Goal: Task Accomplishment & Management: Use online tool/utility

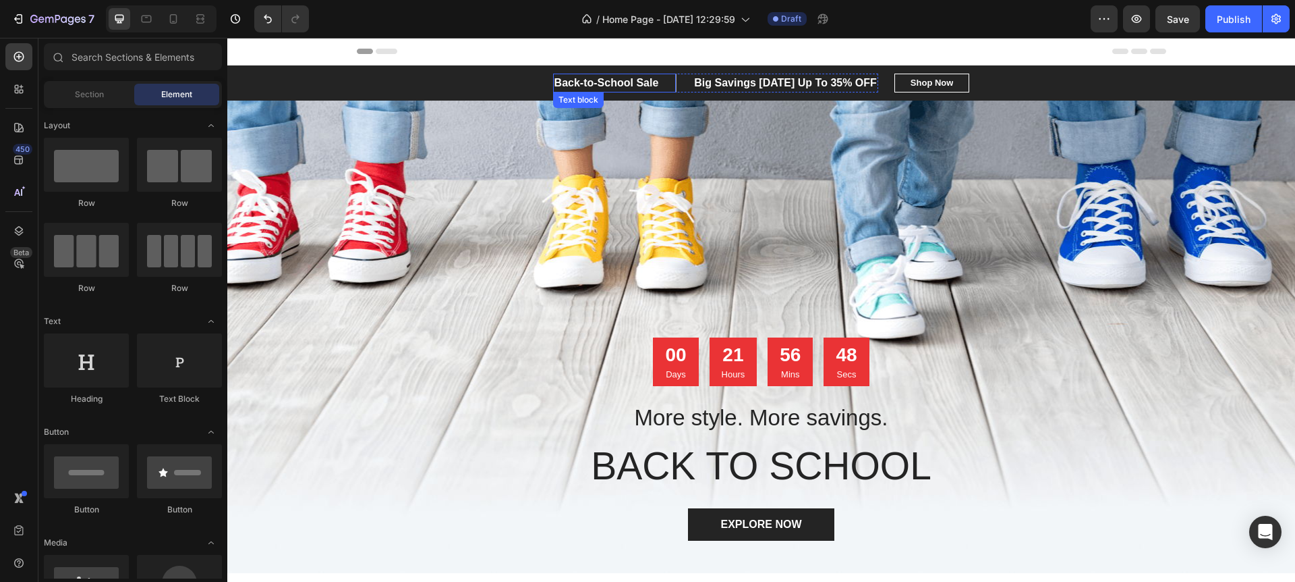
click at [638, 85] on p "Back-to-School Sale" at bounding box center [607, 83] width 105 height 16
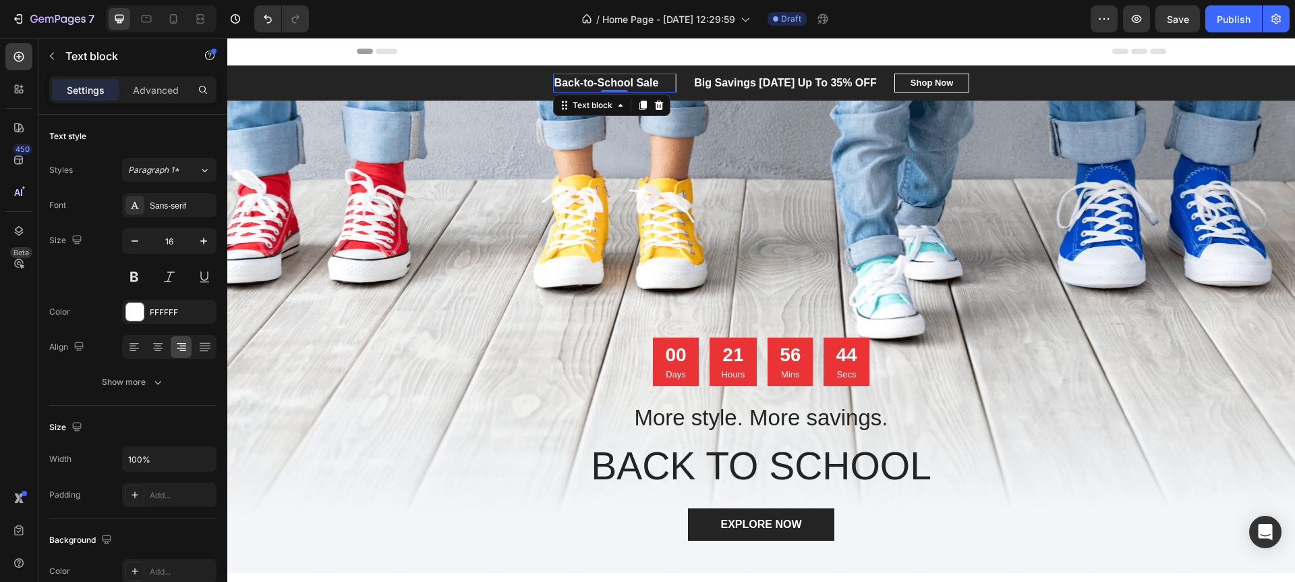
click at [575, 82] on p "Back-to-School Sale" at bounding box center [607, 83] width 105 height 16
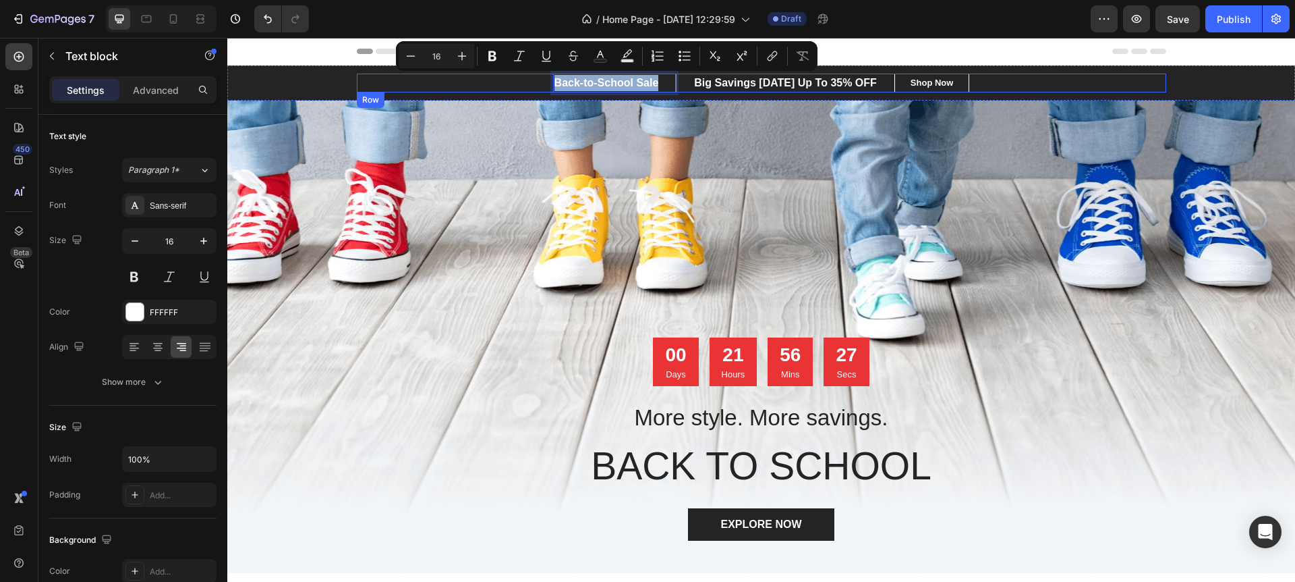
drag, startPoint x: 658, startPoint y: 84, endPoint x: 511, endPoint y: 81, distance: 146.4
click at [511, 81] on div "Back-to-School Sale Text block 0 Big Savings Today Up To 35% OFF Text block Row…" at bounding box center [762, 83] width 810 height 19
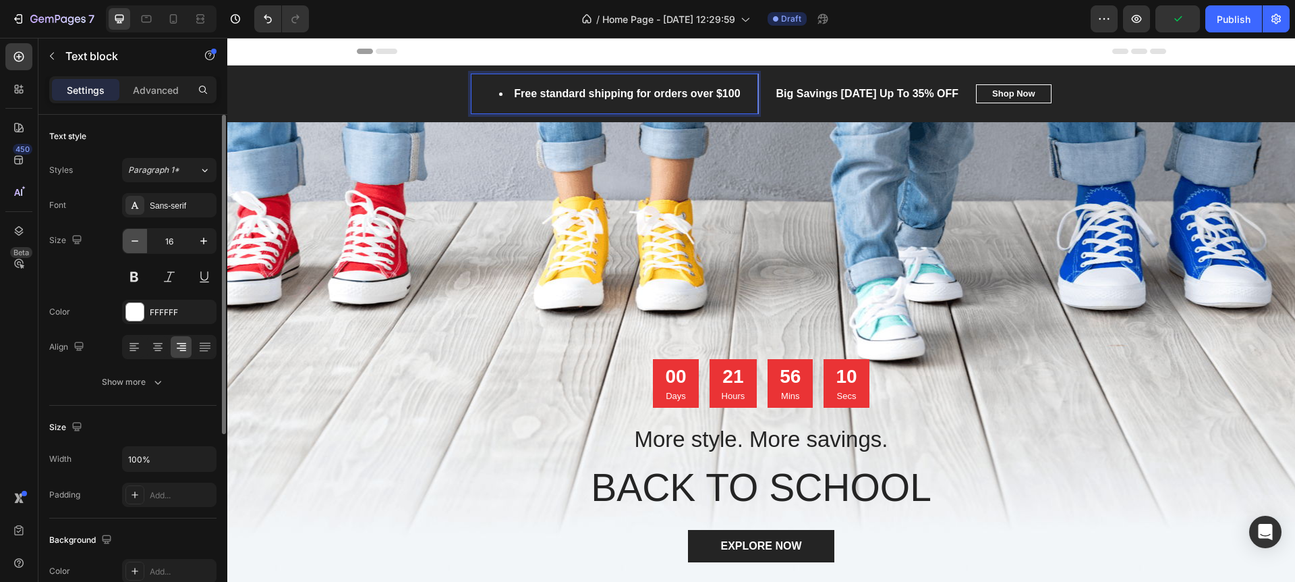
click at [136, 244] on icon "button" at bounding box center [134, 240] width 13 height 13
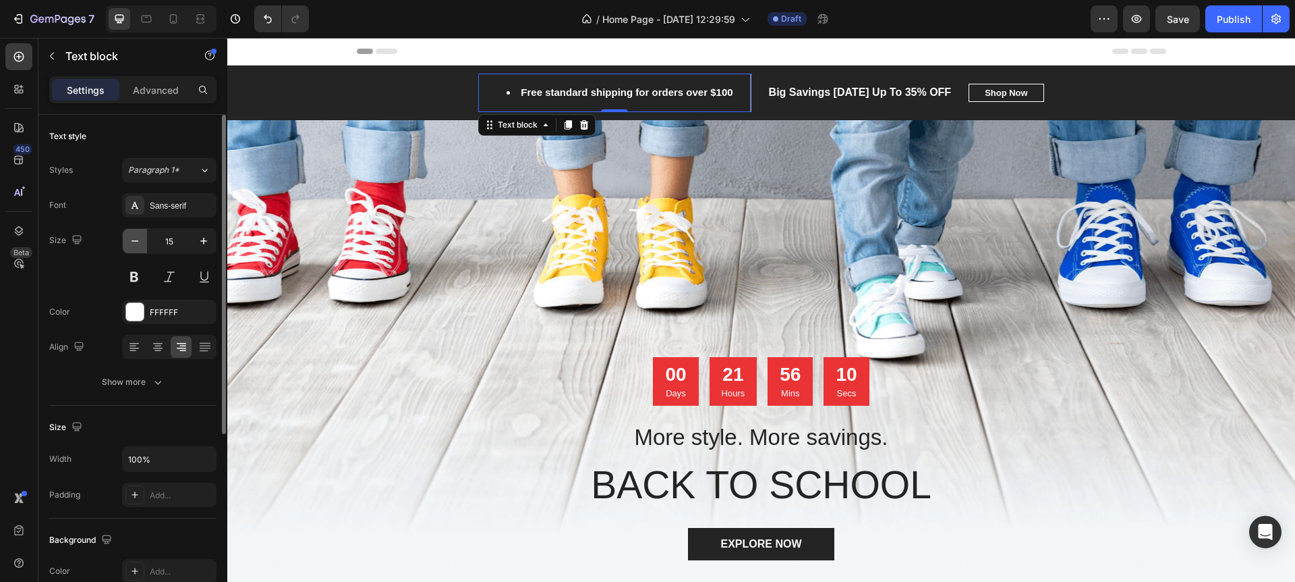
click at [136, 244] on icon "button" at bounding box center [134, 240] width 13 height 13
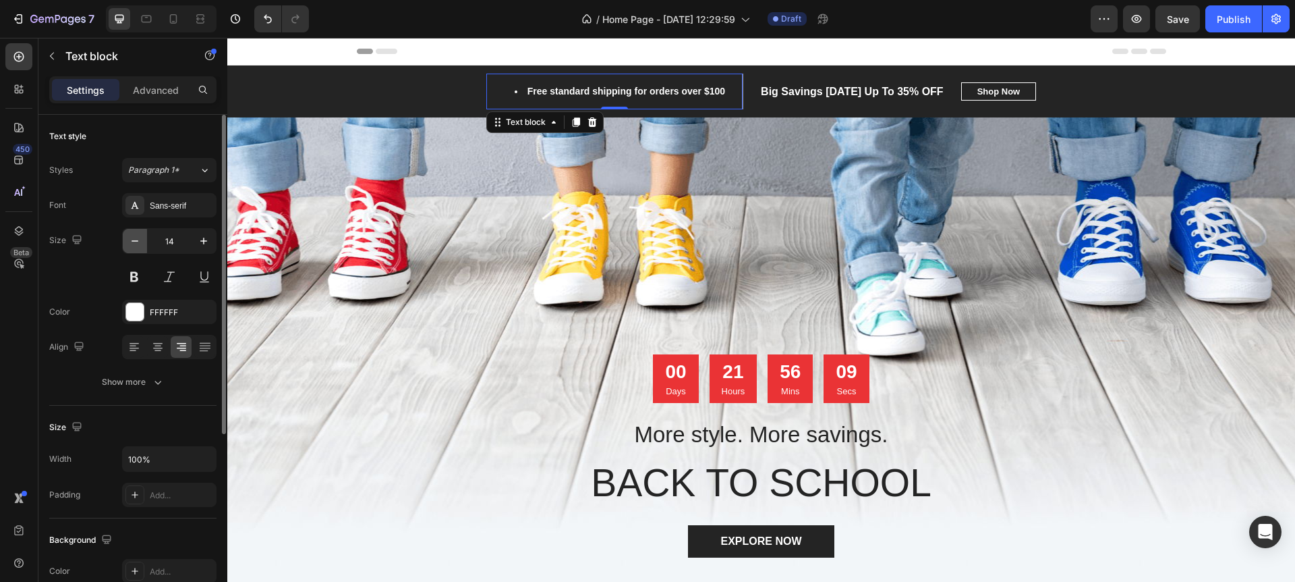
click at [138, 243] on icon "button" at bounding box center [134, 240] width 13 height 13
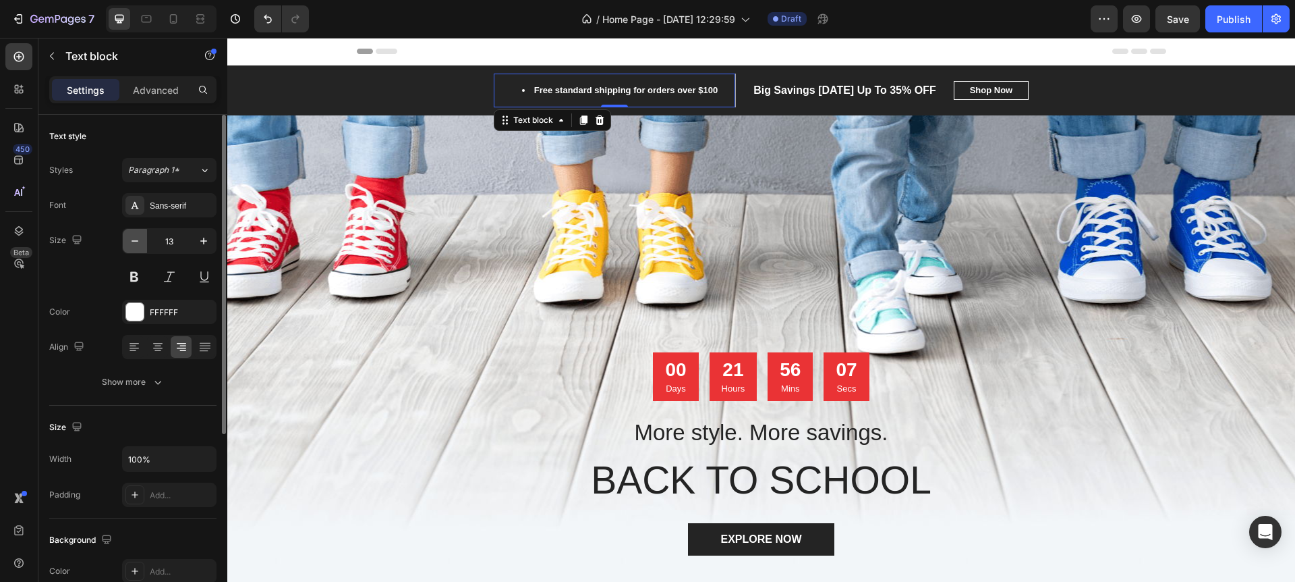
click at [138, 243] on icon "button" at bounding box center [134, 240] width 13 height 13
type input "12"
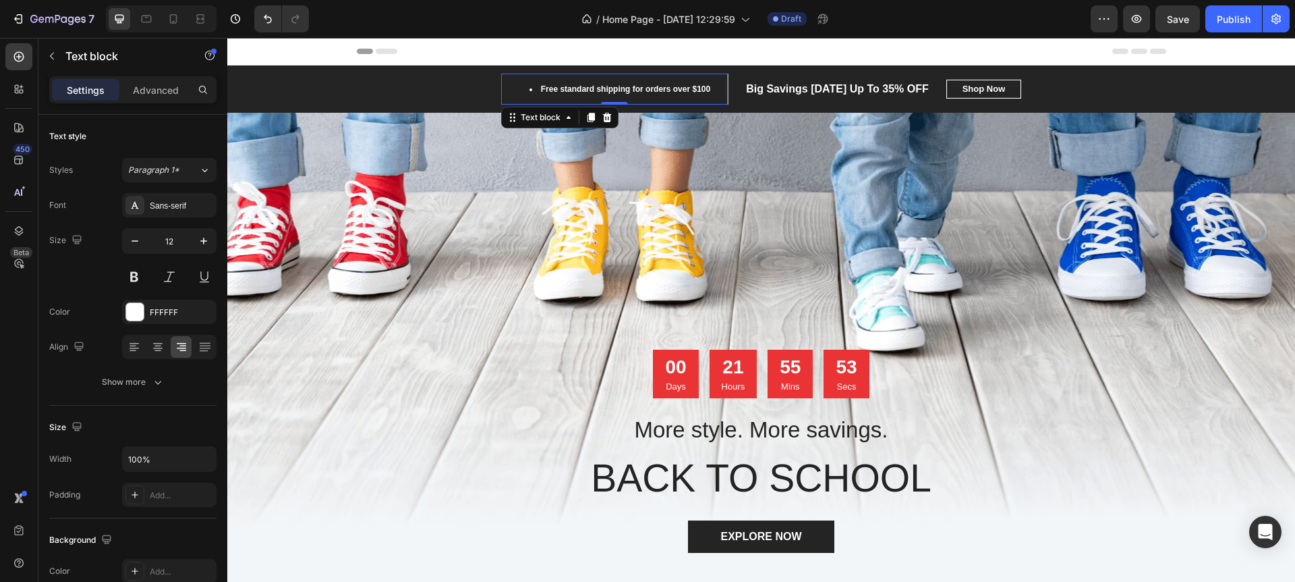
click at [700, 90] on li "Free standard shipping for orders over $100" at bounding box center [620, 89] width 181 height 12
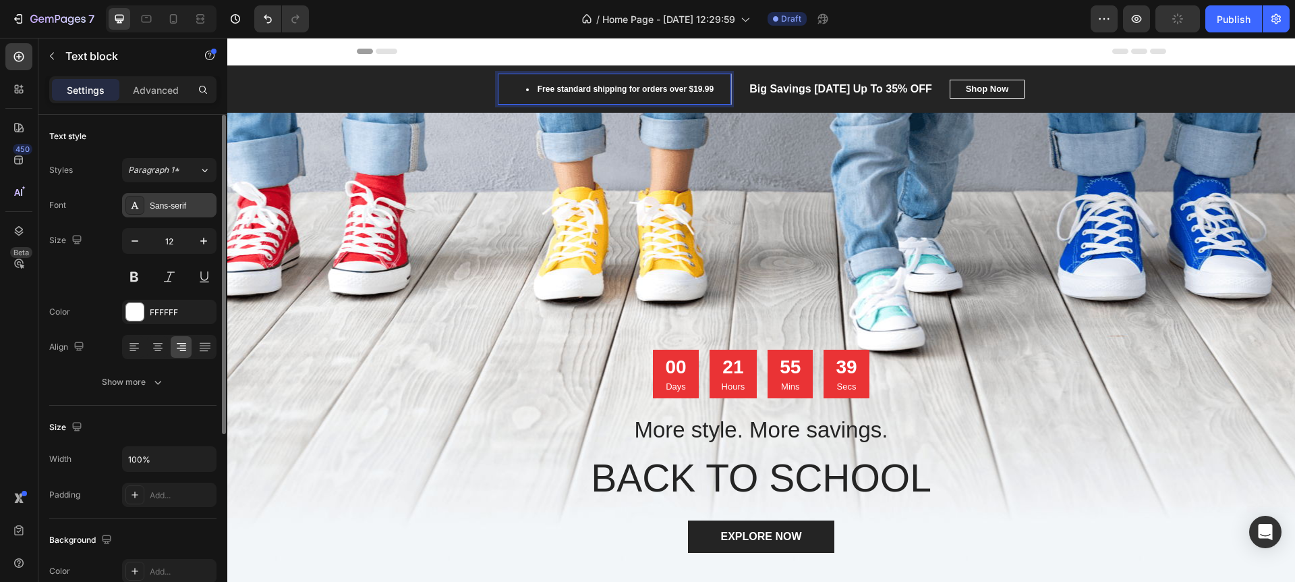
click at [162, 208] on div "Sans-serif" at bounding box center [181, 206] width 63 height 12
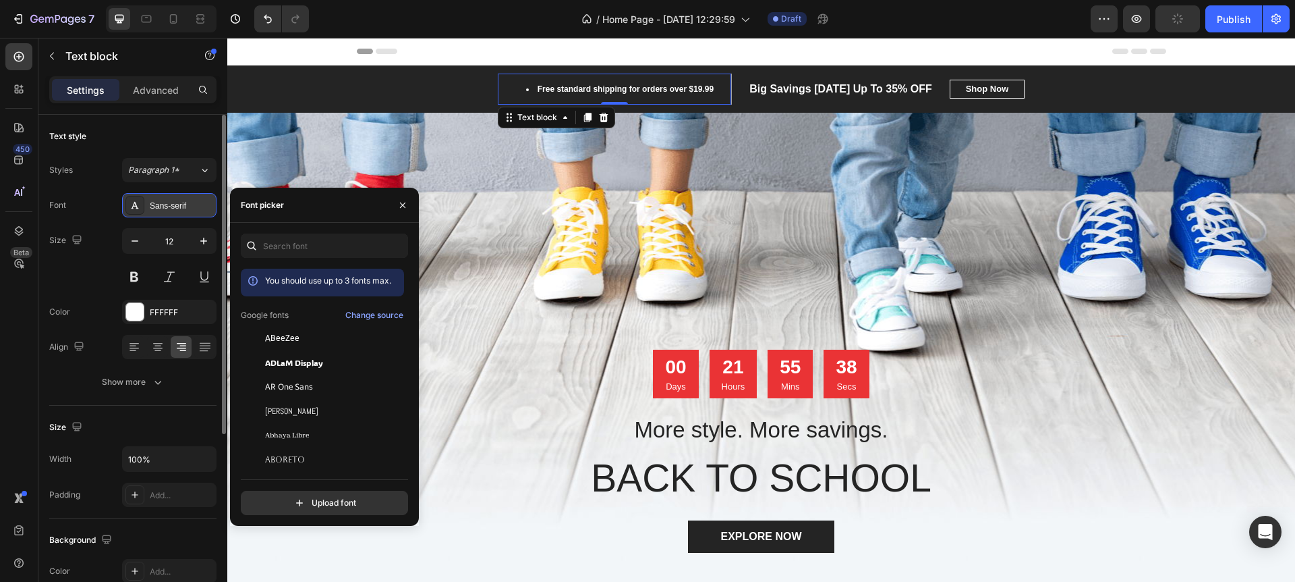
click at [162, 208] on div "Sans-serif" at bounding box center [181, 206] width 63 height 12
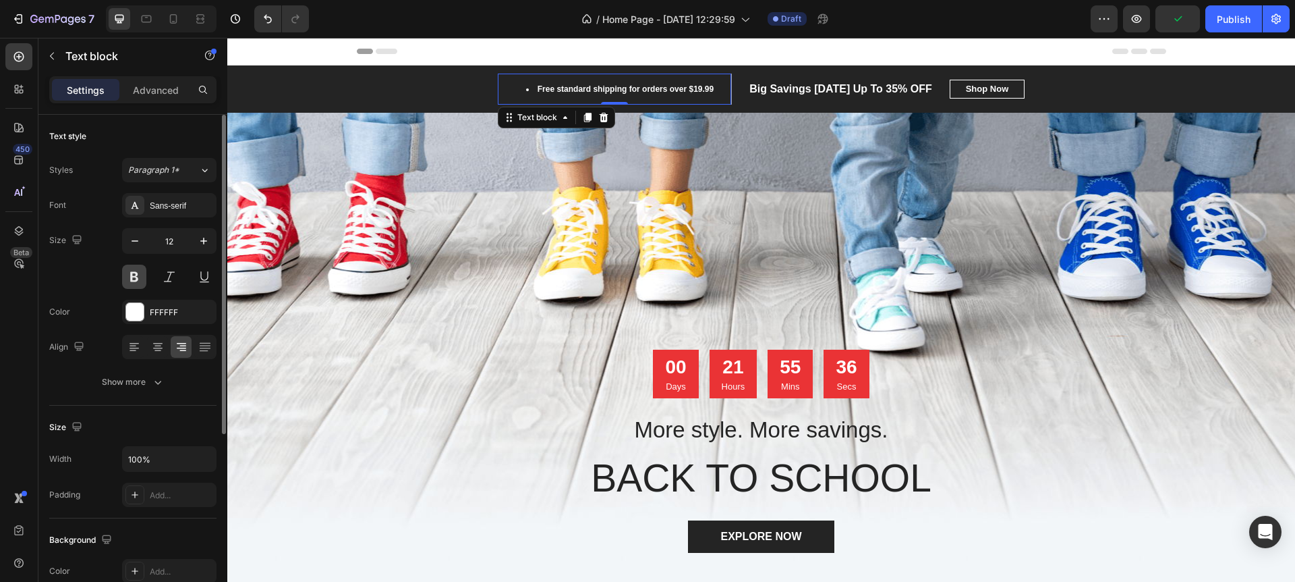
click at [137, 277] on button at bounding box center [134, 276] width 24 height 24
click at [136, 277] on button at bounding box center [134, 276] width 24 height 24
click at [100, 279] on div "Size 12" at bounding box center [132, 258] width 167 height 61
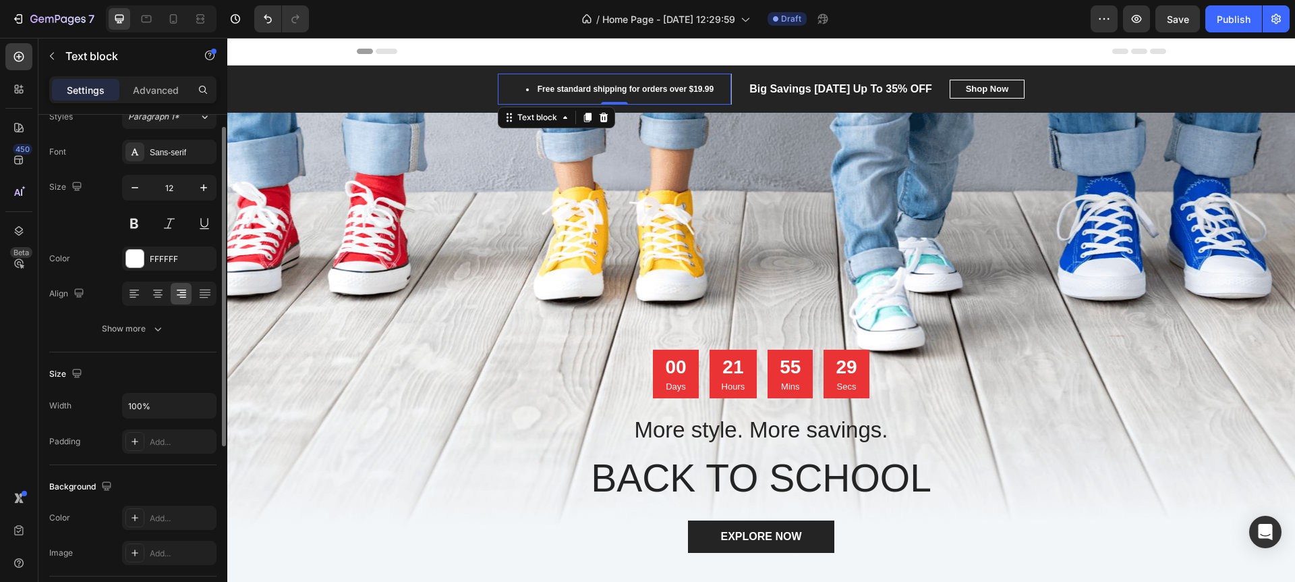
scroll to position [55, 0]
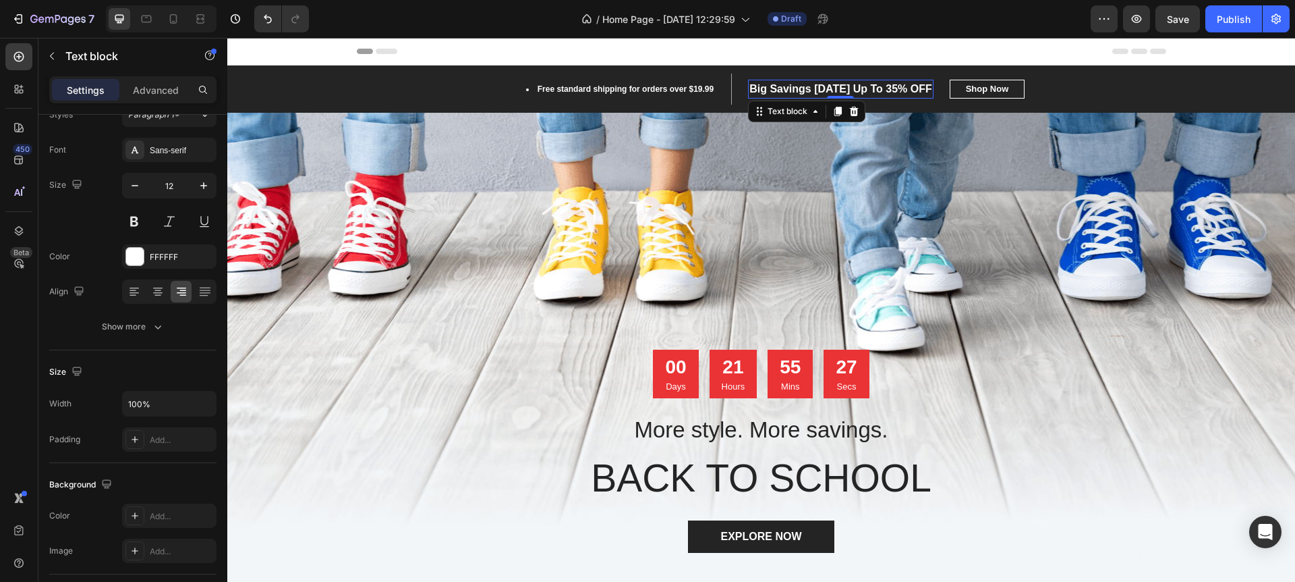
click at [793, 88] on p "Big Savings Today Up To 35% OFF" at bounding box center [841, 89] width 183 height 16
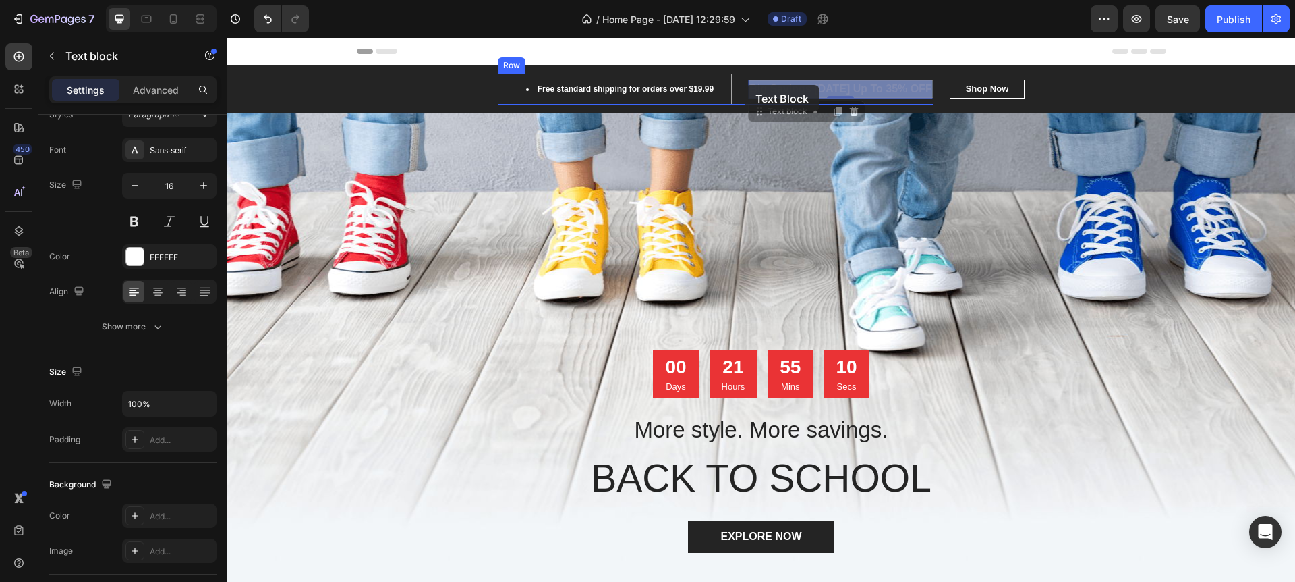
drag, startPoint x: 928, startPoint y: 89, endPoint x: 820, endPoint y: 101, distance: 108.6
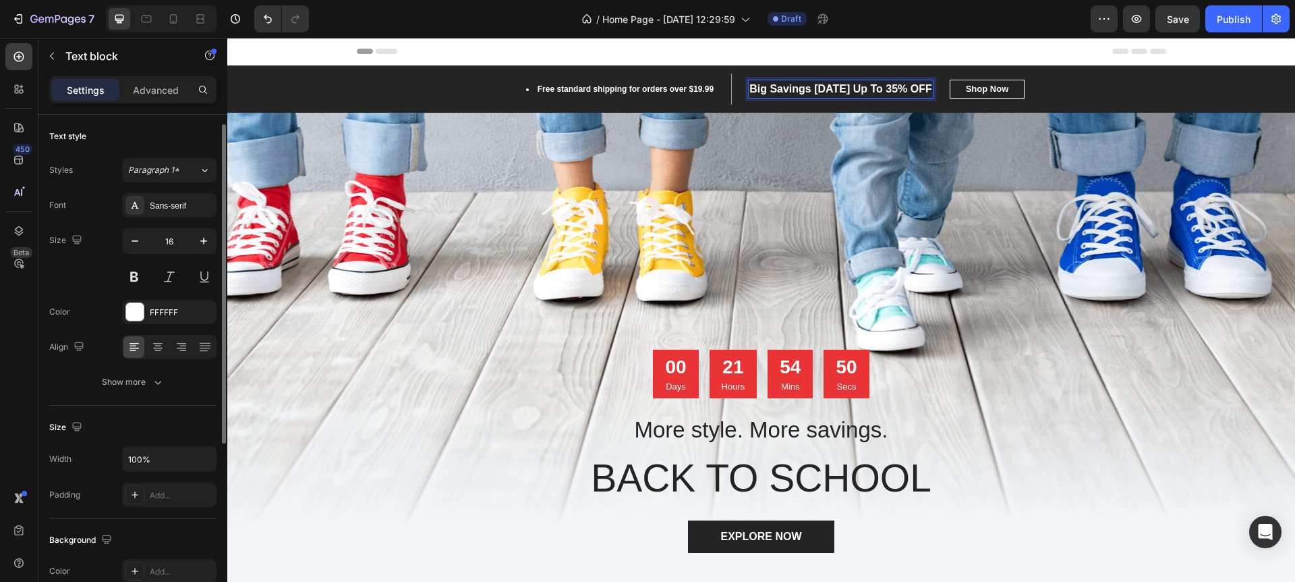
scroll to position [6, 0]
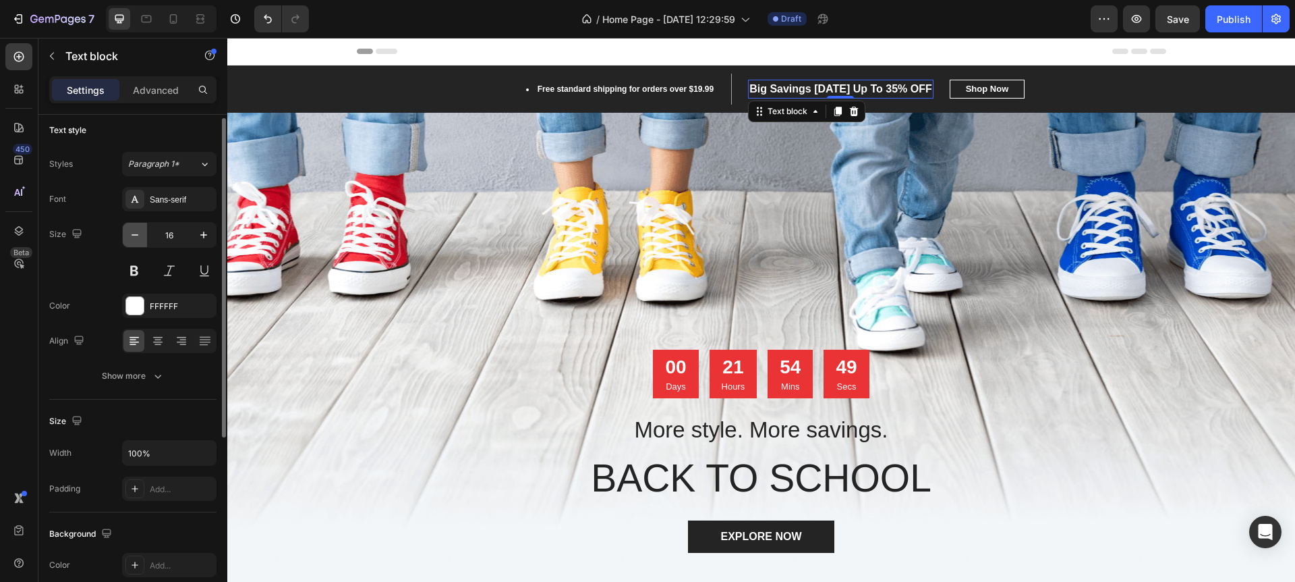
click at [133, 237] on icon "button" at bounding box center [134, 234] width 13 height 13
click at [132, 237] on icon "button" at bounding box center [134, 234] width 13 height 13
type input "12"
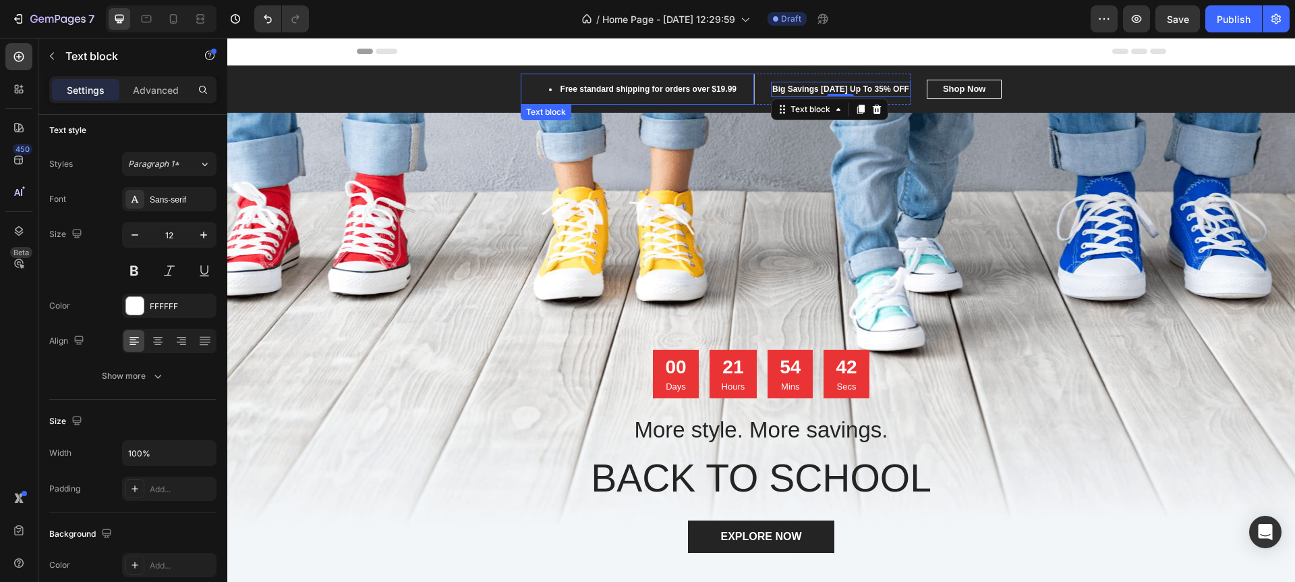
click at [602, 88] on li "Free standard shipping for orders over $19.99" at bounding box center [643, 89] width 188 height 12
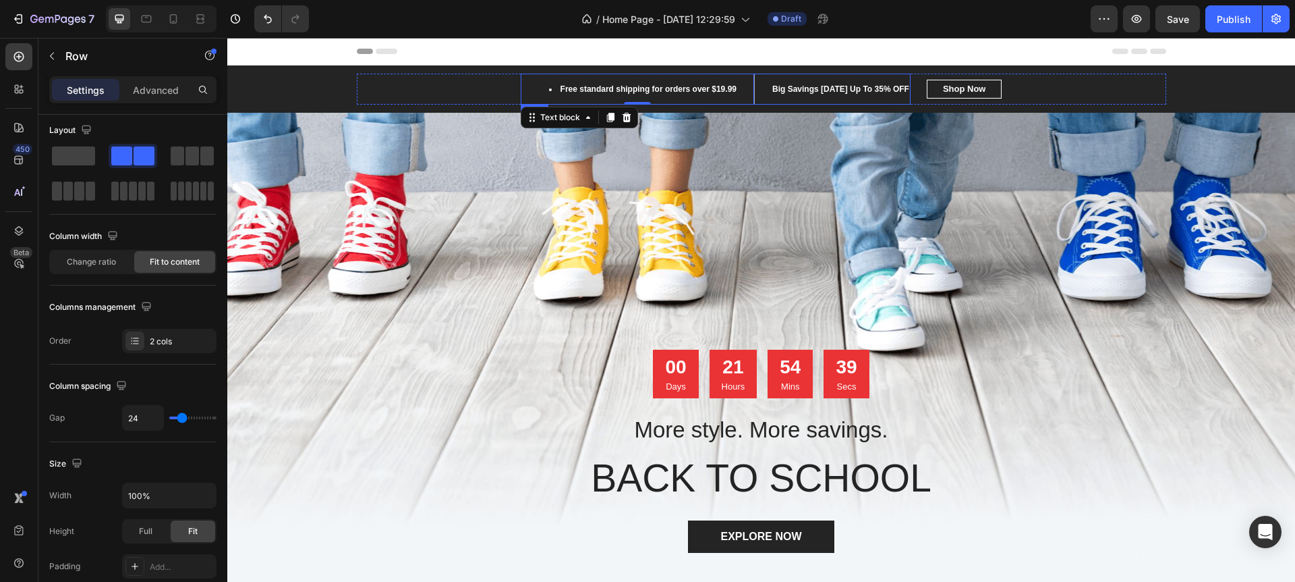
click at [851, 100] on div "Big Savings Today Up To 35% OFF Text block" at bounding box center [841, 89] width 140 height 31
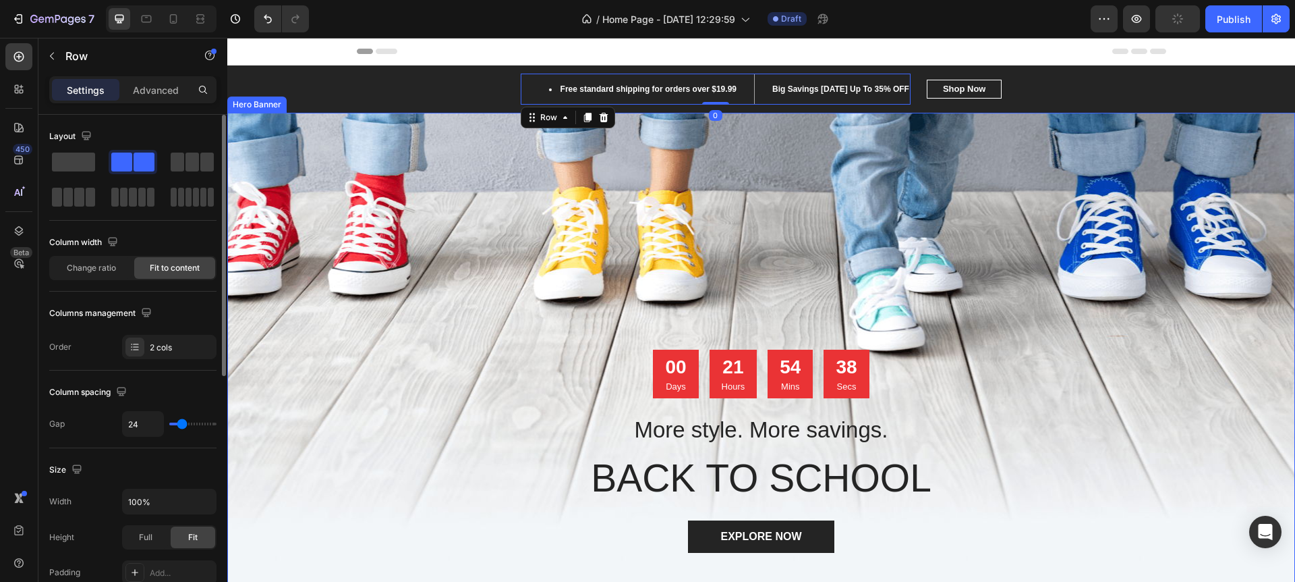
click at [804, 190] on div "Overlay" at bounding box center [761, 349] width 1068 height 472
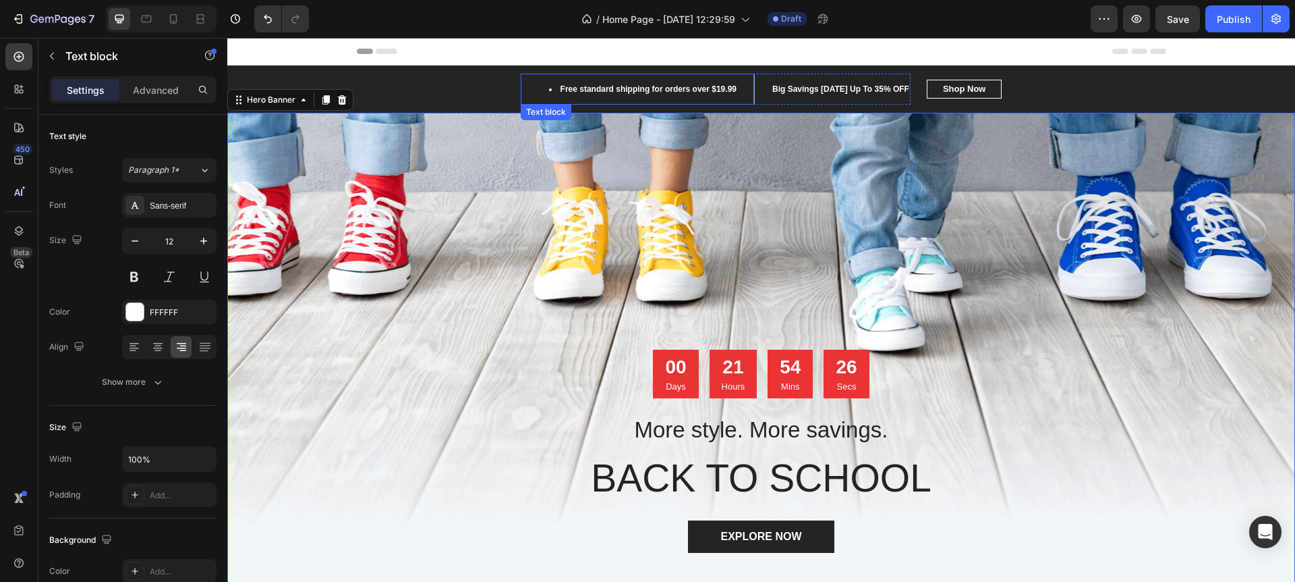
click at [615, 88] on li "Free standard shipping for orders over $19.99" at bounding box center [643, 89] width 188 height 12
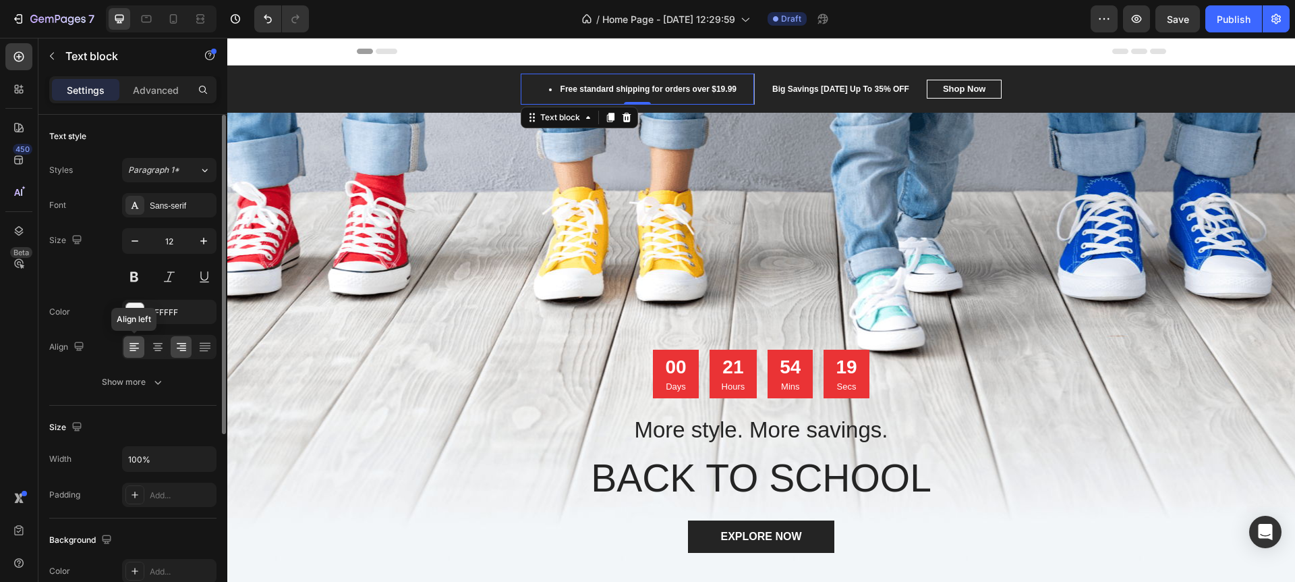
click at [134, 345] on icon at bounding box center [134, 346] width 13 height 13
click at [183, 353] on icon at bounding box center [181, 346] width 13 height 13
click at [202, 349] on icon at bounding box center [204, 346] width 13 height 13
click at [184, 351] on icon at bounding box center [181, 346] width 13 height 13
click at [153, 348] on icon at bounding box center [157, 346] width 13 height 13
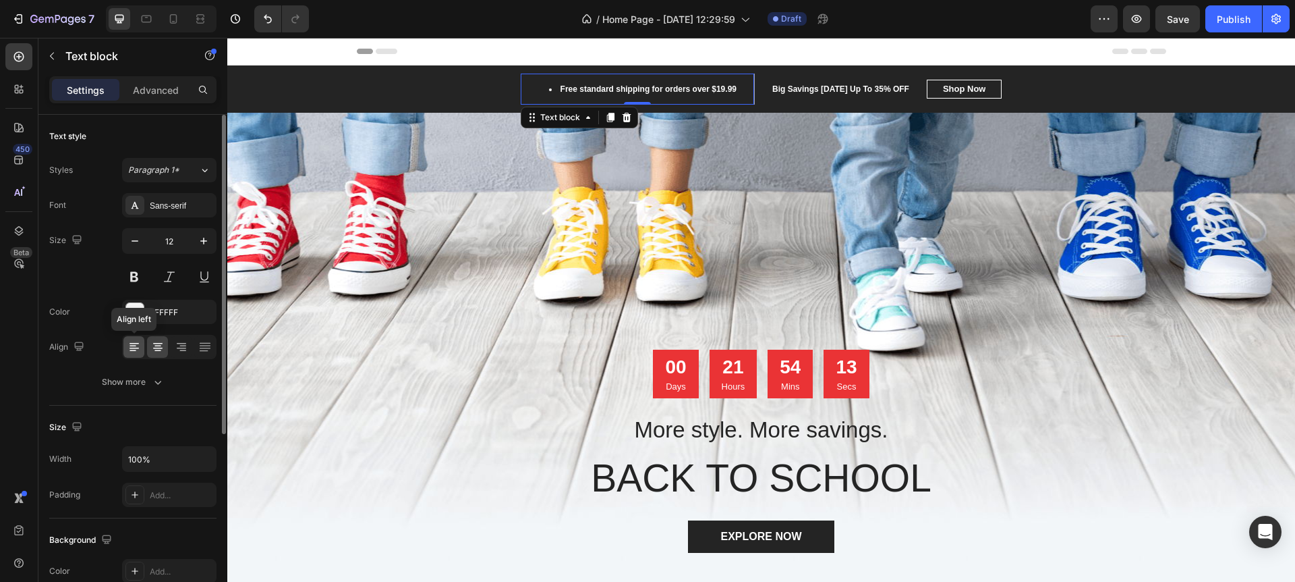
click at [136, 348] on icon at bounding box center [134, 347] width 9 height 1
click at [169, 205] on div "Sans-serif" at bounding box center [181, 202] width 63 height 12
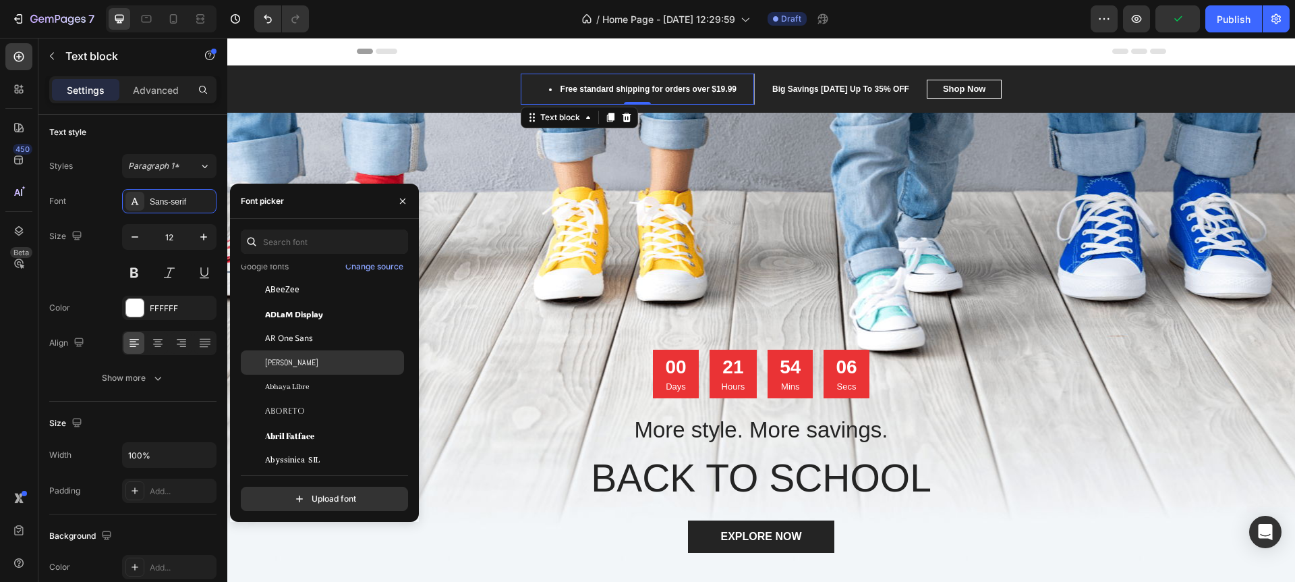
scroll to position [44, 0]
click at [293, 366] on div "[PERSON_NAME]" at bounding box center [333, 363] width 136 height 12
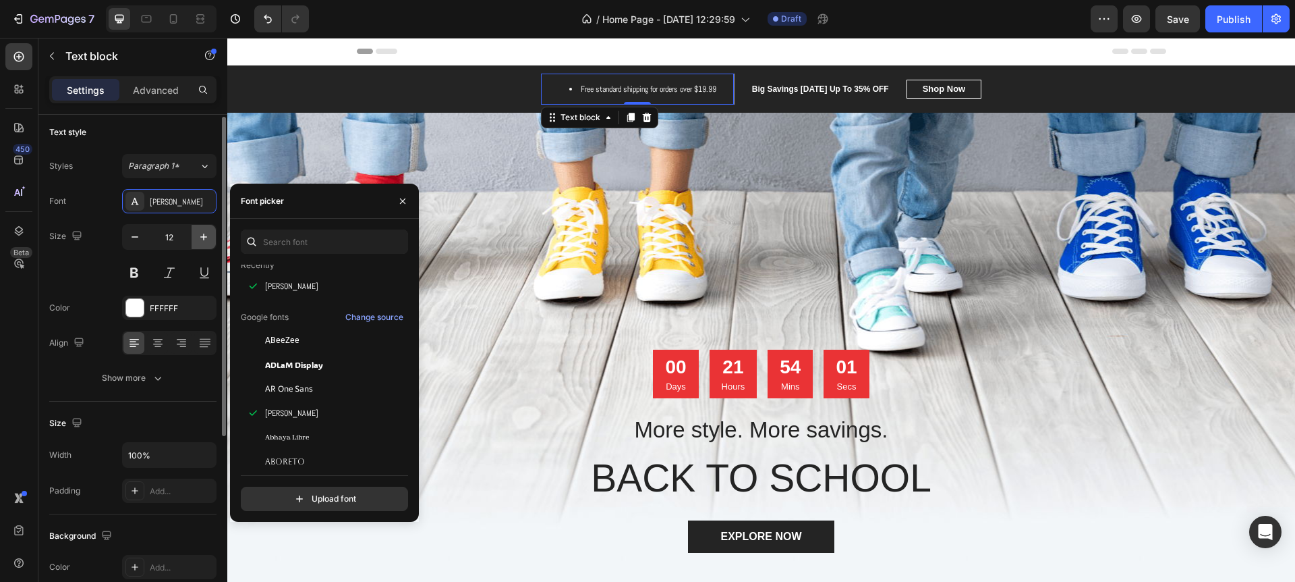
click at [202, 235] on icon "button" at bounding box center [203, 236] width 13 height 13
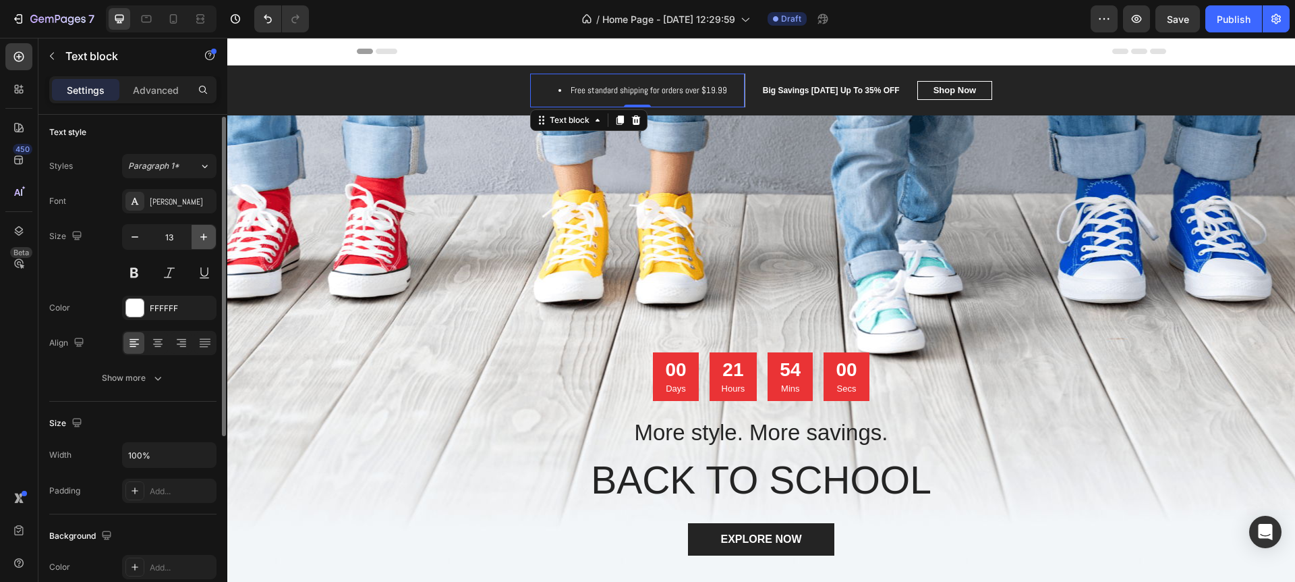
click at [201, 235] on icon "button" at bounding box center [203, 236] width 13 height 13
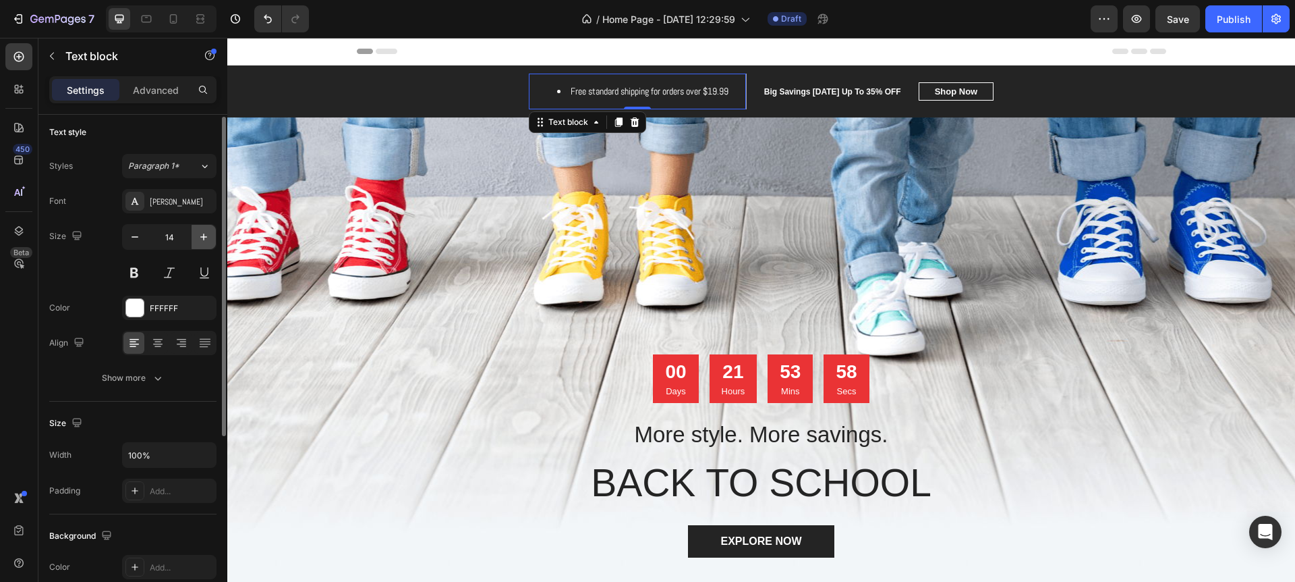
click at [201, 235] on icon "button" at bounding box center [203, 236] width 13 height 13
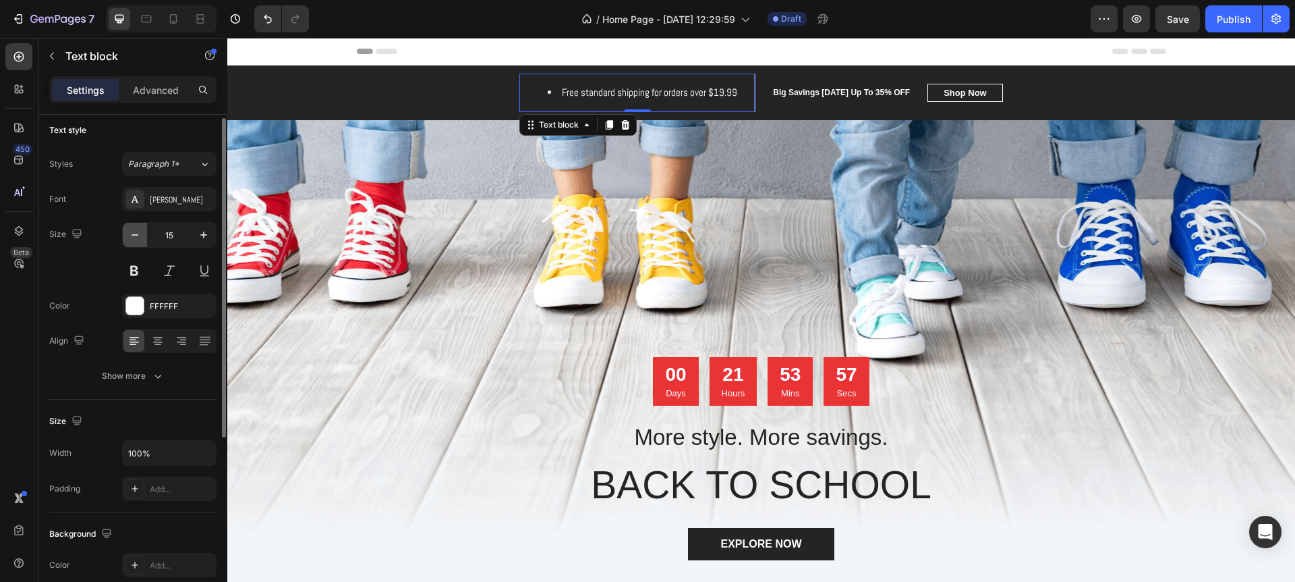
click at [130, 237] on icon "button" at bounding box center [134, 234] width 13 height 13
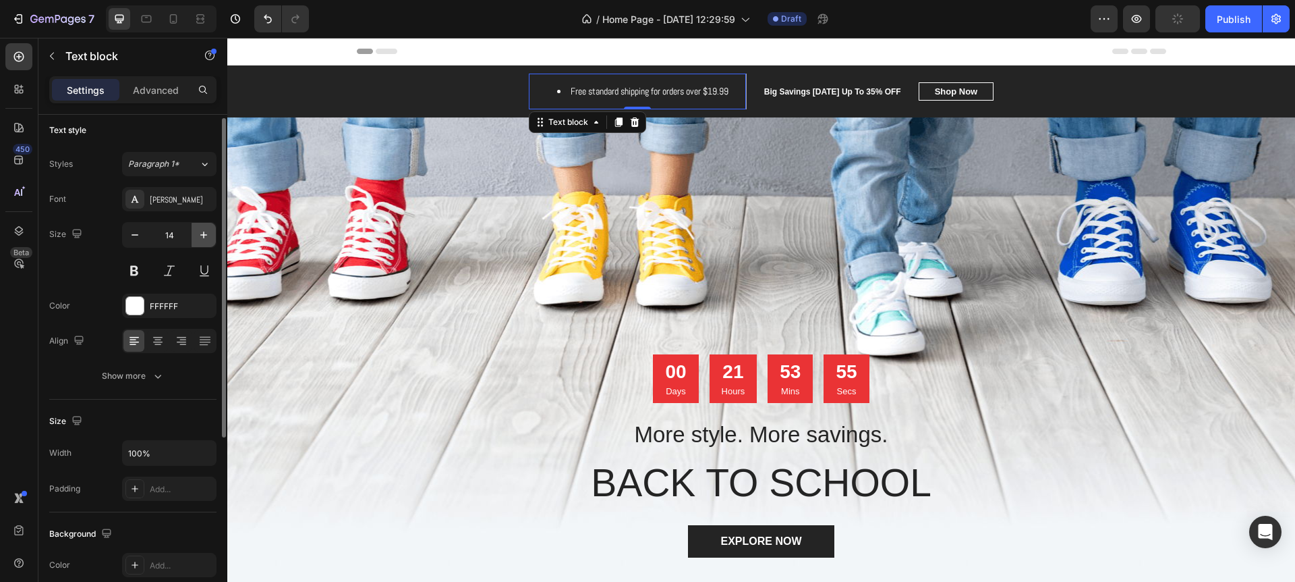
click at [205, 235] on icon "button" at bounding box center [203, 234] width 13 height 13
type input "15"
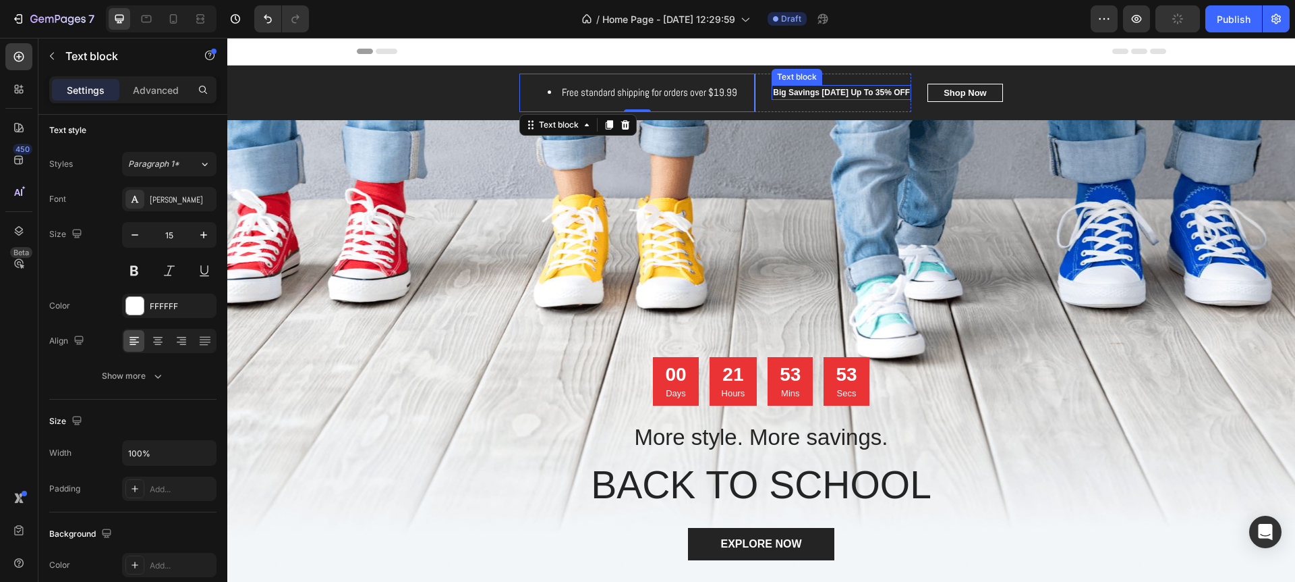
click at [864, 89] on p "Big Savings Today Up To 35% OFF" at bounding box center [841, 92] width 137 height 12
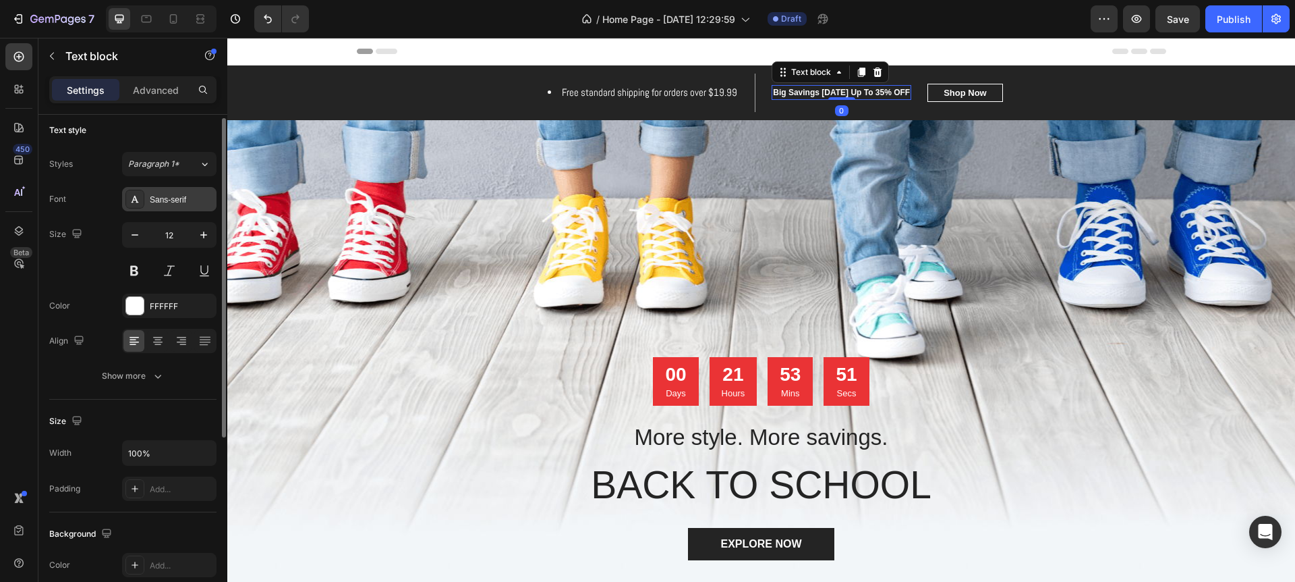
click at [175, 205] on div "Sans-serif" at bounding box center [169, 199] width 94 height 24
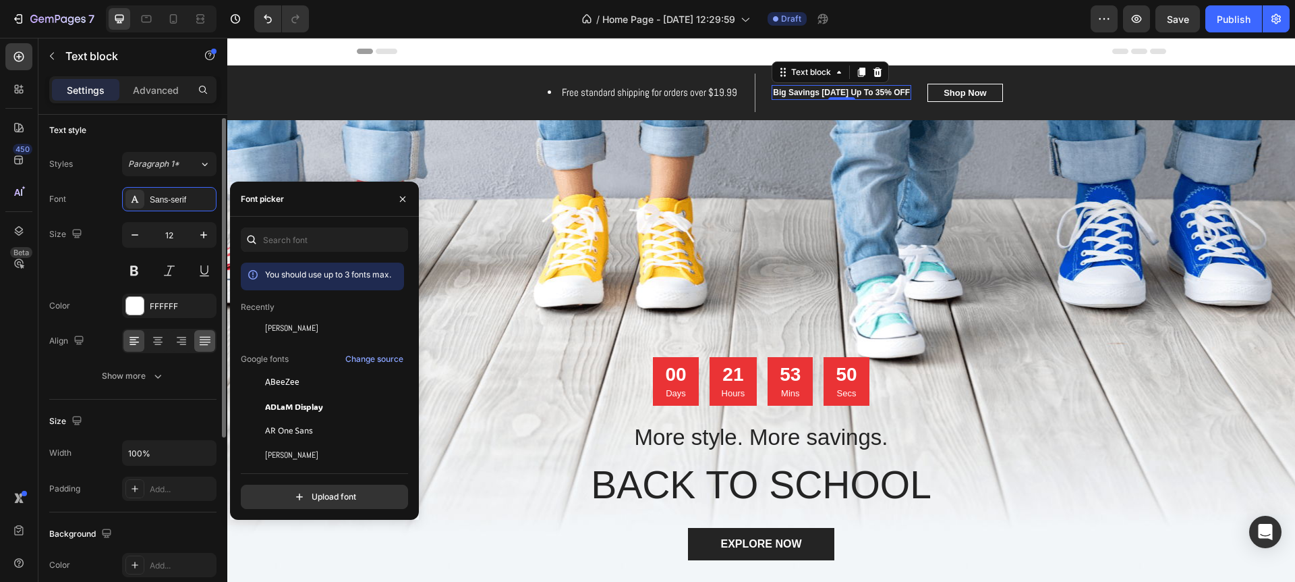
click at [209, 341] on div "450 Beta Sections(18) Elements(83) Section Element Hero Section Product Detail …" at bounding box center [113, 310] width 227 height 544
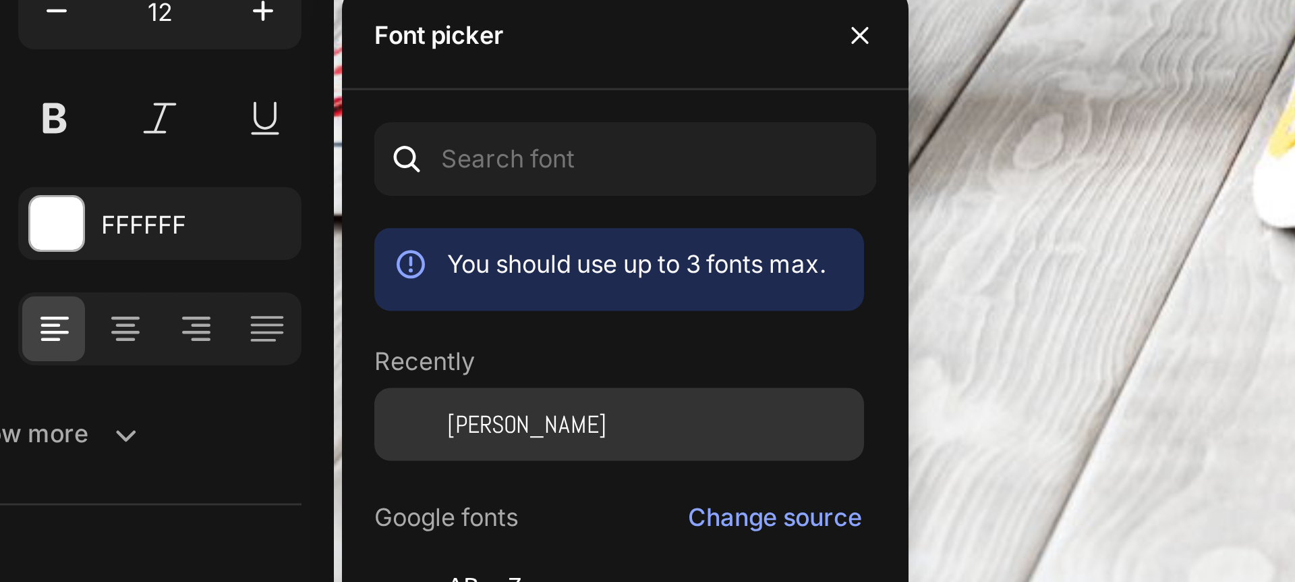
click at [273, 372] on span "[PERSON_NAME]" at bounding box center [291, 372] width 53 height 12
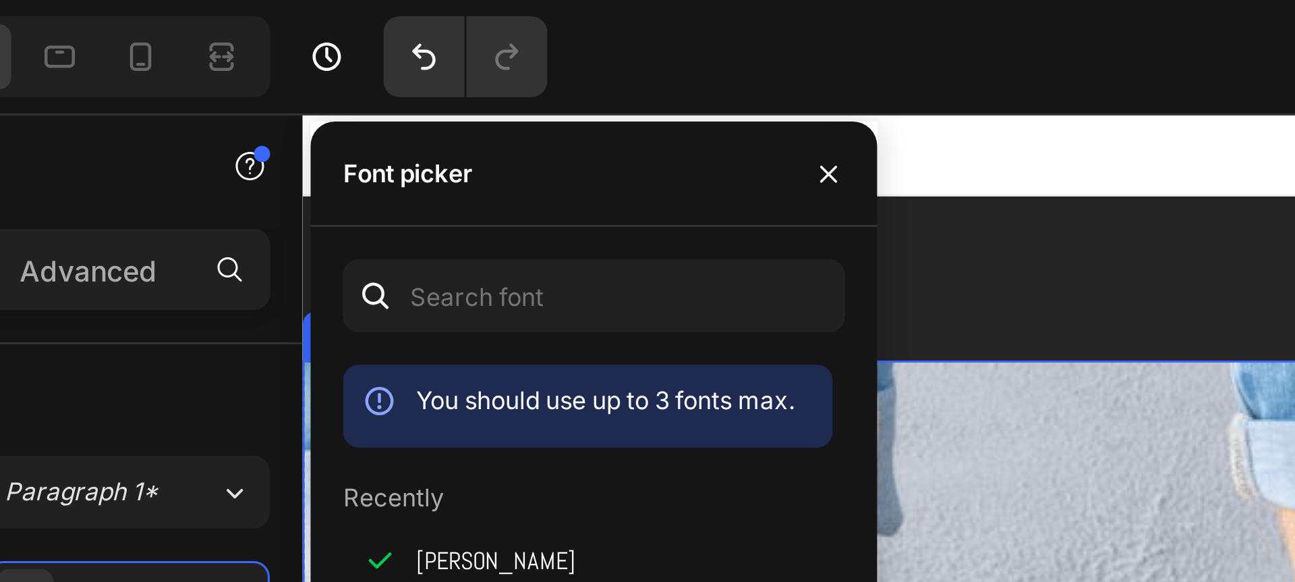
scroll to position [0, 0]
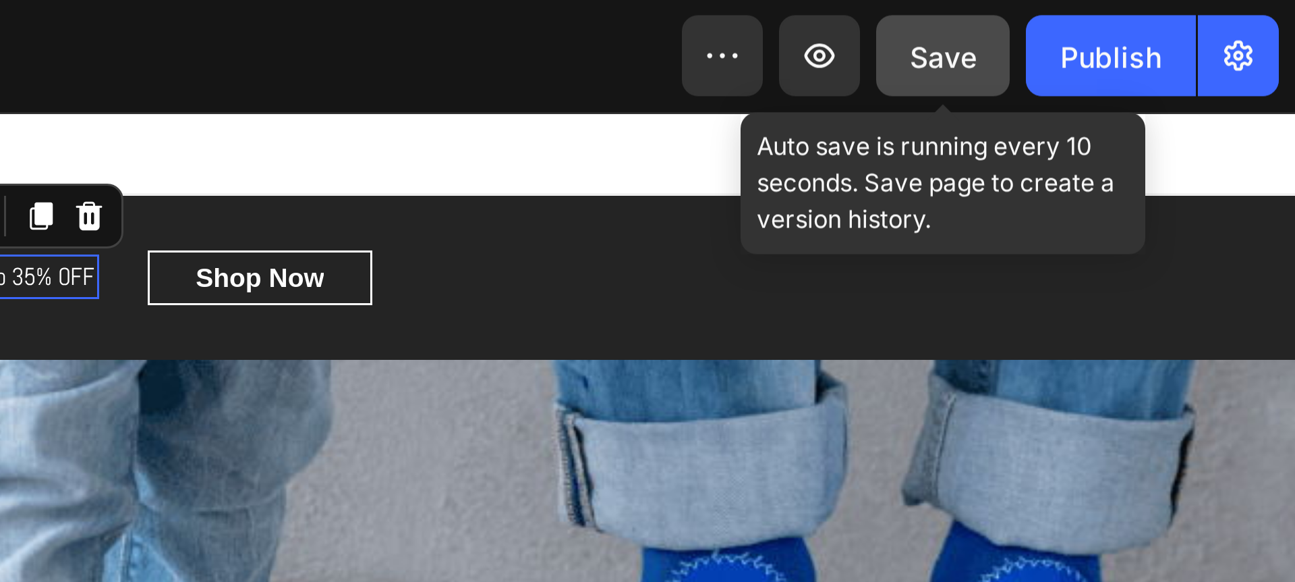
click at [1175, 21] on span "Save" at bounding box center [1178, 18] width 22 height 11
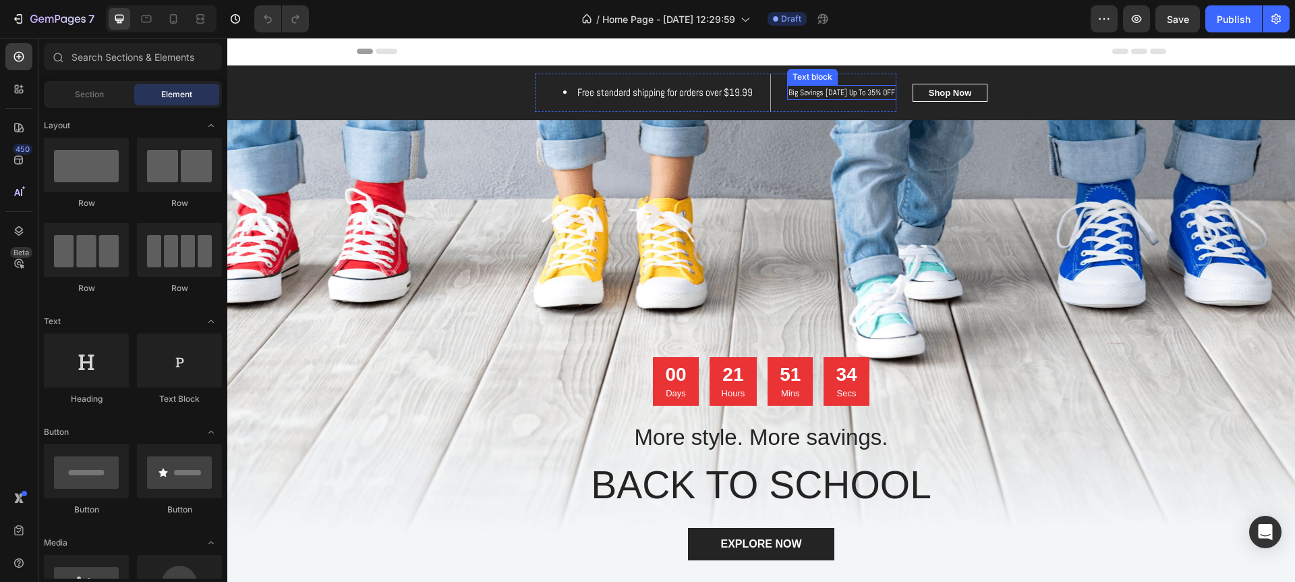
click at [814, 91] on p "Big Savings [DATE] Up To 35% OFF" at bounding box center [842, 92] width 107 height 12
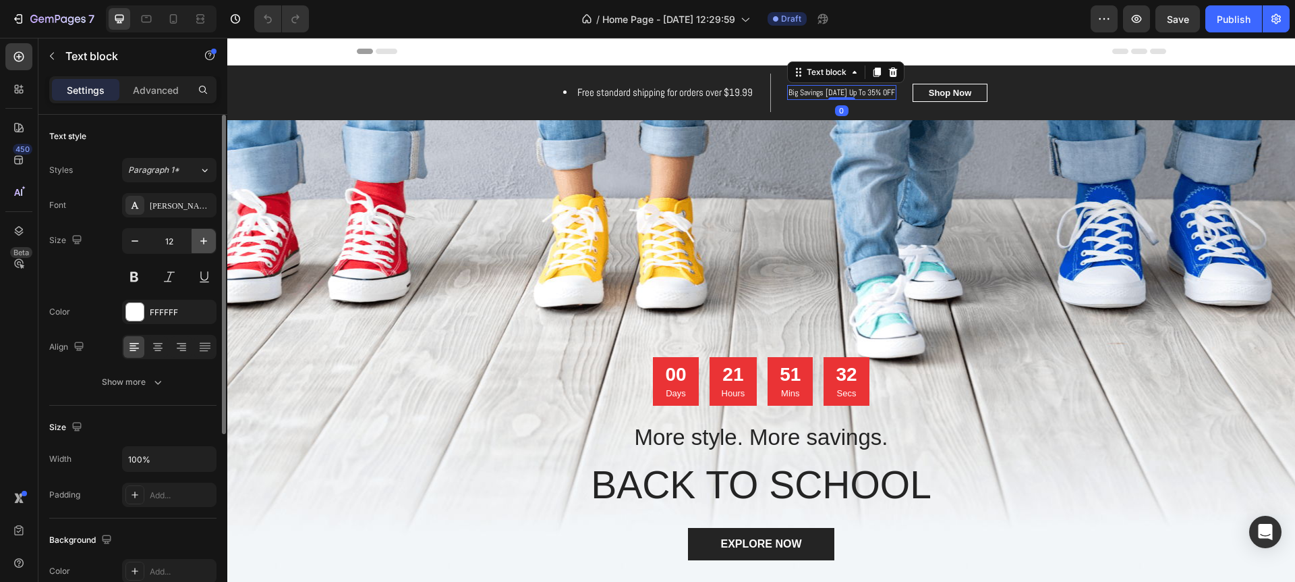
click at [202, 237] on icon "button" at bounding box center [203, 240] width 13 height 13
type input "14"
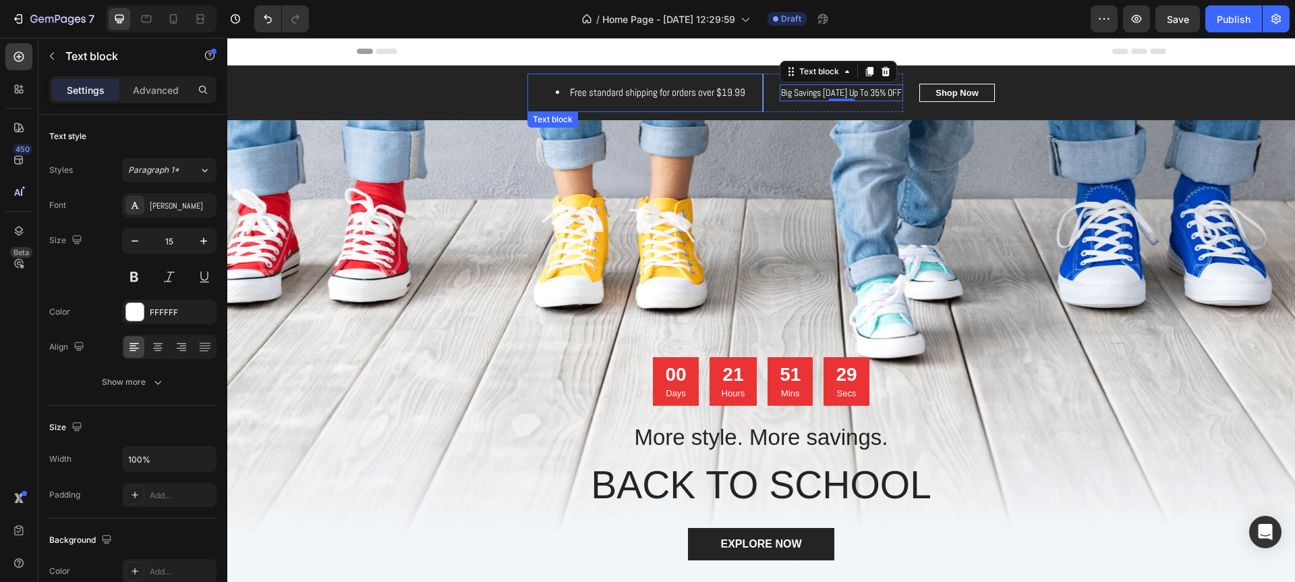
click at [663, 97] on li "Free standard shipping for orders over $19.99" at bounding box center [651, 93] width 190 height 16
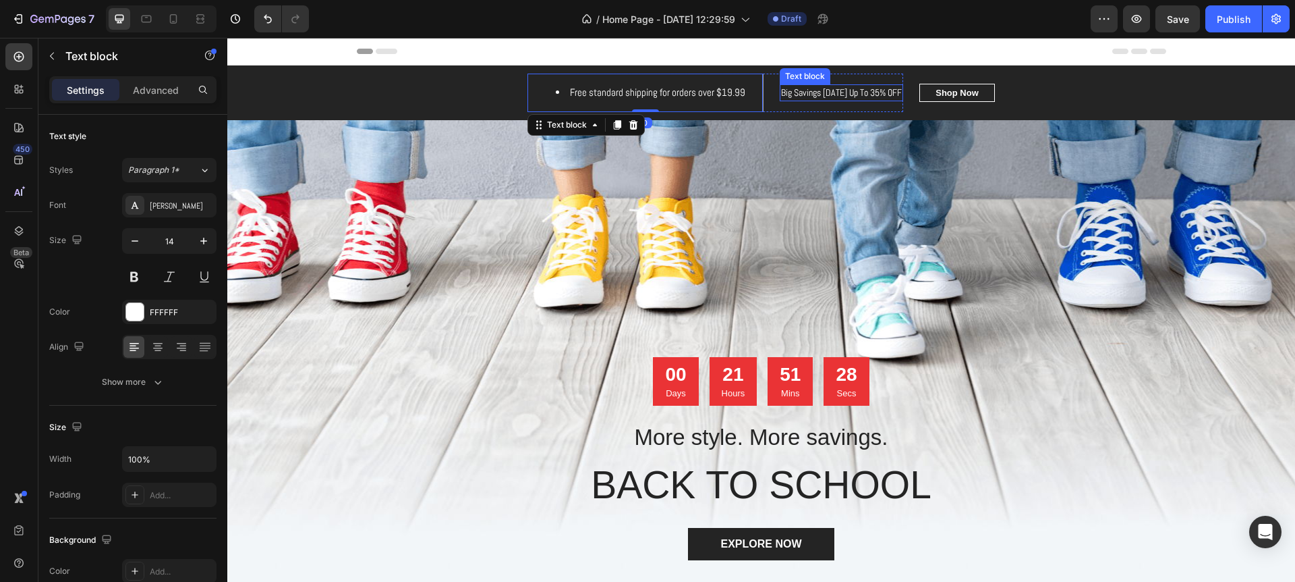
click at [827, 94] on p "Big Savings Today Up To 35% OFF" at bounding box center [841, 93] width 121 height 14
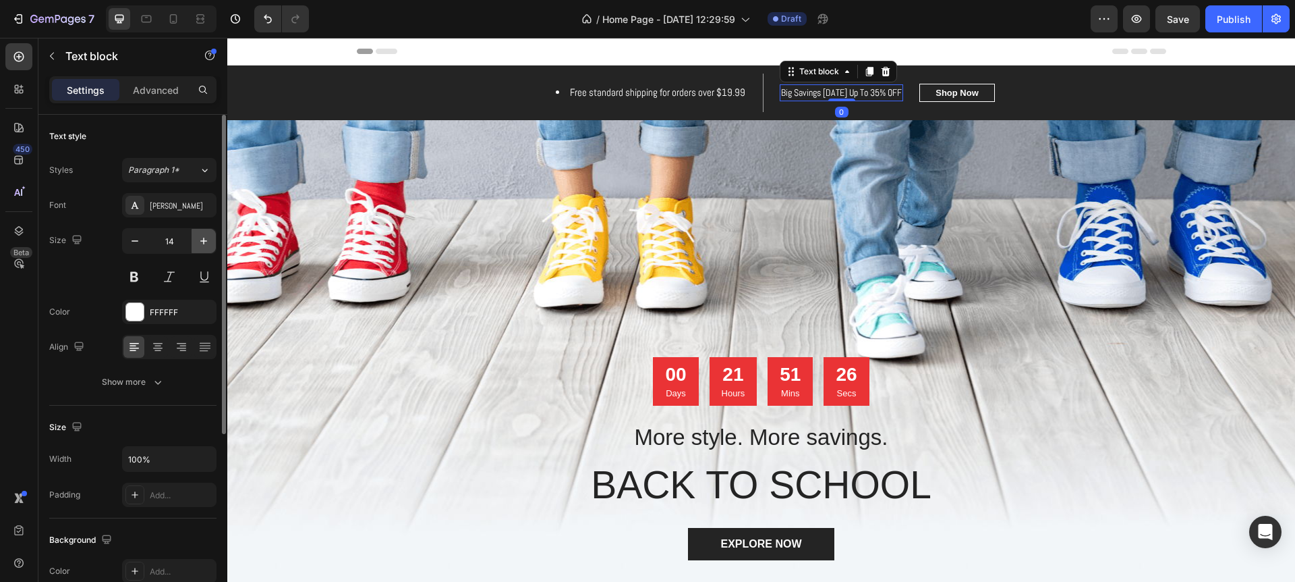
click at [207, 242] on icon "button" at bounding box center [203, 240] width 13 height 13
type input "15"
click at [780, 92] on p "Big Savings Today Up To 35% OFF" at bounding box center [842, 93] width 134 height 16
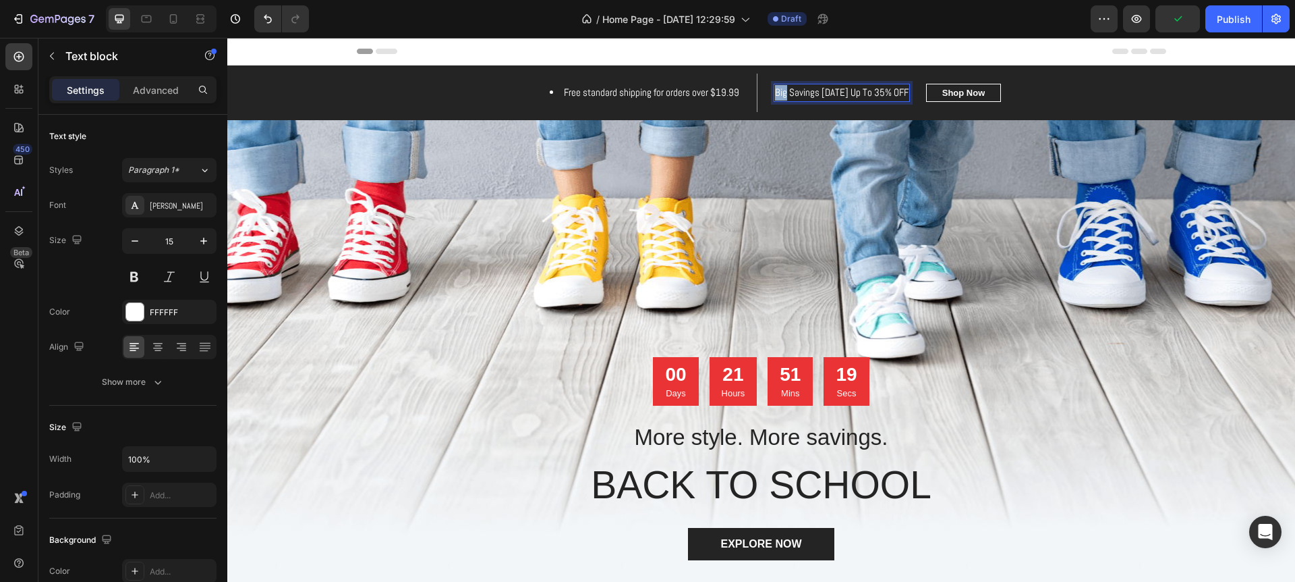
click at [780, 92] on p "Big Savings Today Up To 35% OFF" at bounding box center [842, 93] width 134 height 16
click at [820, 94] on p "Big Savings Today Up To 35% OFF" at bounding box center [842, 93] width 134 height 16
click at [843, 94] on p "Big Savings Today Up To 35% OFF" at bounding box center [842, 93] width 134 height 16
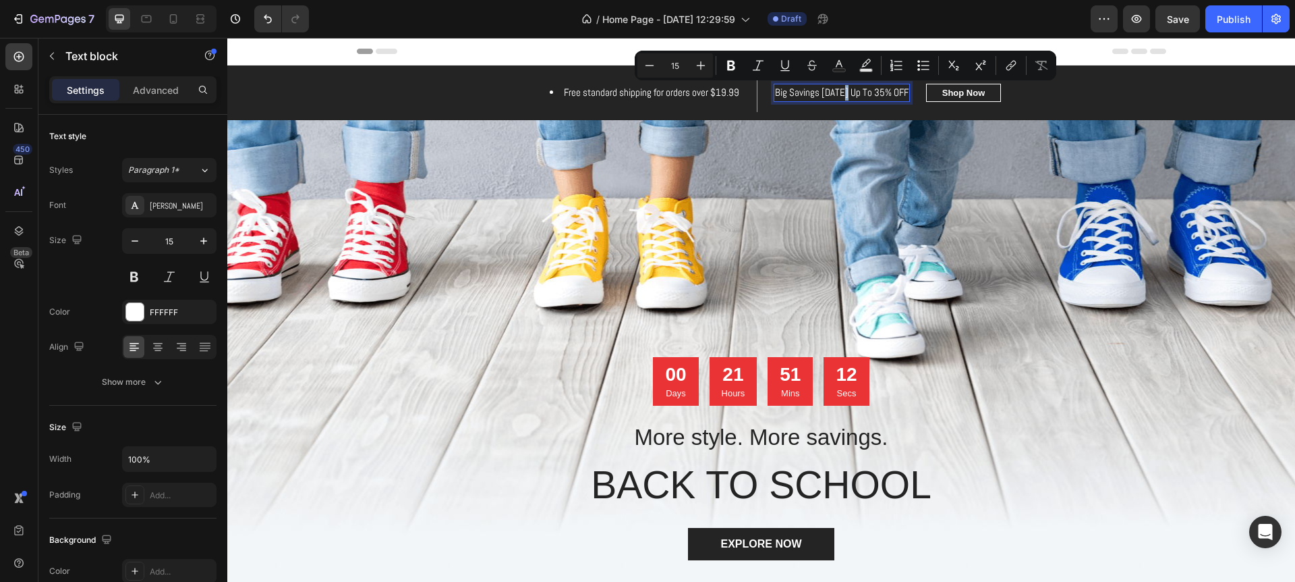
click at [843, 96] on p "Big Savings Today Up To 35% OFF" at bounding box center [842, 93] width 134 height 16
drag, startPoint x: 779, startPoint y: 92, endPoint x: 856, endPoint y: 100, distance: 78.0
click at [856, 100] on p "Big Savings Today Up To 35% OFF" at bounding box center [842, 93] width 134 height 16
click at [697, 63] on icon "Editor contextual toolbar" at bounding box center [701, 65] width 13 height 13
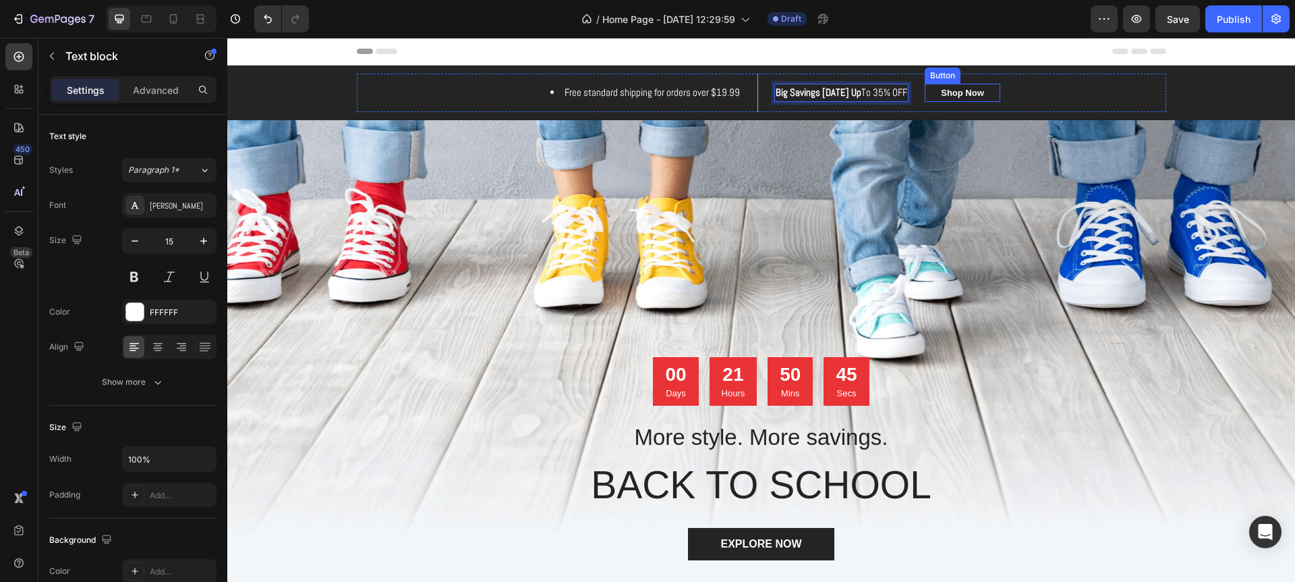
click at [937, 78] on div "Shop Now Button" at bounding box center [963, 93] width 76 height 38
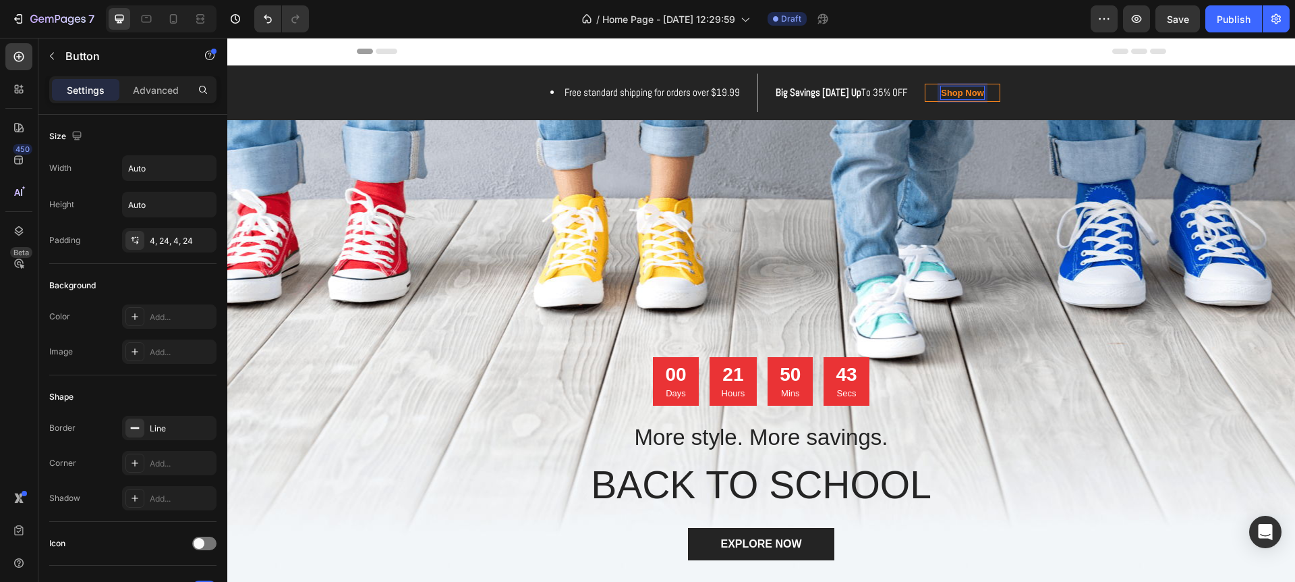
click at [930, 86] on link "Shop Now" at bounding box center [963, 93] width 76 height 19
click at [1016, 116] on icon at bounding box center [1016, 114] width 9 height 9
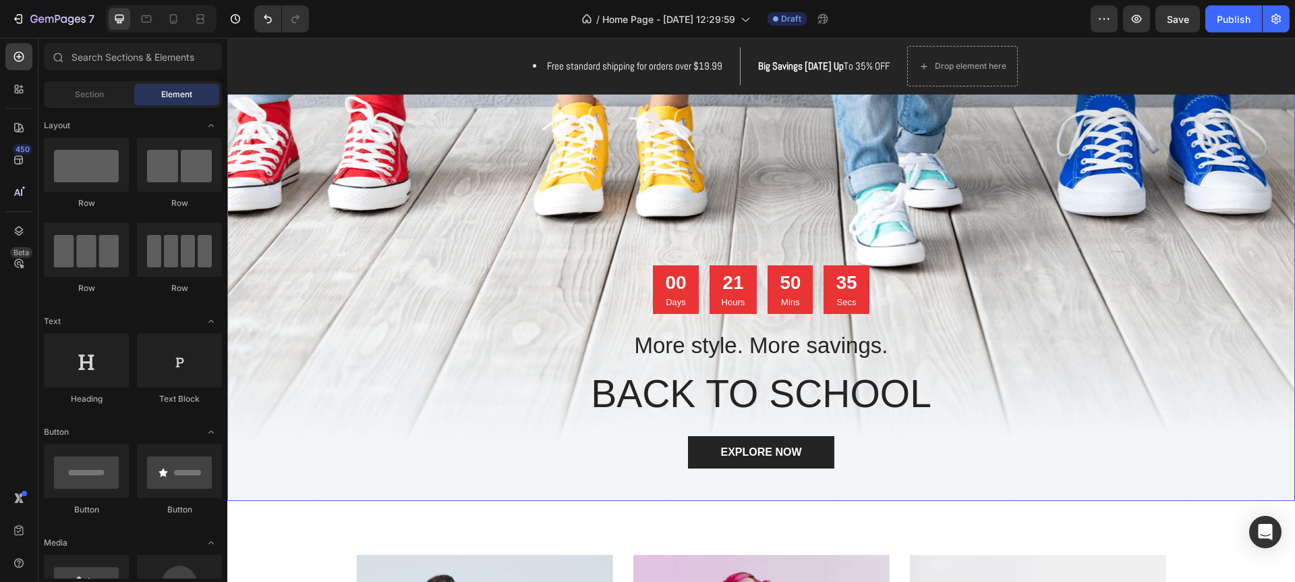
scroll to position [96, 0]
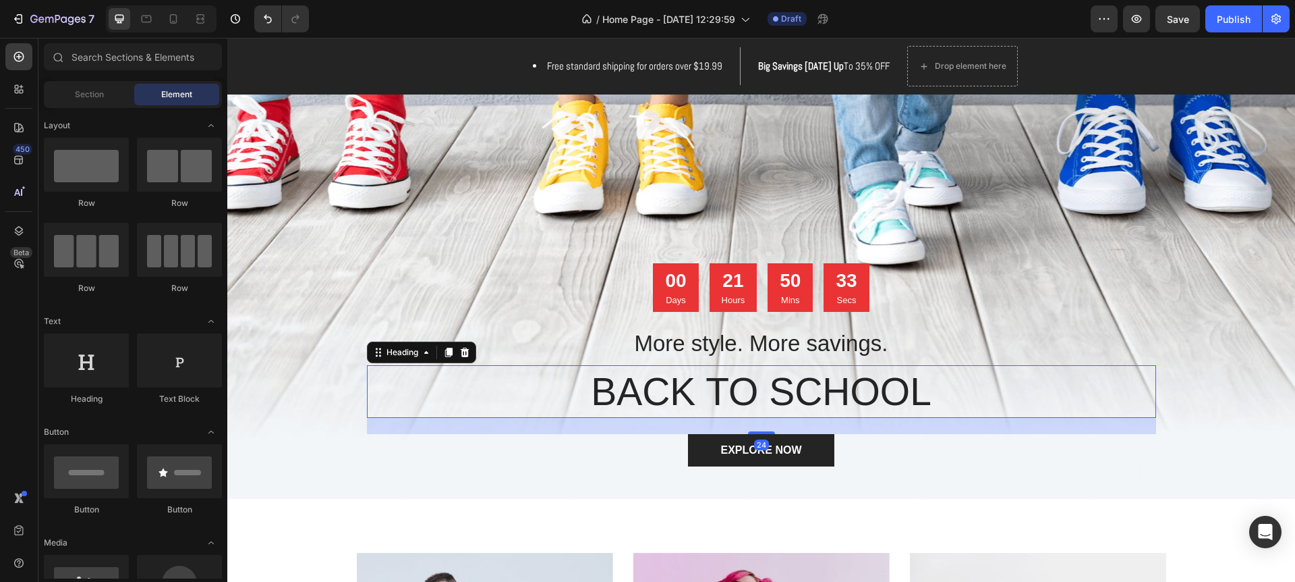
click at [833, 395] on p "BACK TO SCHOOL" at bounding box center [761, 391] width 787 height 50
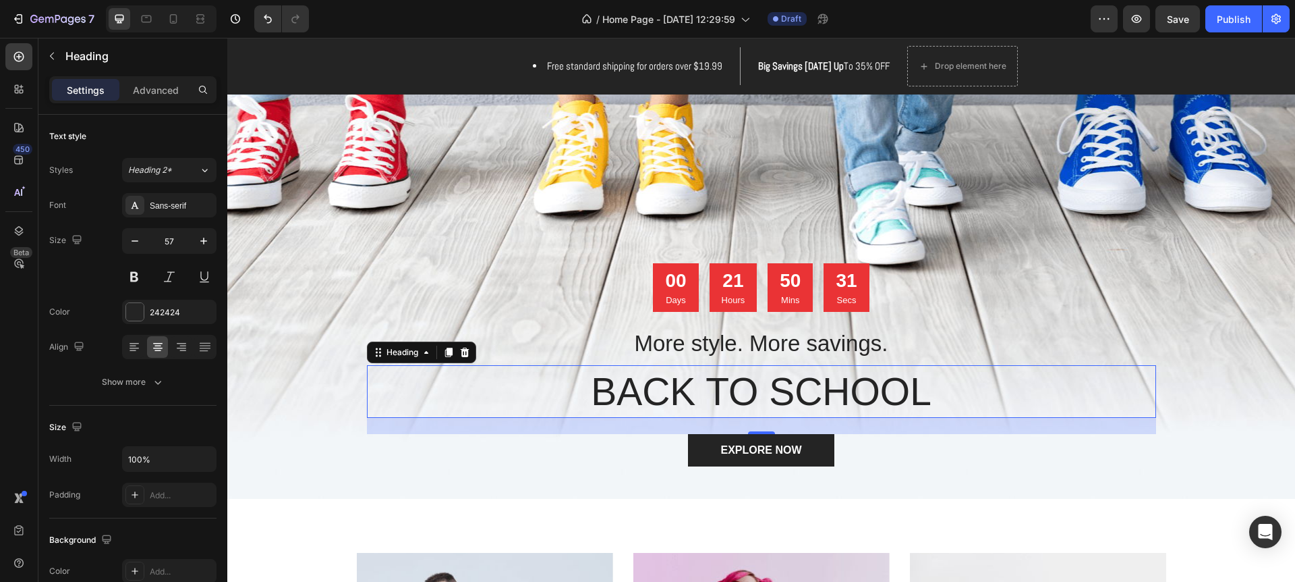
click at [907, 393] on p "BACK TO SCHOOL" at bounding box center [761, 391] width 787 height 50
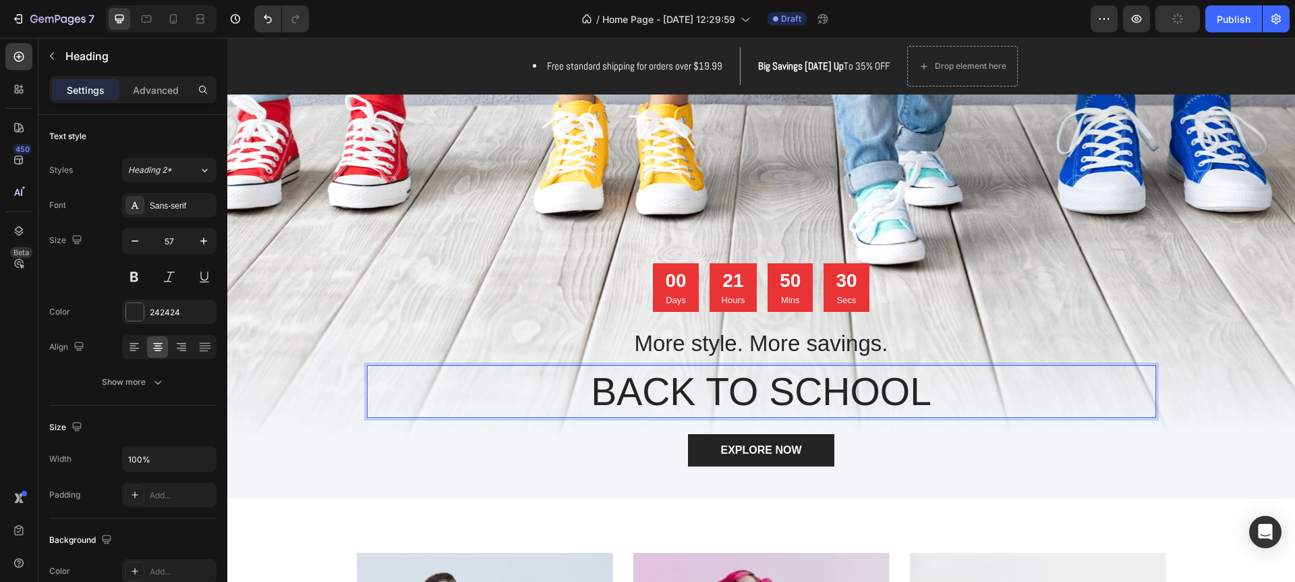
click at [907, 393] on p "BACK TO SCHOOL" at bounding box center [761, 391] width 787 height 50
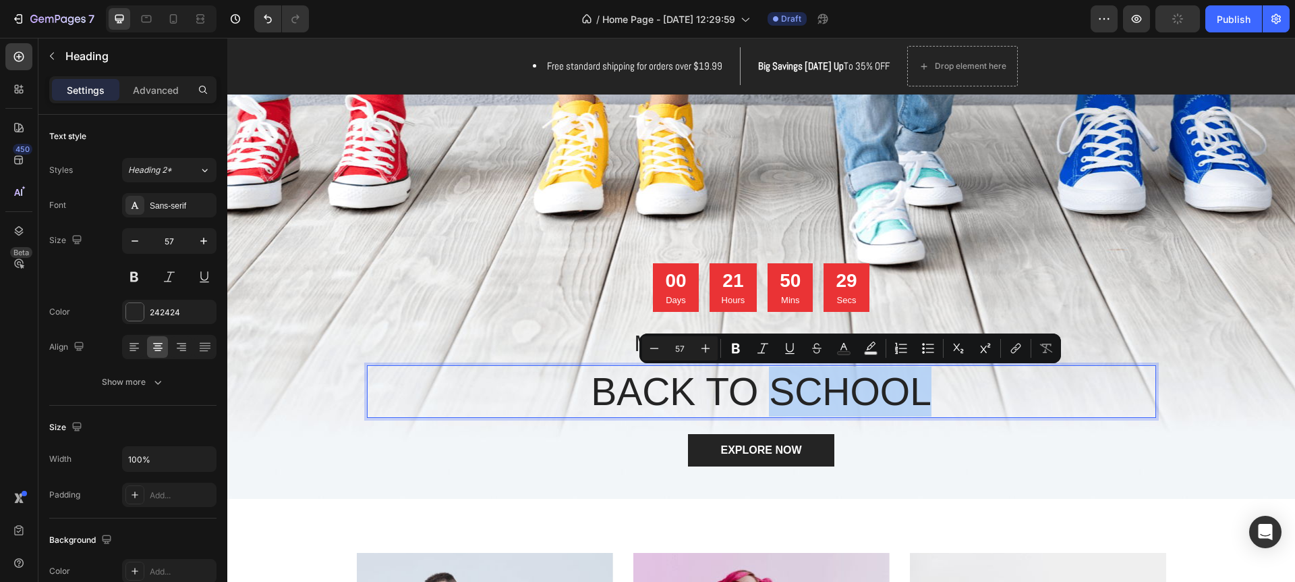
click at [930, 396] on p "BACK TO SCHOOL" at bounding box center [761, 391] width 787 height 50
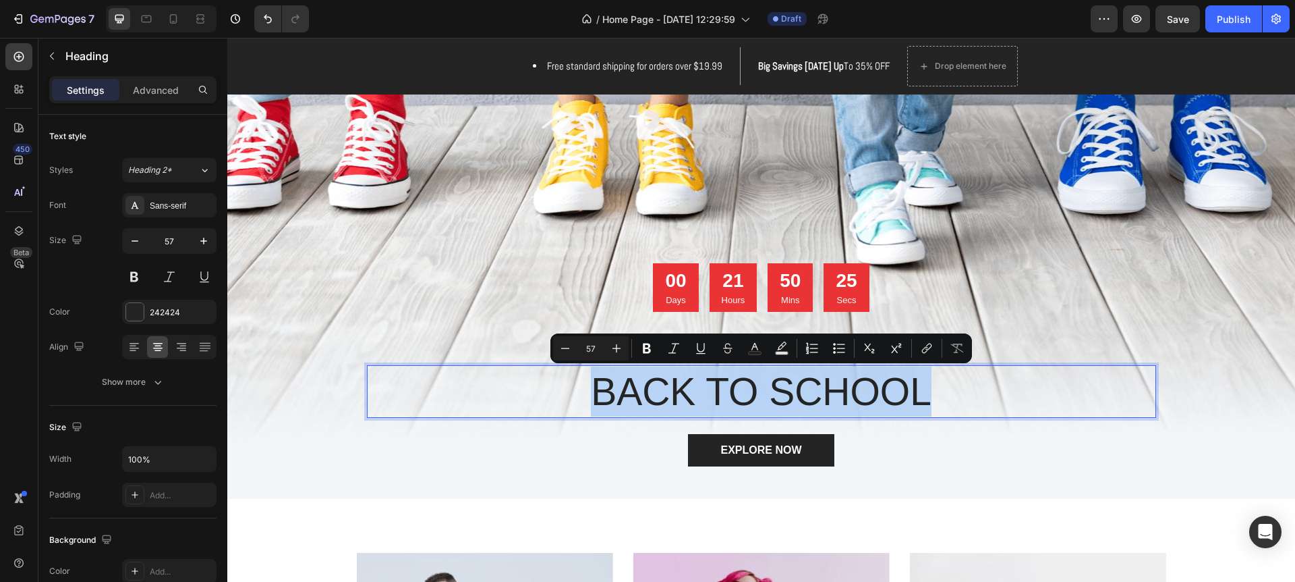
drag, startPoint x: 595, startPoint y: 390, endPoint x: 994, endPoint y: 412, distance: 399.4
click at [994, 412] on p "BACK TO SCHOOL" at bounding box center [761, 391] width 787 height 50
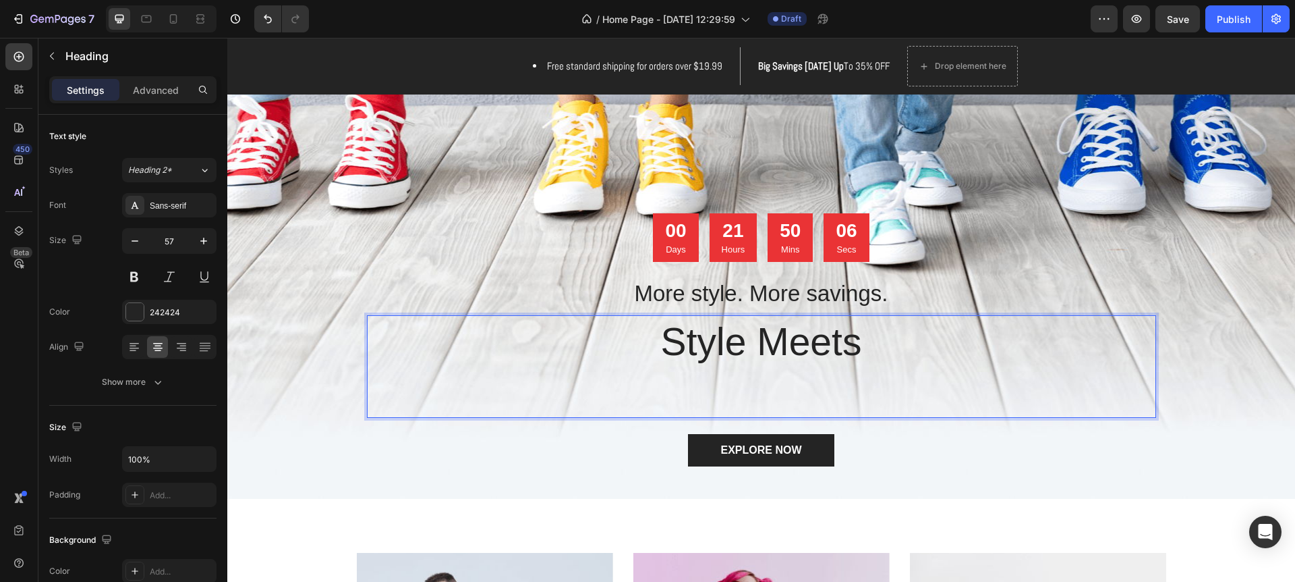
scroll to position [46, 0]
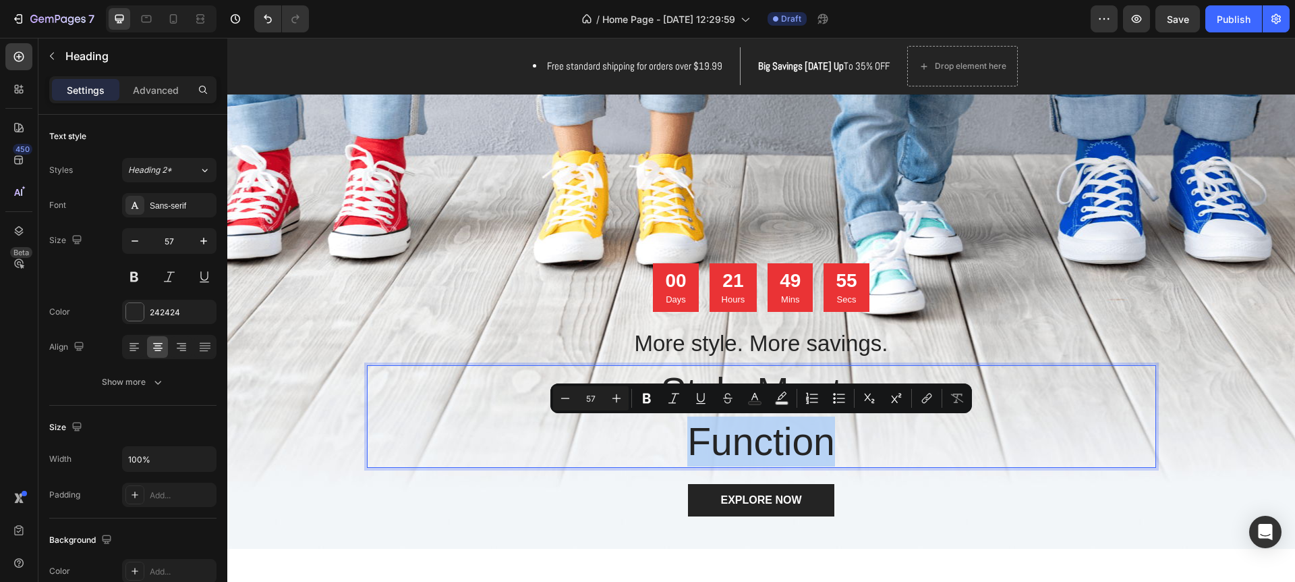
drag, startPoint x: 833, startPoint y: 443, endPoint x: 671, endPoint y: 436, distance: 161.4
click at [671, 436] on p "Style Meets Function" at bounding box center [761, 416] width 787 height 100
click at [652, 399] on icon "Editor contextual toolbar" at bounding box center [646, 397] width 13 height 13
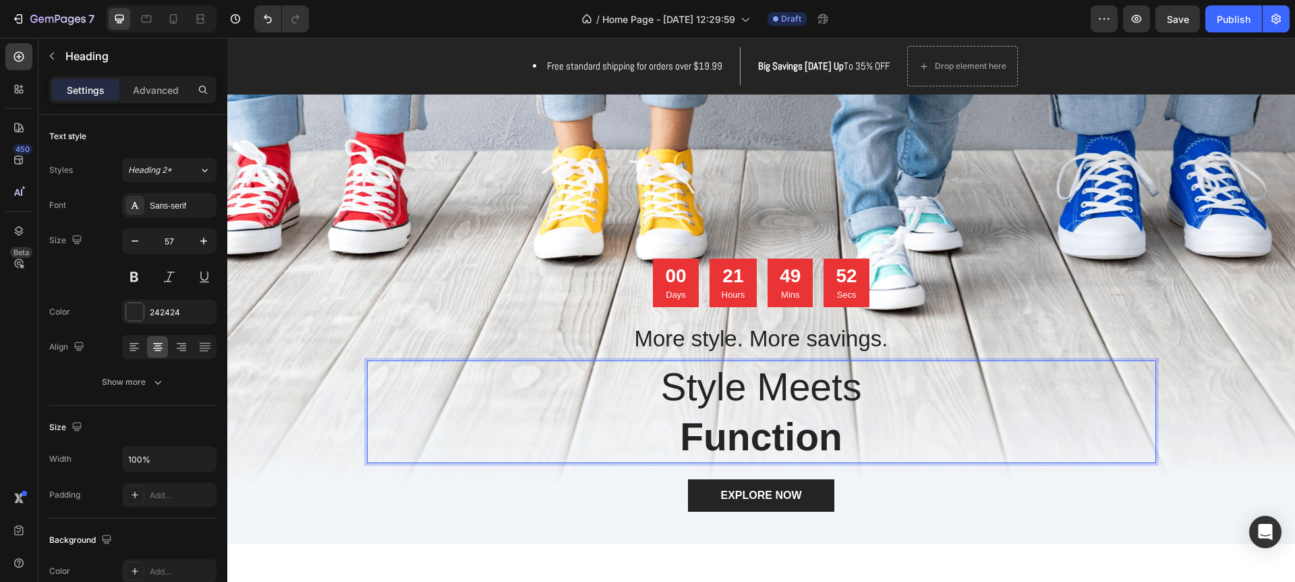
scroll to position [40, 0]
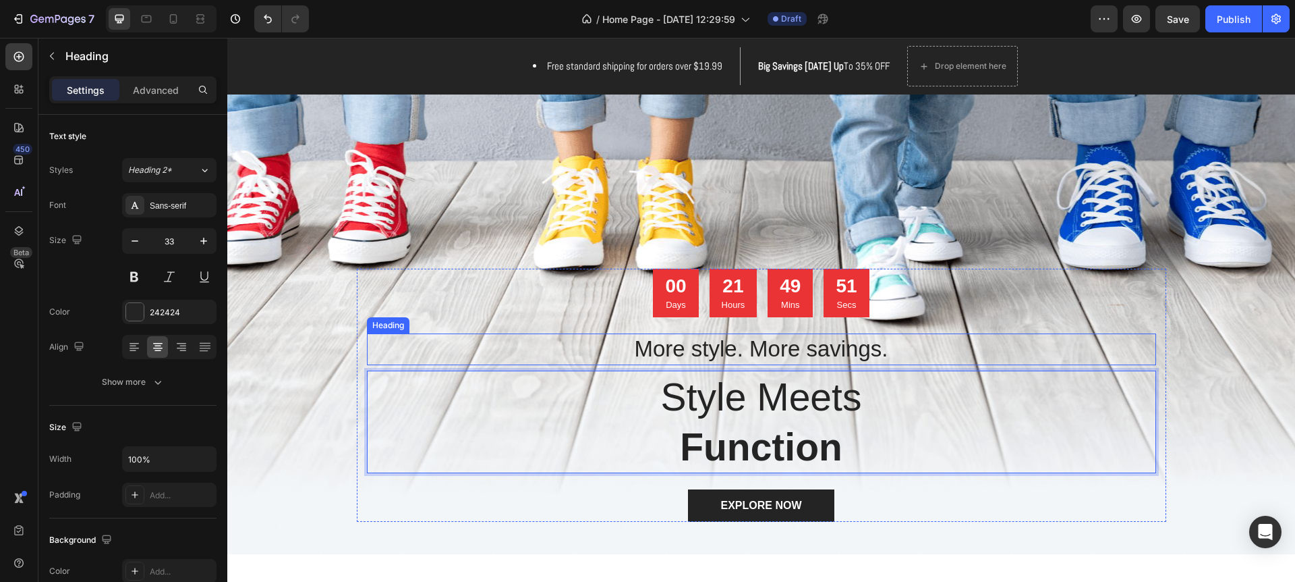
click at [665, 349] on p "More style. More savings." at bounding box center [761, 349] width 787 height 29
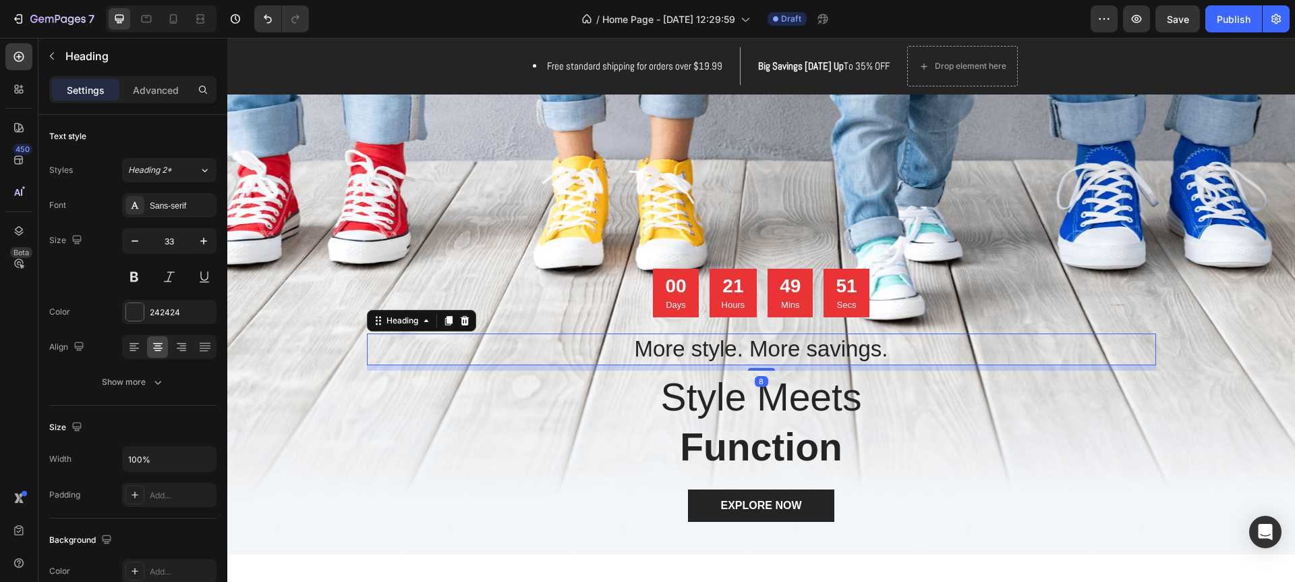
click at [665, 349] on p "More style. More savings." at bounding box center [761, 349] width 787 height 29
drag, startPoint x: 636, startPoint y: 352, endPoint x: 893, endPoint y: 358, distance: 257.8
click at [893, 358] on p "More style. More savings." at bounding box center [761, 349] width 787 height 29
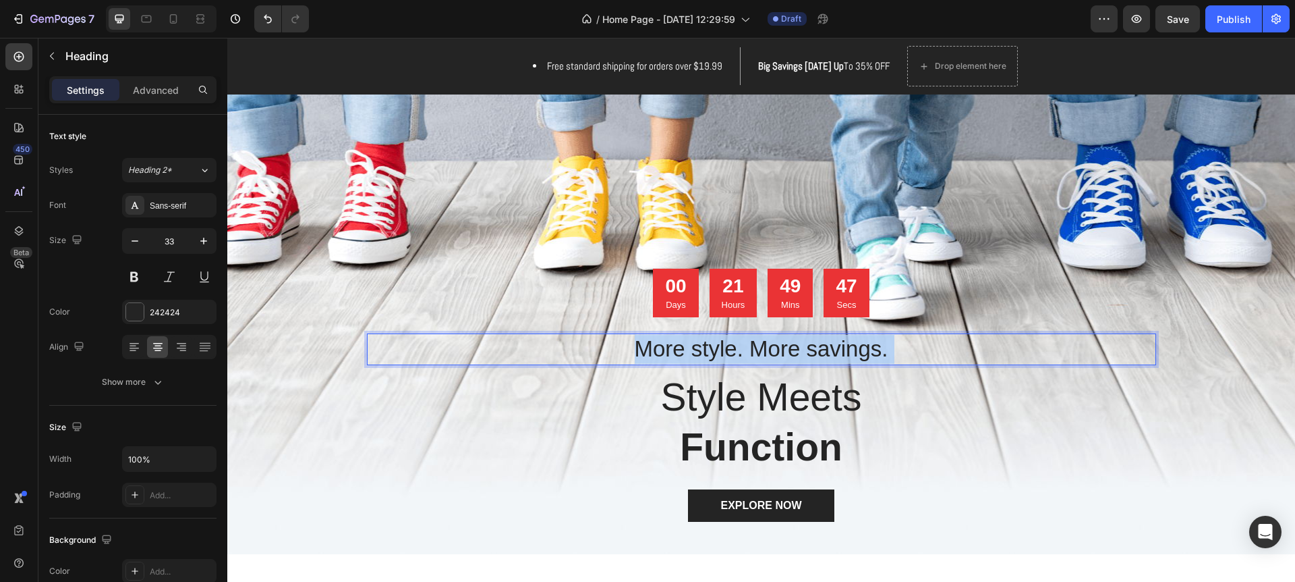
drag, startPoint x: 891, startPoint y: 350, endPoint x: 656, endPoint y: 354, distance: 234.8
click at [654, 355] on p "More style. More savings." at bounding box center [761, 349] width 787 height 29
drag, startPoint x: 630, startPoint y: 349, endPoint x: 934, endPoint y: 350, distance: 304.3
click at [934, 350] on p "More style. More savings." at bounding box center [761, 348] width 787 height 29
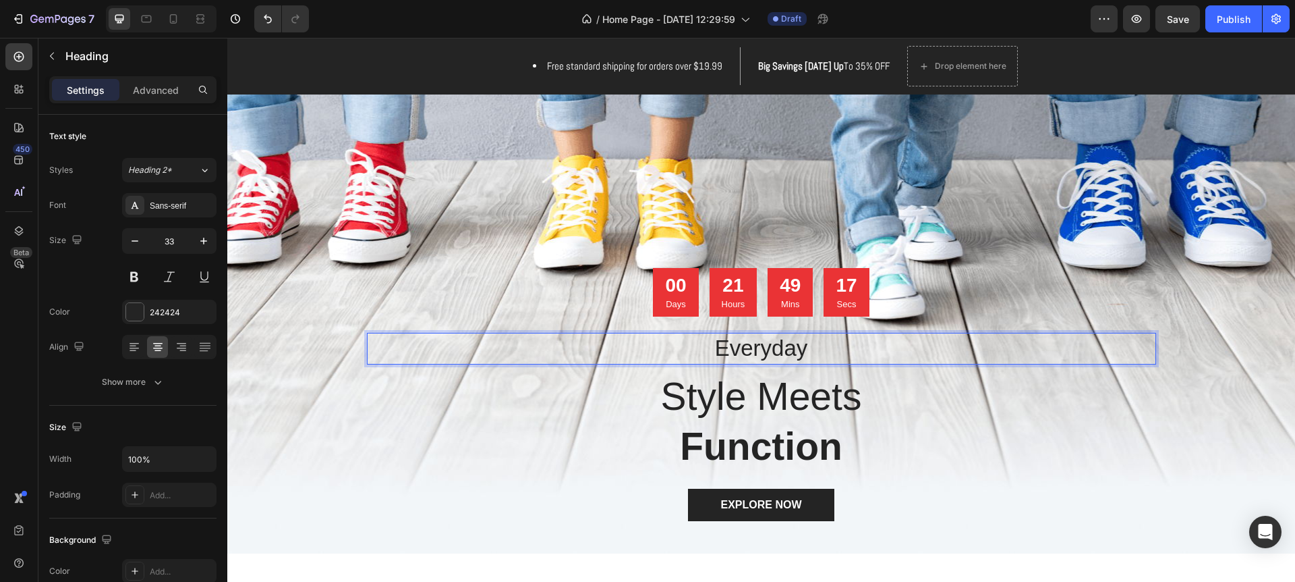
drag, startPoint x: 712, startPoint y: 346, endPoint x: 823, endPoint y: 359, distance: 111.4
click at [823, 359] on p "Everyday" at bounding box center [761, 348] width 787 height 29
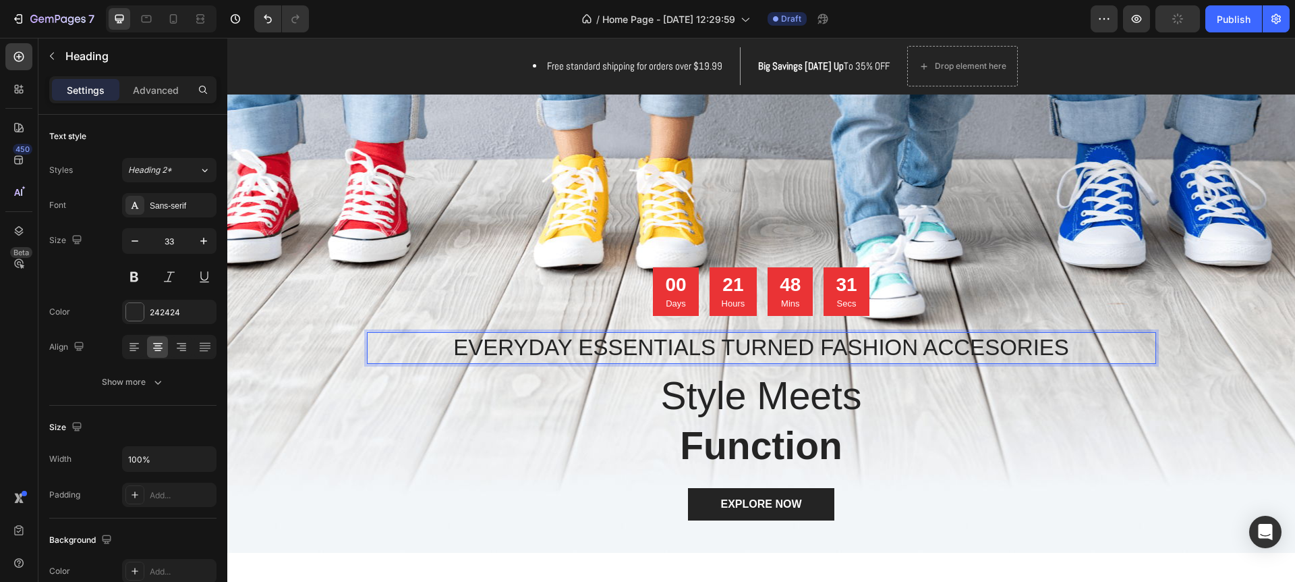
click at [983, 349] on p "EVERYDAY ESSENTIALS TURNED FASHION ACCESORIES" at bounding box center [761, 347] width 787 height 29
drag, startPoint x: 1102, startPoint y: 360, endPoint x: 1100, endPoint y: 371, distance: 11.8
click at [1100, 371] on div "00 Days 21 Hours 48 Mins 25 Secs Countdown Timer EVERYDAY ESSENTIALS TURNED FAS…" at bounding box center [761, 393] width 789 height 253
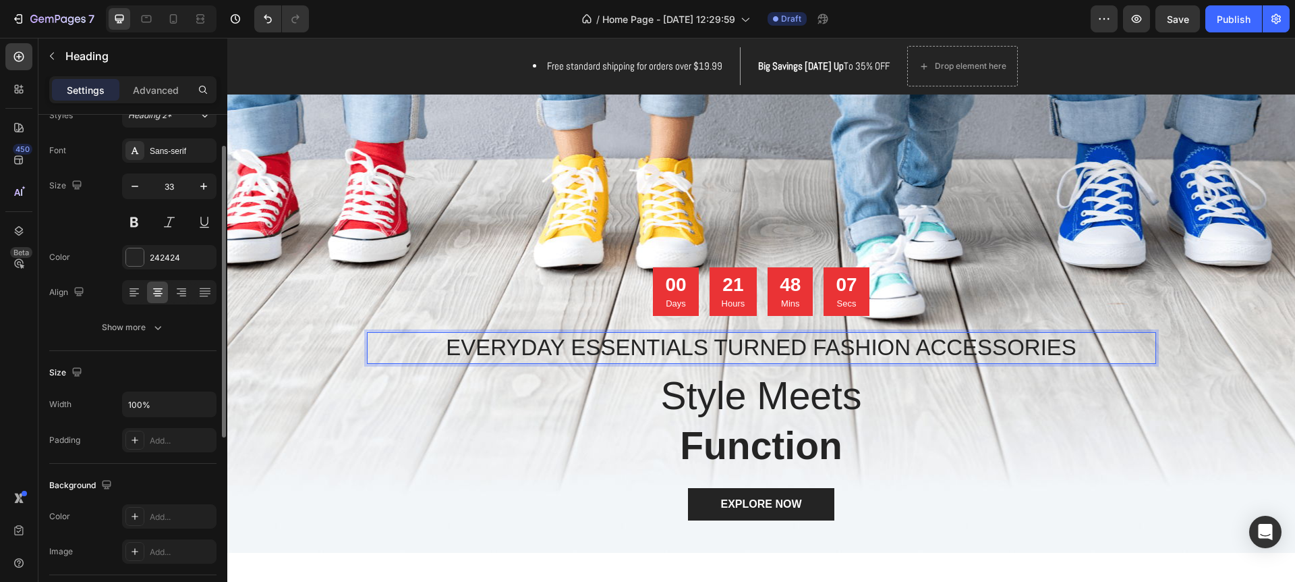
scroll to position [0, 0]
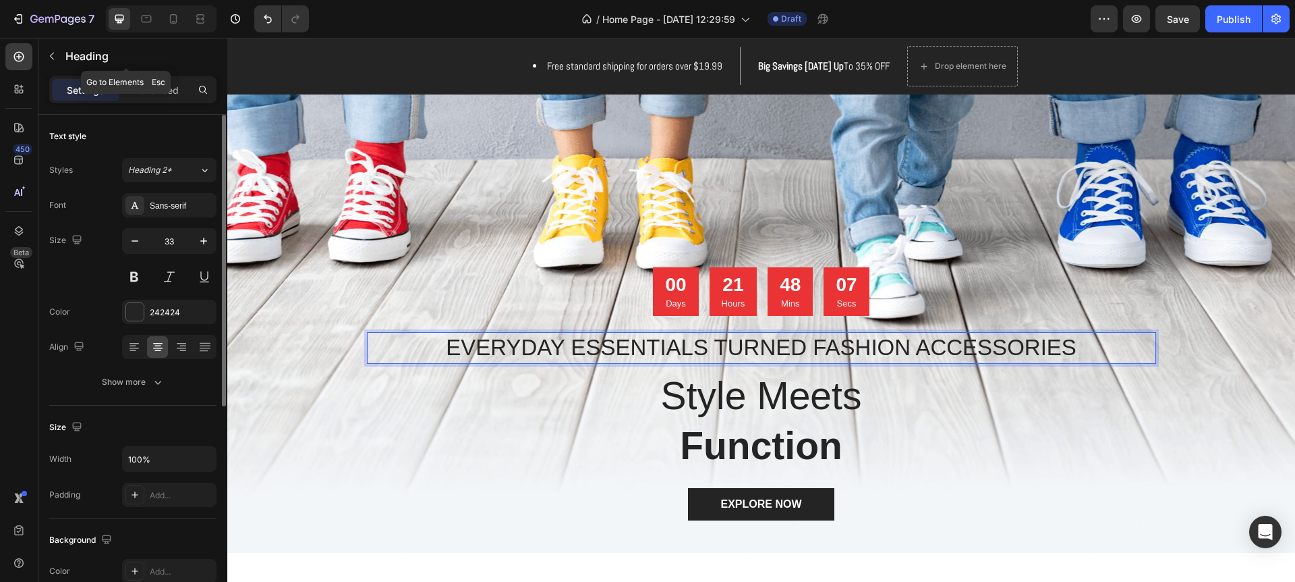
click at [51, 63] on button "button" at bounding box center [52, 56] width 22 height 22
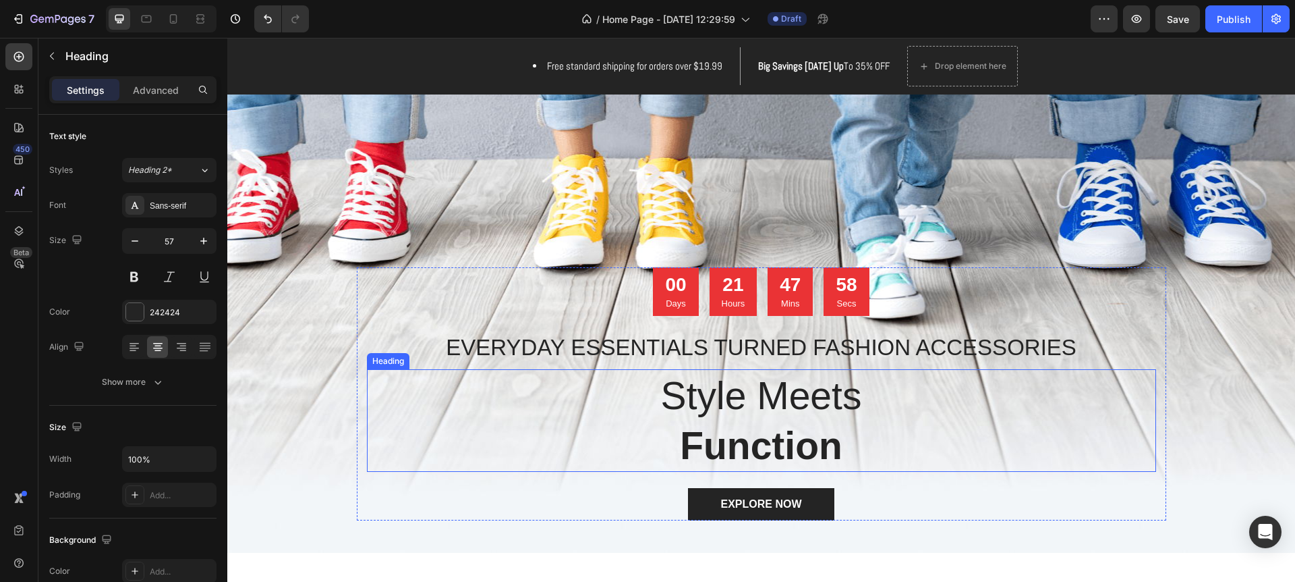
click at [700, 401] on p "Style Meets Function" at bounding box center [761, 420] width 787 height 100
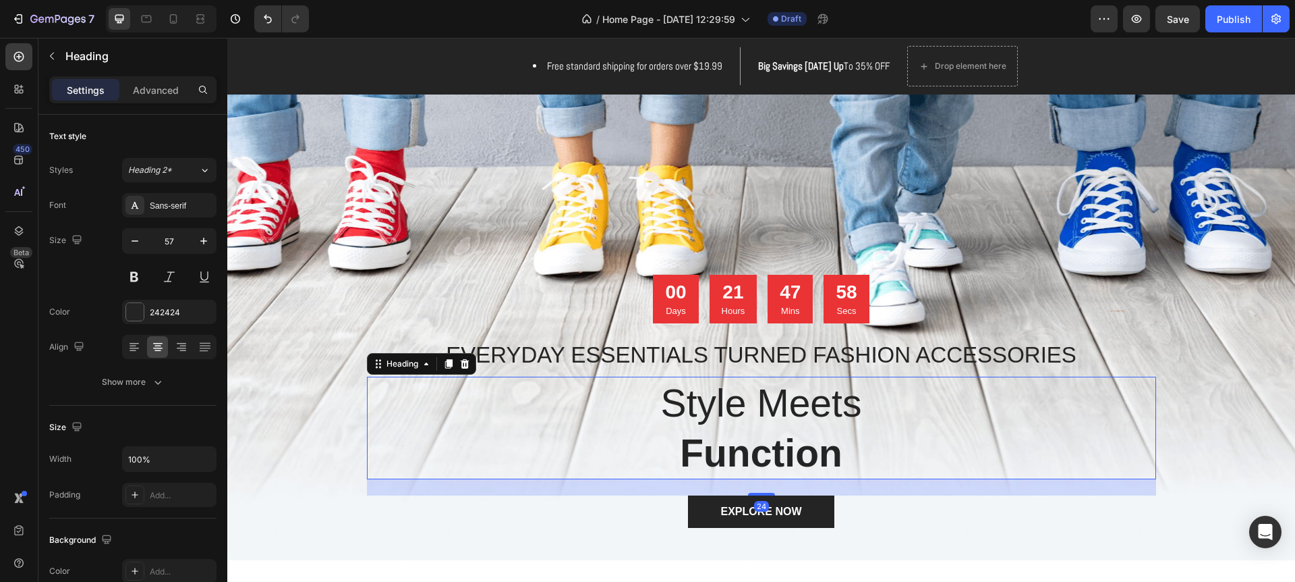
scroll to position [31, 0]
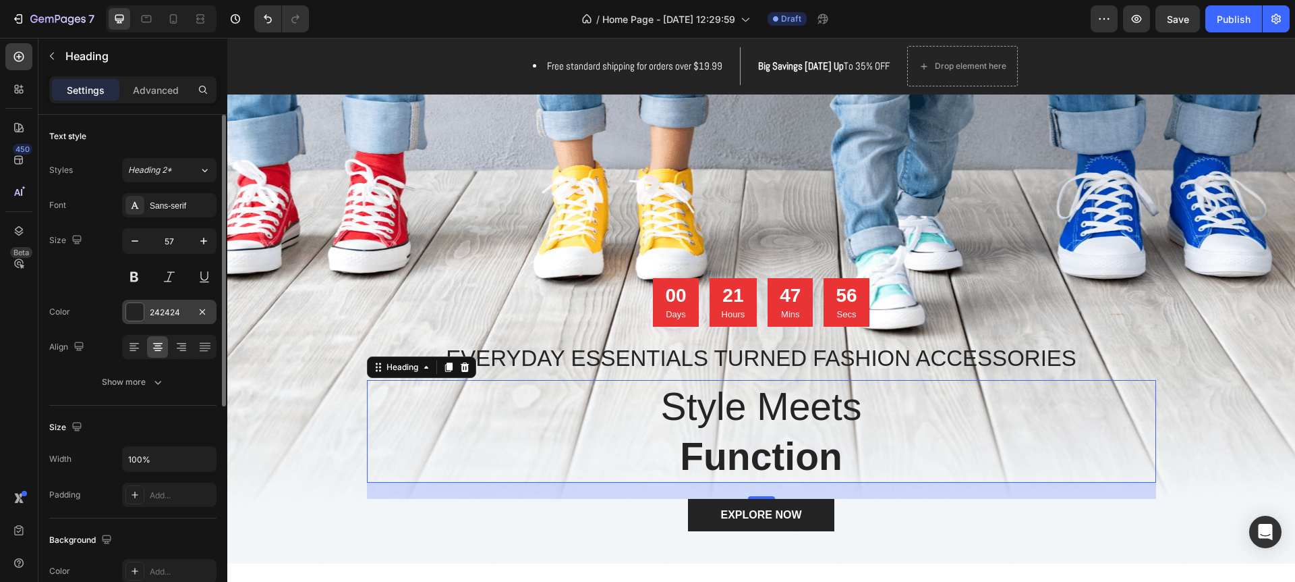
click at [130, 310] on div at bounding box center [135, 312] width 18 height 18
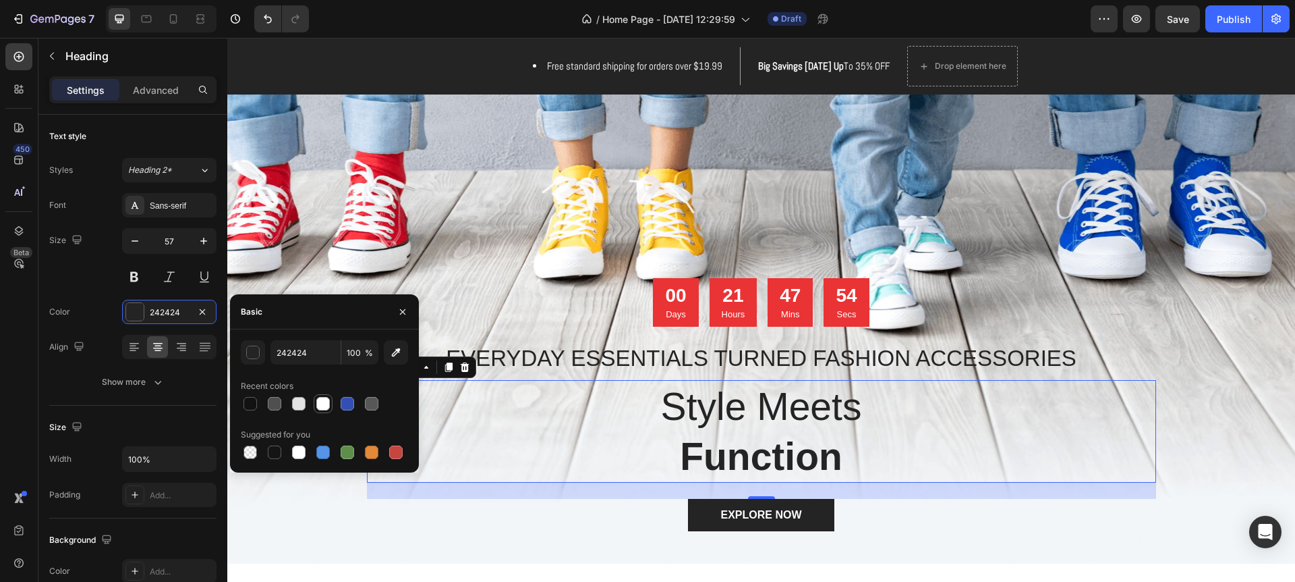
click at [323, 403] on div at bounding box center [322, 403] width 13 height 13
type input "FFFFFF"
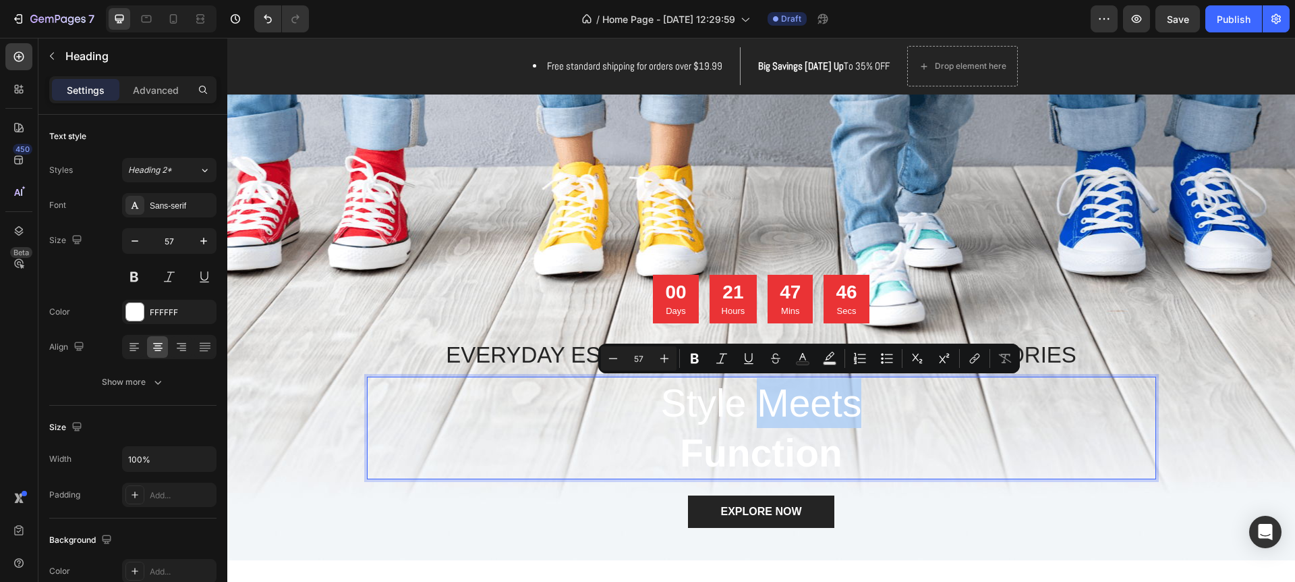
scroll to position [36, 0]
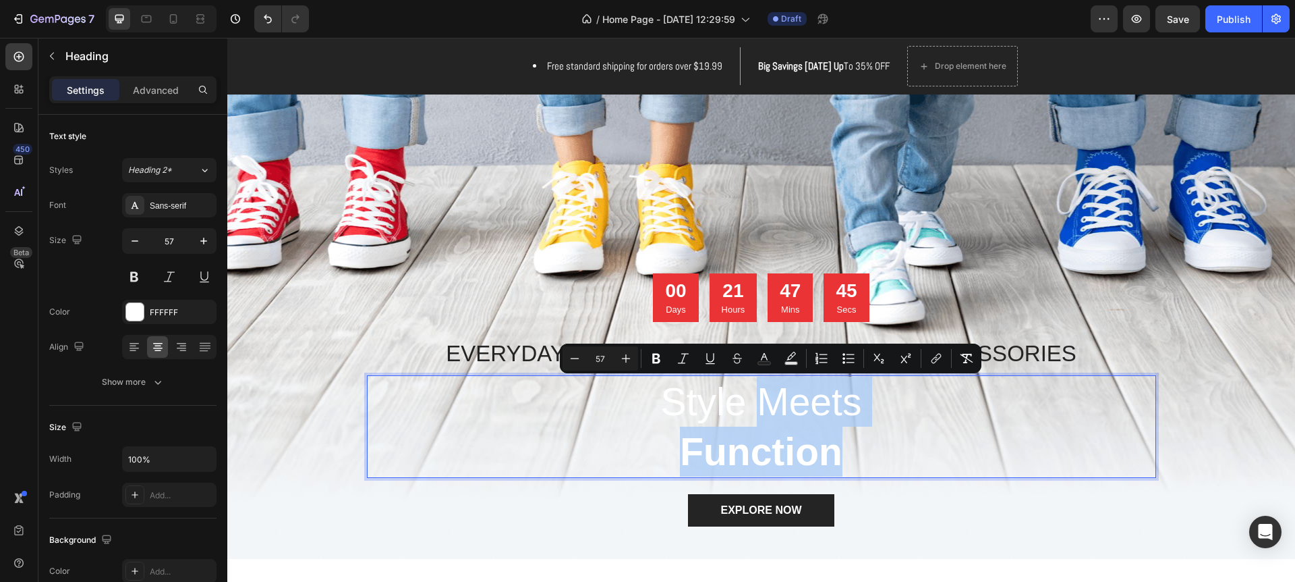
drag, startPoint x: 761, startPoint y: 408, endPoint x: 866, endPoint y: 458, distance: 116.2
click at [866, 458] on p "Style Meets Function" at bounding box center [761, 426] width 787 height 100
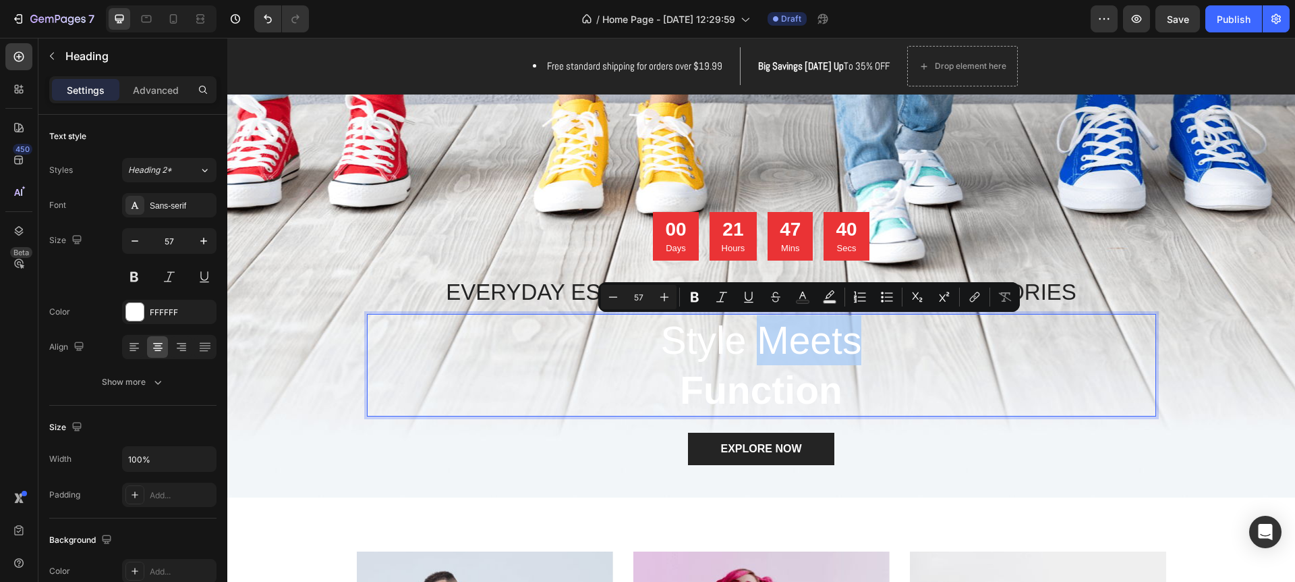
drag, startPoint x: 759, startPoint y: 340, endPoint x: 862, endPoint y: 352, distance: 103.3
click at [862, 352] on p "Style Meets Function" at bounding box center [761, 365] width 787 height 100
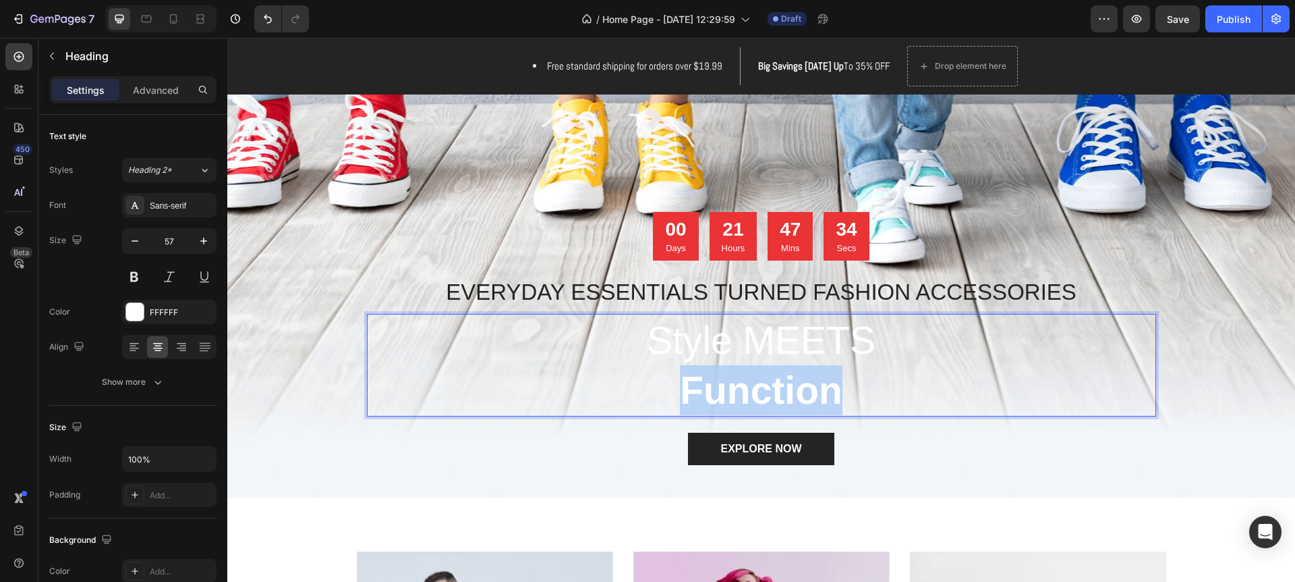
drag, startPoint x: 682, startPoint y: 389, endPoint x: 851, endPoint y: 398, distance: 169.6
drag, startPoint x: 858, startPoint y: 389, endPoint x: 664, endPoint y: 383, distance: 193.8
click at [663, 381] on strong "FUNCTION" at bounding box center [761, 389] width 198 height 43
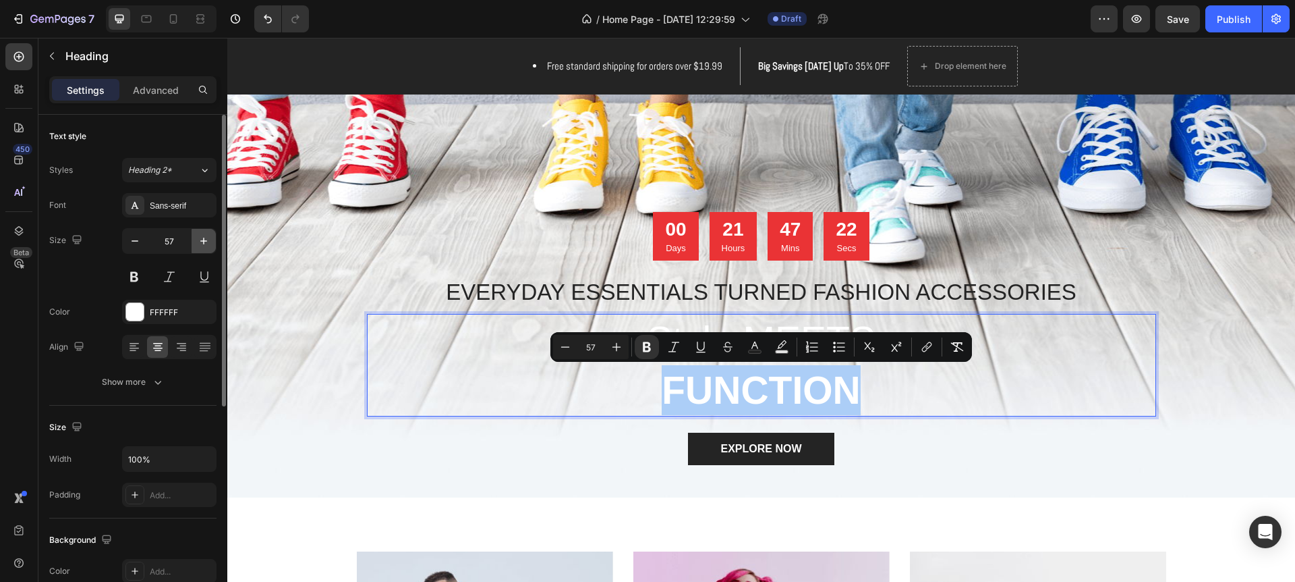
click at [202, 242] on icon "button" at bounding box center [203, 240] width 13 height 13
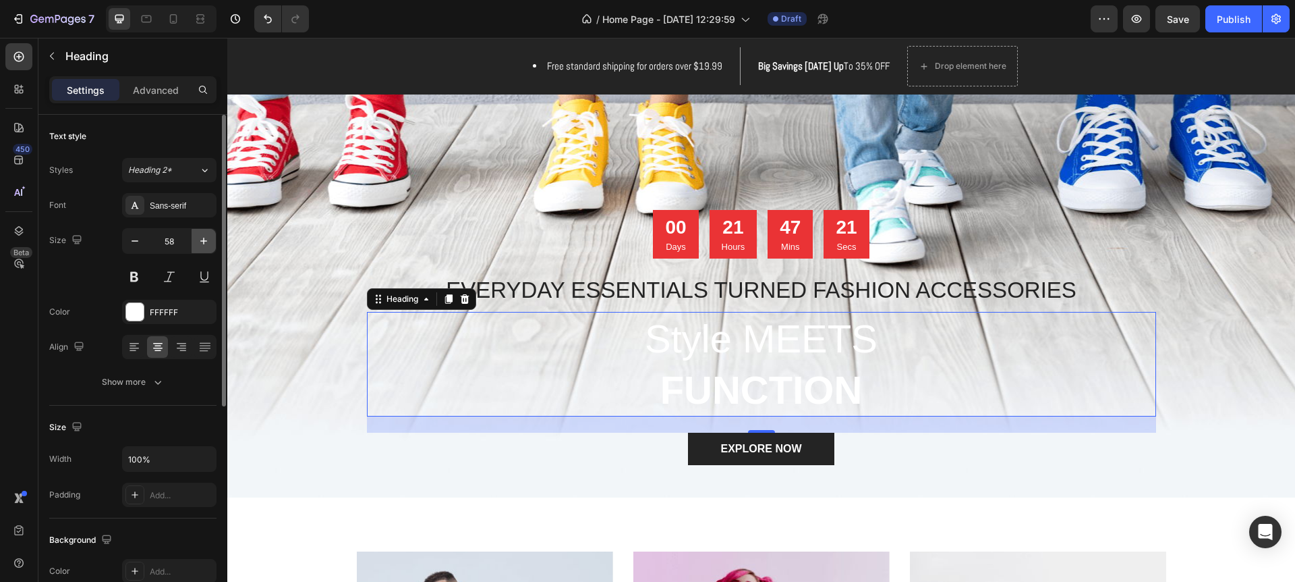
click at [202, 242] on icon "button" at bounding box center [203, 240] width 13 height 13
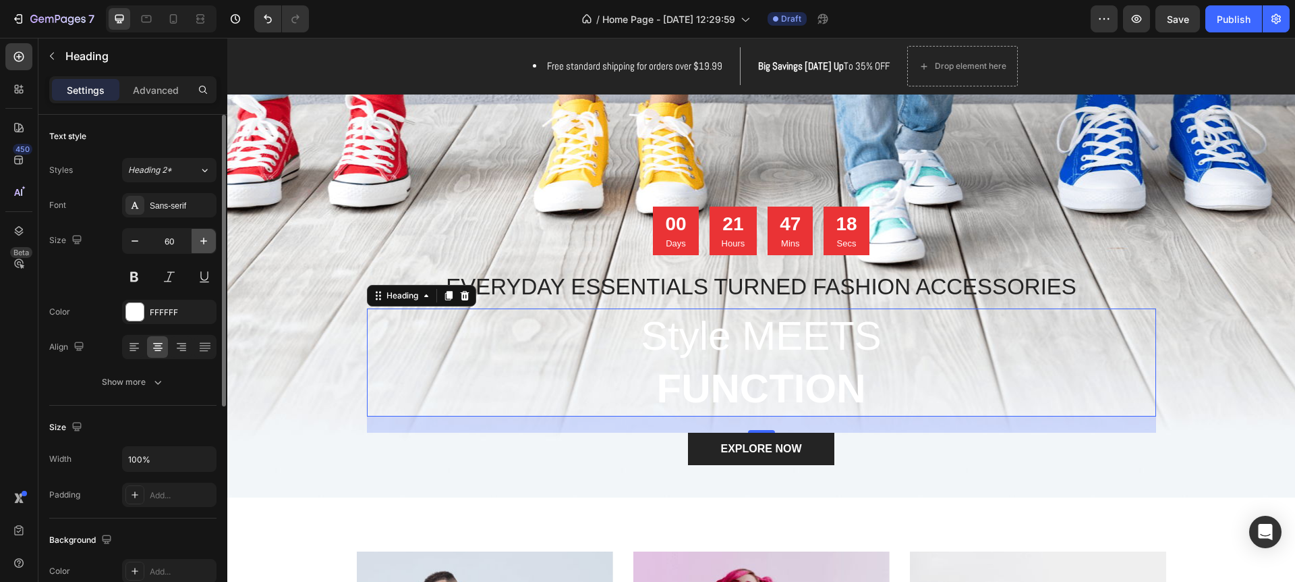
click at [202, 242] on icon "button" at bounding box center [203, 240] width 13 height 13
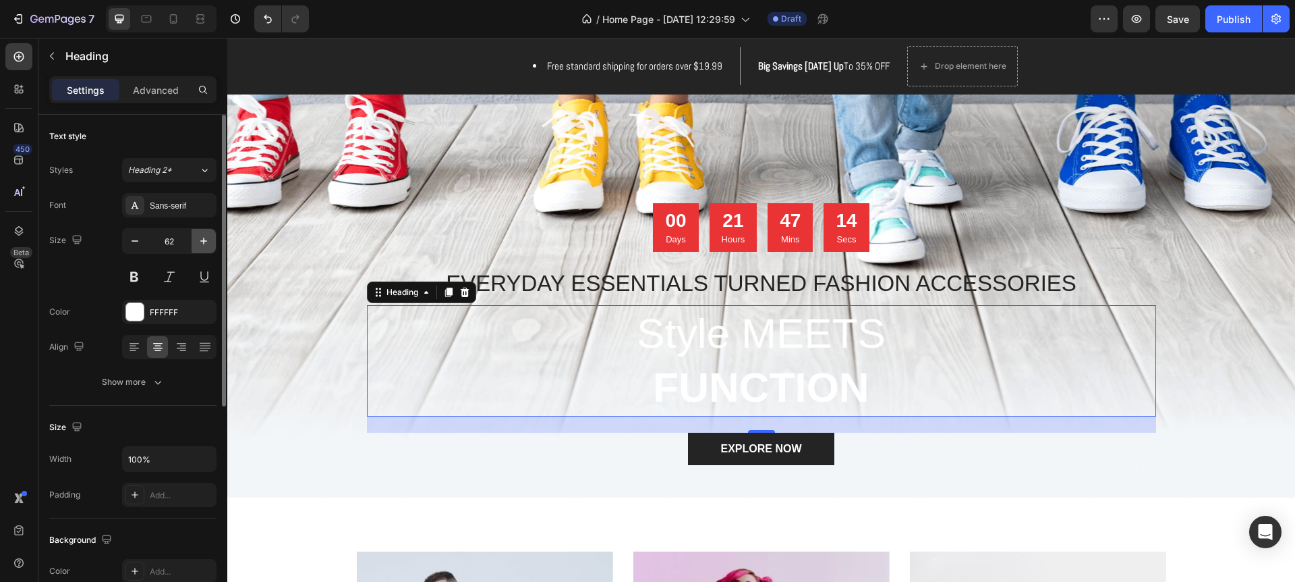
click at [202, 242] on icon "button" at bounding box center [203, 240] width 13 height 13
click at [132, 244] on icon "button" at bounding box center [134, 240] width 13 height 13
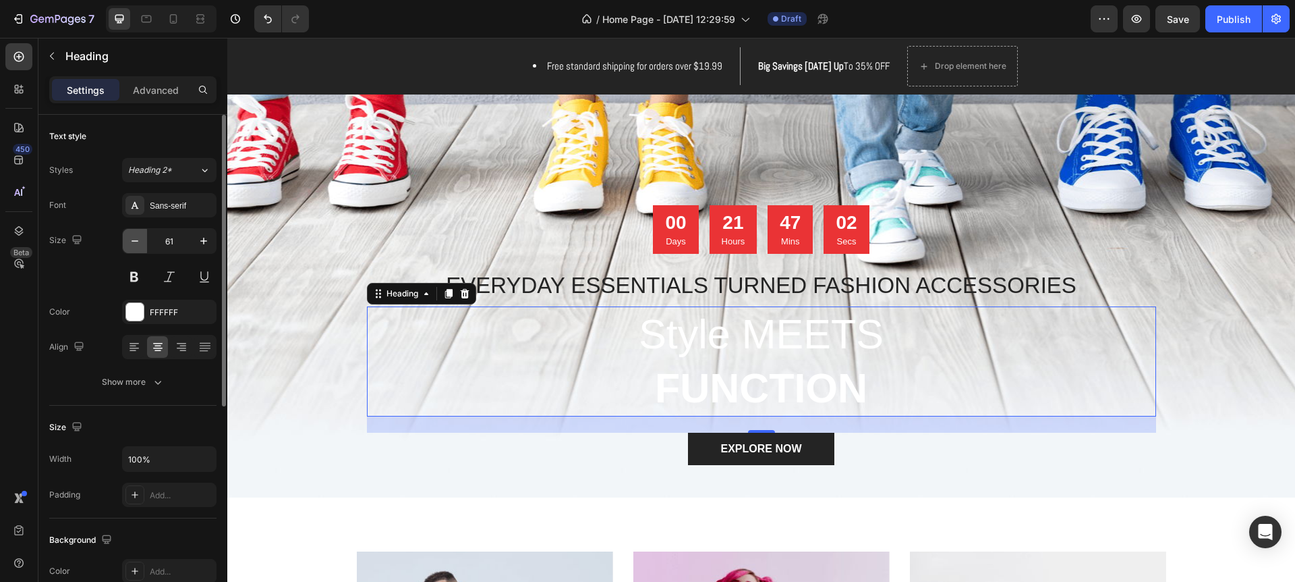
click at [132, 244] on icon "button" at bounding box center [134, 240] width 13 height 13
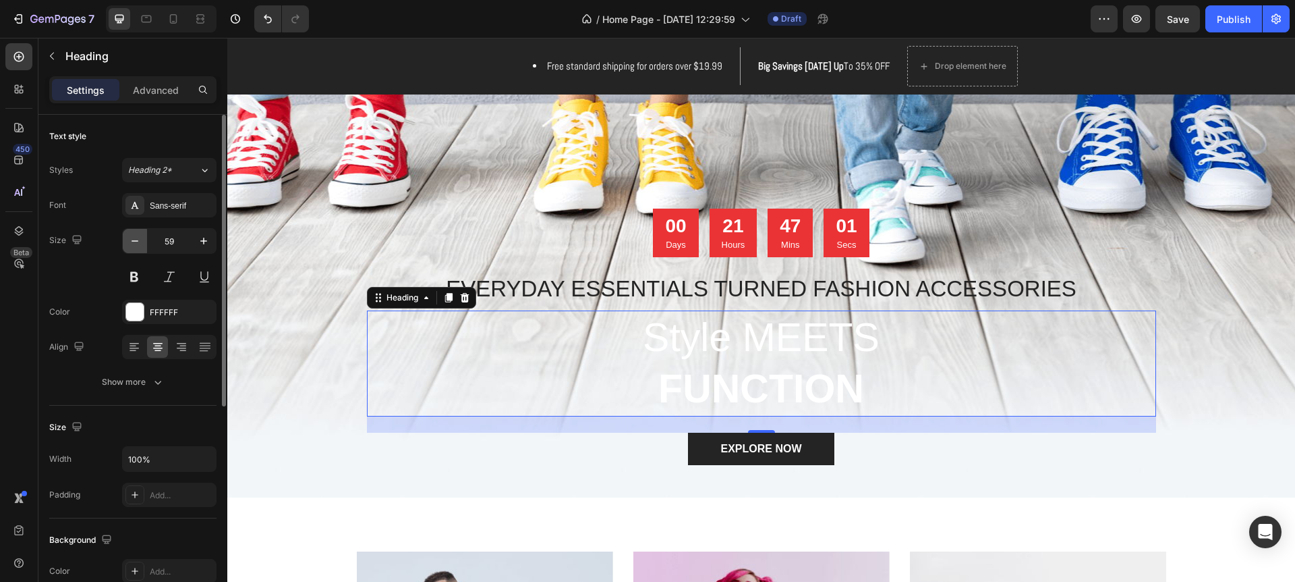
click at [132, 244] on icon "button" at bounding box center [134, 240] width 13 height 13
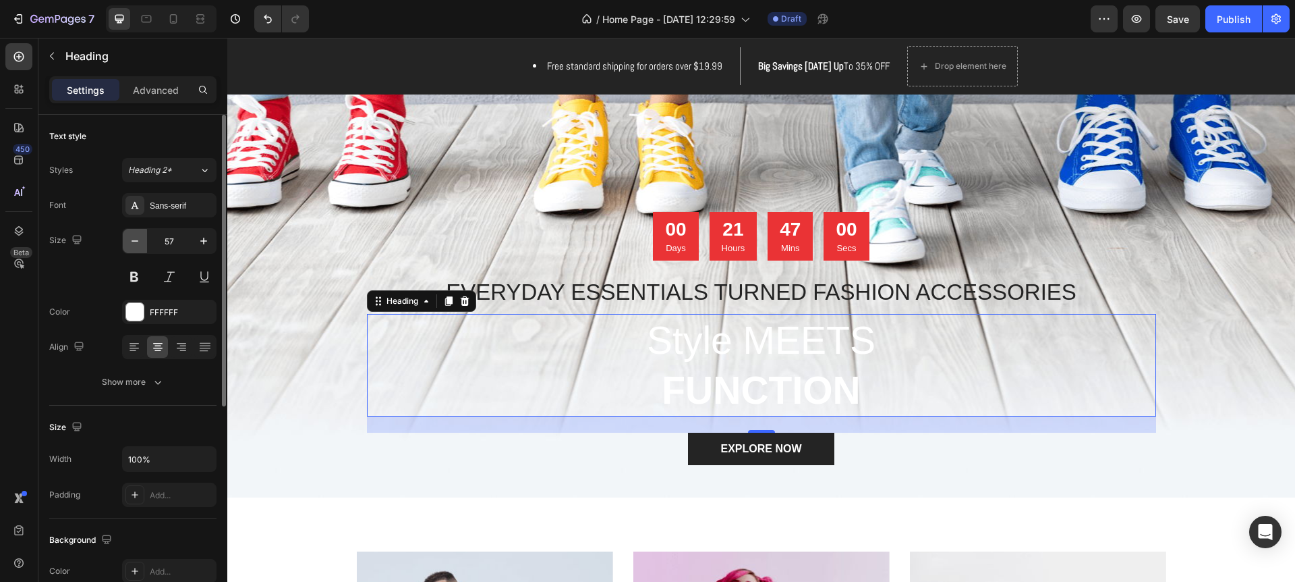
click at [132, 244] on icon "button" at bounding box center [134, 240] width 13 height 13
type input "55"
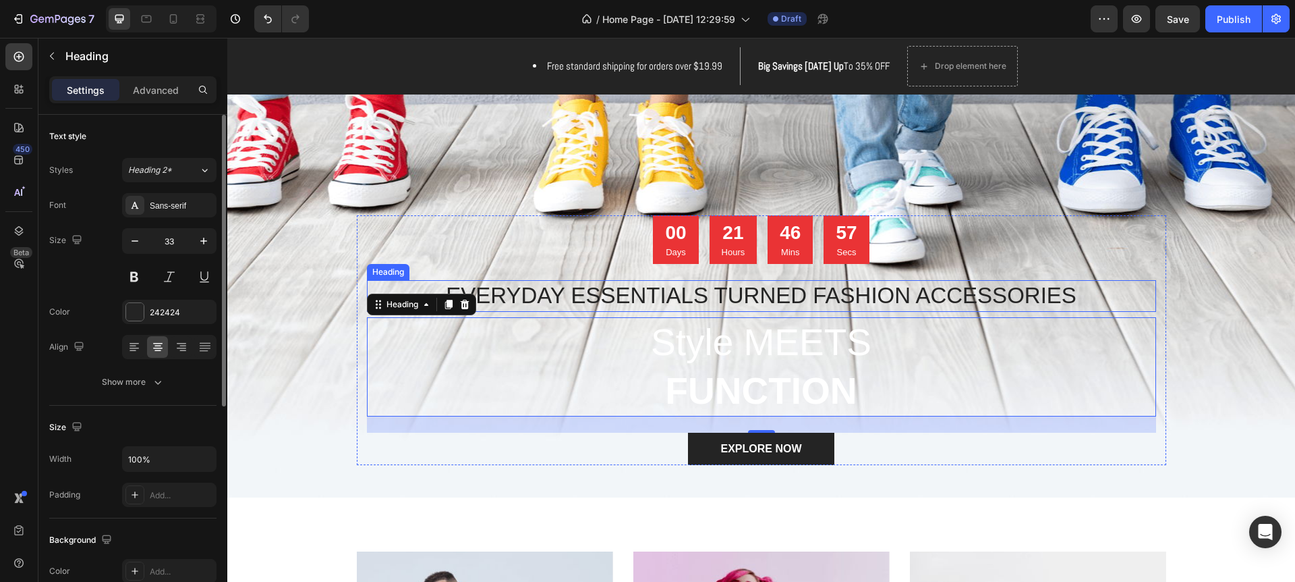
click at [656, 300] on p "EVERYDAY ESSENTIALS TURNED FASHION ACCESSORIES" at bounding box center [761, 295] width 787 height 29
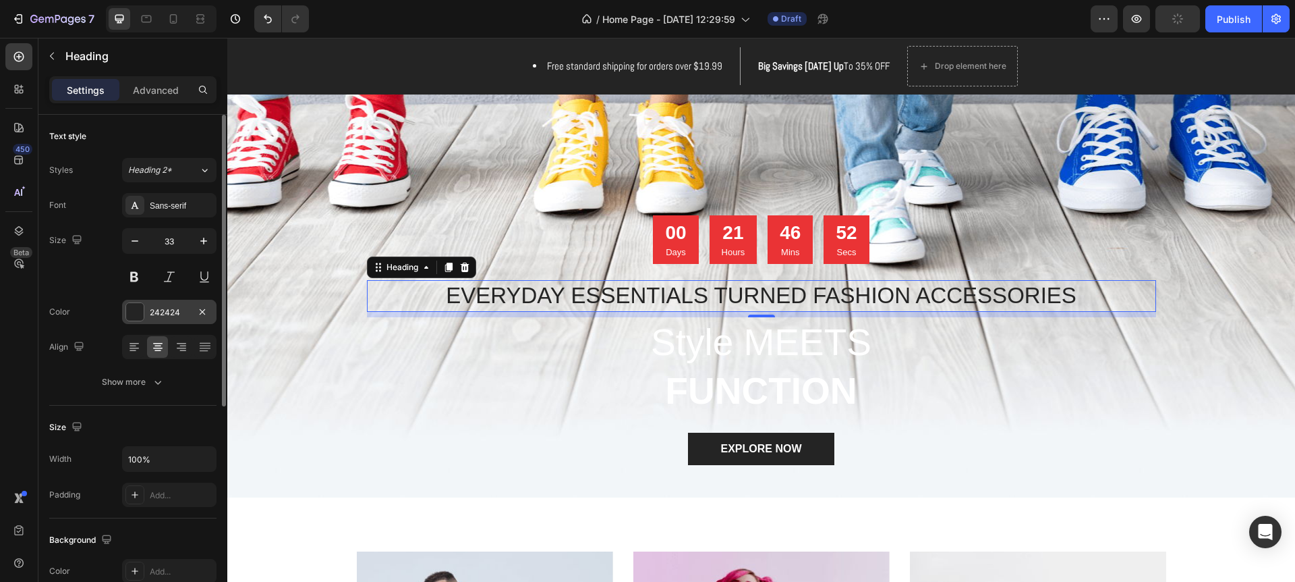
drag, startPoint x: 131, startPoint y: 309, endPoint x: 152, endPoint y: 306, distance: 21.1
click at [130, 309] on div at bounding box center [135, 312] width 18 height 18
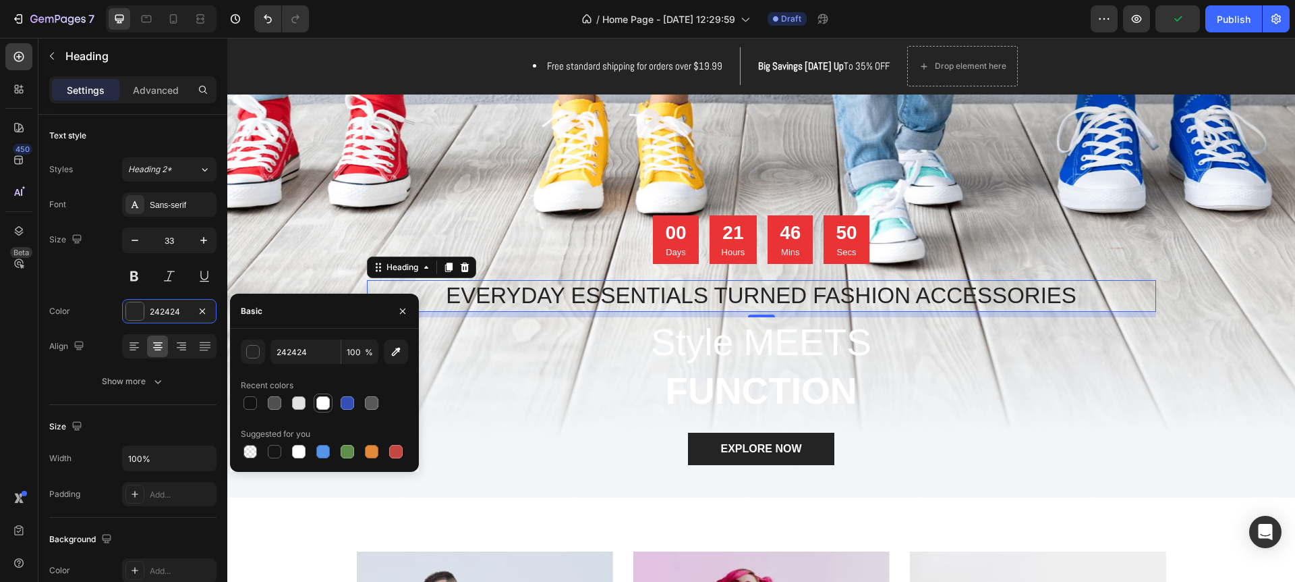
click at [320, 405] on div at bounding box center [322, 402] width 13 height 13
type input "FFFFFF"
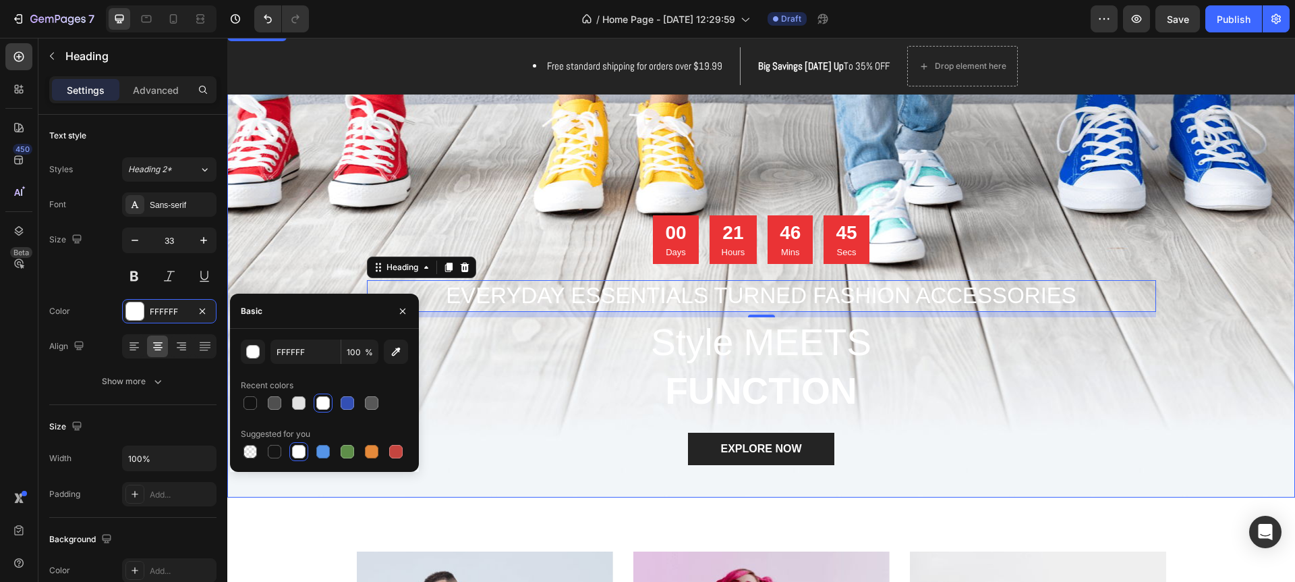
click at [1177, 223] on div "Overlay" at bounding box center [761, 261] width 1068 height 472
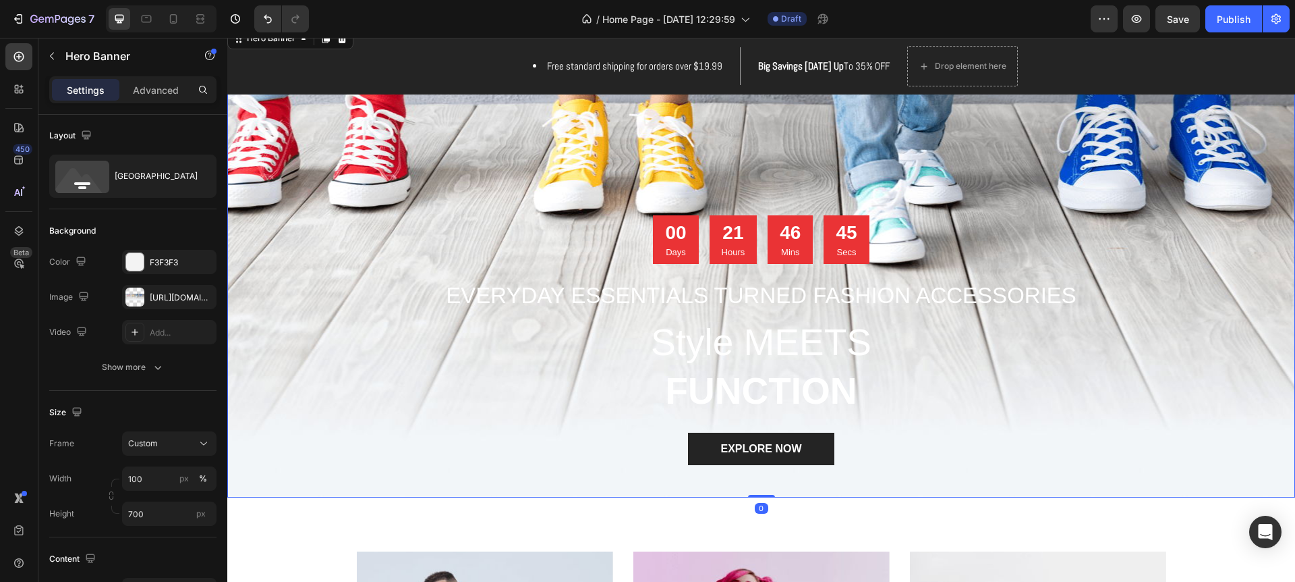
scroll to position [0, 0]
click at [134, 293] on div at bounding box center [134, 297] width 19 height 19
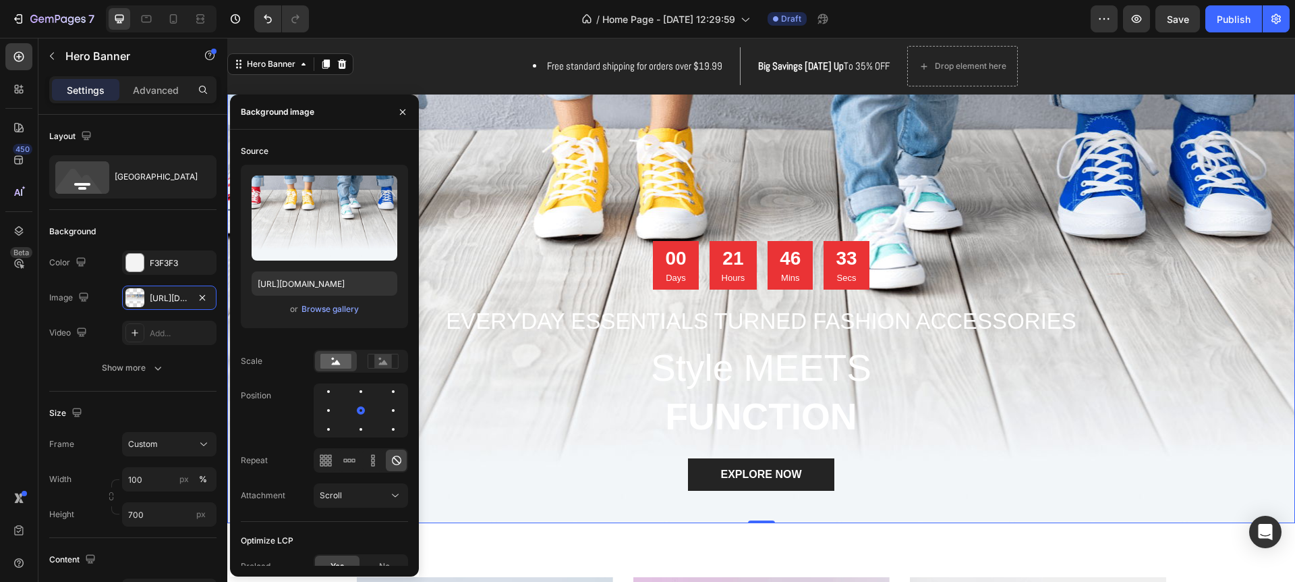
scroll to position [69, 0]
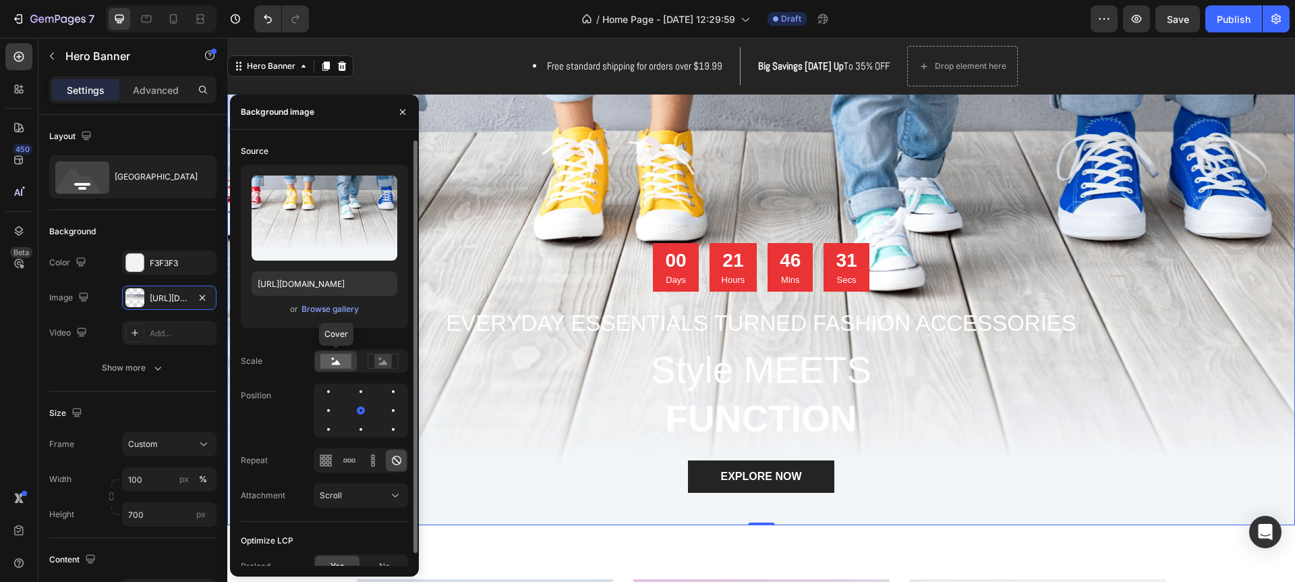
click at [343, 363] on rect at bounding box center [335, 361] width 31 height 15
click at [385, 365] on rect at bounding box center [383, 360] width 18 height 13
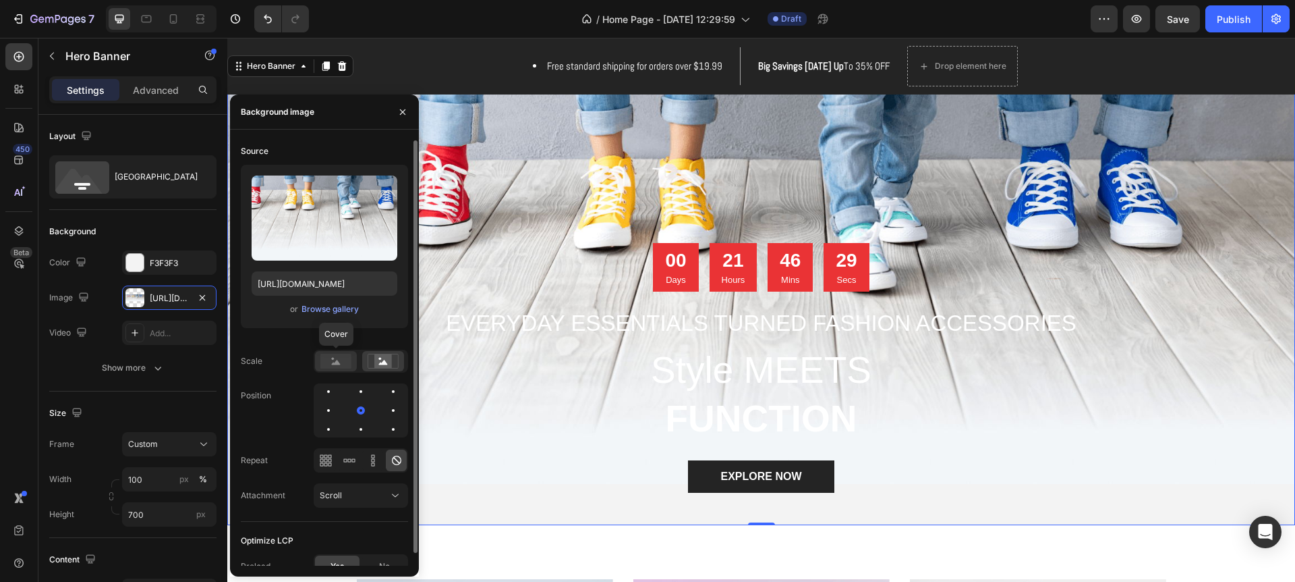
click at [331, 362] on rect at bounding box center [335, 361] width 31 height 15
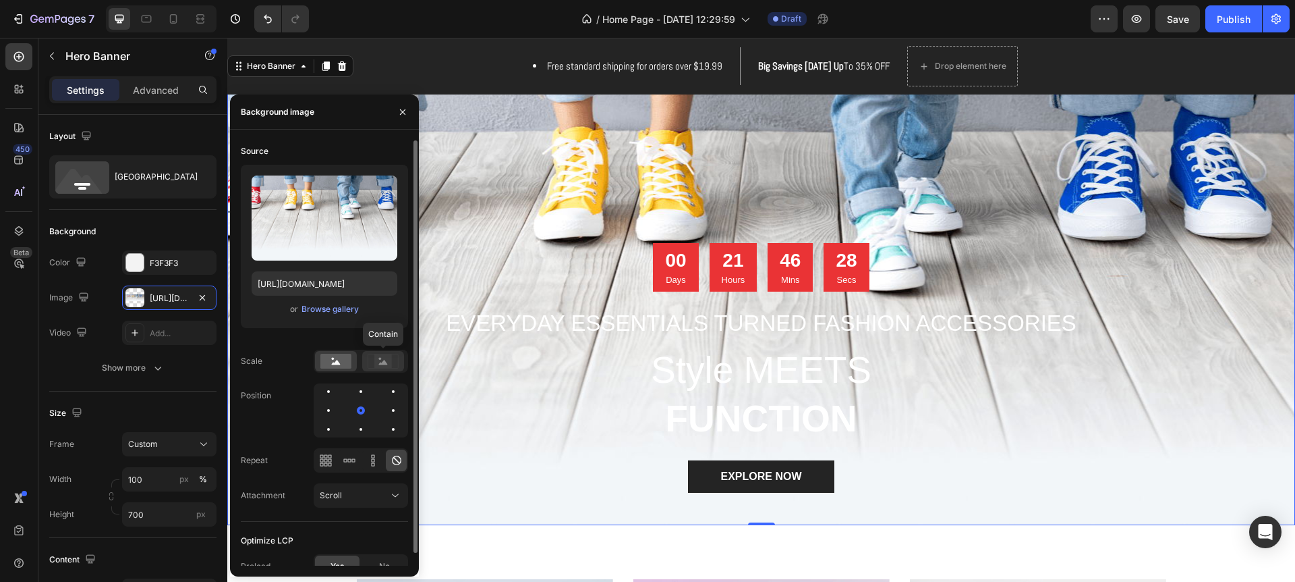
click at [377, 363] on rect at bounding box center [383, 360] width 18 height 13
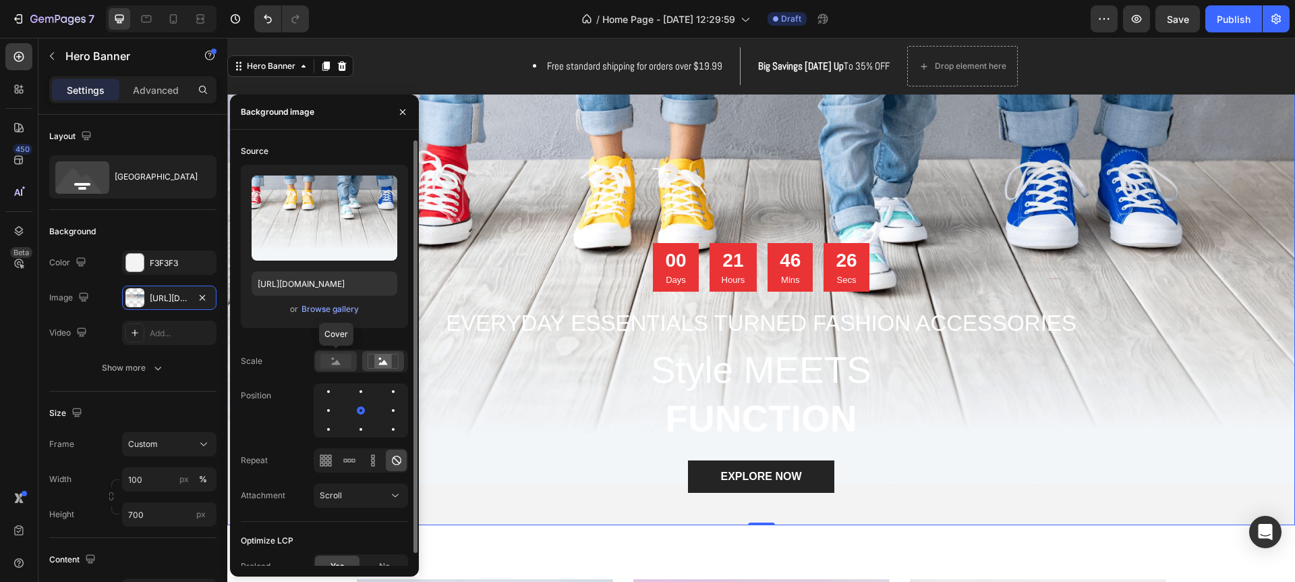
click at [345, 362] on rect at bounding box center [335, 361] width 31 height 15
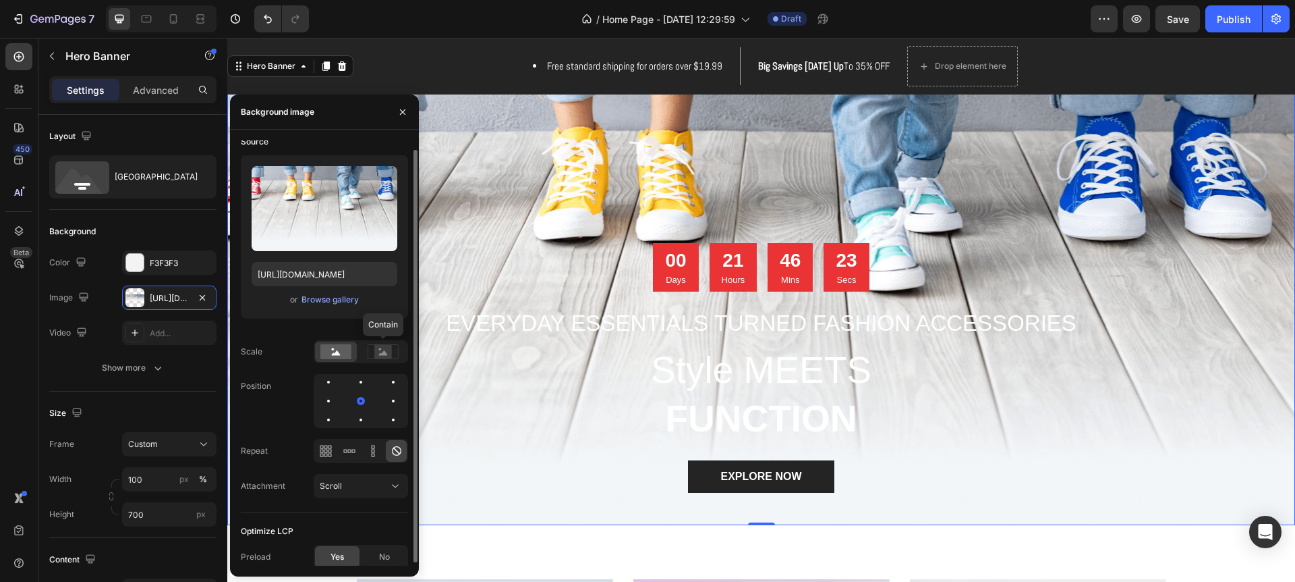
scroll to position [0, 0]
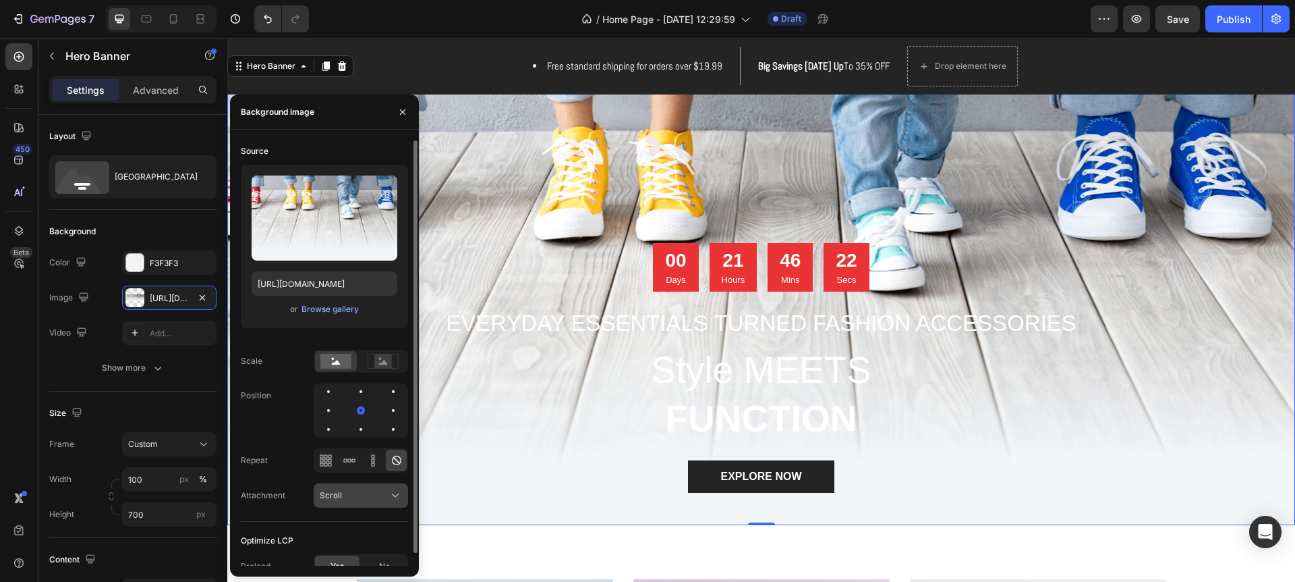
click at [395, 493] on icon at bounding box center [395, 494] width 13 height 13
click at [394, 493] on icon at bounding box center [395, 494] width 13 height 13
click at [391, 415] on div at bounding box center [393, 410] width 16 height 16
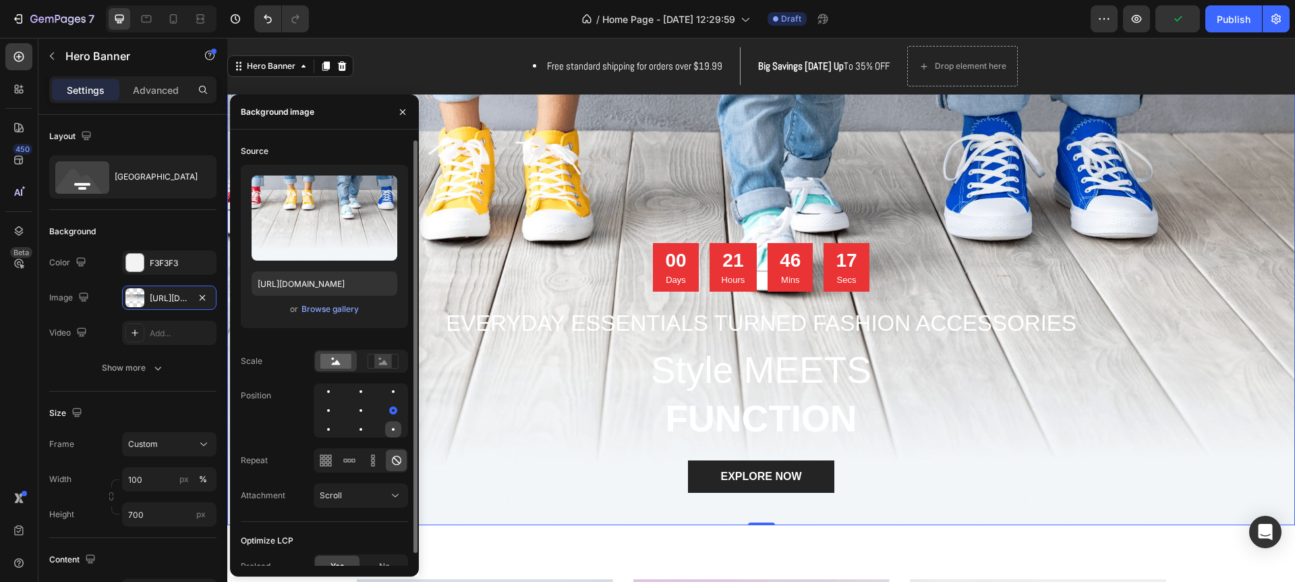
click at [391, 423] on div at bounding box center [393, 429] width 16 height 16
click at [369, 425] on div at bounding box center [361, 410] width 94 height 54
click at [364, 428] on div at bounding box center [361, 429] width 16 height 16
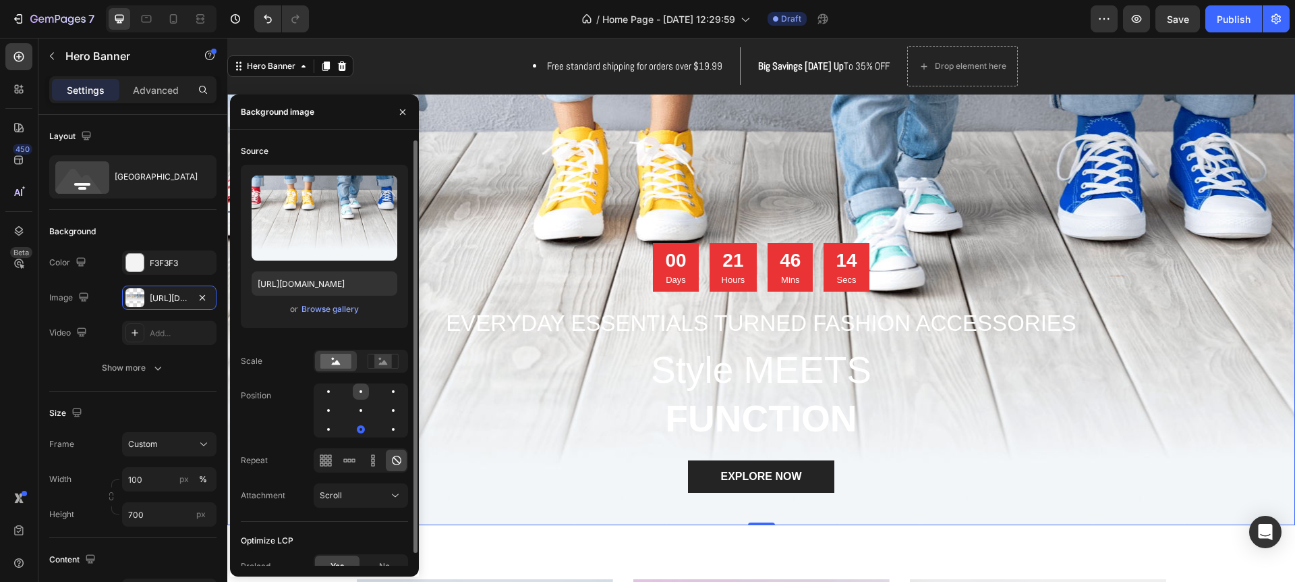
click at [366, 387] on div at bounding box center [361, 391] width 16 height 16
click at [357, 407] on div at bounding box center [361, 410] width 16 height 16
click at [331, 406] on div at bounding box center [328, 409] width 16 height 16
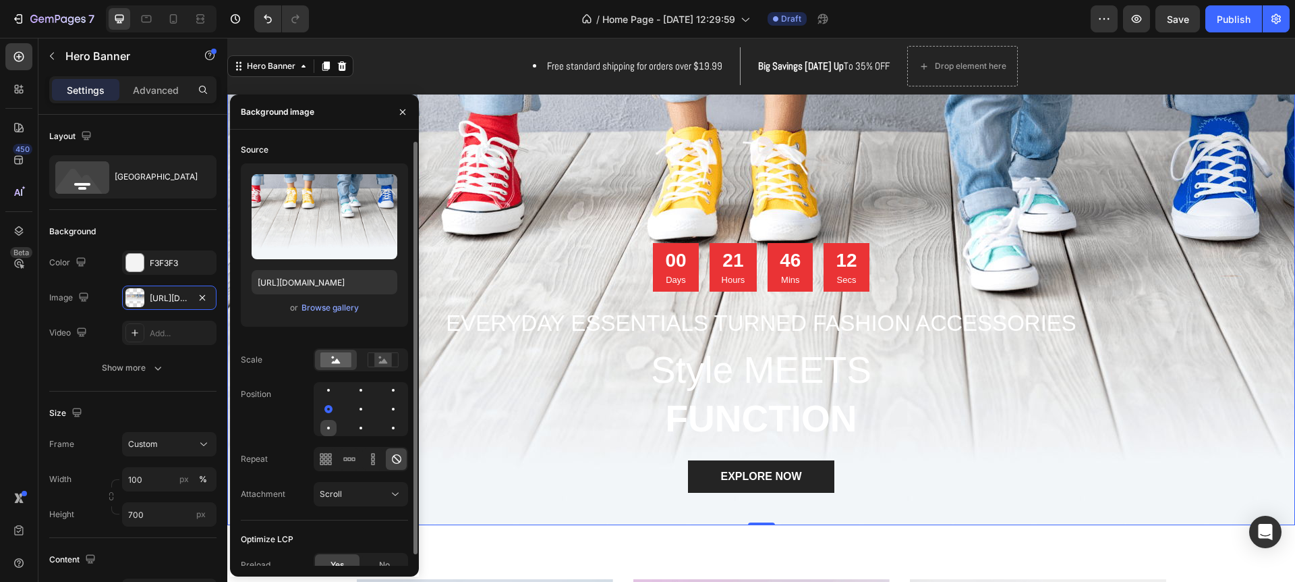
click at [329, 424] on div at bounding box center [328, 428] width 16 height 16
click at [333, 392] on div at bounding box center [328, 390] width 16 height 16
click at [364, 393] on div at bounding box center [361, 390] width 16 height 16
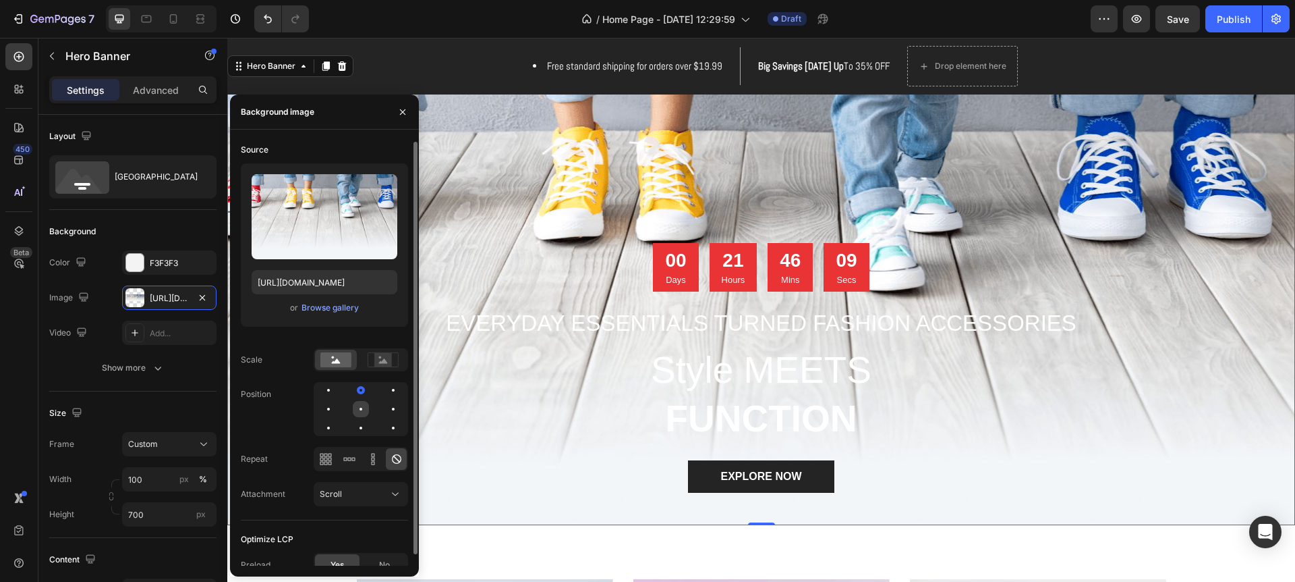
click at [360, 407] on div at bounding box center [361, 409] width 16 height 16
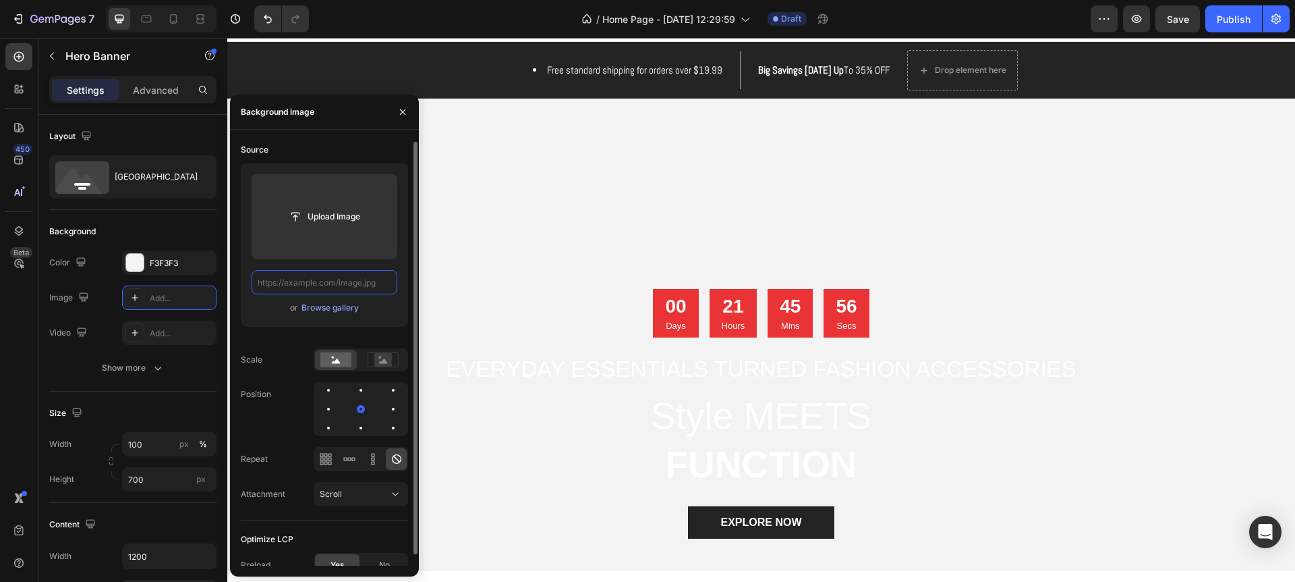
scroll to position [0, 0]
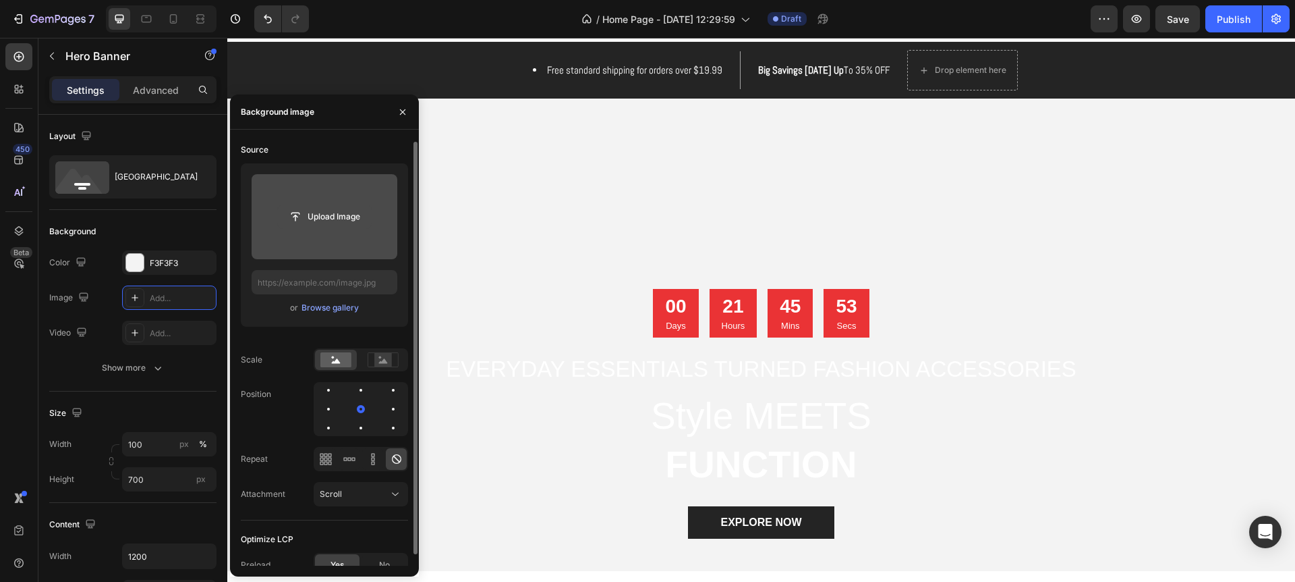
click at [312, 219] on input "file" at bounding box center [324, 216] width 93 height 23
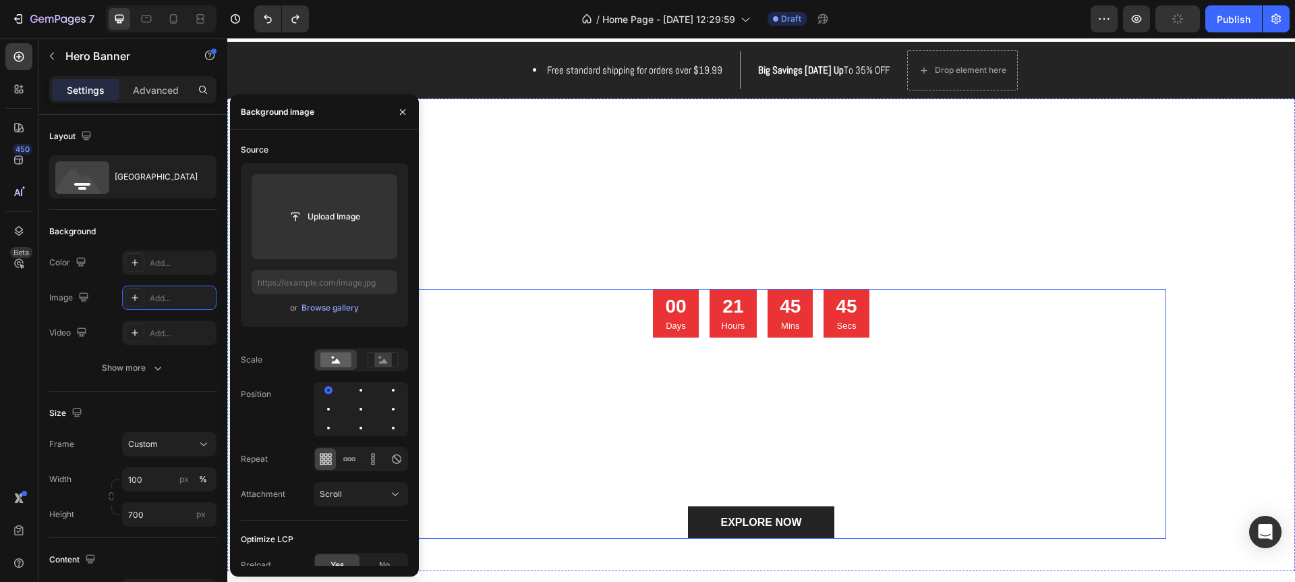
type input "https://ucarecdn.com/ed03b17b-99c9-48c4-95a0-ab11ffcb6077/-/format/auto/"
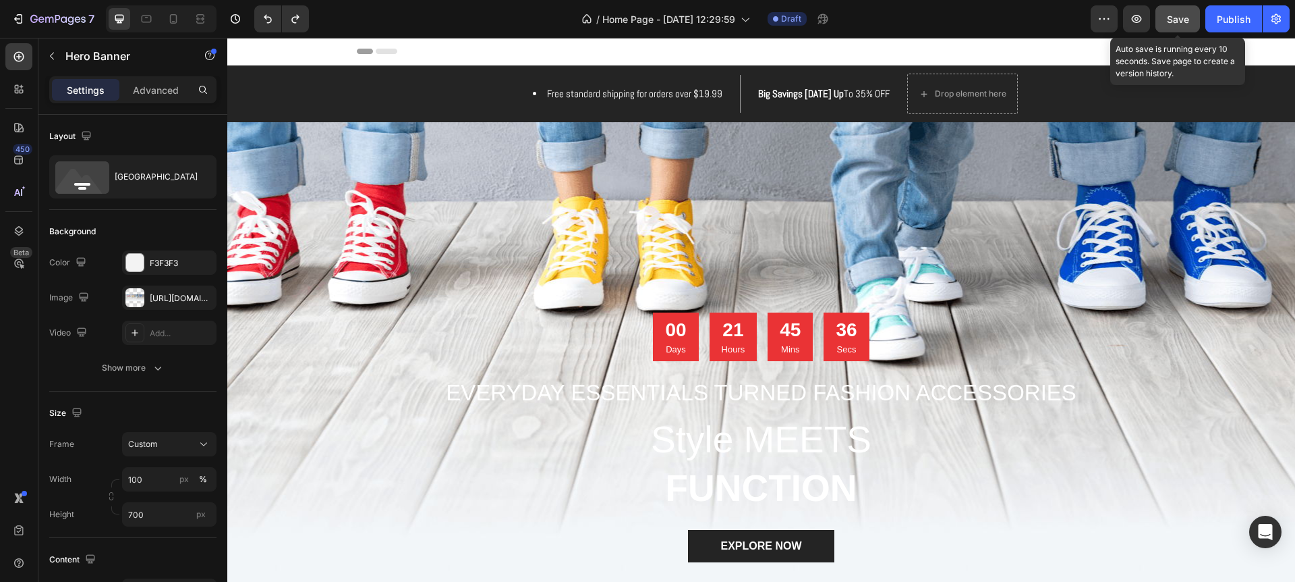
click at [1179, 23] on span "Save" at bounding box center [1178, 18] width 22 height 11
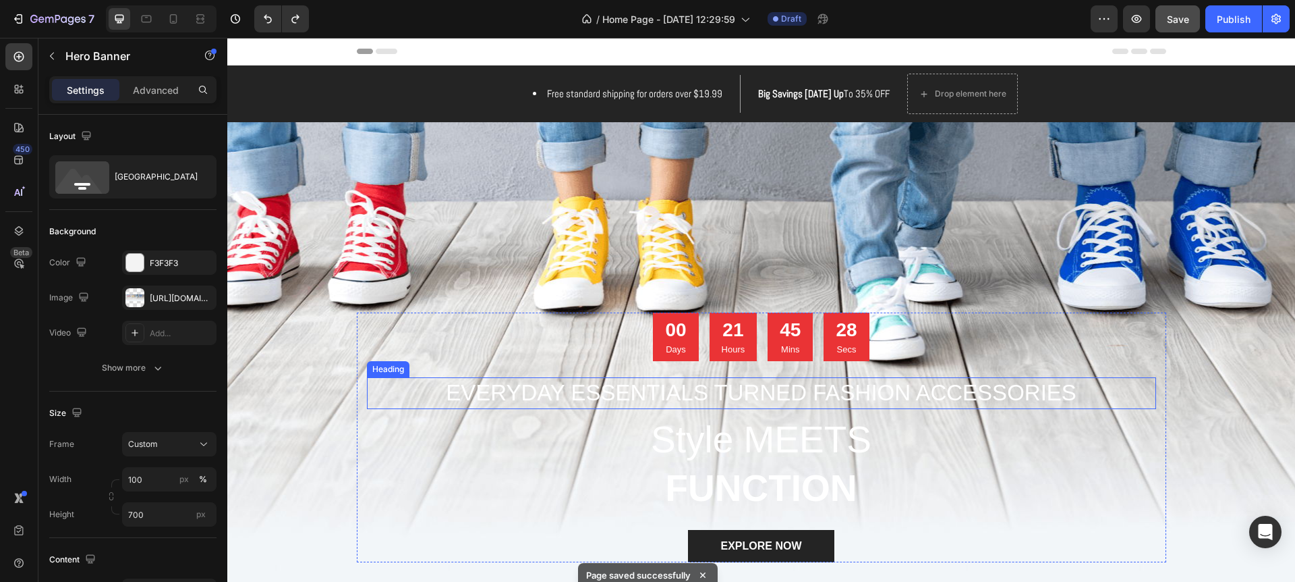
click at [471, 391] on h2 "EVERYDAY ESSENTIALS TURNED FASHION ACCESSORIES" at bounding box center [761, 393] width 789 height 32
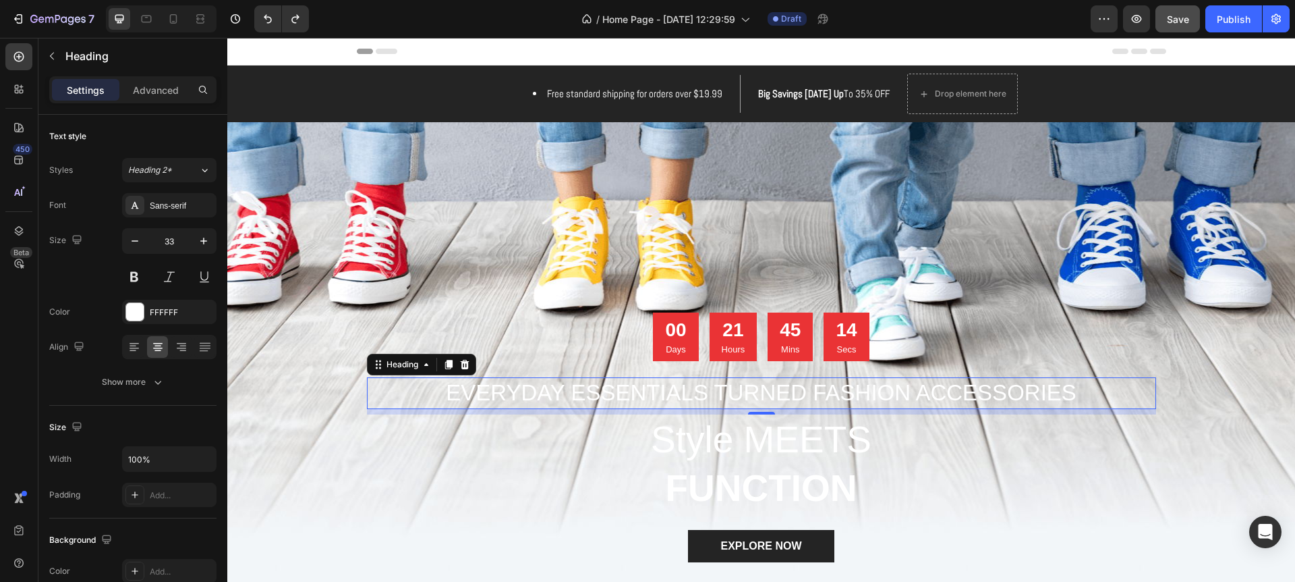
click at [715, 389] on h2 "EVERYDAY ESSENTIALS TURNED FASHION ACCESSORIES" at bounding box center [761, 393] width 789 height 32
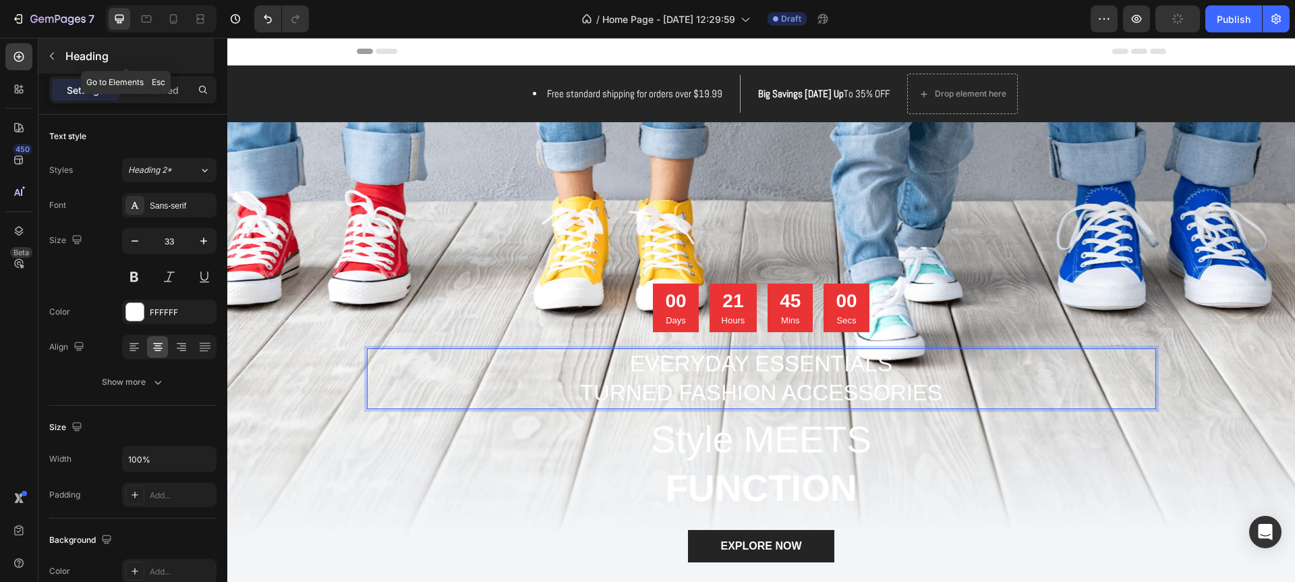
click at [53, 55] on icon "button" at bounding box center [52, 56] width 11 height 11
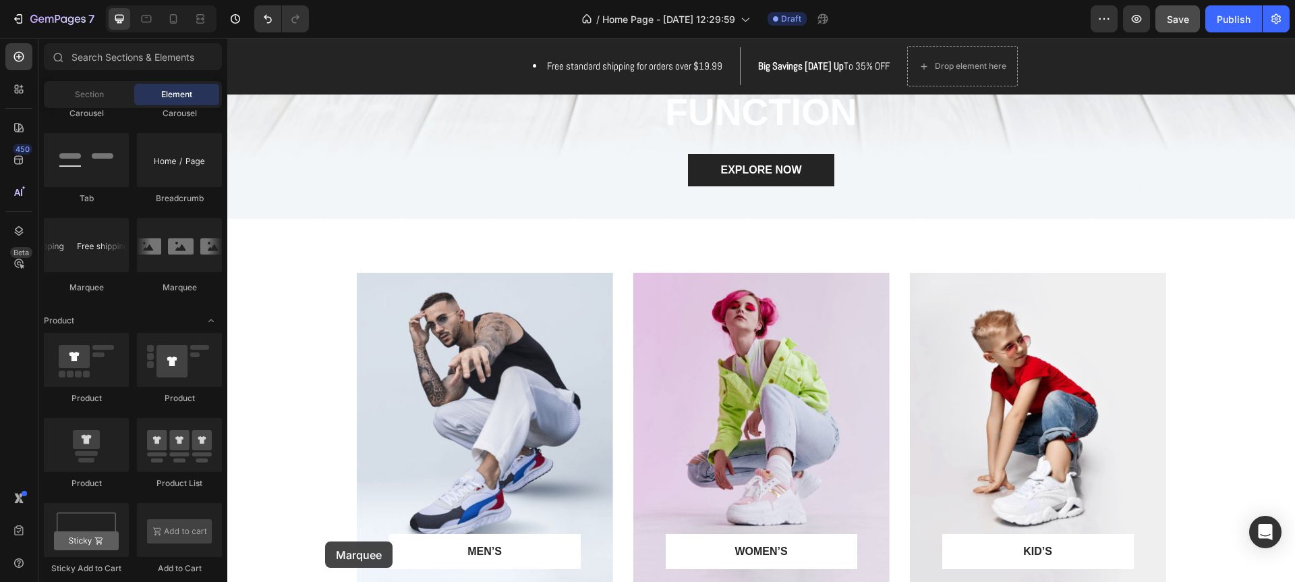
scroll to position [426, 0]
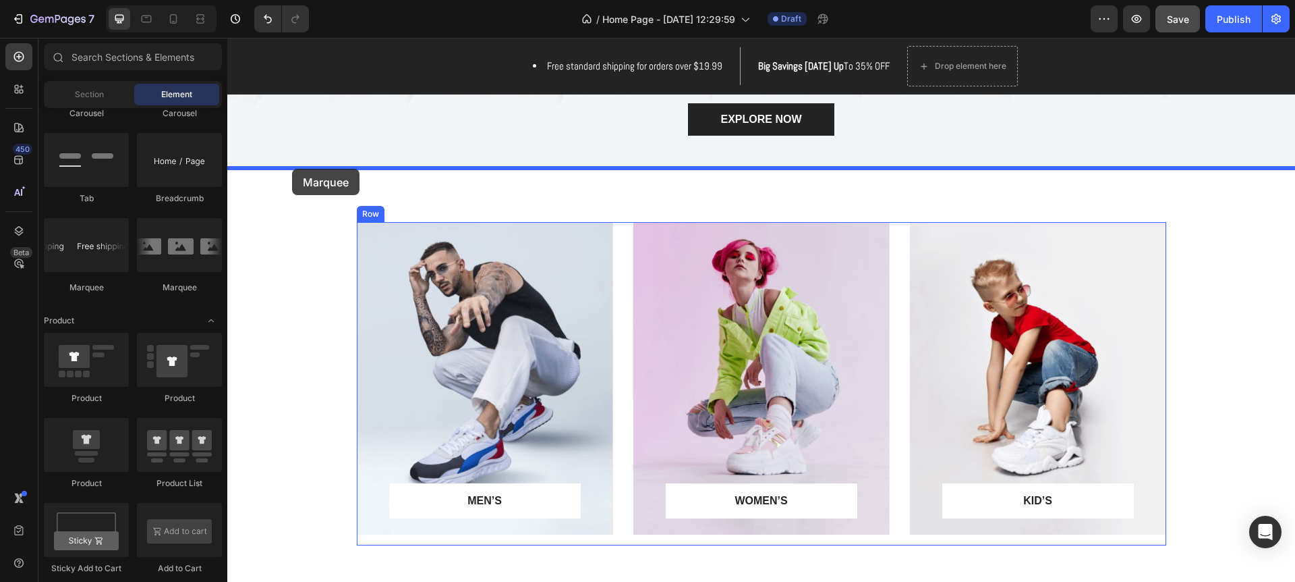
drag, startPoint x: 339, startPoint y: 291, endPoint x: 291, endPoint y: 169, distance: 131.2
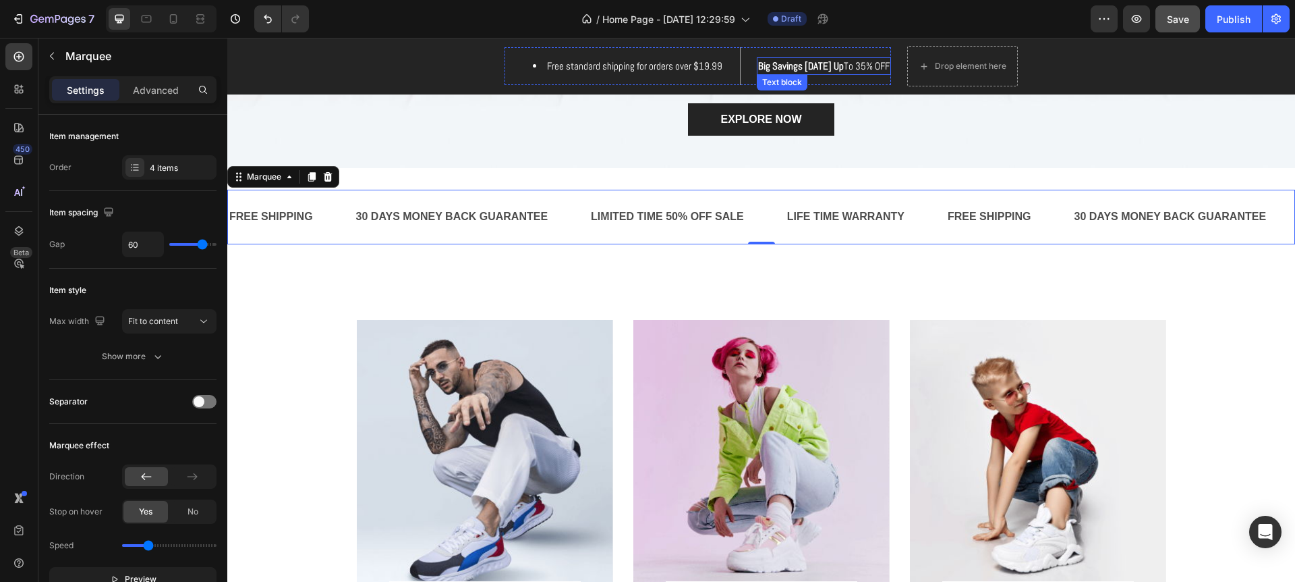
click at [858, 69] on p "Big Savings Today Up To 35% OFF" at bounding box center [824, 67] width 132 height 16
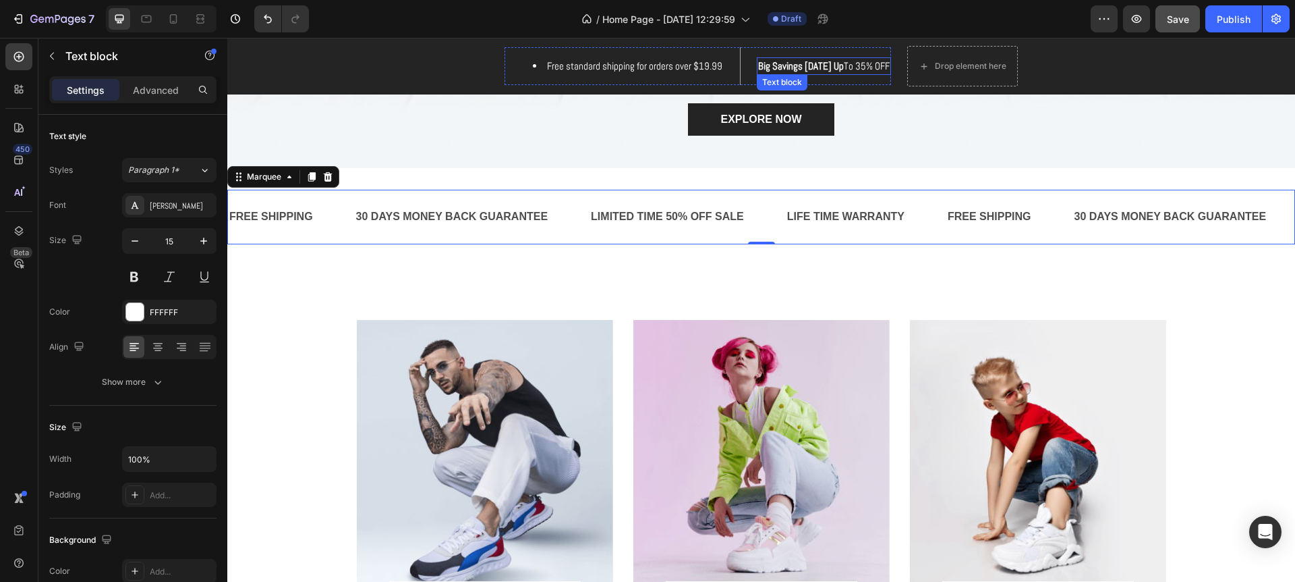
click at [858, 69] on p "Big Savings Today Up To 35% OFF" at bounding box center [824, 67] width 132 height 16
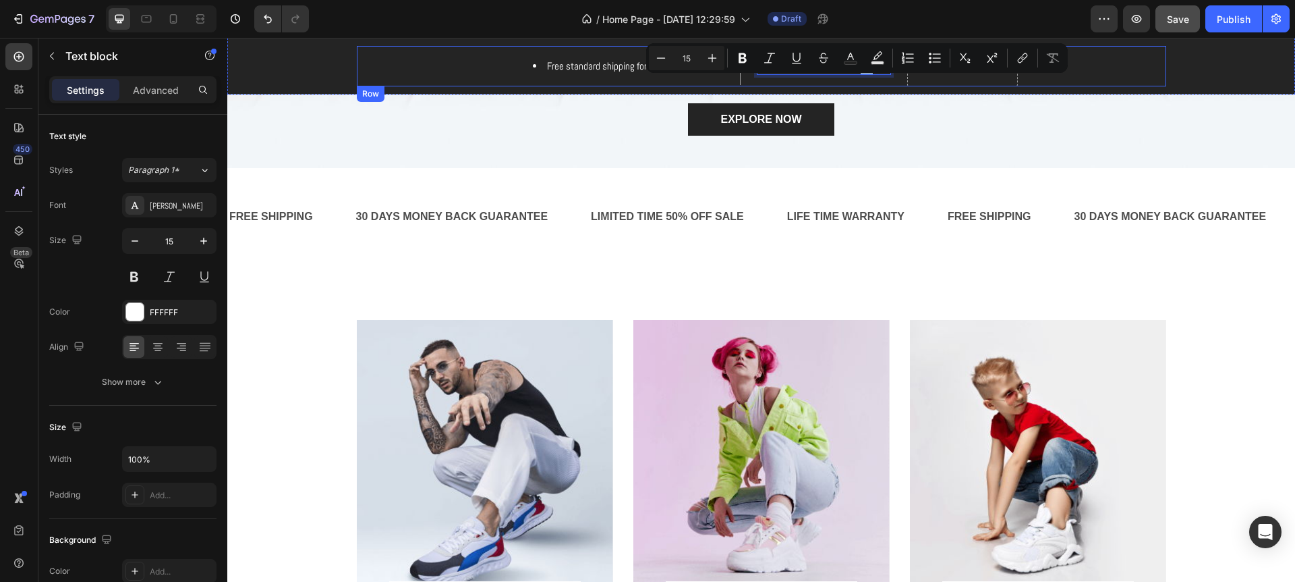
click at [832, 90] on div "Free standard shipping for orders over $19.99 Text block Big Savings Today Up T…" at bounding box center [761, 66] width 1068 height 57
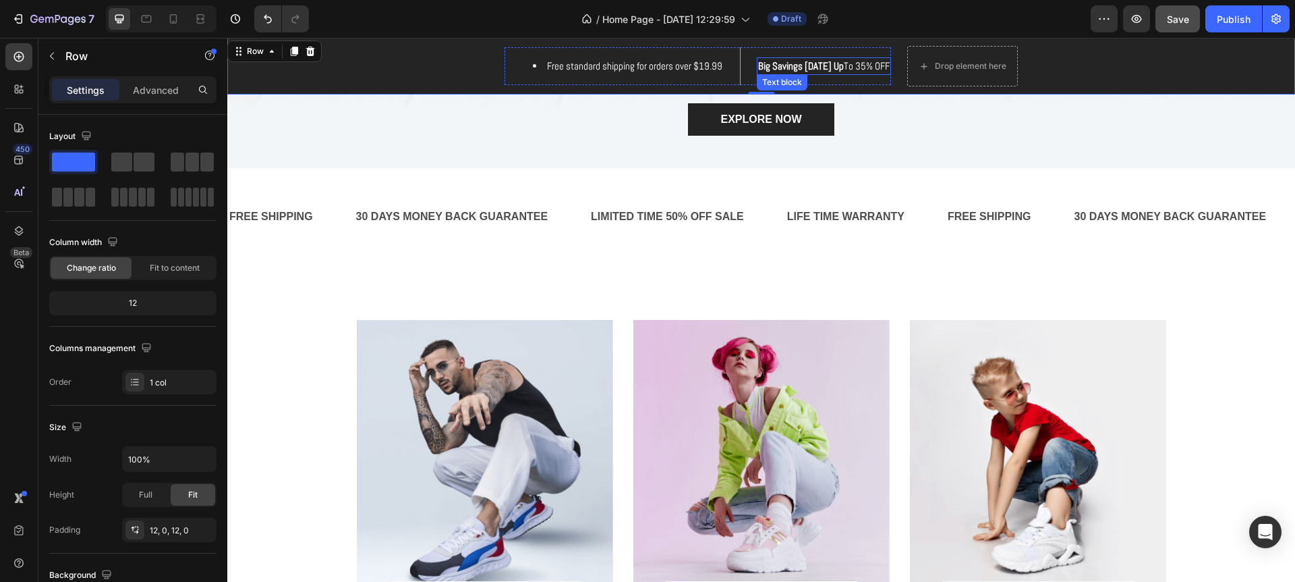
click at [862, 66] on p "Big Savings Today Up To 35% OFF" at bounding box center [824, 67] width 132 height 16
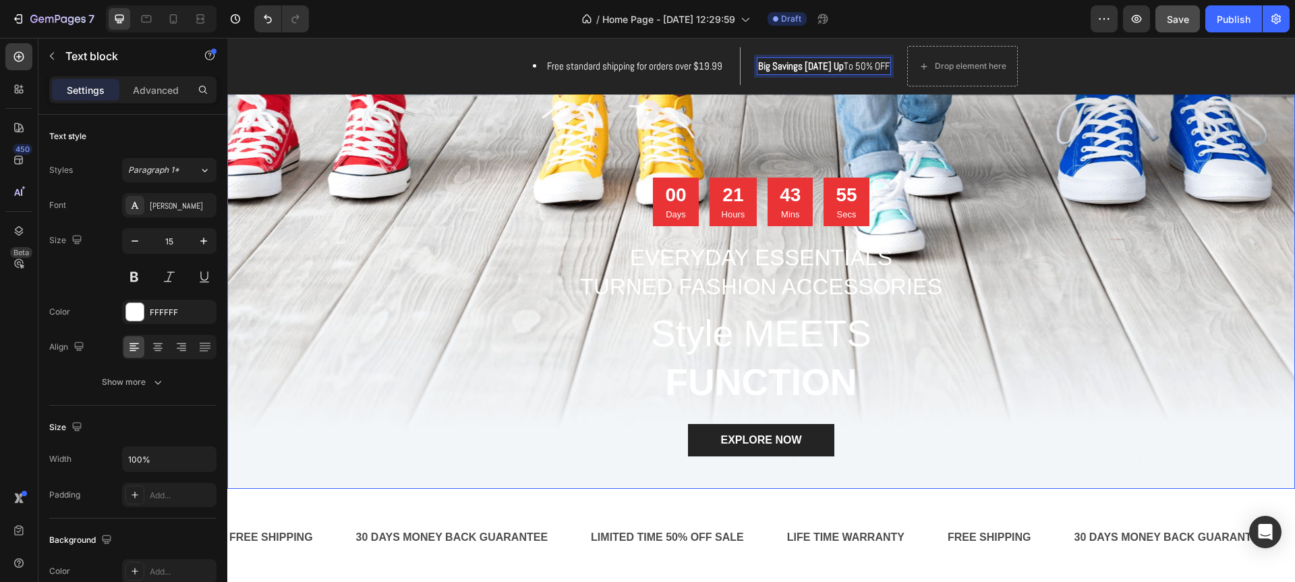
scroll to position [104, 0]
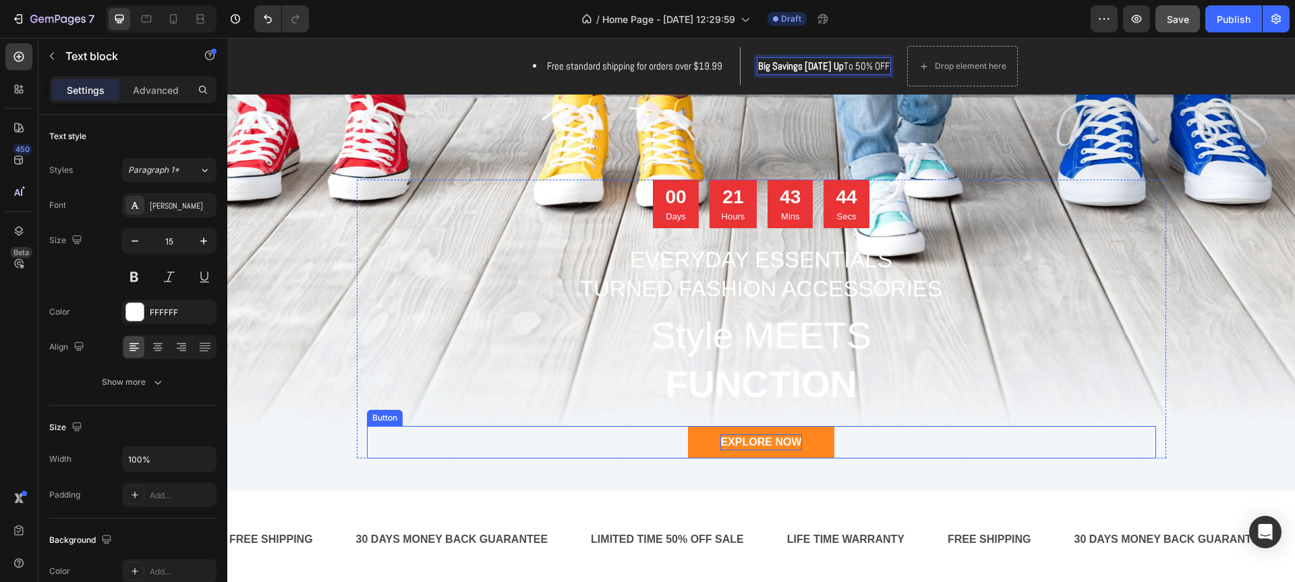
click at [761, 441] on div "EXPLORE NOW" at bounding box center [761, 442] width 81 height 16
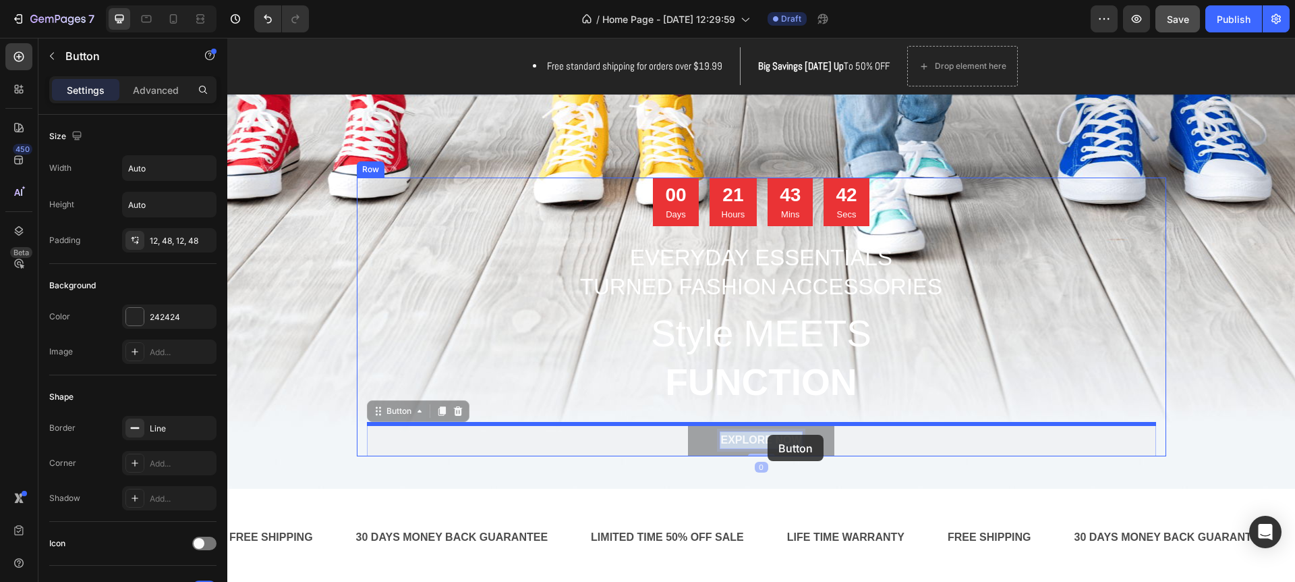
scroll to position [74, 0]
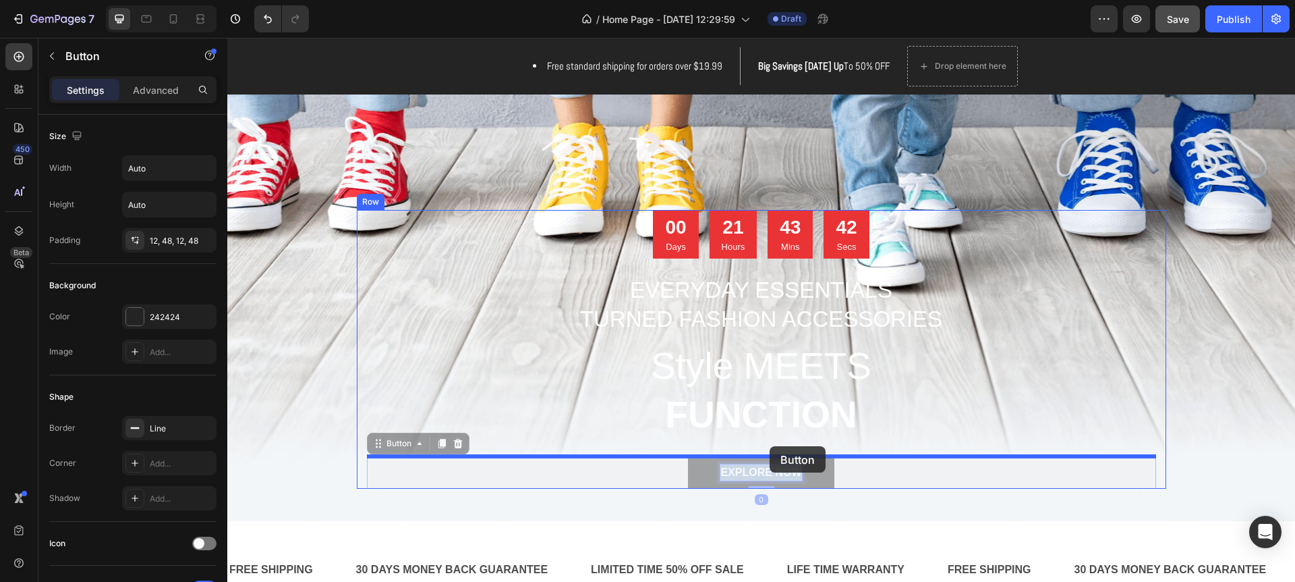
drag, startPoint x: 800, startPoint y: 436, endPoint x: 770, endPoint y: 446, distance: 31.4
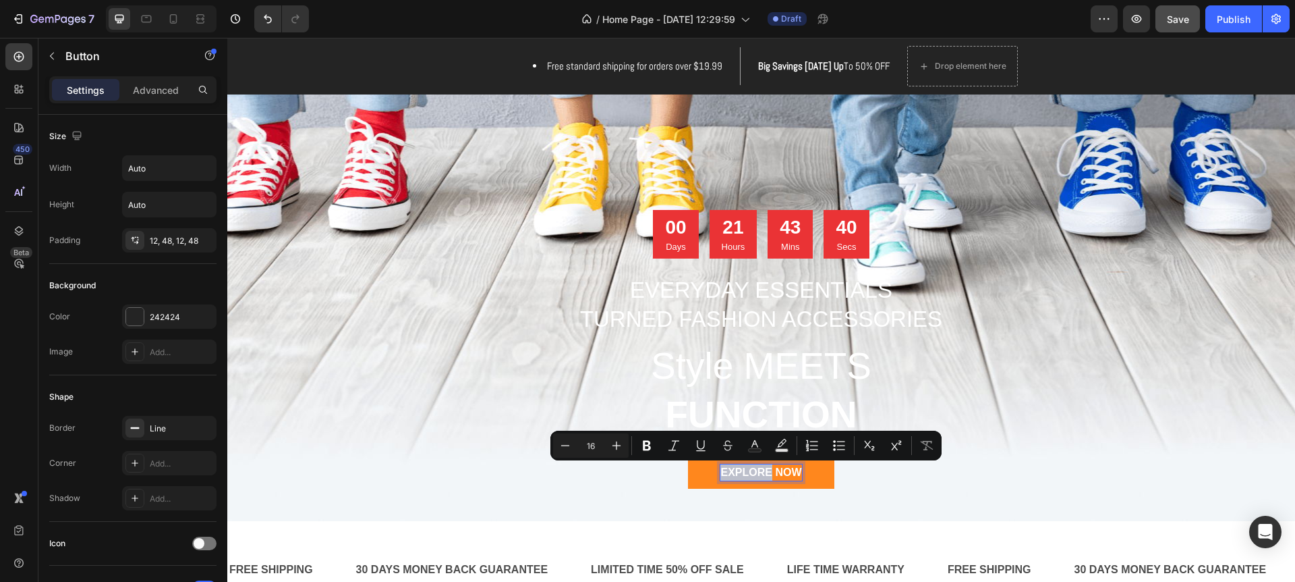
drag, startPoint x: 772, startPoint y: 468, endPoint x: 719, endPoint y: 469, distance: 53.3
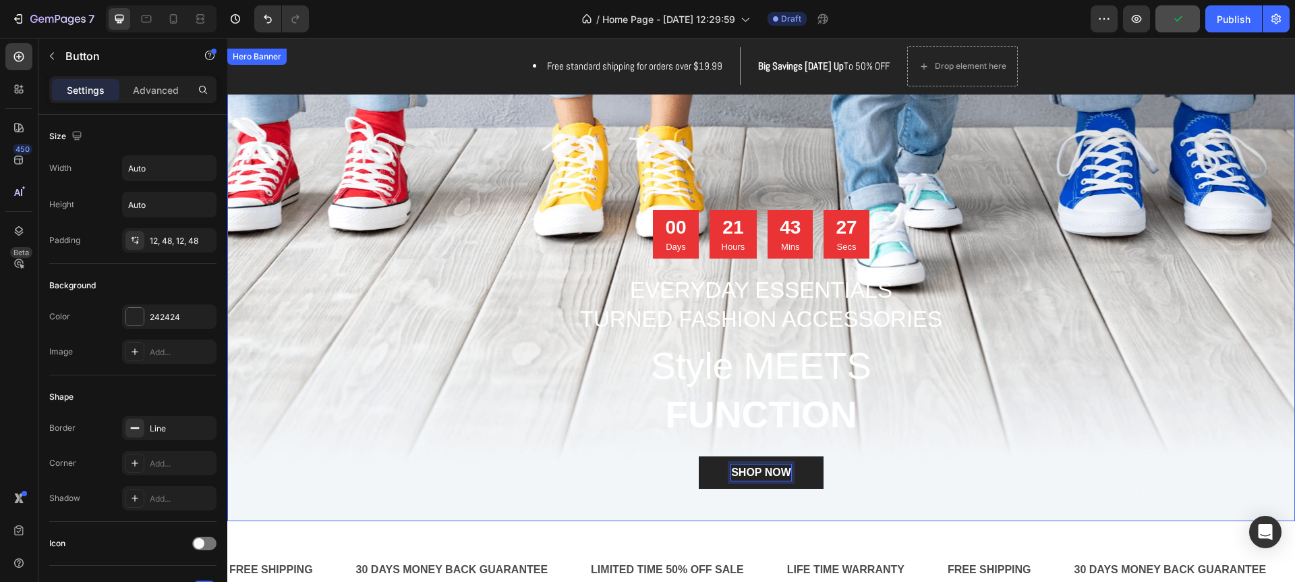
click at [272, 379] on div "Overlay" at bounding box center [761, 285] width 1068 height 472
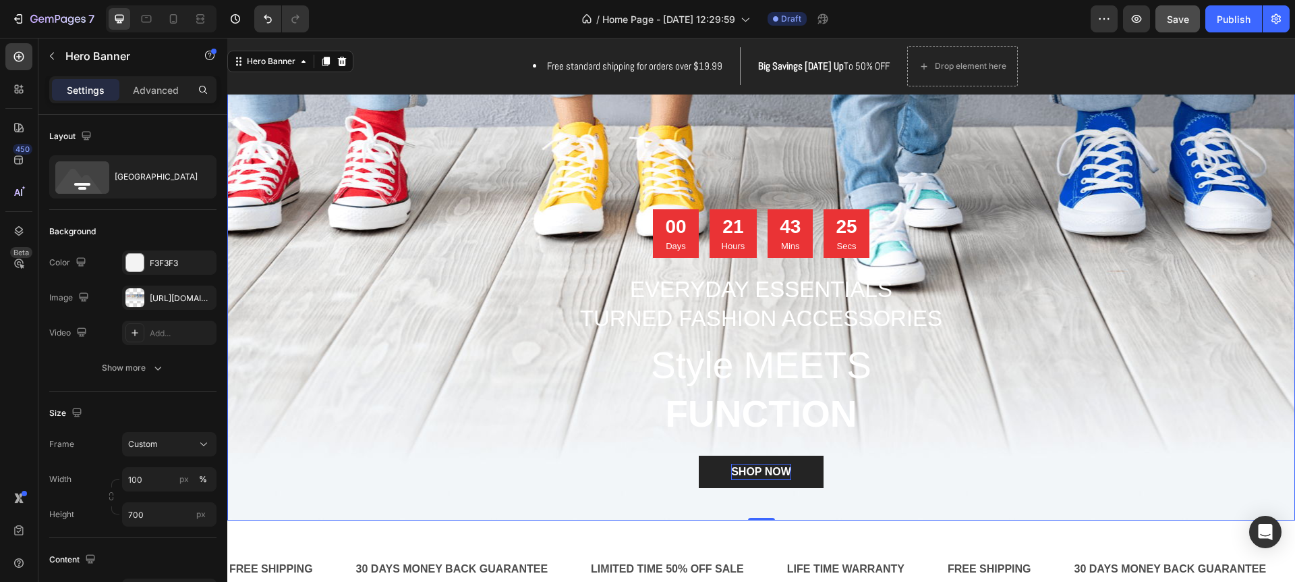
scroll to position [75, 0]
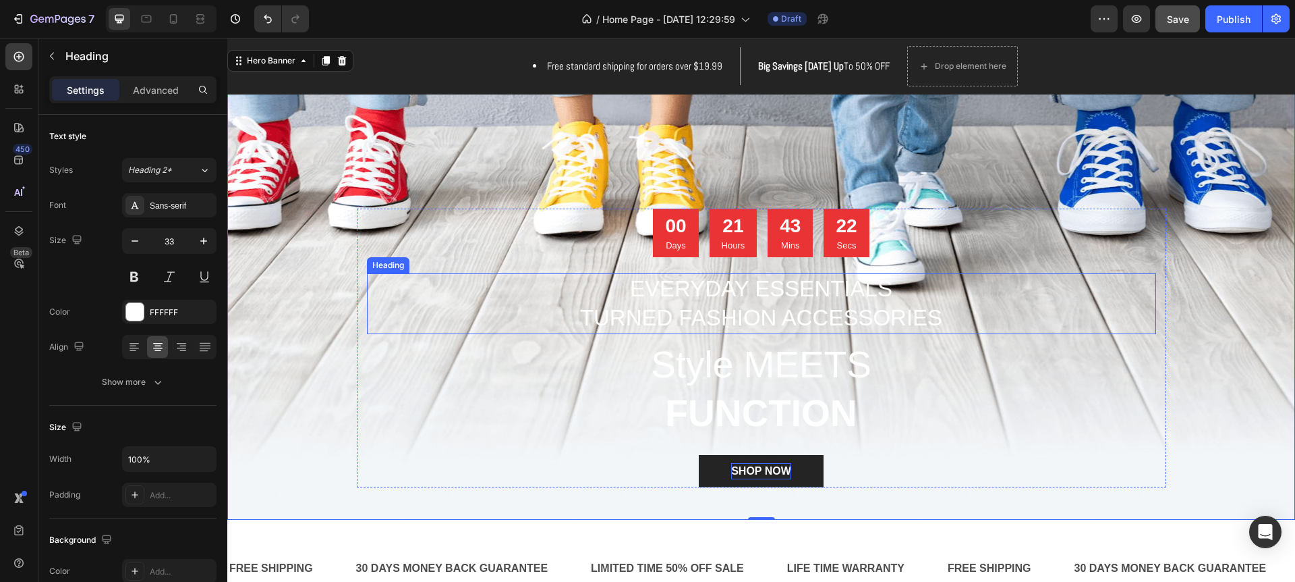
click at [740, 319] on p "EVERYDAY ESSENTIALS TURNED FASHION ACCESSORIES" at bounding box center [761, 304] width 787 height 58
click at [787, 364] on h2 "Style MEETS FUNCTION" at bounding box center [761, 388] width 789 height 99
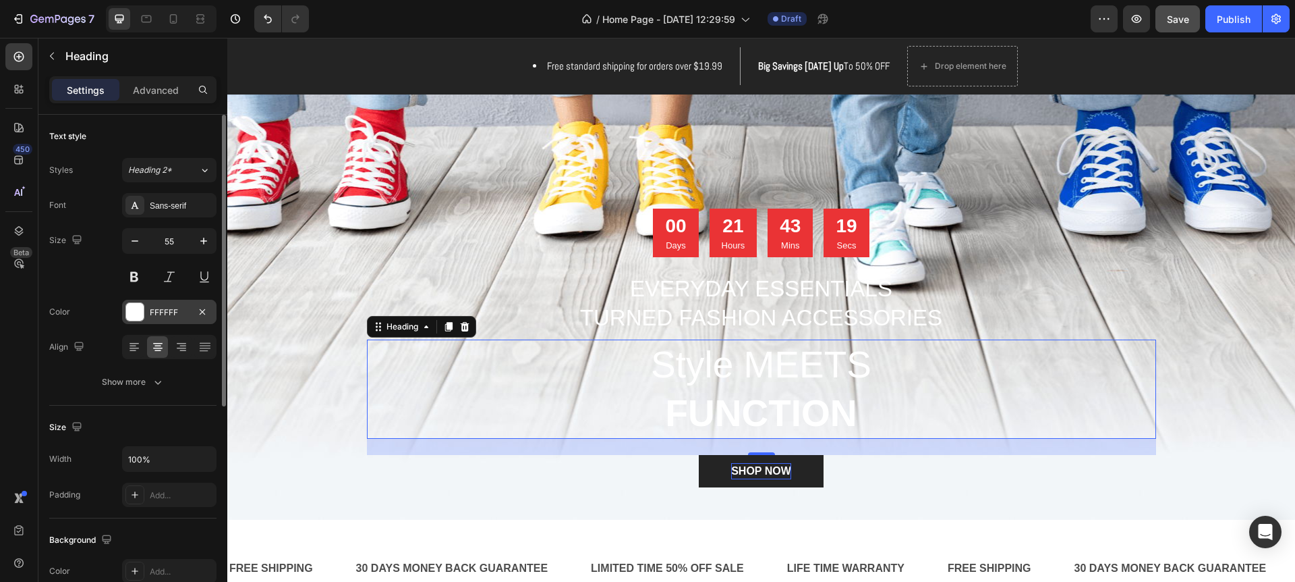
click at [138, 308] on div at bounding box center [135, 312] width 18 height 18
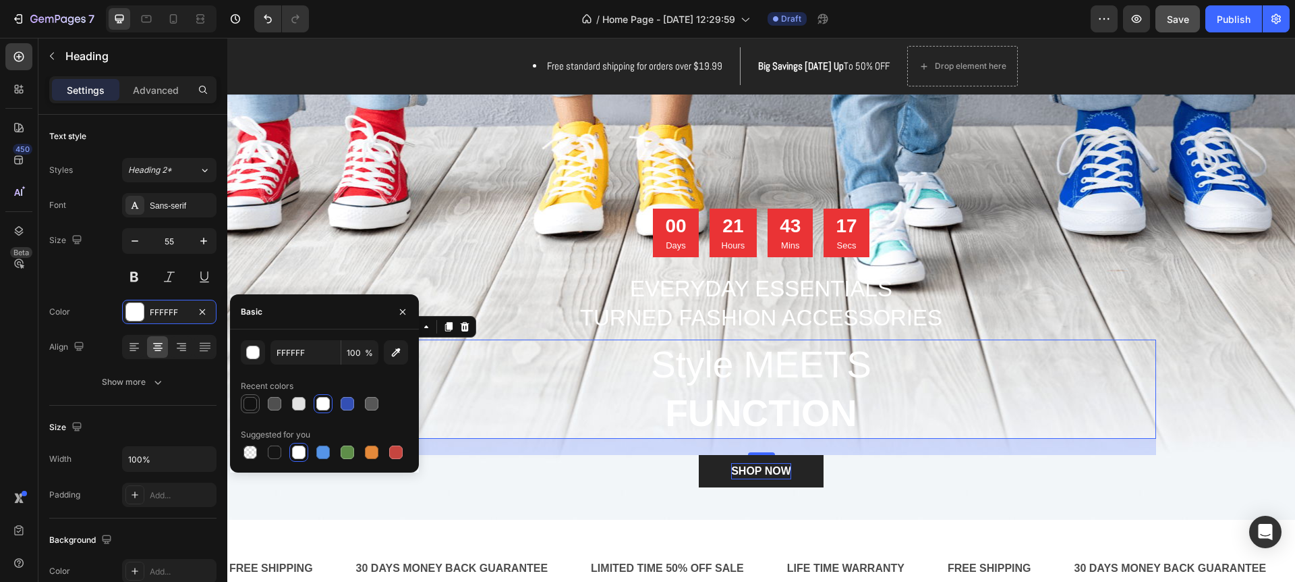
click at [253, 401] on div at bounding box center [250, 403] width 13 height 13
type input "121212"
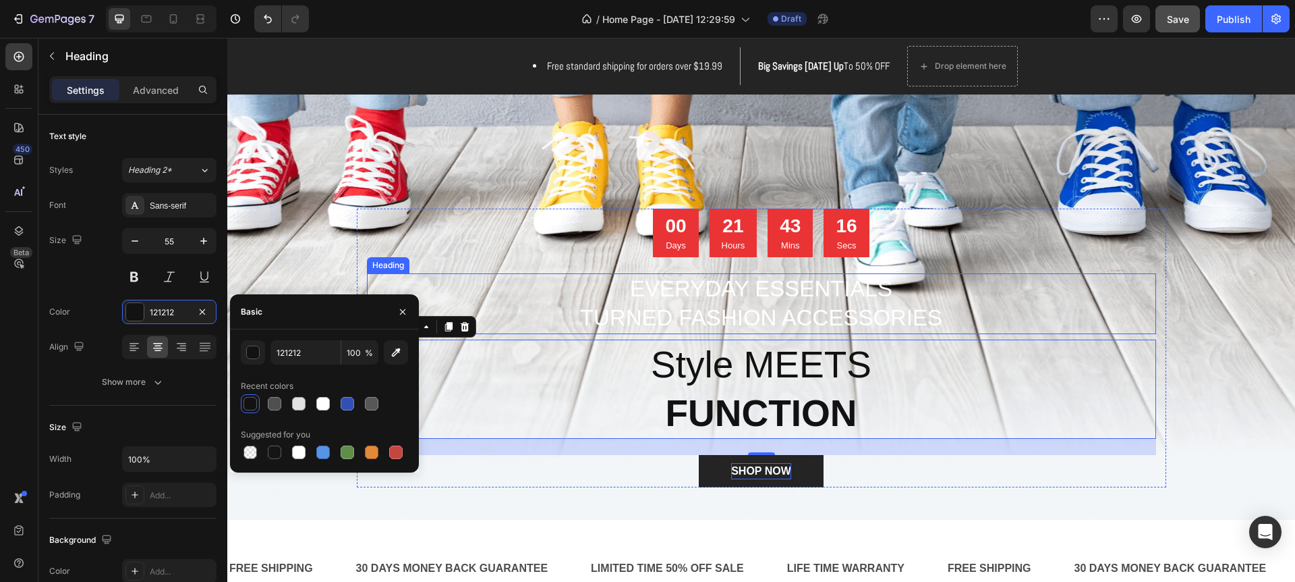
click at [683, 316] on p "EVERYDAY ESSENTIALS TURNED FASHION ACCESSORIES" at bounding box center [761, 304] width 787 height 58
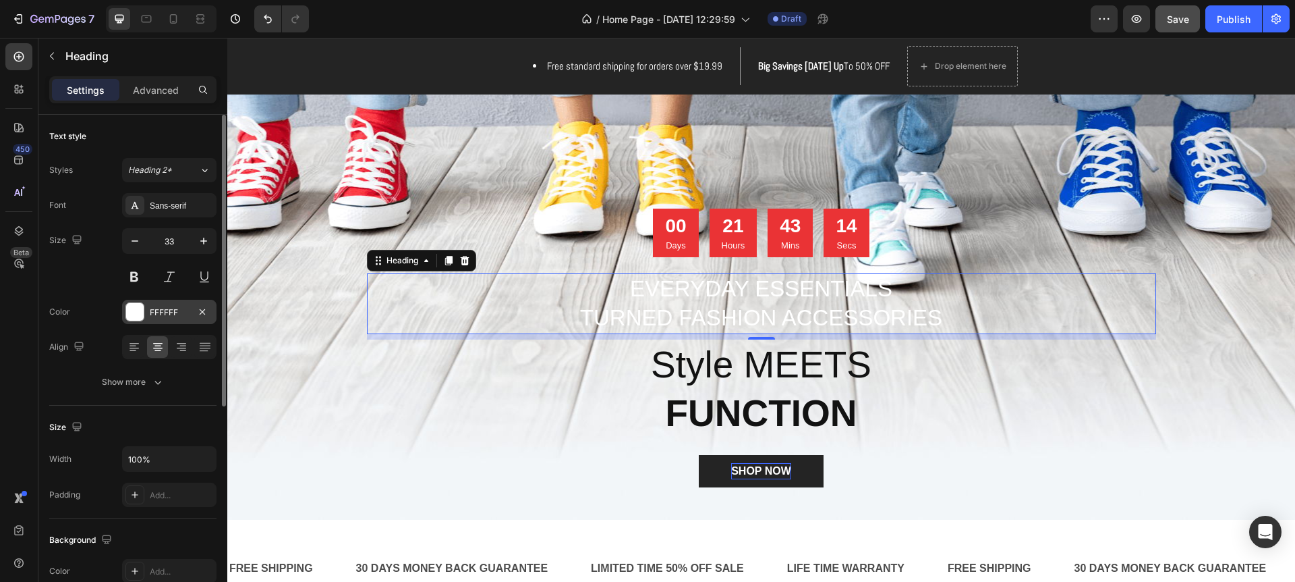
click at [134, 309] on div at bounding box center [135, 312] width 18 height 18
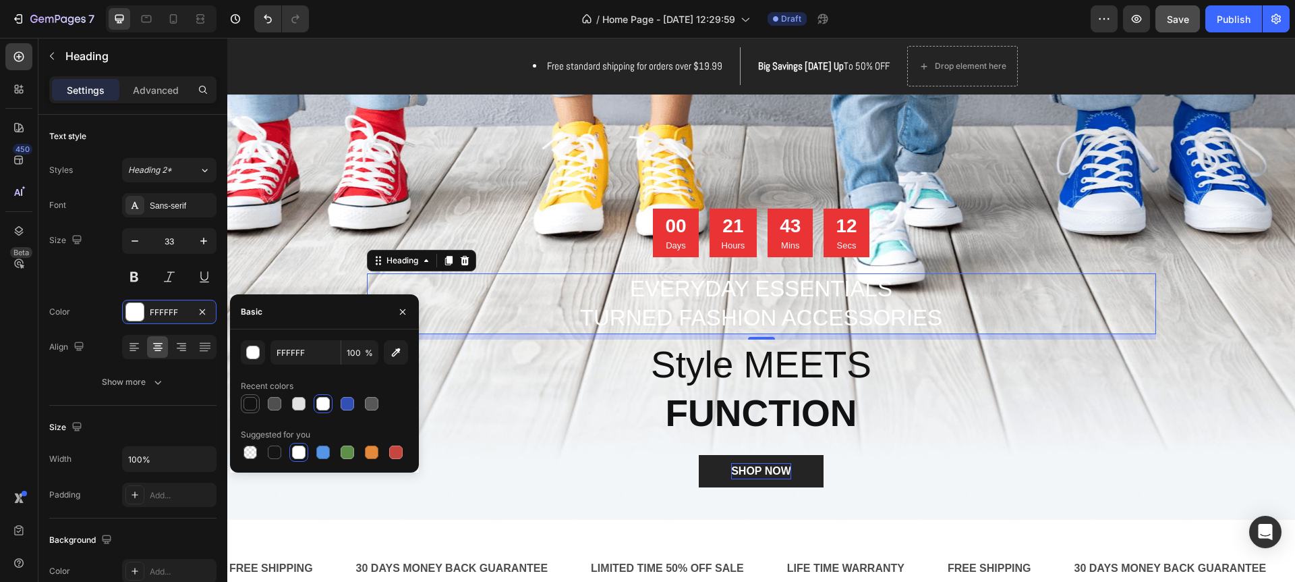
click at [255, 405] on div at bounding box center [250, 403] width 13 height 13
type input "121212"
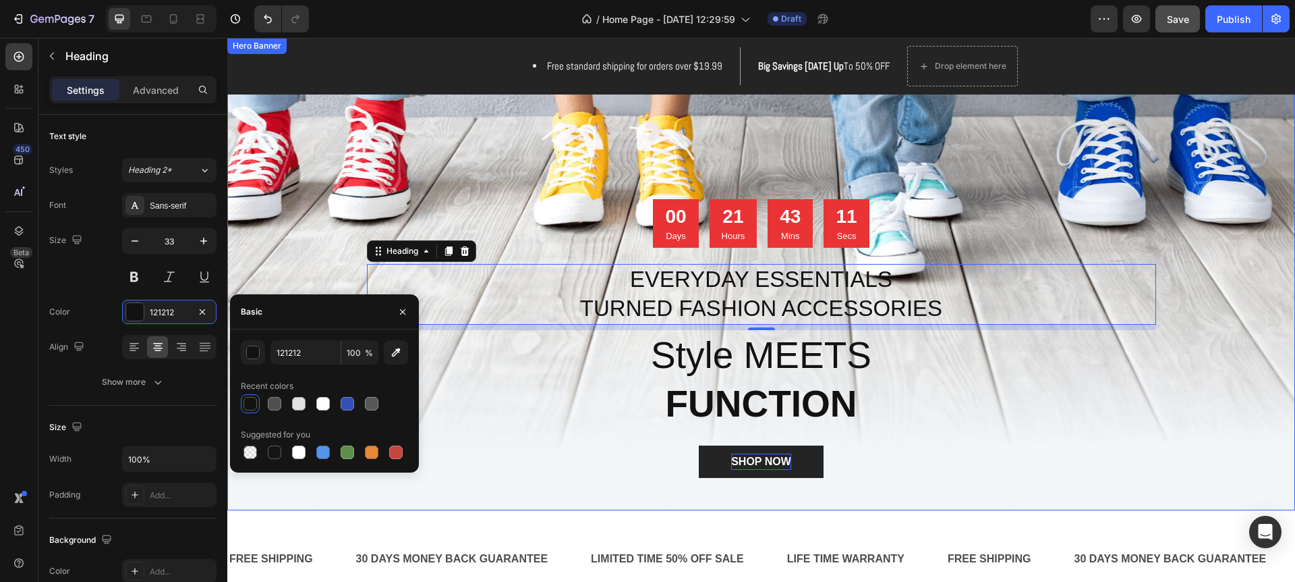
click at [328, 246] on div "Overlay" at bounding box center [761, 274] width 1068 height 472
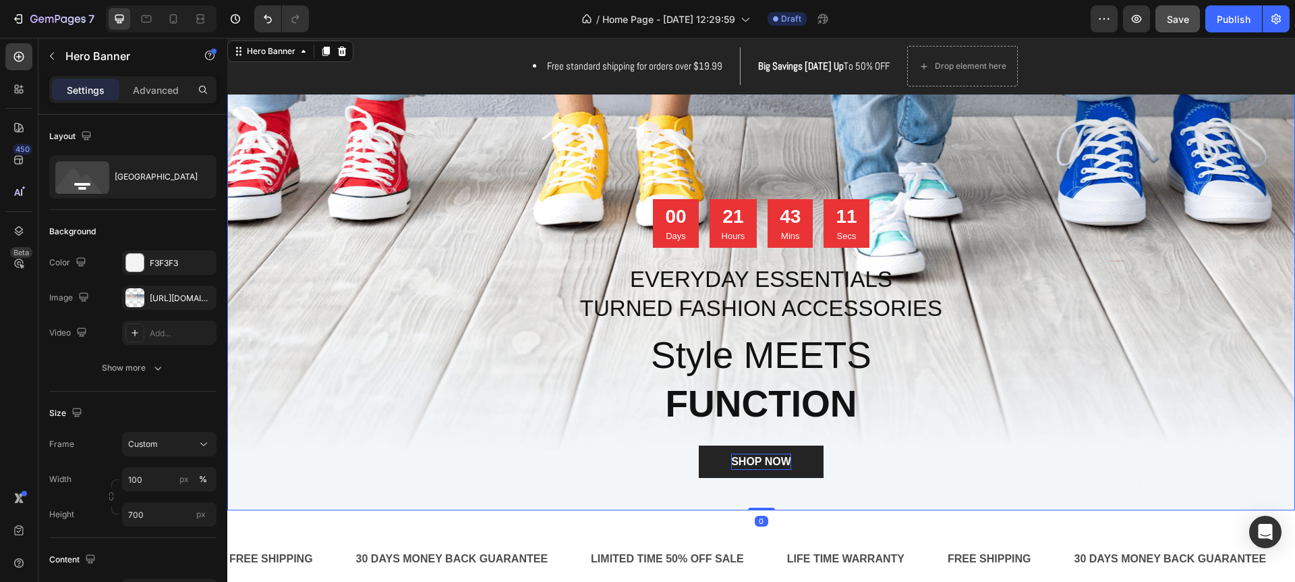
scroll to position [87, 0]
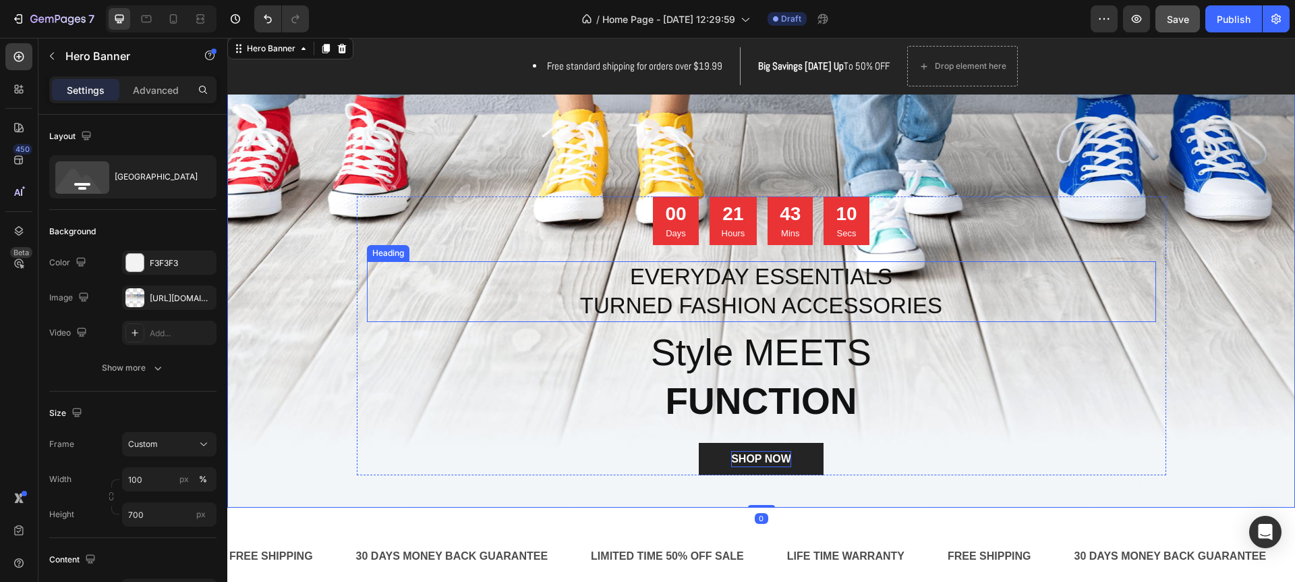
click at [380, 261] on h2 "EVERYDAY ESSENTIALS TURNED FASHION ACCESSORIES" at bounding box center [761, 291] width 789 height 61
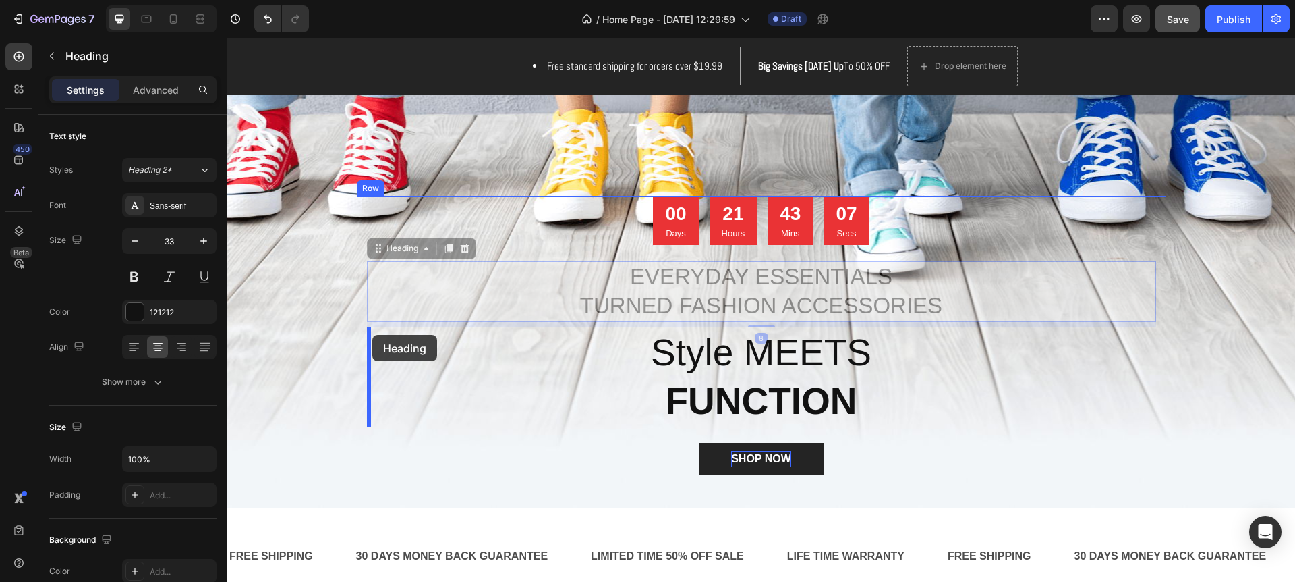
drag, startPoint x: 379, startPoint y: 252, endPoint x: 371, endPoint y: 335, distance: 83.4
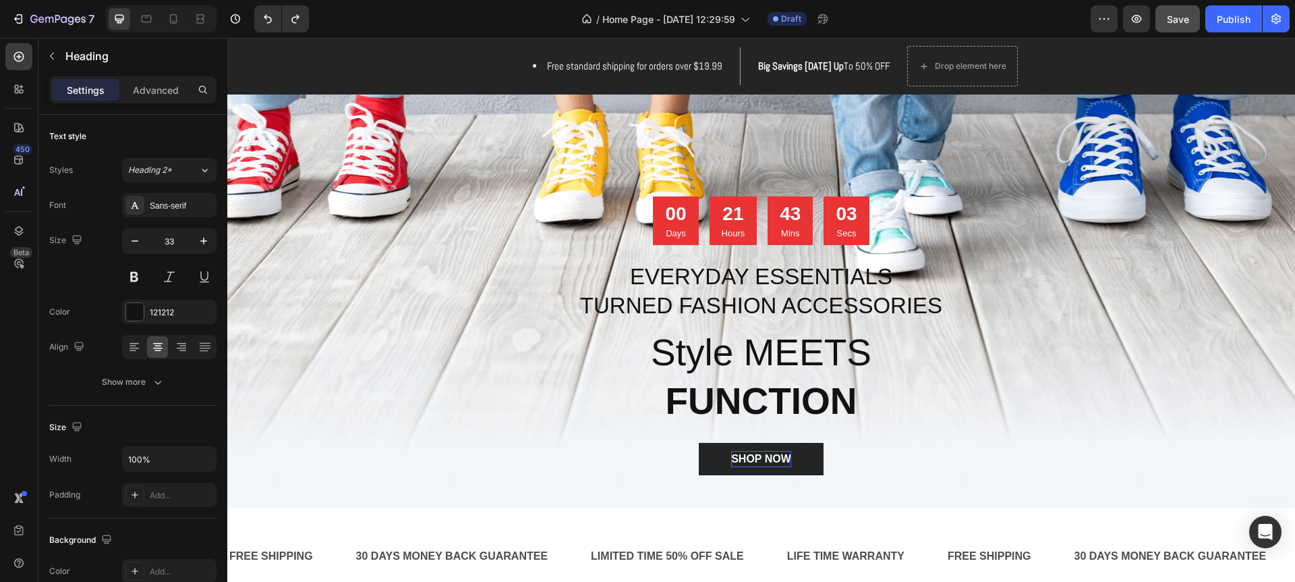
click at [656, 307] on h2 "EVERYDAY ESSENTIALS TURNED FASHION ACCESSORIES" at bounding box center [761, 291] width 789 height 61
click at [588, 303] on p "EVERYDAY ESSENTIALS TURNED FASHION ACCESSORIES" at bounding box center [761, 291] width 787 height 58
click at [530, 296] on p "EVERYDAY ESSENTIALS TURNED FASHION ACCESSORIES" at bounding box center [761, 291] width 787 height 58
click at [680, 279] on p "EVERYDAY ESSENTIALS TURNED FASHION ACCESSORIES" at bounding box center [761, 291] width 787 height 58
click at [590, 244] on div "00 Days 21 Hours 43 Mins 01 Secs" at bounding box center [761, 220] width 789 height 49
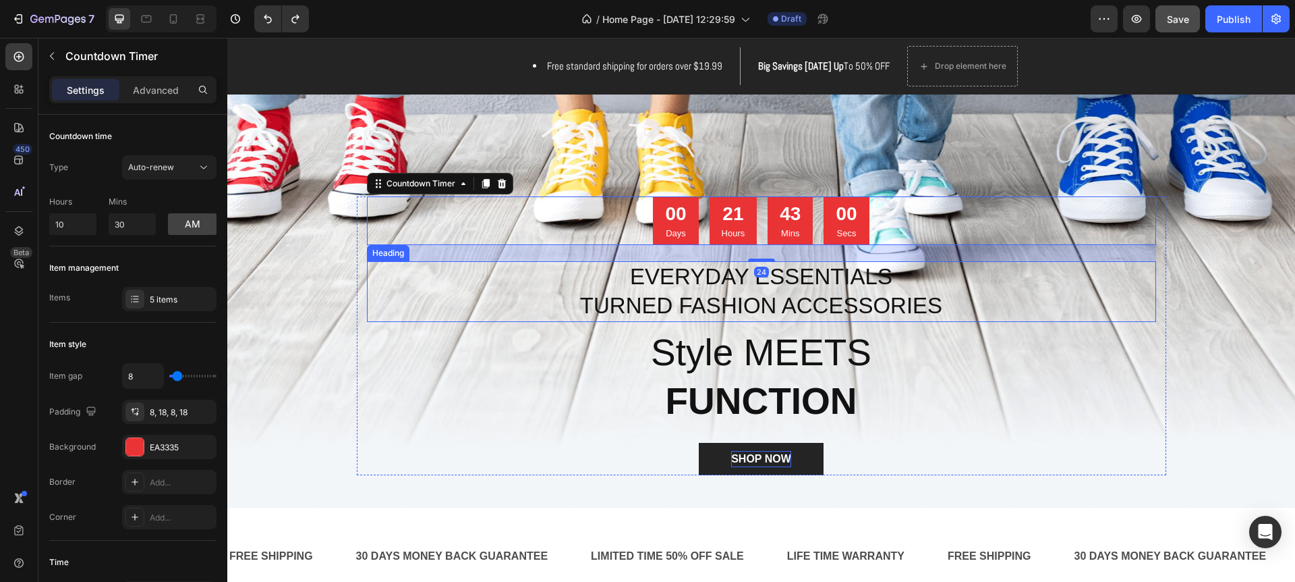
click at [414, 271] on p "EVERYDAY ESSENTIALS TURNED FASHION ACCESSORIES" at bounding box center [761, 291] width 787 height 58
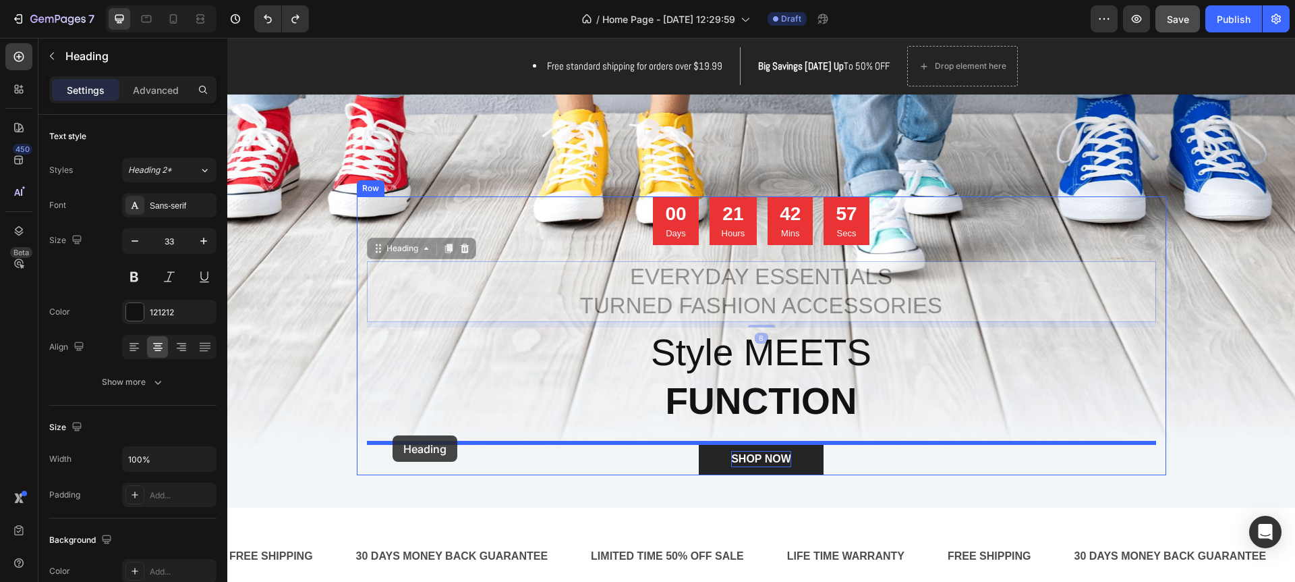
drag, startPoint x: 376, startPoint y: 251, endPoint x: 392, endPoint y: 435, distance: 184.8
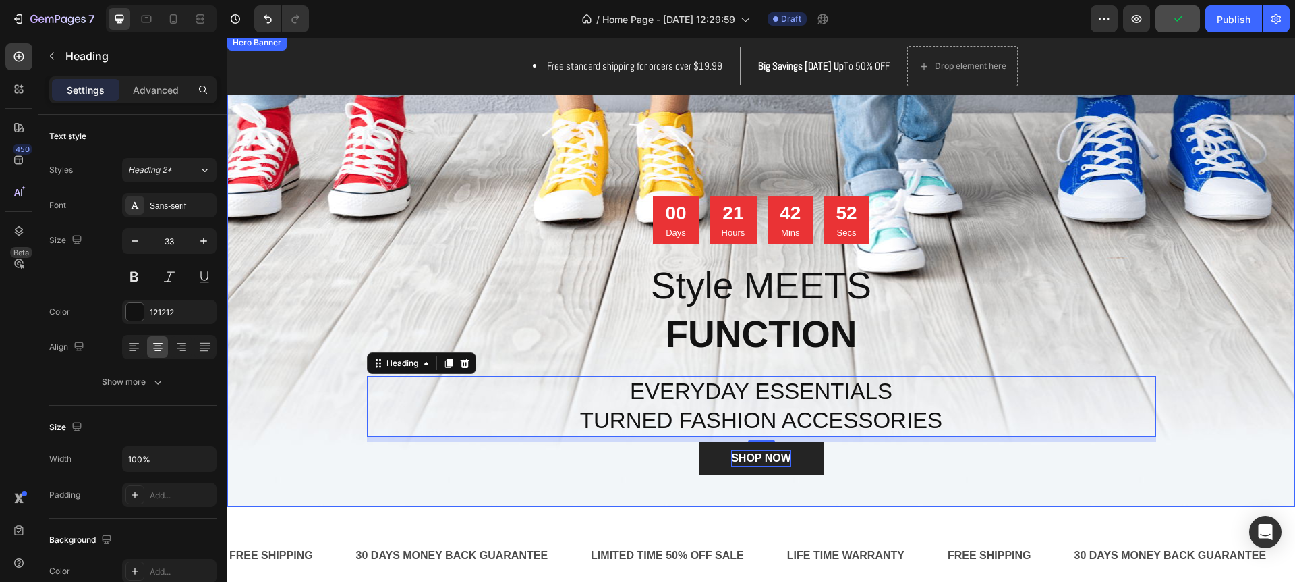
click at [1240, 330] on div "Overlay" at bounding box center [761, 270] width 1068 height 472
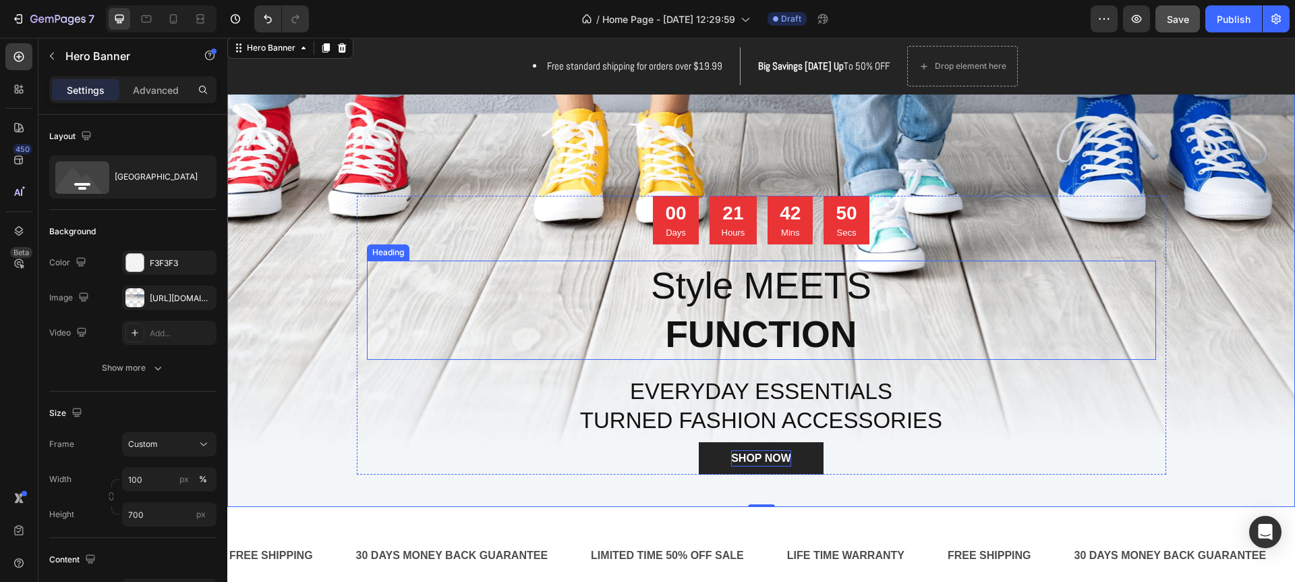
click at [775, 329] on strong "FUNCTION" at bounding box center [761, 334] width 192 height 42
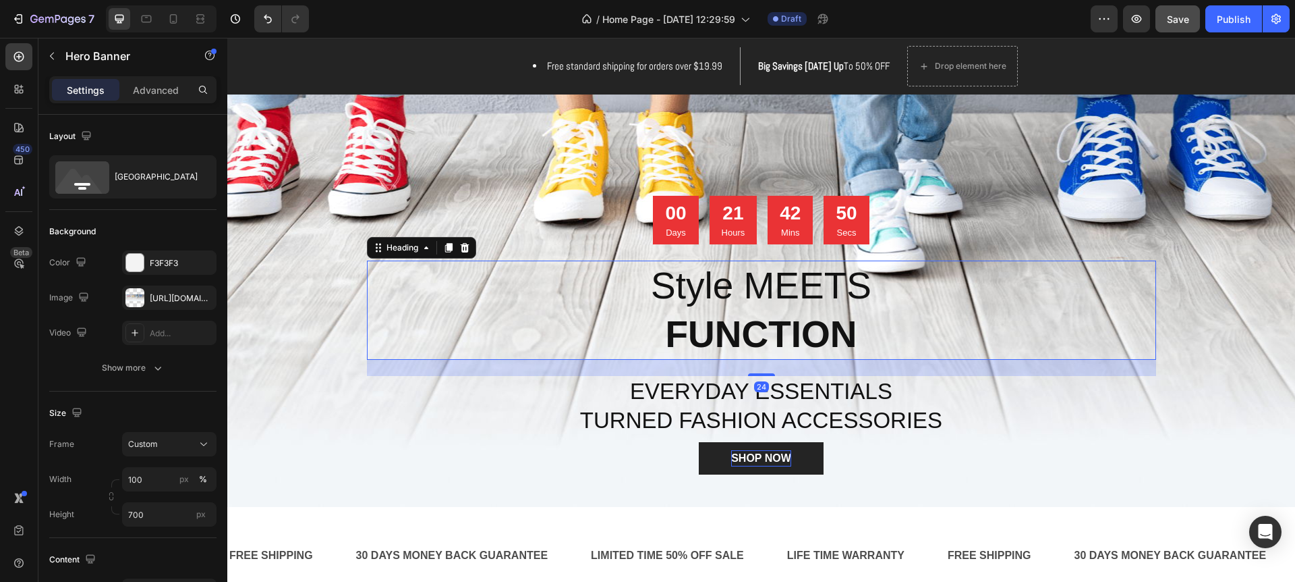
scroll to position [94, 0]
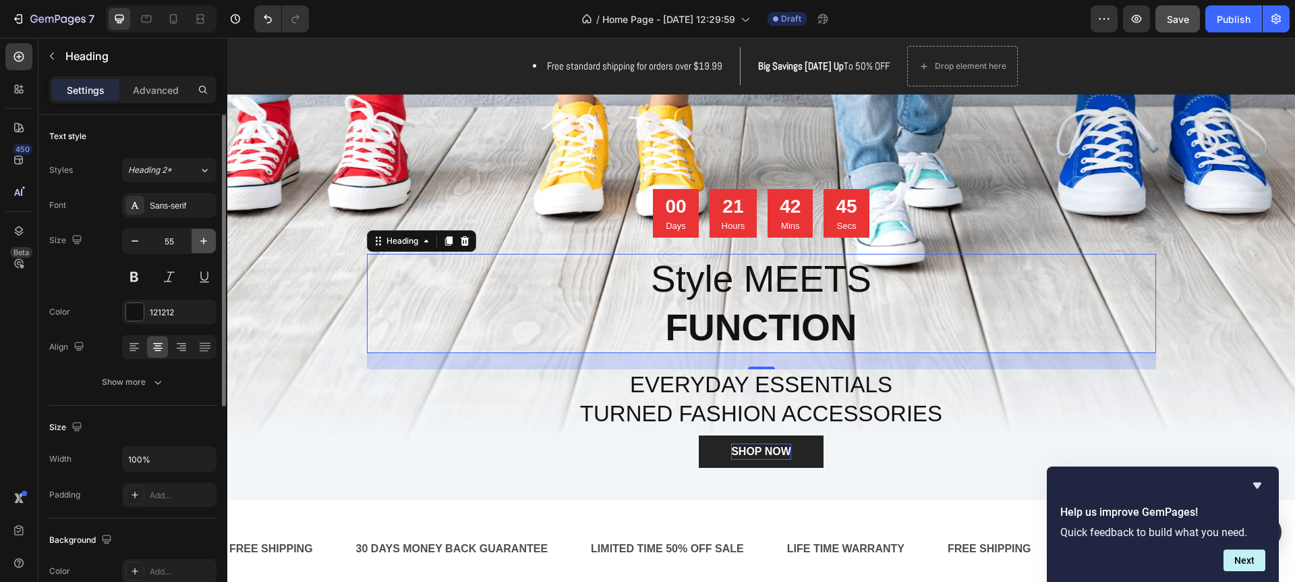
click at [209, 240] on icon "button" at bounding box center [203, 240] width 13 height 13
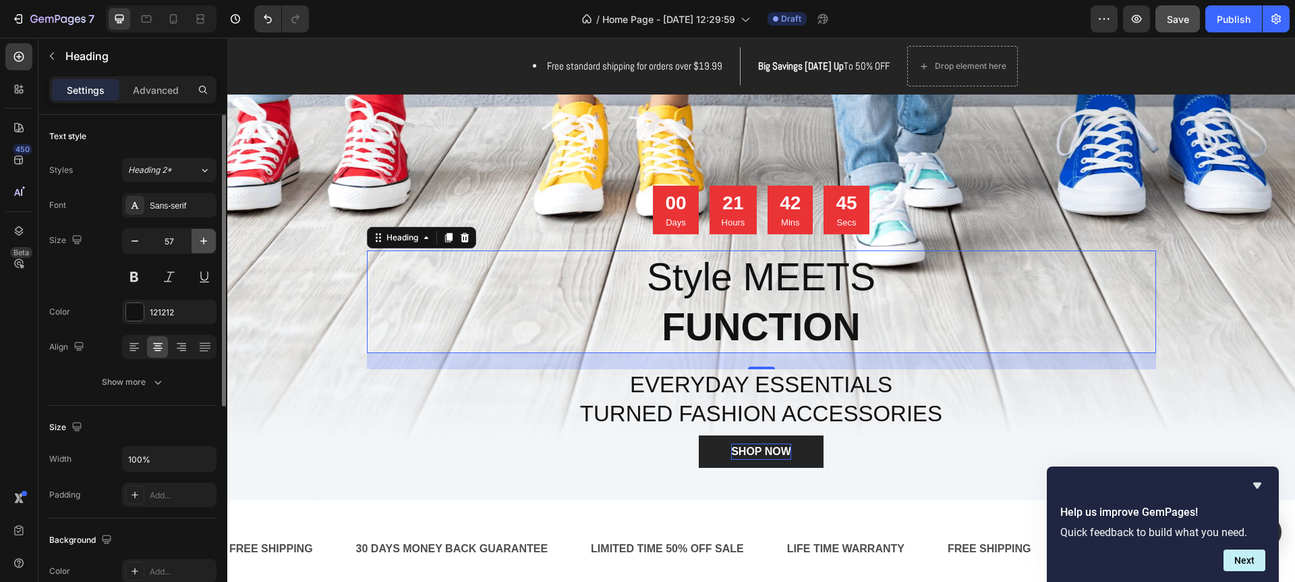
click at [209, 240] on icon "button" at bounding box center [203, 240] width 13 height 13
click at [208, 240] on icon "button" at bounding box center [203, 240] width 13 height 13
click at [209, 240] on icon "button" at bounding box center [203, 240] width 13 height 13
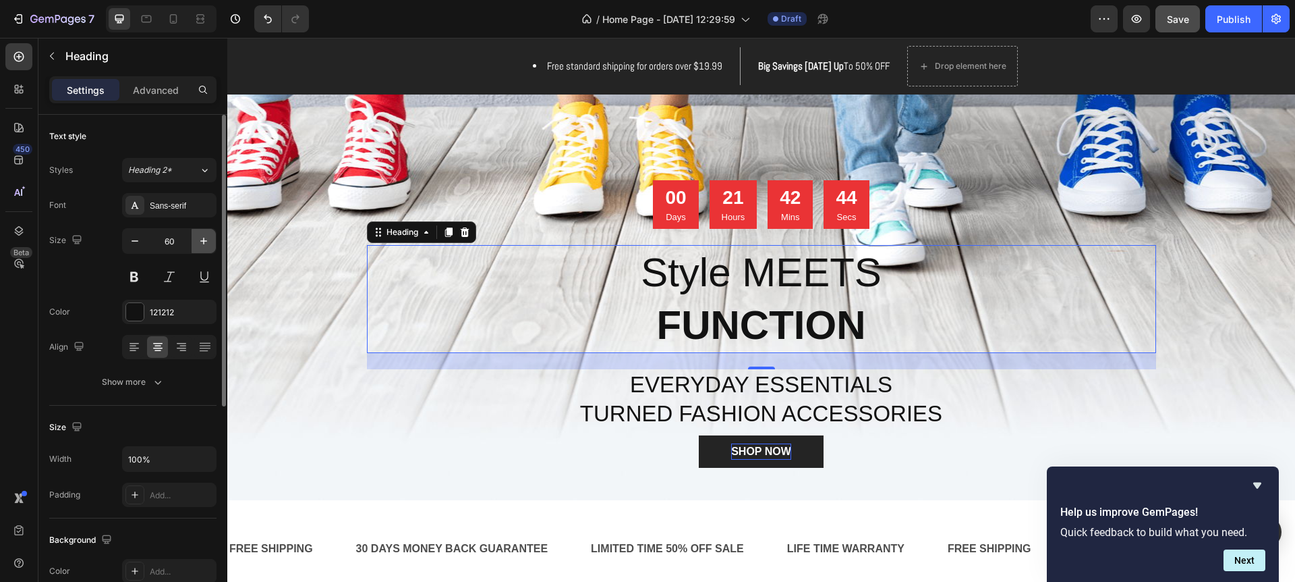
click at [209, 240] on icon "button" at bounding box center [203, 240] width 13 height 13
click at [208, 240] on icon "button" at bounding box center [203, 240] width 13 height 13
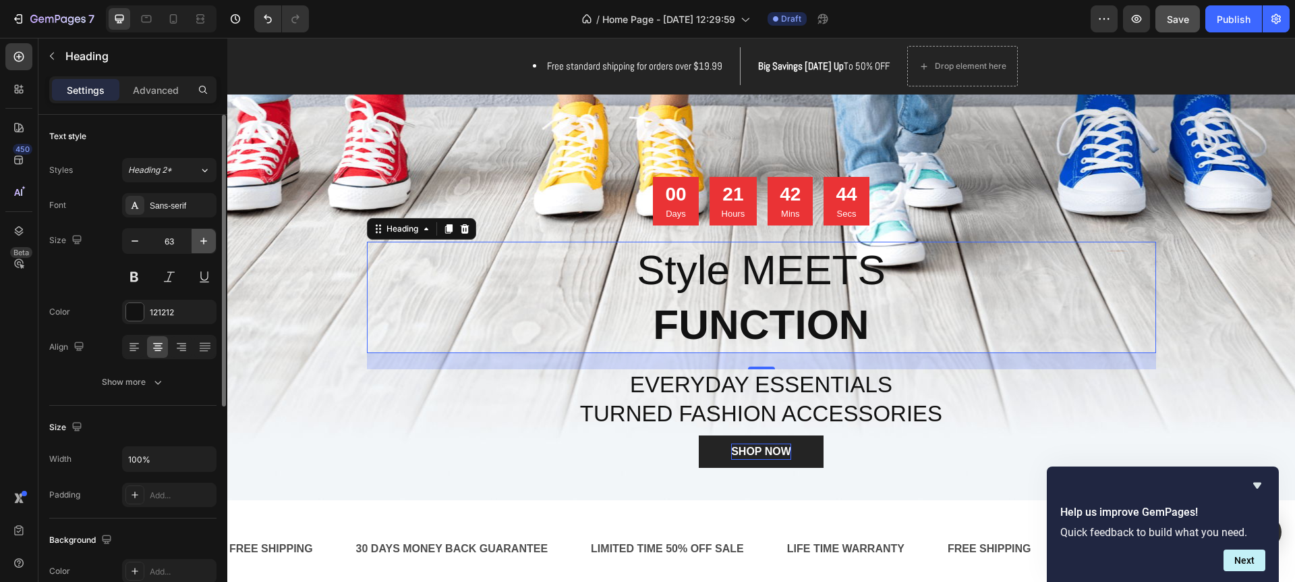
click at [208, 240] on icon "button" at bounding box center [203, 240] width 13 height 13
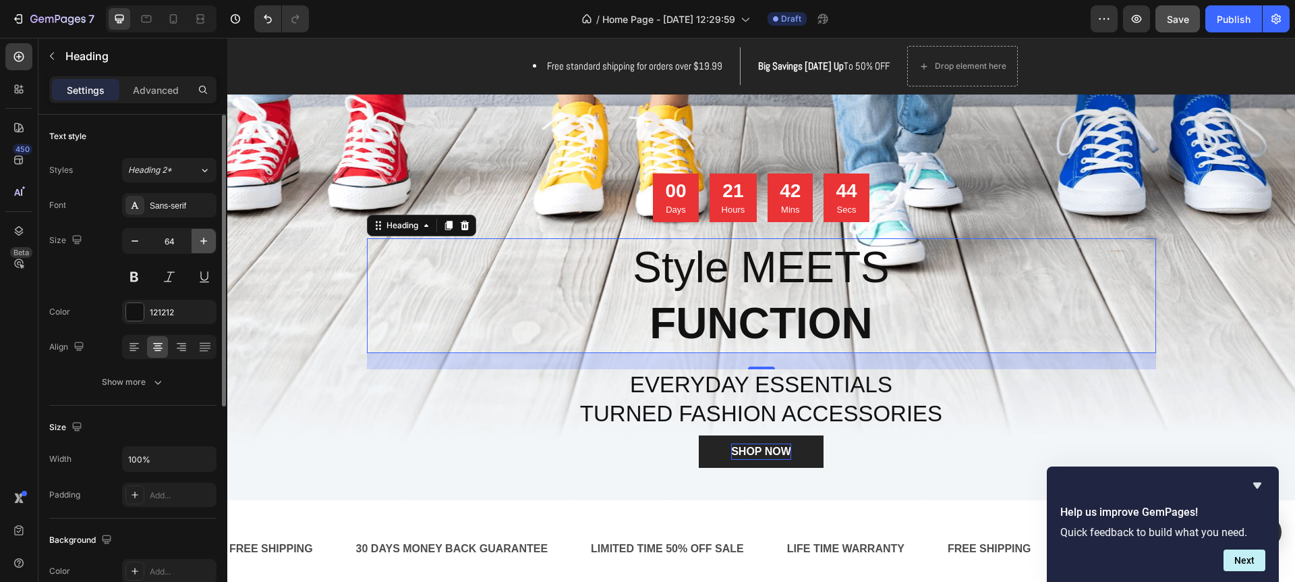
click at [208, 240] on icon "button" at bounding box center [203, 240] width 13 height 13
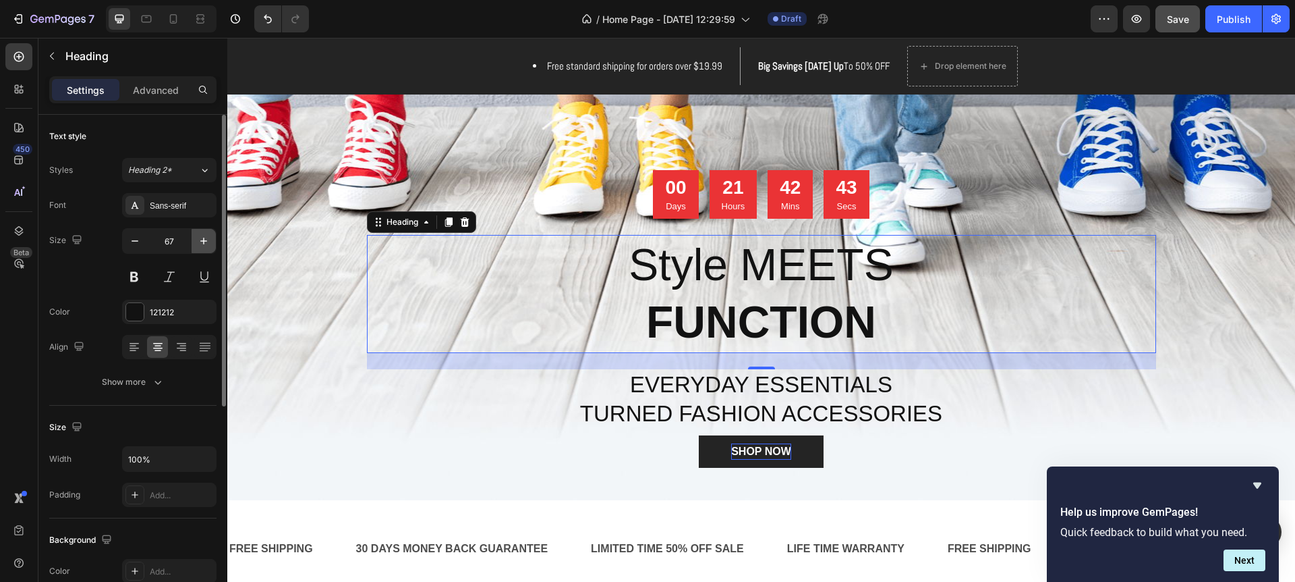
click at [208, 240] on icon "button" at bounding box center [203, 240] width 13 height 13
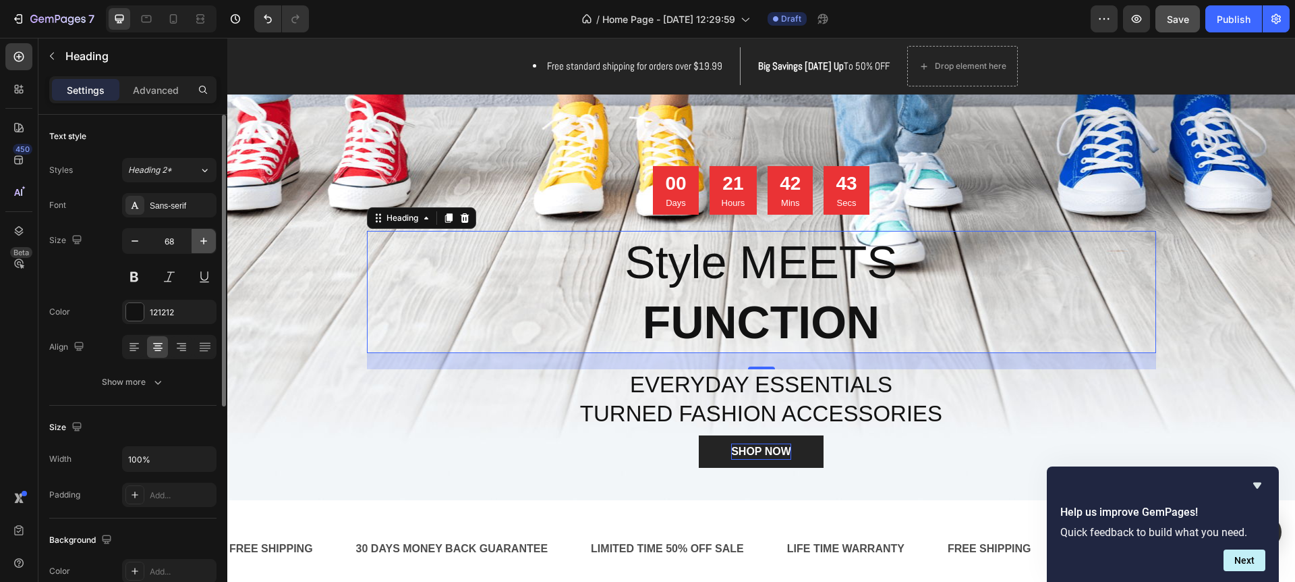
click at [208, 240] on icon "button" at bounding box center [203, 240] width 13 height 13
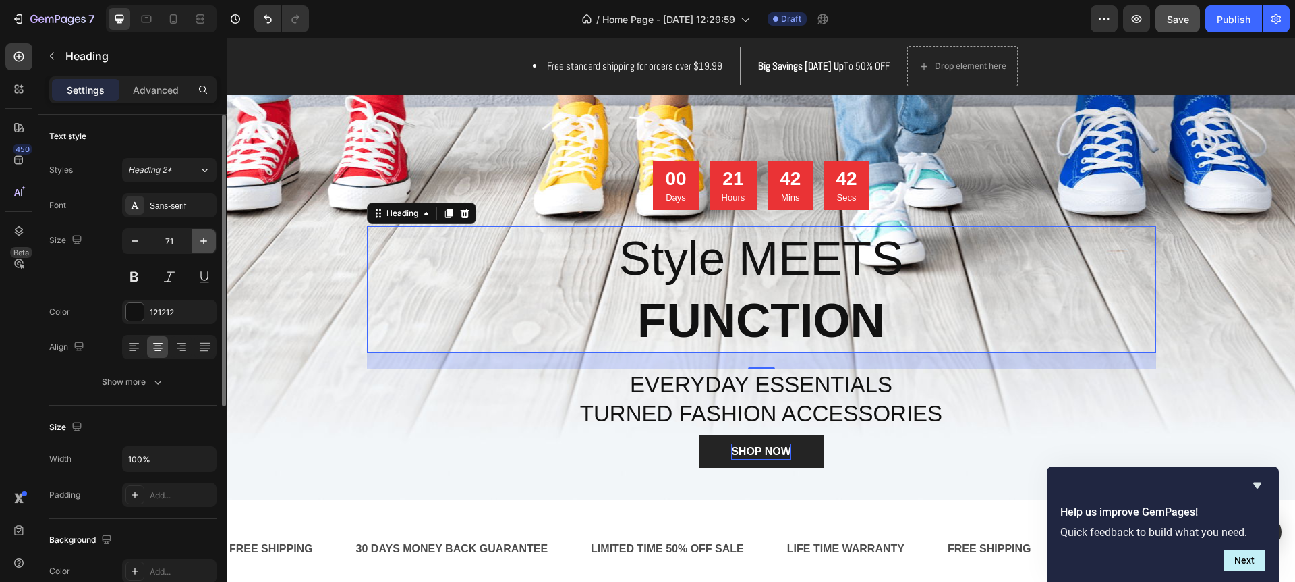
click at [208, 240] on icon "button" at bounding box center [203, 240] width 13 height 13
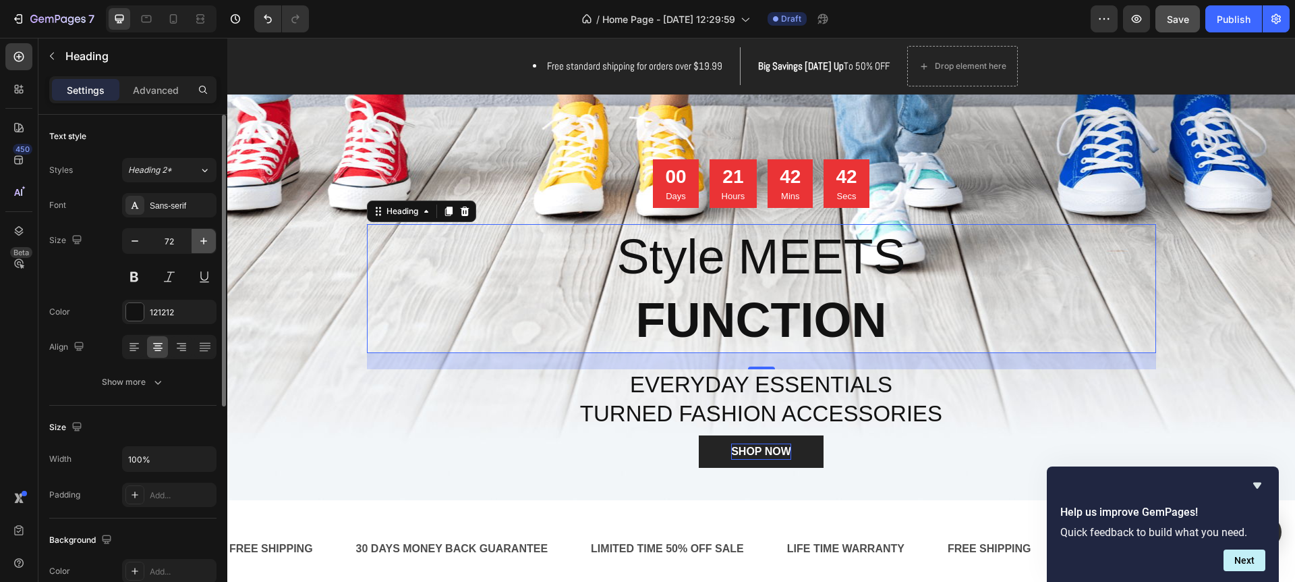
click at [208, 240] on icon "button" at bounding box center [203, 240] width 13 height 13
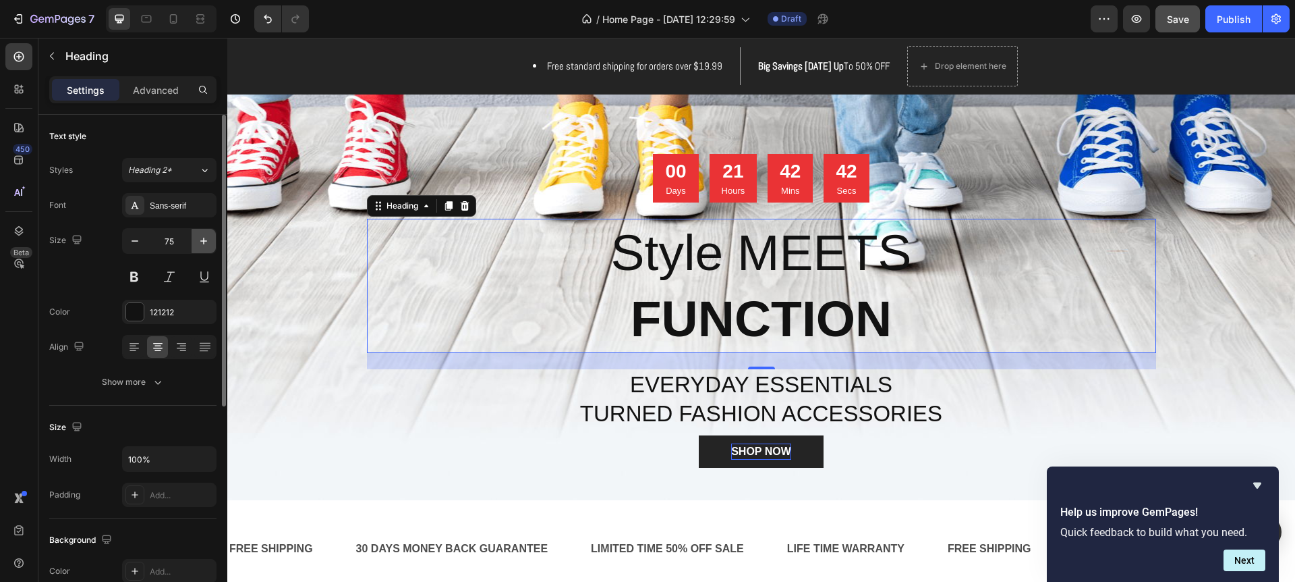
click at [208, 240] on icon "button" at bounding box center [203, 240] width 13 height 13
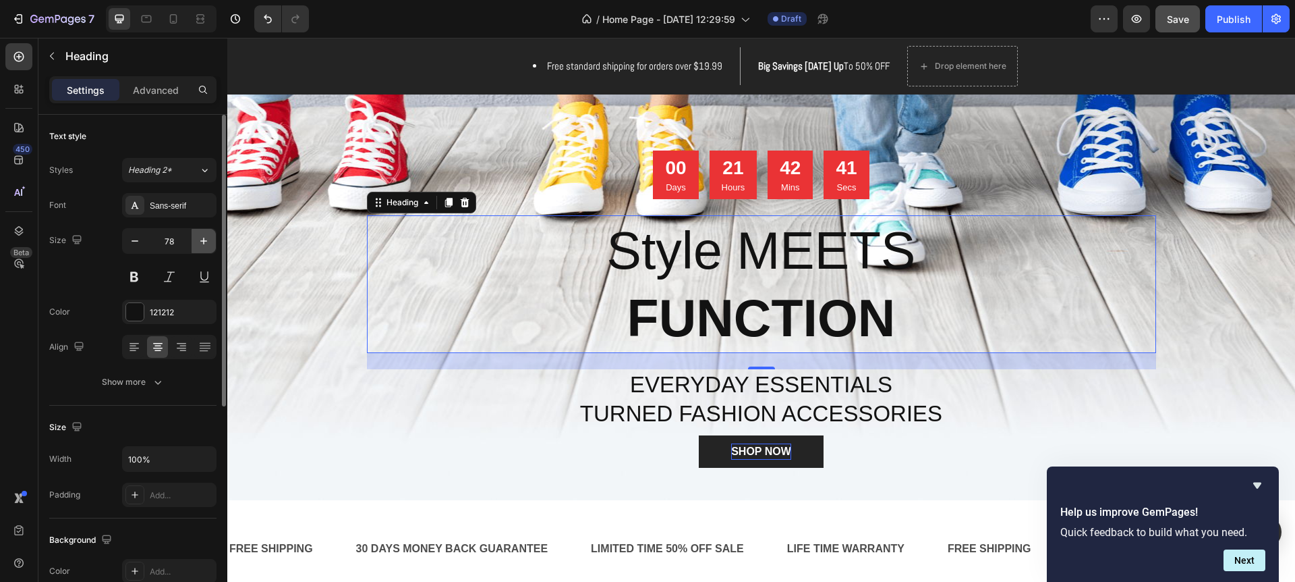
click at [208, 240] on icon "button" at bounding box center [203, 240] width 13 height 13
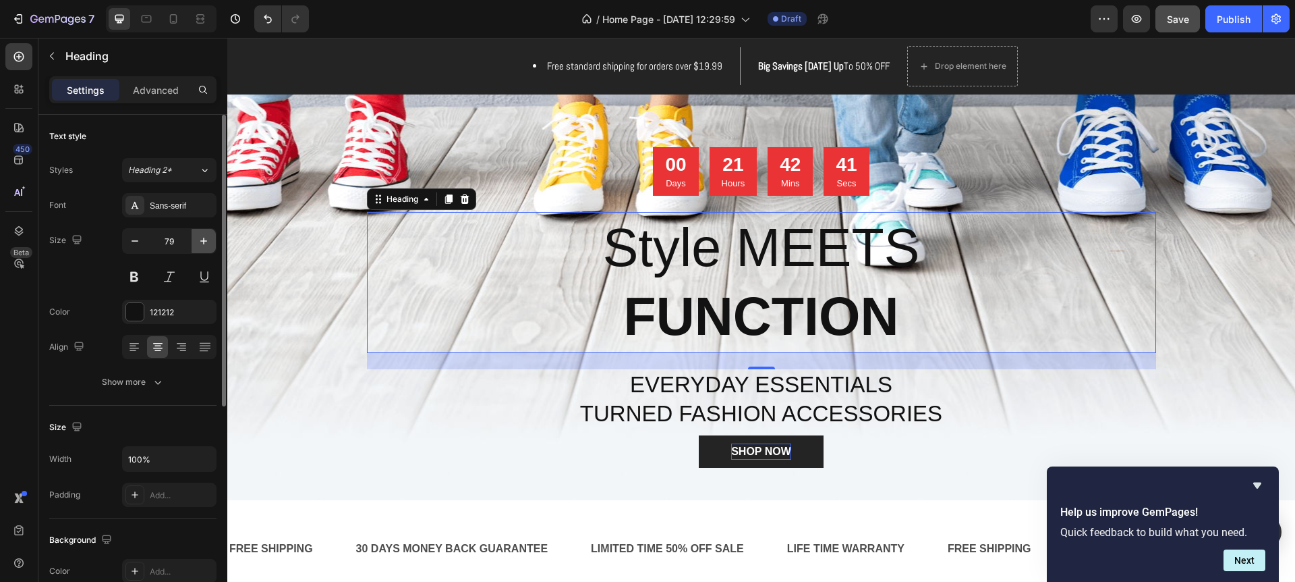
click at [208, 240] on icon "button" at bounding box center [203, 240] width 13 height 13
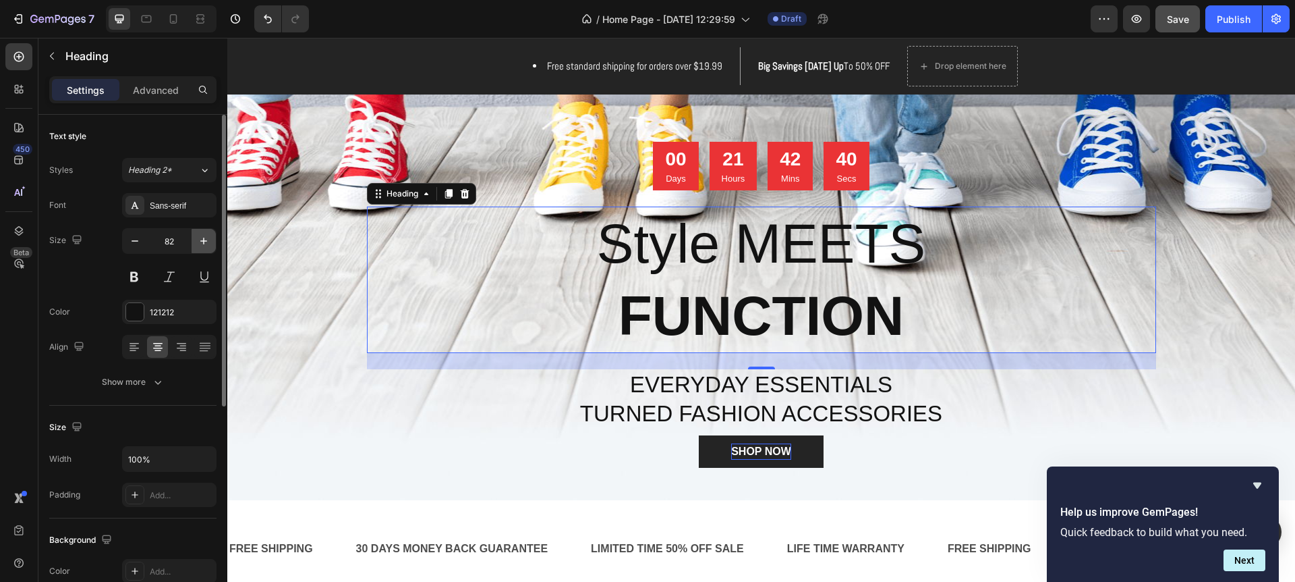
click at [208, 240] on icon "button" at bounding box center [203, 240] width 13 height 13
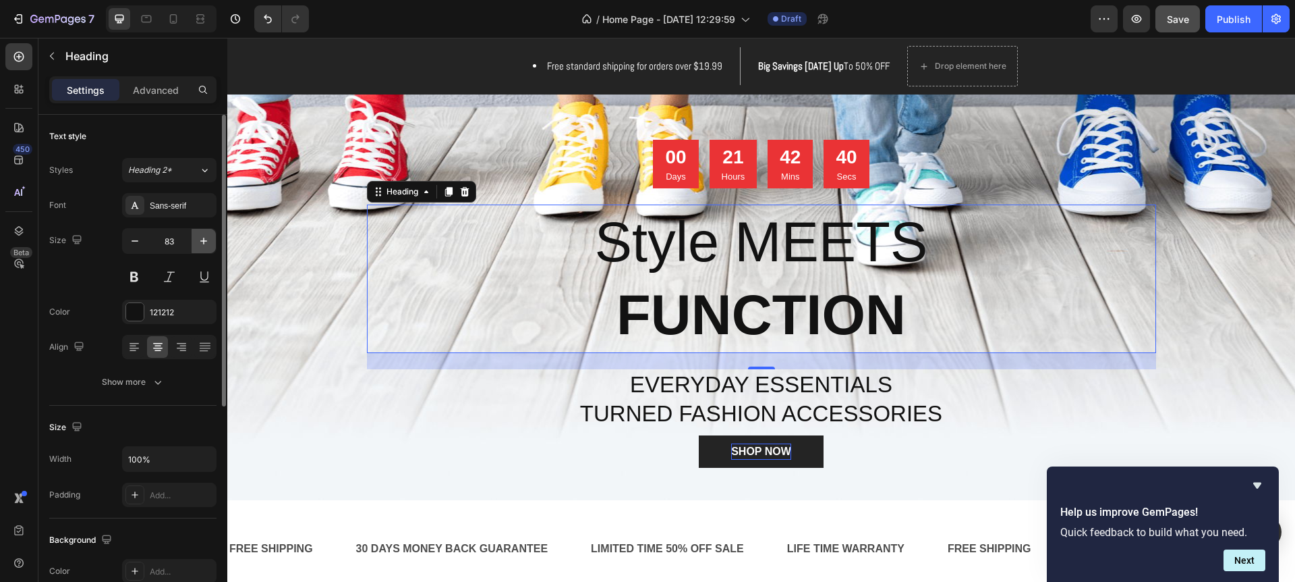
click at [208, 240] on icon "button" at bounding box center [203, 240] width 13 height 13
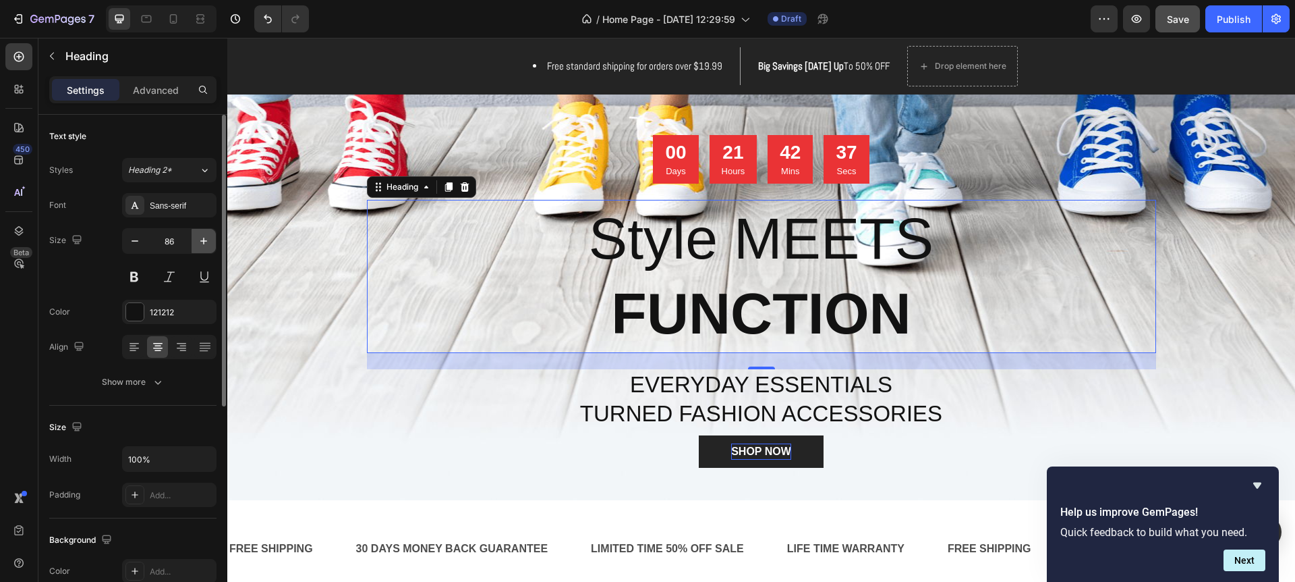
click at [208, 240] on icon "button" at bounding box center [203, 240] width 13 height 13
type input "87"
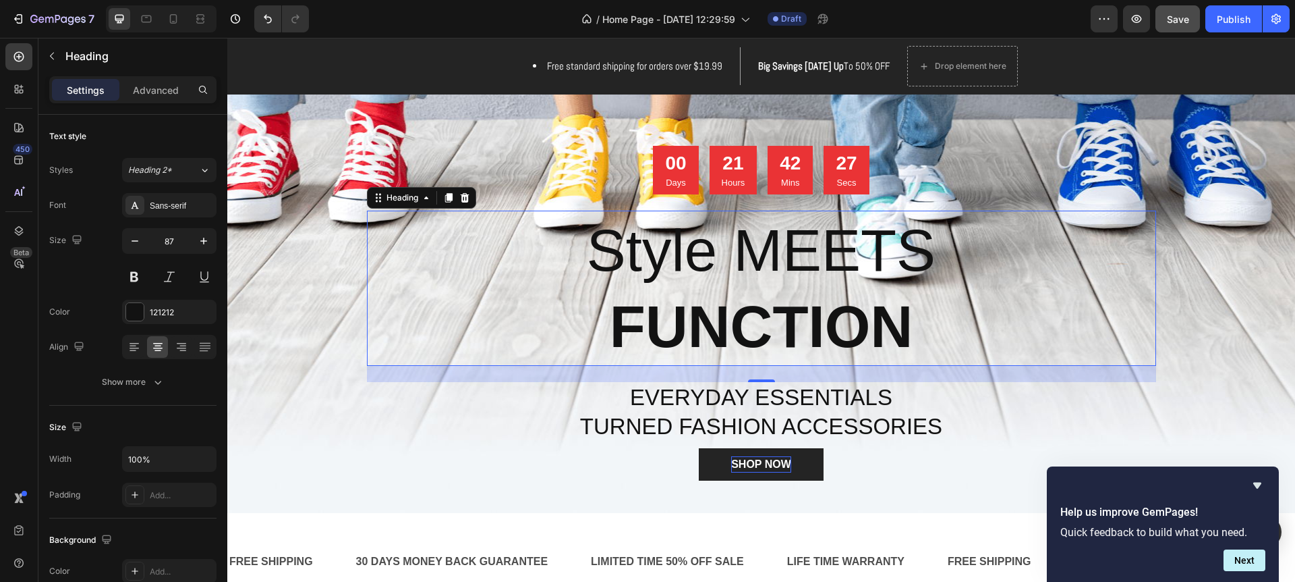
scroll to position [71, 0]
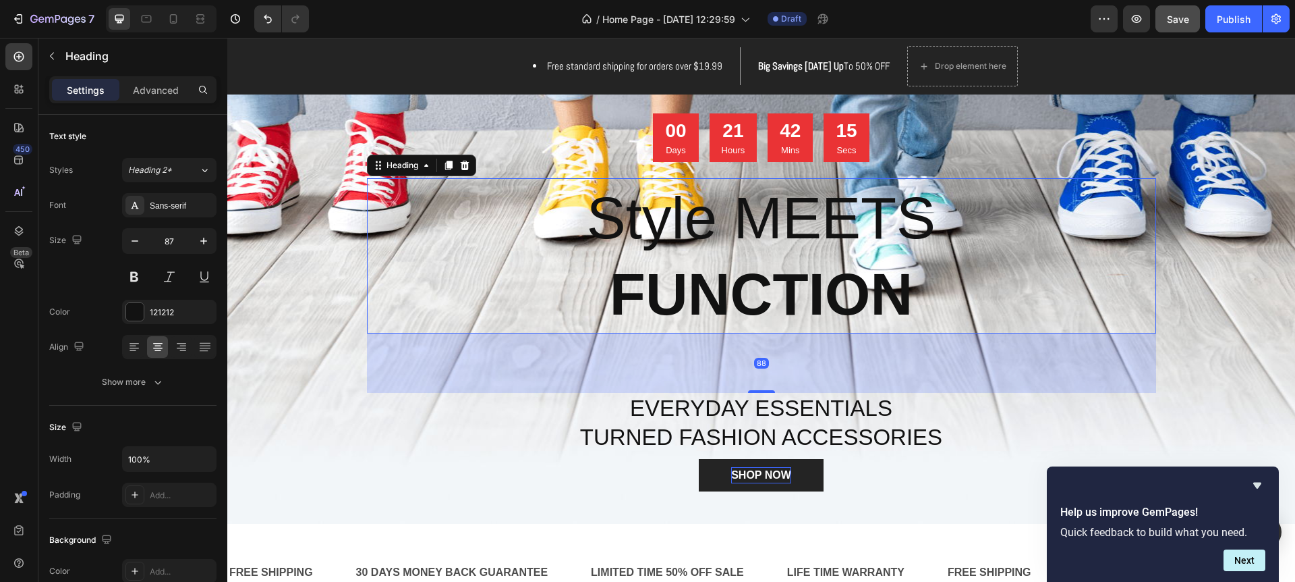
drag, startPoint x: 761, startPoint y: 391, endPoint x: 751, endPoint y: 435, distance: 45.0
click at [750, 434] on div "00 Days 21 Hours 42 Mins 15 Secs Countdown Timer Style MEETS FUNCTION Heading 8…" at bounding box center [761, 302] width 789 height 378
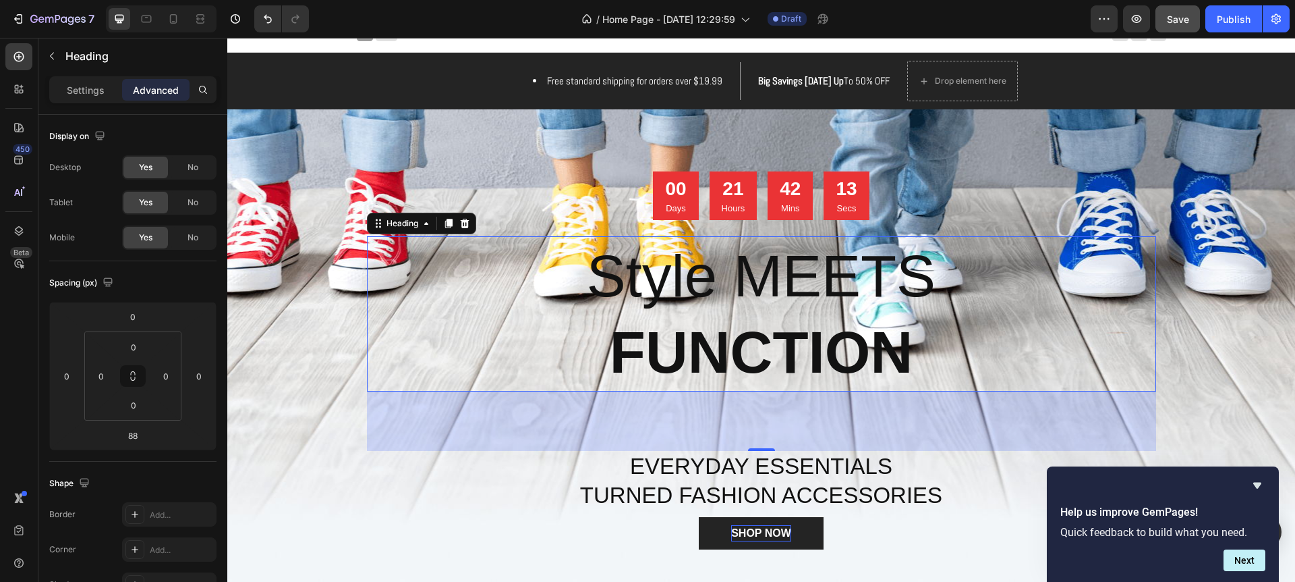
scroll to position [16, 0]
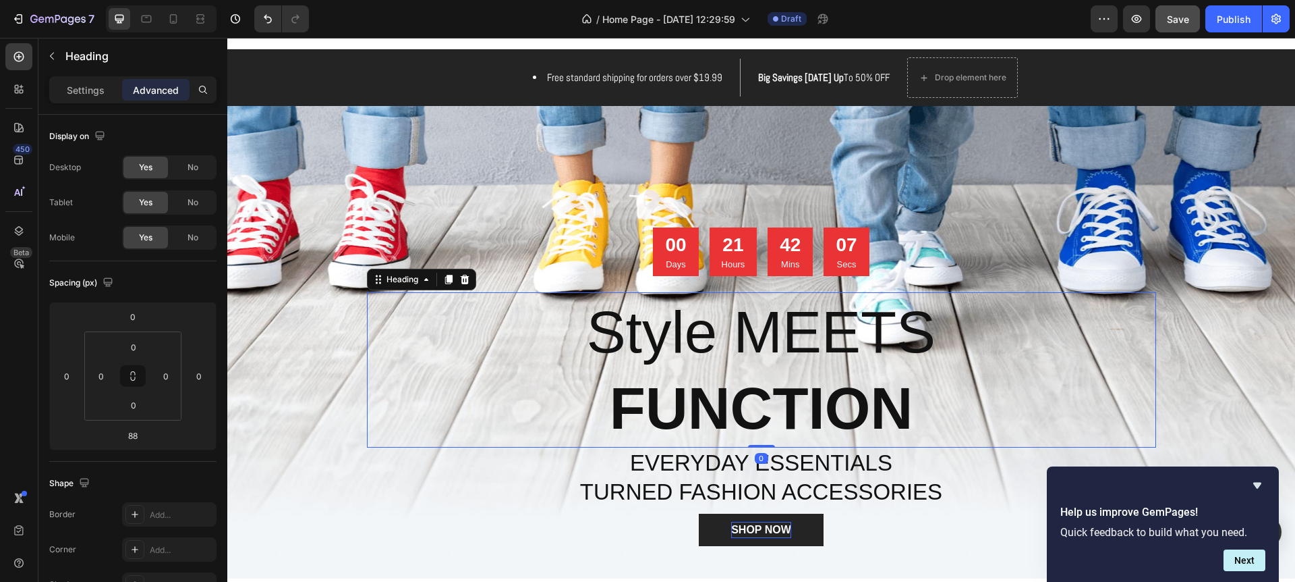
drag, startPoint x: 757, startPoint y: 447, endPoint x: 780, endPoint y: 366, distance: 84.2
click at [780, 366] on div "Style MEETS FUNCTION Heading 0" at bounding box center [761, 369] width 789 height 155
type input "0"
click at [1187, 310] on div "Overlay" at bounding box center [761, 342] width 1068 height 472
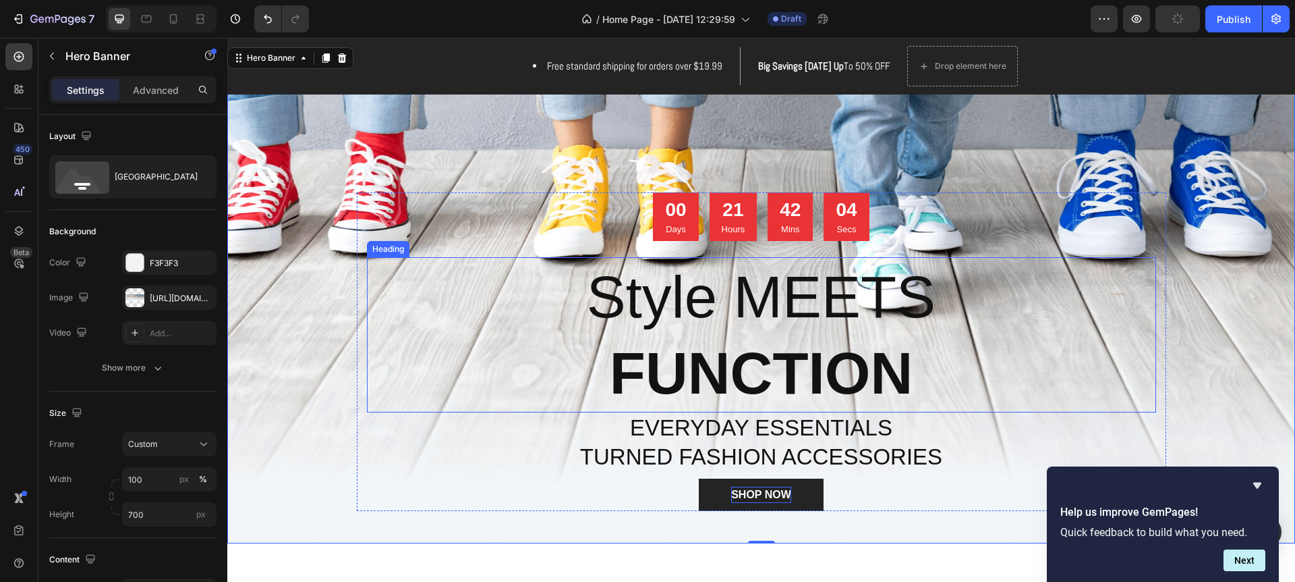
scroll to position [0, 0]
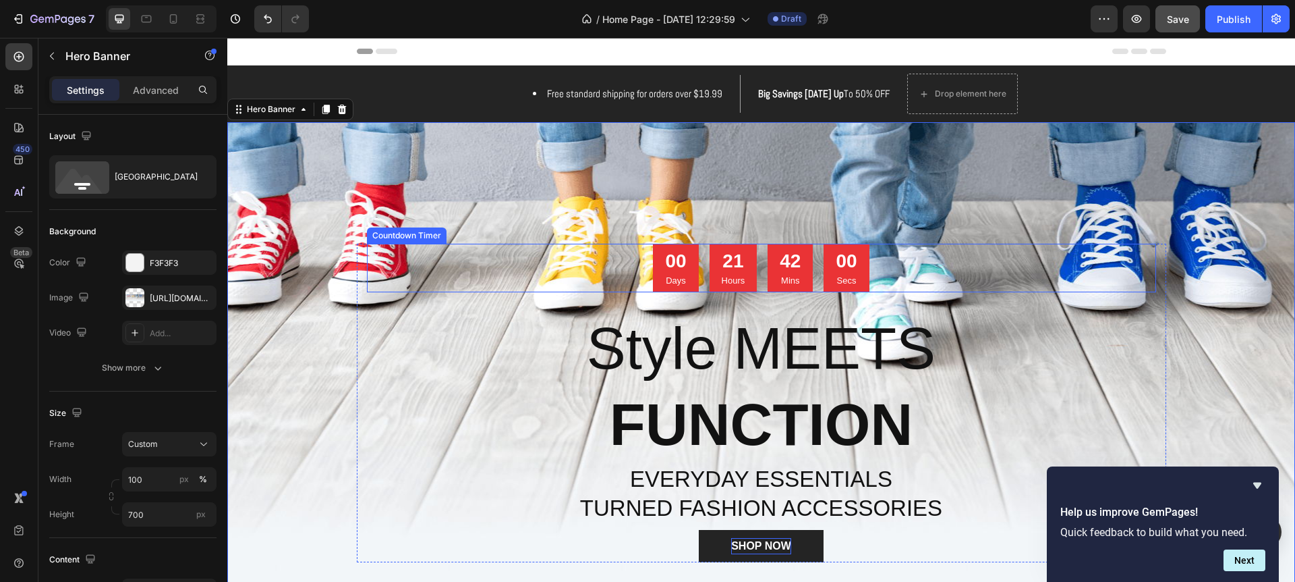
click at [416, 267] on div "00 Days 21 Hours 42 Mins 00 Secs" at bounding box center [761, 268] width 789 height 49
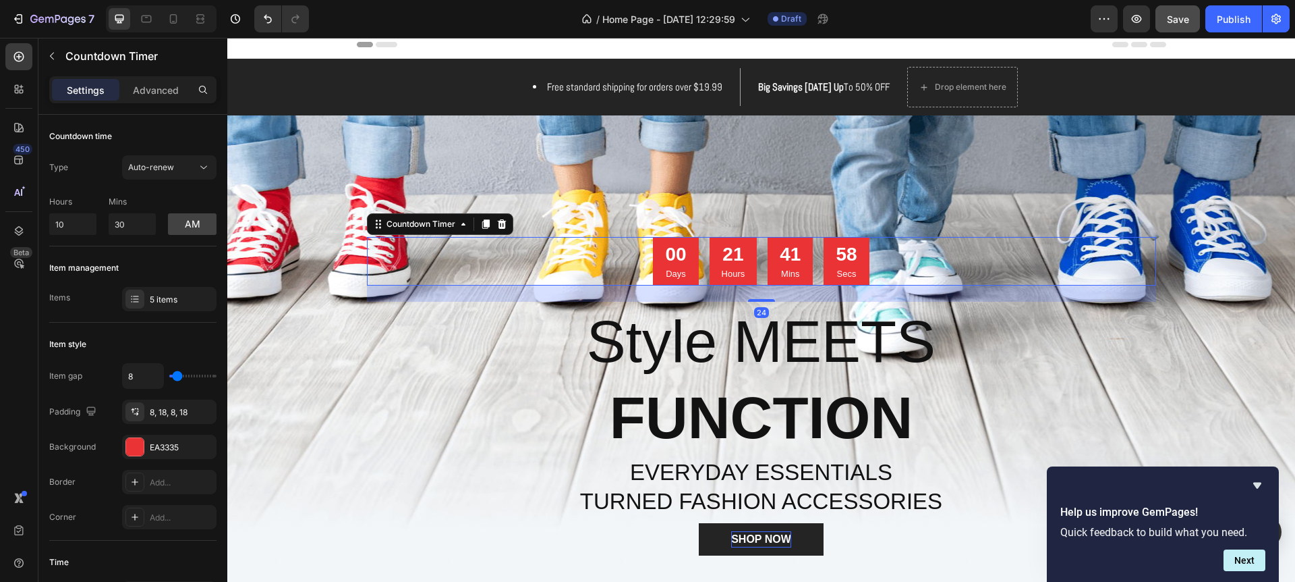
scroll to position [3, 0]
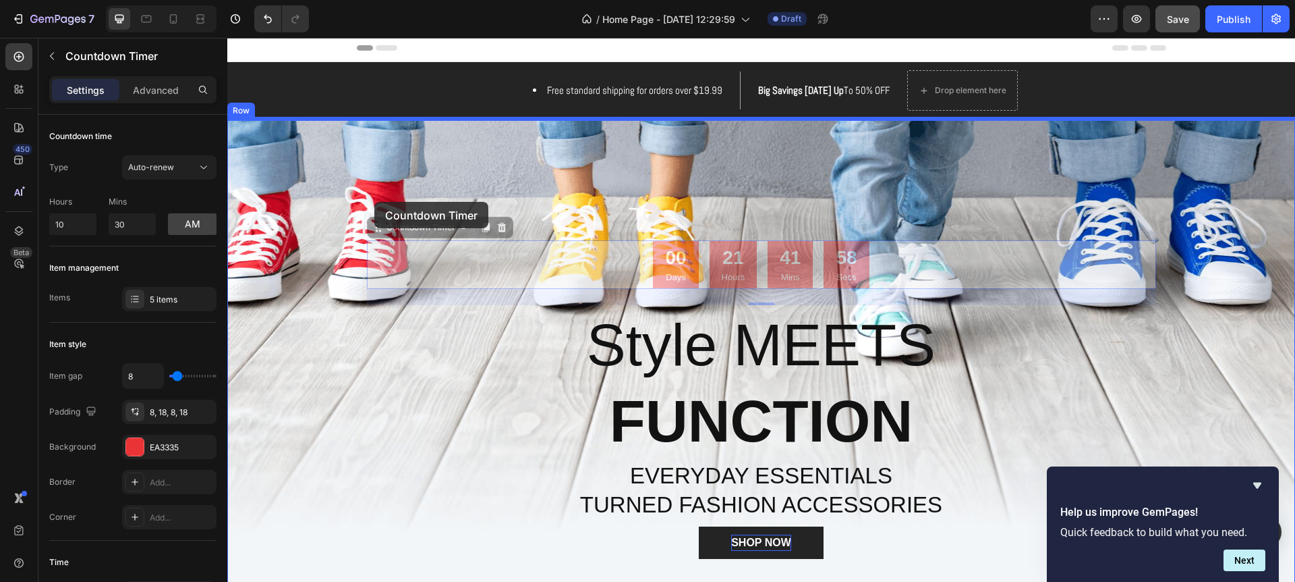
drag, startPoint x: 373, startPoint y: 224, endPoint x: 383, endPoint y: 209, distance: 17.6
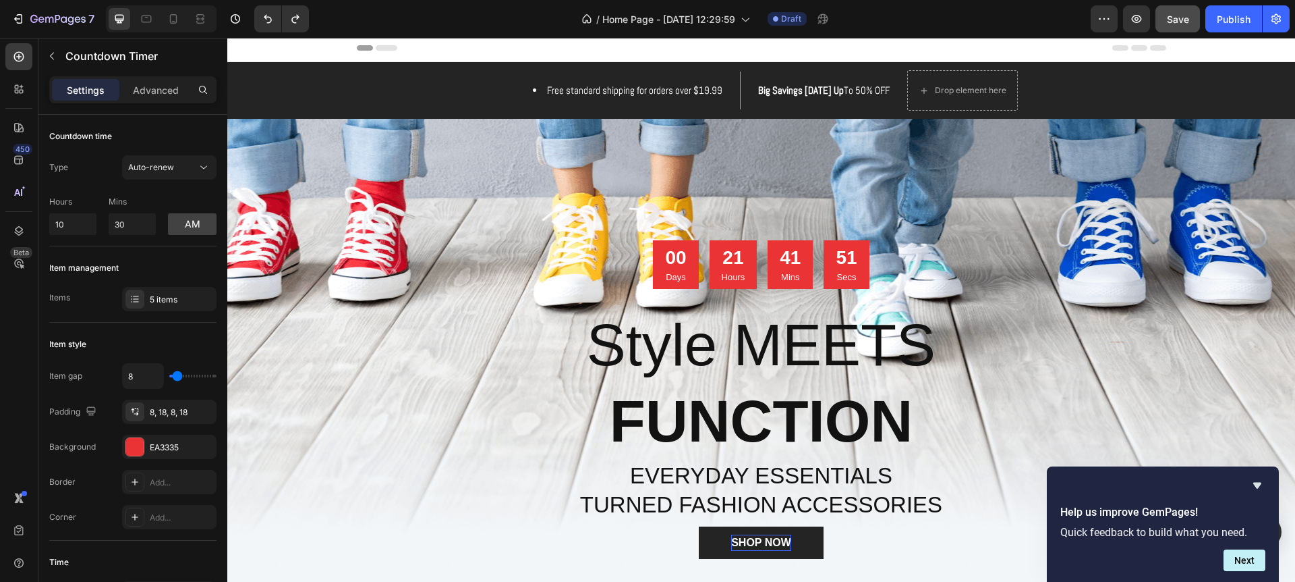
scroll to position [5, 0]
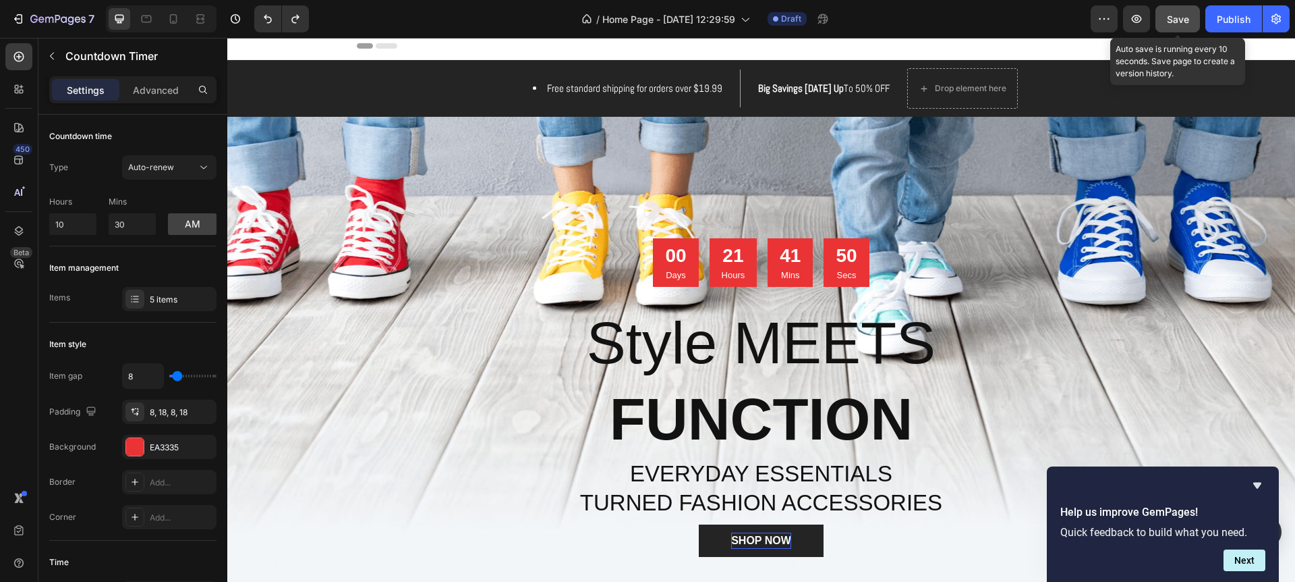
click at [1175, 18] on span "Save" at bounding box center [1178, 18] width 22 height 11
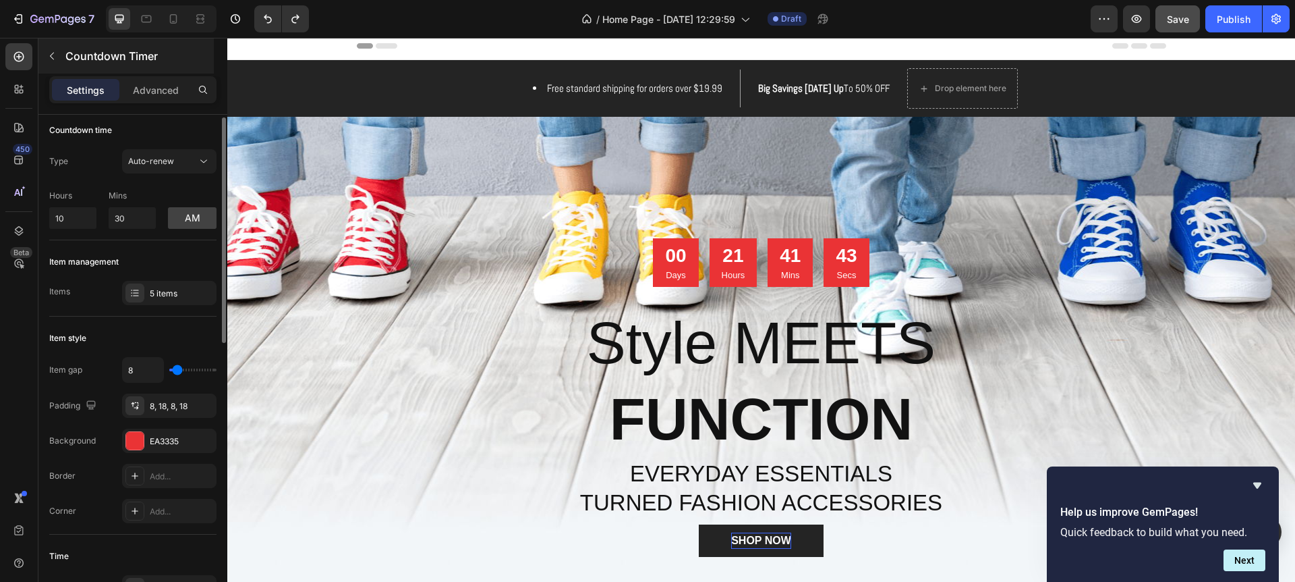
scroll to position [0, 0]
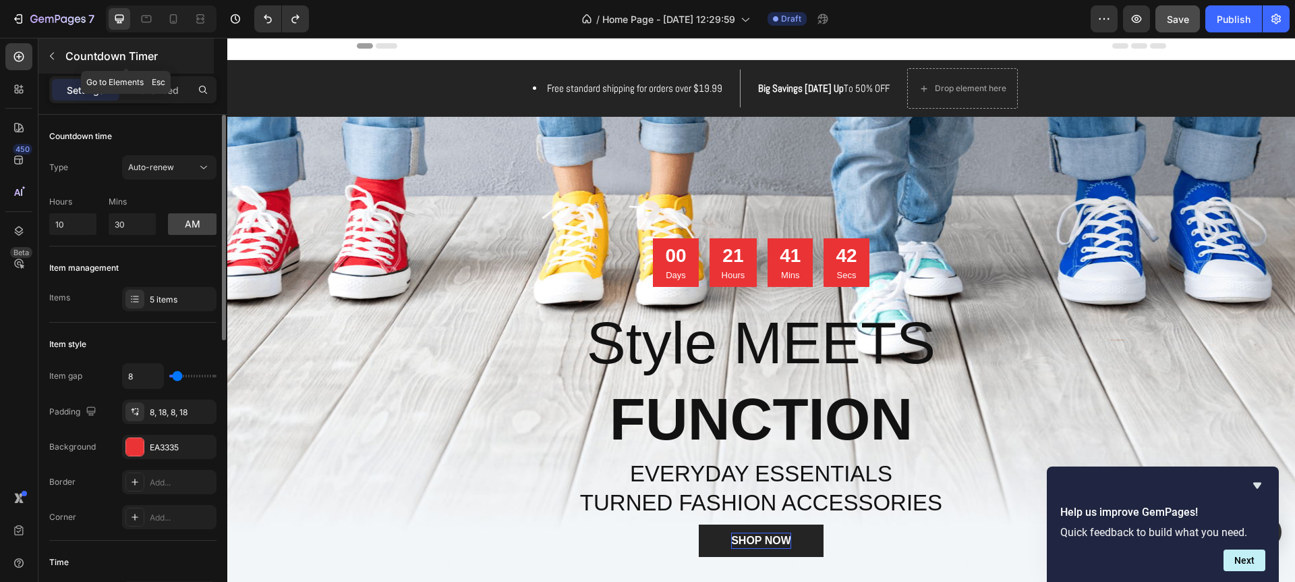
click at [48, 54] on icon "button" at bounding box center [52, 56] width 11 height 11
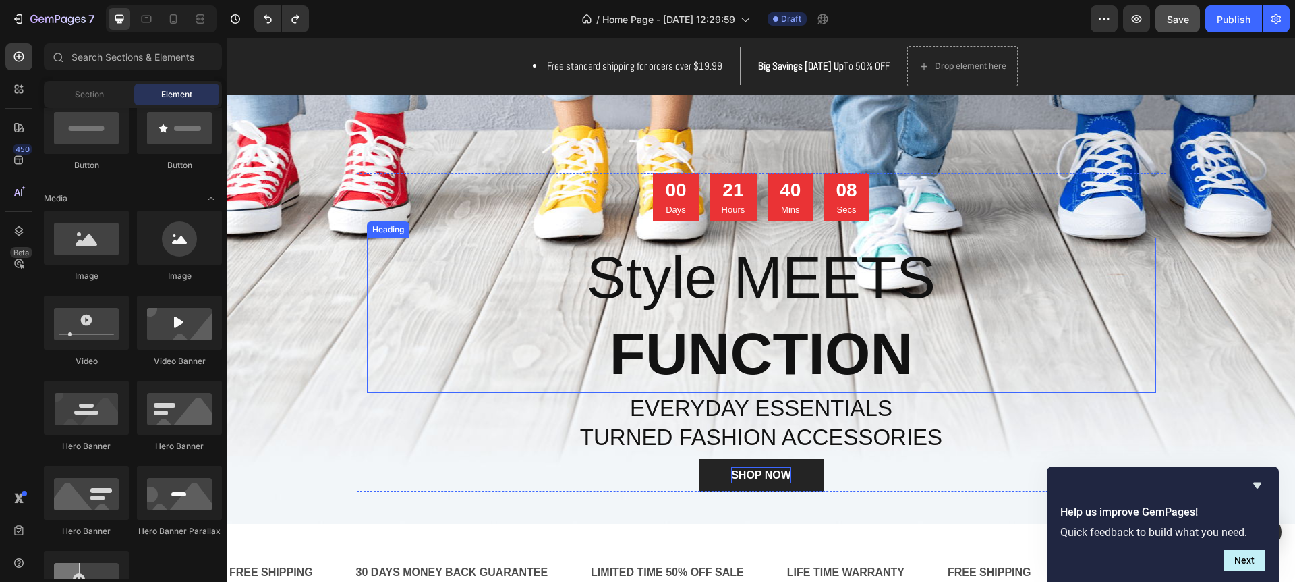
scroll to position [69, 0]
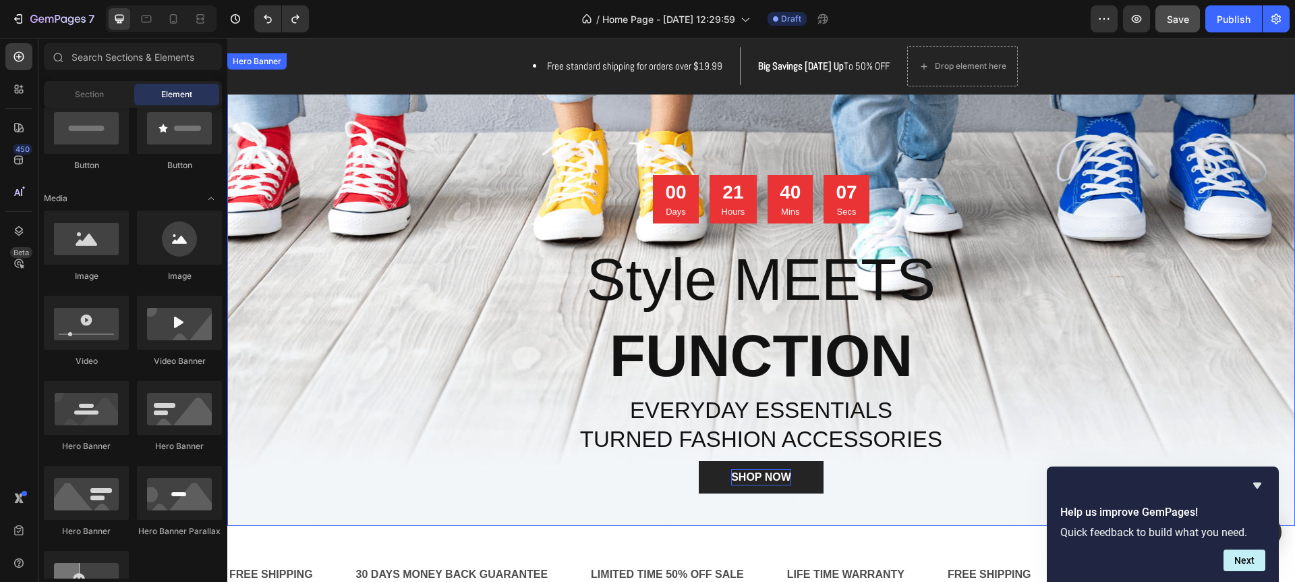
click at [320, 194] on div "Overlay" at bounding box center [761, 289] width 1068 height 472
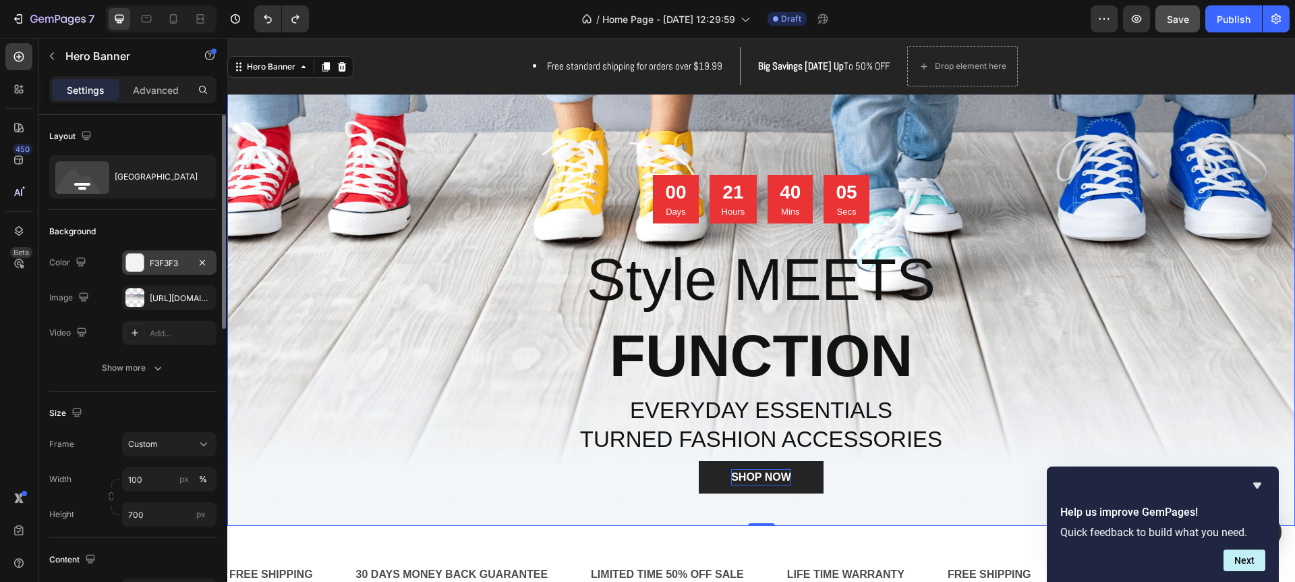
click at [160, 269] on div "F3F3F3" at bounding box center [169, 262] width 94 height 24
click at [120, 217] on div "Background The changes might be hidden by the image and the video. Color F3F3F3…" at bounding box center [132, 300] width 167 height 181
click at [144, 296] on div "https://ucarecdn.com/ed03b17b-99c9-48c4-95a0-ab11ffcb6077/-/format/auto/" at bounding box center [169, 297] width 94 height 24
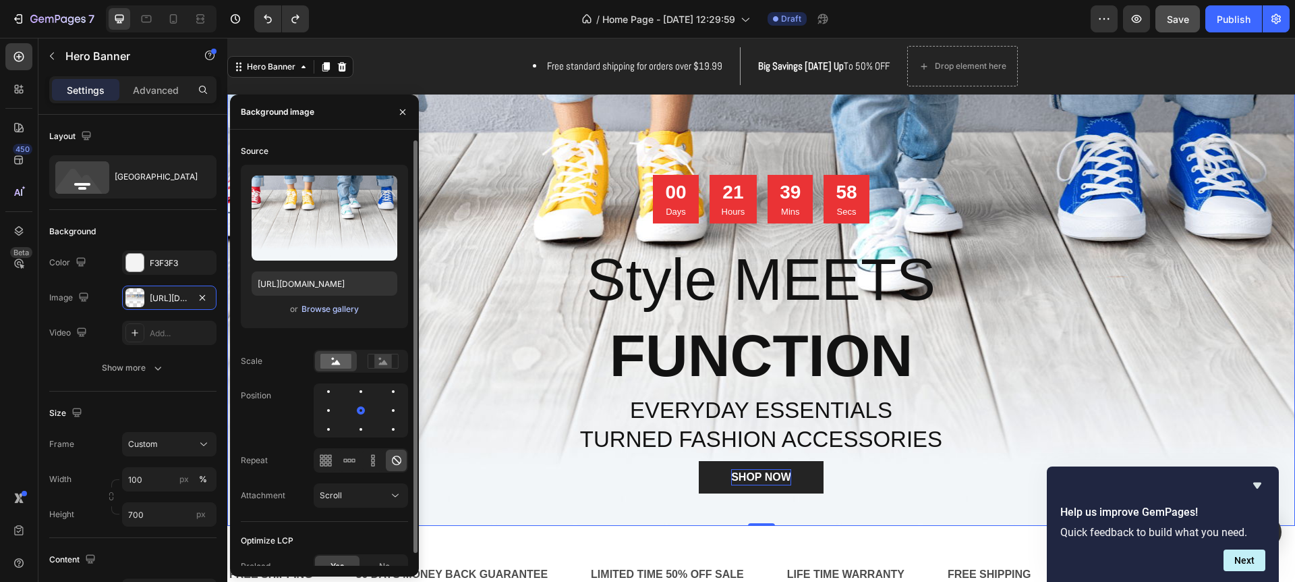
click at [306, 306] on div "Browse gallery" at bounding box center [330, 309] width 57 height 12
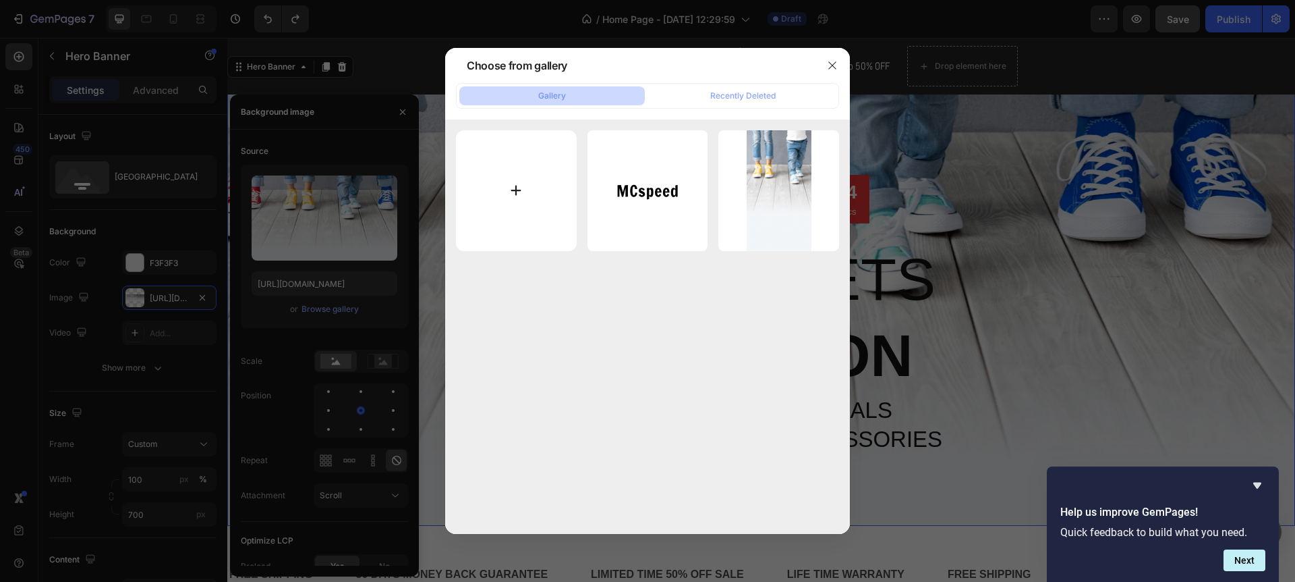
click at [507, 197] on input "file" at bounding box center [516, 190] width 121 height 121
type input "C:\fakepath\471283895_122172056948111735_2132157119268060273_n.jpg"
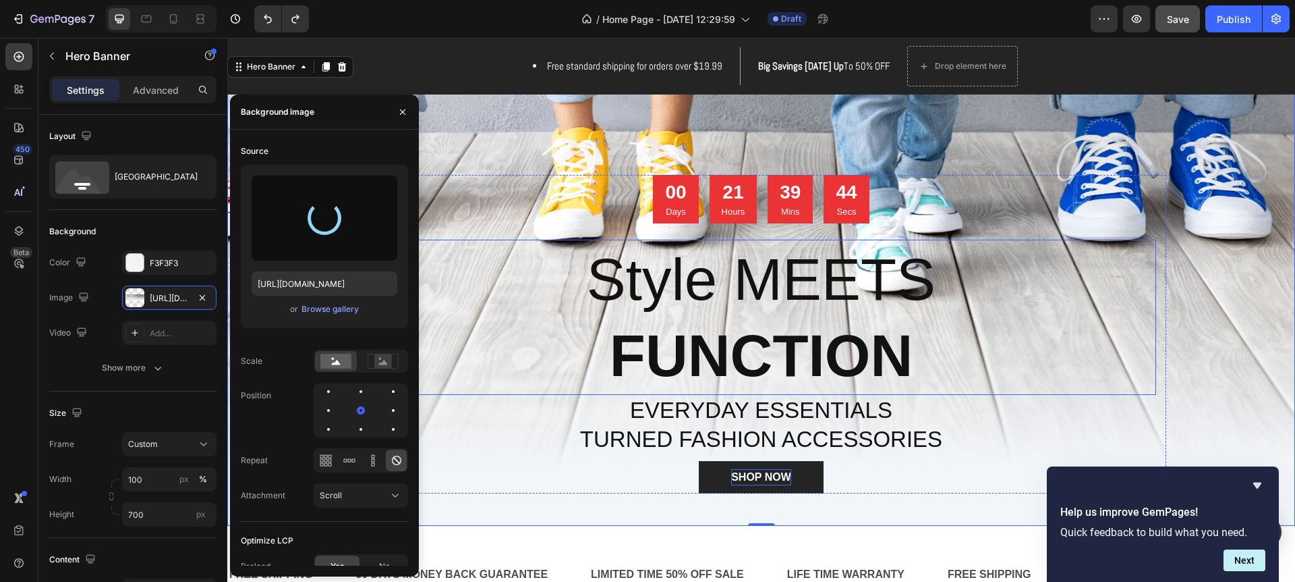
click at [841, 290] on h2 "Style MEETS FUNCTION" at bounding box center [761, 317] width 789 height 155
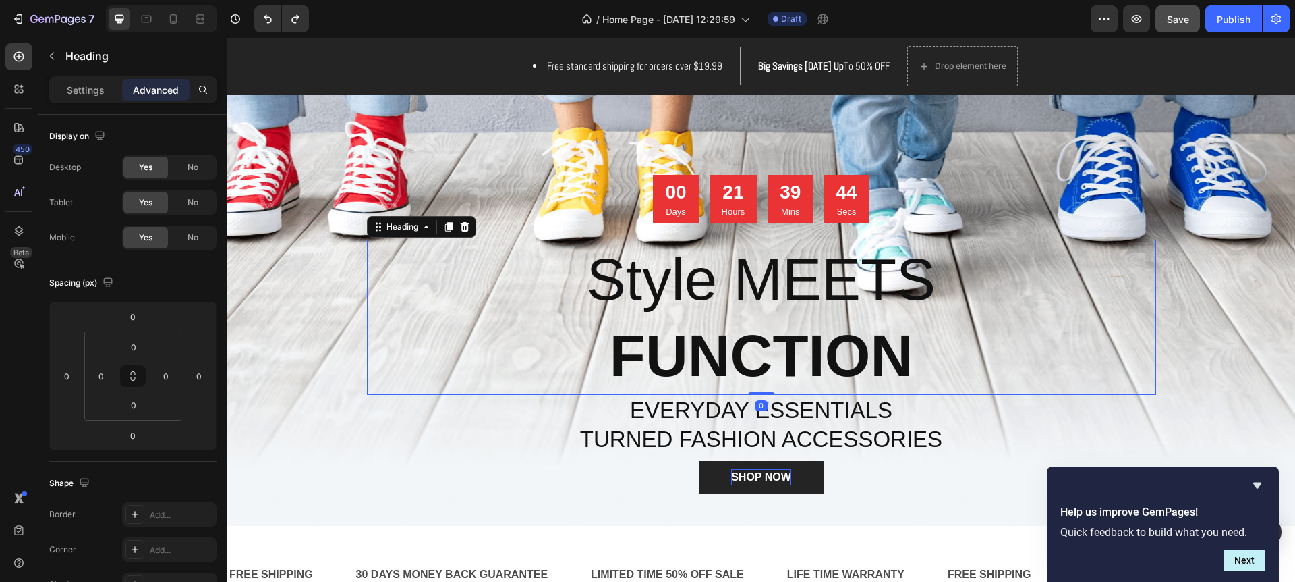
click at [837, 296] on h2 "Style MEETS FUNCTION" at bounding box center [761, 317] width 789 height 155
click at [345, 296] on div "Overlay" at bounding box center [761, 289] width 1068 height 472
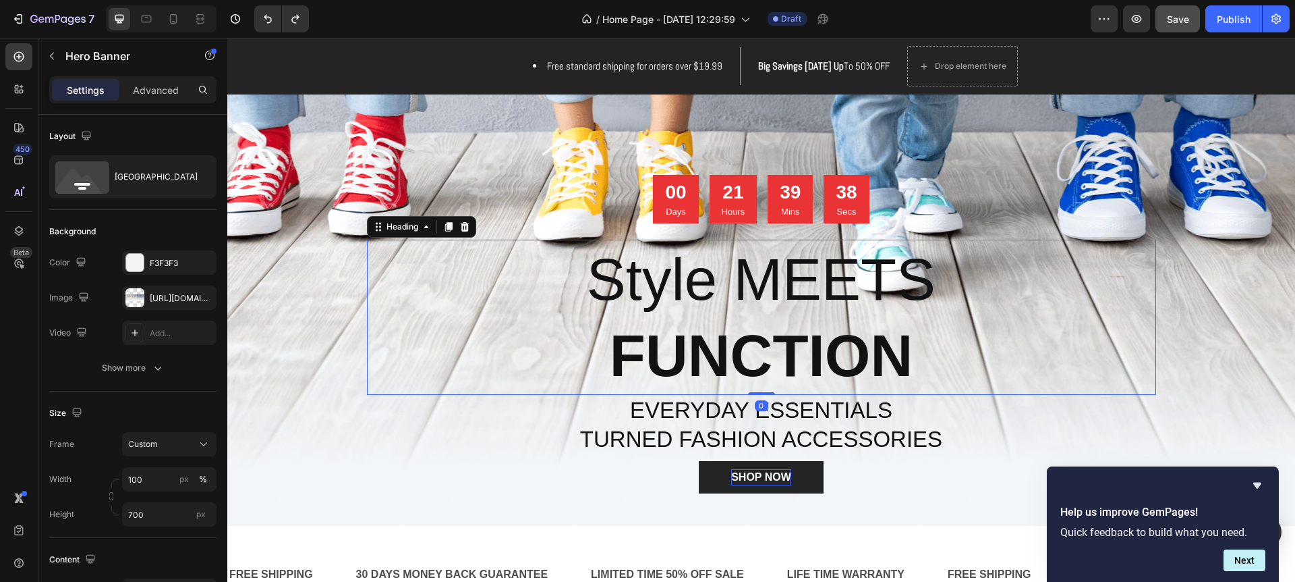
click at [615, 344] on strong "FUNCTION" at bounding box center [761, 355] width 303 height 65
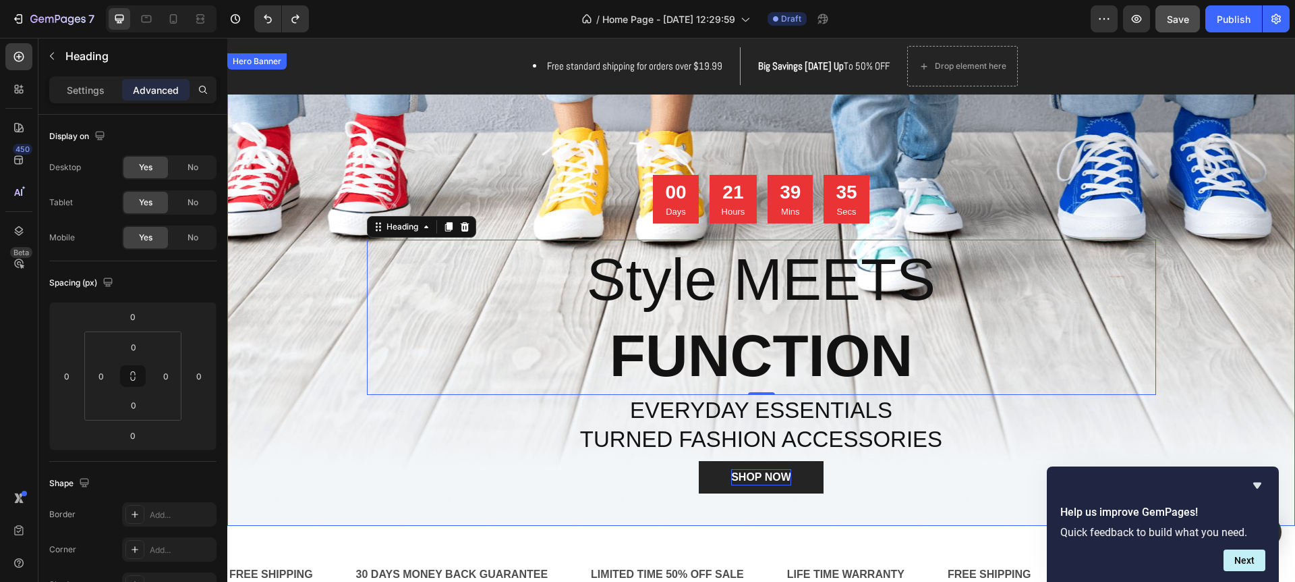
click at [251, 233] on div "Overlay" at bounding box center [761, 289] width 1068 height 472
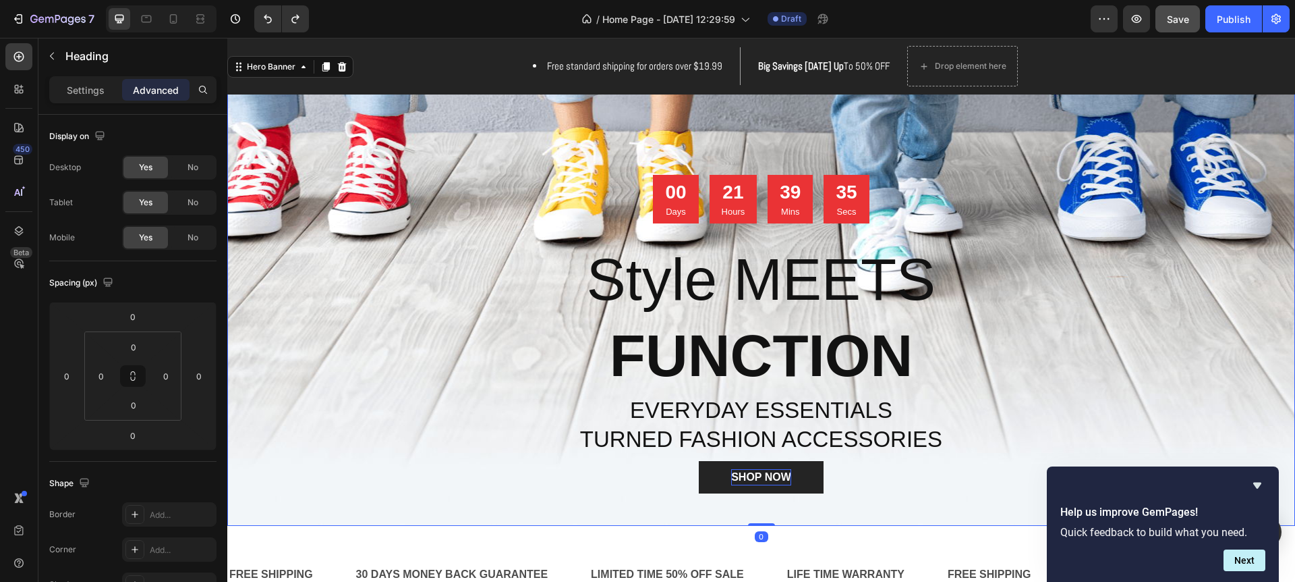
scroll to position [72, 0]
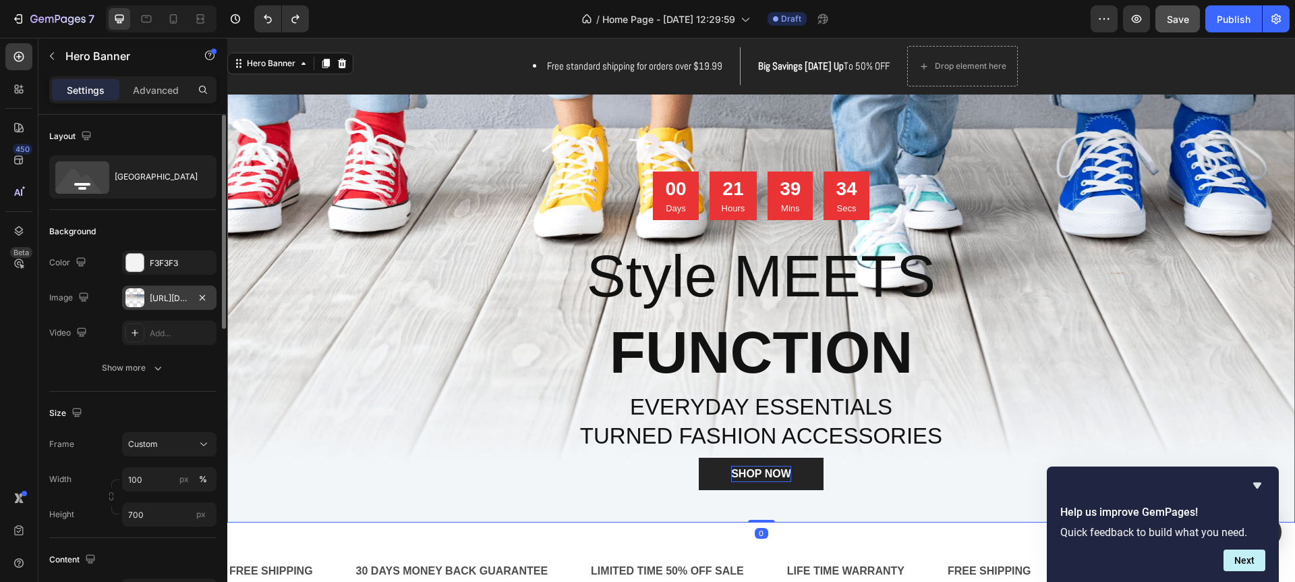
click at [173, 298] on div "https://ucarecdn.com/ed03b17b-99c9-48c4-95a0-ab11ffcb6077/-/format/auto/" at bounding box center [169, 298] width 39 height 12
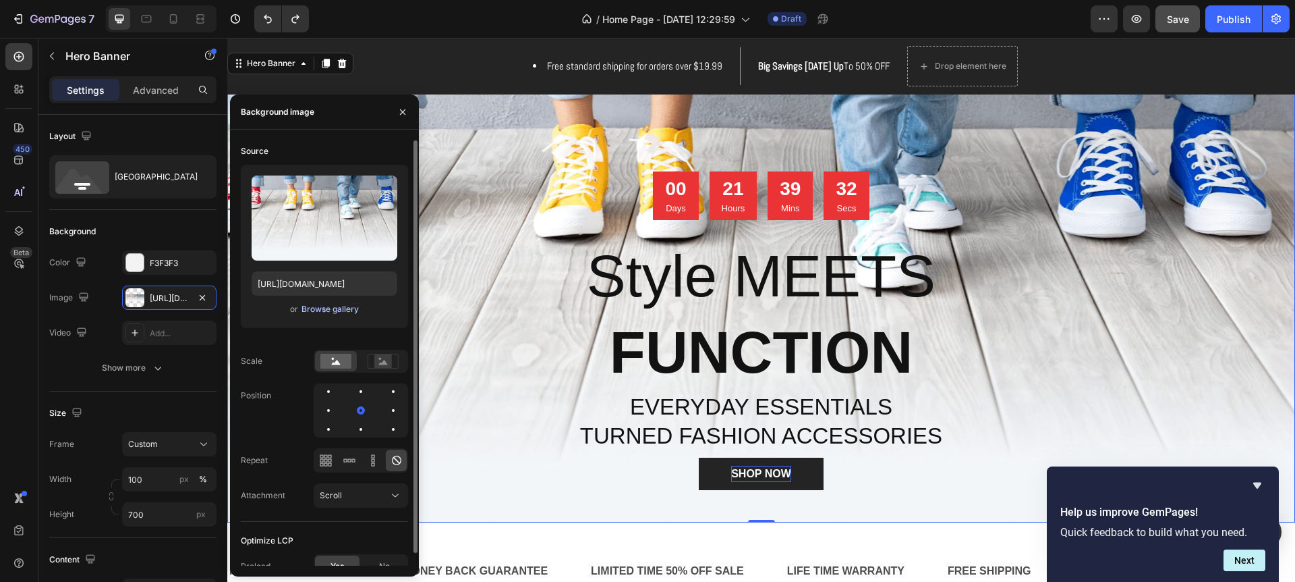
click at [325, 312] on div "Browse gallery" at bounding box center [330, 309] width 57 height 12
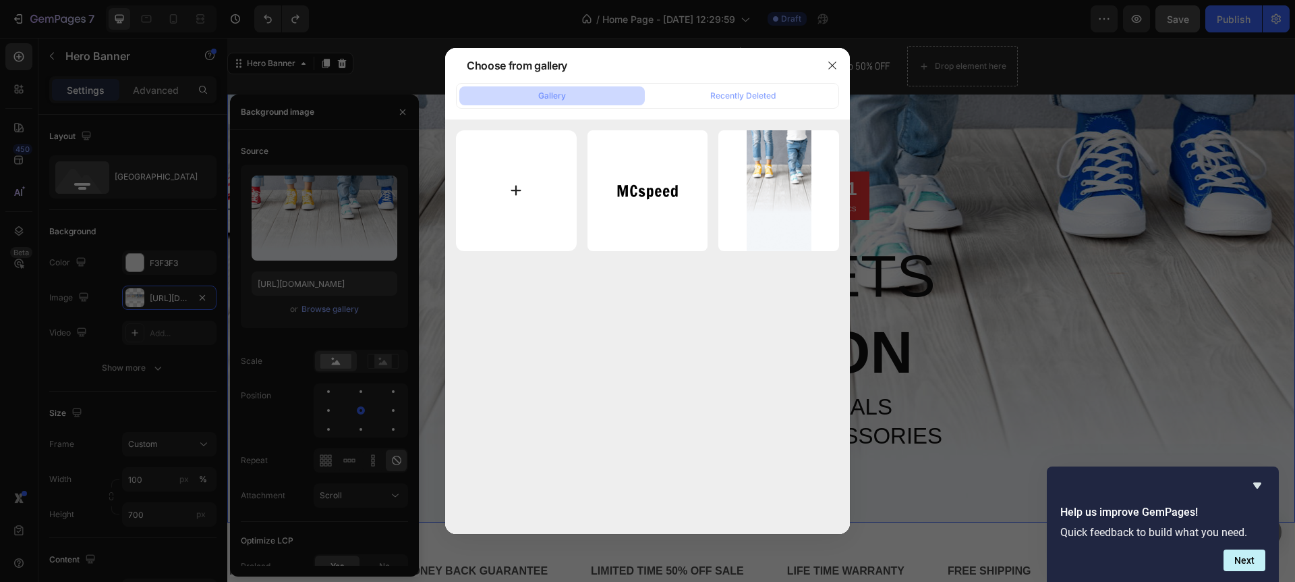
click at [526, 196] on input "file" at bounding box center [516, 190] width 121 height 121
type input "C:\fakepath\471283895_122172056948111735_2132157119268060273_n.jpg"
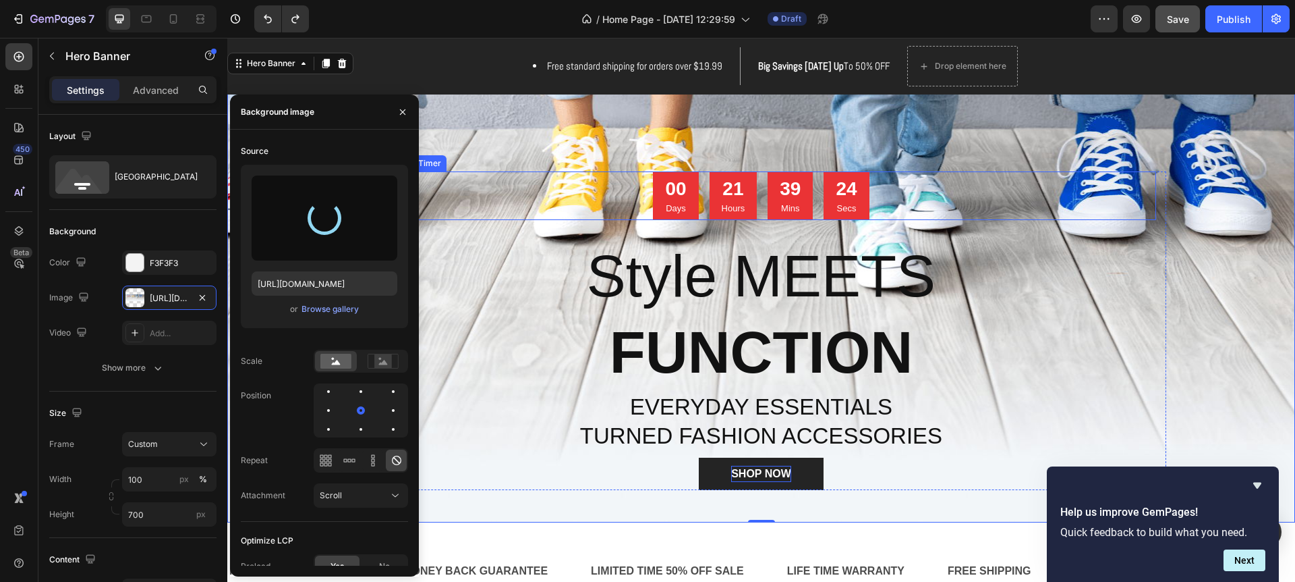
type input "https://cdn.shopify.com/s/files/1/0771/5055/2310/files/gempages_586125553279435…"
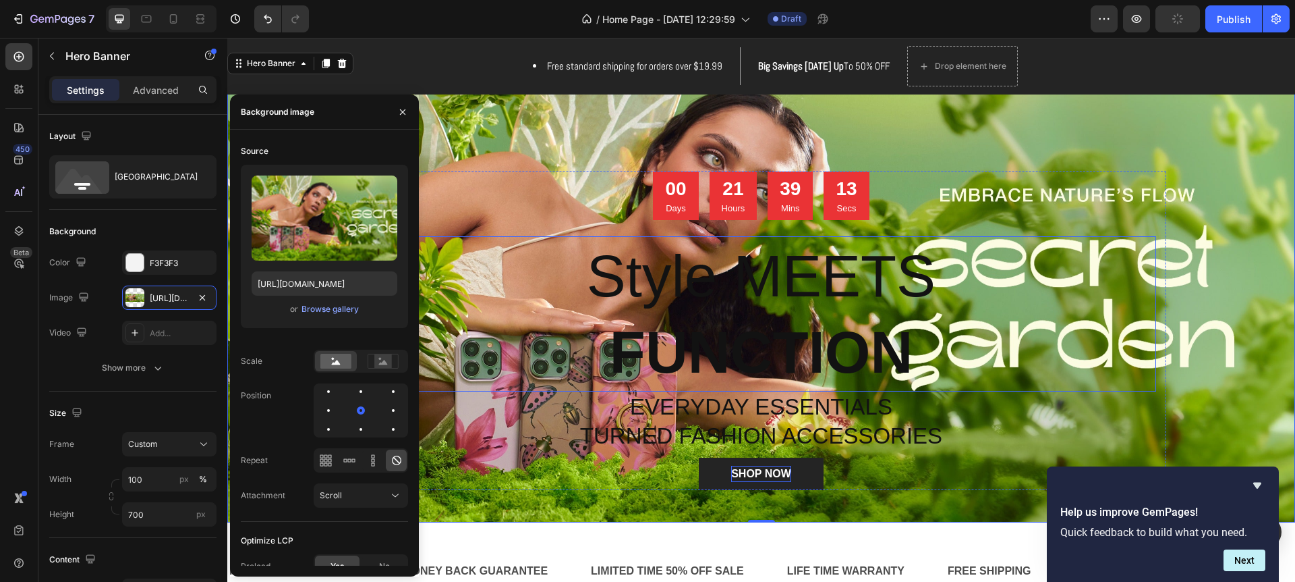
click at [927, 280] on p "Style MEETS FUNCTION" at bounding box center [761, 313] width 787 height 152
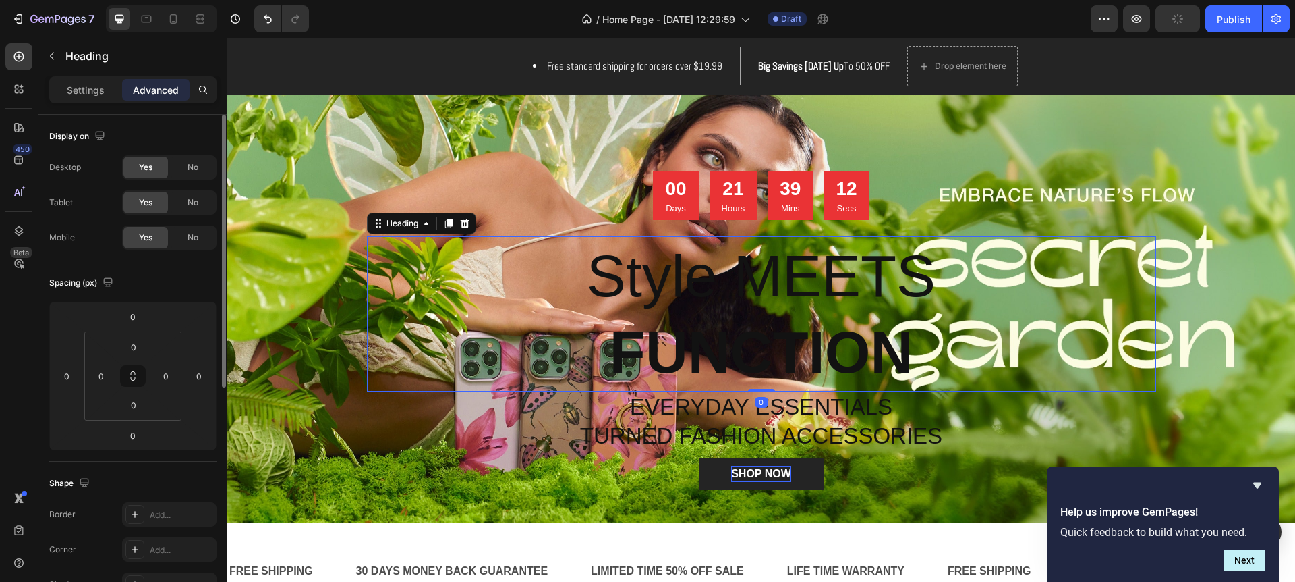
scroll to position [0, 0]
click at [87, 94] on p "Settings" at bounding box center [86, 90] width 38 height 14
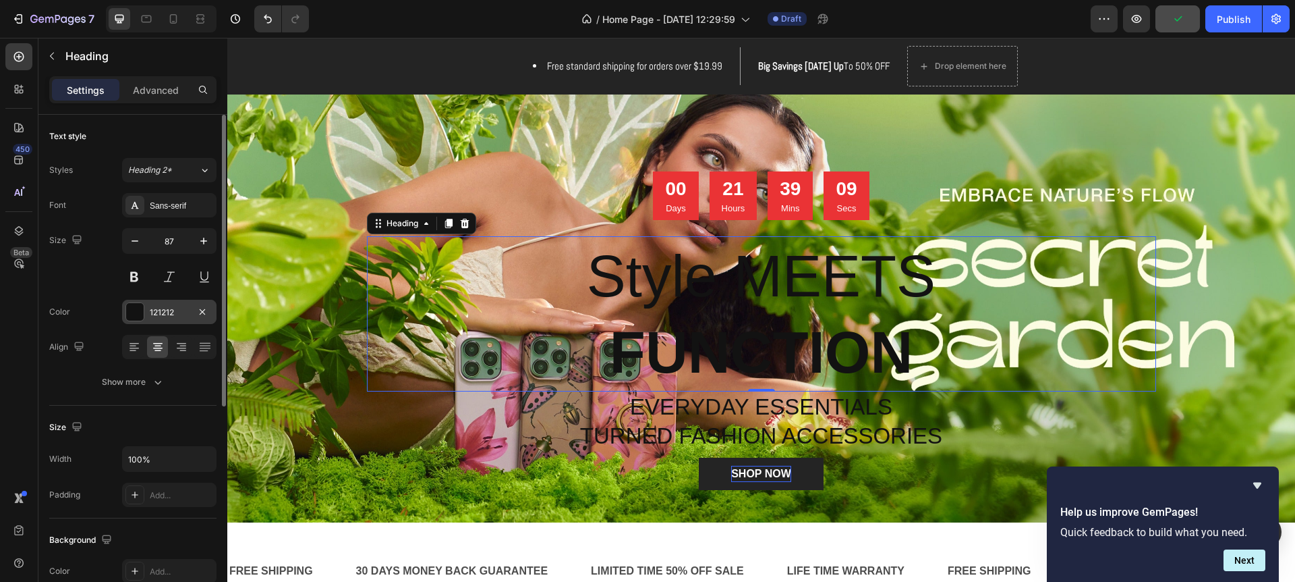
drag, startPoint x: 136, startPoint y: 309, endPoint x: 154, endPoint y: 306, distance: 17.9
click at [136, 309] on div at bounding box center [135, 312] width 18 height 18
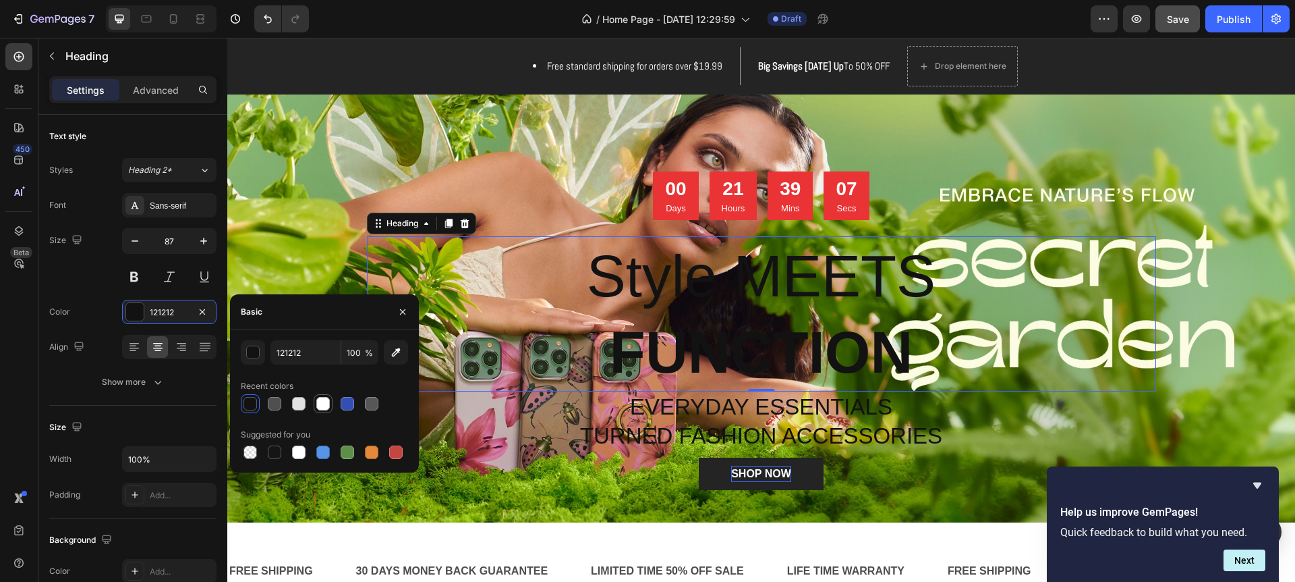
click at [323, 409] on div at bounding box center [322, 403] width 13 height 13
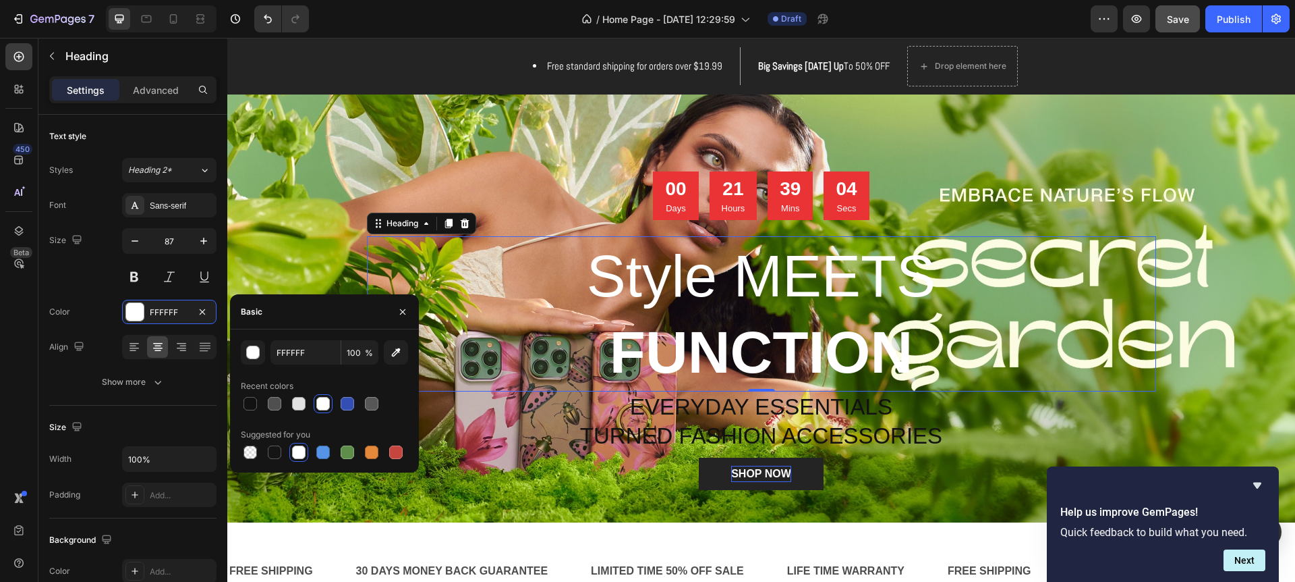
drag, startPoint x: 396, startPoint y: 352, endPoint x: 416, endPoint y: 342, distance: 21.7
click at [395, 352] on icon "button" at bounding box center [395, 351] width 13 height 13
type input "FEFDE4"
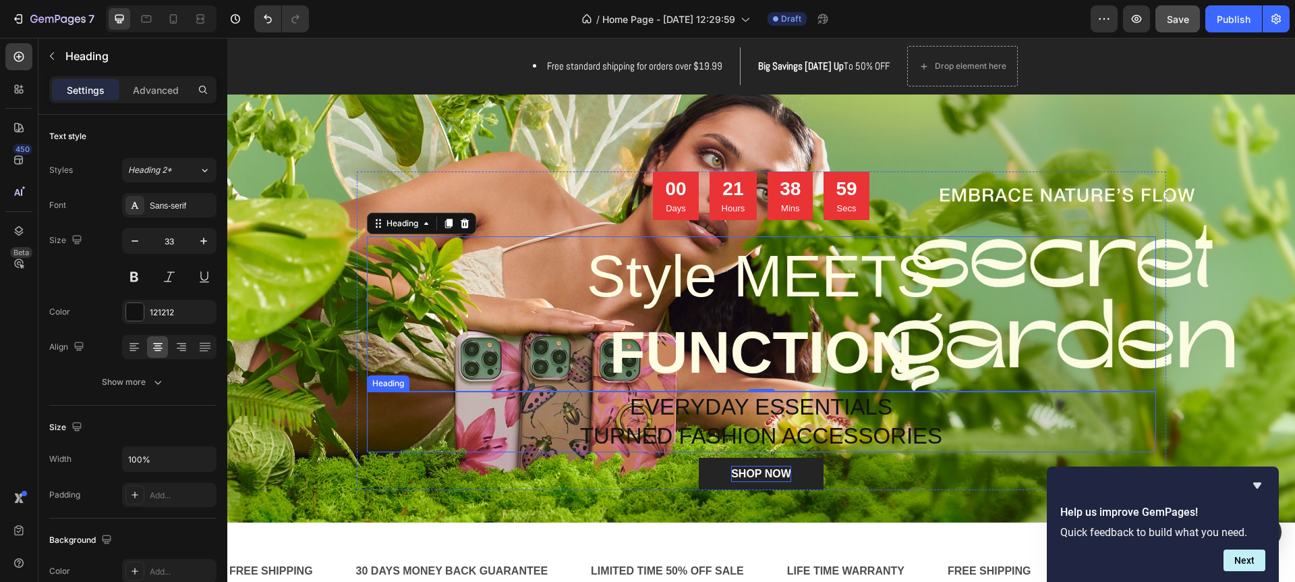
click at [679, 408] on p "EVERYDAY ESSENTIALS TURNED FASHION ACCESSORIES" at bounding box center [761, 422] width 787 height 58
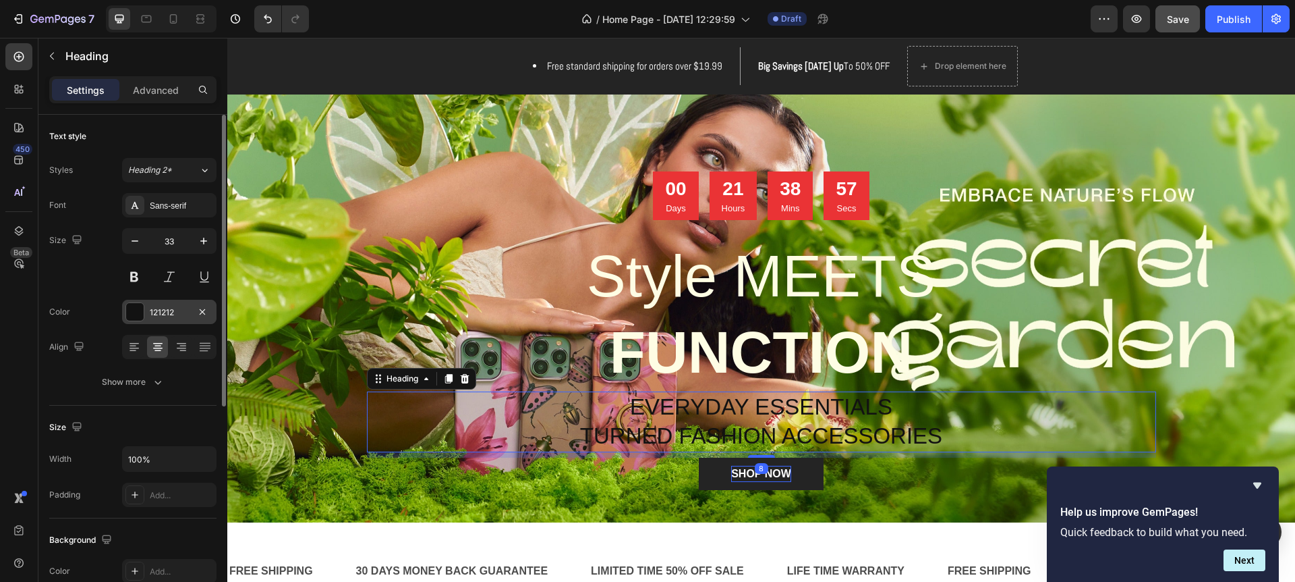
click at [138, 317] on div at bounding box center [135, 312] width 18 height 18
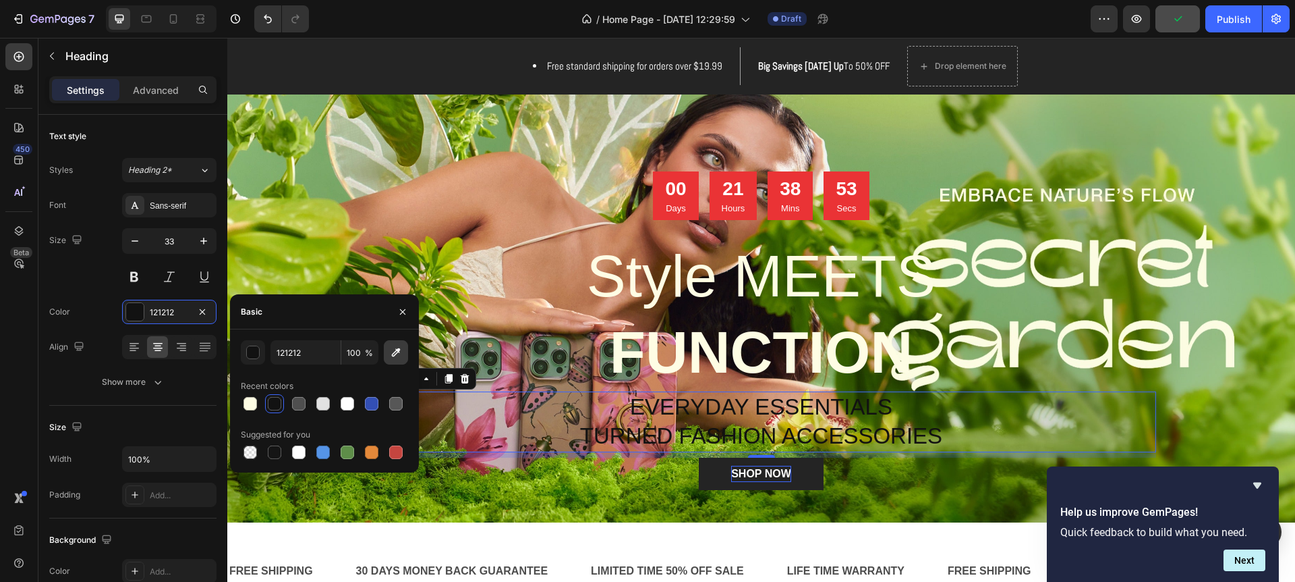
click at [400, 352] on icon "button" at bounding box center [395, 351] width 13 height 13
type input "FBFDE1"
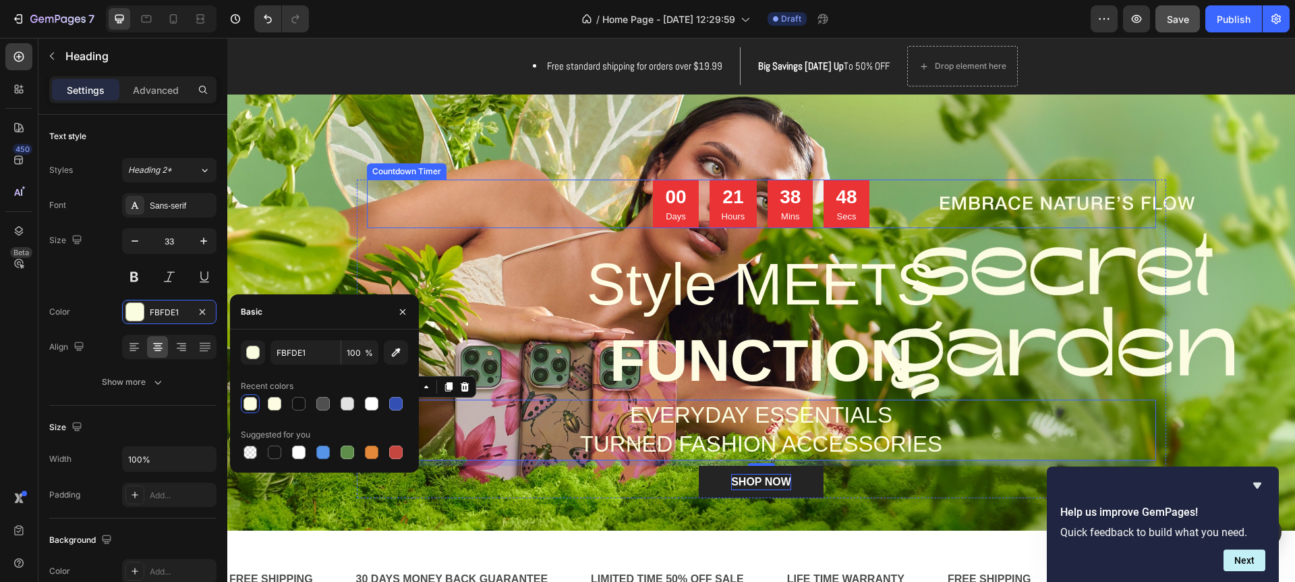
scroll to position [63, 0]
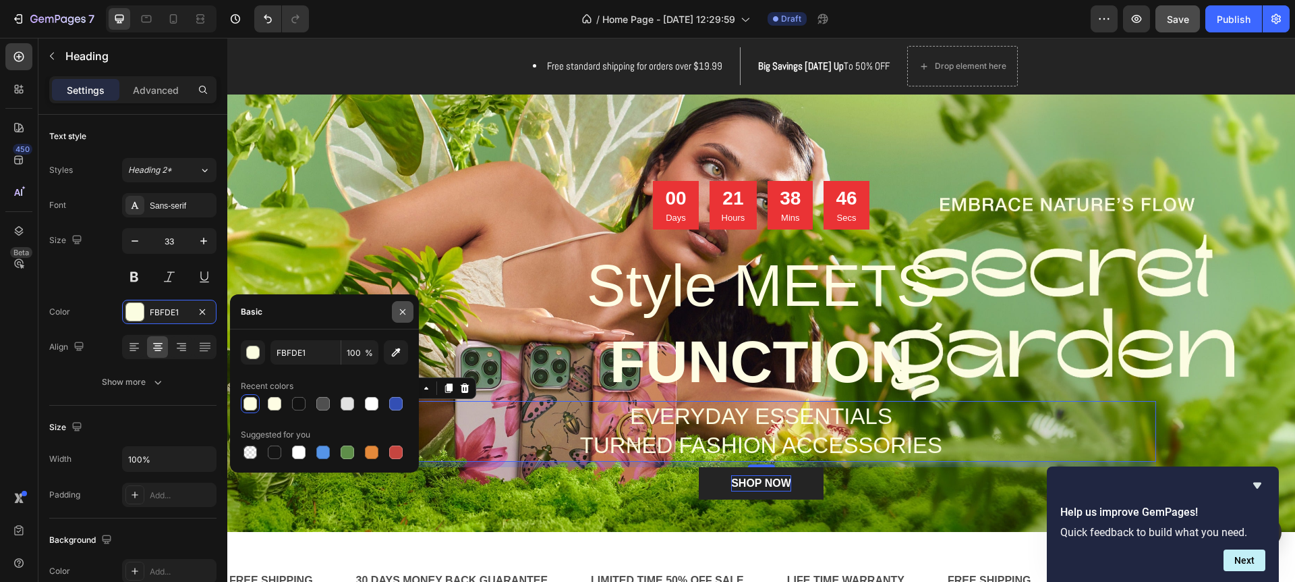
click at [397, 310] on icon "button" at bounding box center [402, 311] width 11 height 11
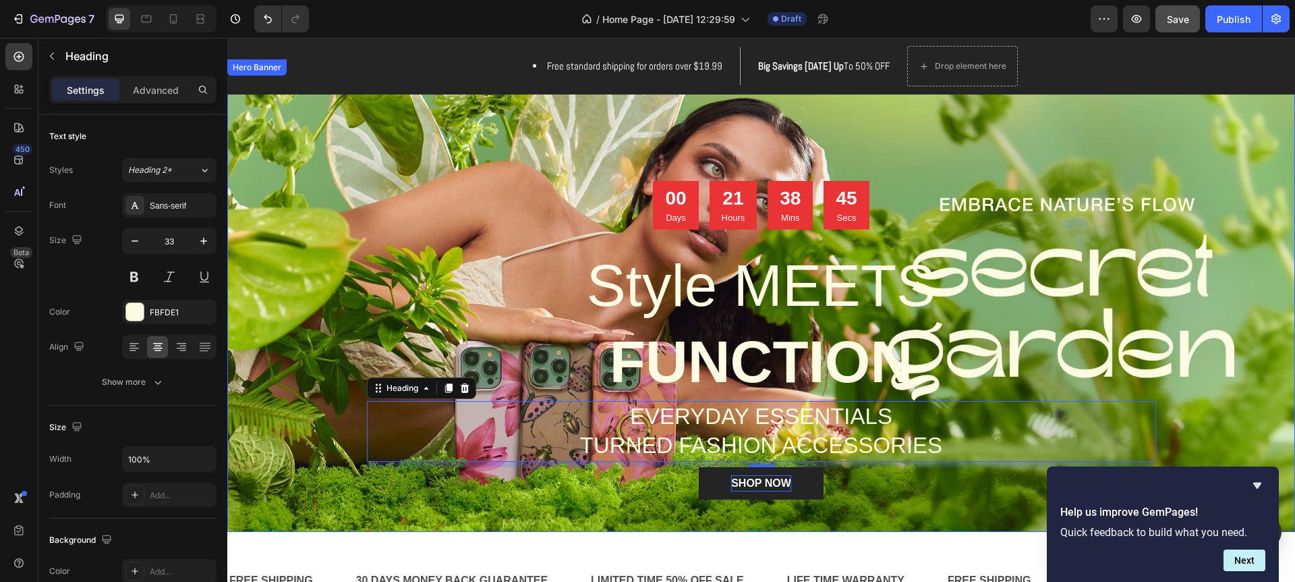
click at [311, 223] on div "Overlay" at bounding box center [761, 295] width 1068 height 472
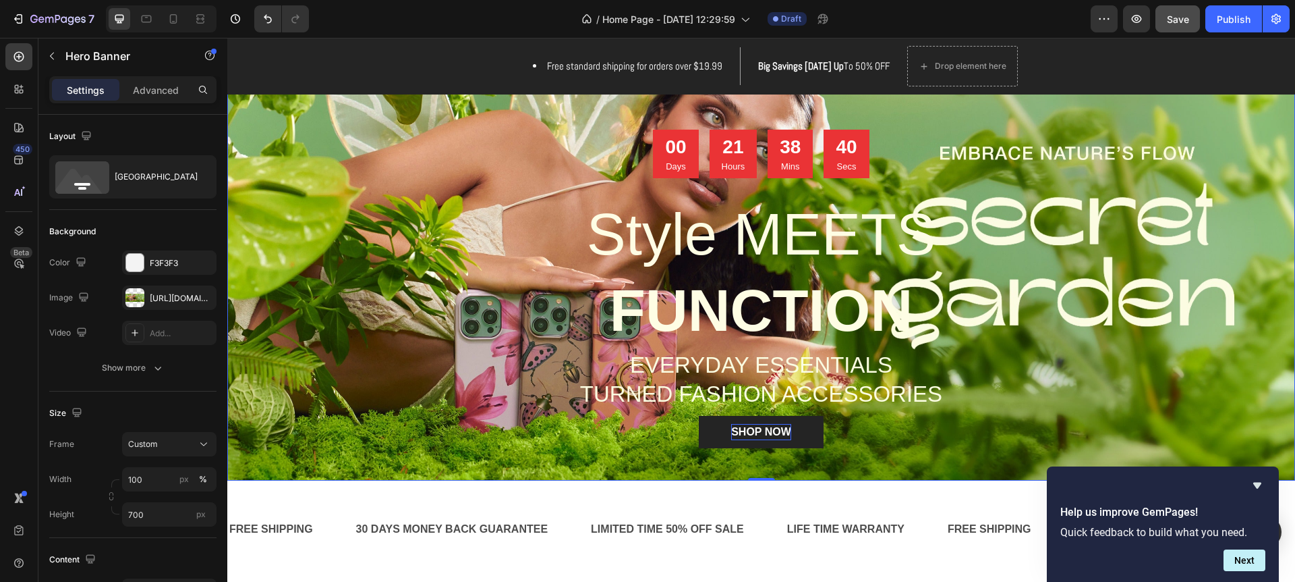
scroll to position [78, 0]
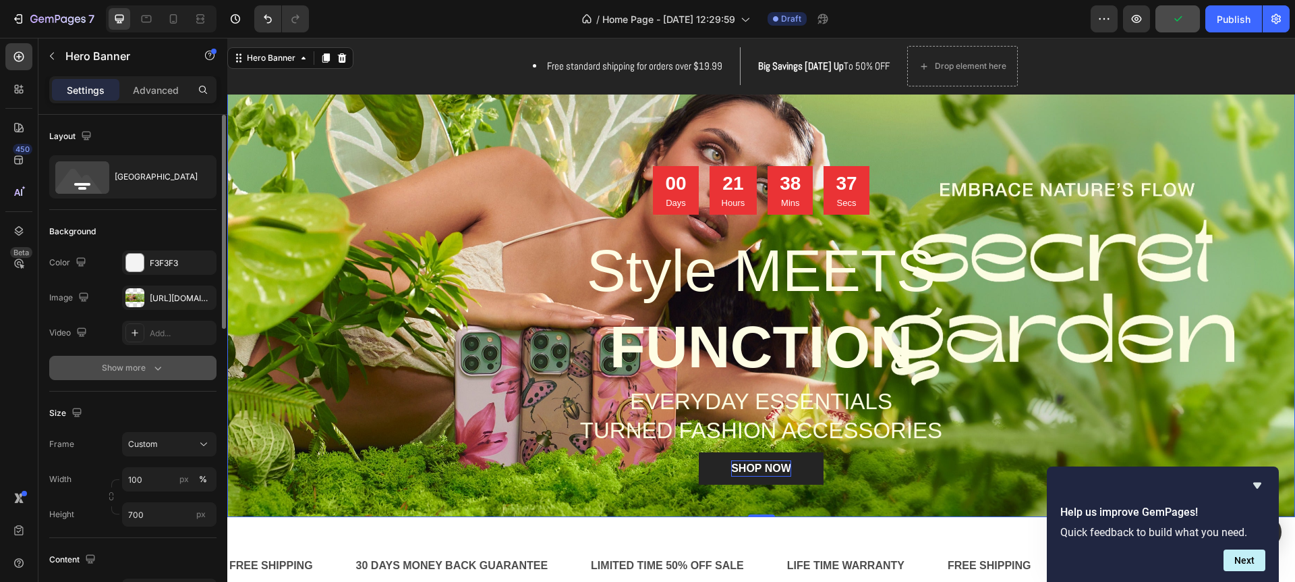
click at [149, 368] on div "Show more" at bounding box center [133, 367] width 63 height 13
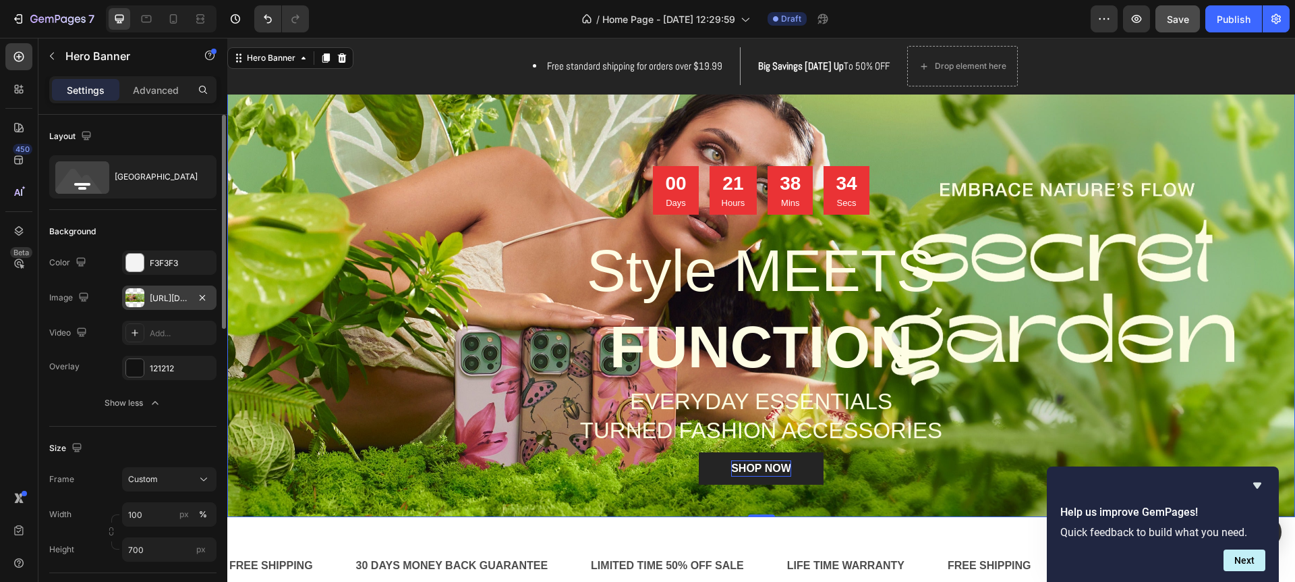
click at [155, 298] on div "https://cdn.shopify.com/s/files/1/0771/5055/2310/files/gempages_586125553279435…" at bounding box center [169, 298] width 39 height 12
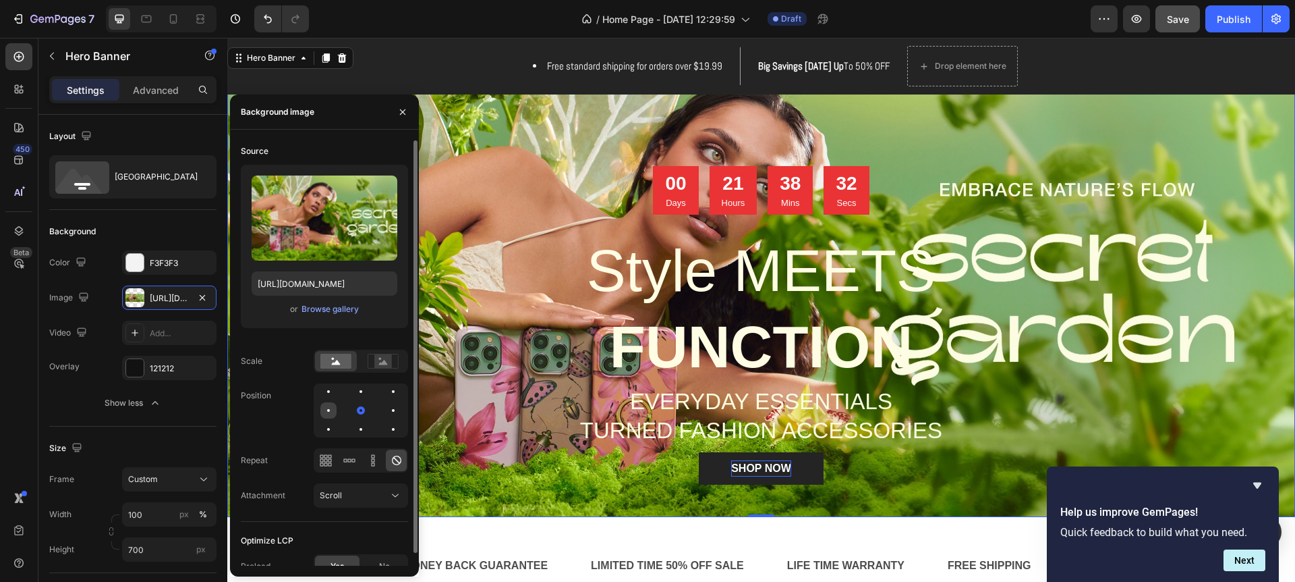
click at [330, 409] on div at bounding box center [328, 410] width 16 height 16
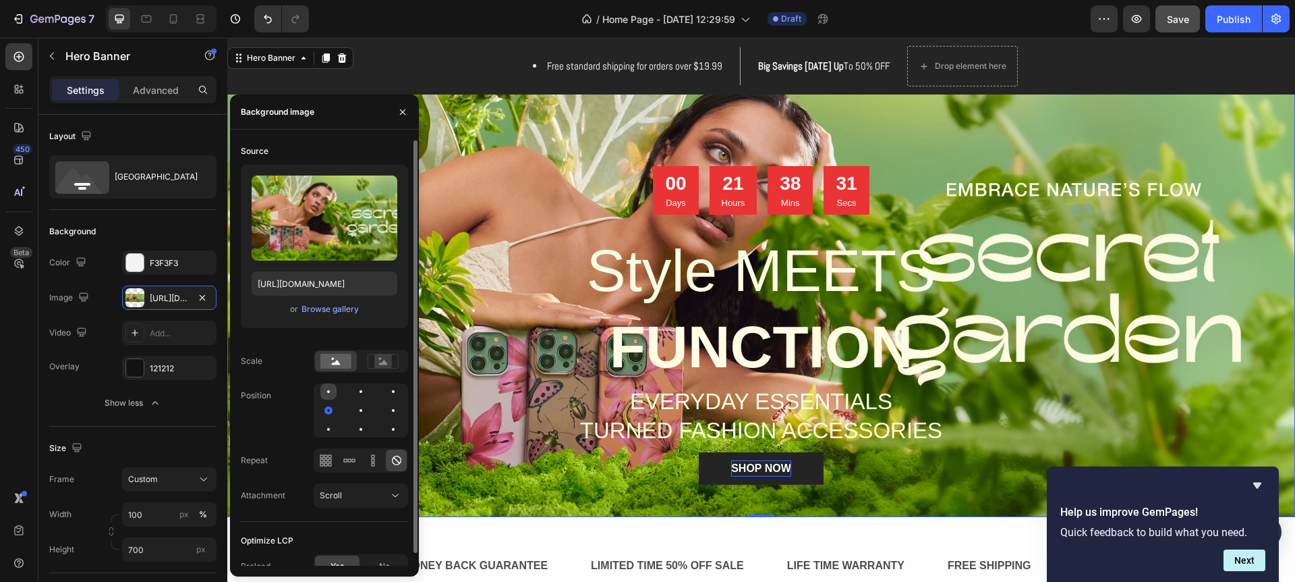
click at [332, 393] on div at bounding box center [328, 391] width 16 height 16
click at [328, 431] on div at bounding box center [328, 429] width 16 height 16
click at [393, 434] on div at bounding box center [393, 429] width 16 height 16
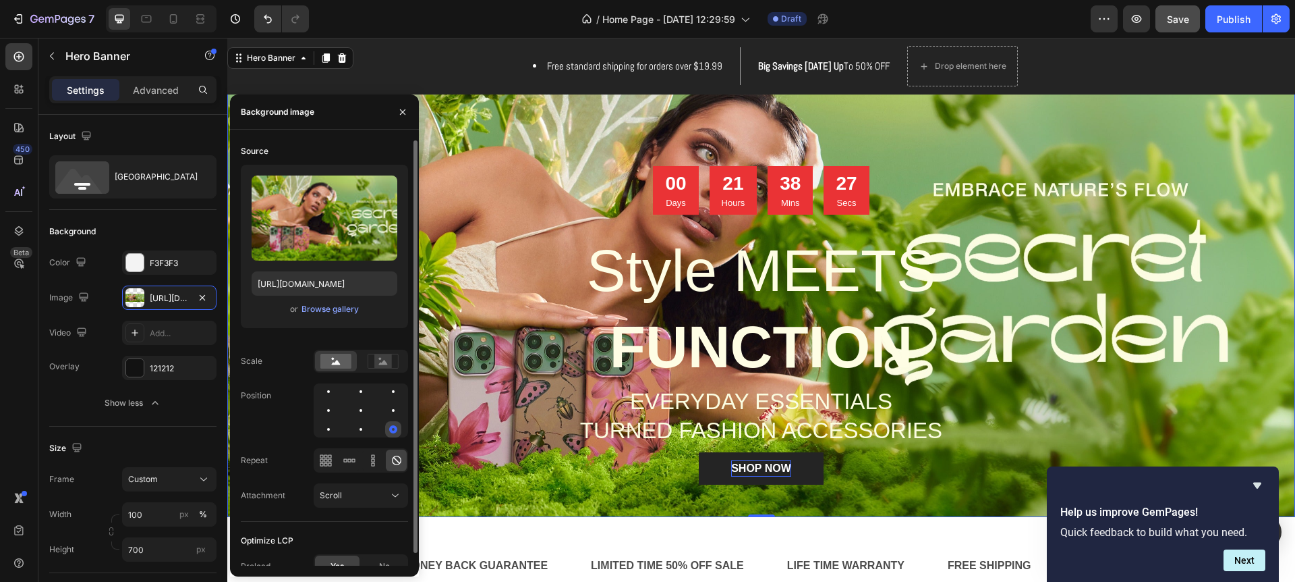
click at [397, 421] on div at bounding box center [393, 429] width 16 height 16
click at [395, 414] on div at bounding box center [393, 410] width 16 height 16
click at [396, 393] on div at bounding box center [393, 391] width 16 height 16
click at [365, 390] on div at bounding box center [361, 391] width 16 height 16
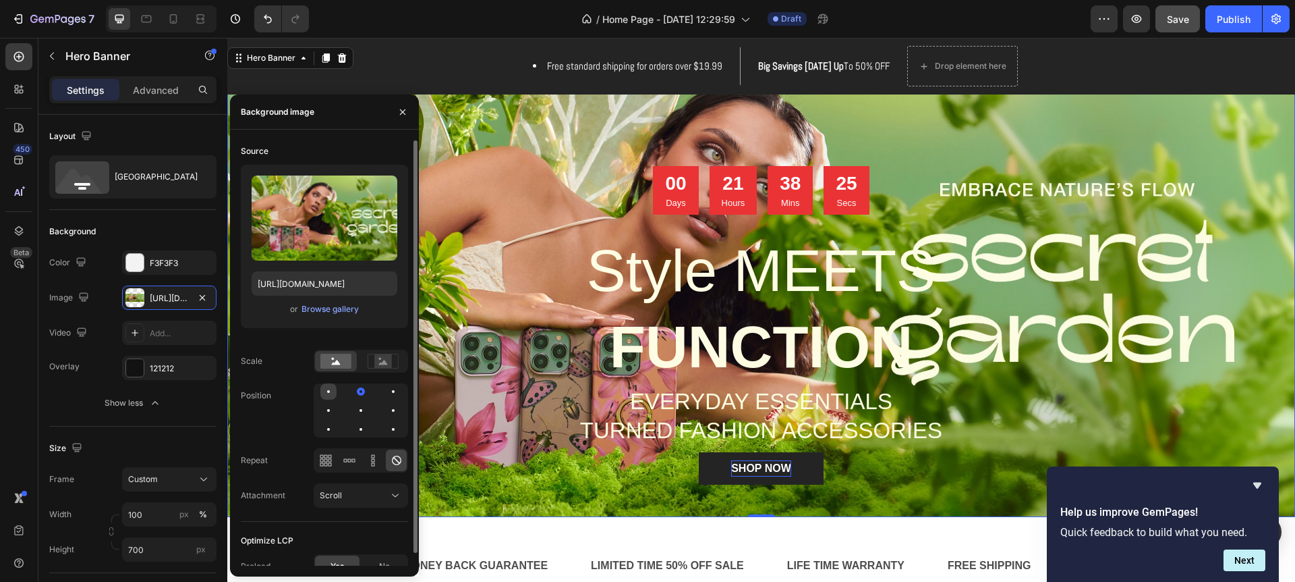
click at [333, 392] on div at bounding box center [328, 391] width 16 height 16
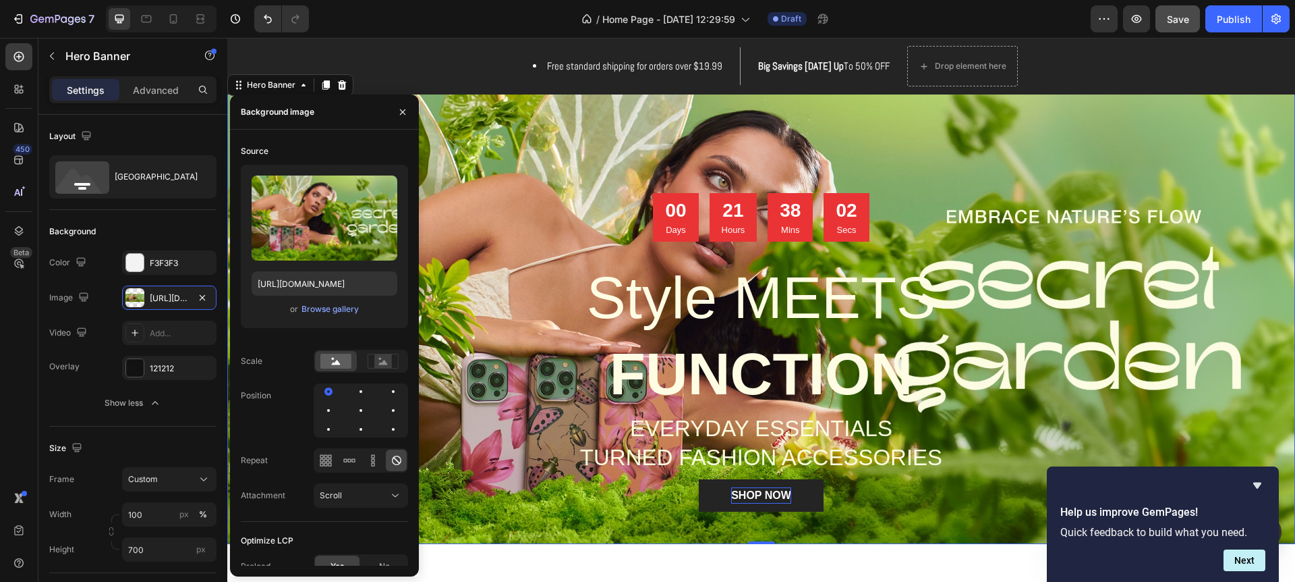
scroll to position [51, 0]
click at [406, 108] on icon "button" at bounding box center [402, 112] width 11 height 11
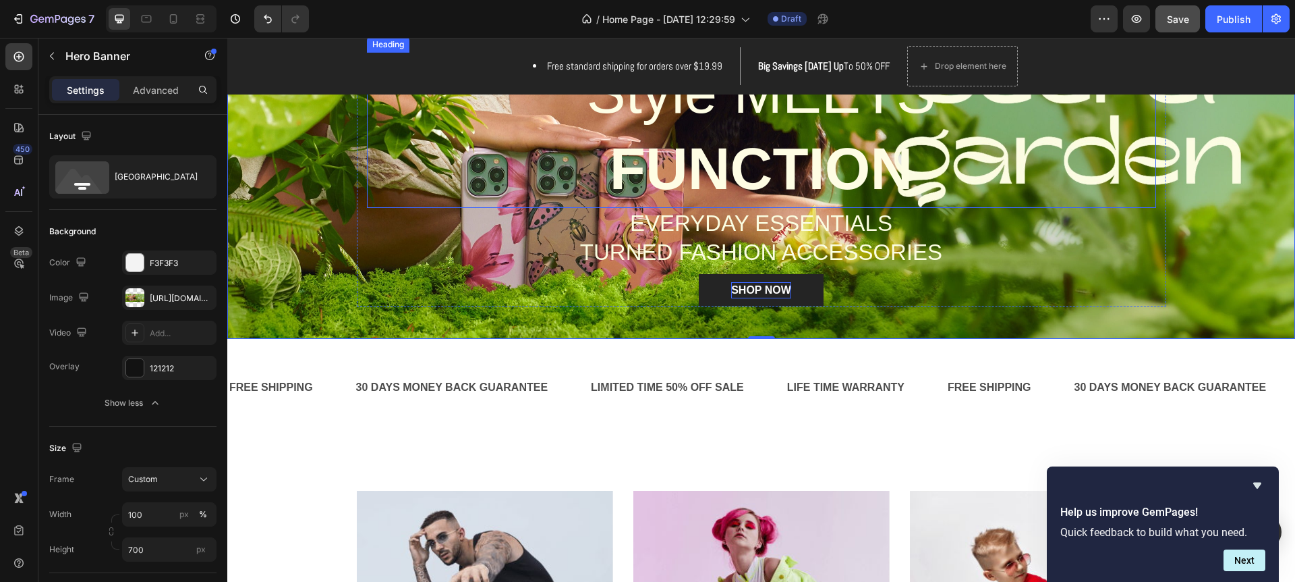
scroll to position [269, 0]
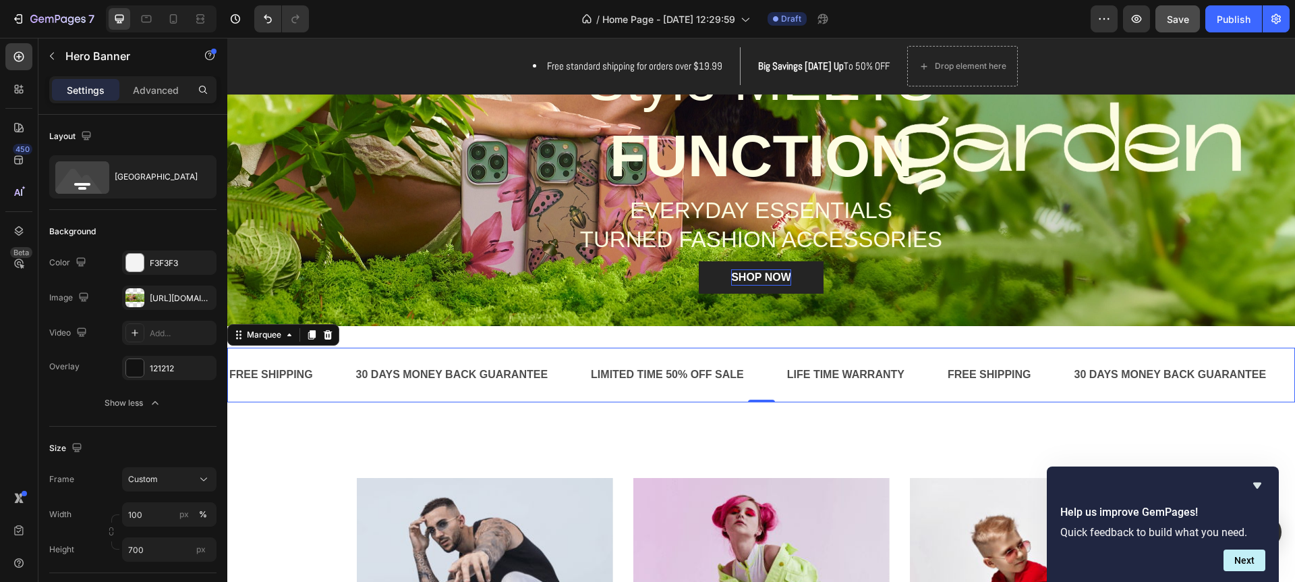
click at [298, 357] on div "FREE SHIPPING Text Block 30 DAYS MONEY BACK GUARANTEE Text Block LIMITED TIME 5…" at bounding box center [761, 374] width 1068 height 55
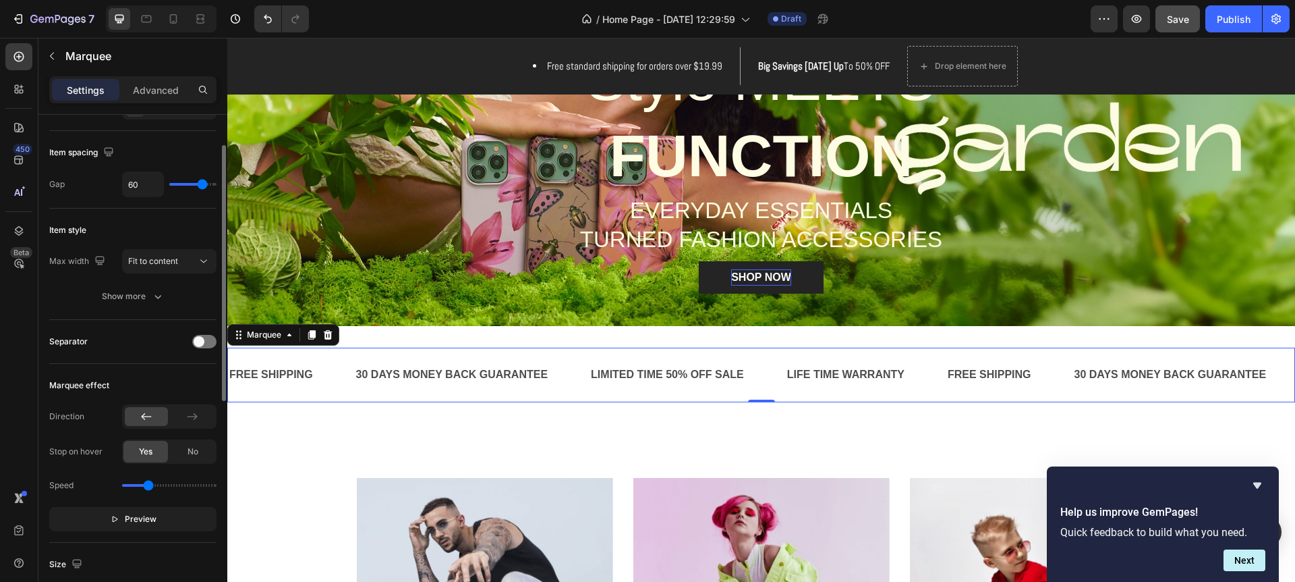
scroll to position [59, 0]
type input "1"
click at [147, 486] on input "range" at bounding box center [169, 485] width 94 height 3
click at [138, 454] on div "Yes" at bounding box center [145, 452] width 45 height 22
click at [117, 518] on icon "button" at bounding box center [114, 520] width 5 height 6
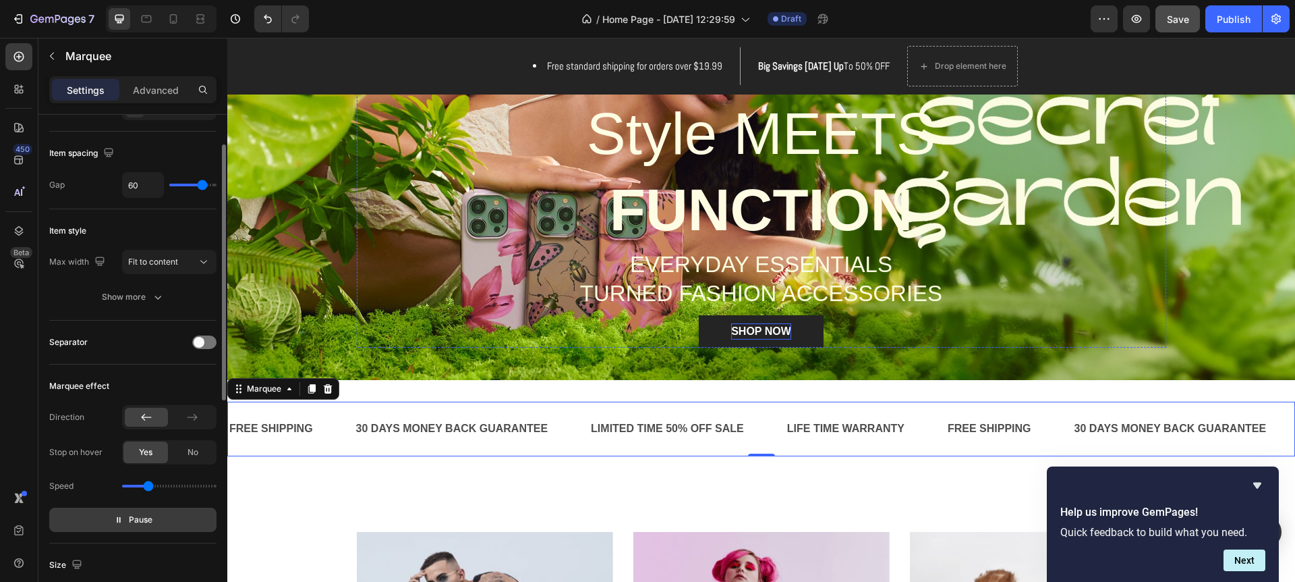
scroll to position [222, 0]
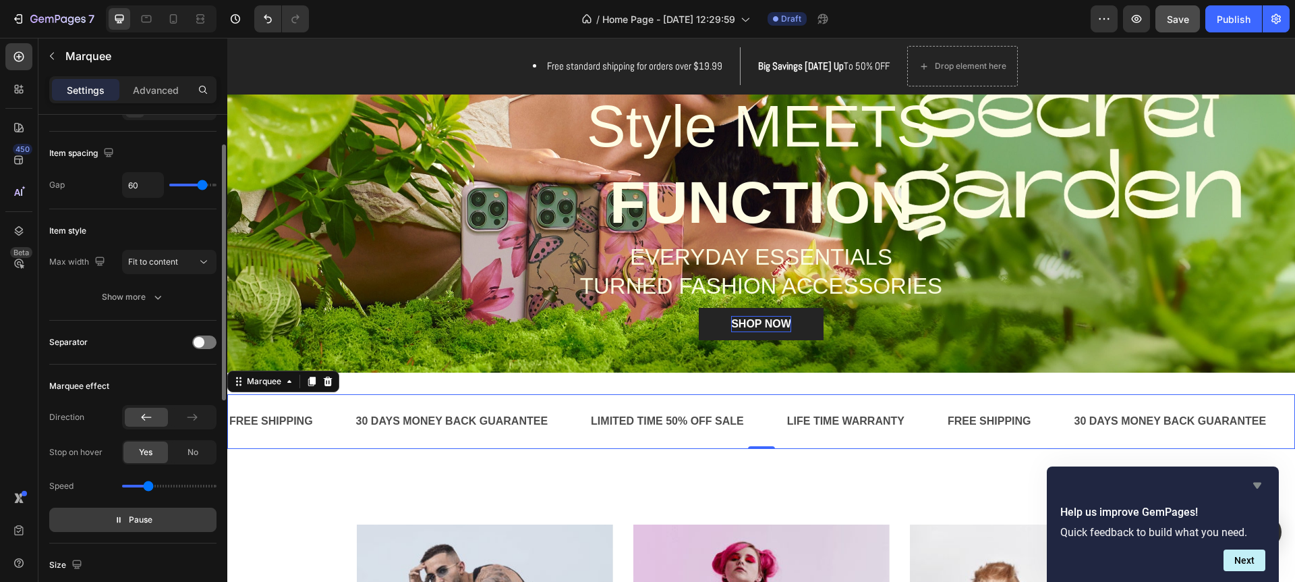
click at [1260, 486] on icon "Hide survey" at bounding box center [1258, 485] width 16 height 16
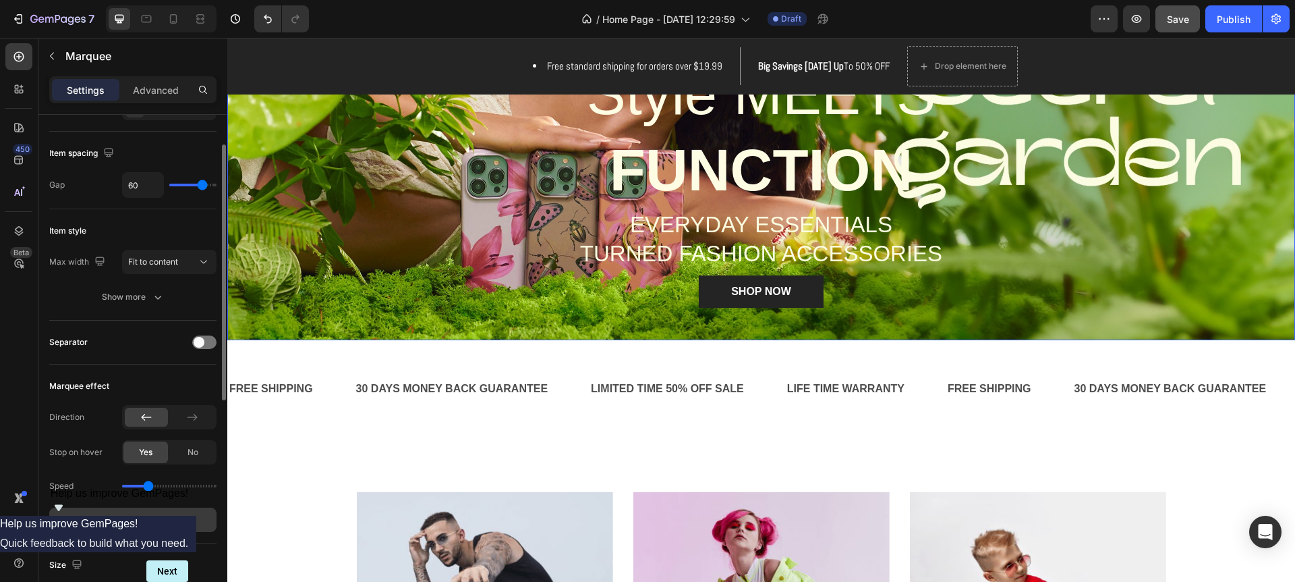
scroll to position [255, 0]
click at [122, 517] on icon "button" at bounding box center [118, 519] width 9 height 9
click at [119, 520] on p "Preview" at bounding box center [133, 519] width 47 height 13
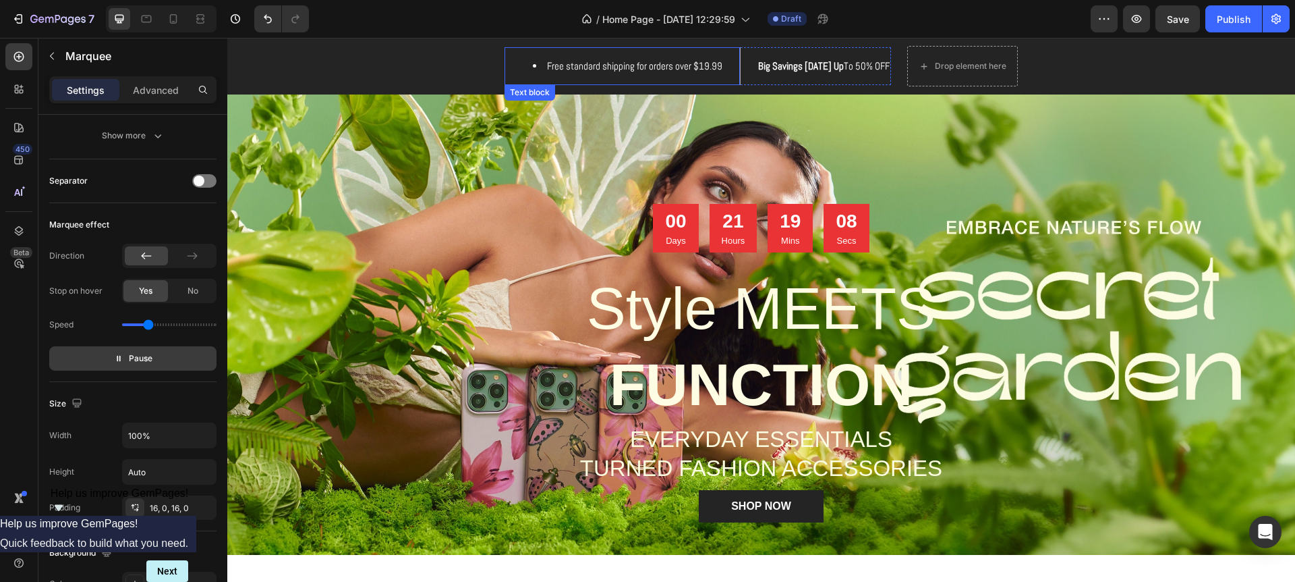
scroll to position [0, 0]
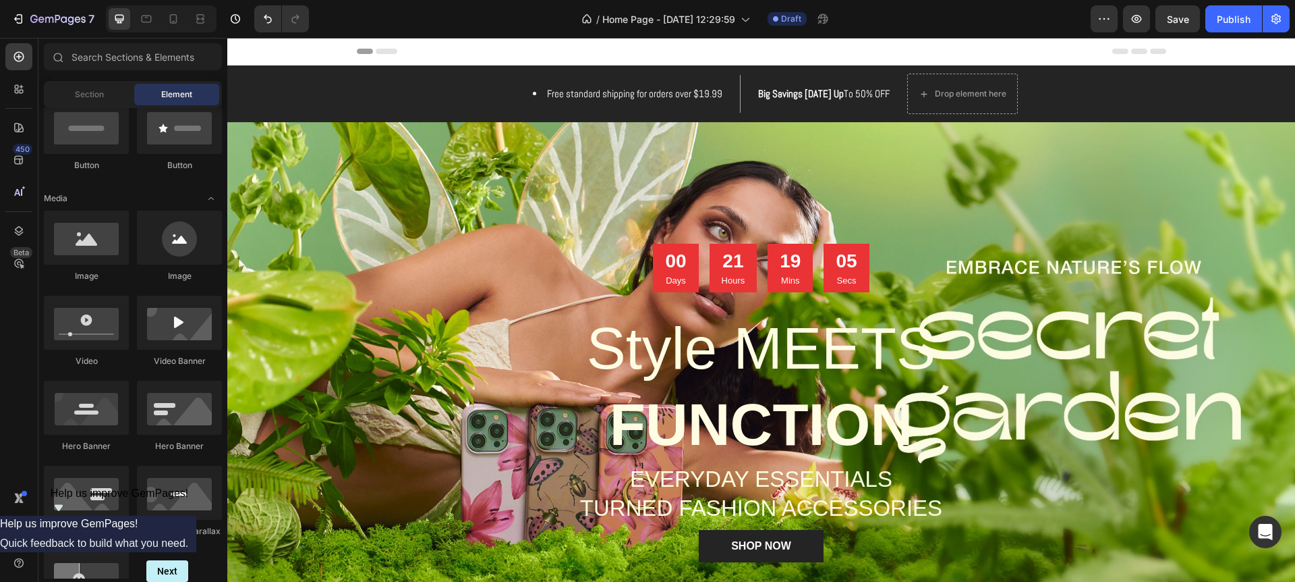
click at [275, 47] on span "Header" at bounding box center [268, 51] width 30 height 13
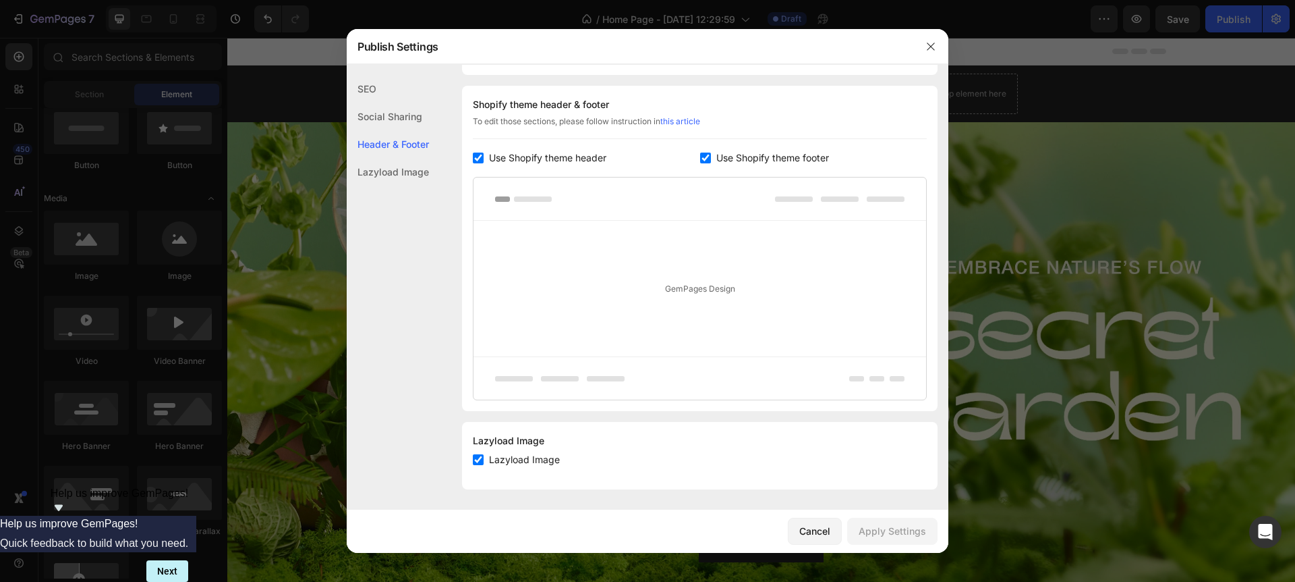
scroll to position [175, 0]
click at [932, 49] on icon "button" at bounding box center [931, 46] width 11 height 11
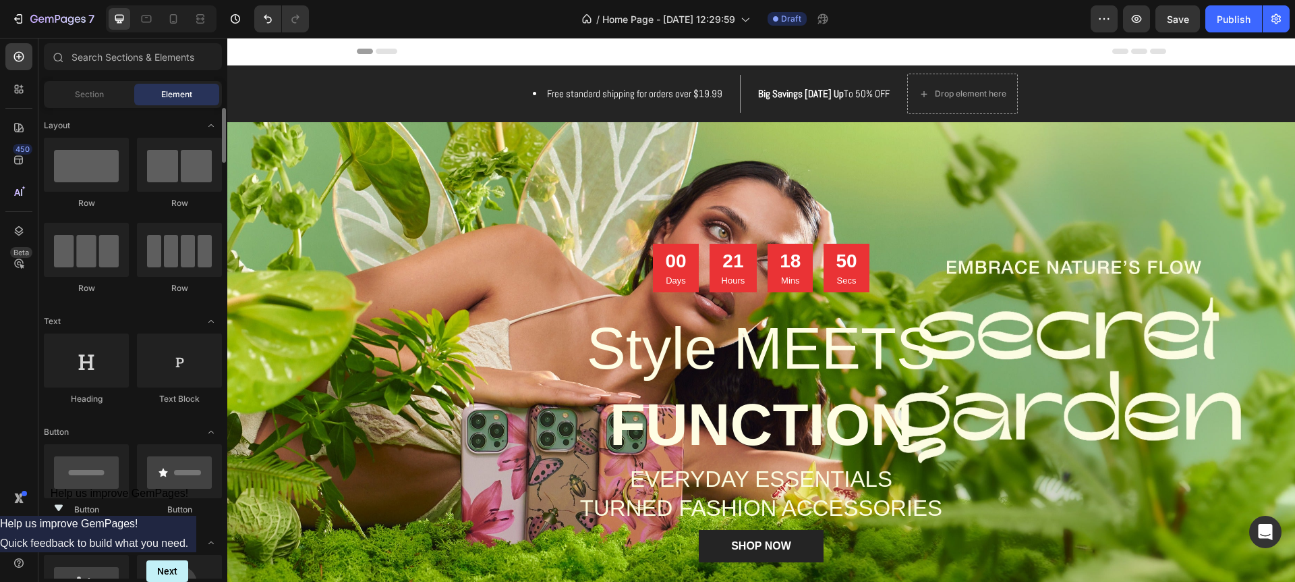
scroll to position [1, 0]
click at [84, 97] on span "Section" at bounding box center [89, 94] width 29 height 12
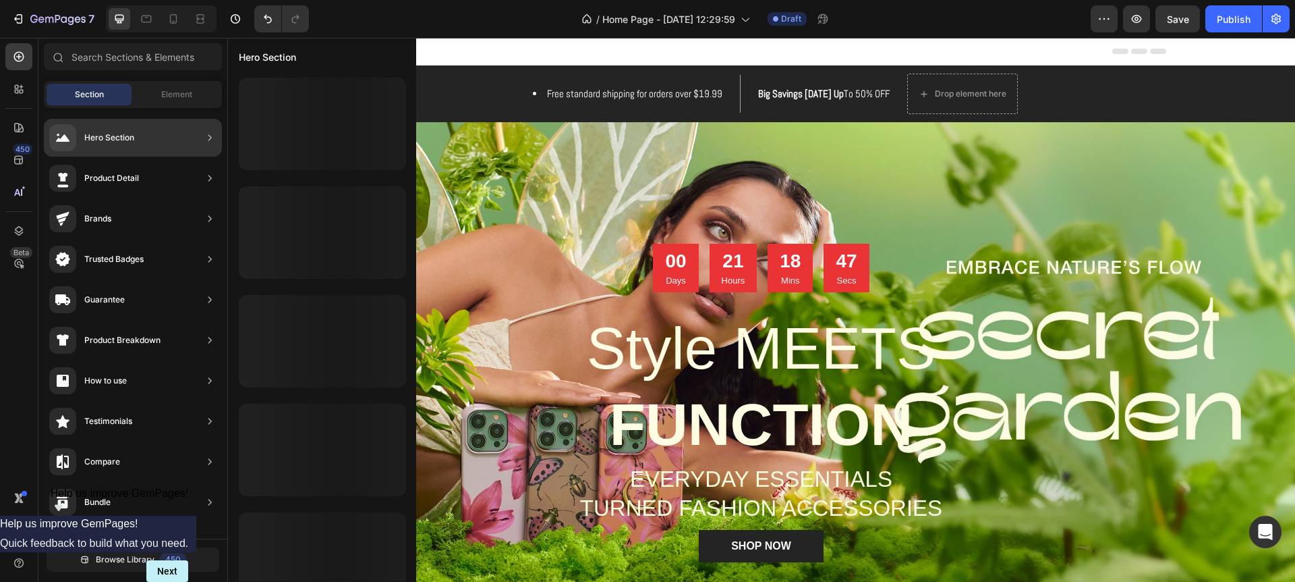
click at [136, 131] on div "Hero Section" at bounding box center [133, 138] width 178 height 38
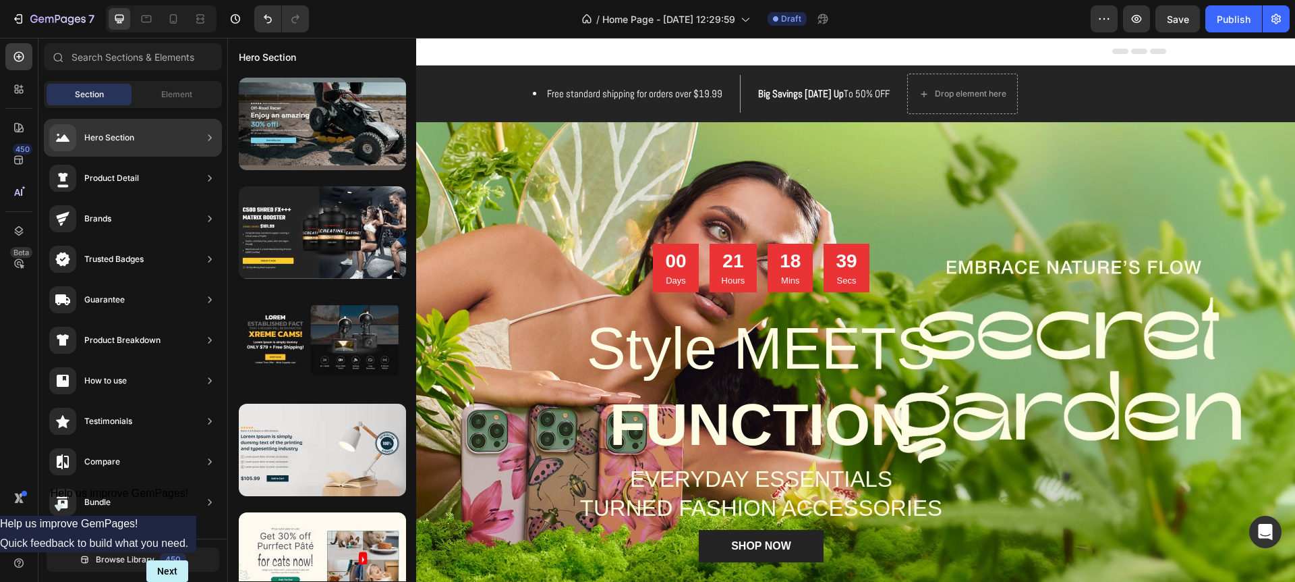
click at [204, 138] on icon at bounding box center [209, 137] width 13 height 13
click at [181, 140] on div "Hero Section" at bounding box center [133, 138] width 178 height 38
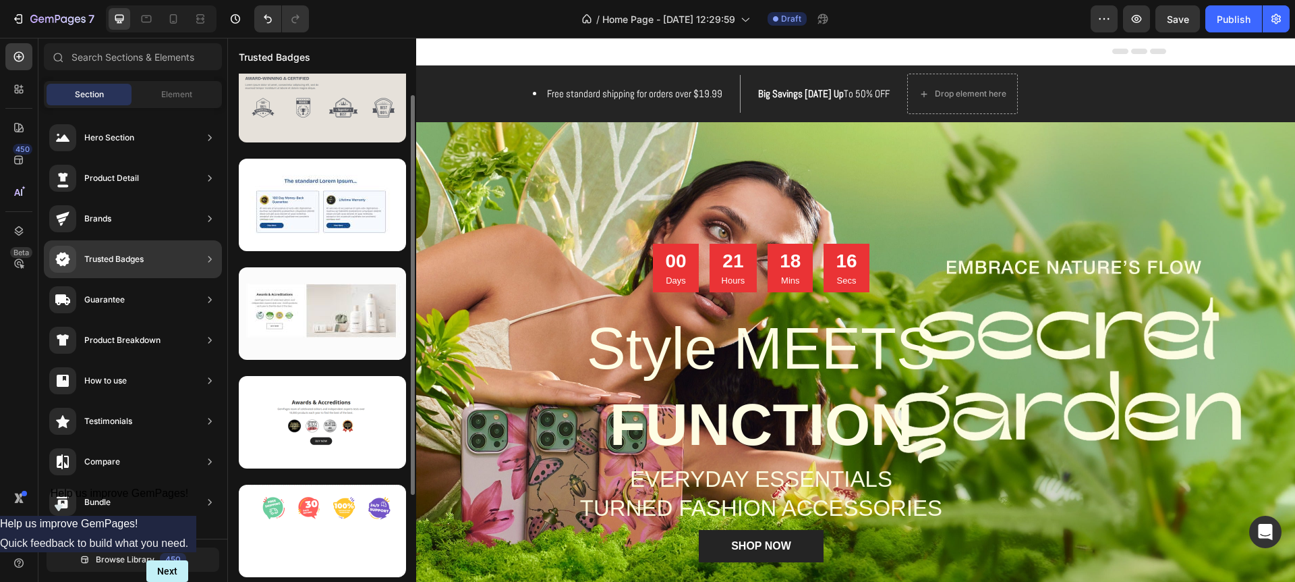
scroll to position [0, 0]
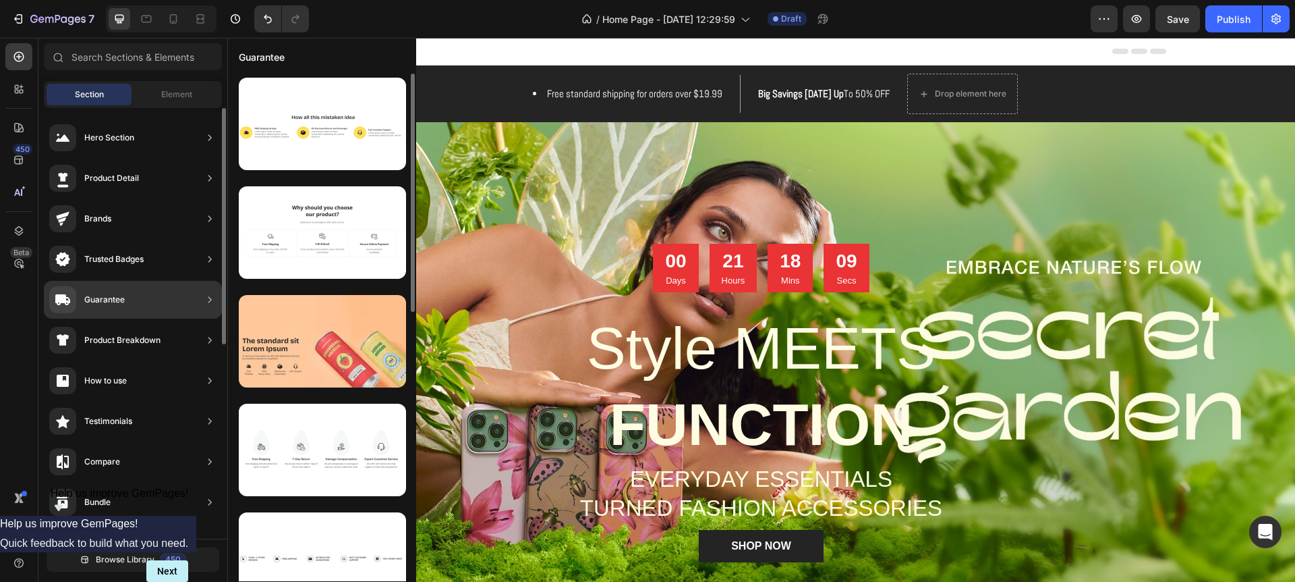
click at [111, 299] on div "Guarantee" at bounding box center [104, 299] width 40 height 13
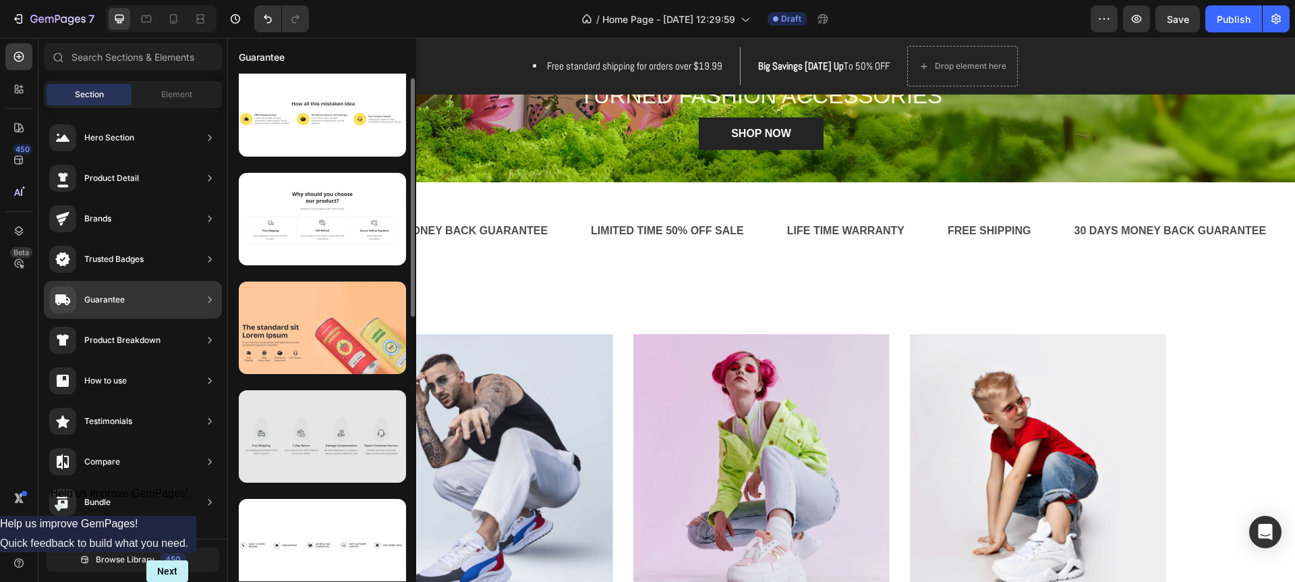
scroll to position [16, 0]
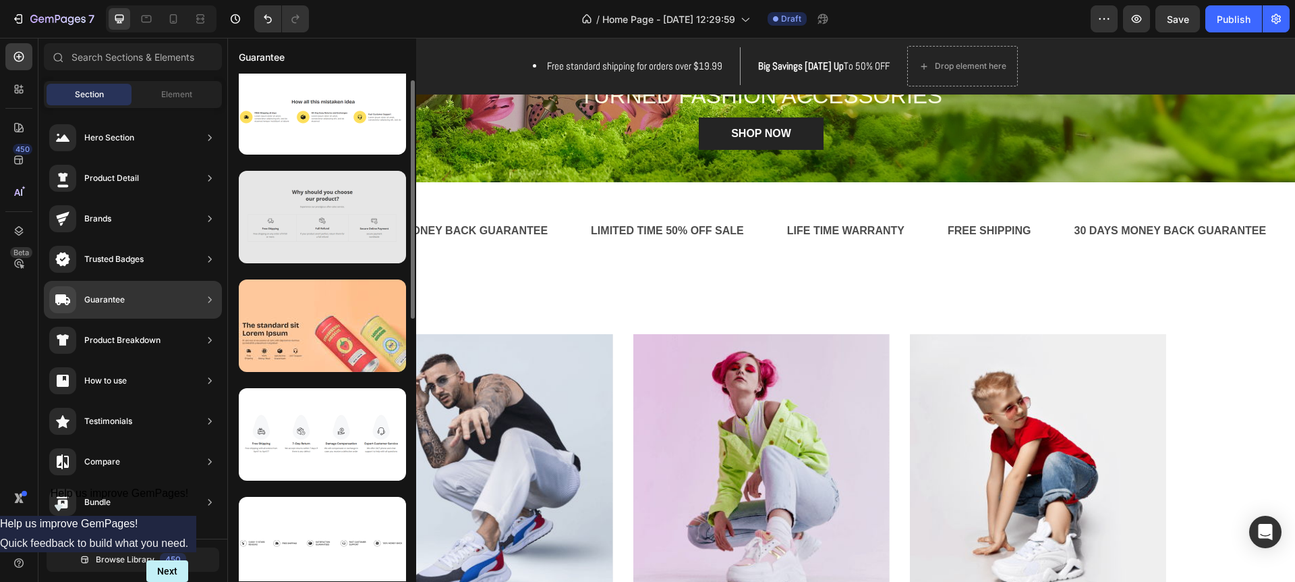
click at [282, 227] on div at bounding box center [322, 217] width 167 height 92
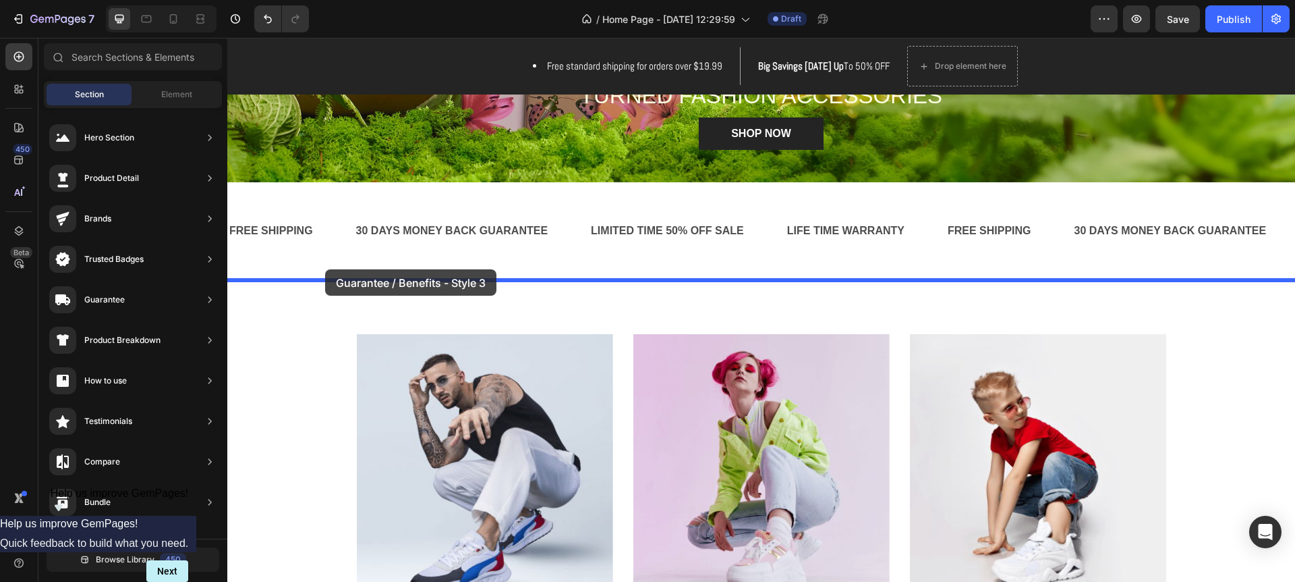
drag, startPoint x: 504, startPoint y: 264, endPoint x: 325, endPoint y: 269, distance: 179.6
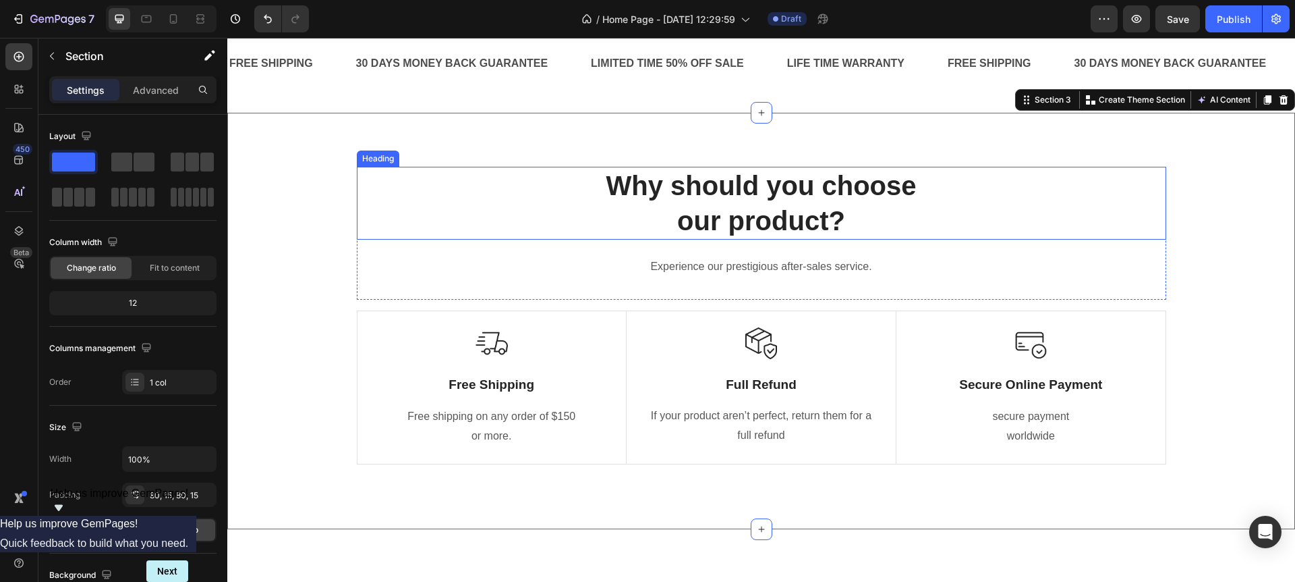
scroll to position [576, 0]
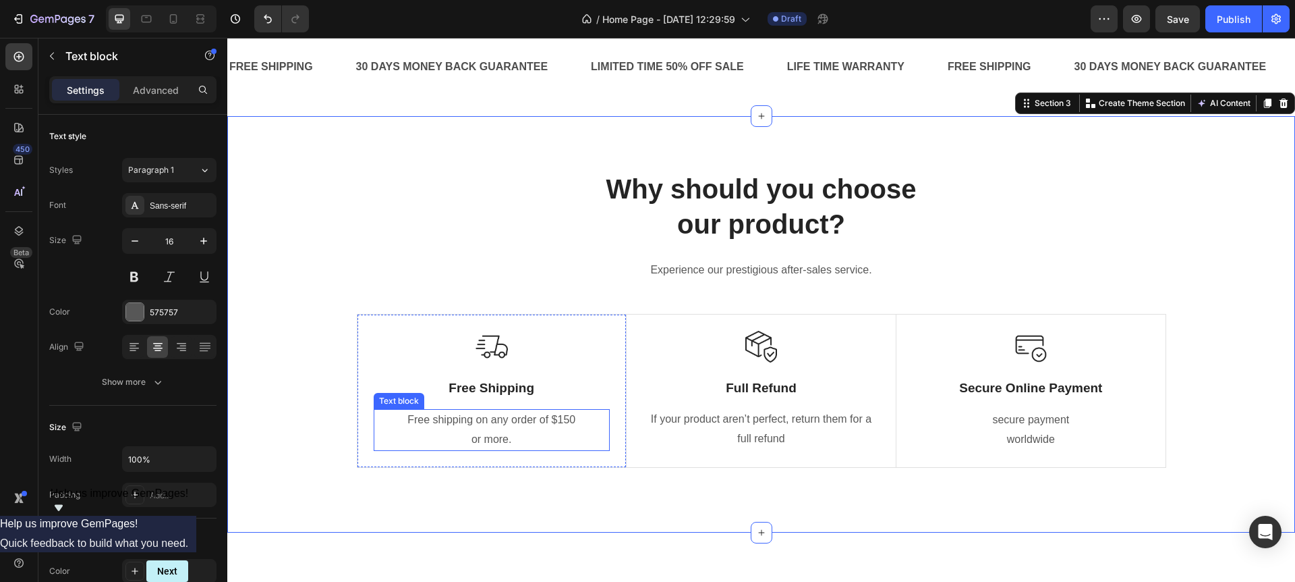
click at [560, 422] on p "Free shipping on any order of $150" at bounding box center [491, 420] width 233 height 20
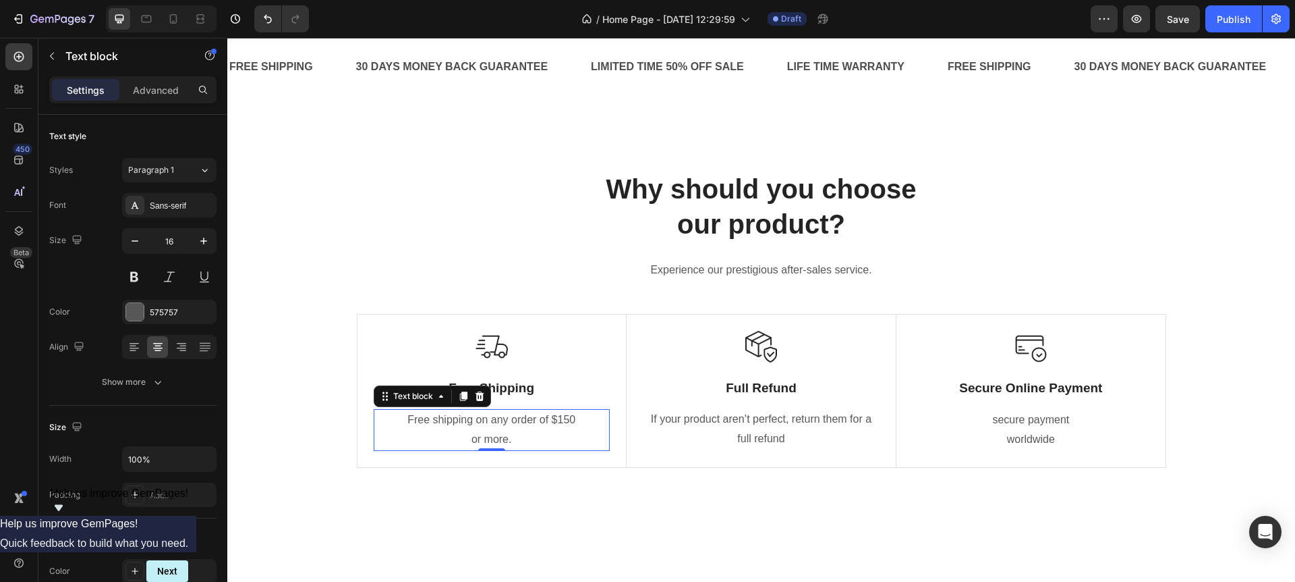
click at [566, 417] on p "Free shipping on any order of $150" at bounding box center [491, 420] width 233 height 20
drag, startPoint x: 566, startPoint y: 417, endPoint x: 571, endPoint y: 422, distance: 7.2
click at [566, 417] on p "Free shipping on any order of $150" at bounding box center [491, 420] width 233 height 20
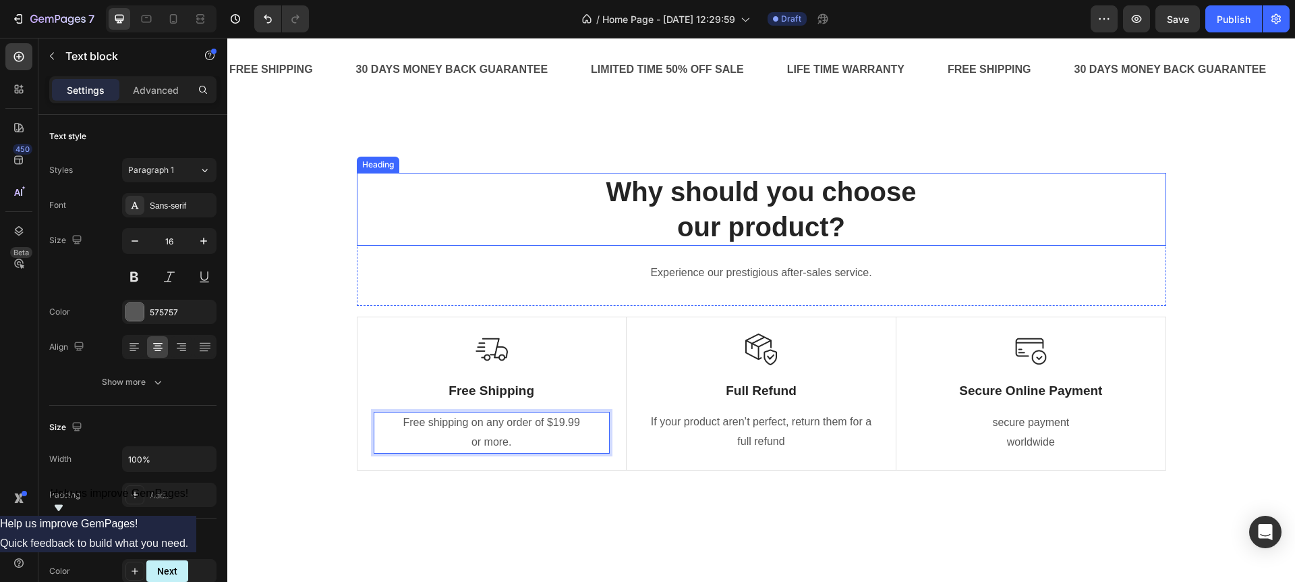
scroll to position [575, 0]
click at [781, 194] on p "Why should you choose our product?" at bounding box center [761, 208] width 807 height 70
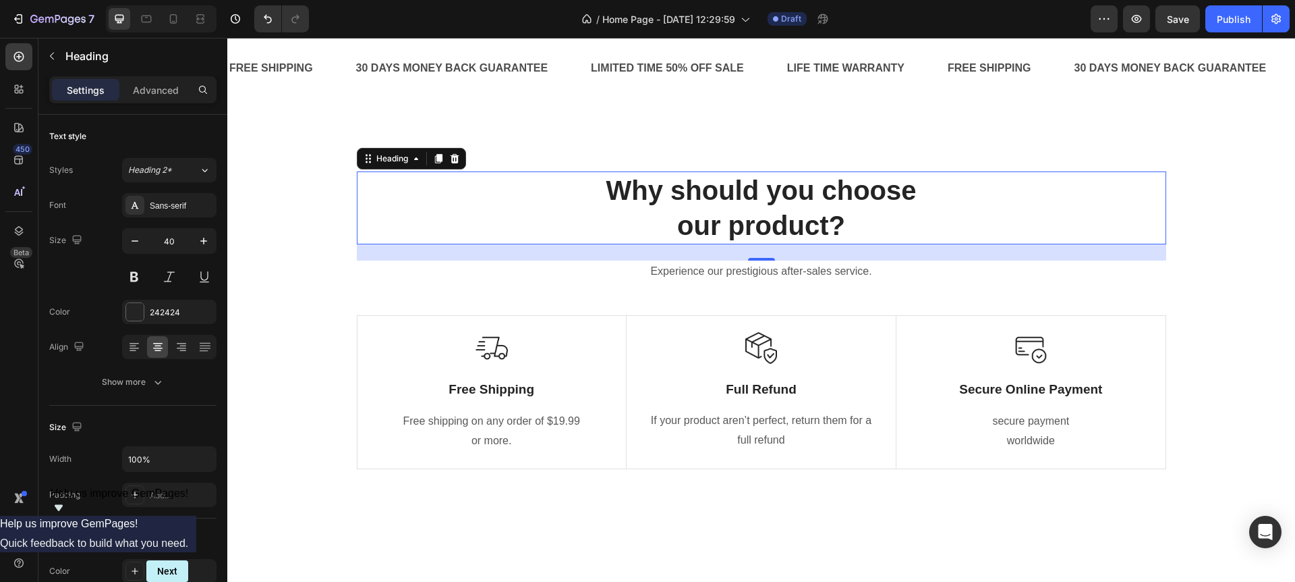
click at [455, 158] on icon at bounding box center [454, 158] width 9 height 9
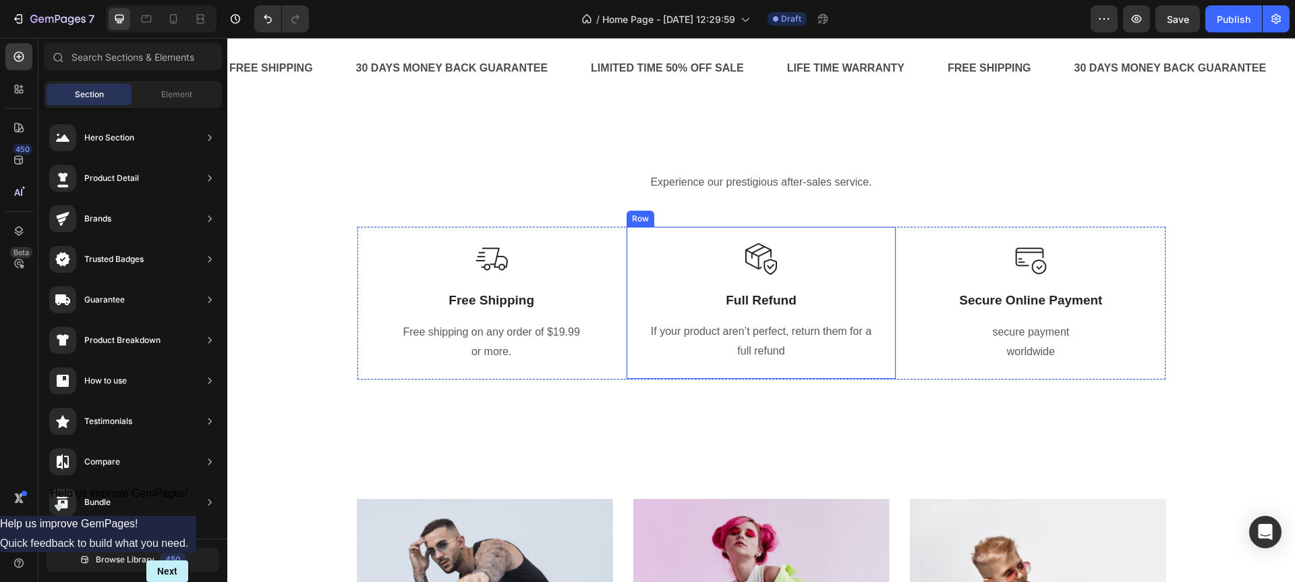
scroll to position [442, 0]
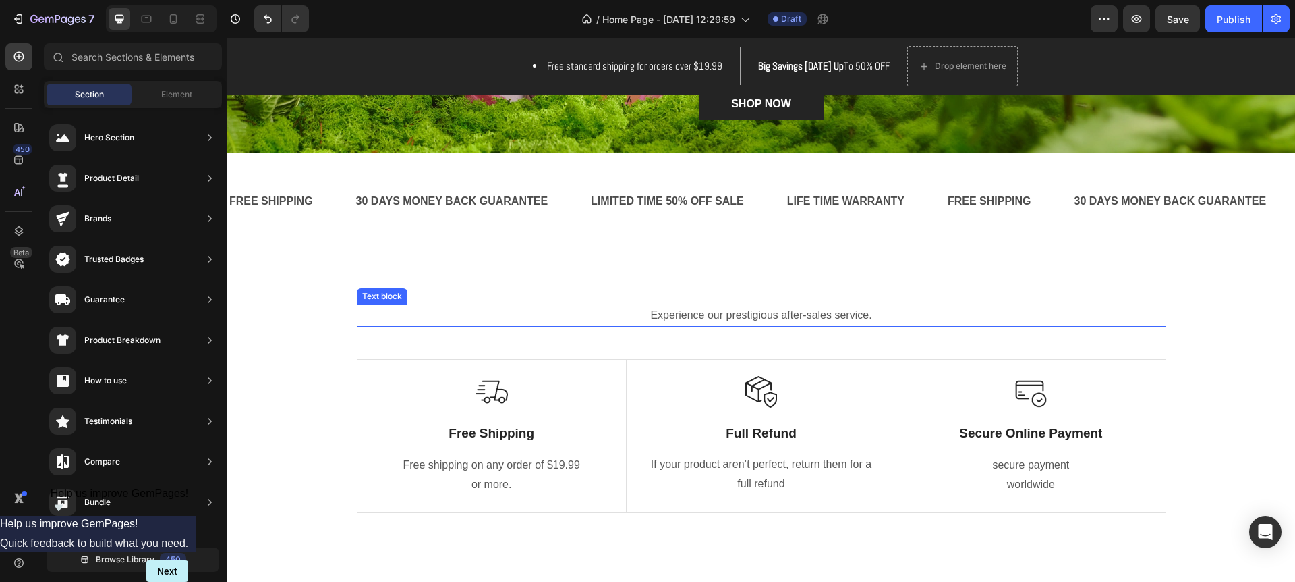
click at [746, 316] on p "Experience our prestigious after-sales service." at bounding box center [761, 316] width 807 height 20
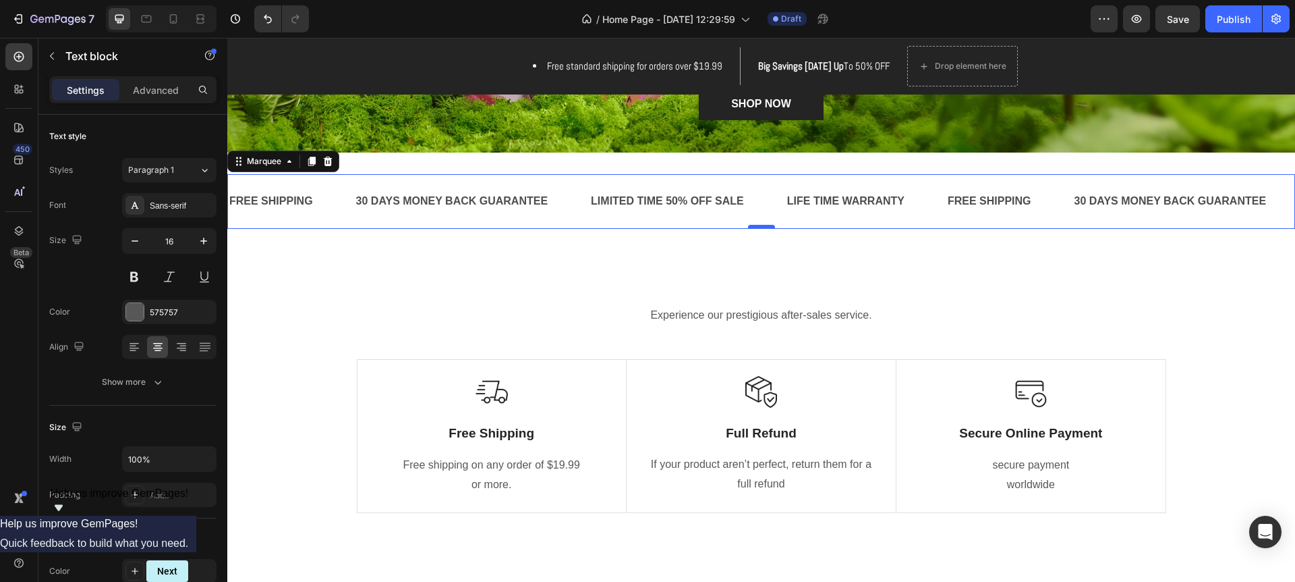
click at [773, 227] on div "FREE SHIPPING Text Block 30 DAYS MONEY BACK GUARANTEE Text Block LIMITED TIME 5…" at bounding box center [761, 201] width 1068 height 55
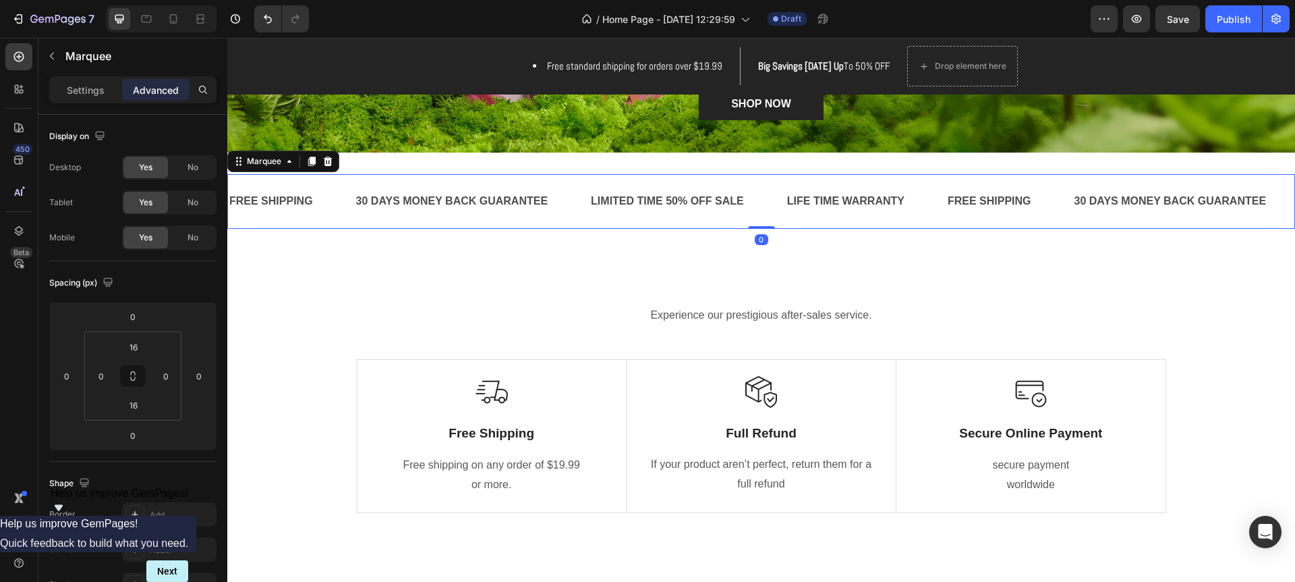
drag, startPoint x: 766, startPoint y: 225, endPoint x: 765, endPoint y: 216, distance: 8.8
click at [766, 208] on div "FREE SHIPPING Text Block 30 DAYS MONEY BACK GUARANTEE Text Block LIMITED TIME 5…" at bounding box center [761, 201] width 1068 height 55
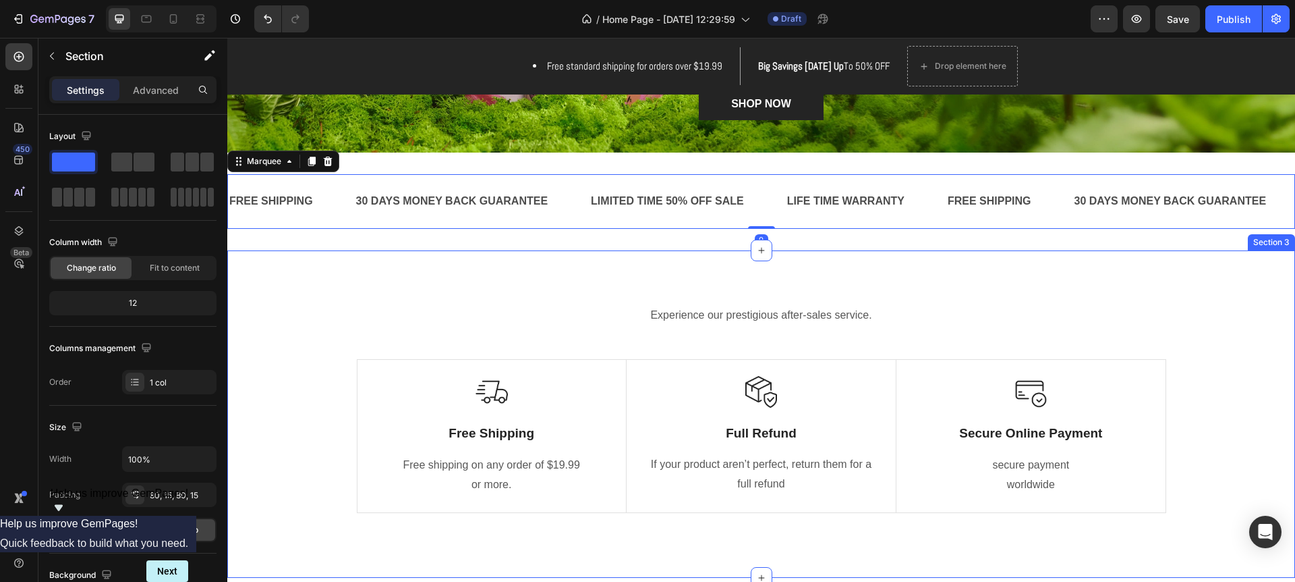
click at [764, 271] on div "Experience our prestigious after-sales service. Text block Row Image Free Shipp…" at bounding box center [761, 413] width 1068 height 327
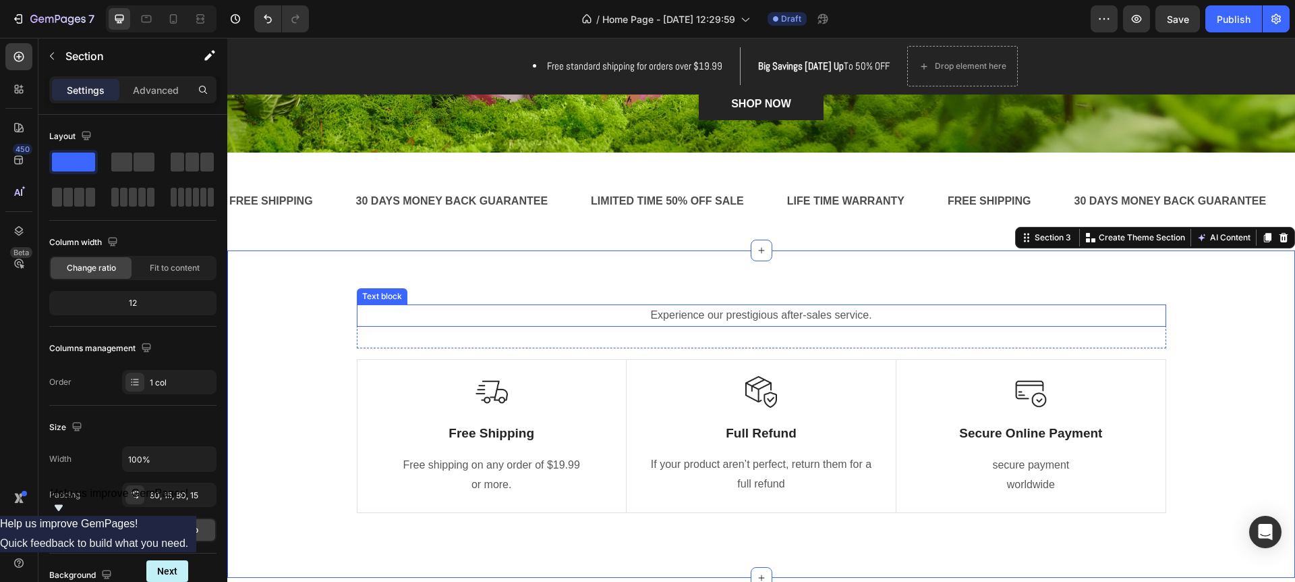
click at [753, 316] on p "Experience our prestigious after-sales service." at bounding box center [761, 316] width 807 height 20
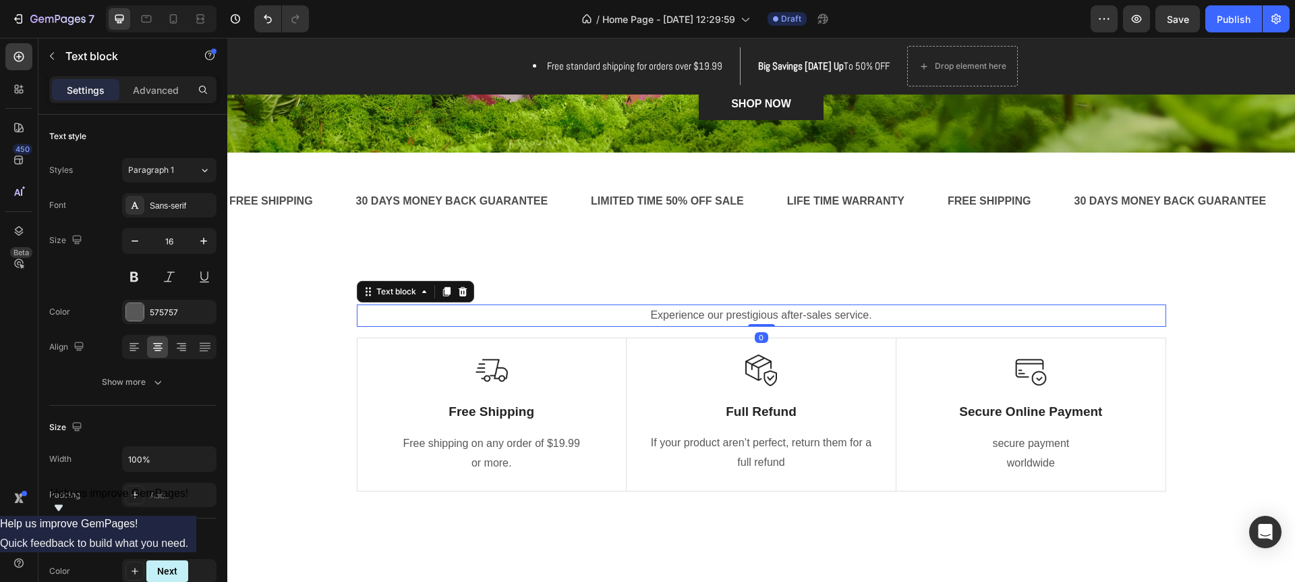
drag, startPoint x: 760, startPoint y: 347, endPoint x: 768, endPoint y: 318, distance: 29.9
click at [768, 317] on div "Experience our prestigious after-sales service. Text block 0" at bounding box center [762, 315] width 810 height 22
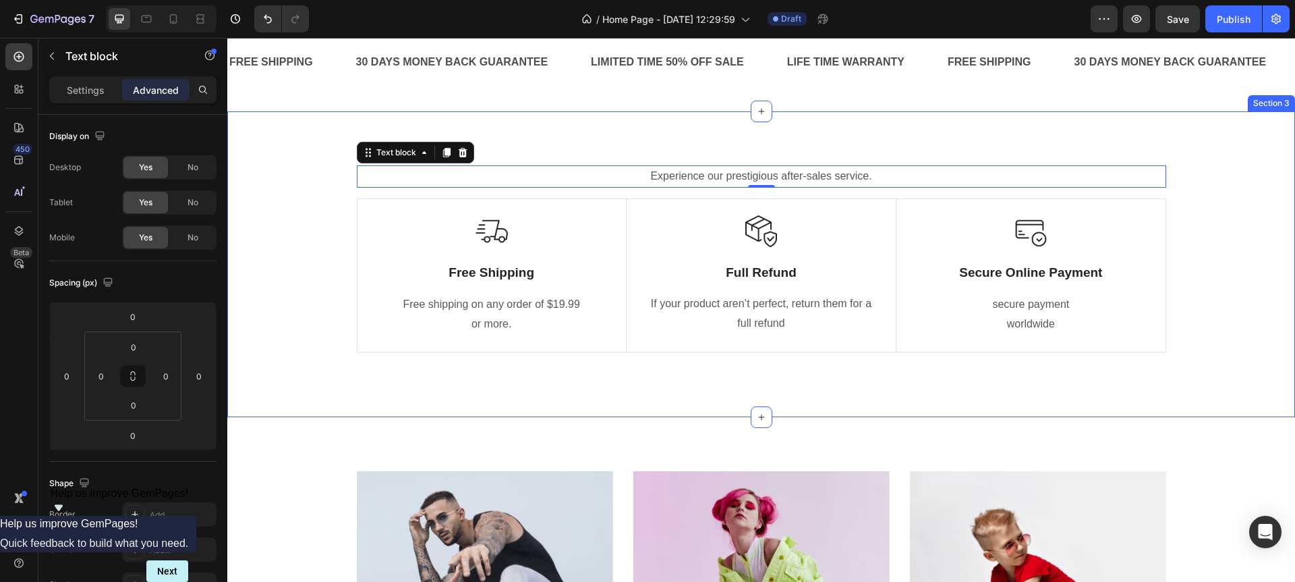
scroll to position [540, 0]
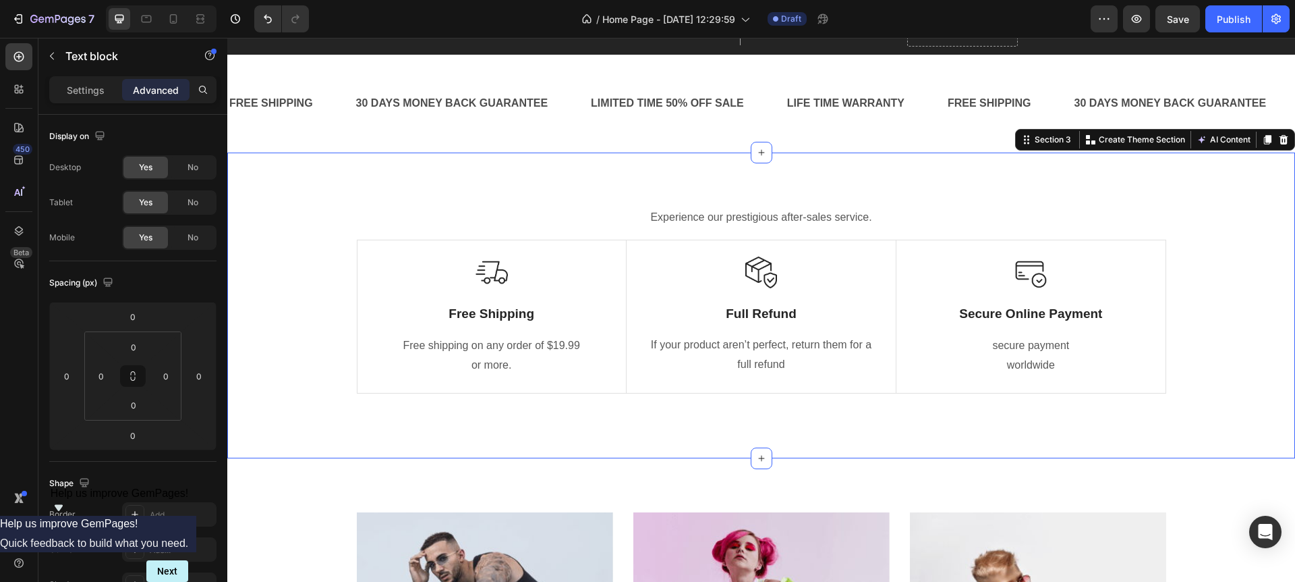
click at [818, 430] on div "Experience our prestigious after-sales service. Text block Row Image Free Shipp…" at bounding box center [761, 305] width 1068 height 306
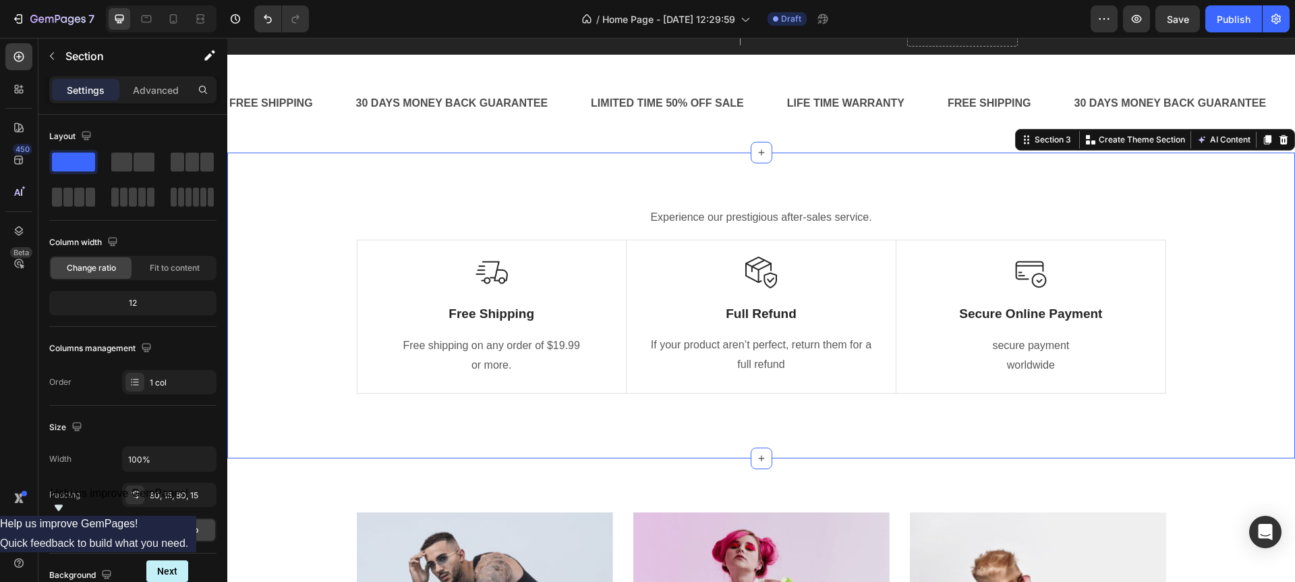
click at [818, 452] on div "Experience our prestigious after-sales service. Text block Row Image Free Shipp…" at bounding box center [761, 305] width 1068 height 306
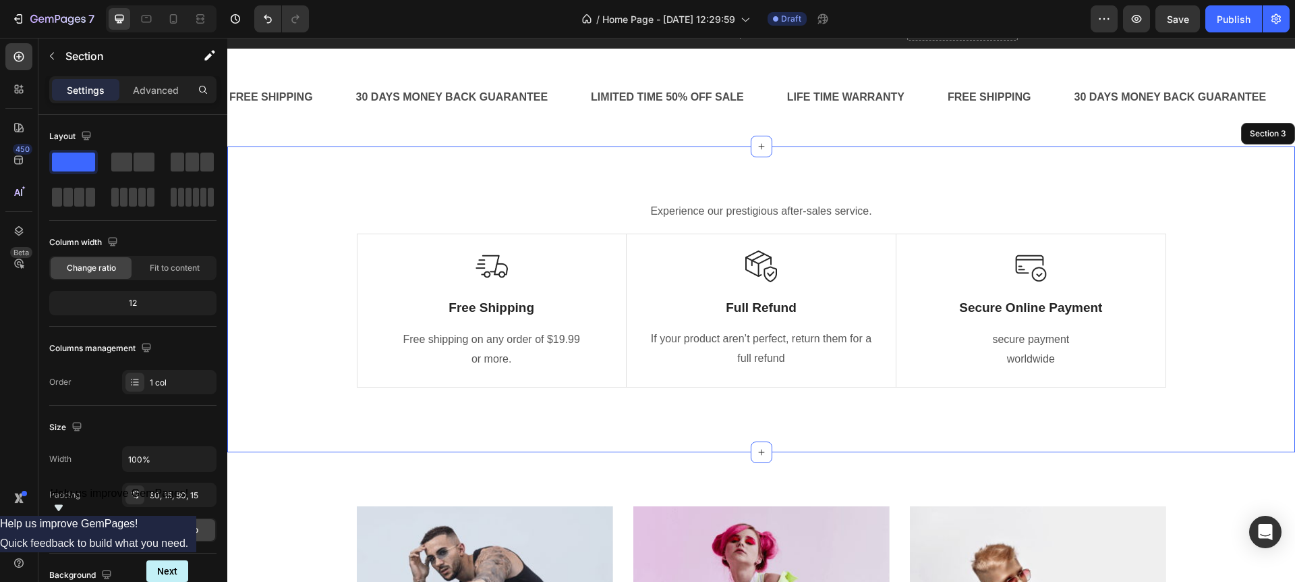
scroll to position [544, 0]
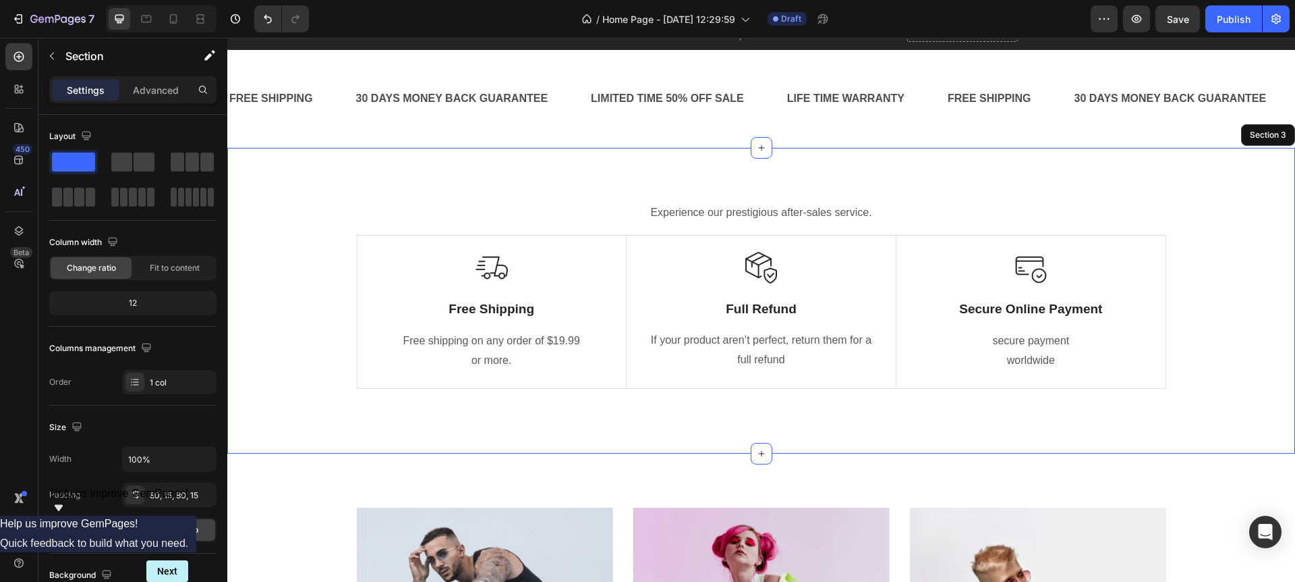
click at [779, 181] on div "Experience our prestigious after-sales service. Text block Row Image Free Shipp…" at bounding box center [761, 301] width 1068 height 306
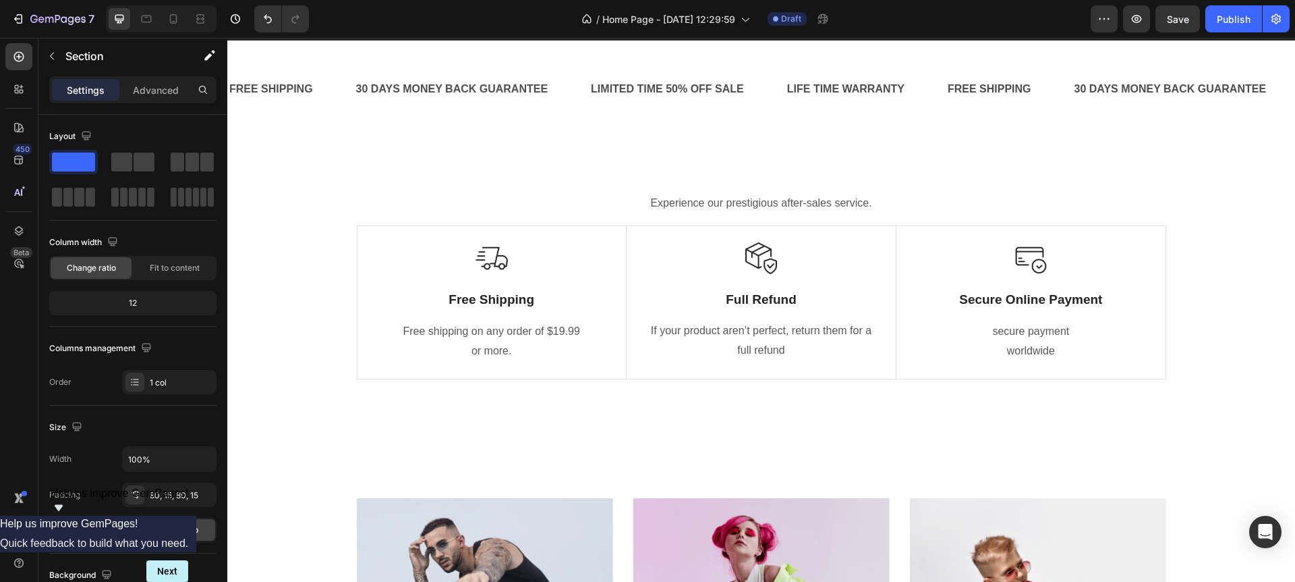
scroll to position [552, 0]
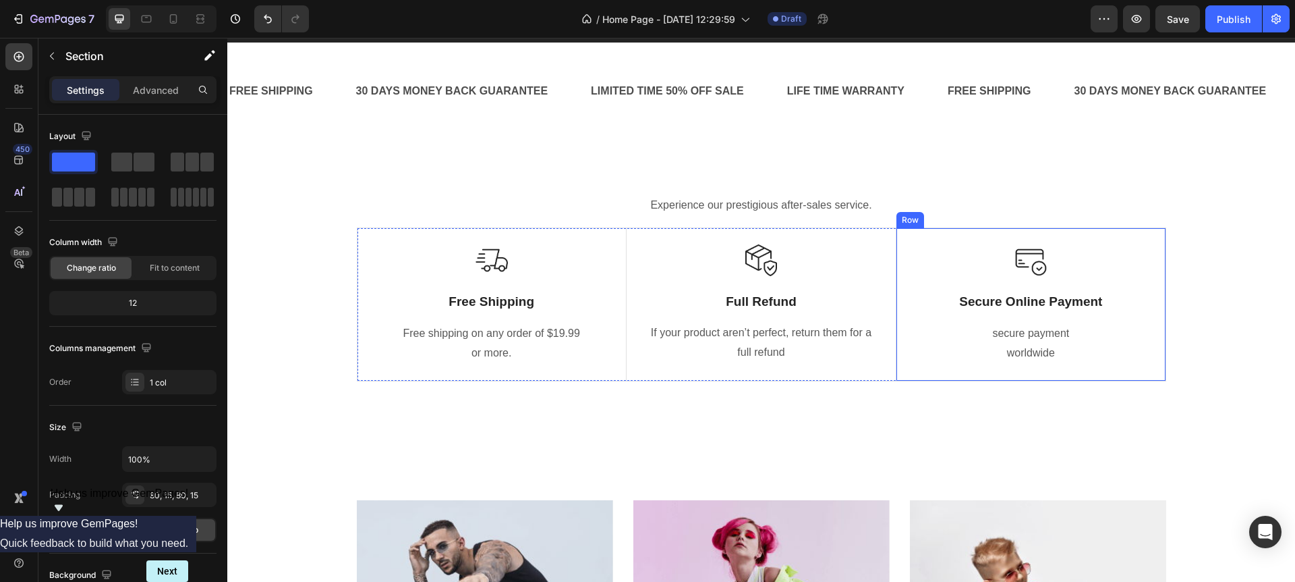
click at [1162, 301] on div "Image Secure Online Payment Text Block secure payment worldwide Text block Row" at bounding box center [1030, 304] width 269 height 152
click at [941, 218] on icon at bounding box center [941, 215] width 11 height 11
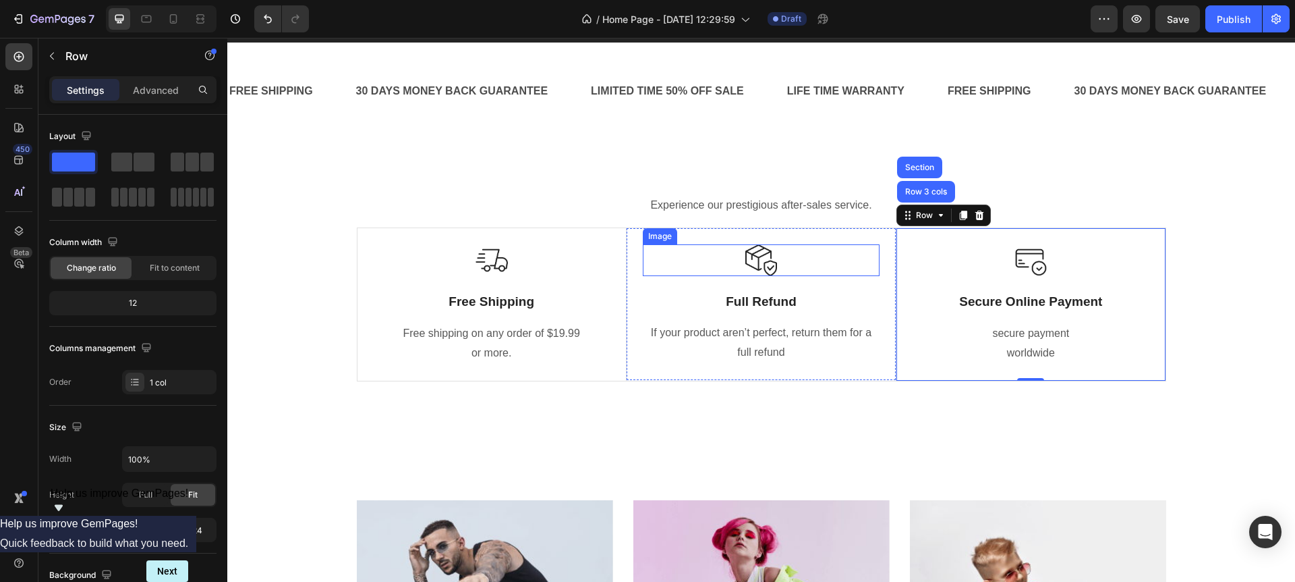
click at [693, 245] on div at bounding box center [761, 260] width 237 height 32
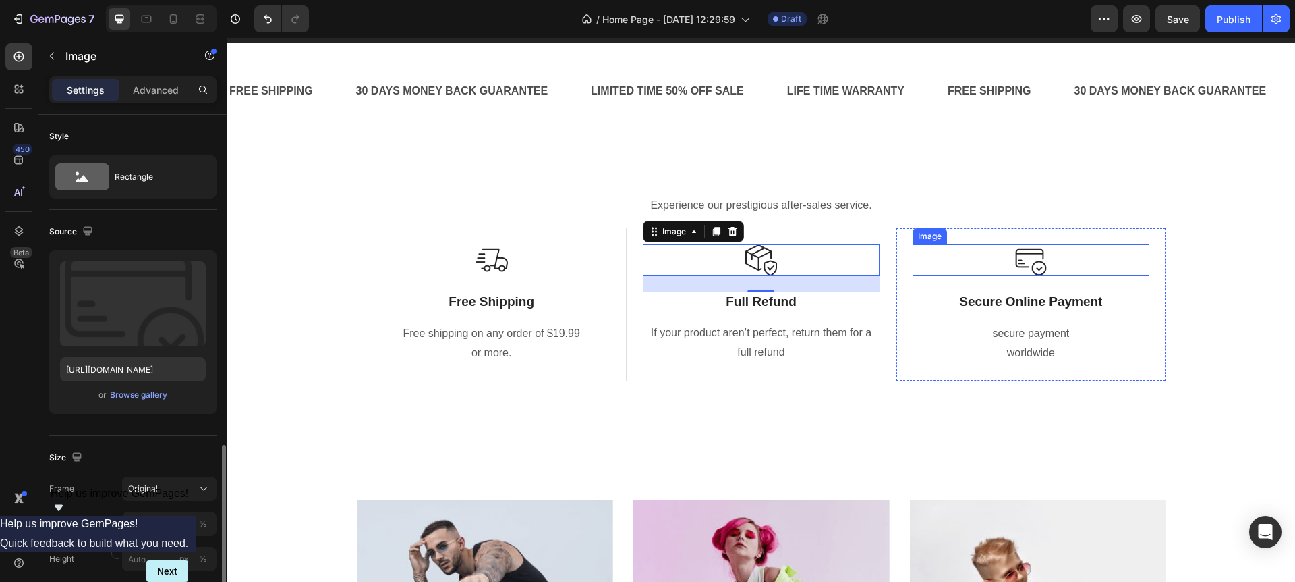
click at [932, 240] on div "Image" at bounding box center [930, 236] width 34 height 16
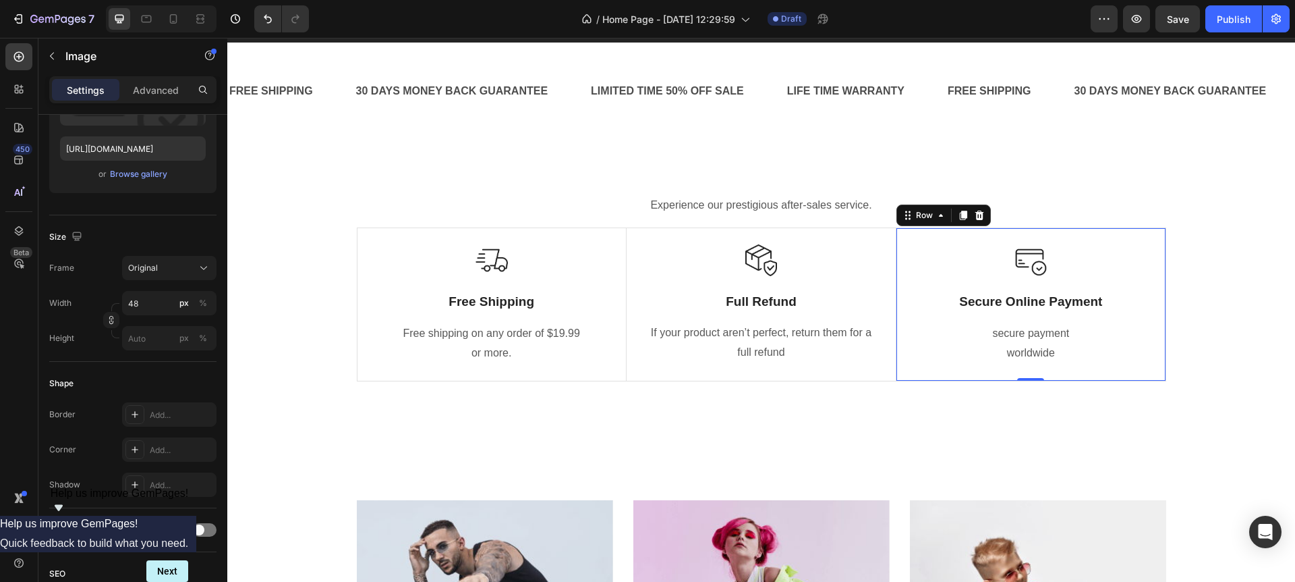
click at [906, 240] on div "Image Secure Online Payment Text Block secure payment worldwide Text block Row 0" at bounding box center [1030, 304] width 269 height 152
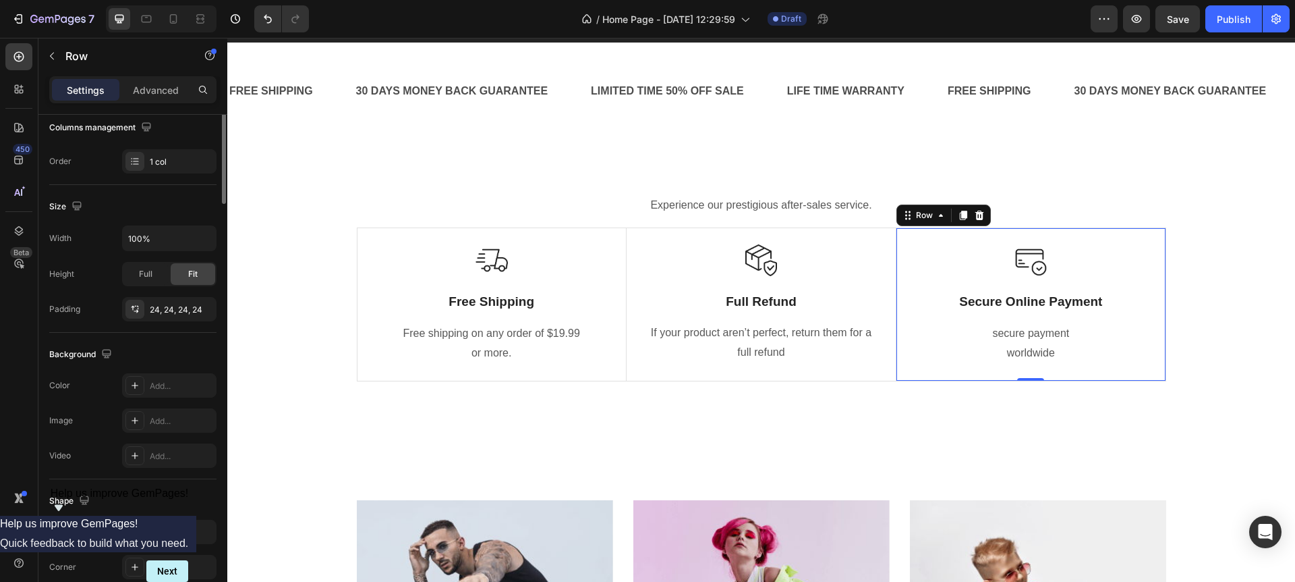
scroll to position [0, 0]
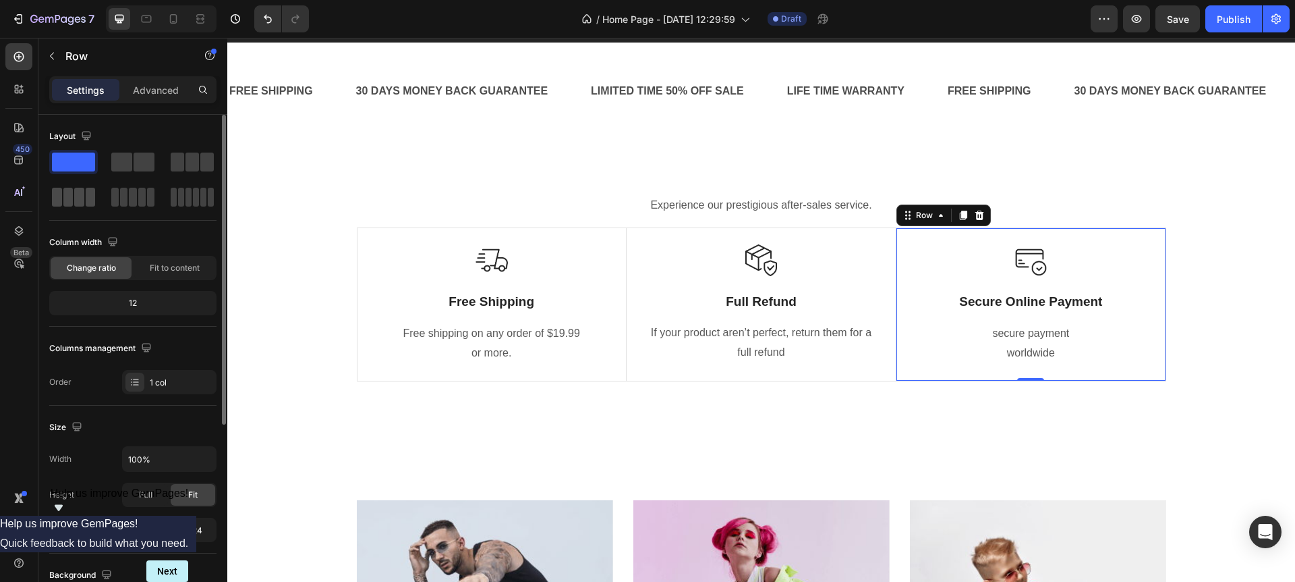
click at [63, 193] on span at bounding box center [68, 197] width 10 height 19
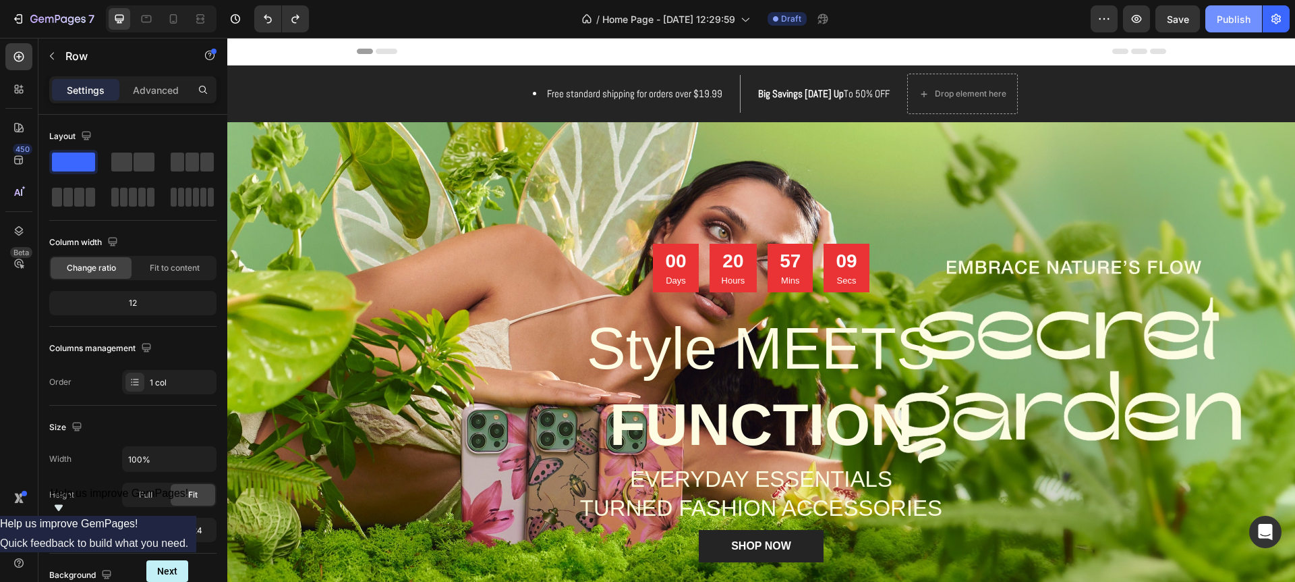
click at [1234, 13] on div "Publish" at bounding box center [1234, 19] width 34 height 14
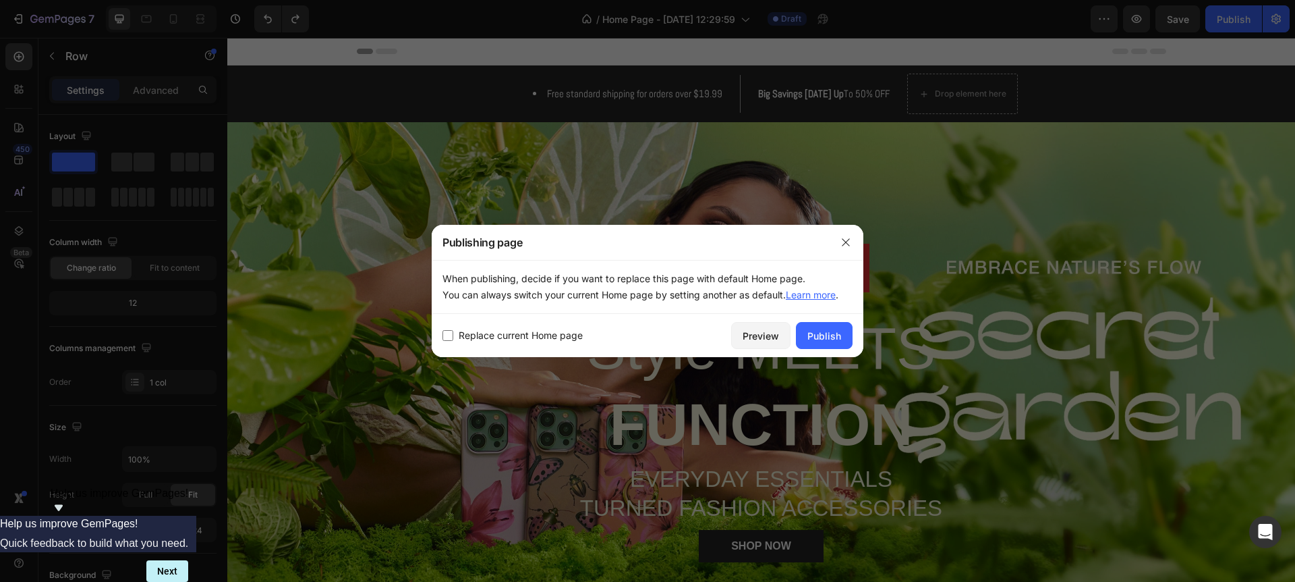
click at [495, 331] on span "Replace current Home page" at bounding box center [521, 335] width 124 height 16
checkbox input "true"
click at [829, 334] on div "Publish" at bounding box center [825, 336] width 34 height 14
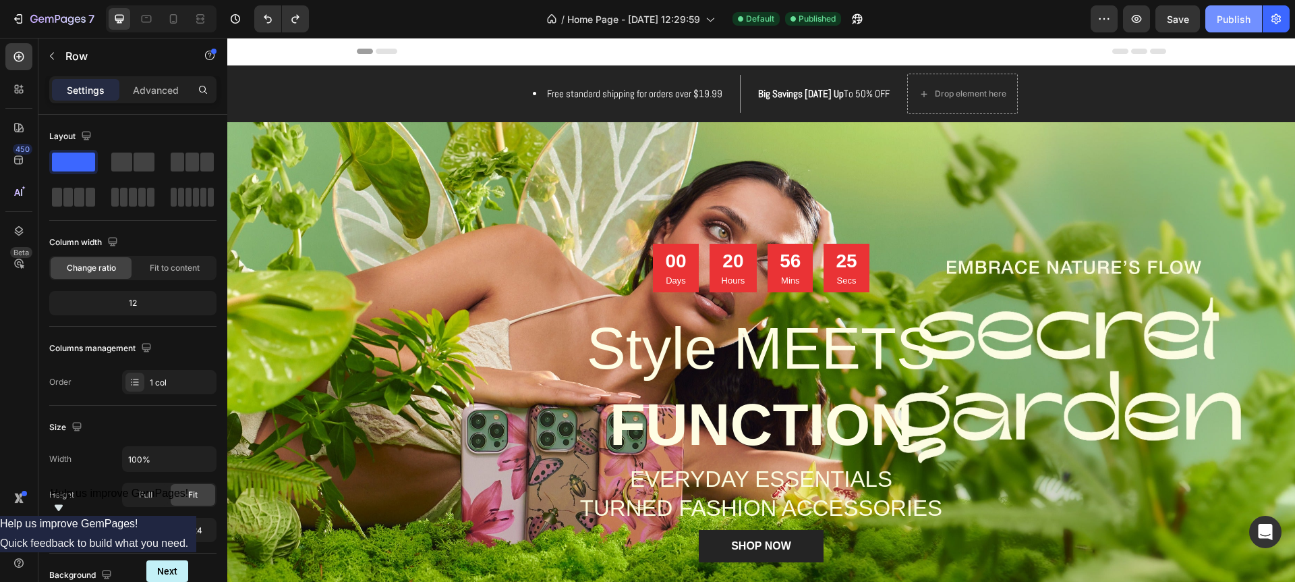
click at [1233, 22] on div "Publish" at bounding box center [1234, 19] width 34 height 14
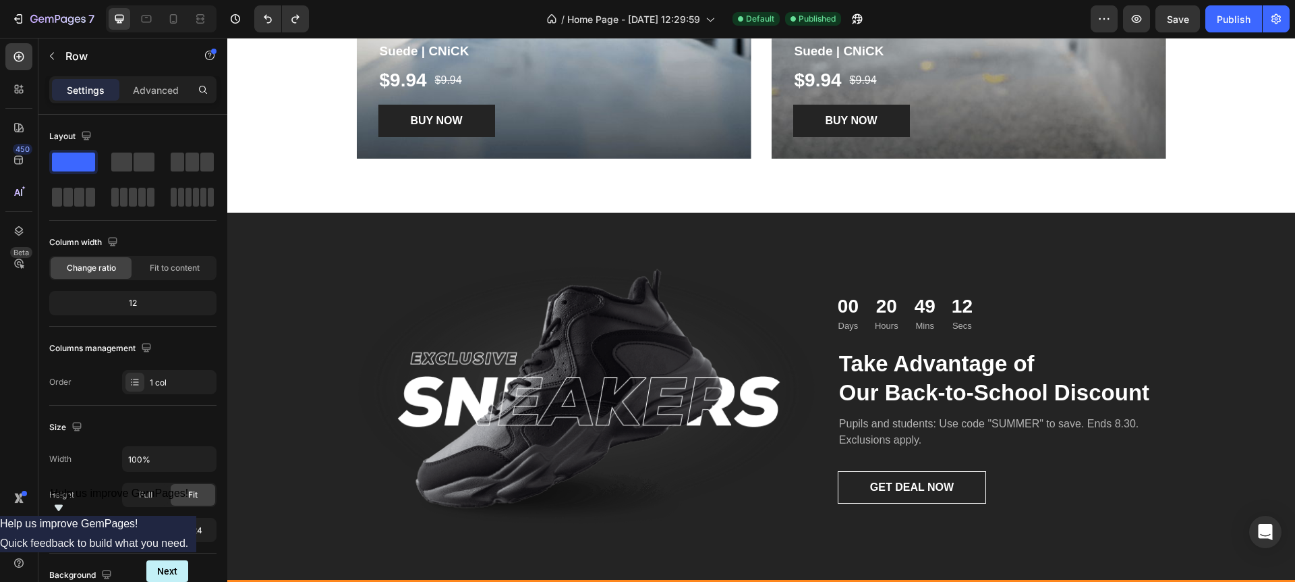
scroll to position [1841, 0]
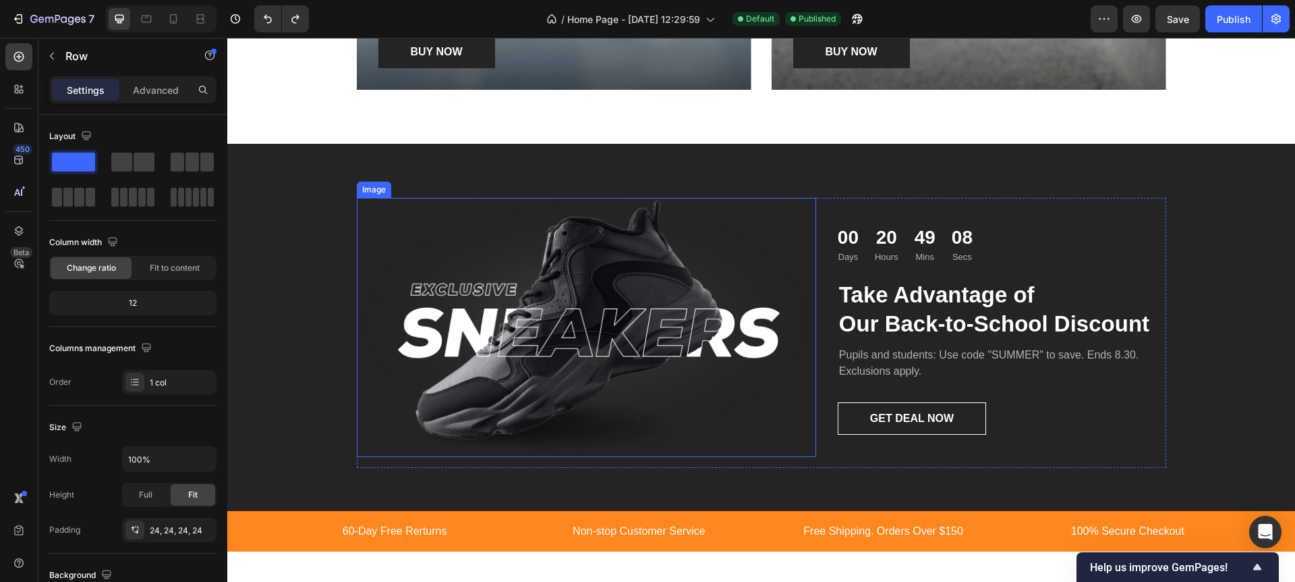
click at [631, 334] on img at bounding box center [586, 327] width 459 height 258
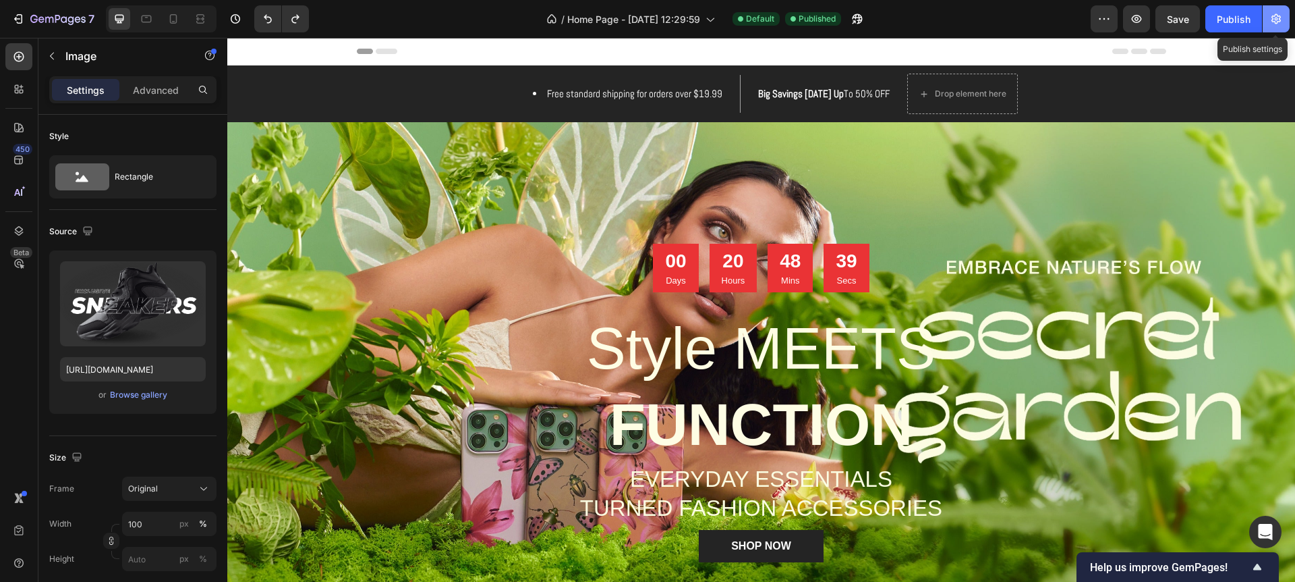
click at [1277, 20] on icon "button" at bounding box center [1276, 18] width 13 height 13
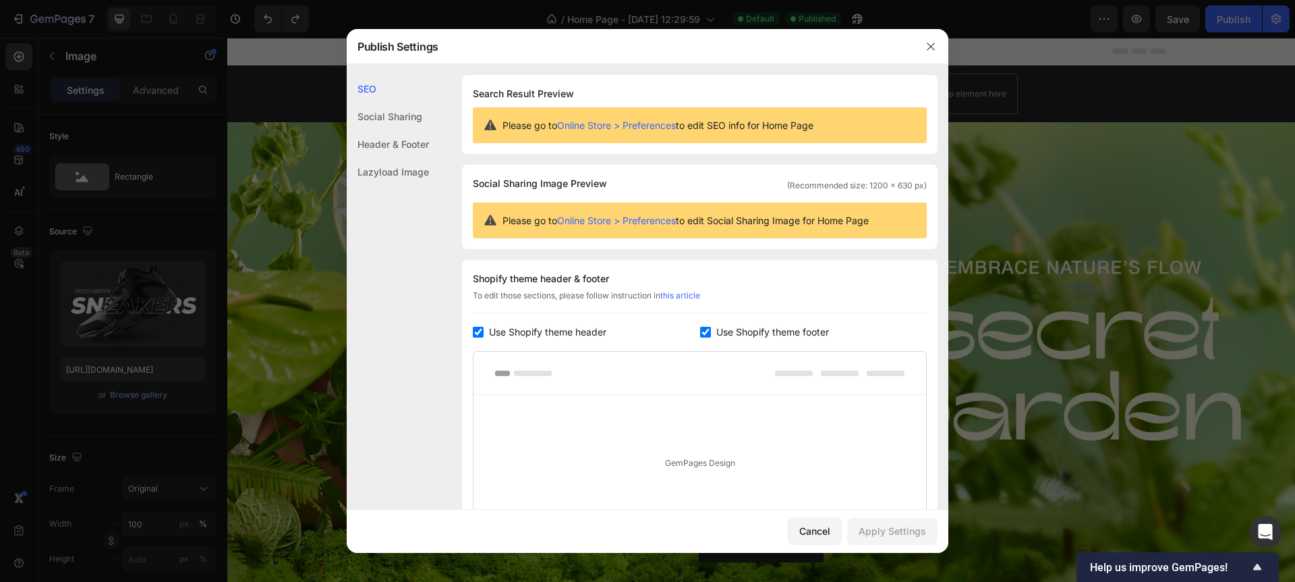
scroll to position [3, 0]
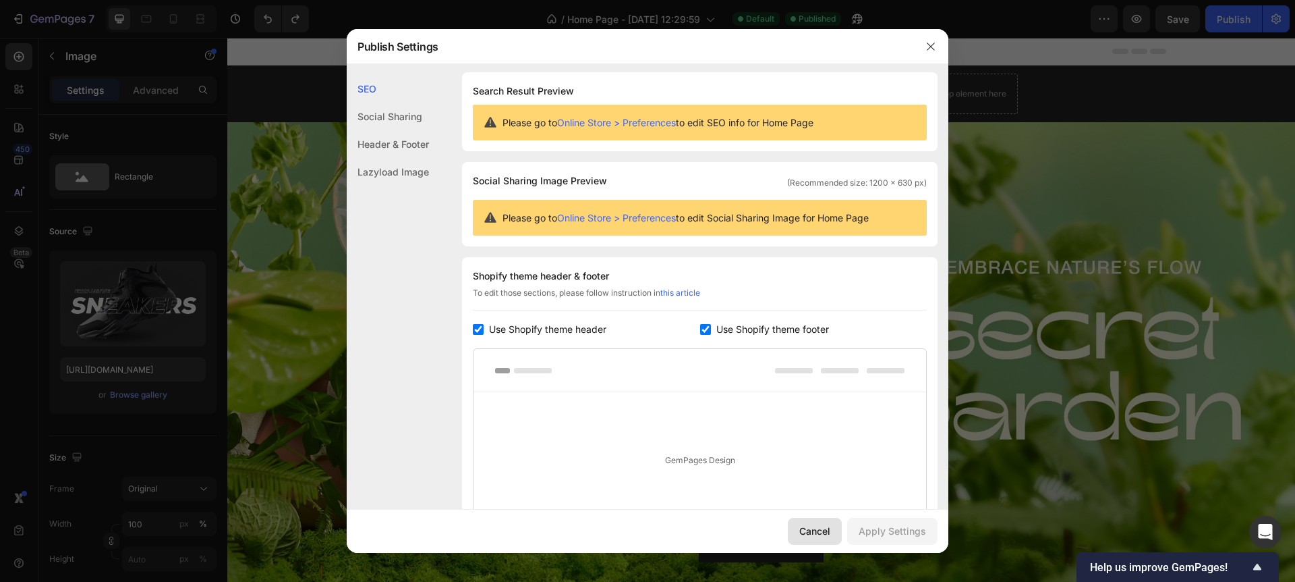
click at [814, 532] on div "Cancel" at bounding box center [815, 531] width 31 height 14
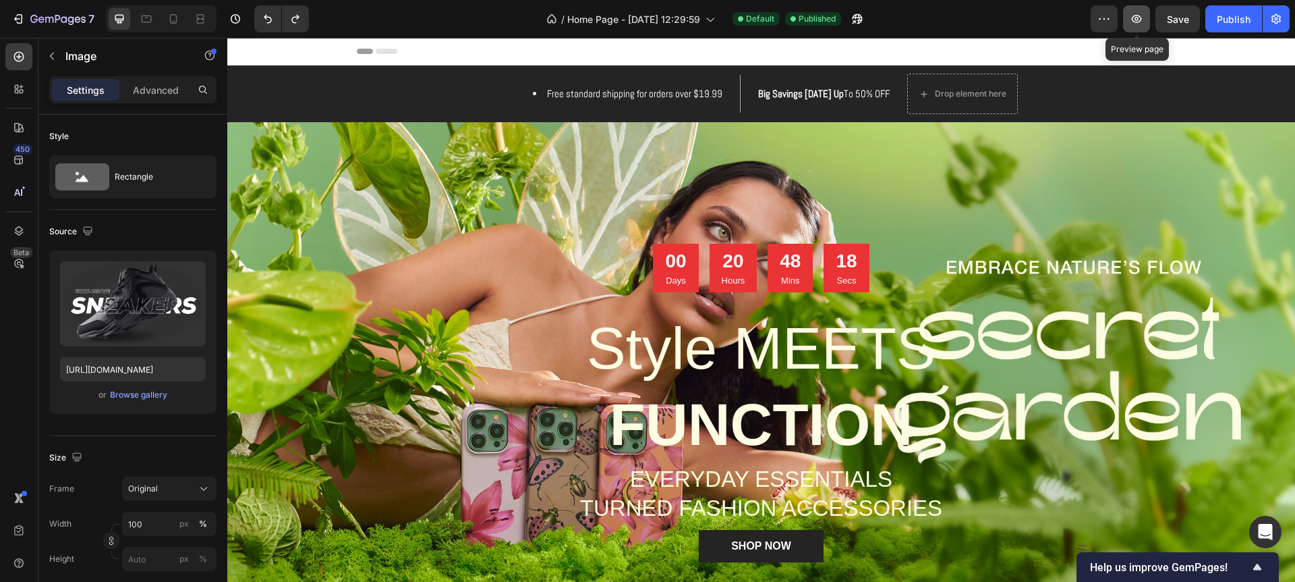
click at [1146, 22] on button "button" at bounding box center [1136, 18] width 27 height 27
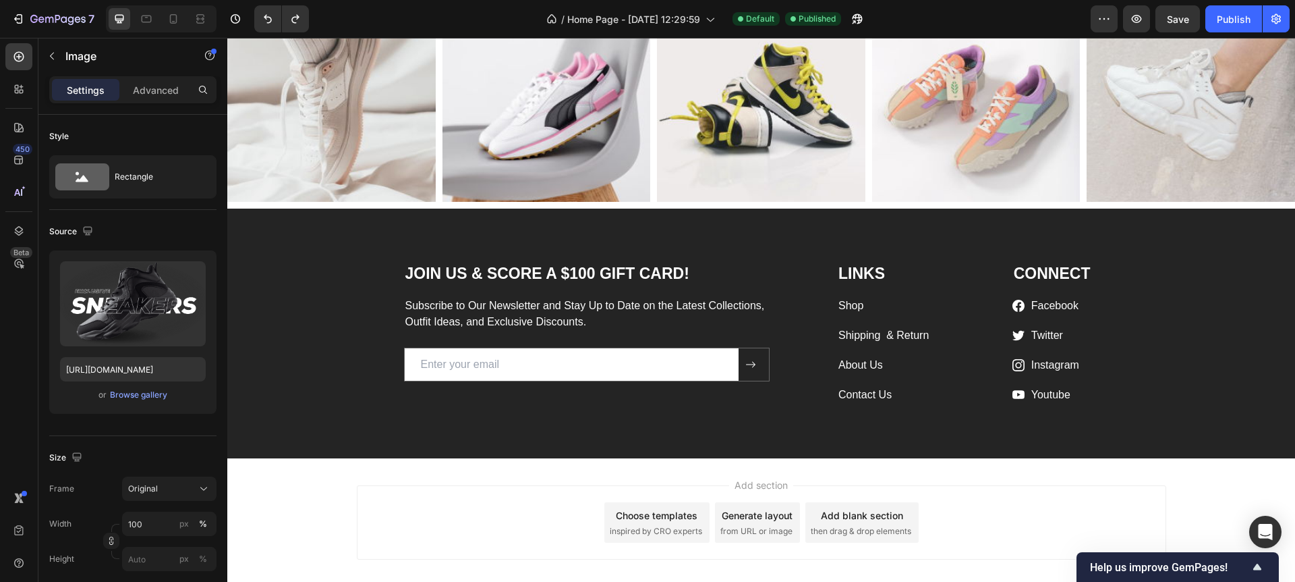
scroll to position [3335, 0]
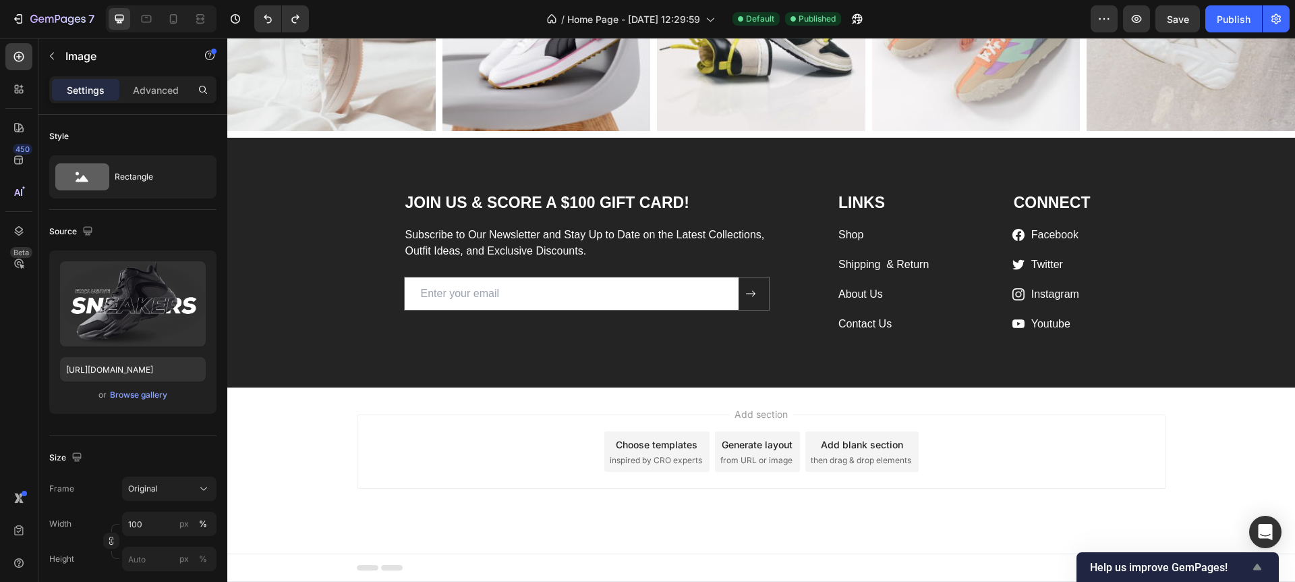
click at [1259, 562] on icon "Show survey - Help us improve GemPages!" at bounding box center [1258, 567] width 16 height 16
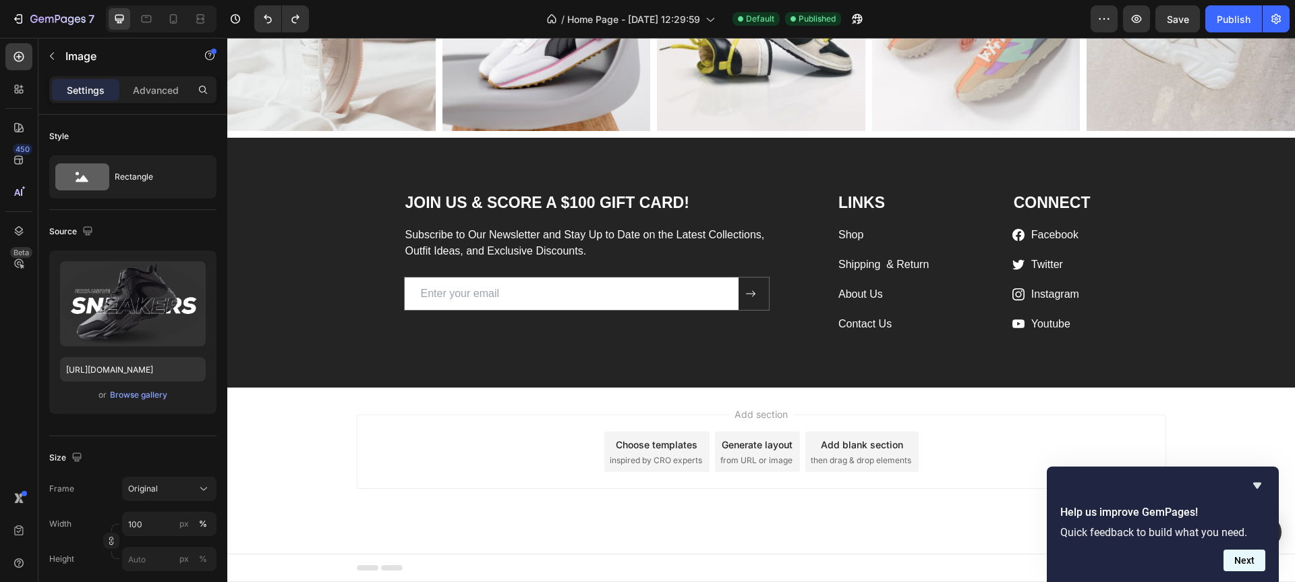
click at [1239, 567] on button "Next" at bounding box center [1245, 560] width 42 height 22
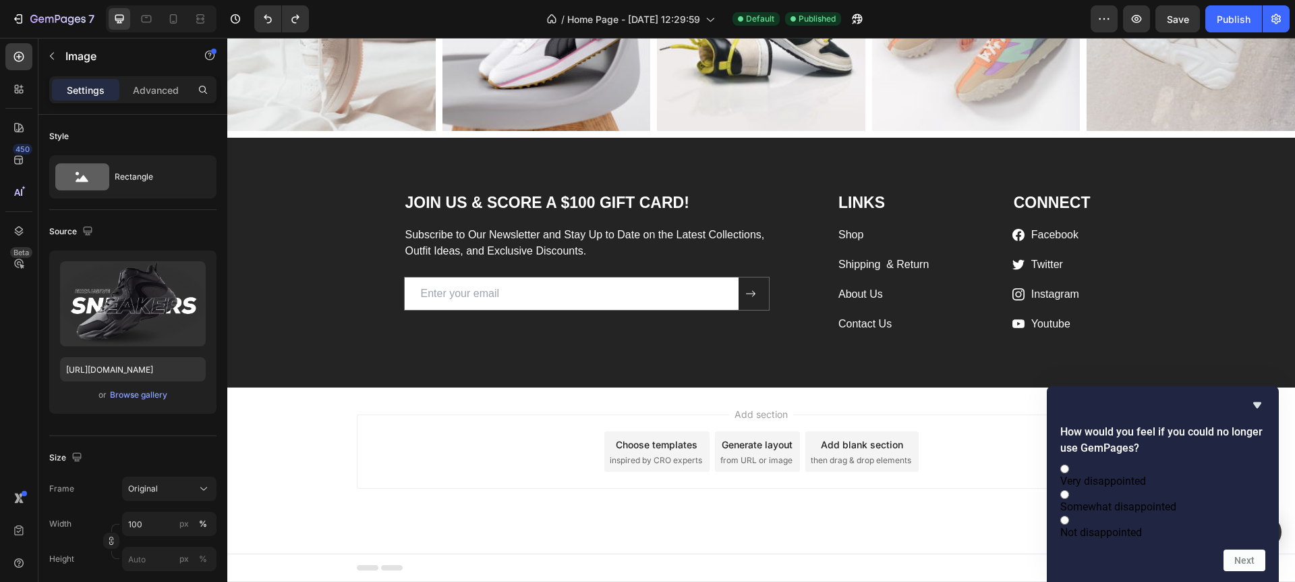
click at [1142, 526] on span "Not disappointed" at bounding box center [1102, 532] width 82 height 13
click at [1069, 520] on input "Not disappointed" at bounding box center [1065, 519] width 9 height 9
radio input "true"
click at [1241, 555] on button "Next" at bounding box center [1245, 560] width 42 height 22
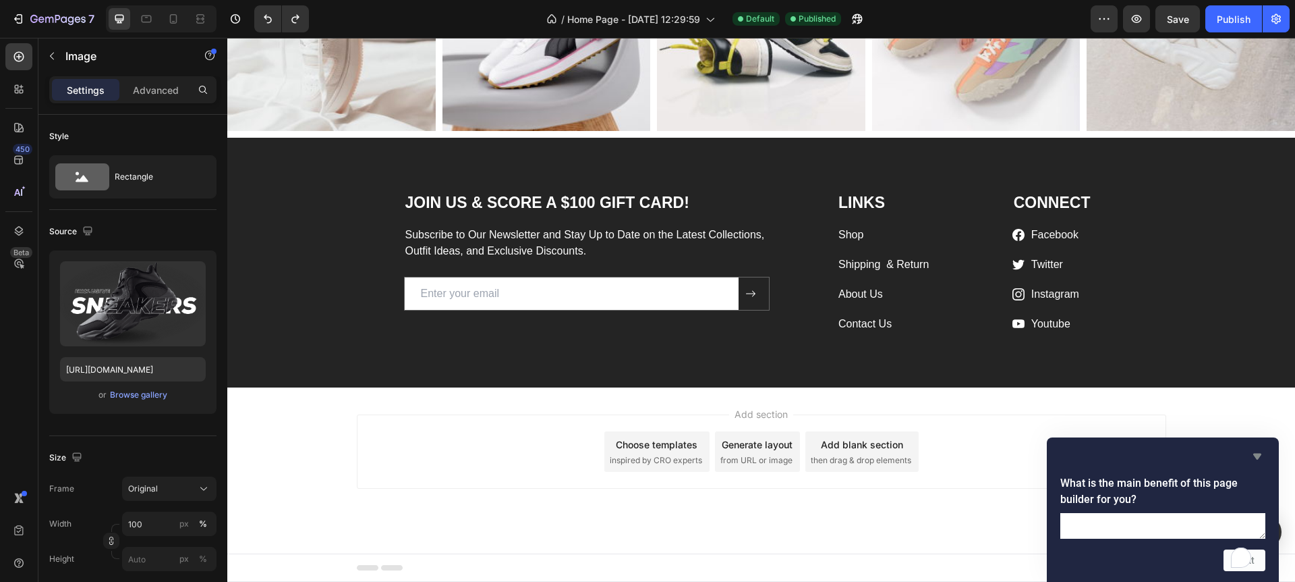
click at [1260, 453] on icon "Hide survey" at bounding box center [1258, 456] width 8 height 6
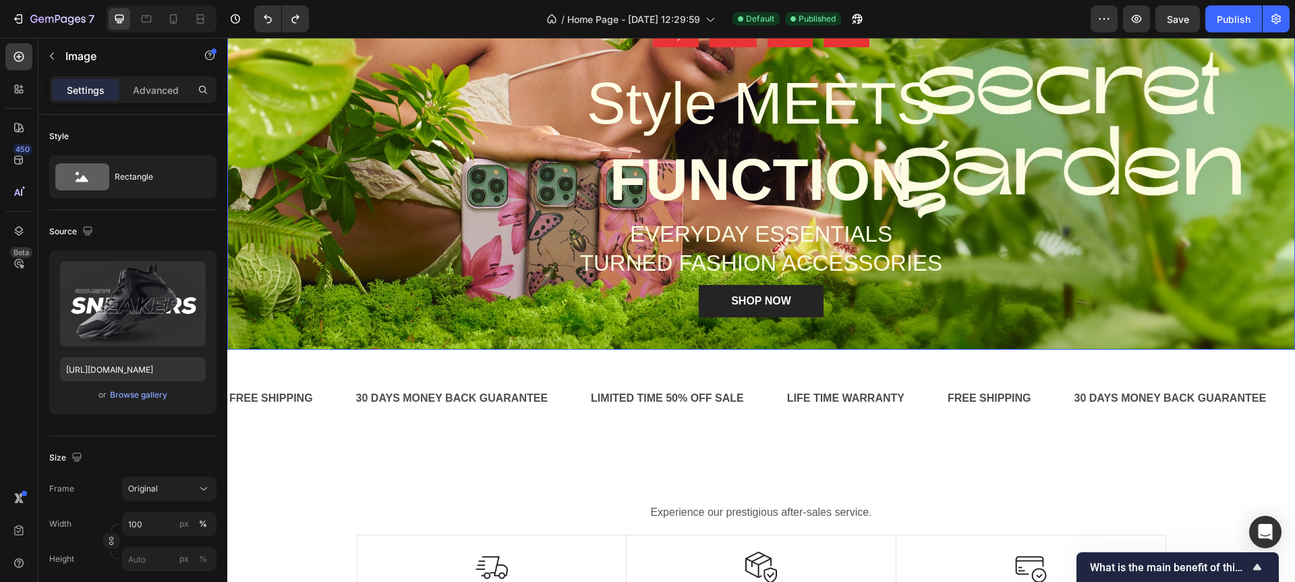
scroll to position [0, 0]
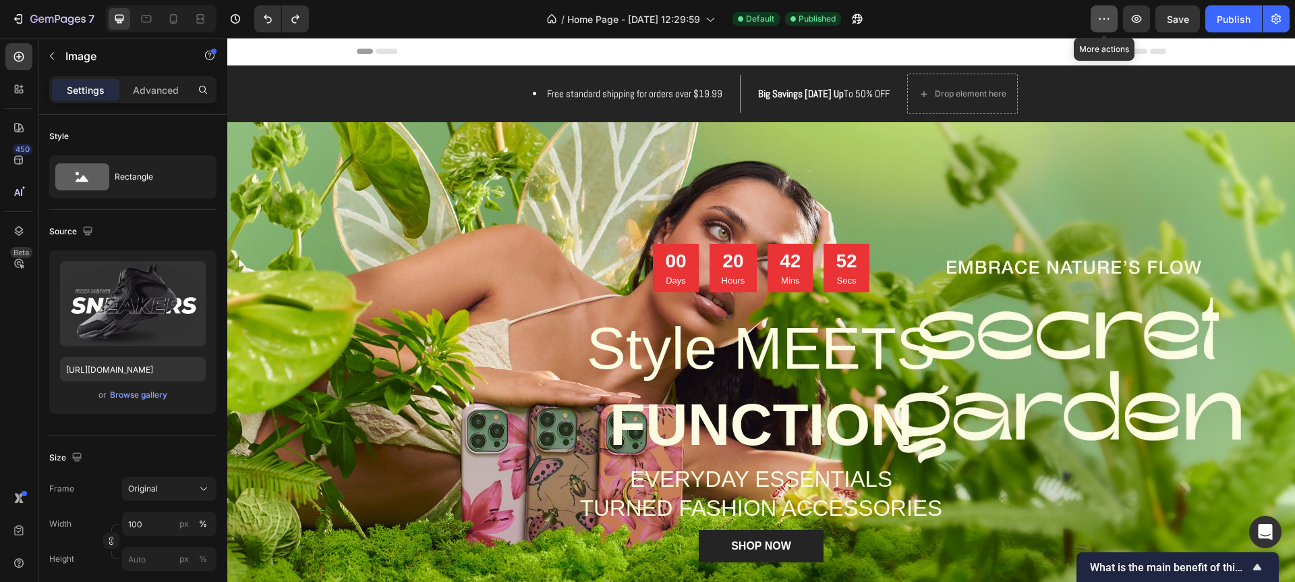
click at [1102, 18] on icon "button" at bounding box center [1104, 18] width 13 height 13
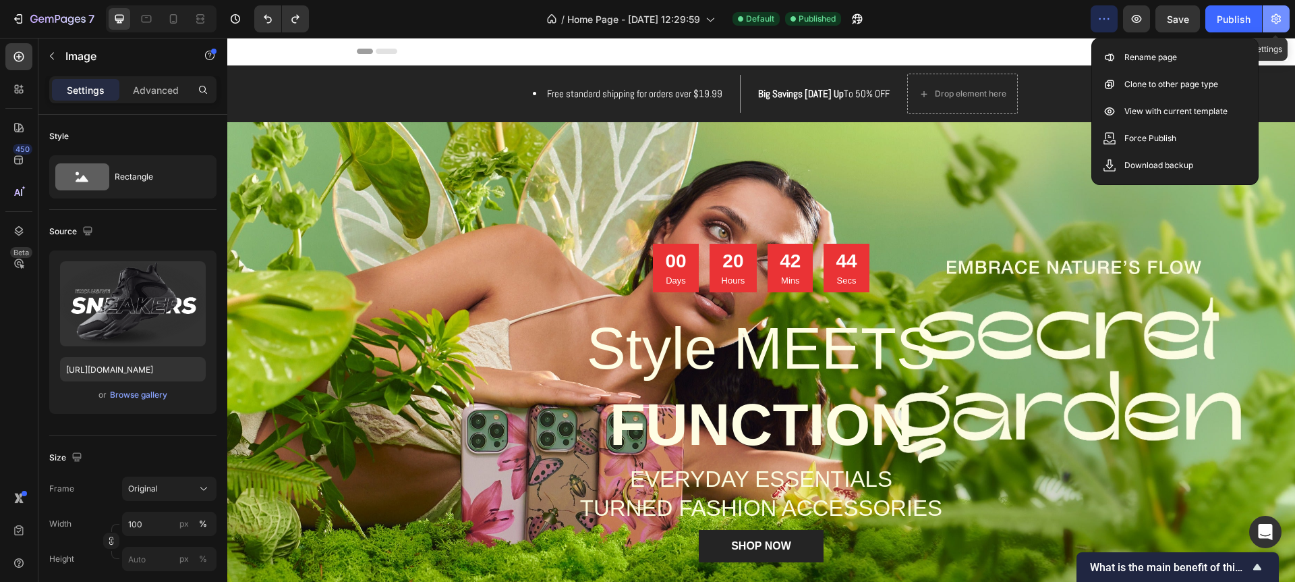
click at [1283, 20] on button "button" at bounding box center [1276, 18] width 27 height 27
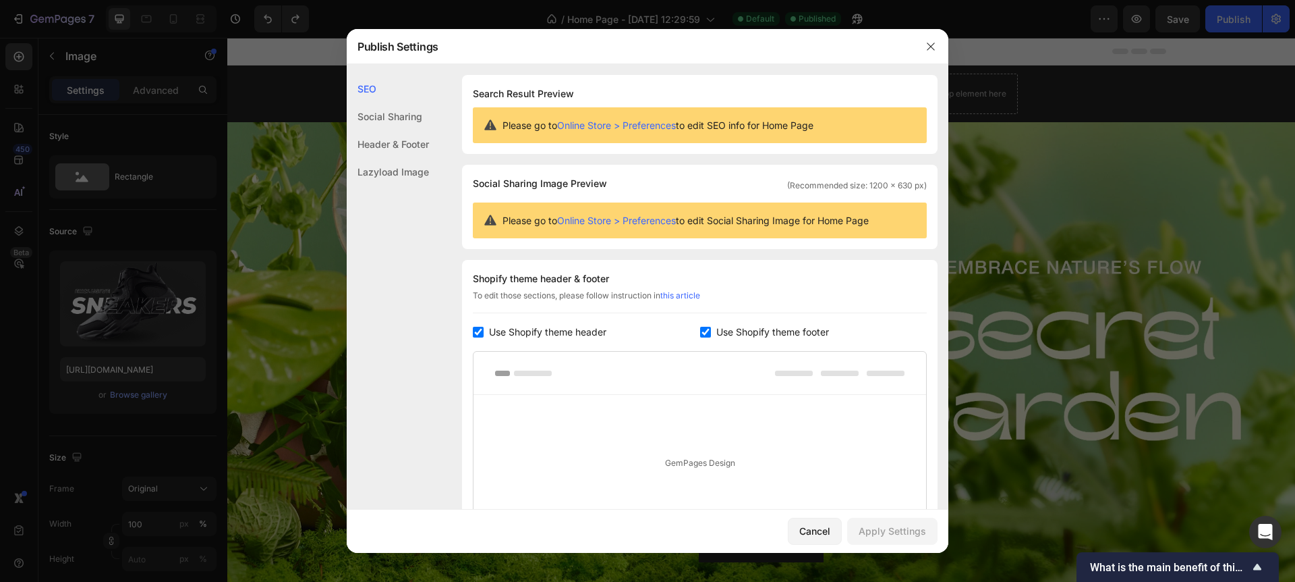
click at [407, 144] on div "Header & Footer" at bounding box center [388, 144] width 82 height 28
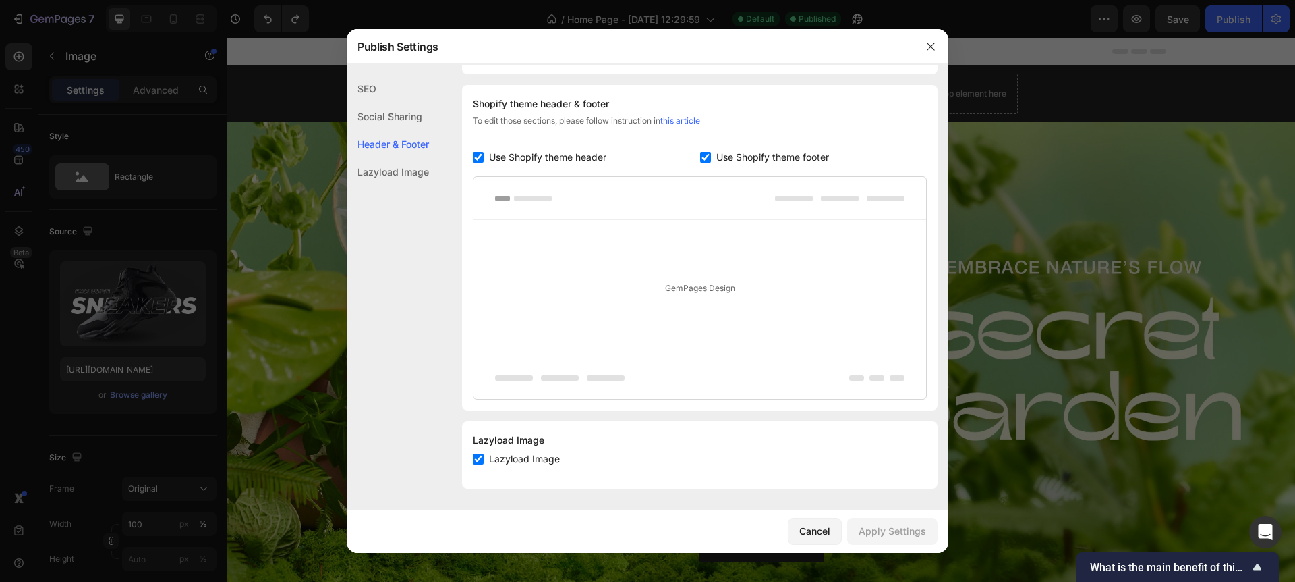
scroll to position [175, 0]
click at [403, 166] on div "Lazyload Image" at bounding box center [388, 172] width 82 height 28
click at [828, 530] on div "Cancel" at bounding box center [815, 531] width 31 height 14
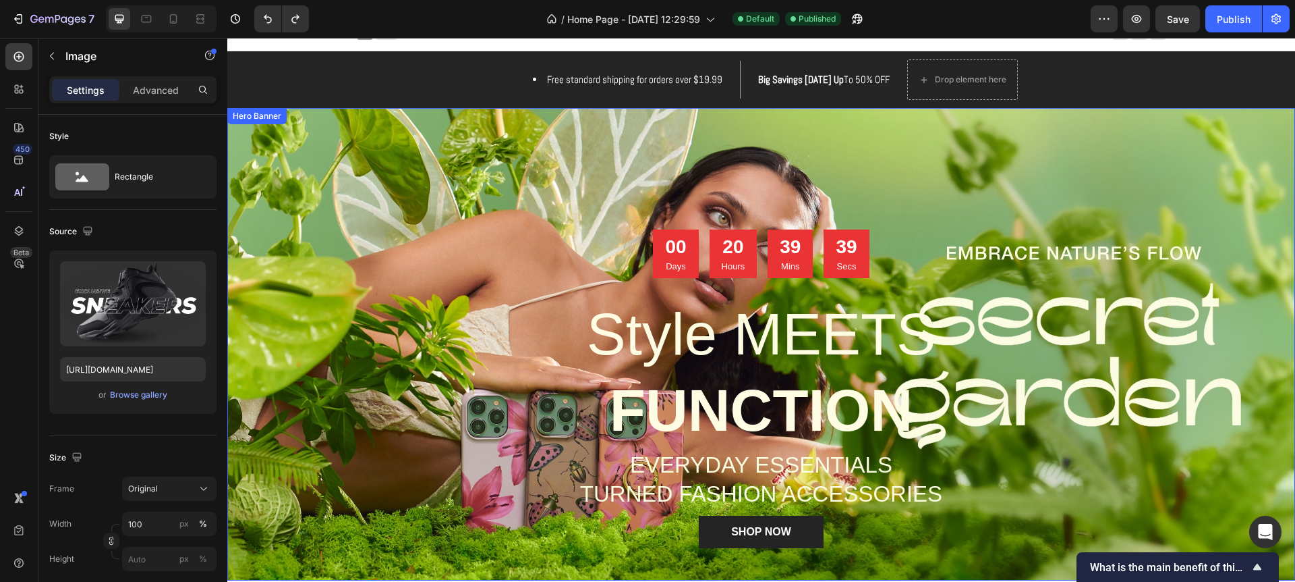
scroll to position [0, 0]
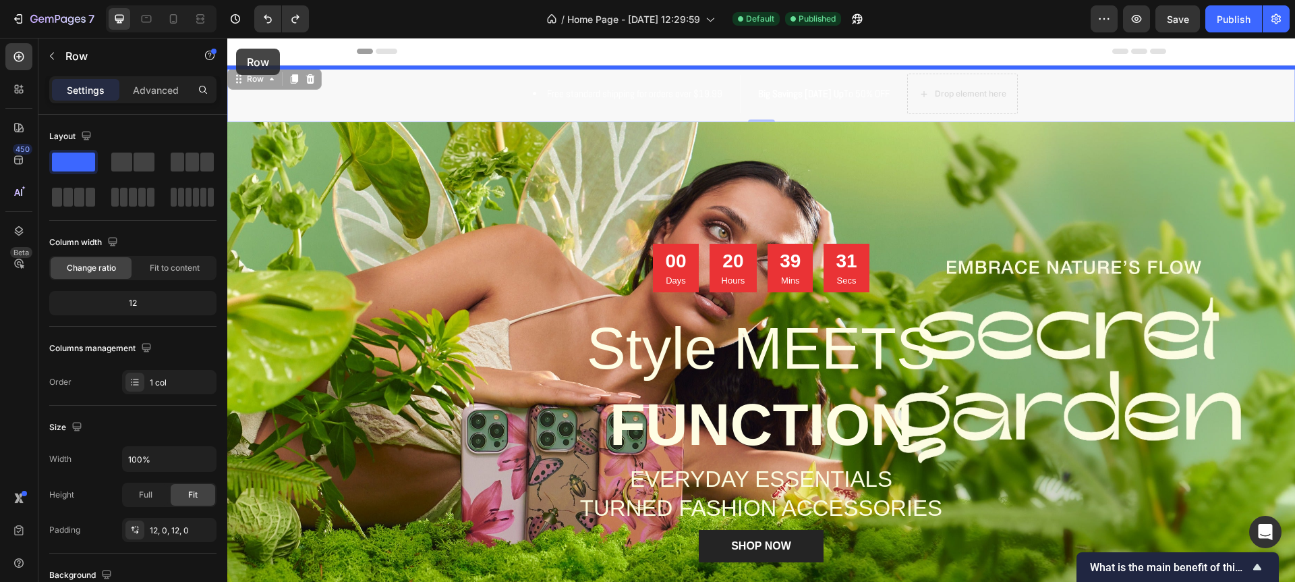
drag, startPoint x: 238, startPoint y: 80, endPoint x: 236, endPoint y: 49, distance: 31.1
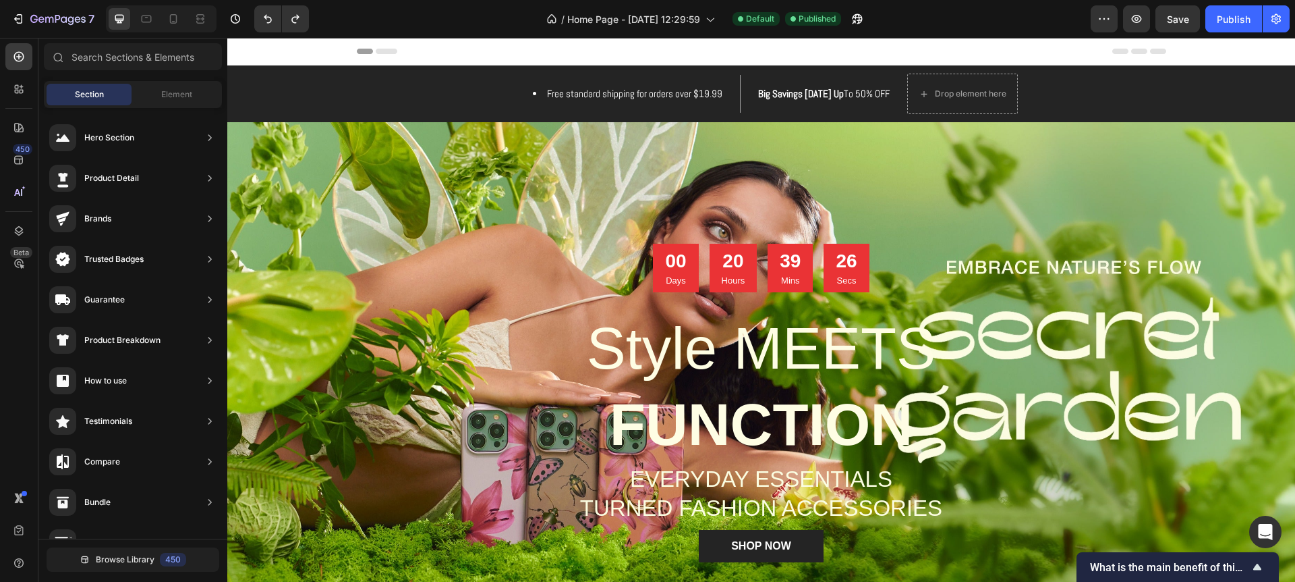
click at [644, 55] on div "Header" at bounding box center [762, 51] width 810 height 27
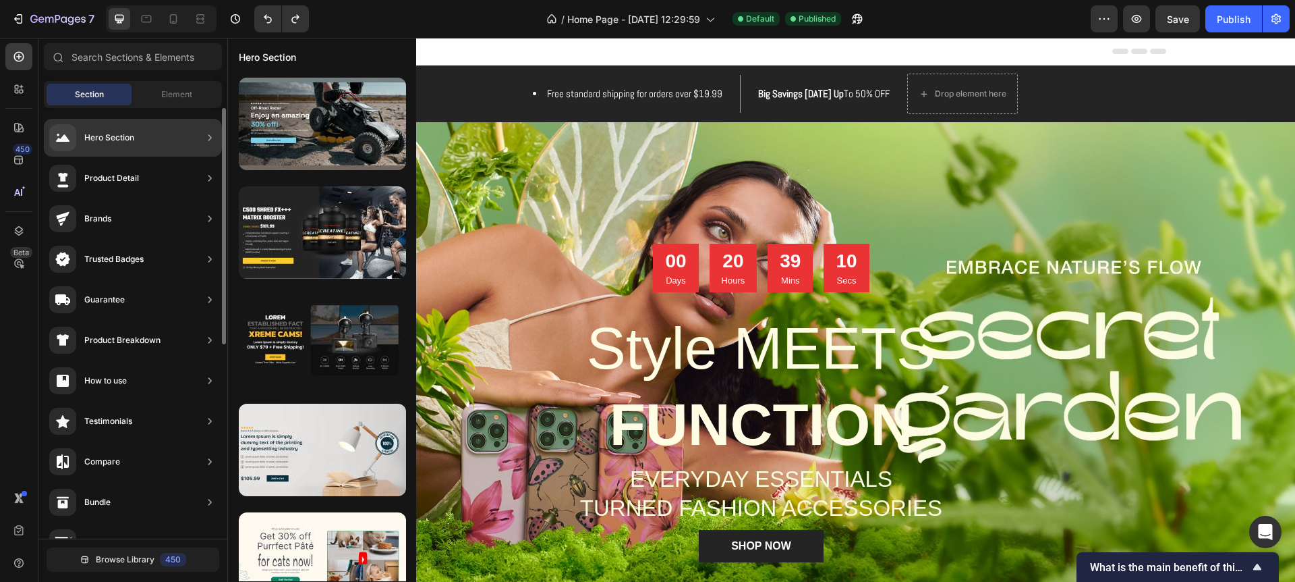
click at [130, 144] on div "Hero Section" at bounding box center [91, 137] width 85 height 27
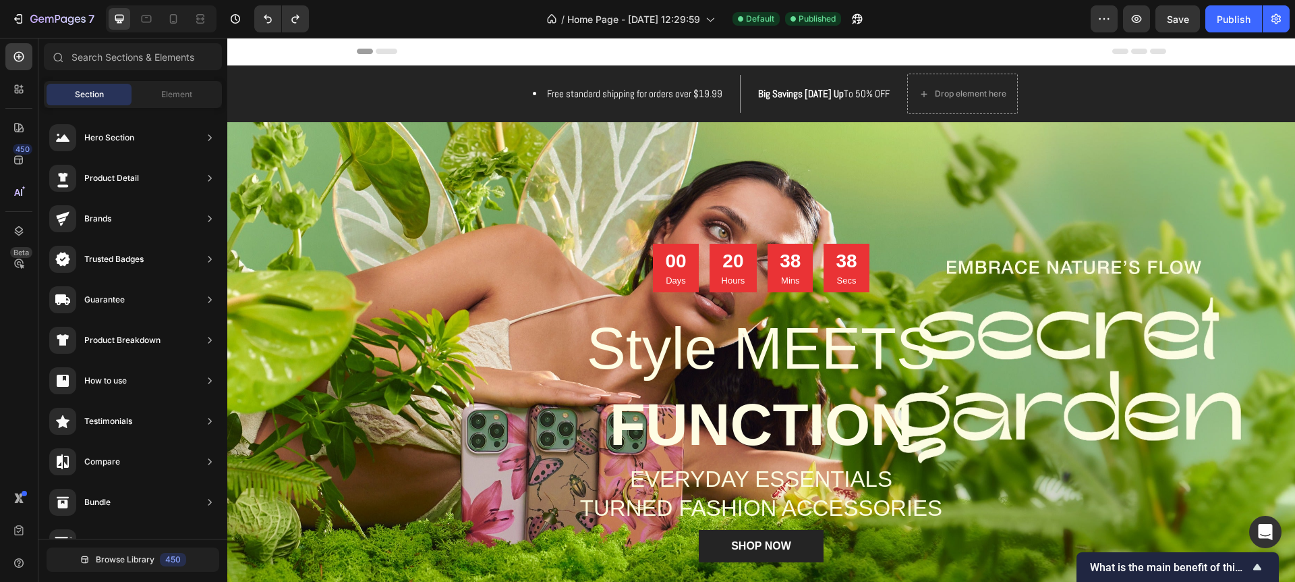
click at [78, 94] on span "Section" at bounding box center [89, 94] width 29 height 12
click at [165, 93] on span "Element" at bounding box center [176, 94] width 31 height 12
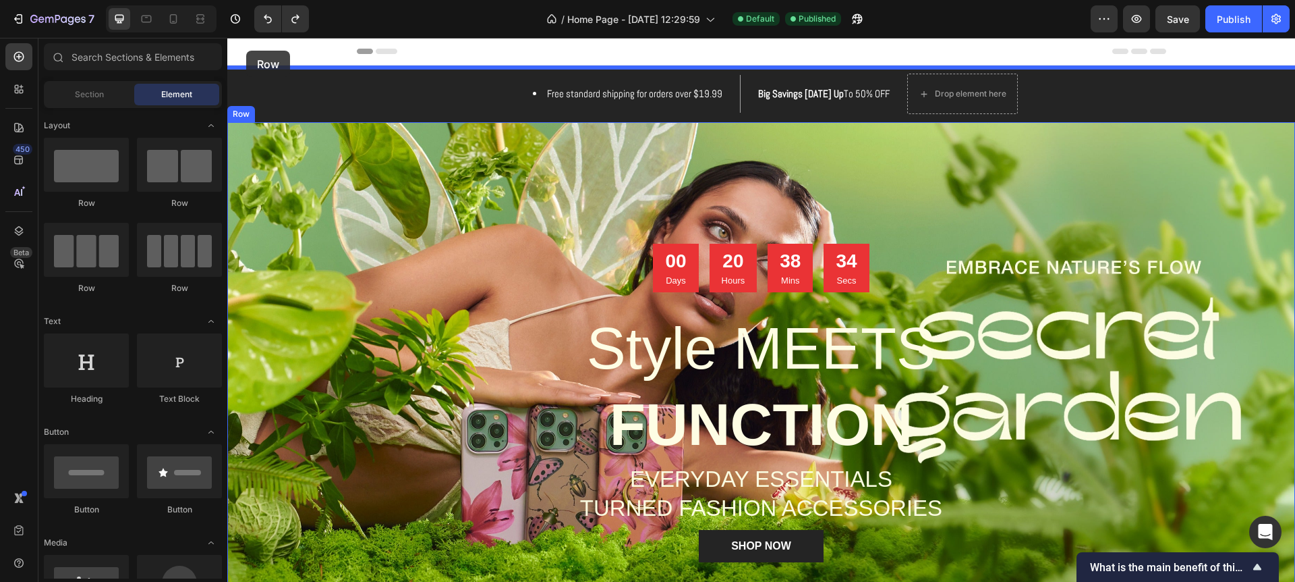
drag, startPoint x: 315, startPoint y: 200, endPoint x: 246, endPoint y: 51, distance: 164.2
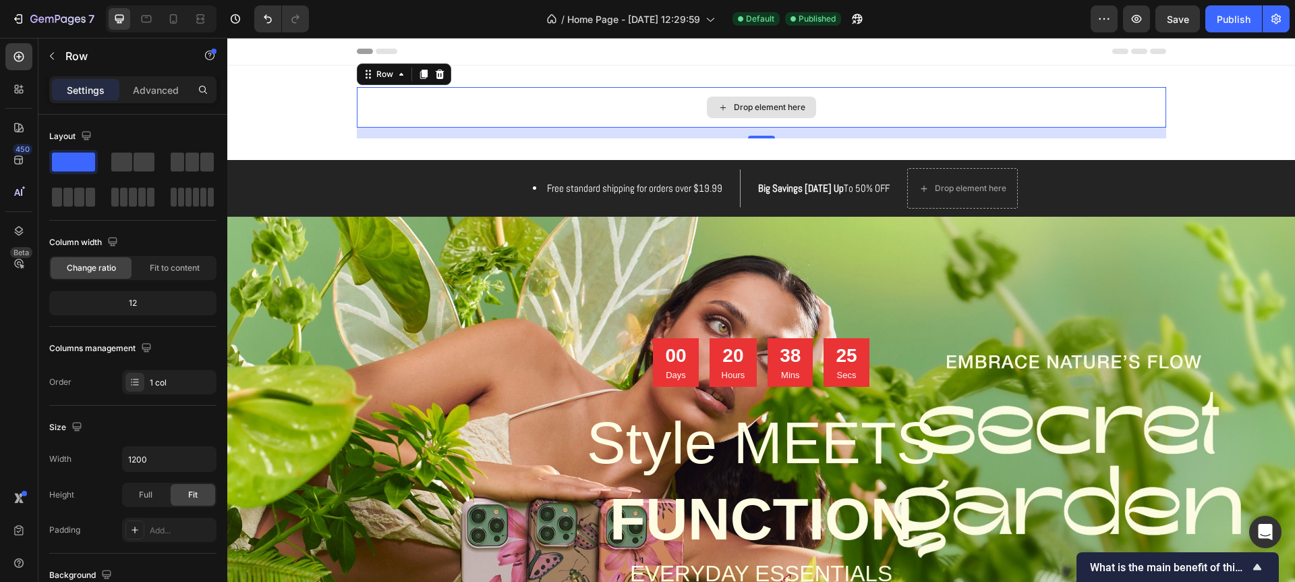
click at [756, 112] on div "Drop element here" at bounding box center [770, 107] width 72 height 11
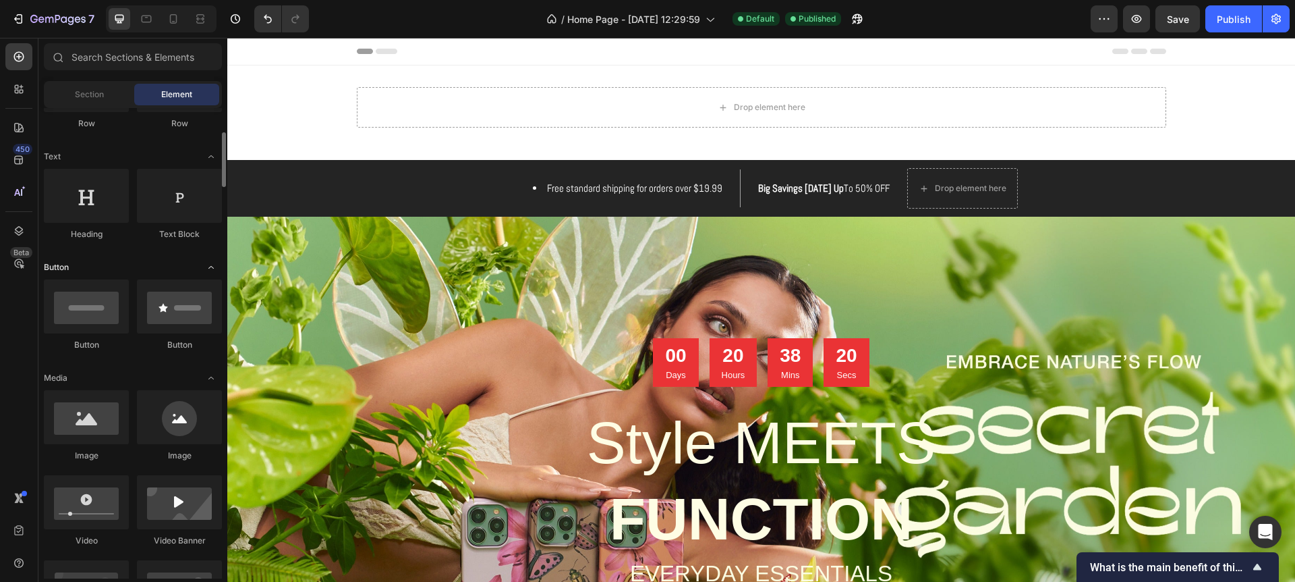
scroll to position [169, 0]
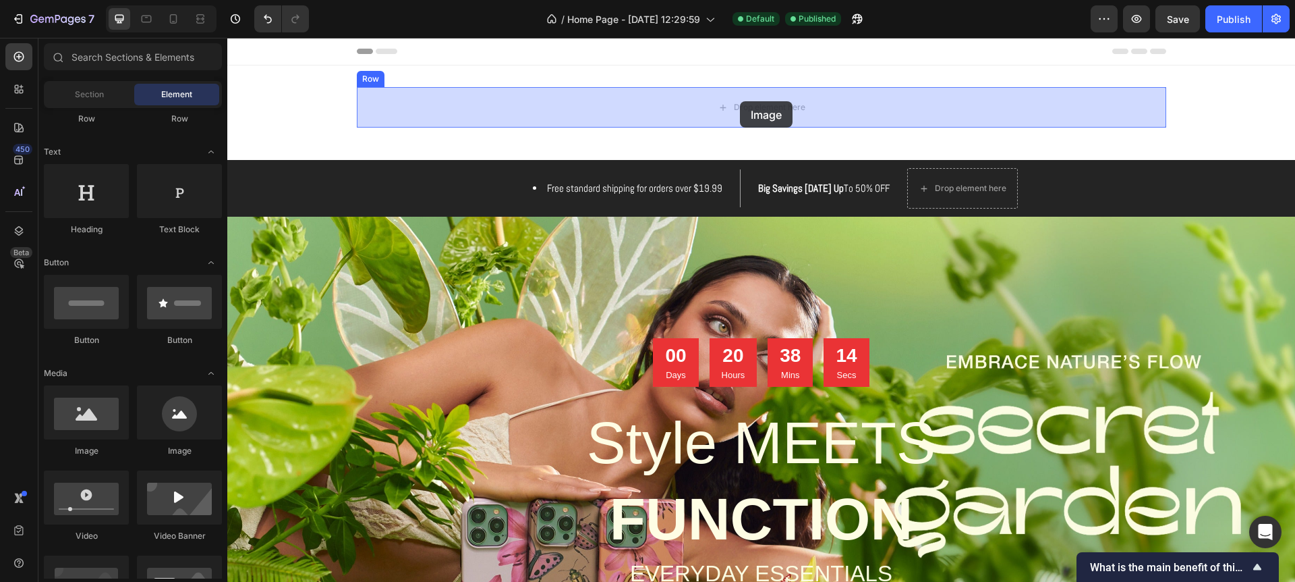
drag, startPoint x: 448, startPoint y: 422, endPoint x: 740, endPoint y: 101, distance: 433.7
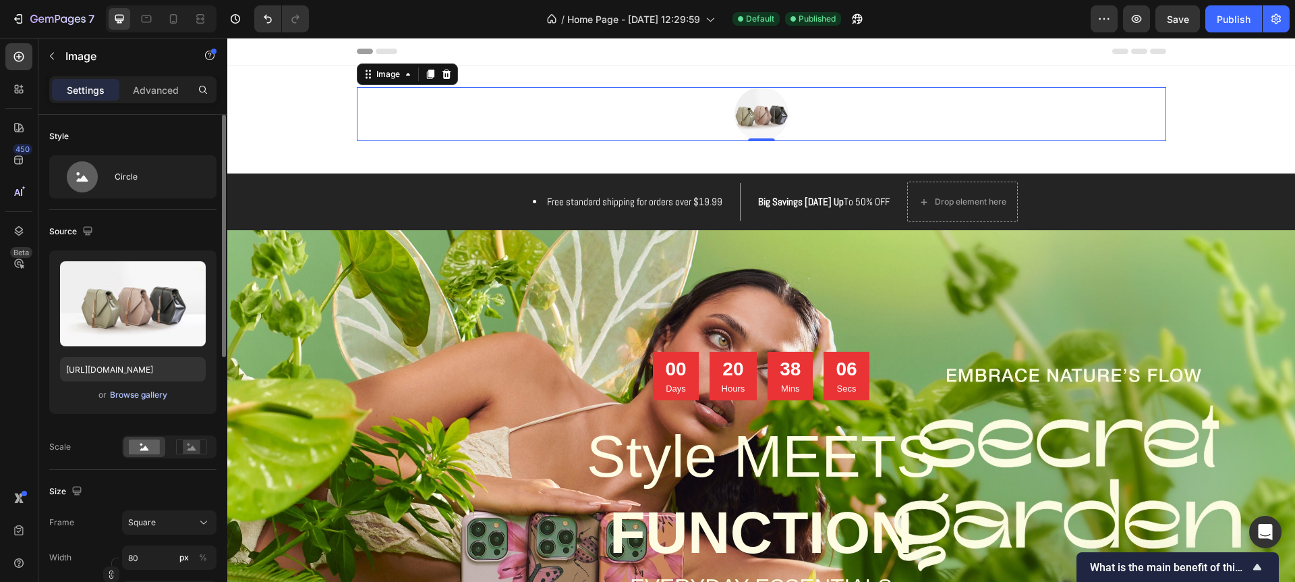
click at [146, 394] on div "Browse gallery" at bounding box center [138, 395] width 57 height 12
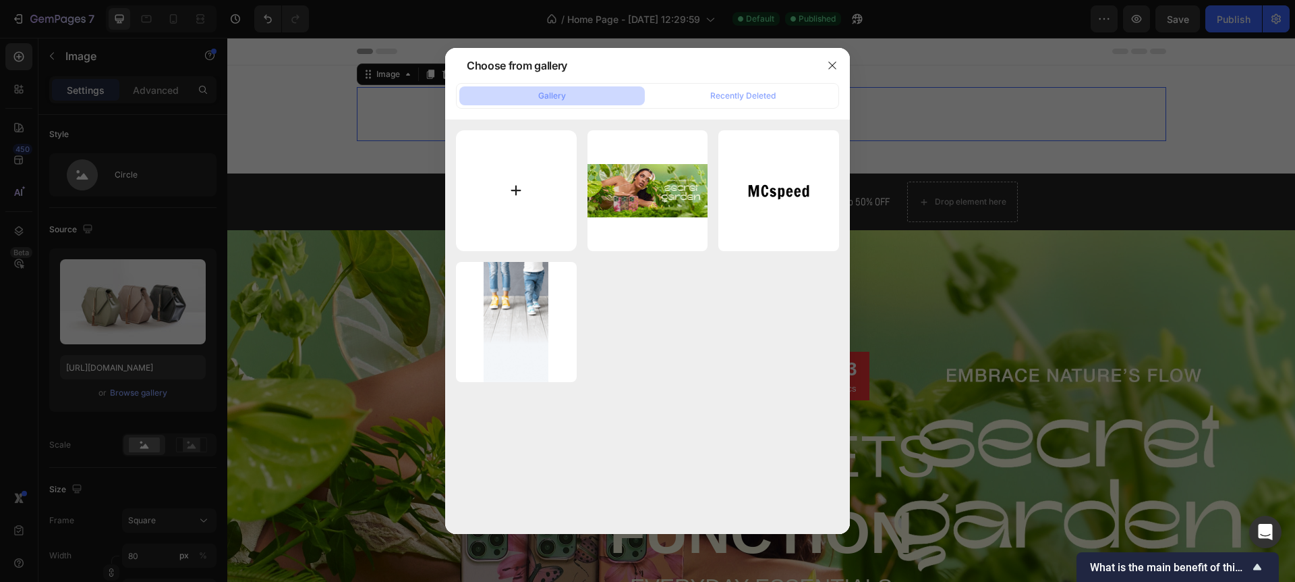
click at [528, 179] on input "file" at bounding box center [516, 190] width 121 height 121
type input "C:\fakepath\CNiCK Logo Black Text (1).png"
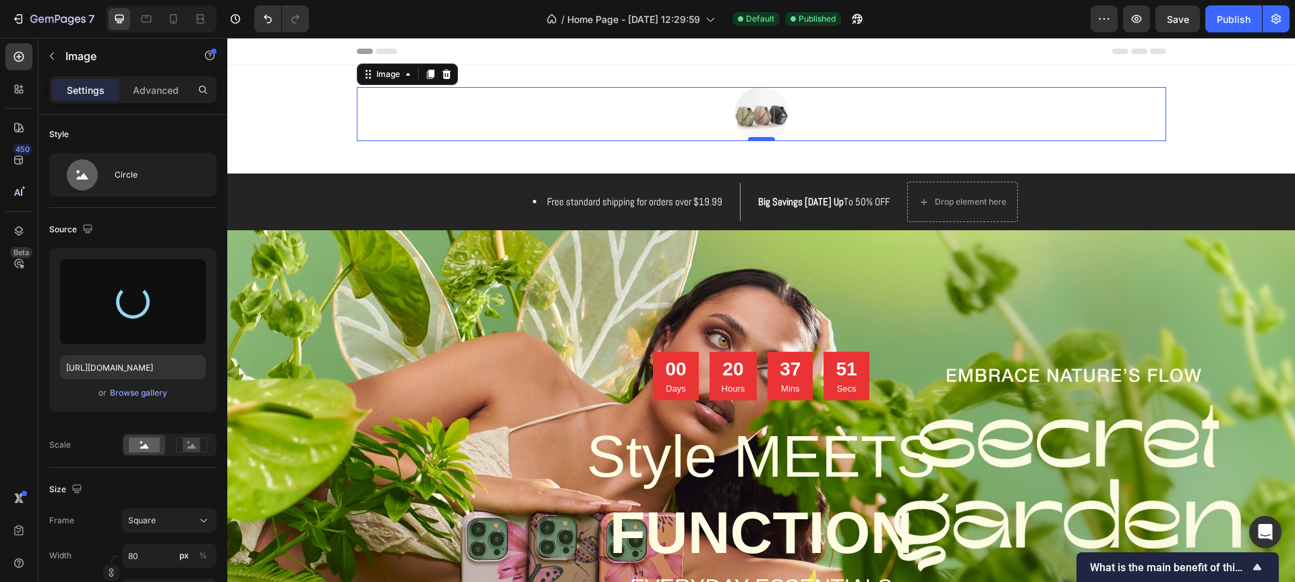
type input "https://cdn.shopify.com/s/files/1/0771/5055/2310/files/gempages_586125553279435…"
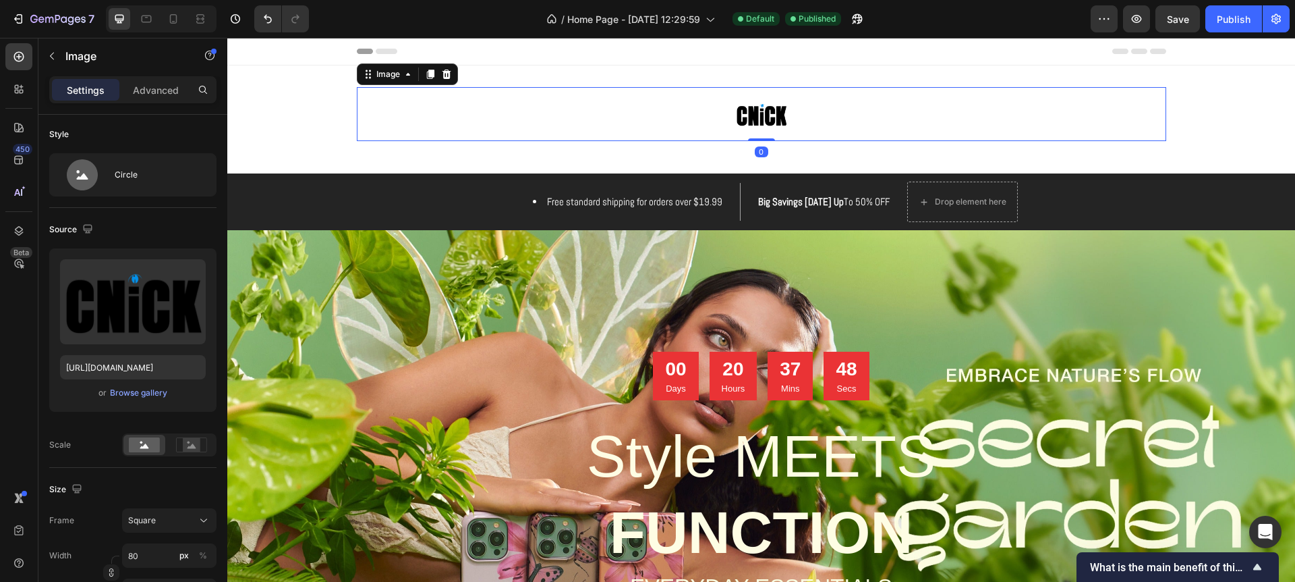
drag, startPoint x: 768, startPoint y: 140, endPoint x: 749, endPoint y: 172, distance: 37.5
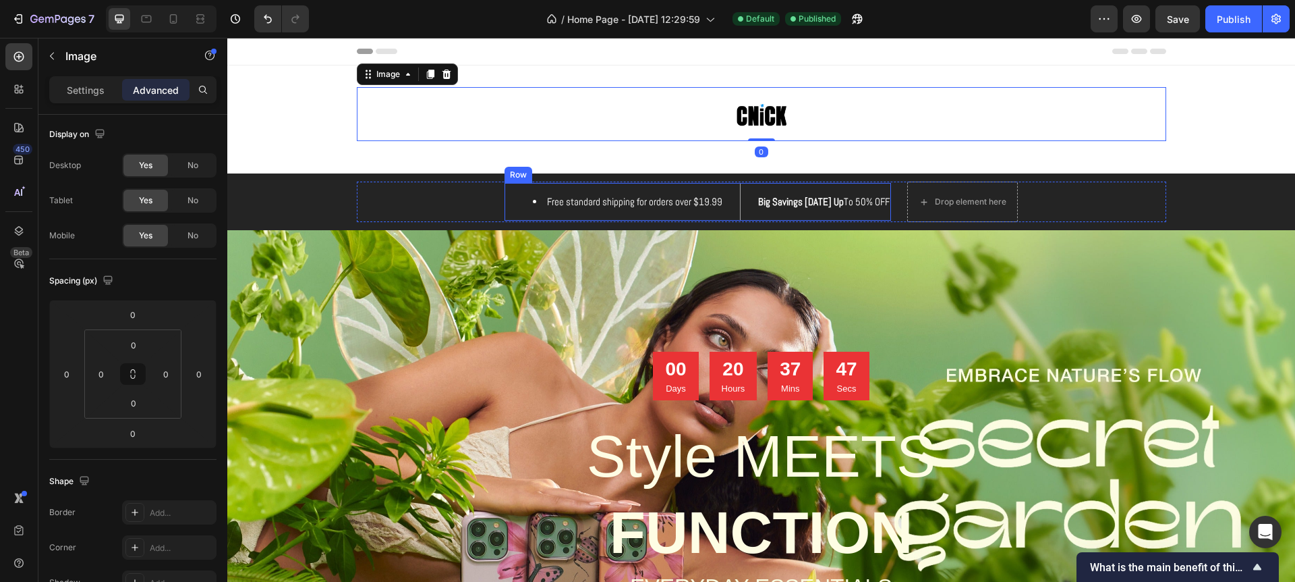
click at [755, 181] on div "Free standard shipping for orders over $19.99 Text block Big Savings Today Up T…" at bounding box center [698, 201] width 387 height 40
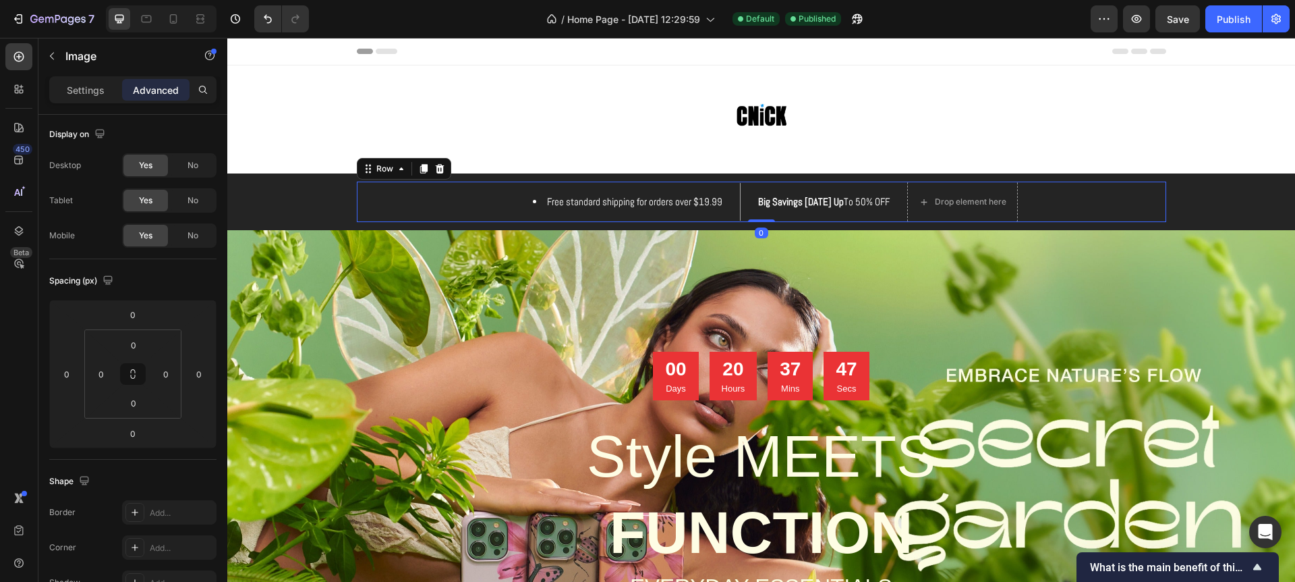
scroll to position [0, 0]
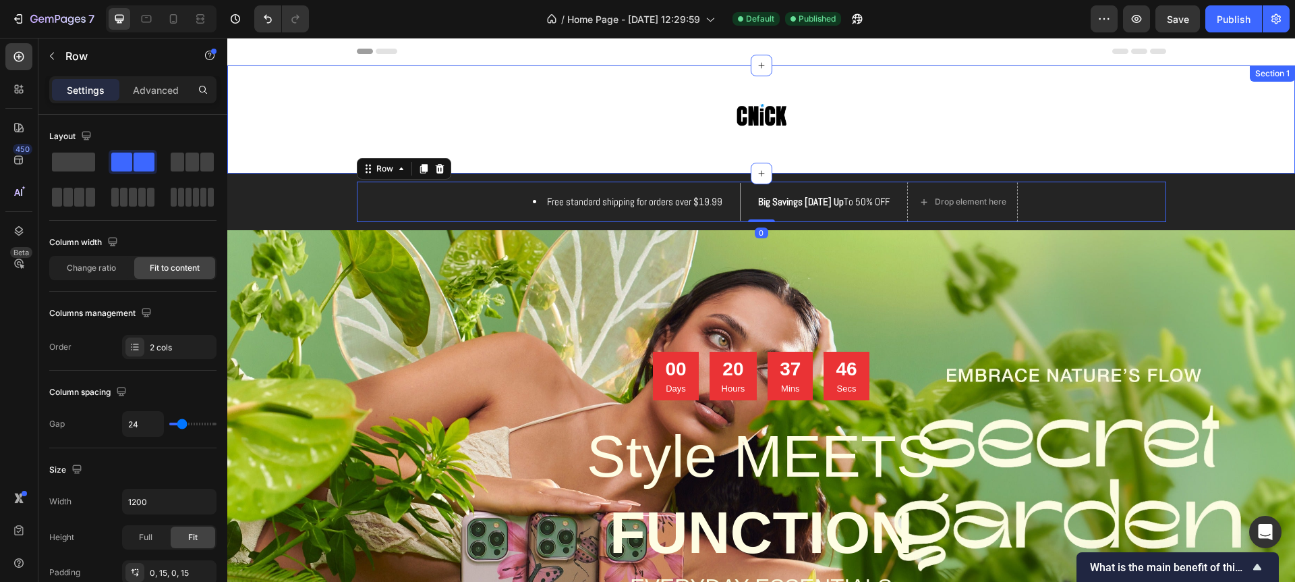
click at [759, 152] on div "Image Row Section 1" at bounding box center [761, 119] width 1068 height 108
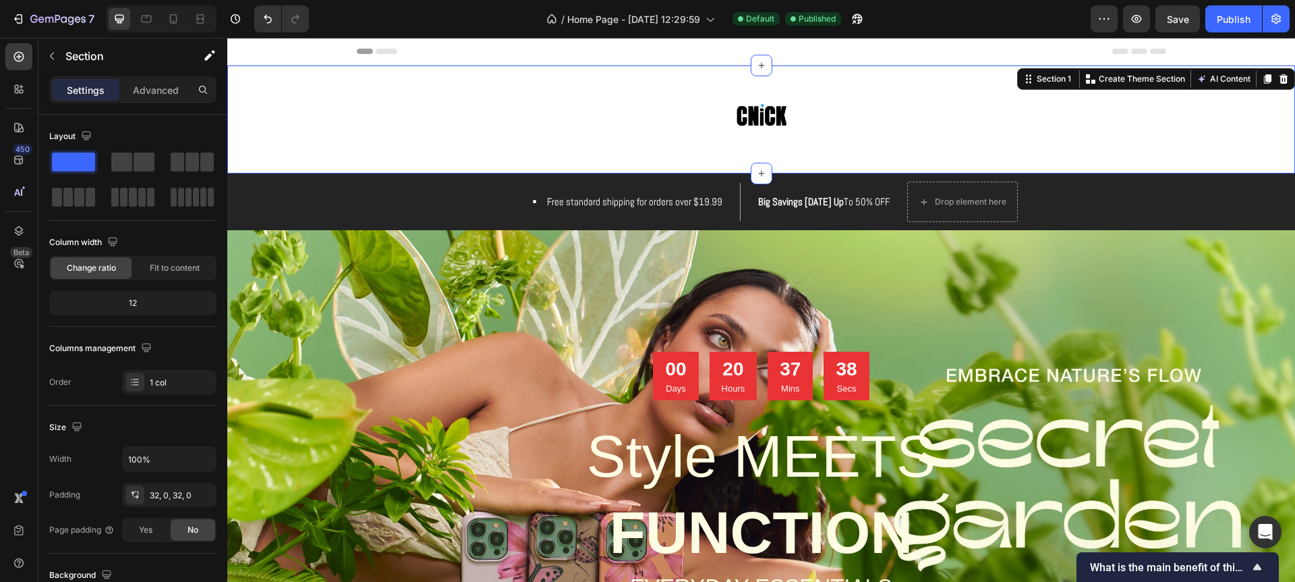
click at [728, 171] on div "Image Row Section 1 You can create reusable sections Create Theme Section AI Co…" at bounding box center [761, 119] width 1068 height 108
click at [824, 152] on div "Image Row Section 1 You can create reusable sections Create Theme Section AI Co…" at bounding box center [761, 119] width 1068 height 108
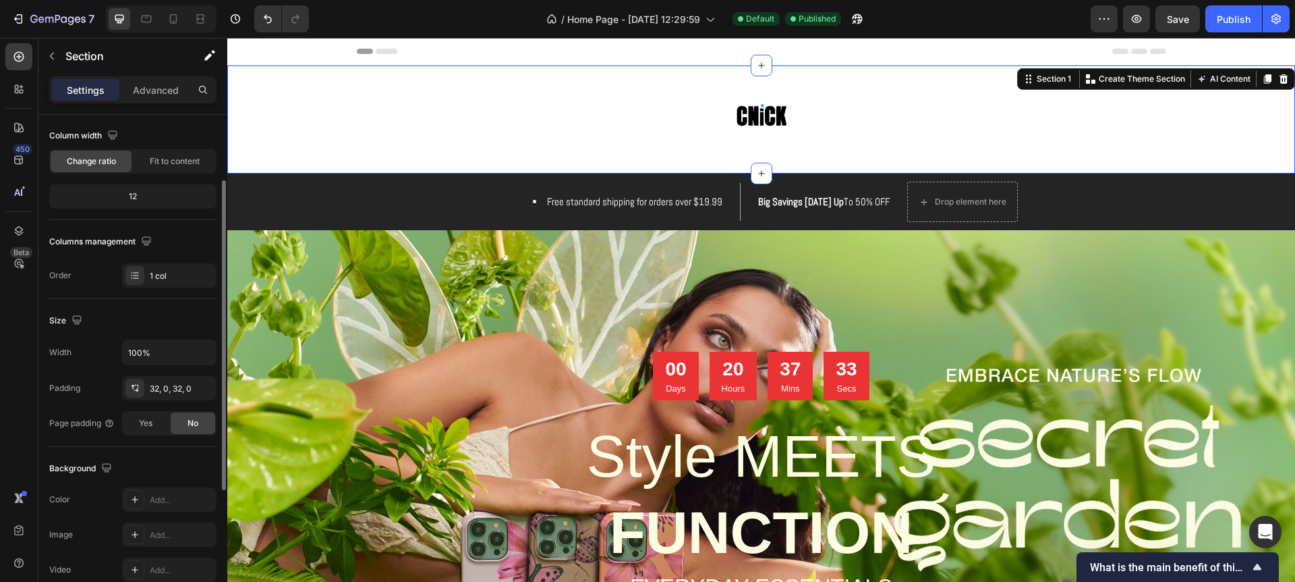
scroll to position [111, 0]
click at [202, 353] on icon "button" at bounding box center [203, 347] width 13 height 13
drag, startPoint x: 150, startPoint y: 347, endPoint x: 159, endPoint y: 352, distance: 9.4
click at [150, 347] on input "100%" at bounding box center [169, 348] width 93 height 24
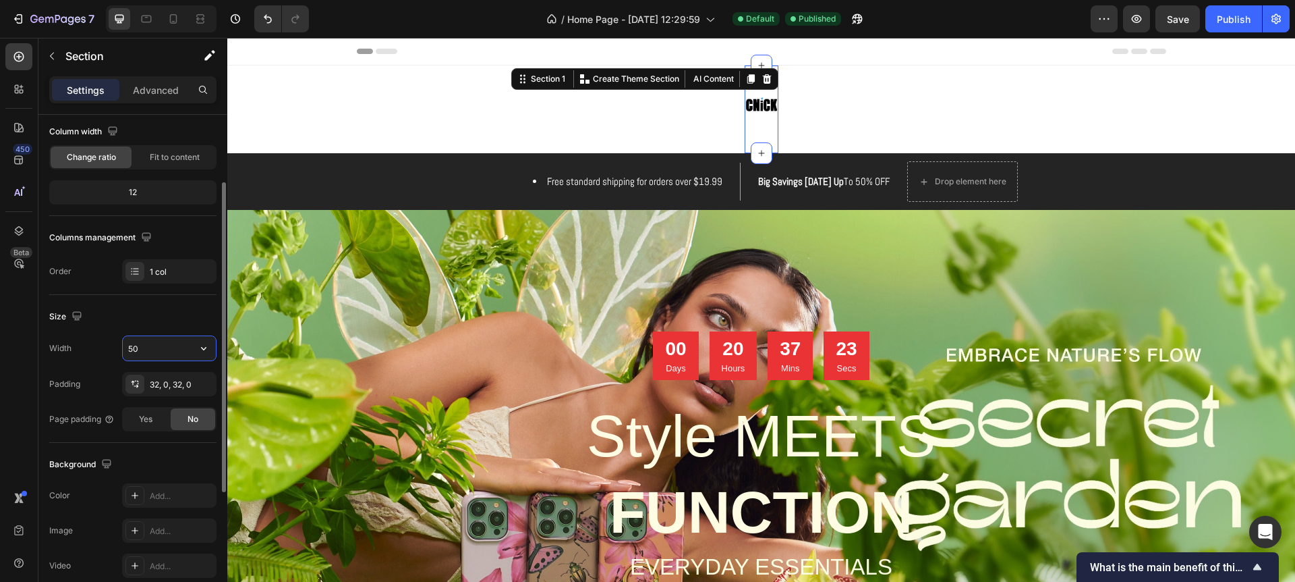
type input "100%"
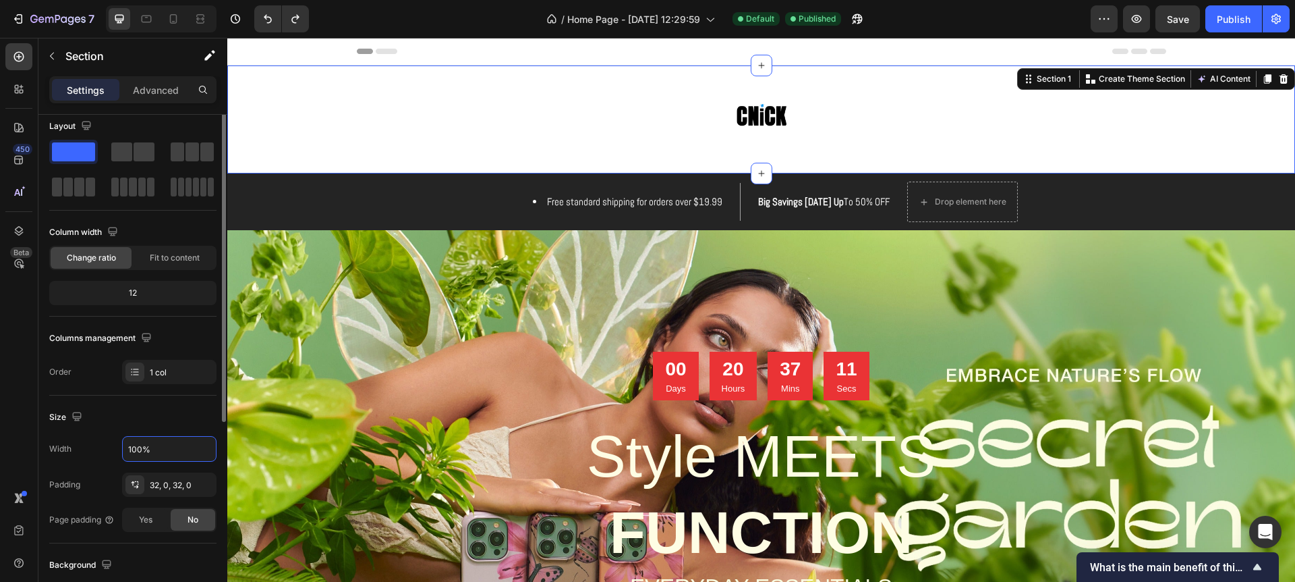
scroll to position [0, 0]
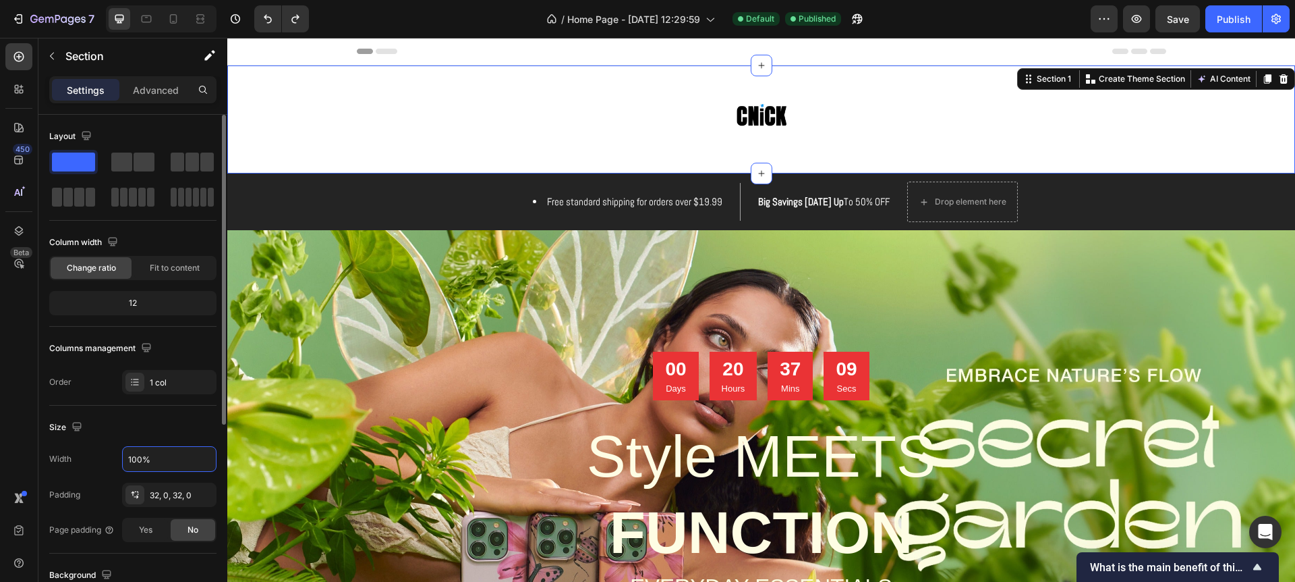
click at [148, 303] on div "12" at bounding box center [133, 302] width 162 height 19
click at [136, 306] on div "12" at bounding box center [133, 302] width 162 height 19
click at [74, 259] on span "Change ratio" at bounding box center [91, 265] width 49 height 12
click at [78, 265] on span "Change ratio" at bounding box center [91, 265] width 49 height 12
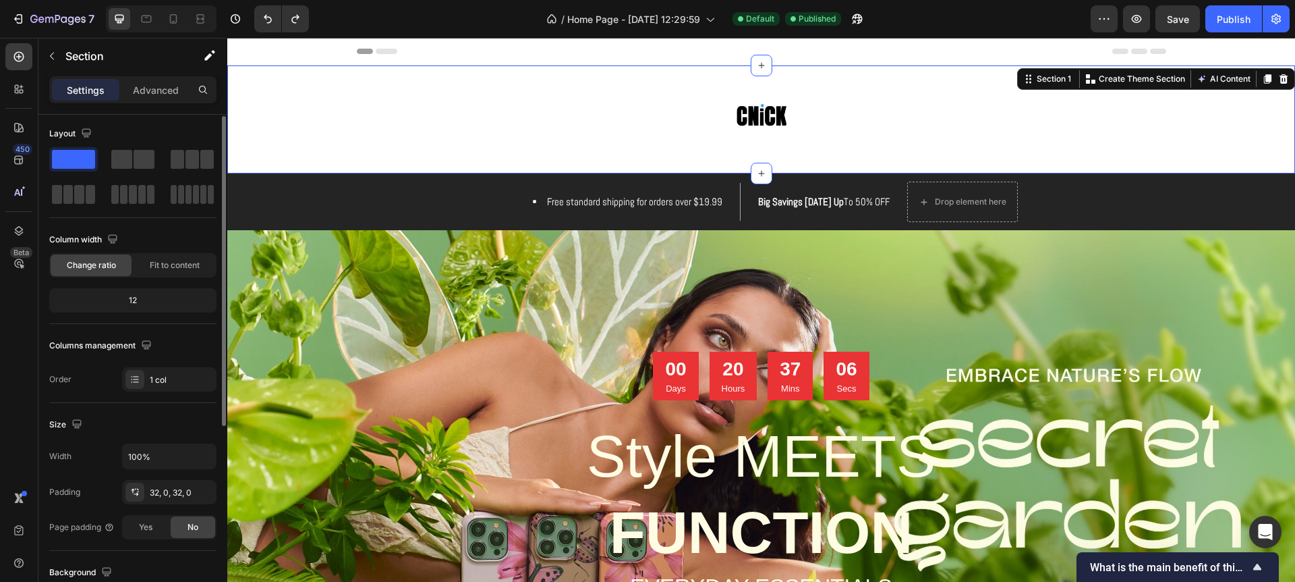
click at [134, 297] on div "12" at bounding box center [133, 300] width 162 height 19
click at [136, 304] on div "12" at bounding box center [133, 300] width 162 height 19
drag, startPoint x: 130, startPoint y: 299, endPoint x: 160, endPoint y: 300, distance: 30.4
click at [161, 299] on div "12" at bounding box center [133, 300] width 162 height 19
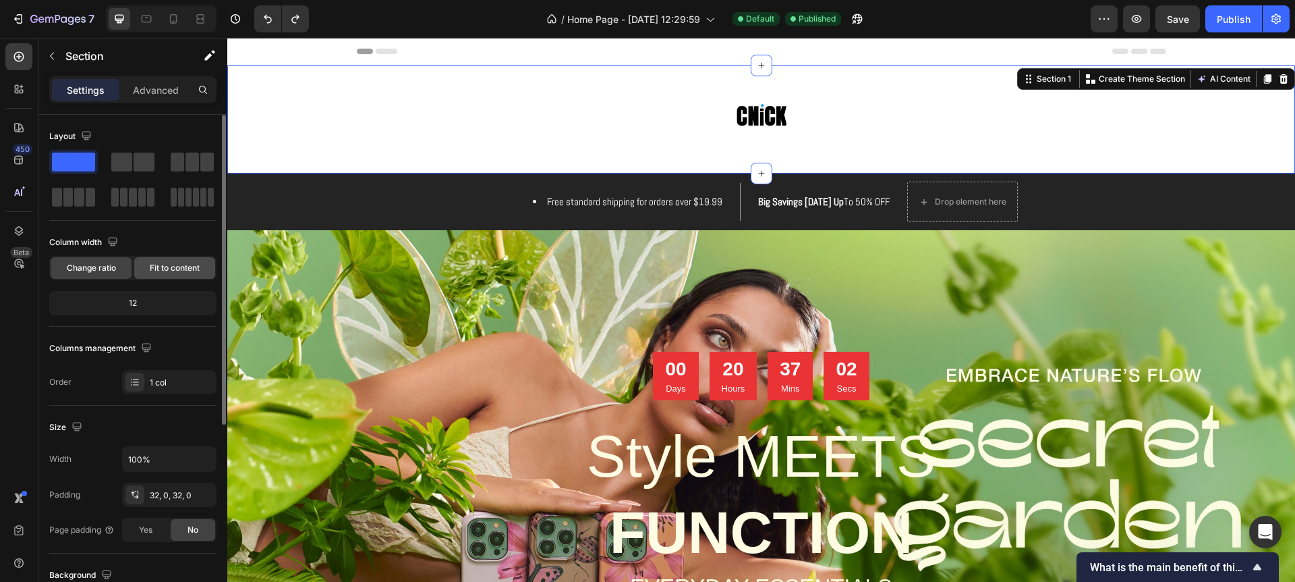
click at [169, 267] on span "Fit to content" at bounding box center [175, 268] width 50 height 12
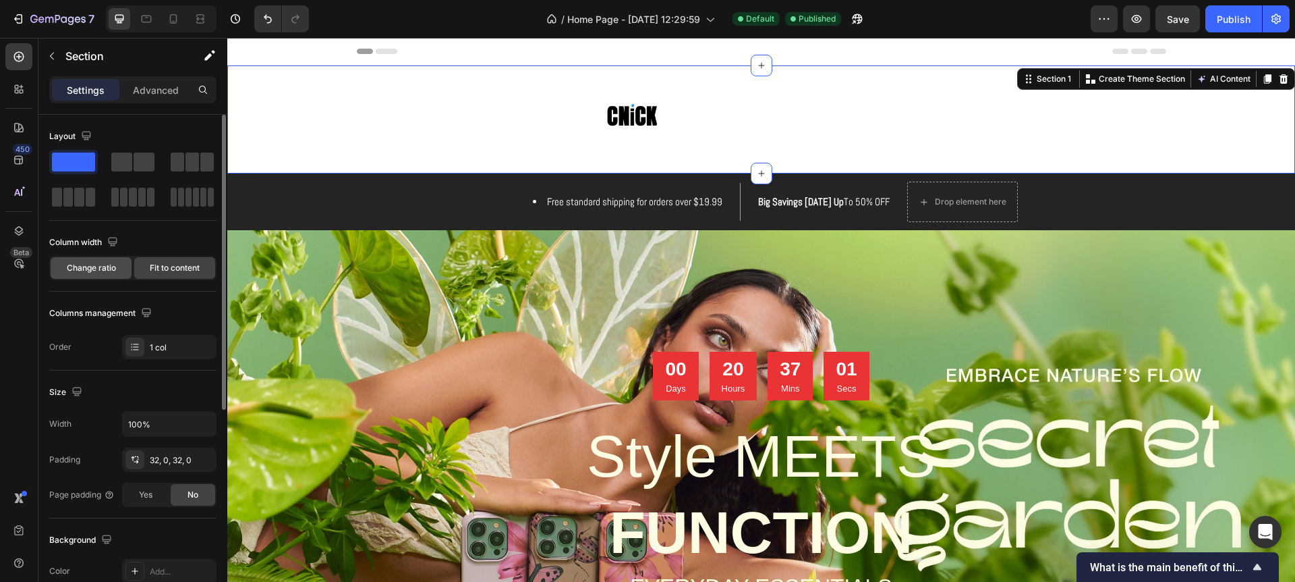
click at [107, 270] on span "Change ratio" at bounding box center [91, 268] width 49 height 12
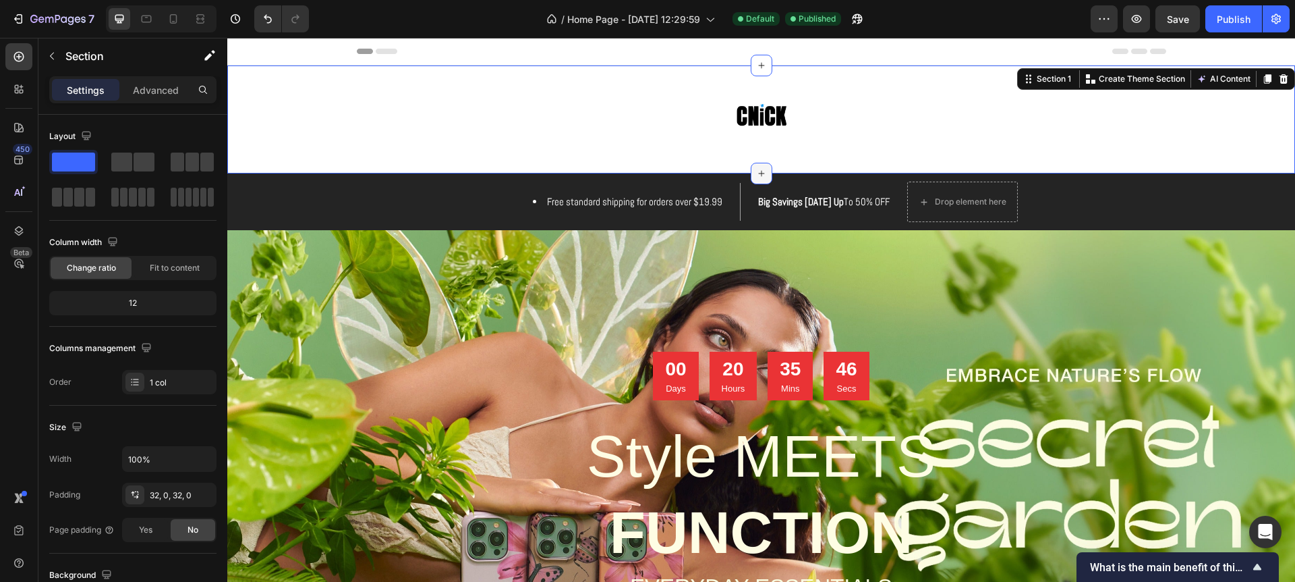
scroll to position [1, 0]
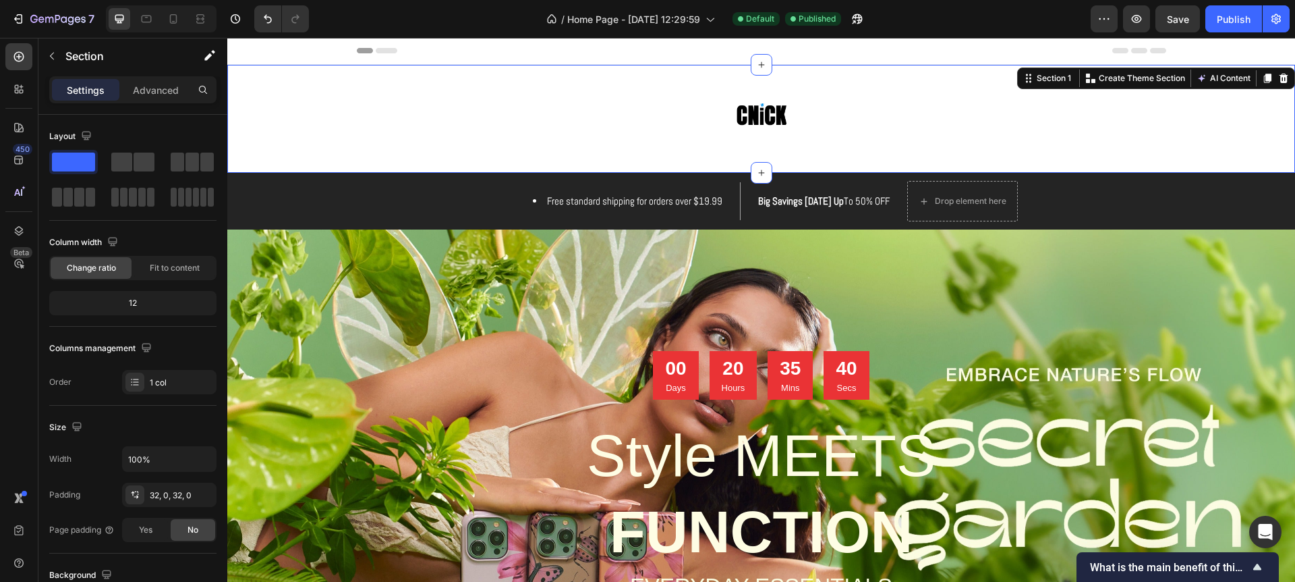
click at [244, 65] on div "Image Row Section 1 You can create reusable sections Create Theme Section AI Co…" at bounding box center [761, 119] width 1068 height 108
click at [243, 80] on div "Image Row Section 1 You can create reusable sections Create Theme Section AI Co…" at bounding box center [761, 119] width 1068 height 108
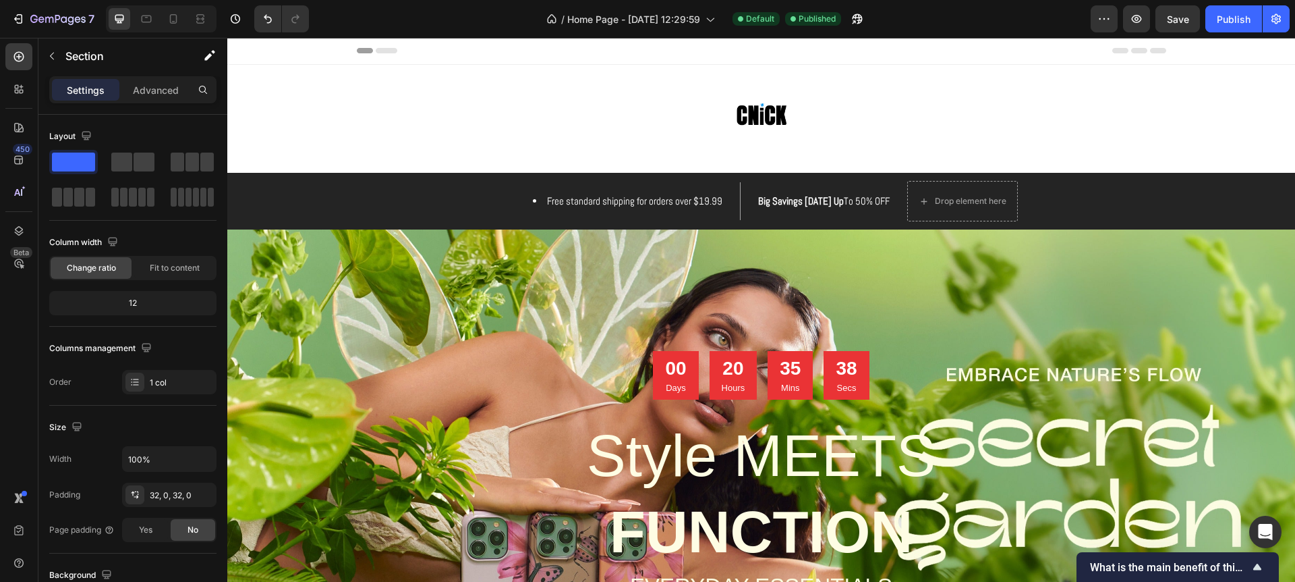
click at [249, 51] on div "Header" at bounding box center [260, 51] width 50 height 16
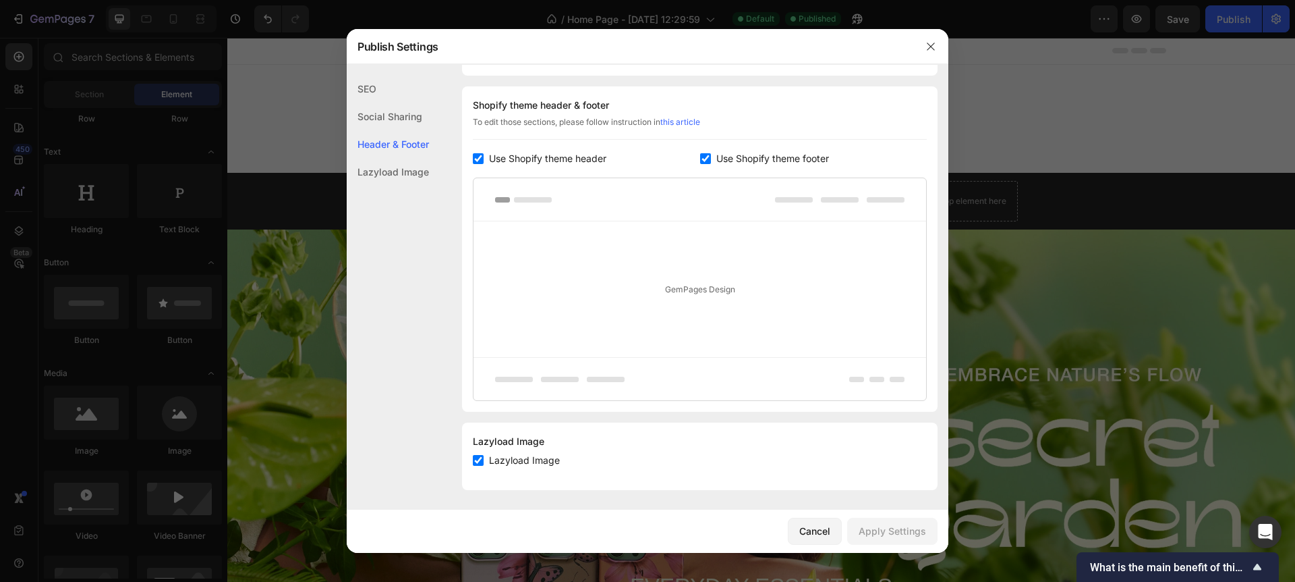
scroll to position [175, 0]
click at [493, 156] on span "Use Shopify theme header" at bounding box center [547, 156] width 117 height 16
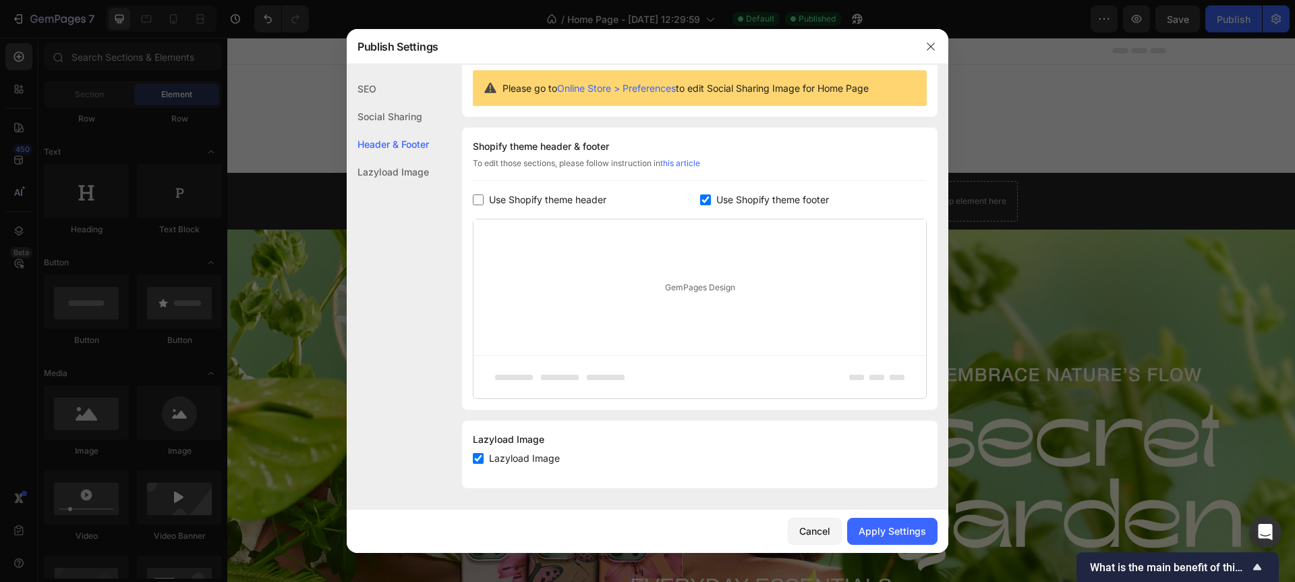
scroll to position [132, 0]
click at [478, 199] on input "checkbox" at bounding box center [478, 199] width 11 height 11
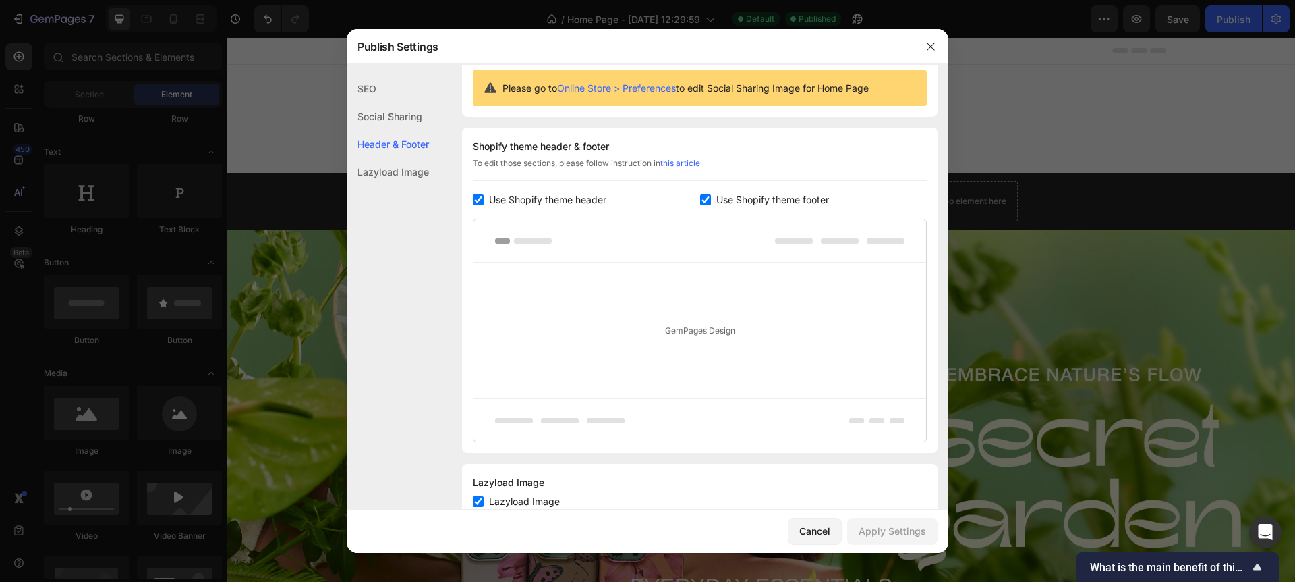
click at [476, 198] on input "checkbox" at bounding box center [478, 199] width 11 height 11
checkbox input "false"
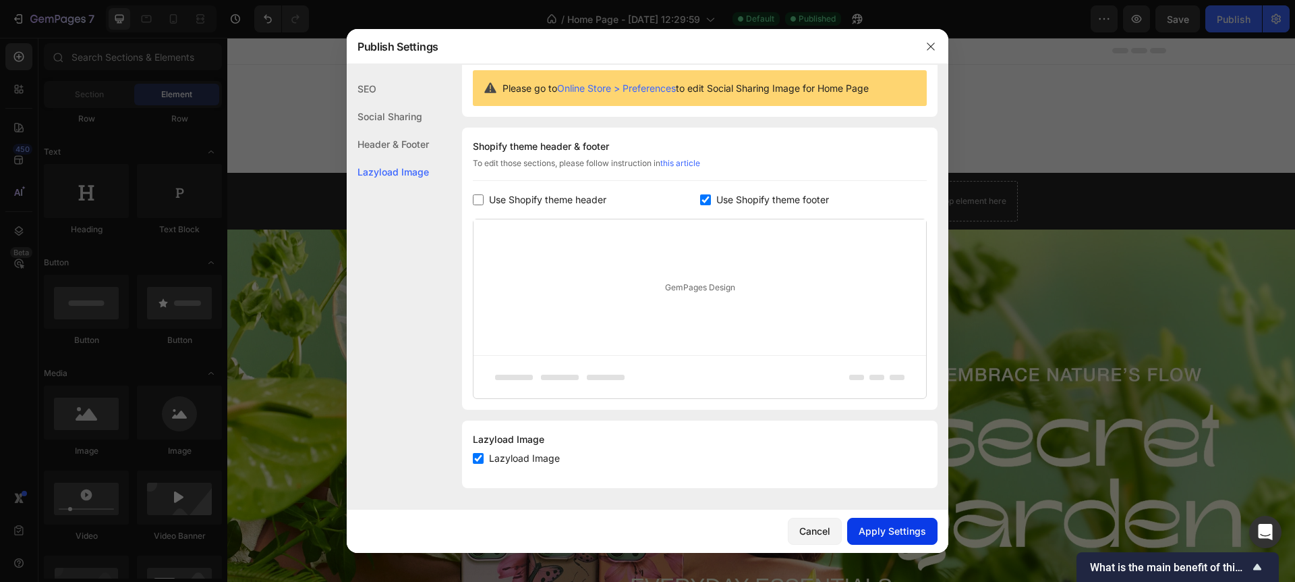
click at [907, 528] on div "Apply Settings" at bounding box center [892, 531] width 67 height 14
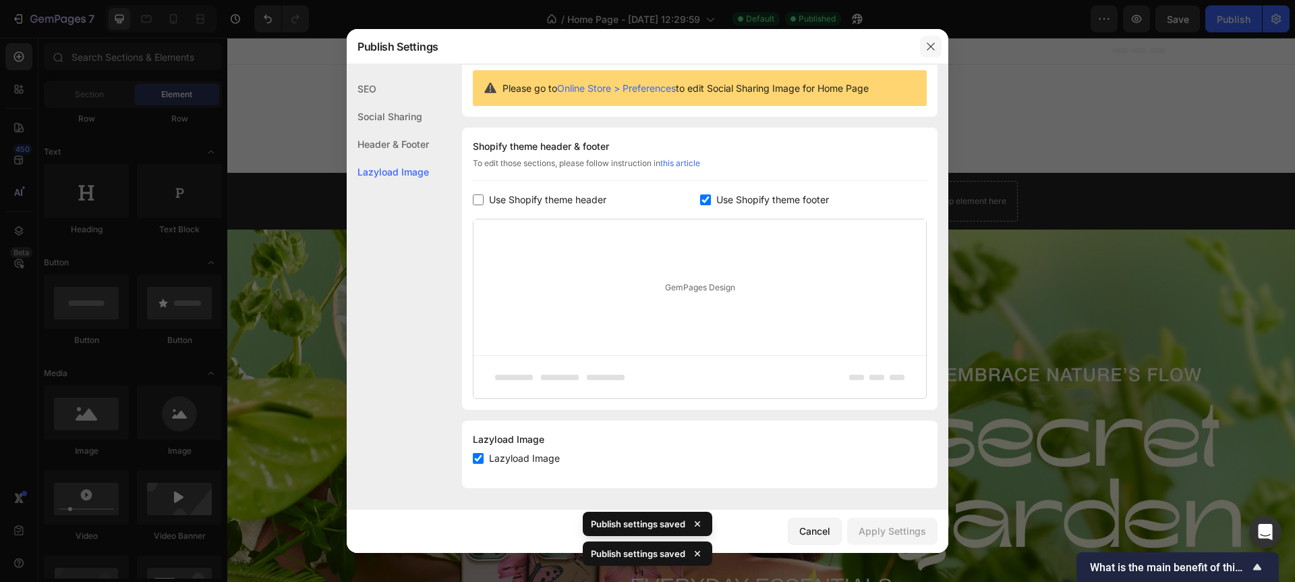
click at [930, 41] on icon "button" at bounding box center [931, 46] width 11 height 11
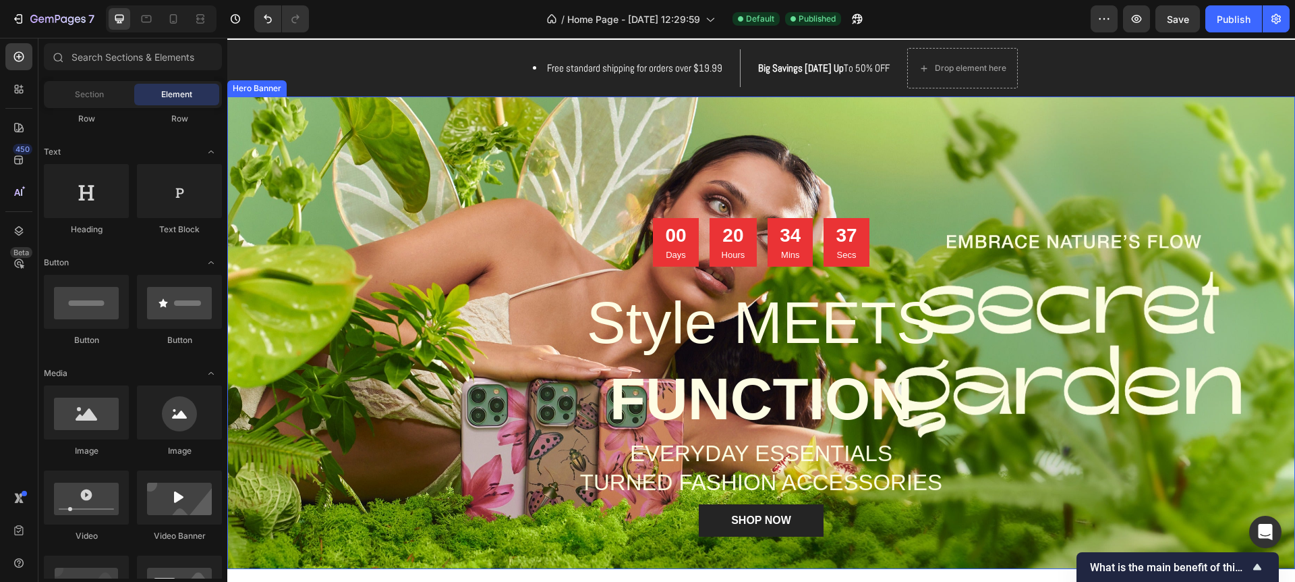
scroll to position [135, 0]
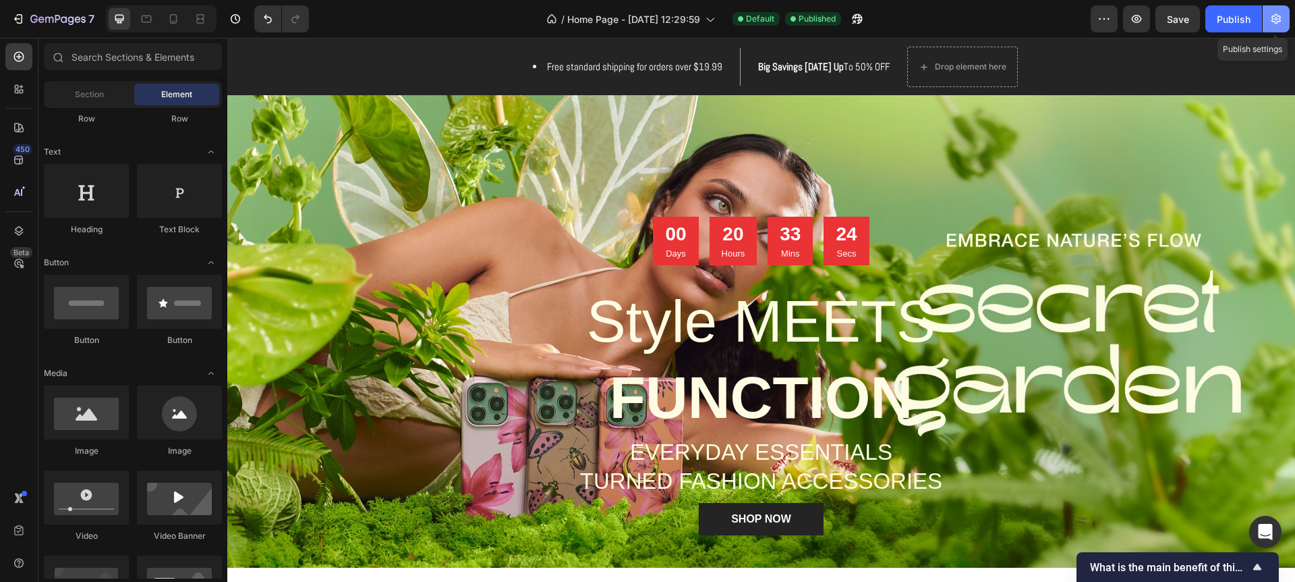
click at [1277, 19] on icon "button" at bounding box center [1276, 18] width 13 height 13
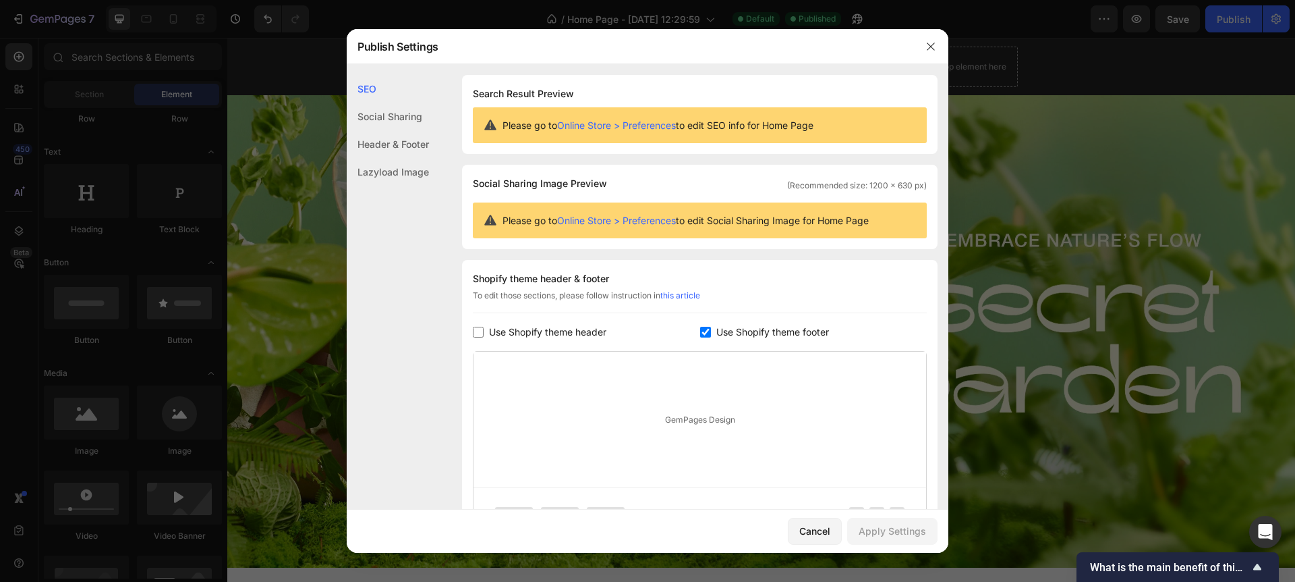
click at [508, 337] on span "Use Shopify theme header" at bounding box center [547, 332] width 117 height 16
checkbox input "true"
click at [894, 530] on div "Apply Settings" at bounding box center [892, 531] width 67 height 14
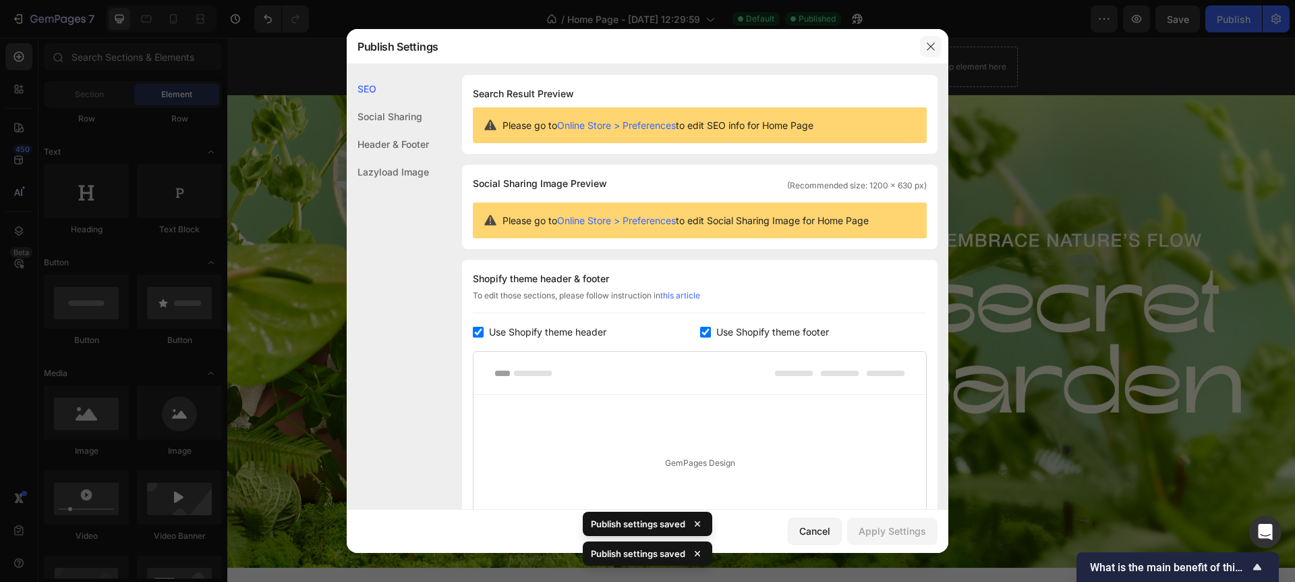
click at [932, 50] on icon "button" at bounding box center [931, 46] width 11 height 11
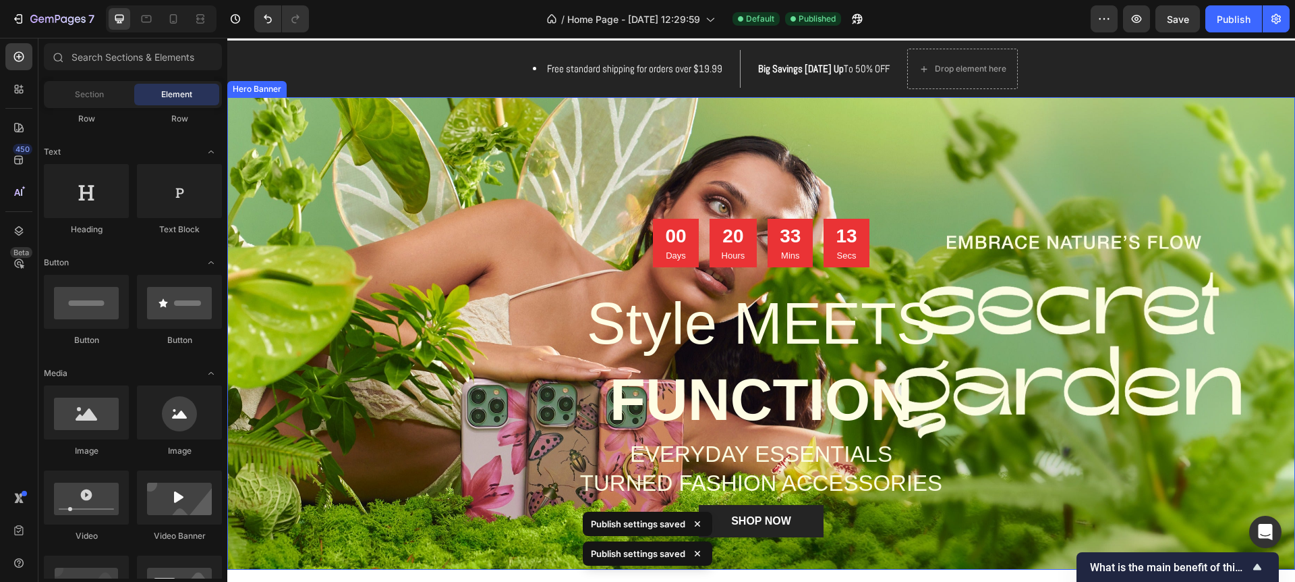
scroll to position [132, 0]
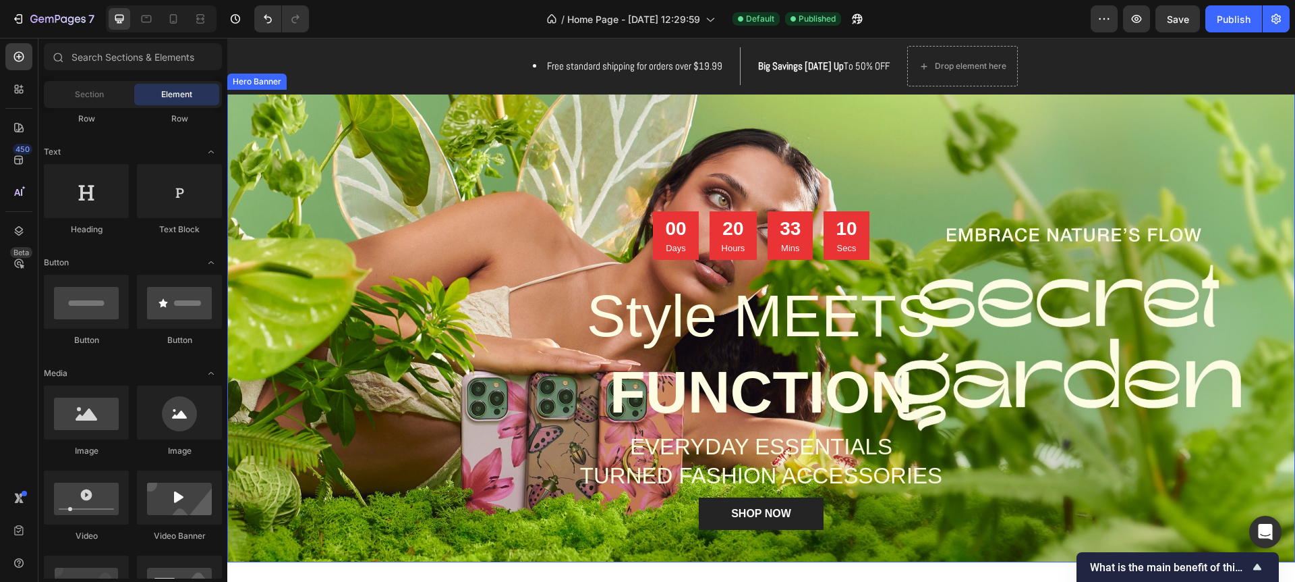
click at [961, 200] on div "Overlay" at bounding box center [761, 326] width 1068 height 472
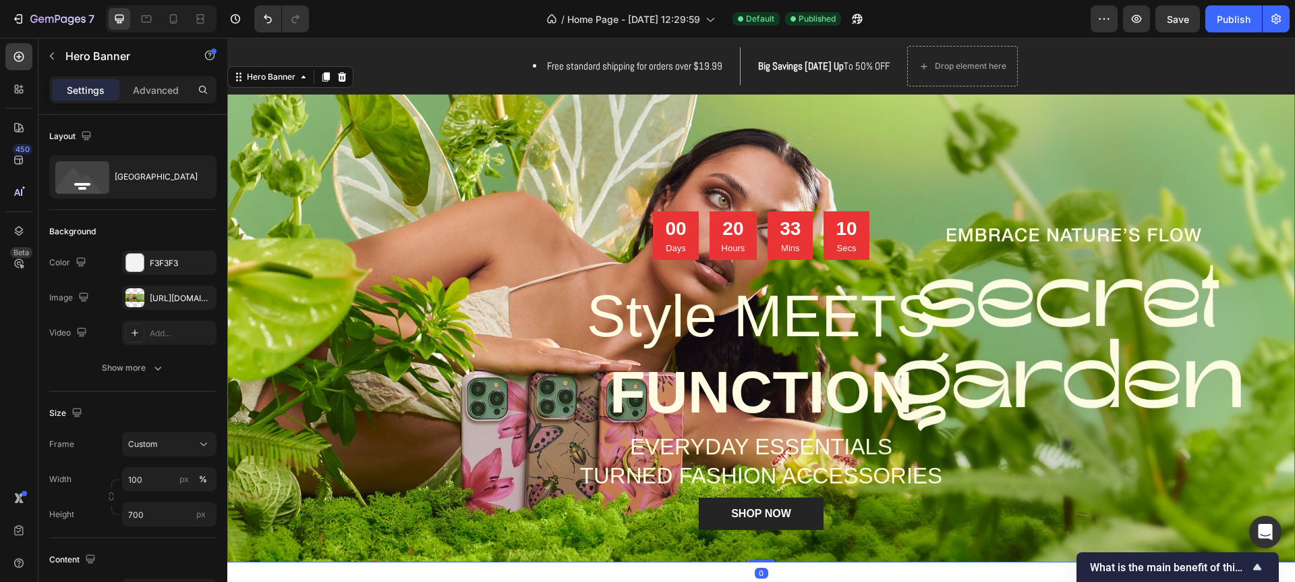
scroll to position [141, 0]
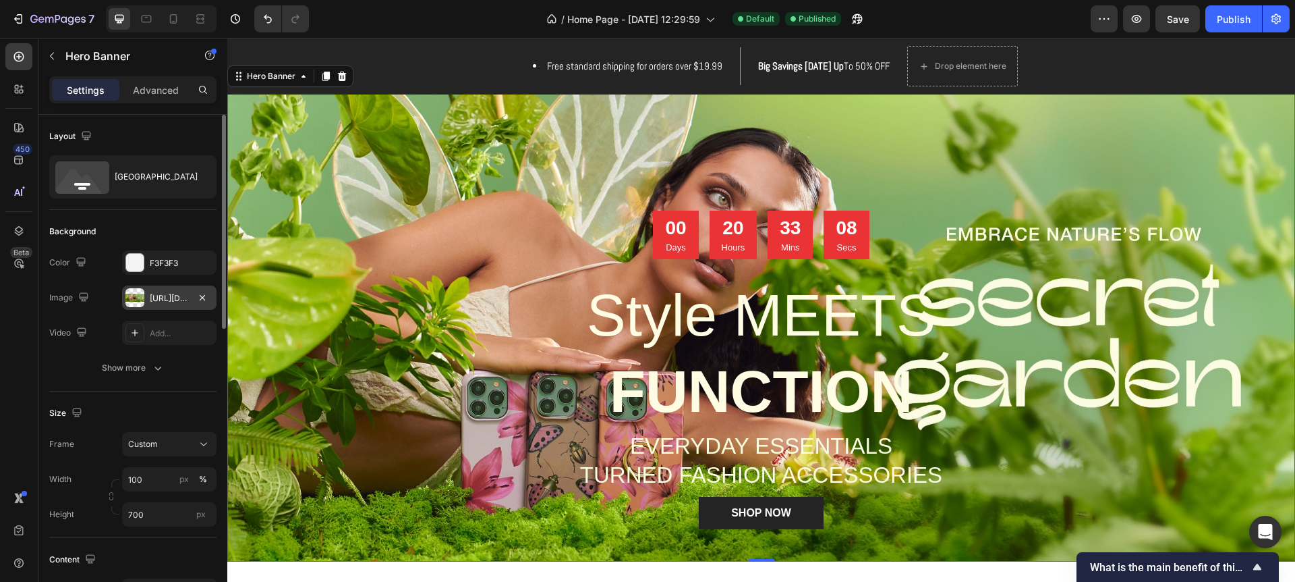
click at [175, 299] on div "https://cdn.shopify.com/s/files/1/0771/5055/2310/files/gempages_586125553279435…" at bounding box center [169, 298] width 39 height 12
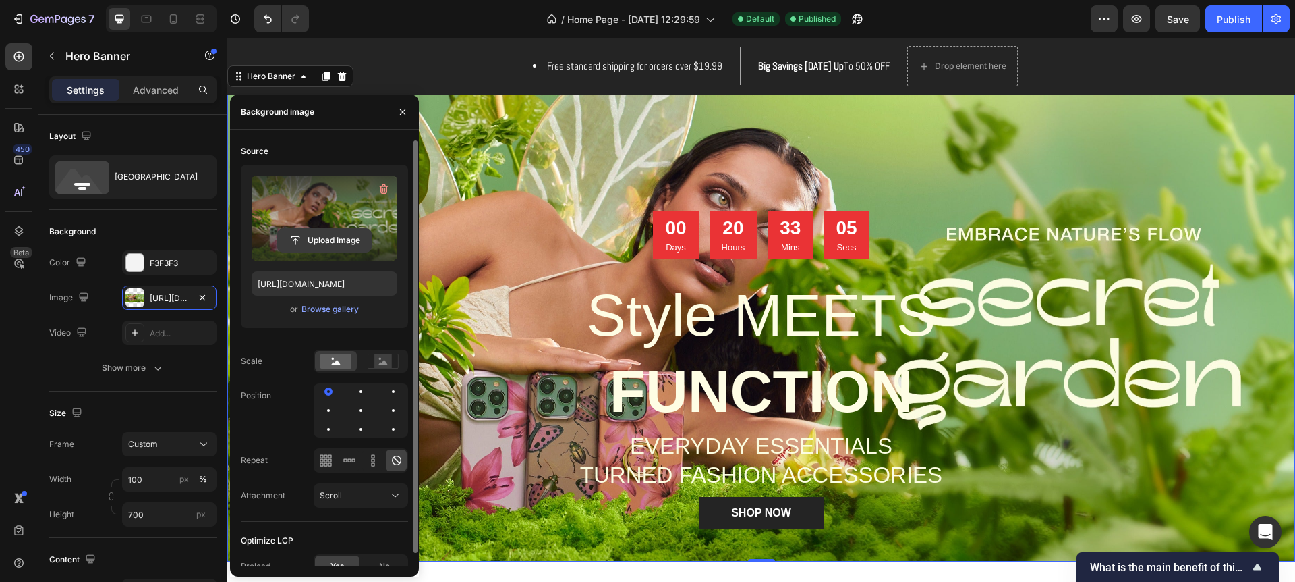
click at [304, 237] on input "file" at bounding box center [324, 240] width 93 height 23
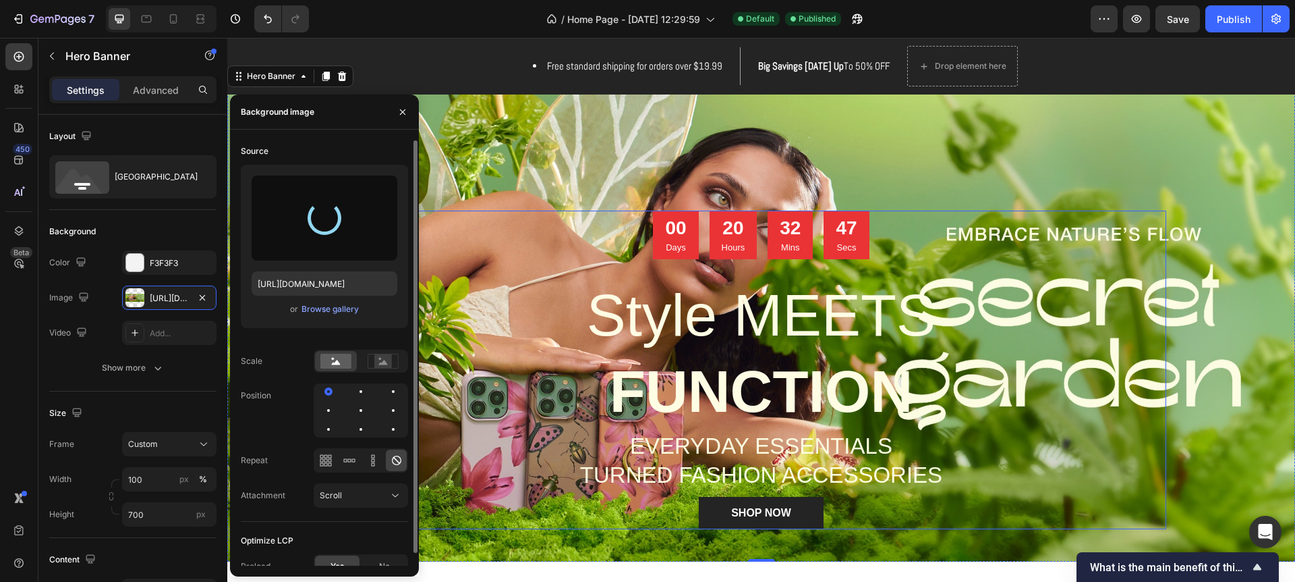
type input "https://cdn.shopify.com/s/files/1/0771/5055/2310/files/gempages_586125553279435…"
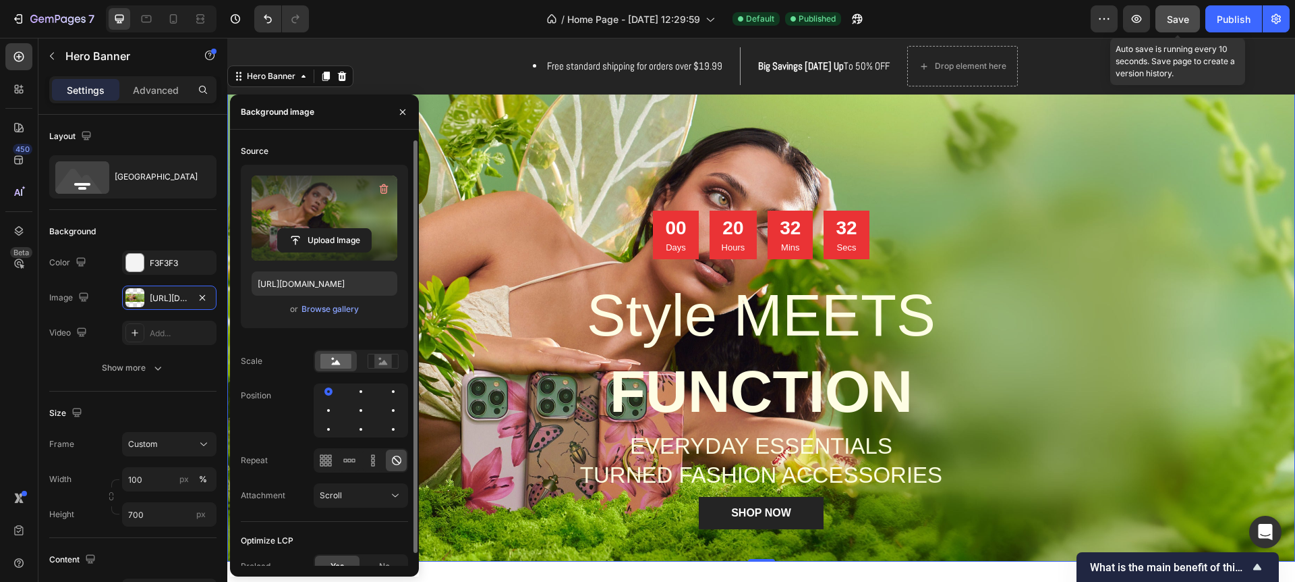
click at [1183, 18] on span "Save" at bounding box center [1178, 18] width 22 height 11
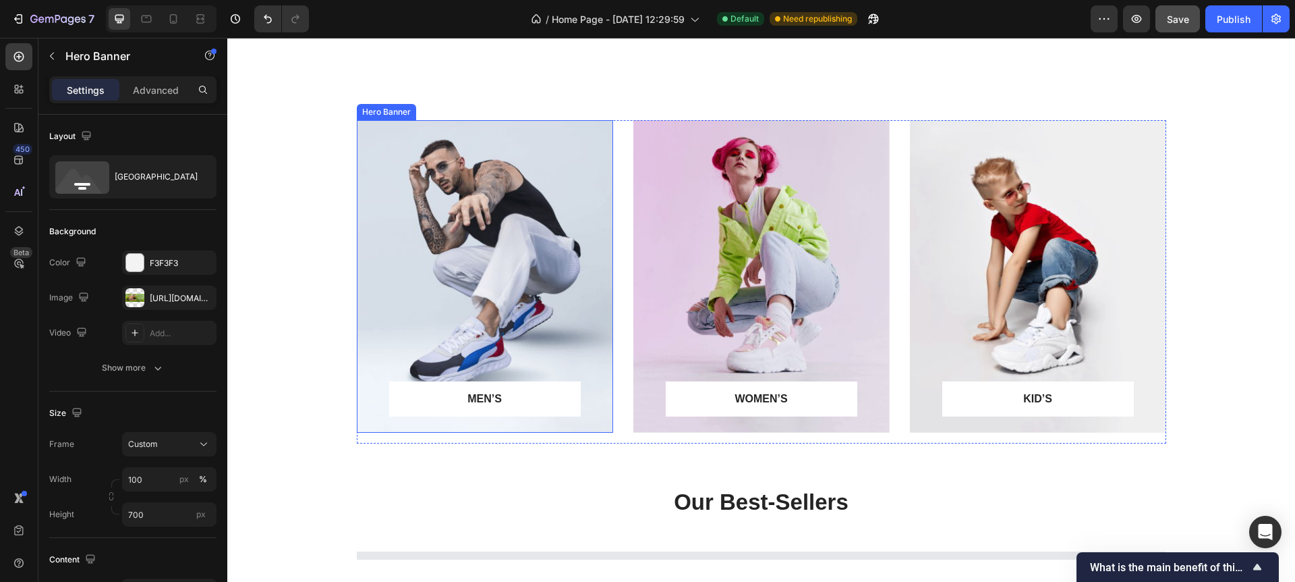
scroll to position [1036, 0]
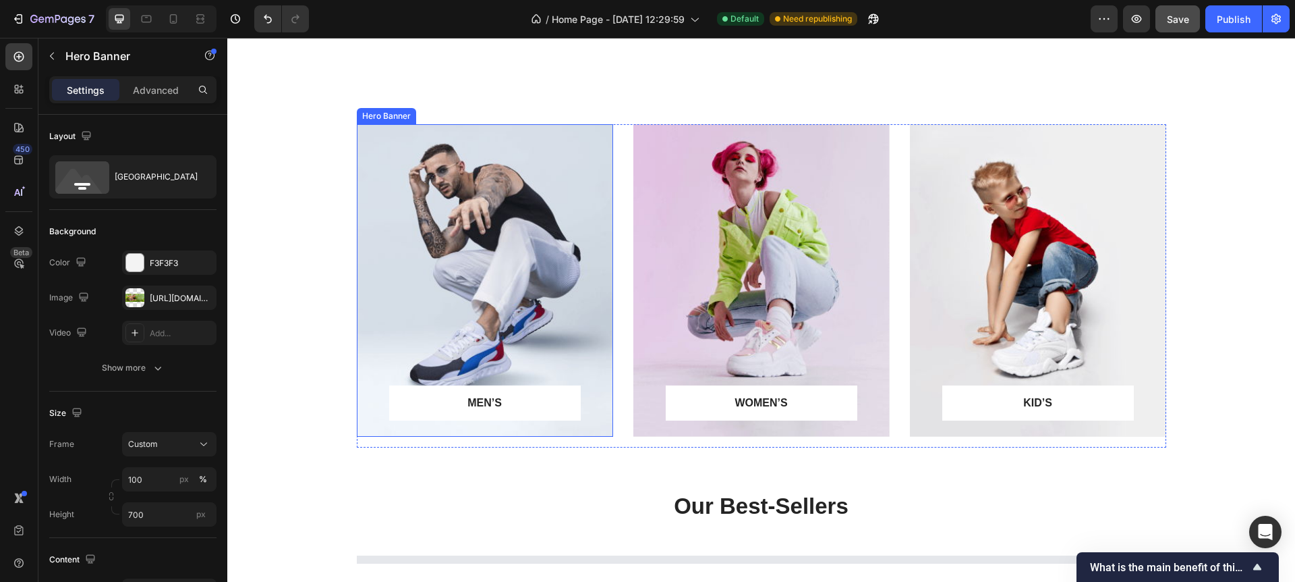
click at [539, 155] on div "Overlay" at bounding box center [485, 280] width 256 height 312
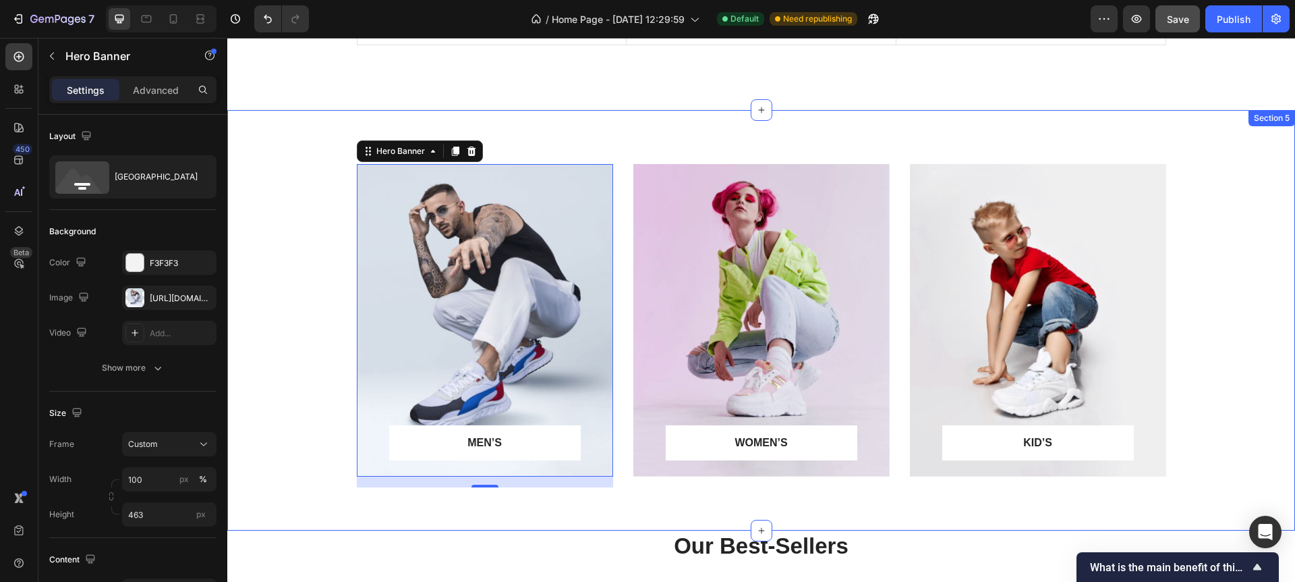
scroll to position [1003, 0]
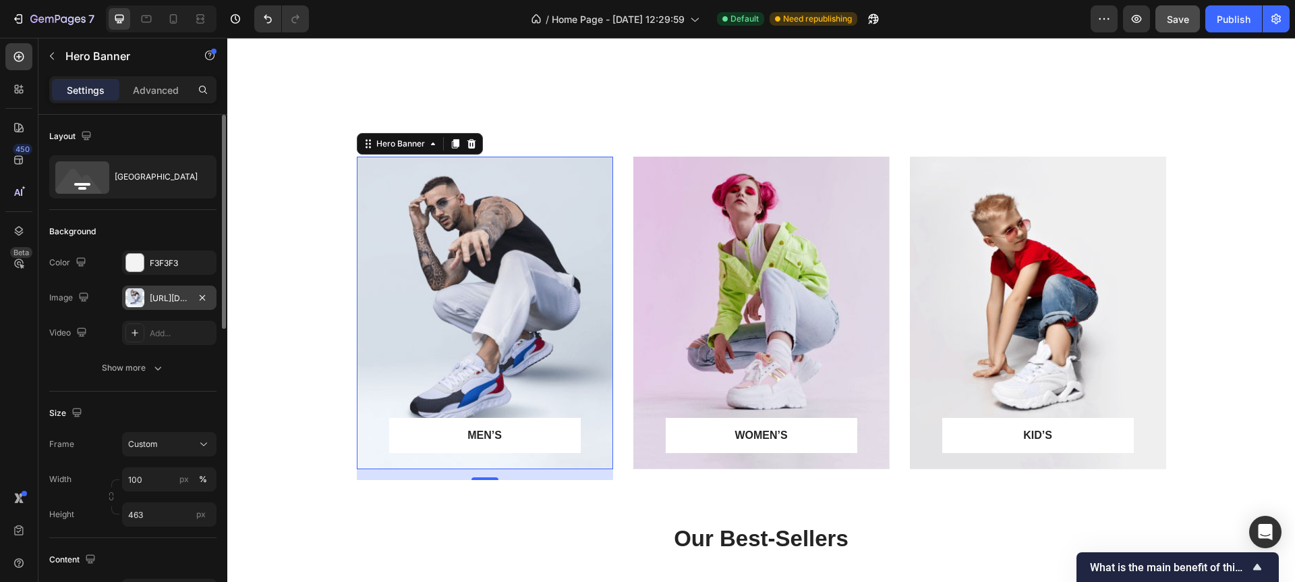
click at [157, 297] on div "https://ucarecdn.com/5cfed6dc-25f9-4998-ad3e-758661308a9d/-/format/auto/" at bounding box center [169, 298] width 39 height 12
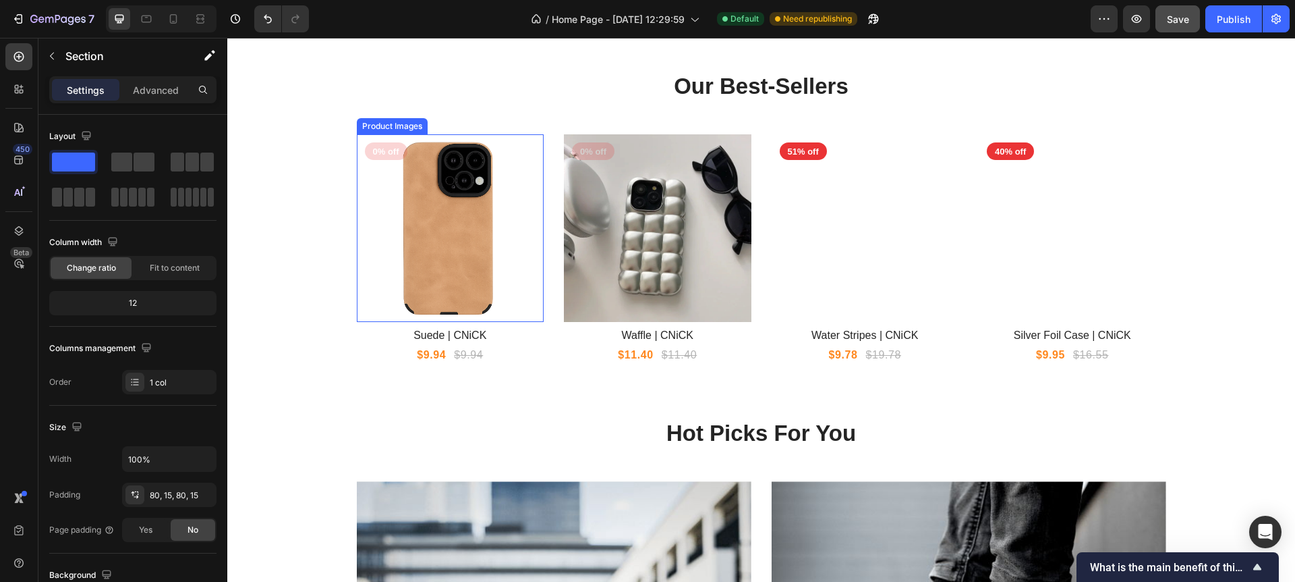
scroll to position [1458, 0]
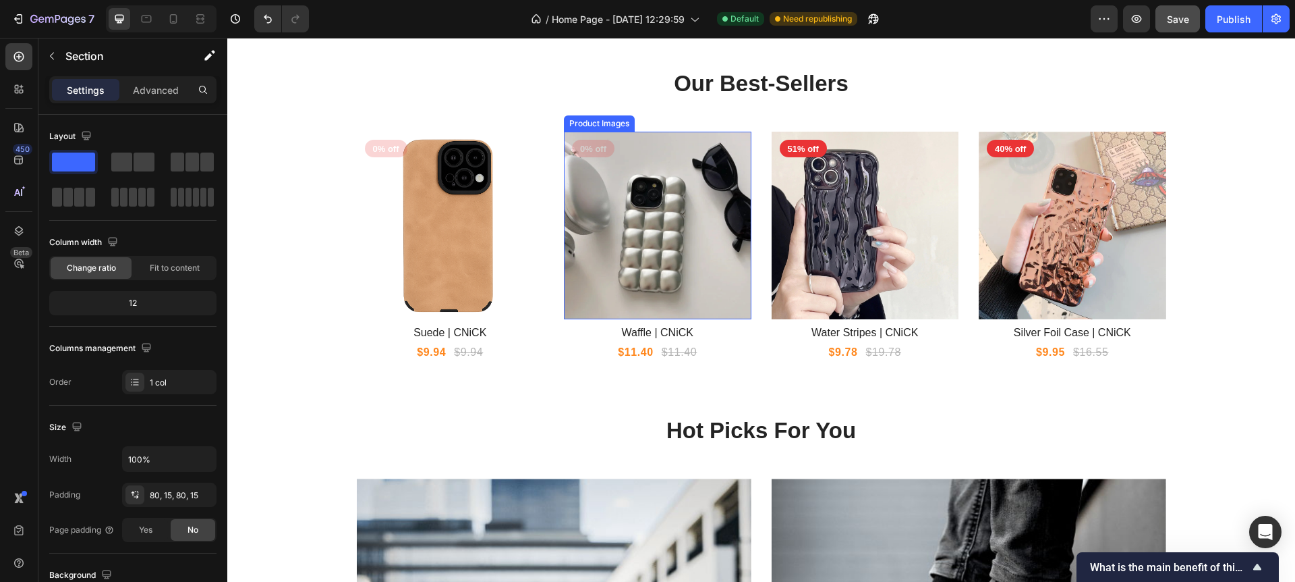
click at [650, 242] on img at bounding box center [658, 226] width 188 height 188
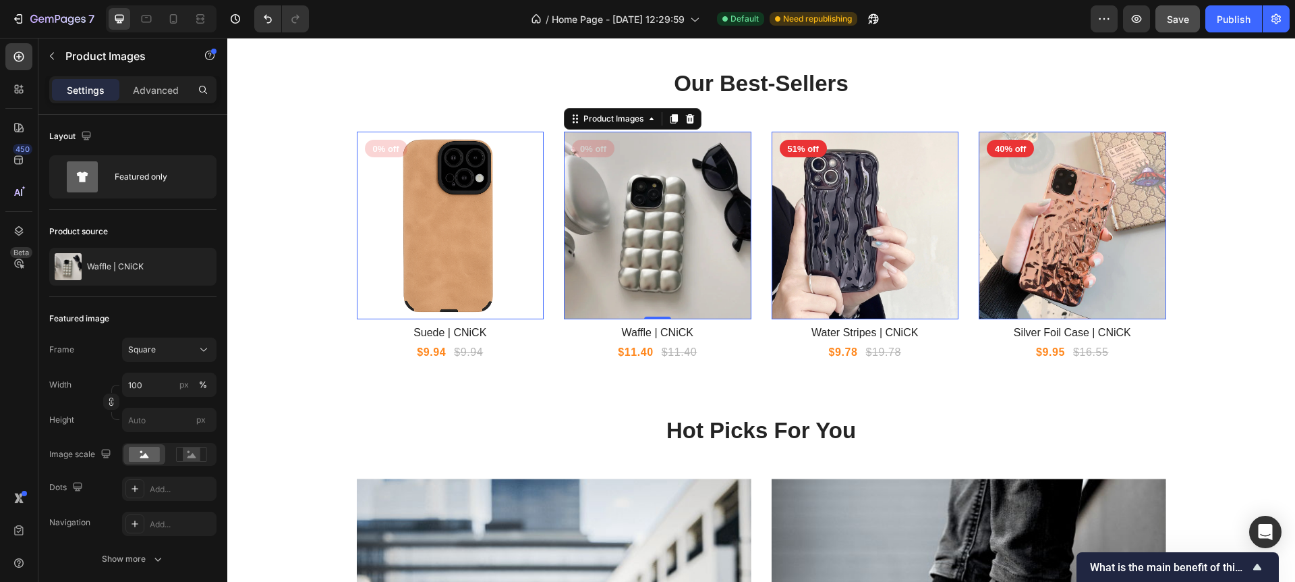
click at [869, 264] on img at bounding box center [866, 226] width 188 height 188
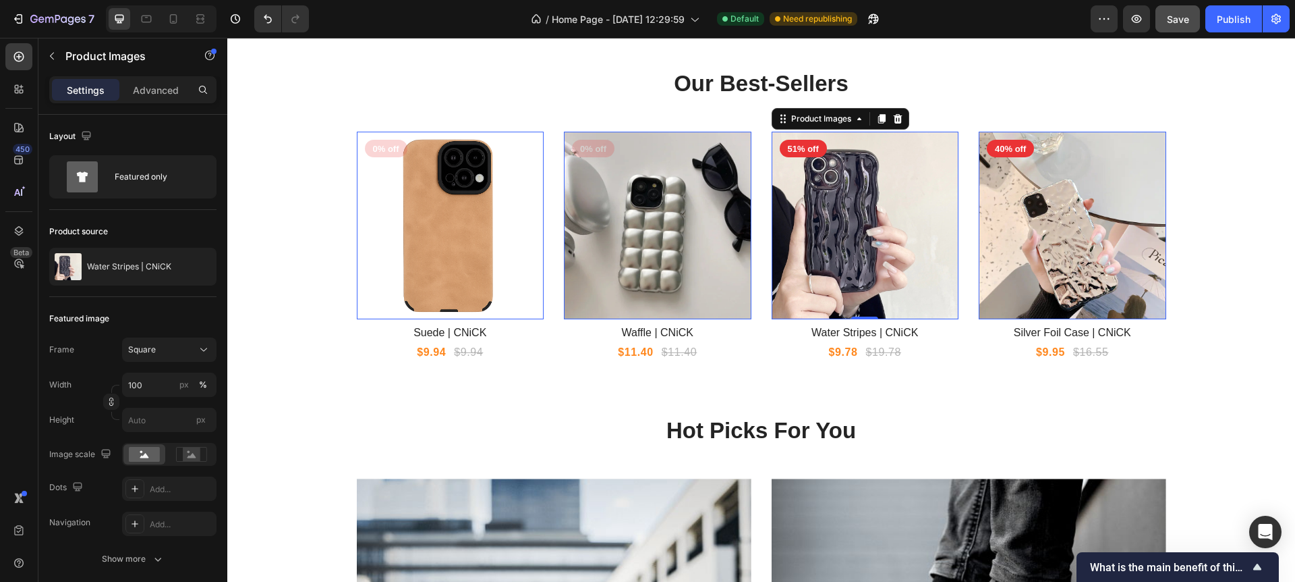
click at [1059, 250] on img at bounding box center [1073, 226] width 188 height 188
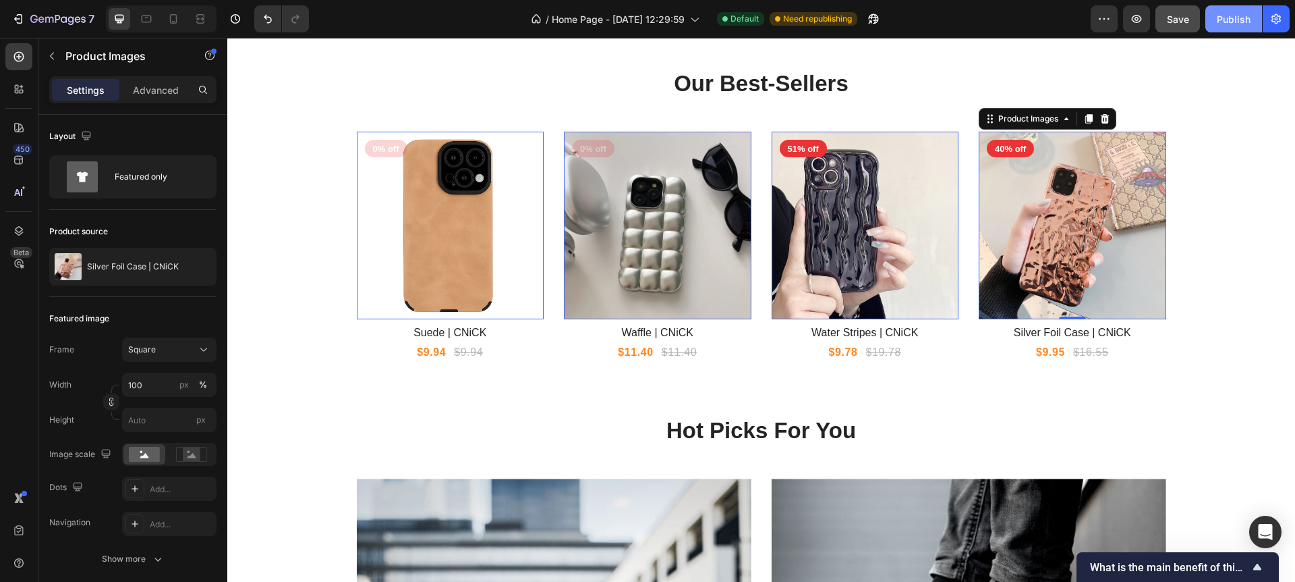
click at [1239, 21] on div "Publish" at bounding box center [1234, 19] width 34 height 14
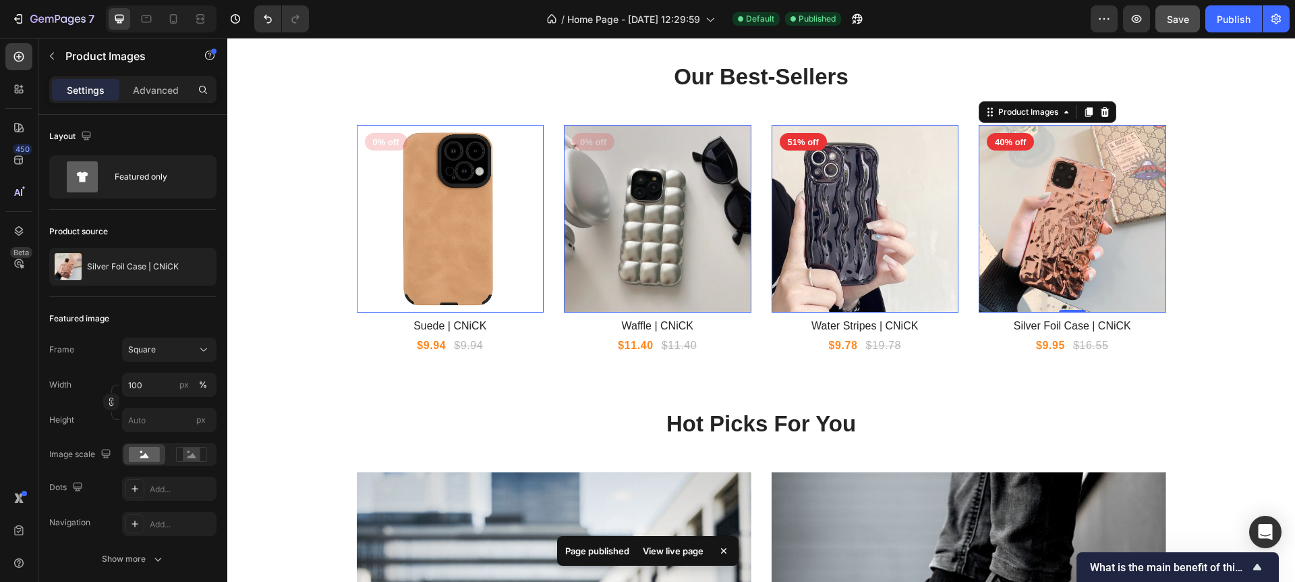
scroll to position [1467, 0]
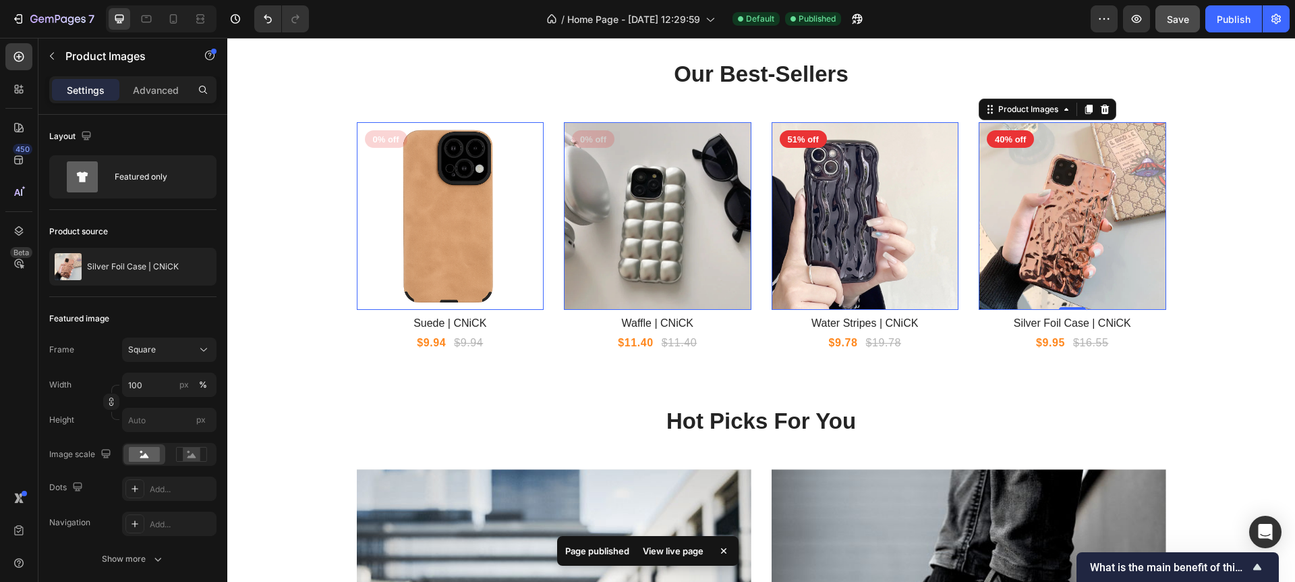
click at [631, 241] on img at bounding box center [658, 216] width 188 height 188
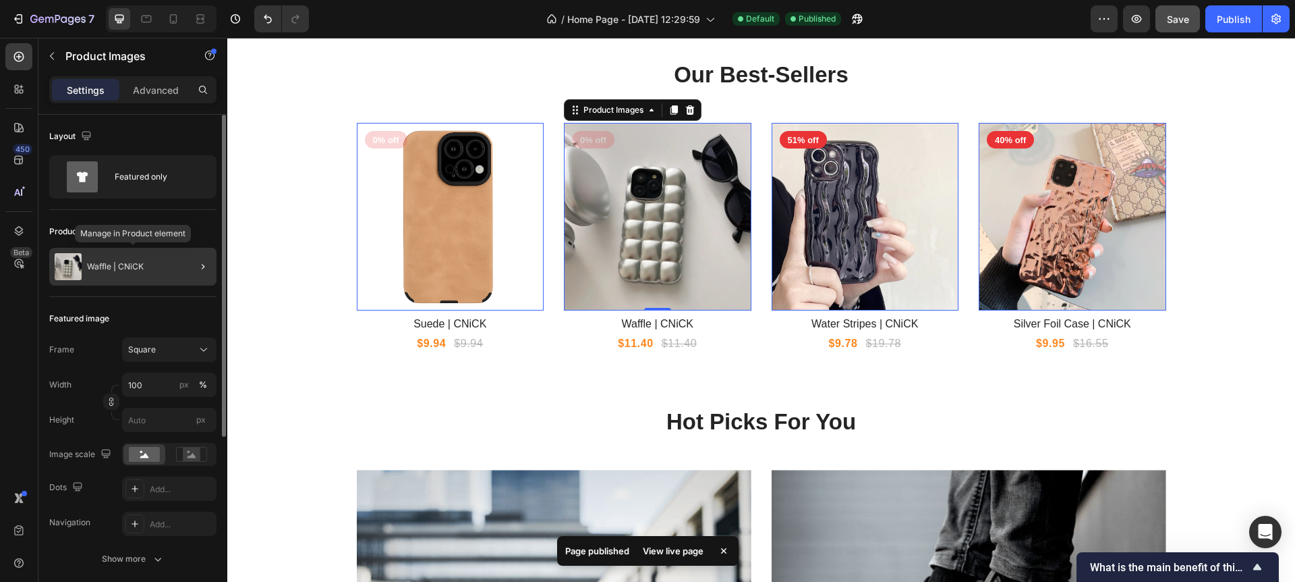
click at [138, 262] on p "Waffle | CNiCK" at bounding box center [115, 266] width 57 height 9
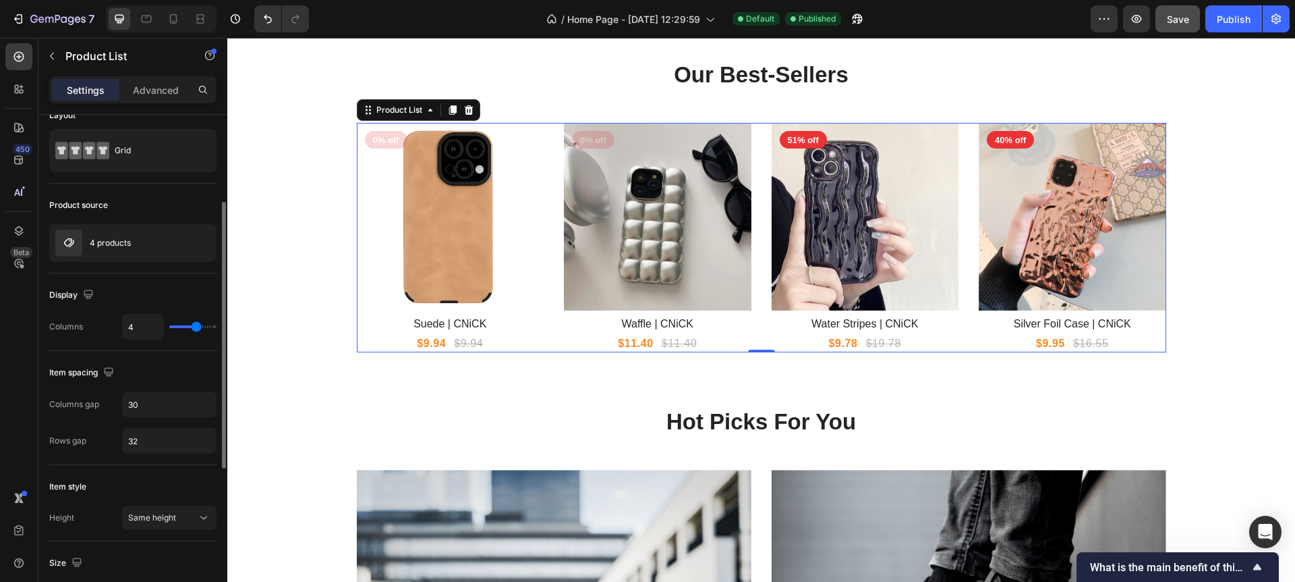
scroll to position [0, 0]
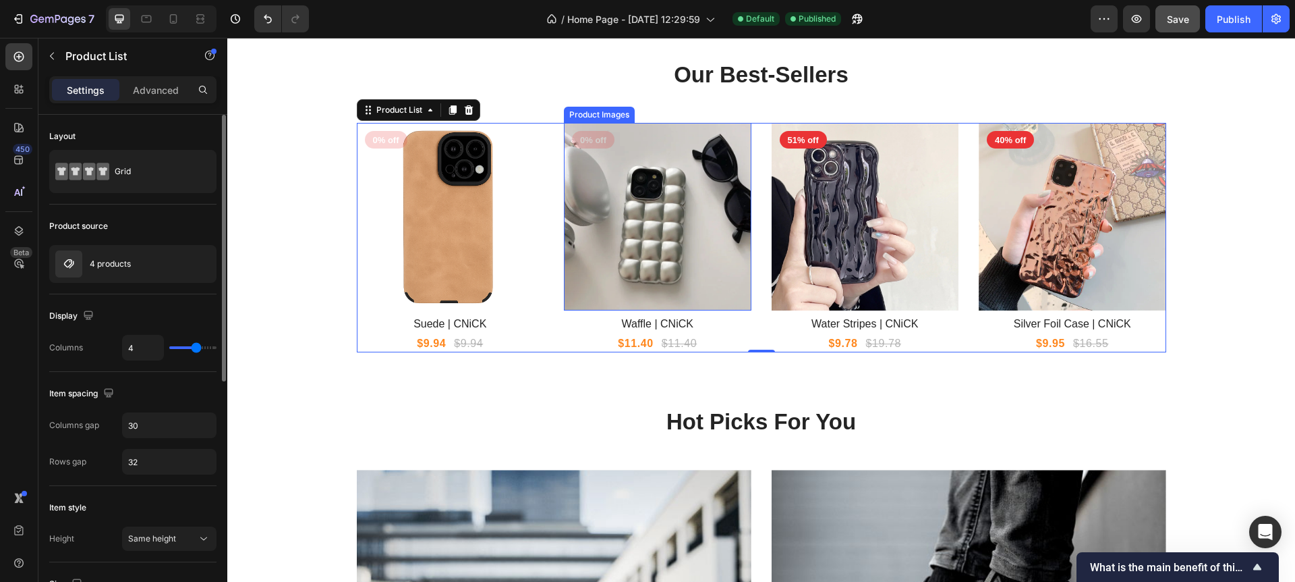
click at [679, 236] on img at bounding box center [658, 217] width 188 height 188
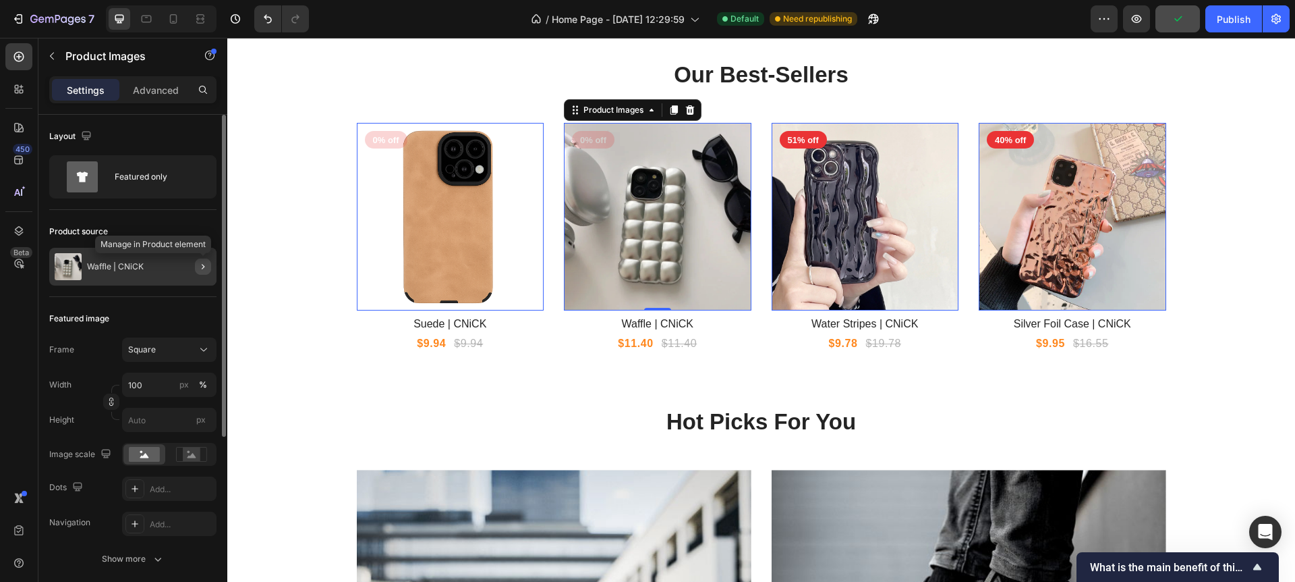
click at [204, 265] on icon "button" at bounding box center [203, 266] width 11 height 11
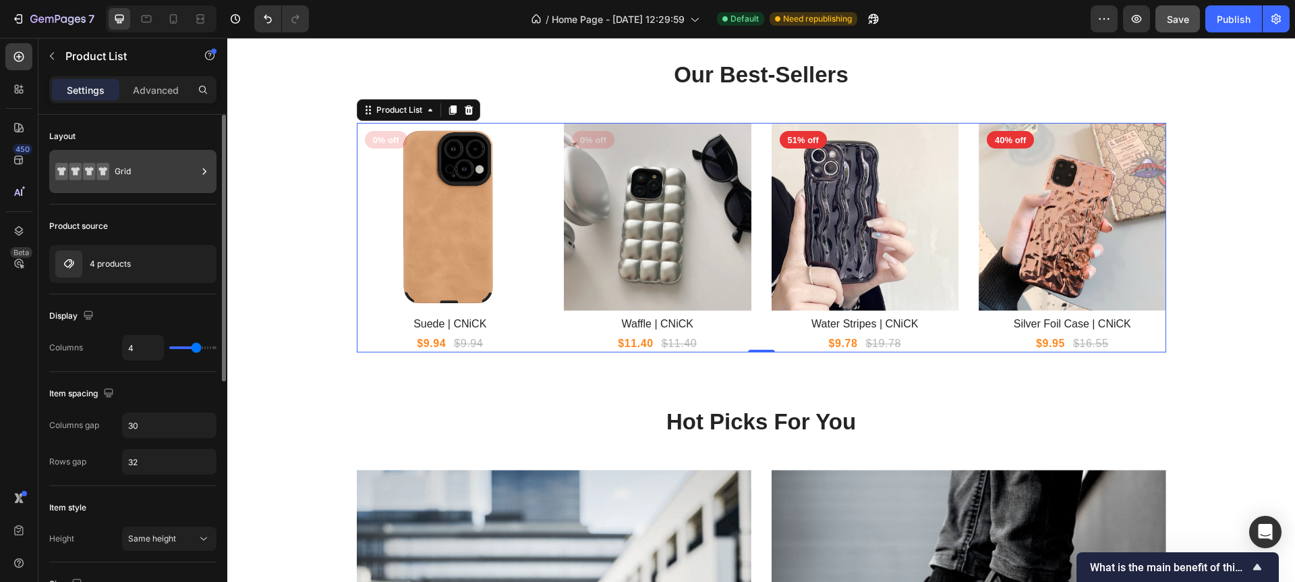
click at [177, 163] on div "Grid" at bounding box center [156, 171] width 82 height 31
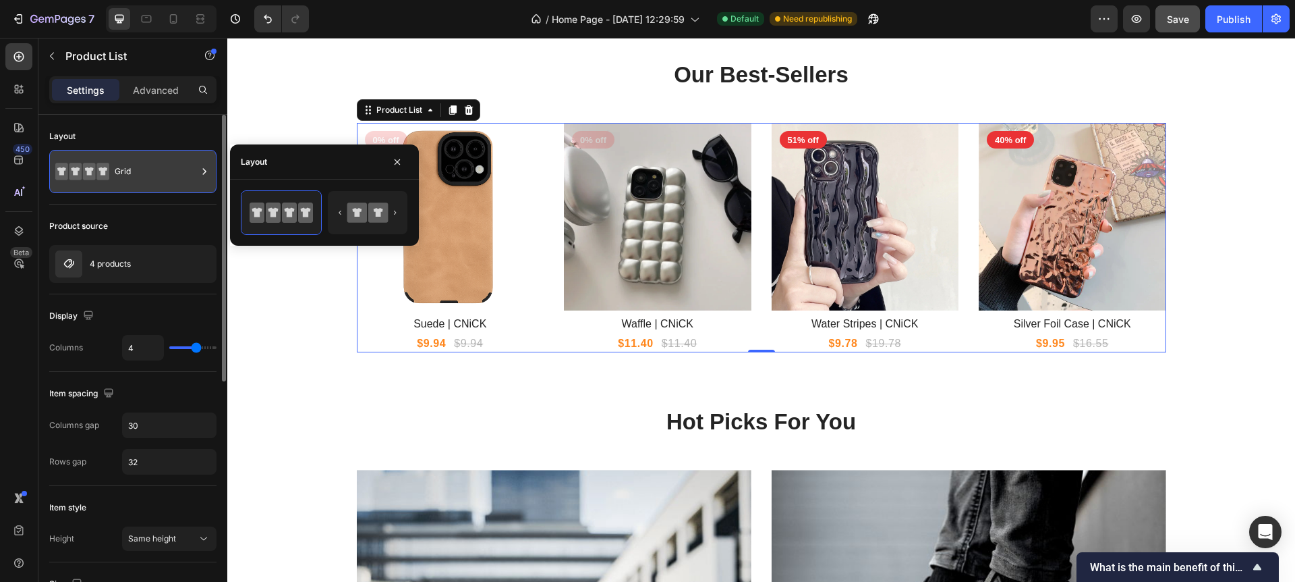
click at [177, 163] on div "Grid" at bounding box center [156, 171] width 82 height 31
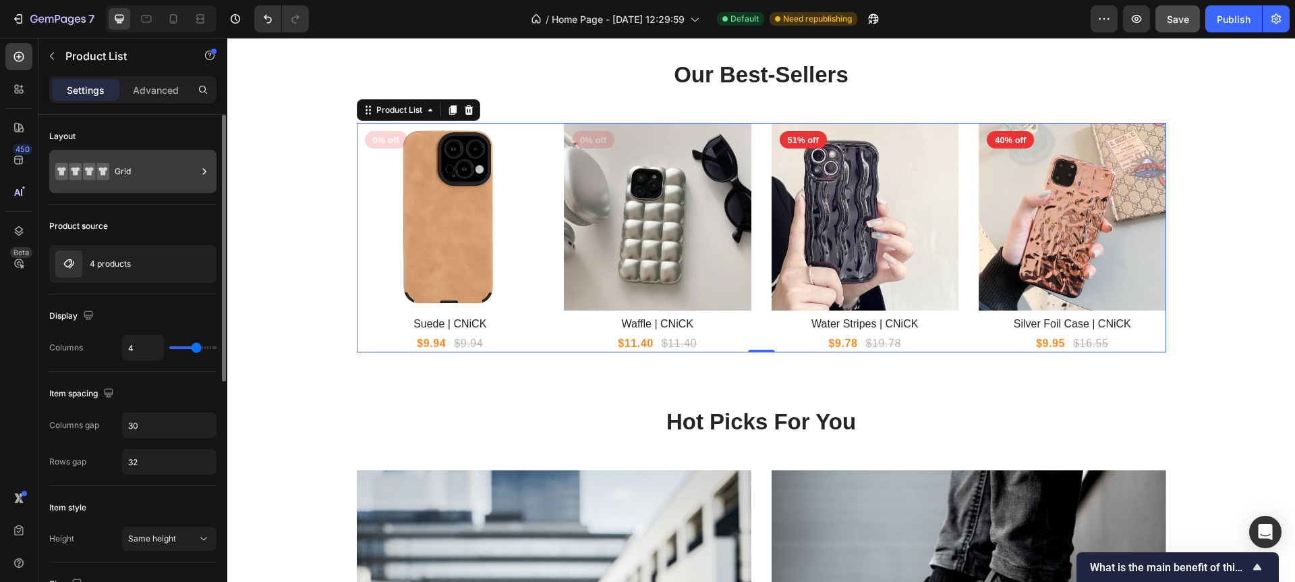
click at [177, 163] on div "Grid" at bounding box center [156, 171] width 82 height 31
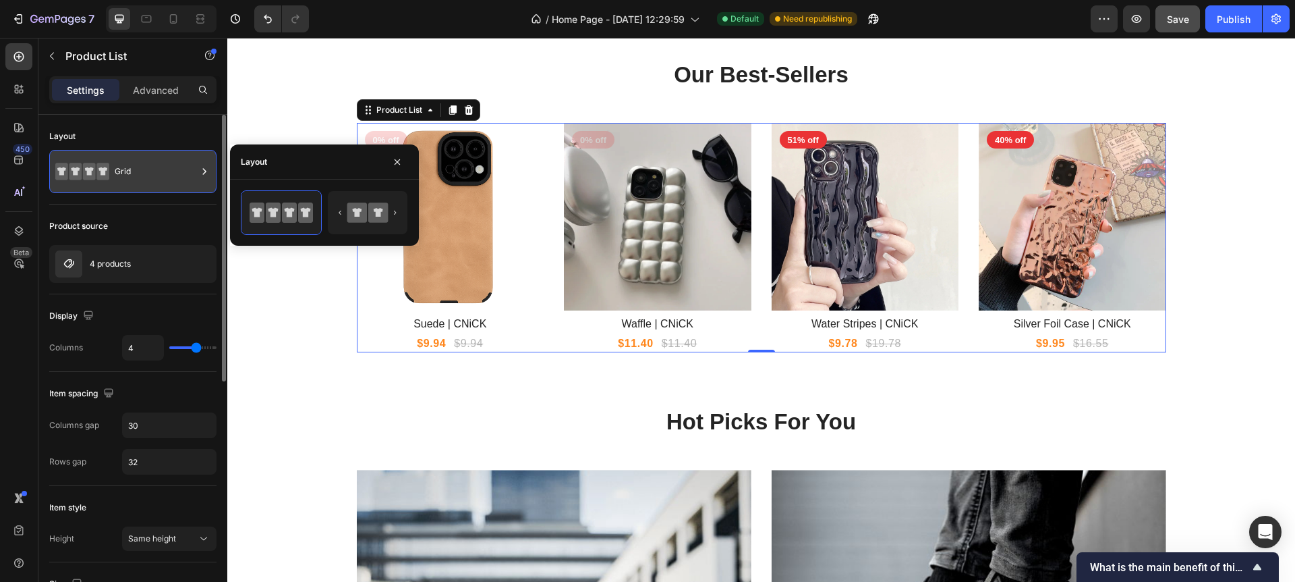
click at [168, 166] on div "Grid" at bounding box center [156, 171] width 82 height 31
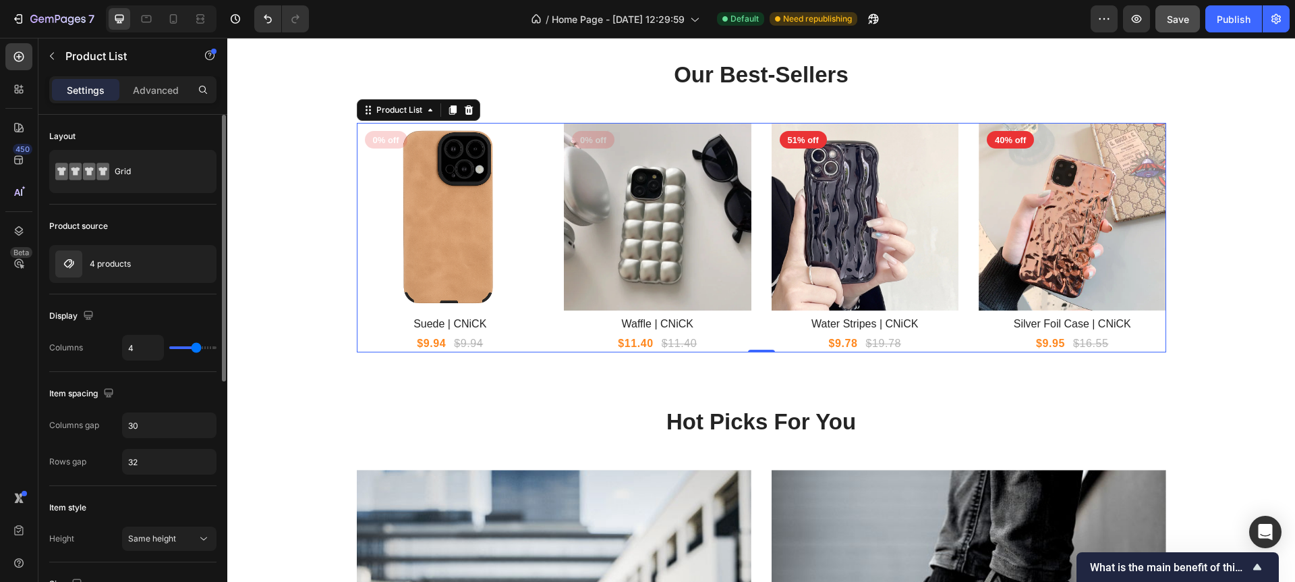
click at [161, 138] on div "Layout" at bounding box center [132, 136] width 167 height 22
click at [53, 58] on icon "button" at bounding box center [52, 56] width 11 height 11
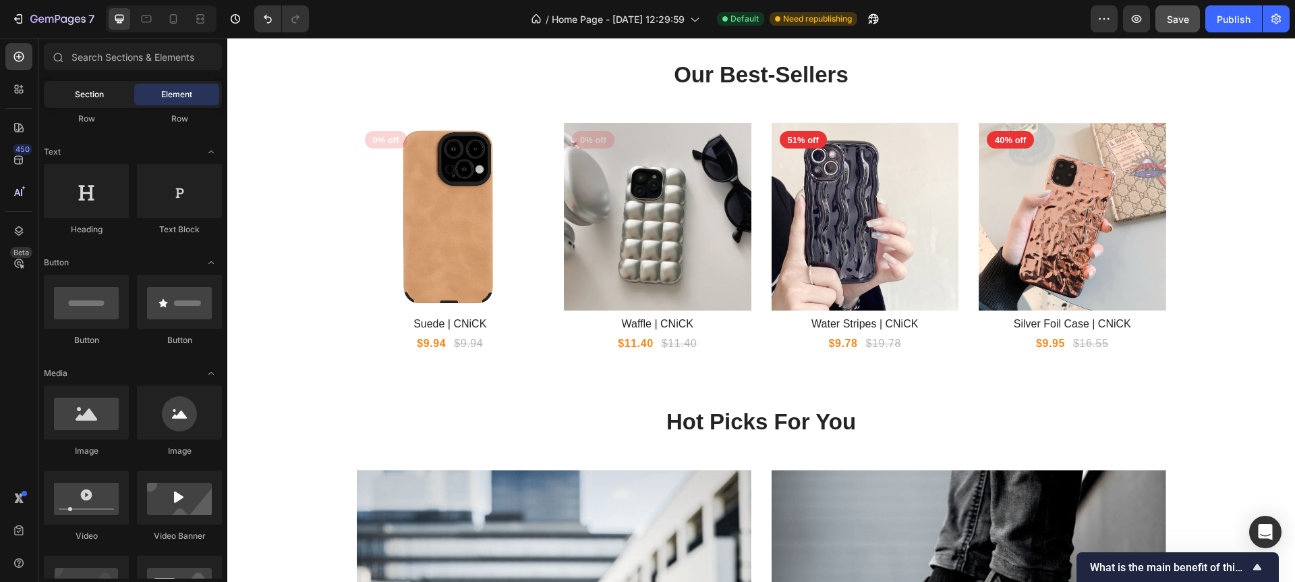
click at [85, 104] on div "Section" at bounding box center [89, 95] width 85 height 22
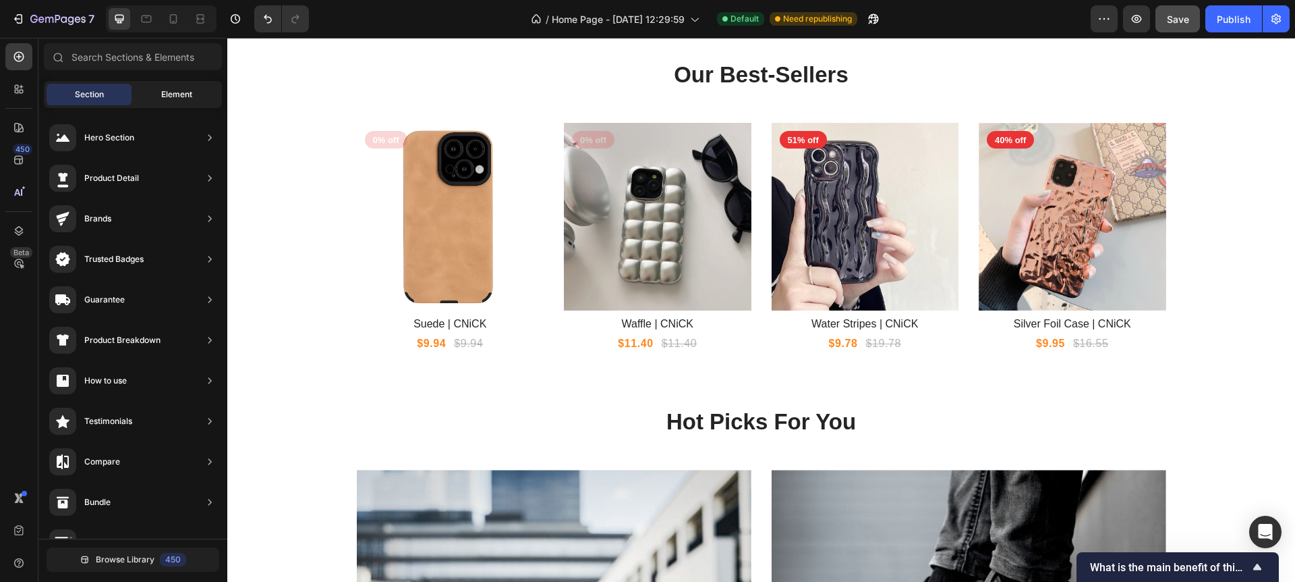
click at [175, 90] on span "Element" at bounding box center [176, 94] width 31 height 12
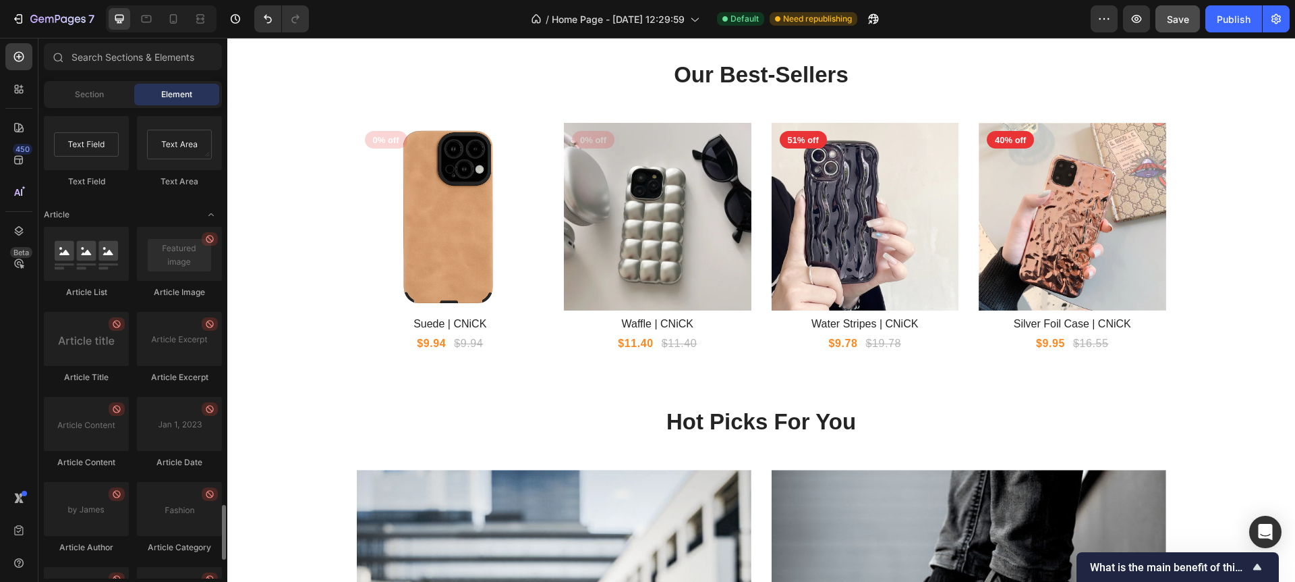
scroll to position [3344, 0]
click at [24, 94] on icon at bounding box center [18, 88] width 13 height 13
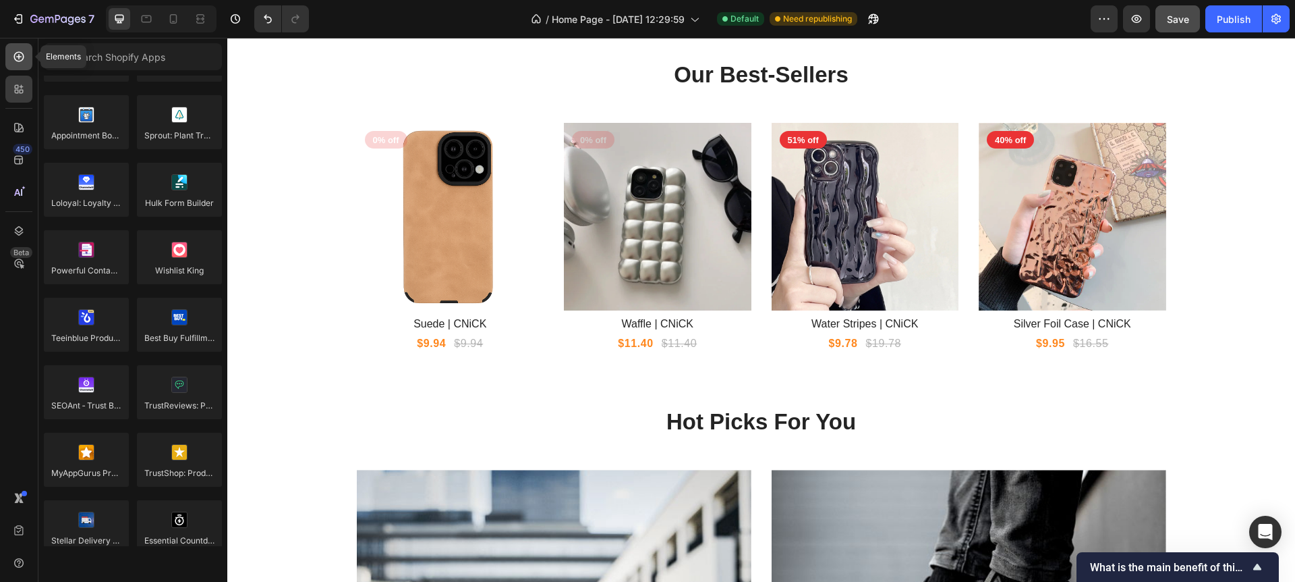
click at [22, 61] on icon at bounding box center [18, 56] width 13 height 13
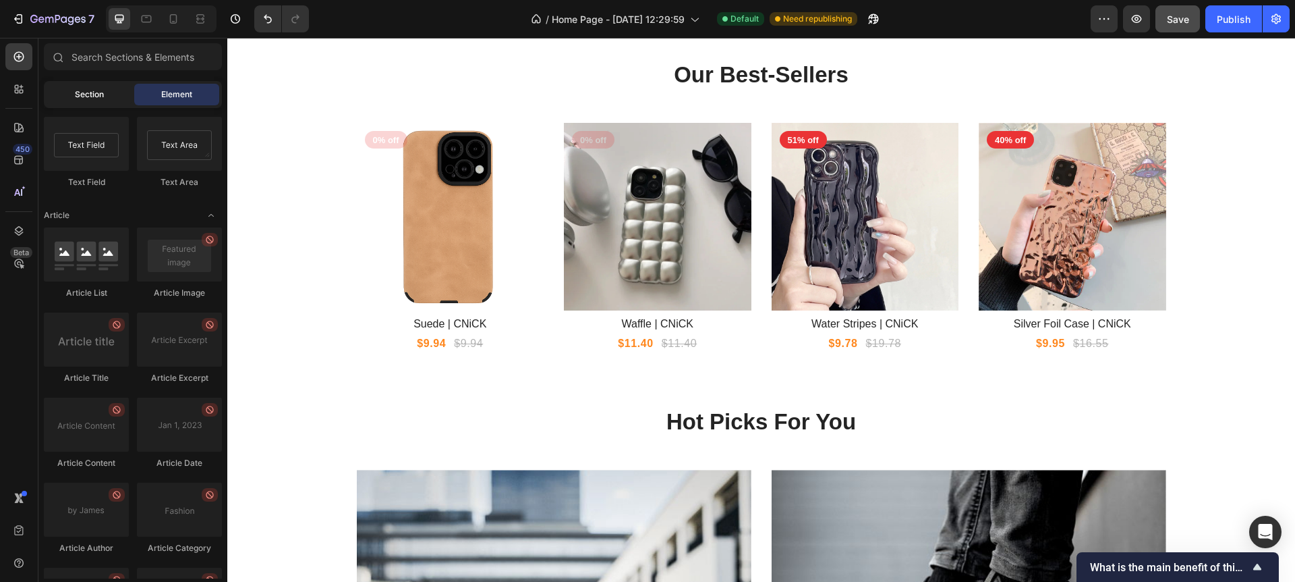
click at [92, 90] on span "Section" at bounding box center [89, 94] width 29 height 12
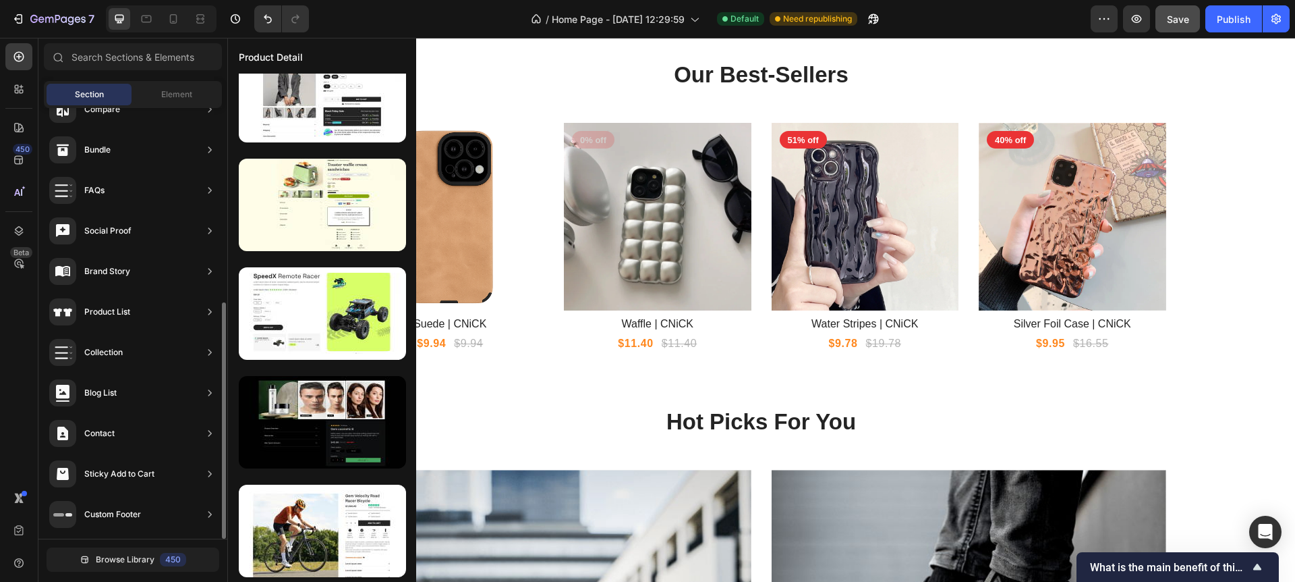
scroll to position [28, 0]
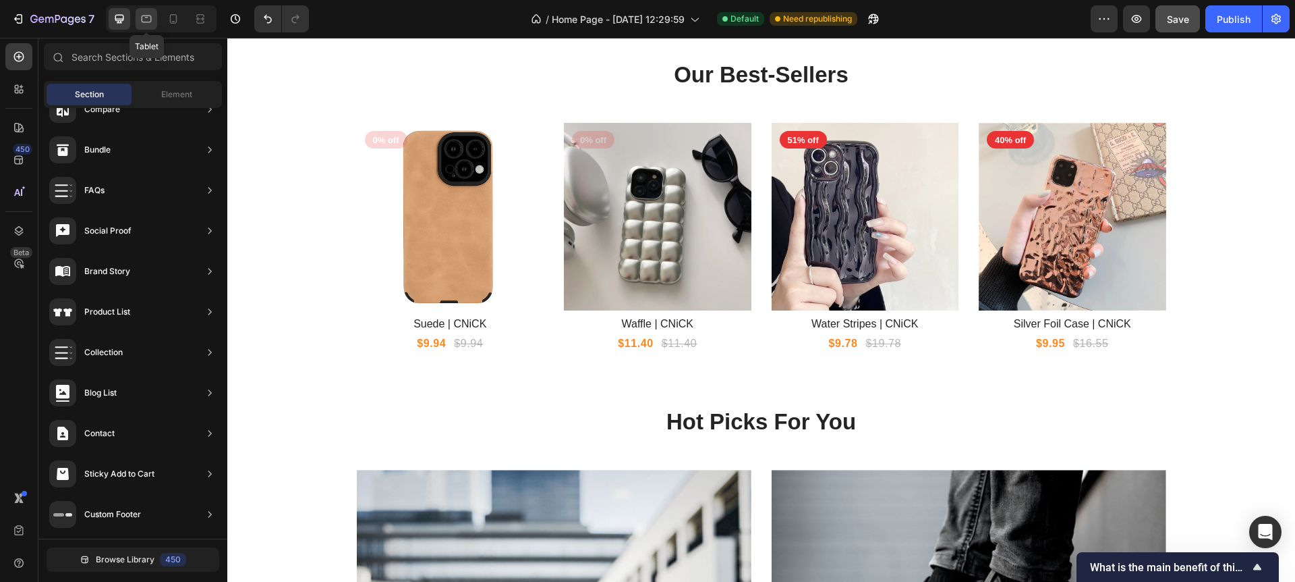
click at [148, 24] on icon at bounding box center [146, 18] width 13 height 13
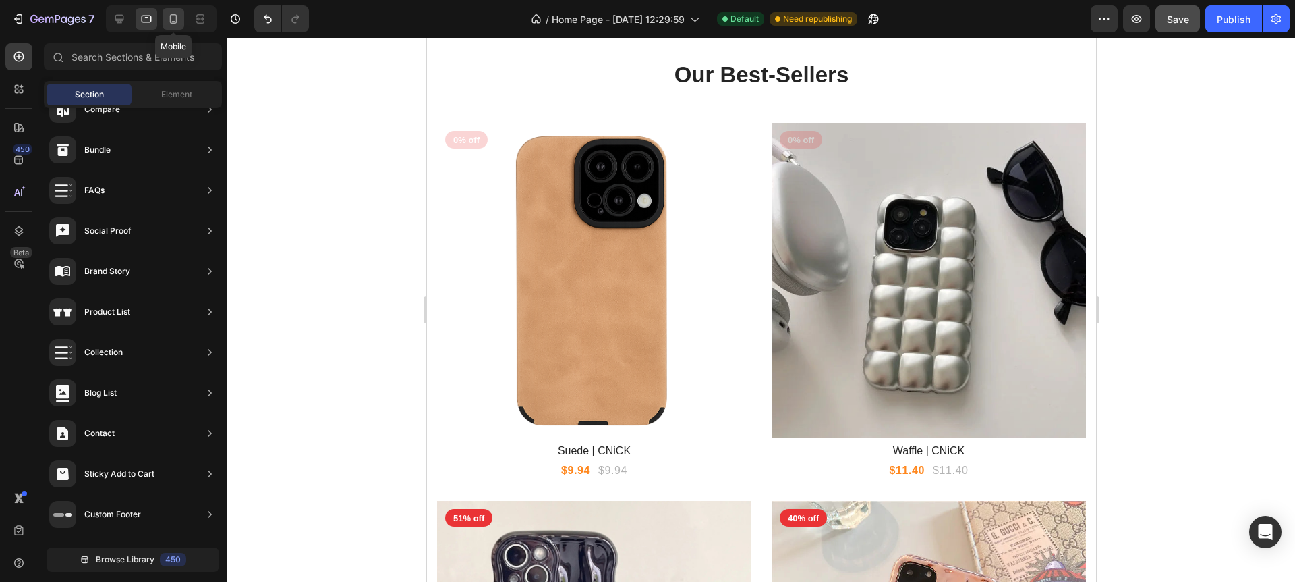
click at [174, 21] on icon at bounding box center [173, 21] width 3 height 1
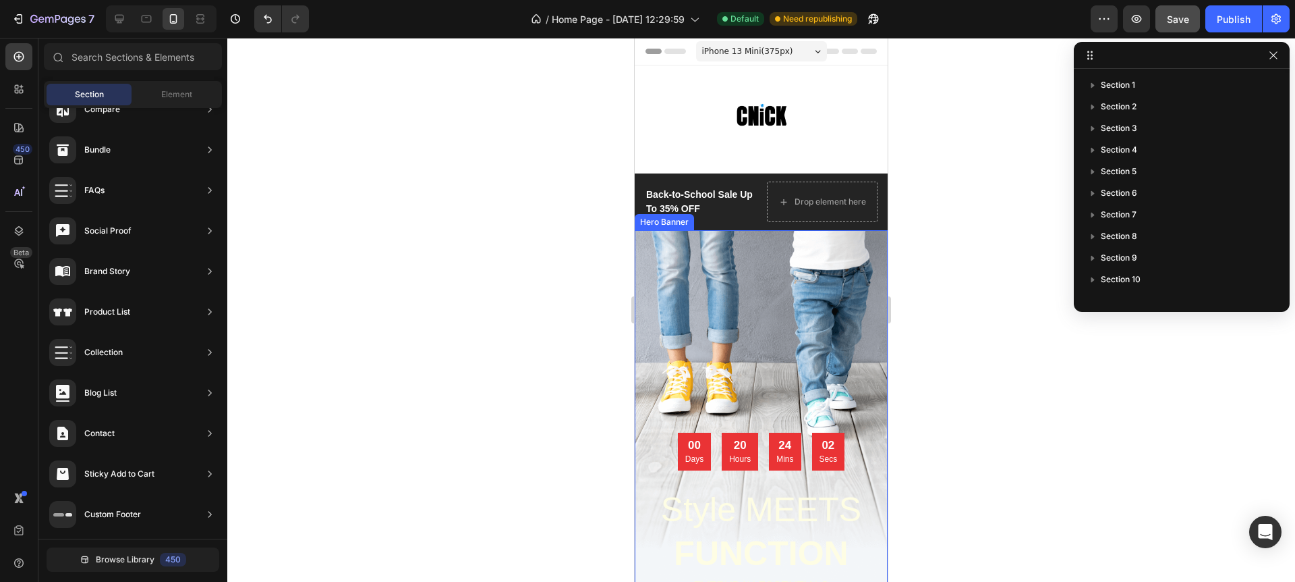
click at [723, 306] on div "Overlay" at bounding box center [761, 464] width 253 height 469
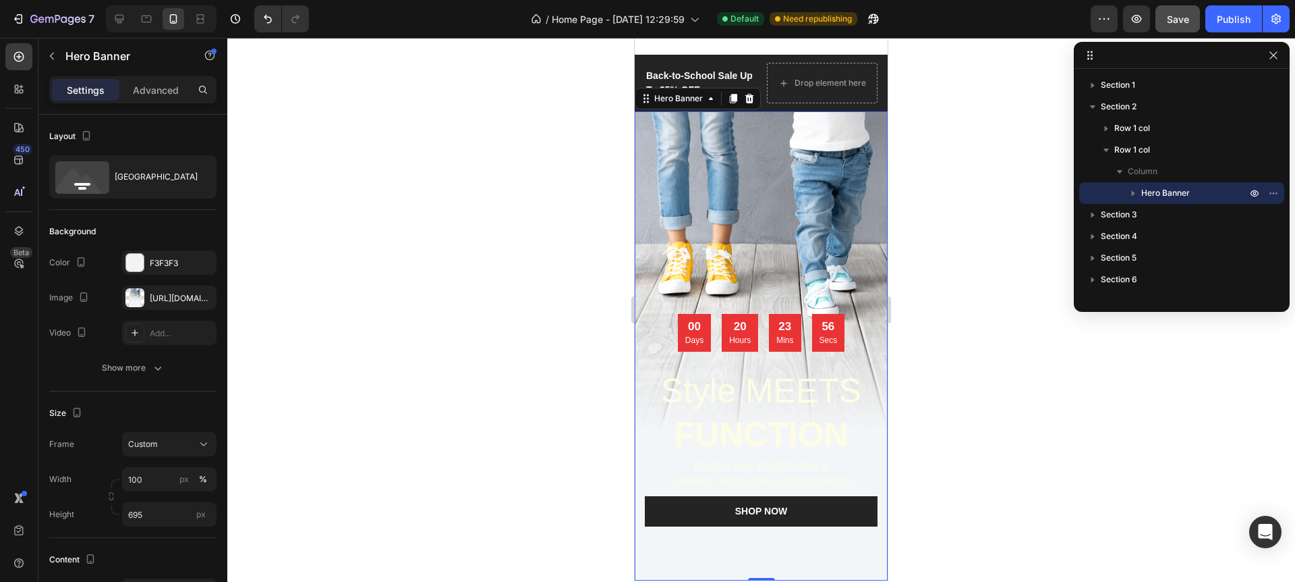
scroll to position [113, 0]
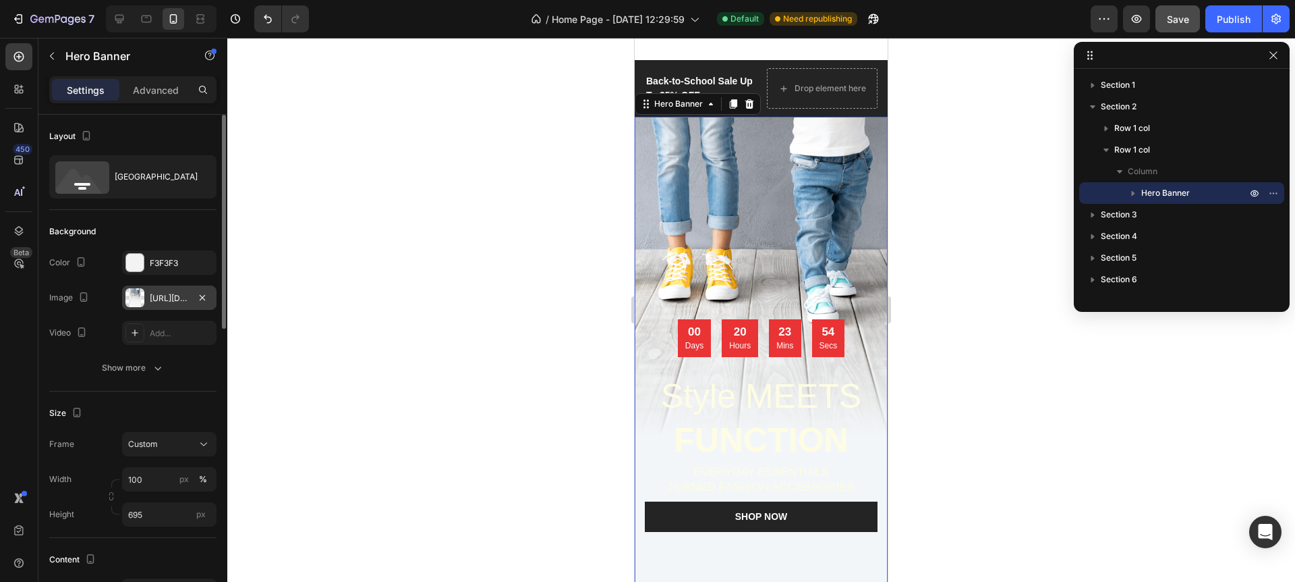
click at [171, 300] on div "https://cdn.shopify.com/s/files/1/0771/5055/2310/files/gempages_586125553279435…" at bounding box center [169, 298] width 39 height 12
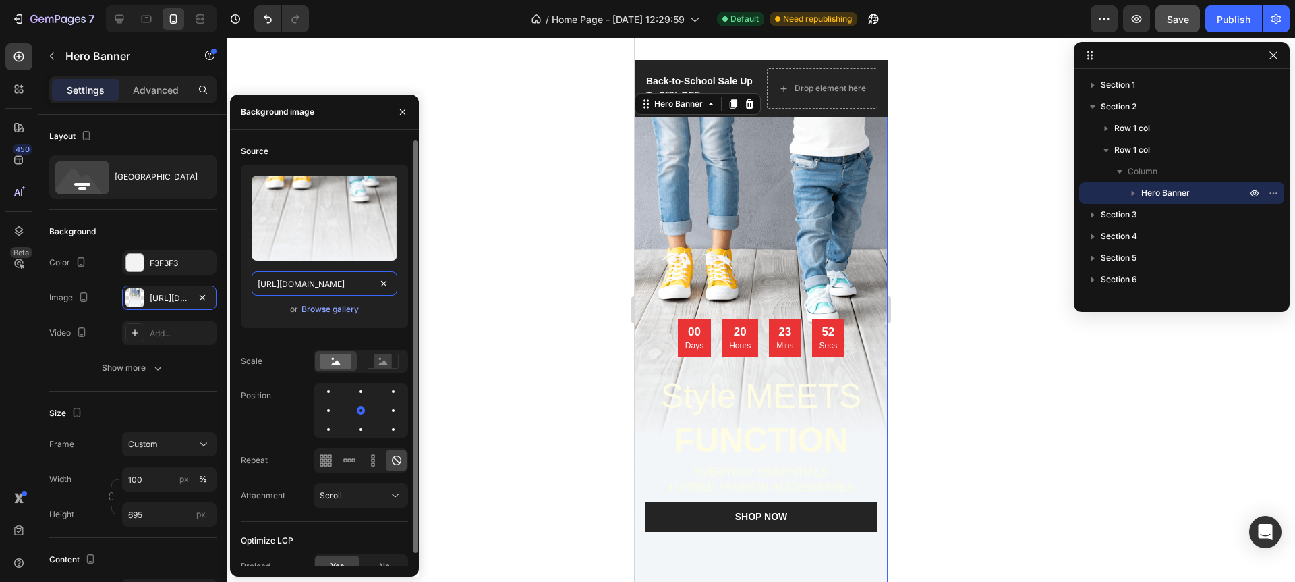
click at [327, 285] on input "https://cdn.shopify.com/s/files/1/0771/5055/2310/files/gempages_586125553279435…" at bounding box center [325, 283] width 146 height 24
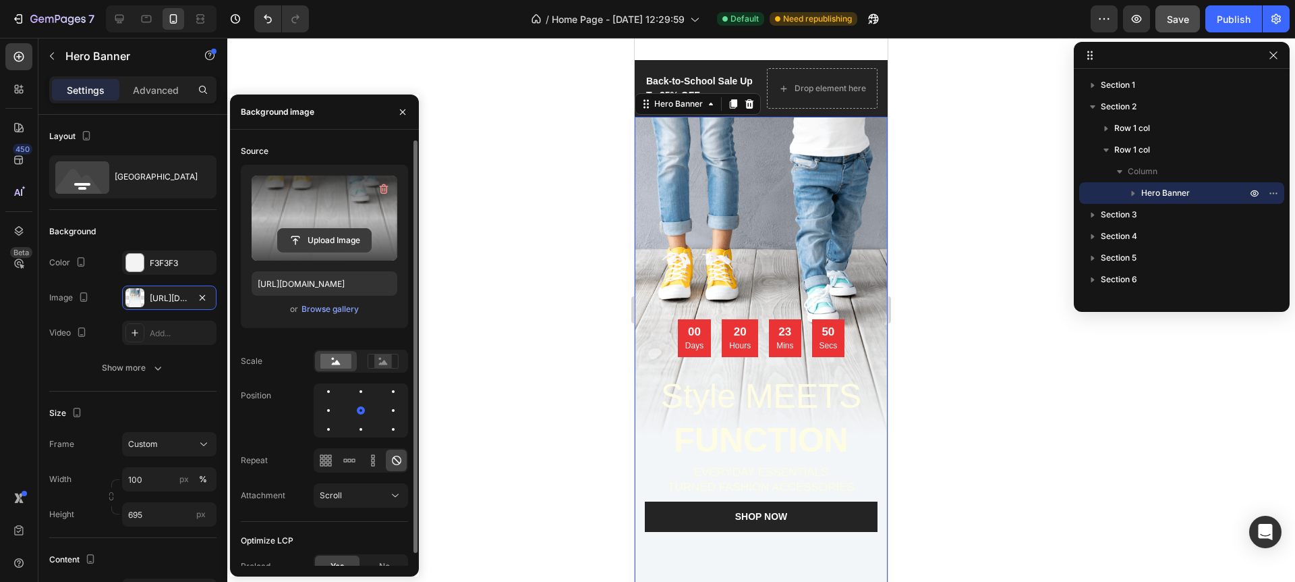
click at [350, 229] on input "file" at bounding box center [324, 240] width 93 height 23
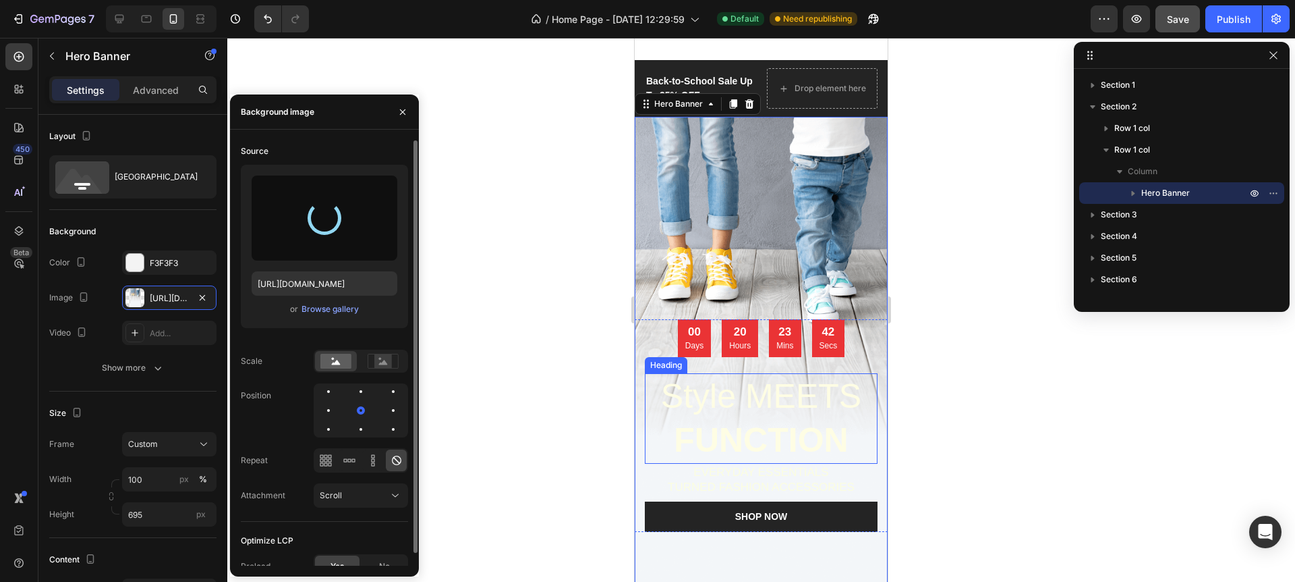
click at [762, 392] on h2 "Style MEETS FUNCTION" at bounding box center [761, 418] width 233 height 90
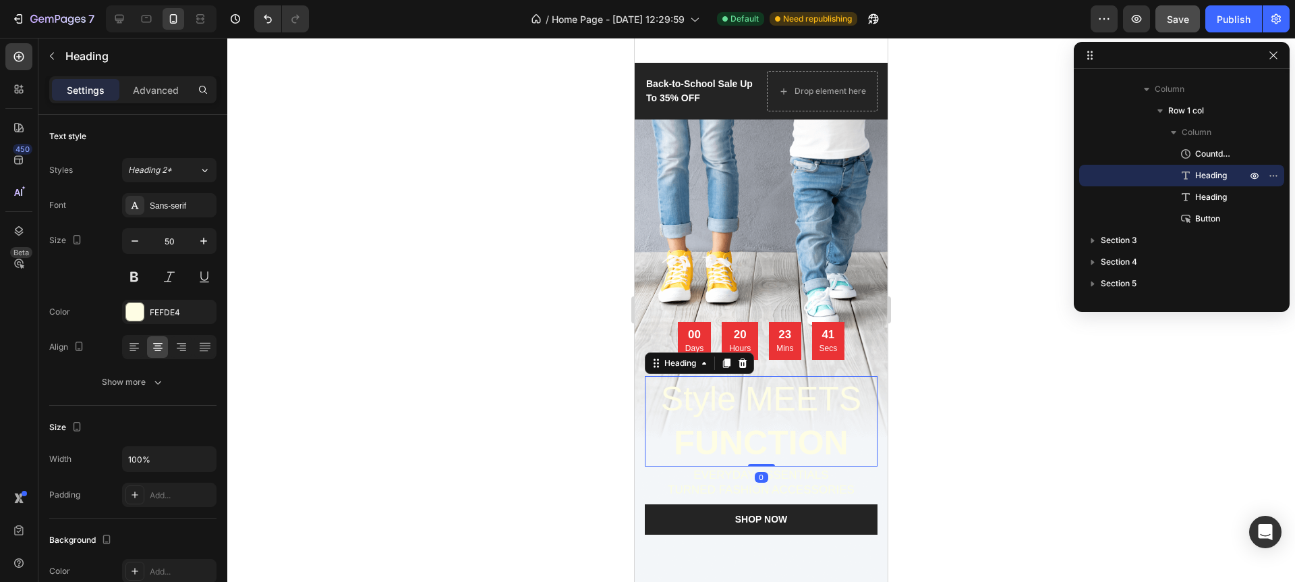
scroll to position [108, 0]
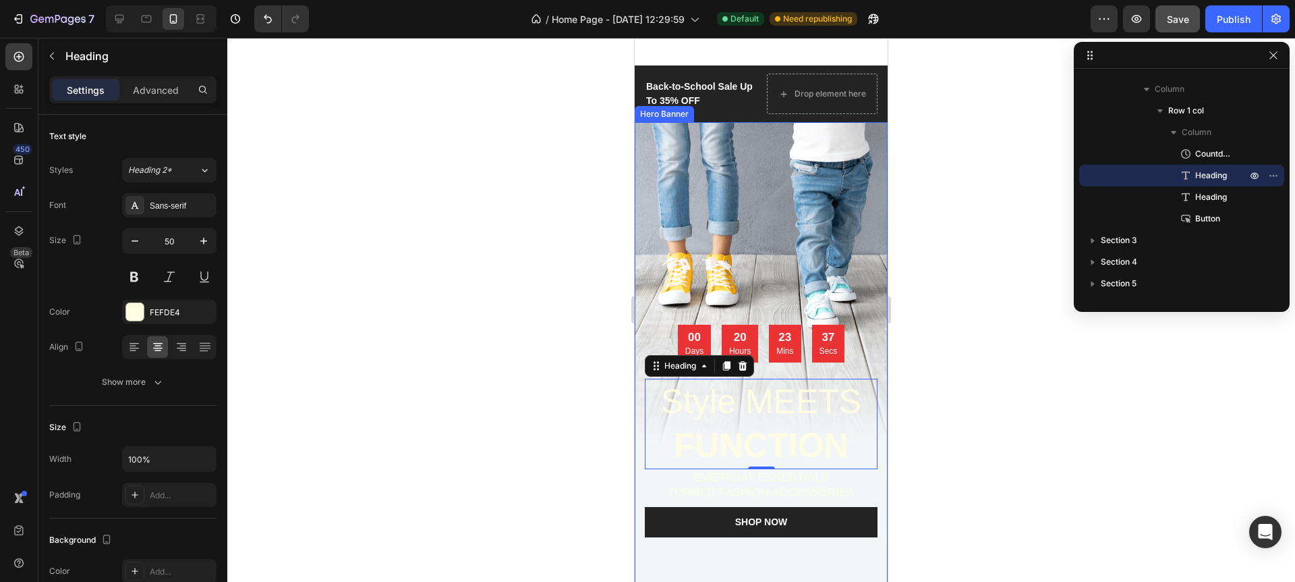
click at [747, 241] on div "Overlay" at bounding box center [761, 356] width 253 height 469
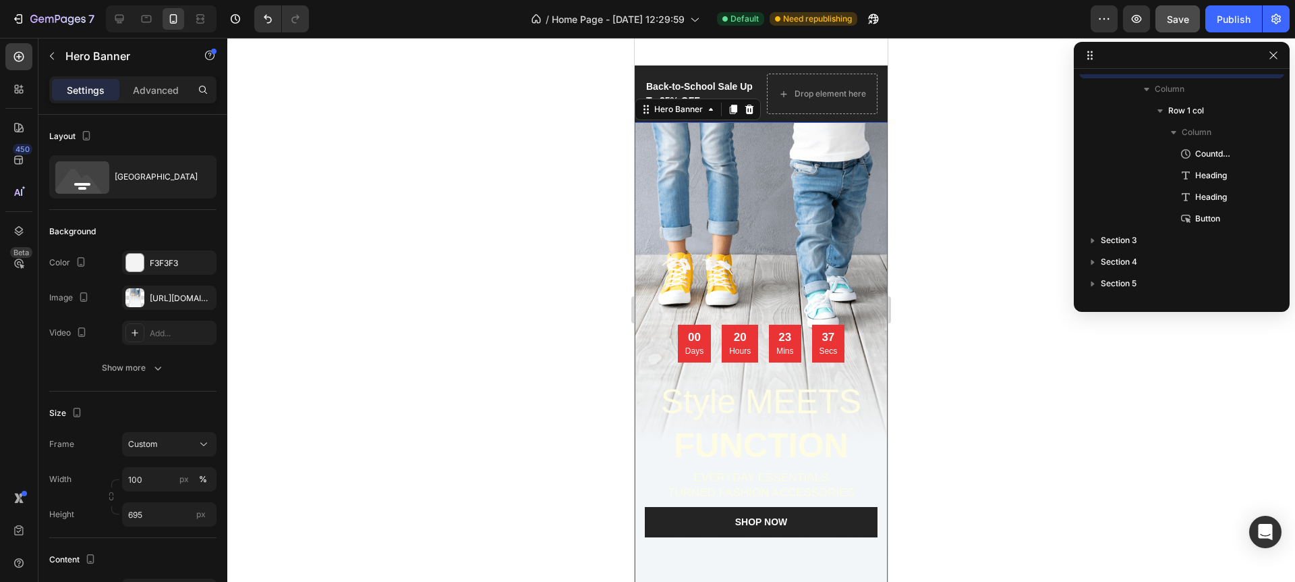
scroll to position [18, 0]
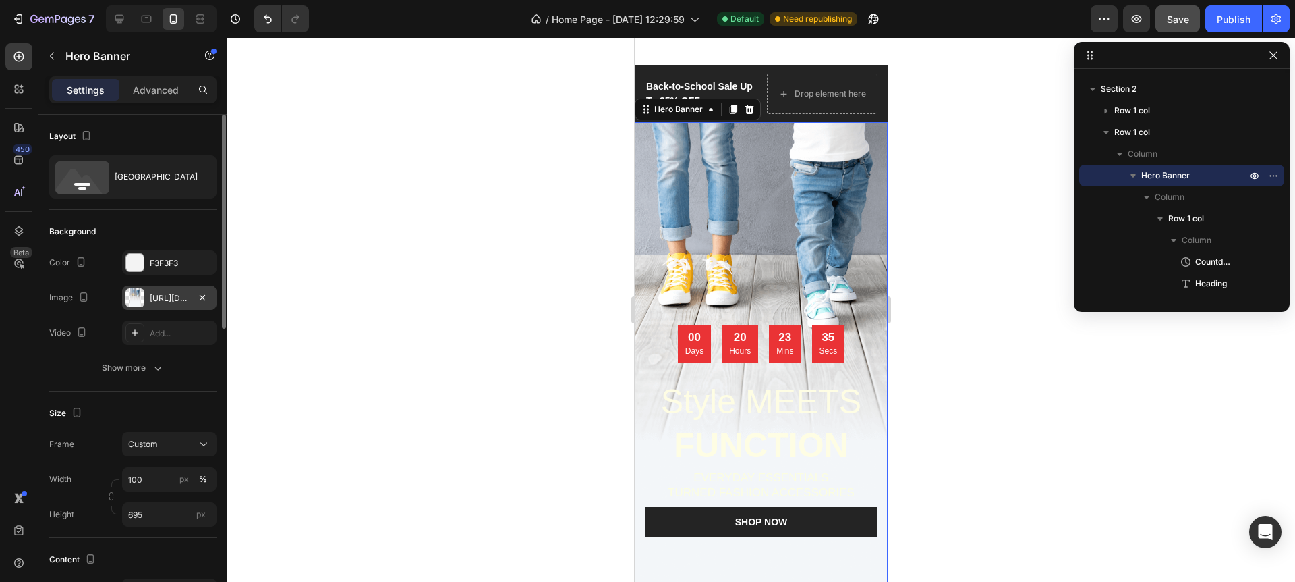
click at [163, 293] on div "https://cdn.shopify.com/s/files/1/0771/5055/2310/files/gempages_586125553279435…" at bounding box center [169, 298] width 39 height 12
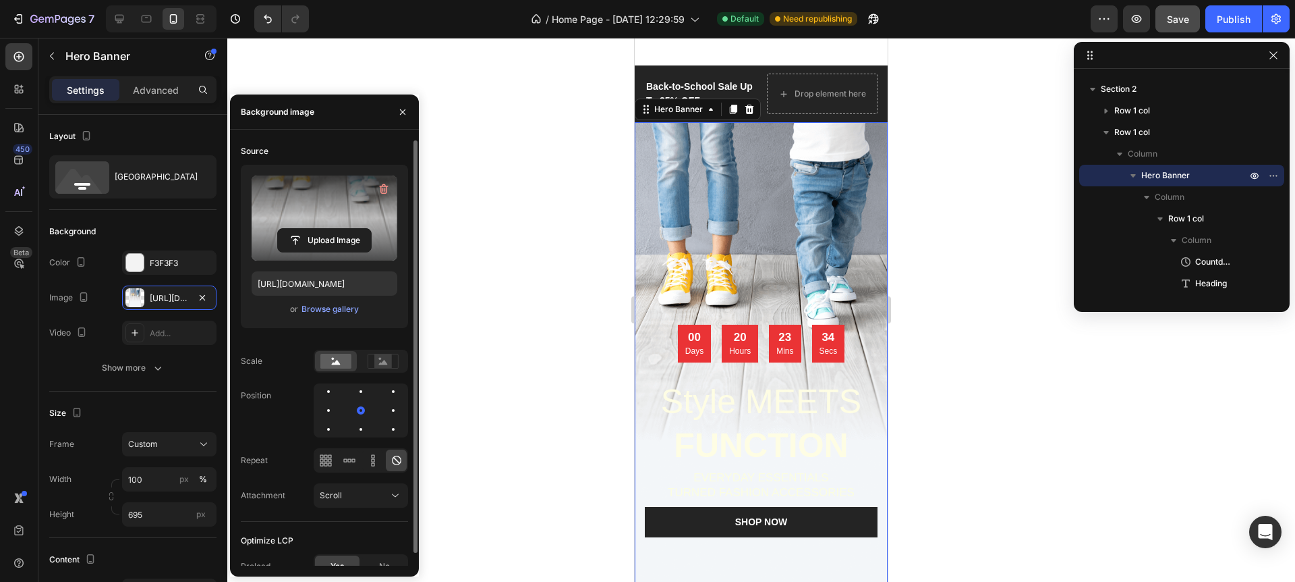
click at [327, 203] on label at bounding box center [325, 217] width 146 height 85
click at [327, 229] on input "file" at bounding box center [324, 240] width 93 height 23
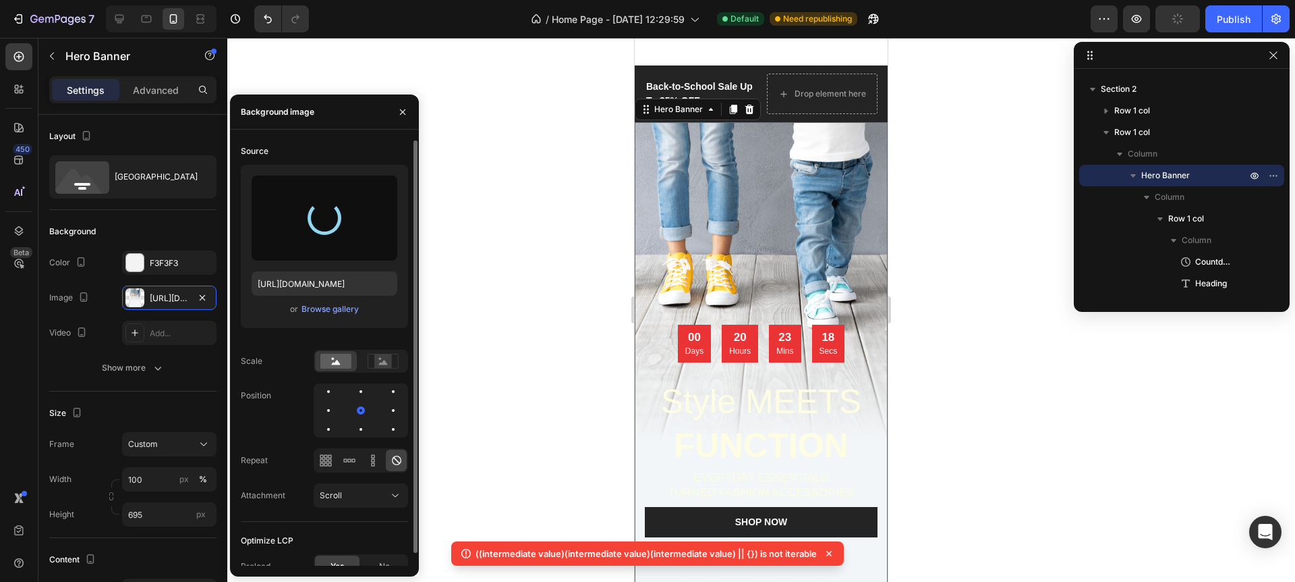
type input "https://cdn.shopify.com/s/files/1/0771/5055/2310/files/gempages_586125553279435…"
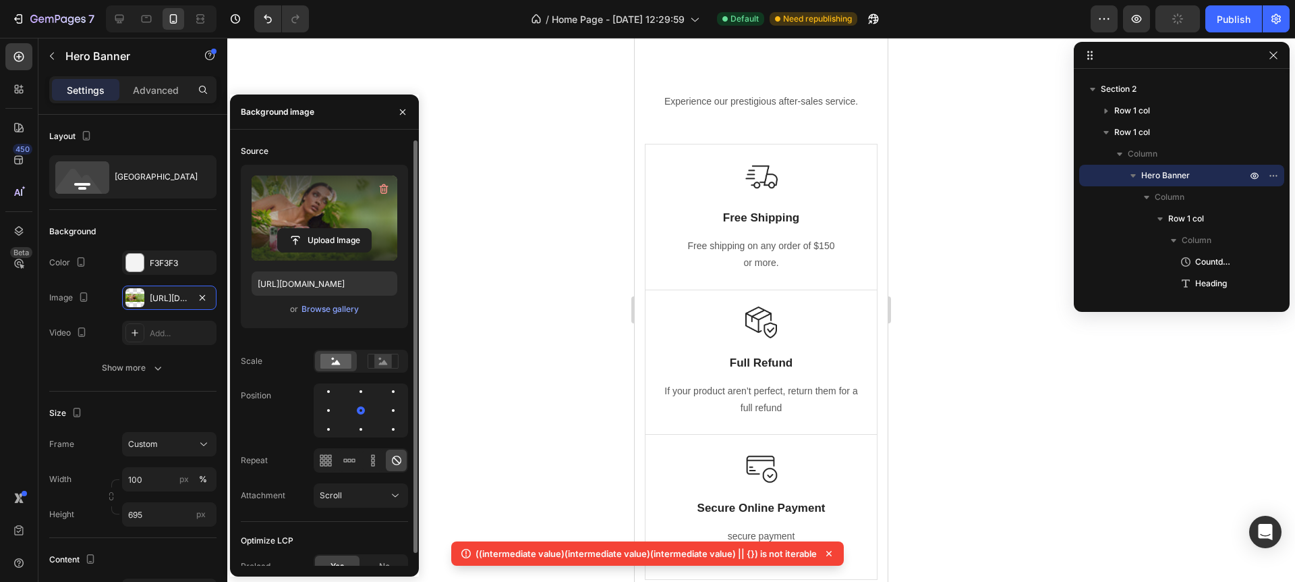
scroll to position [755, 0]
click at [661, 140] on div "Row" at bounding box center [659, 138] width 22 height 12
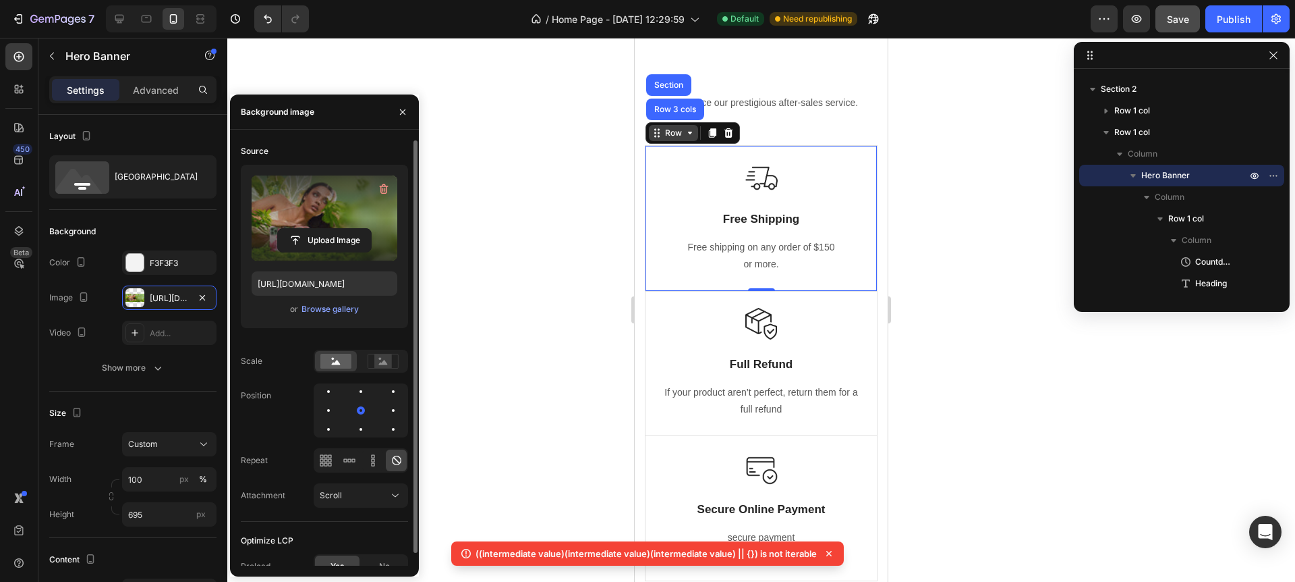
scroll to position [341, 0]
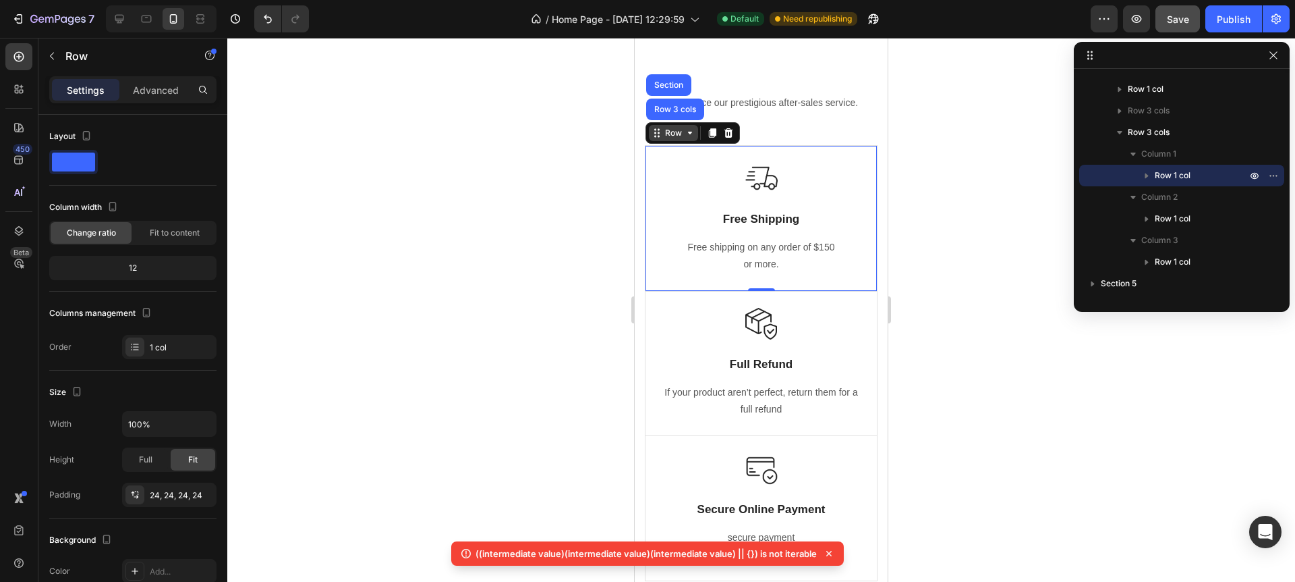
click at [695, 138] on div "Row" at bounding box center [673, 133] width 49 height 16
click at [693, 138] on div "Row" at bounding box center [673, 133] width 49 height 16
click at [660, 138] on icon at bounding box center [657, 133] width 11 height 11
drag, startPoint x: 766, startPoint y: 271, endPoint x: 797, endPoint y: 199, distance: 78.6
click at [766, 237] on div "Image Free Shipping Text Block Free shipping on any order of $150 or more. Text…" at bounding box center [761, 218] width 231 height 145
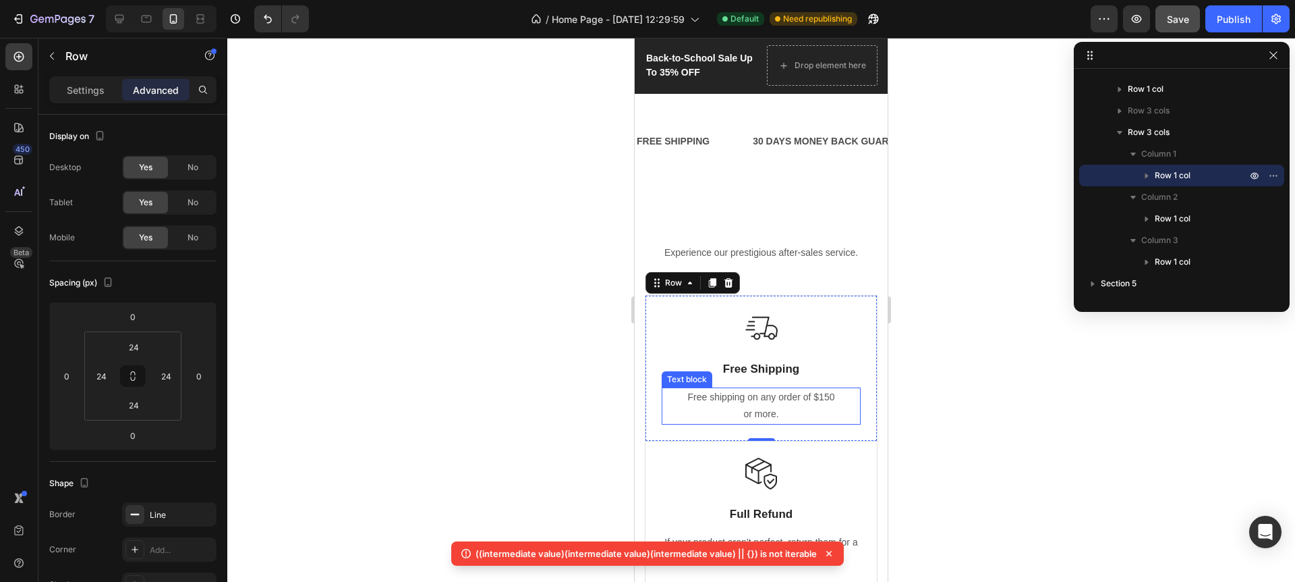
scroll to position [622, 0]
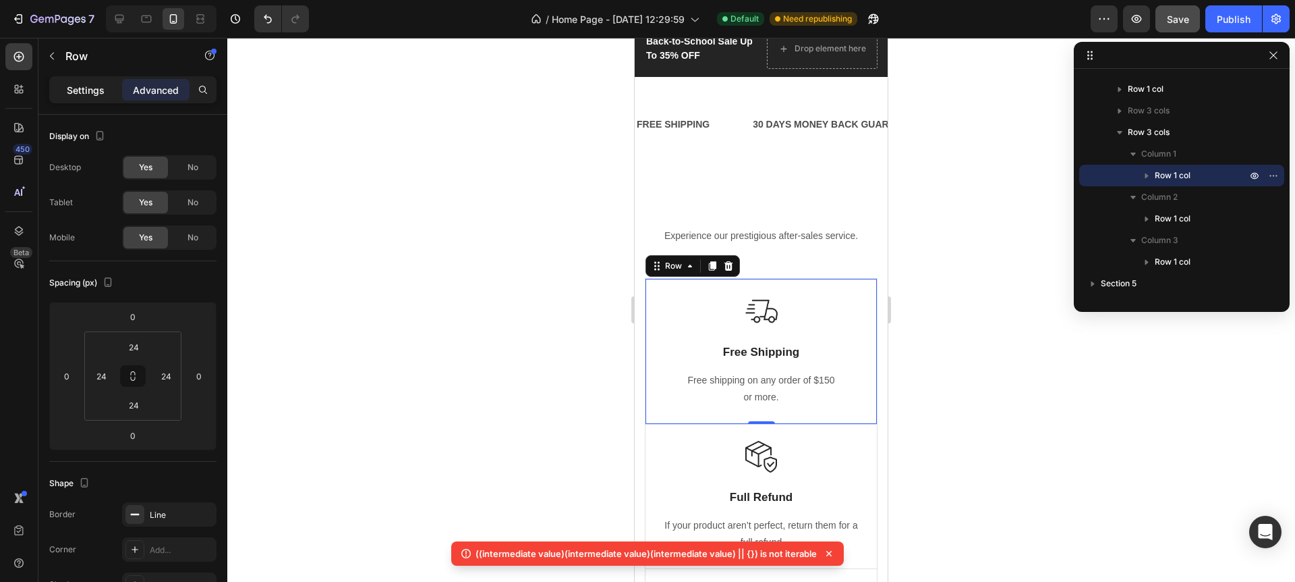
click at [85, 92] on p "Settings" at bounding box center [86, 90] width 38 height 14
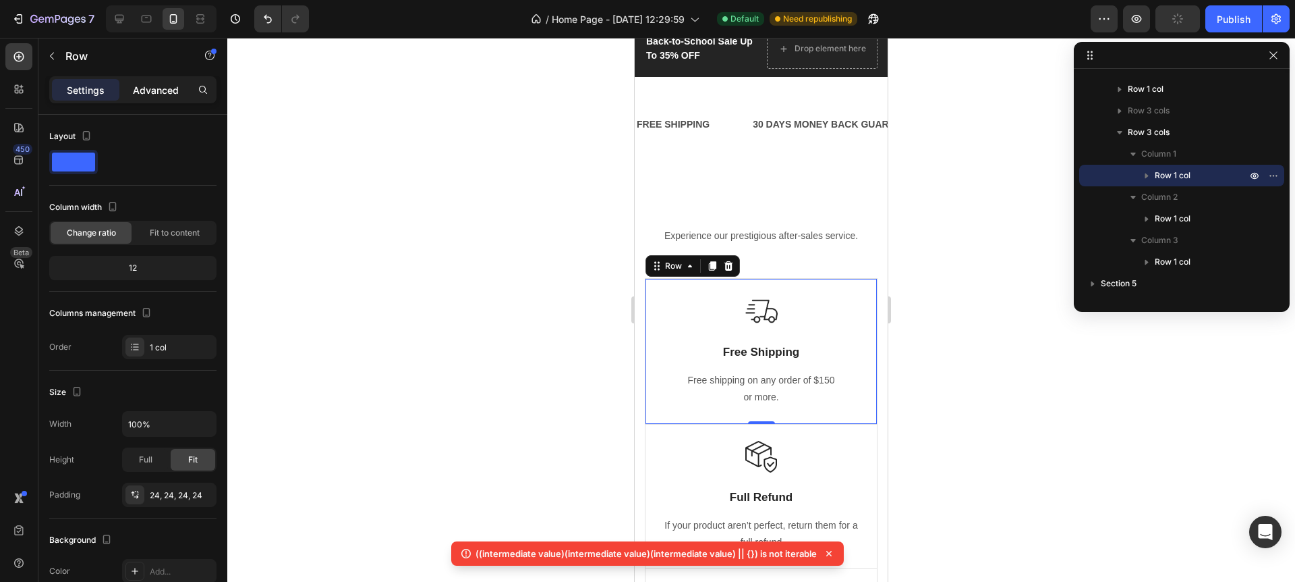
click at [155, 92] on p "Advanced" at bounding box center [156, 90] width 46 height 14
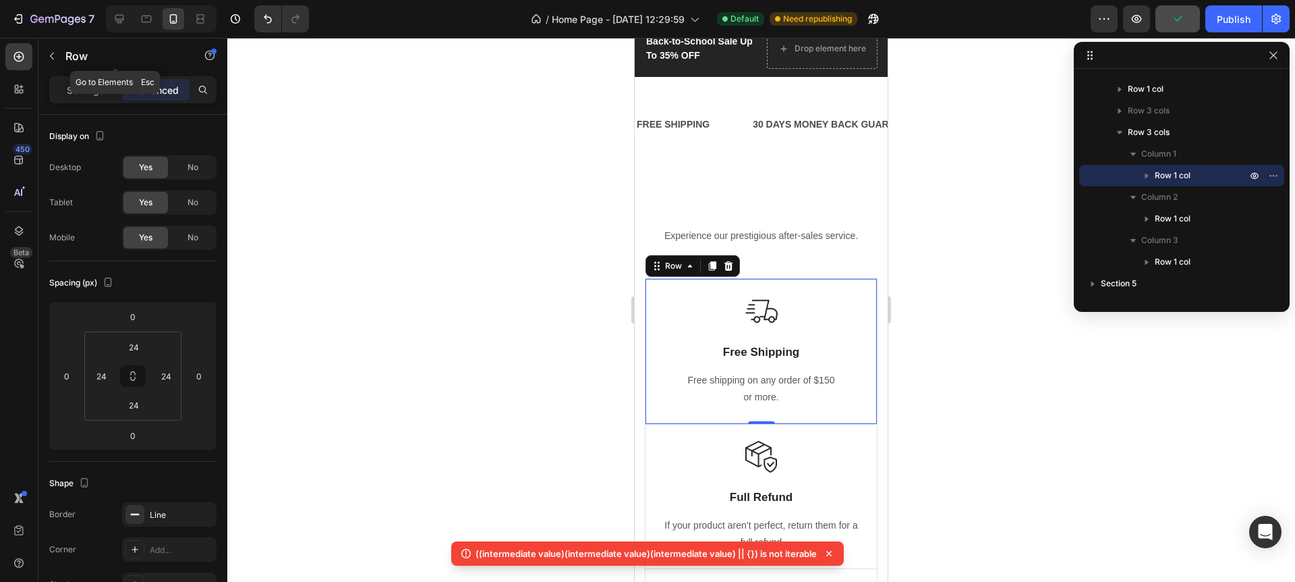
click at [52, 57] on icon "button" at bounding box center [52, 56] width 11 height 11
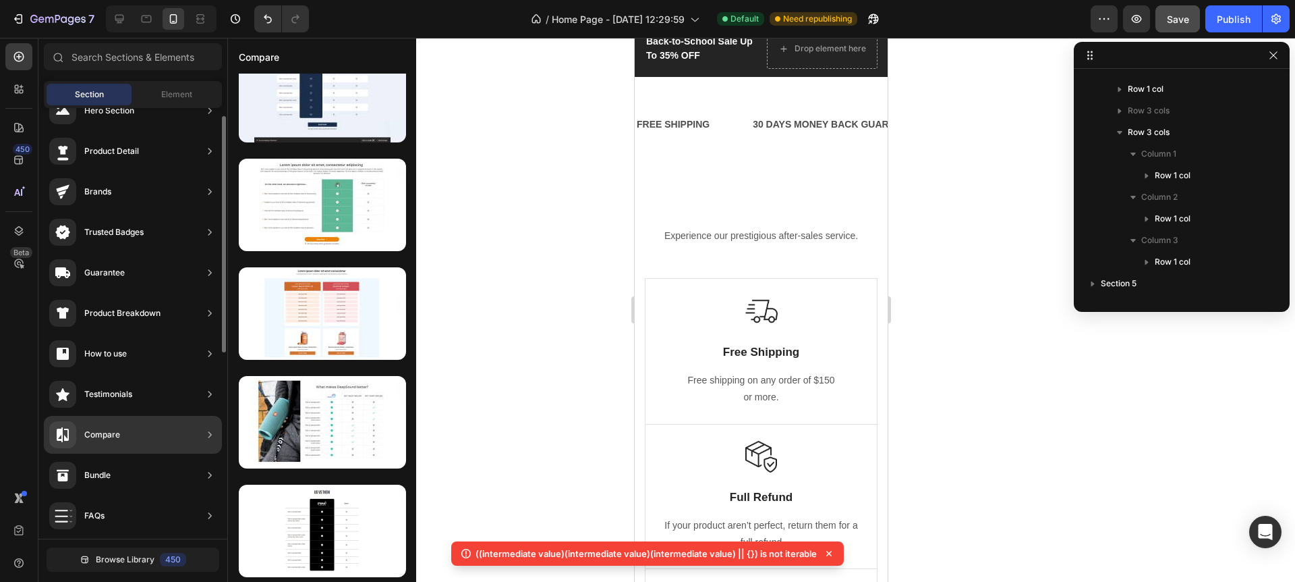
scroll to position [0, 0]
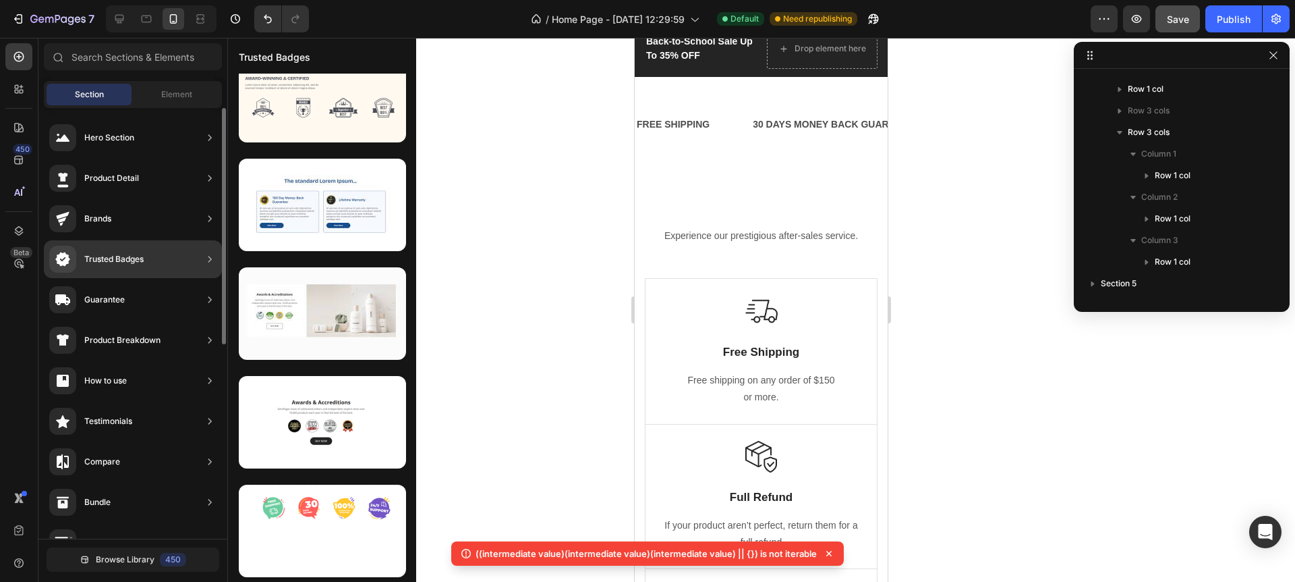
click at [129, 258] on div "Trusted Badges" at bounding box center [113, 258] width 59 height 13
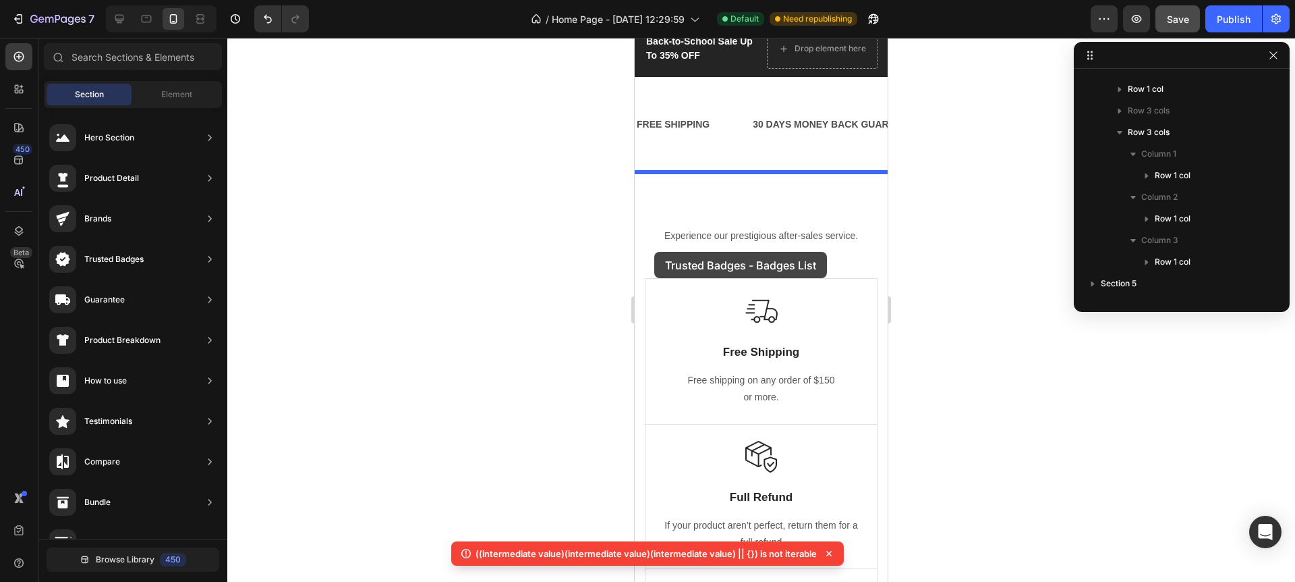
drag, startPoint x: 913, startPoint y: 152, endPoint x: 654, endPoint y: 252, distance: 277.7
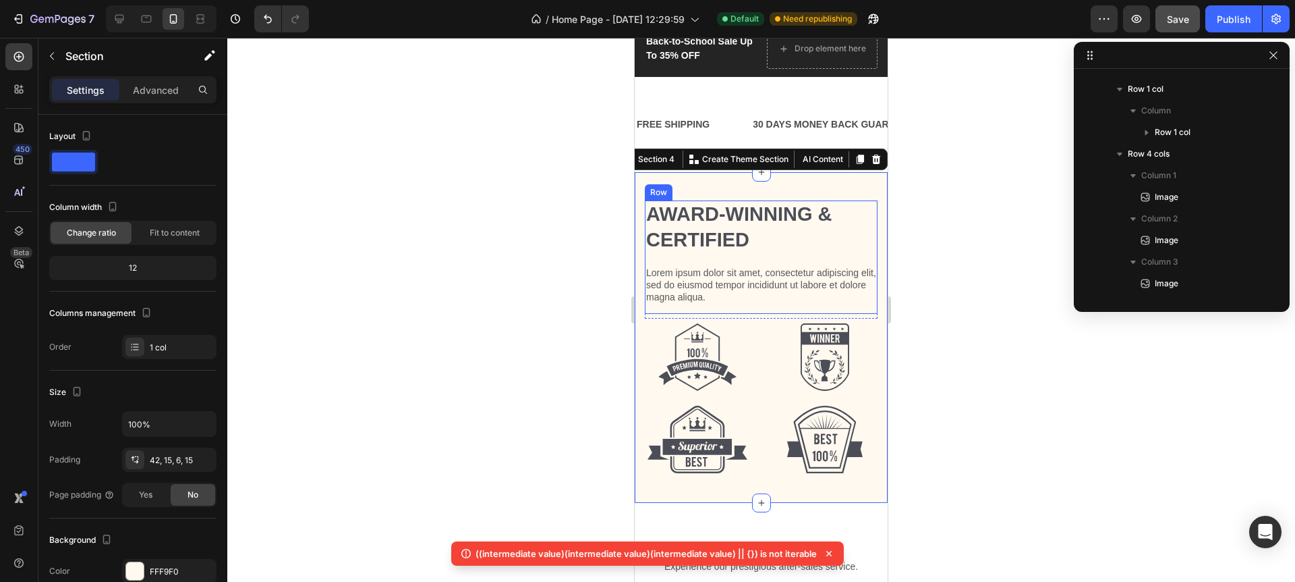
scroll to position [212, 0]
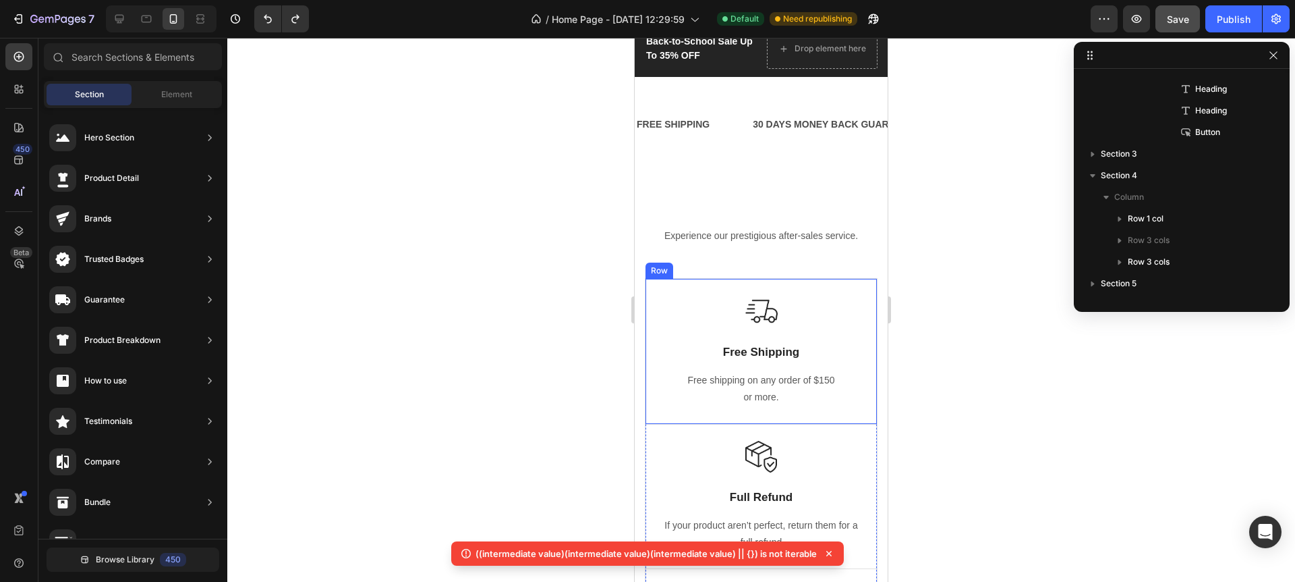
click at [816, 282] on div "Image Free Shipping Text Block Free shipping on any order of $150 or more. Text…" at bounding box center [761, 351] width 231 height 145
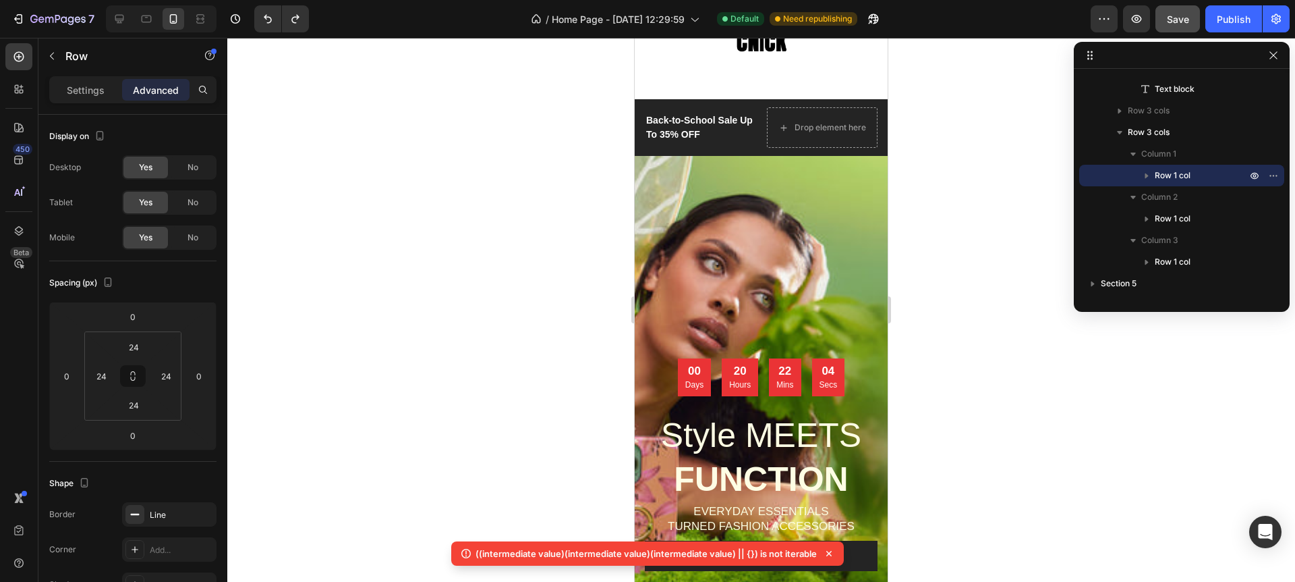
scroll to position [0, 0]
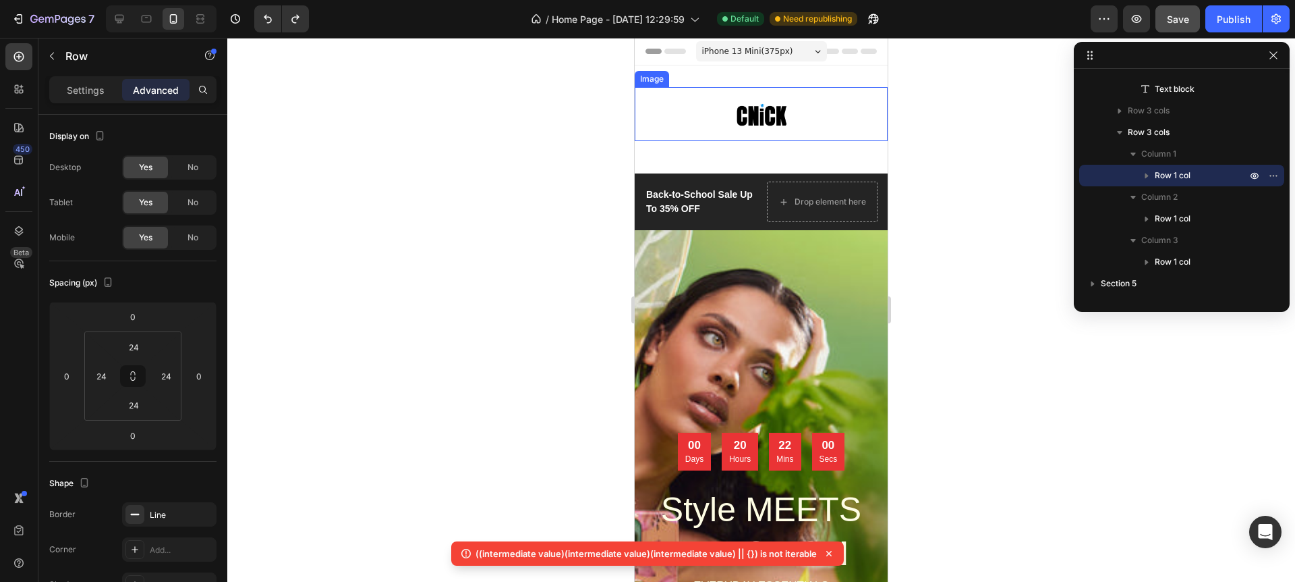
click at [775, 112] on img at bounding box center [762, 114] width 54 height 54
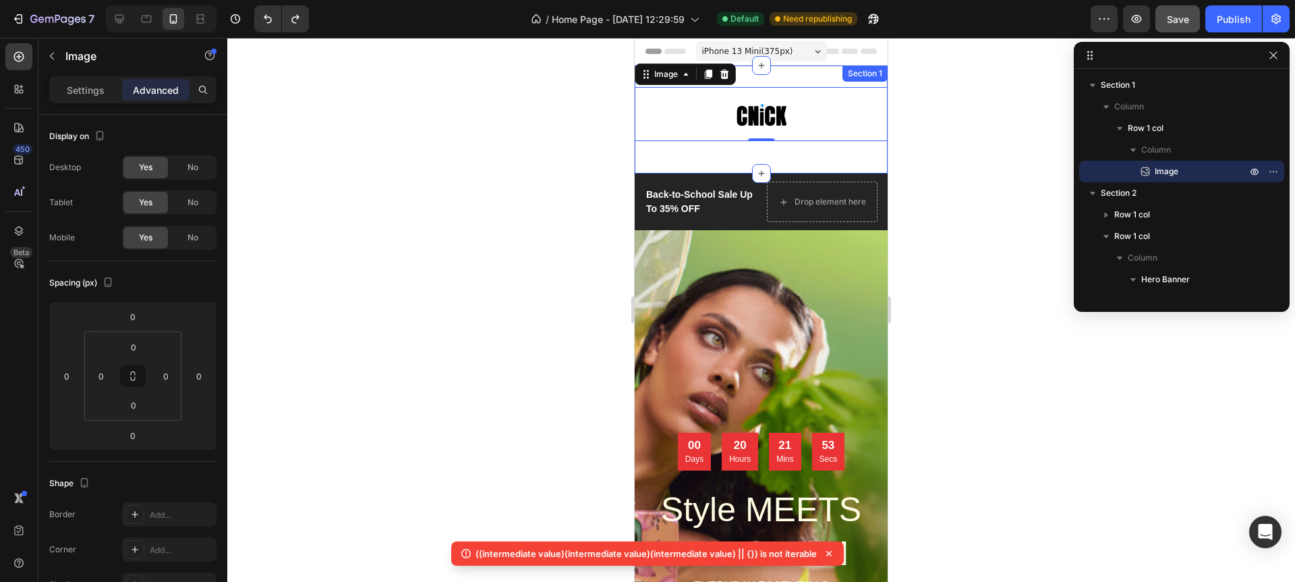
scroll to position [8, 0]
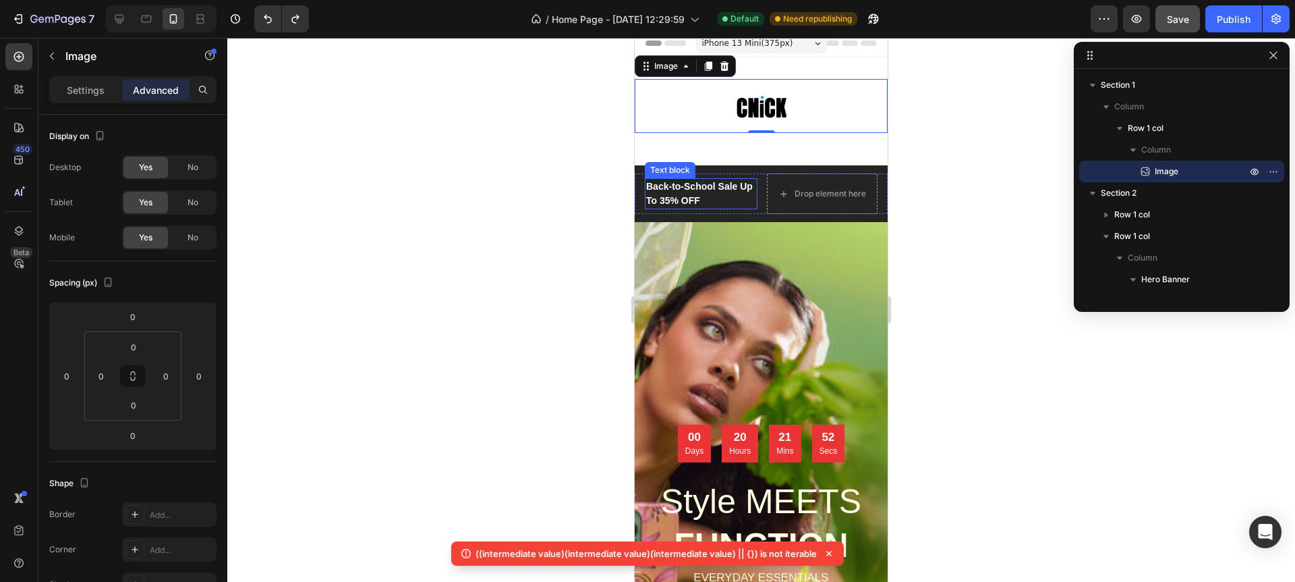
click at [709, 185] on p "Back-to-School Sale Up To 35% OFF" at bounding box center [701, 193] width 110 height 28
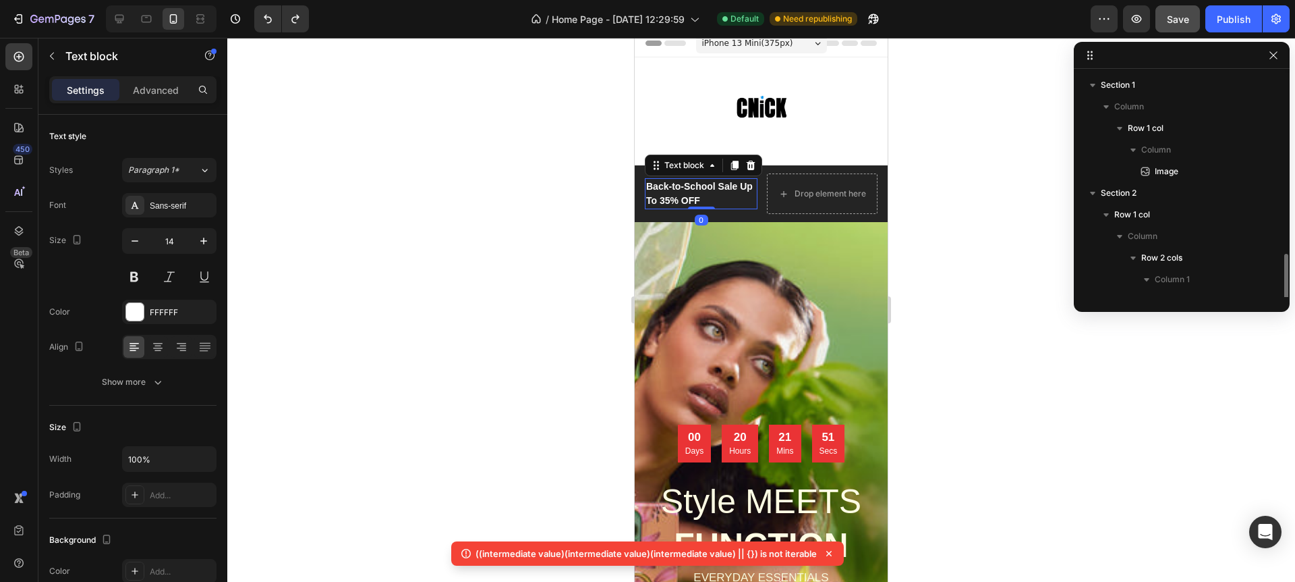
scroll to position [9, 0]
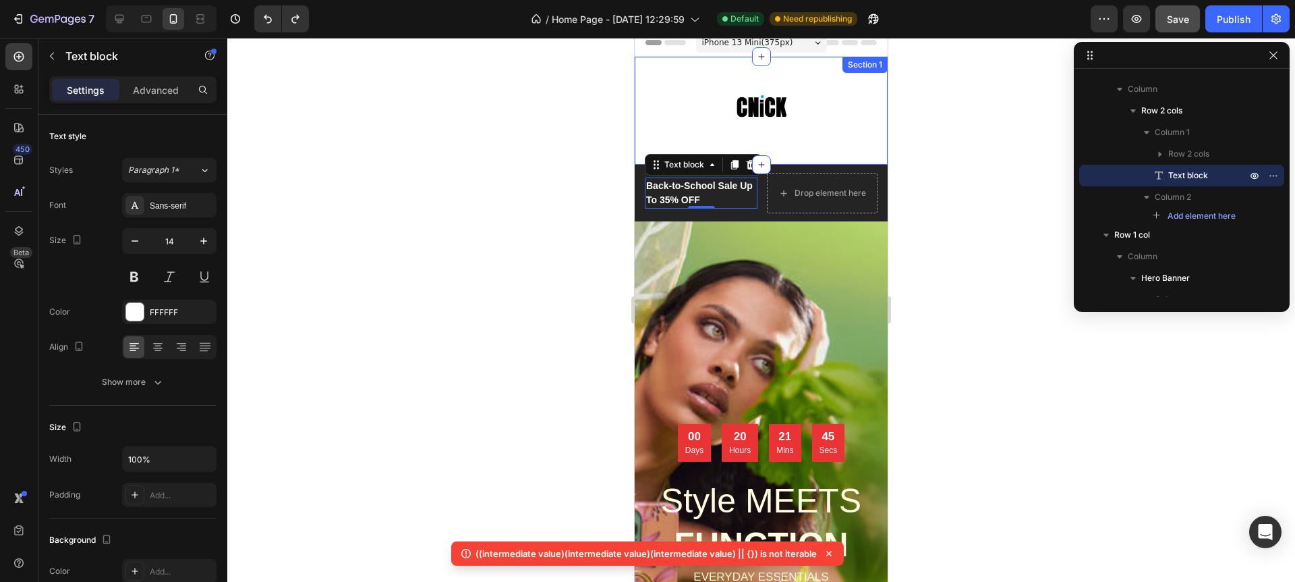
click at [659, 75] on div "Image Row Section 1" at bounding box center [761, 111] width 253 height 108
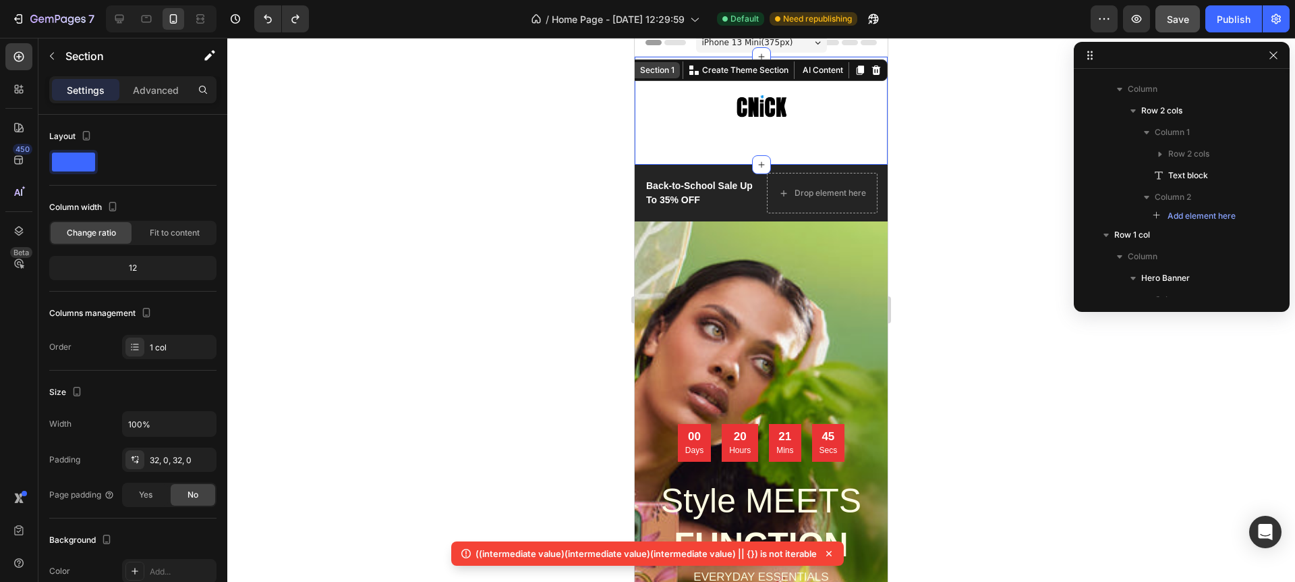
scroll to position [0, 0]
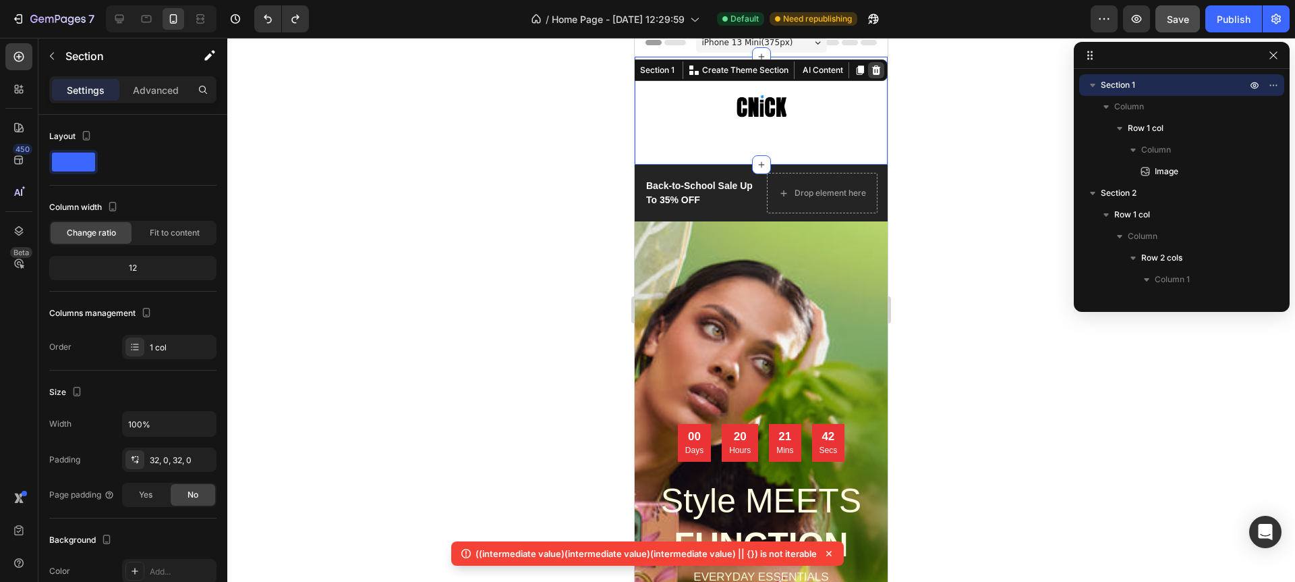
click at [875, 72] on icon at bounding box center [876, 70] width 11 height 11
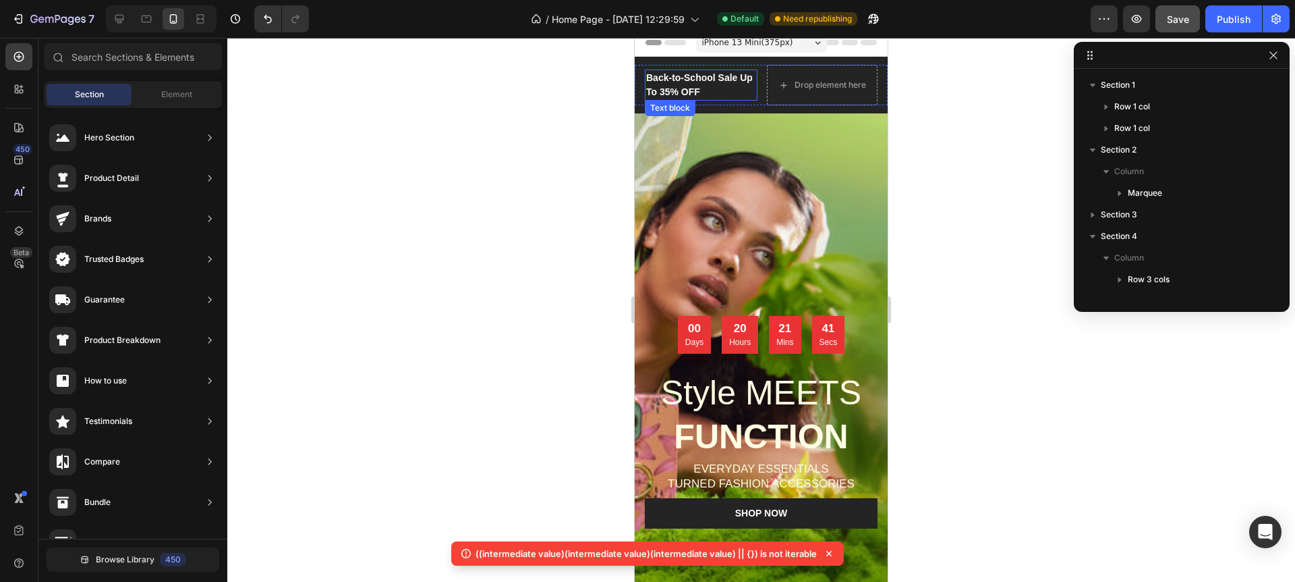
click at [671, 80] on p "Back-to-School Sale Up To 35% OFF" at bounding box center [701, 85] width 110 height 28
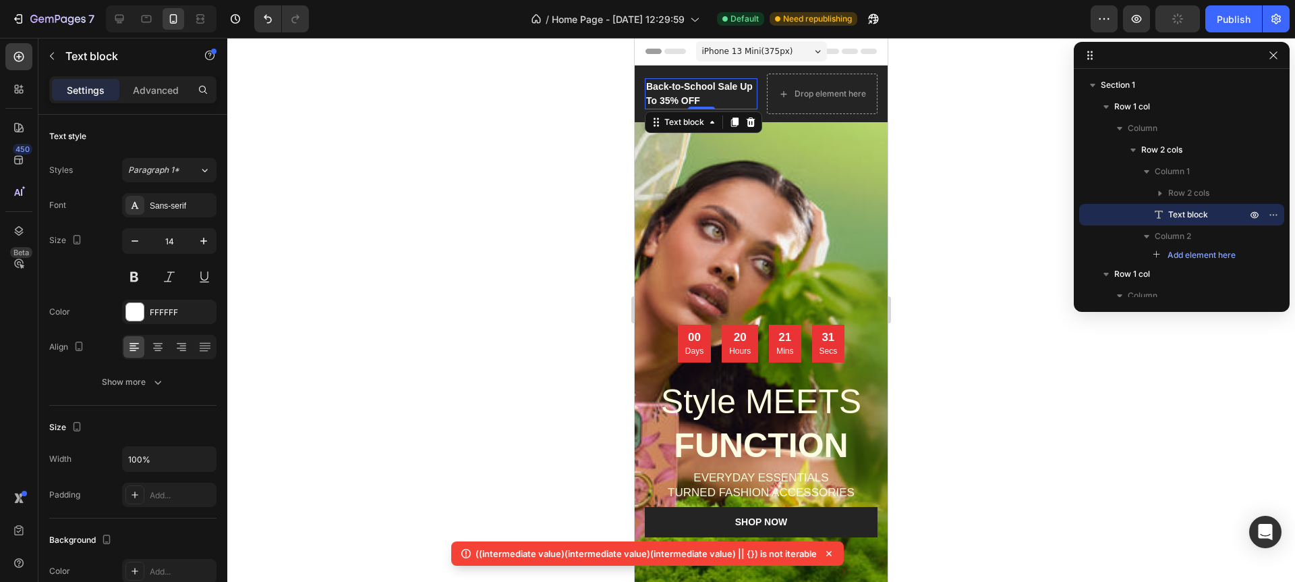
scroll to position [1, 0]
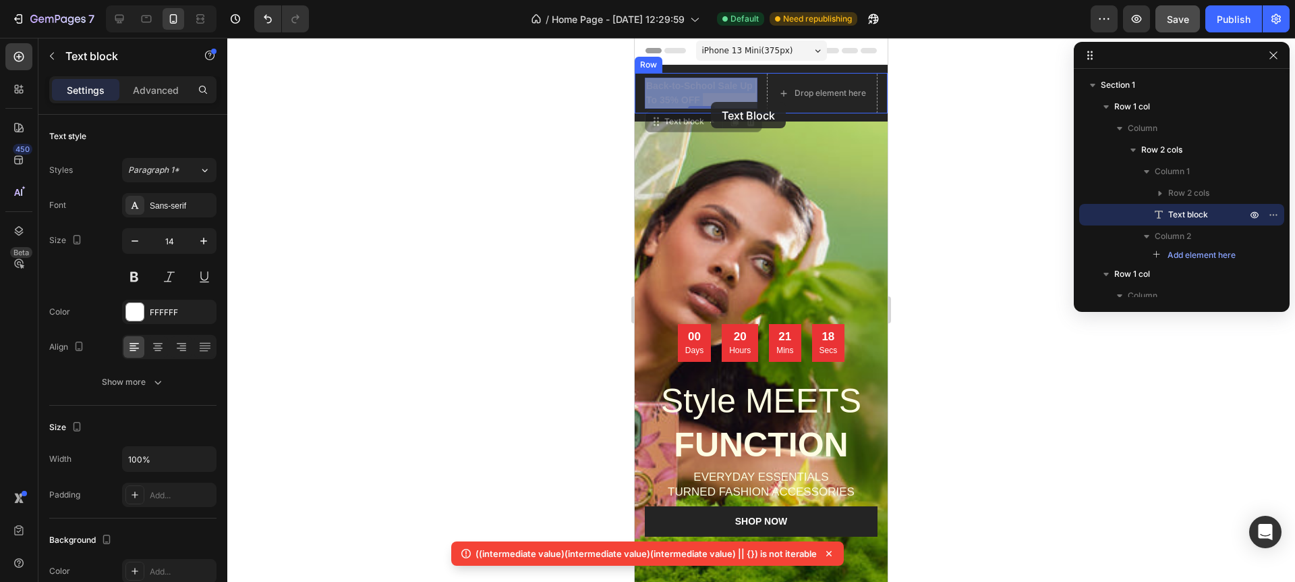
drag, startPoint x: 648, startPoint y: 85, endPoint x: 711, endPoint y: 102, distance: 65.6
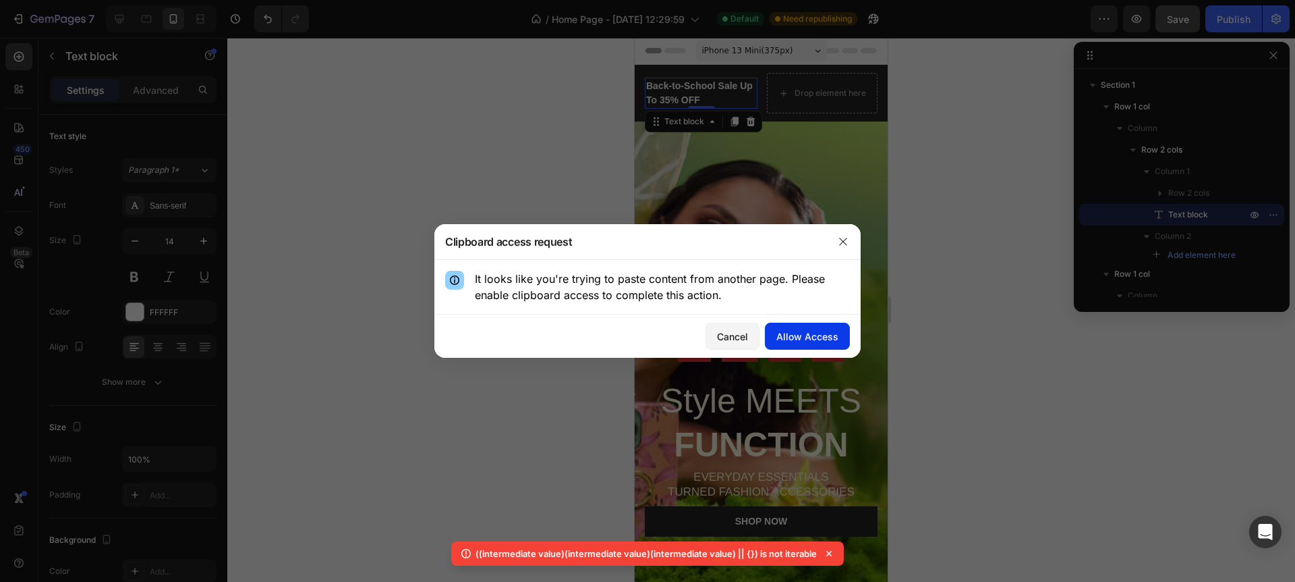
click at [807, 331] on div "Allow Access" at bounding box center [808, 336] width 62 height 14
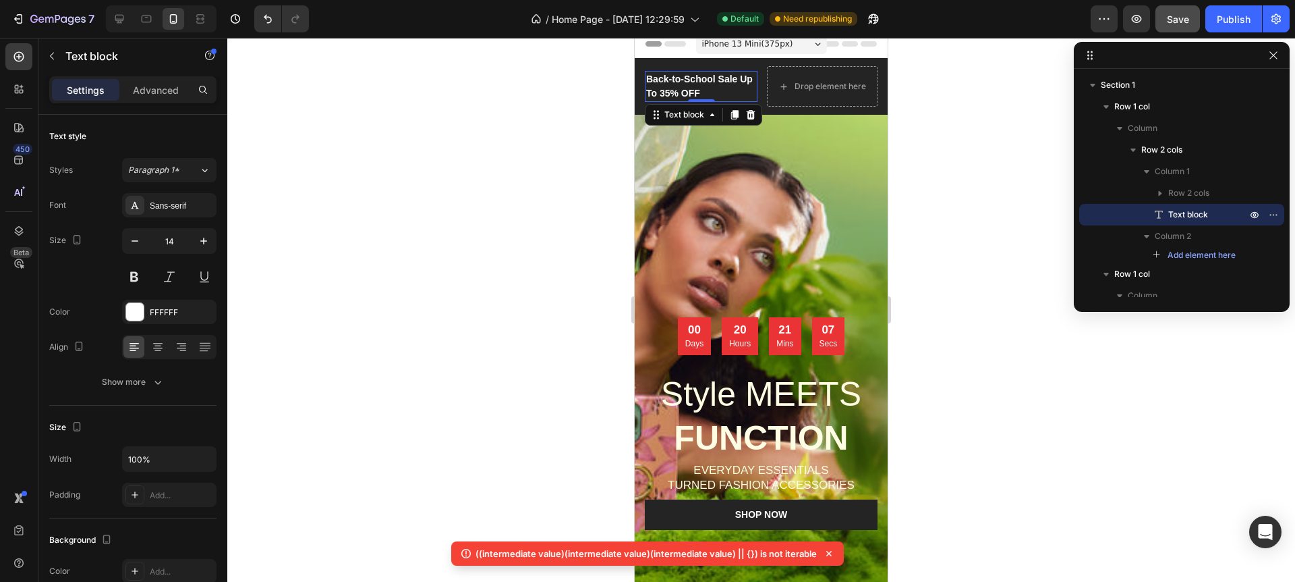
scroll to position [8, 0]
drag, startPoint x: 648, startPoint y: 78, endPoint x: 717, endPoint y: 99, distance: 71.3
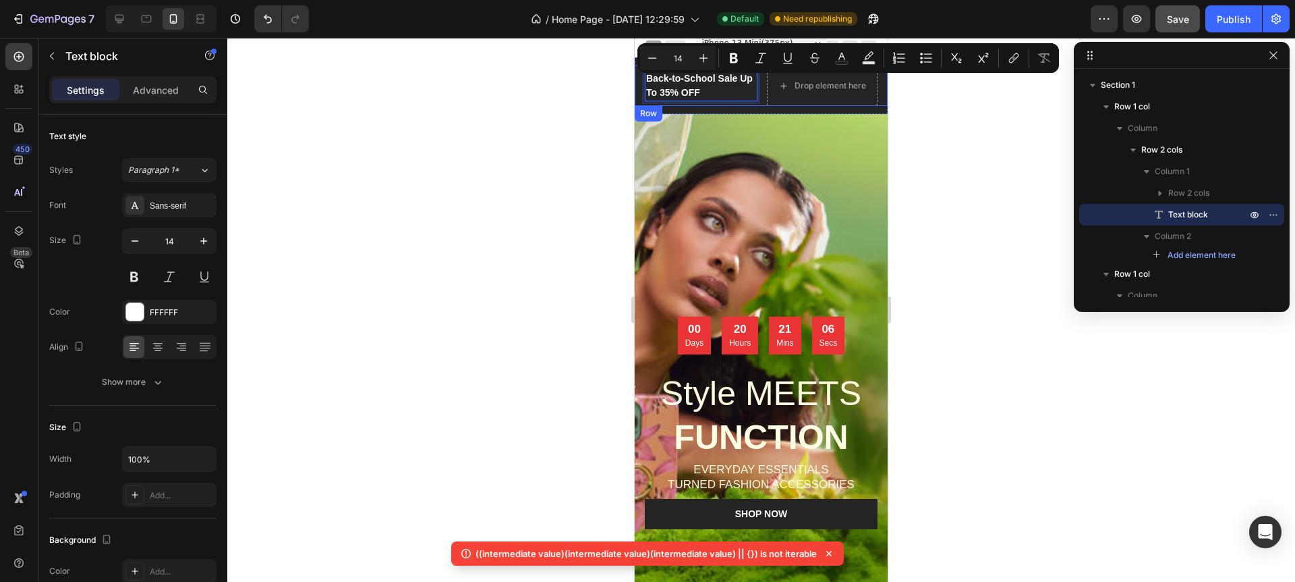
scroll to position [15, 0]
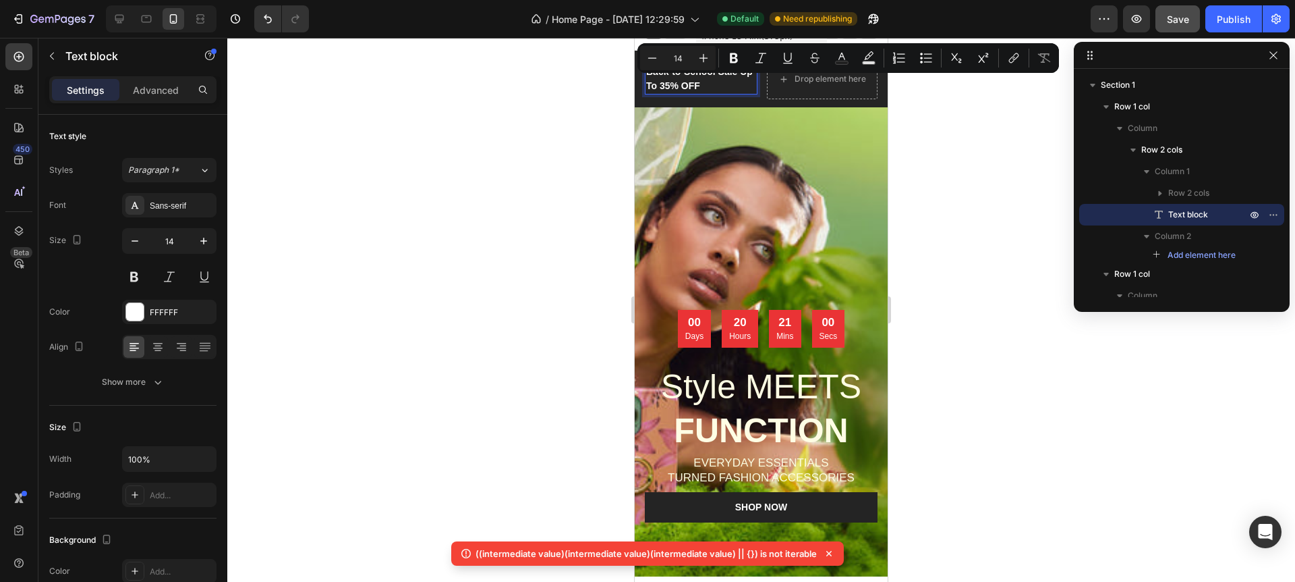
click at [592, 87] on div at bounding box center [761, 310] width 1068 height 544
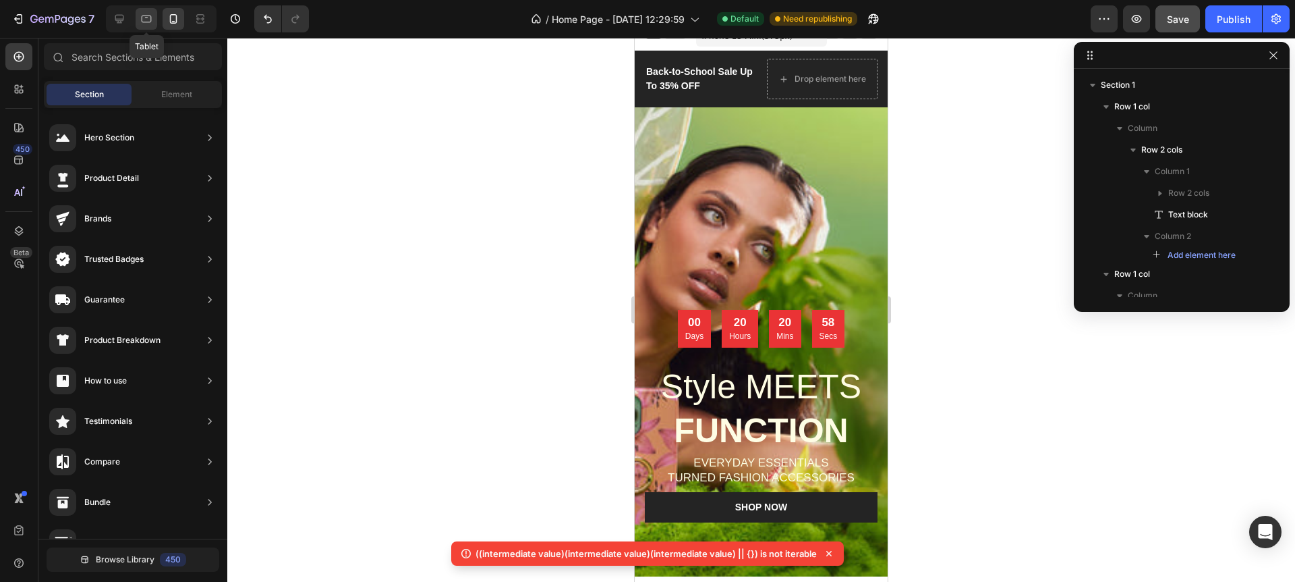
click at [143, 20] on icon at bounding box center [146, 18] width 13 height 13
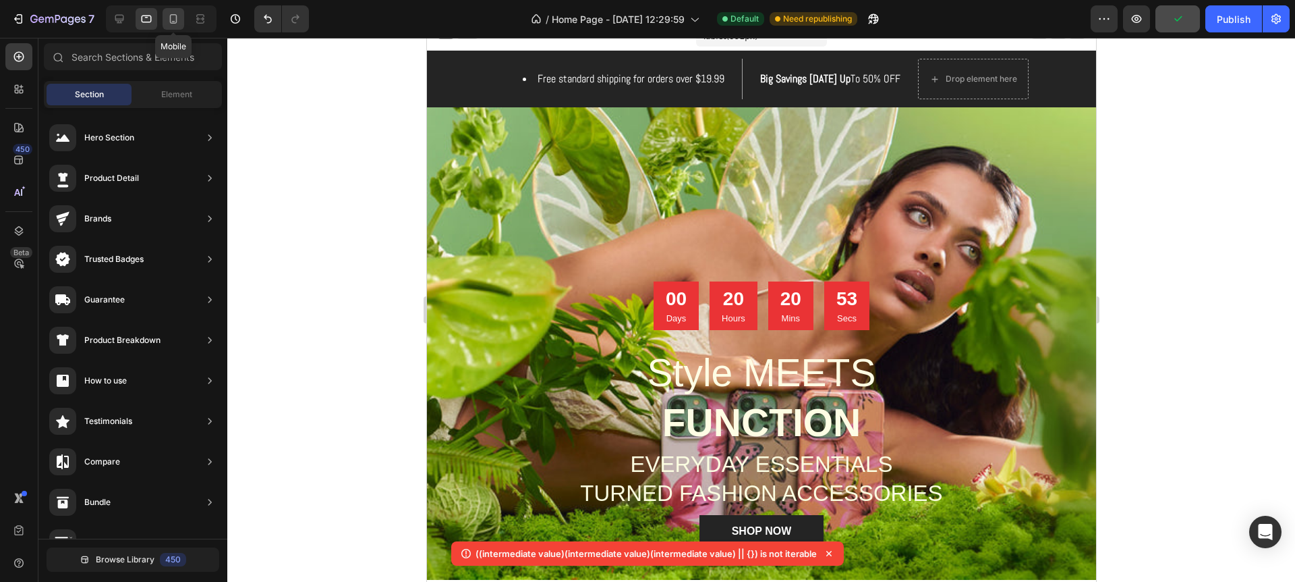
click at [168, 22] on icon at bounding box center [173, 18] width 13 height 13
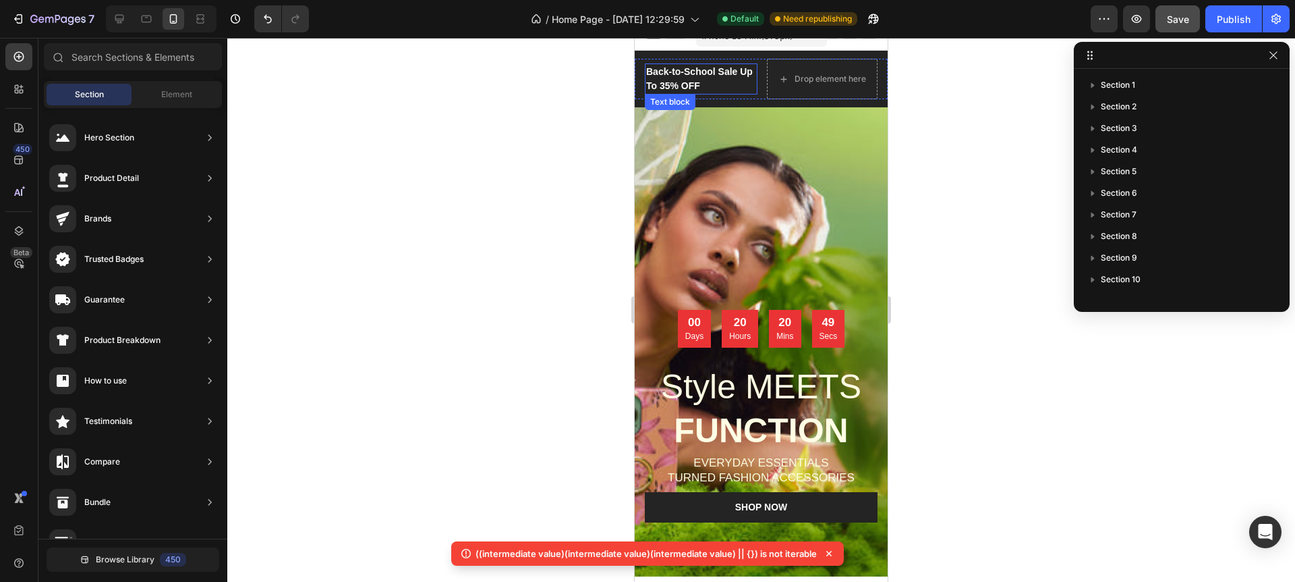
click at [664, 80] on p "Back-to-School Sale Up To 35% OFF" at bounding box center [701, 79] width 110 height 28
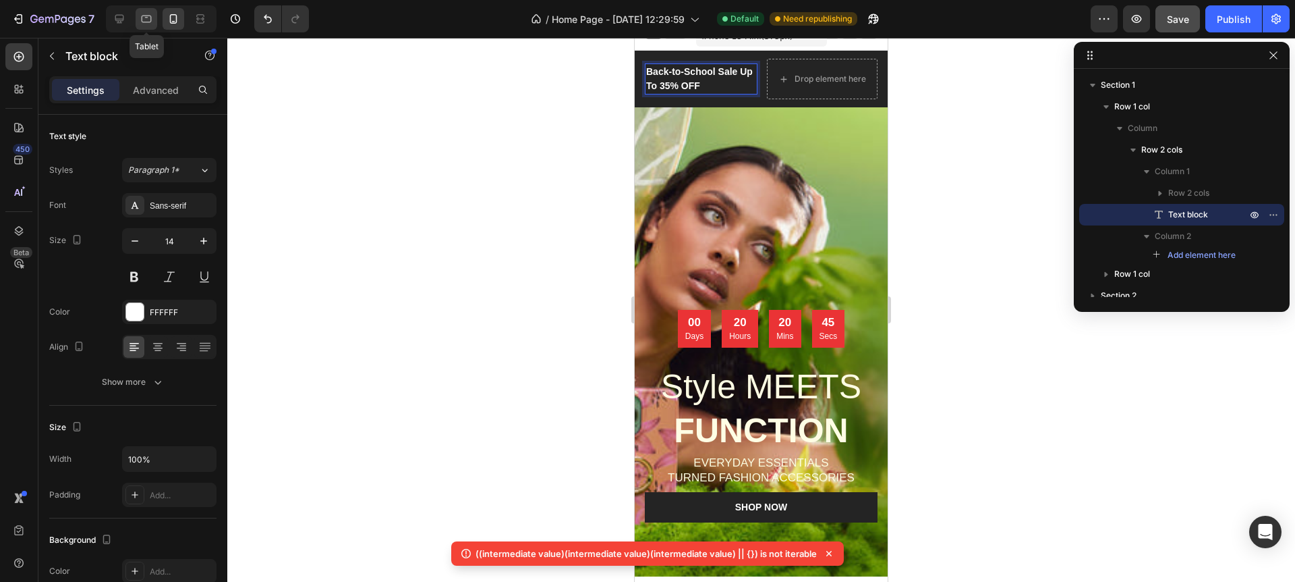
click at [148, 18] on icon at bounding box center [146, 18] width 13 height 13
type input "16"
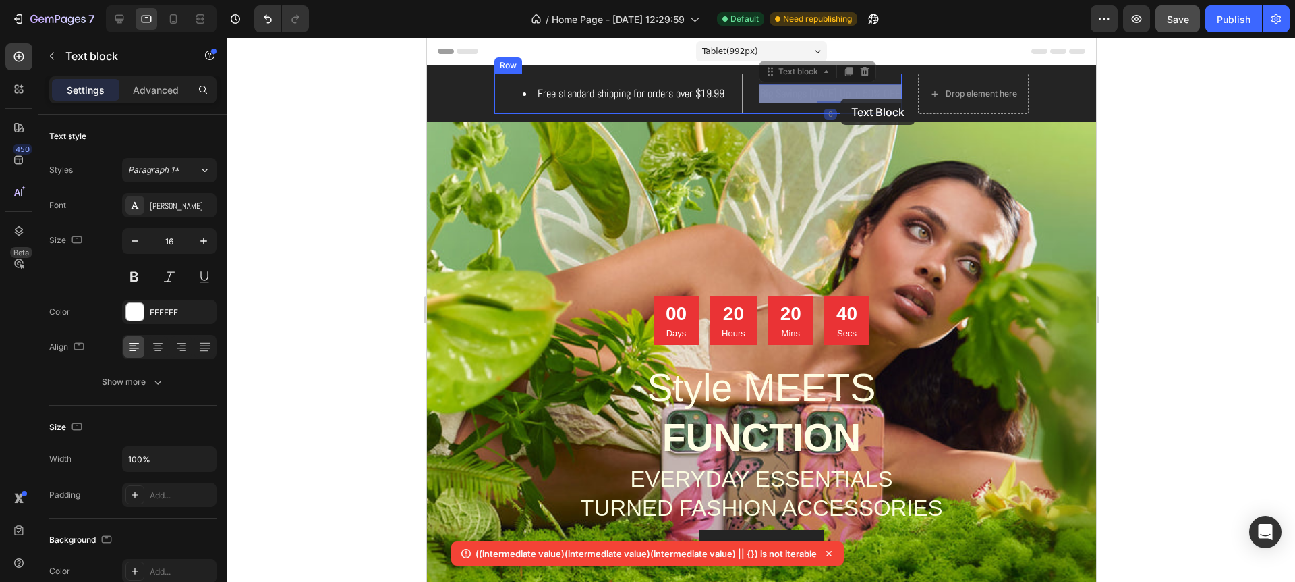
drag, startPoint x: 762, startPoint y: 96, endPoint x: 839, endPoint y: 99, distance: 77.6
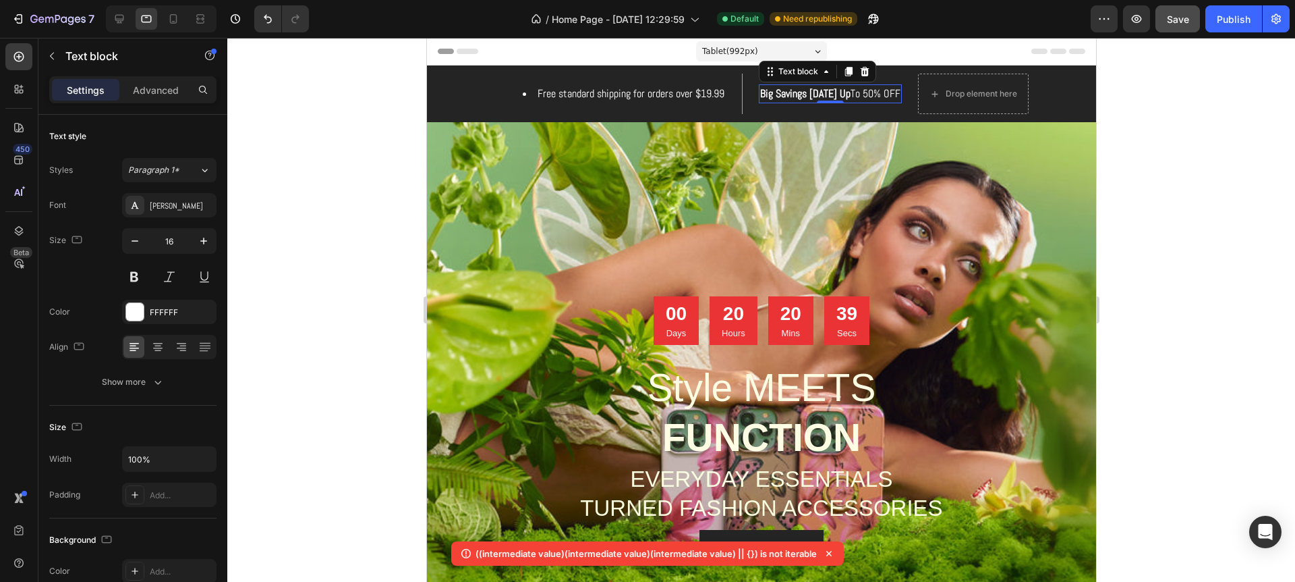
click at [843, 93] on strong "Big Savings [DATE] Up" at bounding box center [805, 93] width 90 height 14
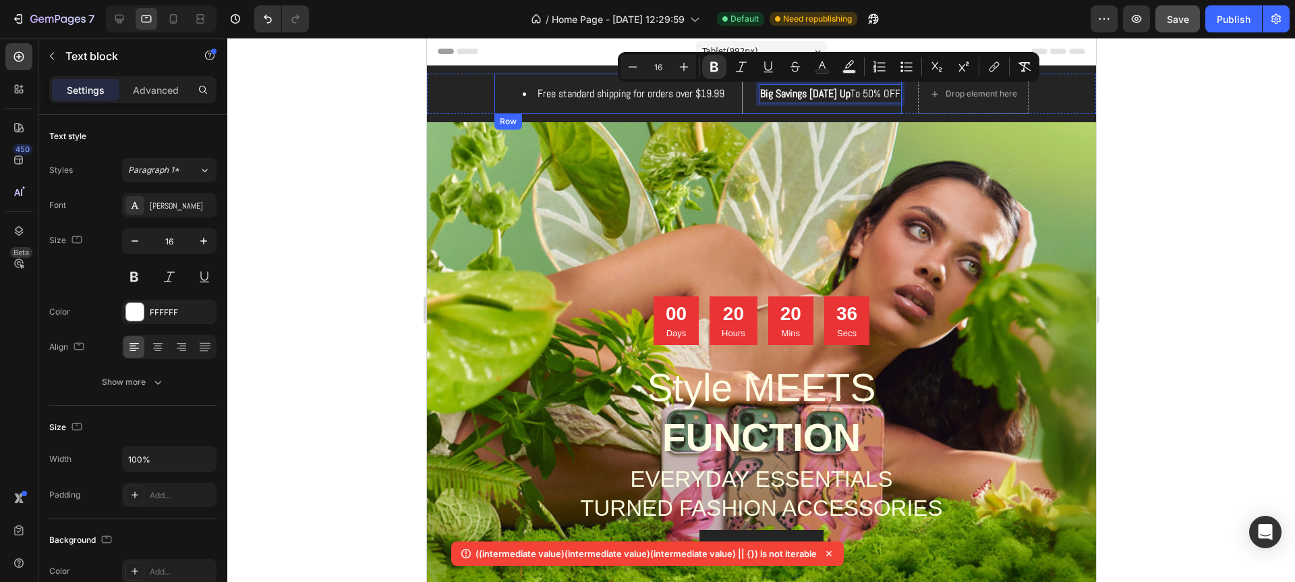
drag, startPoint x: 898, startPoint y: 93, endPoint x: 753, endPoint y: 99, distance: 145.2
click at [753, 99] on div "Free standard shipping for orders over $19.99 Text block Big Savings Today Up T…" at bounding box center [698, 94] width 408 height 40
copy p "Big Savings Today Up To 50% OFF"
click at [167, 14] on icon at bounding box center [173, 18] width 13 height 13
type input "14"
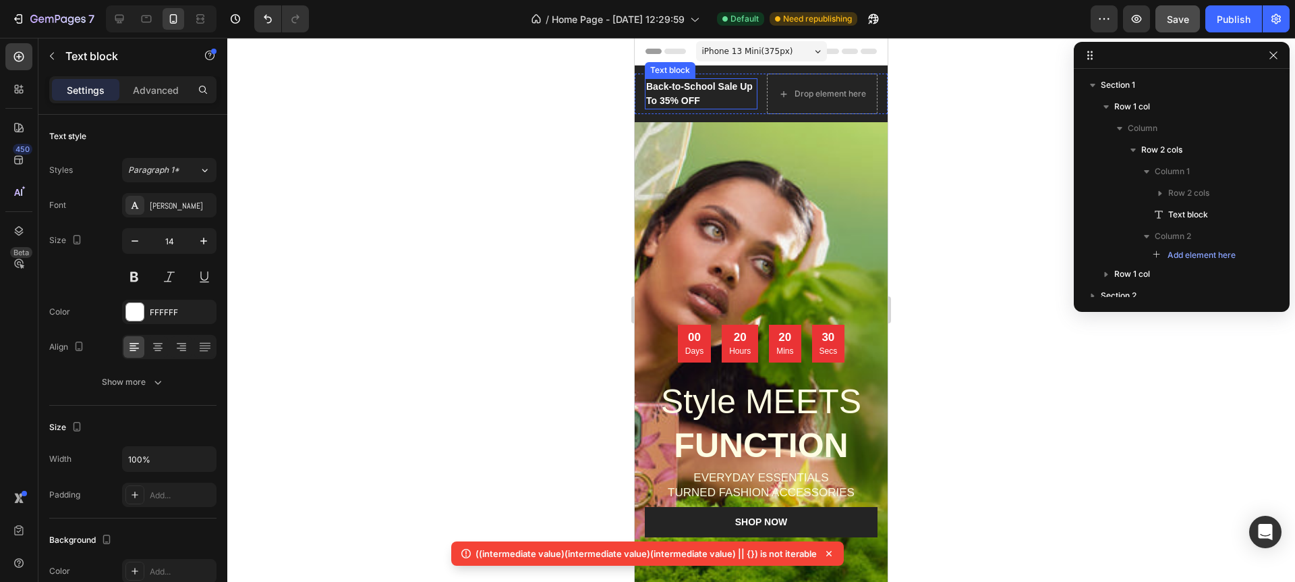
click at [719, 86] on p "Back-to-School Sale Up To 35% OFF" at bounding box center [701, 94] width 110 height 28
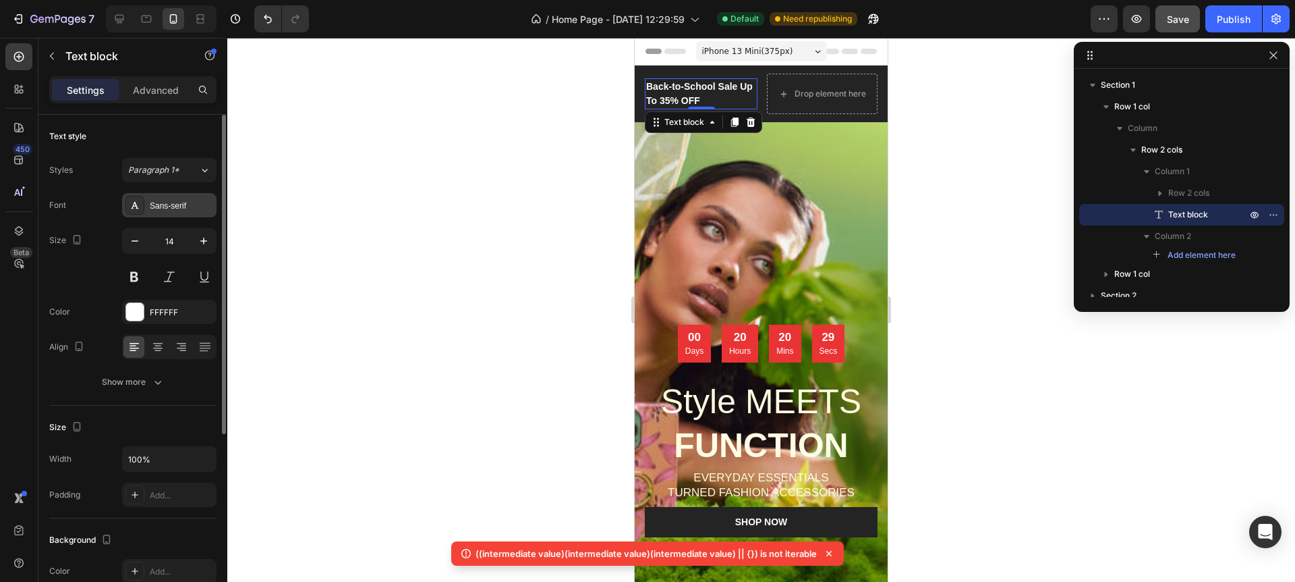
click at [169, 204] on div "Sans-serif" at bounding box center [181, 206] width 63 height 12
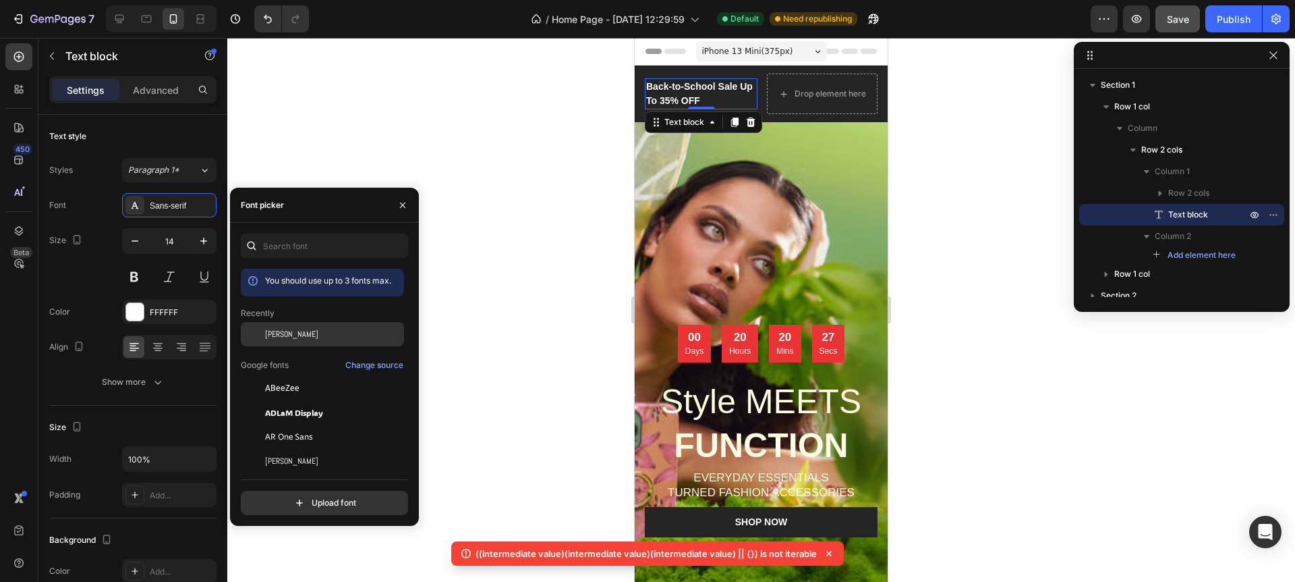
click at [273, 333] on span "Abel" at bounding box center [291, 334] width 53 height 12
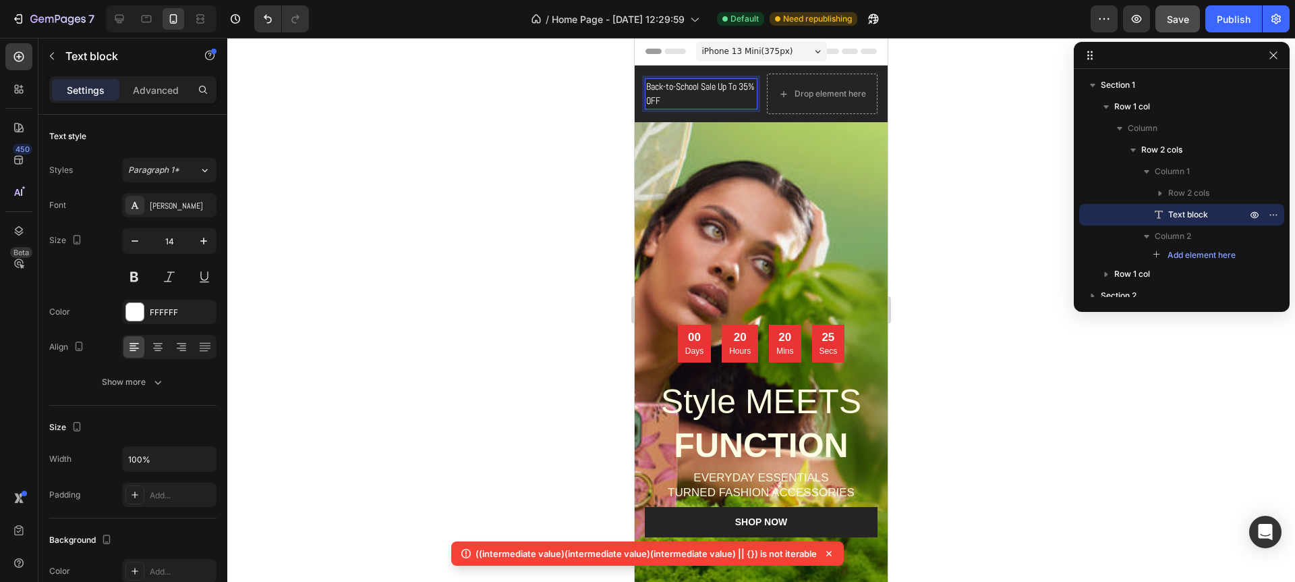
scroll to position [3, 0]
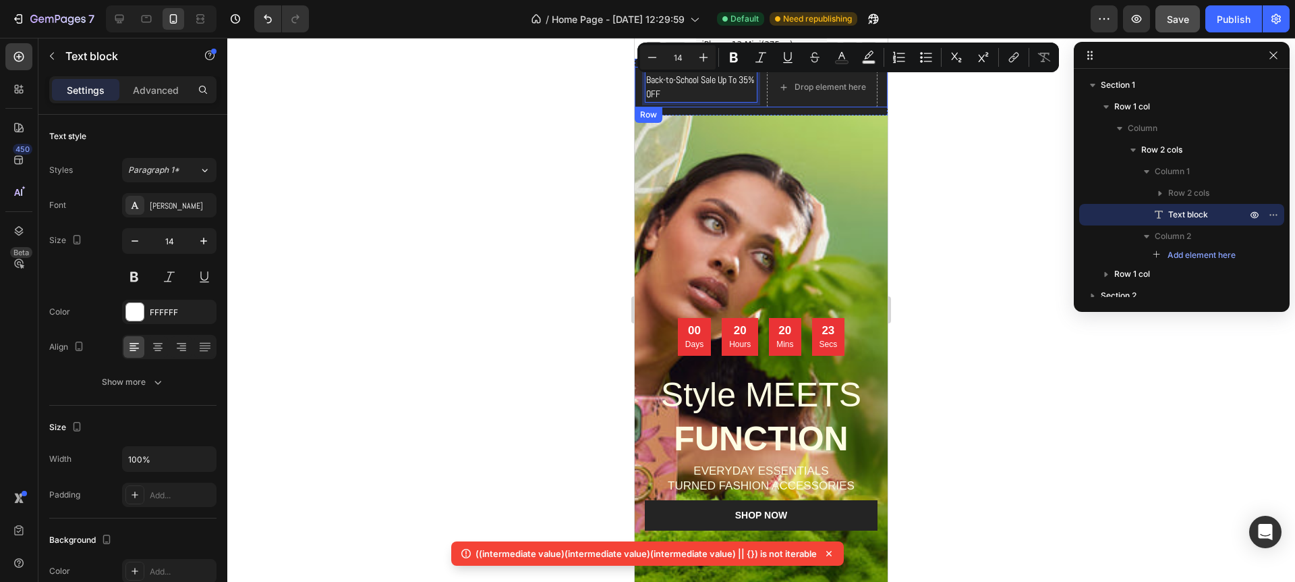
drag, startPoint x: 648, startPoint y: 84, endPoint x: 688, endPoint y: 106, distance: 45.3
click at [689, 106] on div "Free standard shipping for orders over $19.99 Text block Big Savings Today Up T…" at bounding box center [701, 87] width 113 height 40
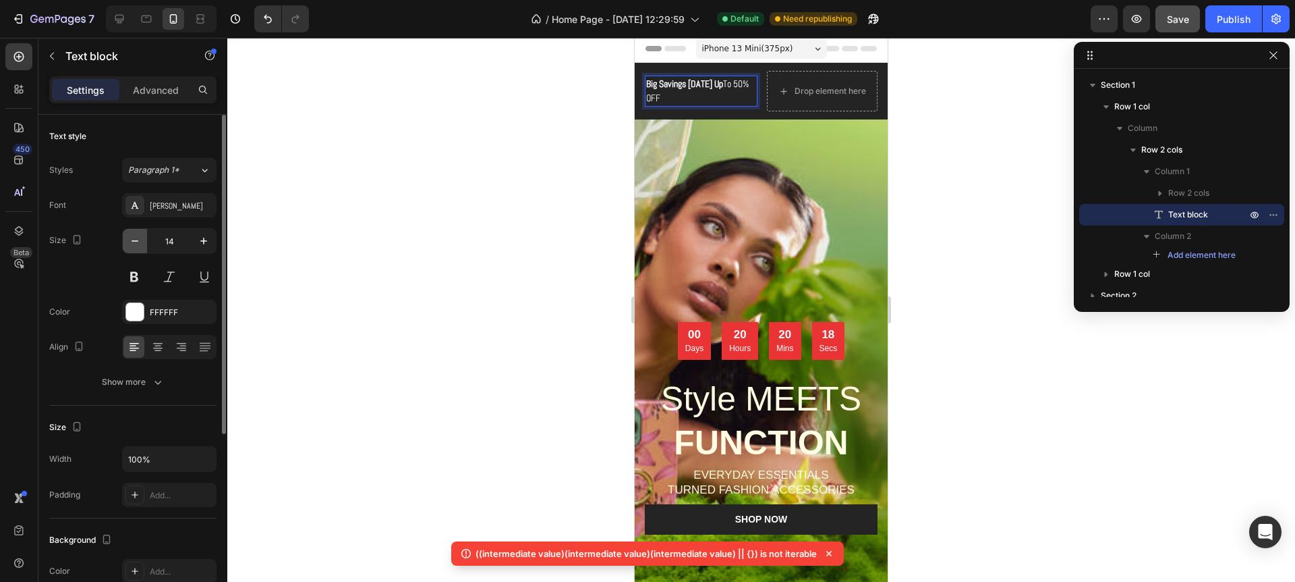
click at [136, 238] on icon "button" at bounding box center [134, 240] width 13 height 13
click at [136, 239] on icon "button" at bounding box center [134, 240] width 13 height 13
click at [200, 244] on icon "button" at bounding box center [203, 240] width 13 height 13
type input "12"
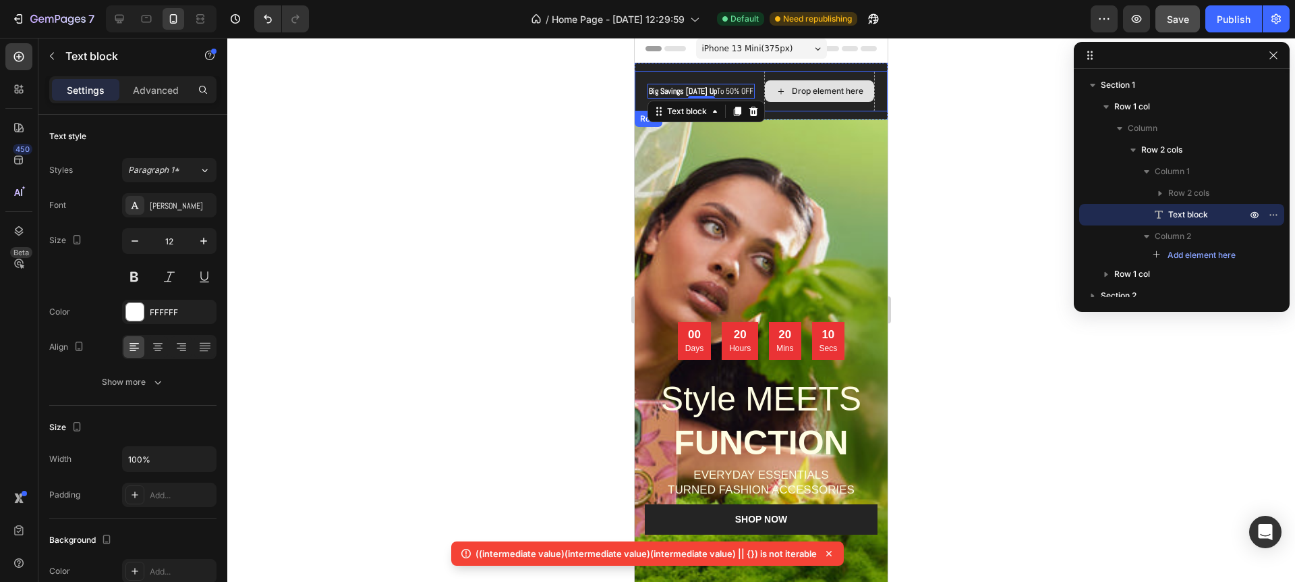
click at [835, 90] on div "Drop element here" at bounding box center [828, 91] width 72 height 11
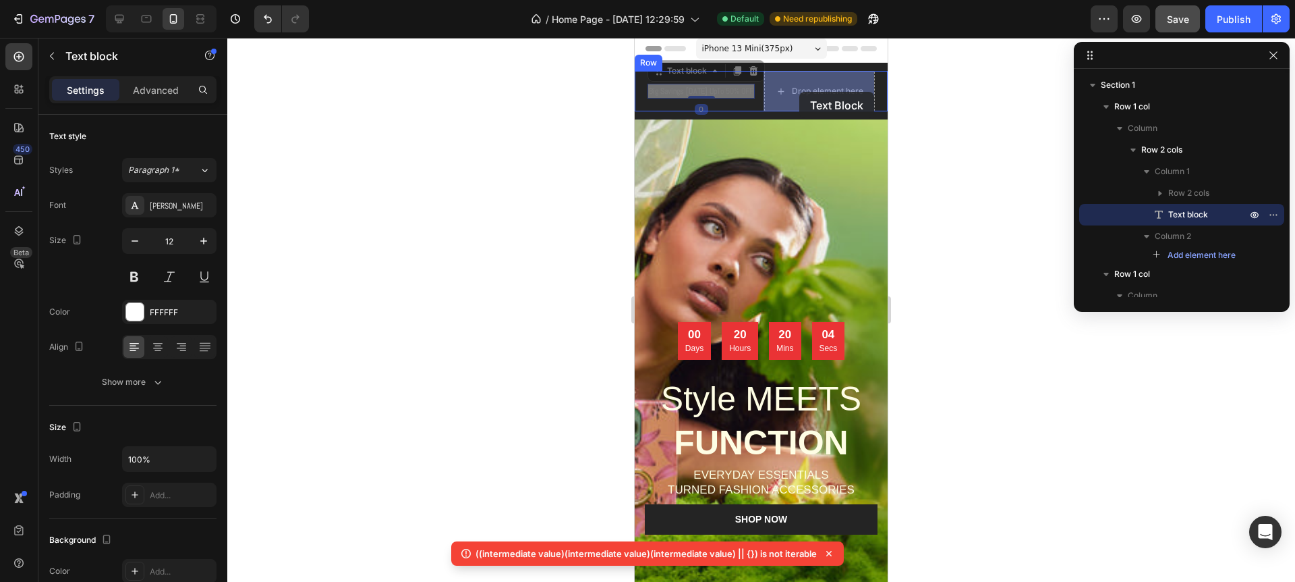
drag, startPoint x: 709, startPoint y: 90, endPoint x: 800, endPoint y: 92, distance: 90.4
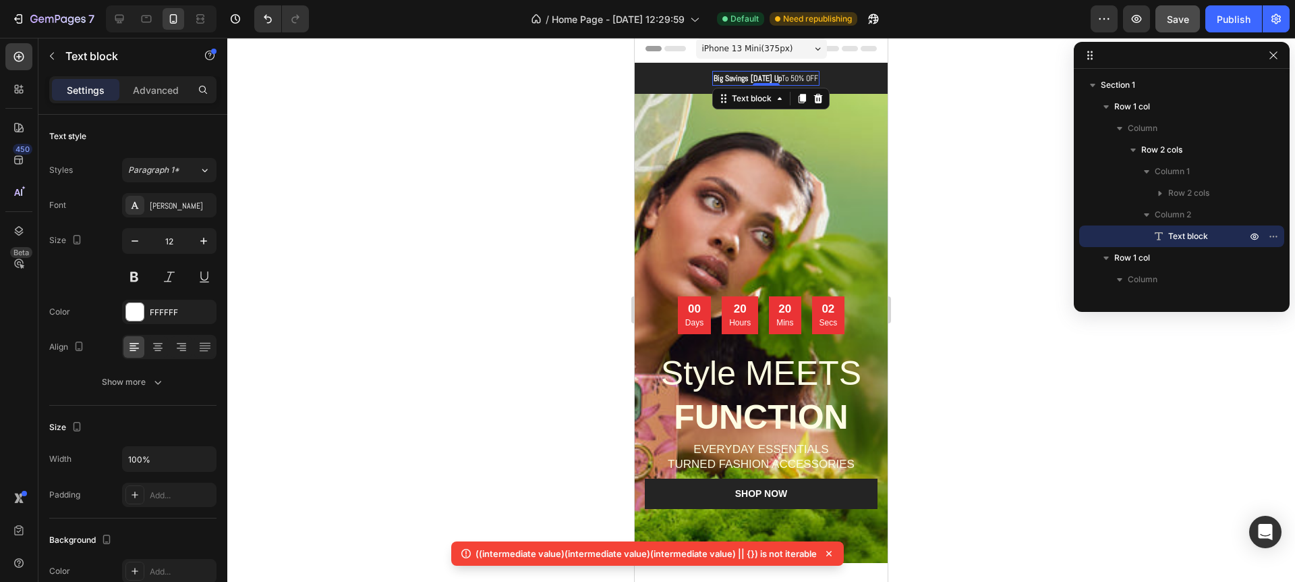
click at [962, 91] on div at bounding box center [761, 310] width 1068 height 544
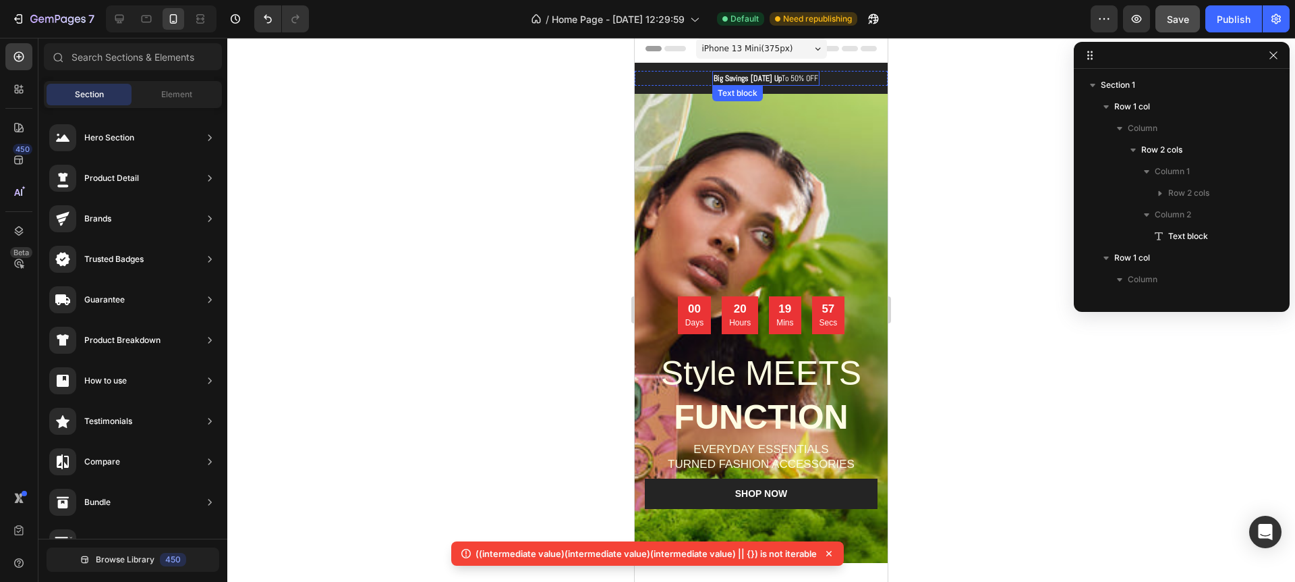
click at [721, 76] on strong "Big Savings [DATE] Up" at bounding box center [748, 78] width 68 height 11
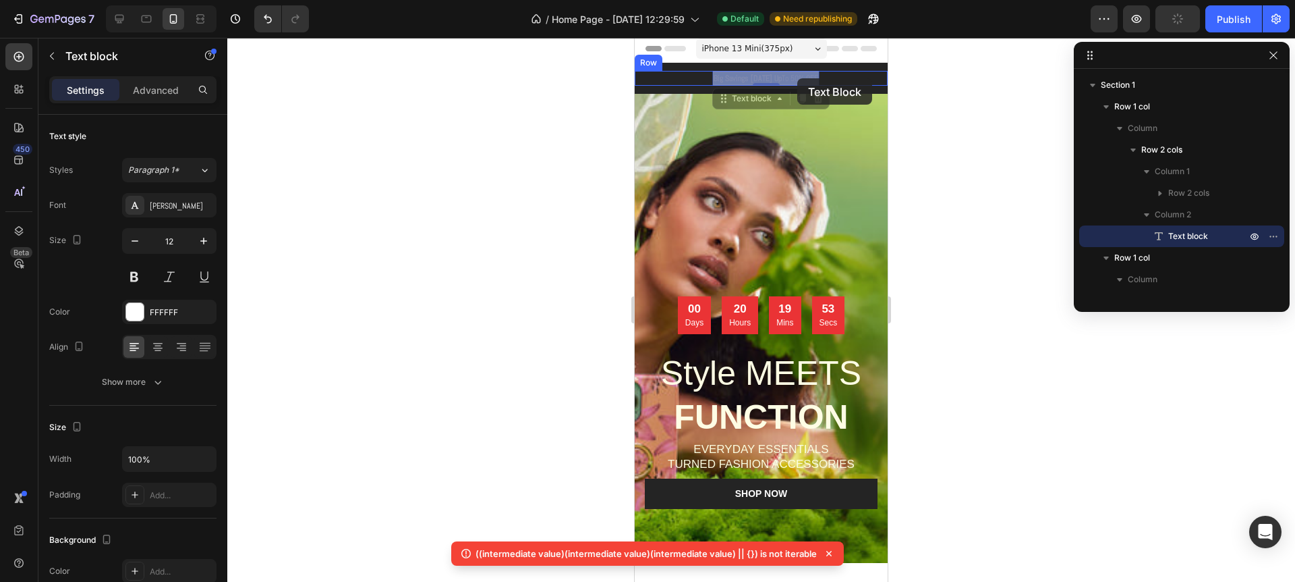
scroll to position [0, 0]
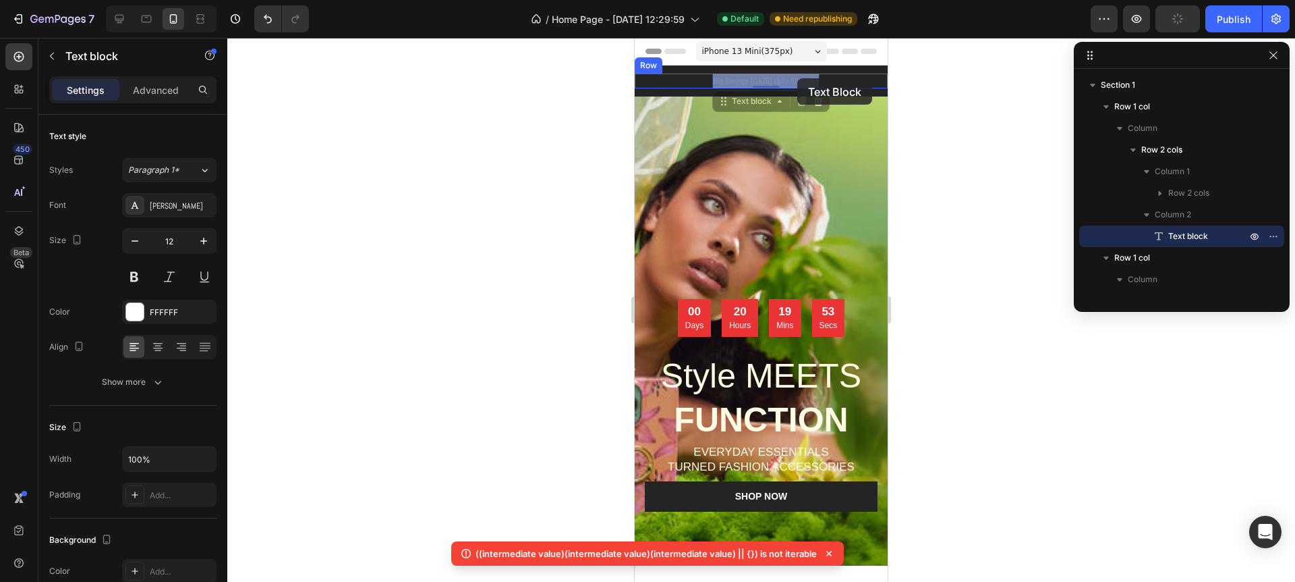
drag, startPoint x: 748, startPoint y: 80, endPoint x: 797, endPoint y: 78, distance: 49.3
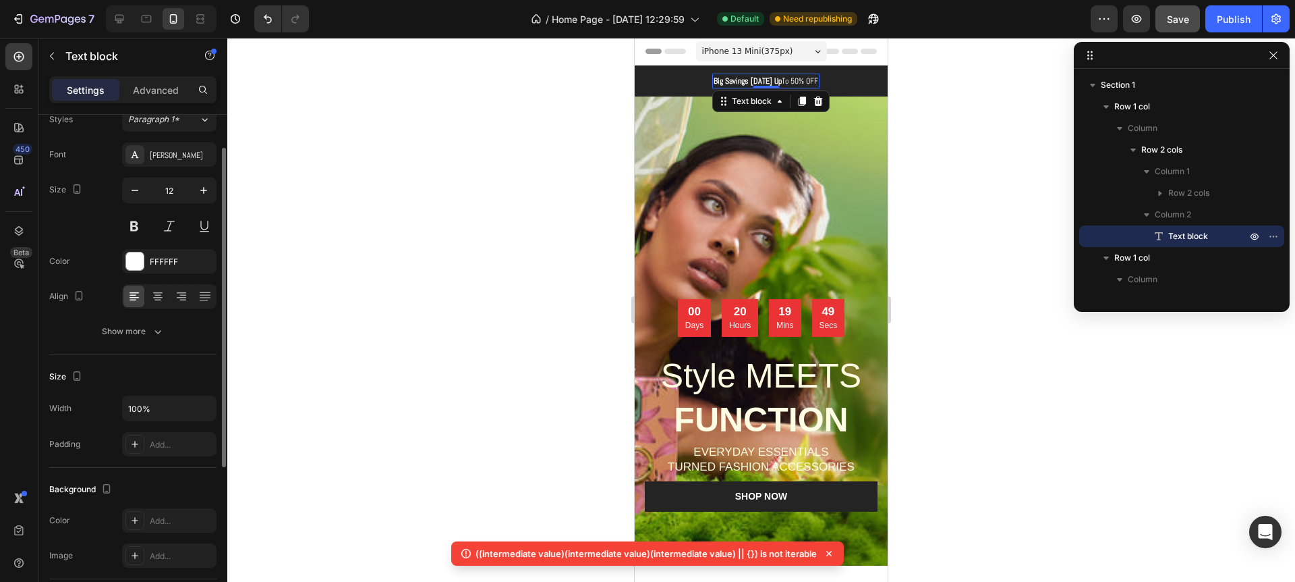
scroll to position [50, 0]
click at [53, 60] on icon "button" at bounding box center [52, 56] width 11 height 11
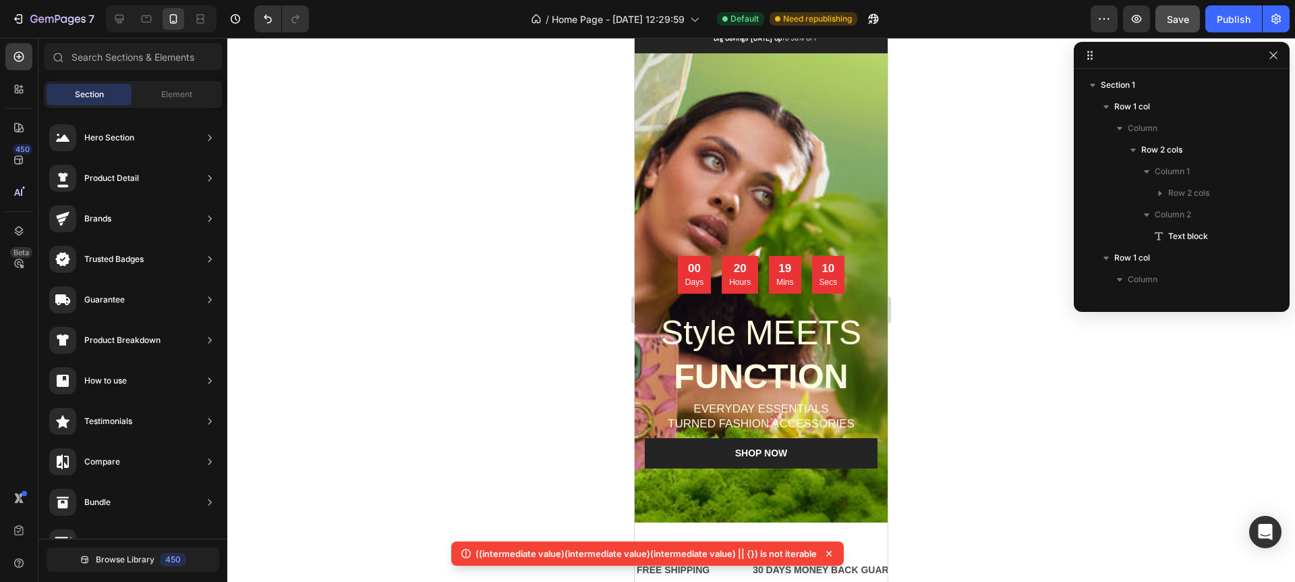
scroll to position [0, 0]
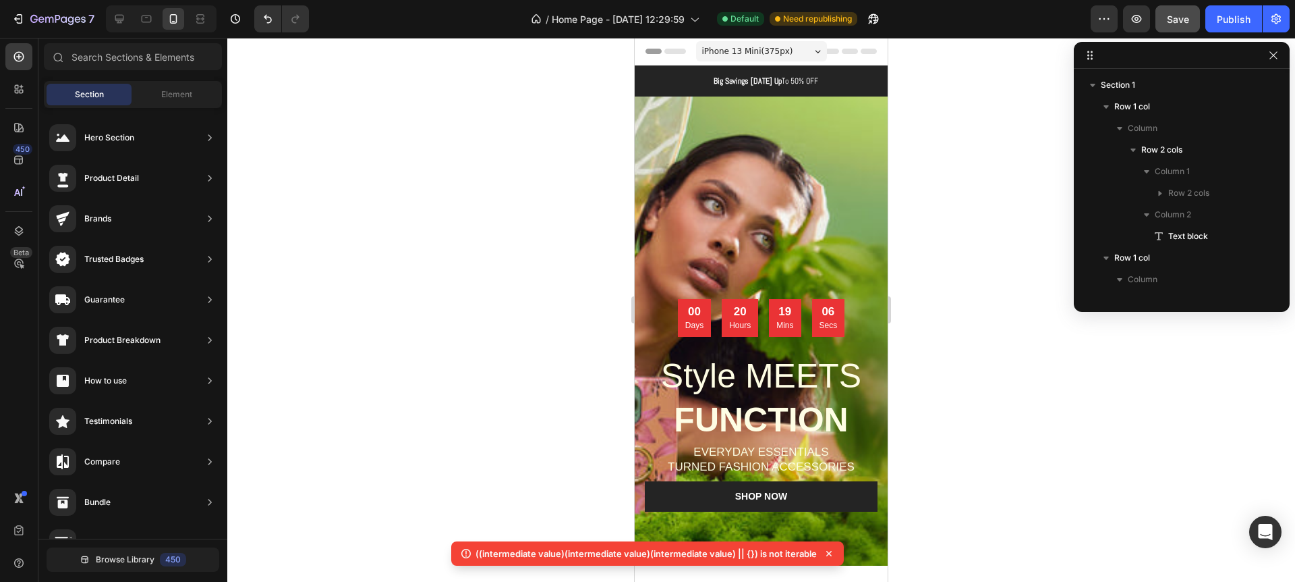
click at [815, 51] on icon at bounding box center [818, 51] width 6 height 3
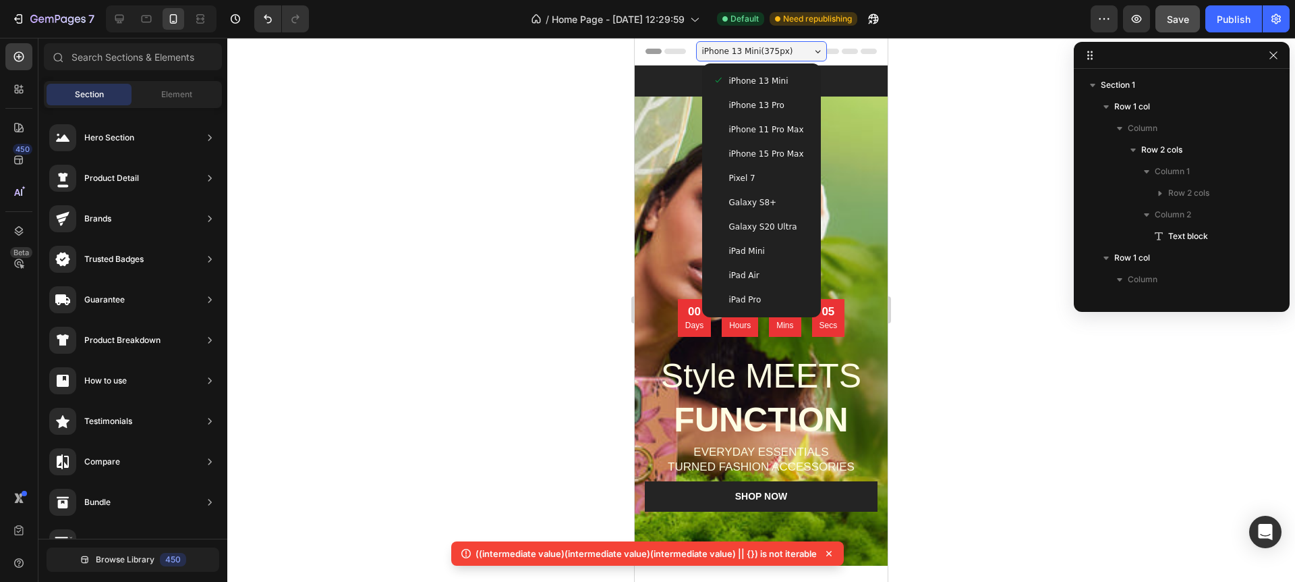
click at [814, 51] on div "iPhone 13 Mini ( 375 px)" at bounding box center [761, 51] width 131 height 20
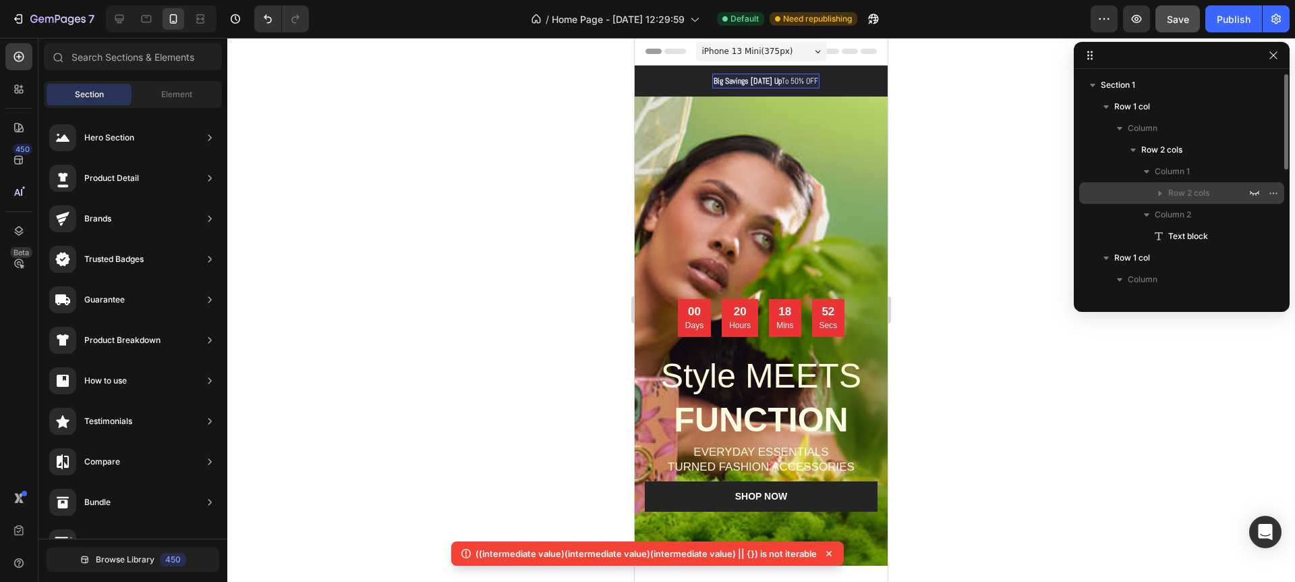
scroll to position [1, 0]
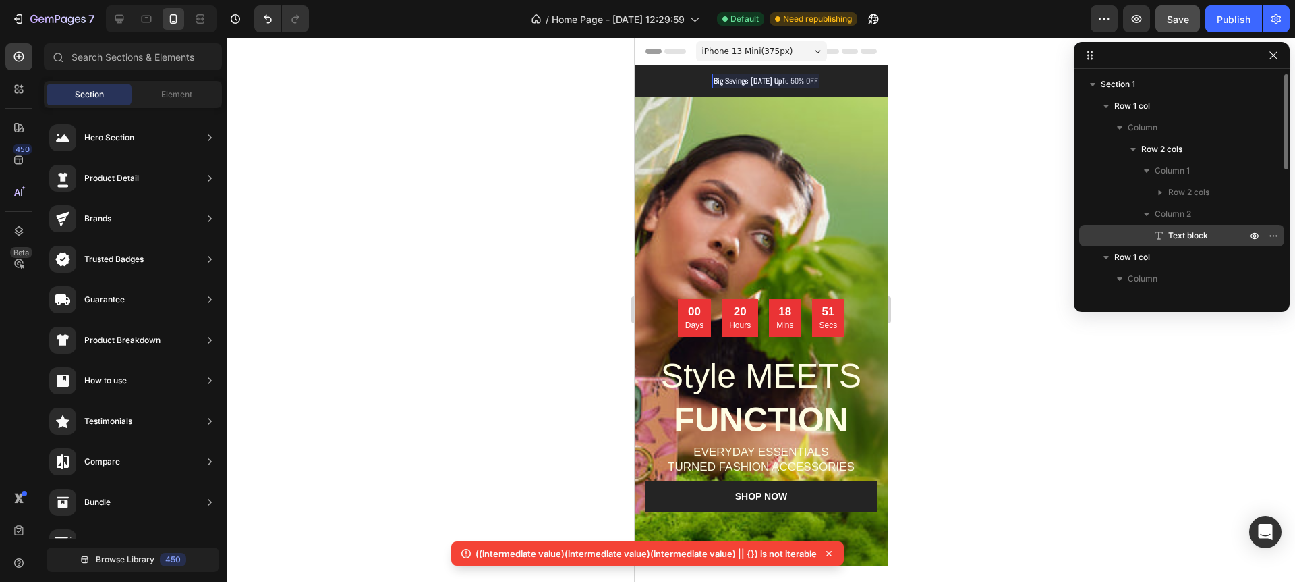
click at [1176, 233] on span "Text block" at bounding box center [1189, 235] width 40 height 13
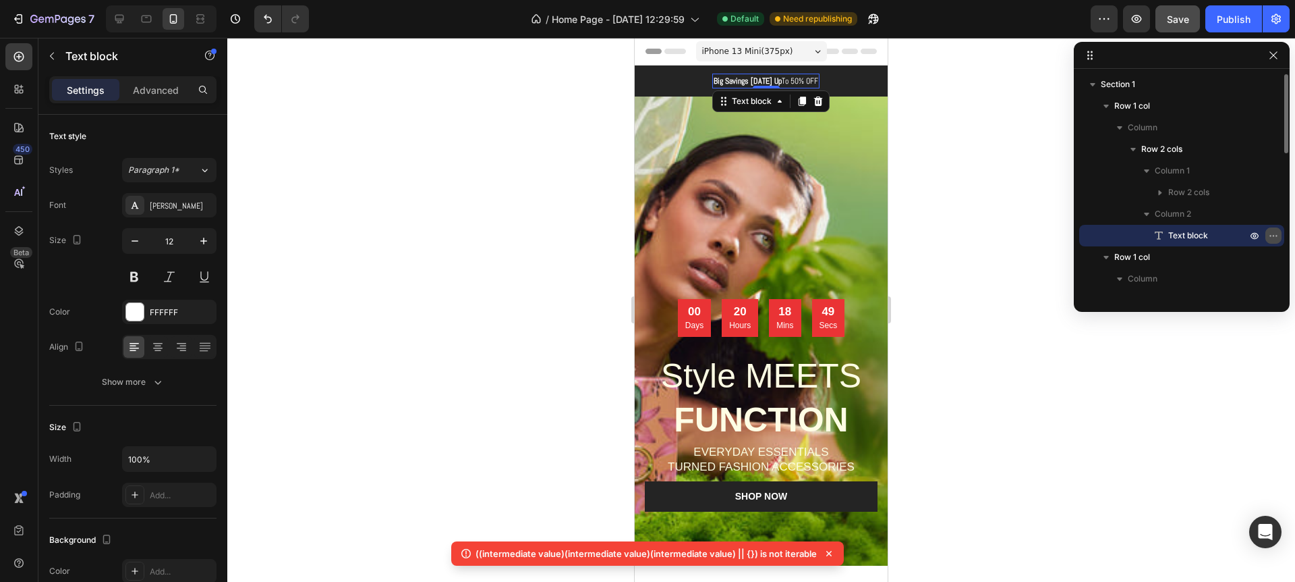
click at [1272, 234] on icon "button" at bounding box center [1273, 235] width 11 height 11
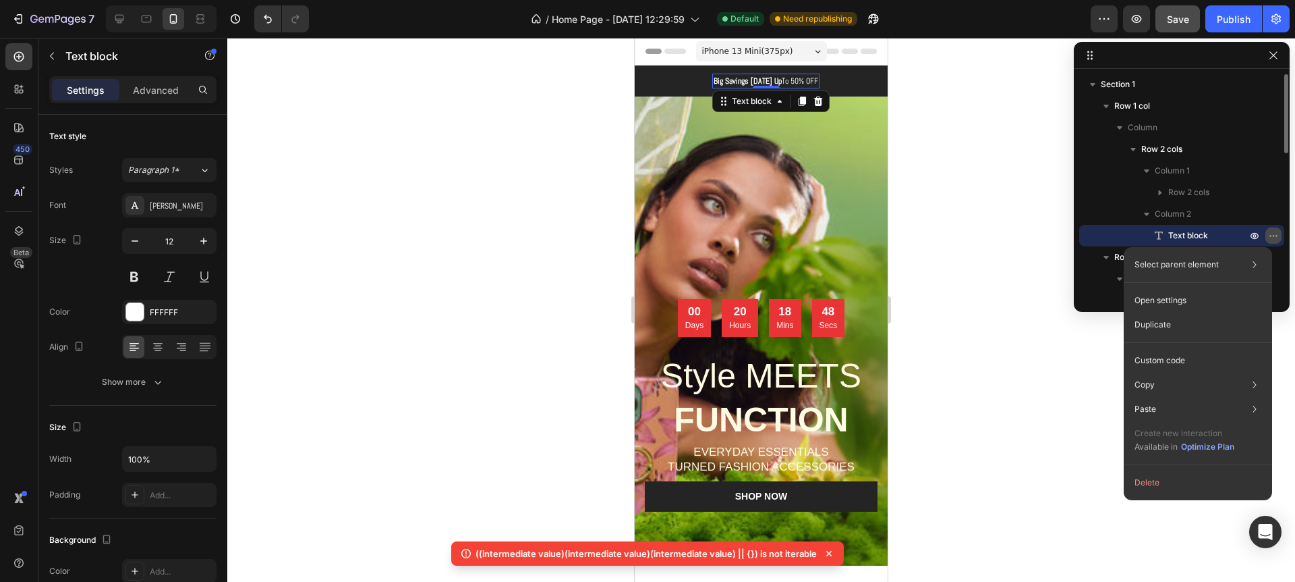
click at [1273, 233] on icon "button" at bounding box center [1273, 235] width 11 height 11
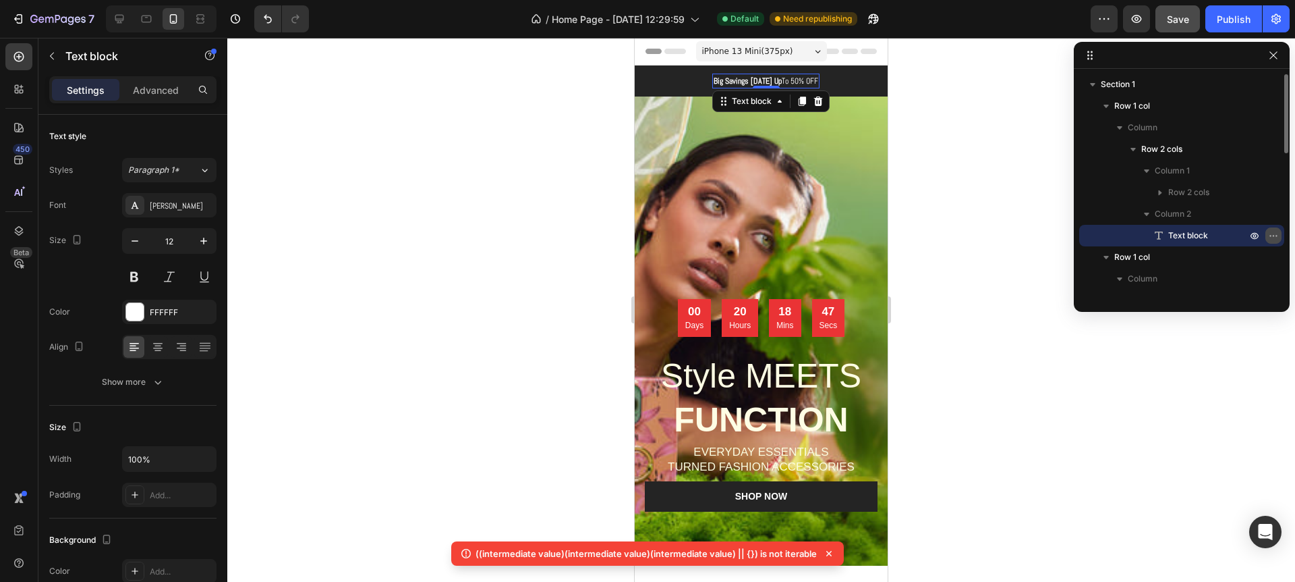
click at [1273, 233] on icon "button" at bounding box center [1273, 235] width 11 height 11
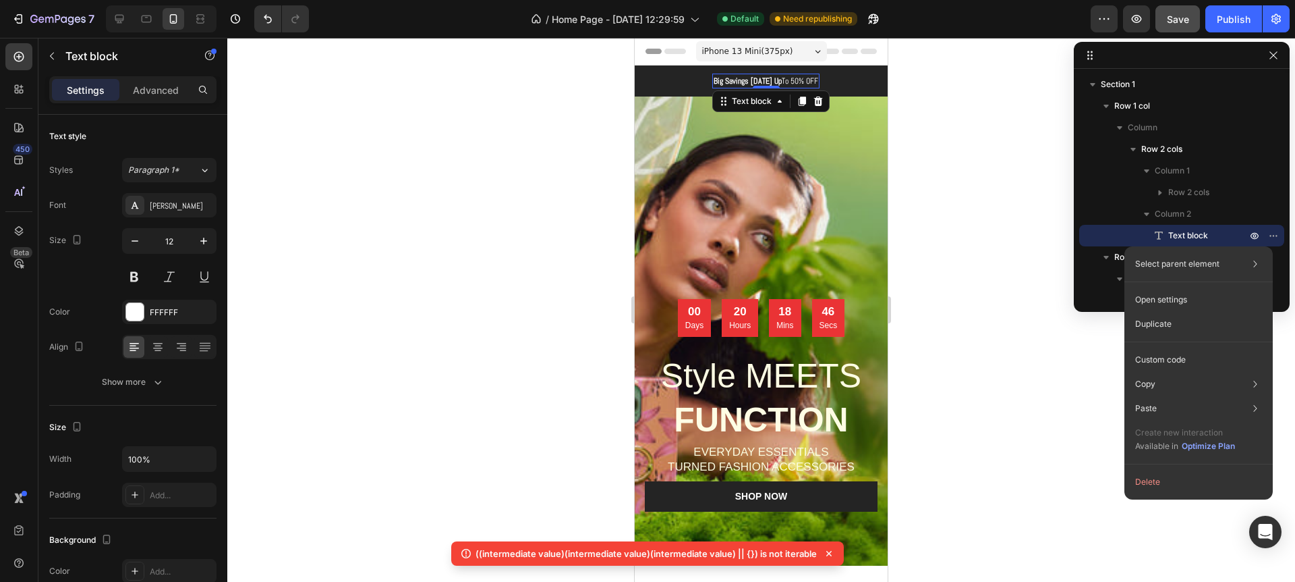
click at [1152, 329] on p "Duplicate" at bounding box center [1154, 324] width 36 height 12
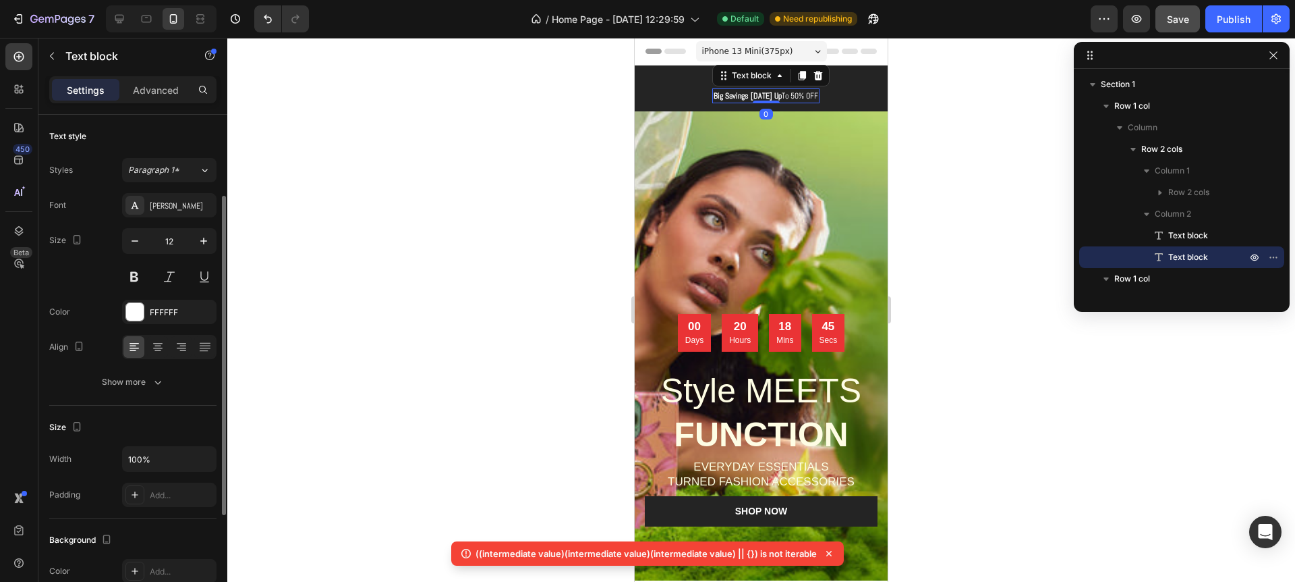
scroll to position [50, 0]
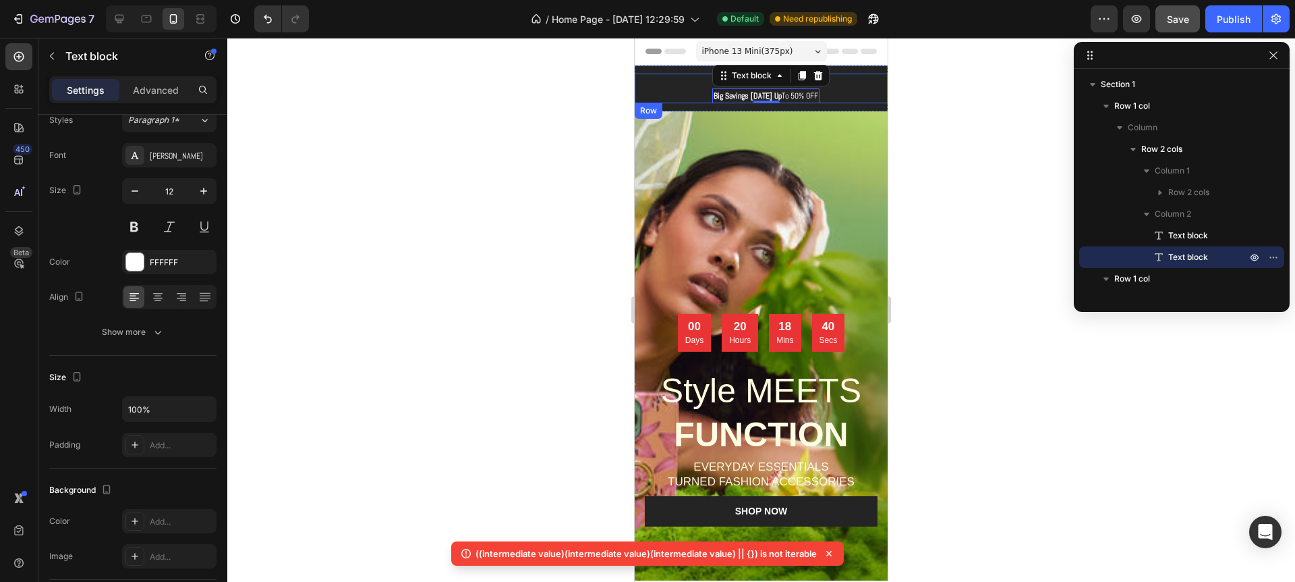
drag, startPoint x: 1811, startPoint y: 294, endPoint x: 824, endPoint y: 103, distance: 1005.5
drag, startPoint x: 755, startPoint y: 96, endPoint x: 772, endPoint y: 96, distance: 16.9
click at [683, 86] on div "Free standard shipping for orders over $19.99 Text block Big Savings Today Up T…" at bounding box center [761, 89] width 253 height 30
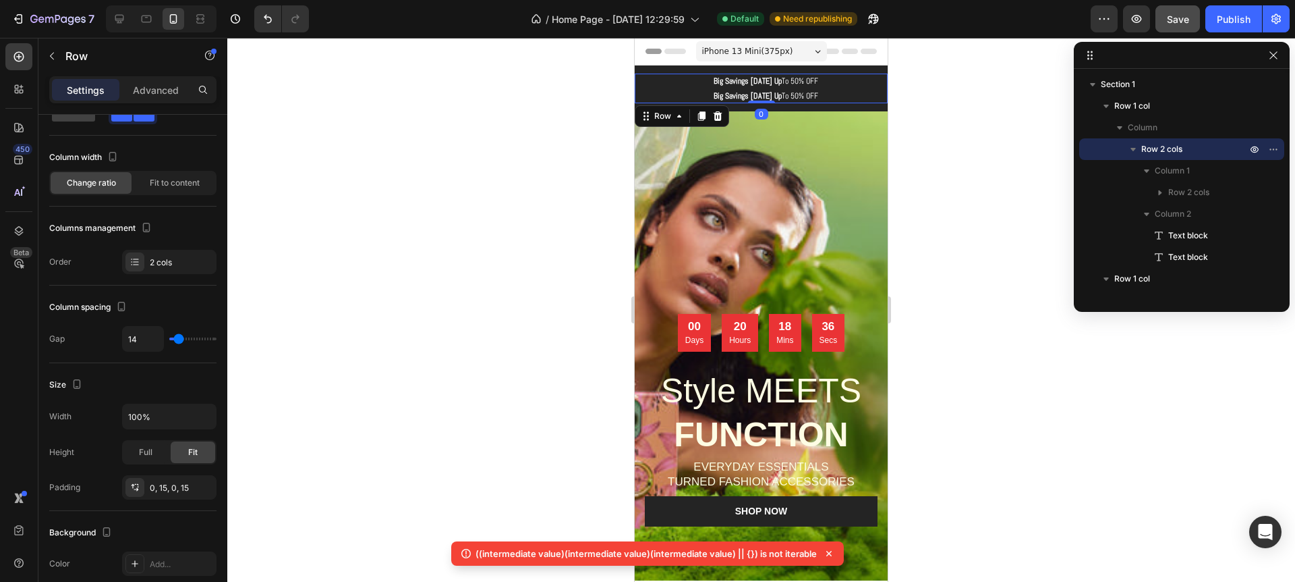
scroll to position [0, 0]
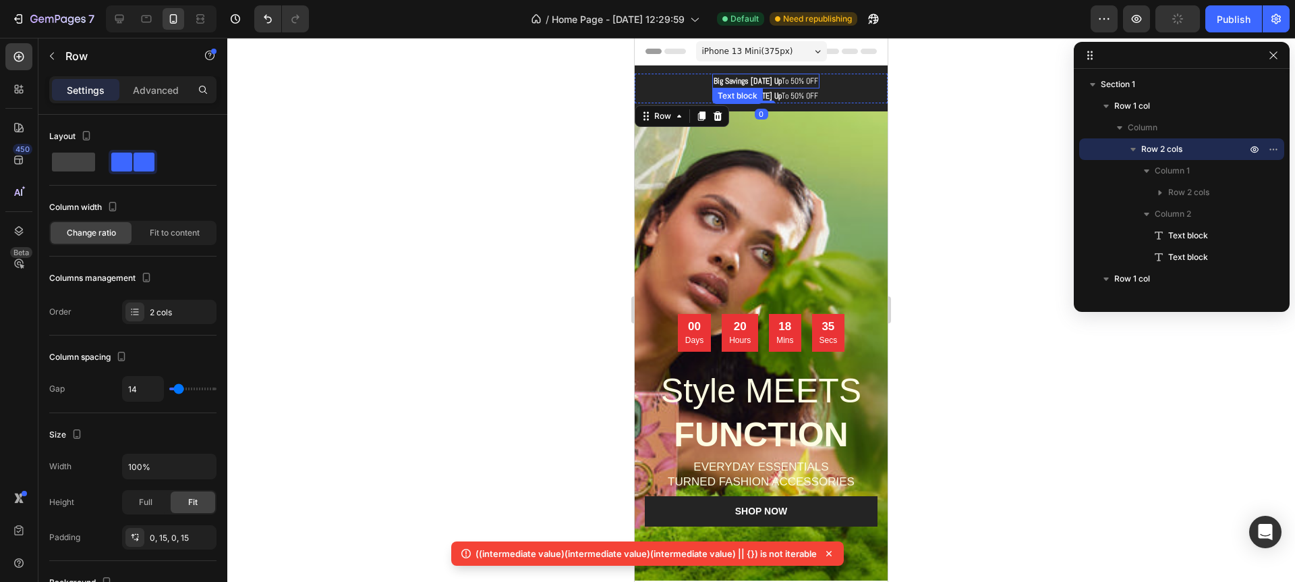
click at [804, 80] on p "Big Savings Today Up To 50% OFF" at bounding box center [766, 81] width 105 height 12
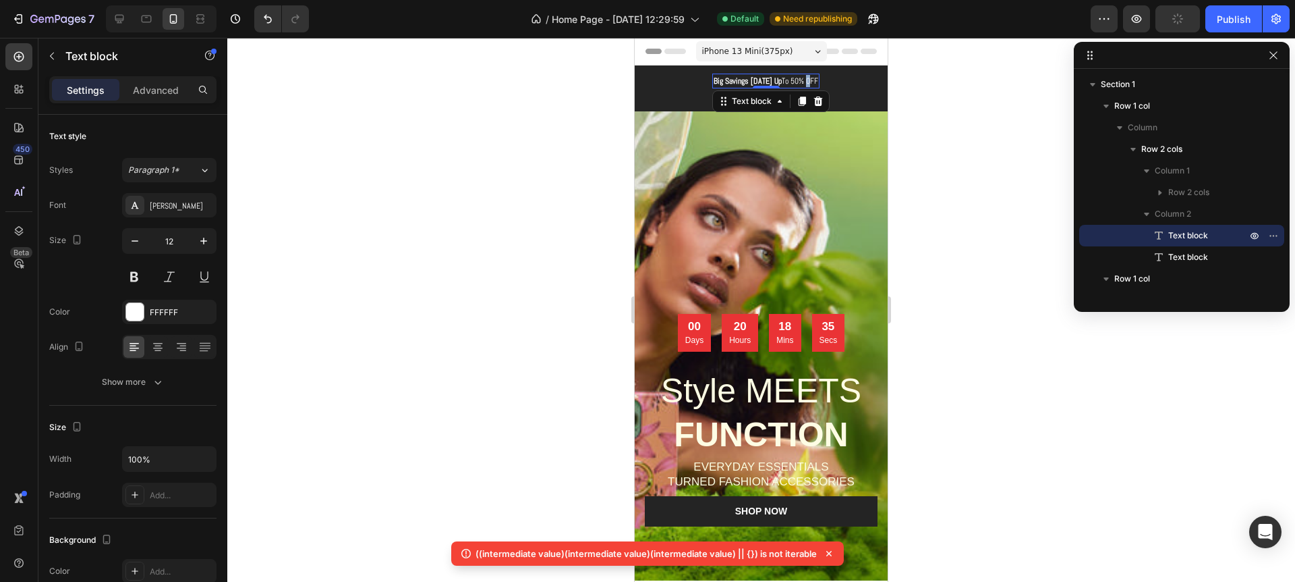
click at [804, 80] on p "Big Savings Today Up To 50% OFF" at bounding box center [766, 81] width 105 height 12
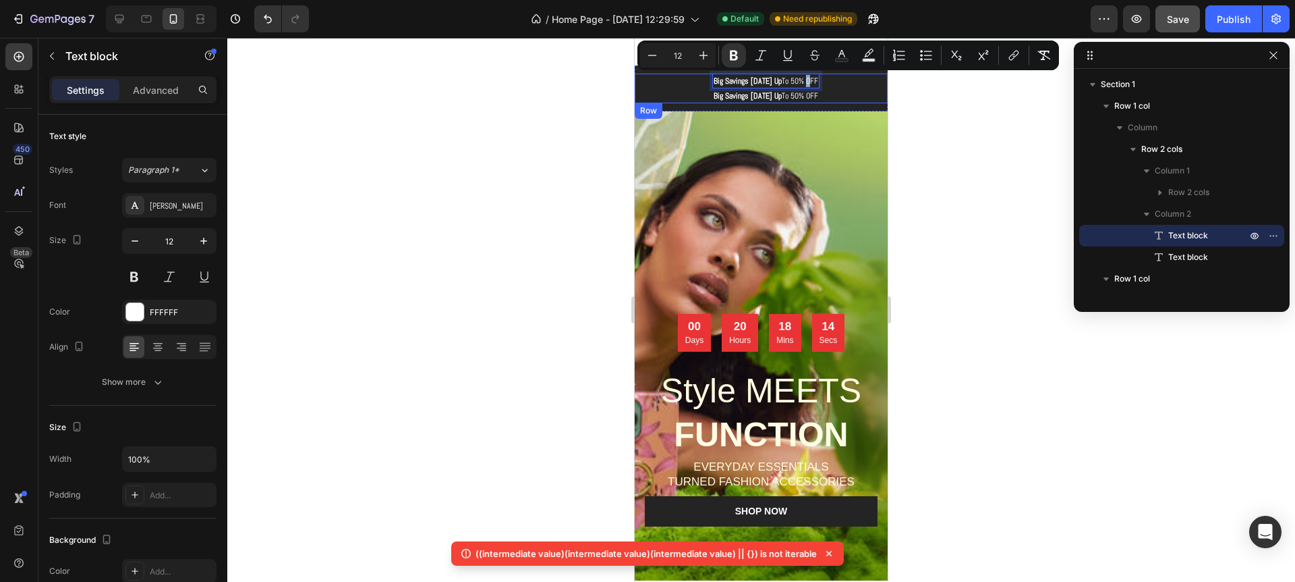
drag, startPoint x: 716, startPoint y: 78, endPoint x: 835, endPoint y: 86, distance: 119.0
click at [835, 86] on div "Free standard shipping for orders over $19.99 Text block Big Savings Today Up T…" at bounding box center [761, 89] width 253 height 30
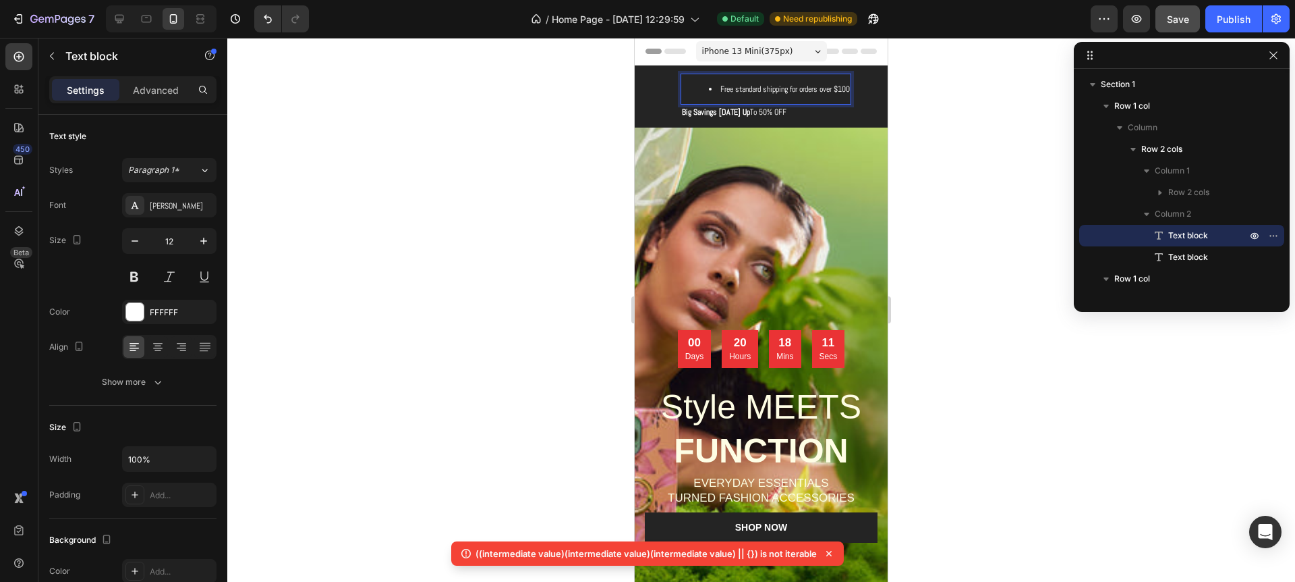
click at [719, 88] on li "Free standard shipping for orders over $100" at bounding box center [779, 89] width 141 height 12
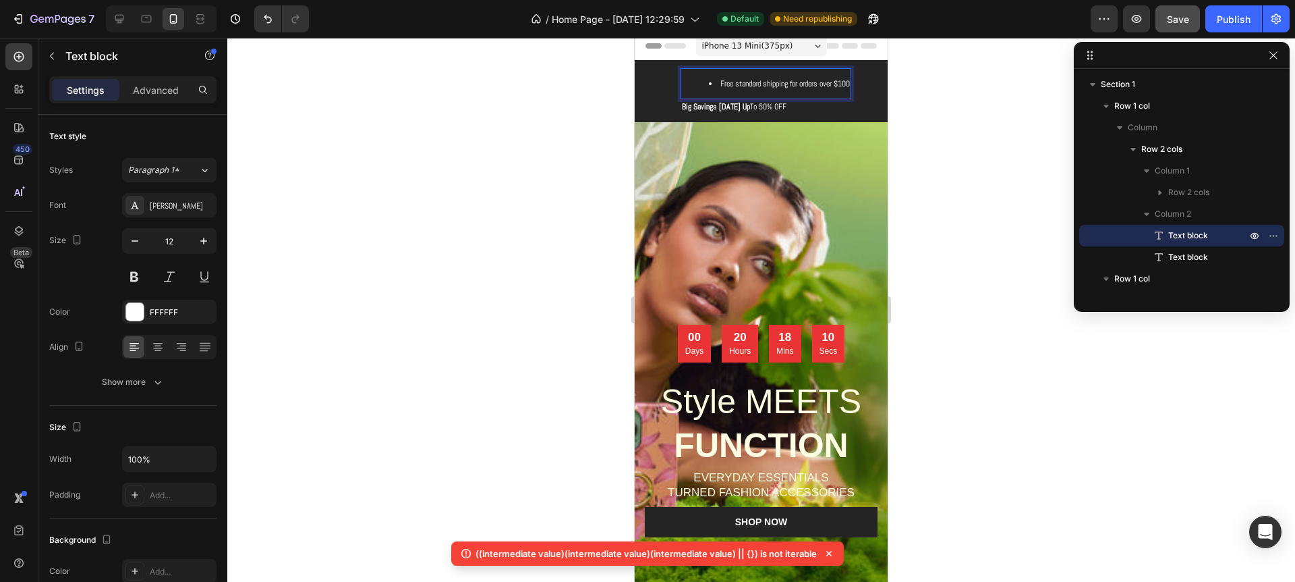
scroll to position [6, 0]
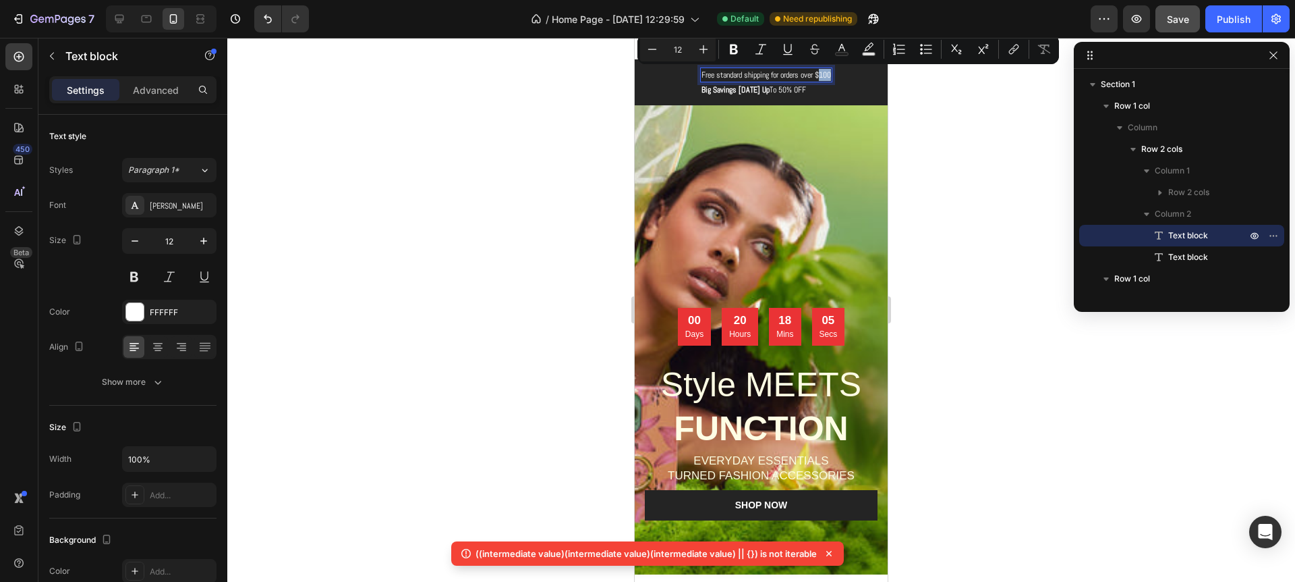
drag, startPoint x: 822, startPoint y: 76, endPoint x: 832, endPoint y: 81, distance: 11.5
click at [832, 81] on div "Free standard shipping for orders over $100" at bounding box center [766, 74] width 132 height 15
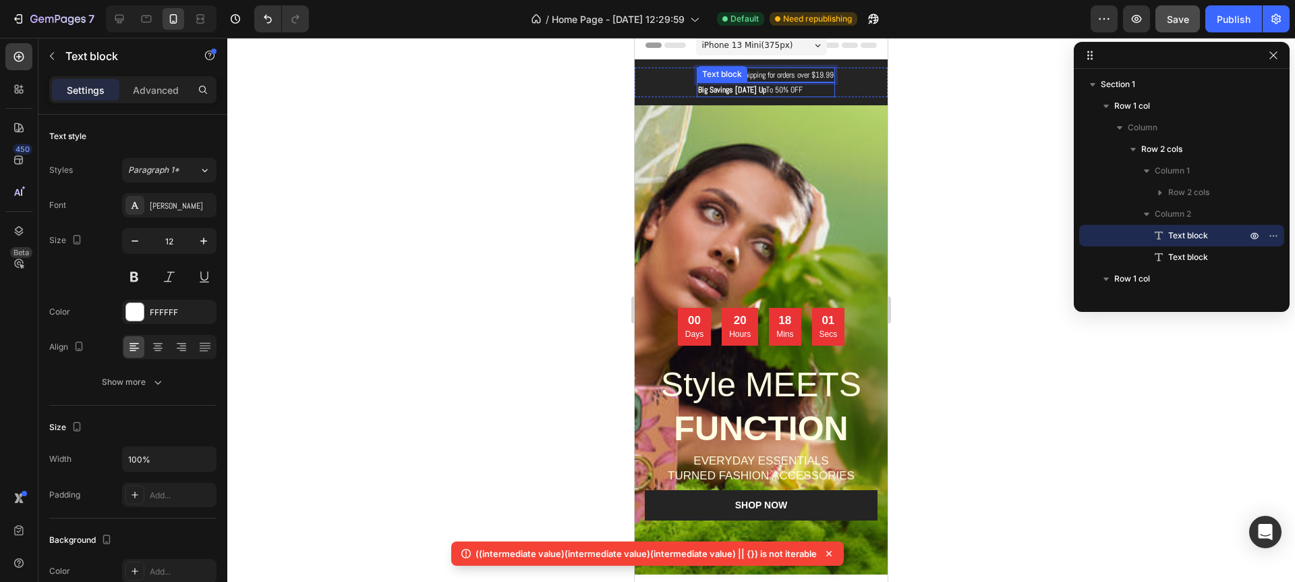
click at [697, 93] on div "Big Savings Today Up To 50% OFF" at bounding box center [766, 89] width 138 height 15
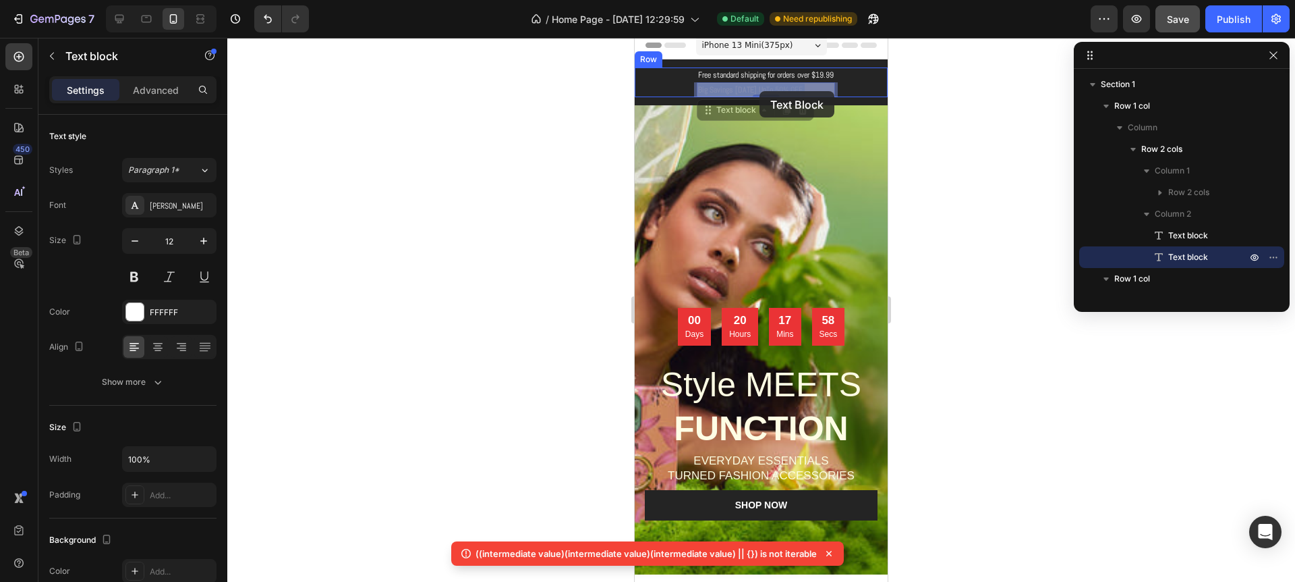
drag, startPoint x: 695, startPoint y: 94, endPoint x: 710, endPoint y: 94, distance: 14.8
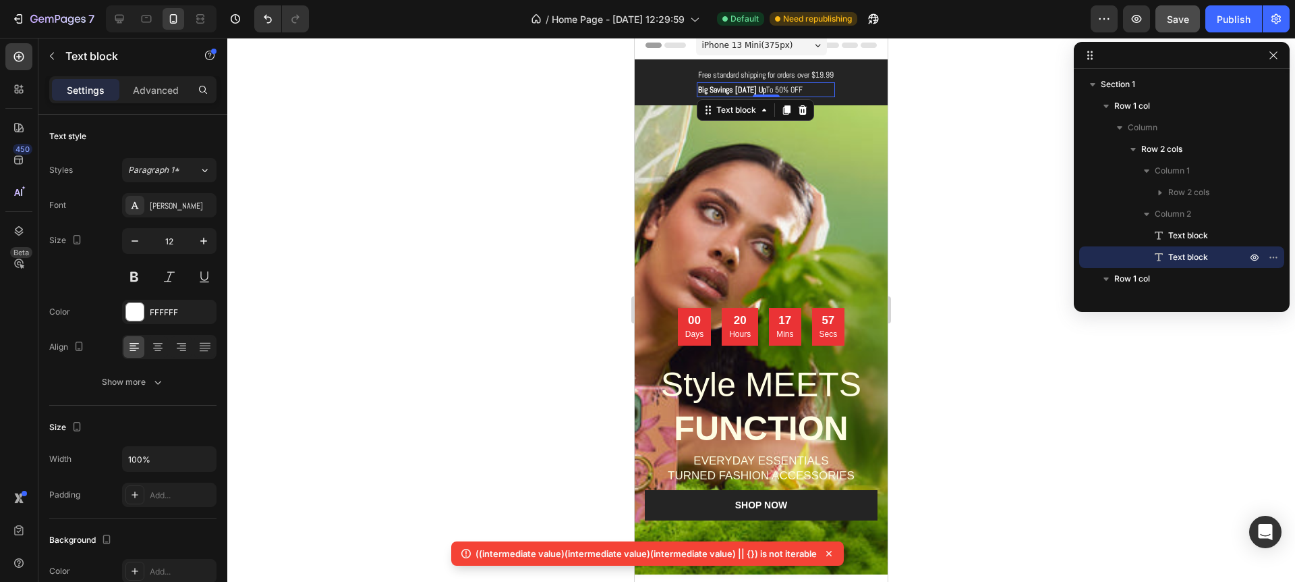
click at [697, 94] on div "Big Savings Today Up To 50% OFF" at bounding box center [766, 89] width 138 height 15
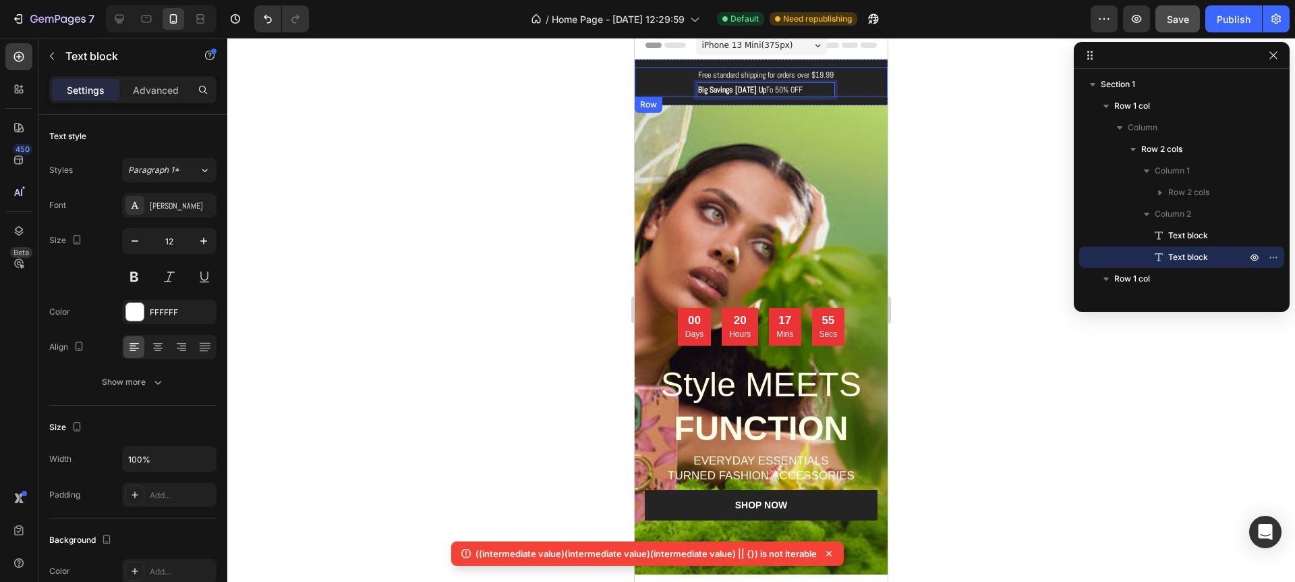
click at [663, 82] on div "Free standard shipping for orders over $19.99 Text block Big Savings Today Up T…" at bounding box center [761, 82] width 253 height 30
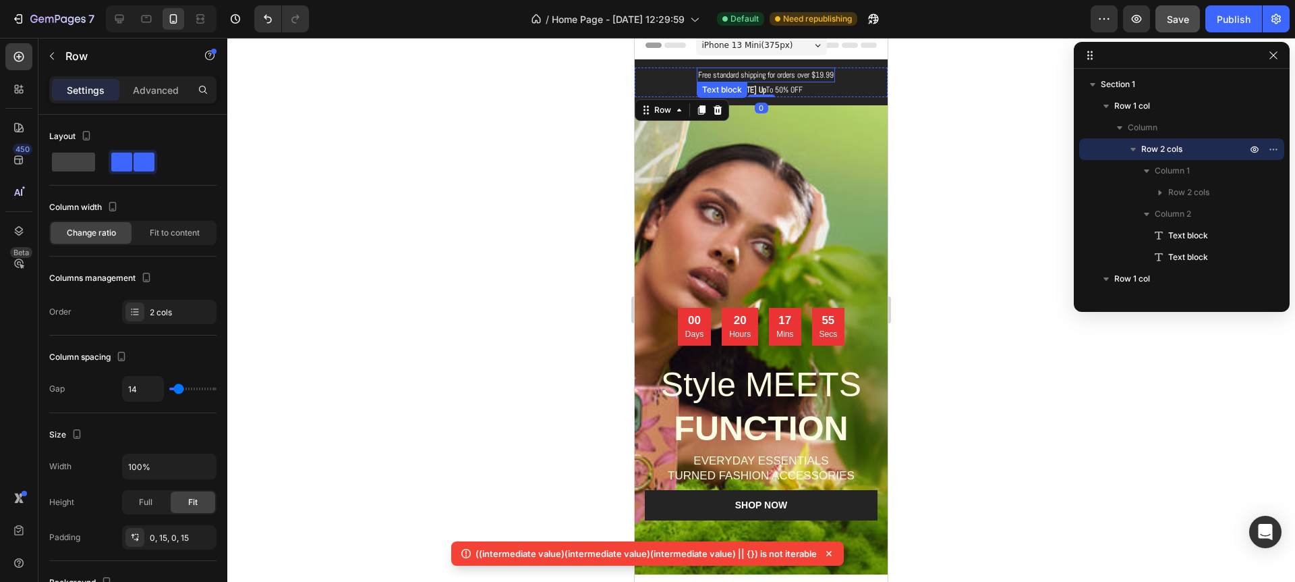
click at [713, 77] on p "Free standard shipping for orders over $19.99" at bounding box center [766, 75] width 136 height 12
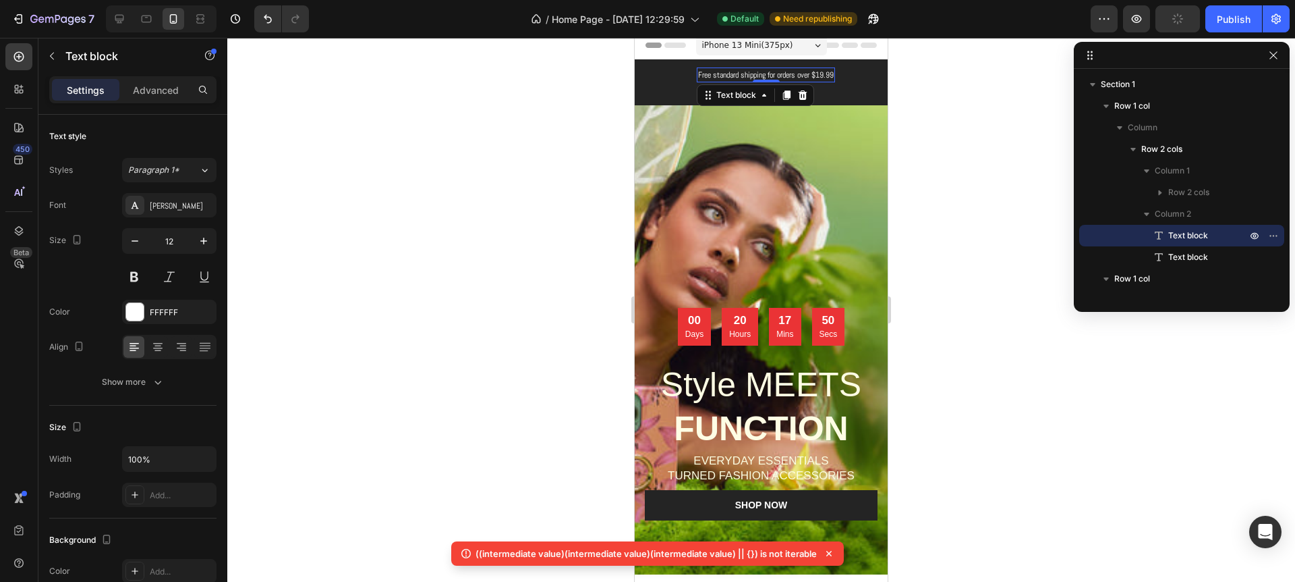
drag, startPoint x: 774, startPoint y: 82, endPoint x: 816, endPoint y: 57, distance: 48.4
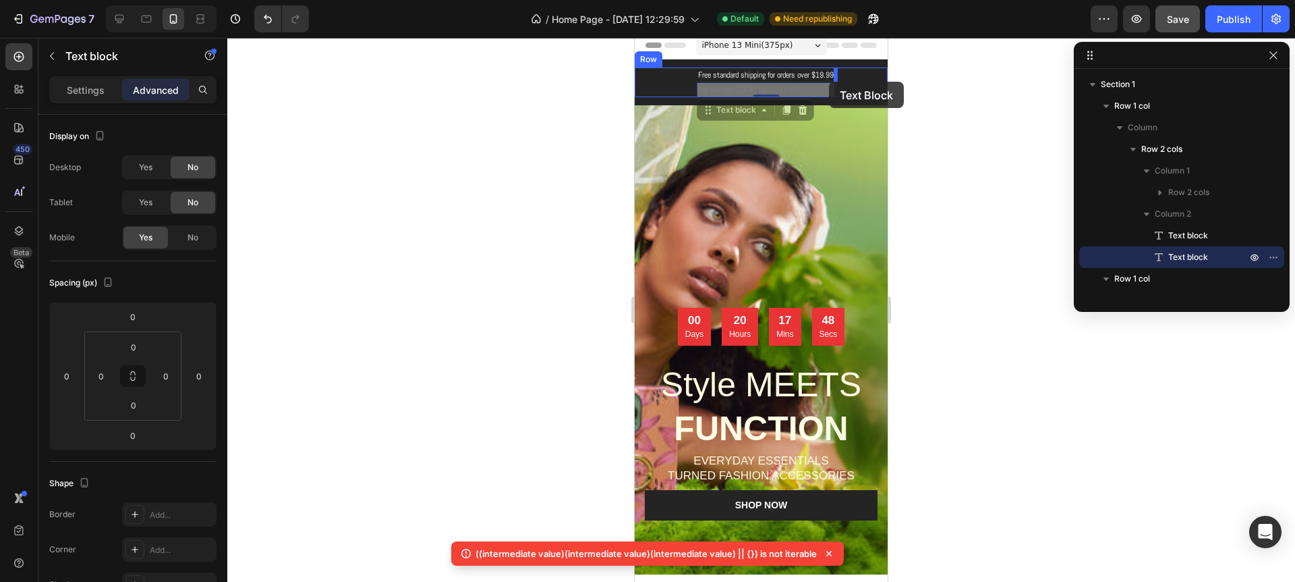
scroll to position [0, 0]
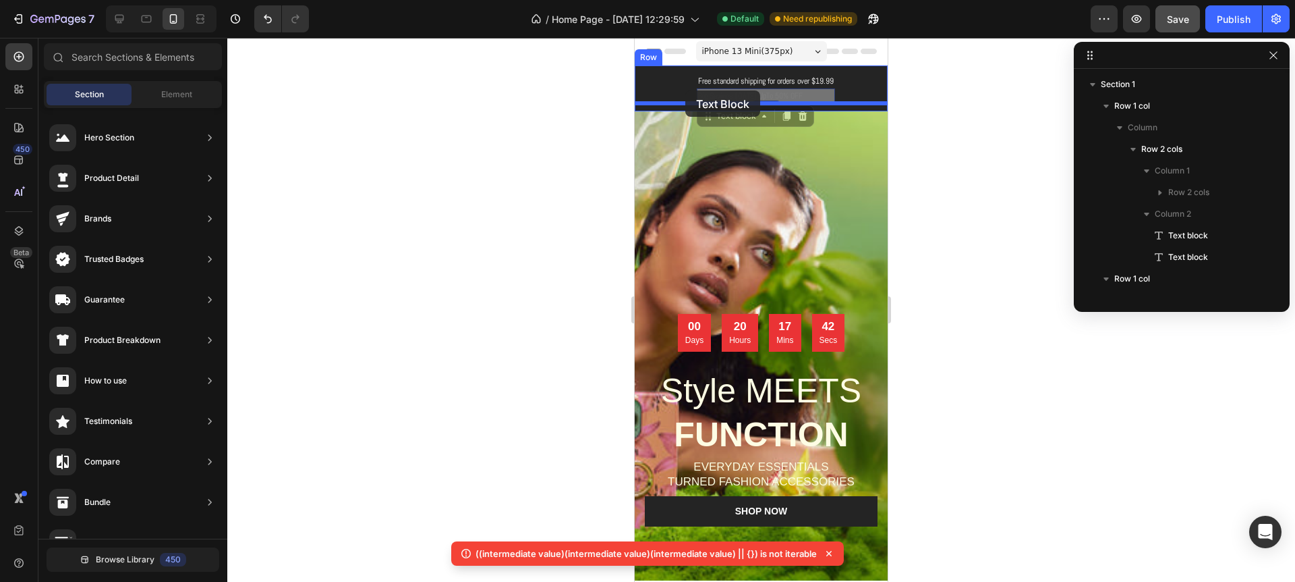
drag, startPoint x: 756, startPoint y: 88, endPoint x: 685, endPoint y: 90, distance: 70.2
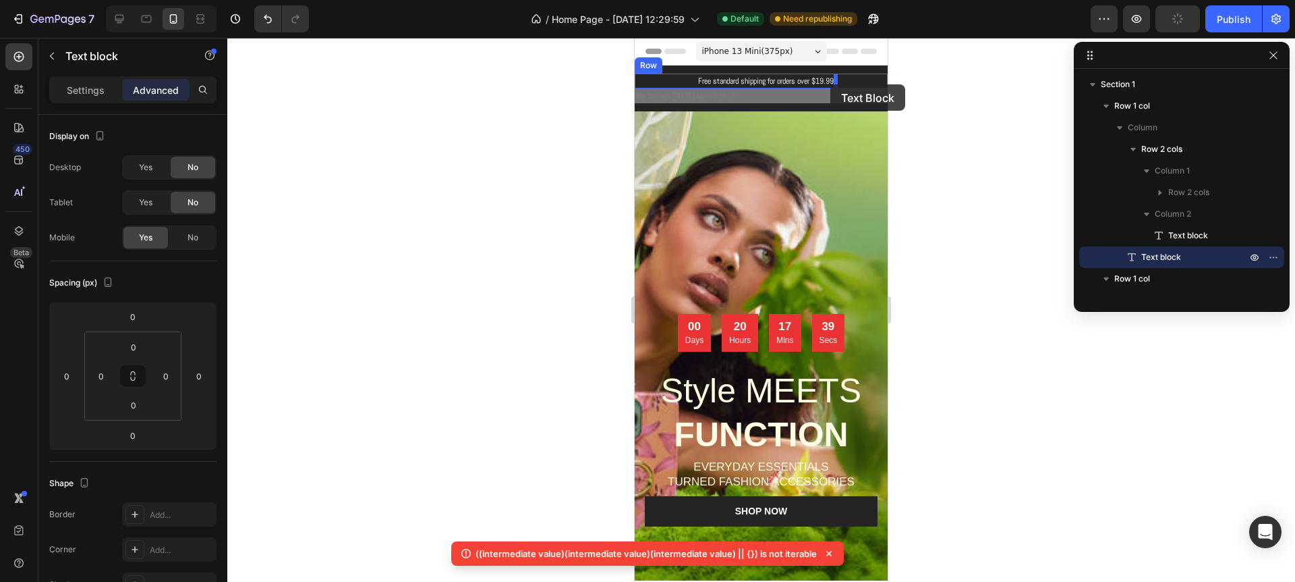
drag, startPoint x: 705, startPoint y: 94, endPoint x: 831, endPoint y: 84, distance: 125.8
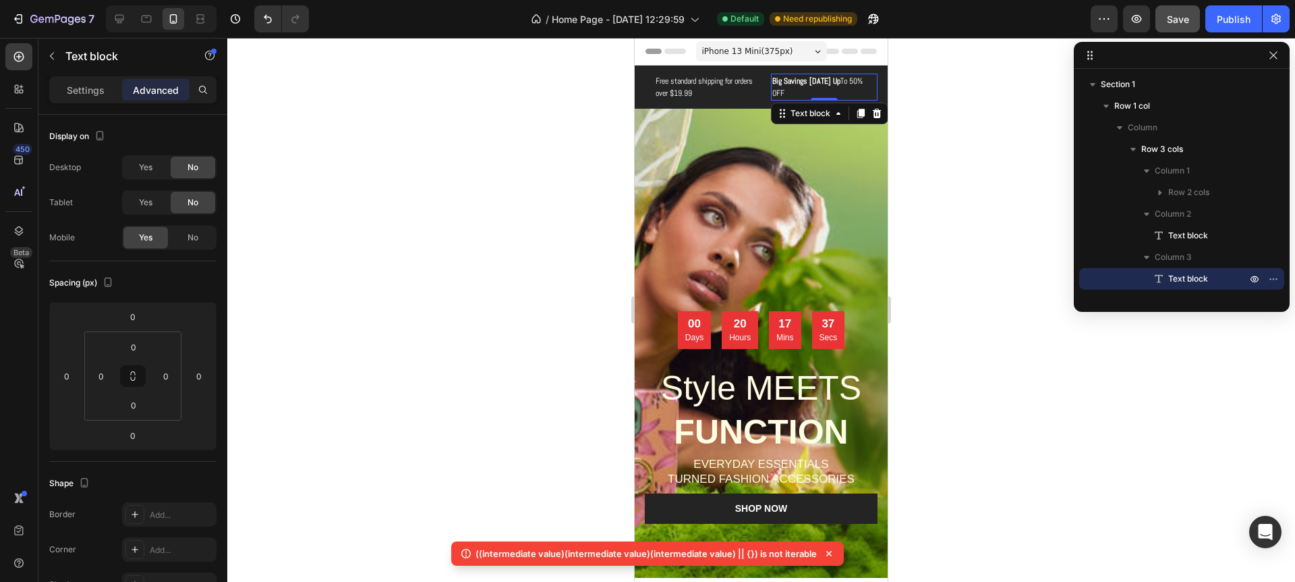
drag, startPoint x: 967, startPoint y: 82, endPoint x: 951, endPoint y: 88, distance: 17.5
click at [967, 82] on div at bounding box center [761, 310] width 1068 height 544
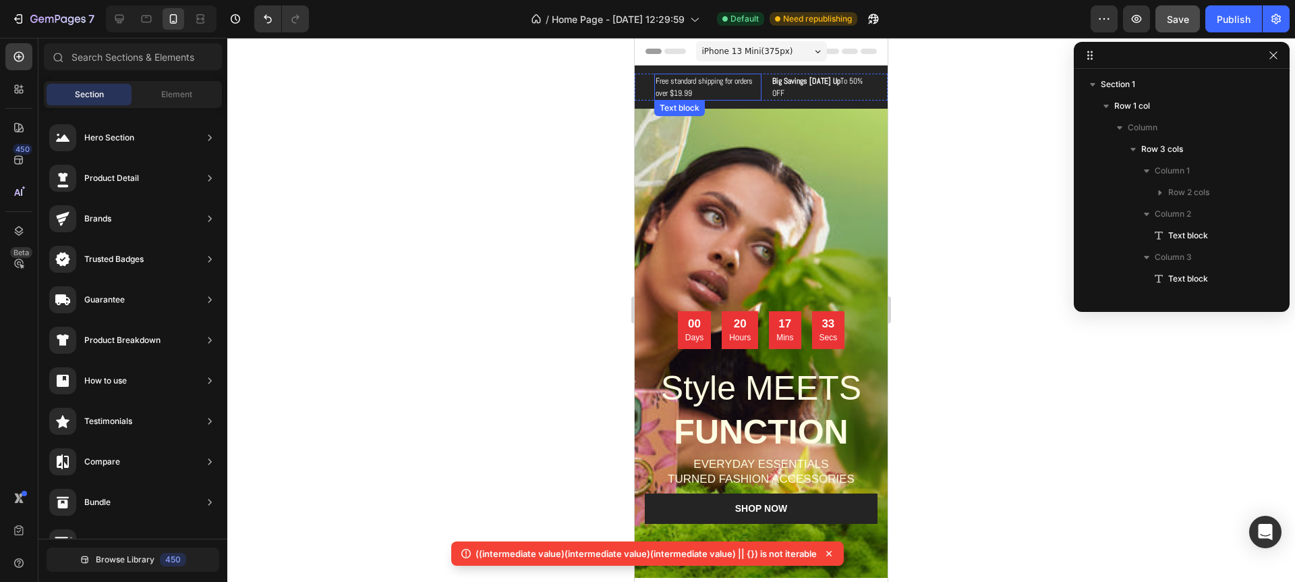
click at [691, 84] on p "Free standard shipping for orders over $19.99" at bounding box center [708, 87] width 105 height 24
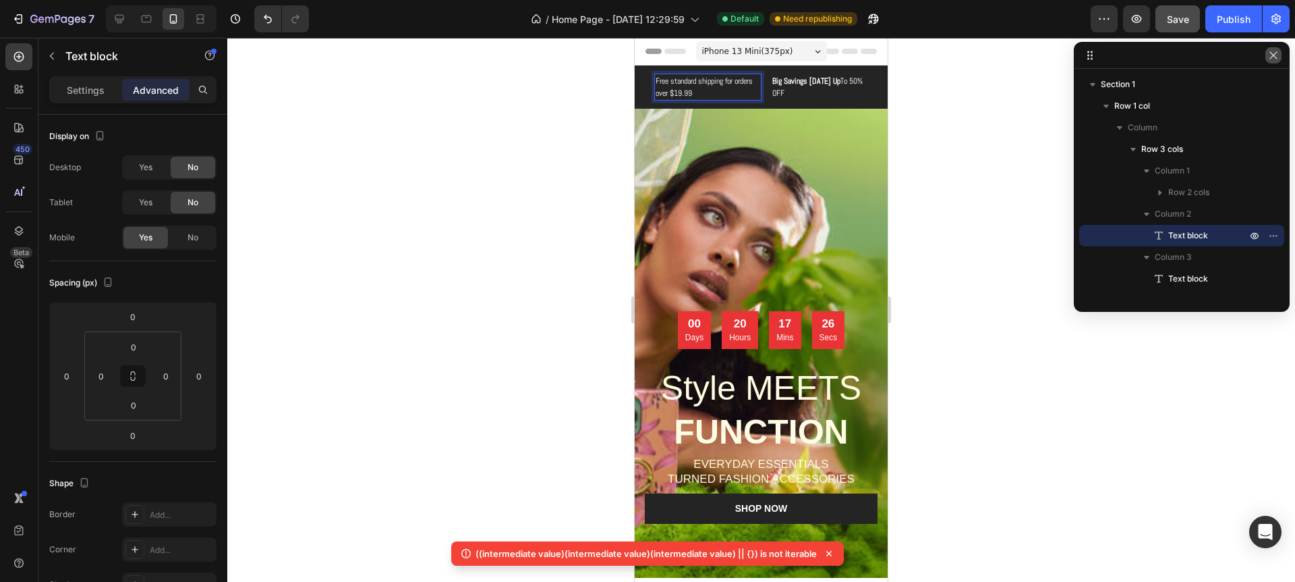
click at [1271, 55] on icon "button" at bounding box center [1273, 55] width 11 height 11
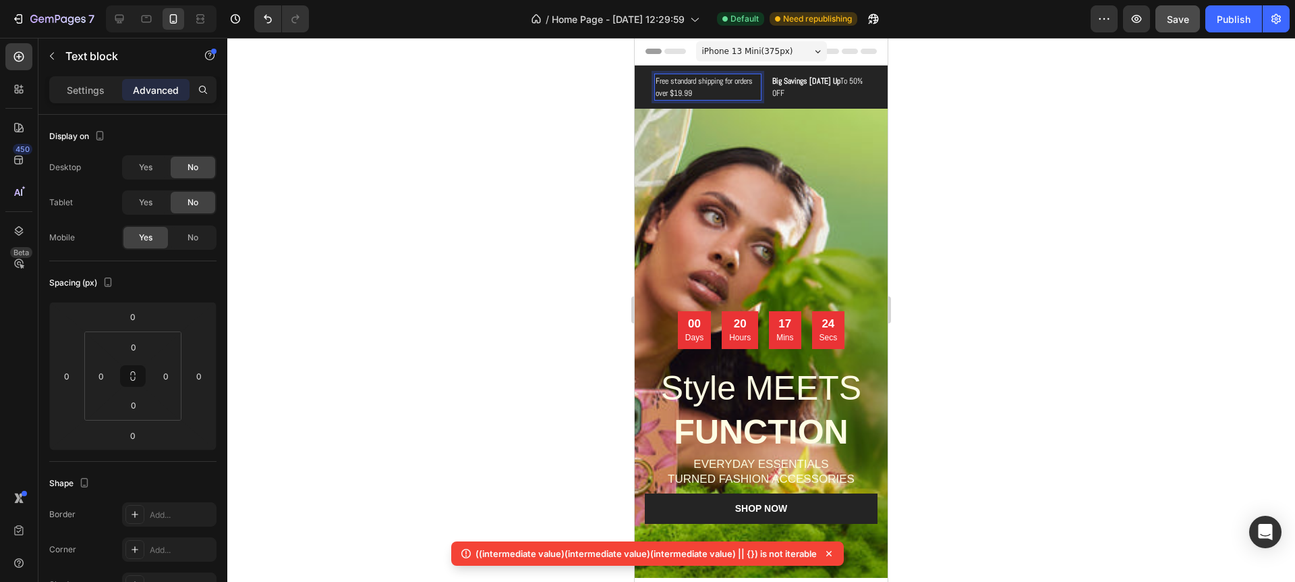
click at [685, 83] on p "Free standard shipping for orders over $19.99" at bounding box center [708, 87] width 105 height 24
click at [794, 86] on strong "Big Savings [DATE] Up" at bounding box center [807, 81] width 68 height 11
click at [696, 96] on p "Free standard shipping for orders over $19.99" at bounding box center [708, 87] width 105 height 24
click at [94, 90] on p "Settings" at bounding box center [86, 90] width 38 height 14
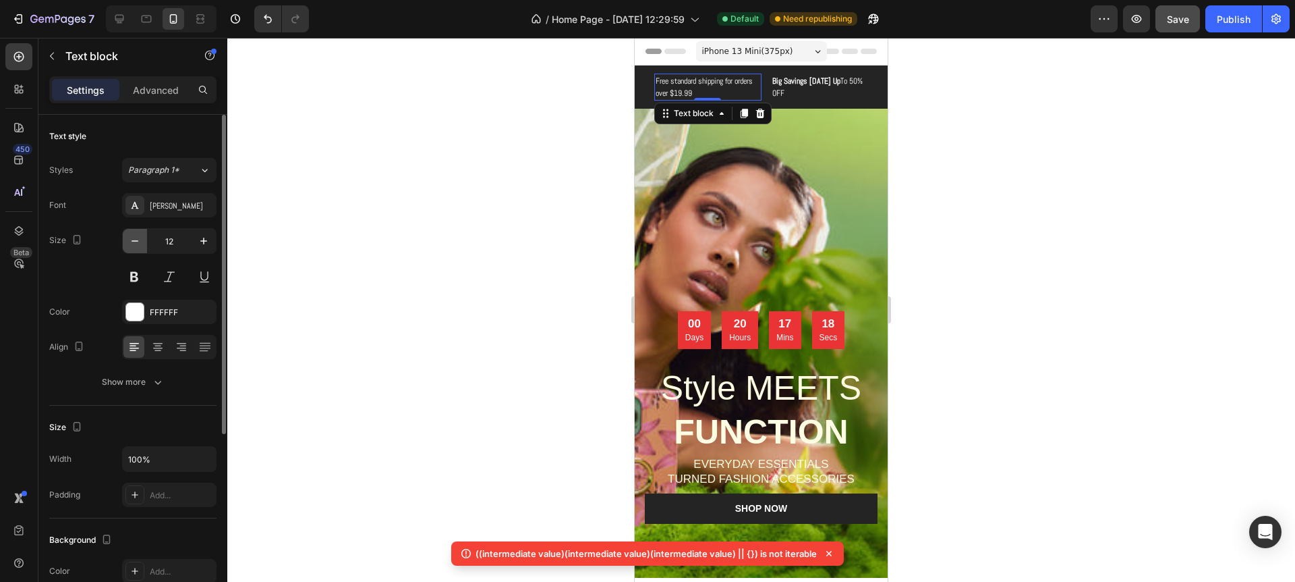
click at [141, 238] on icon "button" at bounding box center [134, 240] width 13 height 13
click at [137, 241] on icon "button" at bounding box center [135, 240] width 7 height 1
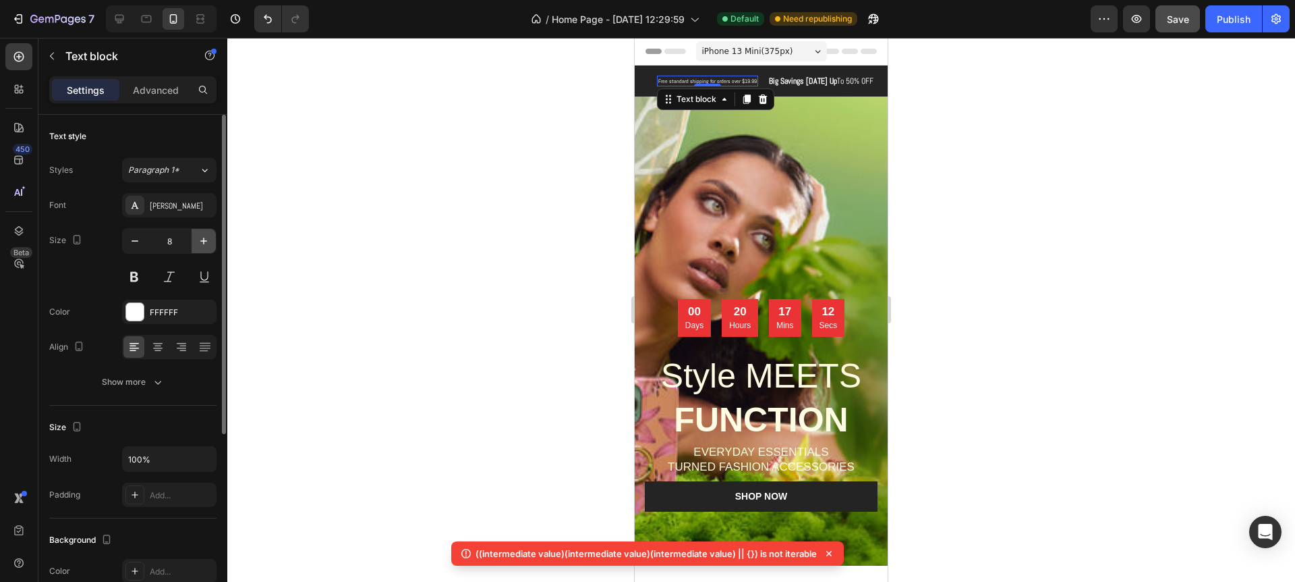
click at [209, 240] on icon "button" at bounding box center [203, 240] width 13 height 13
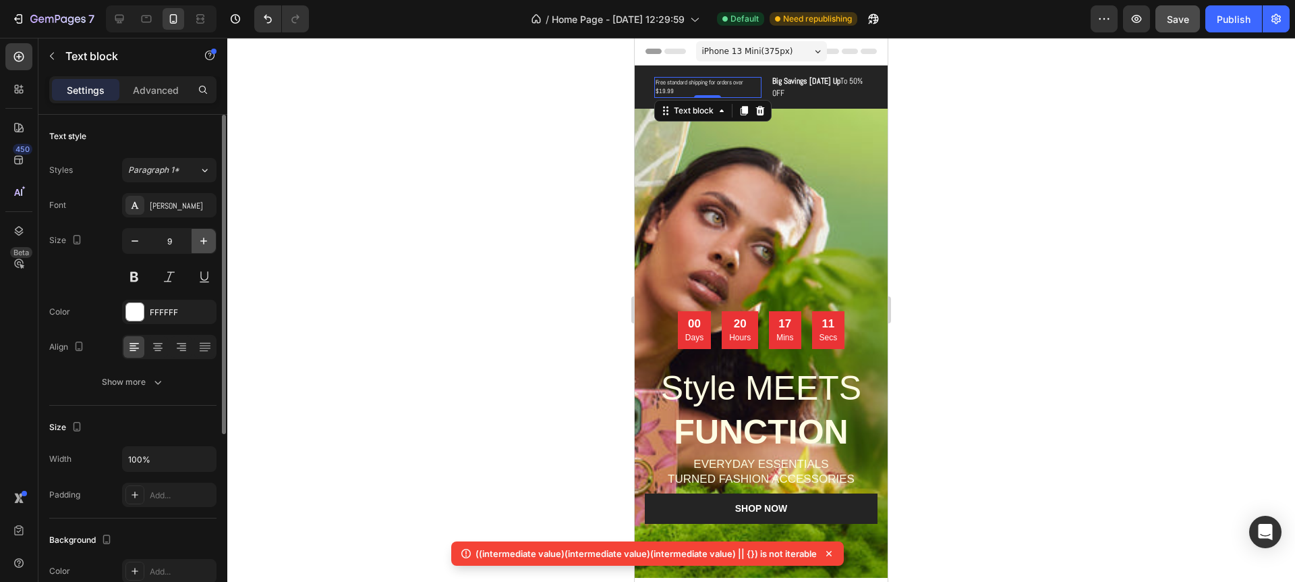
click at [209, 240] on icon "button" at bounding box center [203, 240] width 13 height 13
type input "11"
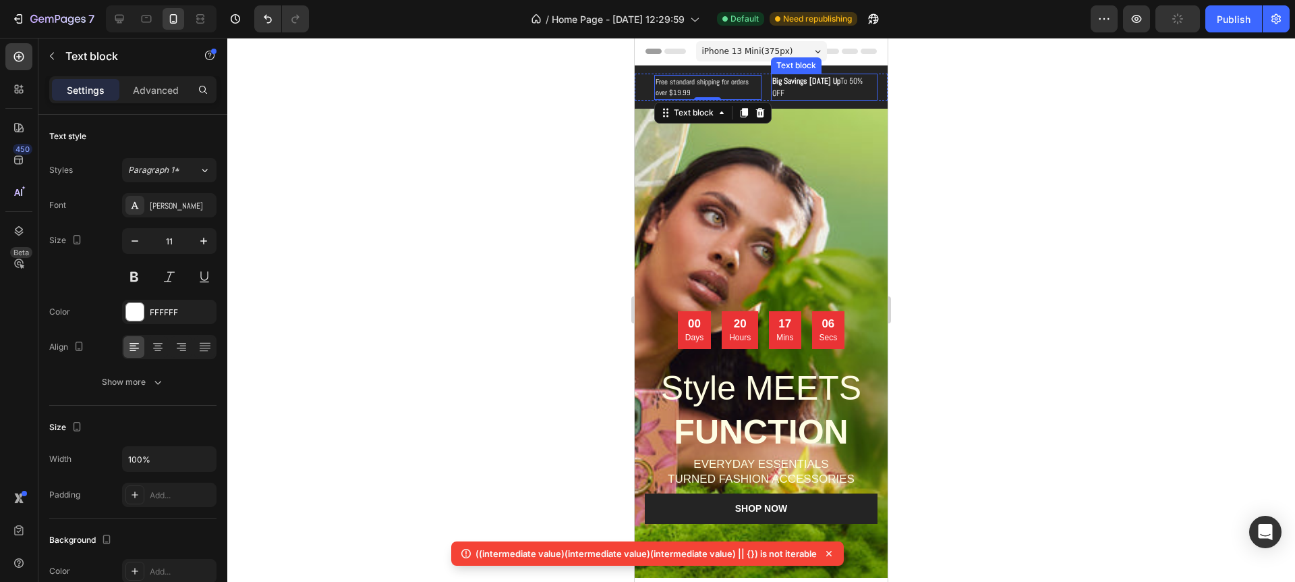
click at [802, 86] on strong "Big Savings [DATE] Up" at bounding box center [807, 81] width 68 height 11
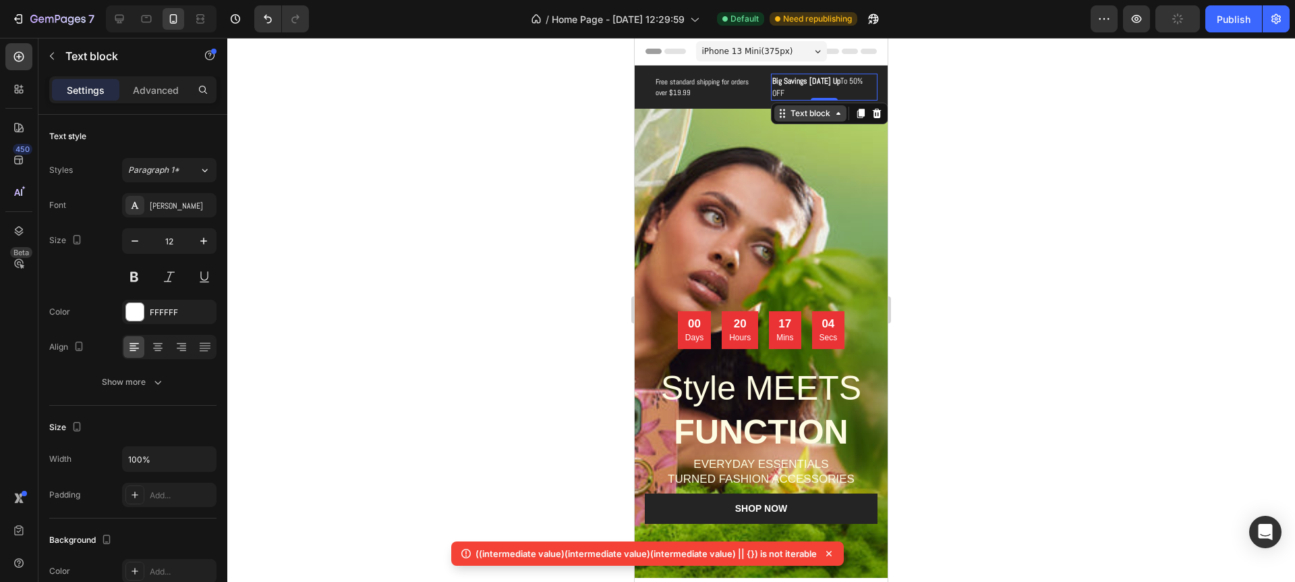
click at [789, 111] on div "Text block" at bounding box center [810, 113] width 45 height 12
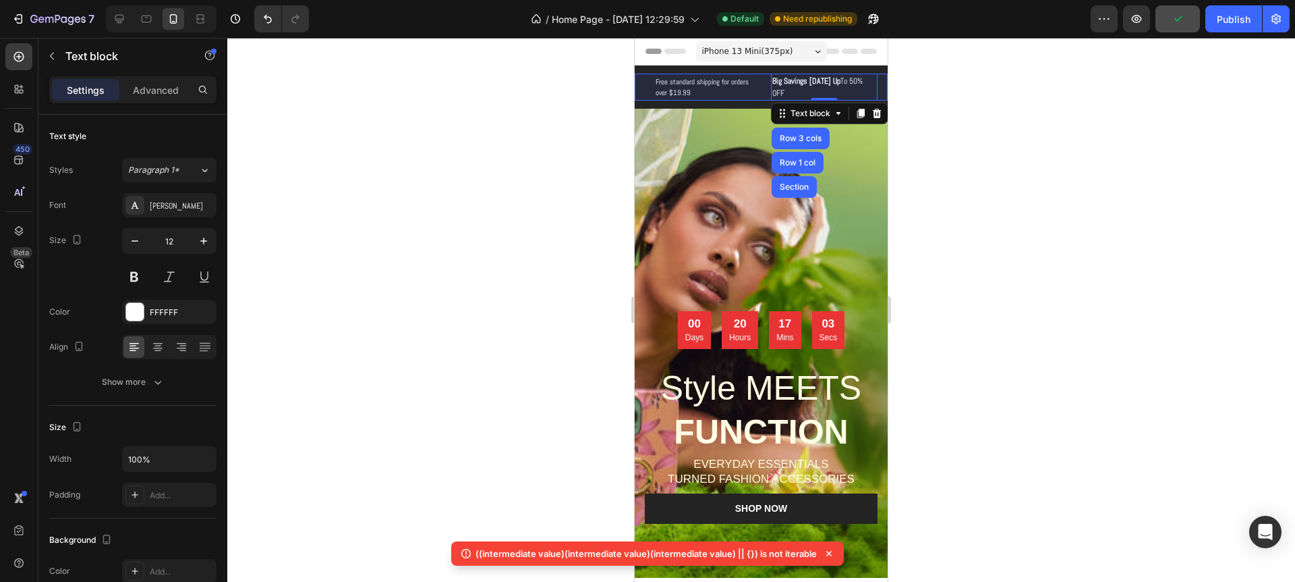
click at [770, 137] on div "Overlay" at bounding box center [761, 343] width 253 height 469
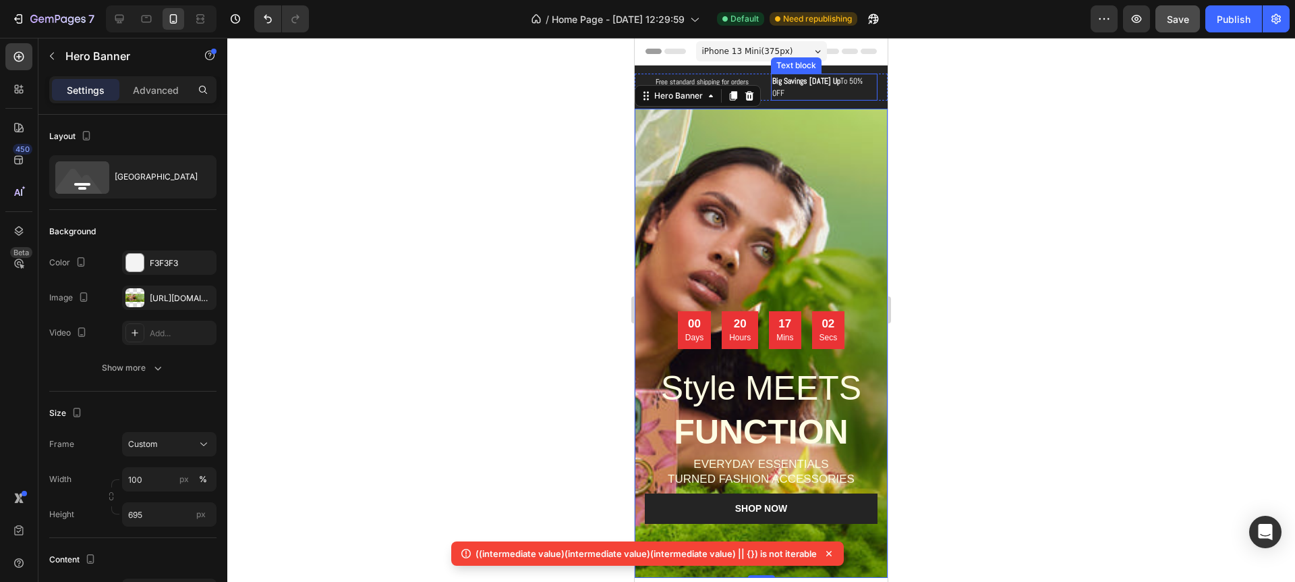
click at [791, 86] on strong "Big Savings [DATE] Up" at bounding box center [807, 81] width 68 height 11
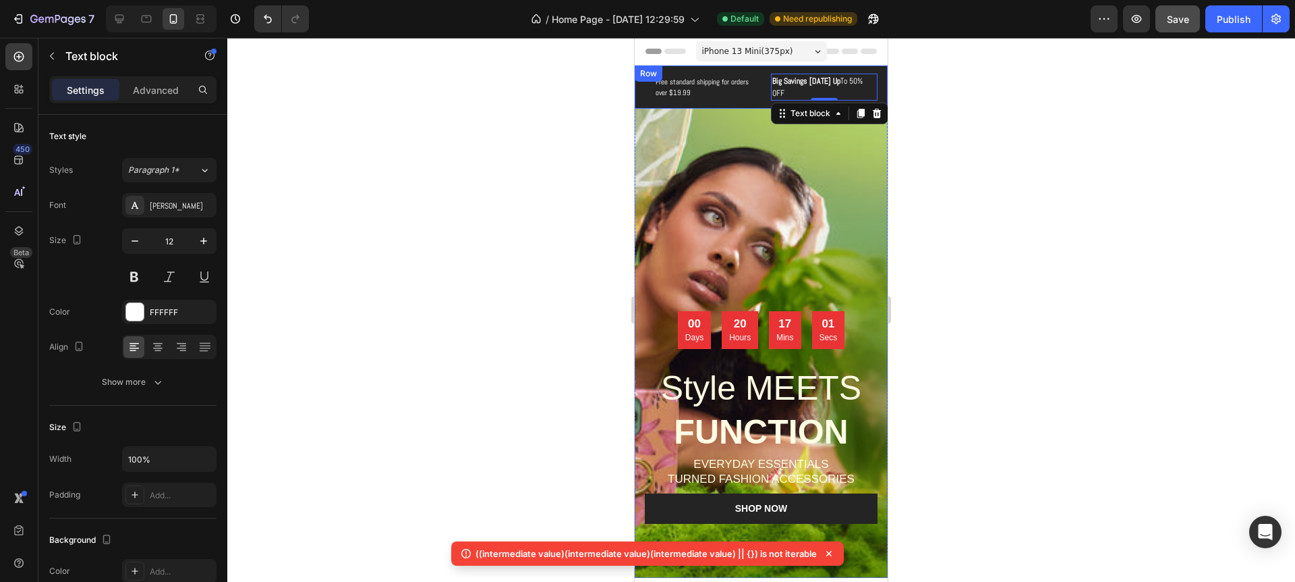
click at [705, 101] on div "Free standard shipping for orders over $19.99 Text block Big Savings Today Up T…" at bounding box center [761, 86] width 253 height 43
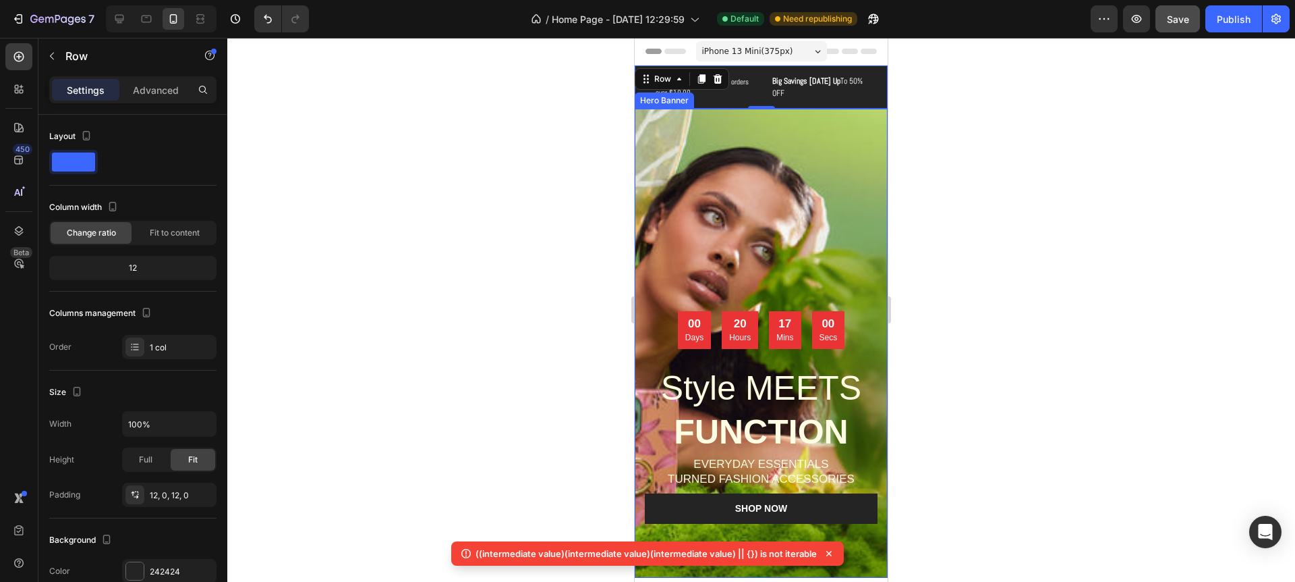
click at [811, 165] on div "Overlay" at bounding box center [761, 343] width 253 height 469
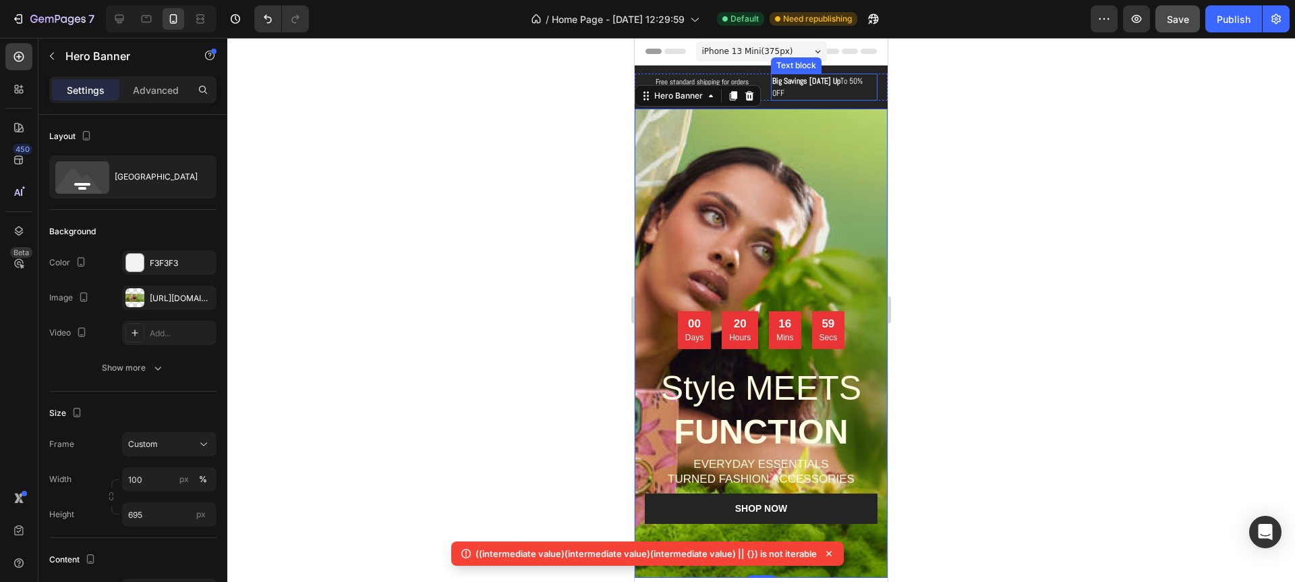
click at [841, 88] on p "Big Savings Today Up To 50% OFF" at bounding box center [825, 87] width 105 height 24
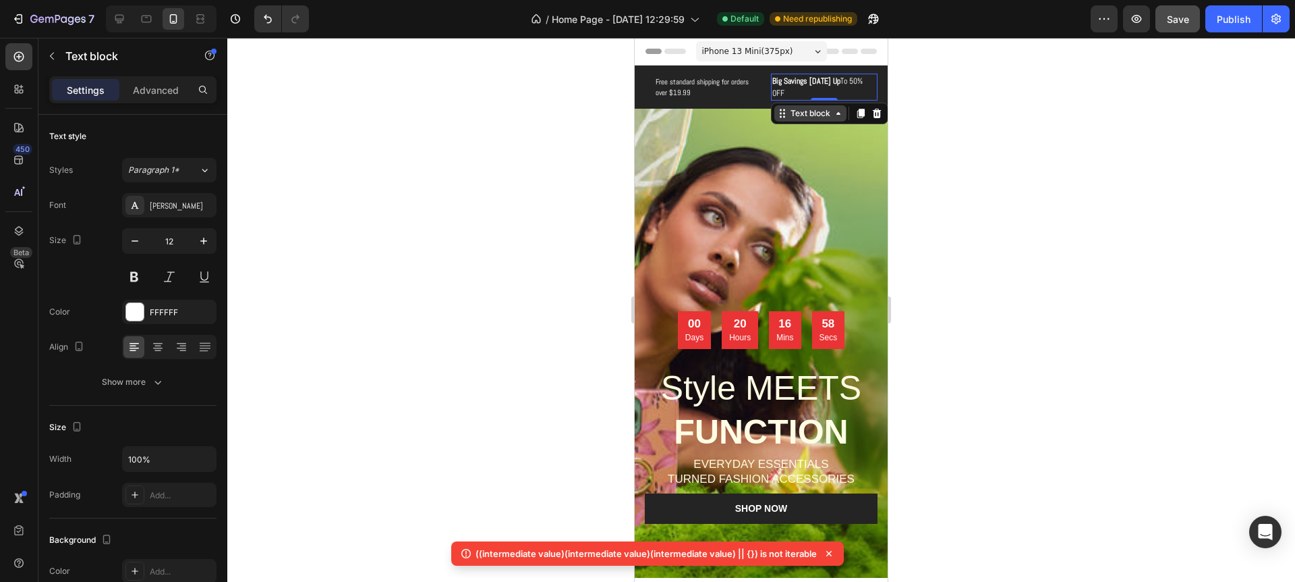
click at [796, 112] on div "Text block" at bounding box center [811, 113] width 72 height 16
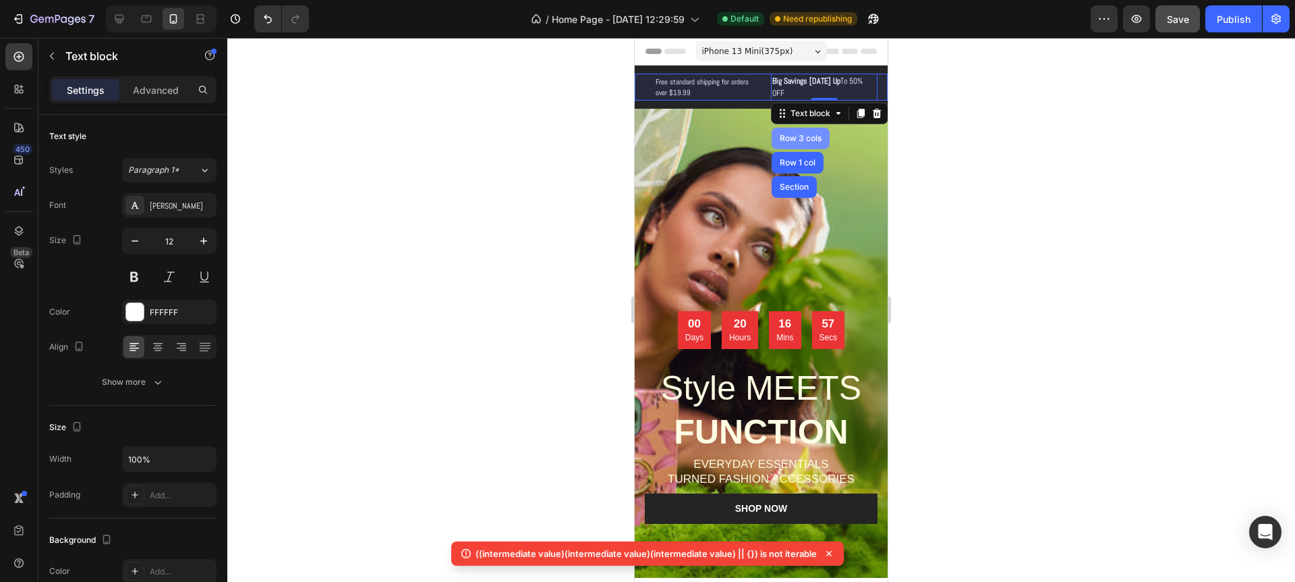
click at [814, 134] on div "Row 3 cols" at bounding box center [800, 138] width 47 height 8
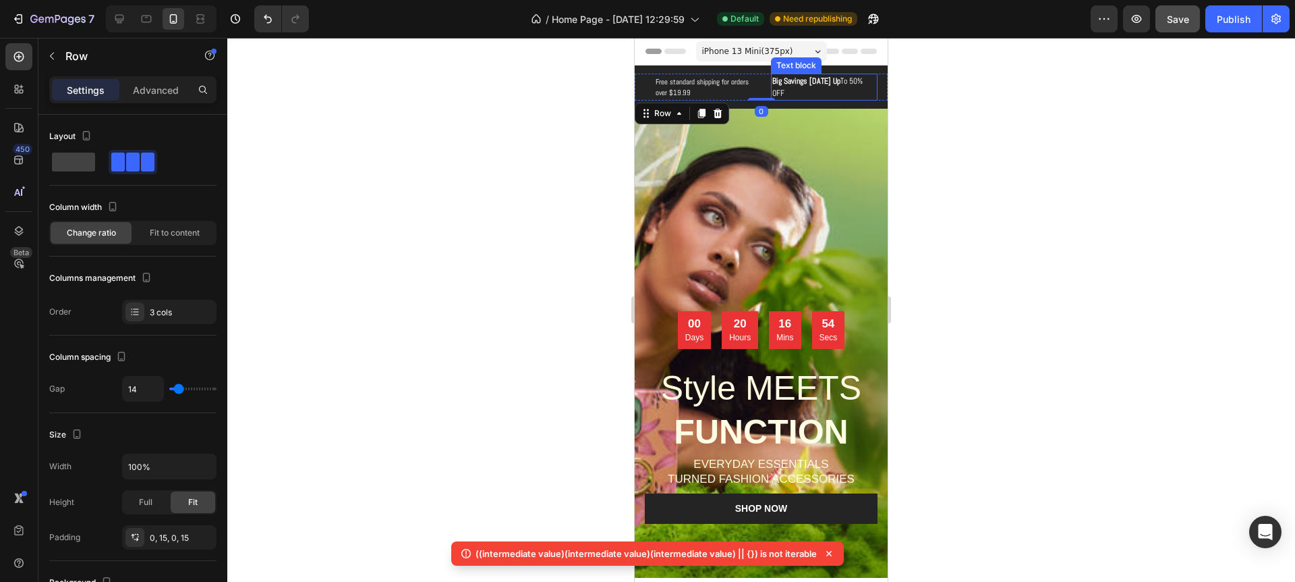
click at [777, 86] on strong "Big Savings [DATE] Up" at bounding box center [807, 81] width 68 height 11
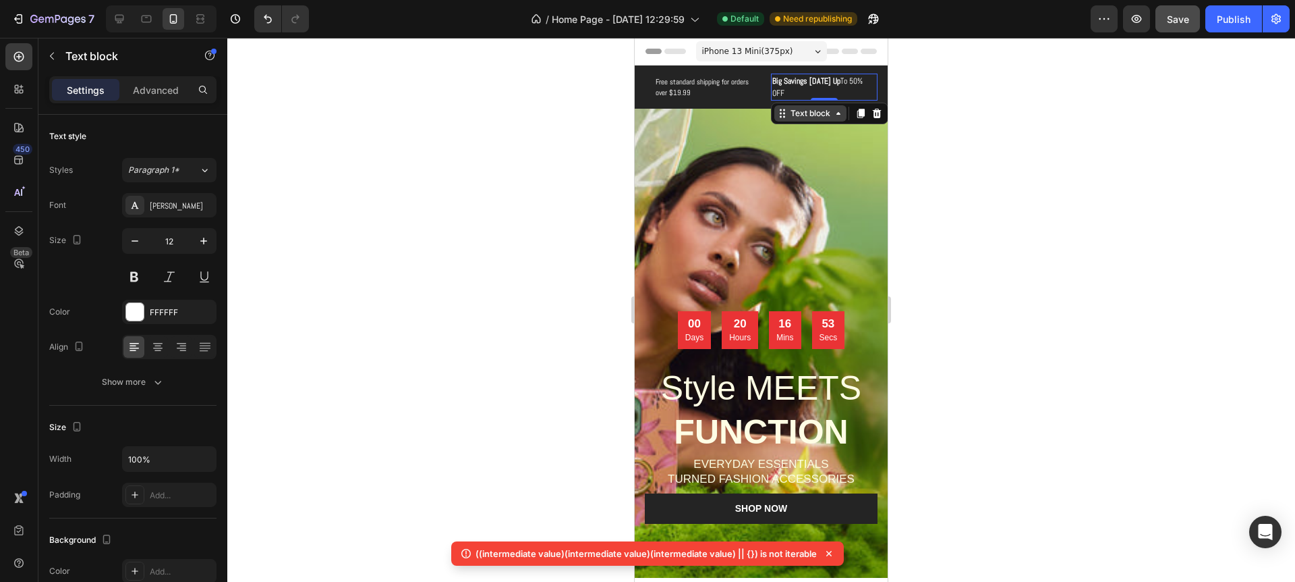
click at [783, 111] on div "Text block" at bounding box center [811, 113] width 72 height 16
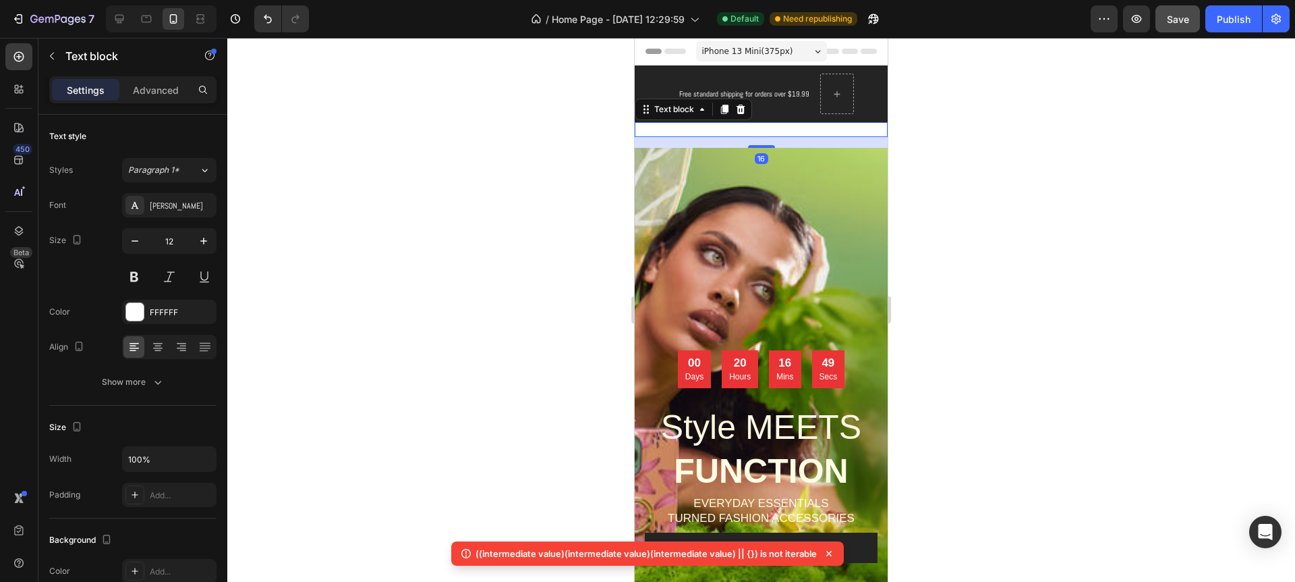
click at [979, 113] on div at bounding box center [761, 310] width 1068 height 544
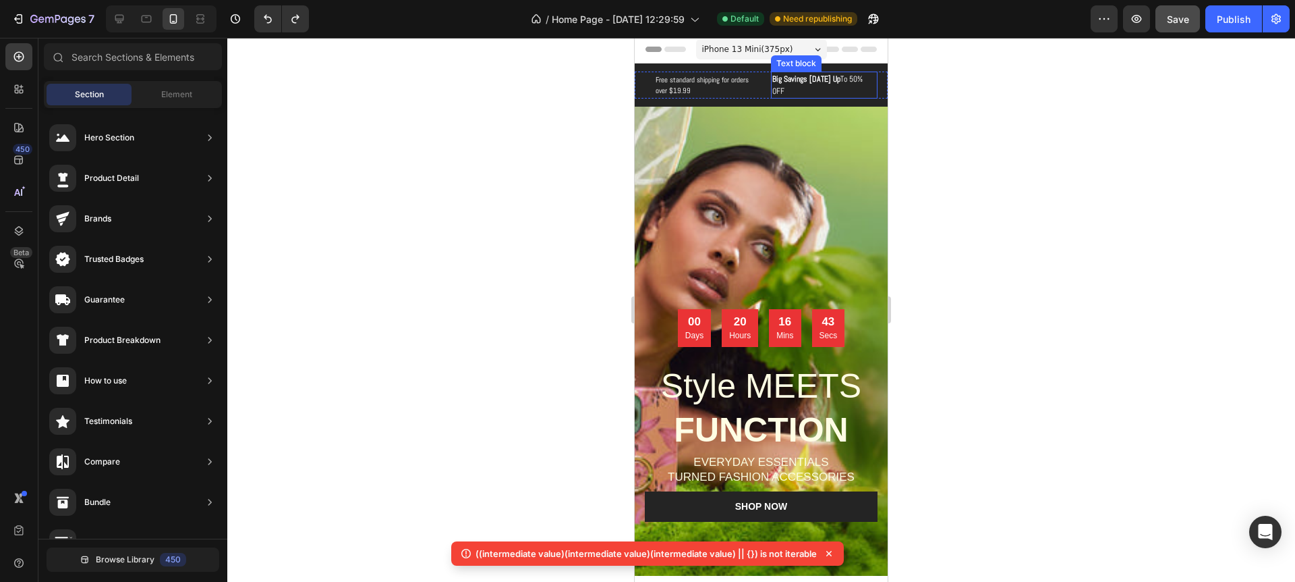
click at [797, 89] on div "Big Savings Today Up To 50% OFF Text block" at bounding box center [824, 85] width 107 height 27
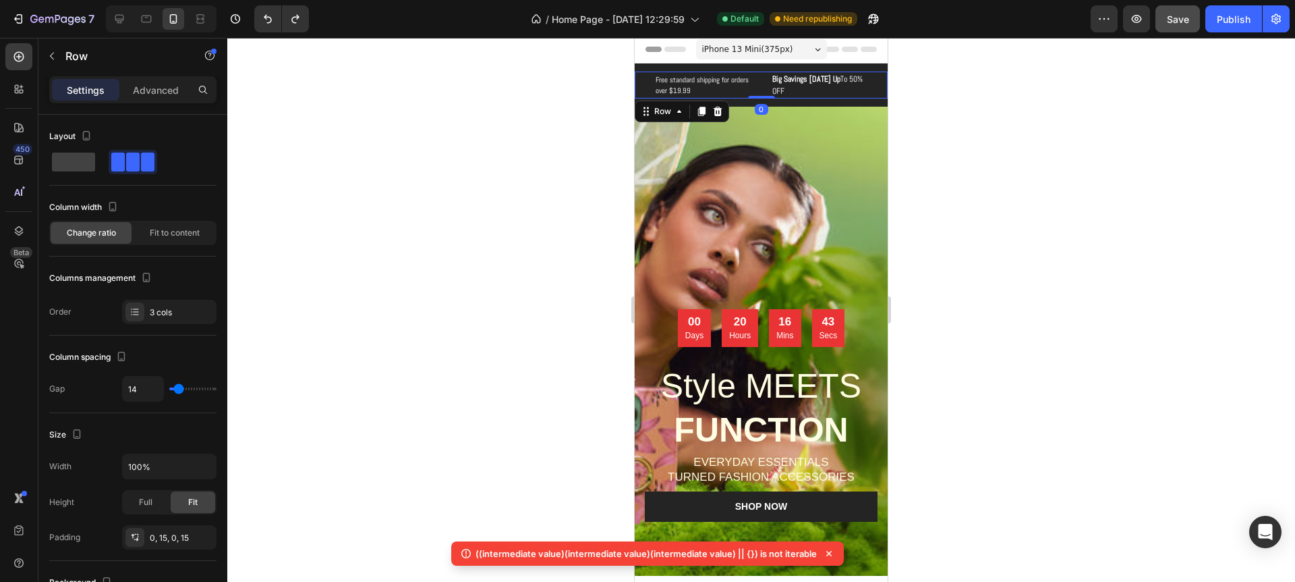
scroll to position [10, 0]
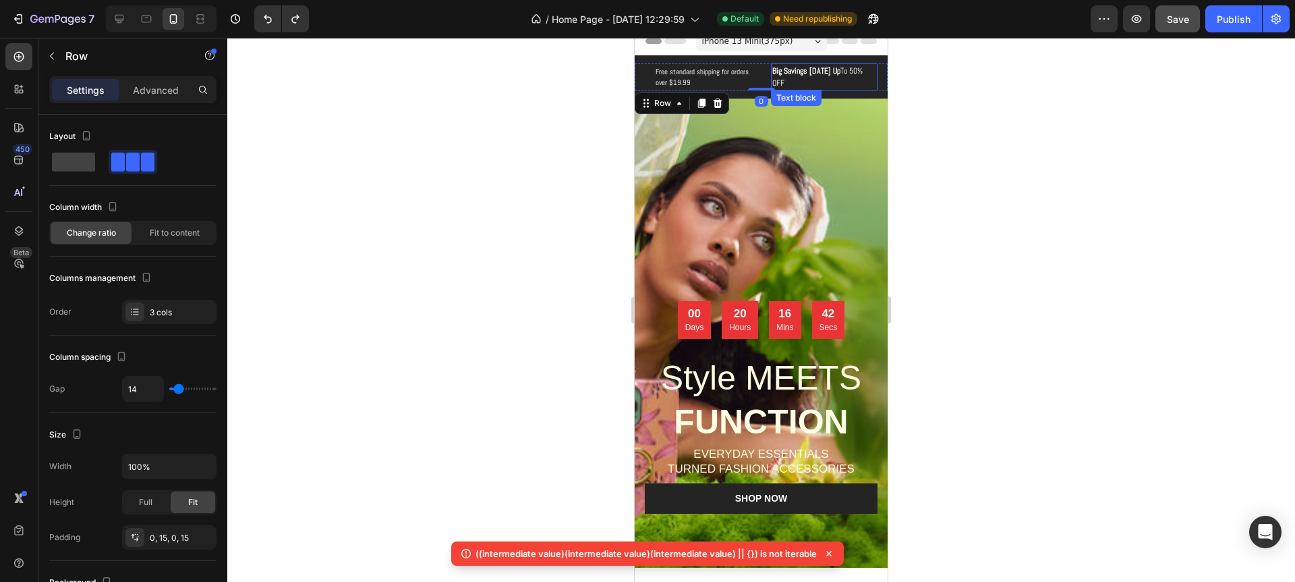
click at [800, 76] on strong "Big Savings [DATE] Up" at bounding box center [807, 70] width 68 height 11
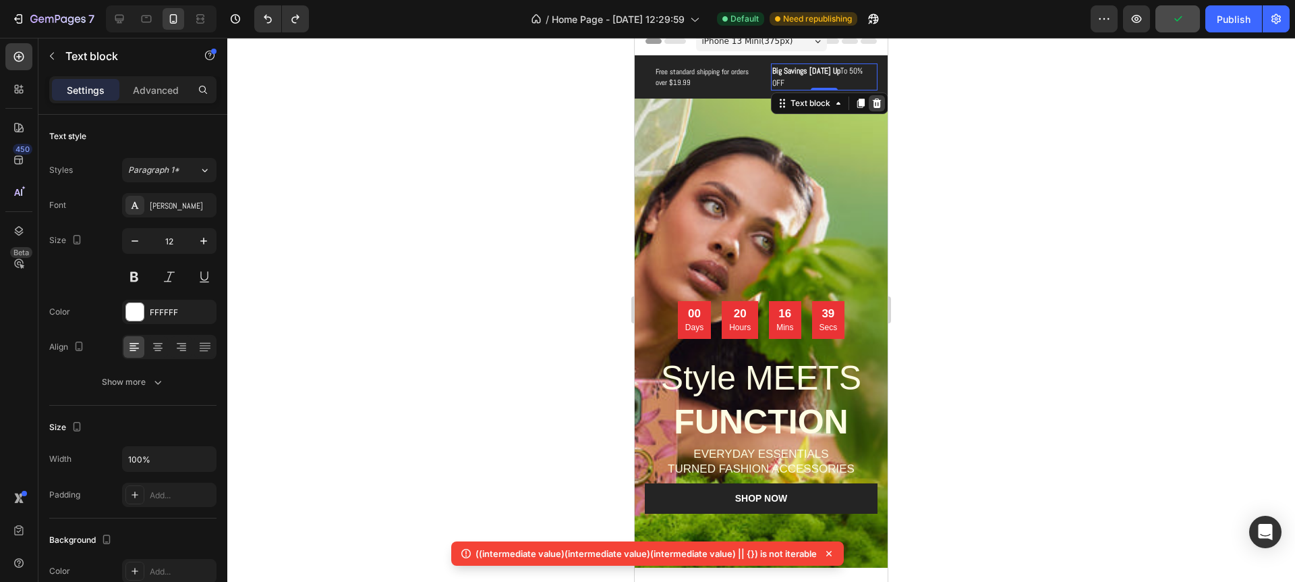
click at [880, 99] on icon at bounding box center [876, 103] width 9 height 9
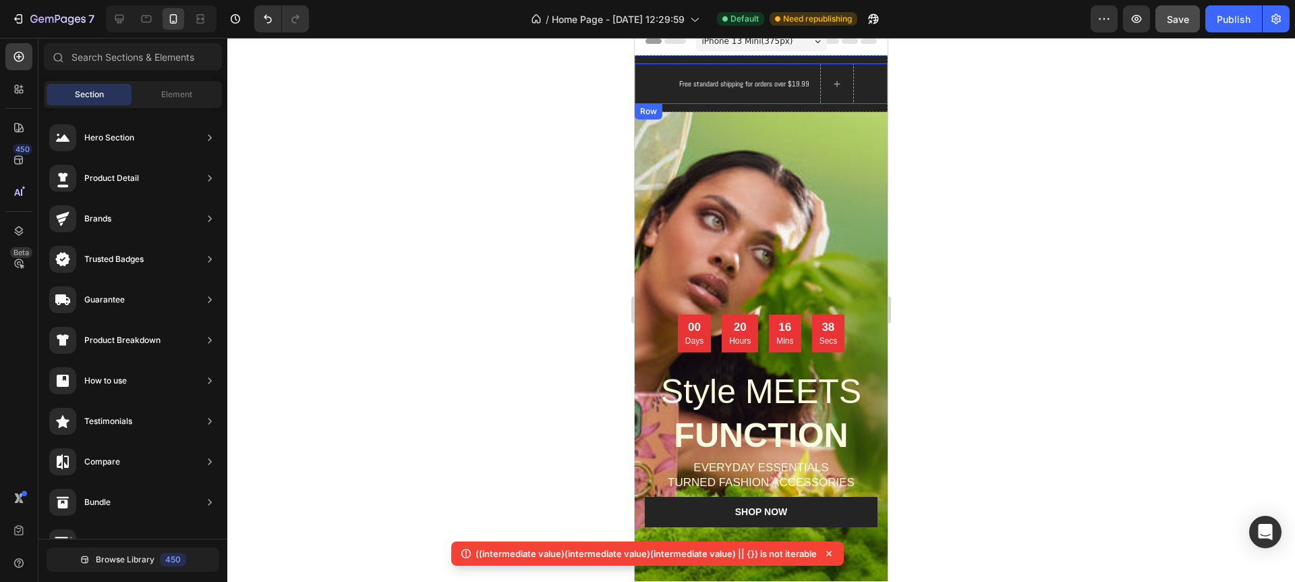
click at [969, 92] on div at bounding box center [761, 310] width 1068 height 544
click at [751, 87] on div "Free standard shipping for orders over $19.99 Text block" at bounding box center [744, 84] width 133 height 14
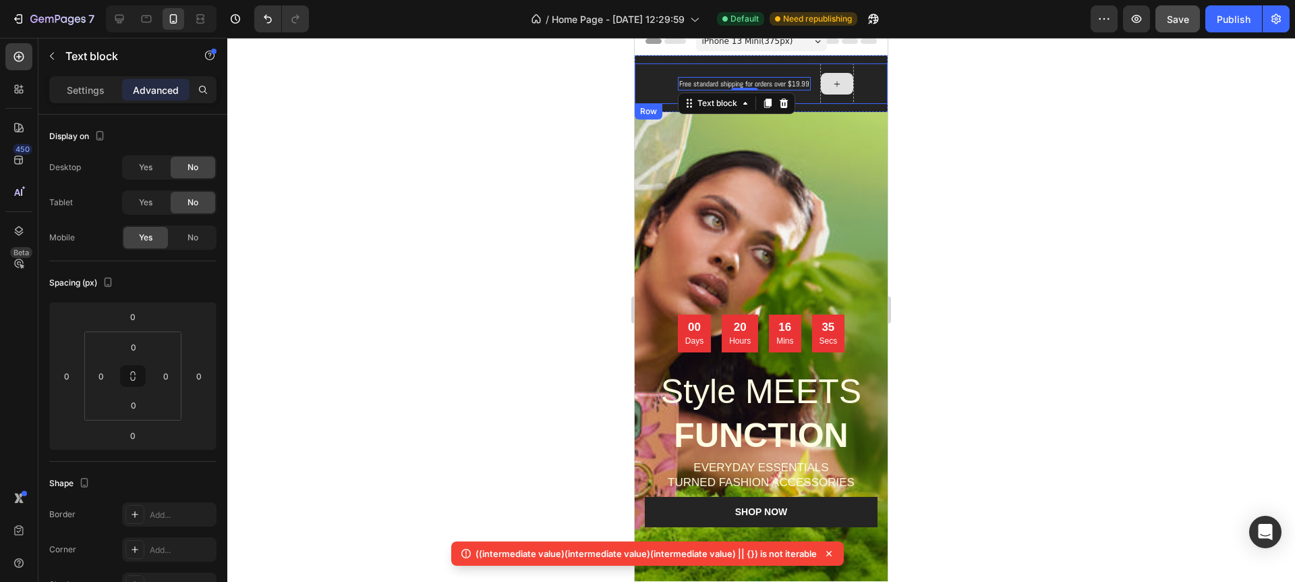
click at [849, 99] on div at bounding box center [837, 83] width 34 height 40
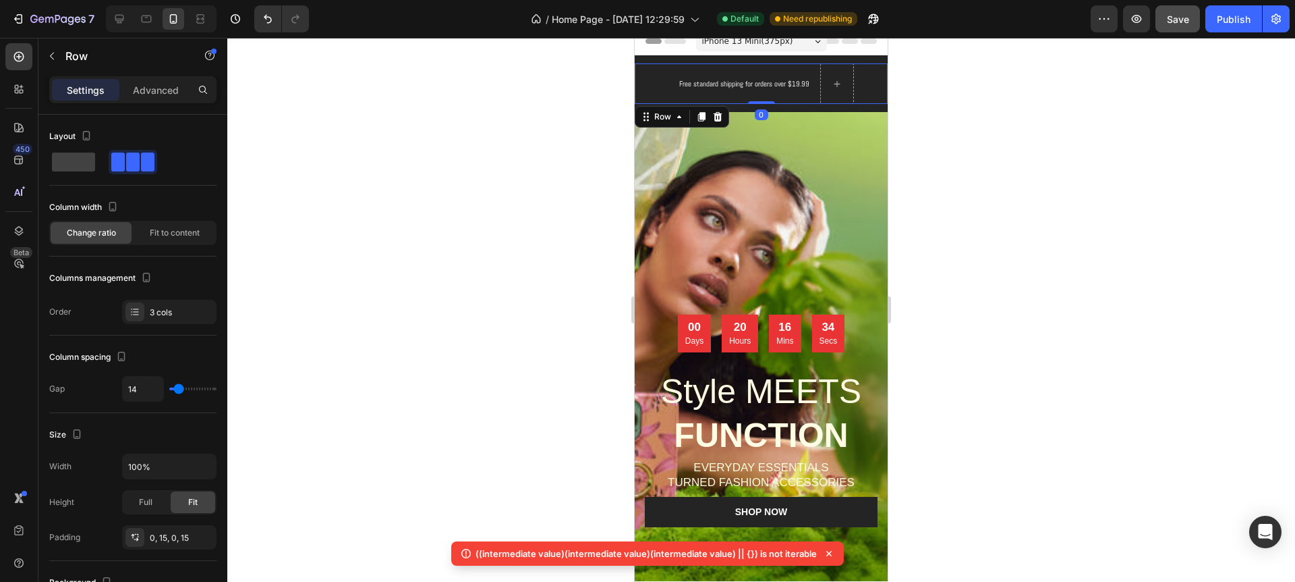
click at [866, 97] on div "Free standard shipping for orders over $19.99 Text block Big Savings Today Up T…" at bounding box center [761, 83] width 253 height 40
click at [779, 88] on p "Free standard shipping for orders over $19.99" at bounding box center [744, 83] width 130 height 11
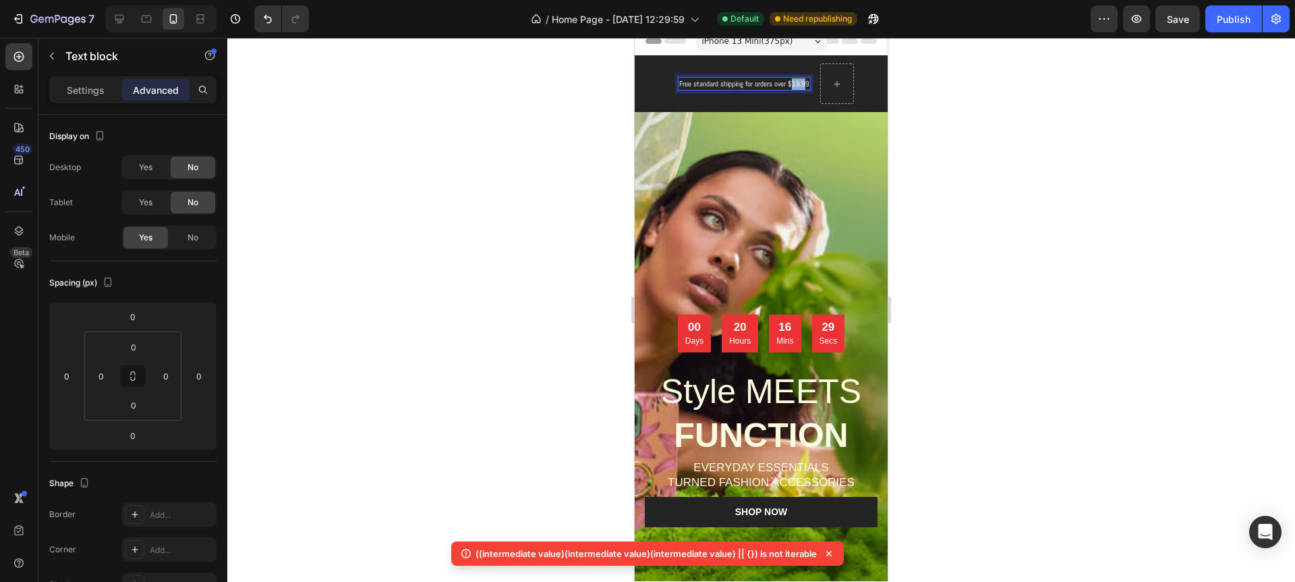
drag, startPoint x: 793, startPoint y: 86, endPoint x: 803, endPoint y: 86, distance: 9.4
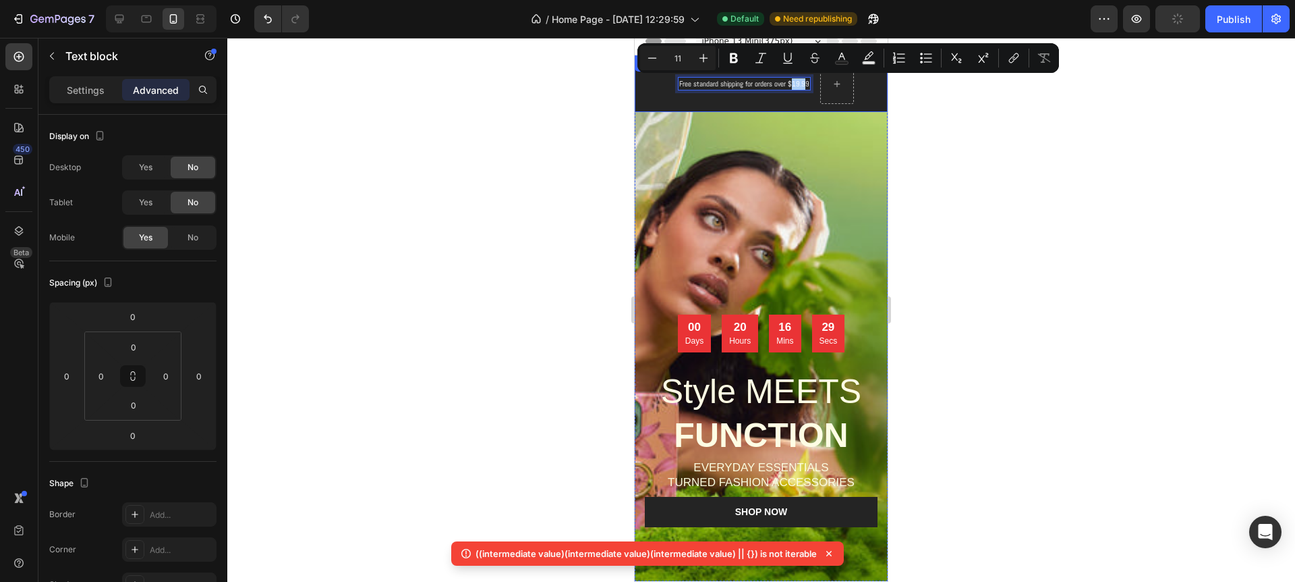
click at [939, 107] on div at bounding box center [761, 310] width 1068 height 544
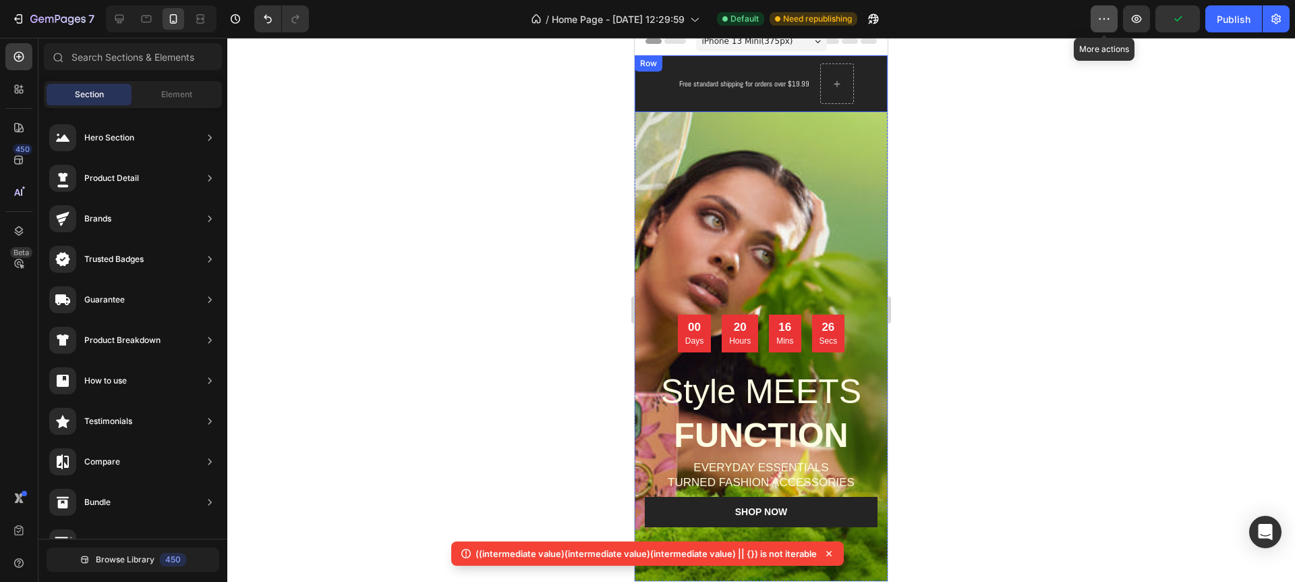
click at [1102, 22] on icon "button" at bounding box center [1104, 18] width 13 height 13
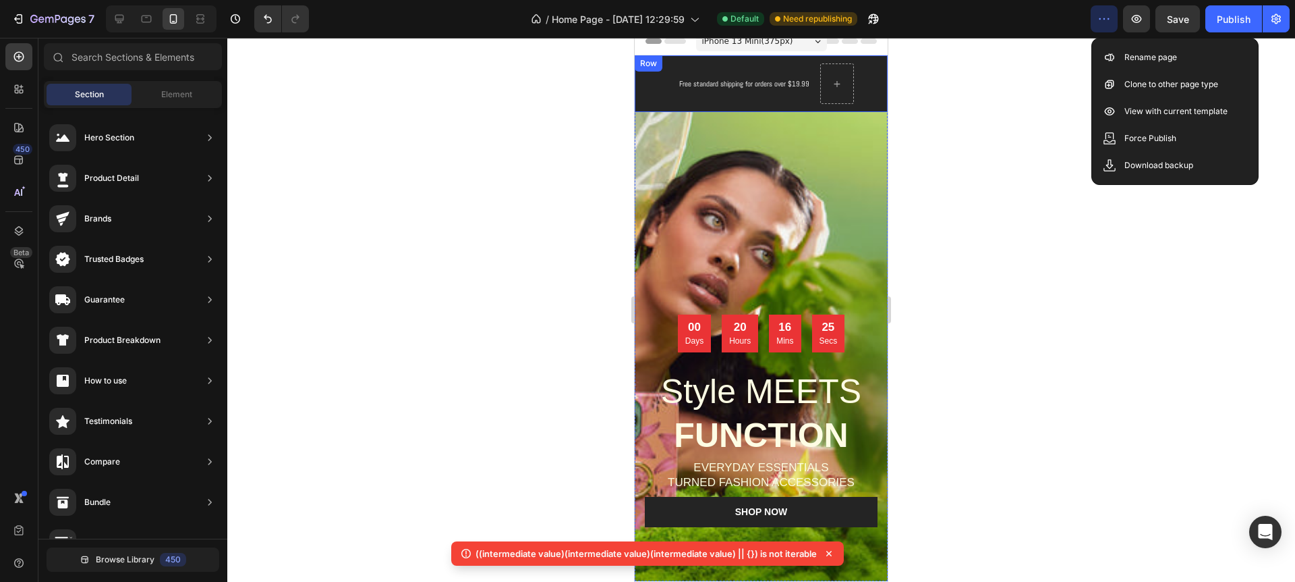
click at [1102, 22] on icon "button" at bounding box center [1104, 18] width 13 height 13
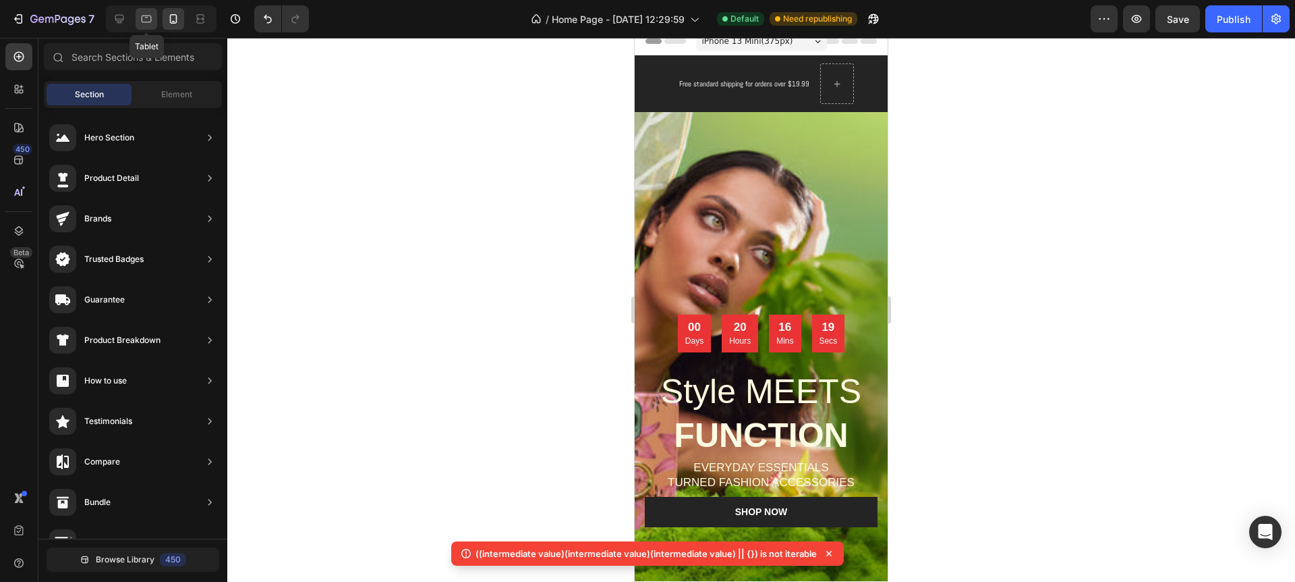
click at [150, 24] on icon at bounding box center [146, 18] width 13 height 13
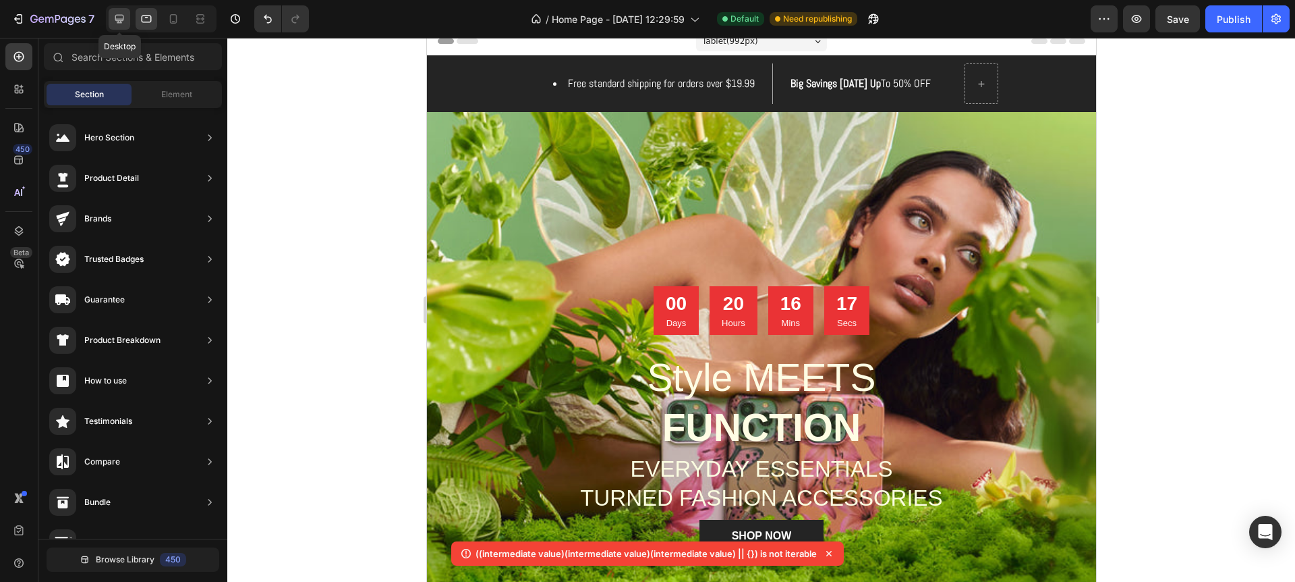
click at [128, 22] on div at bounding box center [120, 19] width 22 height 22
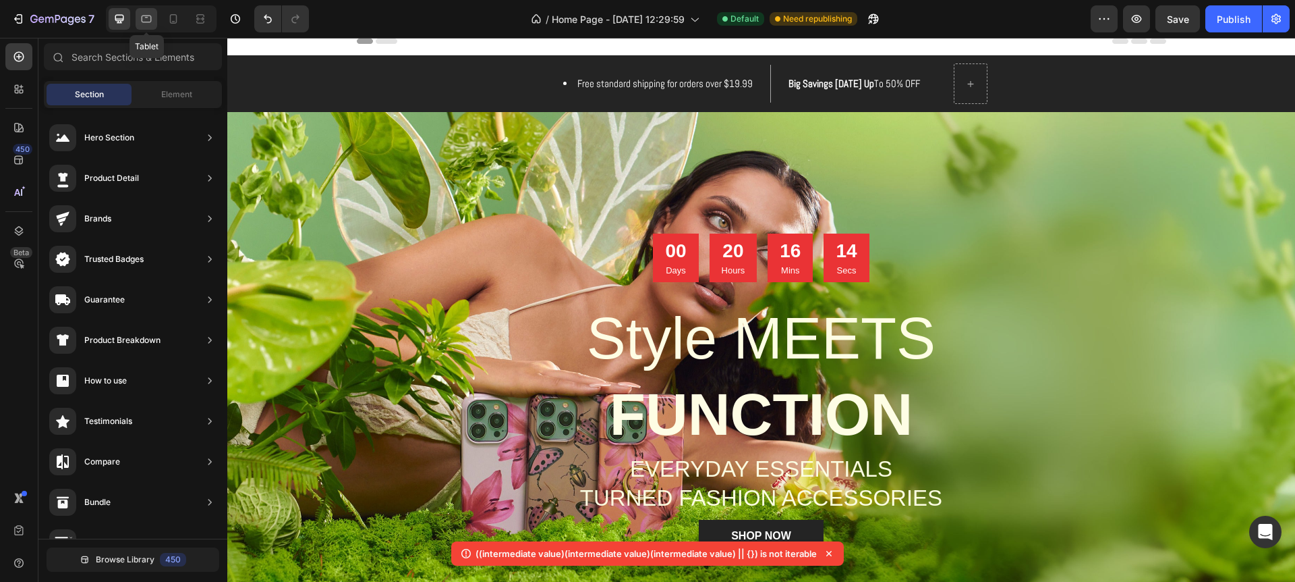
click at [139, 22] on div at bounding box center [147, 19] width 22 height 22
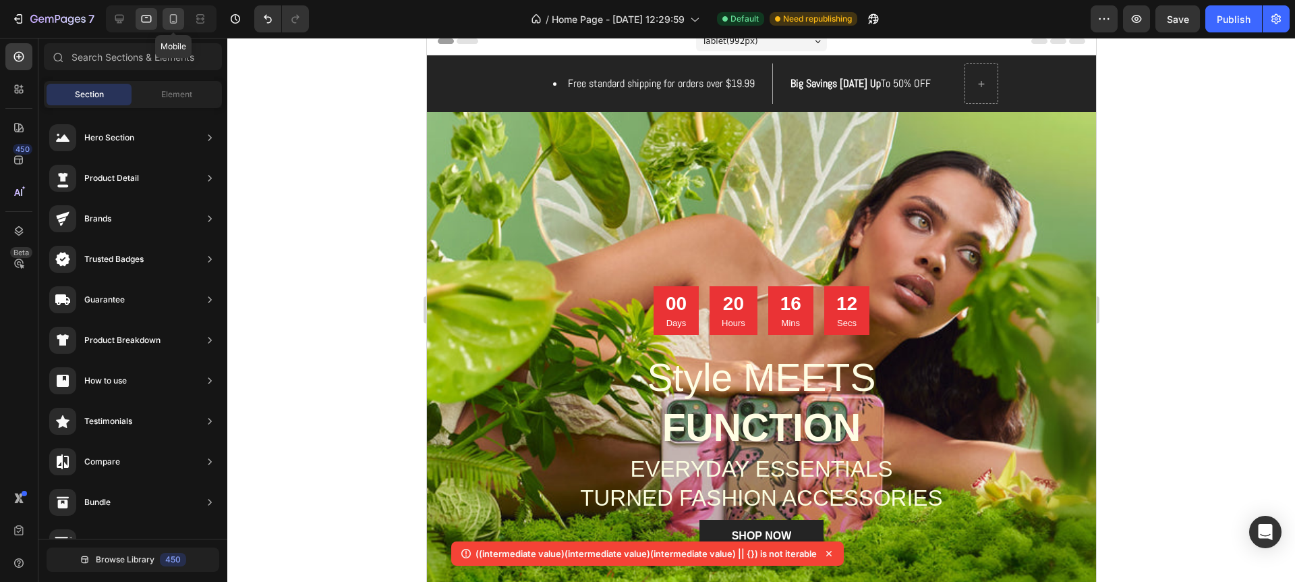
click at [167, 22] on icon at bounding box center [173, 18] width 13 height 13
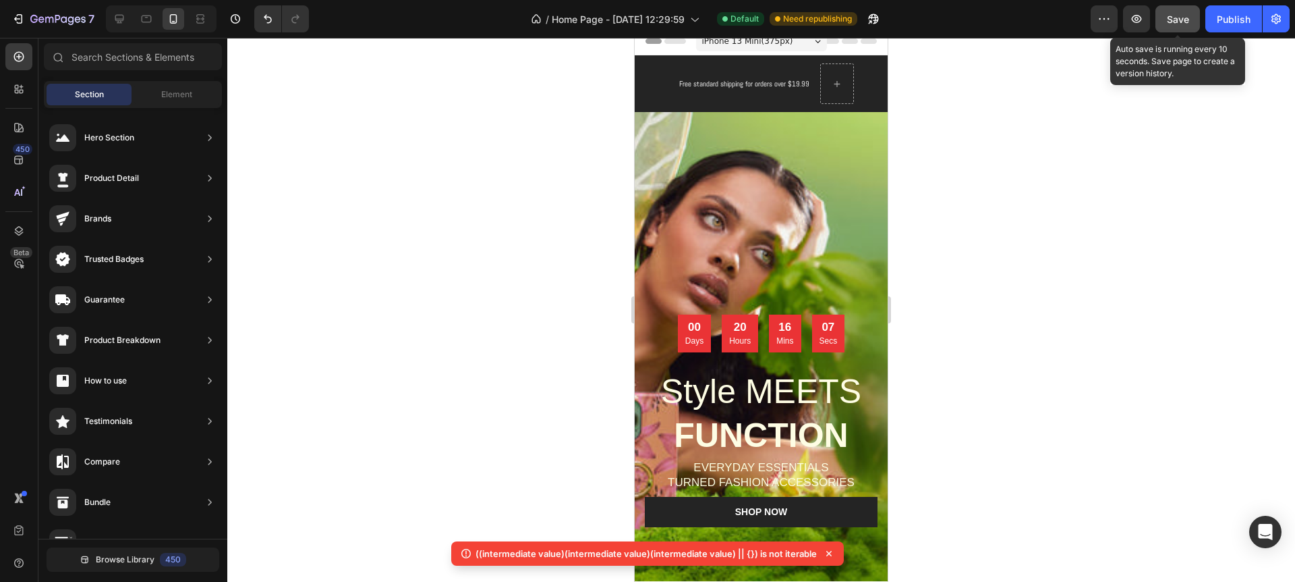
click at [1181, 18] on span "Save" at bounding box center [1178, 18] width 22 height 11
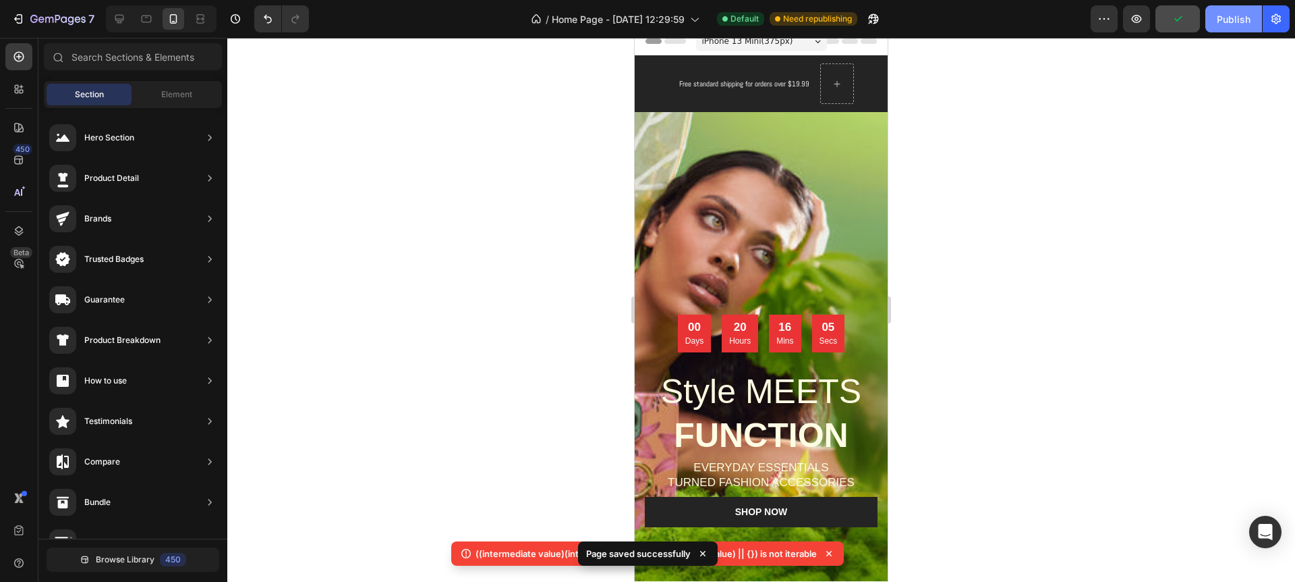
click at [1231, 24] on div "Publish" at bounding box center [1234, 19] width 34 height 14
click at [829, 554] on icon at bounding box center [828, 553] width 13 height 13
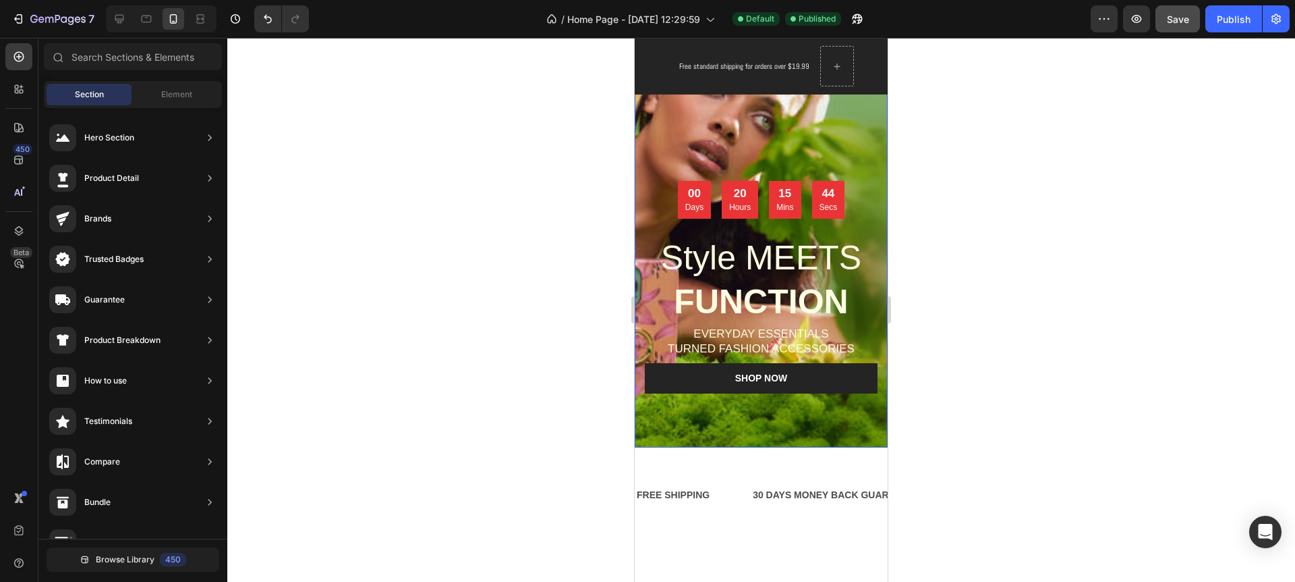
scroll to position [143, 0]
click at [751, 260] on h2 "Style MEETS FUNCTION" at bounding box center [761, 280] width 233 height 90
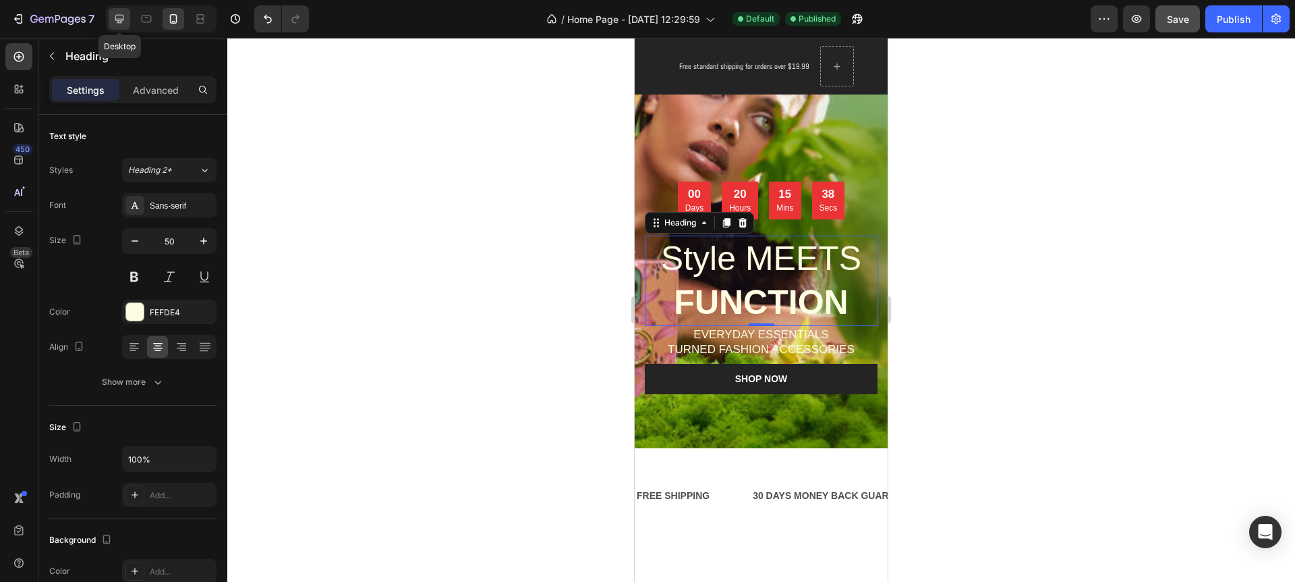
click at [123, 19] on icon at bounding box center [119, 18] width 13 height 13
type input "87"
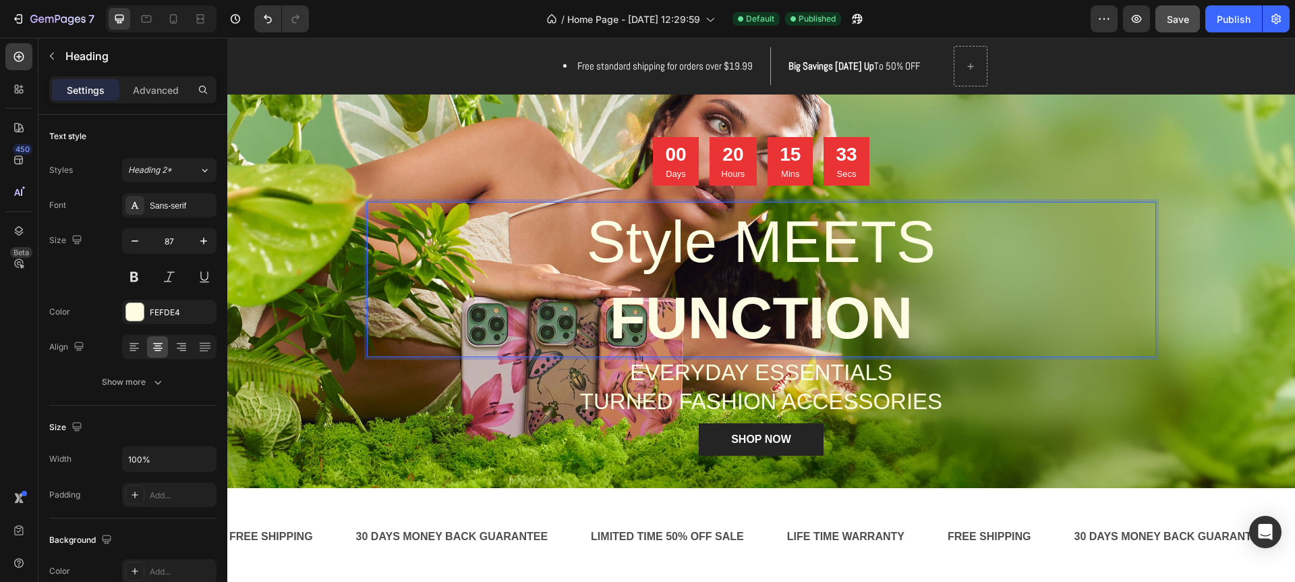
scroll to position [128, 0]
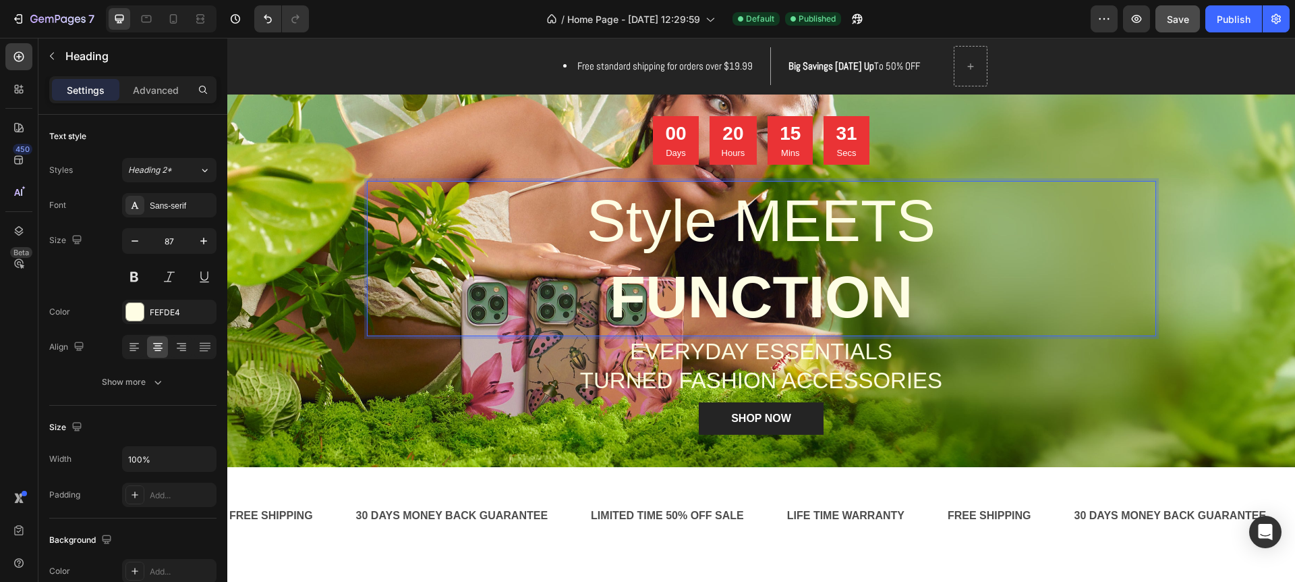
click at [591, 222] on p "Style MEETS FUNCTION" at bounding box center [761, 258] width 787 height 152
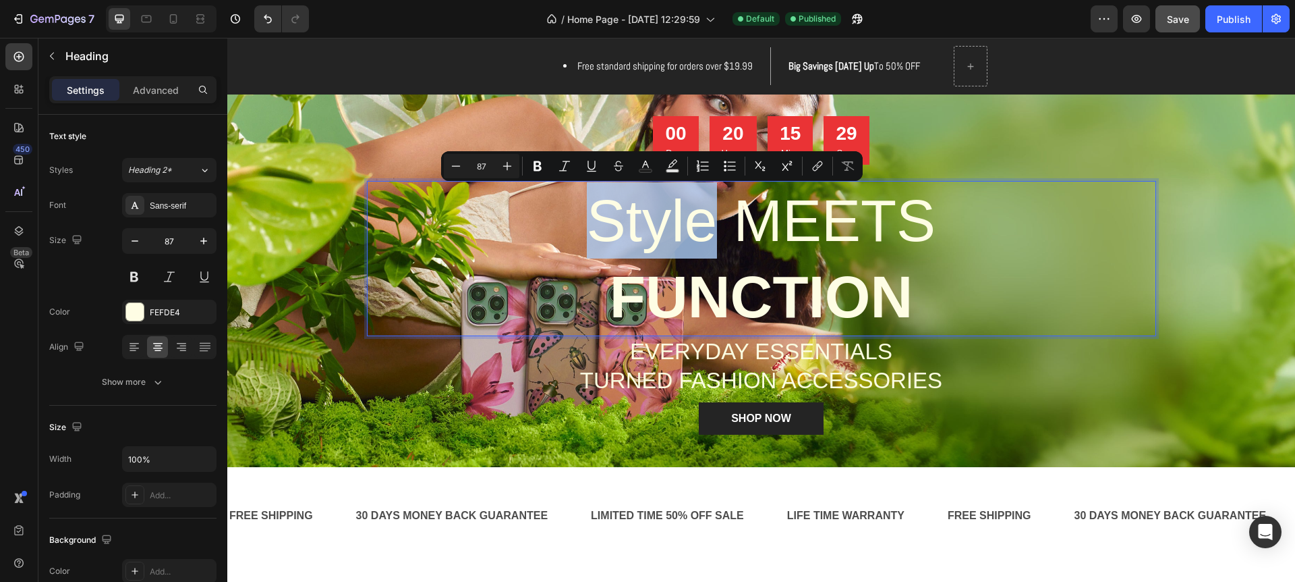
drag, startPoint x: 589, startPoint y: 215, endPoint x: 709, endPoint y: 221, distance: 120.2
click at [709, 221] on p "Style MEETS FUNCTION" at bounding box center [761, 258] width 787 height 152
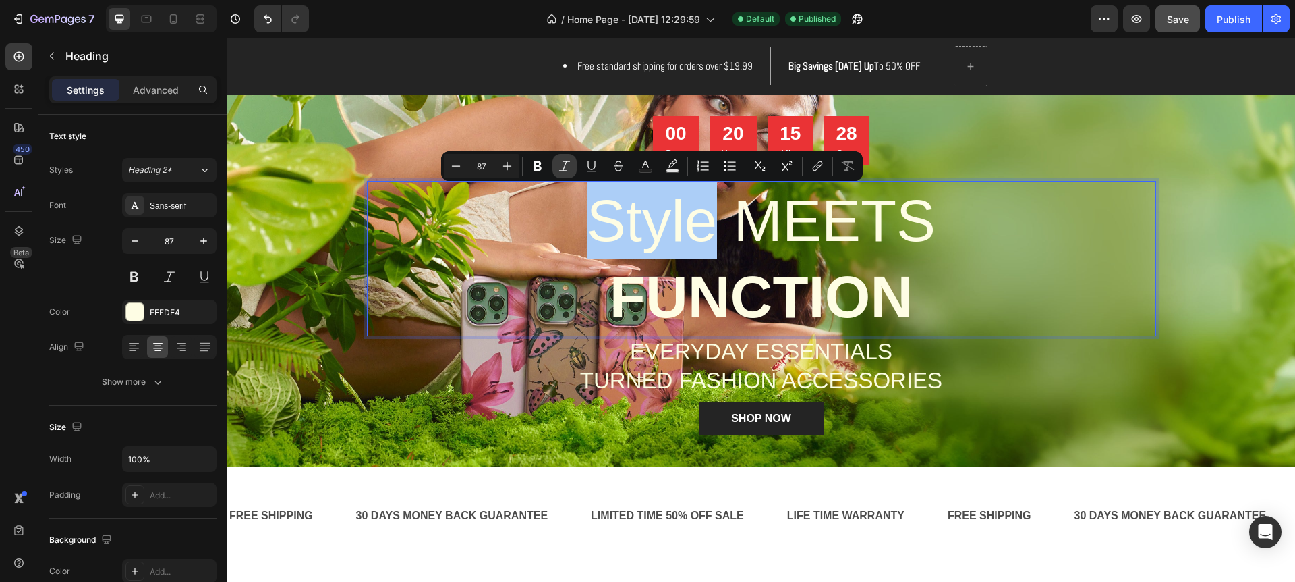
click at [563, 169] on icon "Editor contextual toolbar" at bounding box center [564, 165] width 13 height 13
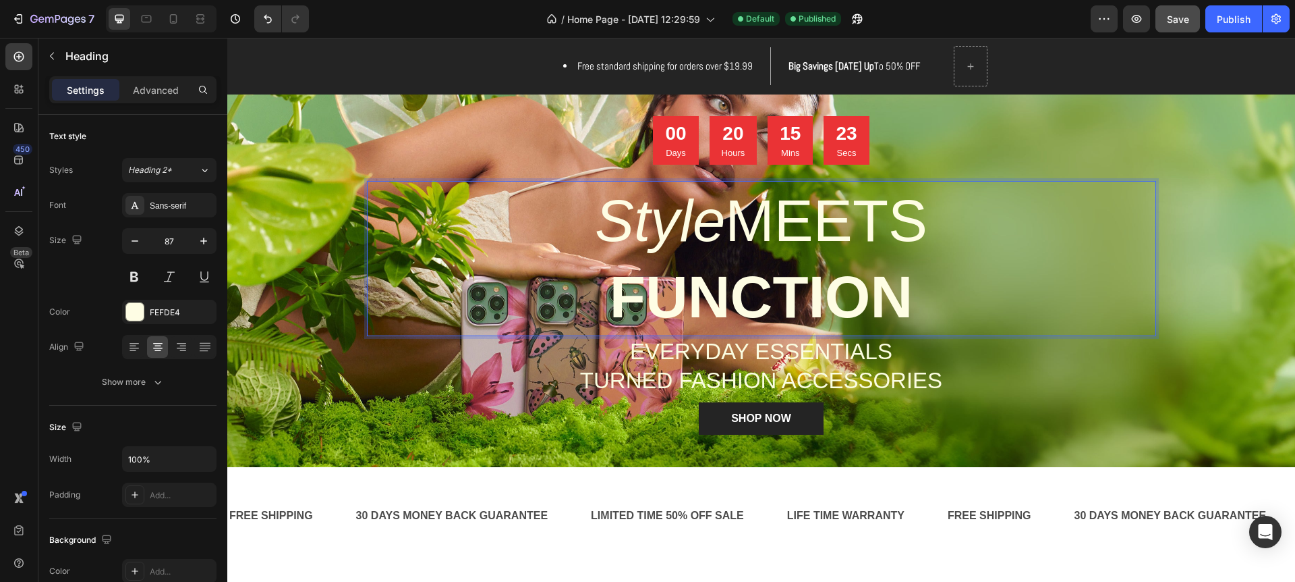
drag, startPoint x: 741, startPoint y: 224, endPoint x: 739, endPoint y: 233, distance: 9.0
click at [741, 224] on p "Style MEETS FUNCTION" at bounding box center [761, 258] width 787 height 152
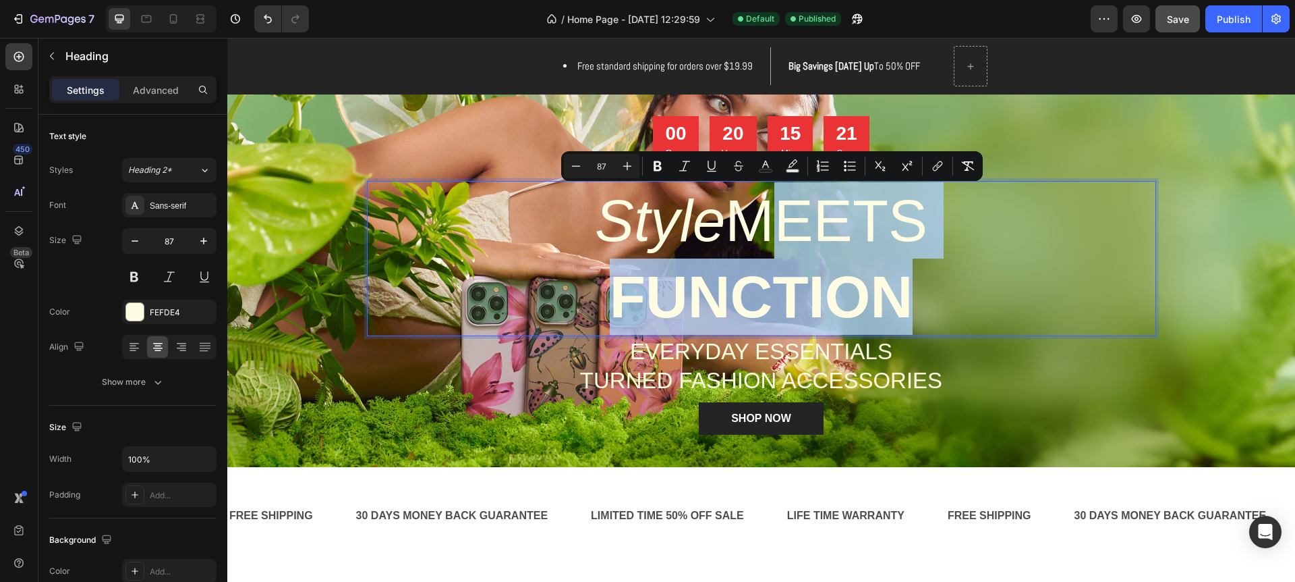
drag, startPoint x: 738, startPoint y: 219, endPoint x: 953, endPoint y: 320, distance: 238.1
click at [953, 320] on p "Style MEETS FUNCTION" at bounding box center [761, 258] width 787 height 152
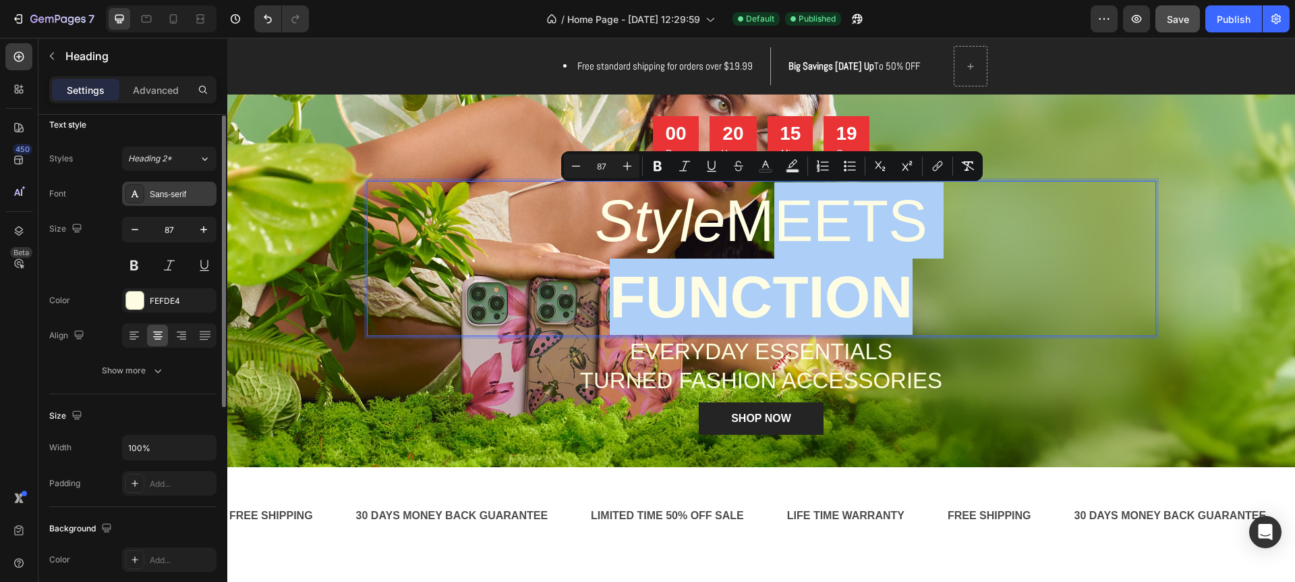
click at [165, 204] on div "Sans-serif" at bounding box center [169, 193] width 94 height 24
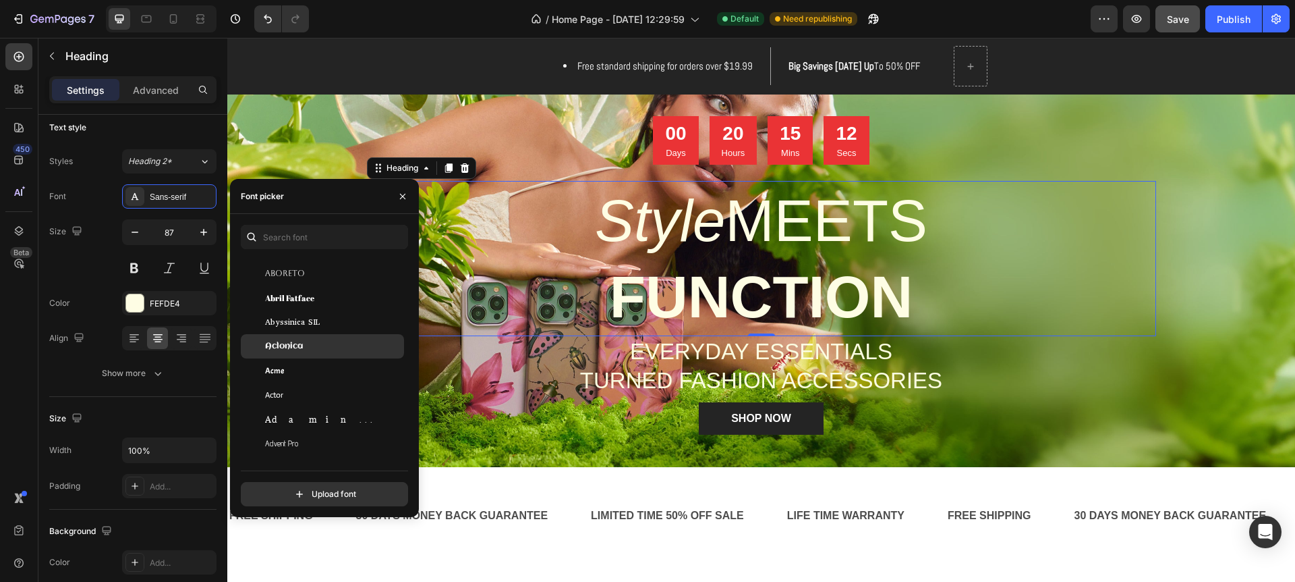
scroll to position [224, 0]
click at [291, 375] on div "Acme" at bounding box center [333, 374] width 136 height 12
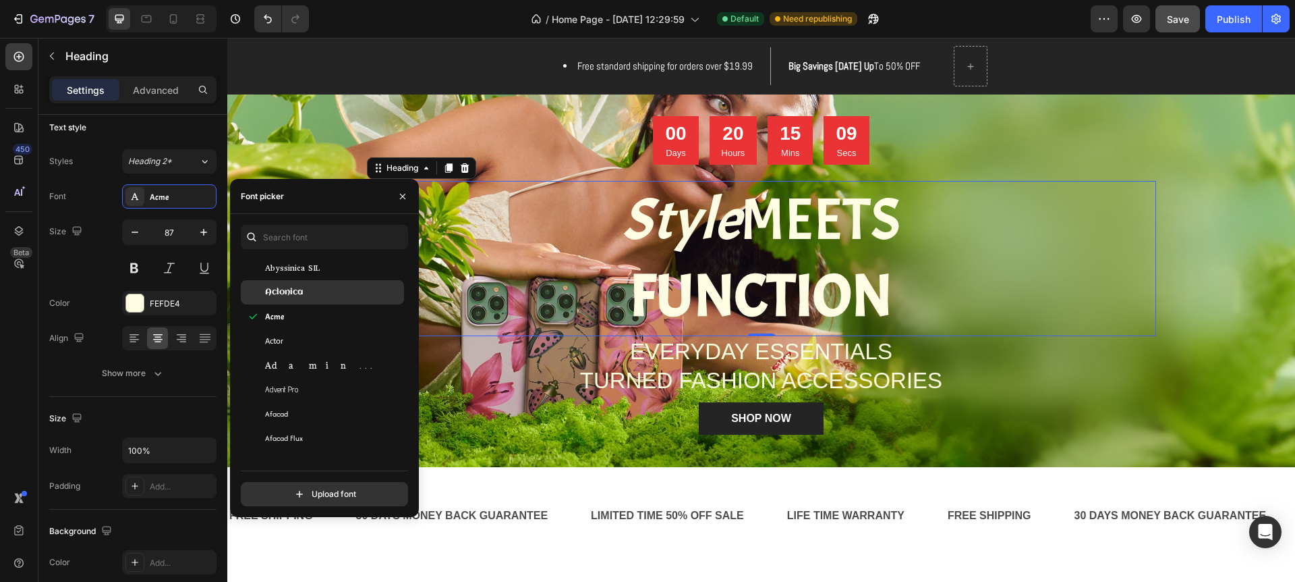
scroll to position [302, 0]
click at [315, 372] on div "Adamina" at bounding box center [333, 368] width 136 height 12
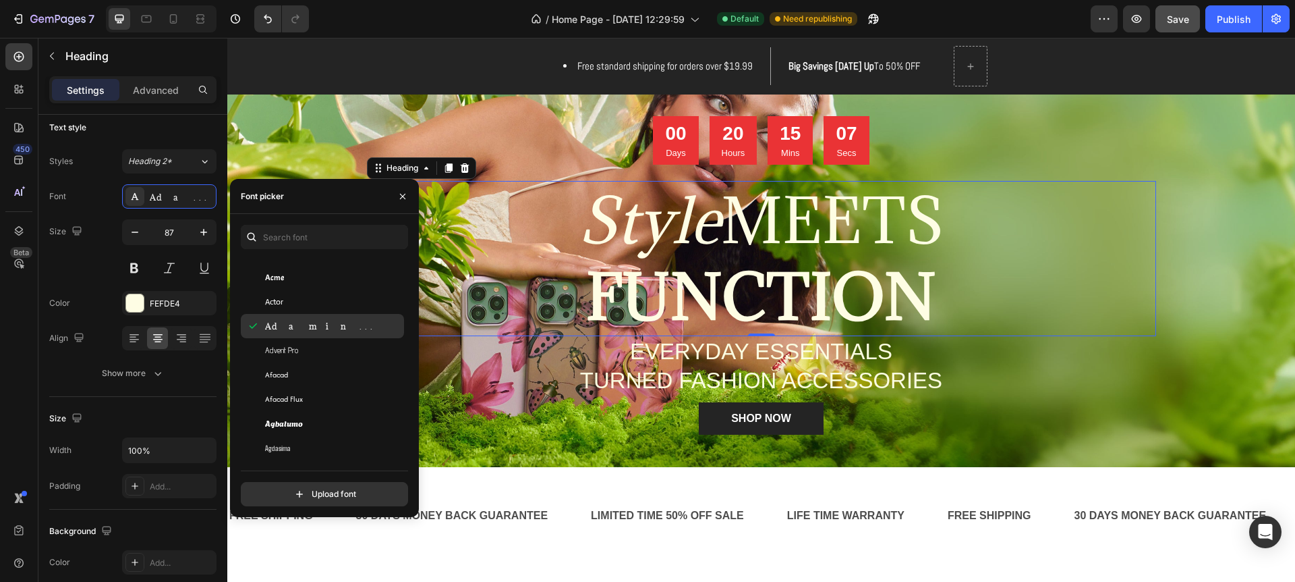
scroll to position [366, 0]
click at [302, 347] on div "Advent Pro" at bounding box center [333, 347] width 136 height 12
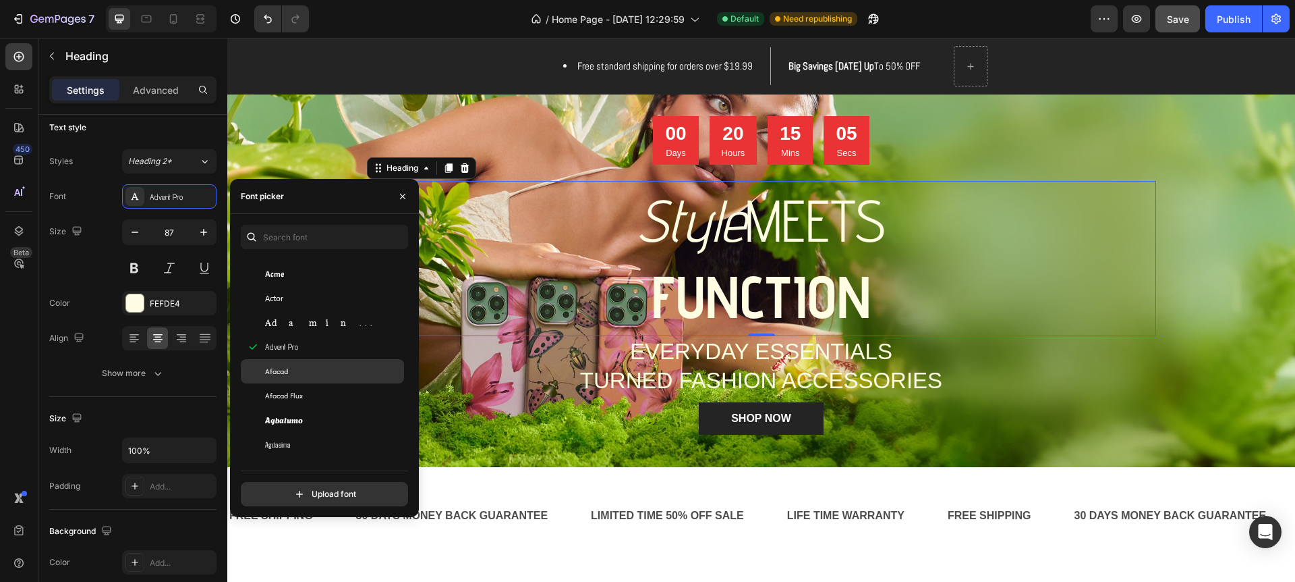
click at [297, 373] on div "Afacad" at bounding box center [333, 371] width 136 height 12
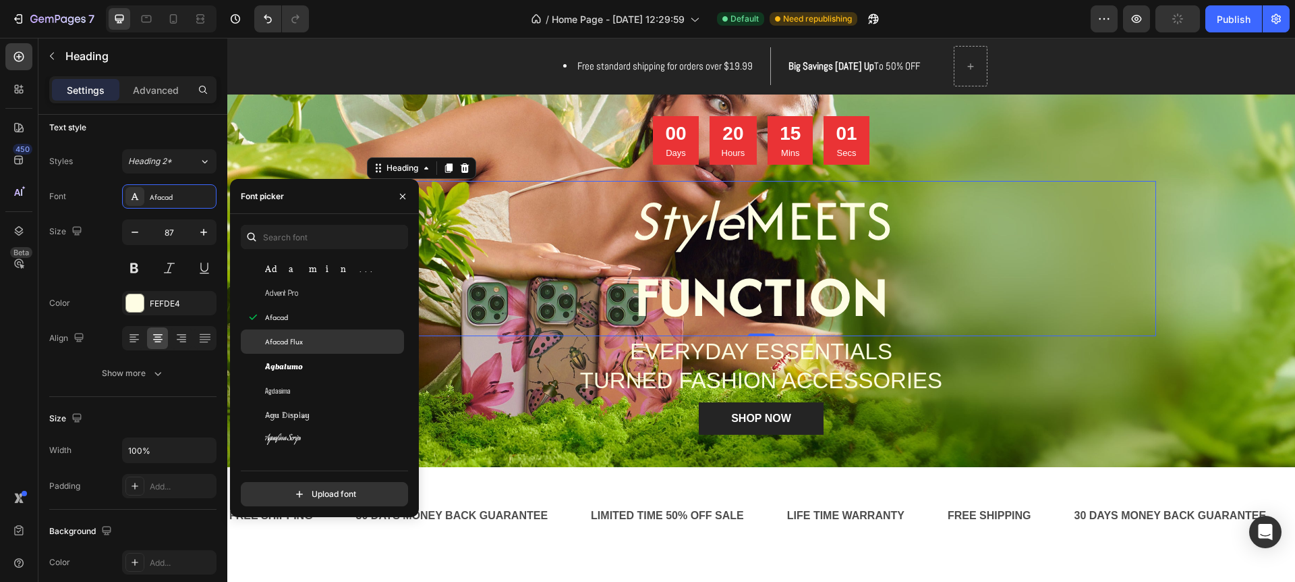
scroll to position [422, 0]
click at [324, 349] on div "Afacad Flux" at bounding box center [322, 339] width 163 height 24
drag, startPoint x: 292, startPoint y: 365, endPoint x: 287, endPoint y: 373, distance: 9.4
click at [291, 365] on span "Agbalumo" at bounding box center [284, 364] width 38 height 12
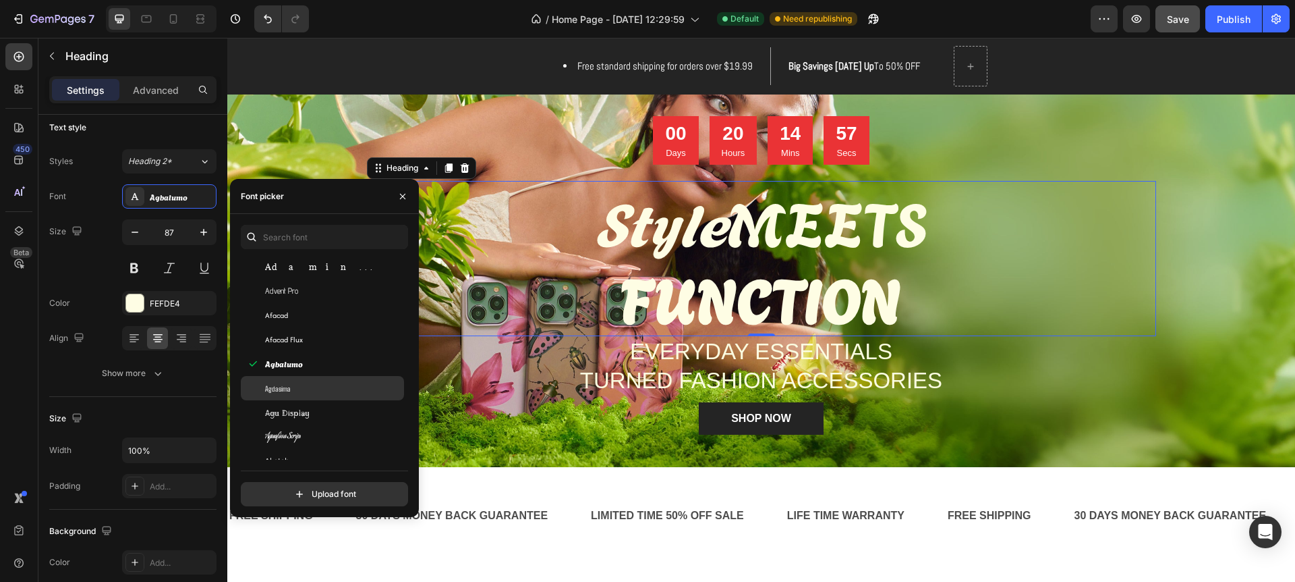
click at [276, 391] on span "Agdasima" at bounding box center [278, 388] width 26 height 12
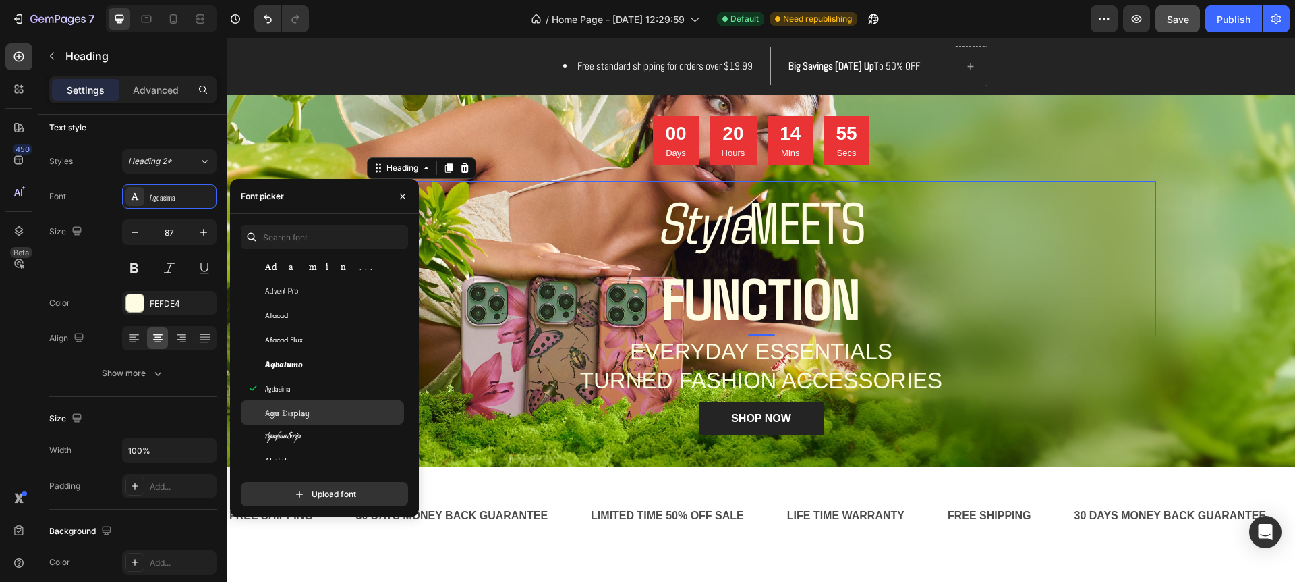
click at [285, 413] on span "Agu Display" at bounding box center [287, 412] width 45 height 12
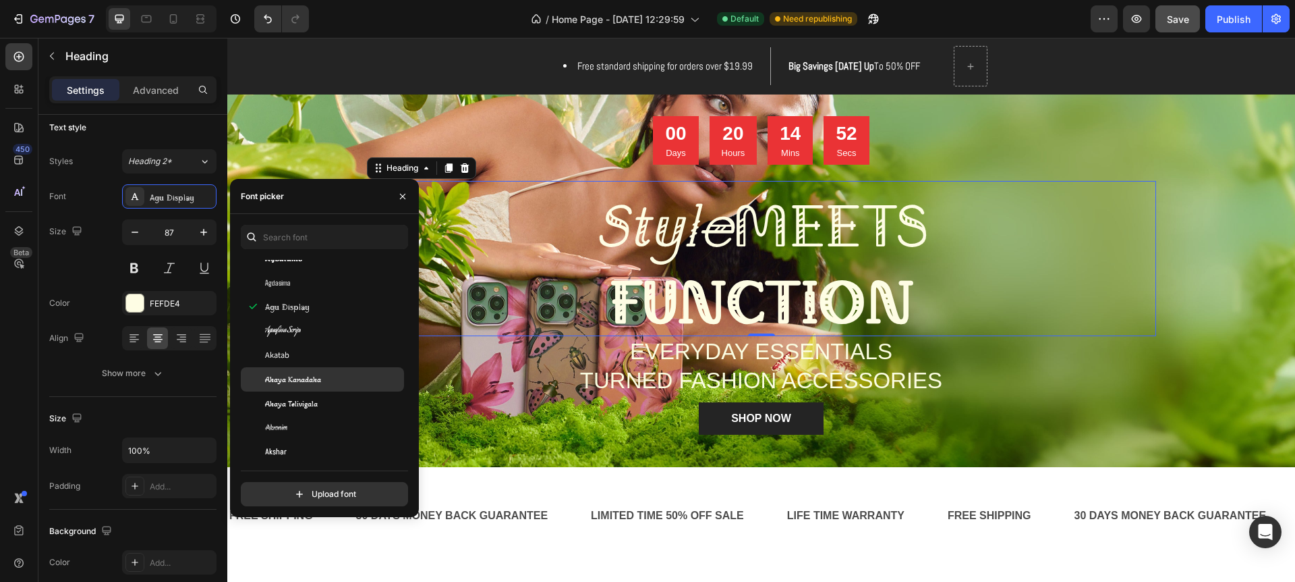
click at [289, 373] on span "Akaya Kanadaka" at bounding box center [293, 379] width 56 height 12
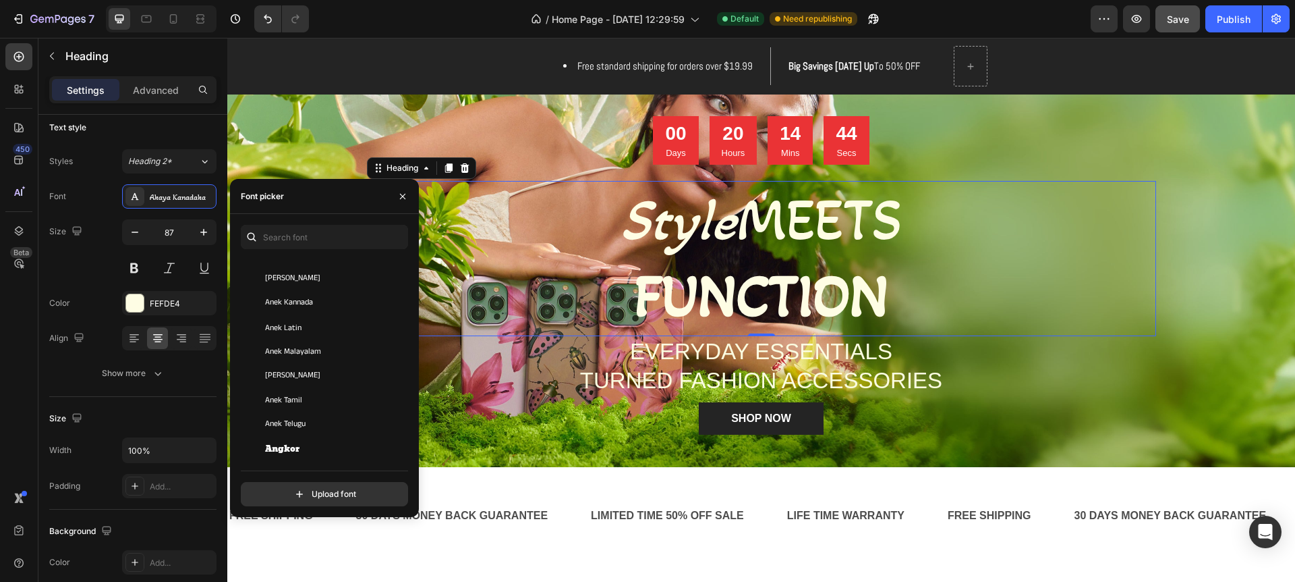
scroll to position [2036, 0]
click at [290, 350] on span "Angkor" at bounding box center [282, 352] width 34 height 12
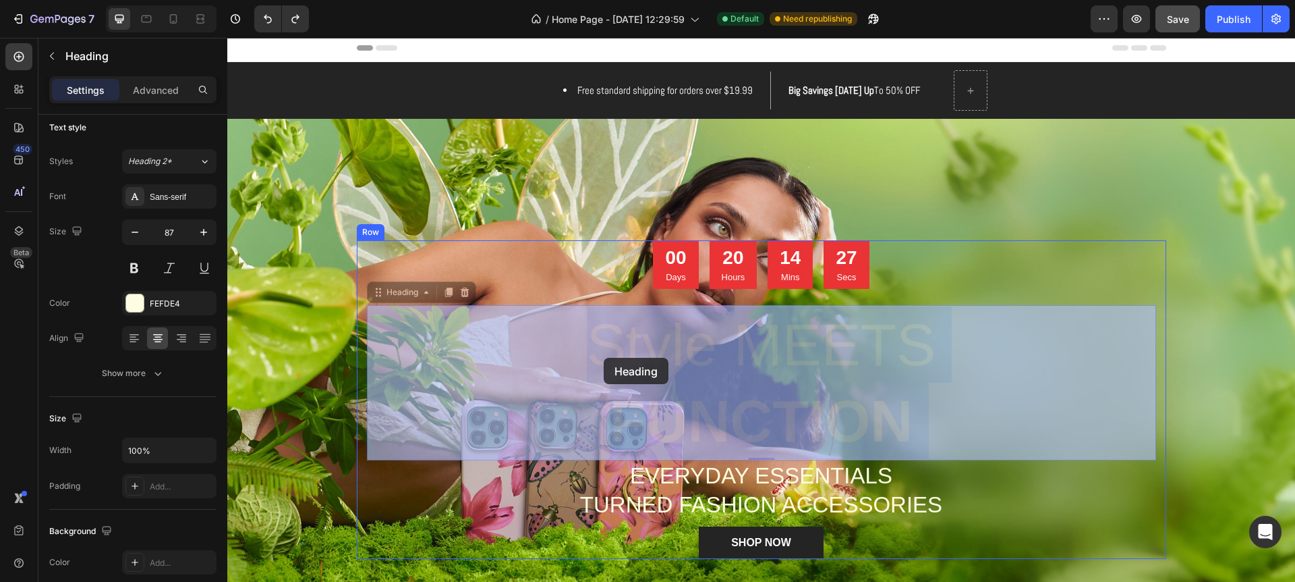
scroll to position [6, 0]
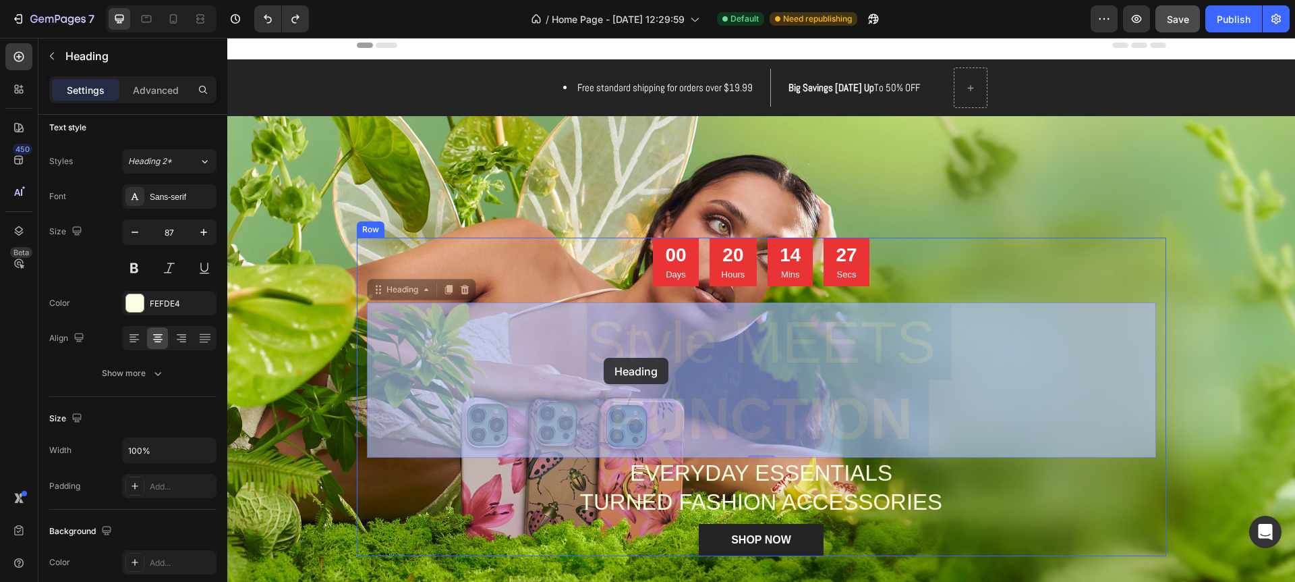
drag, startPoint x: 589, startPoint y: 261, endPoint x: 604, endPoint y: 358, distance: 97.6
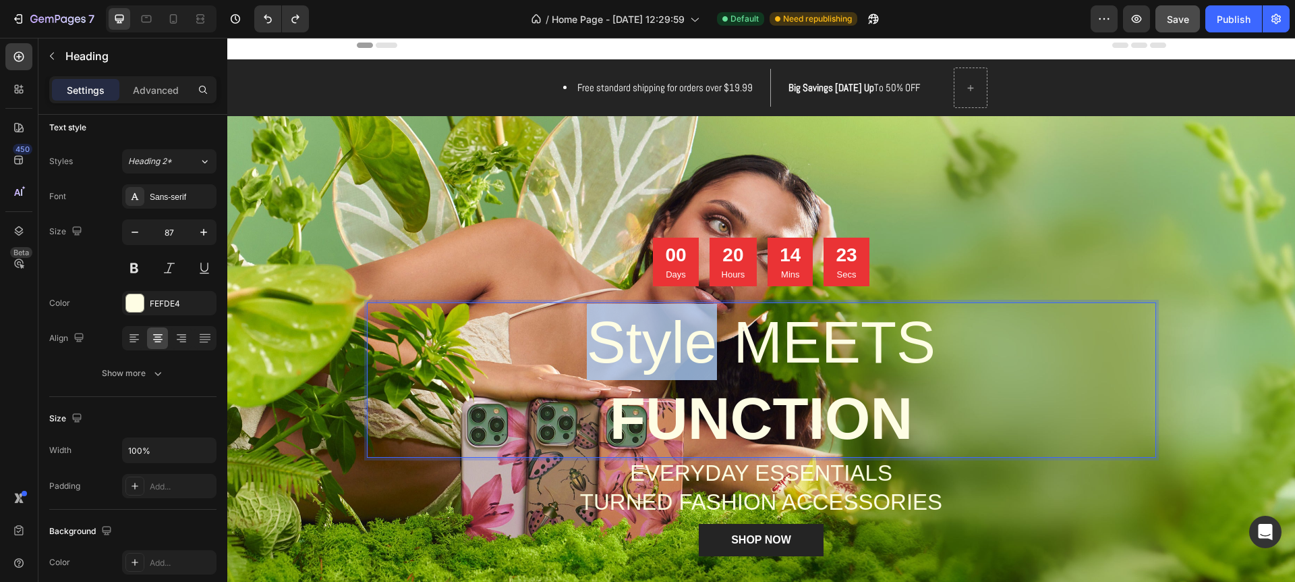
drag, startPoint x: 715, startPoint y: 345, endPoint x: 584, endPoint y: 353, distance: 131.1
click at [584, 353] on p "Style MEETS FUNCTION" at bounding box center [761, 380] width 787 height 152
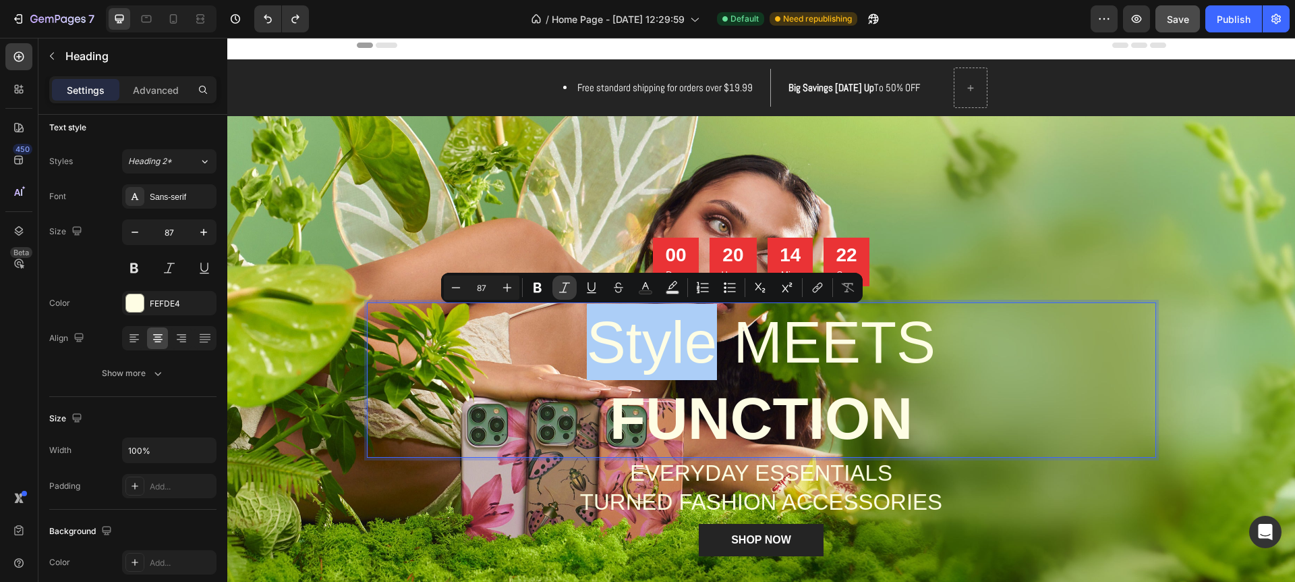
click at [565, 285] on icon "Editor contextual toolbar" at bounding box center [564, 287] width 11 height 10
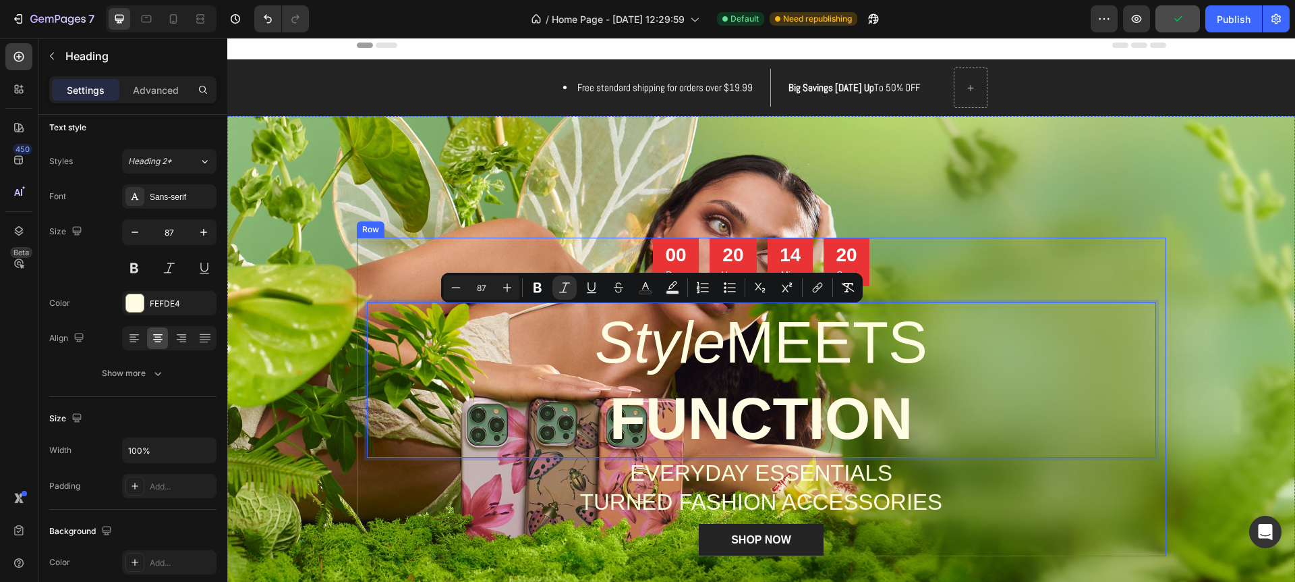
click at [372, 225] on div "Row" at bounding box center [371, 229] width 22 height 12
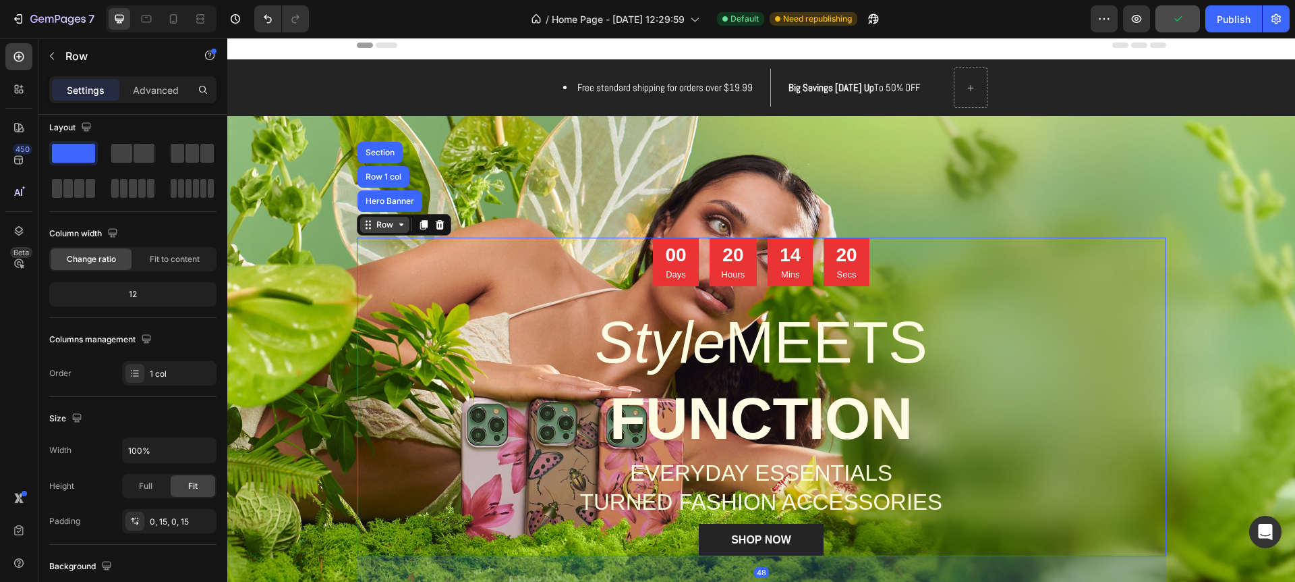
scroll to position [0, 0]
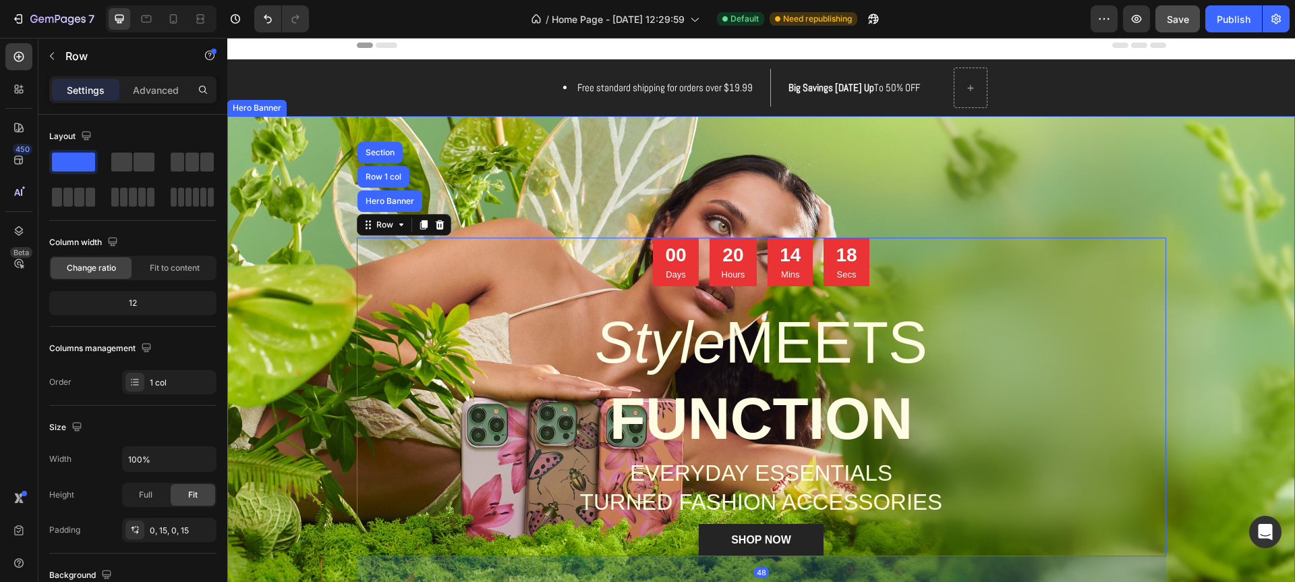
click at [696, 158] on div "Overlay" at bounding box center [761, 352] width 1068 height 472
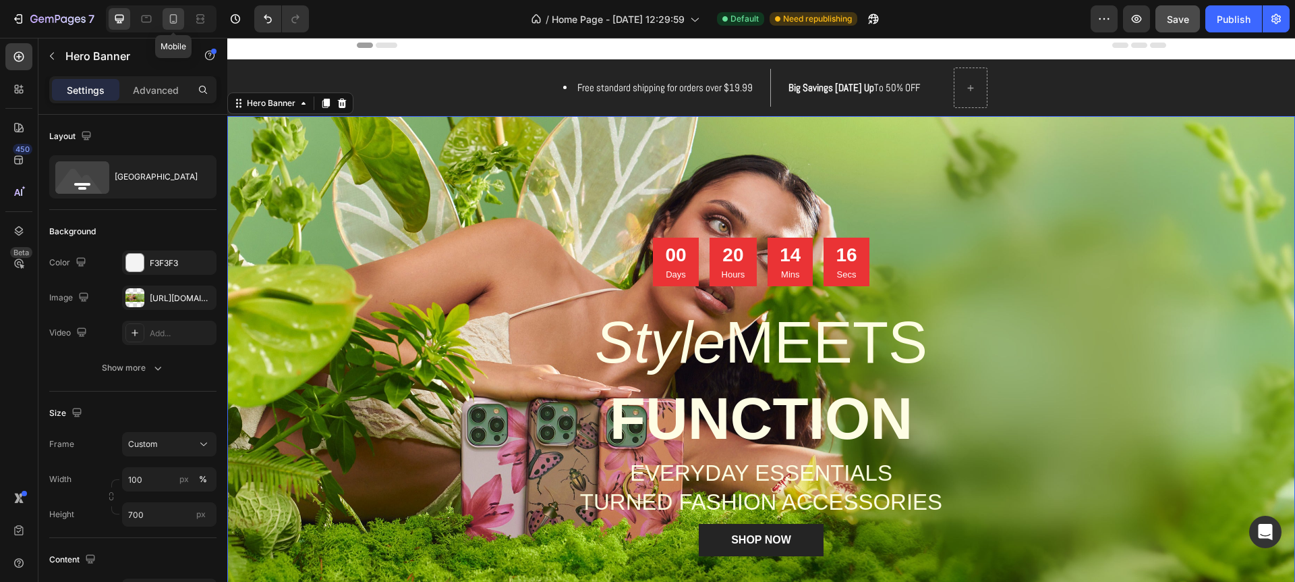
click at [165, 20] on div at bounding box center [174, 19] width 22 height 22
type input "695"
type input "100%"
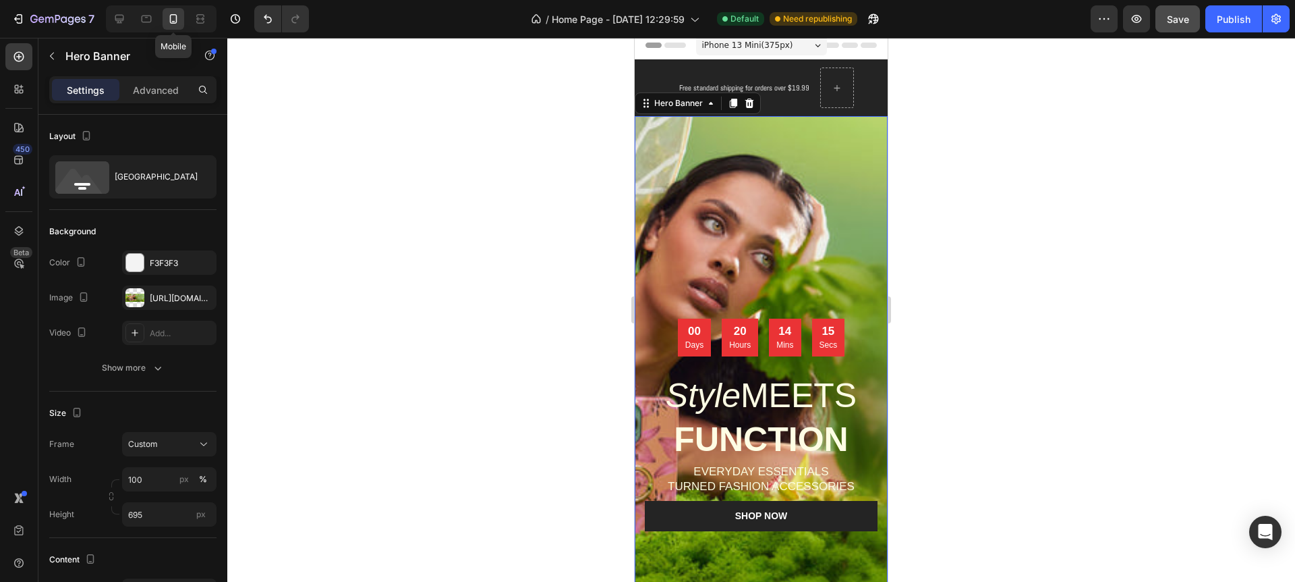
scroll to position [37, 0]
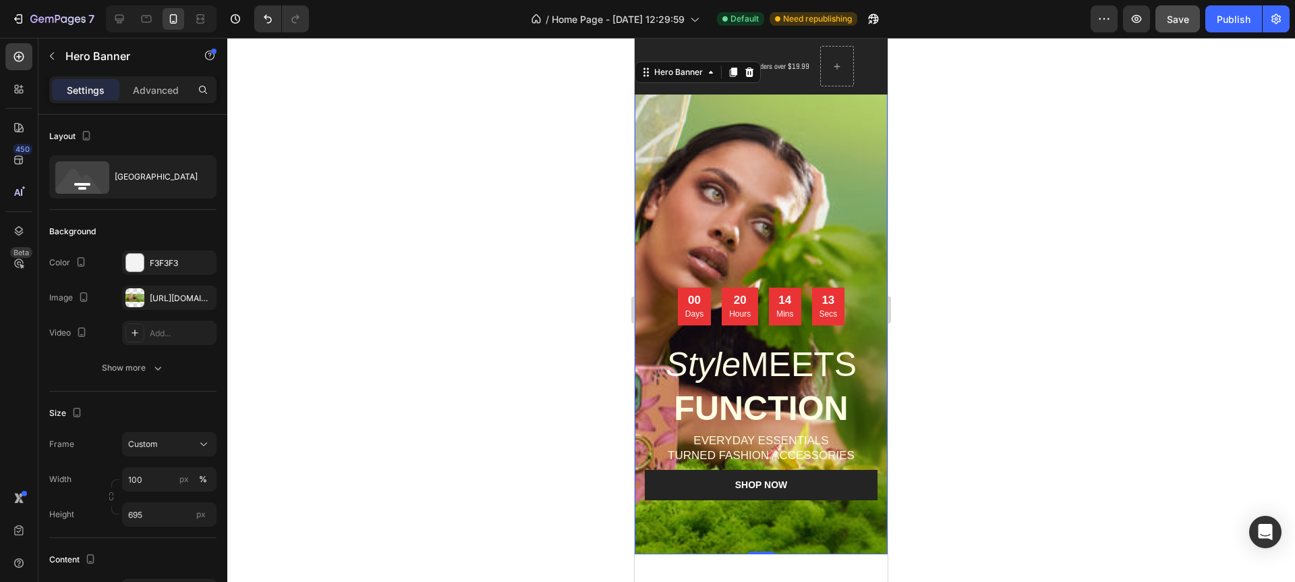
drag, startPoint x: 1045, startPoint y: 85, endPoint x: 1026, endPoint y: 84, distance: 19.6
click at [1044, 85] on div at bounding box center [761, 310] width 1068 height 544
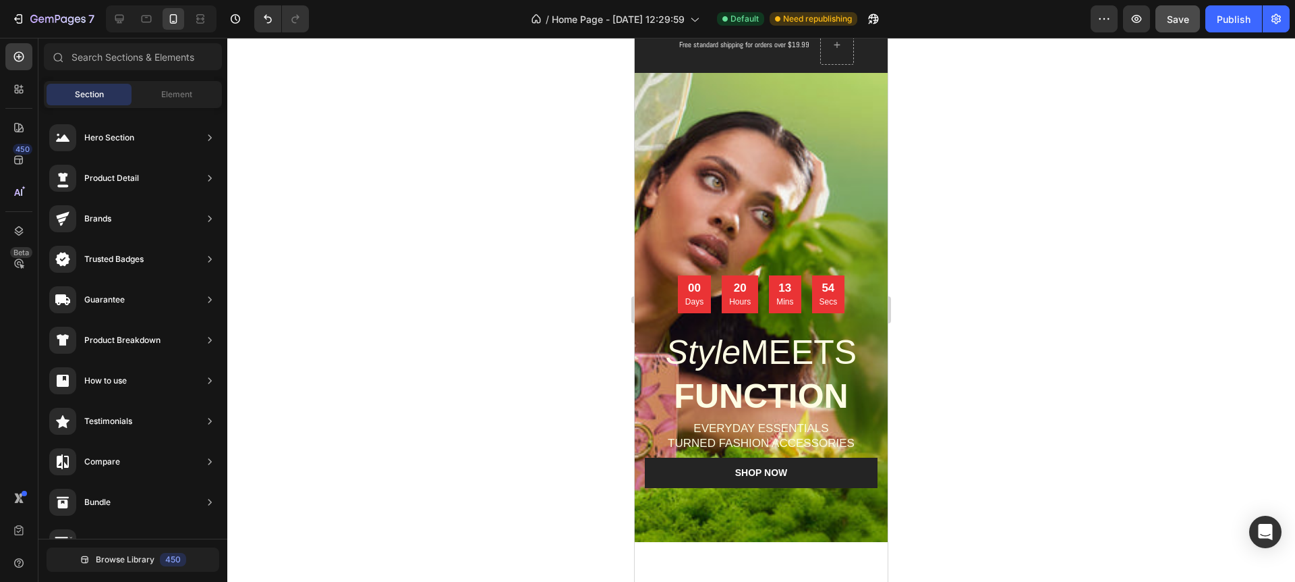
scroll to position [0, 0]
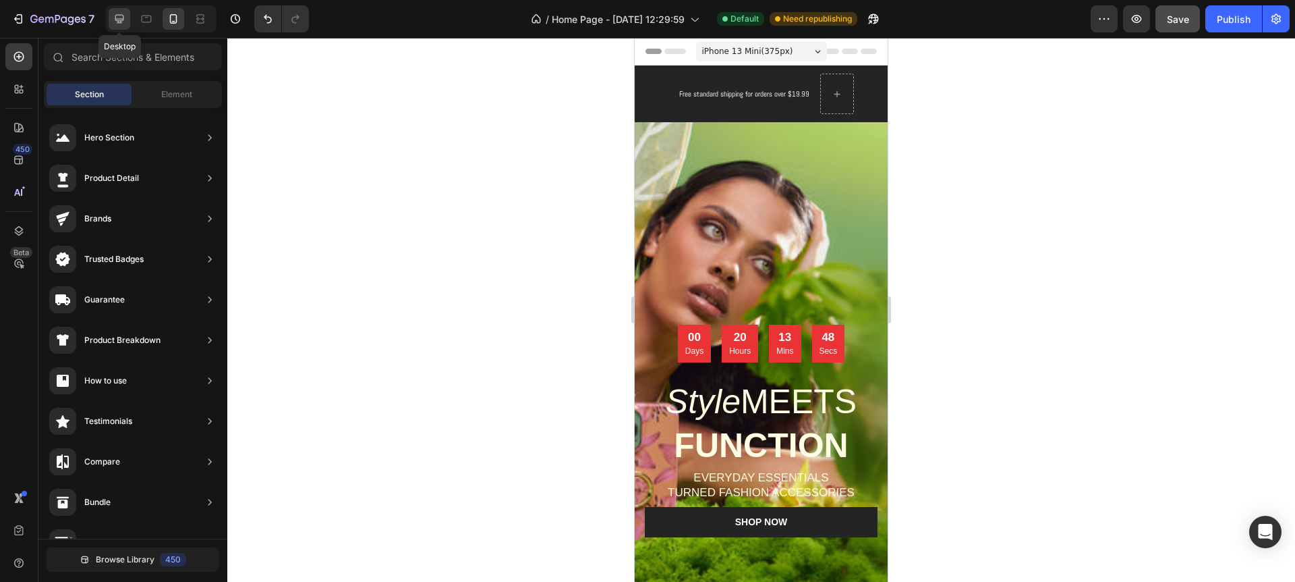
click at [126, 26] on div at bounding box center [120, 19] width 22 height 22
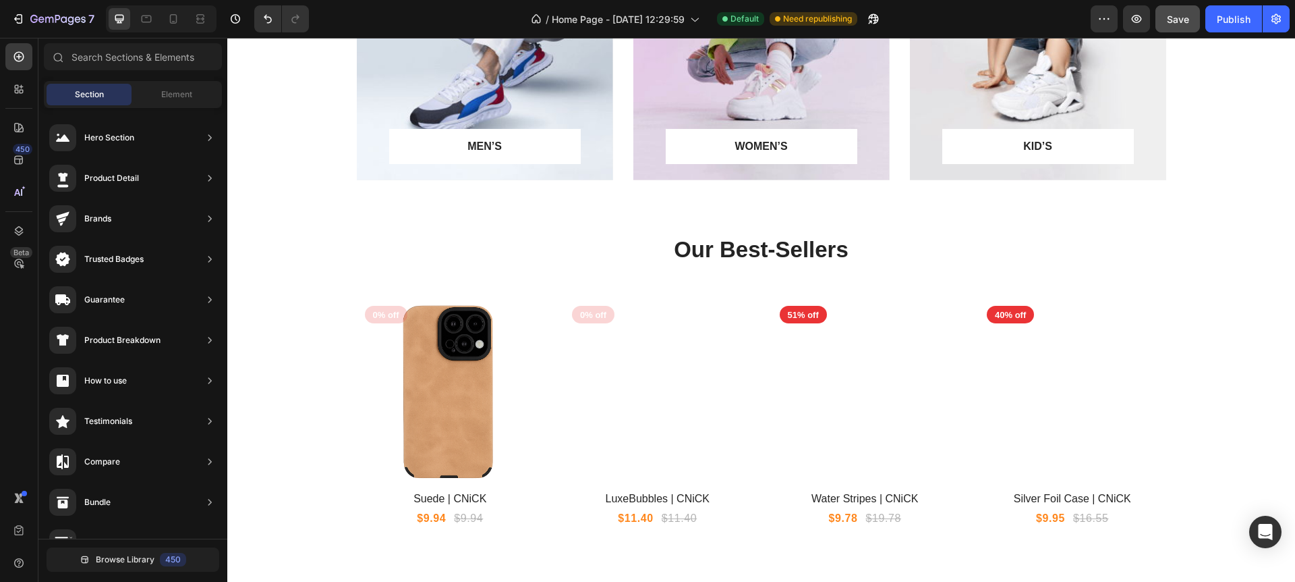
scroll to position [1185, 0]
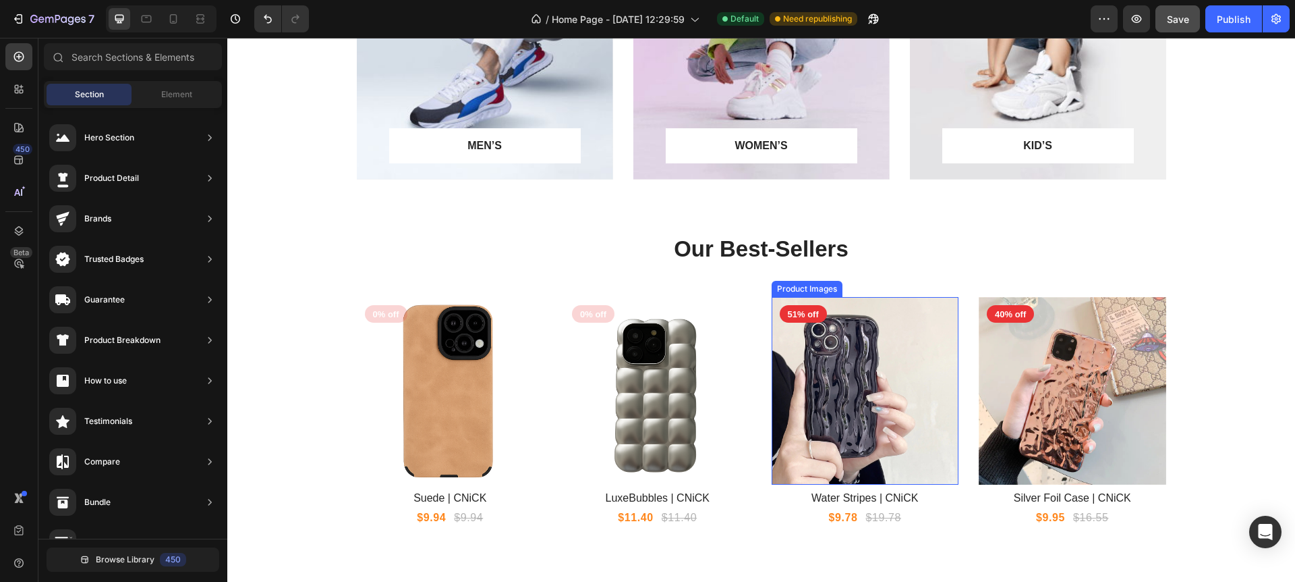
click at [882, 442] on img at bounding box center [866, 391] width 188 height 188
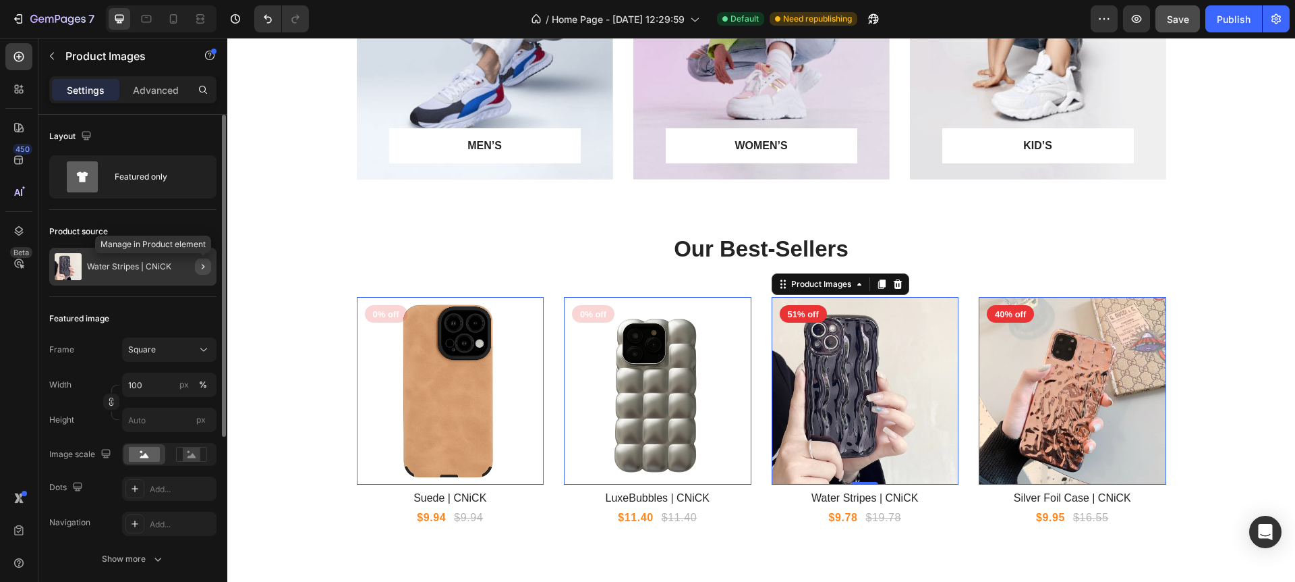
click at [202, 263] on icon "button" at bounding box center [203, 266] width 11 height 11
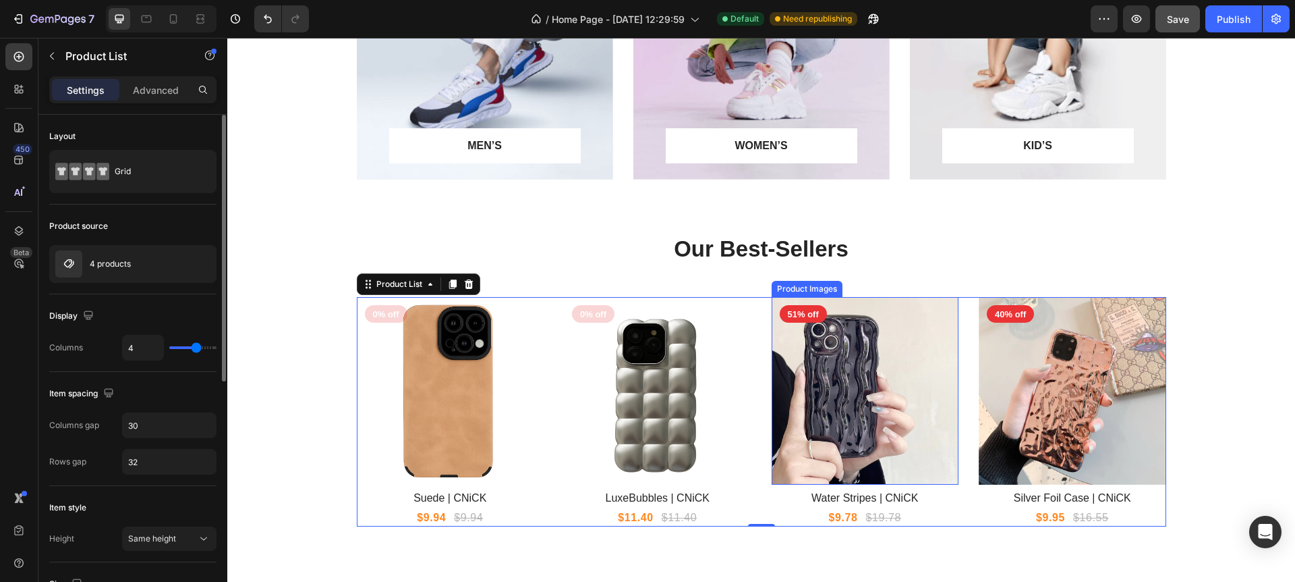
click at [837, 385] on img at bounding box center [866, 391] width 188 height 188
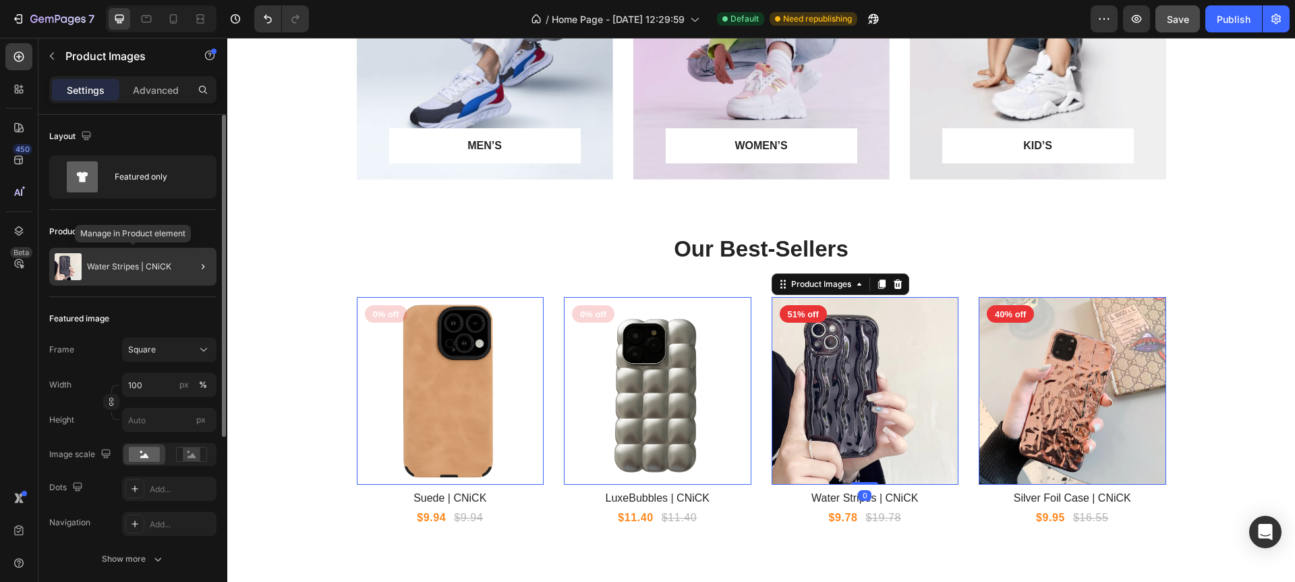
click at [100, 263] on p "Water Stripes | CNiCK" at bounding box center [129, 266] width 84 height 9
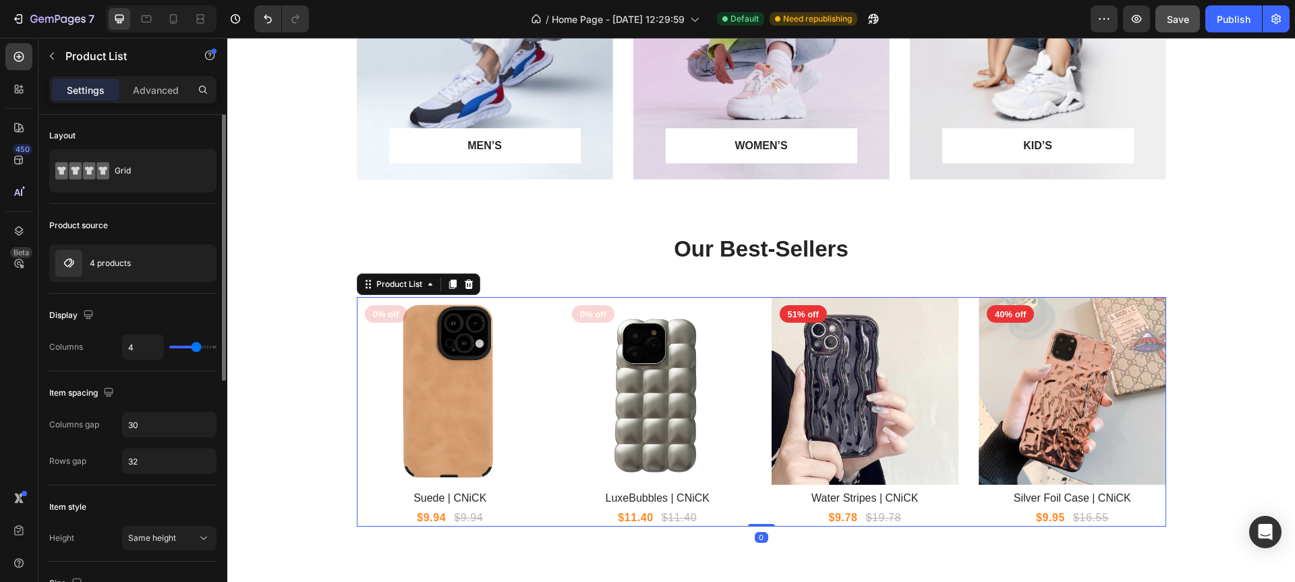
scroll to position [0, 0]
click at [201, 266] on icon "button" at bounding box center [202, 263] width 7 height 7
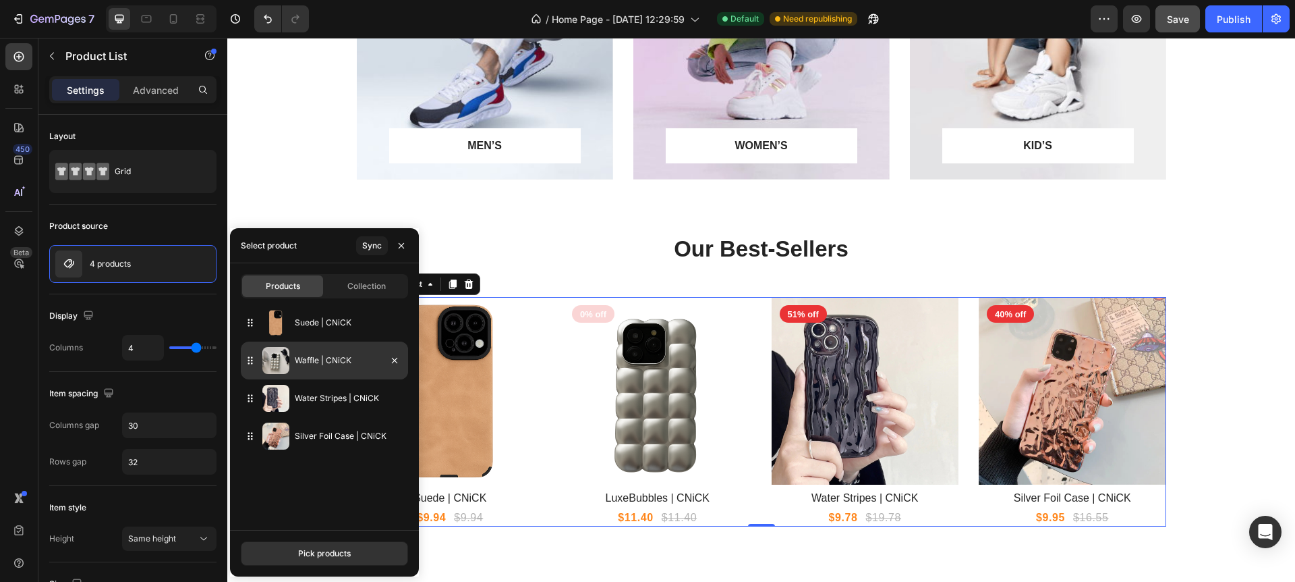
click at [274, 362] on img at bounding box center [275, 360] width 27 height 27
click at [305, 362] on p "Waffle | CNiCK" at bounding box center [349, 360] width 108 height 13
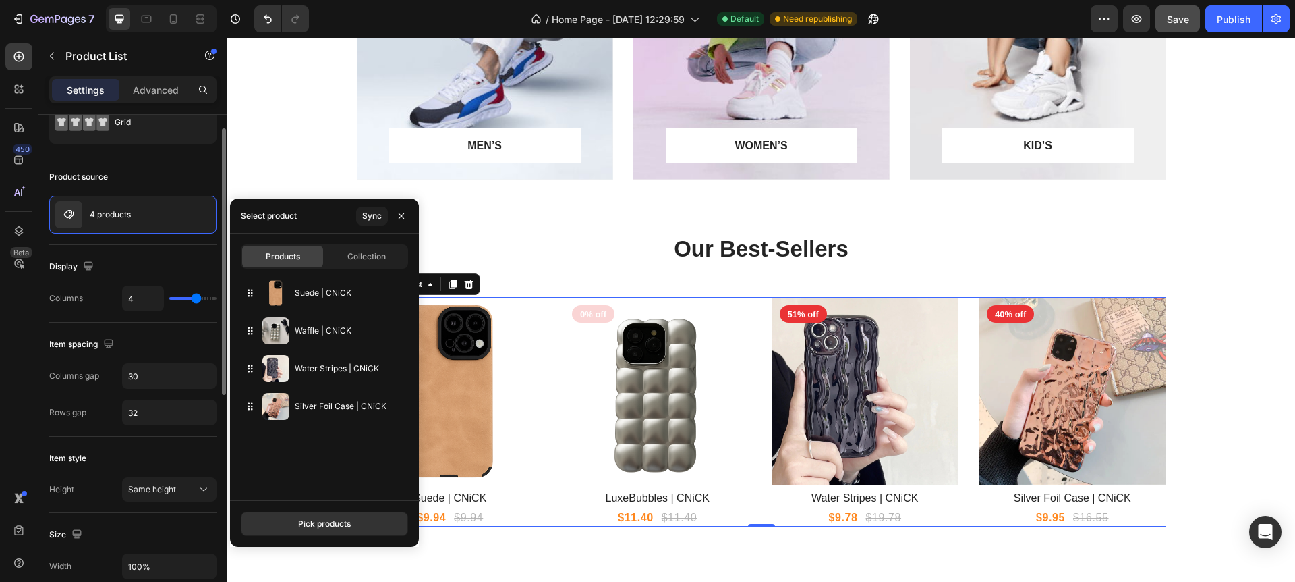
scroll to position [35, 0]
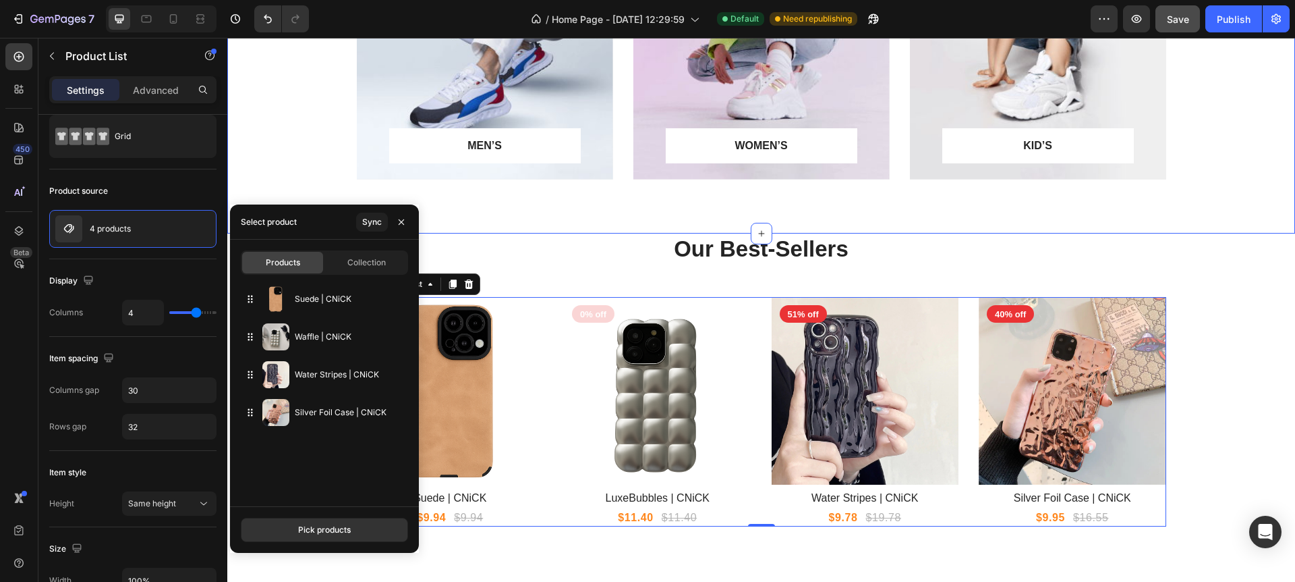
click at [923, 212] on div "MEN’S Text block Row Row Hero Banner WOMEN’S Text block Row Row Hero Banner KID…" at bounding box center [761, 23] width 1068 height 420
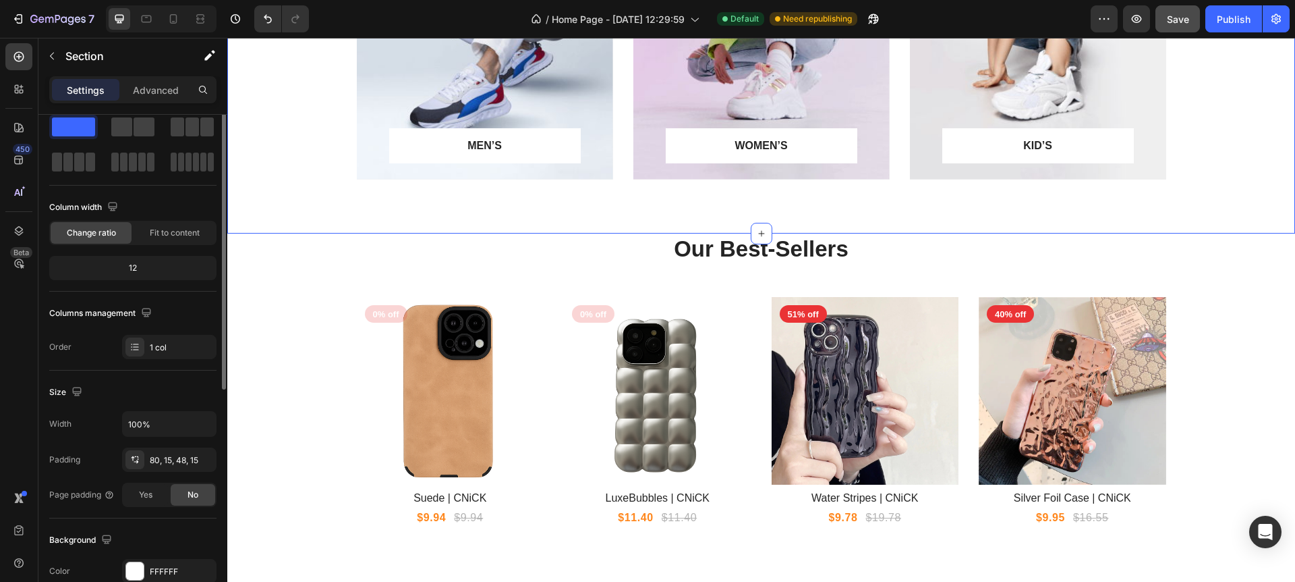
scroll to position [0, 0]
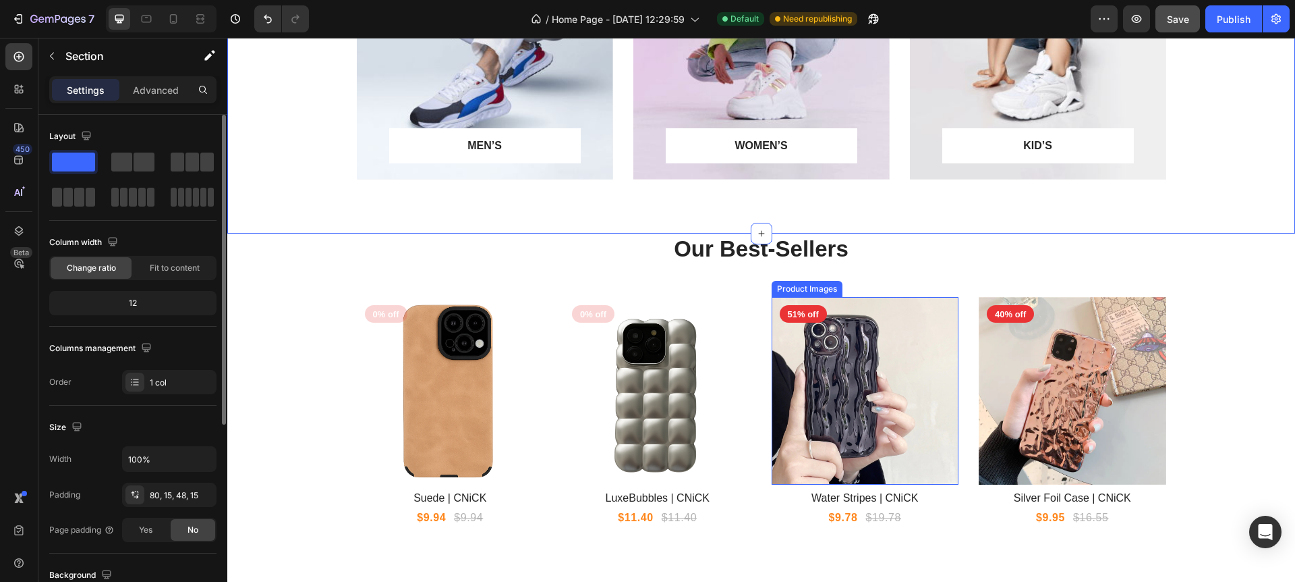
click at [851, 343] on img at bounding box center [866, 391] width 188 height 188
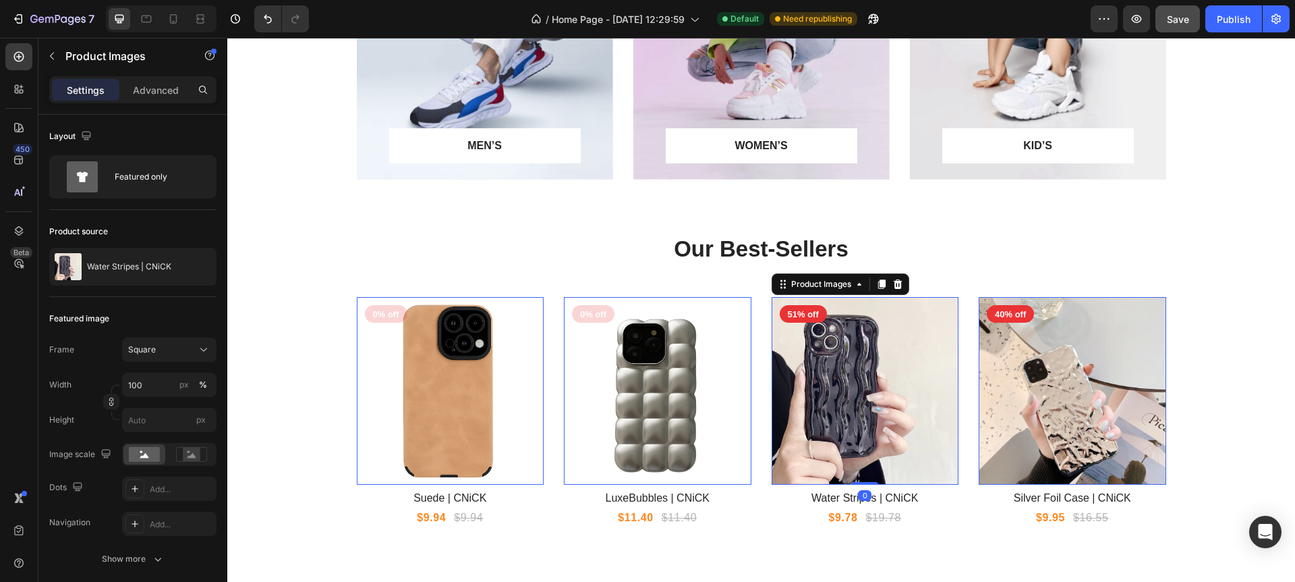
click at [1025, 352] on img at bounding box center [1073, 391] width 188 height 188
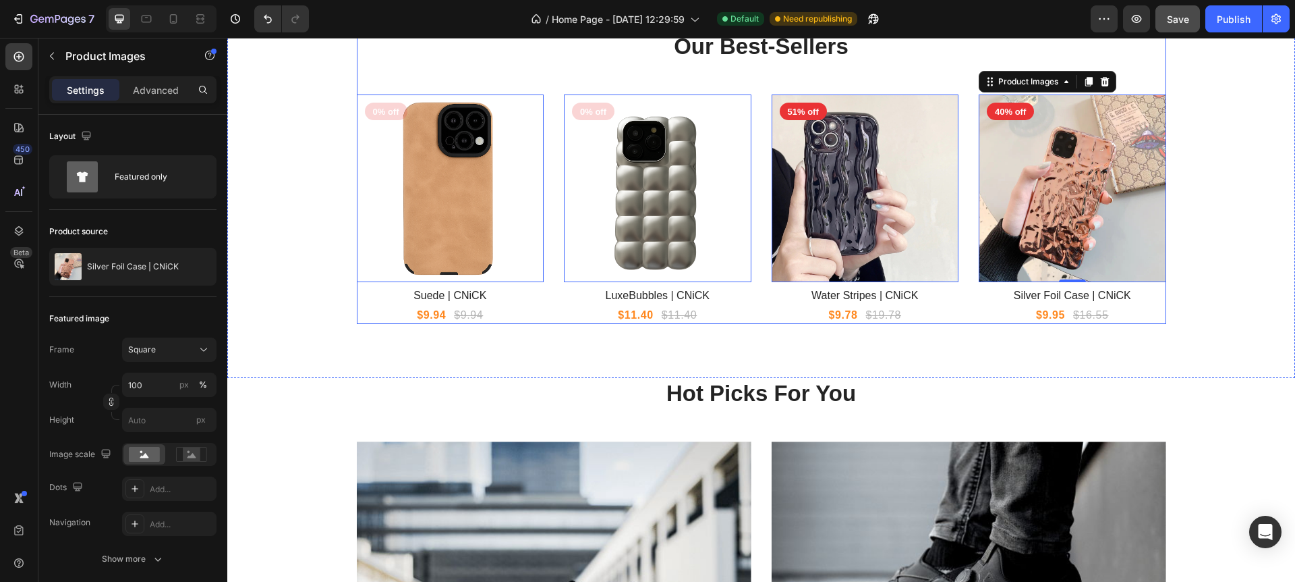
scroll to position [1260, 0]
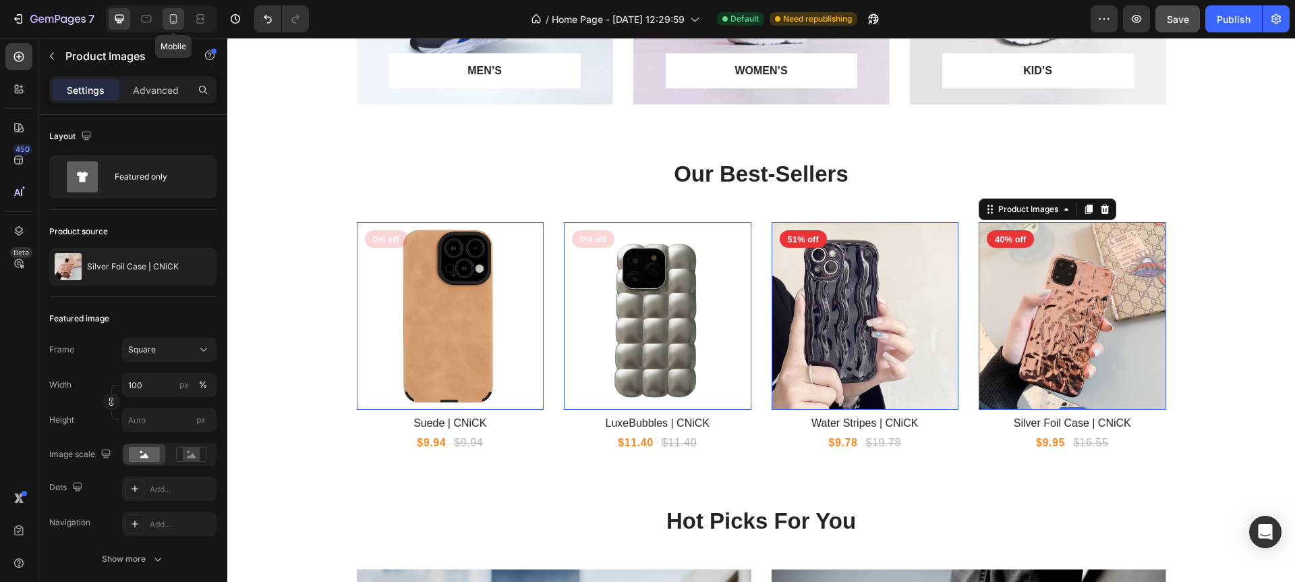
click at [166, 24] on div at bounding box center [174, 19] width 22 height 22
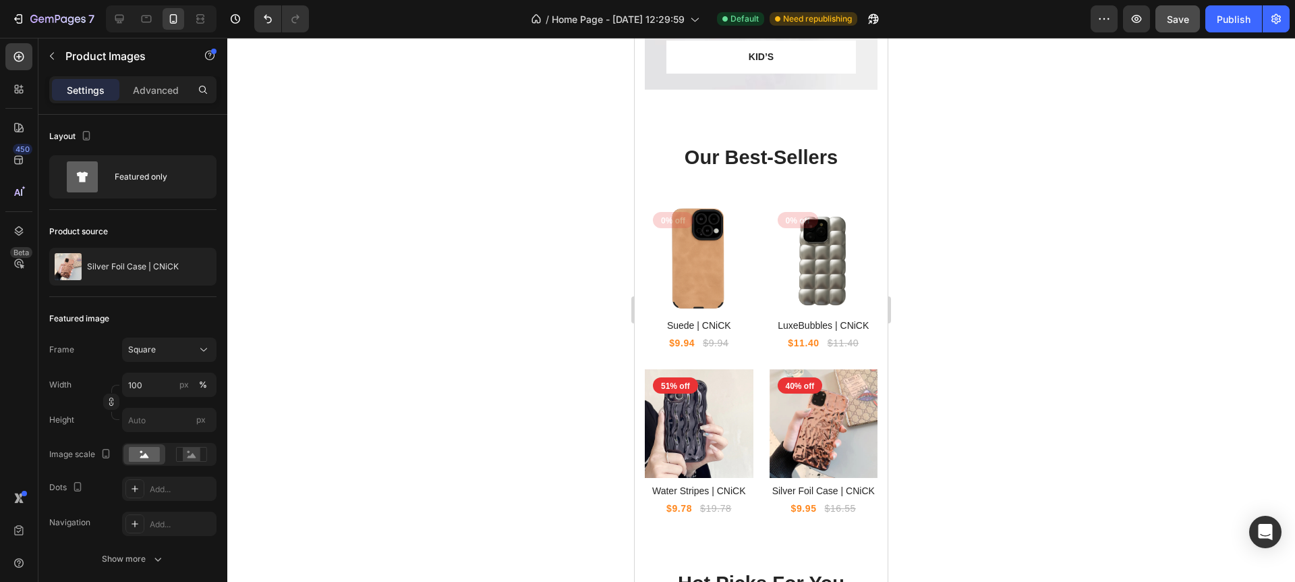
scroll to position [1937, 0]
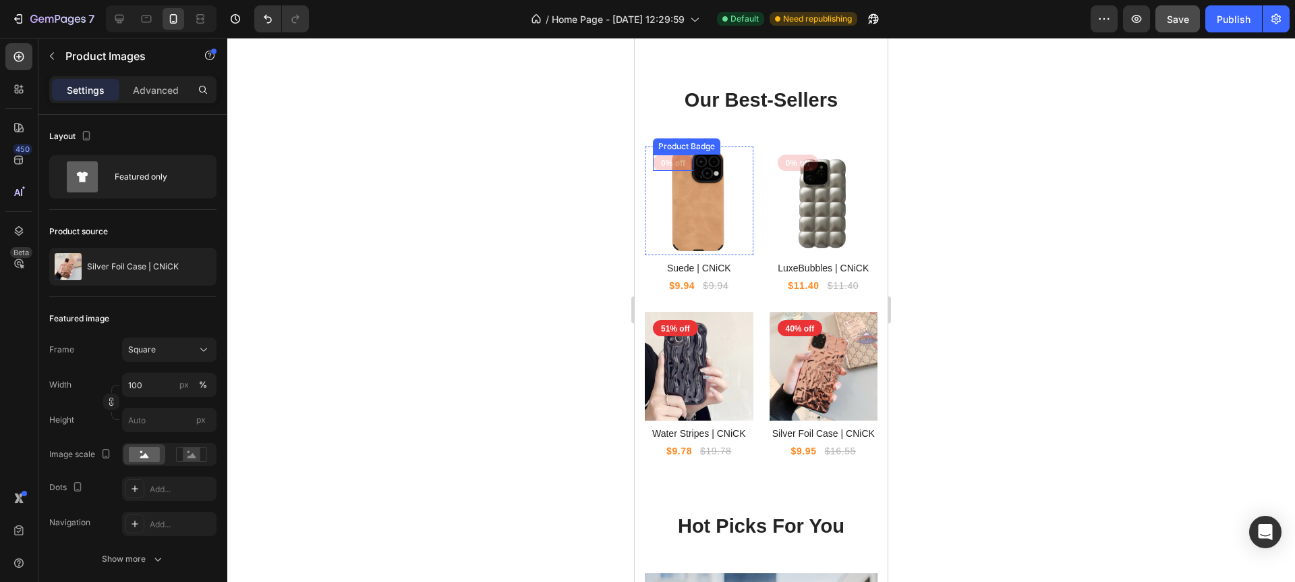
click at [673, 166] on pre "0% off" at bounding box center [673, 163] width 40 height 16
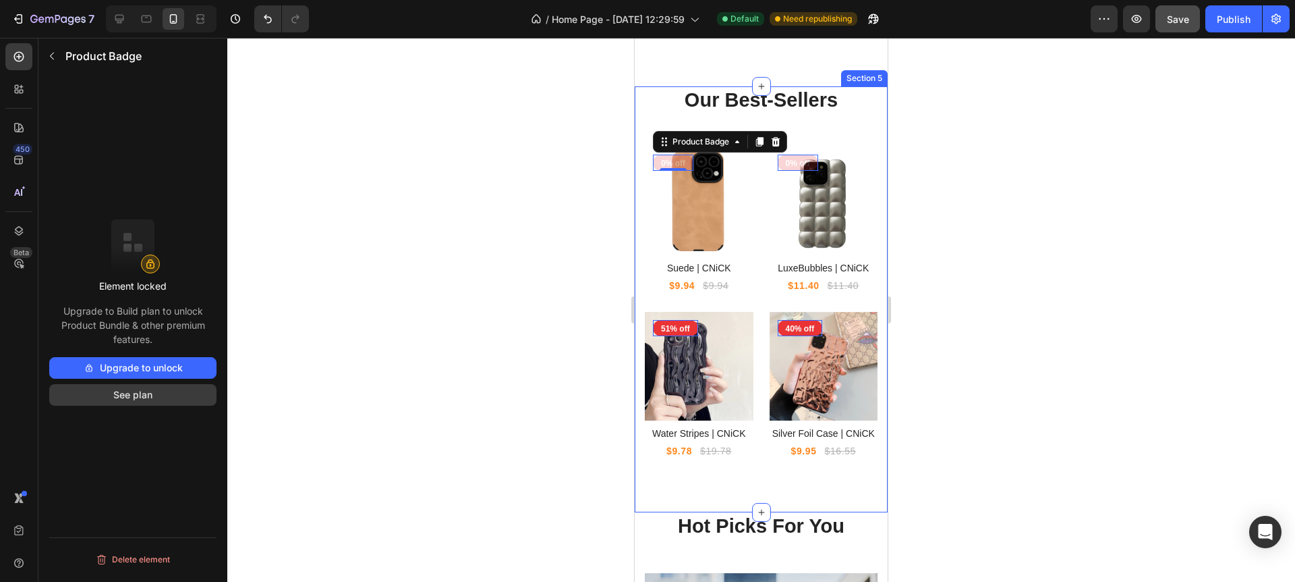
click at [122, 397] on button "See plan" at bounding box center [132, 395] width 167 height 22
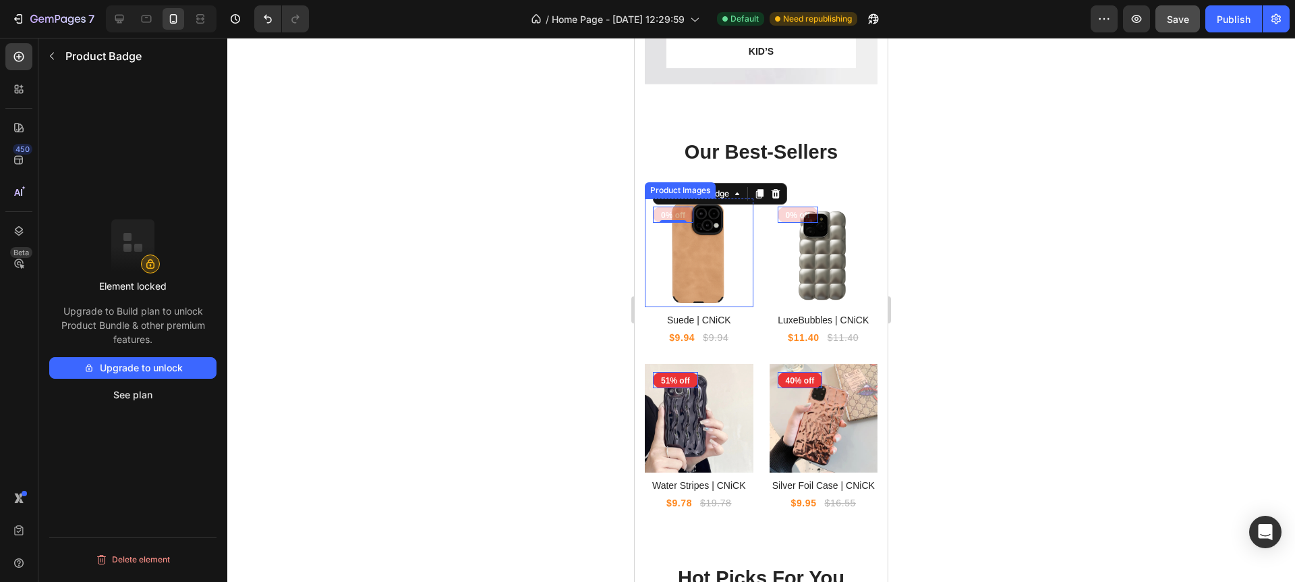
scroll to position [1884, 0]
click at [50, 53] on icon "button" at bounding box center [52, 56] width 11 height 11
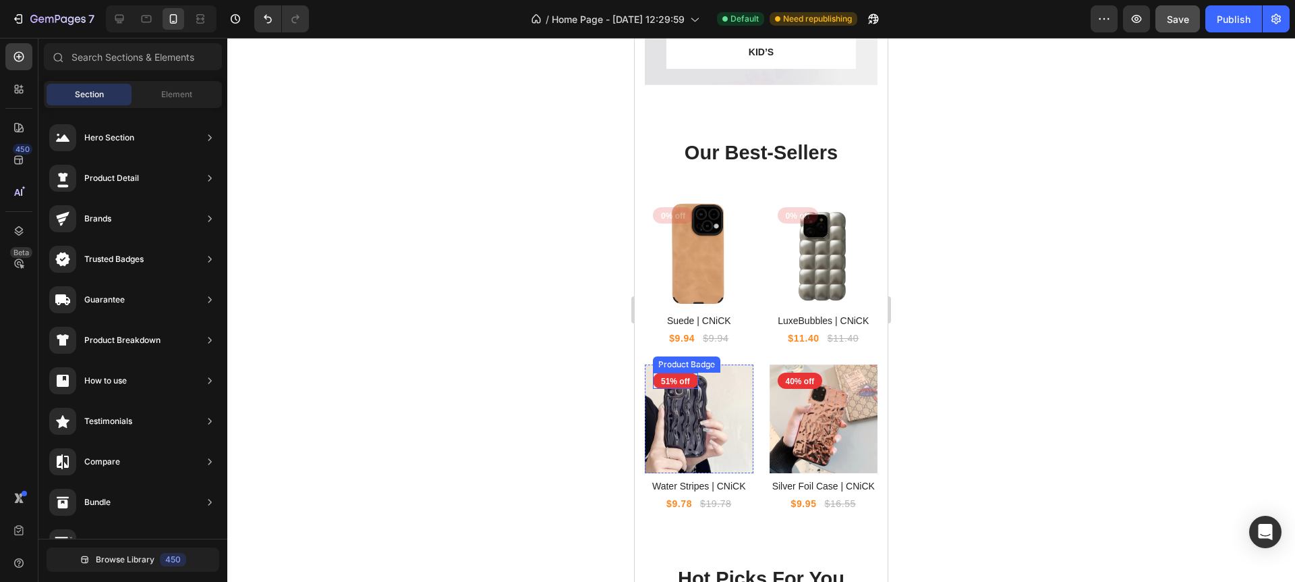
click at [673, 380] on pre "51% off" at bounding box center [675, 380] width 45 height 16
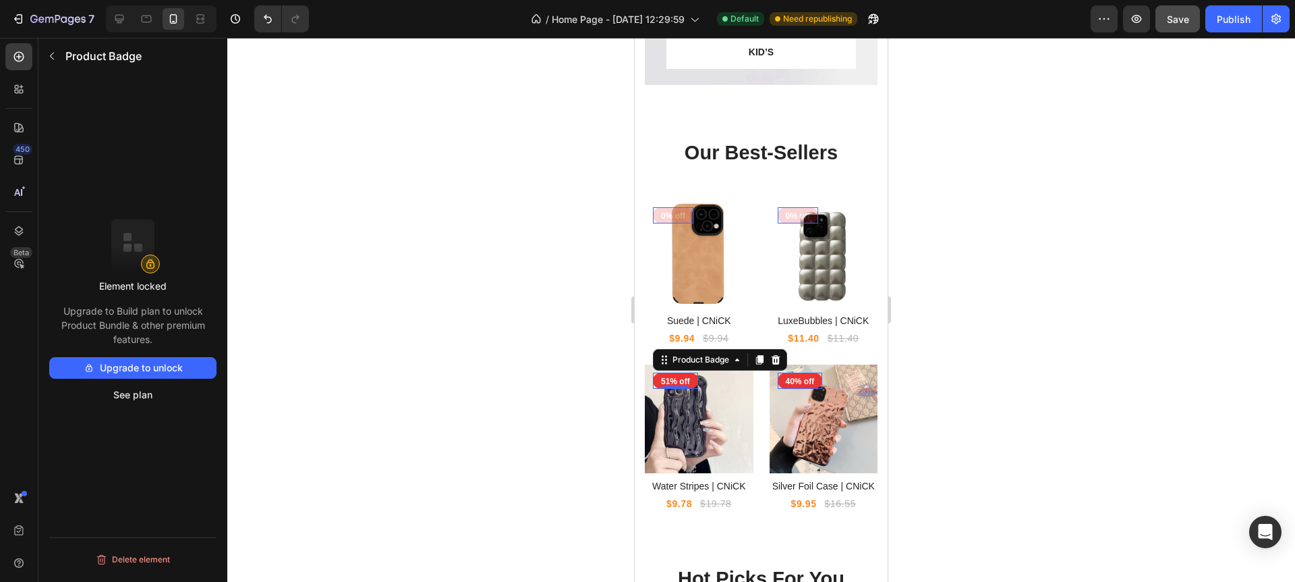
click at [799, 381] on pre "40% off" at bounding box center [800, 380] width 45 height 16
click at [667, 219] on div "0% off Product Badge 0" at bounding box center [673, 215] width 40 height 16
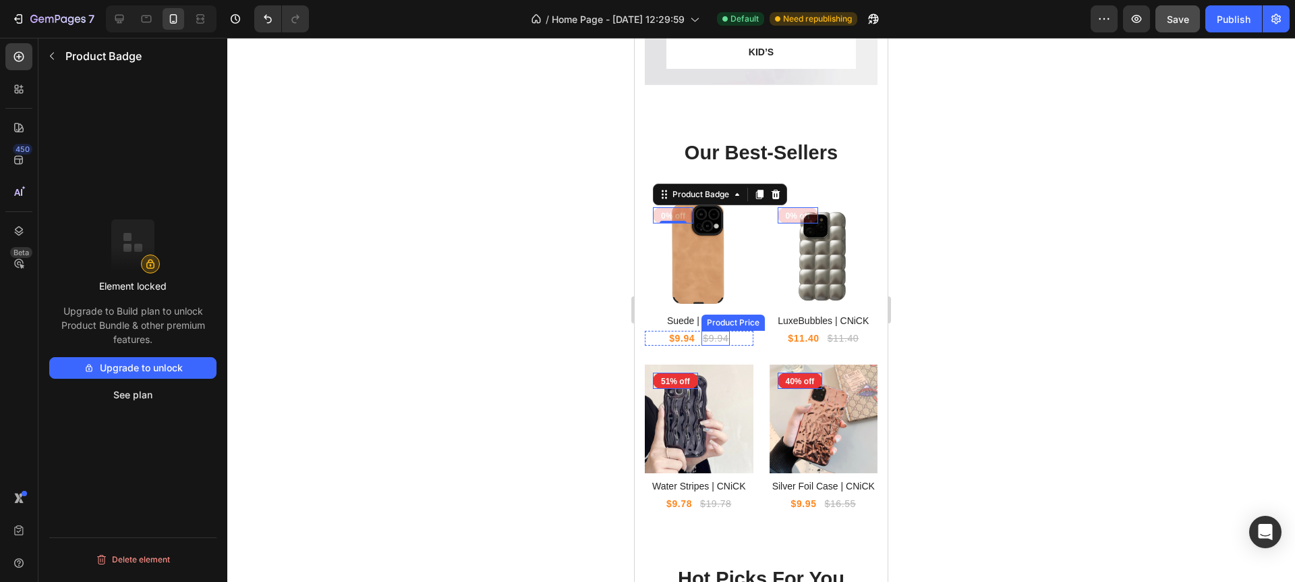
click at [716, 338] on div "$9.94" at bounding box center [716, 338] width 28 height 15
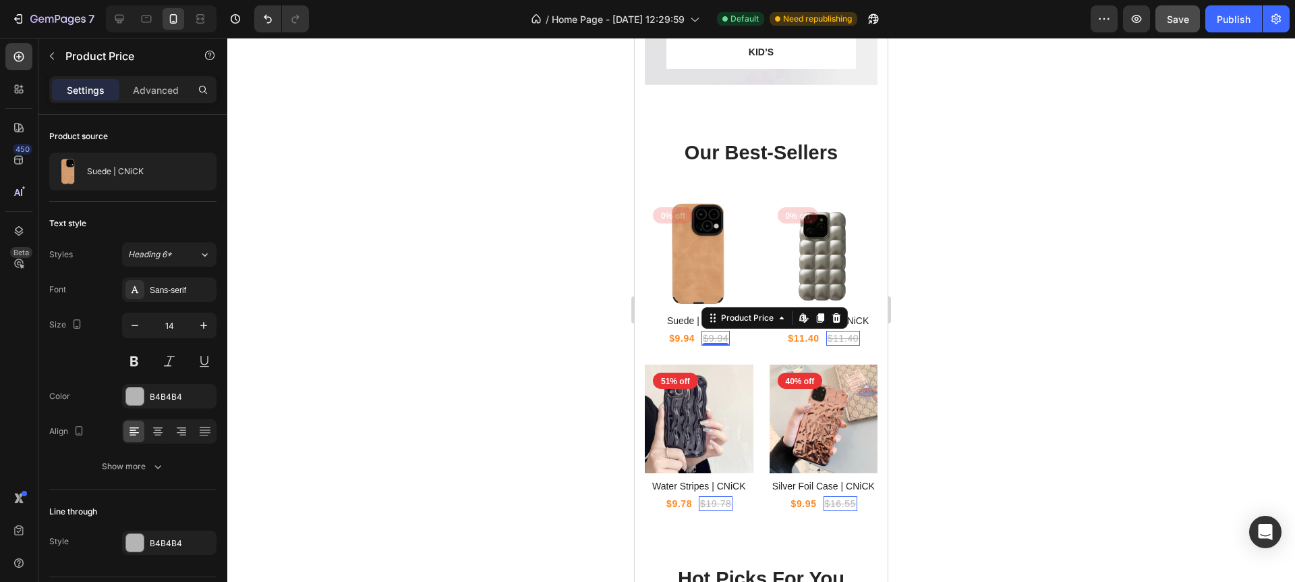
click at [724, 337] on div "$9.94" at bounding box center [716, 338] width 28 height 15
click at [723, 335] on div "$9.94" at bounding box center [716, 338] width 28 height 15
click at [685, 339] on div "$9.94" at bounding box center [682, 338] width 28 height 15
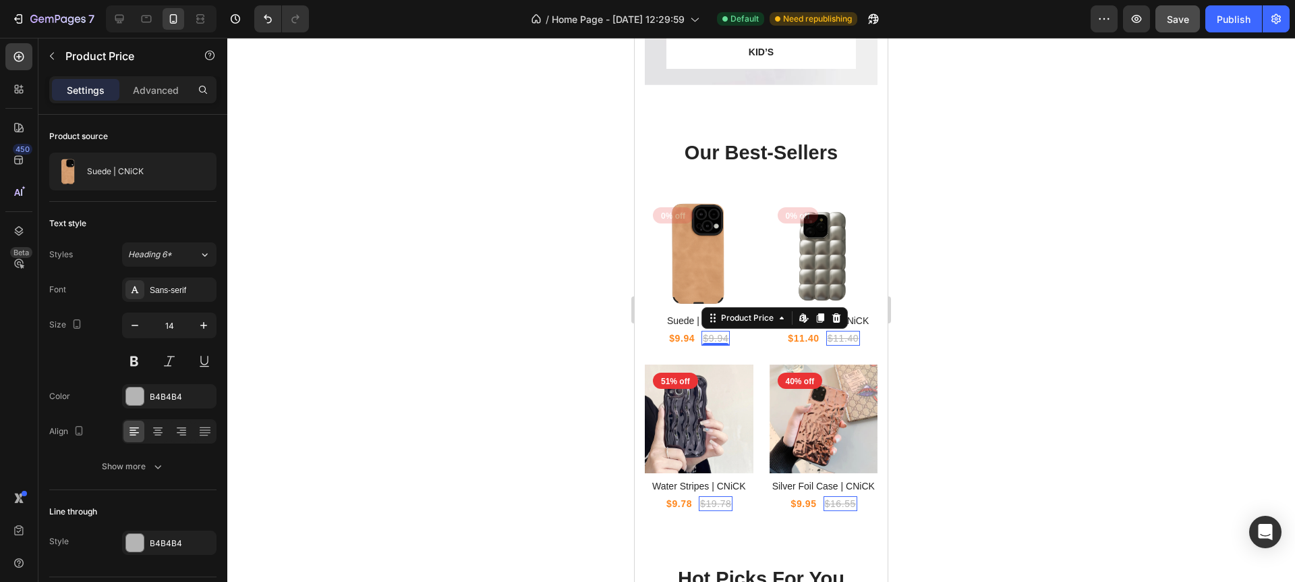
drag, startPoint x: 725, startPoint y: 340, endPoint x: 733, endPoint y: 343, distance: 7.9
click at [730, 339] on div "$9.94 Product Price Product Price $9.94 Product Price Edit content in Shopify 0…" at bounding box center [699, 338] width 109 height 15
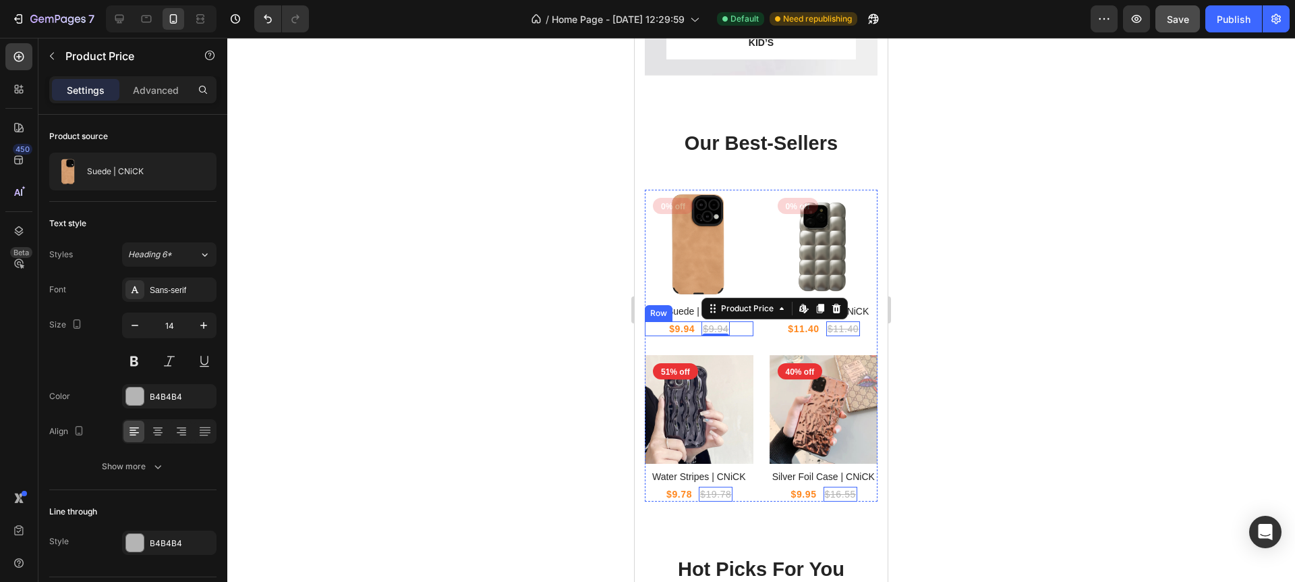
scroll to position [1897, 0]
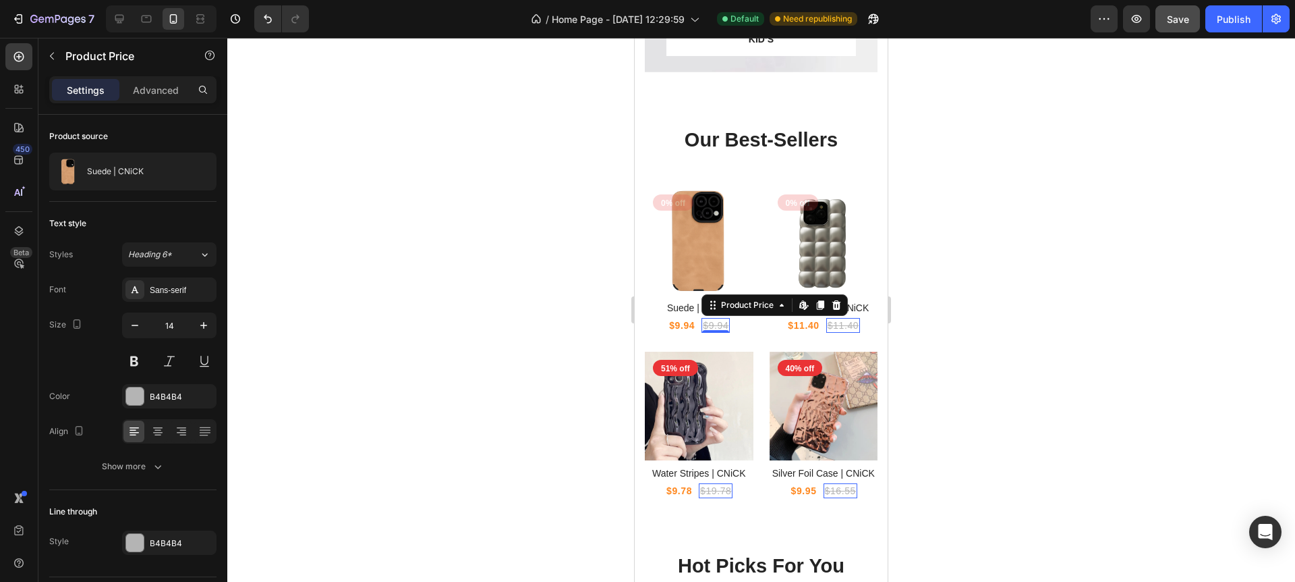
click at [723, 323] on div "$9.94" at bounding box center [716, 325] width 28 height 15
click at [718, 327] on div "$9.94" at bounding box center [716, 325] width 28 height 15
click at [858, 327] on div "$11.40" at bounding box center [844, 325] width 34 height 15
click at [839, 325] on div "$11.40" at bounding box center [844, 325] width 34 height 15
click at [829, 325] on div "$11.40" at bounding box center [844, 325] width 34 height 15
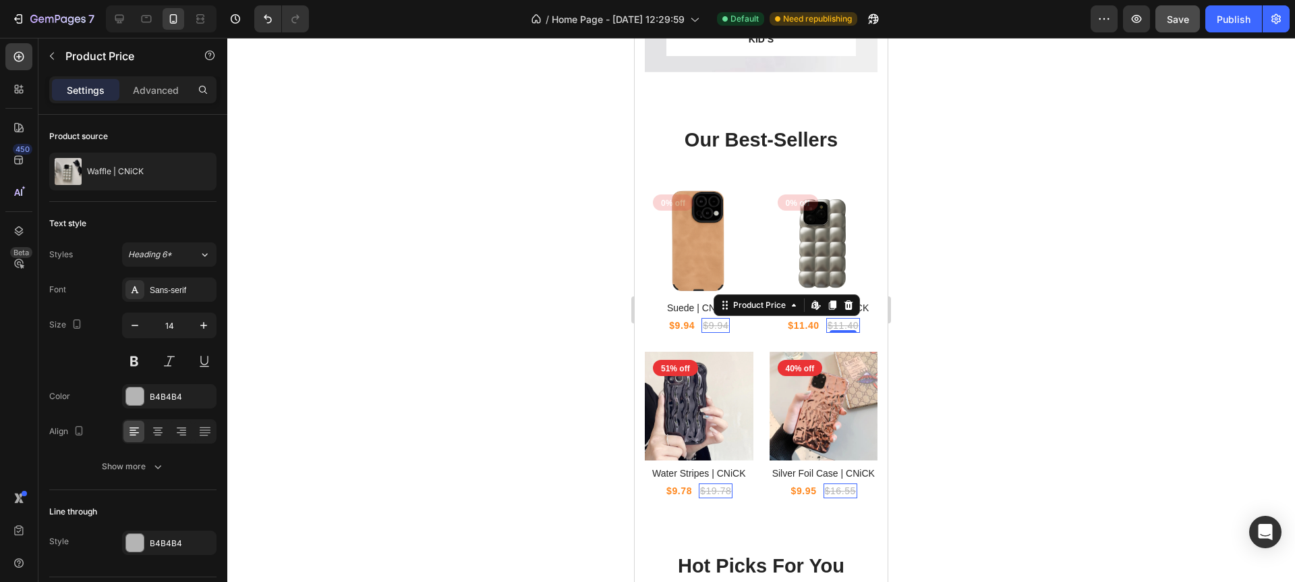
click at [829, 325] on div "$11.40" at bounding box center [844, 325] width 34 height 15
click at [712, 401] on img at bounding box center [699, 406] width 109 height 109
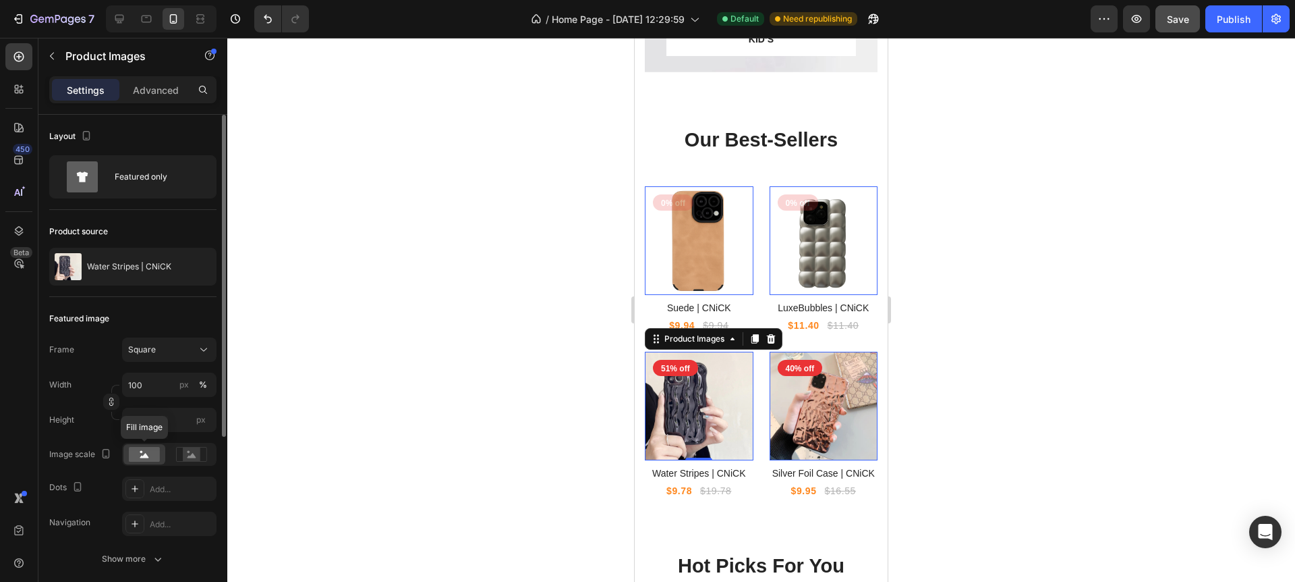
click at [149, 457] on rect at bounding box center [144, 454] width 31 height 15
click at [189, 455] on icon at bounding box center [192, 455] width 9 height 5
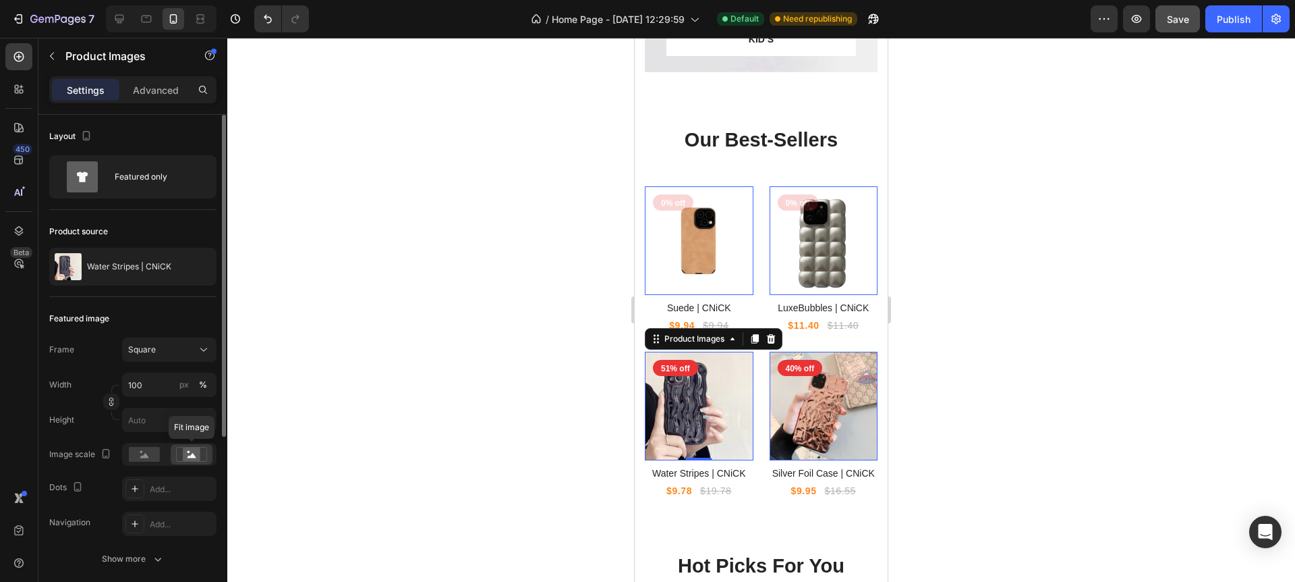
click at [190, 455] on rect at bounding box center [192, 453] width 18 height 13
click at [138, 461] on rect at bounding box center [144, 454] width 31 height 15
click at [194, 458] on rect at bounding box center [192, 453] width 18 height 13
click at [148, 455] on rect at bounding box center [144, 454] width 31 height 15
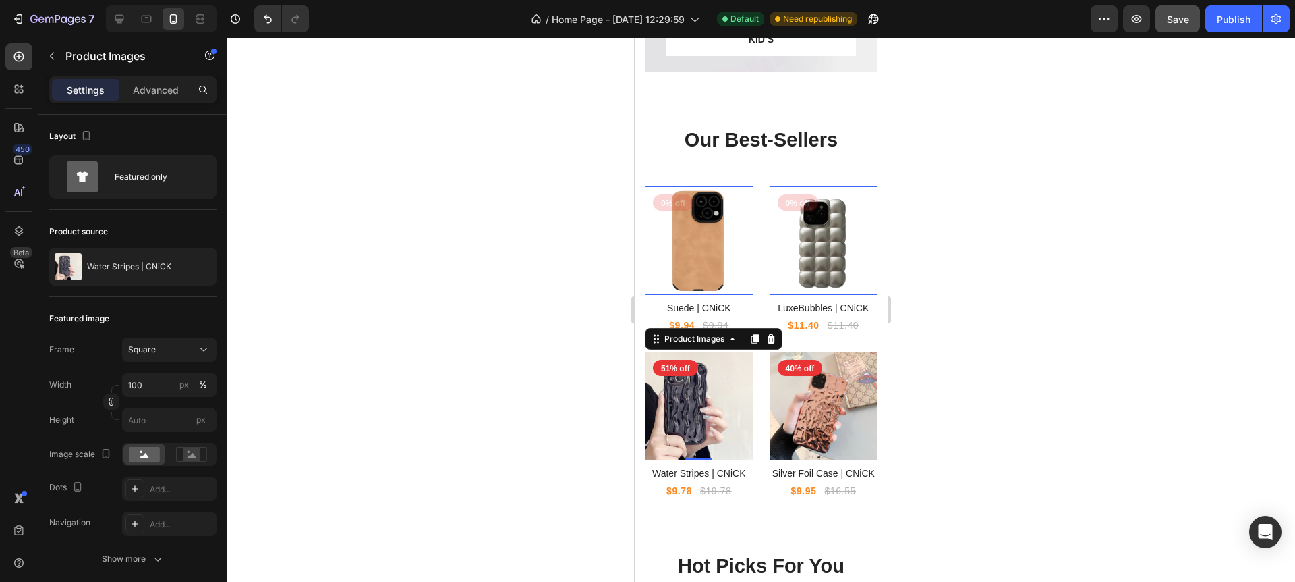
click at [916, 256] on div at bounding box center [761, 310] width 1068 height 544
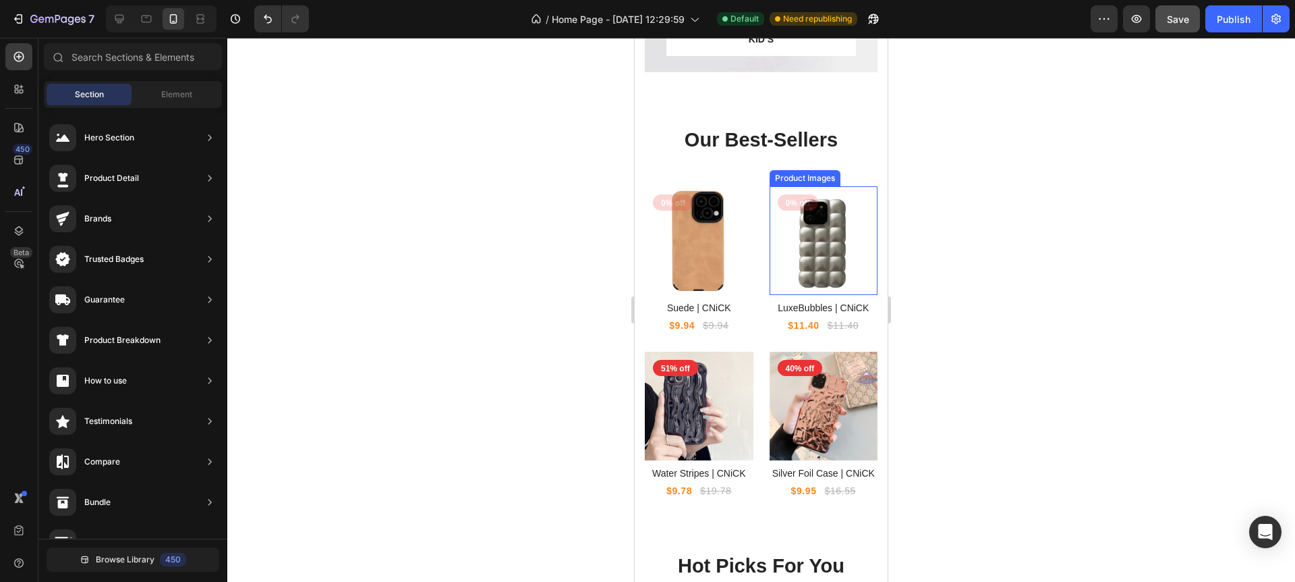
click at [832, 251] on img at bounding box center [824, 240] width 109 height 109
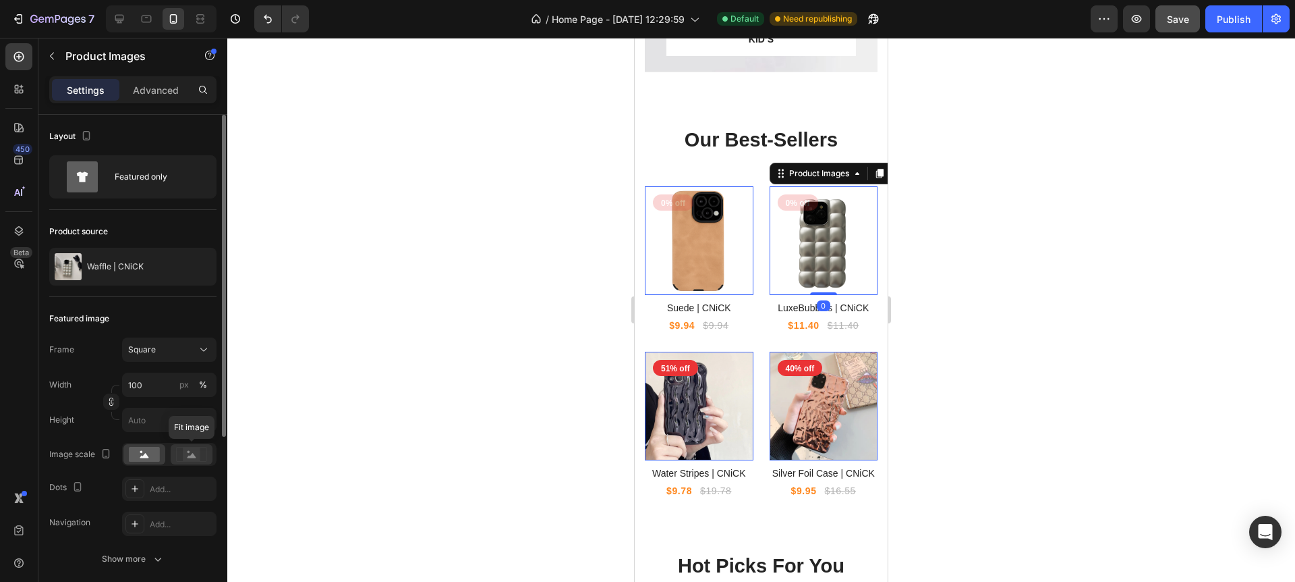
click at [189, 453] on rect at bounding box center [192, 453] width 18 height 13
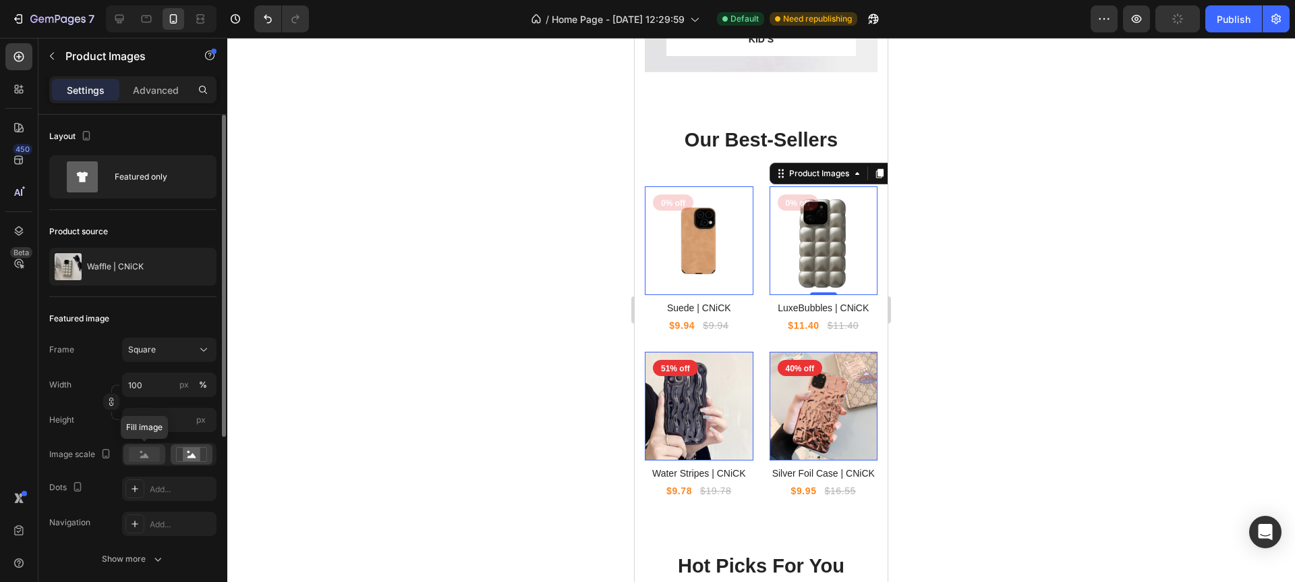
click at [147, 453] on rect at bounding box center [144, 454] width 31 height 15
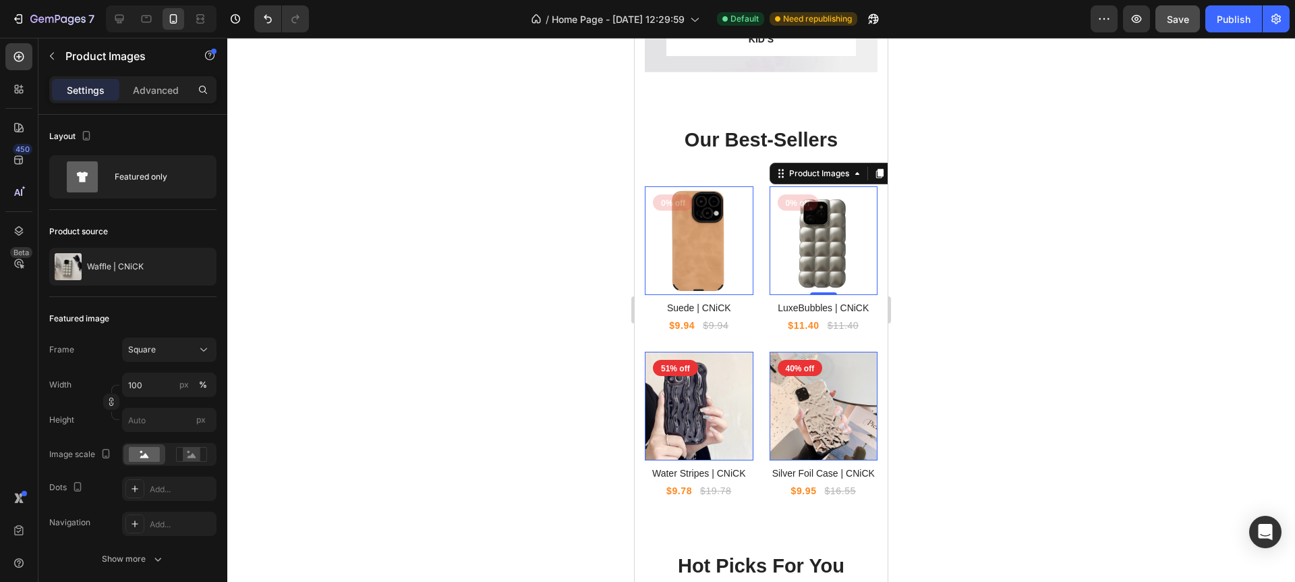
click at [820, 414] on img at bounding box center [824, 406] width 109 height 109
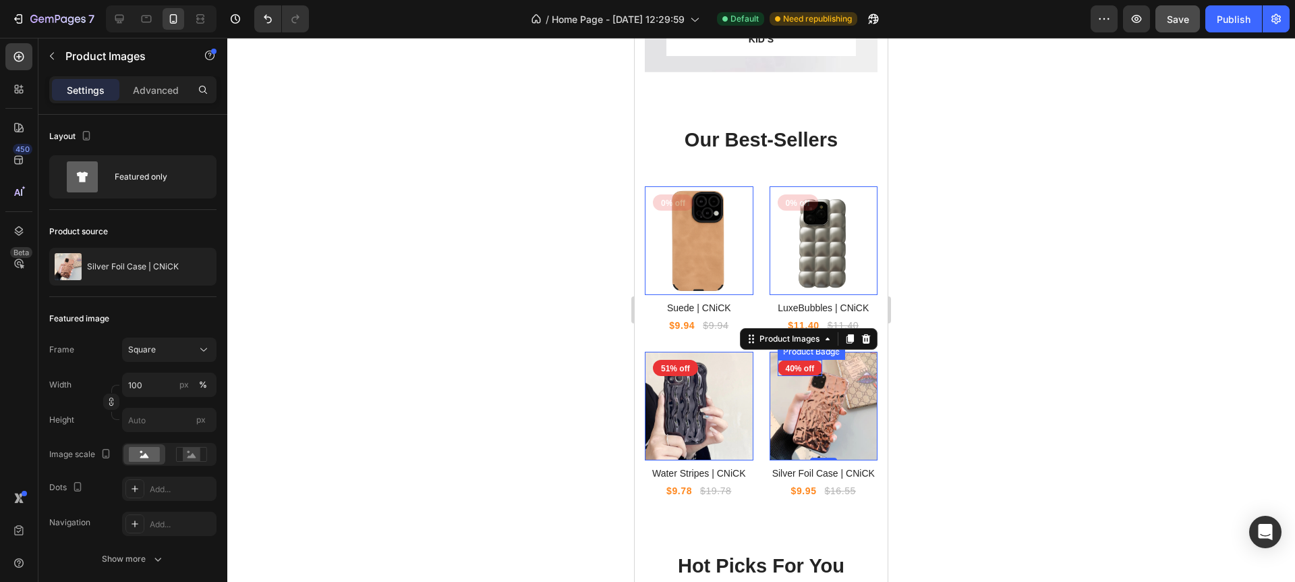
click at [794, 370] on pre "40% off" at bounding box center [800, 368] width 45 height 16
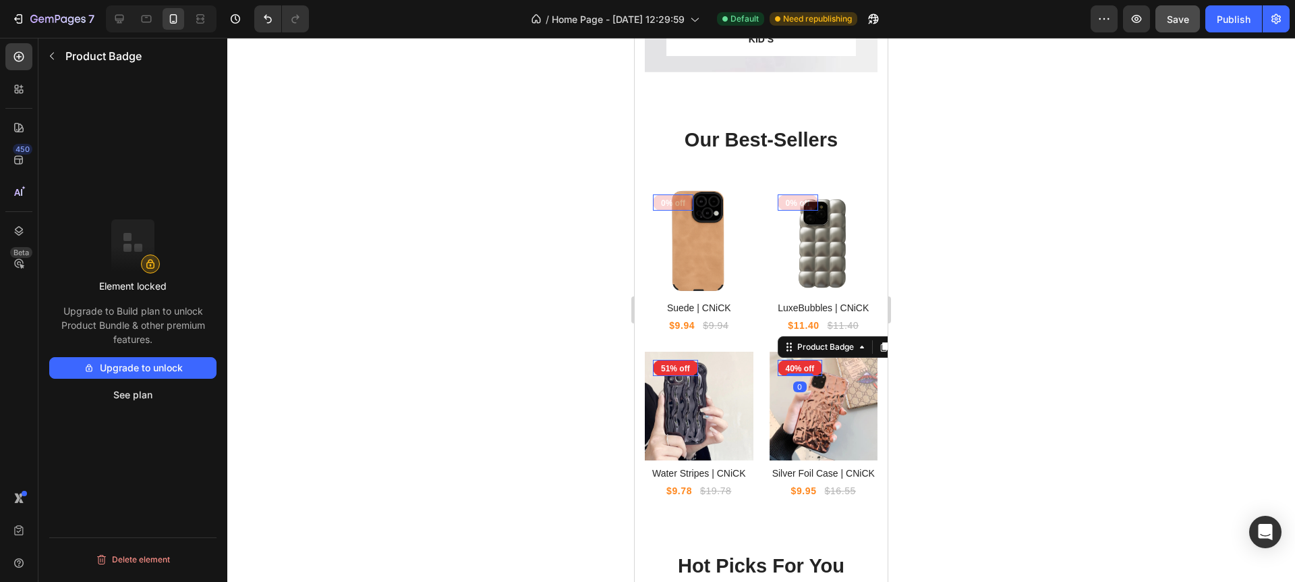
click at [792, 369] on pre "40% off" at bounding box center [800, 368] width 45 height 16
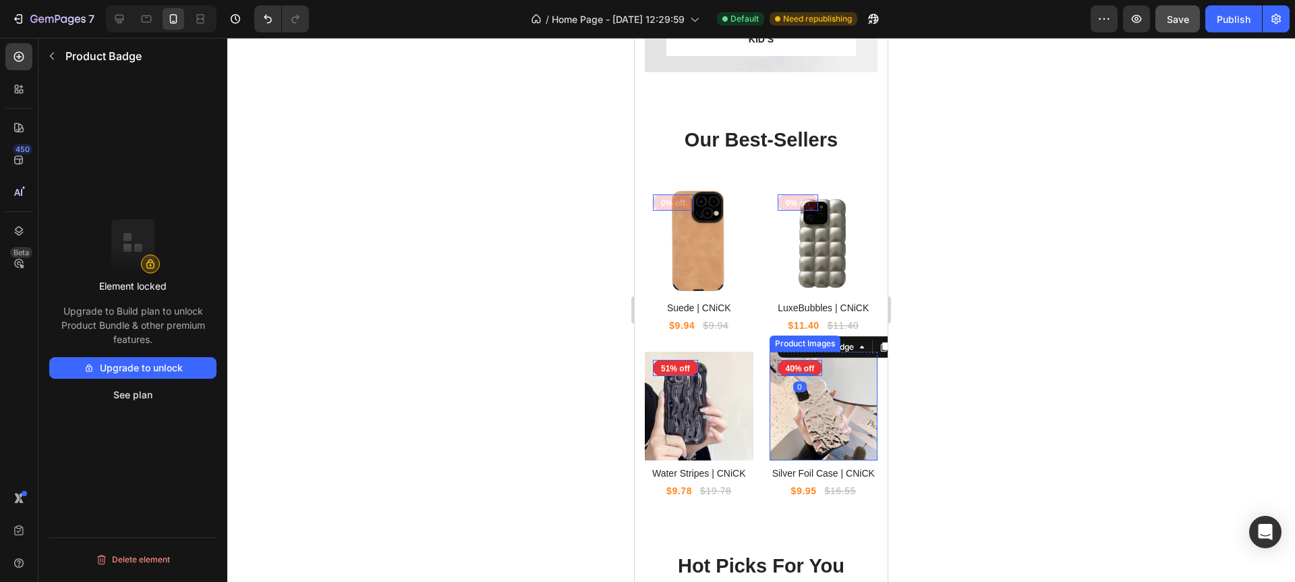
click at [833, 394] on img at bounding box center [824, 406] width 109 height 109
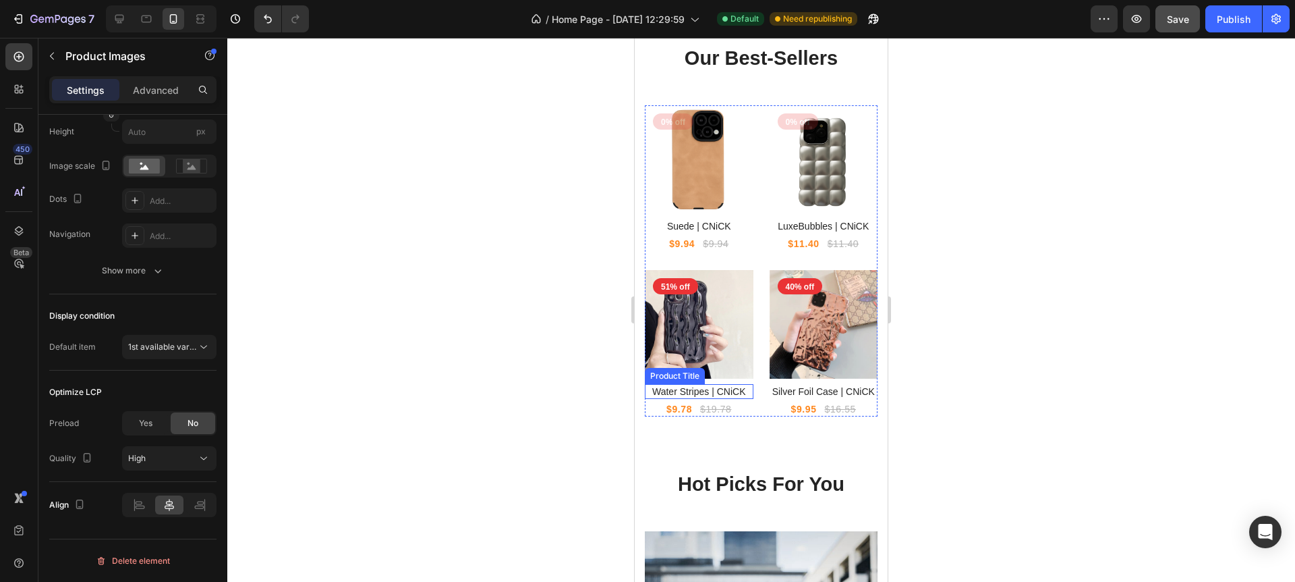
scroll to position [2287, 0]
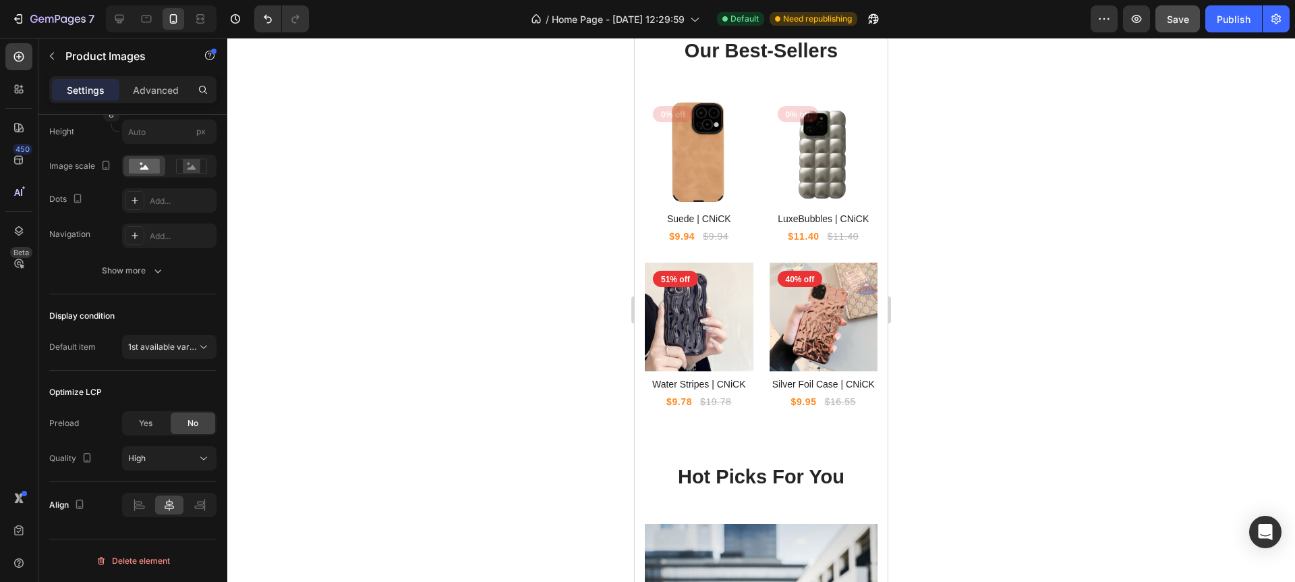
click at [707, 342] on img at bounding box center [699, 316] width 109 height 109
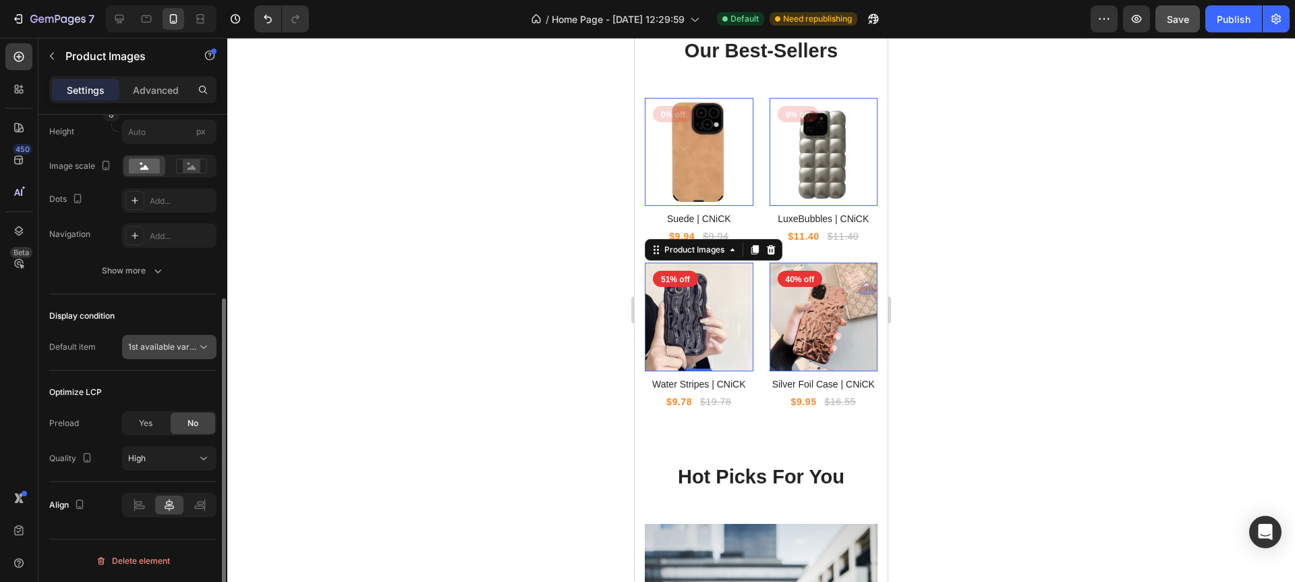
click at [178, 345] on span "1st available variant" at bounding box center [166, 346] width 76 height 10
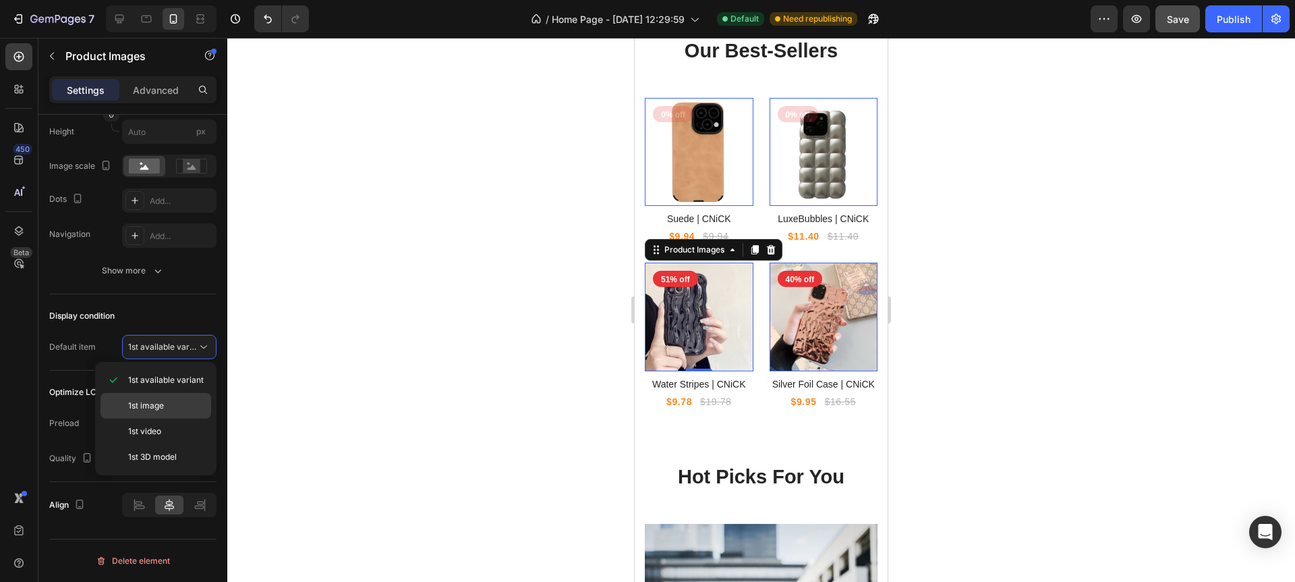
click at [152, 403] on span "1st image" at bounding box center [146, 405] width 36 height 12
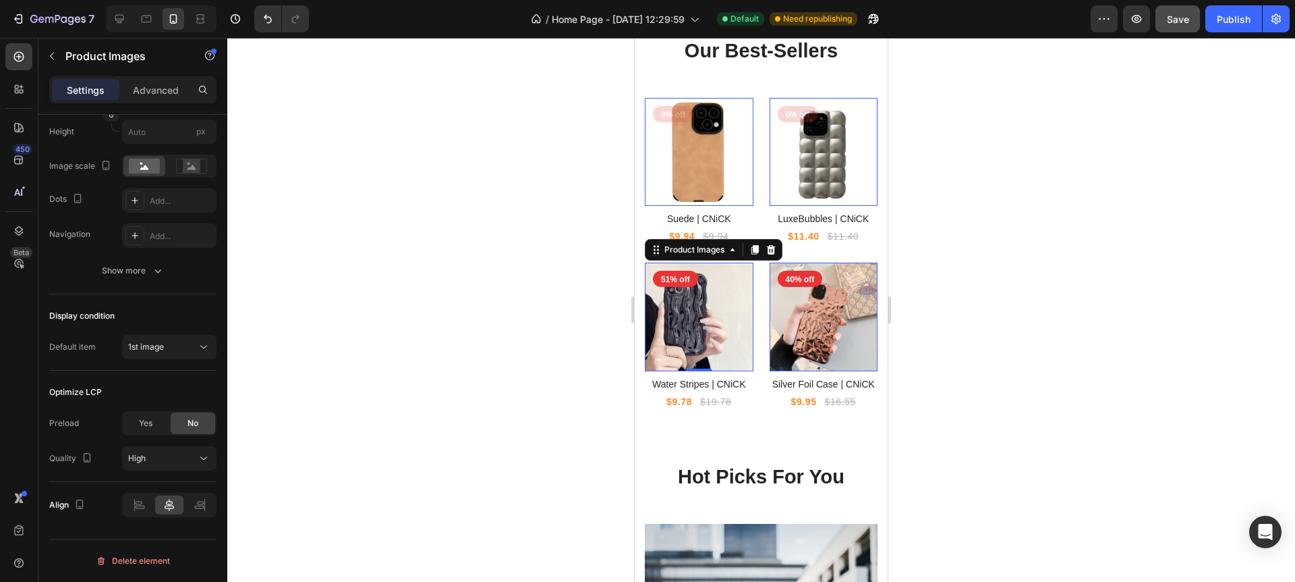
click at [407, 323] on div at bounding box center [761, 310] width 1068 height 544
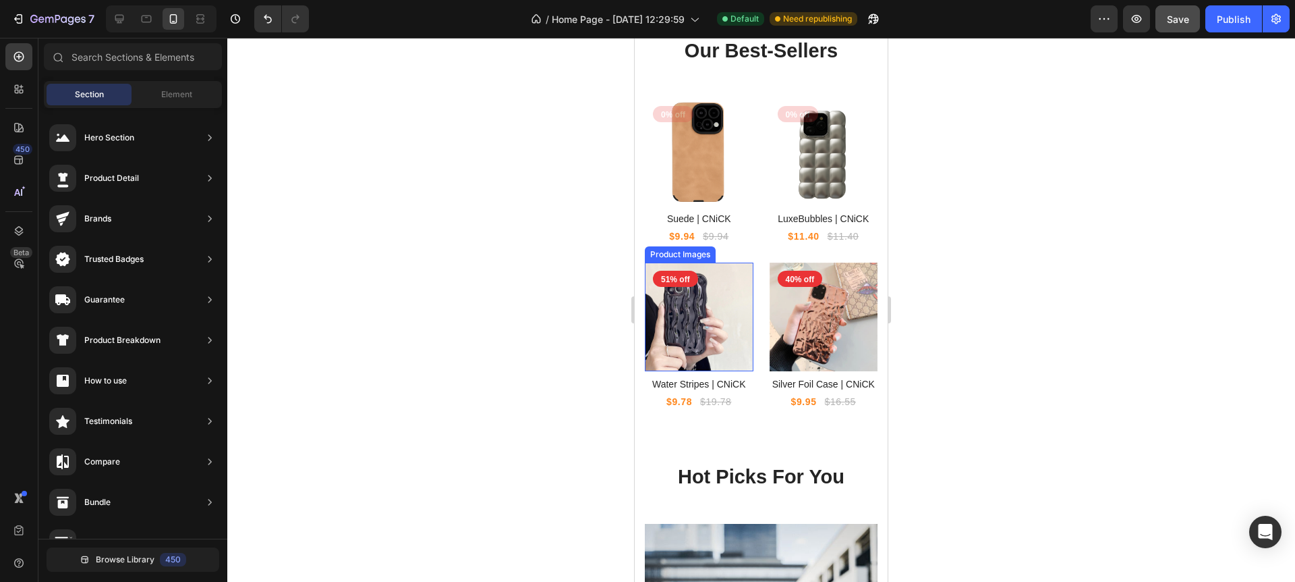
click at [707, 310] on img at bounding box center [699, 316] width 109 height 109
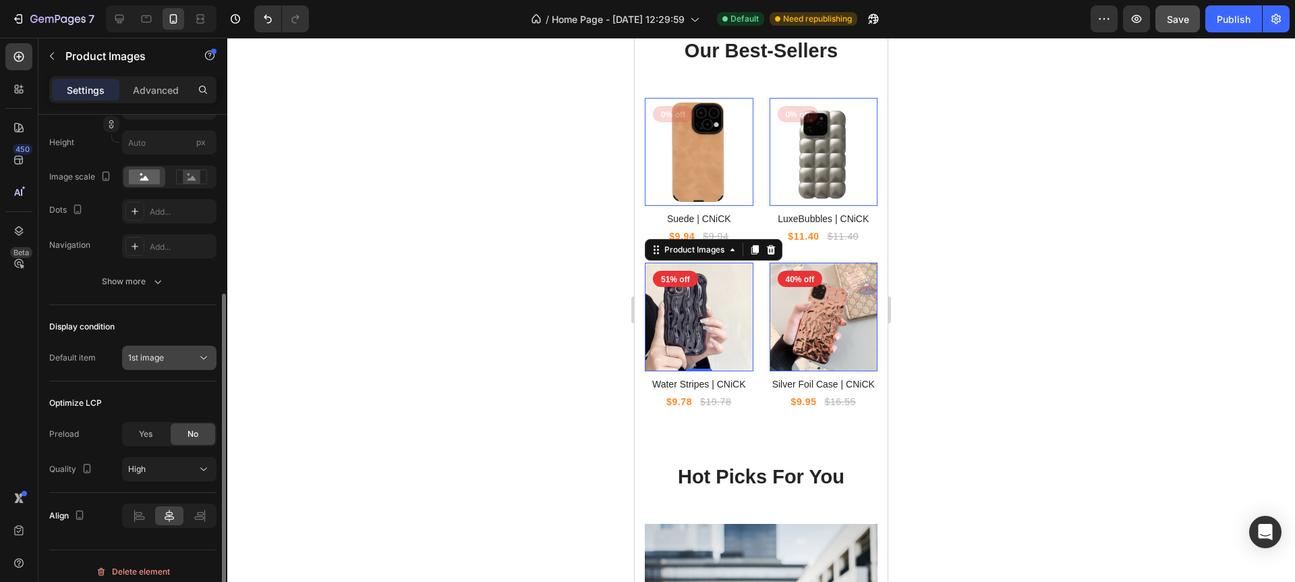
click at [142, 367] on div "Display condition Default item 1st image" at bounding box center [132, 343] width 167 height 76
click at [149, 358] on span "1st image" at bounding box center [146, 354] width 36 height 10
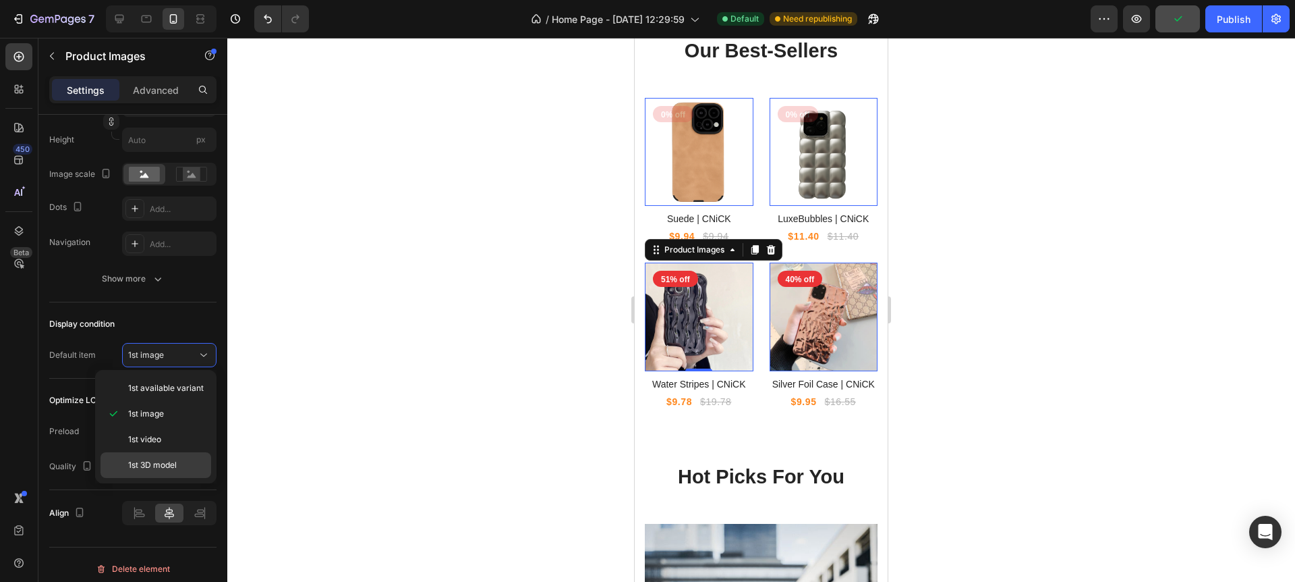
click at [152, 468] on span "1st 3D model" at bounding box center [152, 465] width 49 height 12
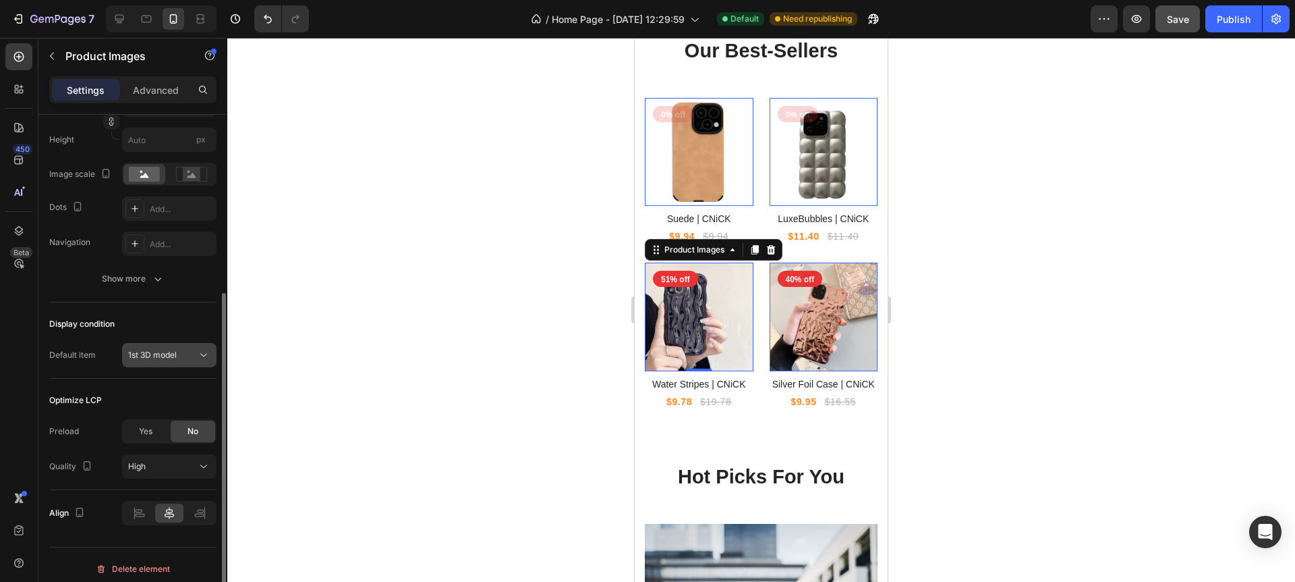
click at [177, 362] on button "1st 3D model" at bounding box center [169, 355] width 94 height 24
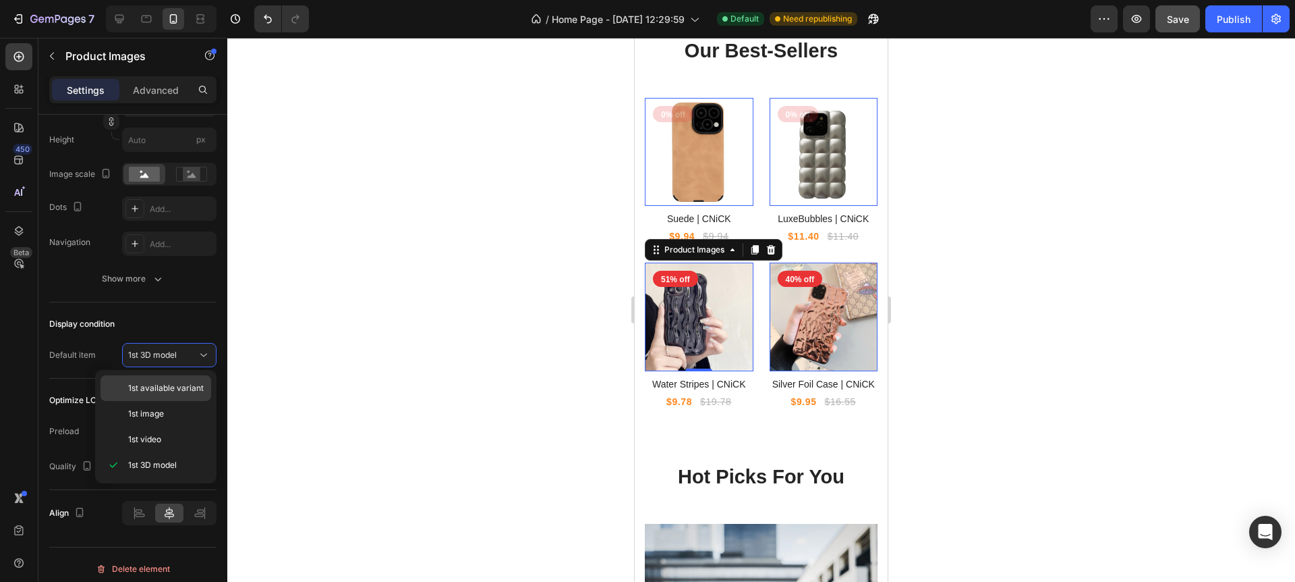
click at [173, 389] on span "1st available variant" at bounding box center [166, 388] width 76 height 12
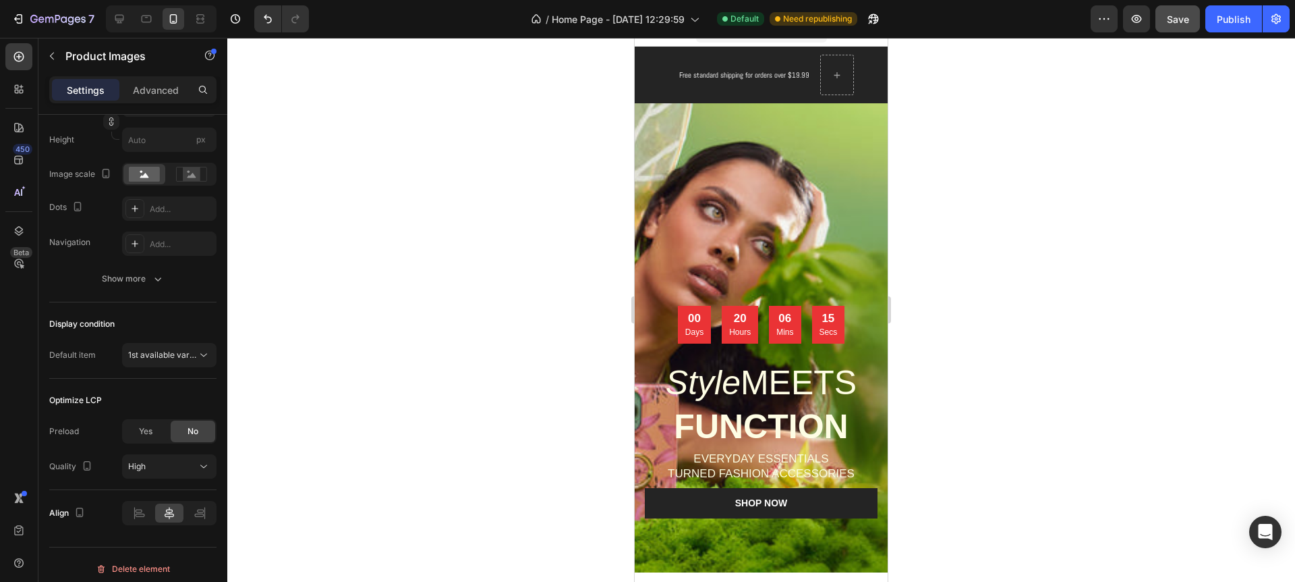
scroll to position [0, 0]
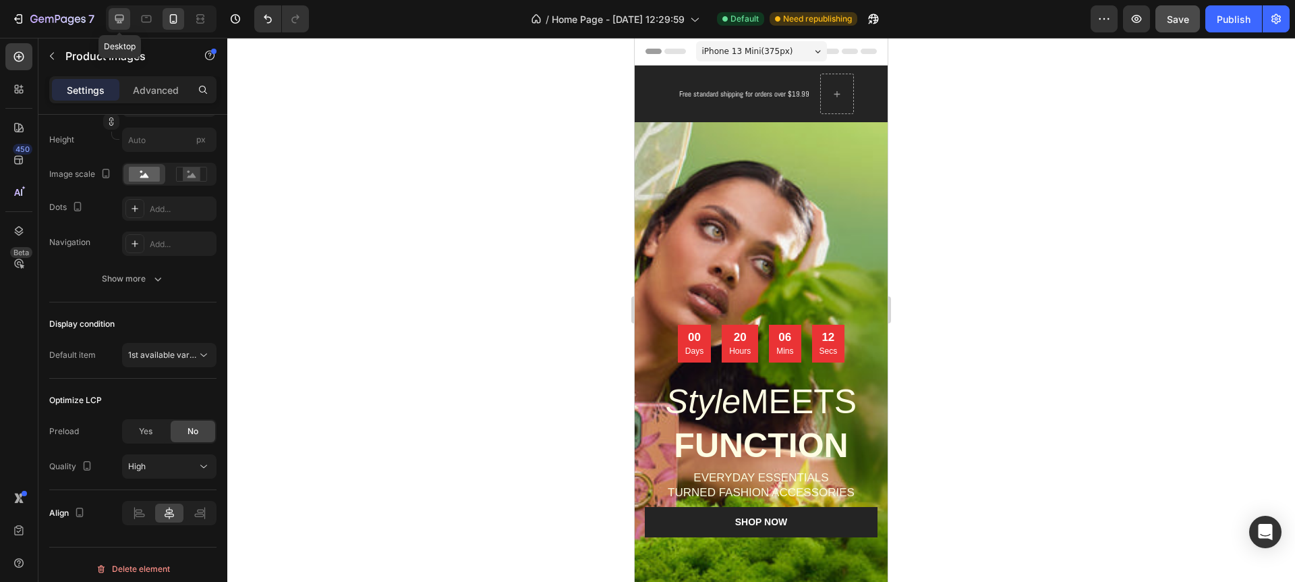
click at [119, 19] on icon at bounding box center [119, 19] width 9 height 9
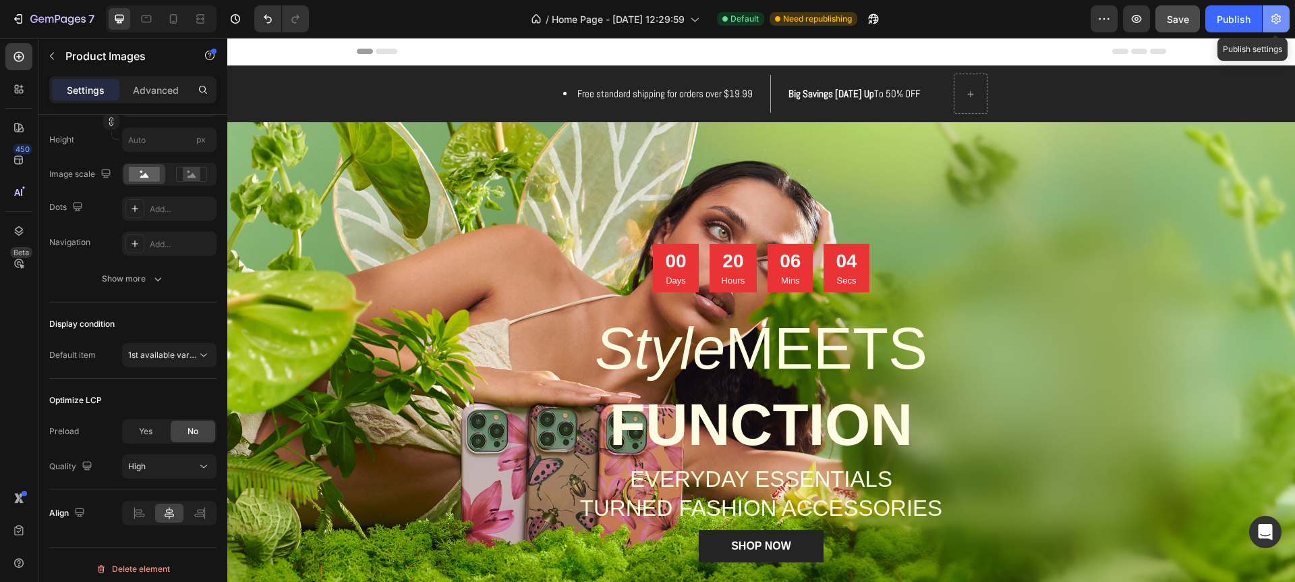
click at [1279, 20] on icon "button" at bounding box center [1276, 19] width 9 height 10
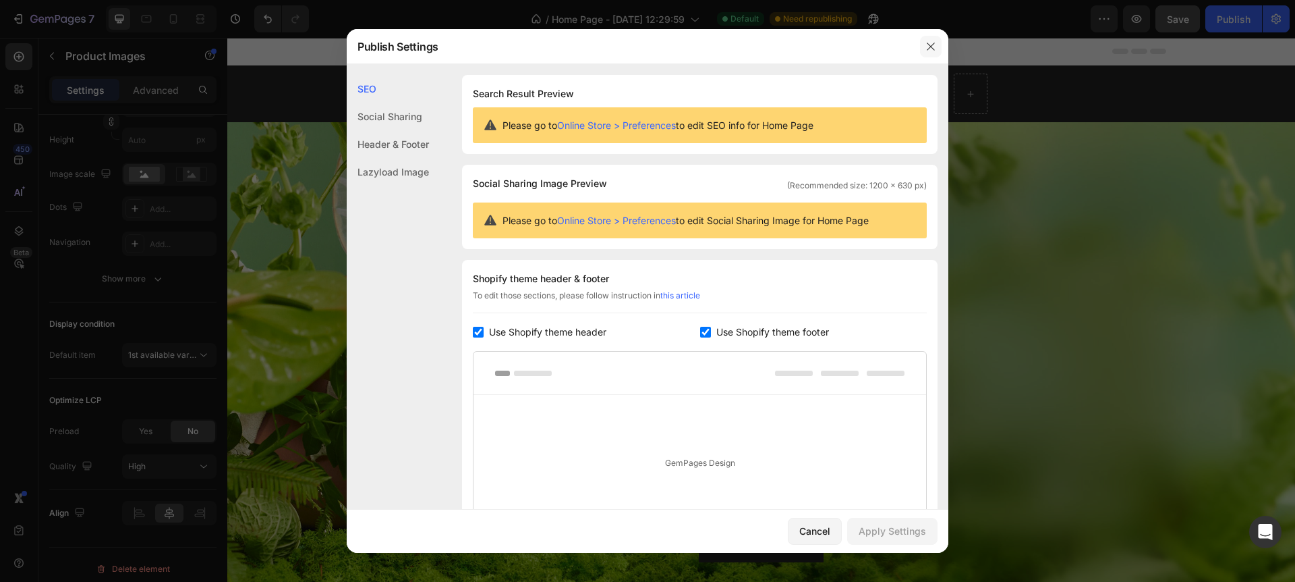
click at [930, 45] on icon "button" at bounding box center [931, 46] width 11 height 11
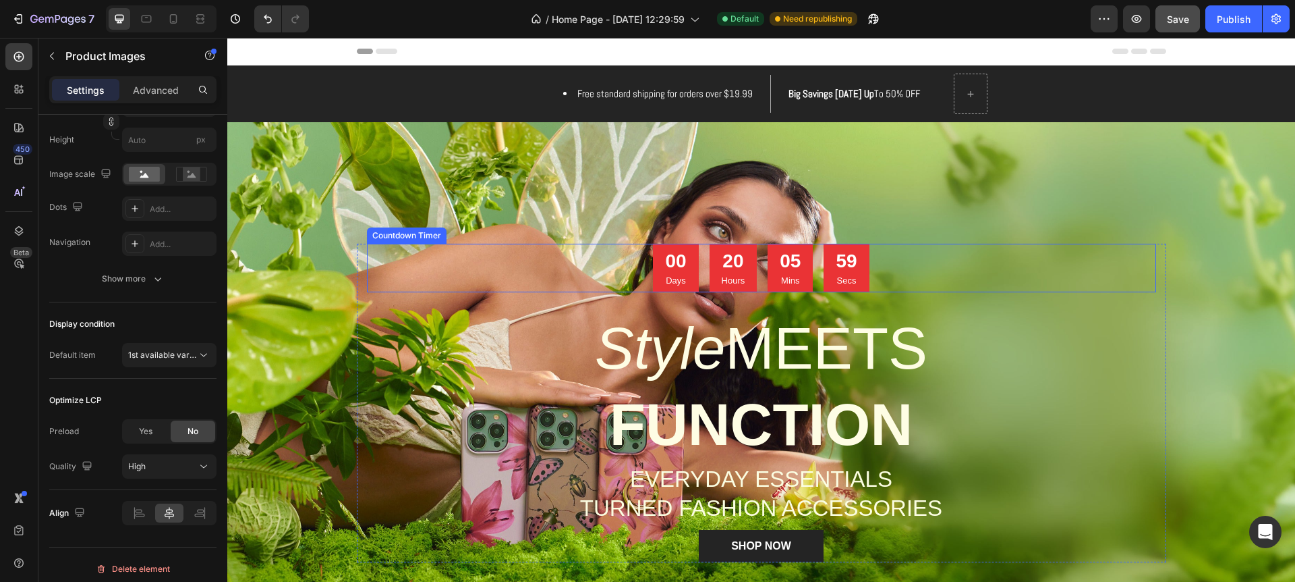
click at [739, 283] on p "Hours" at bounding box center [734, 280] width 24 height 13
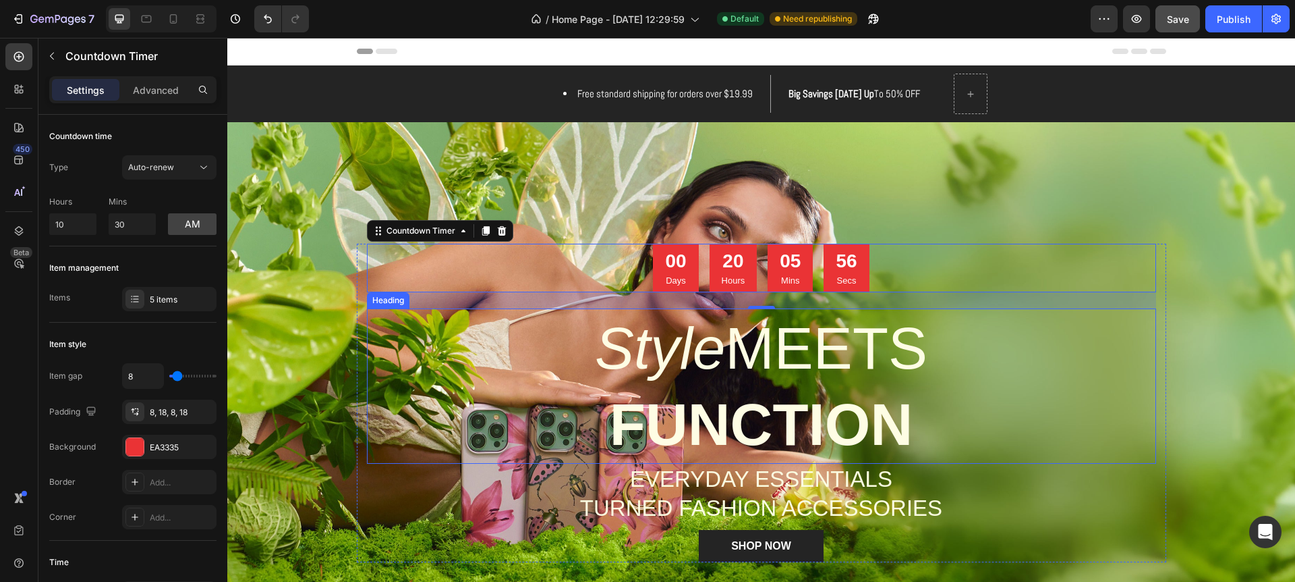
click at [698, 341] on icon "Style" at bounding box center [660, 347] width 130 height 65
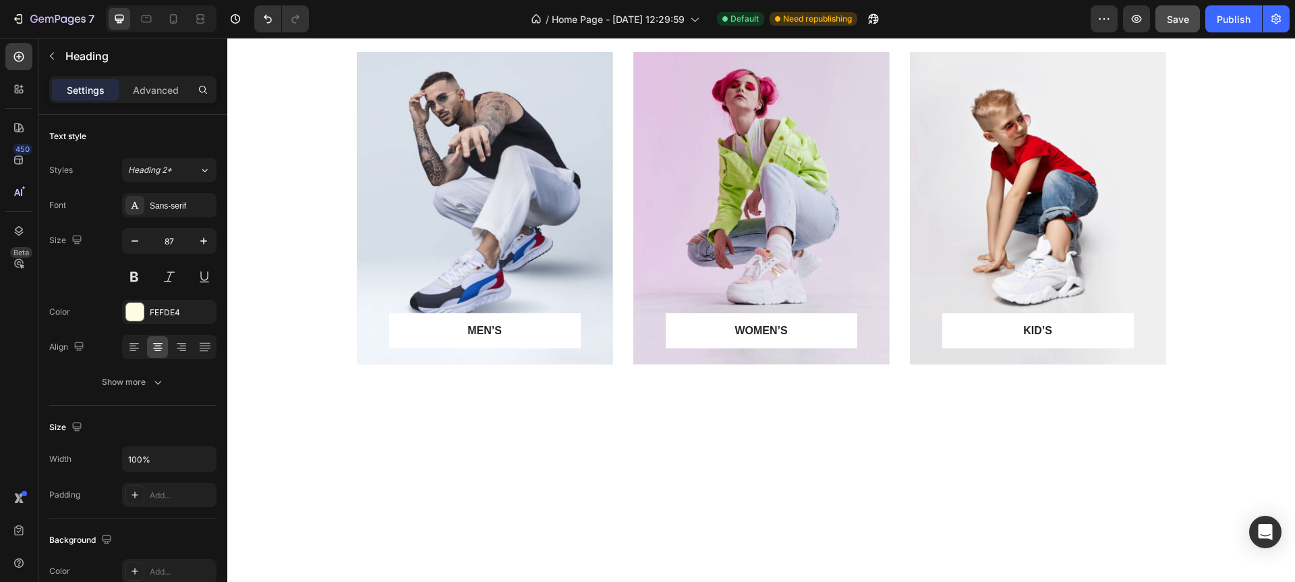
scroll to position [816, 0]
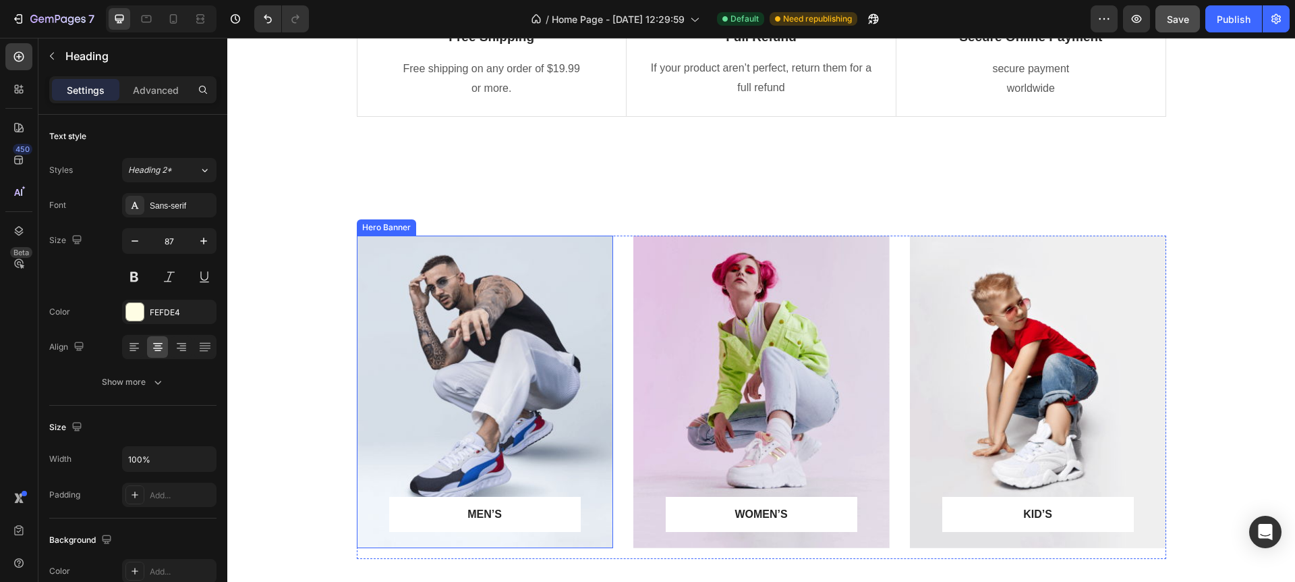
click at [491, 267] on div "Overlay" at bounding box center [485, 391] width 256 height 312
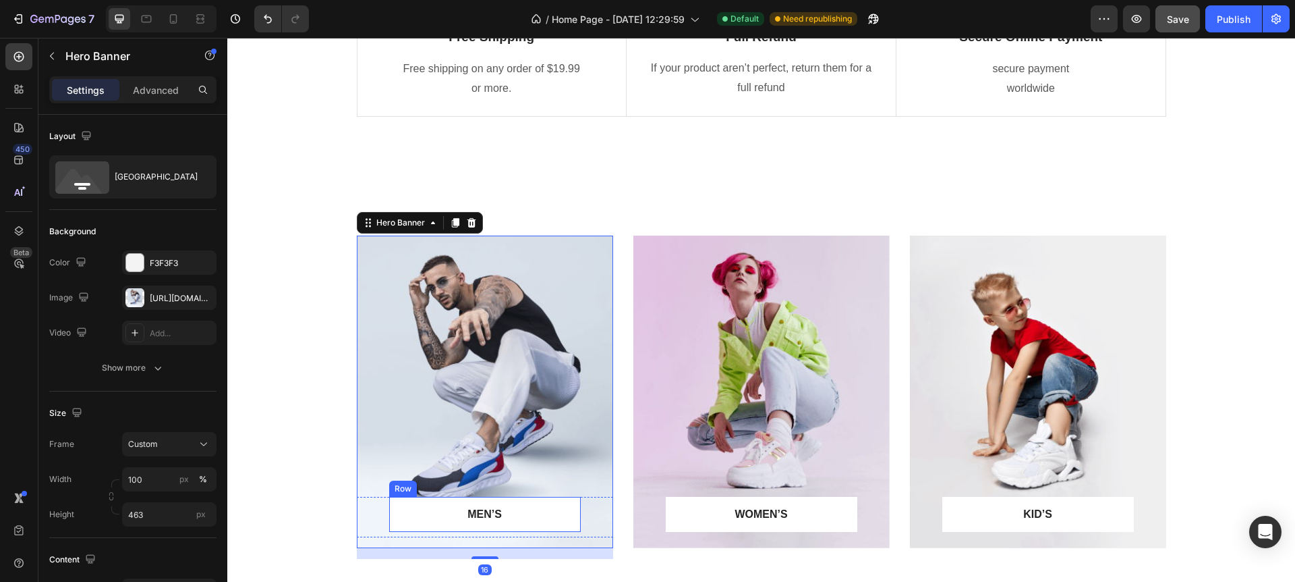
click at [486, 515] on p "MEN’S" at bounding box center [485, 514] width 157 height 16
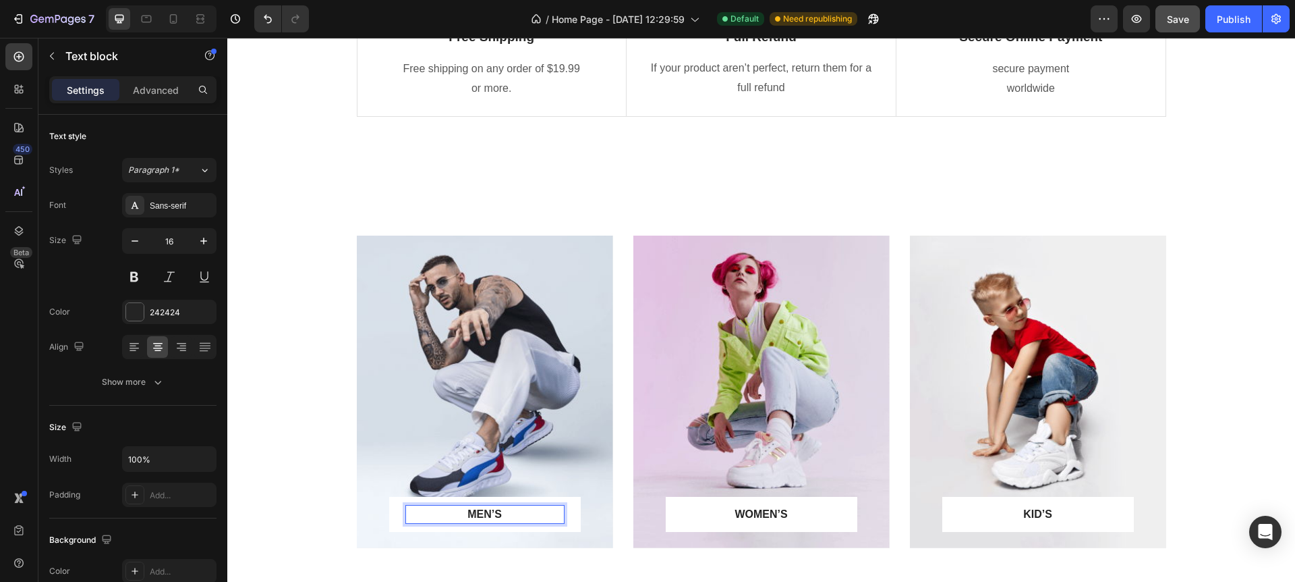
scroll to position [797, 0]
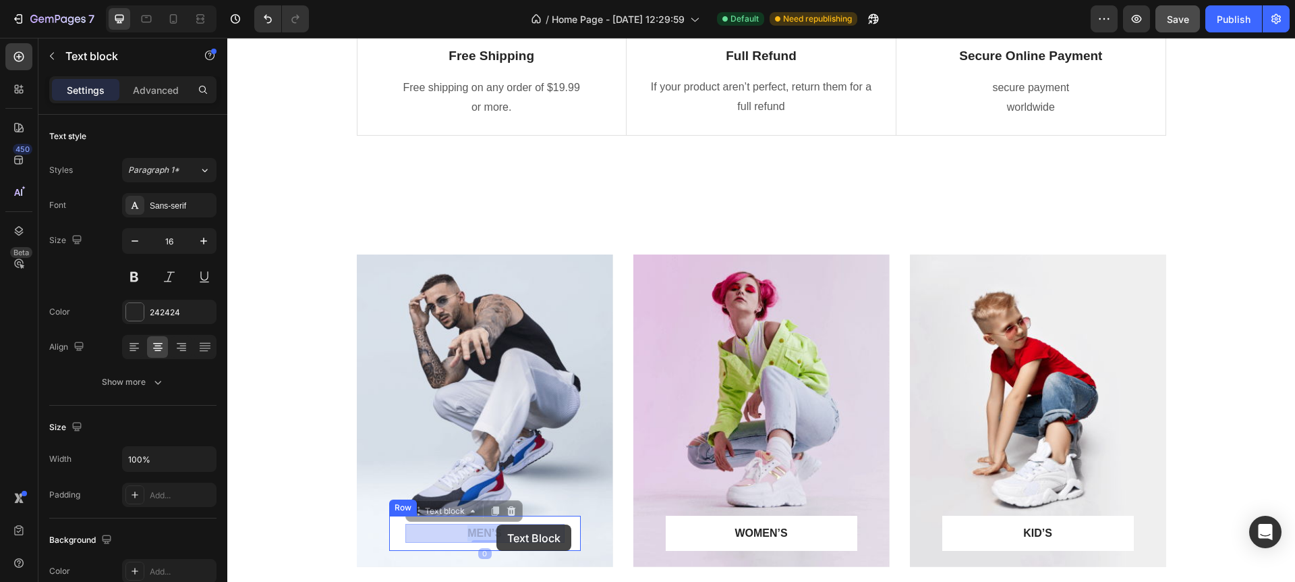
drag, startPoint x: 515, startPoint y: 515, endPoint x: 503, endPoint y: 526, distance: 16.2
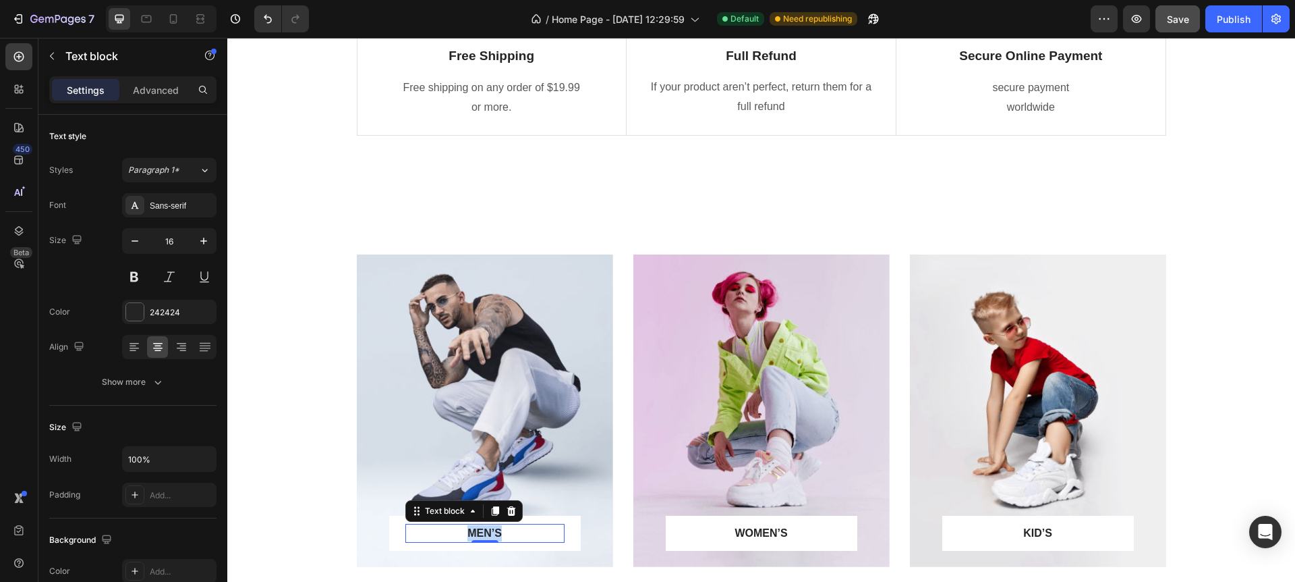
click at [469, 532] on p "MEN’S" at bounding box center [485, 533] width 157 height 16
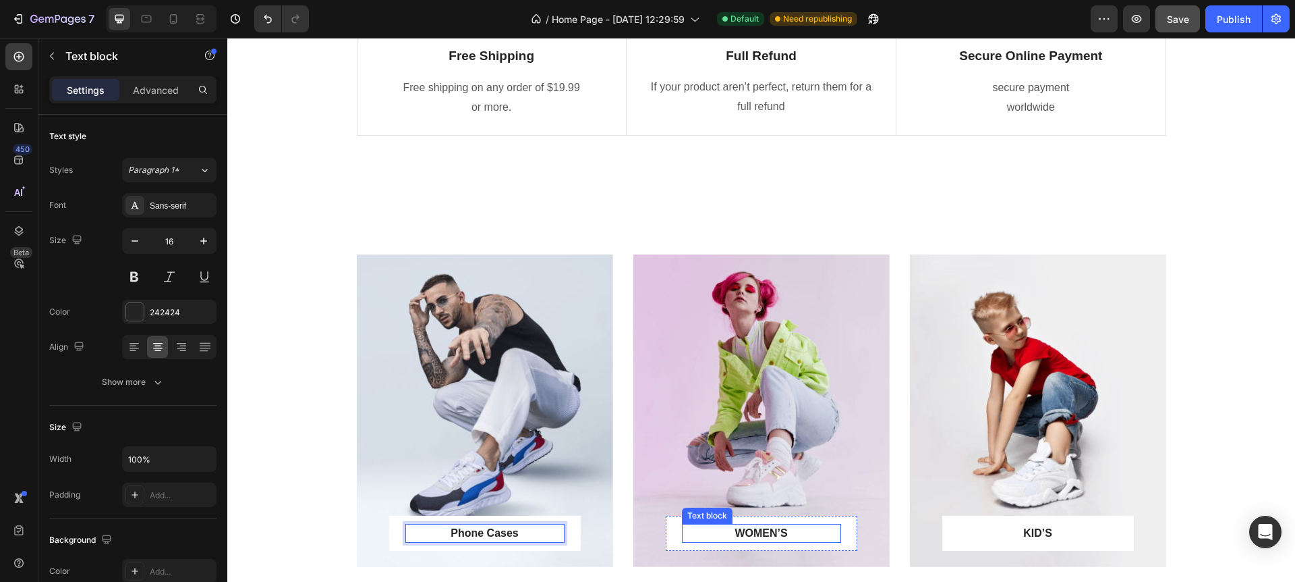
click at [758, 531] on p "WOMEN’S" at bounding box center [761, 533] width 157 height 16
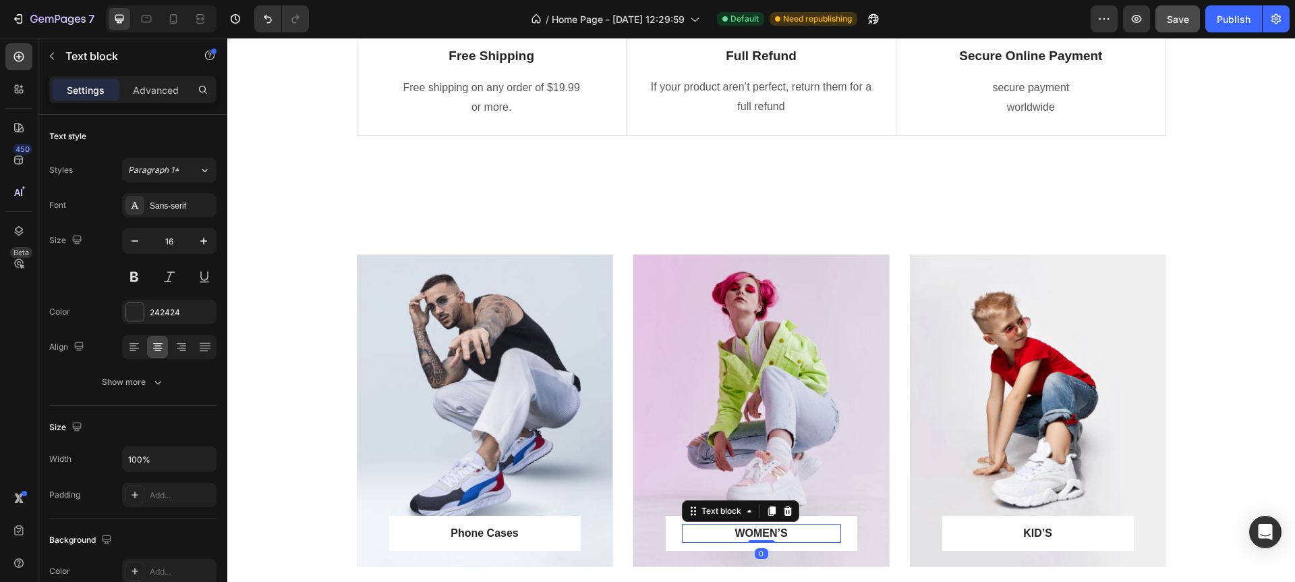
click at [758, 531] on p "WOMEN’S" at bounding box center [761, 533] width 157 height 16
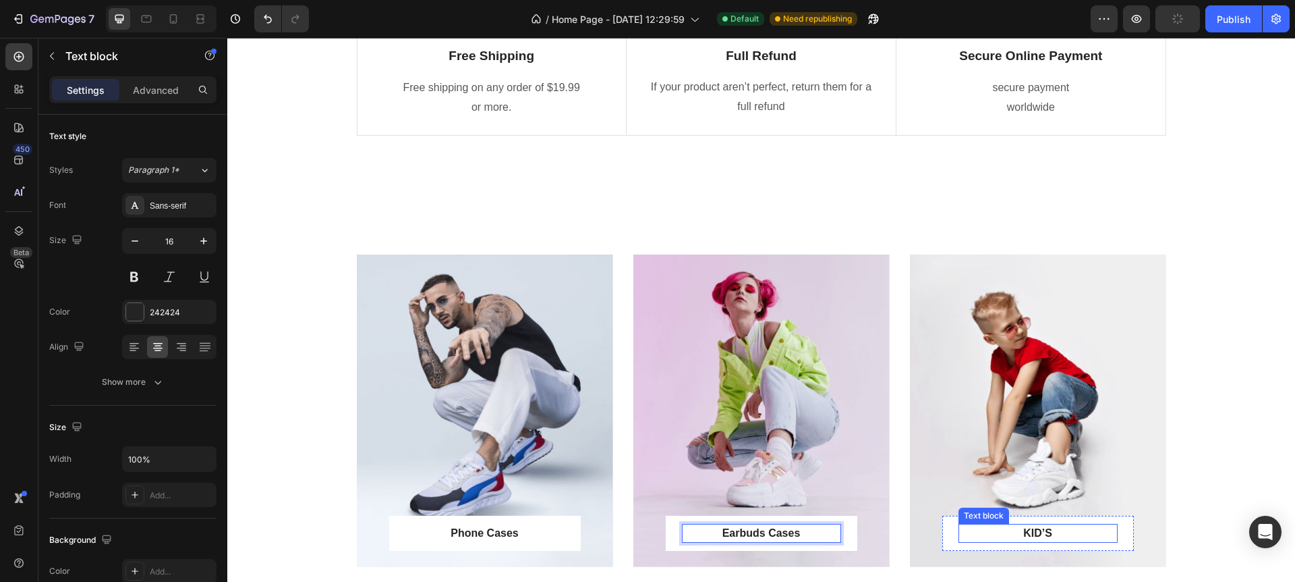
click at [1039, 532] on p "KID’S" at bounding box center [1038, 533] width 157 height 16
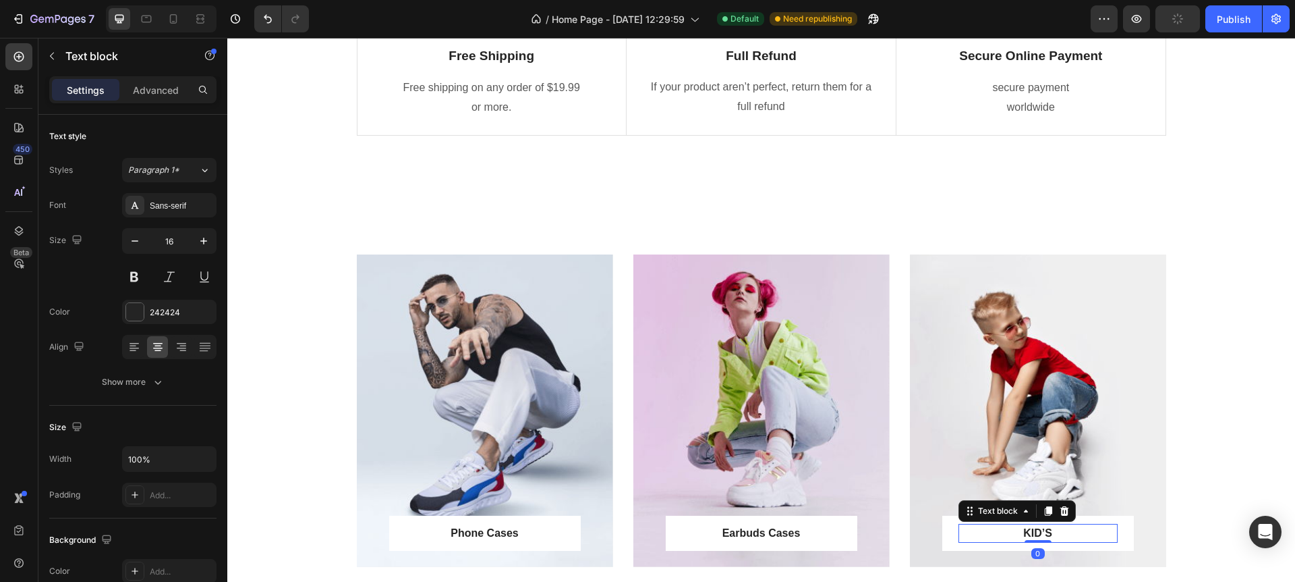
click at [1039, 532] on p "KID’S" at bounding box center [1038, 533] width 157 height 16
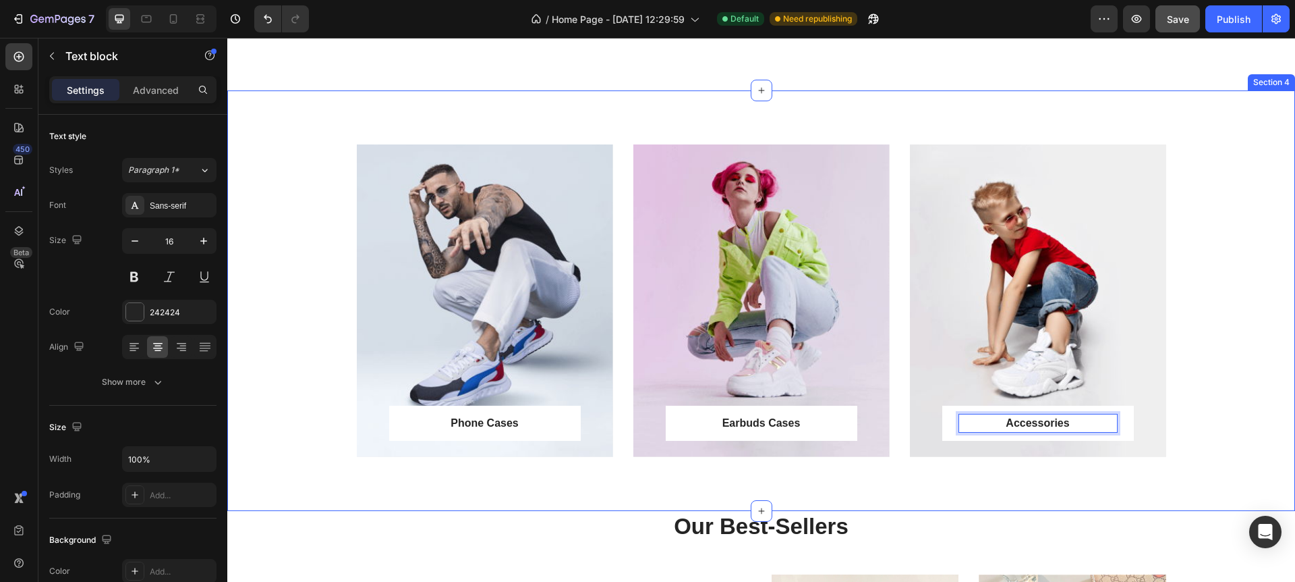
scroll to position [907, 0]
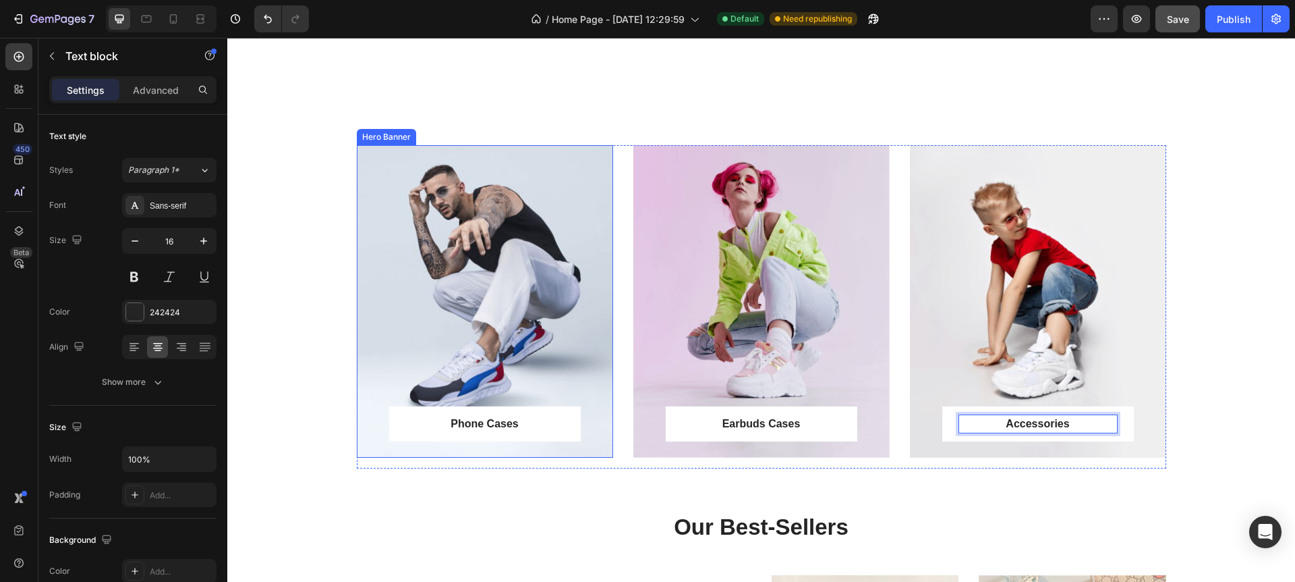
click at [491, 339] on div "Overlay" at bounding box center [485, 301] width 256 height 312
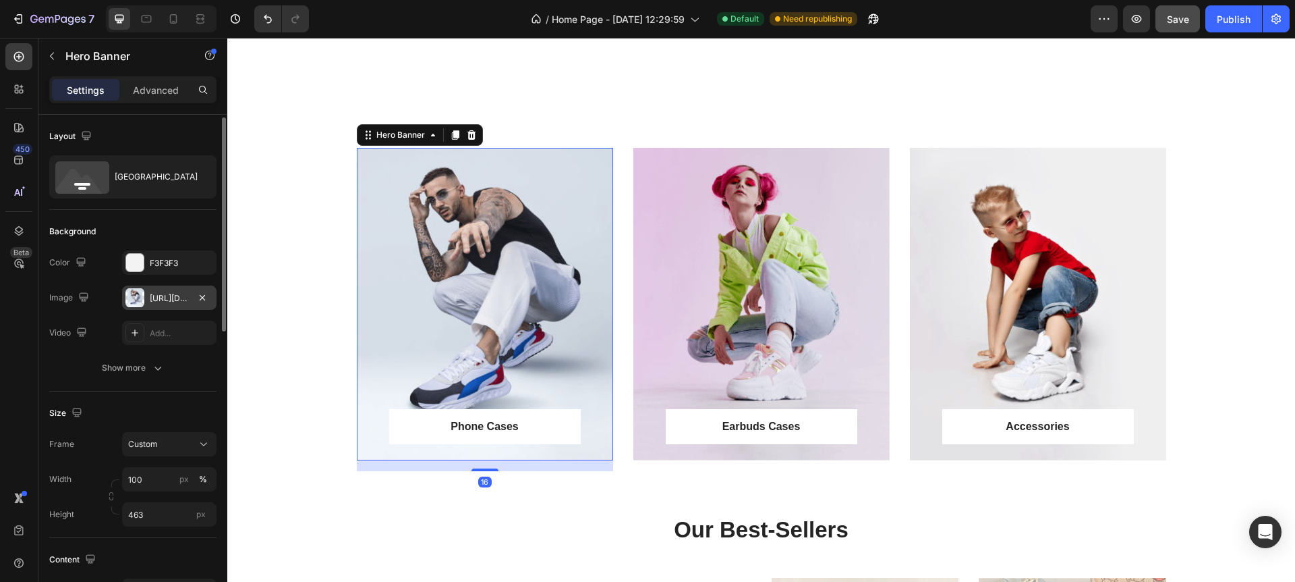
scroll to position [3, 0]
click at [158, 304] on div "https://ucarecdn.com/5cfed6dc-25f9-4998-ad3e-758661308a9d/-/format/auto/" at bounding box center [169, 295] width 94 height 24
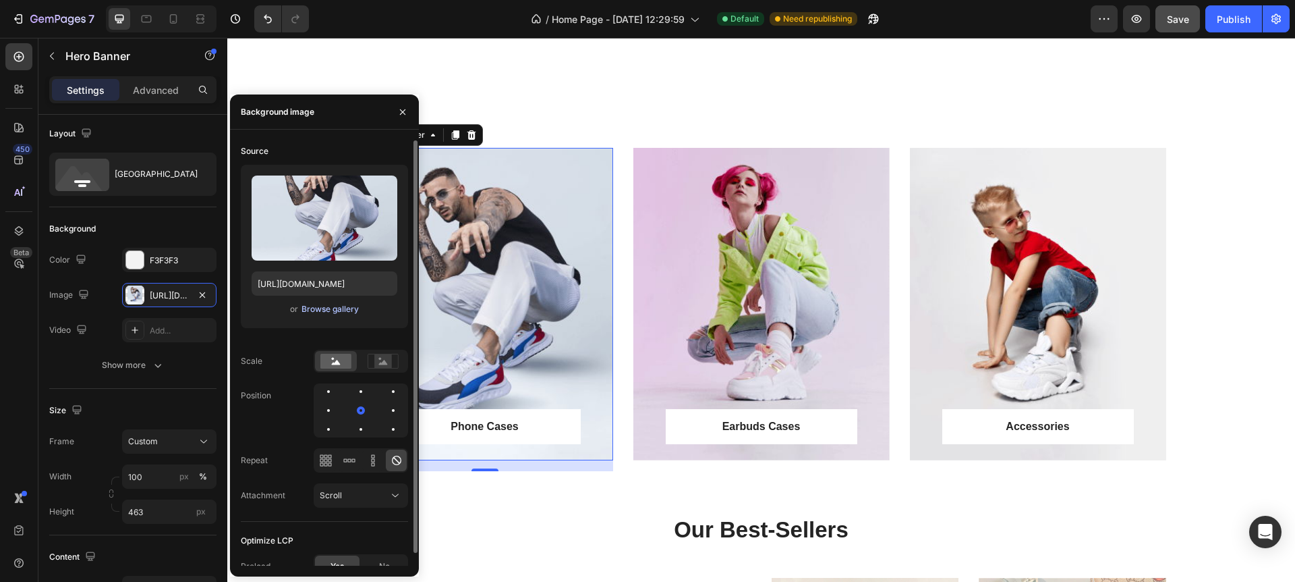
click at [336, 310] on div "Browse gallery" at bounding box center [330, 309] width 57 height 12
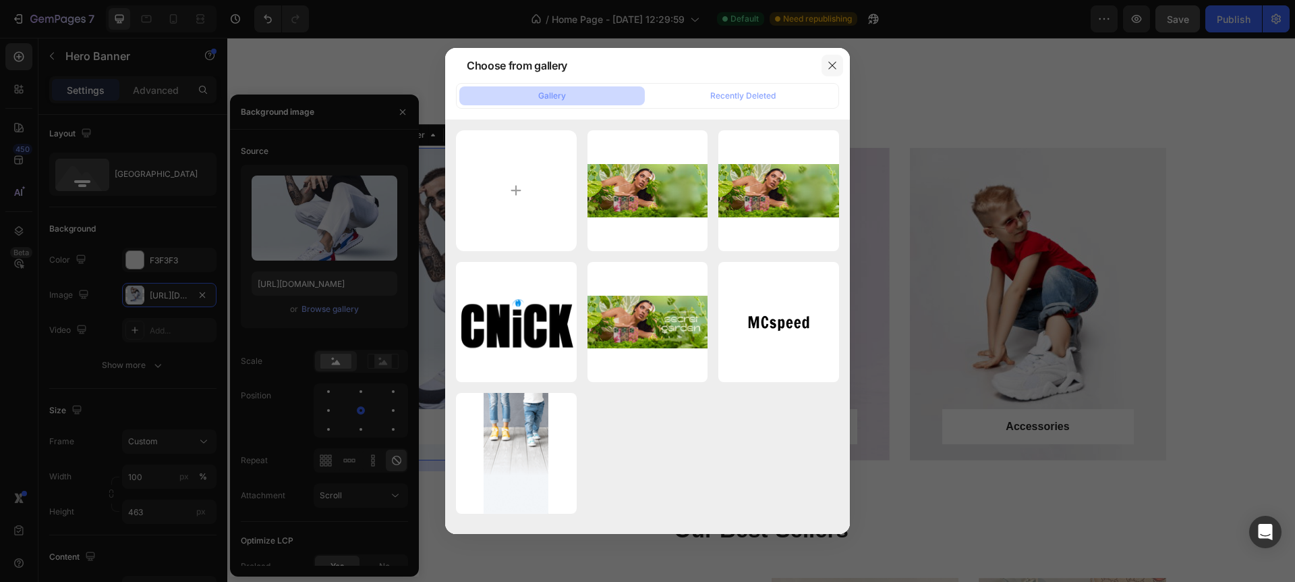
click at [830, 63] on icon "button" at bounding box center [832, 64] width 7 height 7
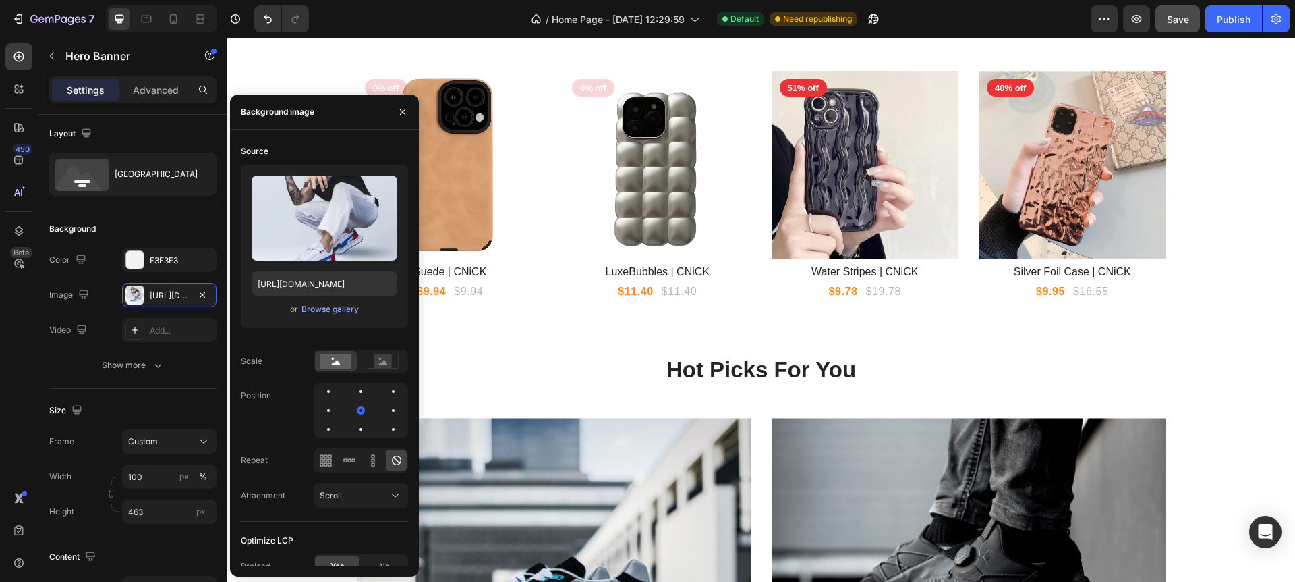
scroll to position [1413, 0]
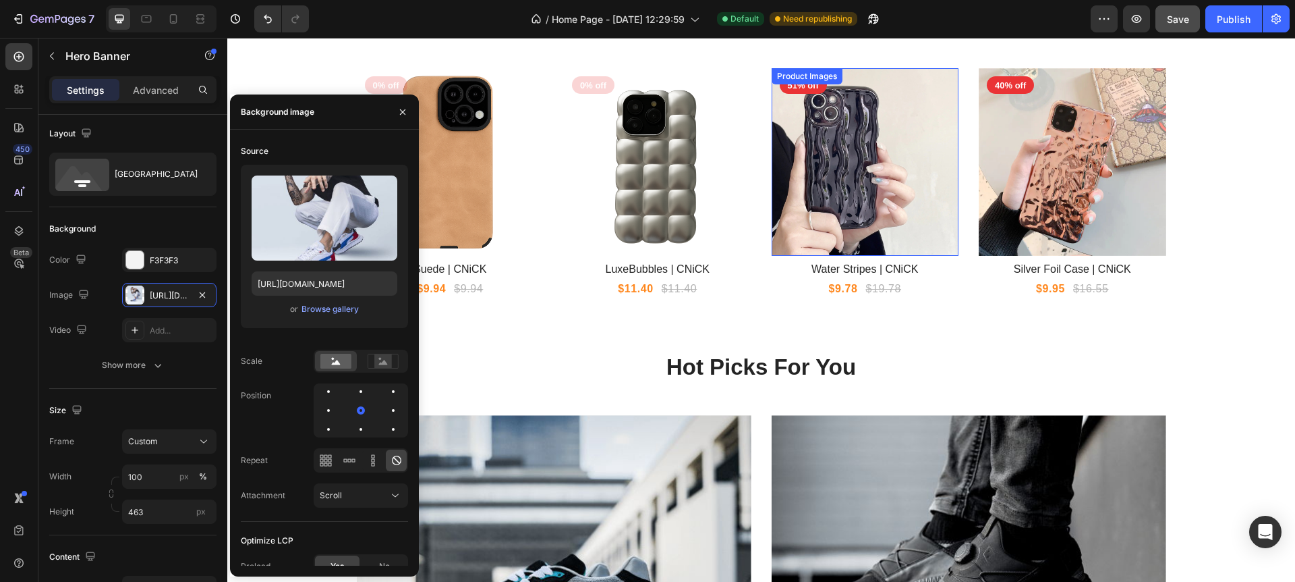
click at [868, 192] on img at bounding box center [866, 162] width 188 height 188
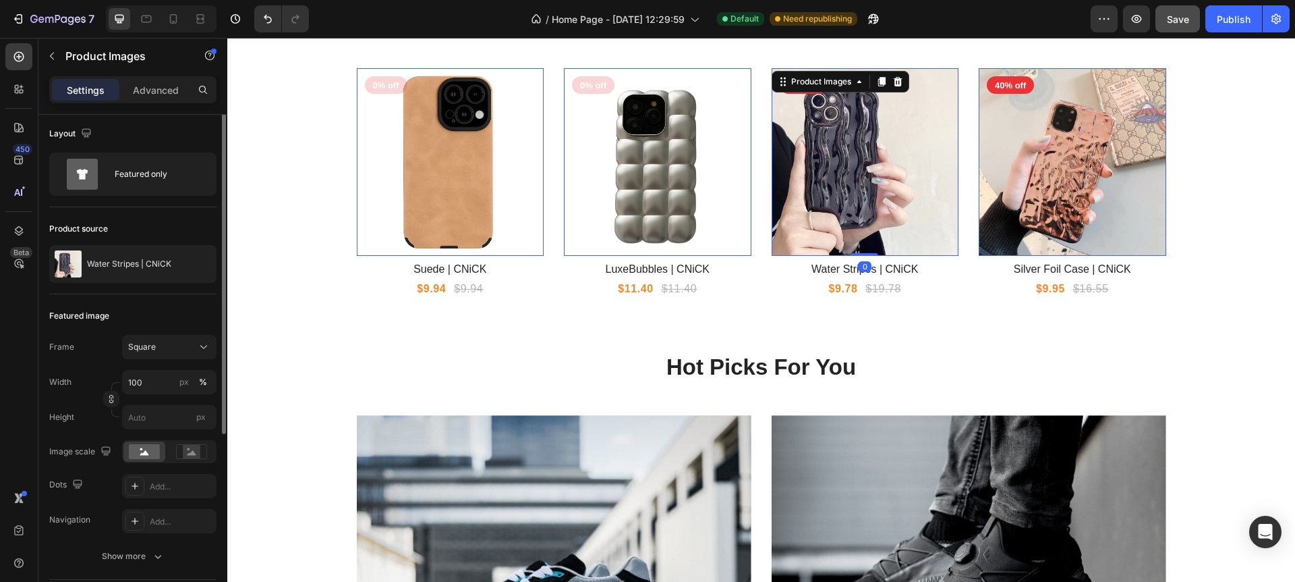
scroll to position [0, 0]
click at [833, 82] on div "Product Images" at bounding box center [821, 82] width 65 height 12
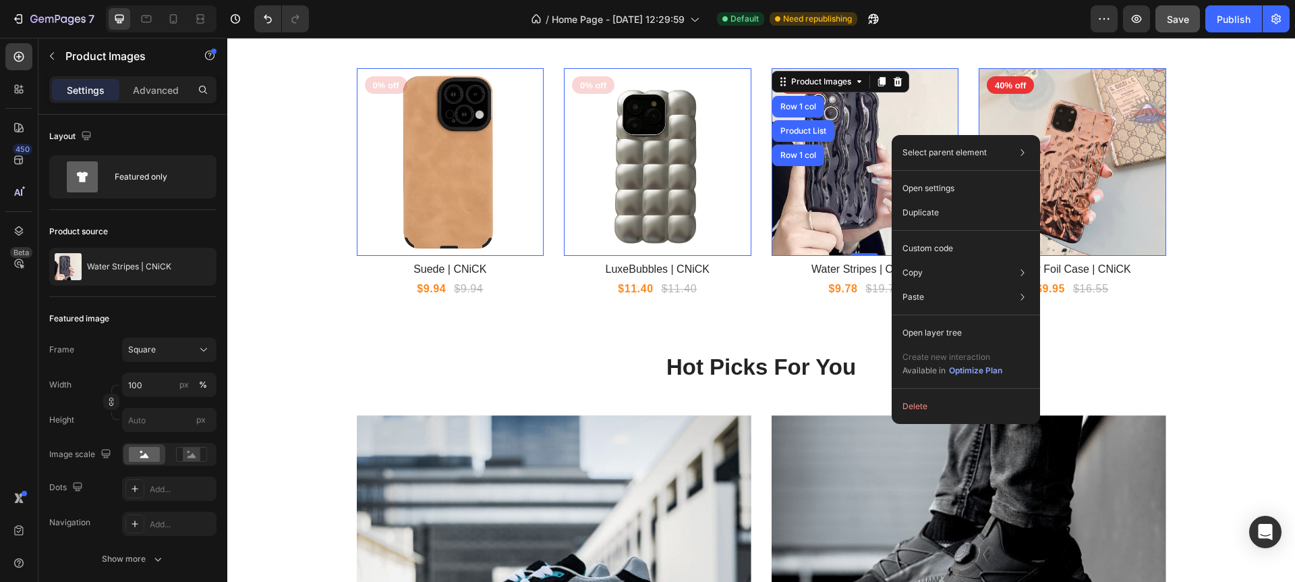
click at [873, 135] on img at bounding box center [866, 162] width 188 height 188
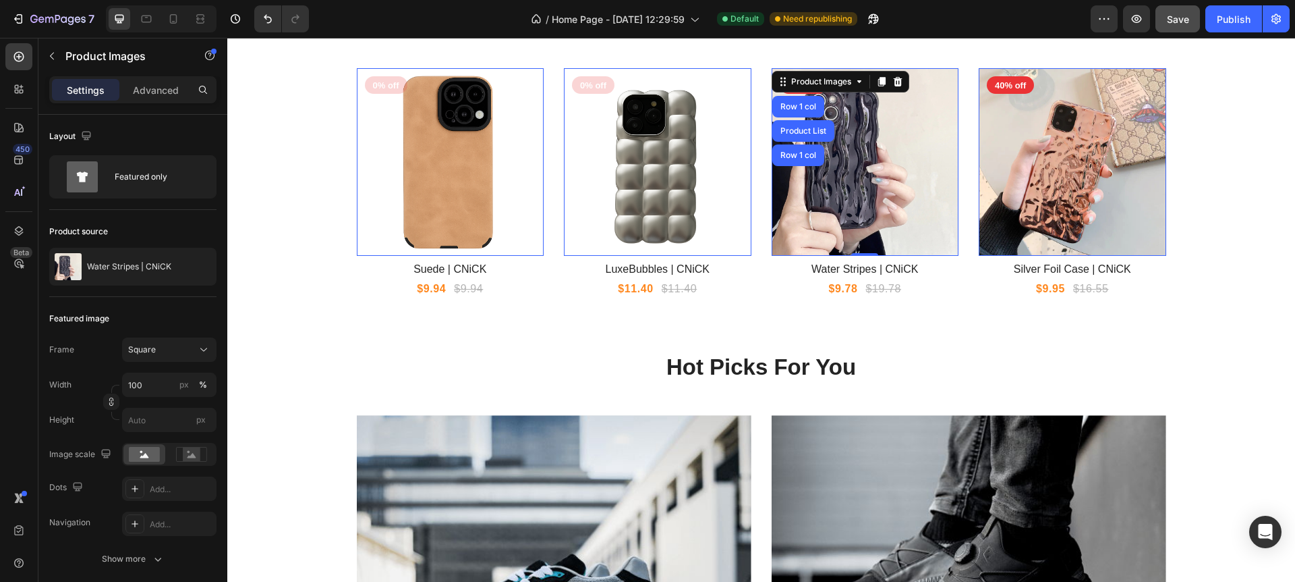
click at [873, 135] on img at bounding box center [866, 162] width 188 height 188
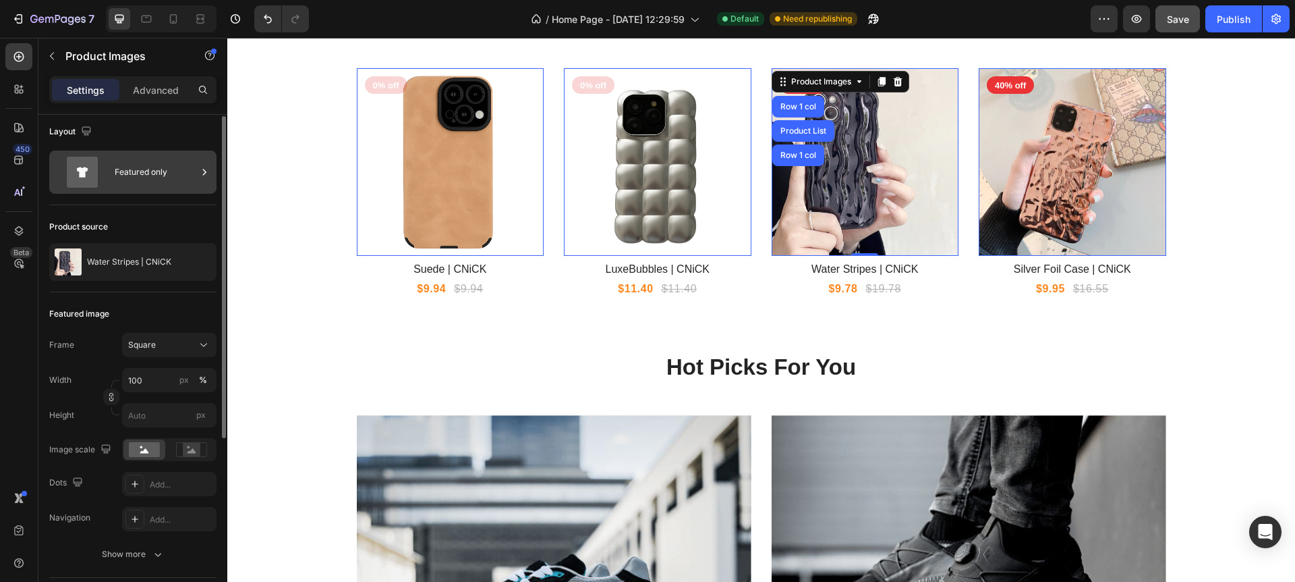
scroll to position [7, 0]
click at [92, 173] on icon at bounding box center [82, 170] width 31 height 31
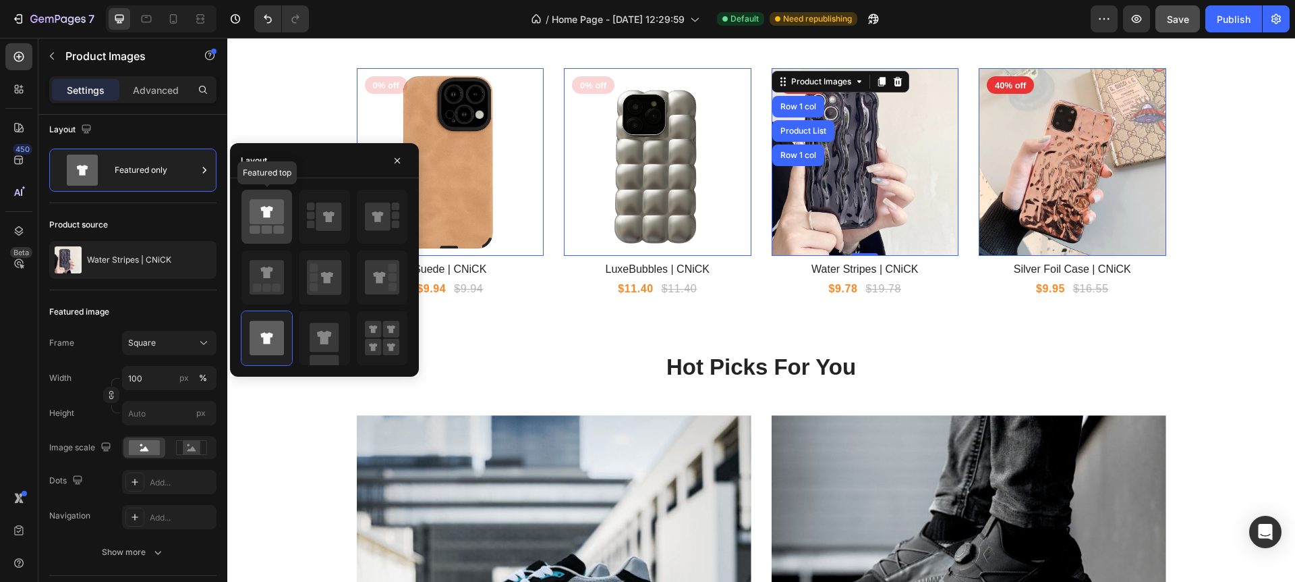
drag, startPoint x: 283, startPoint y: 215, endPoint x: 267, endPoint y: 227, distance: 19.8
click at [283, 215] on icon at bounding box center [267, 211] width 34 height 25
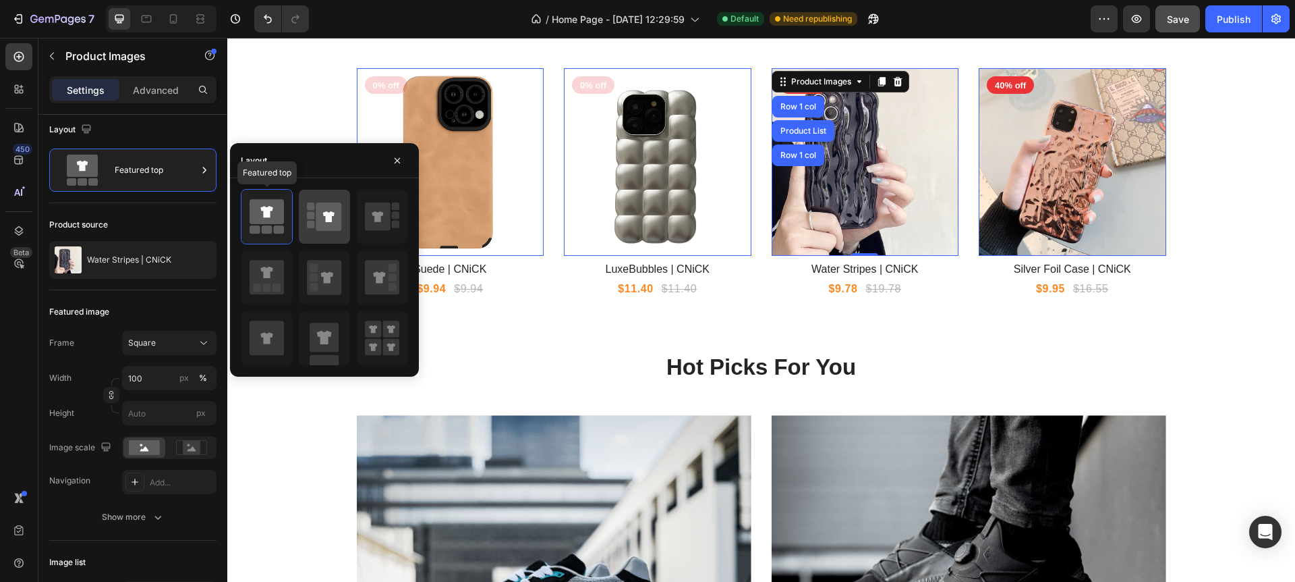
click at [264, 218] on icon at bounding box center [267, 211] width 34 height 25
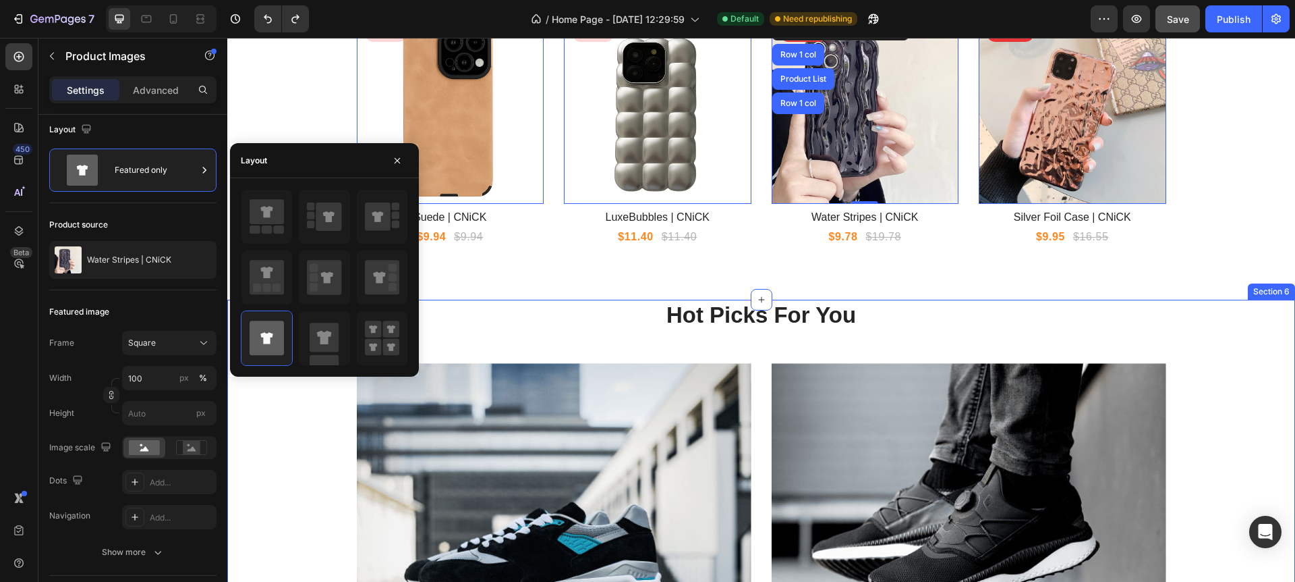
scroll to position [1465, 0]
click at [403, 163] on button "button" at bounding box center [398, 161] width 22 height 22
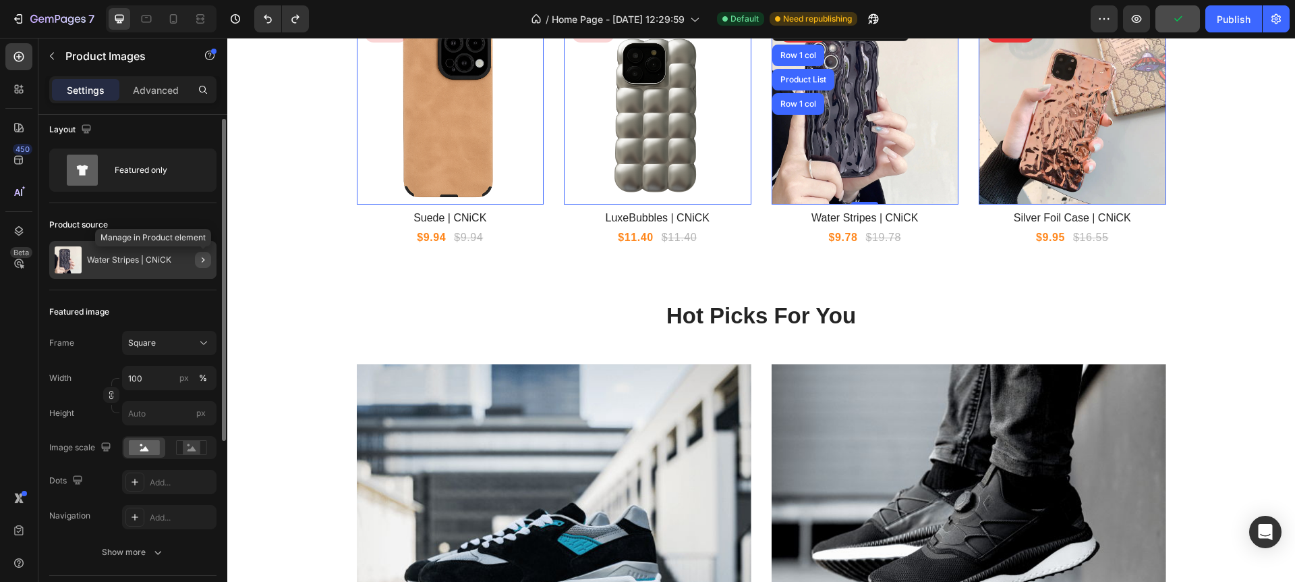
click at [207, 258] on icon "button" at bounding box center [203, 259] width 11 height 11
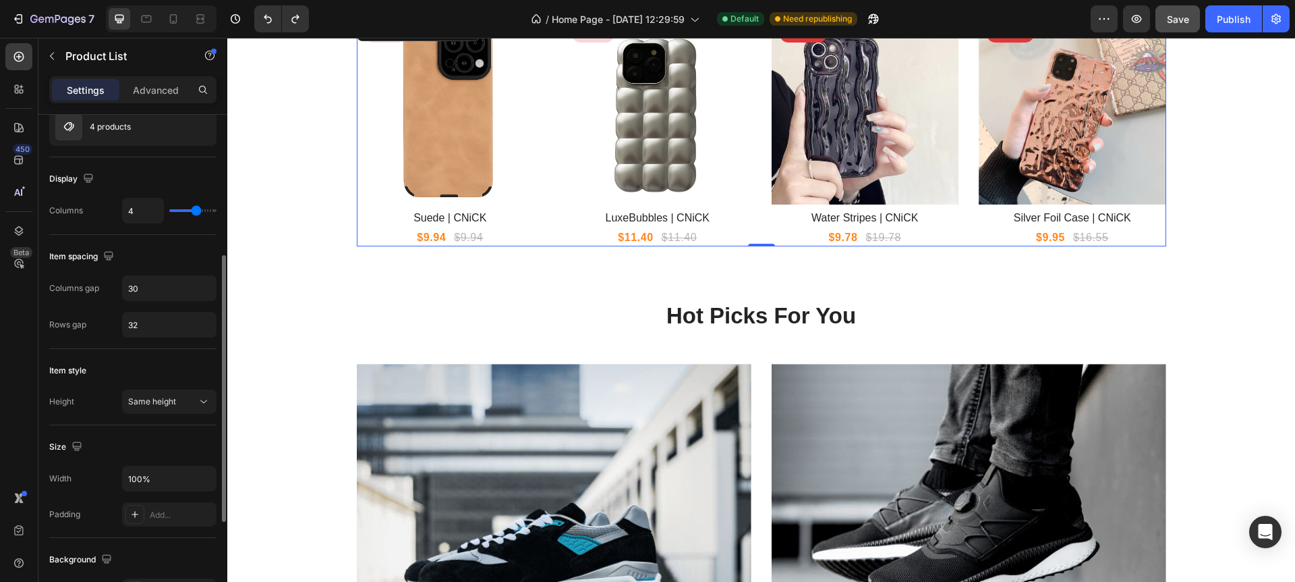
scroll to position [0, 0]
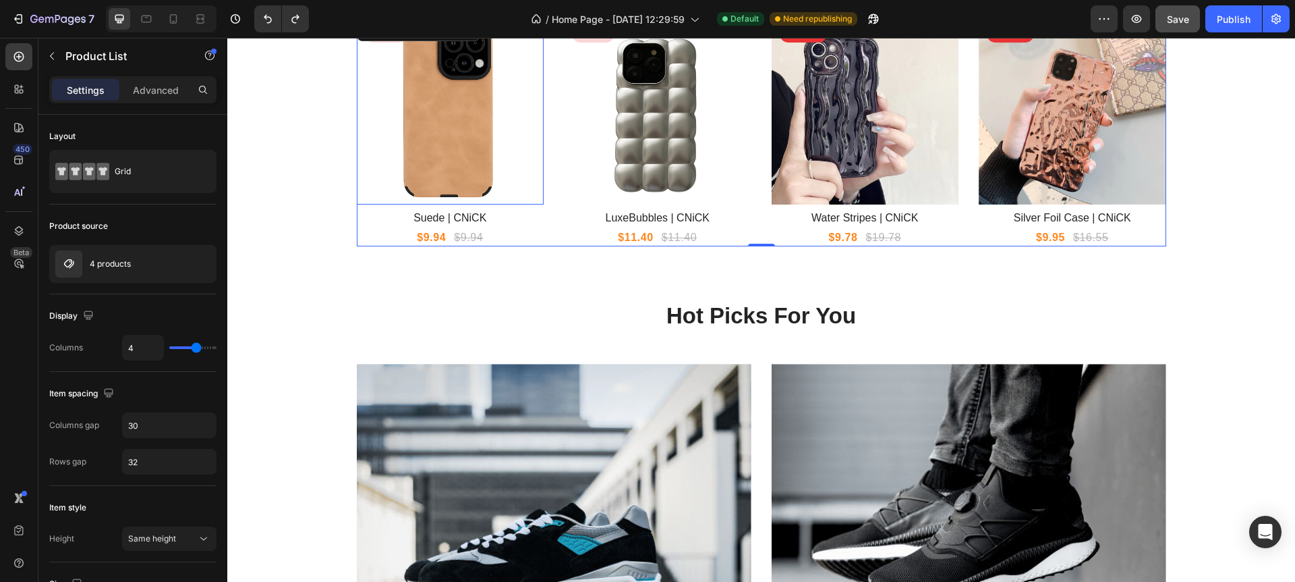
click at [479, 163] on img at bounding box center [451, 111] width 188 height 188
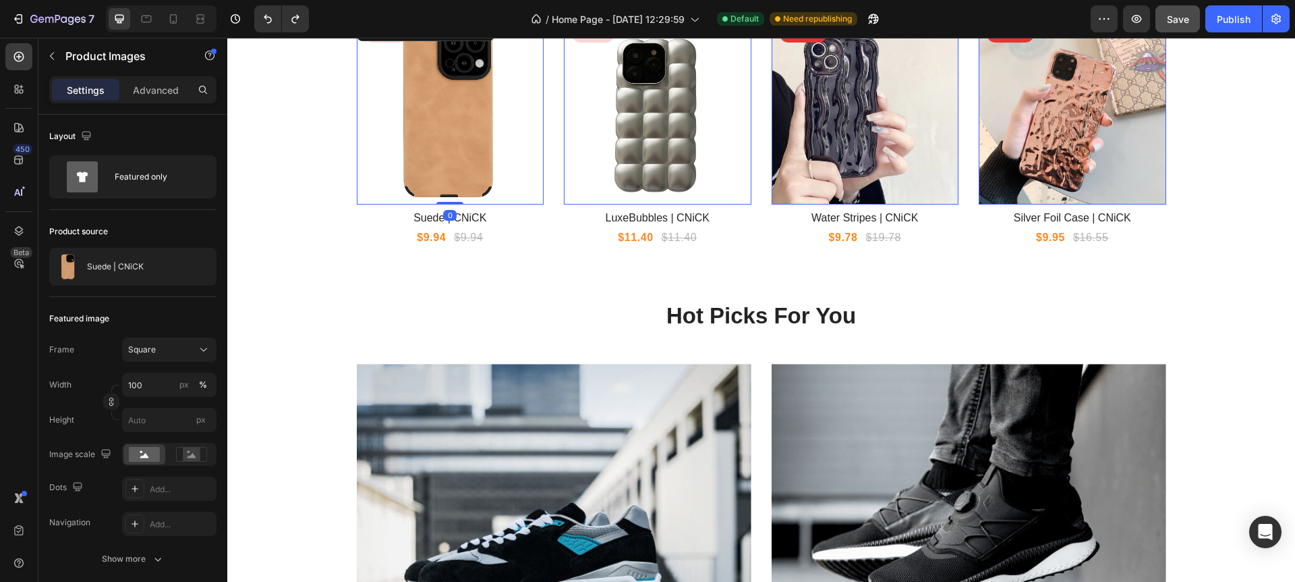
click at [690, 155] on img at bounding box center [658, 111] width 188 height 188
click at [647, 138] on img at bounding box center [658, 111] width 188 height 188
click at [507, 142] on img at bounding box center [451, 111] width 188 height 188
click at [644, 144] on img at bounding box center [658, 111] width 188 height 188
click at [780, 142] on img at bounding box center [866, 111] width 188 height 188
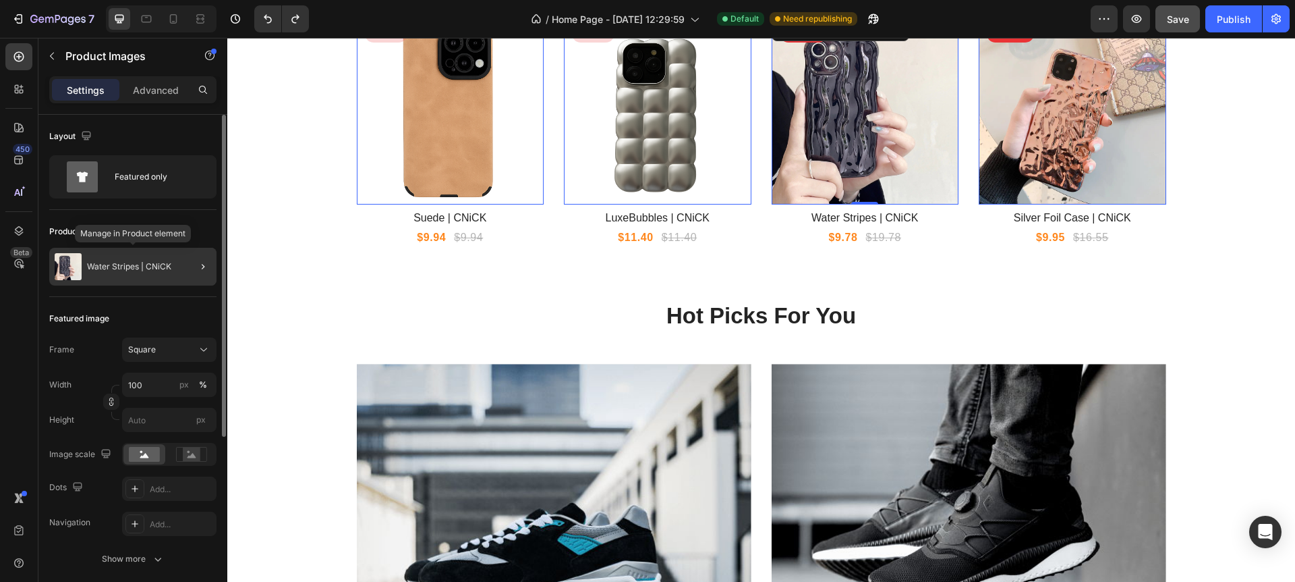
click at [66, 266] on img at bounding box center [68, 266] width 27 height 27
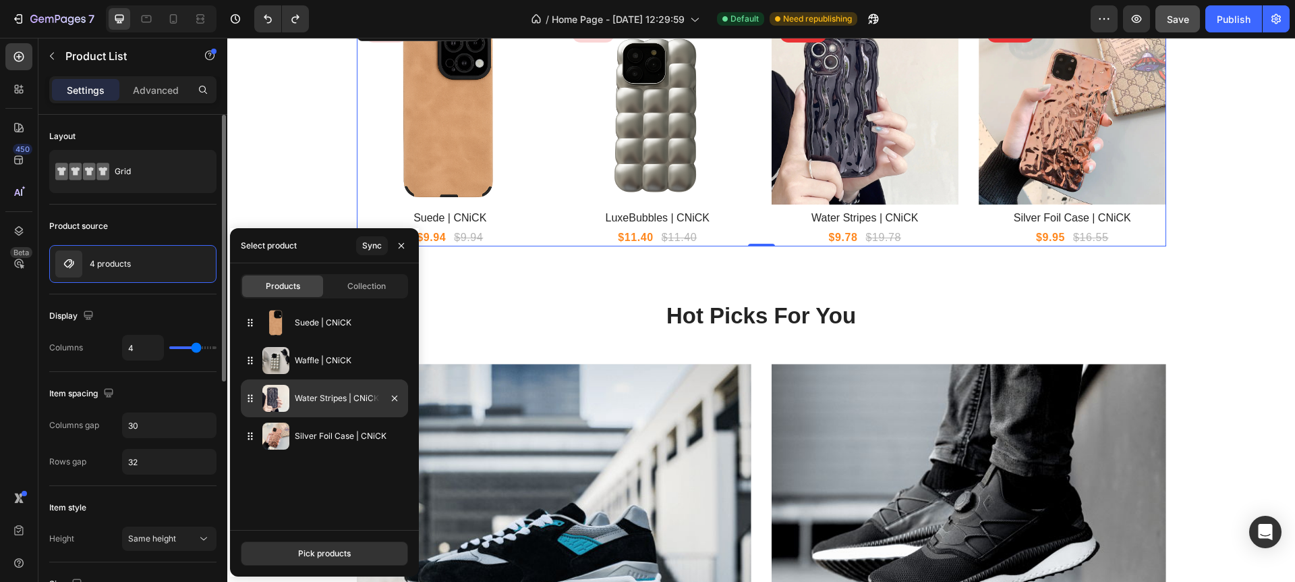
click at [279, 407] on img at bounding box center [275, 398] width 27 height 27
click at [277, 396] on img at bounding box center [275, 398] width 27 height 27
click at [355, 289] on span "Collection" at bounding box center [366, 286] width 38 height 12
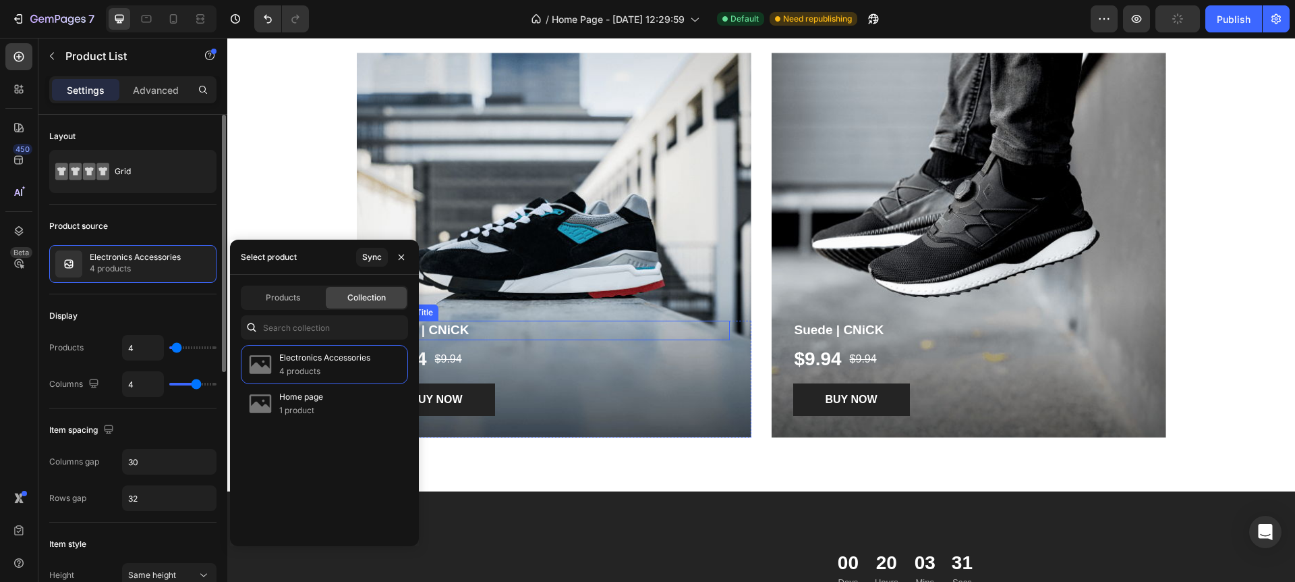
click at [586, 331] on h1 "Suede | CNiCK" at bounding box center [555, 330] width 352 height 20
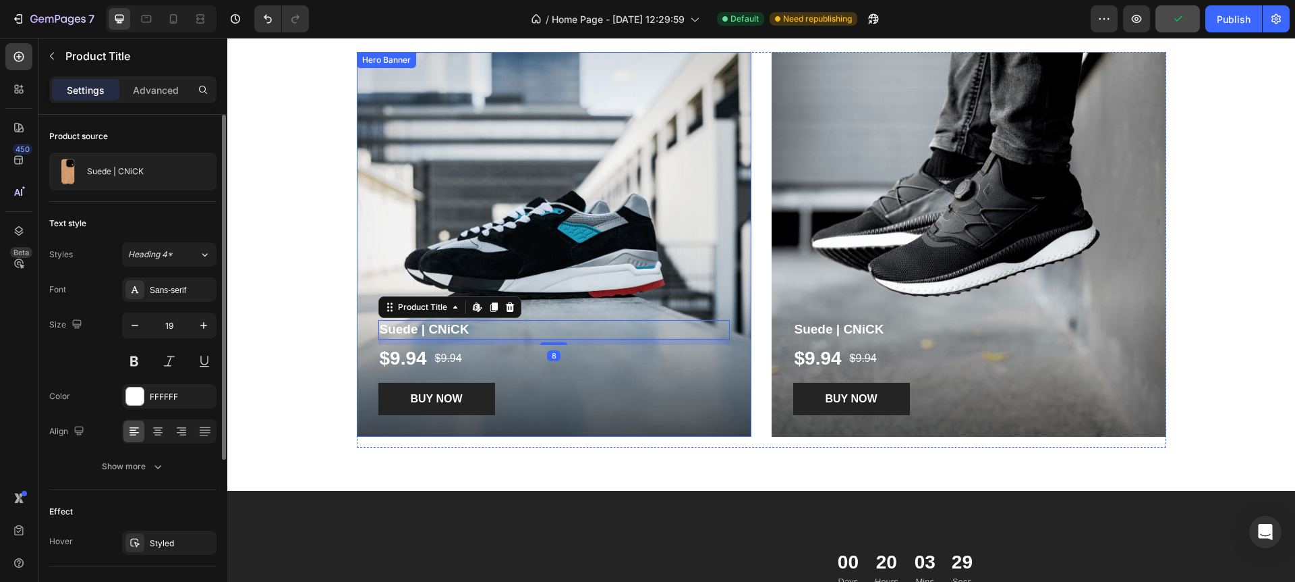
scroll to position [1777, 0]
click at [578, 192] on div "Overlay" at bounding box center [554, 243] width 395 height 385
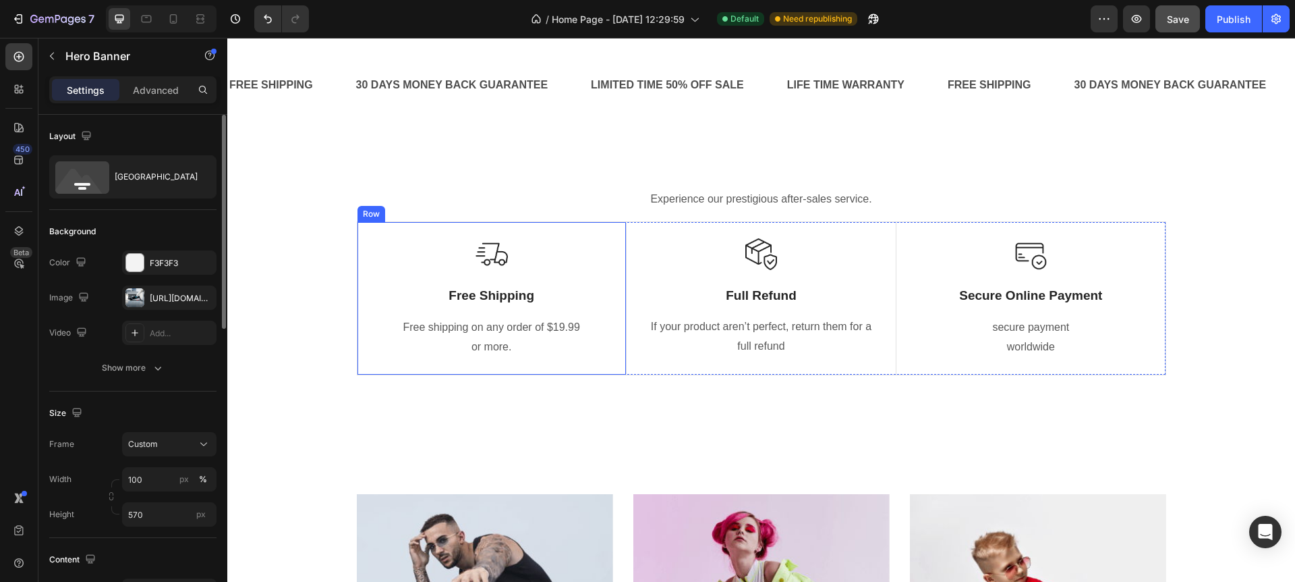
scroll to position [557, 0]
click at [360, 372] on div "Image Free Shipping Text Block Free shipping on any order of $19.99 or more. Te…" at bounding box center [492, 299] width 269 height 152
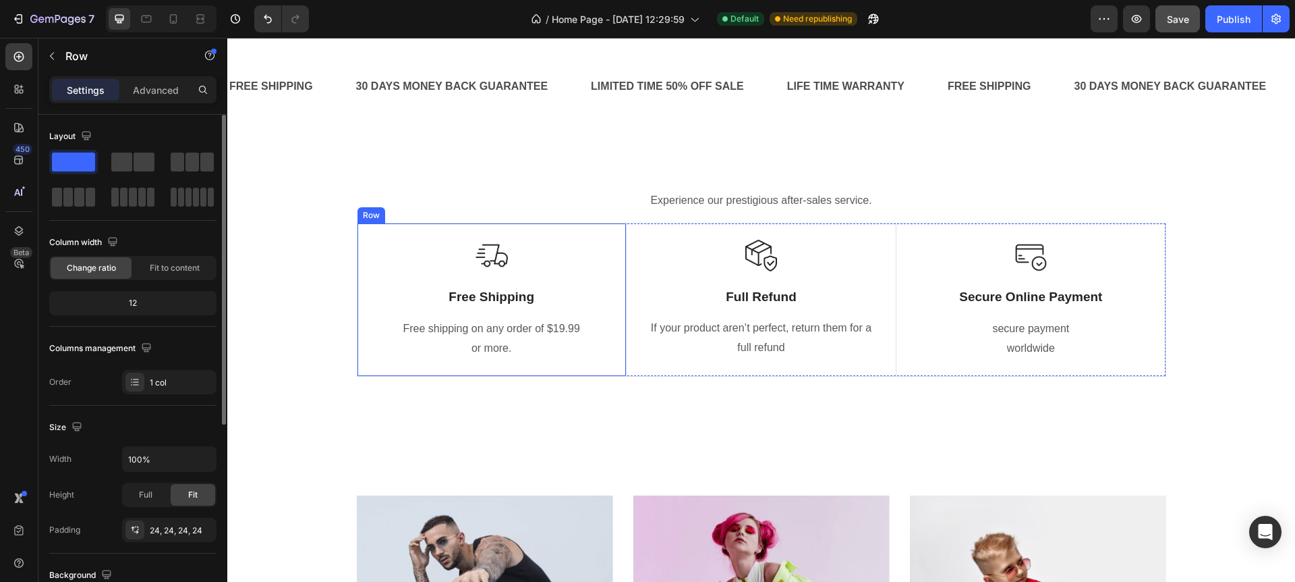
scroll to position [559, 0]
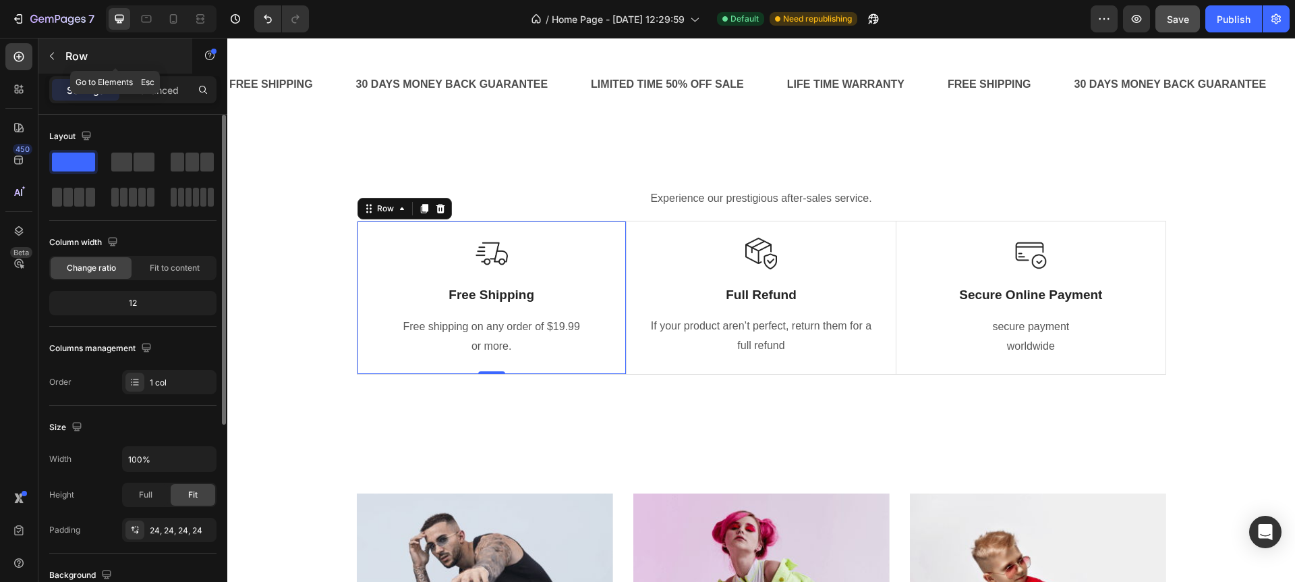
click at [51, 57] on icon "button" at bounding box center [52, 56] width 11 height 11
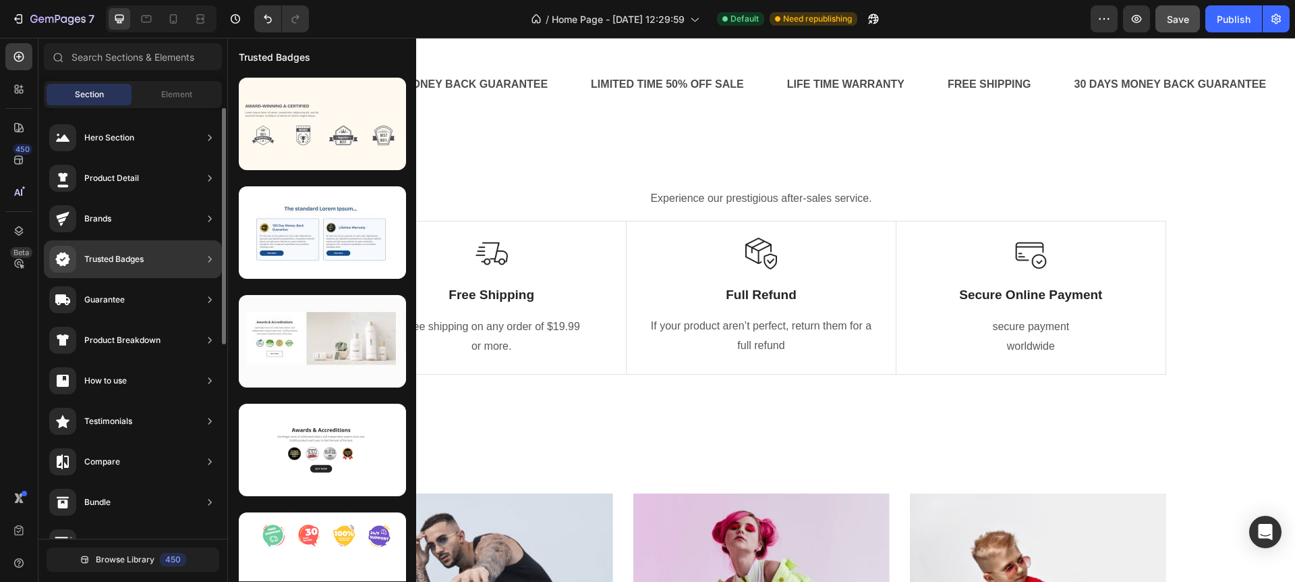
click at [138, 255] on div "Trusted Badges" at bounding box center [113, 258] width 59 height 13
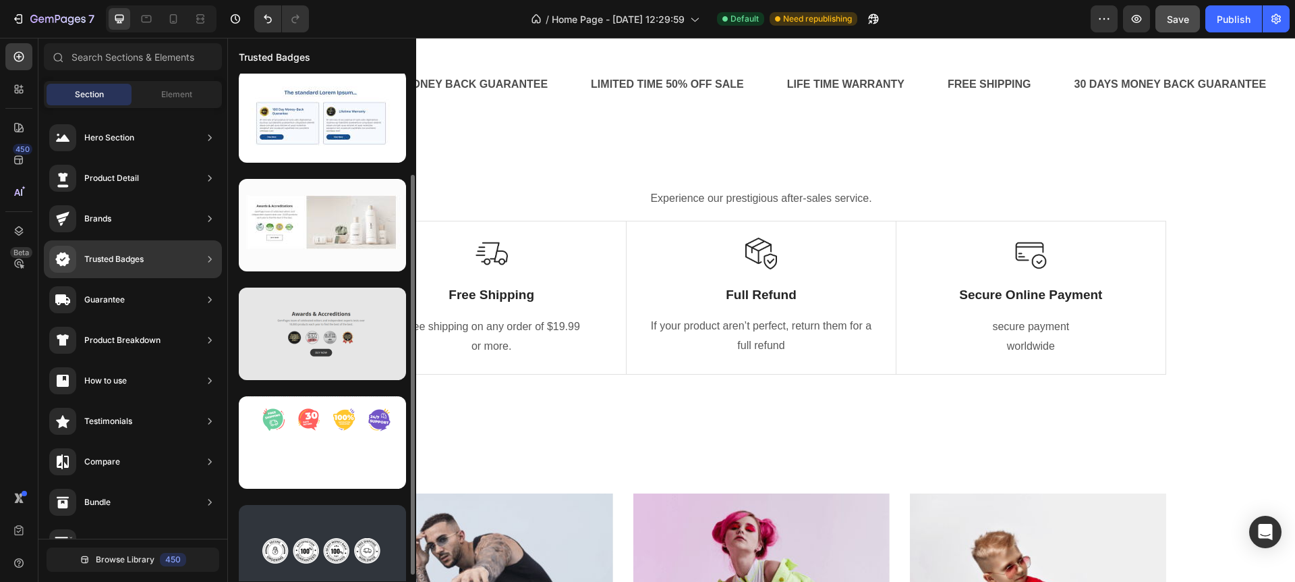
scroll to position [113, 0]
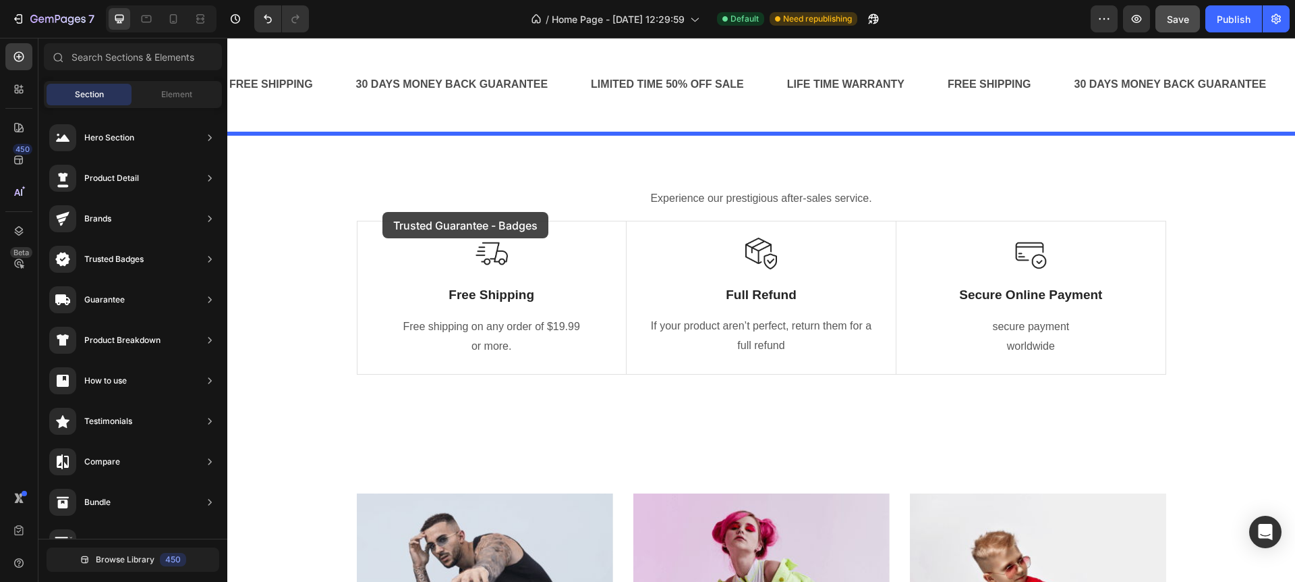
drag, startPoint x: 524, startPoint y: 561, endPoint x: 382, endPoint y: 212, distance: 377.4
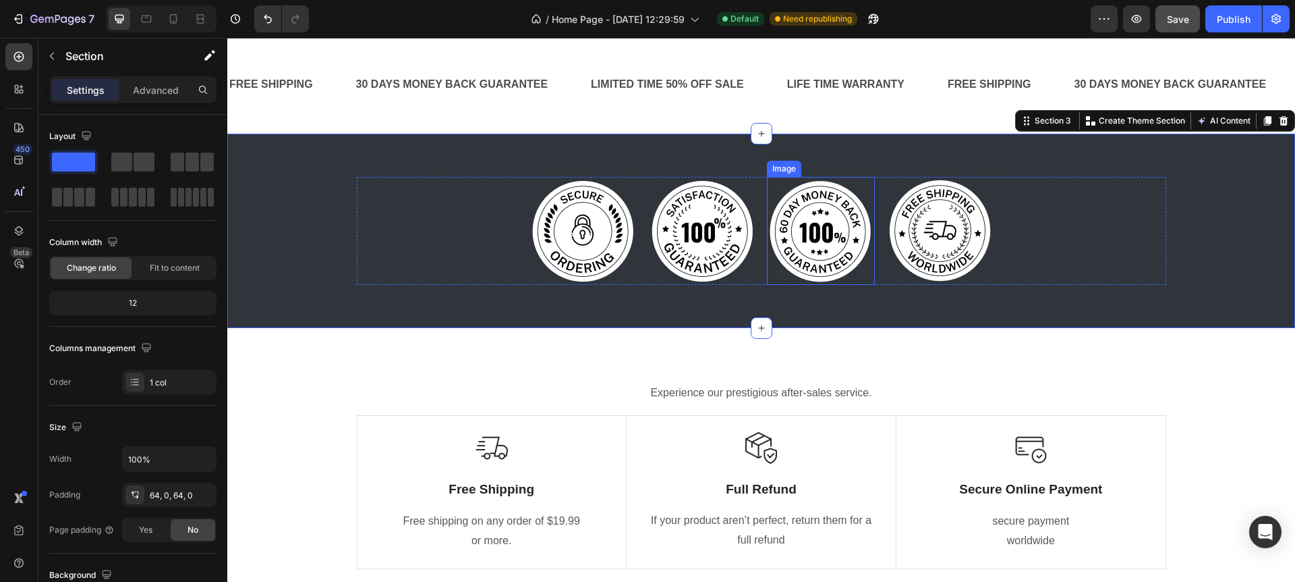
click at [800, 242] on img at bounding box center [821, 231] width 108 height 108
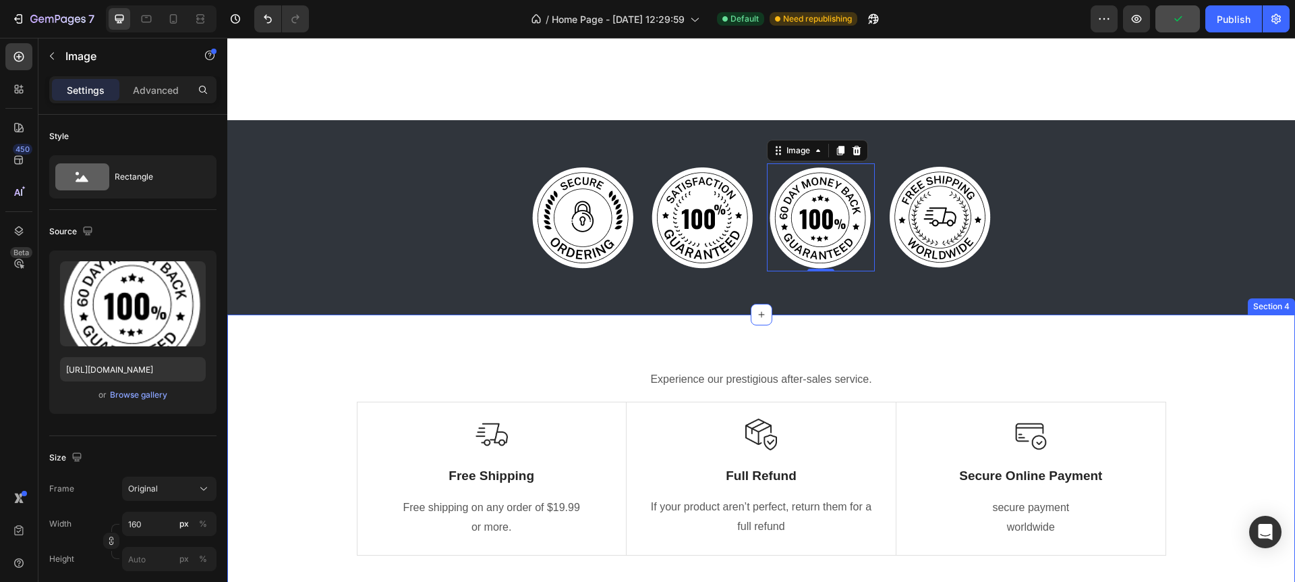
scroll to position [693, 0]
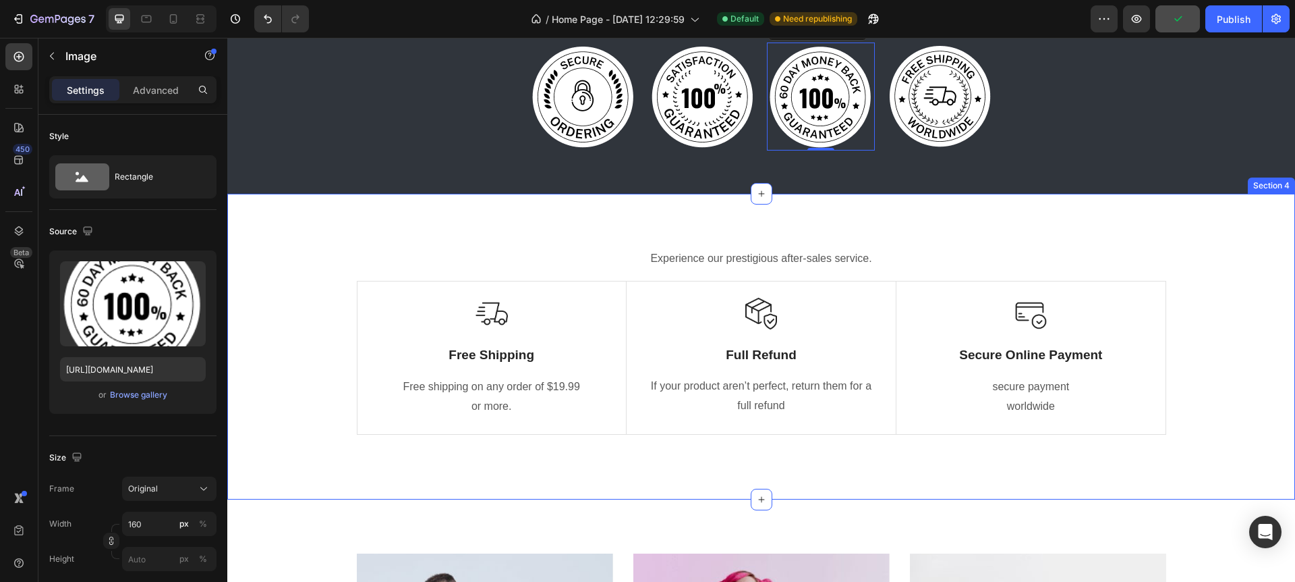
click at [595, 223] on div "Experience our prestigious after-sales service. Text block Row Image Free Shipp…" at bounding box center [761, 347] width 1068 height 306
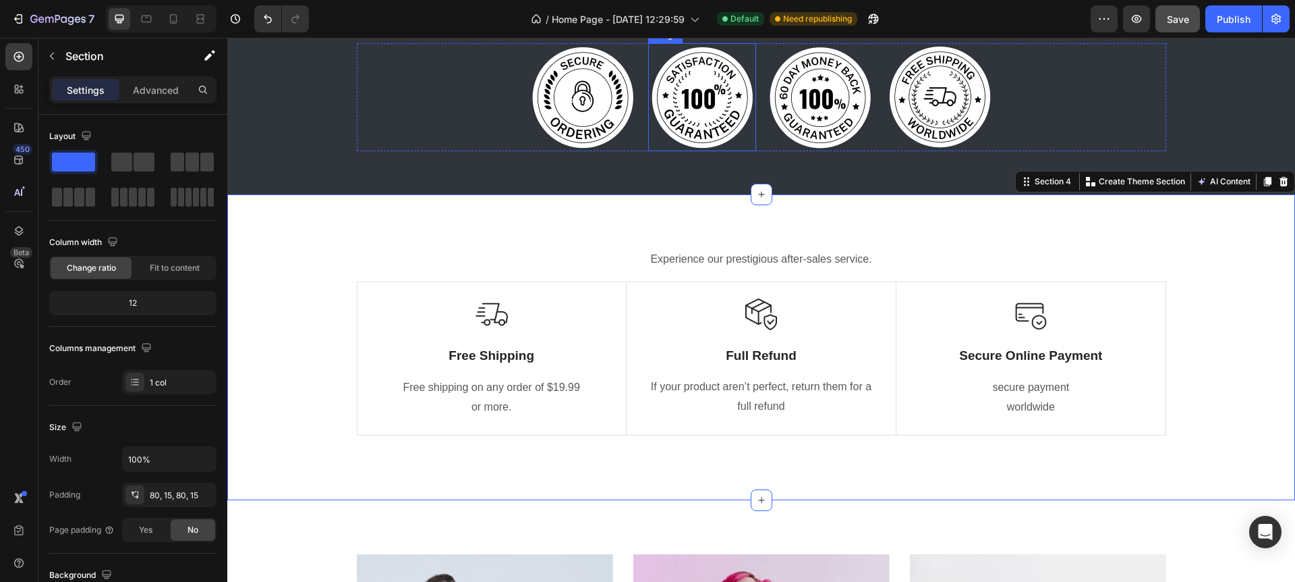
scroll to position [622, 0]
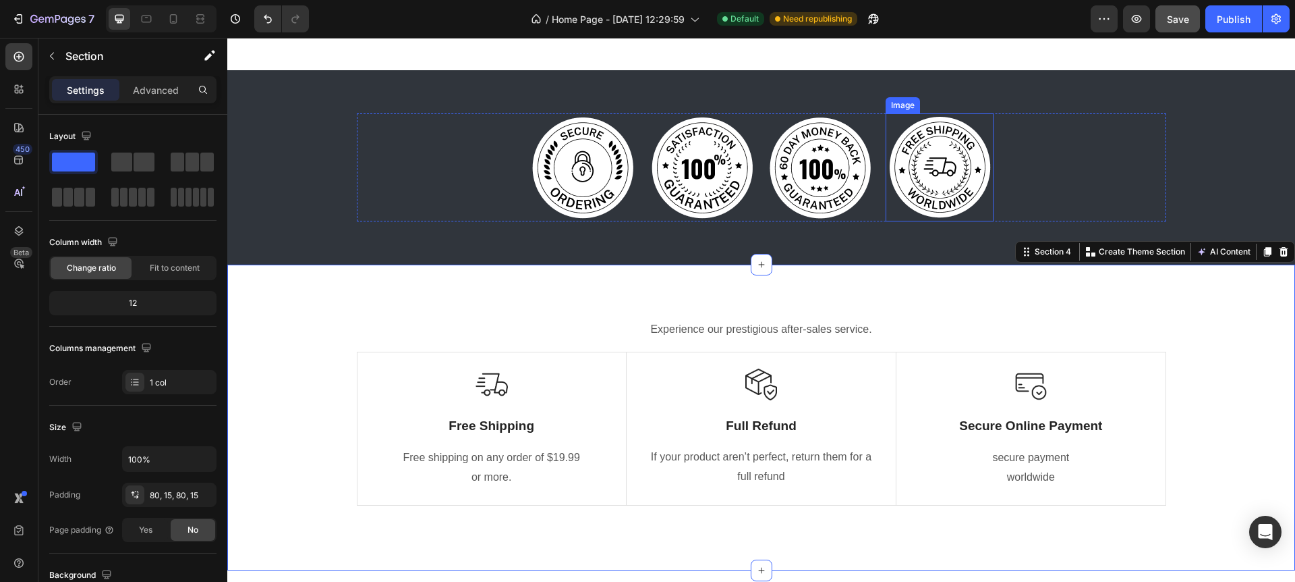
click at [954, 161] on img at bounding box center [940, 167] width 108 height 108
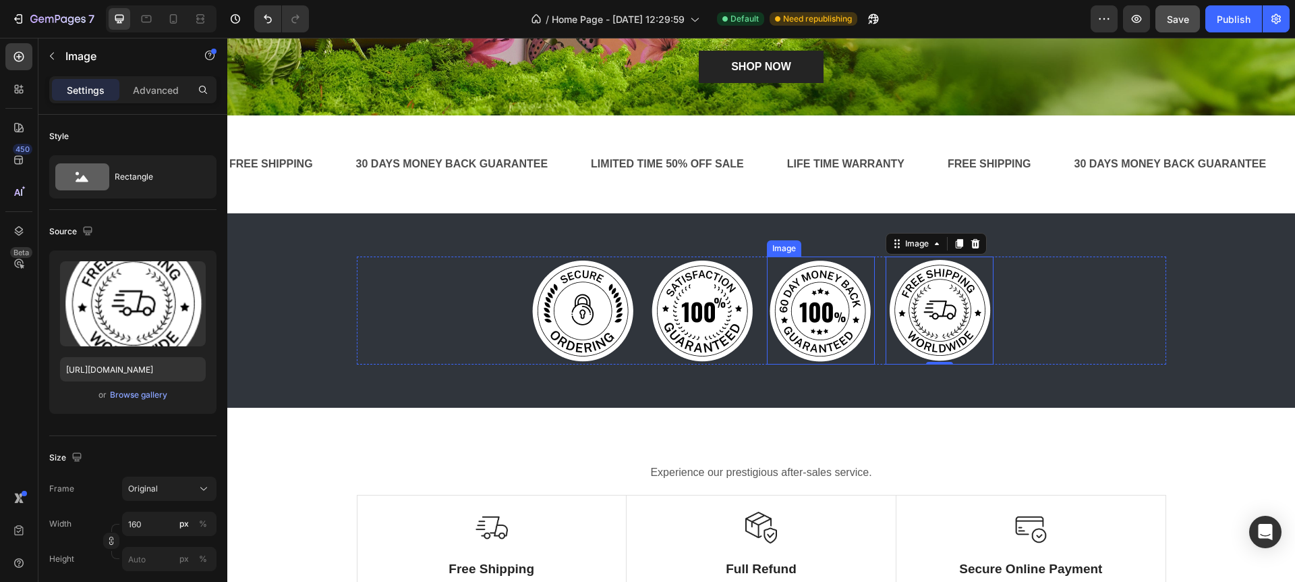
scroll to position [480, 0]
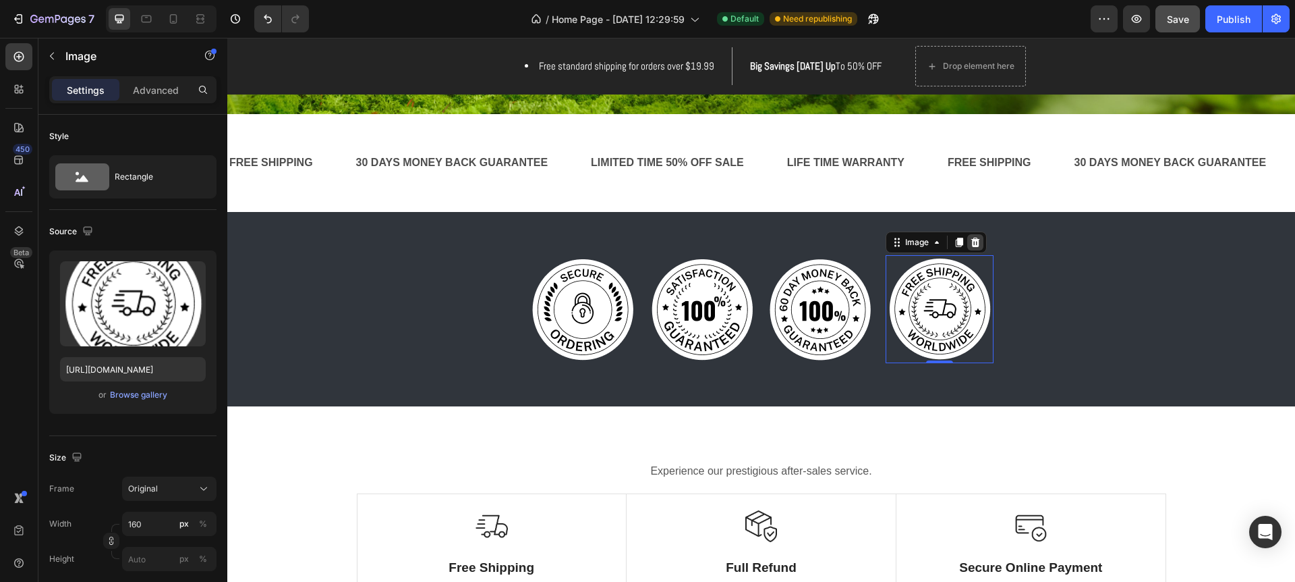
click at [978, 240] on icon at bounding box center [975, 241] width 9 height 9
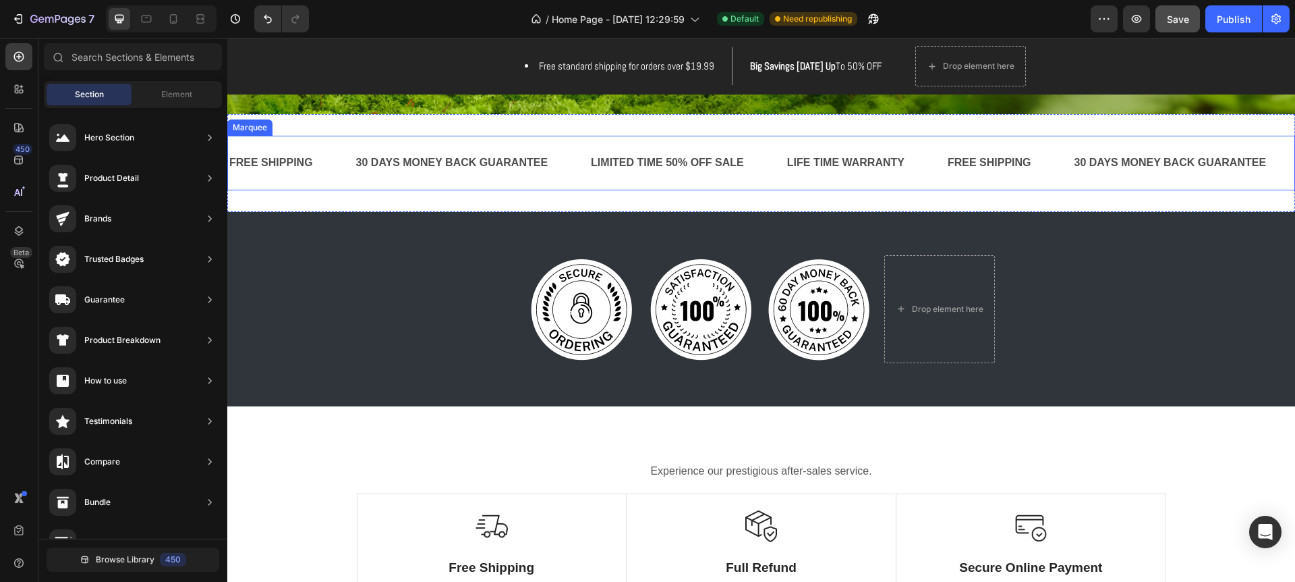
click at [802, 180] on div "FREE SHIPPING Text Block 30 DAYS MONEY BACK GUARANTEE Text Block LIMITED TIME 5…" at bounding box center [761, 163] width 1068 height 55
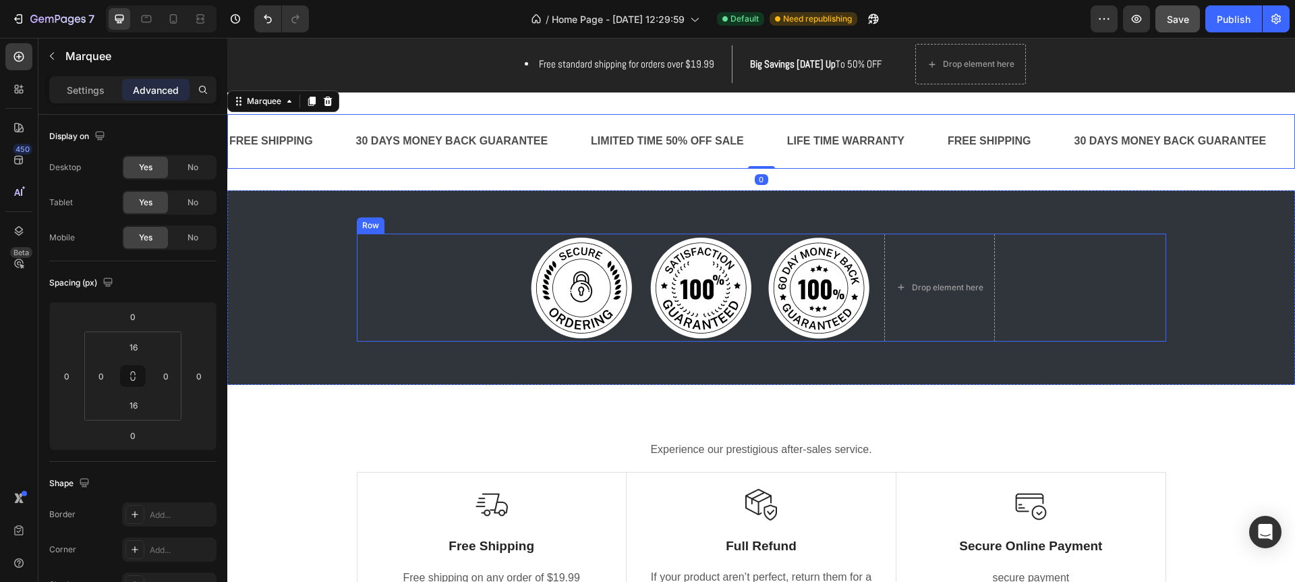
scroll to position [485, 0]
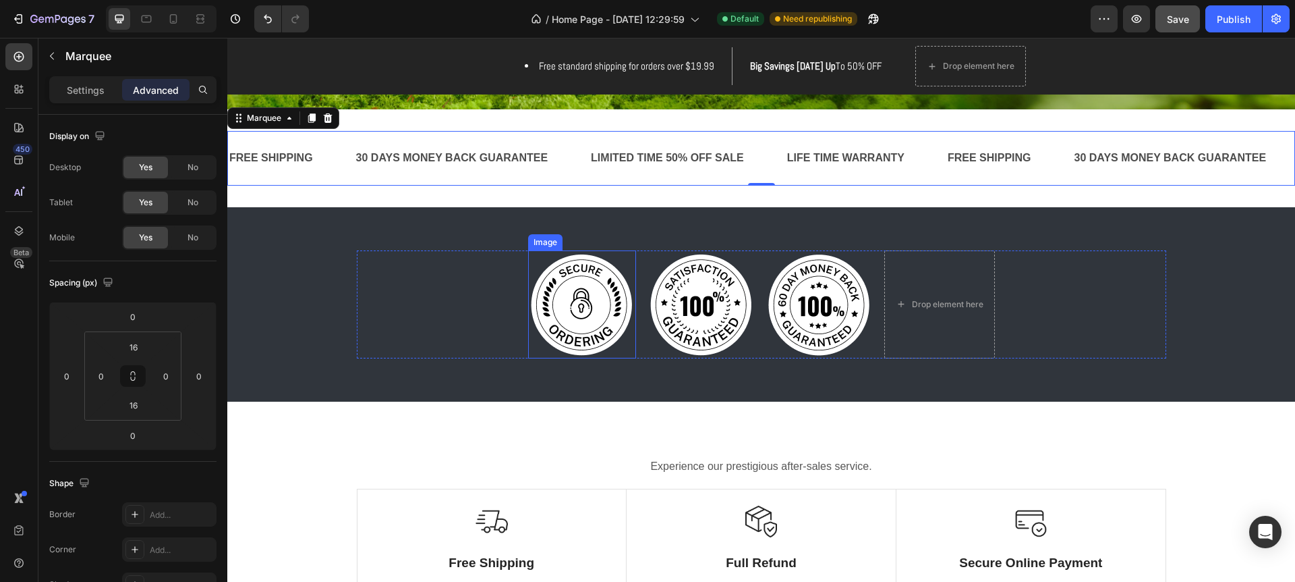
click at [572, 317] on img at bounding box center [582, 304] width 108 height 108
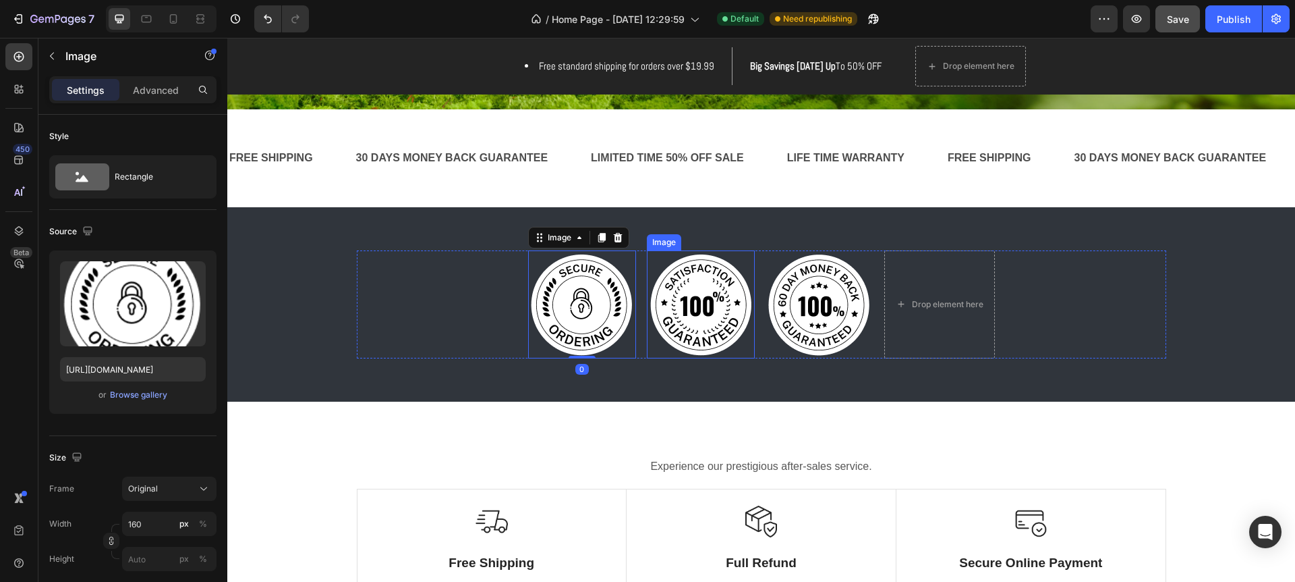
click at [688, 312] on img at bounding box center [701, 304] width 108 height 108
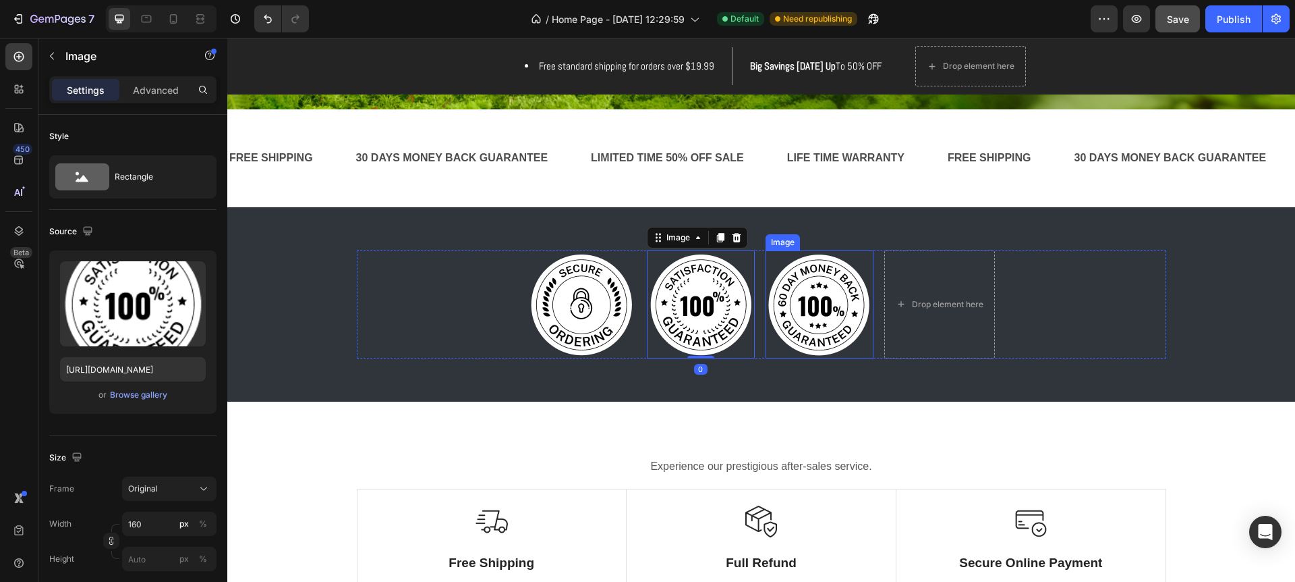
click at [792, 312] on img at bounding box center [820, 304] width 108 height 108
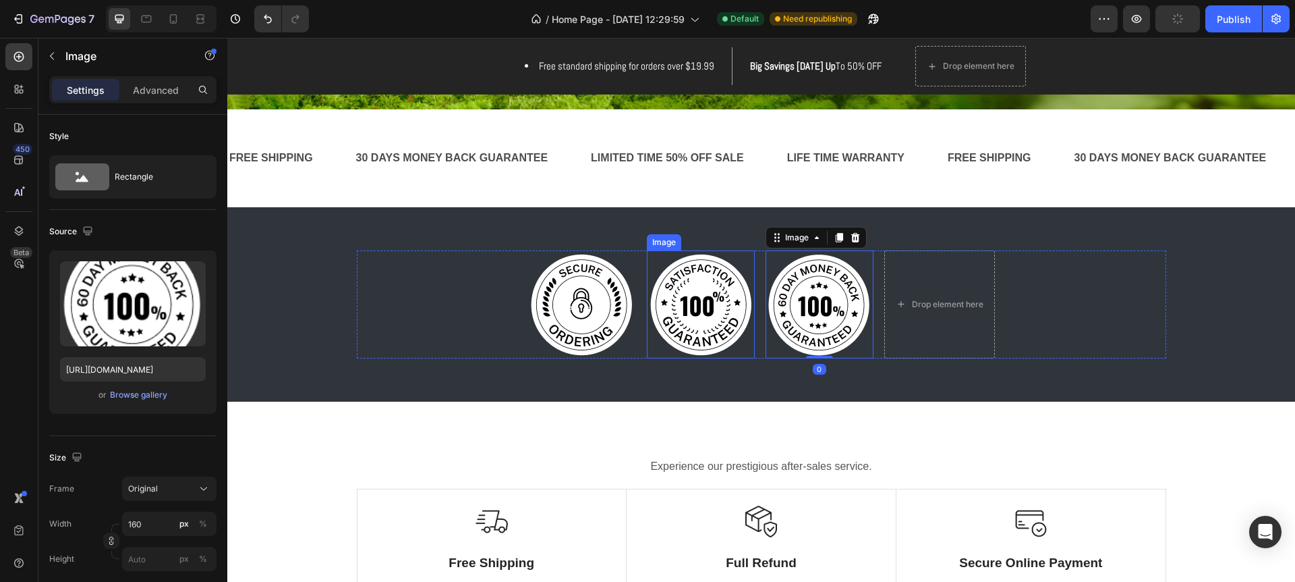
click at [710, 312] on img at bounding box center [701, 304] width 108 height 108
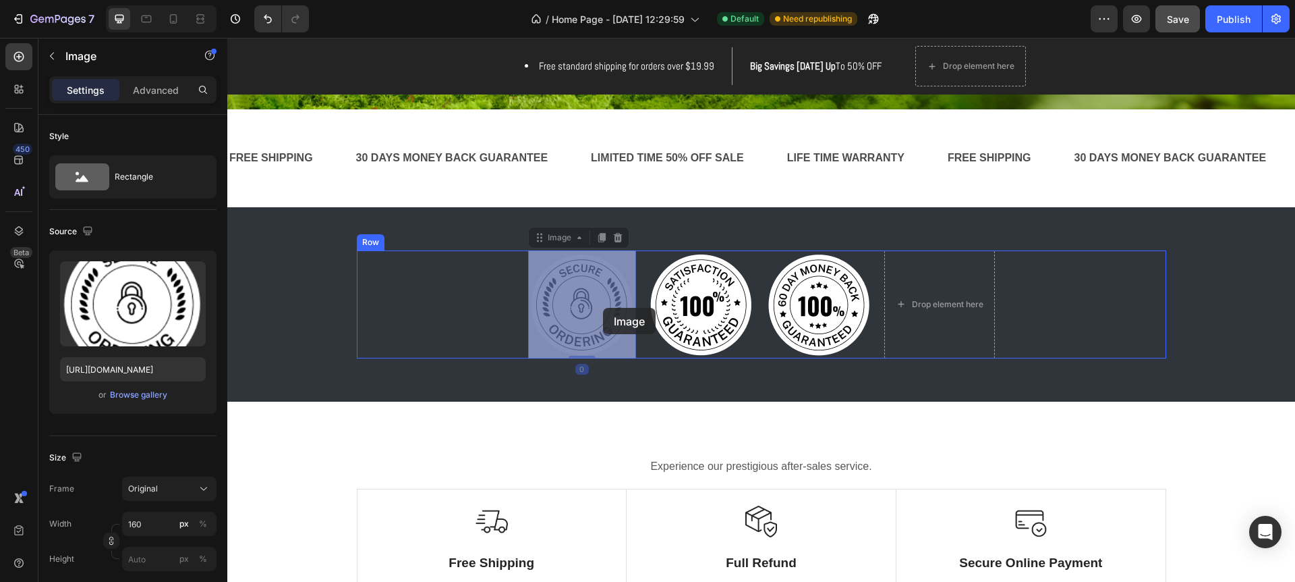
drag, startPoint x: 571, startPoint y: 309, endPoint x: 603, endPoint y: 308, distance: 31.7
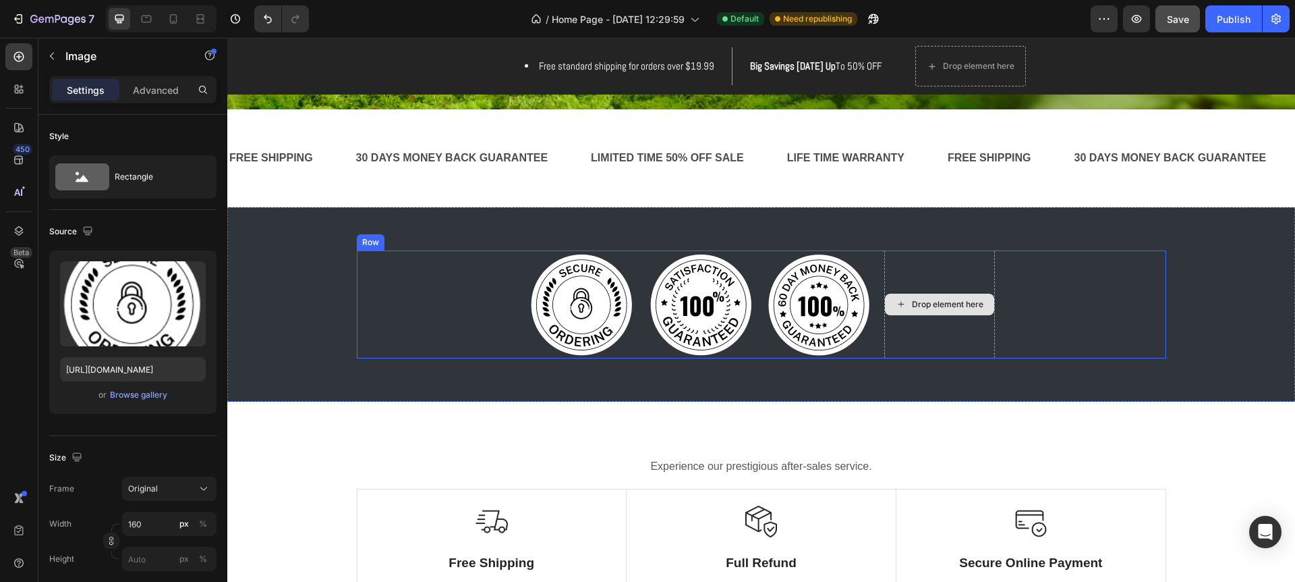
click at [933, 293] on div "Drop element here" at bounding box center [939, 304] width 109 height 22
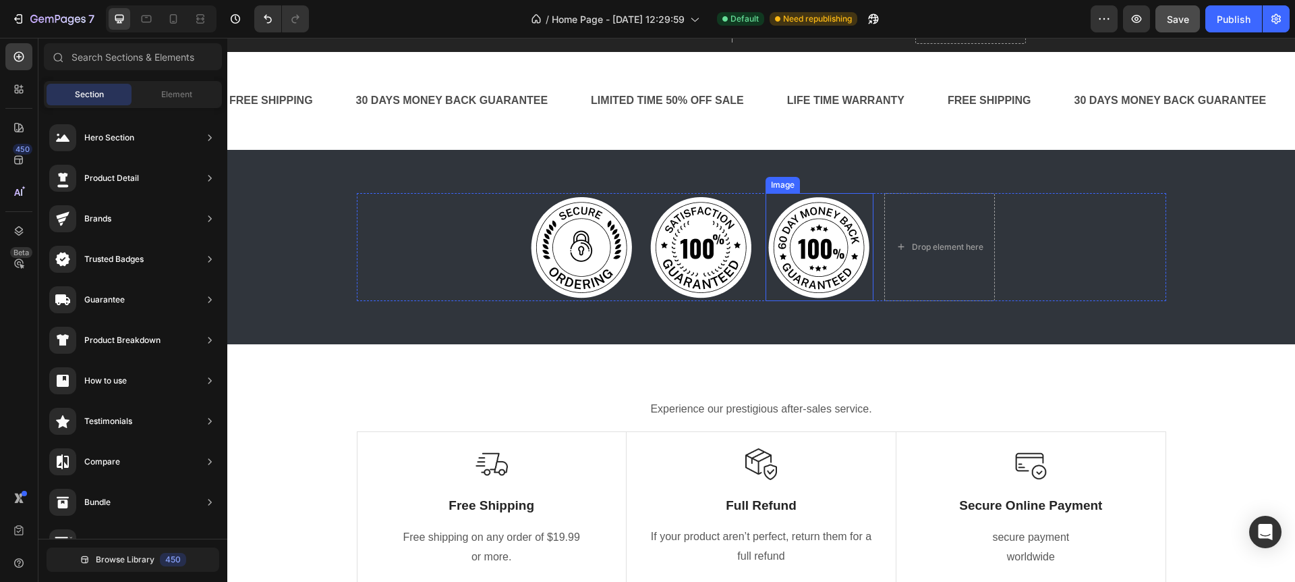
scroll to position [563, 0]
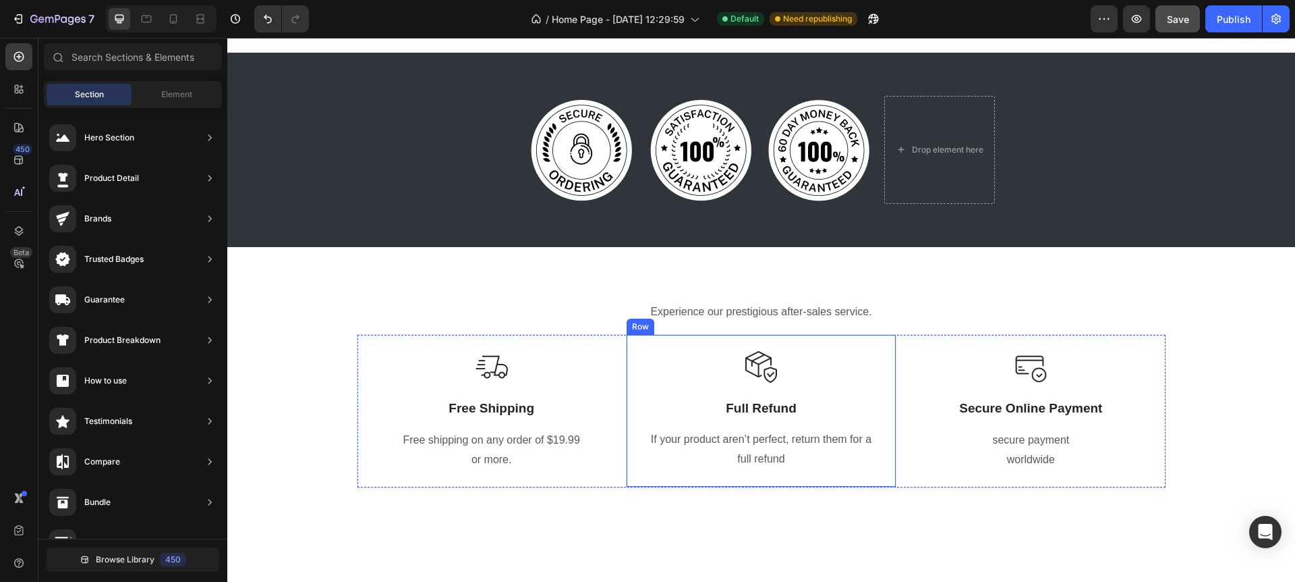
click at [793, 358] on div at bounding box center [761, 367] width 237 height 32
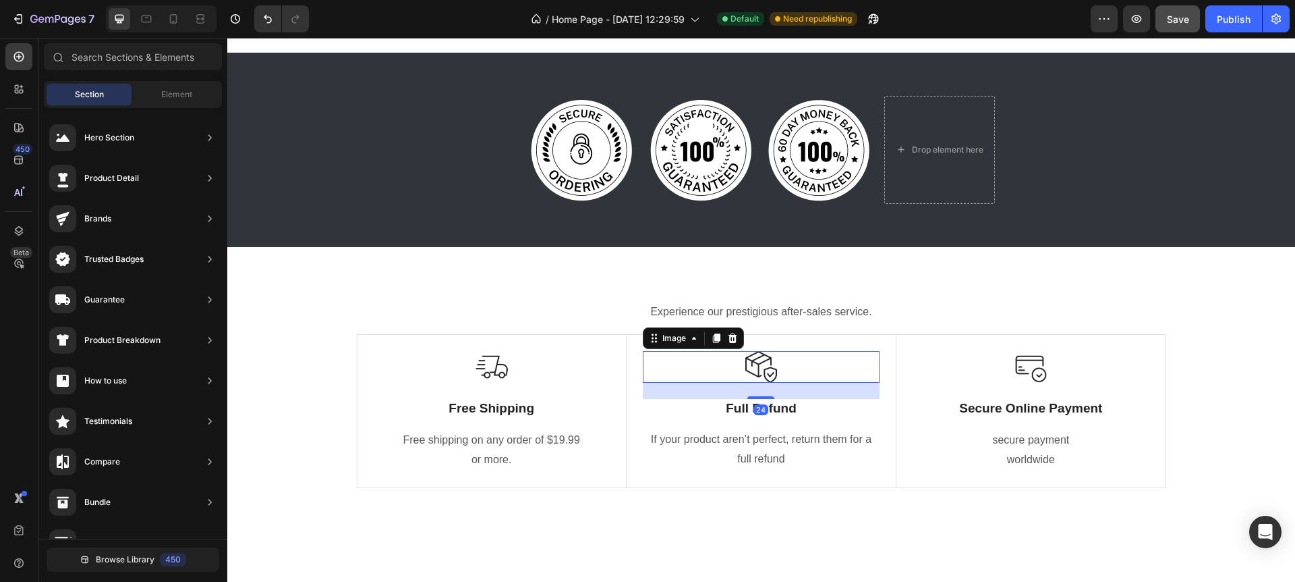
scroll to position [648, 0]
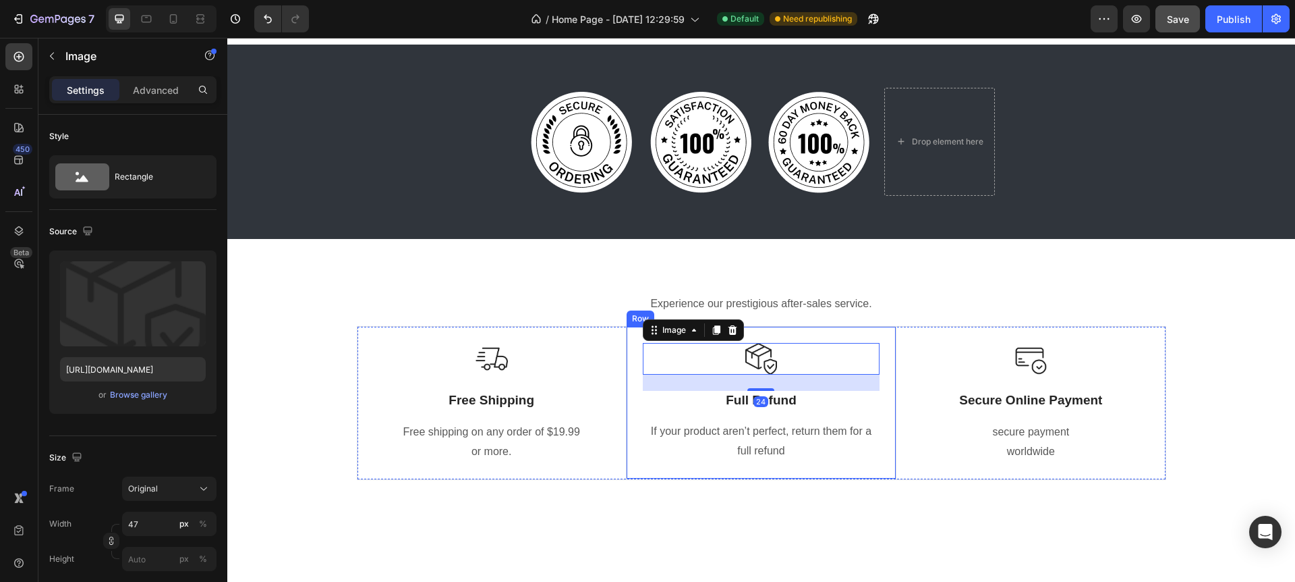
click at [874, 335] on div "Image 24 Full Refund Text Block If your product aren’t perfect, return them for…" at bounding box center [761, 403] width 269 height 152
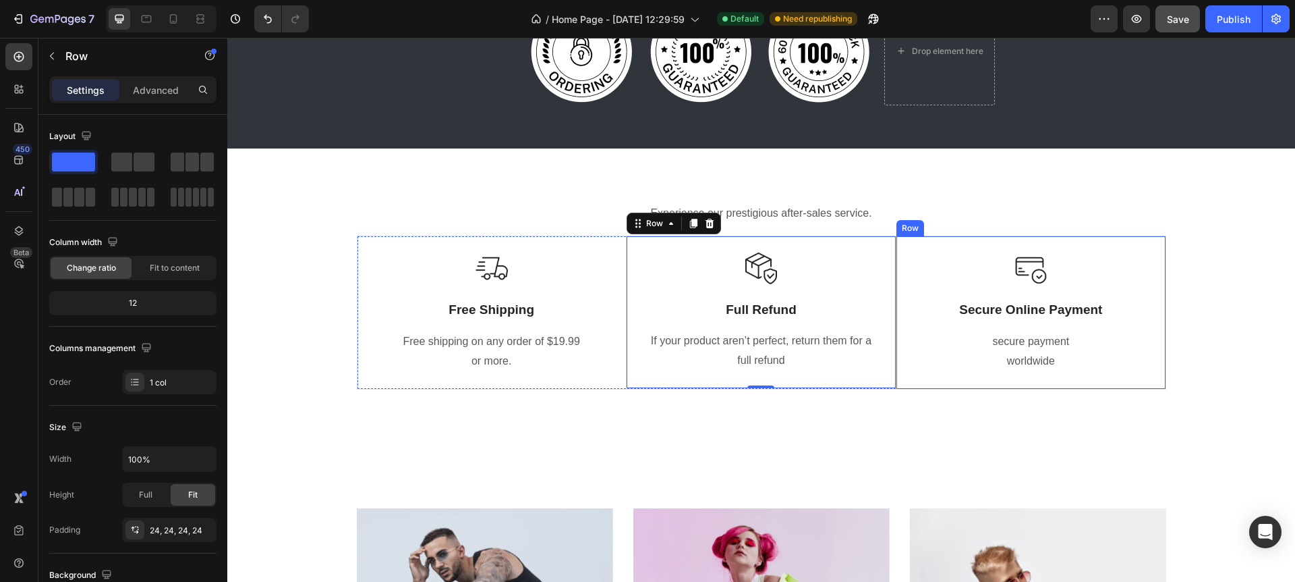
scroll to position [730, 0]
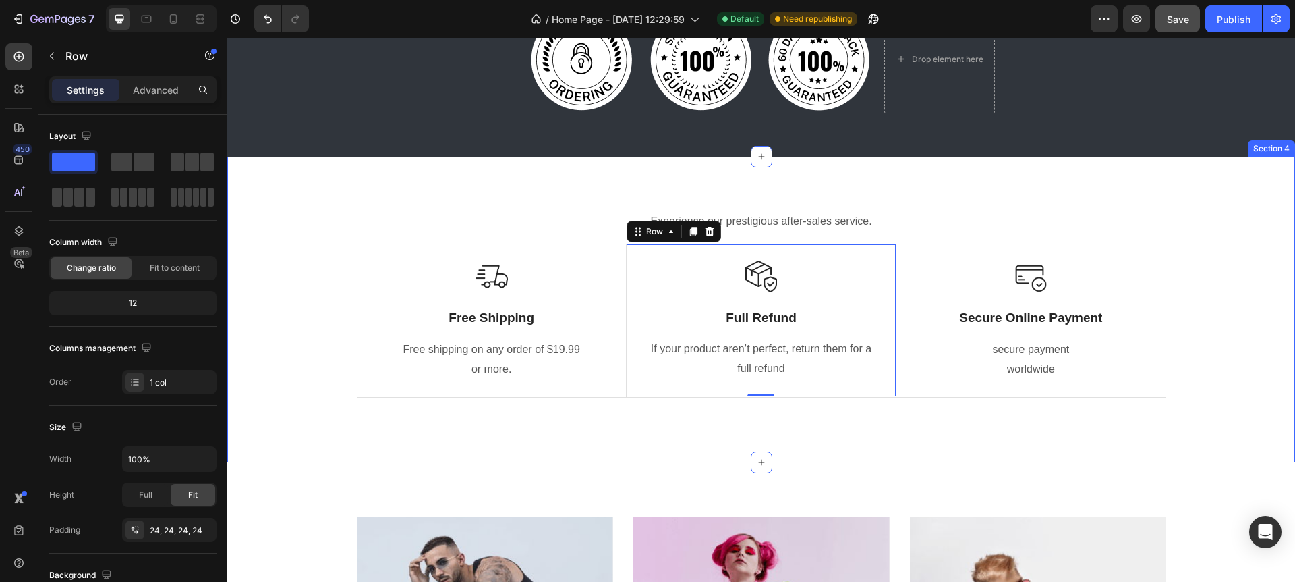
click at [797, 433] on div "Experience our prestigious after-sales service. Text block Row Image Free Shipp…" at bounding box center [761, 310] width 1068 height 306
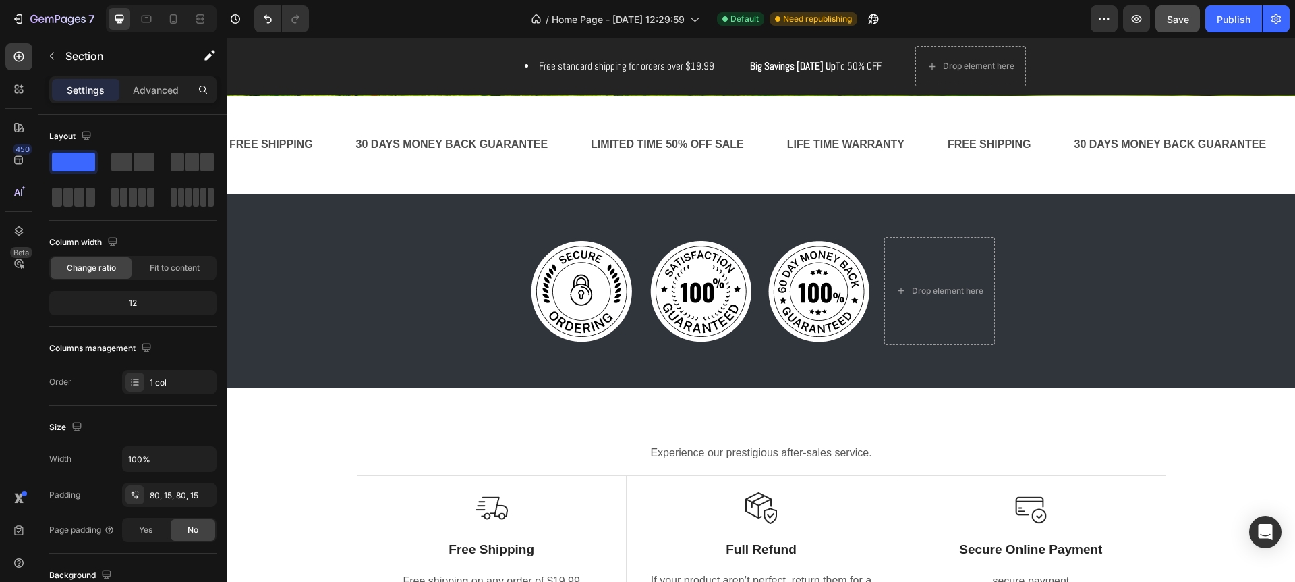
scroll to position [493, 0]
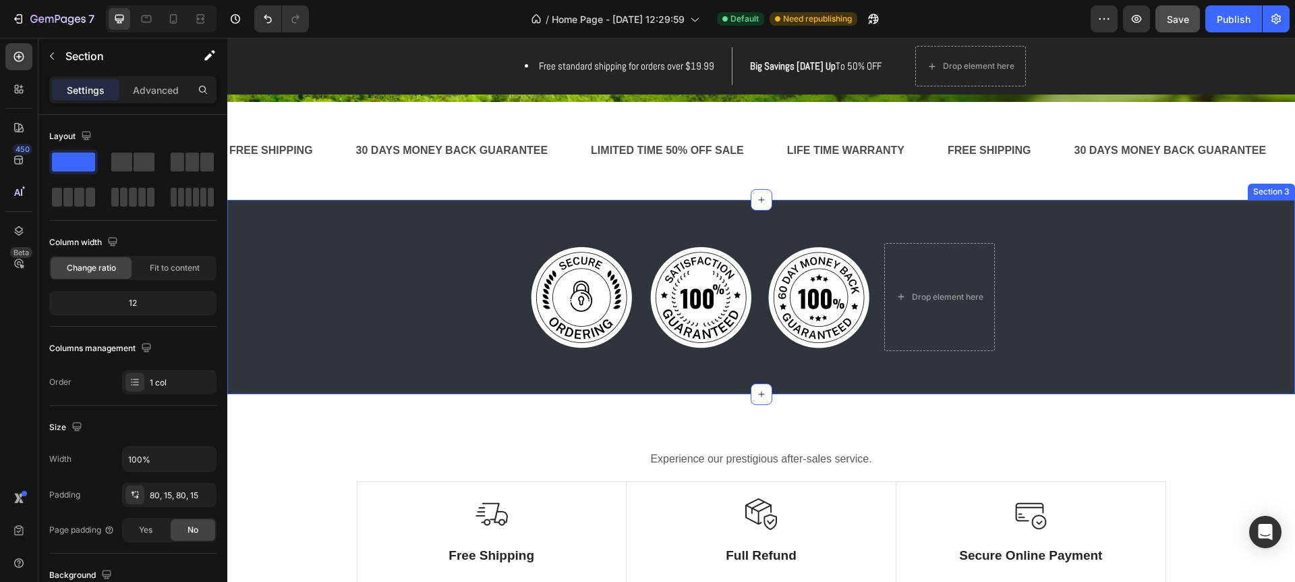
click at [316, 349] on div "Image Image Image Drop element here Row" at bounding box center [761, 297] width 1068 height 108
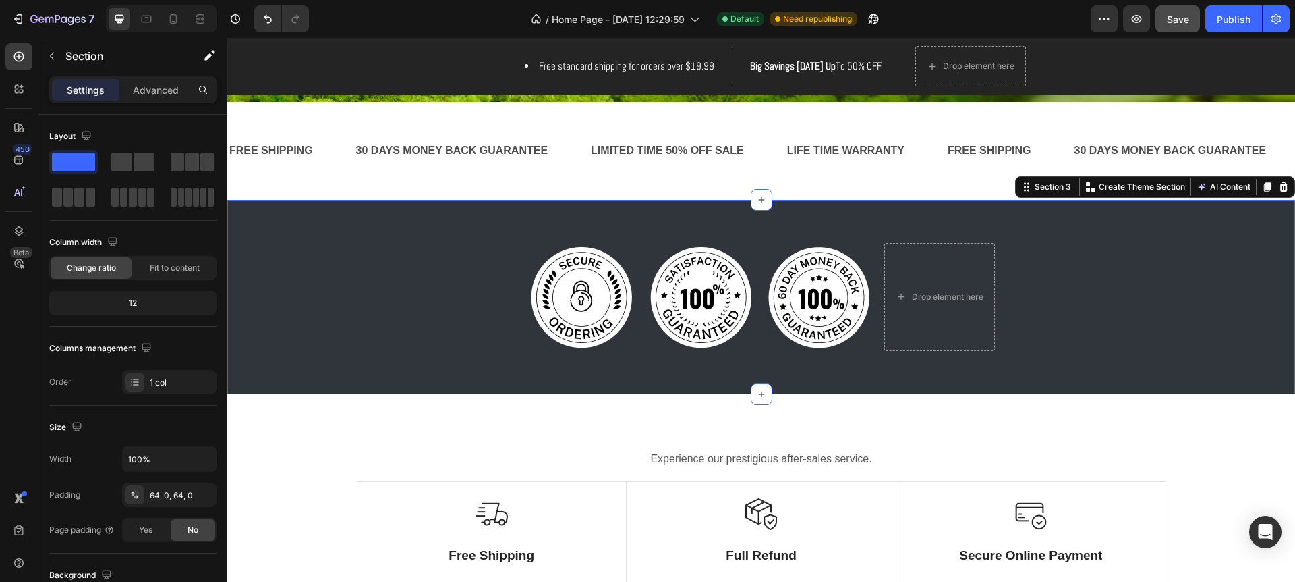
click at [315, 362] on div "Image Image Image Drop element here Row Section 3 You can create reusable secti…" at bounding box center [761, 297] width 1068 height 194
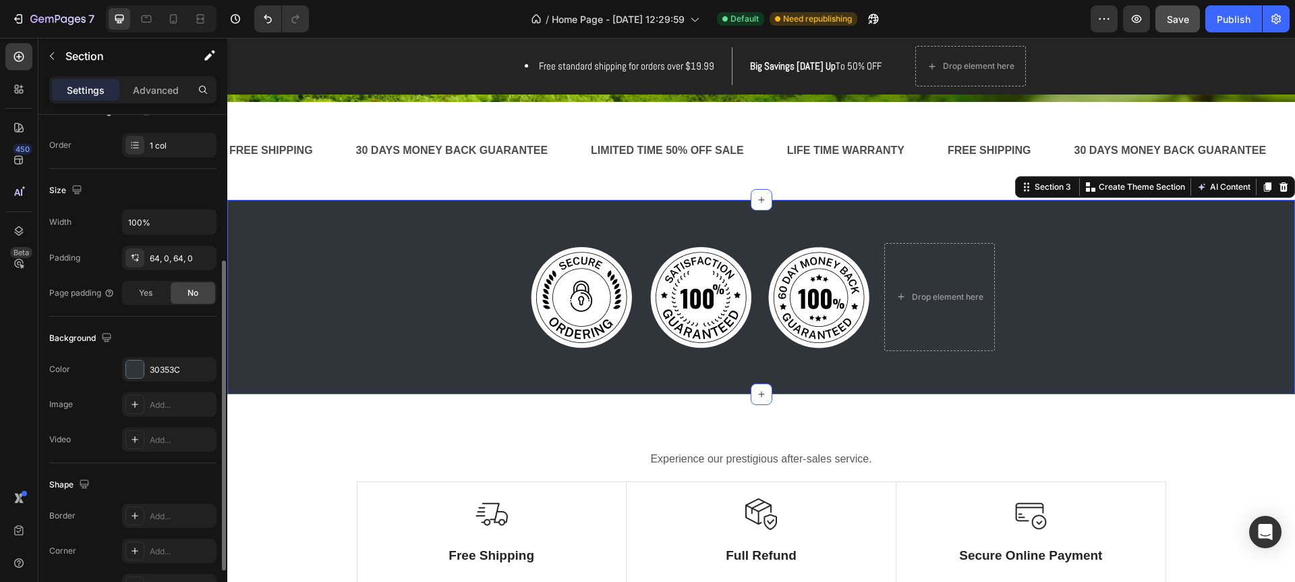
scroll to position [318, 0]
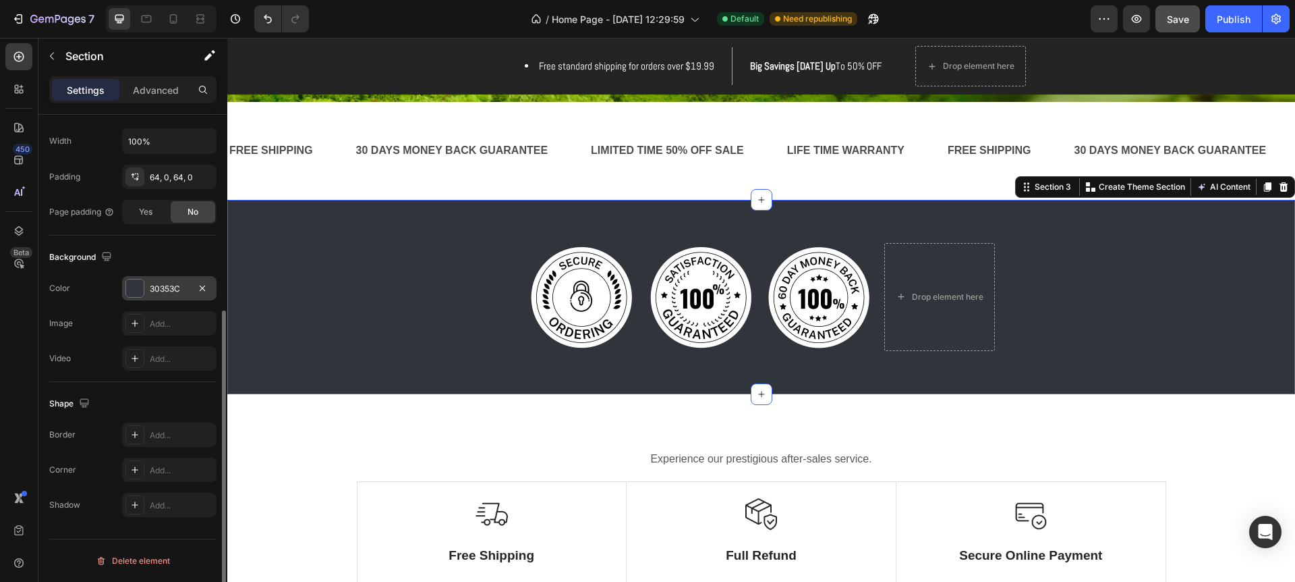
click at [131, 290] on div at bounding box center [135, 288] width 18 height 18
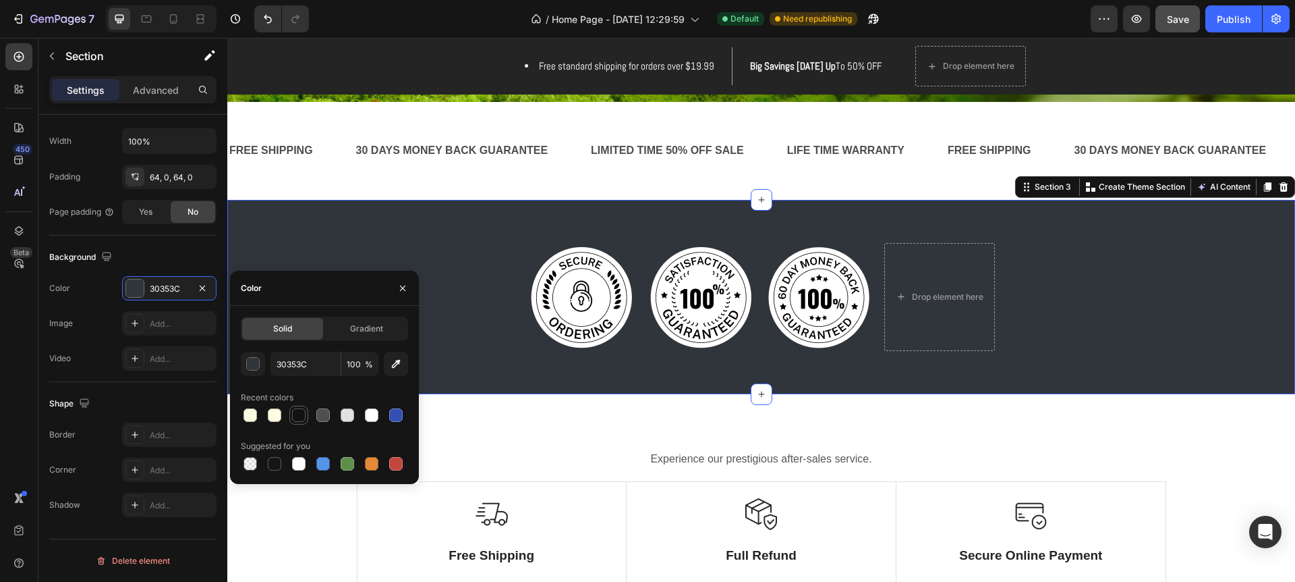
click at [302, 414] on div at bounding box center [298, 414] width 13 height 13
type input "121212"
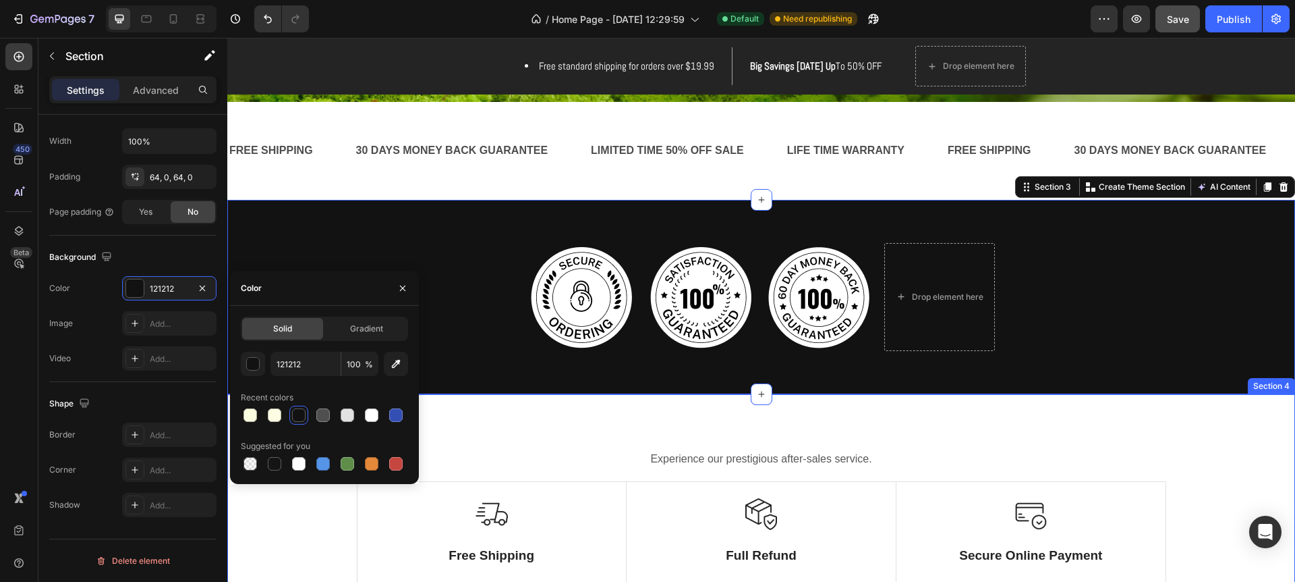
click at [505, 414] on div "Experience our prestigious after-sales service. Text block Row Image Free Shipp…" at bounding box center [761, 547] width 1068 height 306
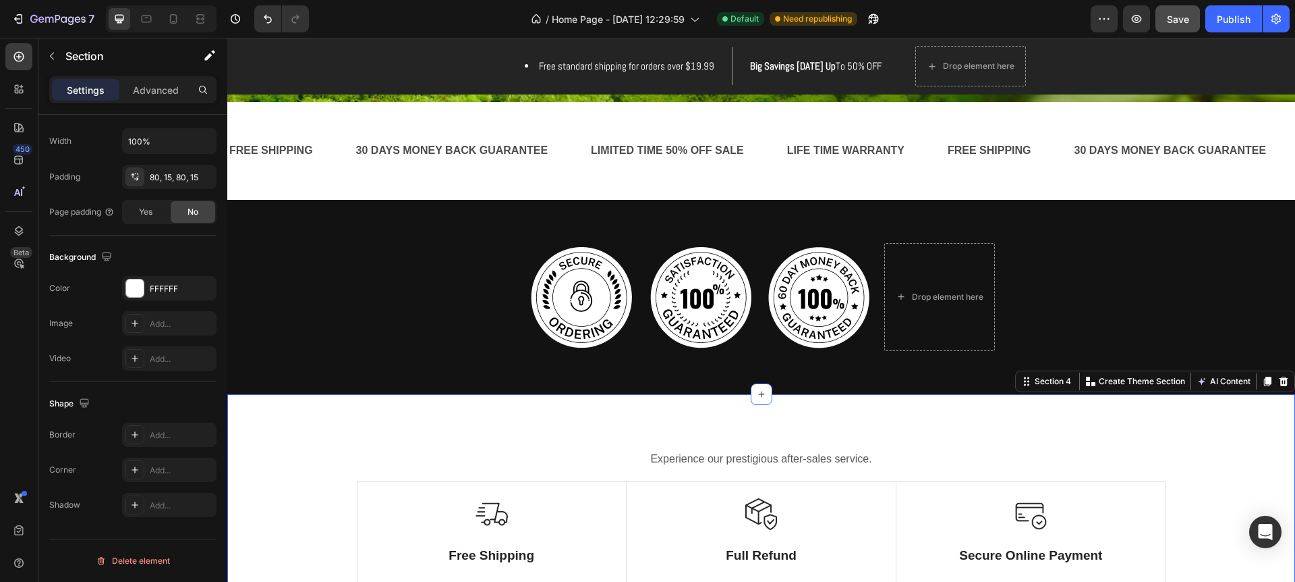
click at [482, 476] on div "Experience our prestigious after-sales service. Text block Row Image Free Shipp…" at bounding box center [761, 547] width 1048 height 198
click at [269, 475] on div "Experience our prestigious after-sales service. Text block Row Image Free Shipp…" at bounding box center [761, 547] width 1048 height 198
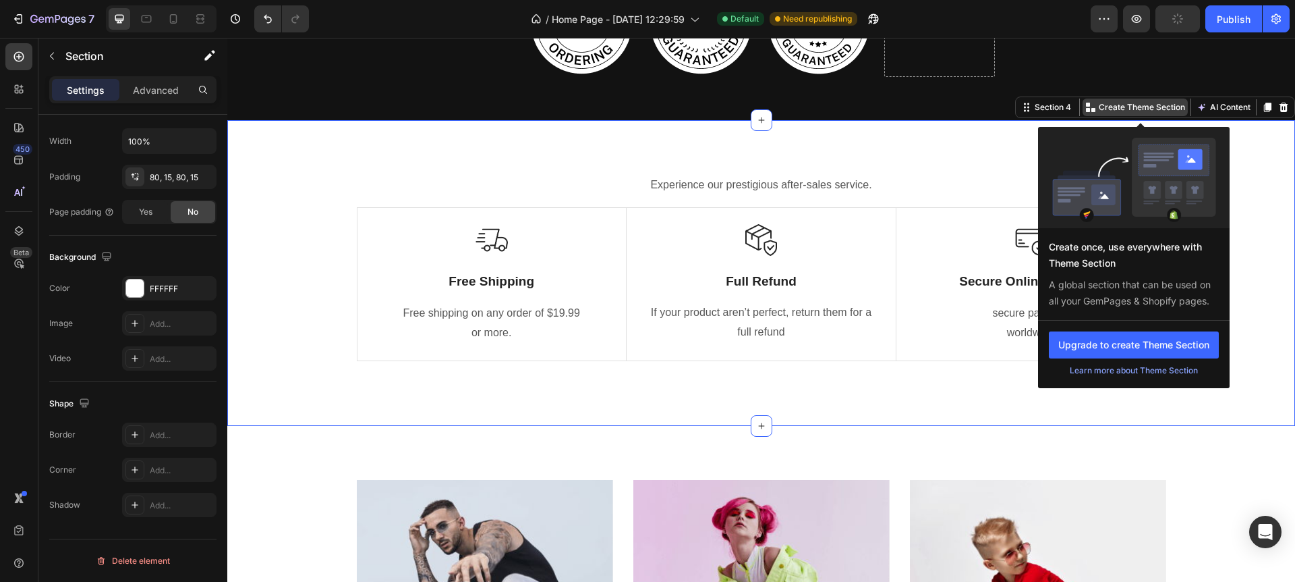
scroll to position [773, 0]
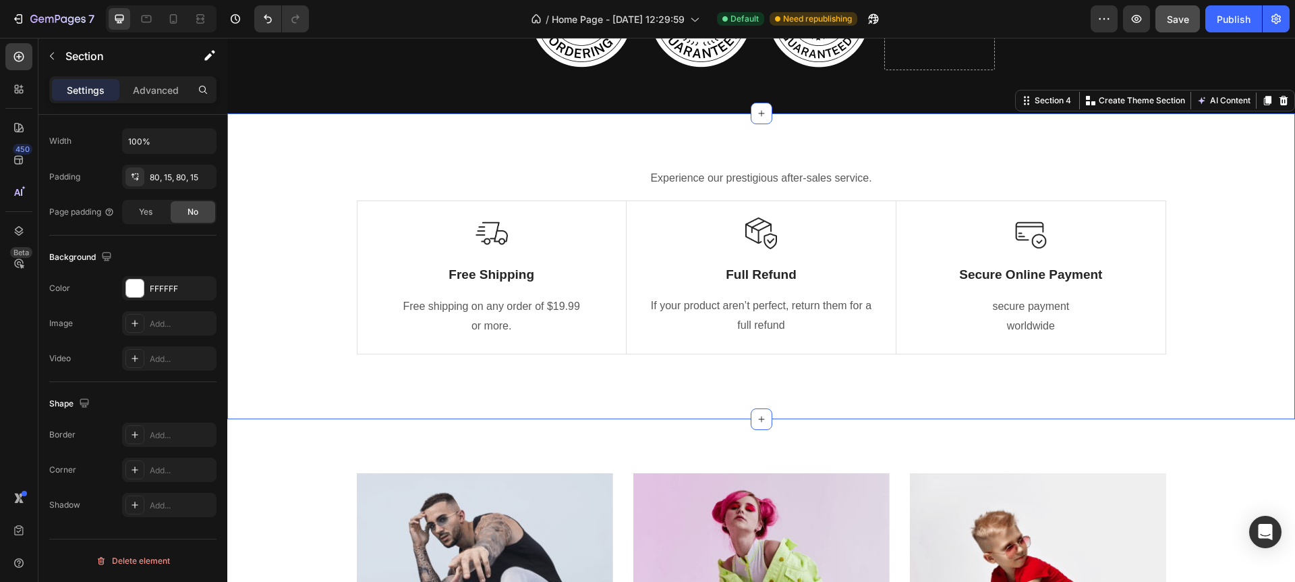
click at [1284, 101] on icon at bounding box center [1284, 100] width 9 height 9
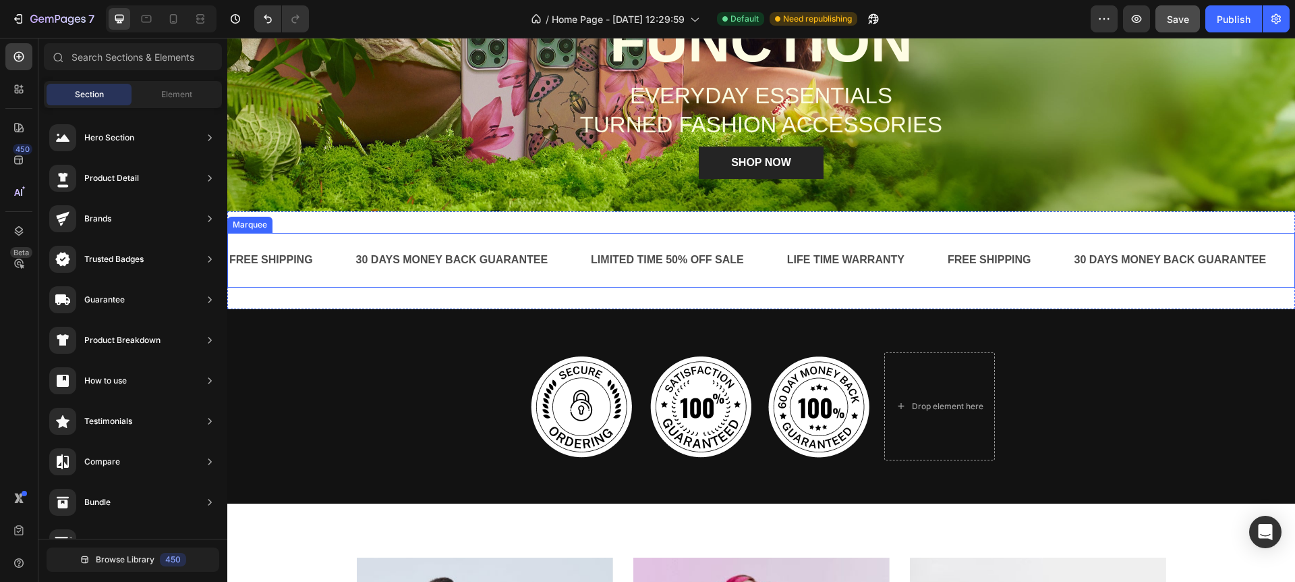
scroll to position [385, 0]
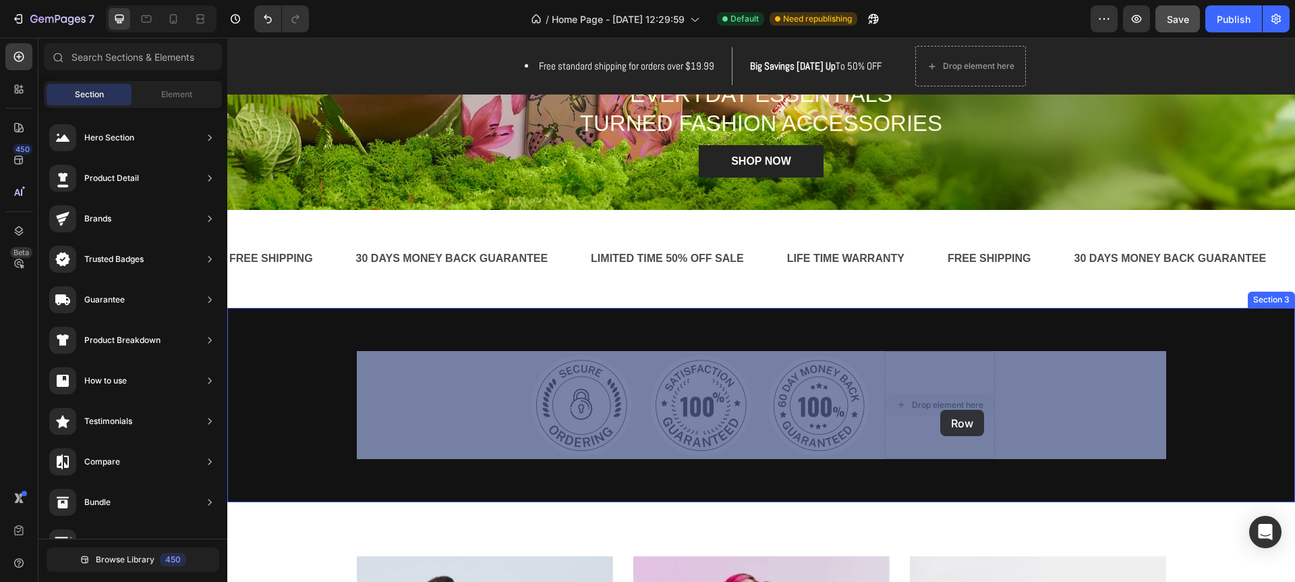
drag, startPoint x: 899, startPoint y: 404, endPoint x: 964, endPoint y: 408, distance: 64.9
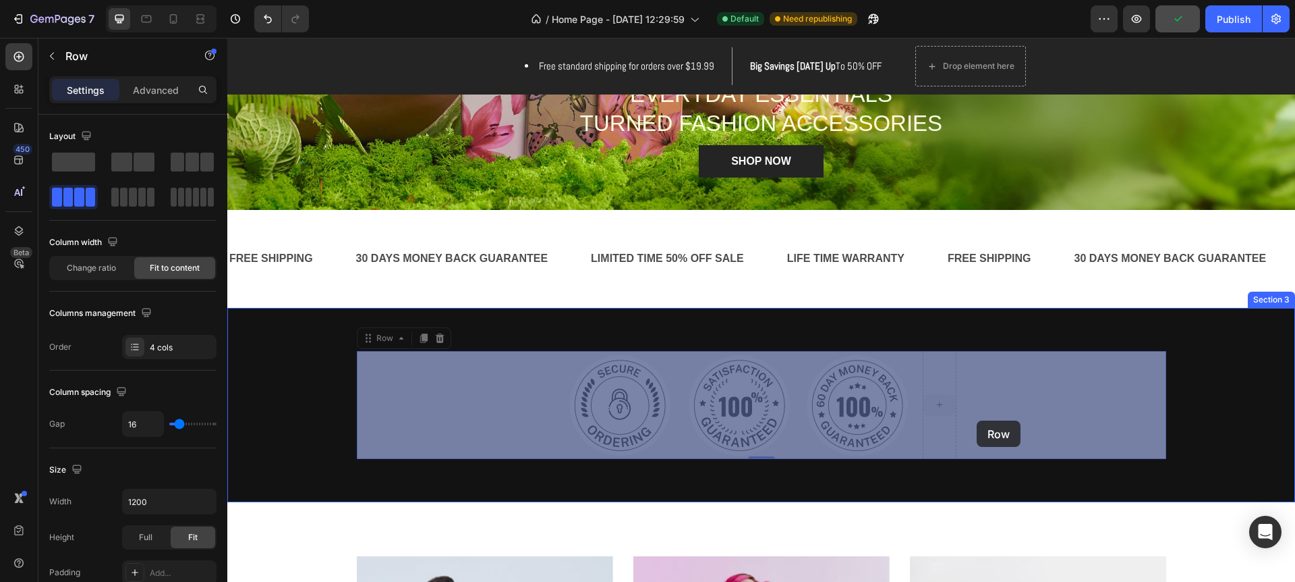
drag, startPoint x: 947, startPoint y: 422, endPoint x: 977, endPoint y: 420, distance: 30.4
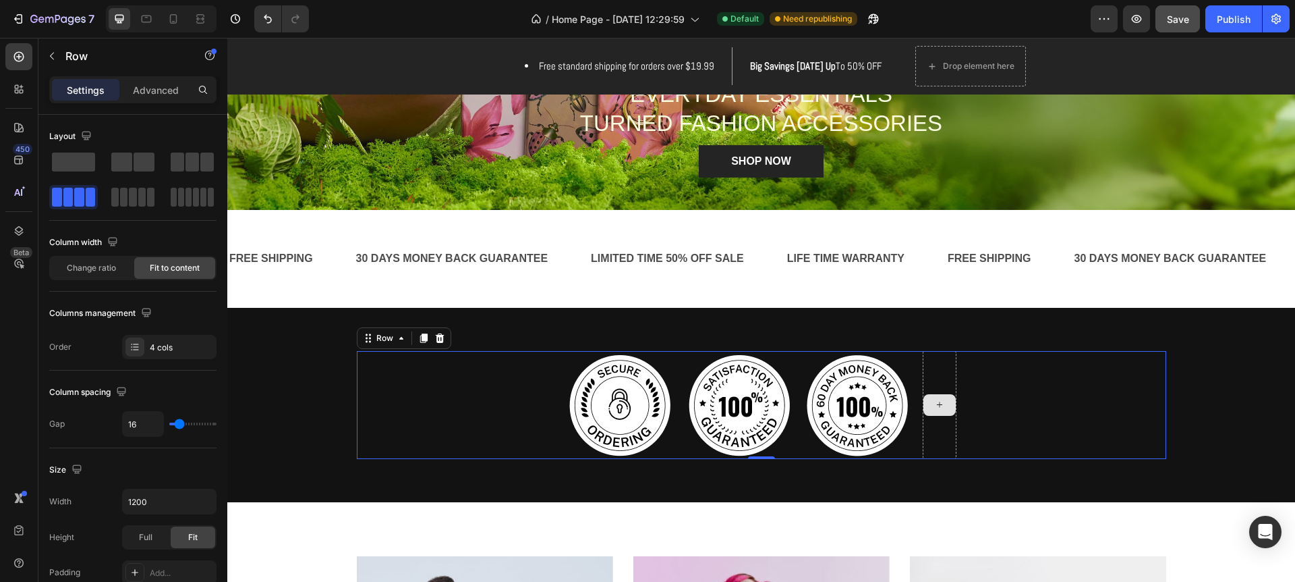
click at [944, 373] on div at bounding box center [940, 405] width 34 height 108
click at [923, 374] on div at bounding box center [940, 405] width 34 height 108
click at [934, 439] on div at bounding box center [940, 405] width 34 height 108
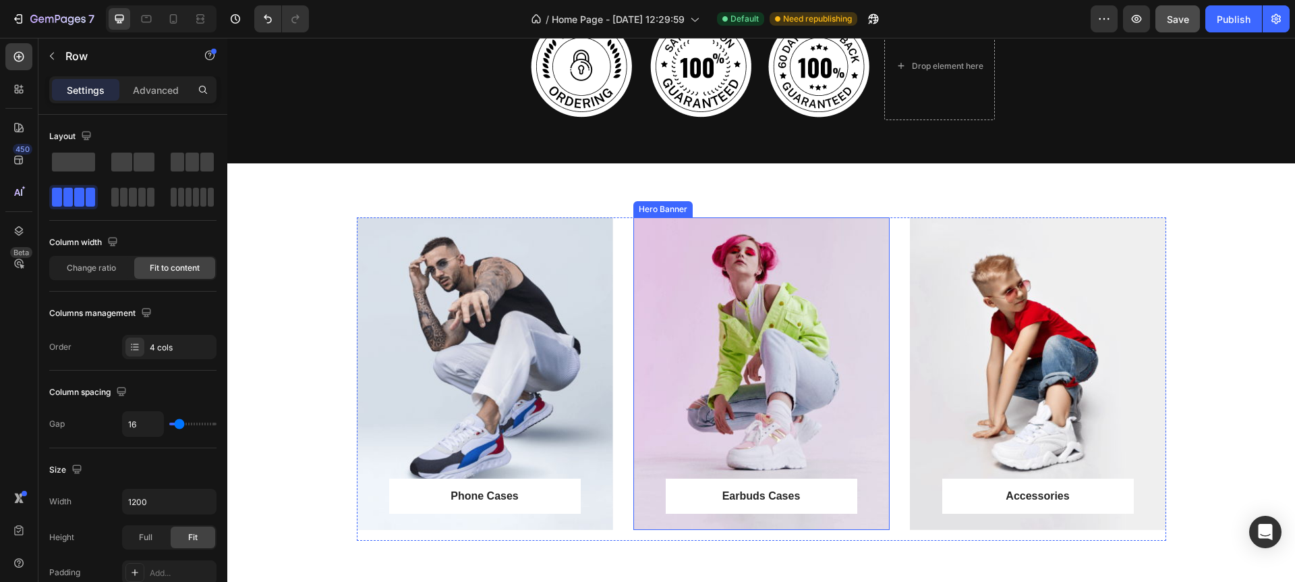
scroll to position [777, 0]
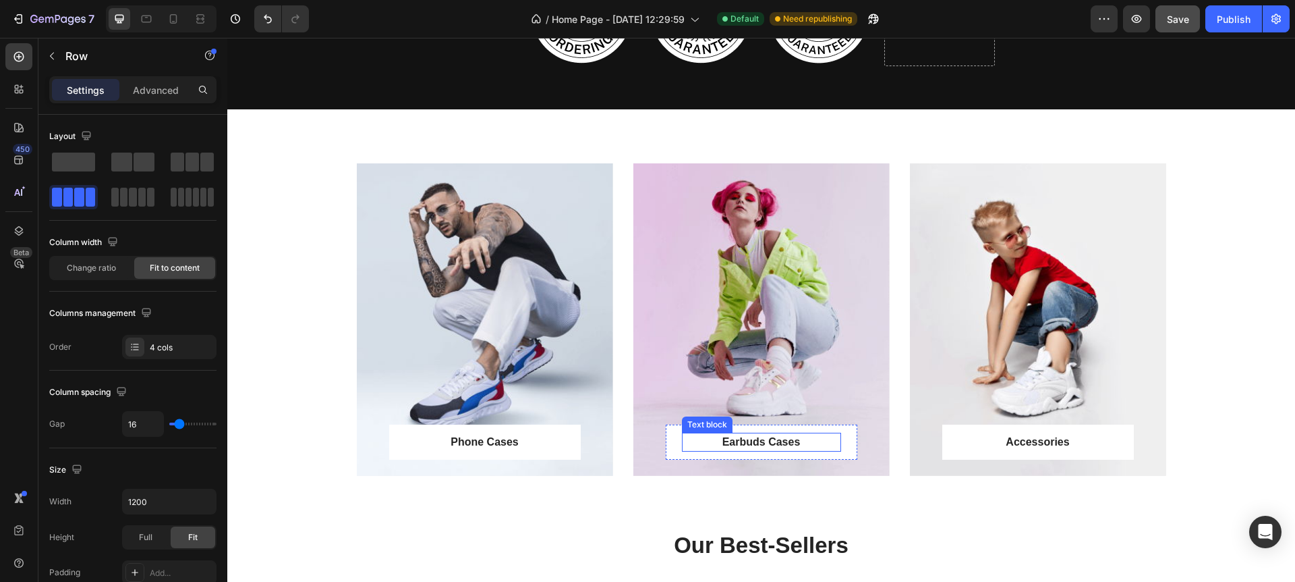
click at [743, 444] on p "Earbuds Cases" at bounding box center [761, 442] width 157 height 16
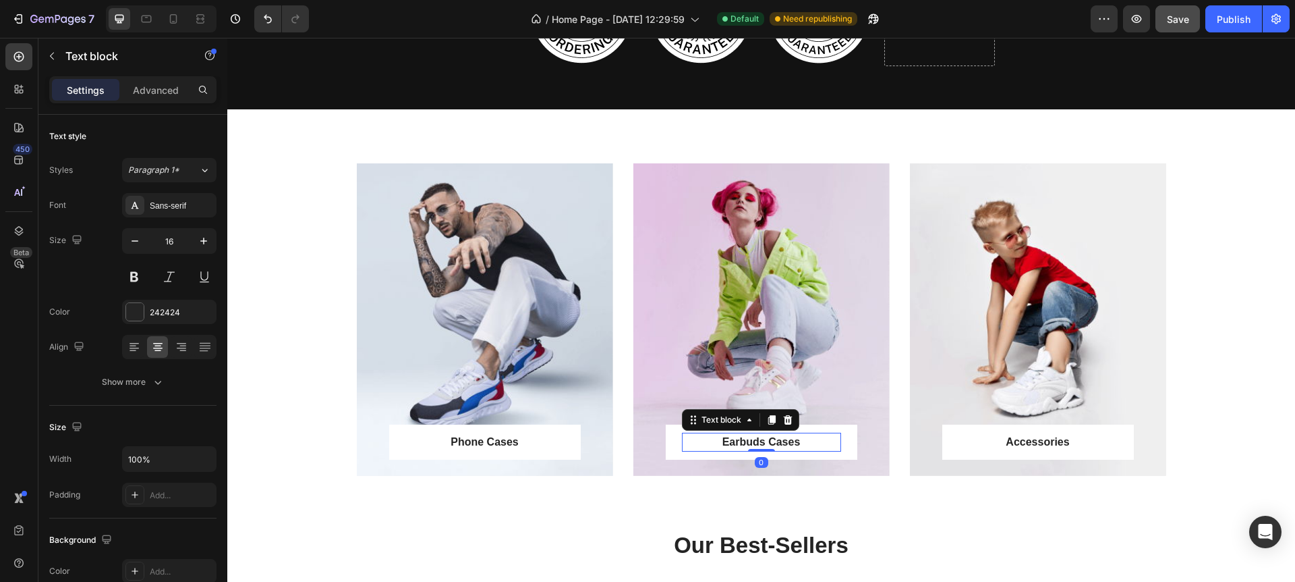
click at [743, 444] on p "Earbuds Cases" at bounding box center [761, 442] width 157 height 16
drag, startPoint x: 718, startPoint y: 441, endPoint x: 813, endPoint y: 441, distance: 95.1
click at [813, 441] on p "Earbuds Cases" at bounding box center [761, 442] width 157 height 16
click at [803, 443] on p "Earbuds Cases" at bounding box center [761, 442] width 157 height 16
drag, startPoint x: 797, startPoint y: 440, endPoint x: 723, endPoint y: 442, distance: 74.2
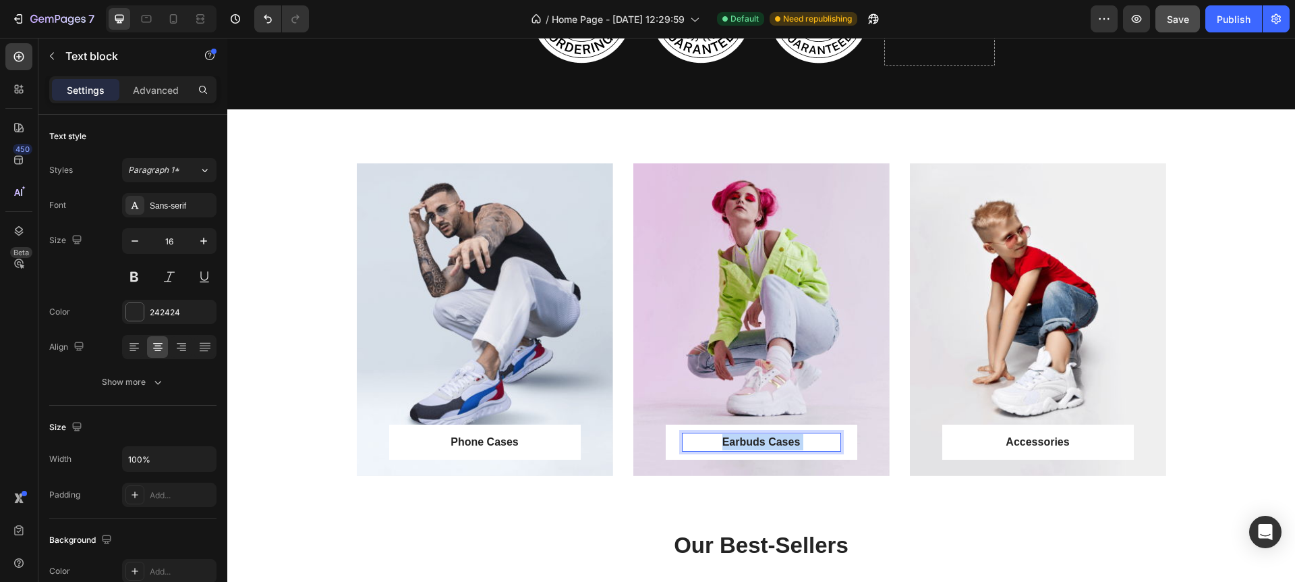
click at [725, 445] on p "Earbuds Cases" at bounding box center [761, 442] width 157 height 16
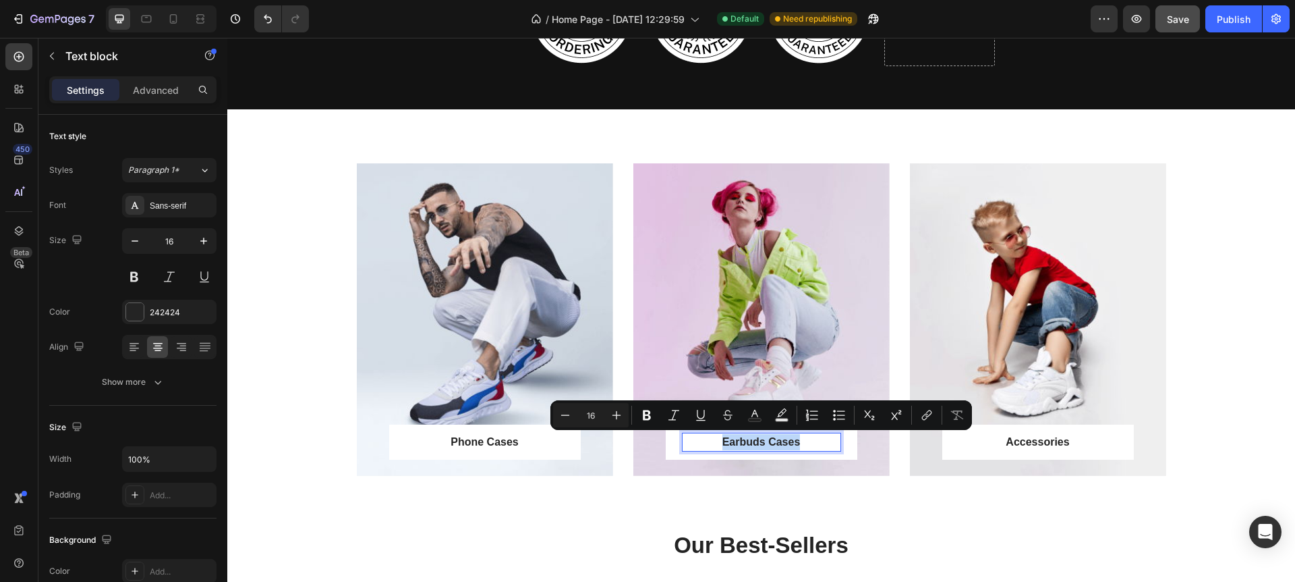
drag, startPoint x: 723, startPoint y: 441, endPoint x: 831, endPoint y: 439, distance: 108.0
click at [831, 439] on p "Earbuds Cases" at bounding box center [761, 442] width 157 height 16
click at [653, 418] on icon "Editor contextual toolbar" at bounding box center [646, 414] width 13 height 13
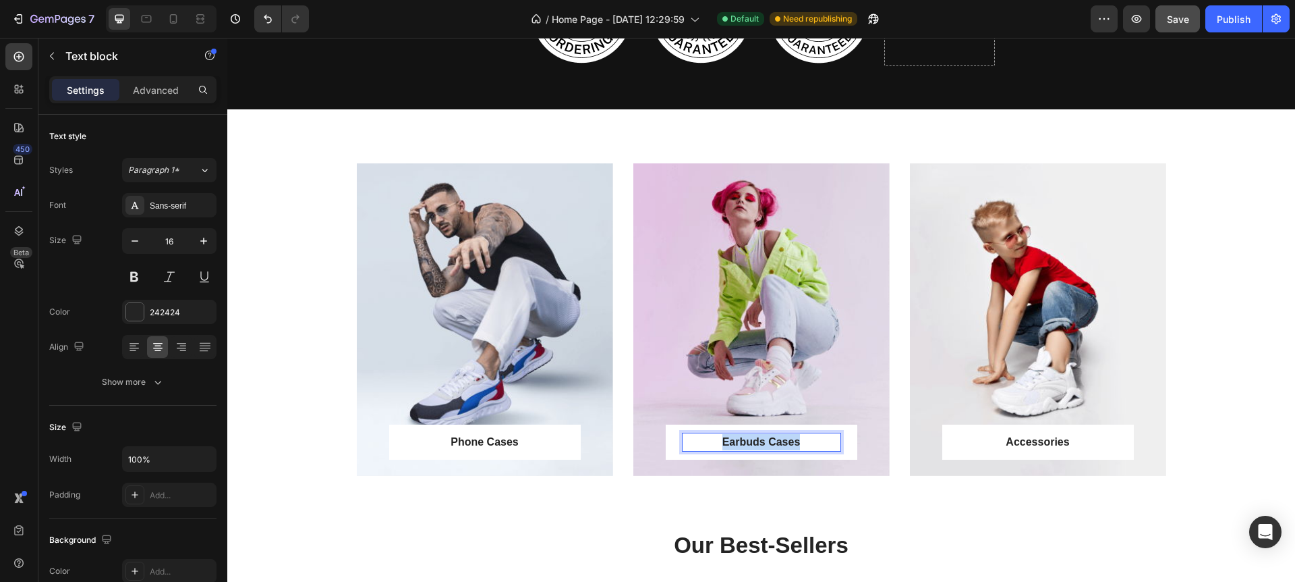
drag, startPoint x: 728, startPoint y: 438, endPoint x: 810, endPoint y: 439, distance: 82.3
click at [810, 439] on p "Earbuds Cases" at bounding box center [761, 442] width 157 height 16
click at [816, 438] on p "Earbuds Cases" at bounding box center [761, 442] width 157 height 16
click at [768, 442] on strong "Earbuds Cases" at bounding box center [762, 441] width 78 height 11
drag, startPoint x: 806, startPoint y: 441, endPoint x: 723, endPoint y: 441, distance: 83.0
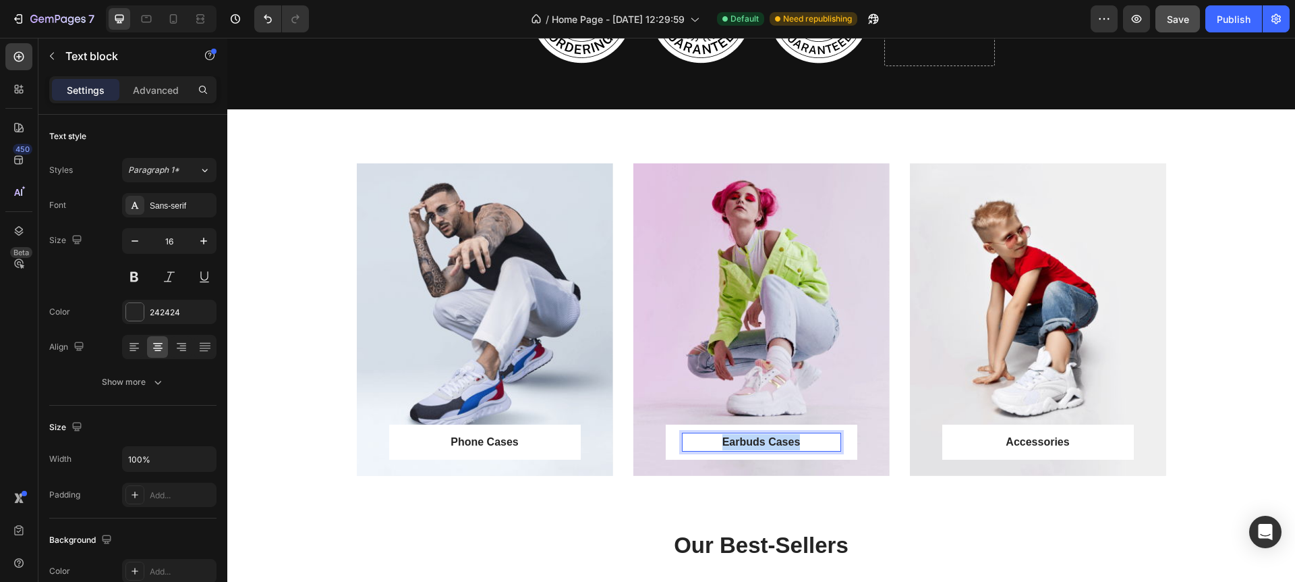
click at [724, 439] on p "Earbuds Cases" at bounding box center [761, 442] width 157 height 16
click at [723, 443] on strong "Earbuds Cases" at bounding box center [762, 441] width 78 height 11
click at [729, 441] on strong "Earbuds Cases" at bounding box center [762, 441] width 78 height 11
click at [711, 441] on p "Earbuds Cases" at bounding box center [761, 442] width 157 height 16
click at [720, 441] on p "Earbuds Cases" at bounding box center [761, 442] width 157 height 16
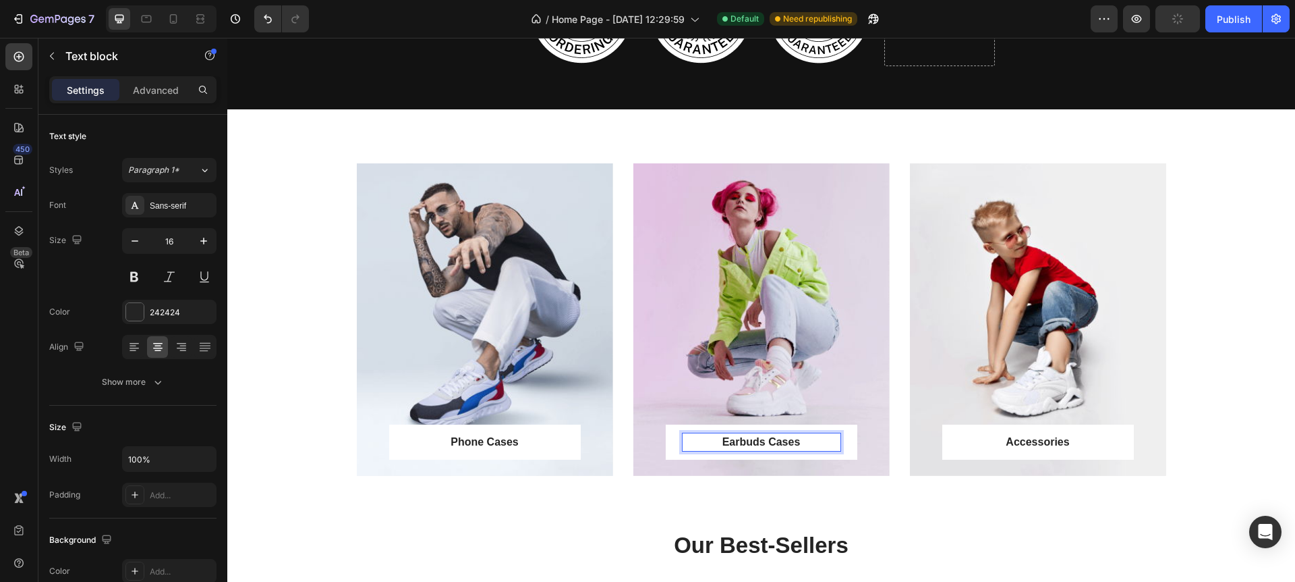
click at [828, 441] on p "Earbuds Cases" at bounding box center [761, 442] width 157 height 16
drag, startPoint x: 793, startPoint y: 443, endPoint x: 702, endPoint y: 440, distance: 91.1
click at [702, 440] on p "Earbuds Cases" at bounding box center [761, 442] width 157 height 16
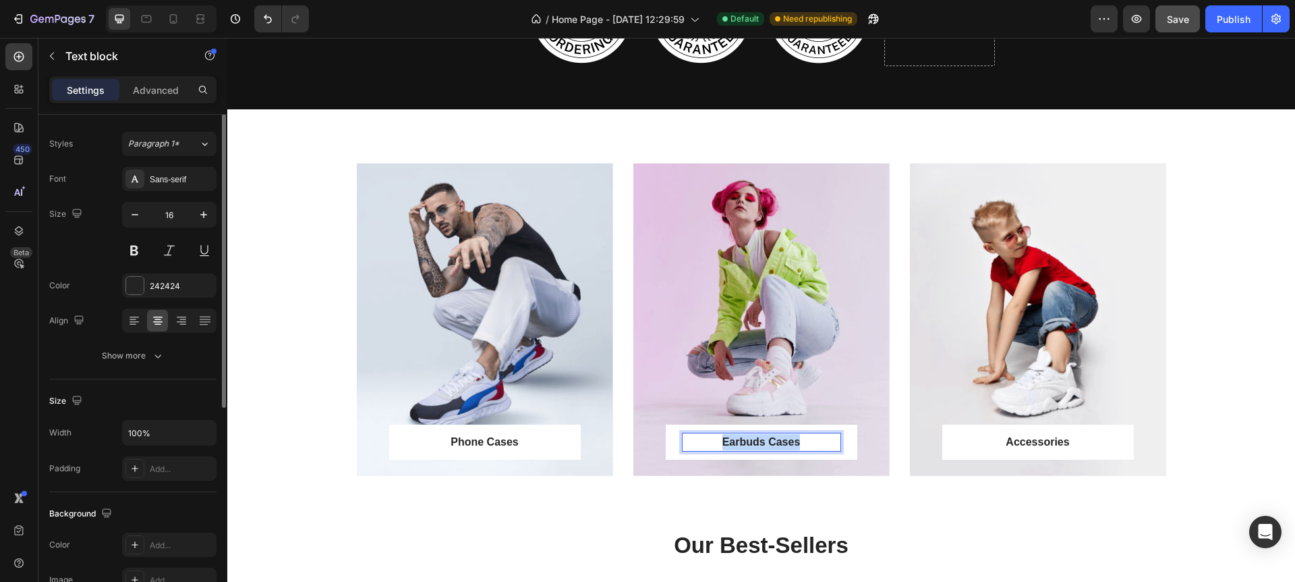
scroll to position [0, 0]
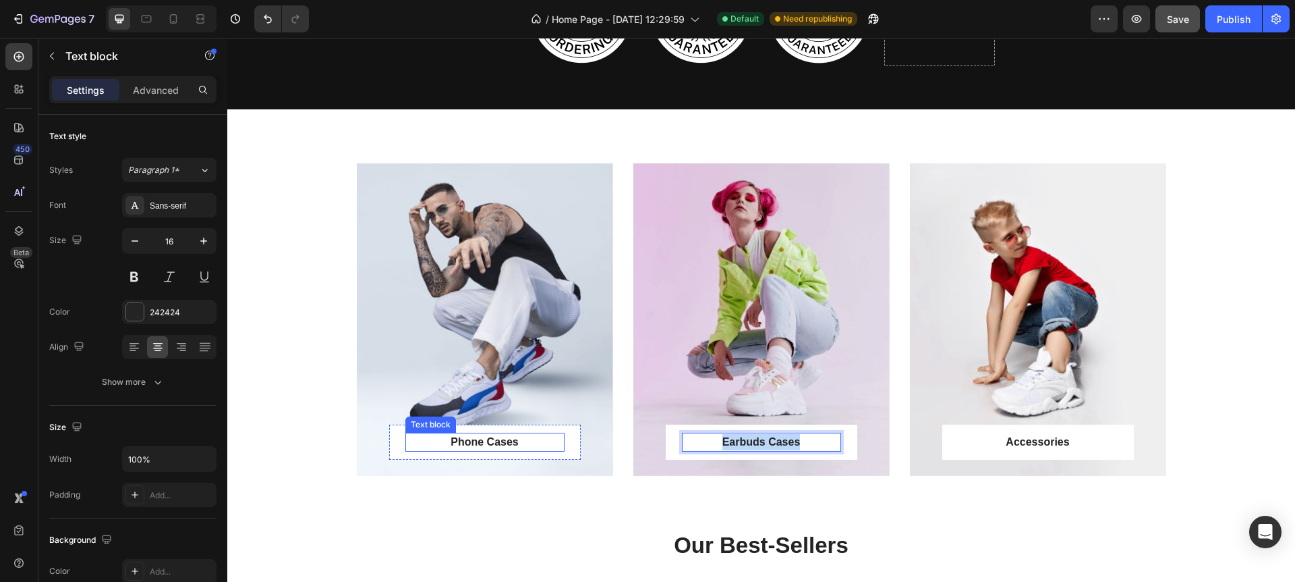
click at [479, 447] on p "Phone Cases" at bounding box center [485, 442] width 157 height 16
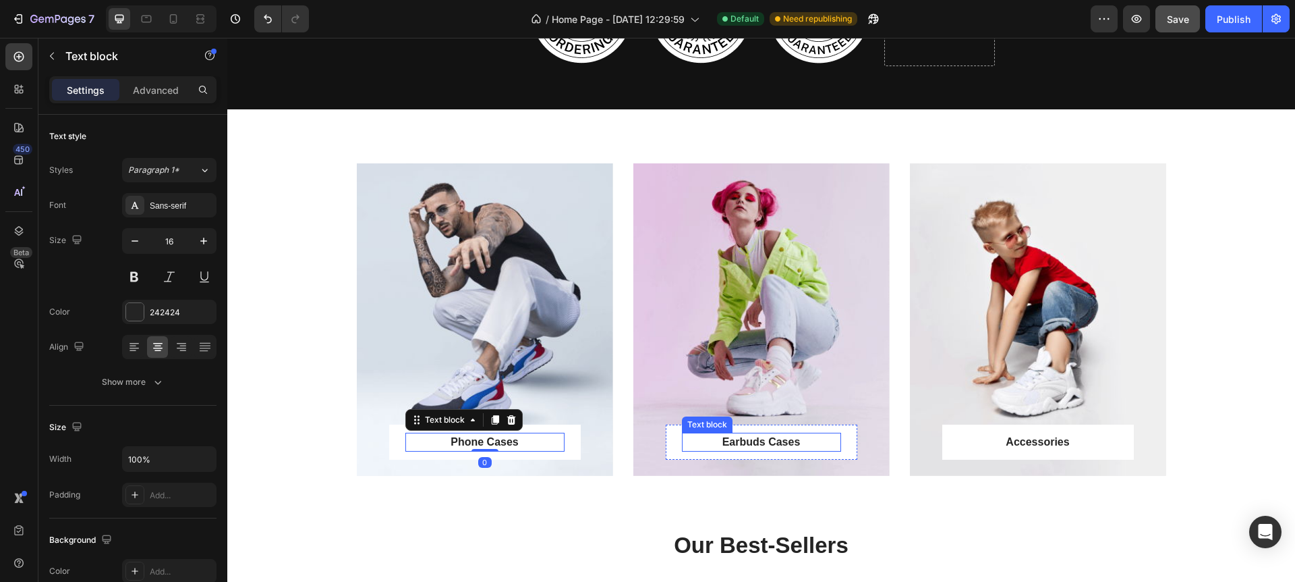
click at [717, 445] on p "Earbuds Cases" at bounding box center [761, 442] width 157 height 16
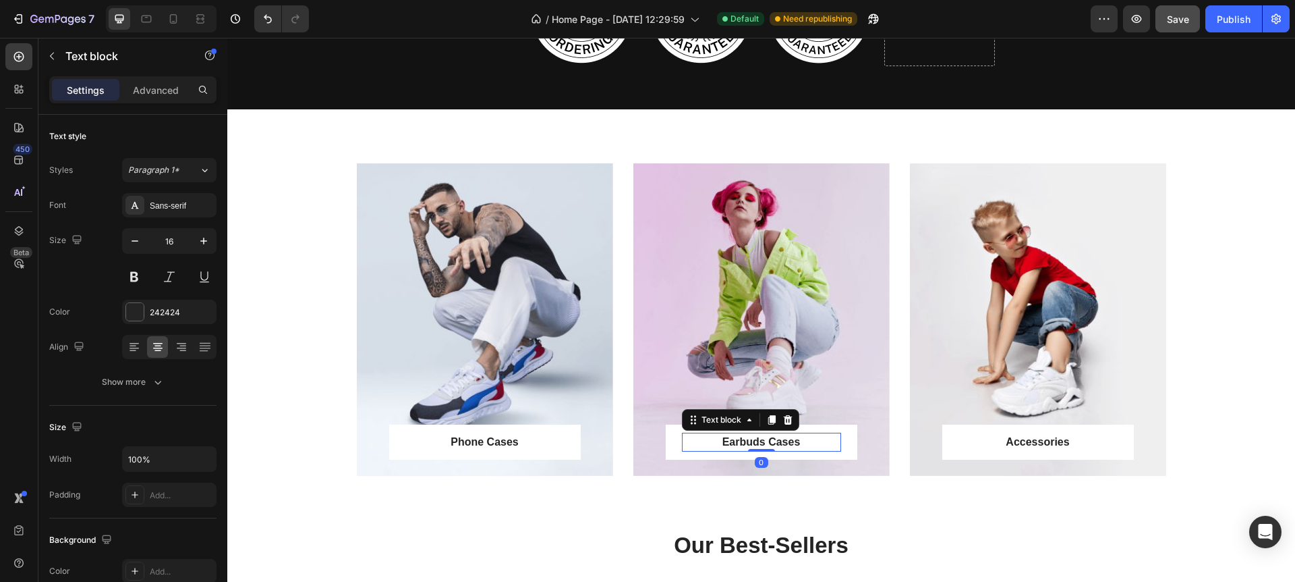
scroll to position [775, 0]
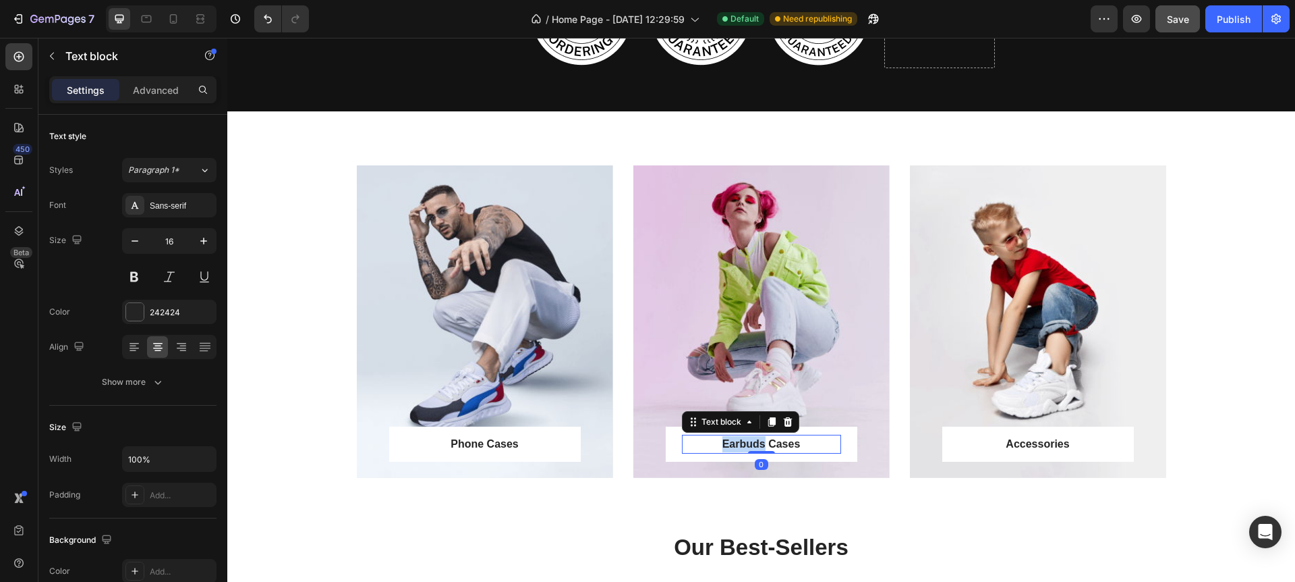
click at [727, 443] on strong "Earbuds Cases" at bounding box center [762, 443] width 78 height 11
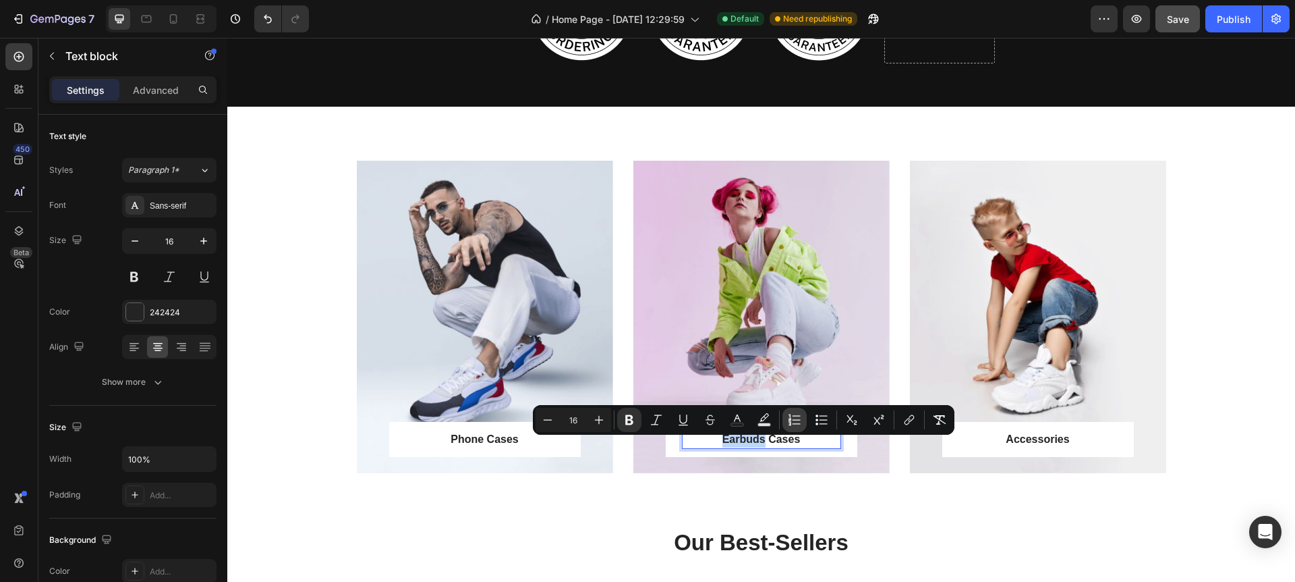
scroll to position [784, 0]
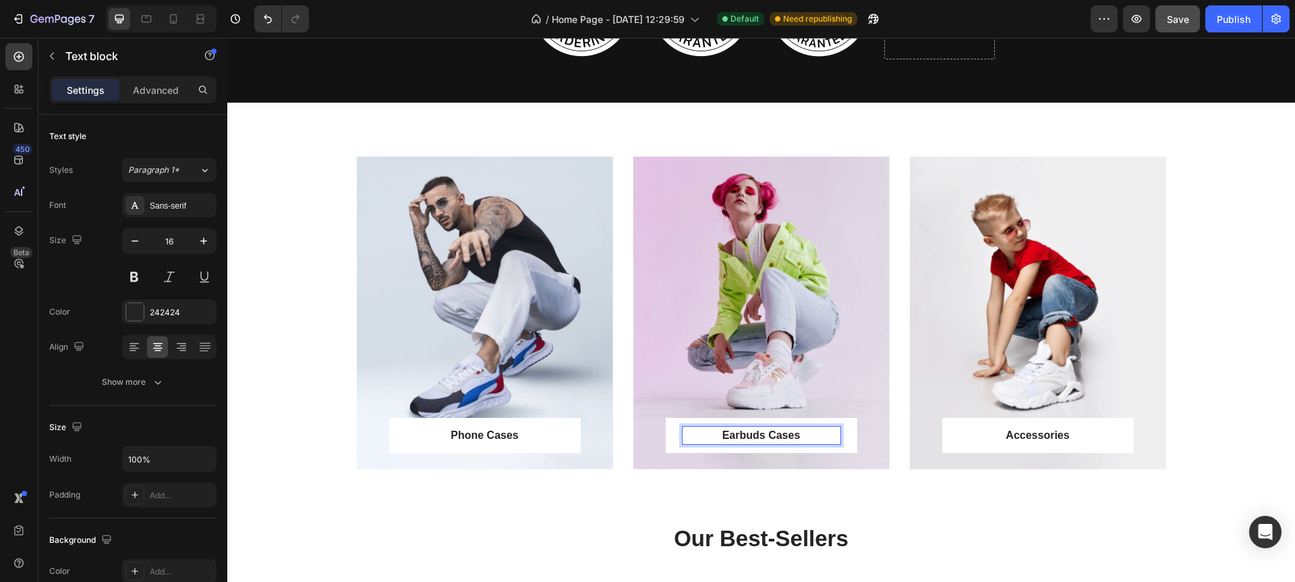
drag, startPoint x: 712, startPoint y: 435, endPoint x: 806, endPoint y: 435, distance: 93.1
click at [806, 435] on p "Earbuds Cases" at bounding box center [761, 435] width 157 height 16
click at [721, 436] on p "Earbuds Cases" at bounding box center [761, 435] width 157 height 16
click at [723, 435] on strong "Earbuds Cases" at bounding box center [762, 434] width 78 height 11
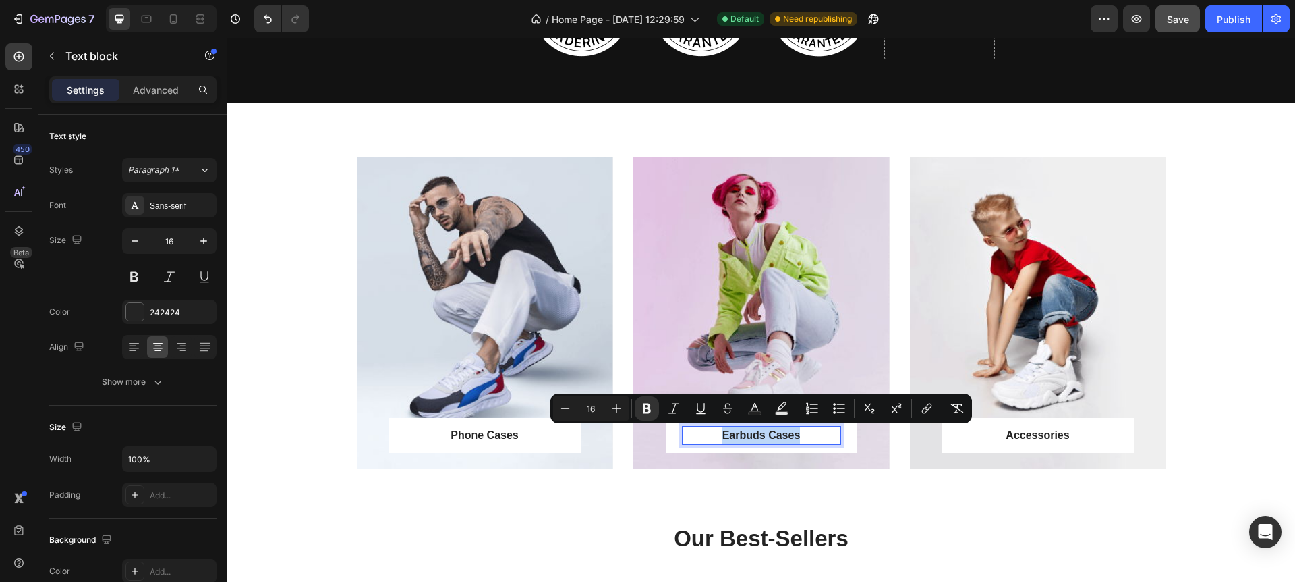
drag, startPoint x: 724, startPoint y: 435, endPoint x: 814, endPoint y: 441, distance: 89.9
click at [814, 441] on p "Earbuds Cases" at bounding box center [761, 435] width 157 height 16
click at [761, 408] on button "Text Color" at bounding box center [755, 408] width 24 height 24
type input "242424"
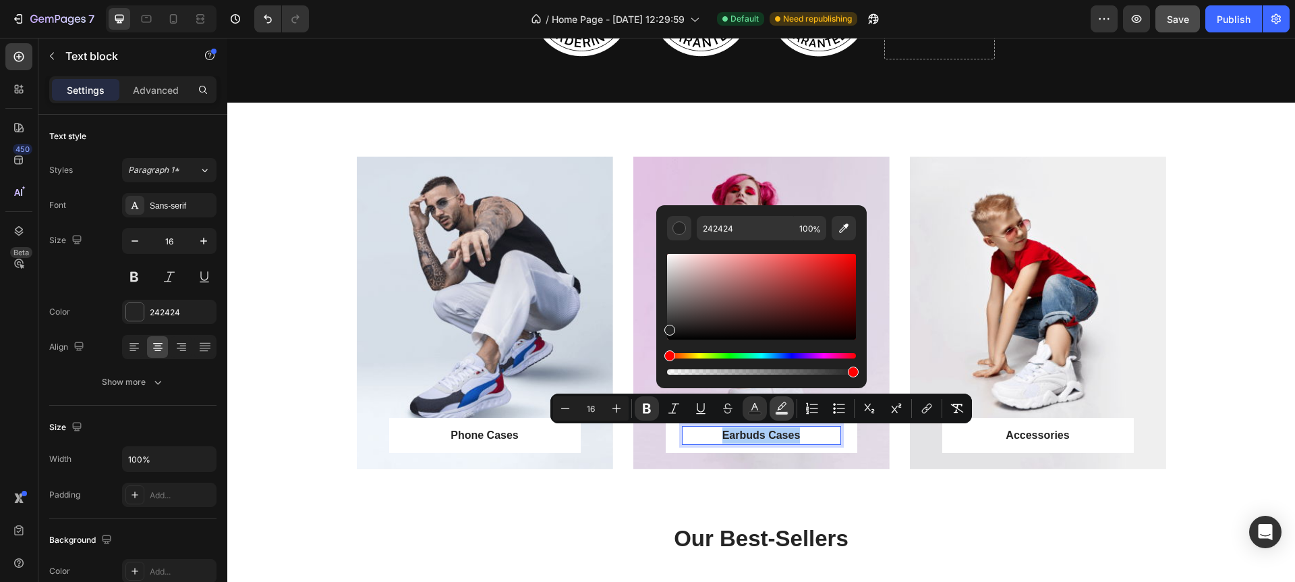
click at [778, 408] on icon "Editor contextual toolbar" at bounding box center [781, 407] width 13 height 13
type input "000000"
type input "77"
click at [760, 408] on icon "Editor contextual toolbar" at bounding box center [754, 407] width 13 height 13
click at [702, 414] on icon "Editor contextual toolbar" at bounding box center [700, 407] width 13 height 13
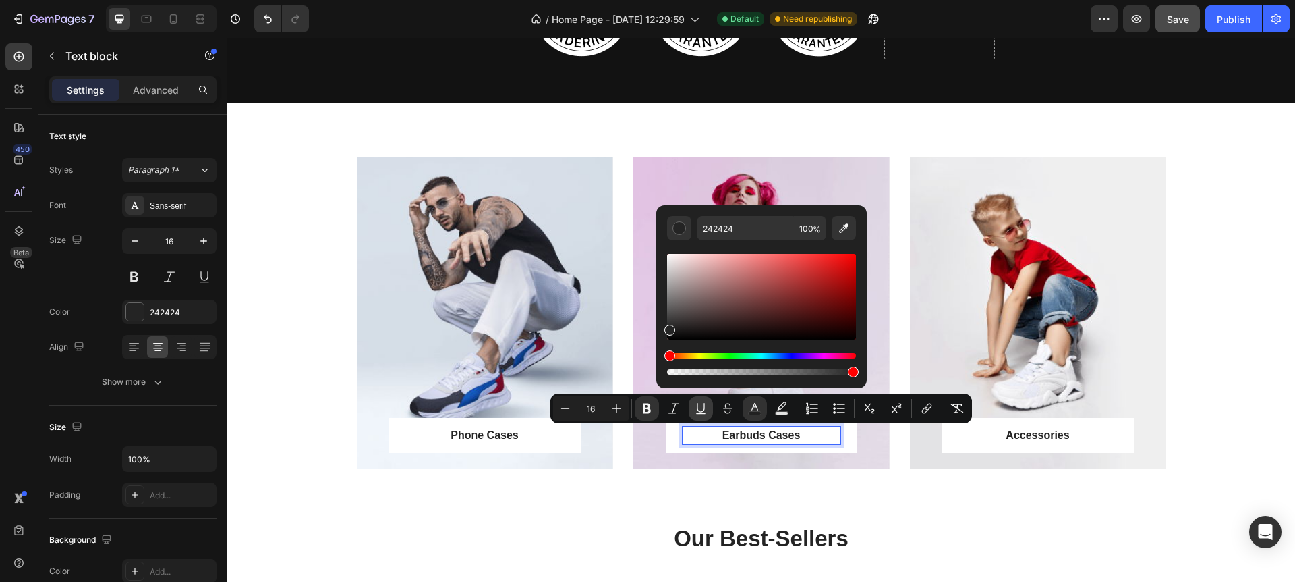
click at [702, 414] on icon "Editor contextual toolbar" at bounding box center [700, 407] width 13 height 13
click at [870, 186] on div "Overlay" at bounding box center [762, 313] width 256 height 312
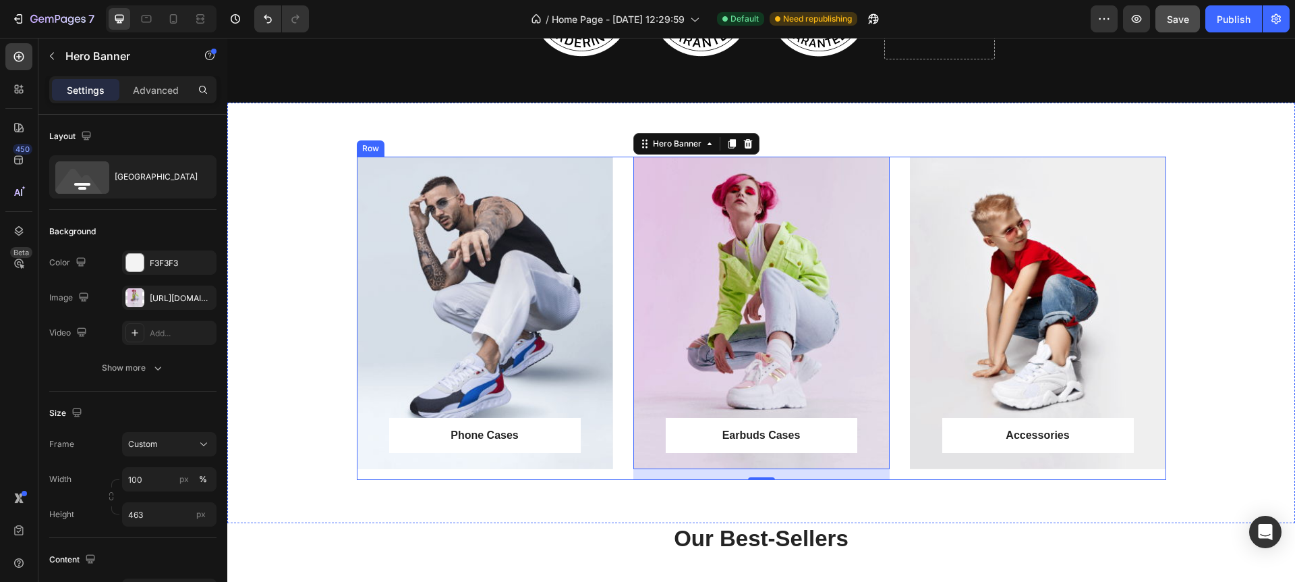
click at [500, 476] on div "Phone Cases Text block Row Row Hero Banner" at bounding box center [485, 318] width 256 height 323
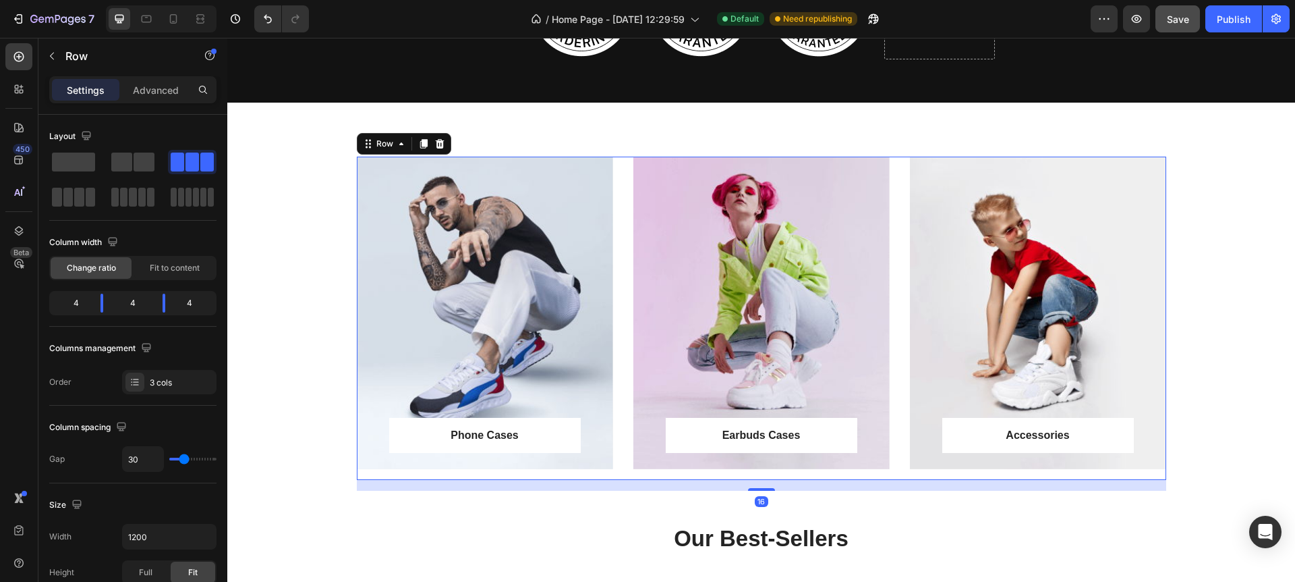
click at [550, 471] on div "Phone Cases Text block Row Row Hero Banner" at bounding box center [485, 318] width 256 height 323
click at [553, 466] on div "Phone Cases Text block Row Row" at bounding box center [485, 443] width 256 height 51
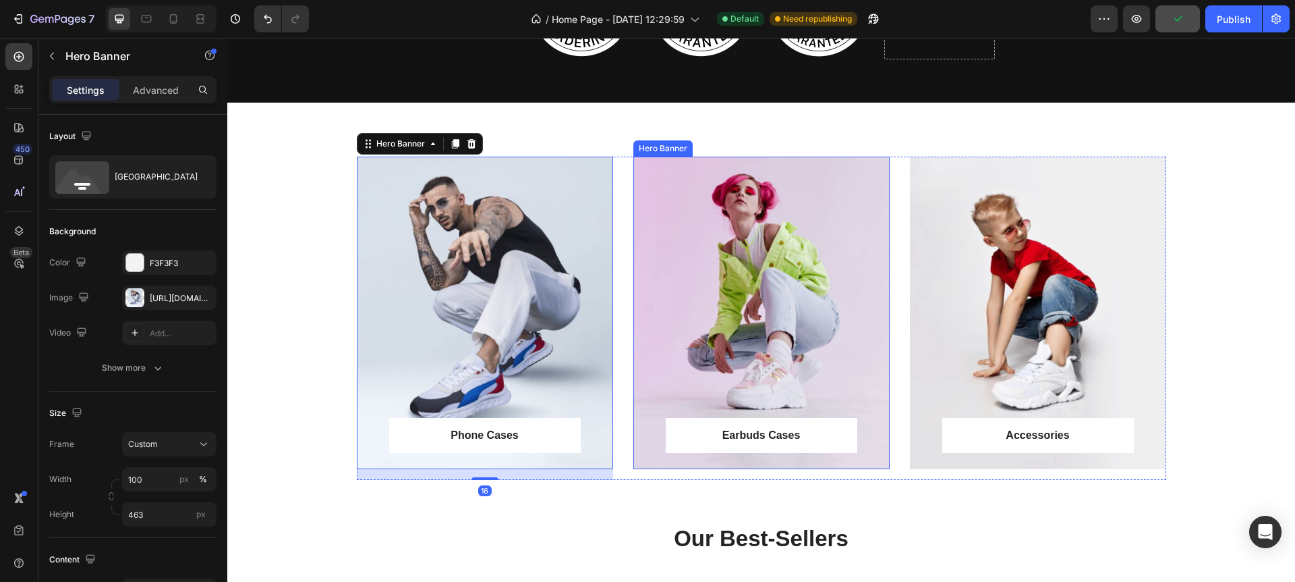
click at [700, 464] on div "Earbuds Cases Text block Row Row" at bounding box center [762, 443] width 256 height 51
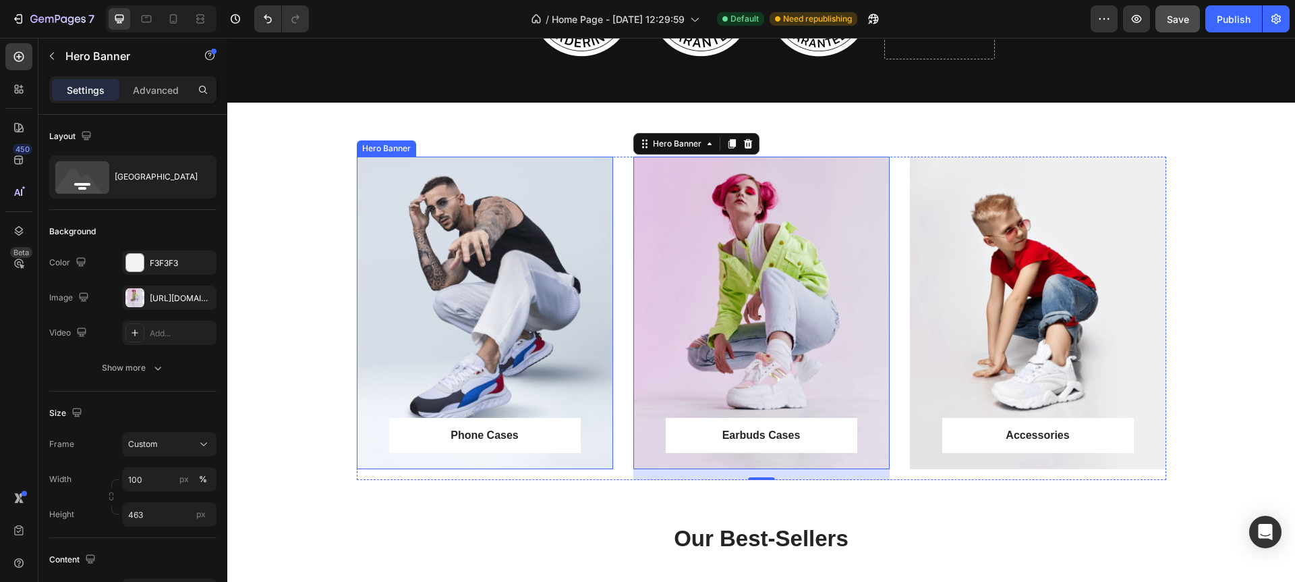
click at [513, 259] on div "Overlay" at bounding box center [485, 313] width 256 height 312
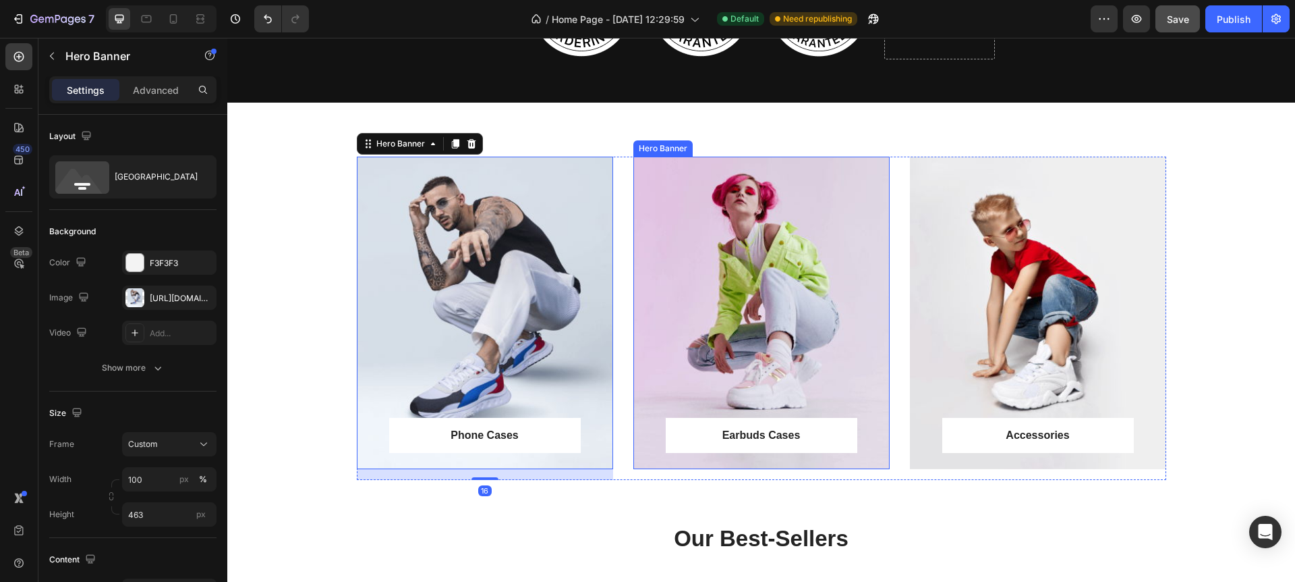
click at [795, 326] on div "Overlay" at bounding box center [762, 313] width 256 height 312
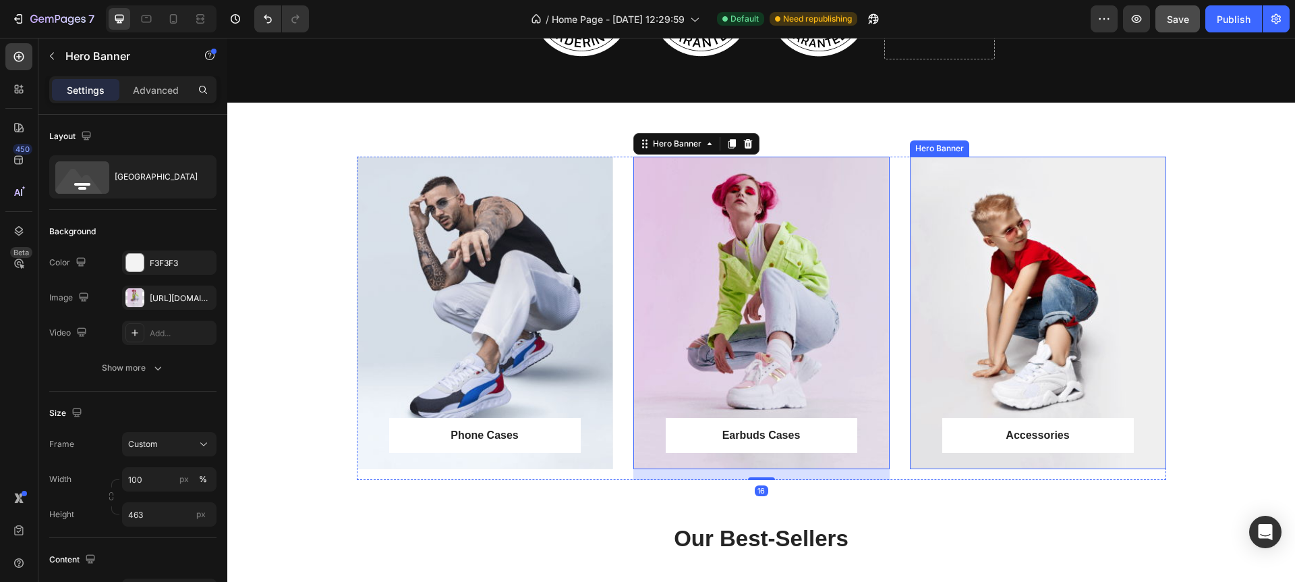
click at [1015, 328] on div "Overlay" at bounding box center [1038, 313] width 256 height 312
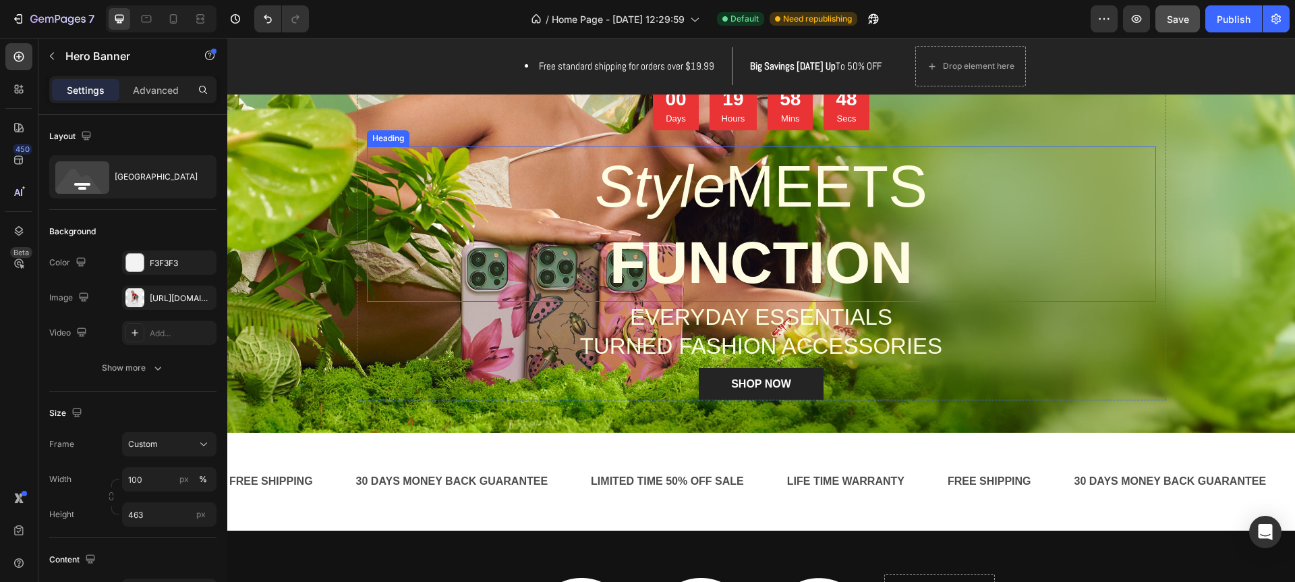
scroll to position [163, 0]
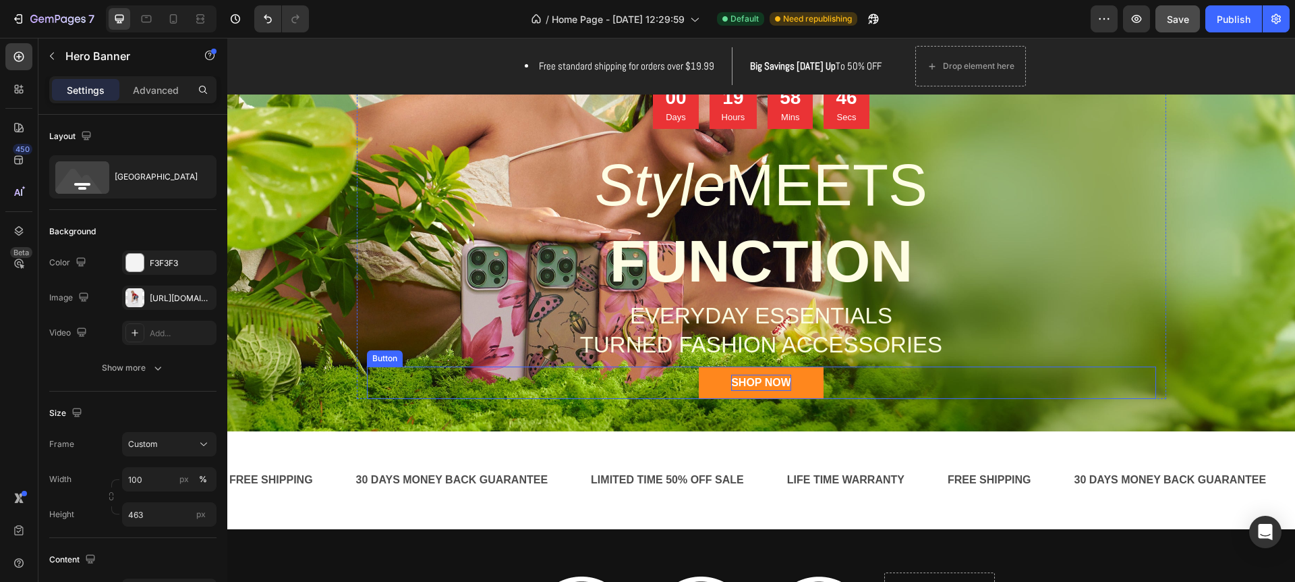
click at [756, 383] on p "SHOP NOW" at bounding box center [761, 382] width 60 height 16
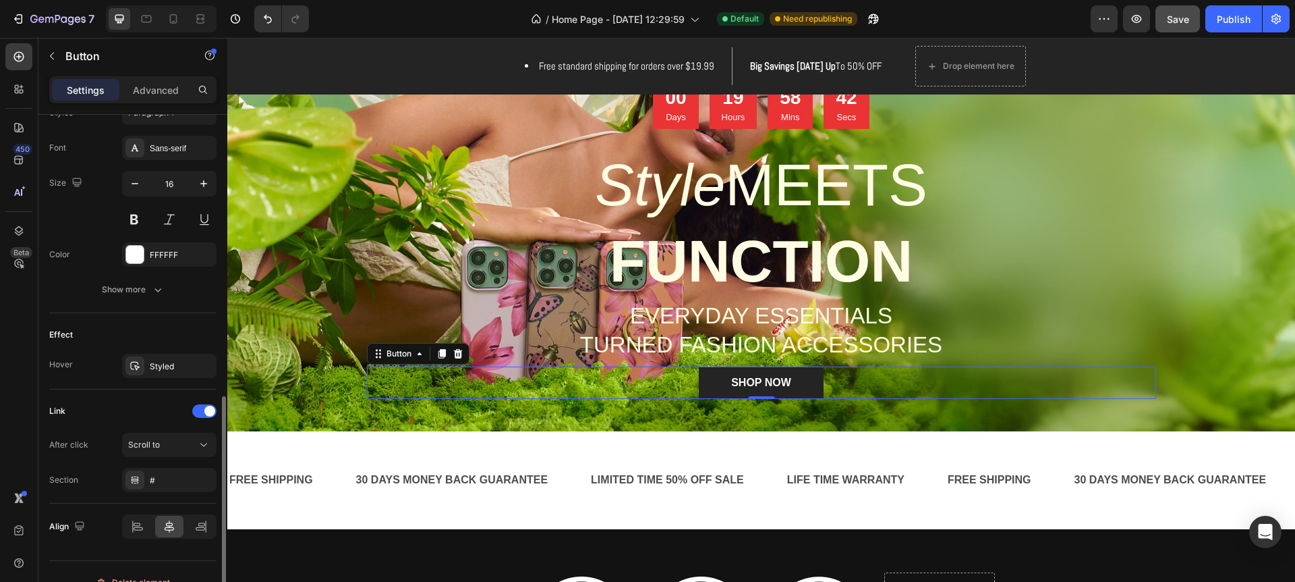
scroll to position [532, 0]
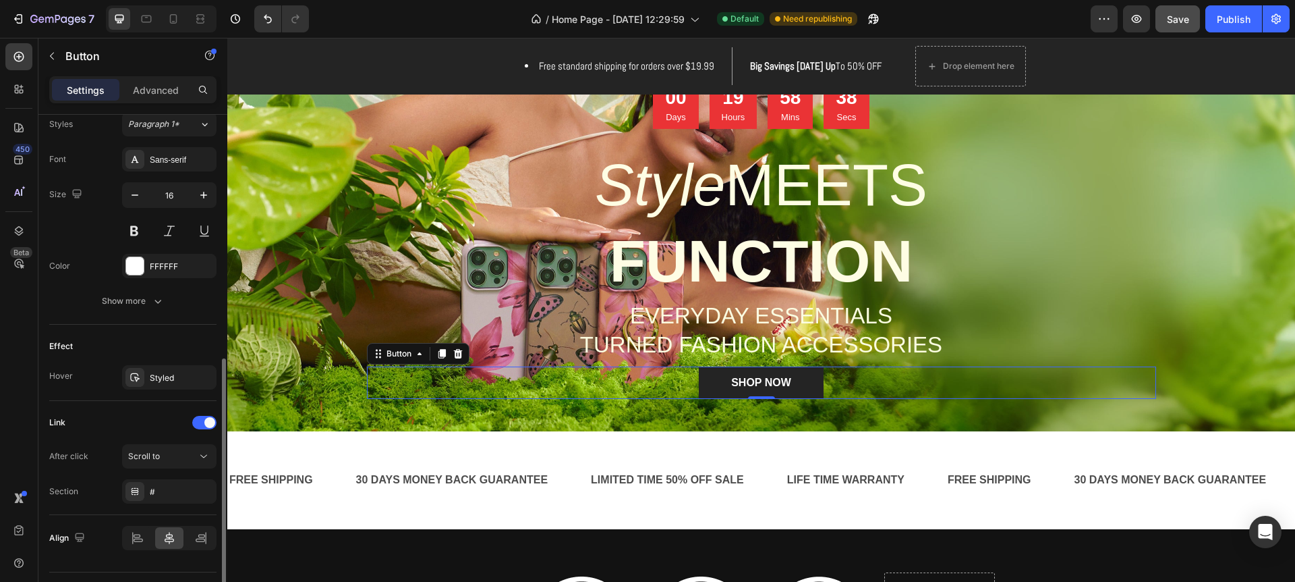
click at [164, 376] on div "Styled" at bounding box center [181, 378] width 63 height 12
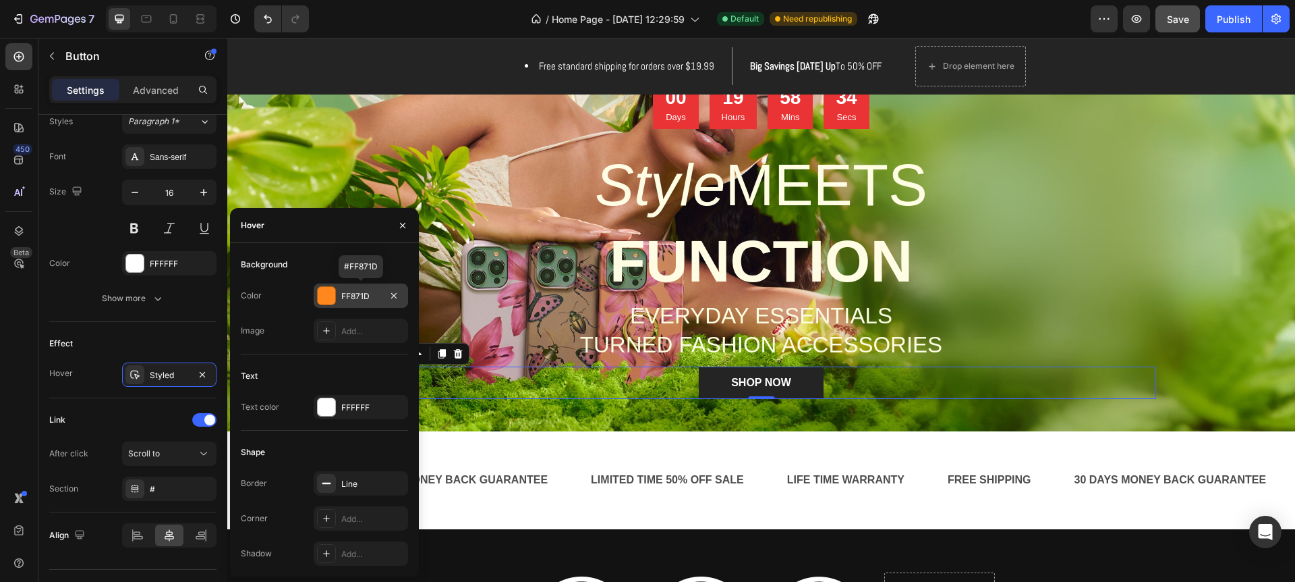
click at [329, 298] on div at bounding box center [327, 296] width 18 height 18
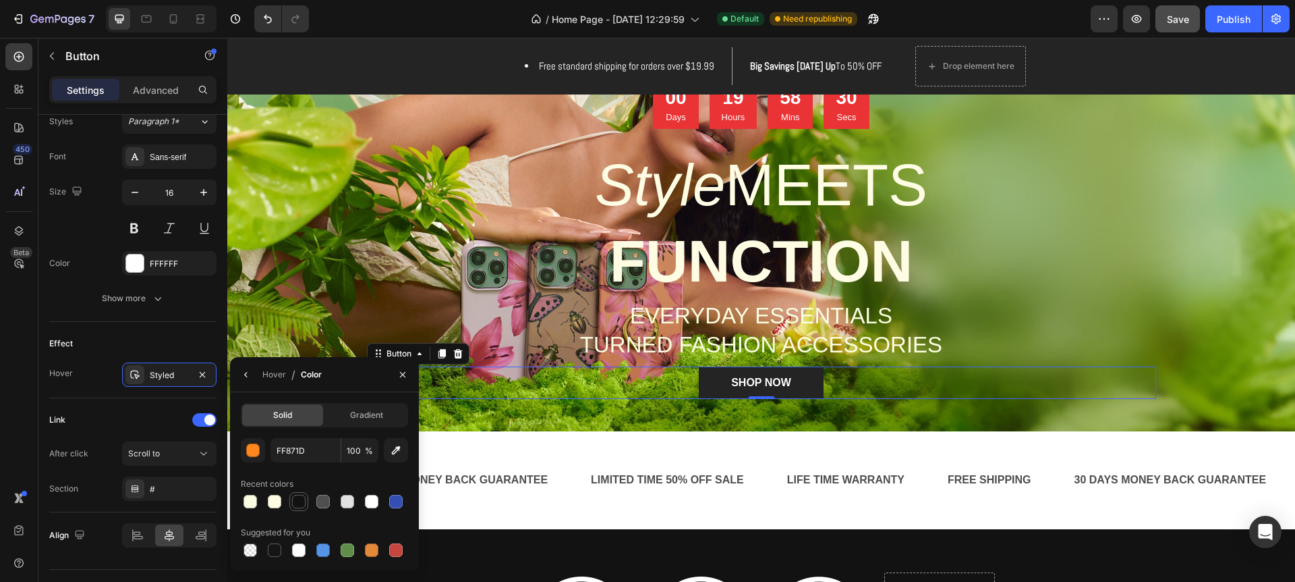
click at [300, 504] on div at bounding box center [298, 501] width 13 height 13
type input "121212"
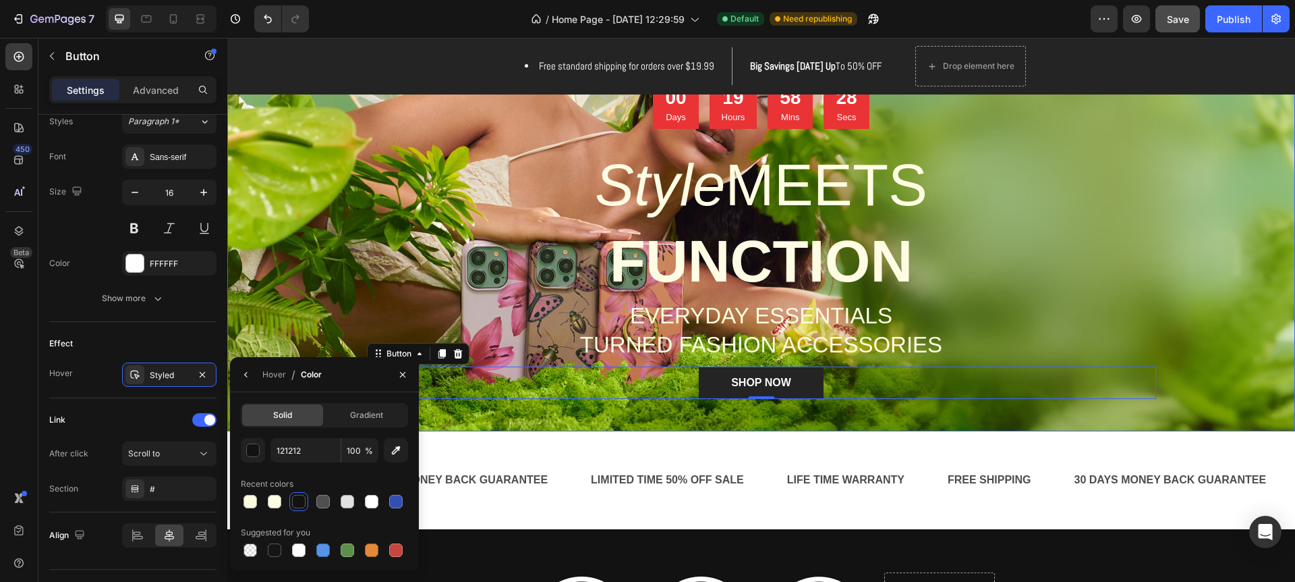
click at [731, 405] on div "00 Days 19 Hours 58 Mins 28 Secs Countdown Timer Style MEETS FUNCTION Heading E…" at bounding box center [762, 255] width 810 height 351
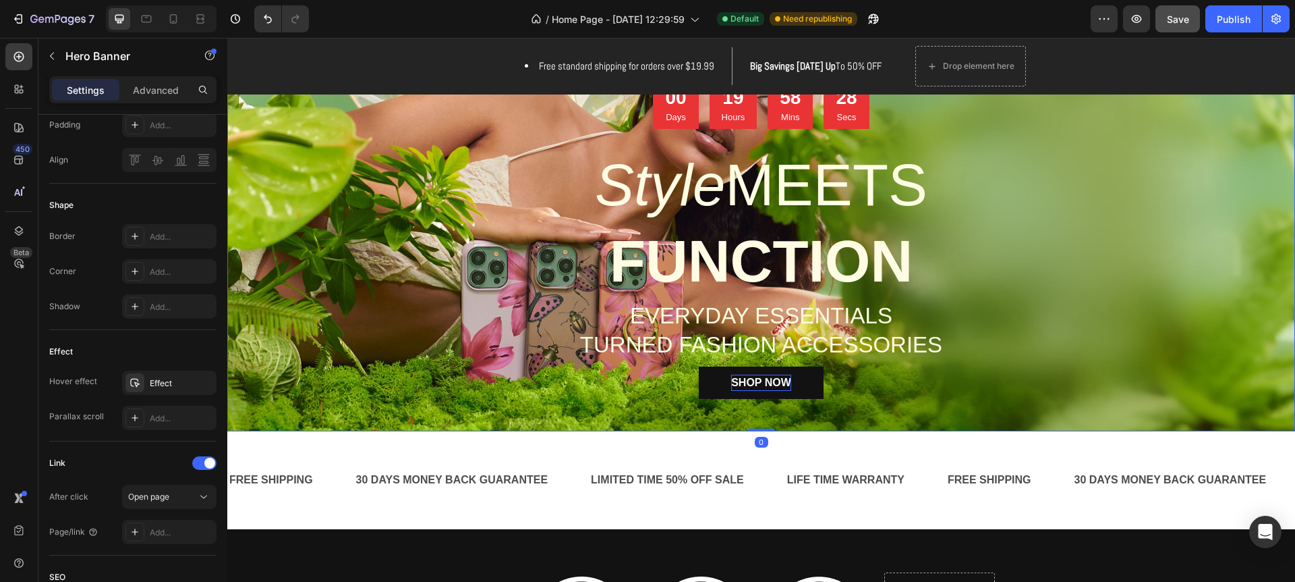
scroll to position [0, 0]
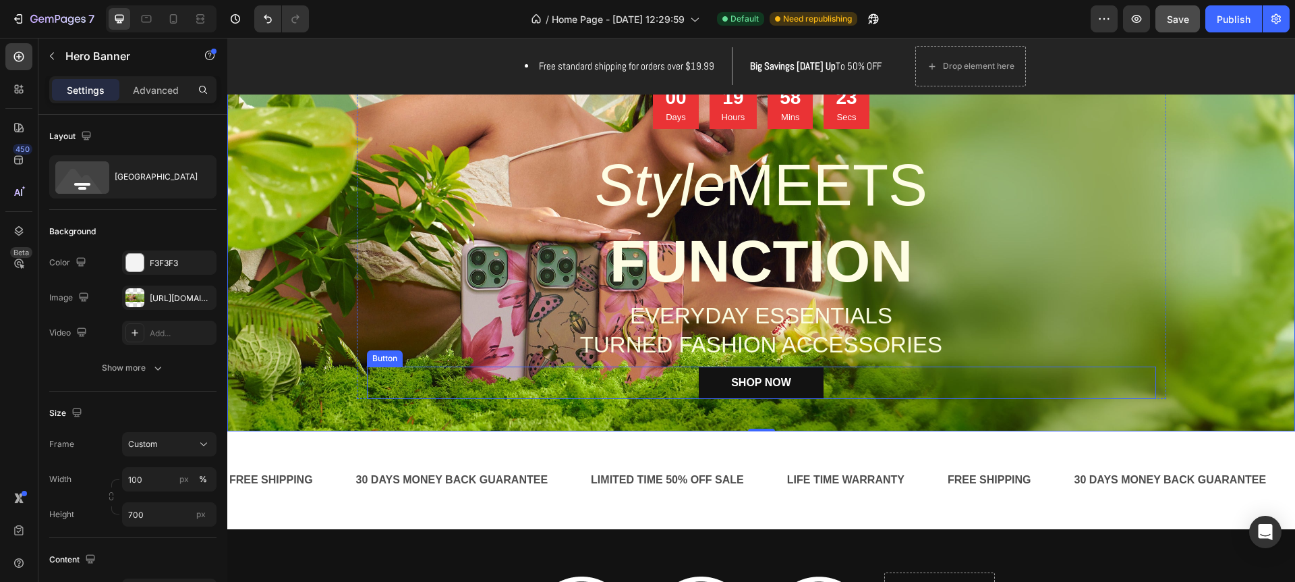
click at [720, 383] on link "SHOP NOW" at bounding box center [761, 382] width 125 height 32
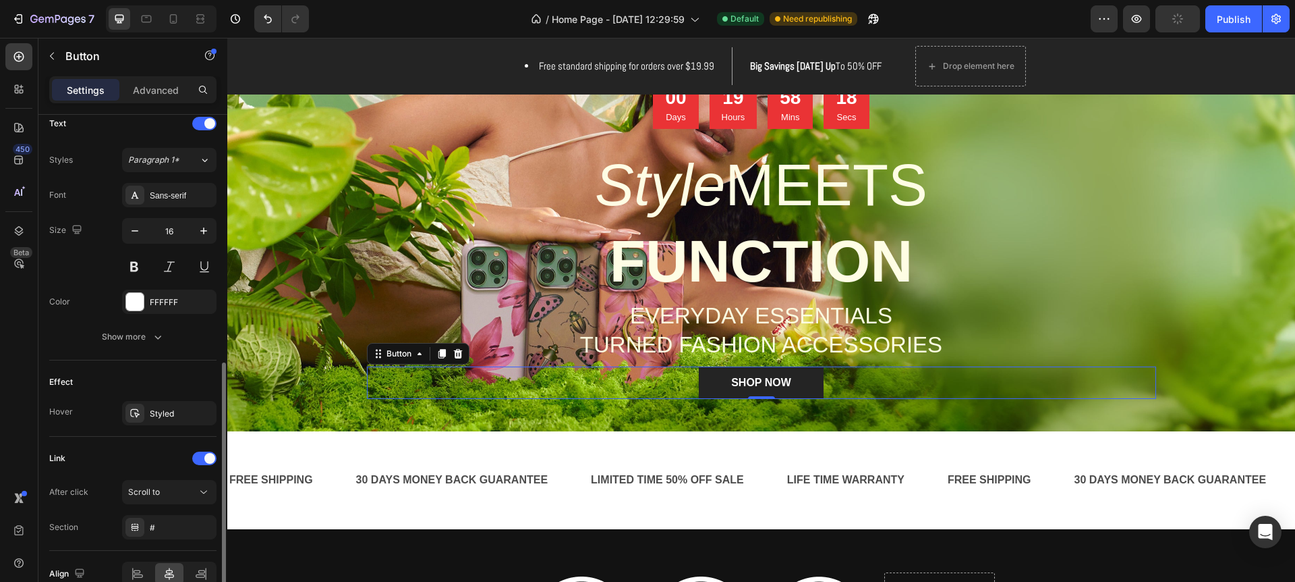
scroll to position [461, 0]
click at [160, 414] on div "Styled" at bounding box center [169, 416] width 39 height 12
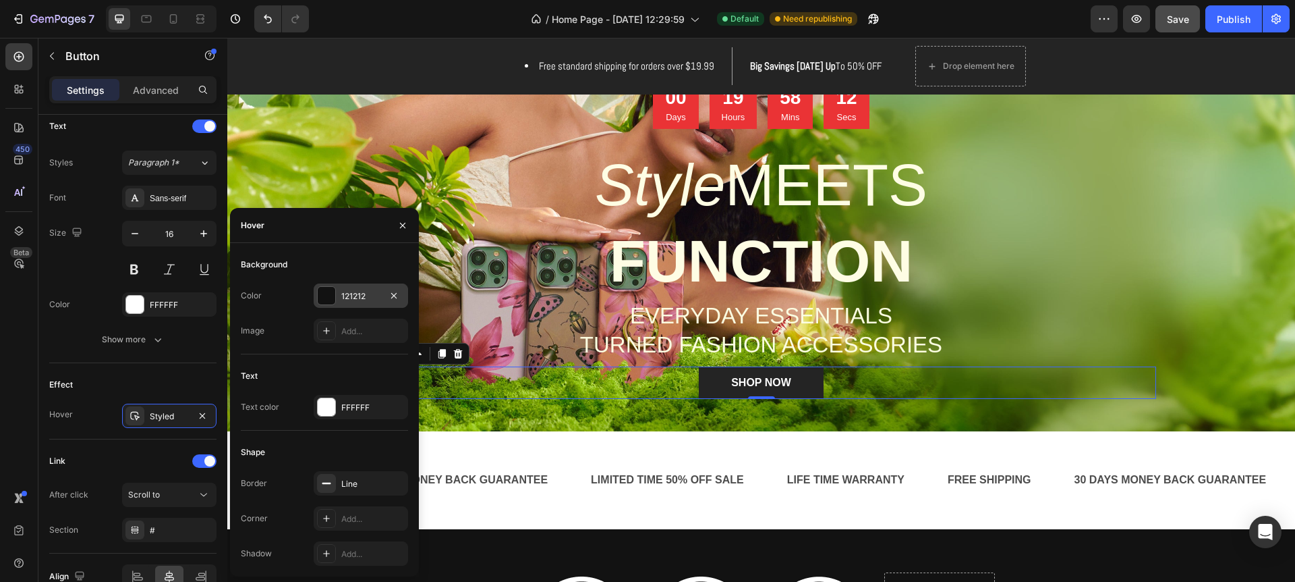
click at [324, 292] on div at bounding box center [327, 296] width 18 height 18
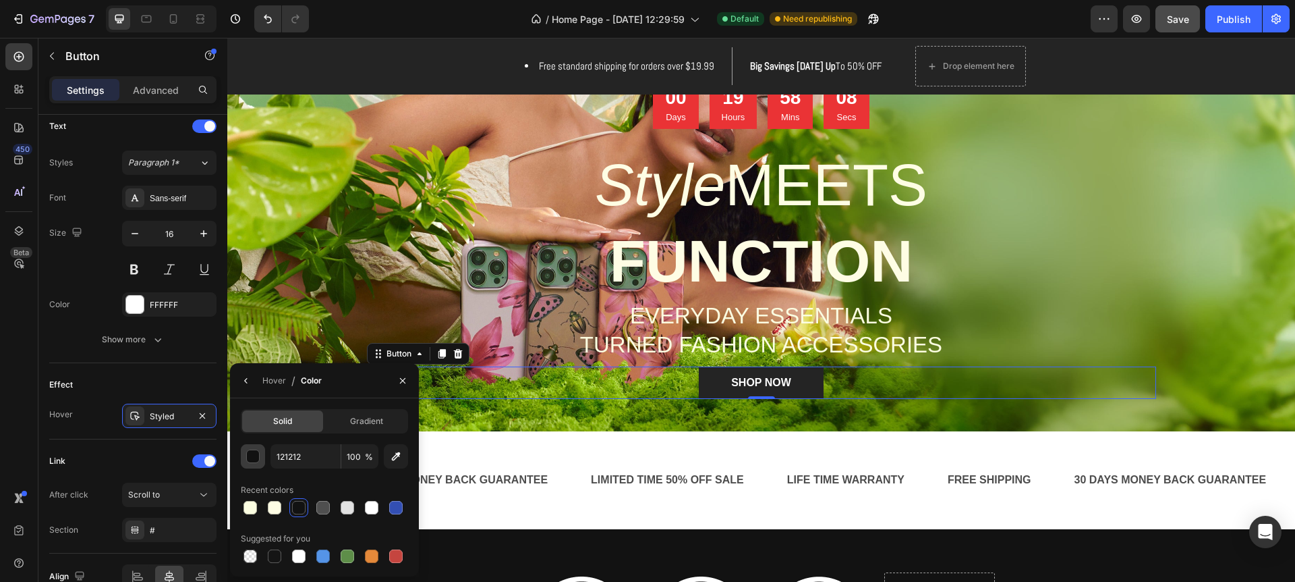
click at [256, 457] on div "button" at bounding box center [253, 456] width 13 height 13
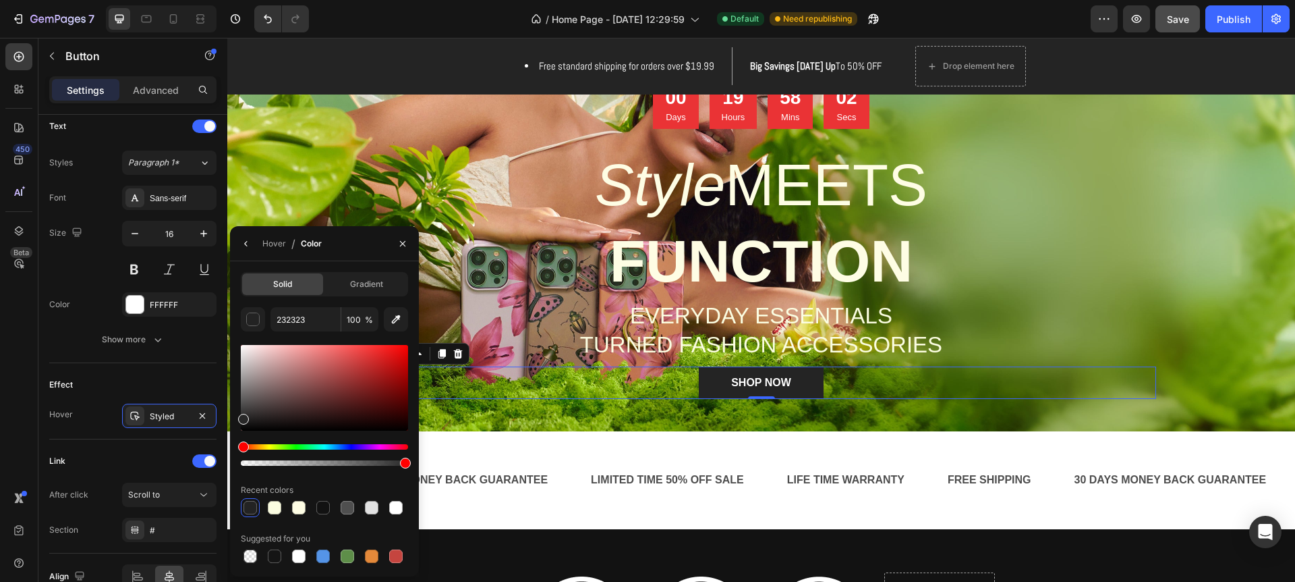
drag, startPoint x: 243, startPoint y: 422, endPoint x: 237, endPoint y: 416, distance: 8.6
click at [237, 416] on div "Solid Gradient 232323 100 % Recent colors Suggested for you" at bounding box center [324, 418] width 189 height 293
type input "282828"
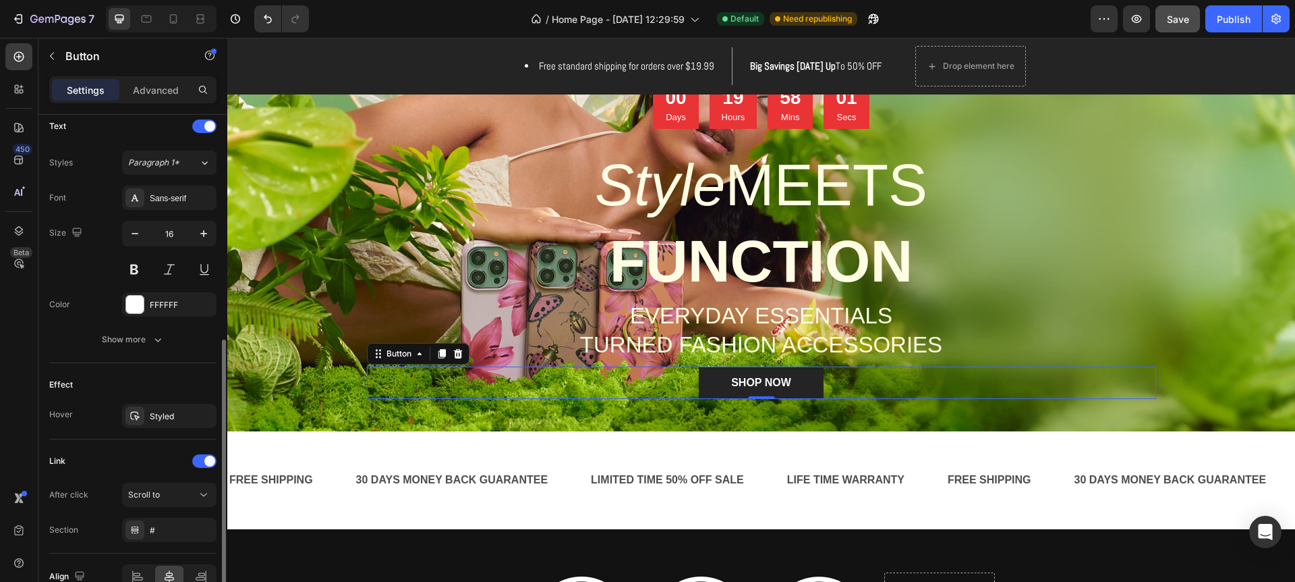
click at [173, 374] on div "Effect" at bounding box center [132, 385] width 167 height 22
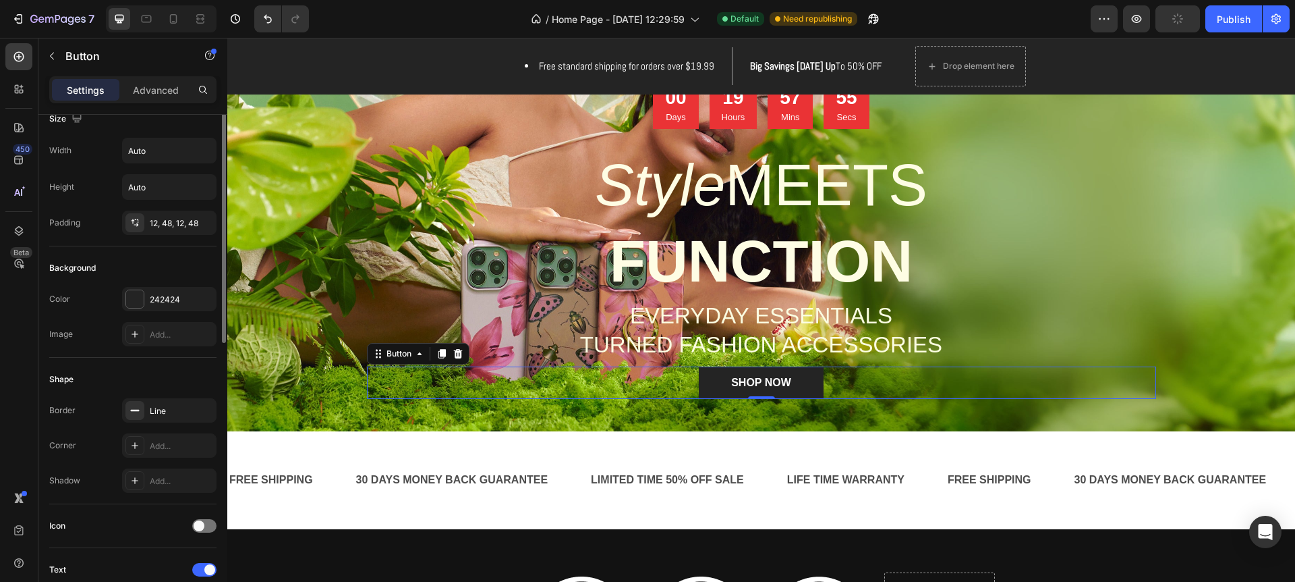
scroll to position [0, 0]
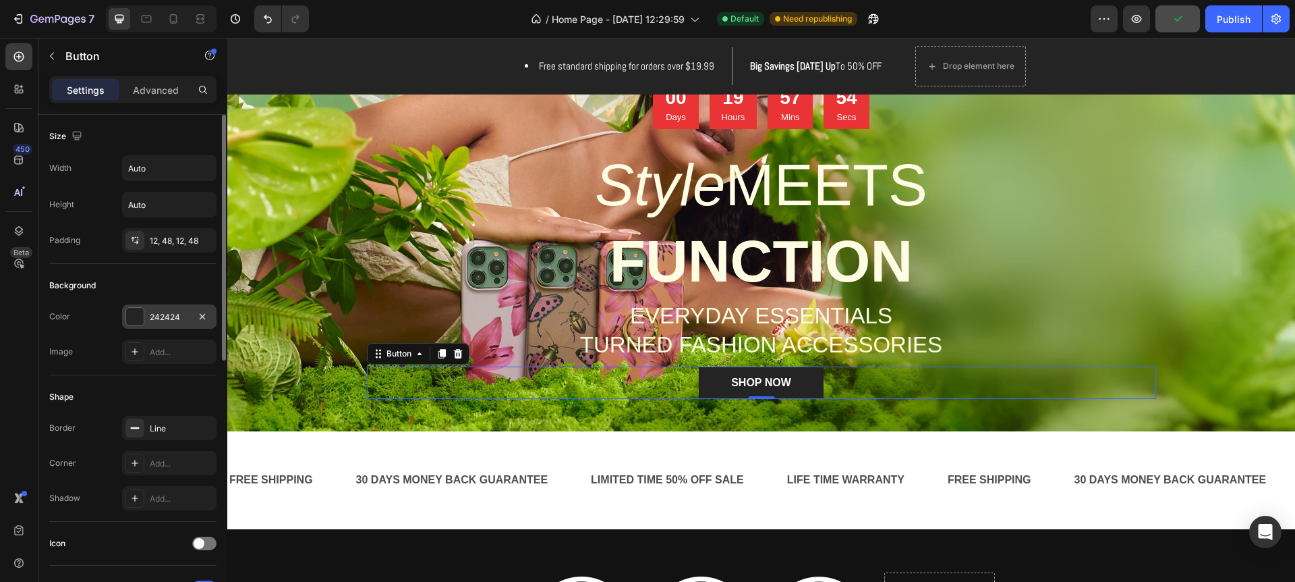
click at [134, 314] on div at bounding box center [135, 317] width 18 height 18
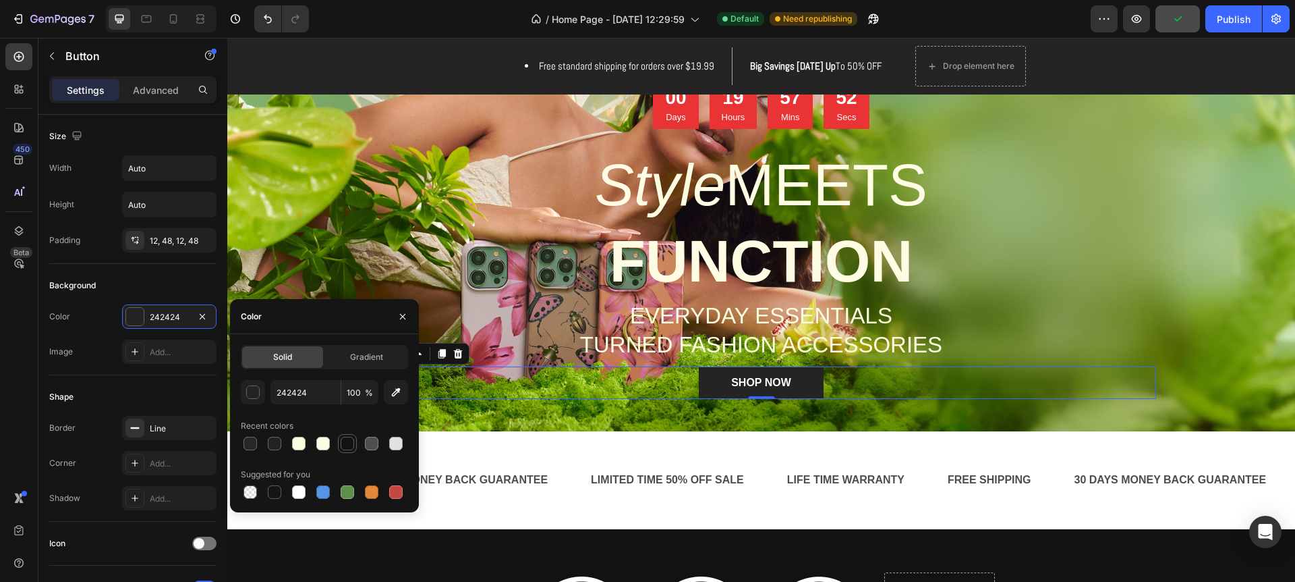
click at [345, 443] on div at bounding box center [347, 443] width 13 height 13
type input "121212"
click at [702, 439] on div "FREE SHIPPING Text Block 30 DAYS MONEY BACK GUARANTEE Text Block LIMITED TIME 5…" at bounding box center [761, 480] width 1068 height 98
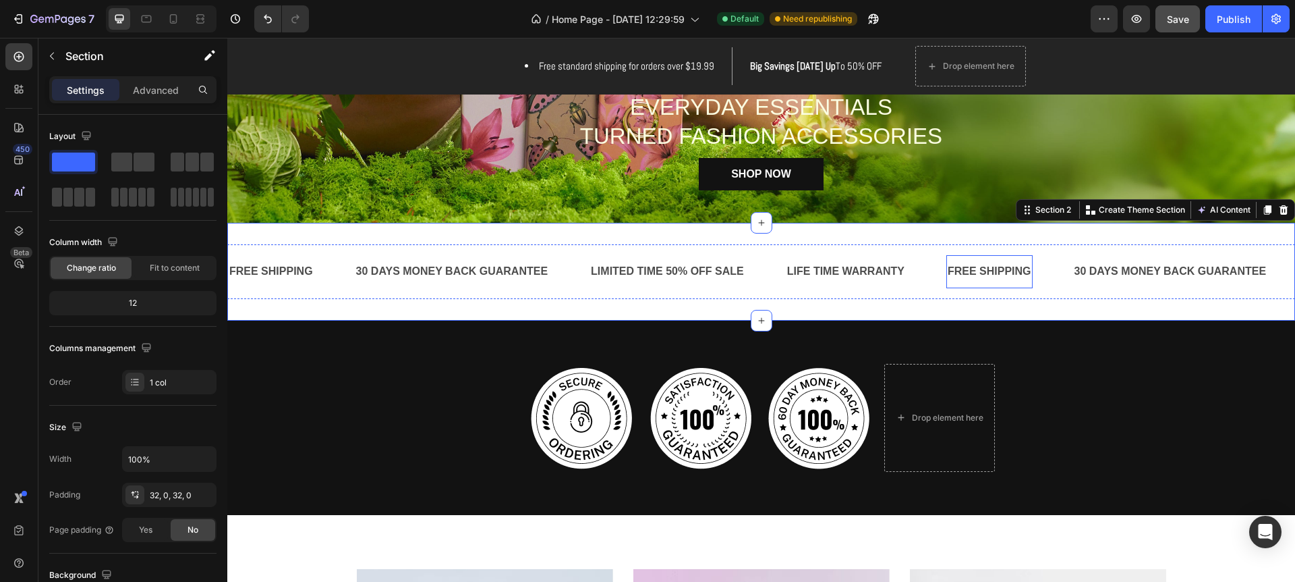
click at [1000, 270] on div "FREE SHIPPING" at bounding box center [990, 271] width 86 height 22
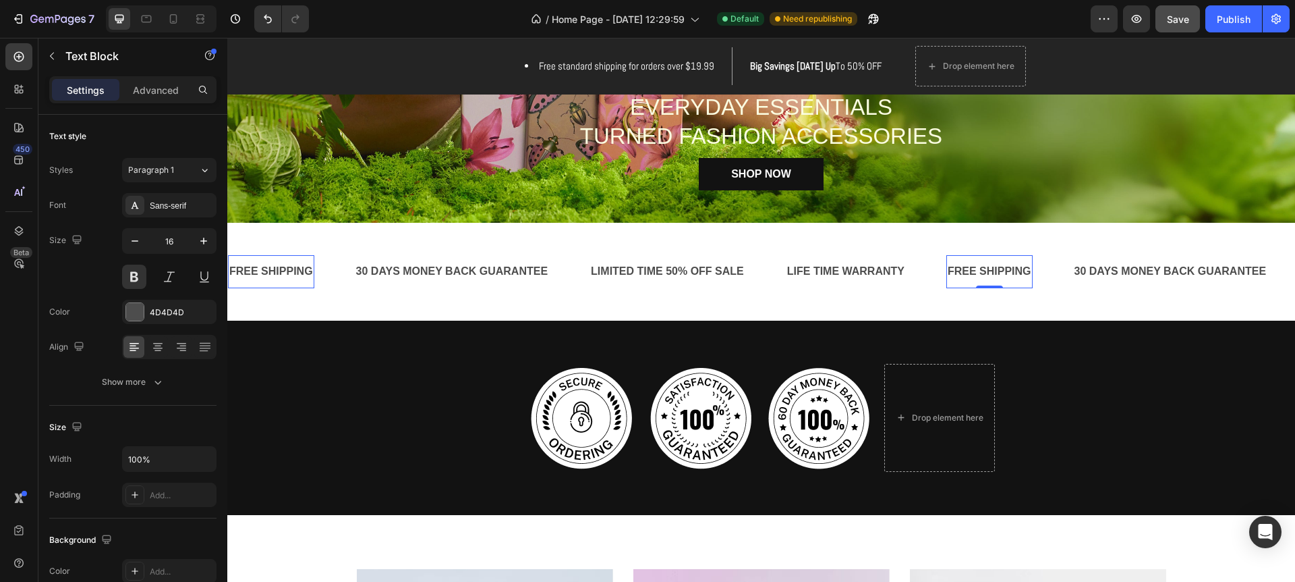
scroll to position [371, 0]
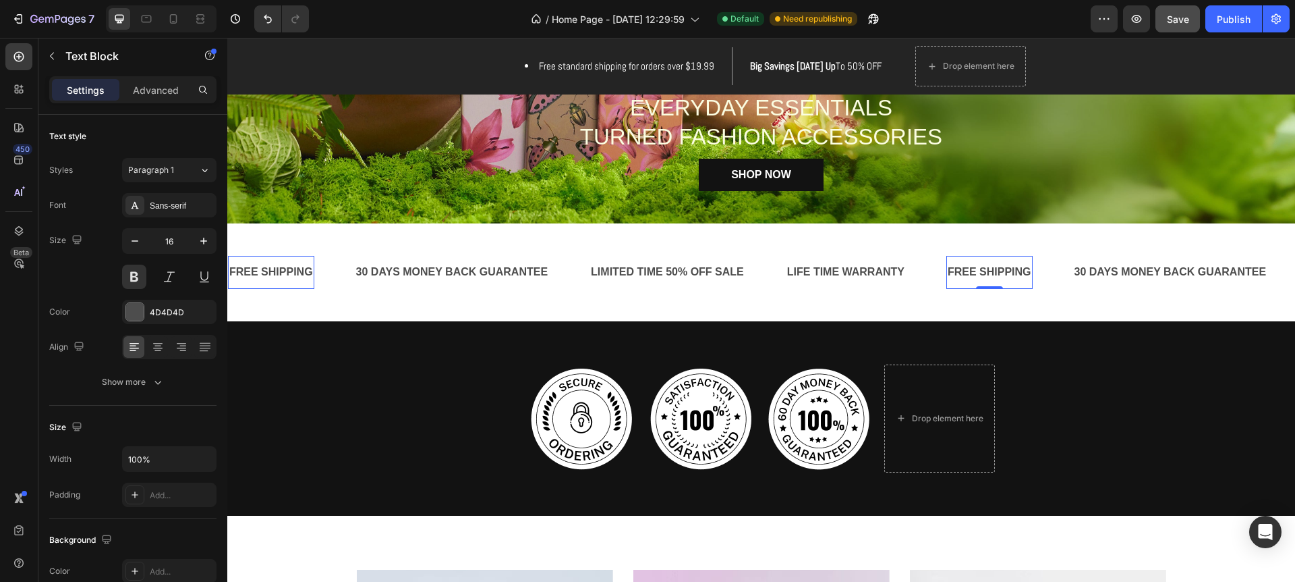
click at [1024, 271] on div "FREE SHIPPING" at bounding box center [990, 272] width 86 height 22
click at [1030, 273] on p "FREE SHIPPING" at bounding box center [990, 272] width 84 height 20
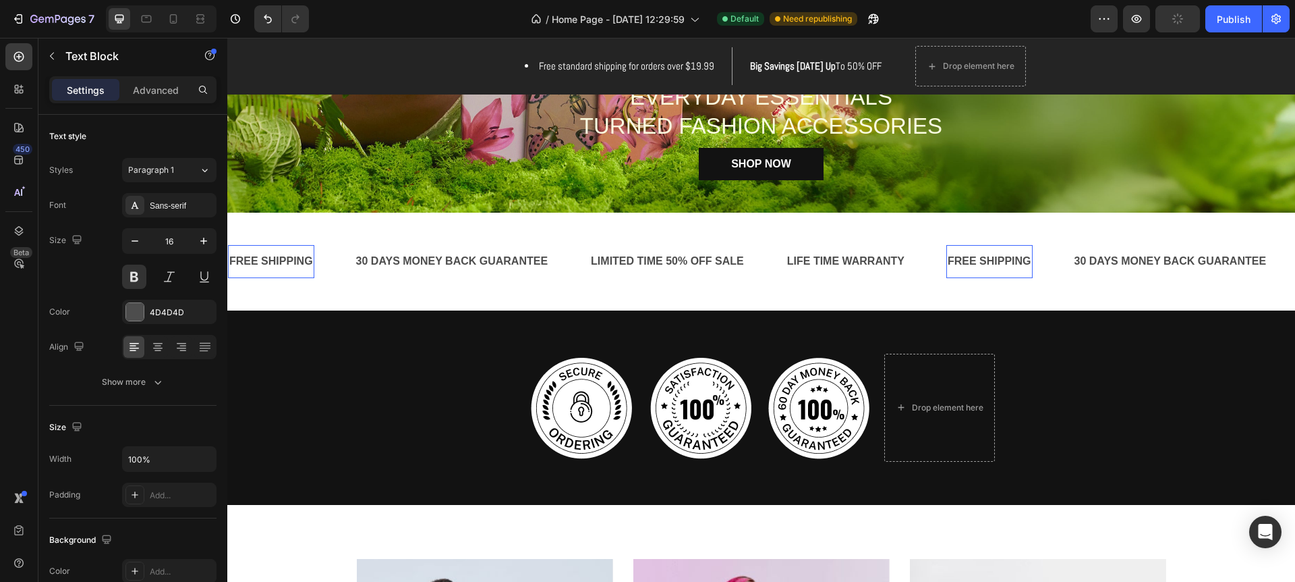
scroll to position [379, 0]
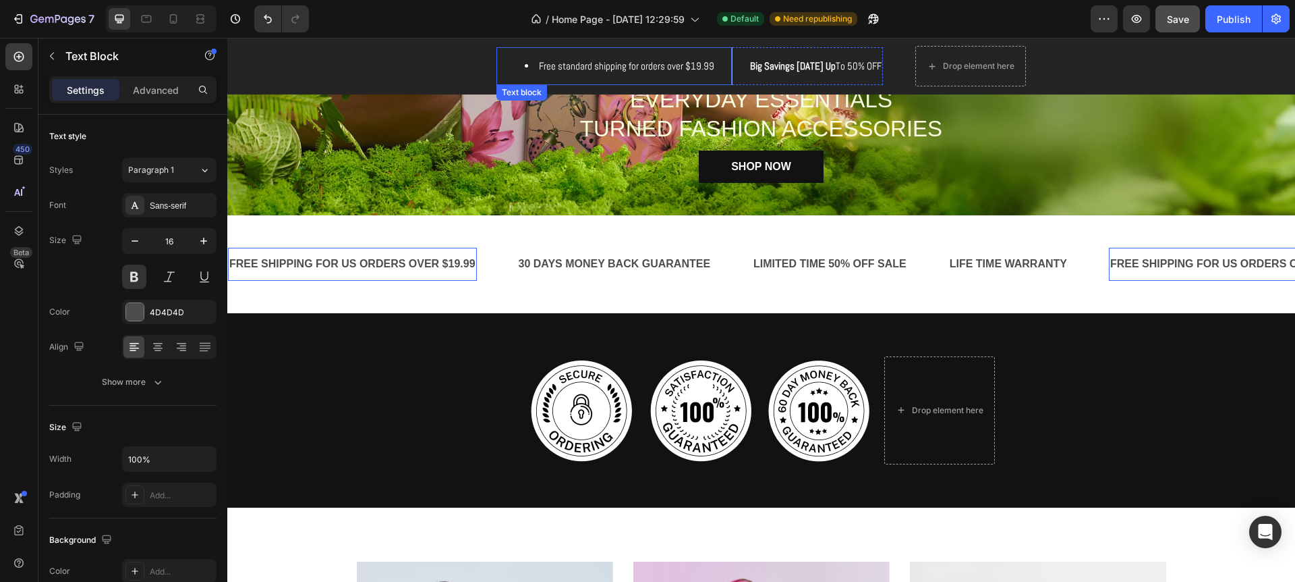
click at [630, 68] on li "Free standard shipping for orders over $19.99" at bounding box center [620, 67] width 190 height 16
click at [650, 67] on li "Free standard shipping for orders over $19.99" at bounding box center [620, 67] width 190 height 16
click at [637, 76] on div "Free standard shipping for orders over $19.99" at bounding box center [606, 66] width 219 height 38
click at [644, 68] on li "Free standard shipping for orders over $19.99" at bounding box center [620, 67] width 190 height 16
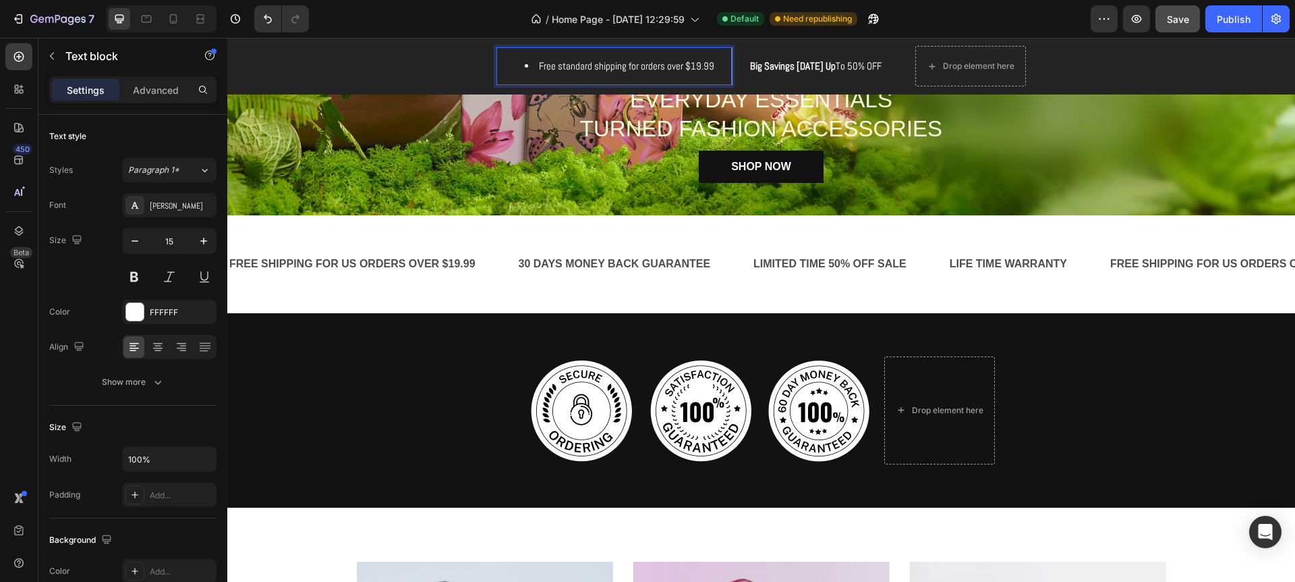
drag, startPoint x: 642, startPoint y: 69, endPoint x: 649, endPoint y: 74, distance: 8.2
click at [642, 69] on li "Free standard shipping for orders over $19.99" at bounding box center [620, 67] width 190 height 16
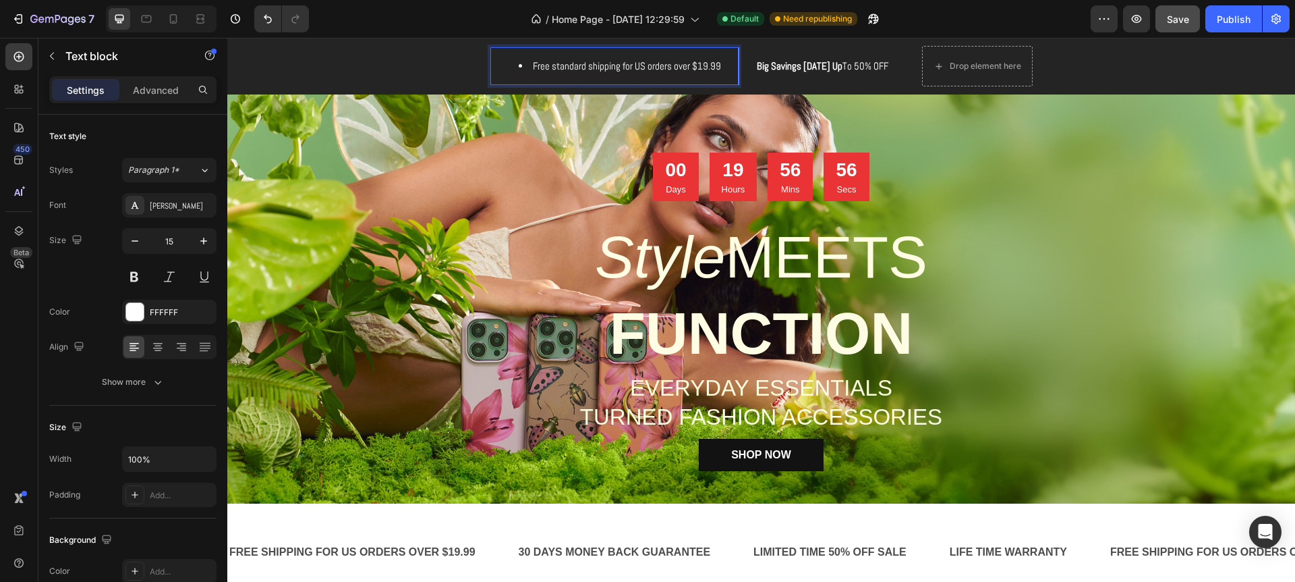
scroll to position [93, 0]
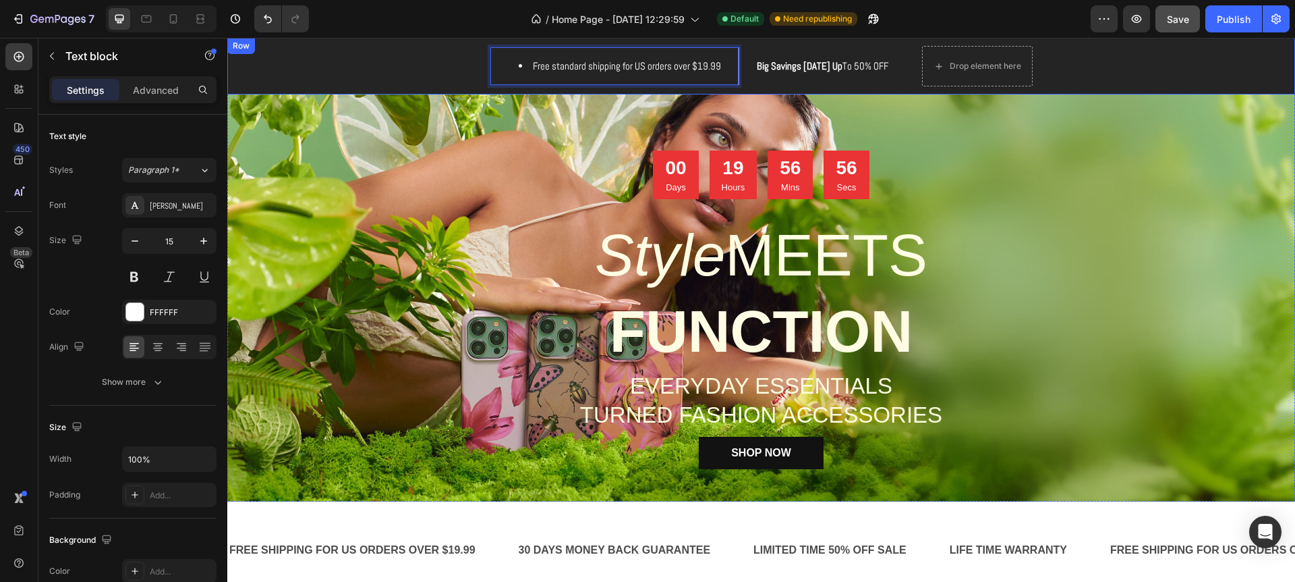
click at [1172, 54] on div "Free standard shipping for US orders over $19.99 Text block 0 Big Savings Today…" at bounding box center [761, 66] width 1068 height 40
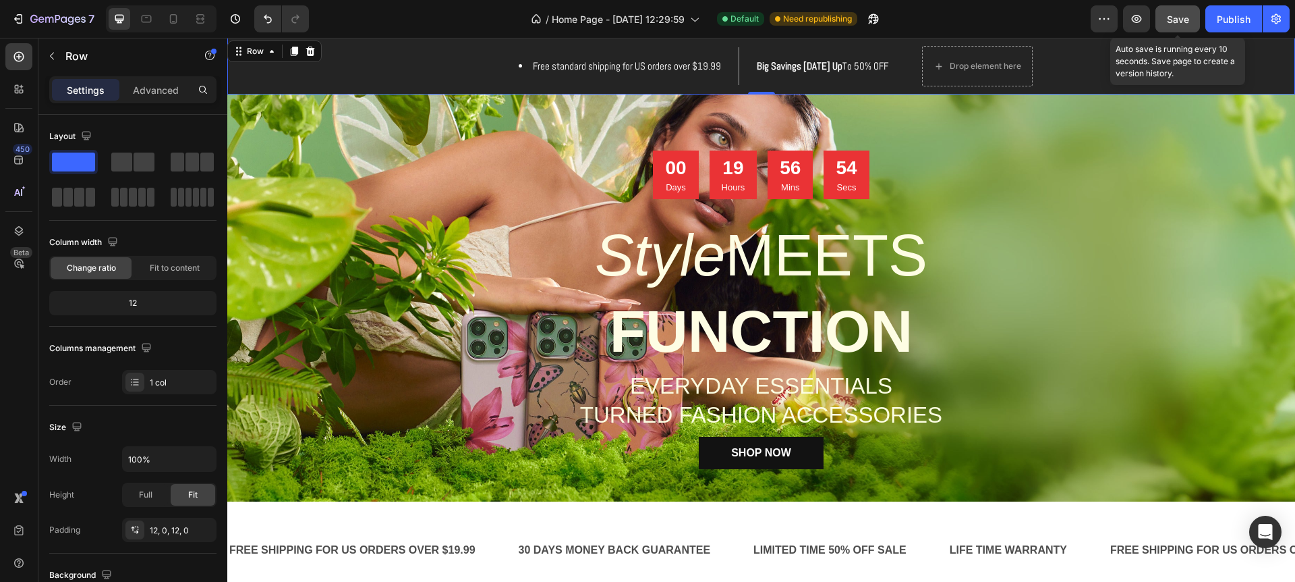
click at [1177, 21] on span "Save" at bounding box center [1178, 18] width 22 height 11
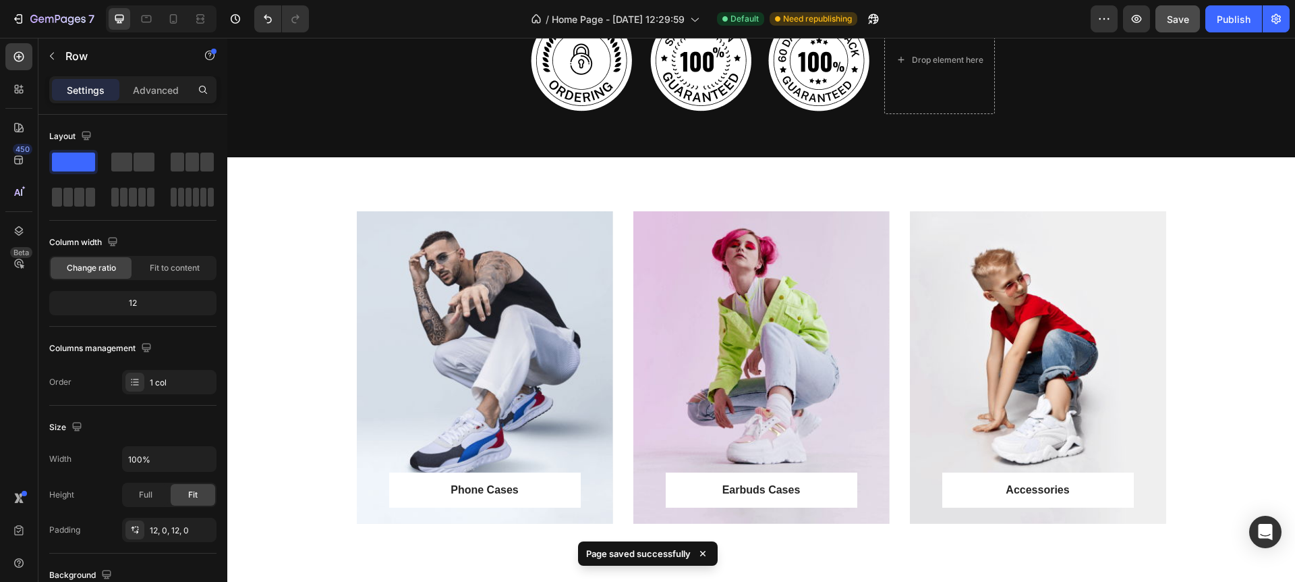
scroll to position [731, 0]
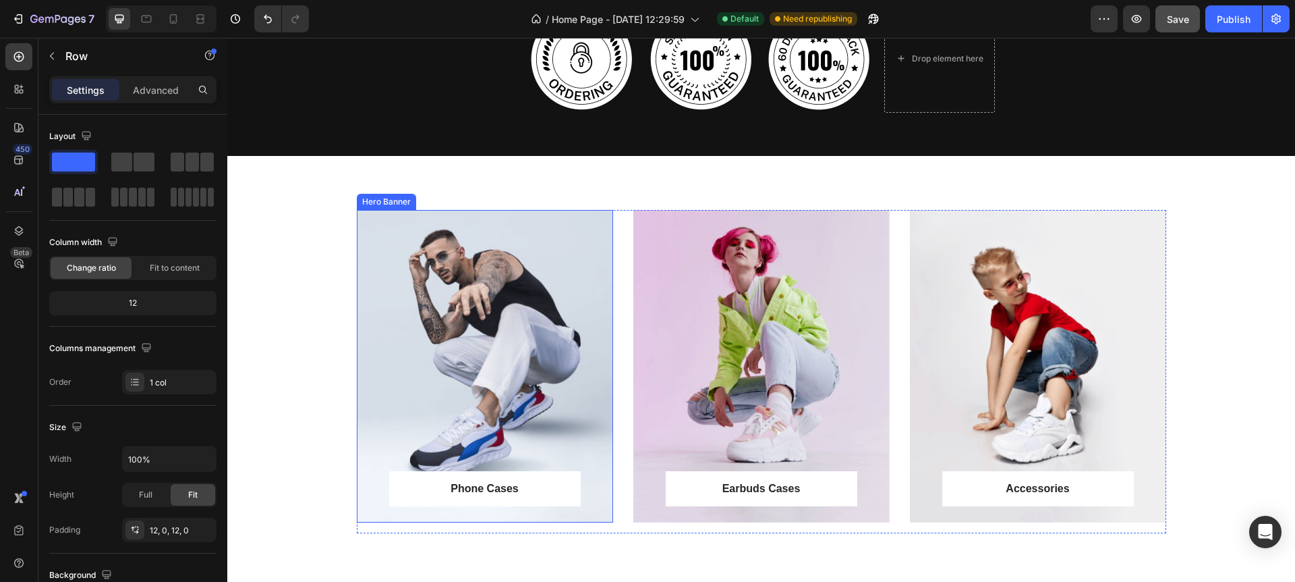
click at [494, 449] on div "Overlay" at bounding box center [485, 366] width 256 height 312
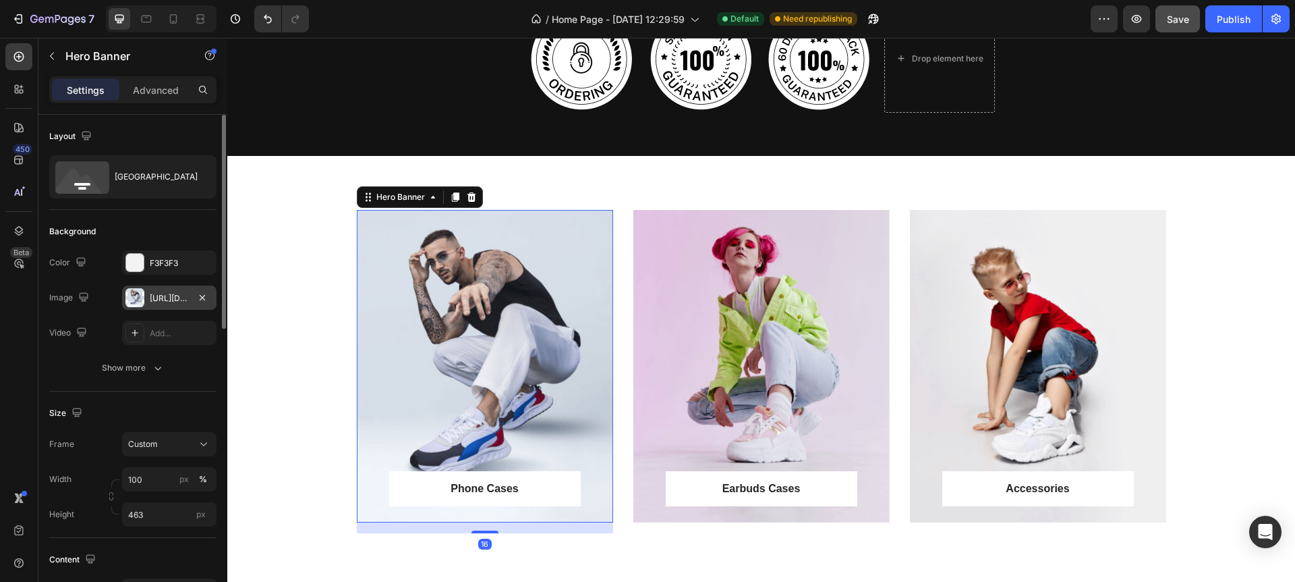
click at [186, 292] on div "https://ucarecdn.com/5cfed6dc-25f9-4998-ad3e-758661308a9d/-/format/auto/" at bounding box center [169, 298] width 39 height 12
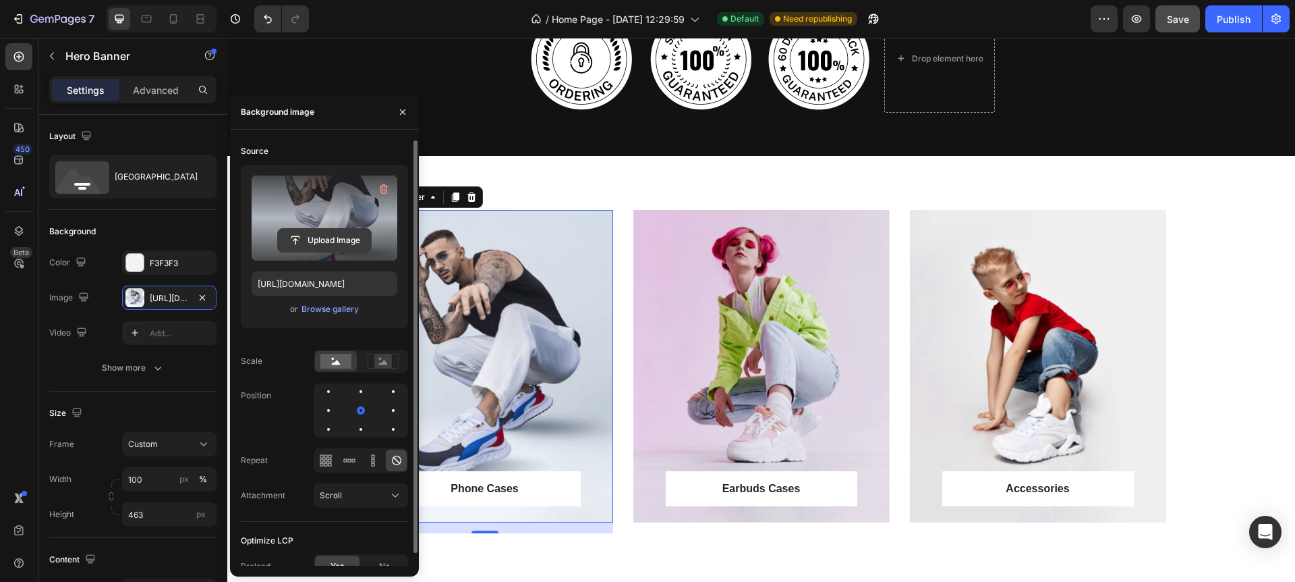
click at [346, 228] on button "Upload Image" at bounding box center [324, 240] width 94 height 24
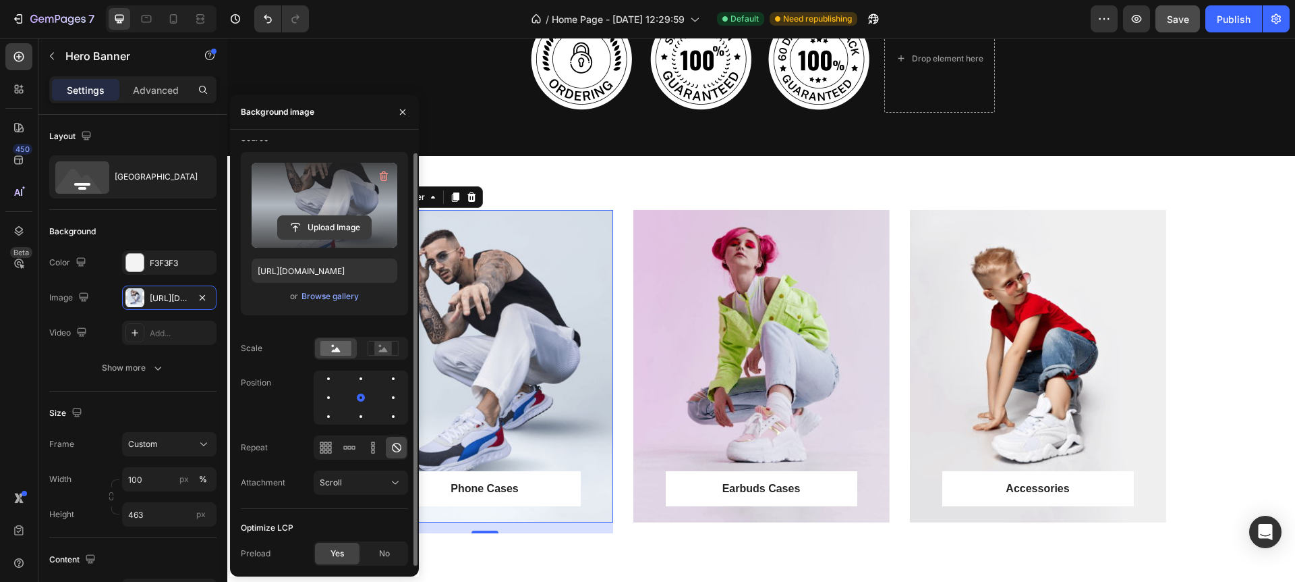
click at [326, 223] on input "file" at bounding box center [324, 227] width 93 height 23
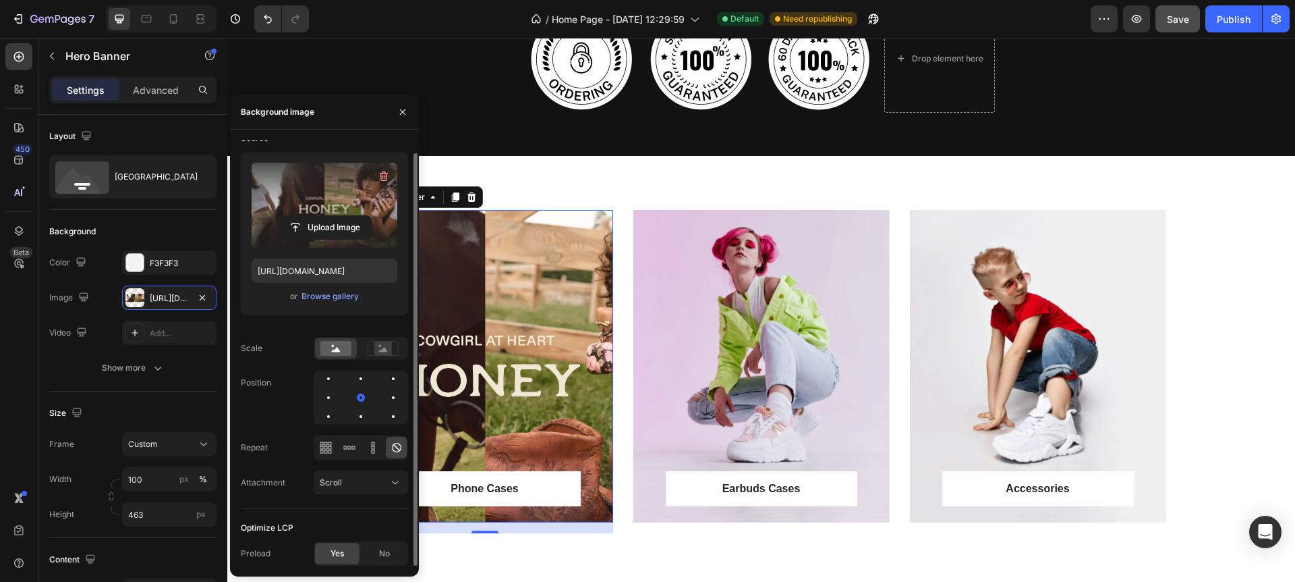
scroll to position [730, 0]
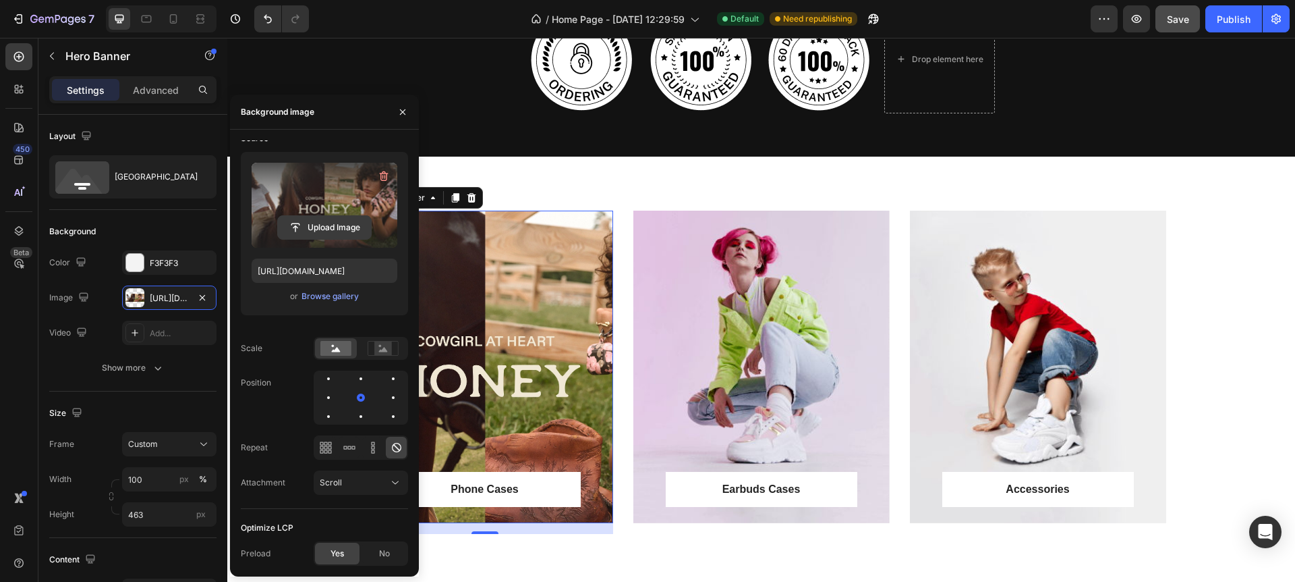
click at [341, 229] on input "file" at bounding box center [324, 227] width 93 height 23
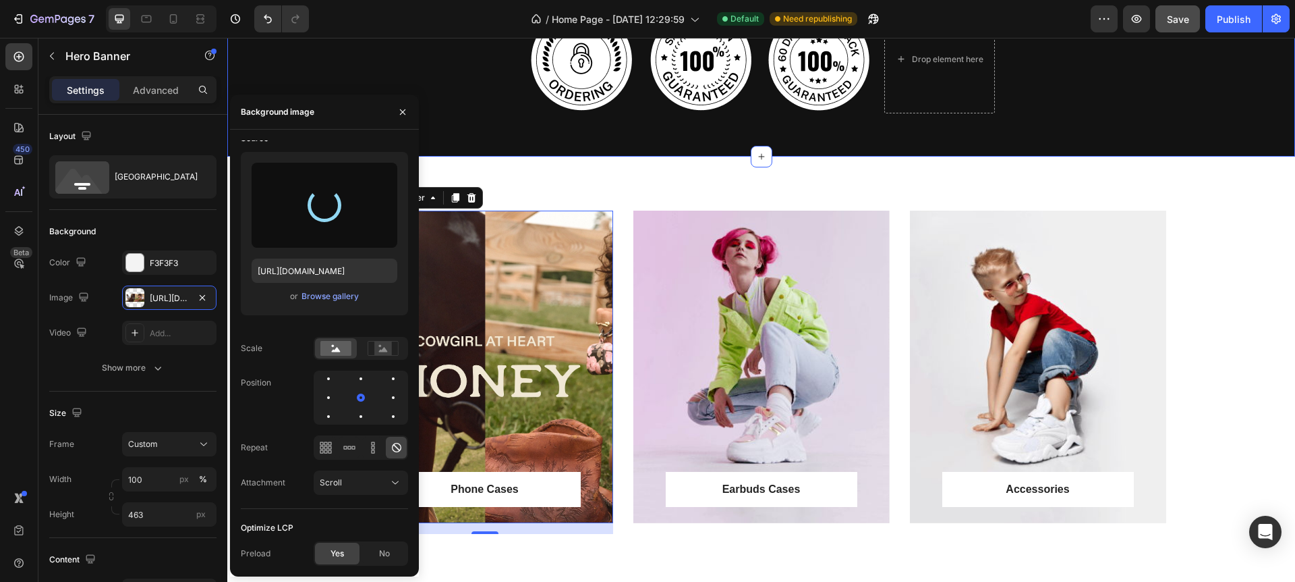
type input "[URL][DOMAIN_NAME]"
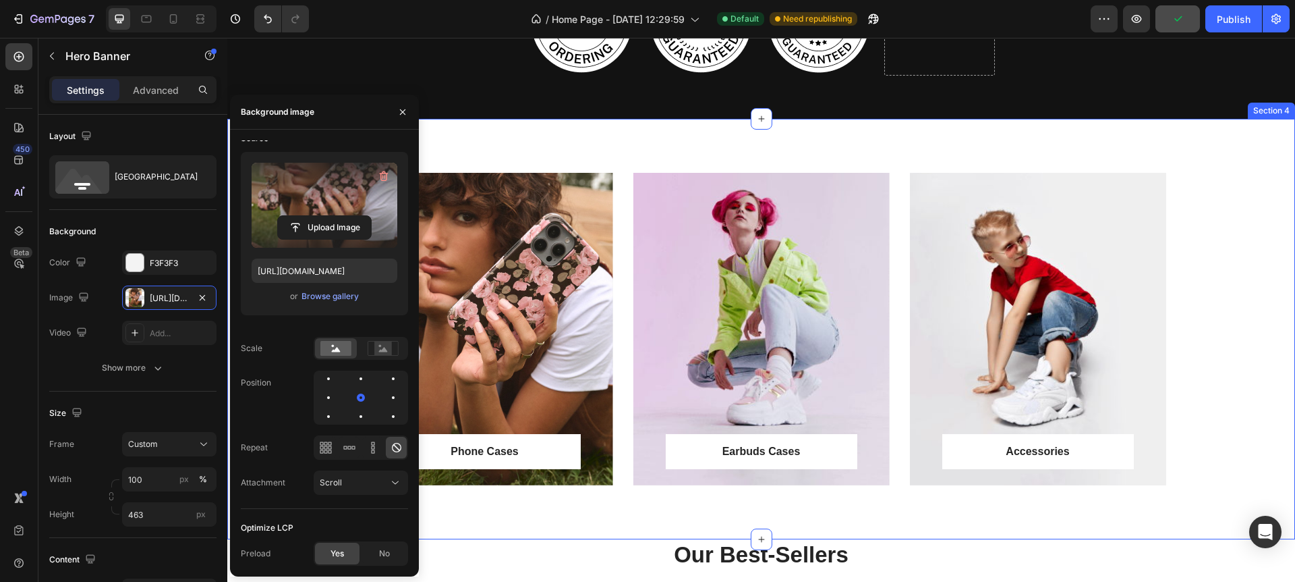
scroll to position [756, 0]
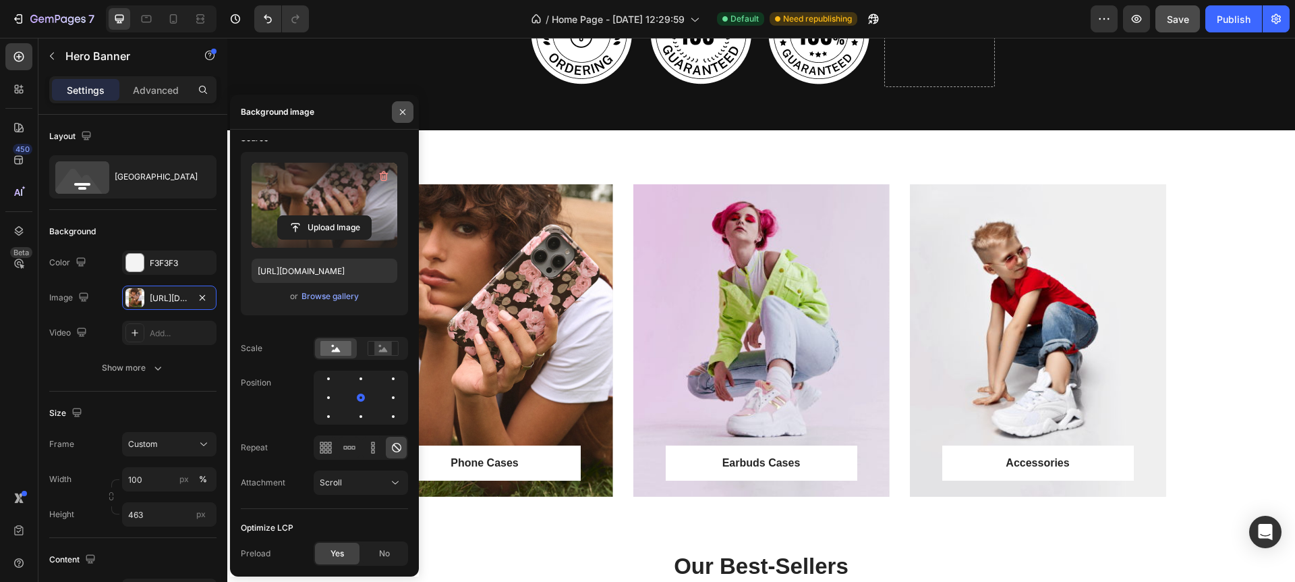
click at [397, 114] on icon "button" at bounding box center [402, 112] width 11 height 11
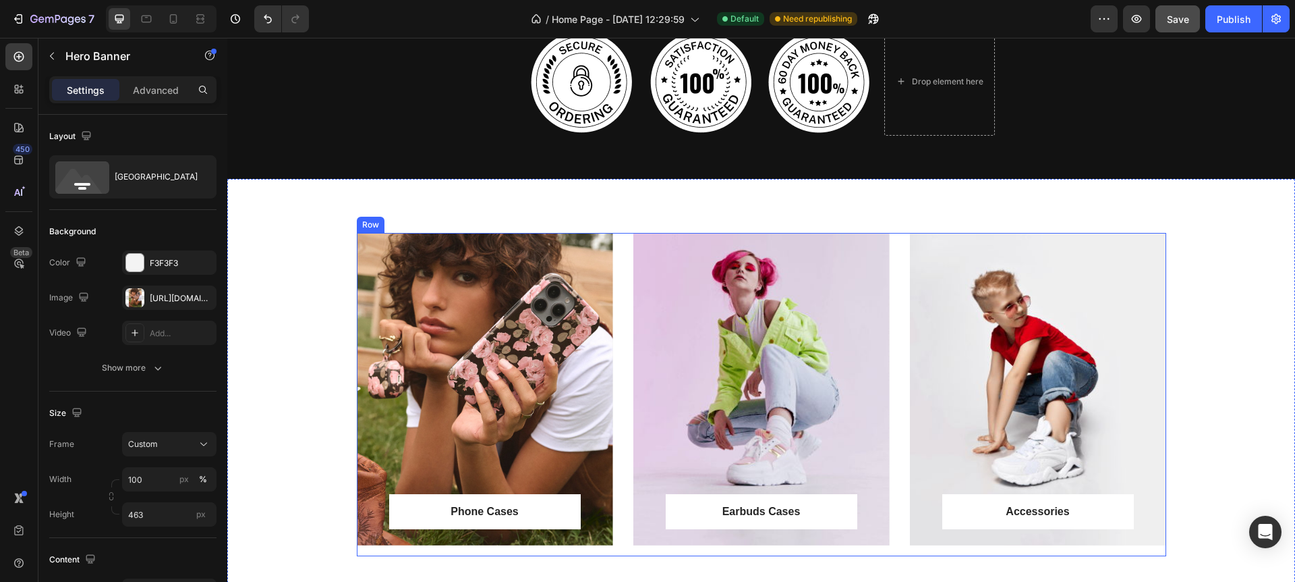
scroll to position [781, 0]
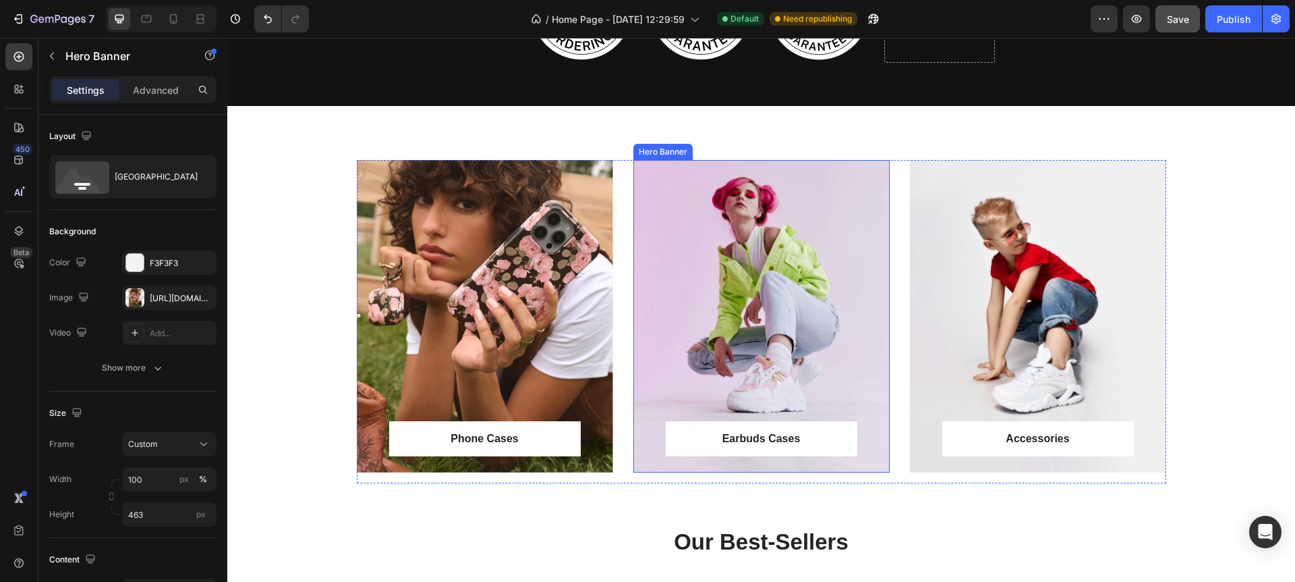
click at [780, 299] on div "Overlay" at bounding box center [762, 316] width 256 height 312
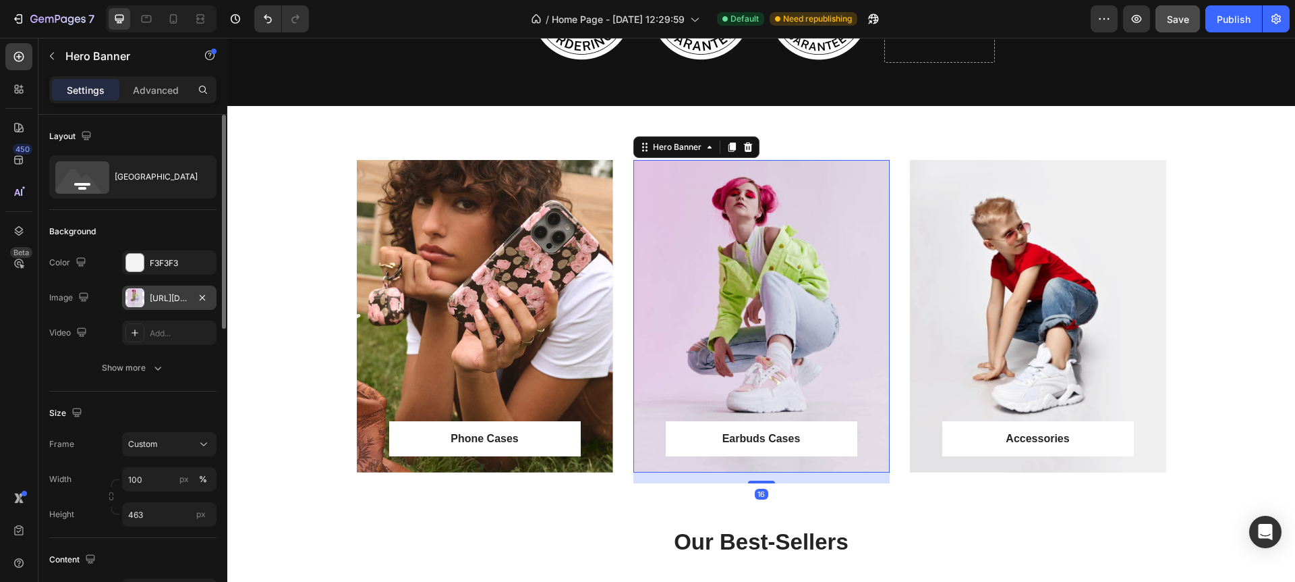
click at [154, 294] on div "[URL][DOMAIN_NAME]" at bounding box center [169, 298] width 39 height 12
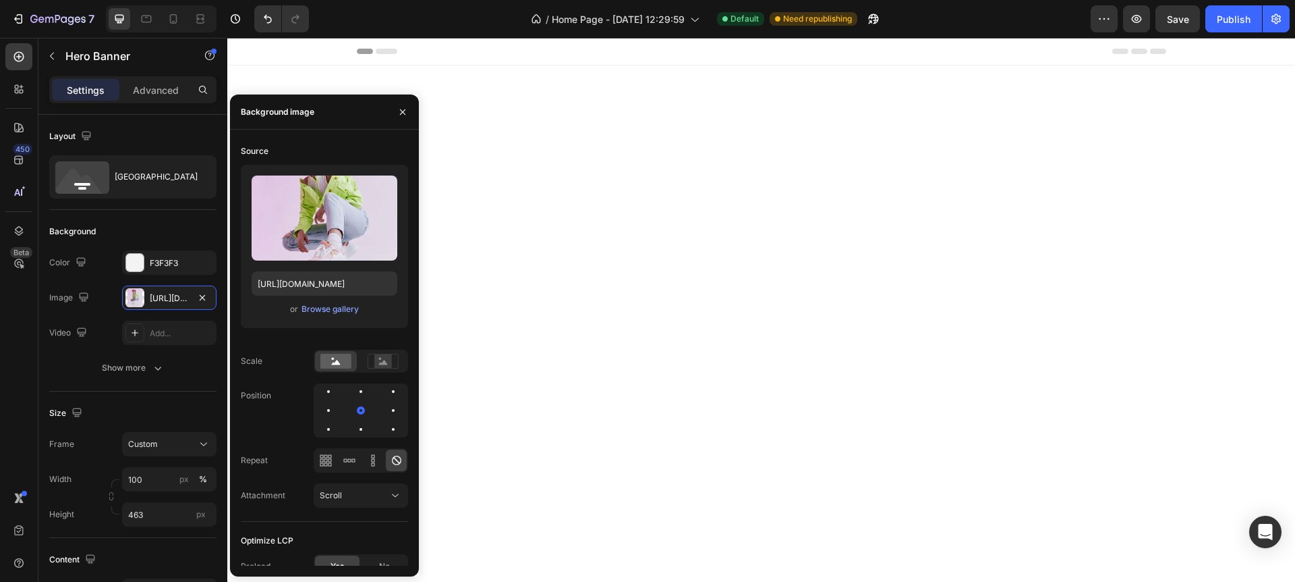
scroll to position [781, 0]
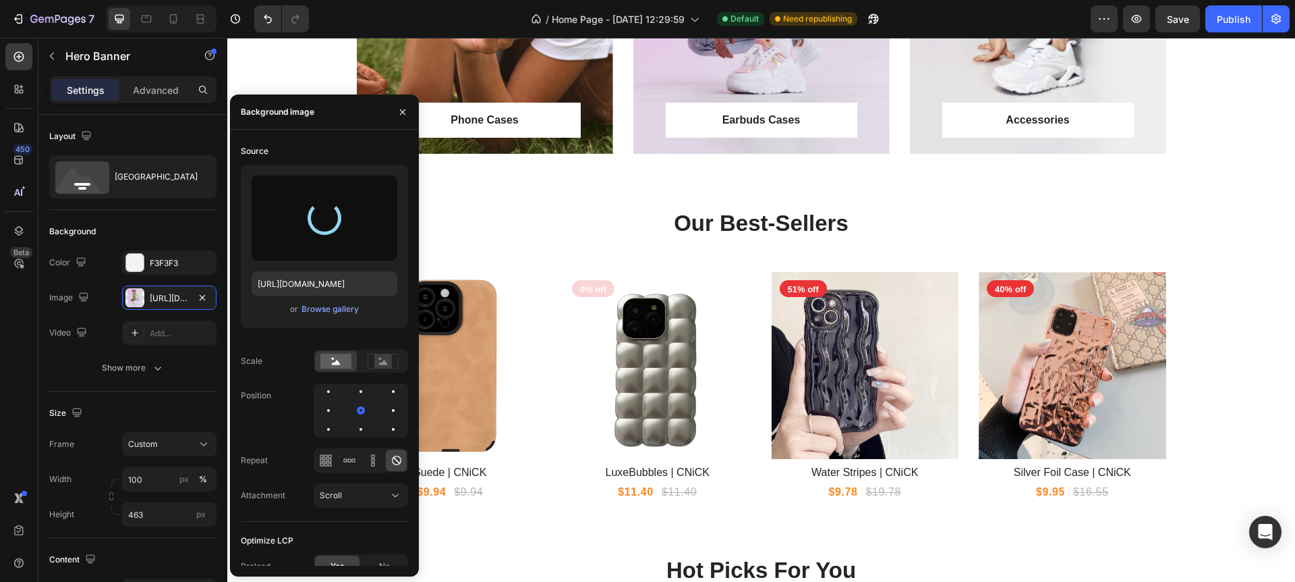
type input "[URL][DOMAIN_NAME]"
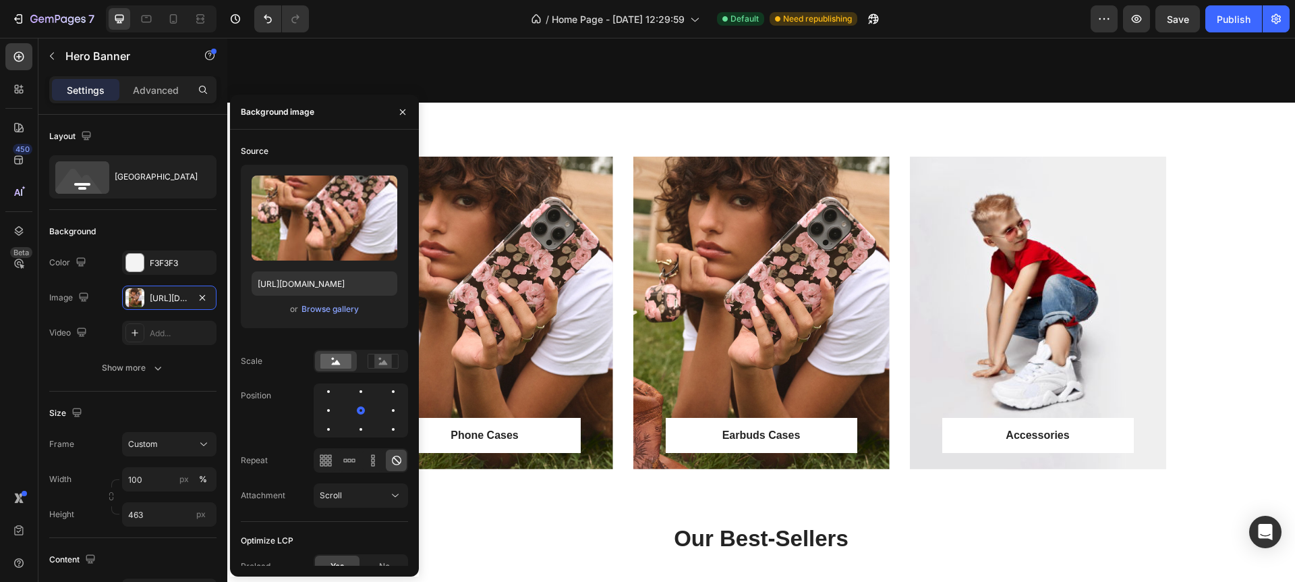
scroll to position [785, 0]
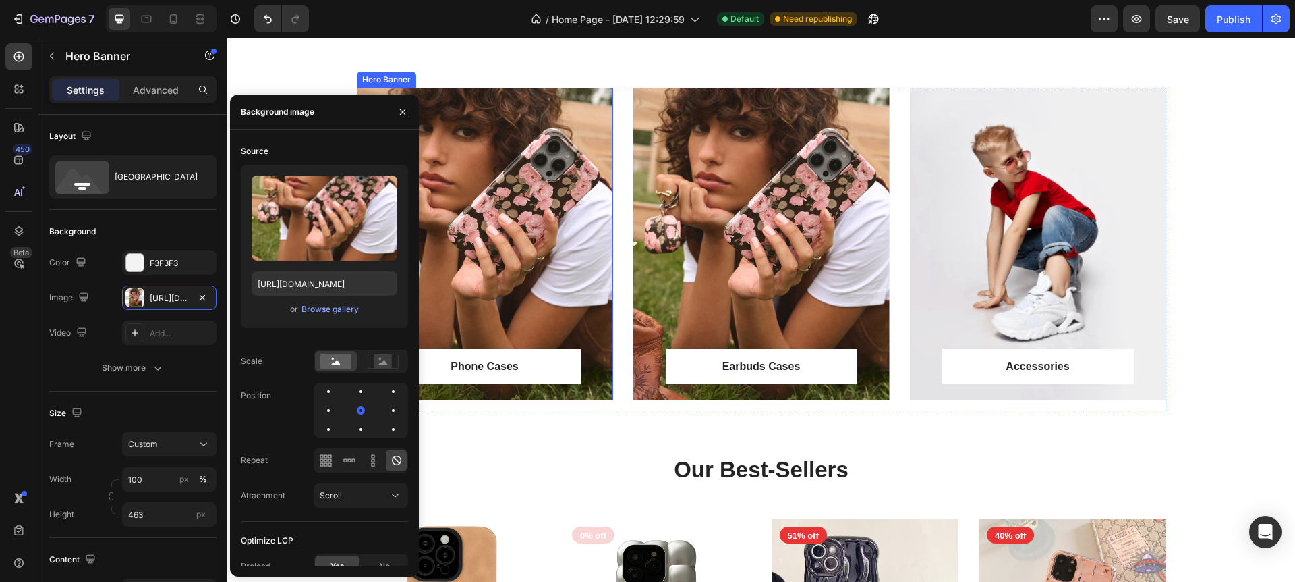
click at [487, 322] on div "Overlay" at bounding box center [485, 244] width 256 height 312
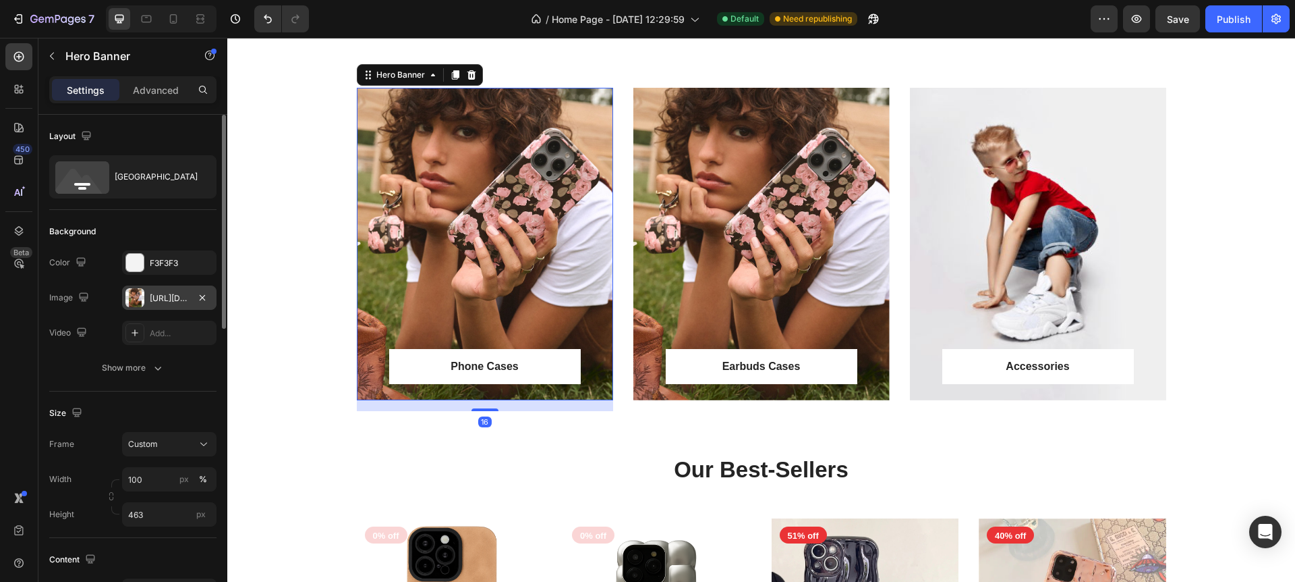
click at [175, 300] on div "[URL][DOMAIN_NAME]" at bounding box center [169, 298] width 39 height 12
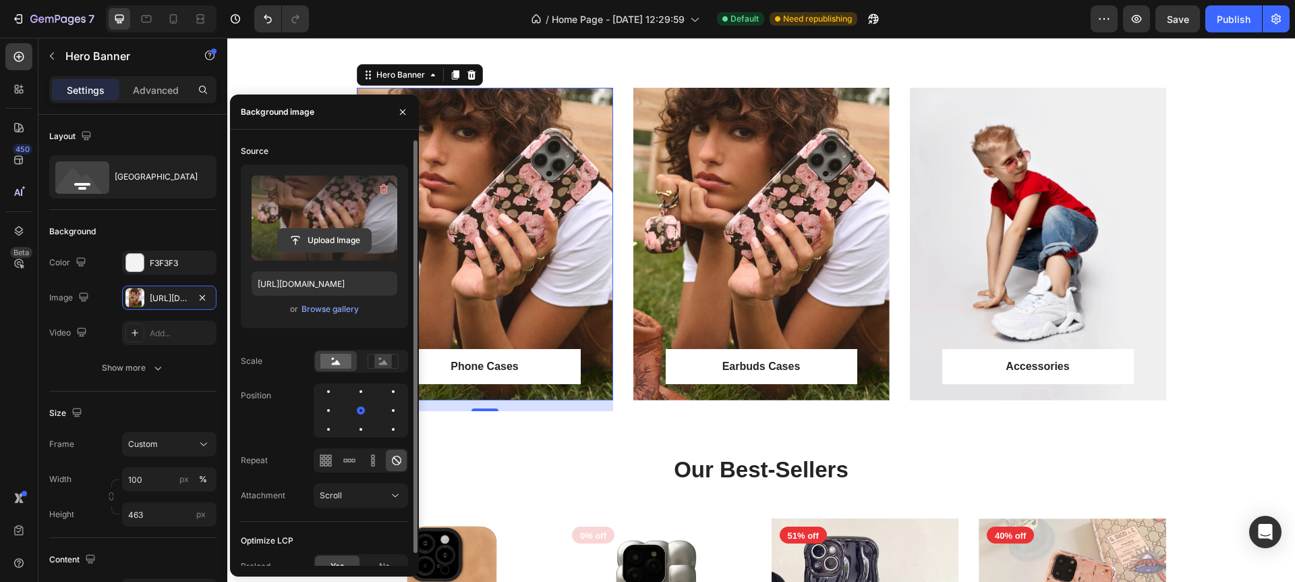
click at [322, 242] on input "file" at bounding box center [324, 240] width 93 height 23
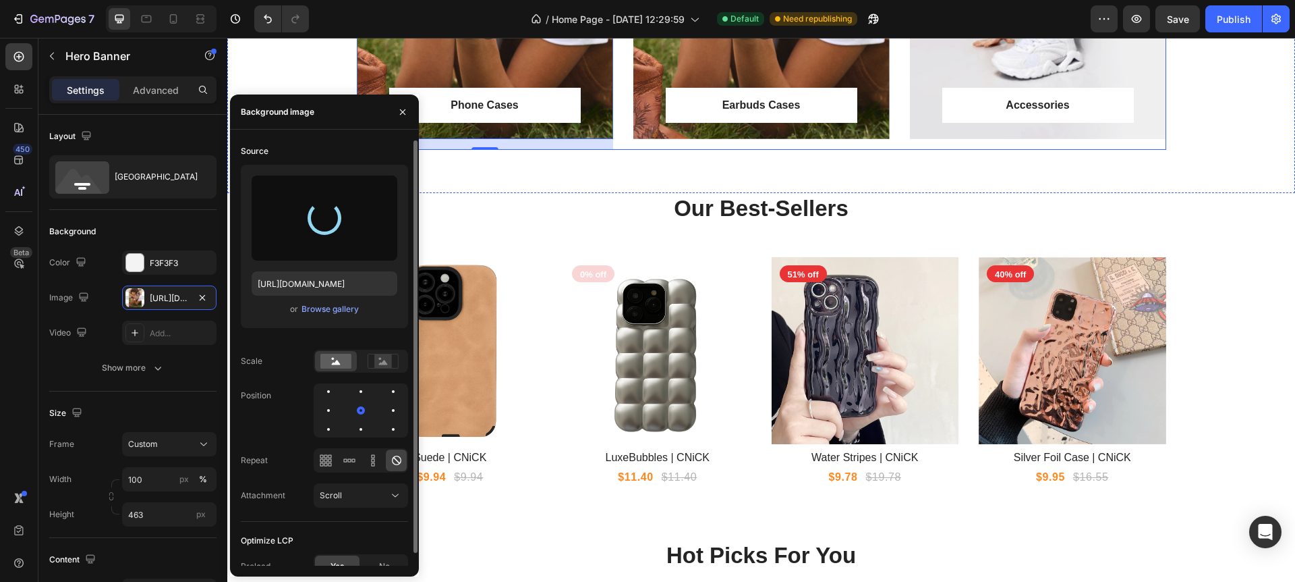
scroll to position [1113, 0]
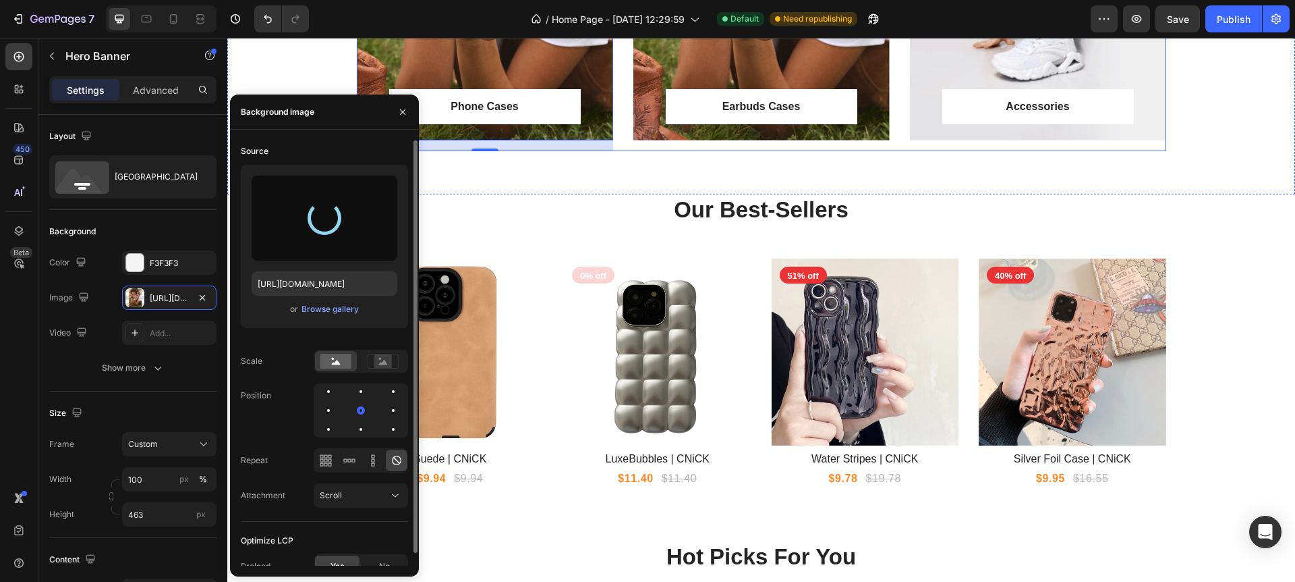
type input "[URL][DOMAIN_NAME]"
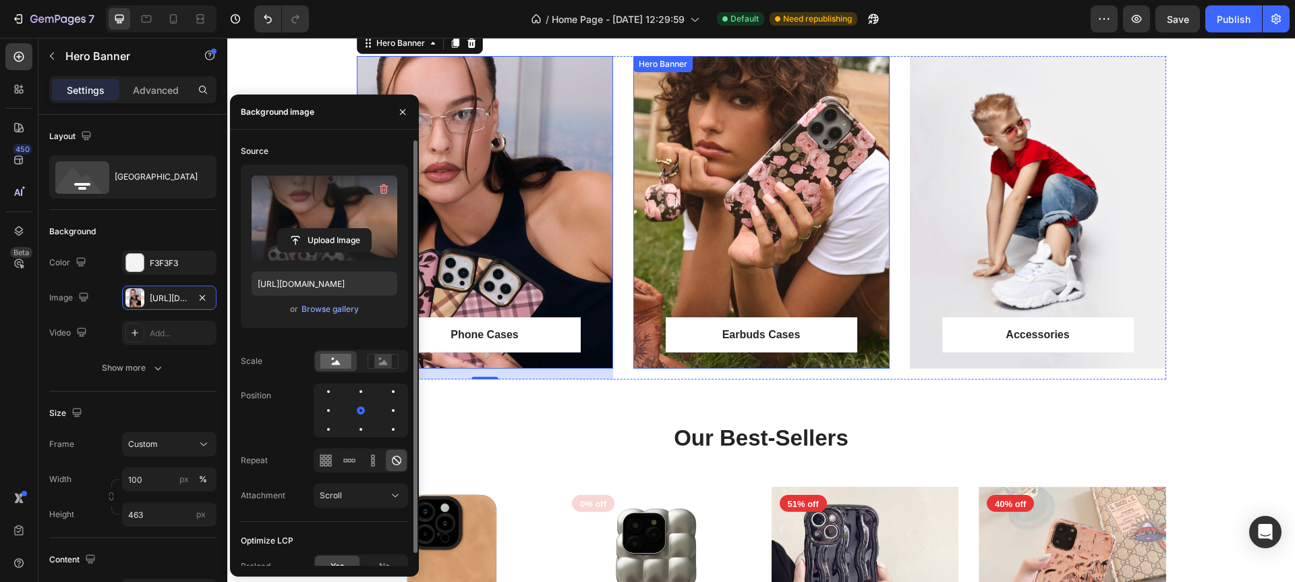
scroll to position [885, 0]
click at [1012, 291] on div "Overlay" at bounding box center [1038, 211] width 256 height 312
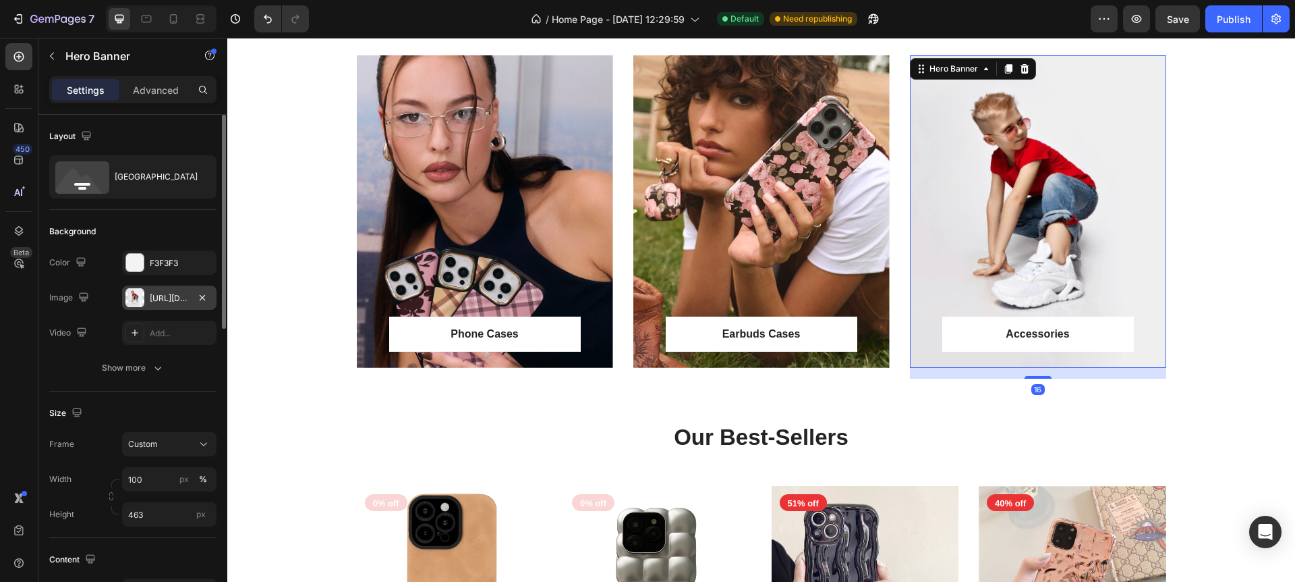
click at [170, 302] on div "https://ucarecdn.com/1574fc0a-16b2-4bf1-9796-e0736579cfe2/-/format/auto/" at bounding box center [169, 298] width 39 height 12
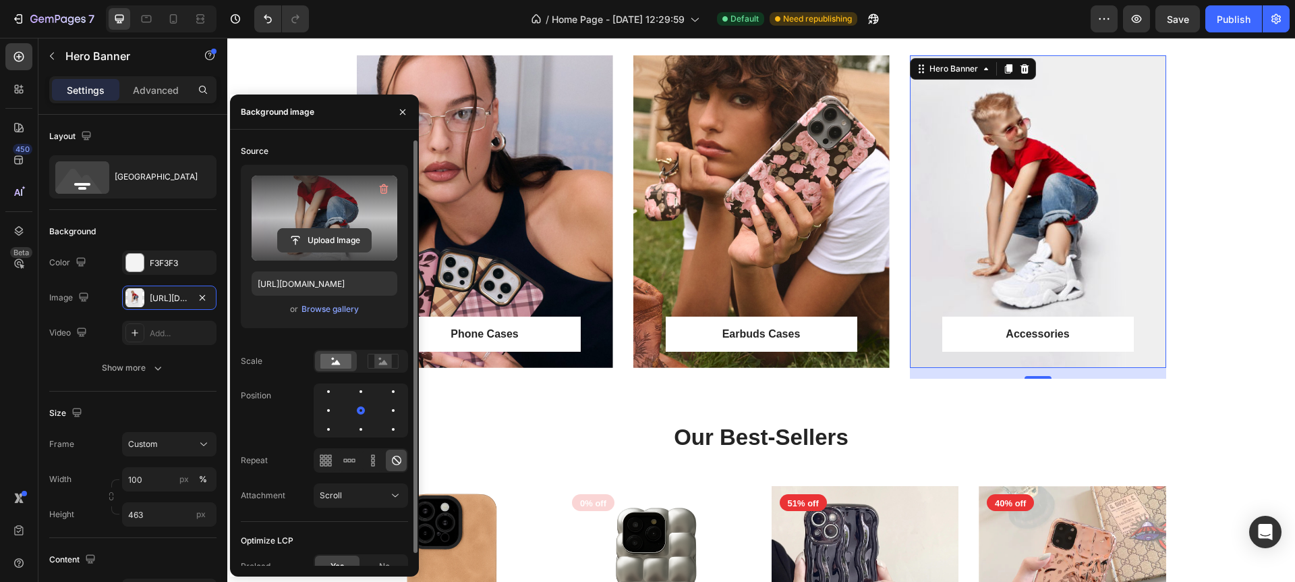
click at [320, 234] on input "file" at bounding box center [324, 240] width 93 height 23
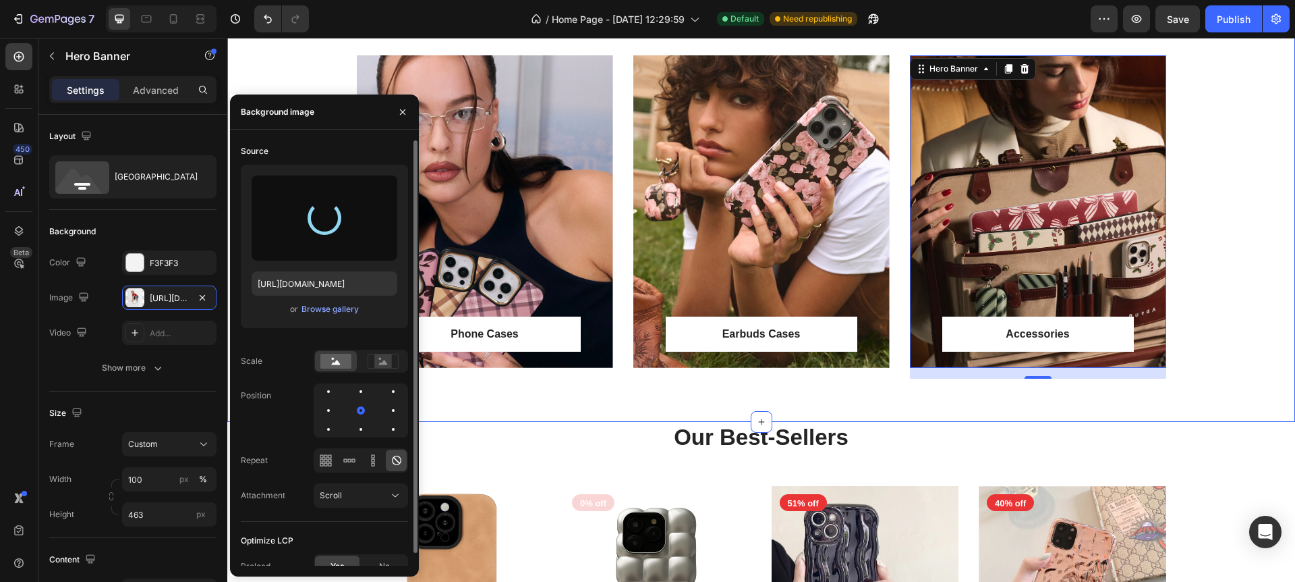
type input "https://cdn.shopify.com/s/files/1/0771/5055/2310/files/gempages_586125553279435…"
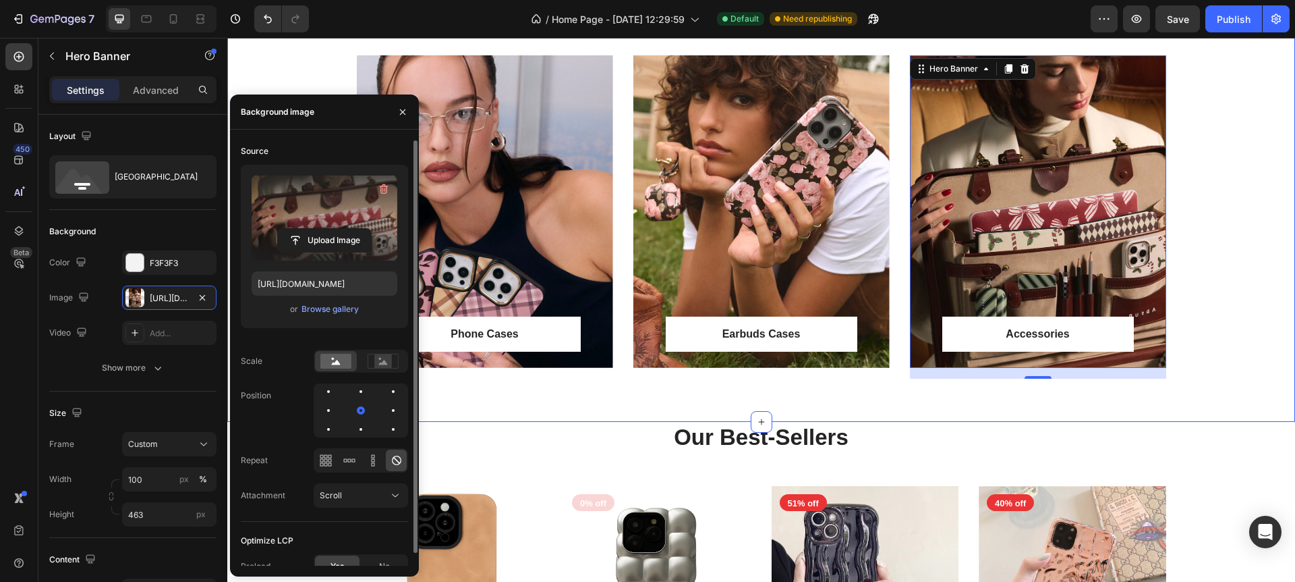
click at [1212, 247] on div "Phone Cases Text block Row Row Hero Banner Earbuds Cases Text block Row Row Her…" at bounding box center [761, 222] width 1048 height 334
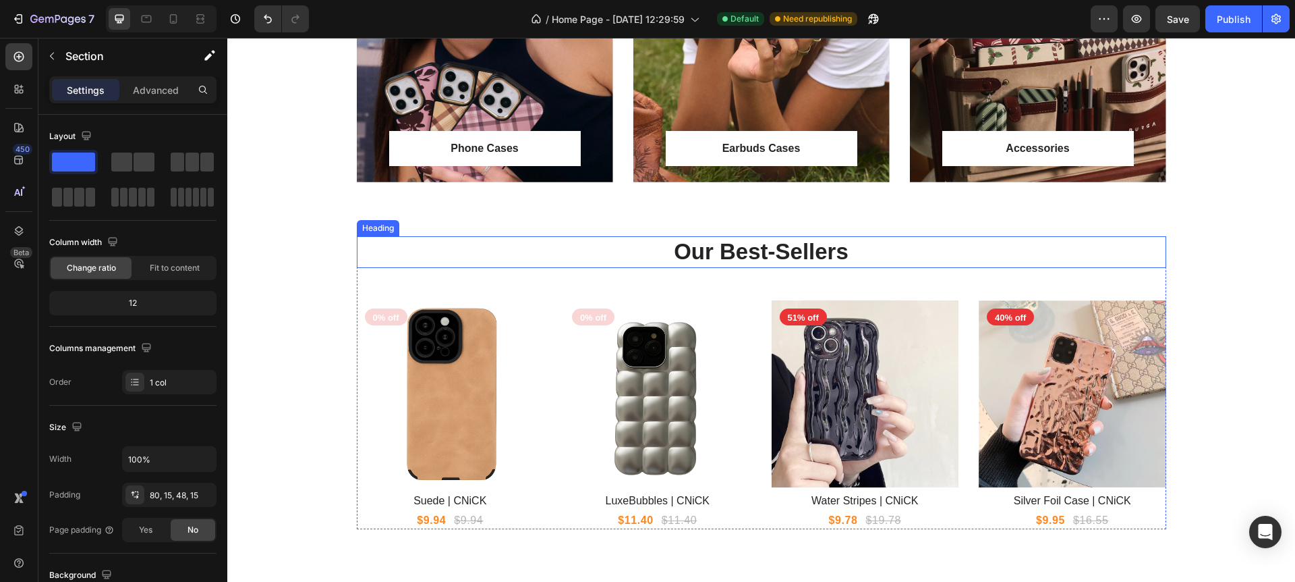
scroll to position [1073, 0]
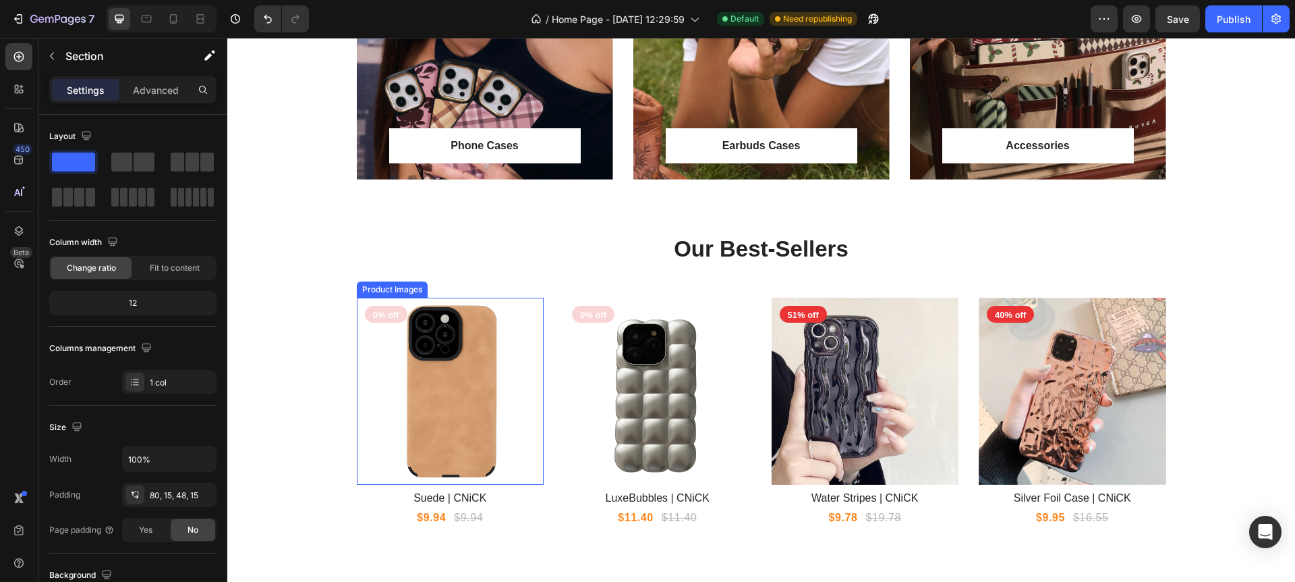
click at [488, 365] on img at bounding box center [451, 392] width 188 height 188
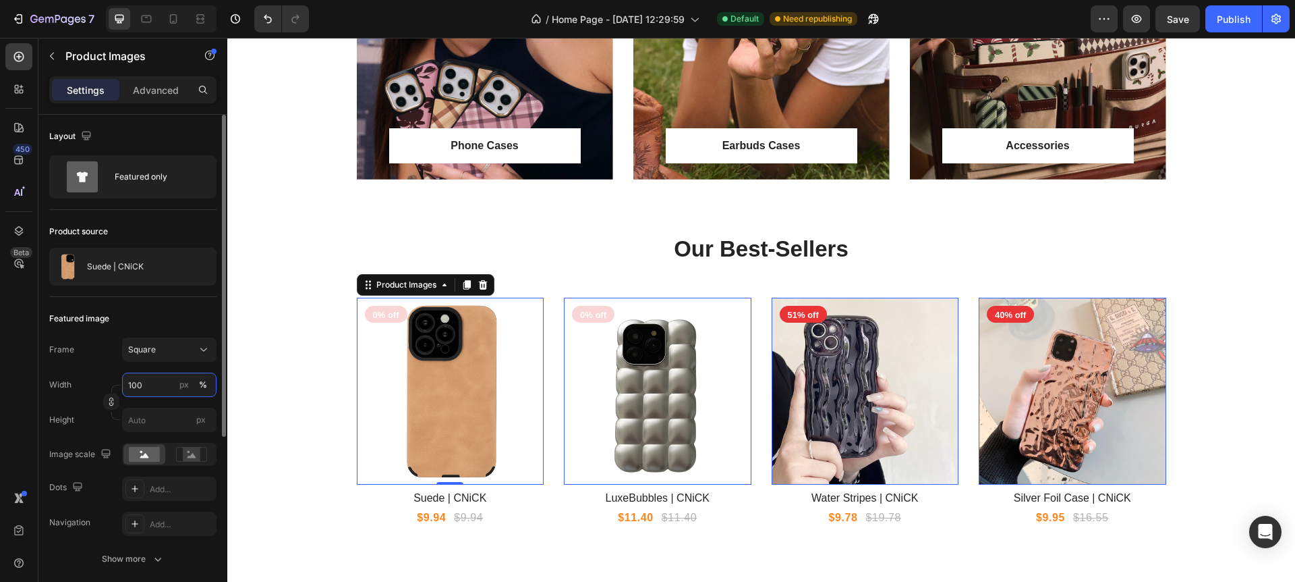
click at [157, 381] on input "100" at bounding box center [169, 384] width 94 height 24
click at [96, 365] on div "Frame Square Width 100 px % Height px" at bounding box center [132, 384] width 167 height 94
click at [155, 424] on input "px" at bounding box center [169, 420] width 94 height 24
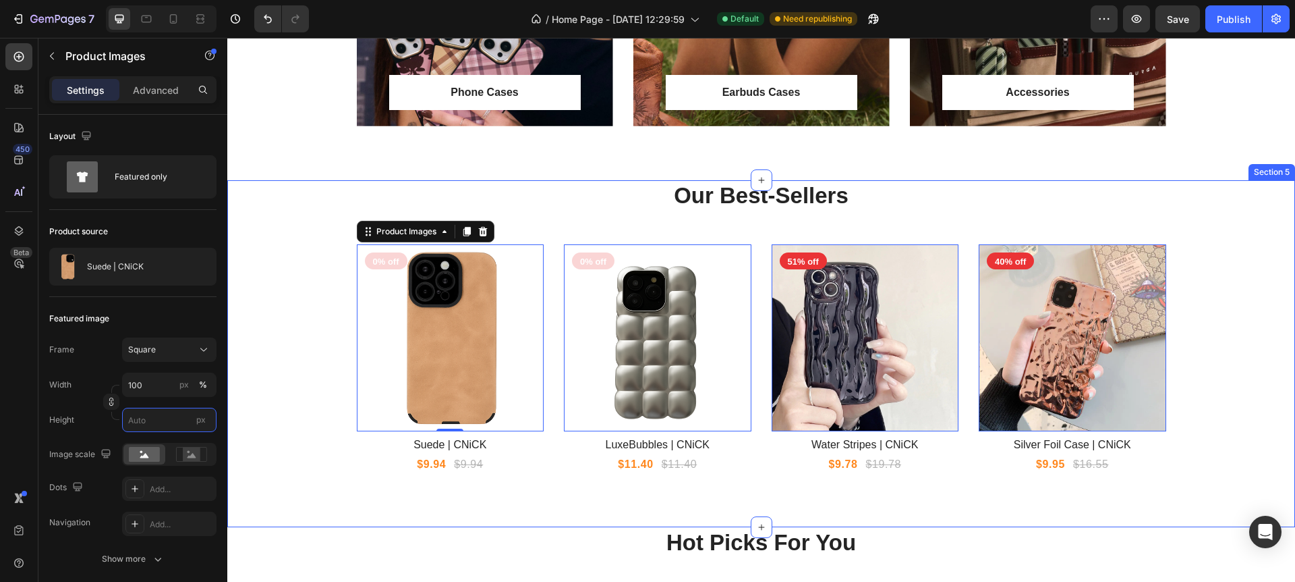
scroll to position [1128, 0]
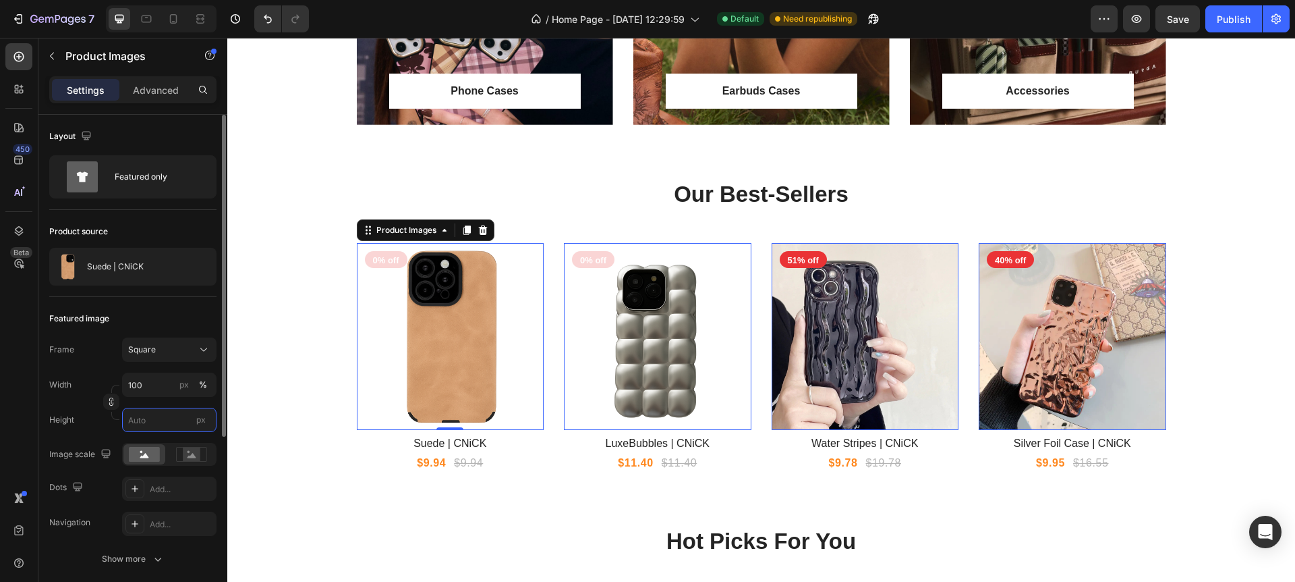
type input "1"
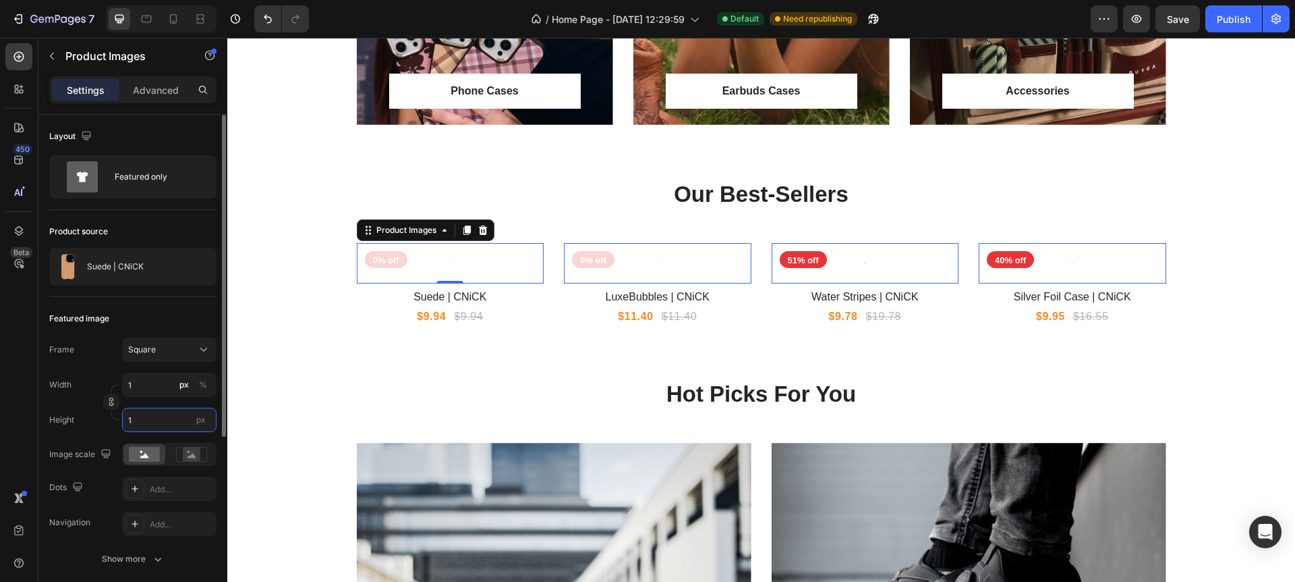
type input "15"
type input "150"
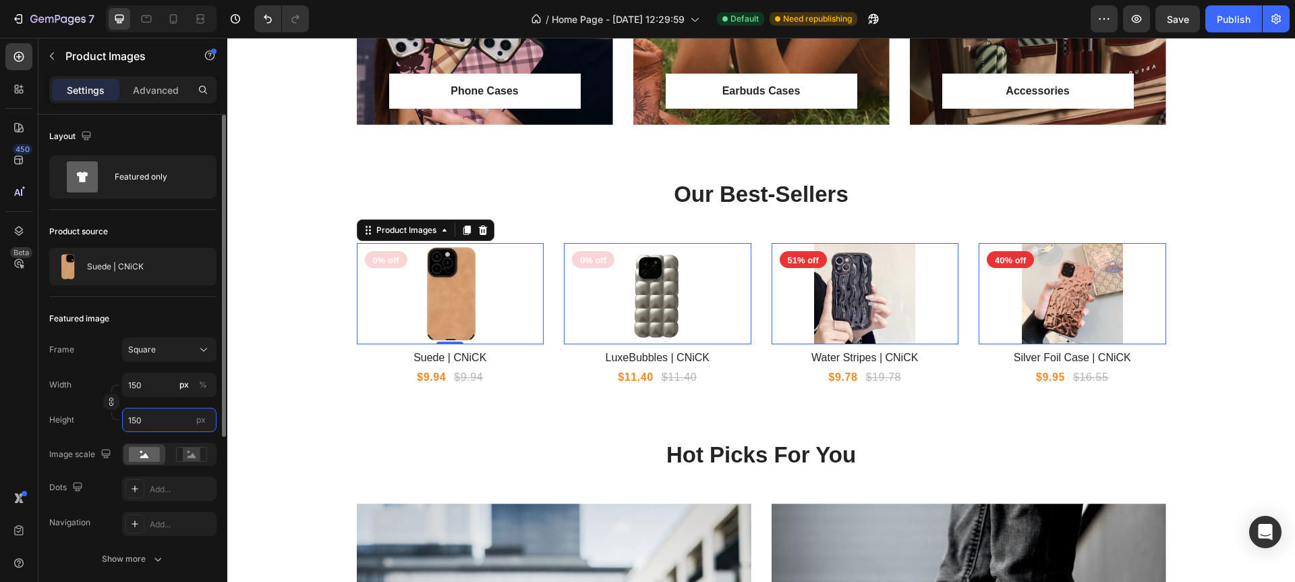
type input "1500"
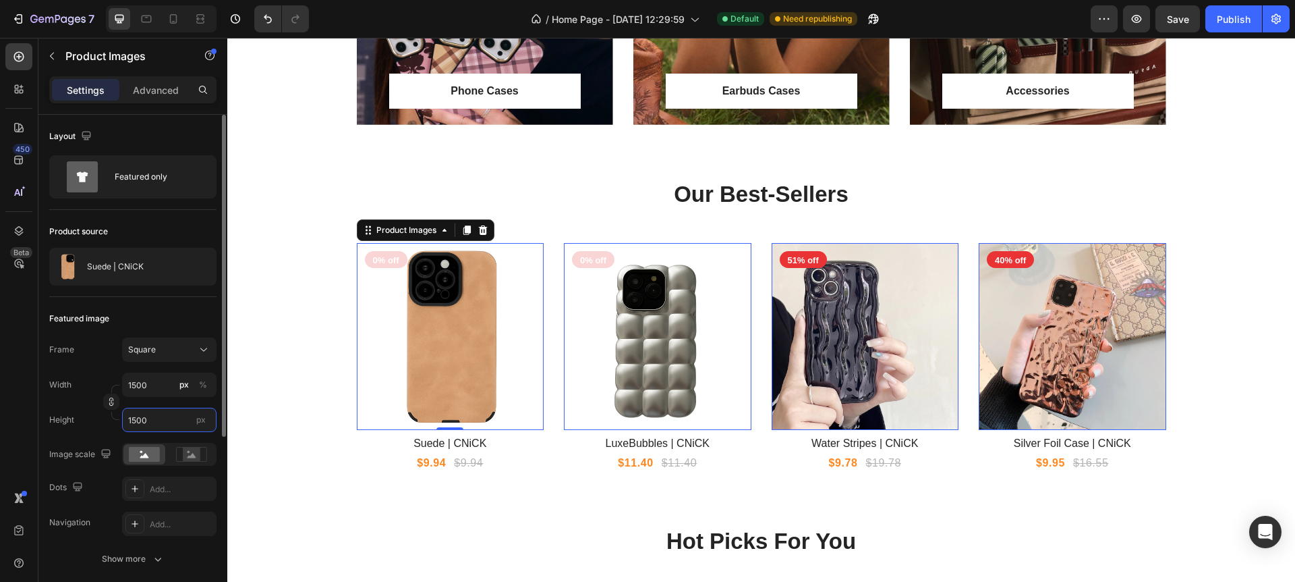
type input "15000"
type input "1500"
type input "150"
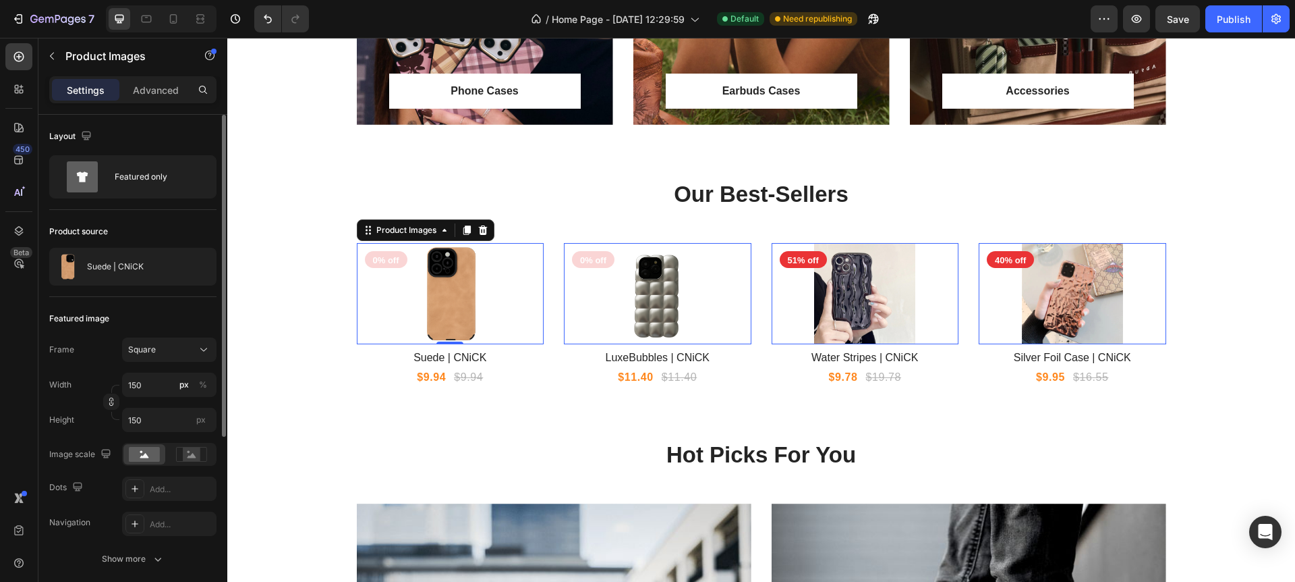
click at [103, 371] on div "Frame Square Width 150 px % Height 150 px" at bounding box center [132, 384] width 167 height 94
type input "1500"
type input "15000"
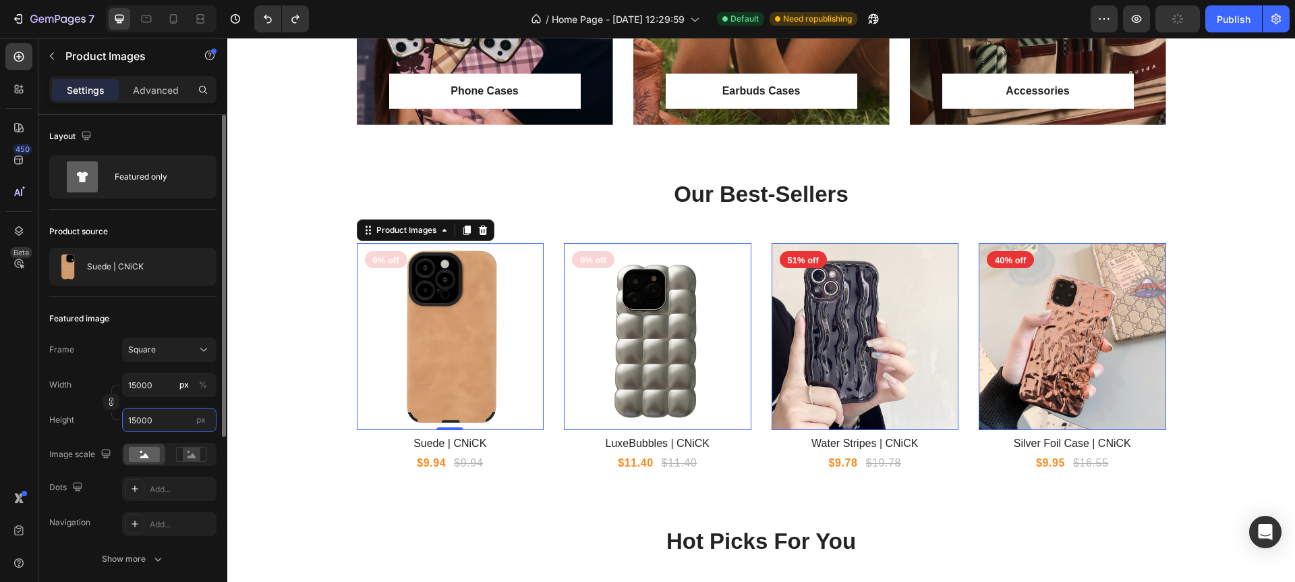
type input "1500"
type input "15000"
type input "1500"
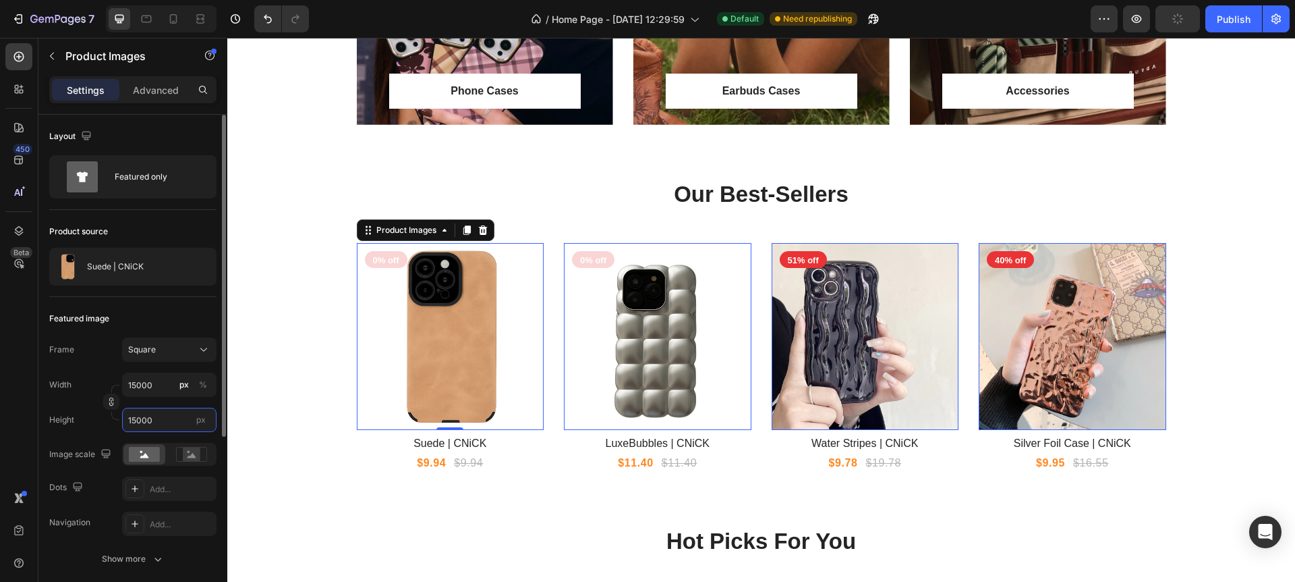
type input "1500"
type input "150"
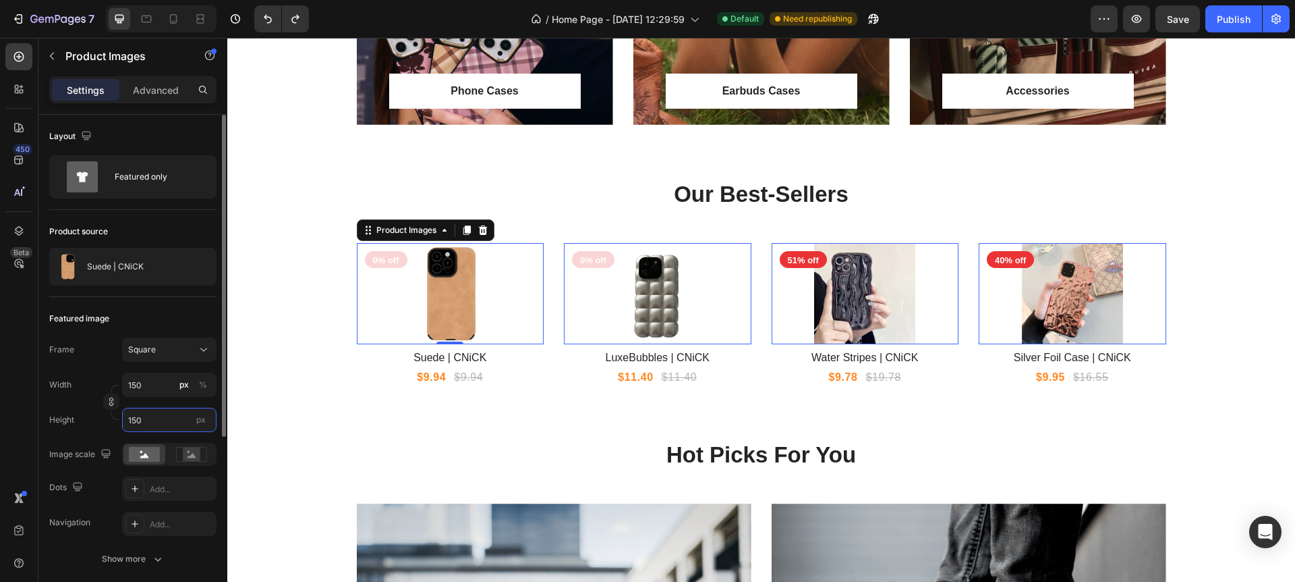
type input "15"
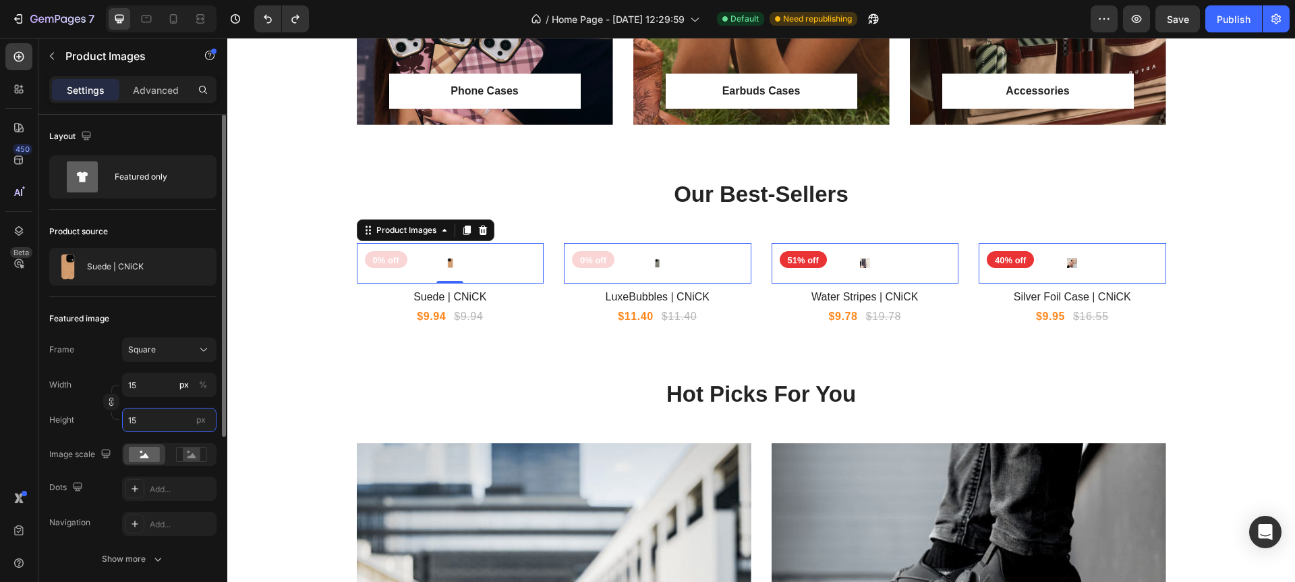
type input "100"
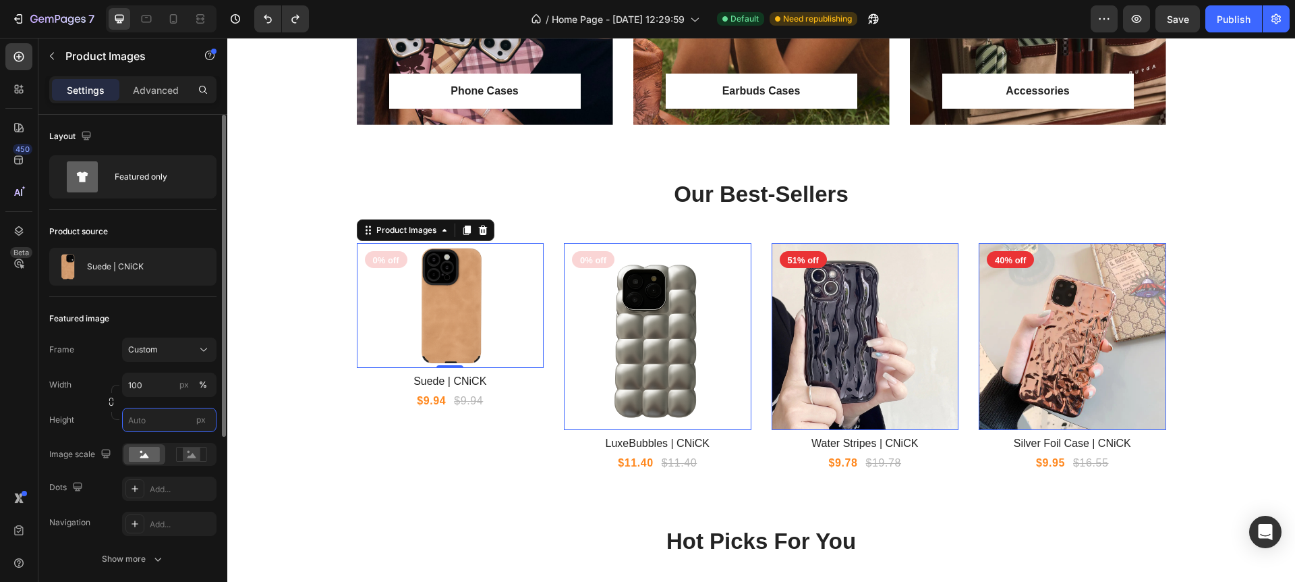
type input "15"
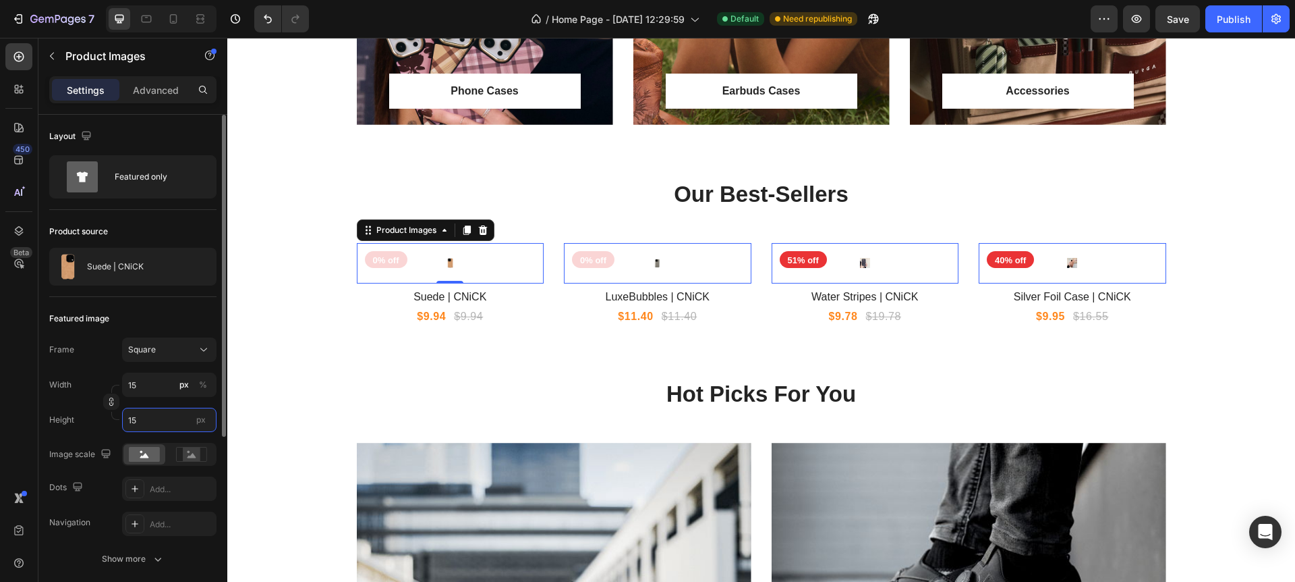
type input "100"
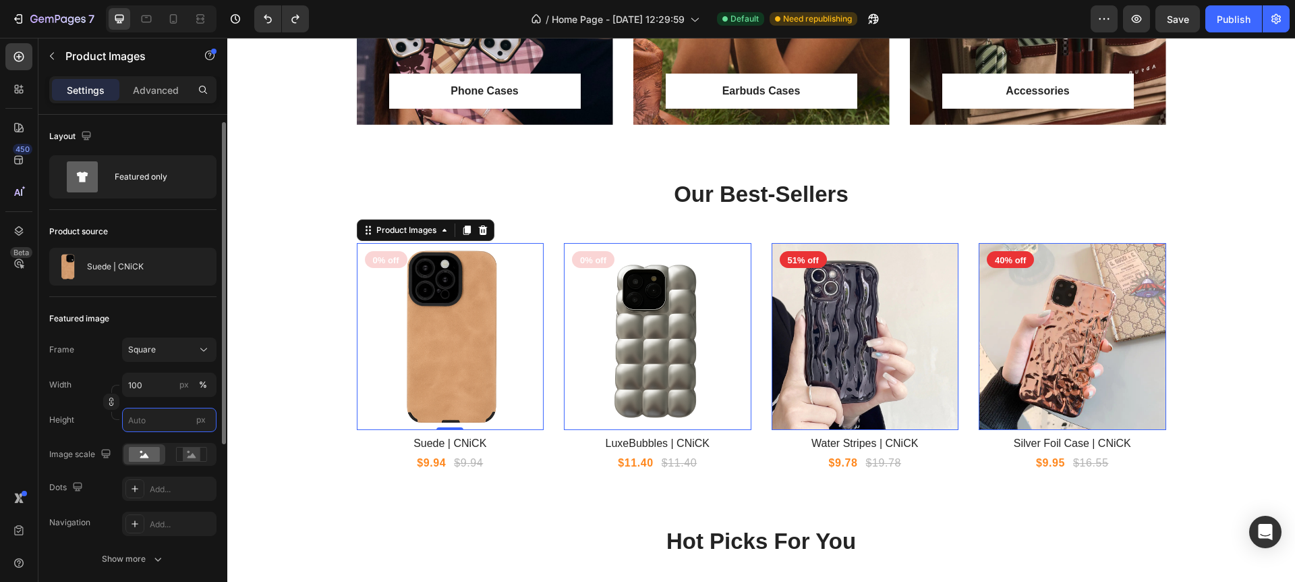
scroll to position [7, 0]
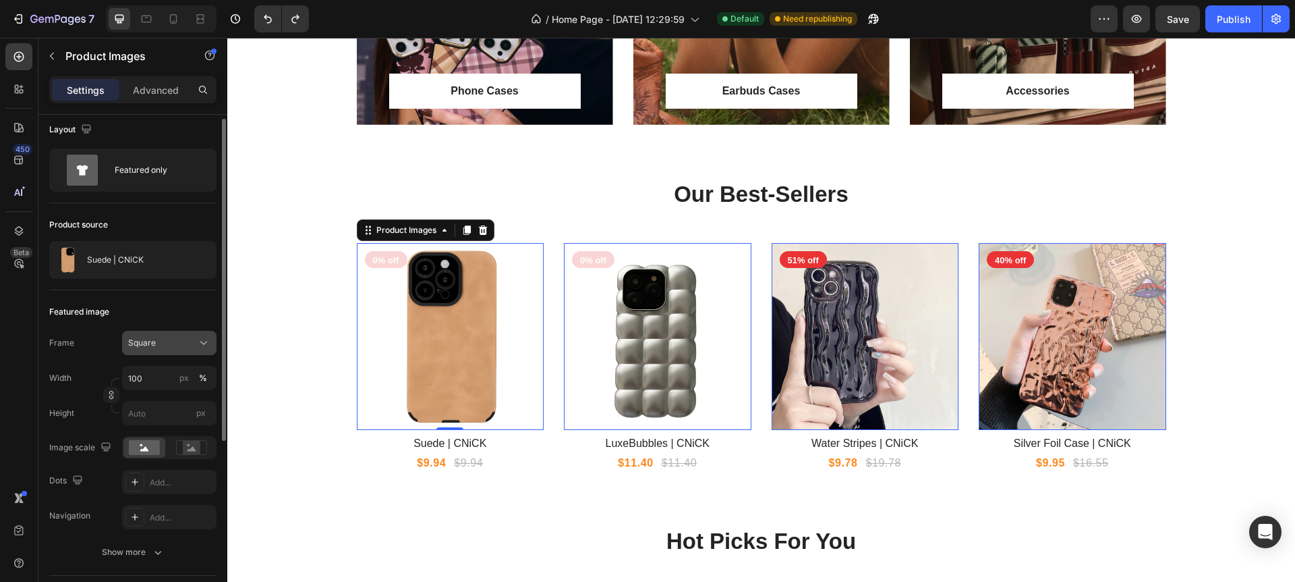
click at [170, 345] on div "Square" at bounding box center [161, 343] width 66 height 12
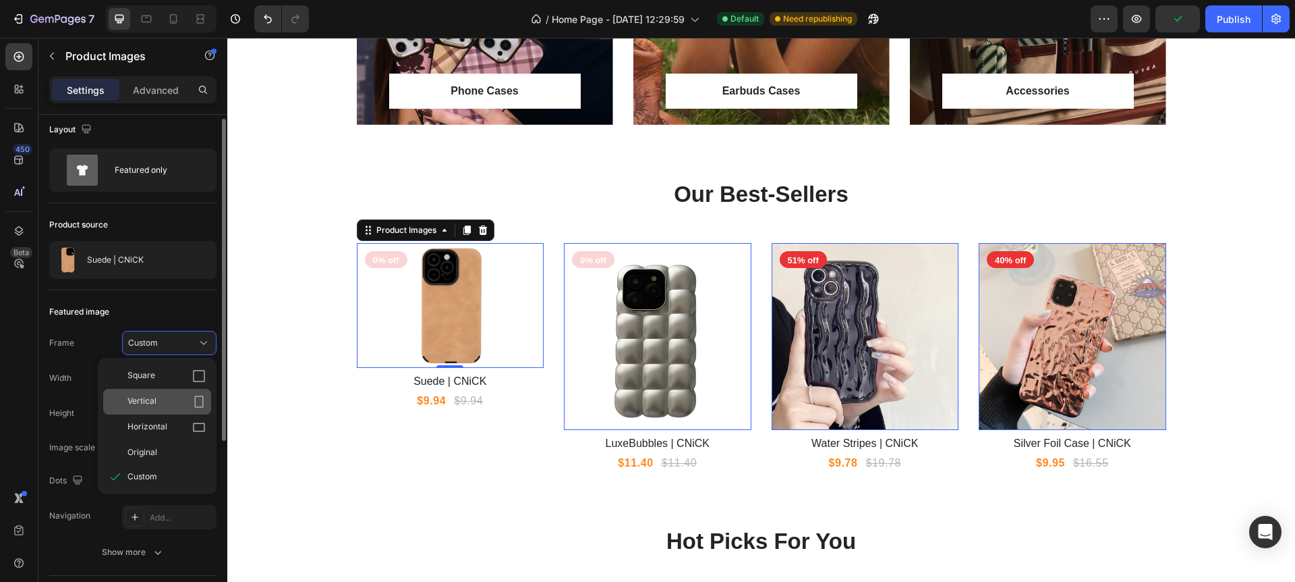
click at [200, 399] on icon at bounding box center [198, 401] width 13 height 13
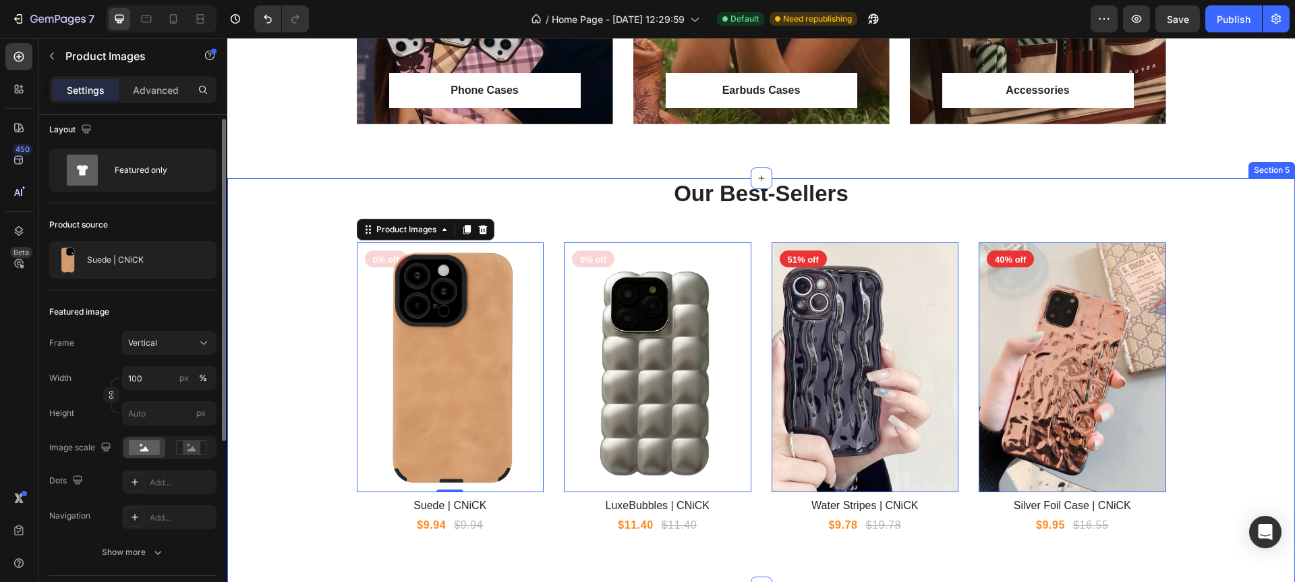
scroll to position [1130, 0]
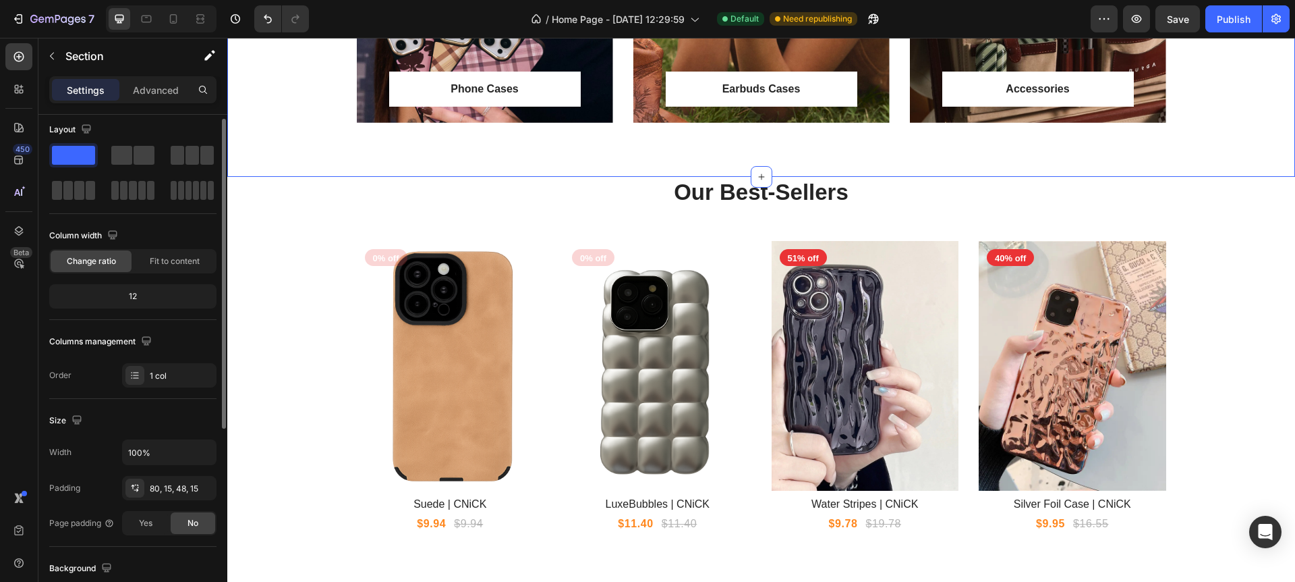
scroll to position [0, 0]
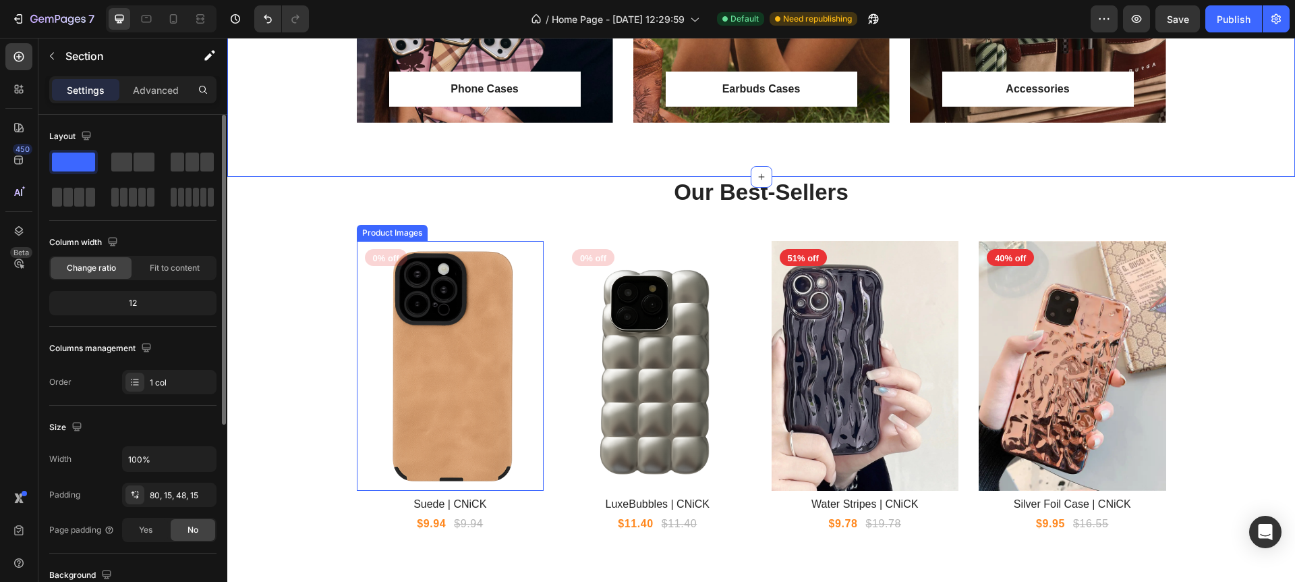
click at [408, 312] on img at bounding box center [451, 366] width 188 height 250
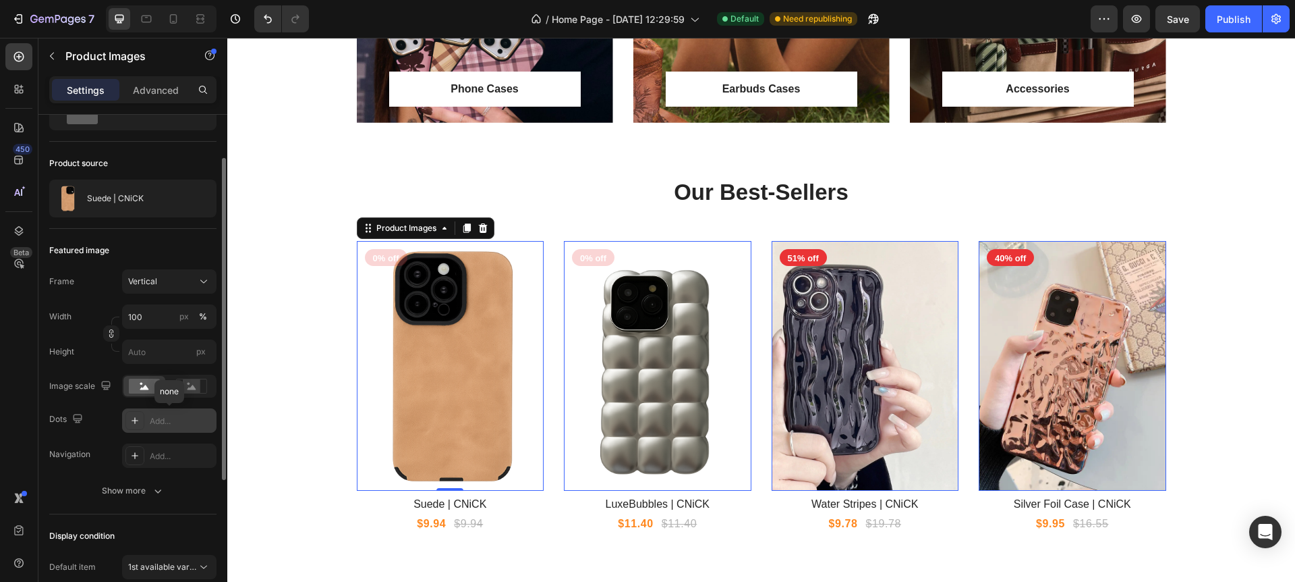
scroll to position [69, 0]
click at [135, 420] on icon at bounding box center [135, 419] width 7 height 7
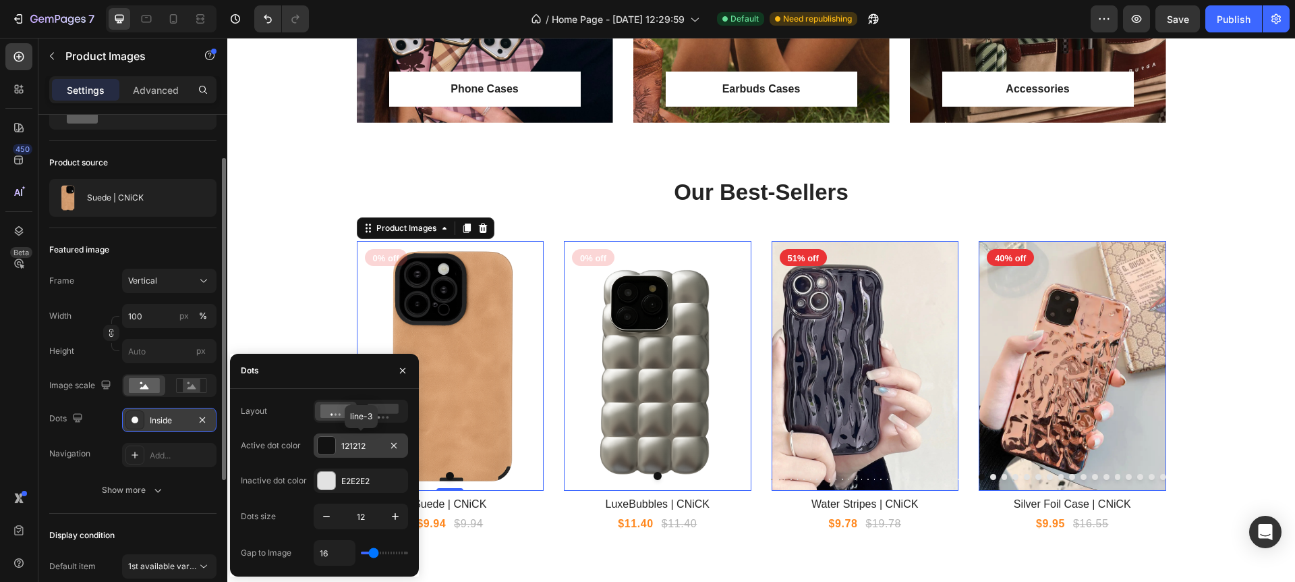
click at [326, 446] on div at bounding box center [327, 446] width 18 height 18
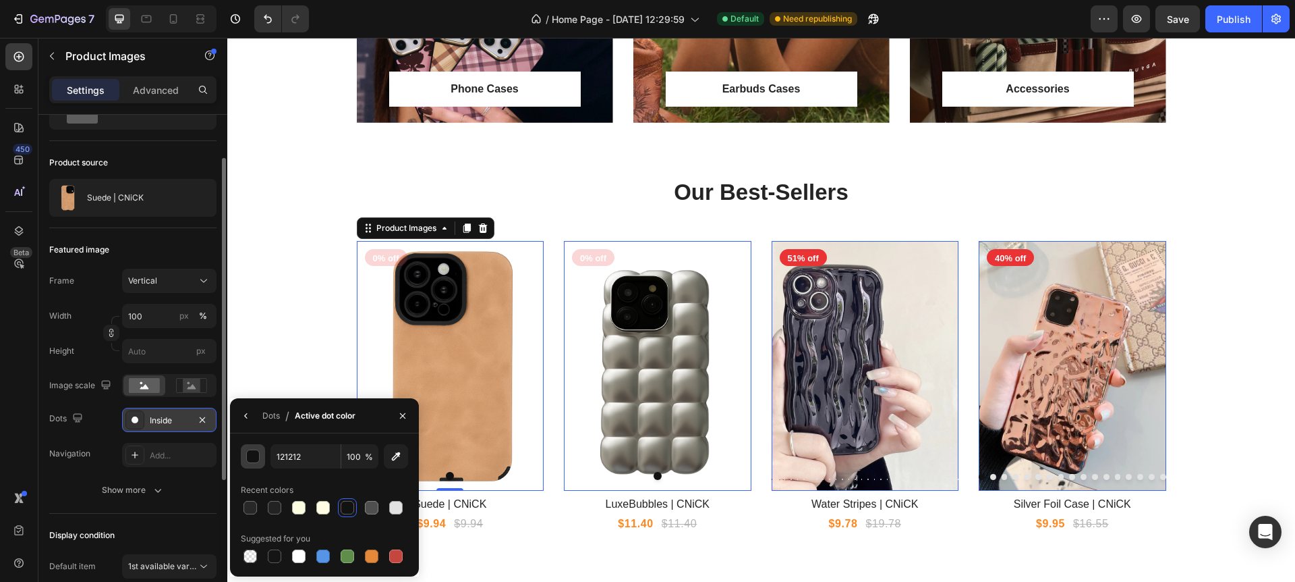
click at [255, 457] on div "button" at bounding box center [253, 456] width 13 height 13
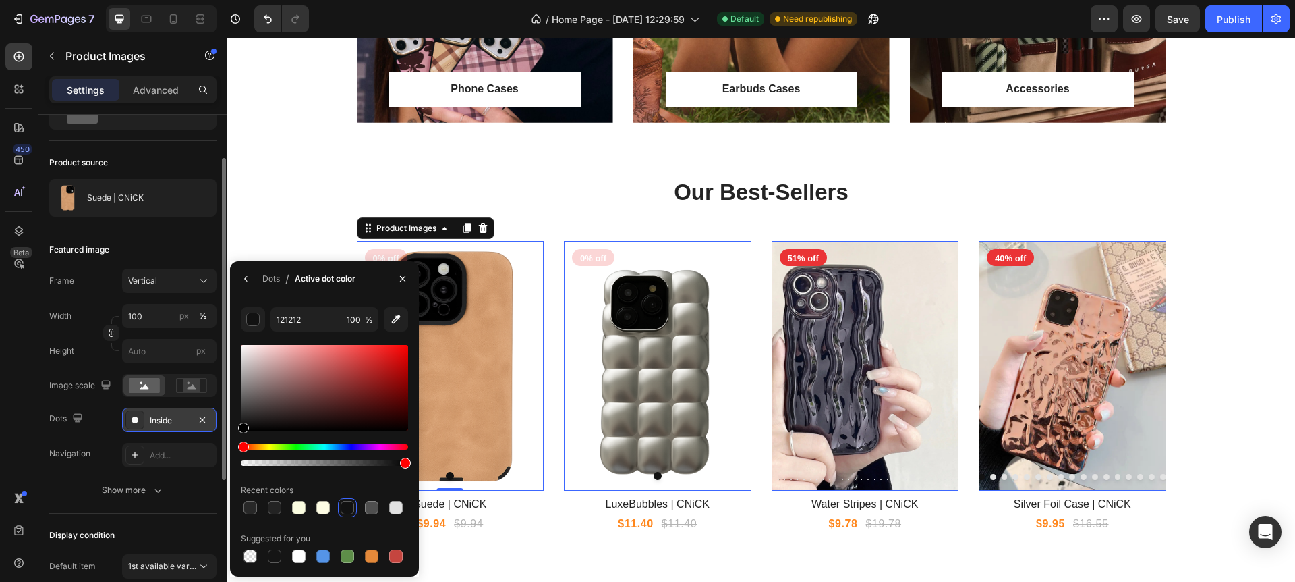
click at [343, 505] on div at bounding box center [347, 507] width 13 height 13
click at [175, 416] on div "Inside" at bounding box center [169, 420] width 39 height 12
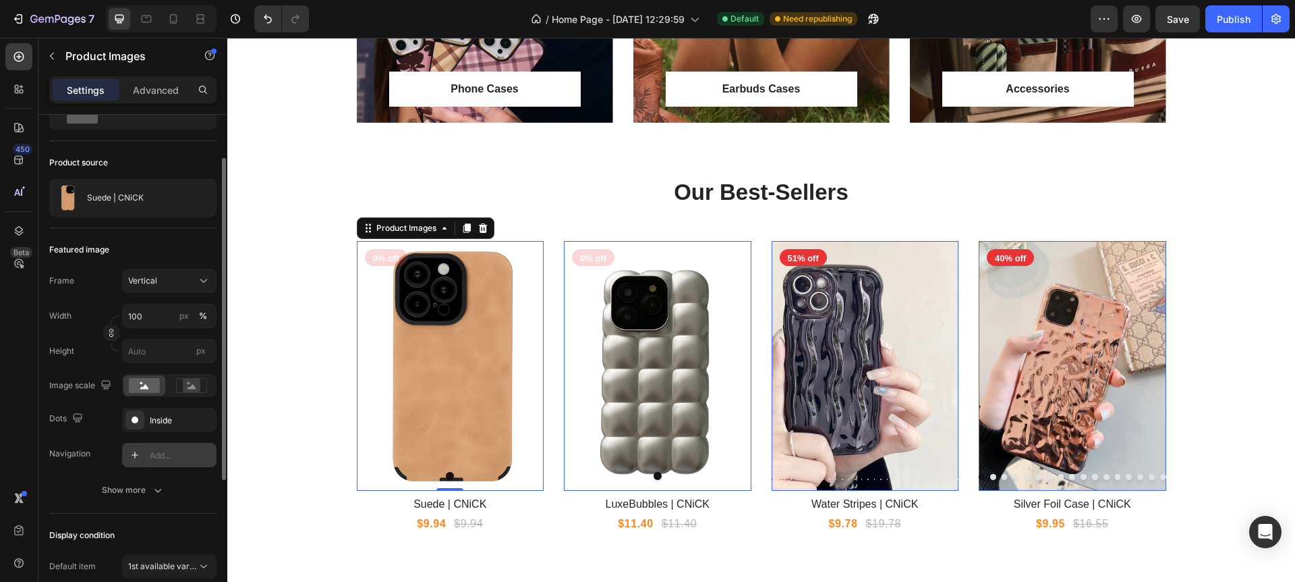
click at [166, 447] on div "Add..." at bounding box center [169, 455] width 94 height 24
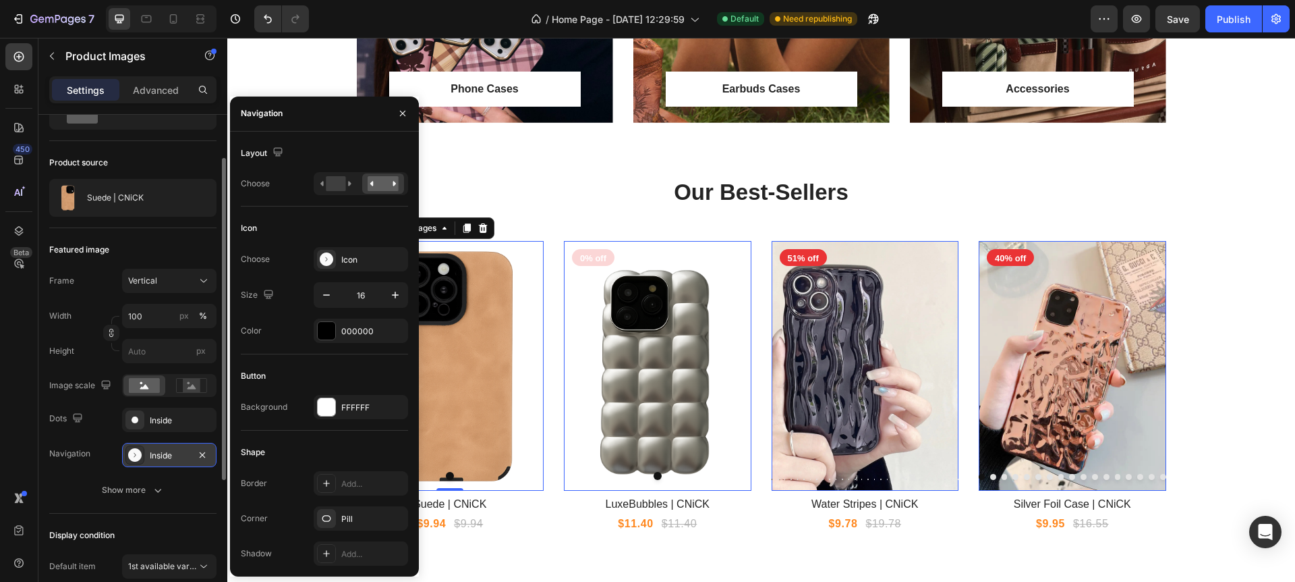
click at [132, 449] on icon at bounding box center [134, 454] width 13 height 13
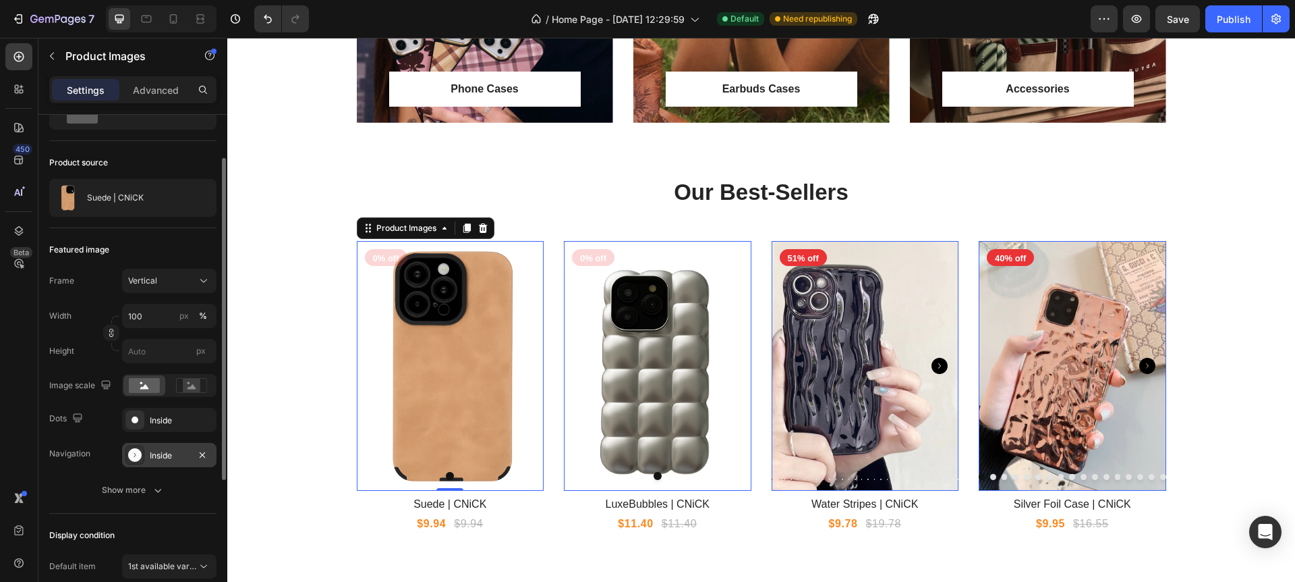
click at [136, 452] on icon at bounding box center [134, 454] width 13 height 13
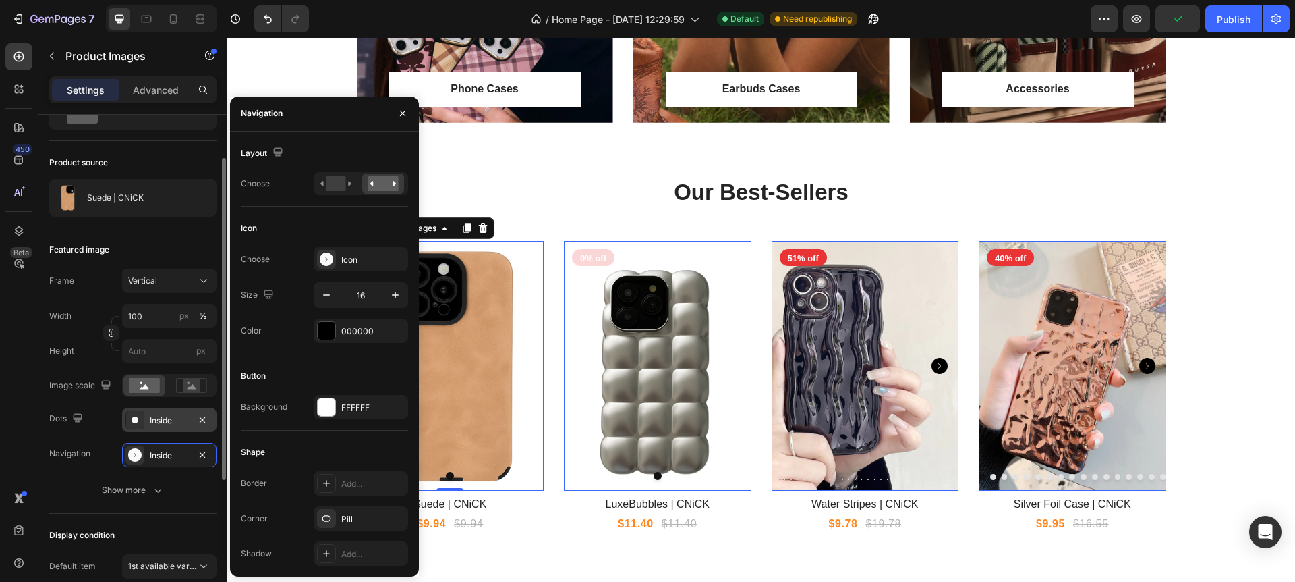
click at [168, 420] on div "Inside" at bounding box center [169, 420] width 39 height 12
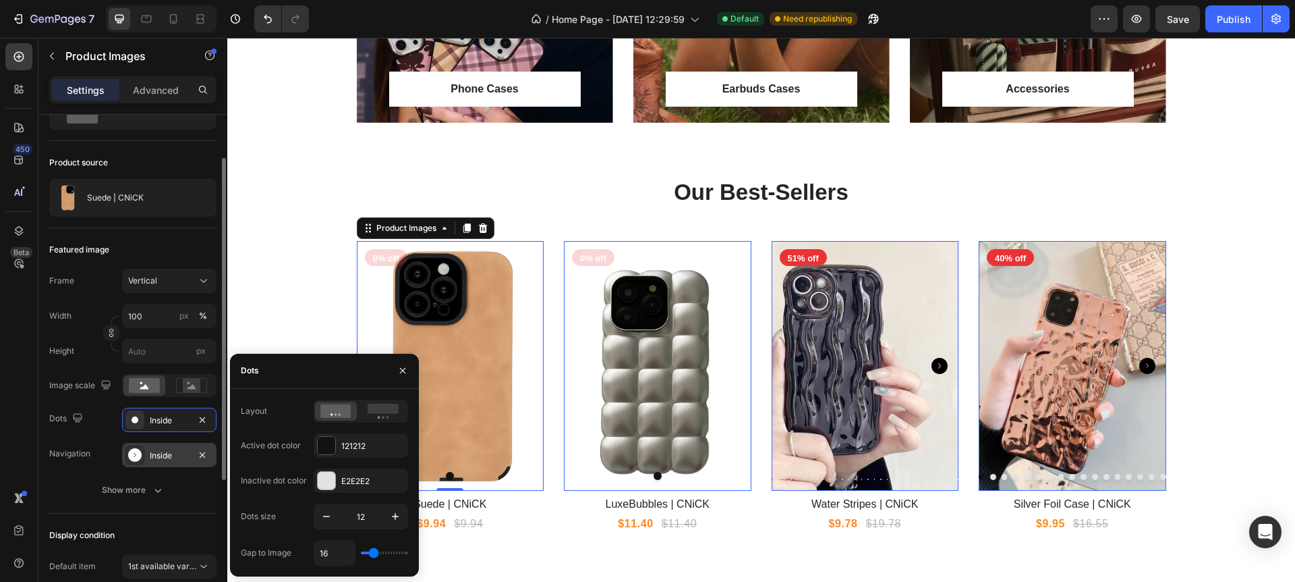
click at [167, 447] on div "Inside" at bounding box center [169, 455] width 94 height 24
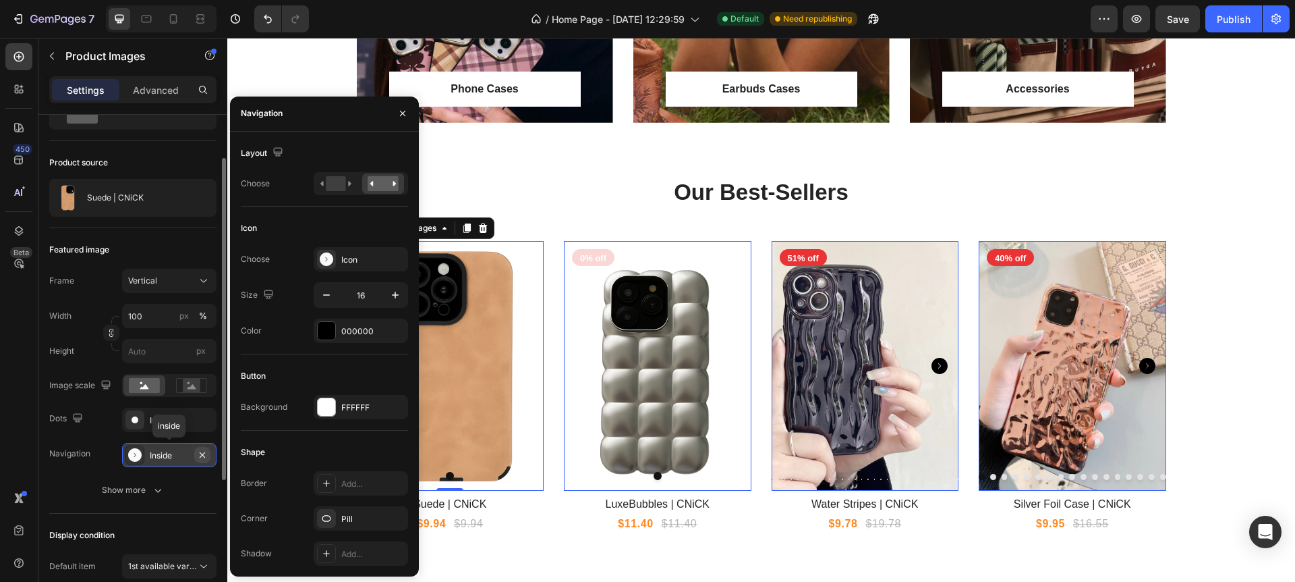
click at [204, 455] on icon "button" at bounding box center [202, 454] width 11 height 11
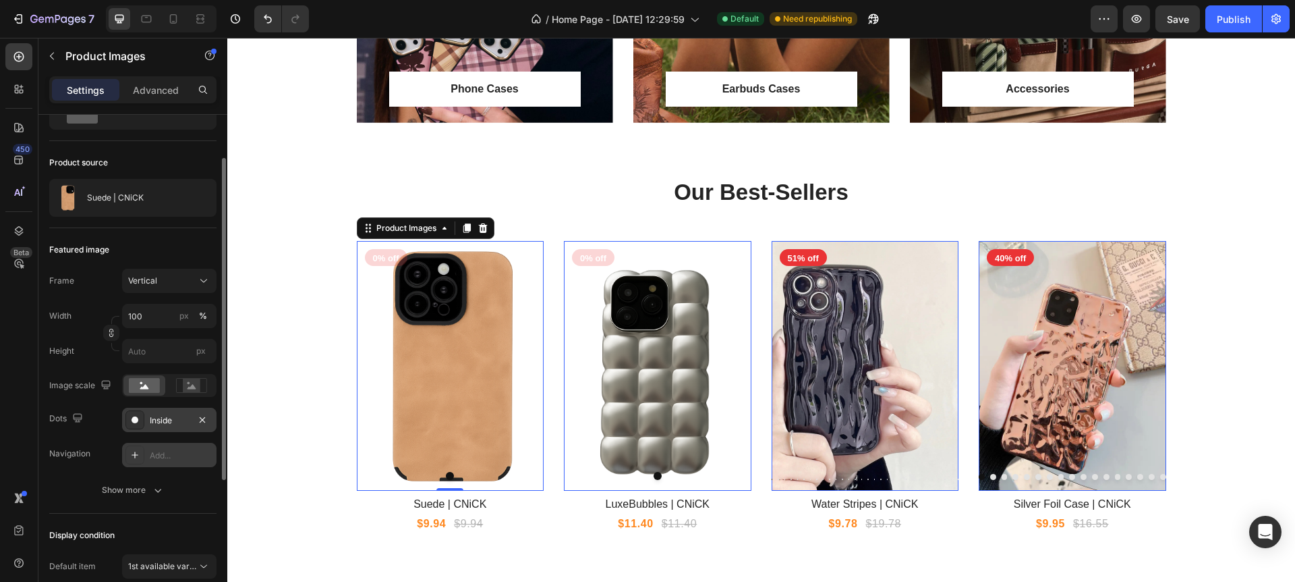
click at [167, 422] on div "Inside" at bounding box center [169, 420] width 39 height 12
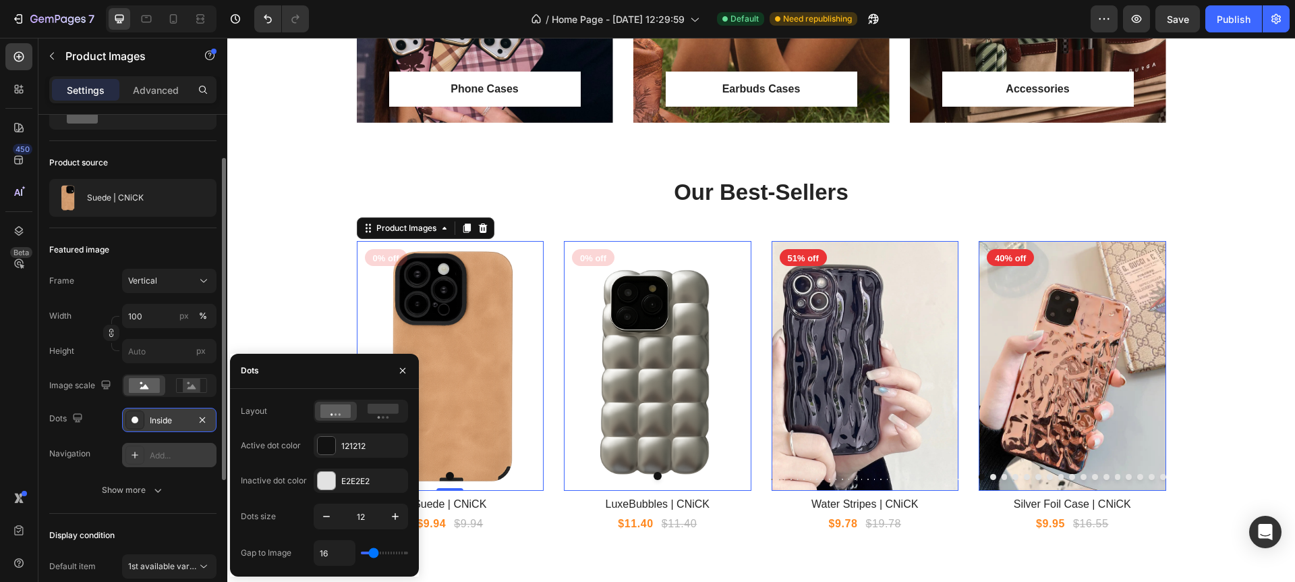
click at [200, 420] on icon "button" at bounding box center [202, 419] width 11 height 11
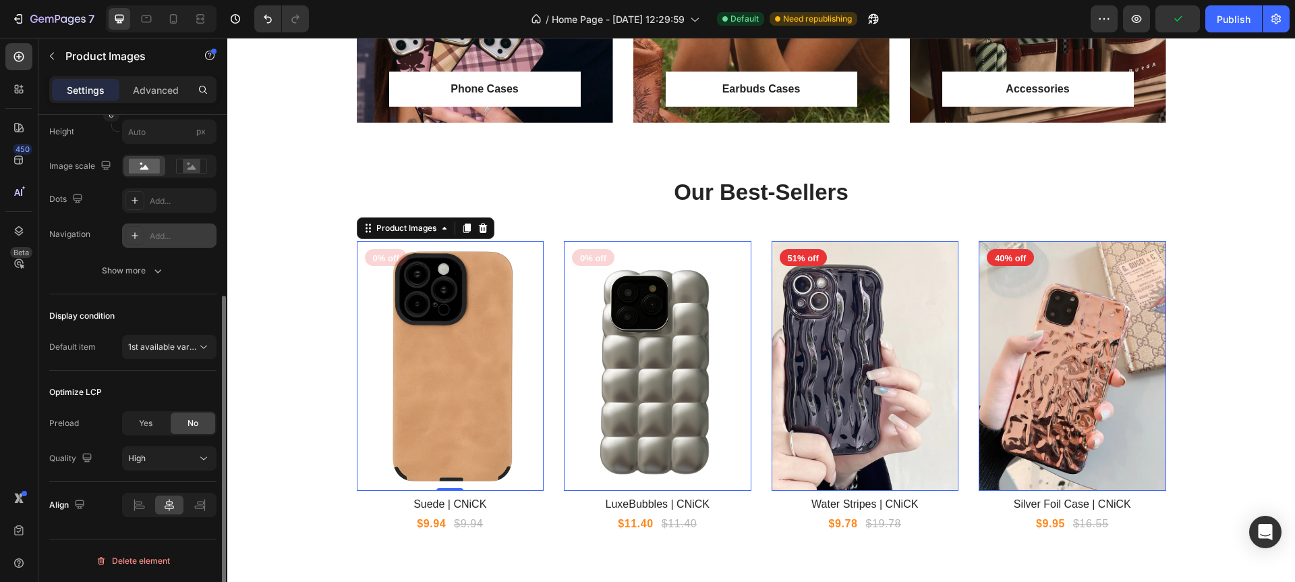
scroll to position [285, 0]
click at [171, 506] on icon at bounding box center [169, 507] width 13 height 13
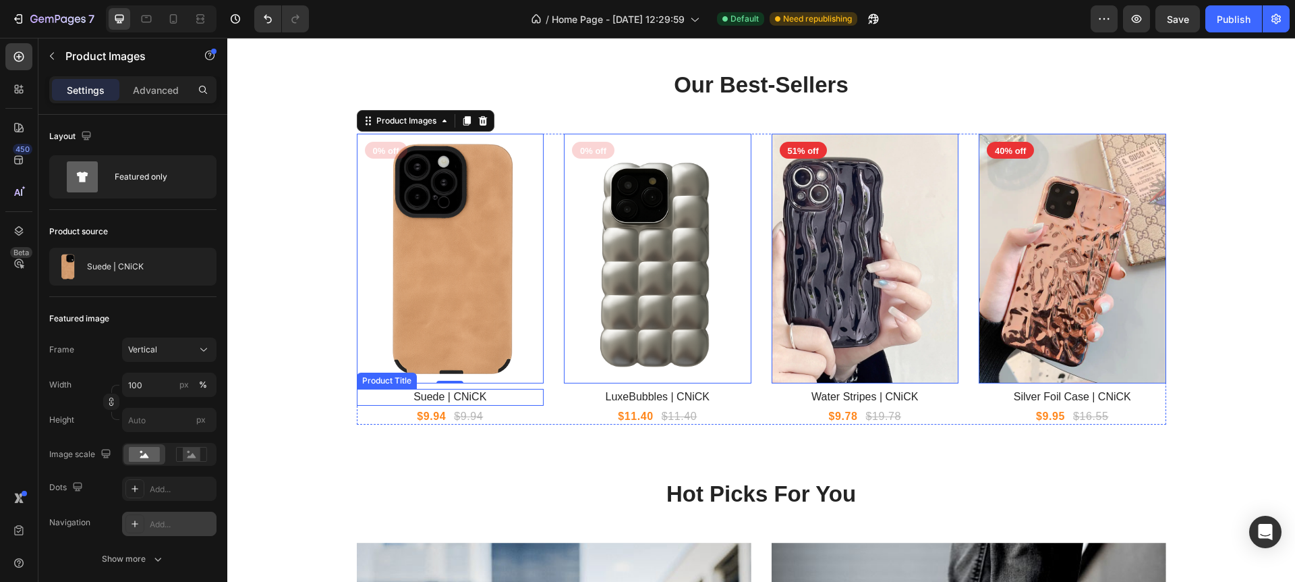
scroll to position [1207, 0]
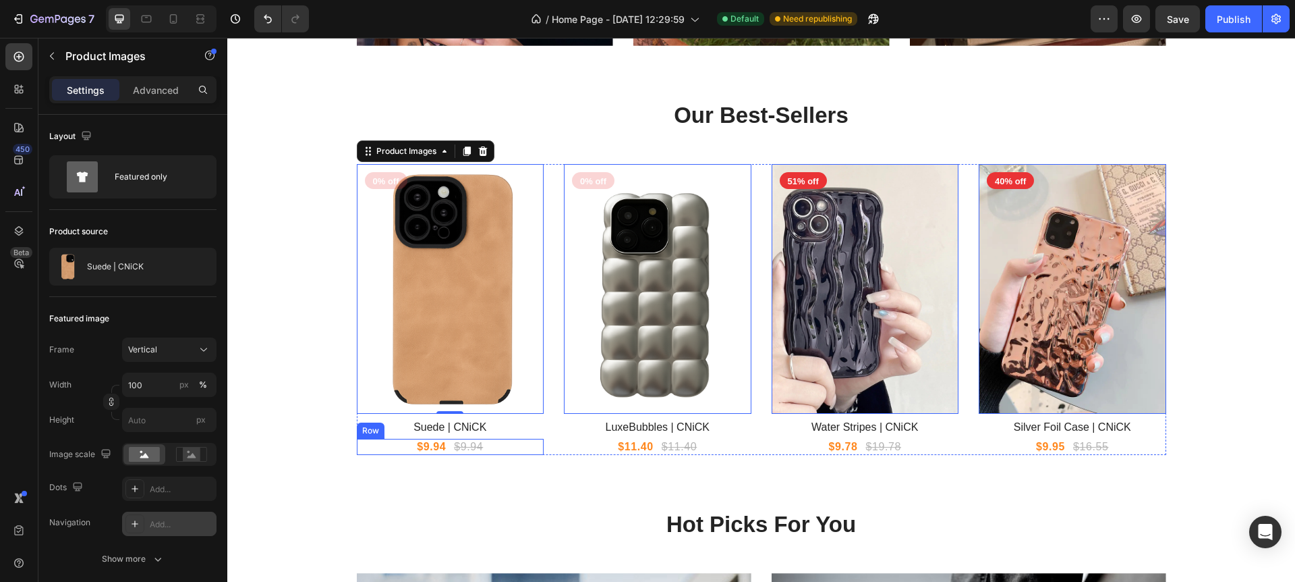
click at [389, 446] on div "$9.94 Product Price Product Price $9.94 Product Price Product Price Row" at bounding box center [451, 447] width 188 height 17
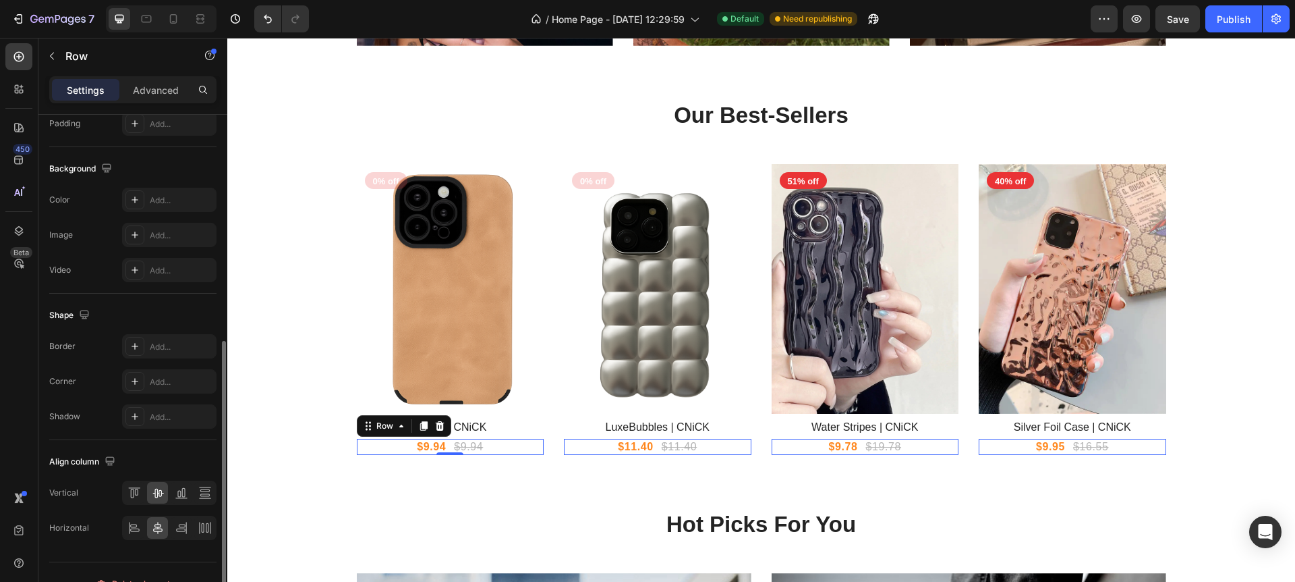
scroll to position [472, 0]
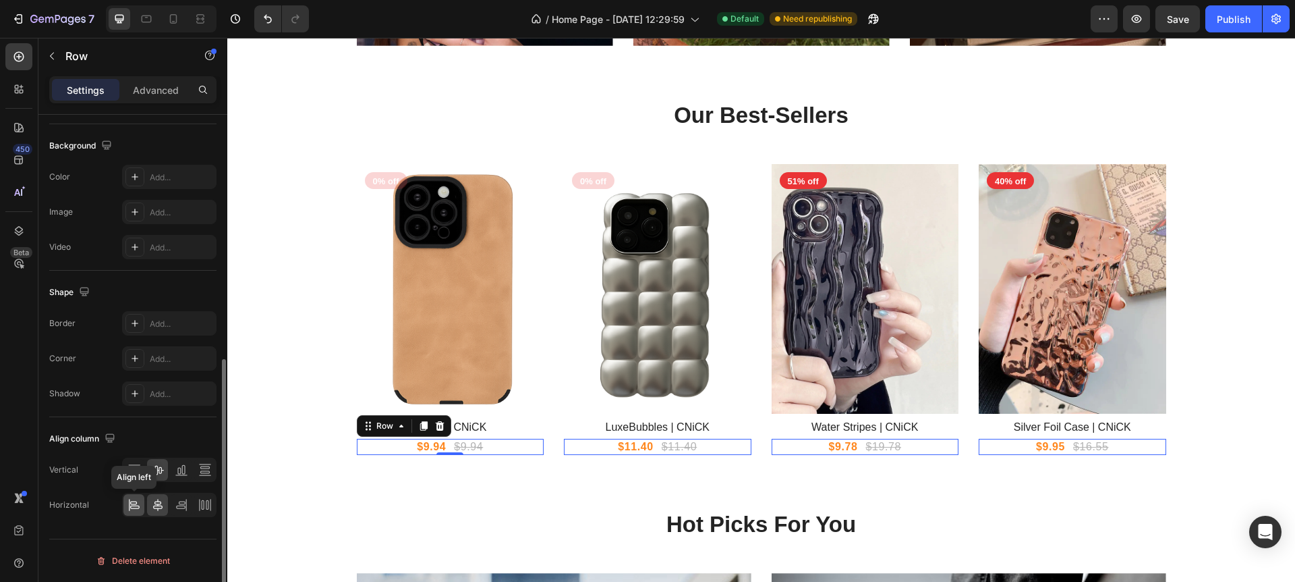
click at [129, 505] on icon at bounding box center [129, 505] width 1 height 12
click at [163, 505] on icon at bounding box center [157, 504] width 13 height 13
click at [133, 472] on icon at bounding box center [131, 470] width 3 height 9
click at [134, 503] on icon at bounding box center [133, 502] width 7 height 3
click at [155, 504] on icon at bounding box center [157, 505] width 9 height 12
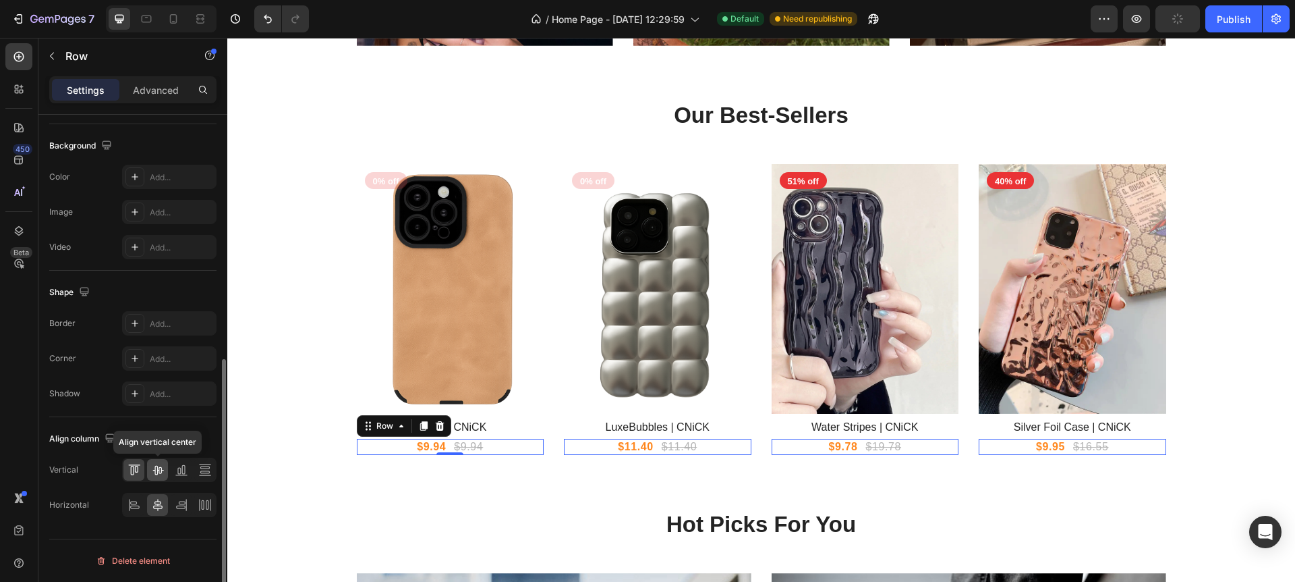
click at [157, 475] on icon at bounding box center [157, 469] width 13 height 13
click at [177, 473] on icon at bounding box center [181, 469] width 13 height 13
click at [157, 471] on icon at bounding box center [157, 469] width 13 height 13
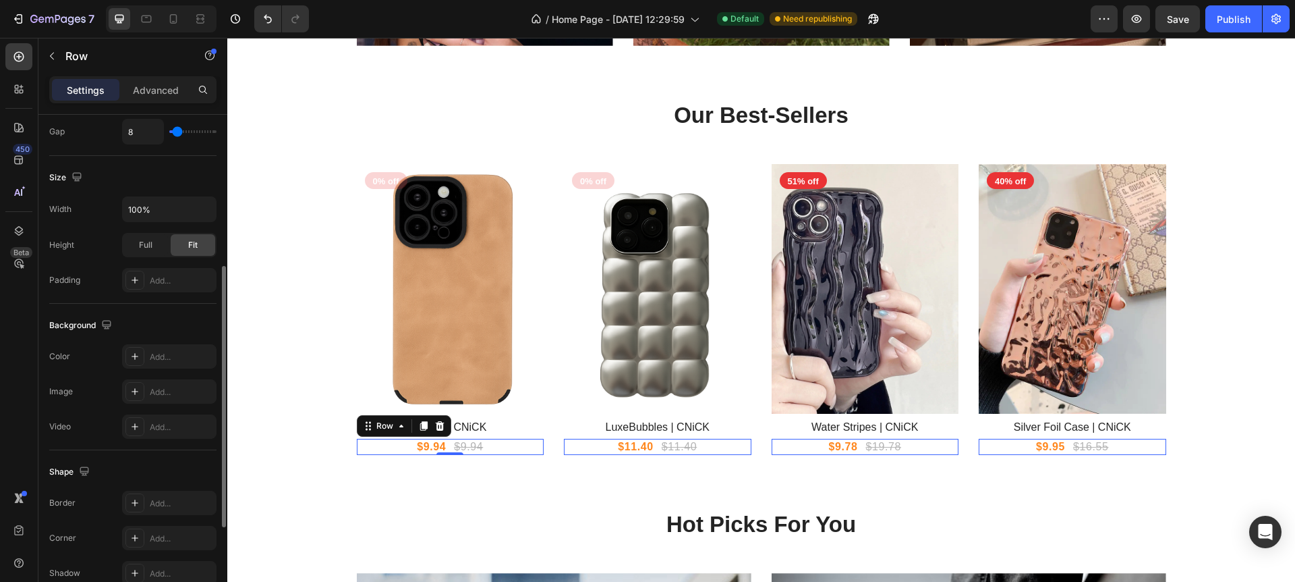
scroll to position [293, 0]
click at [150, 250] on div "Full" at bounding box center [145, 244] width 45 height 22
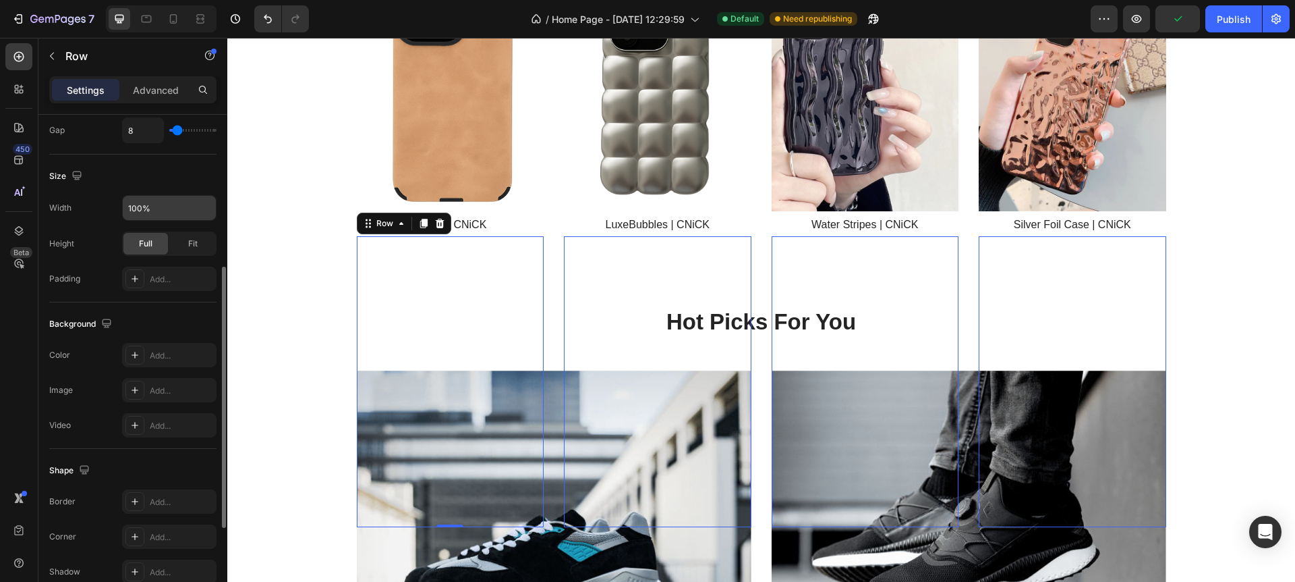
scroll to position [1409, 0]
click at [181, 244] on div "Fit" at bounding box center [193, 244] width 45 height 22
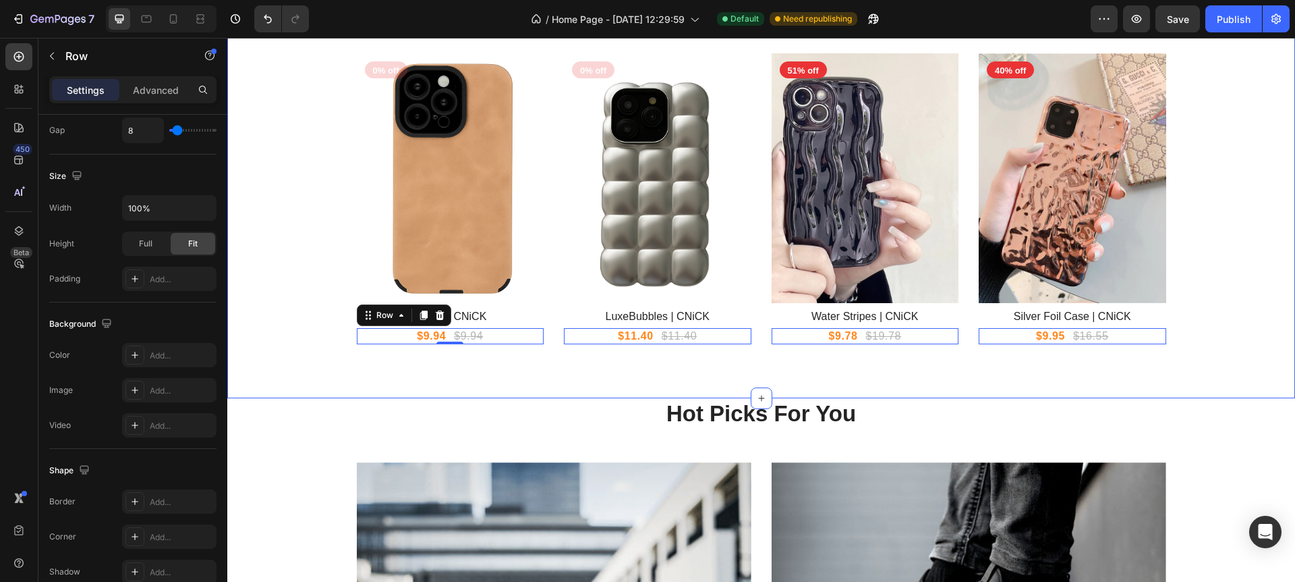
scroll to position [1221, 0]
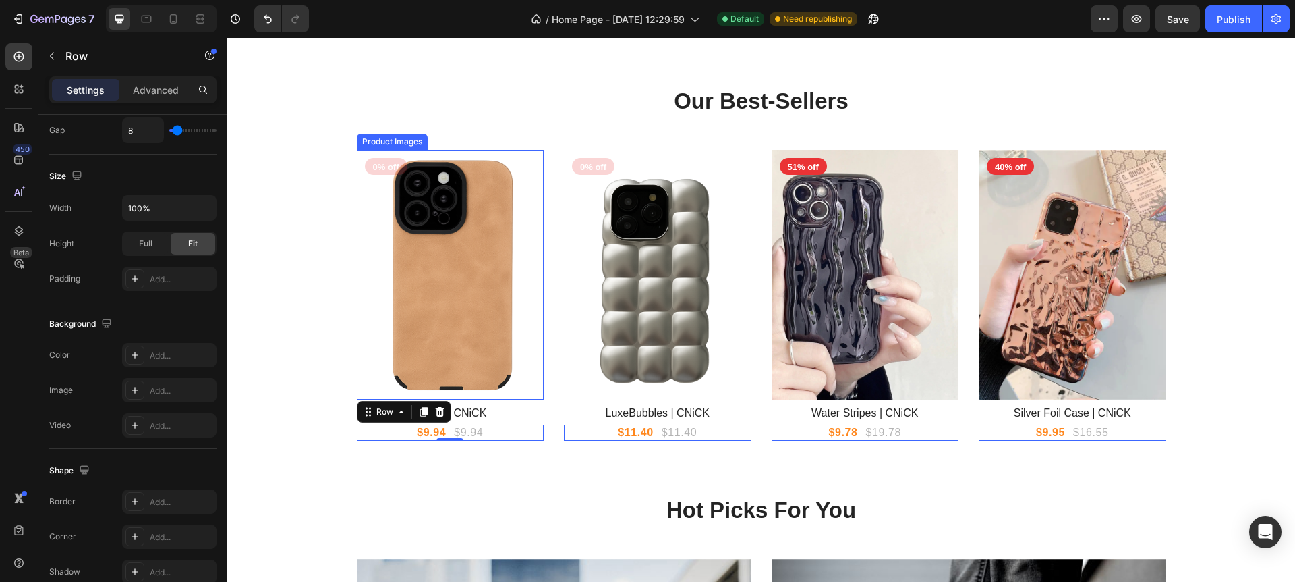
click at [403, 254] on img at bounding box center [451, 275] width 188 height 250
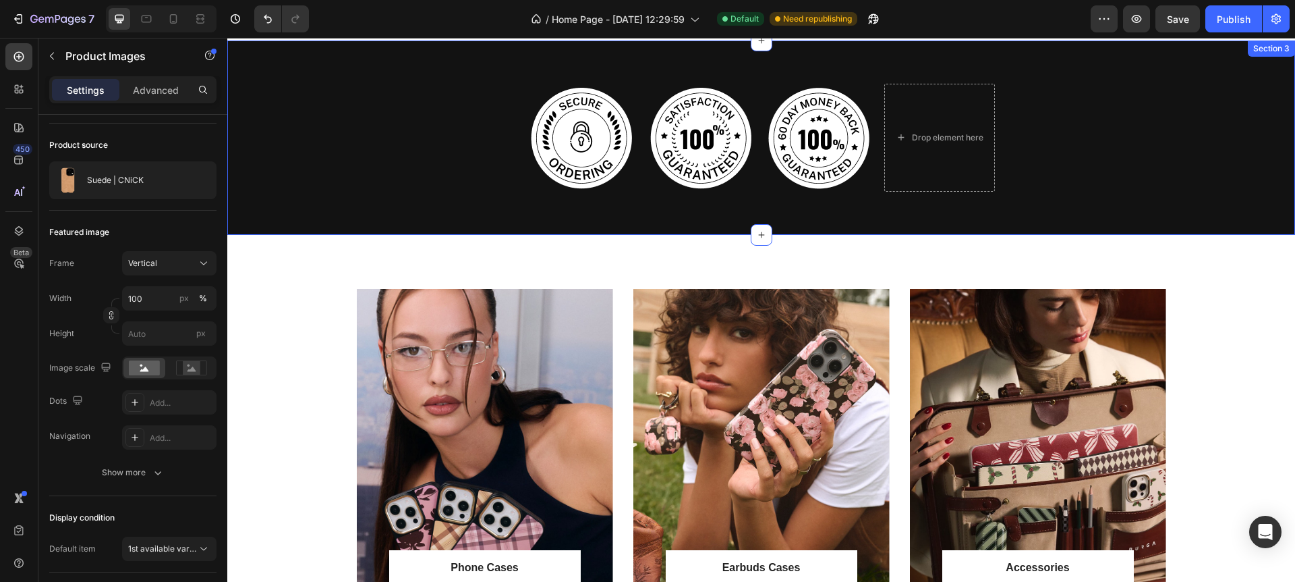
scroll to position [651, 0]
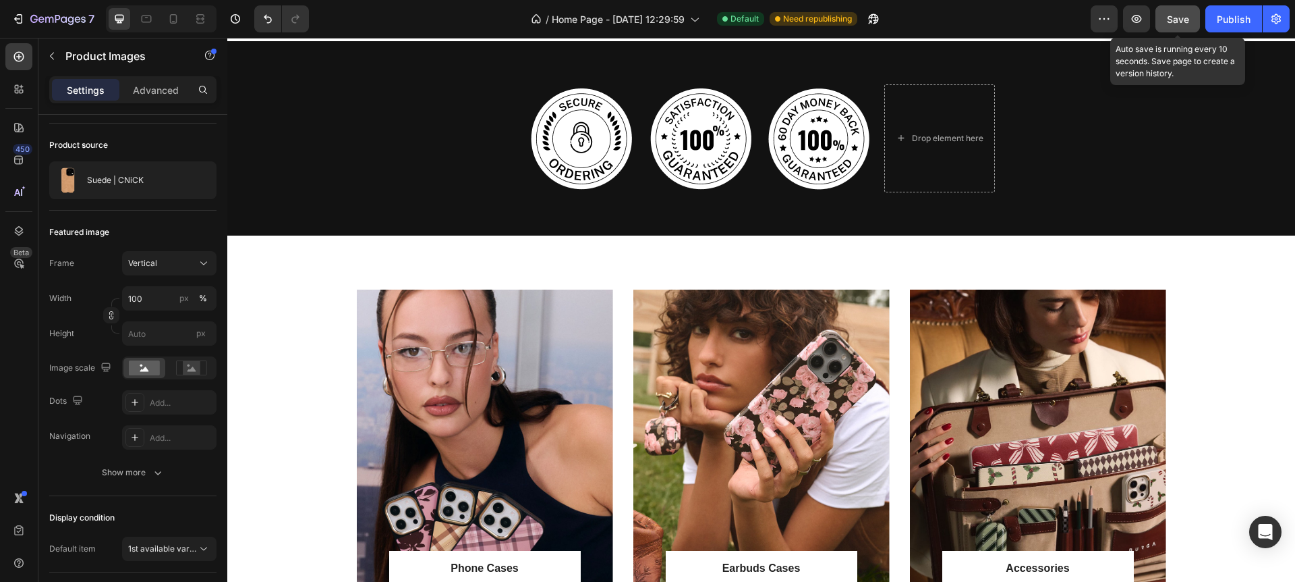
click at [1191, 18] on button "Save" at bounding box center [1178, 18] width 45 height 27
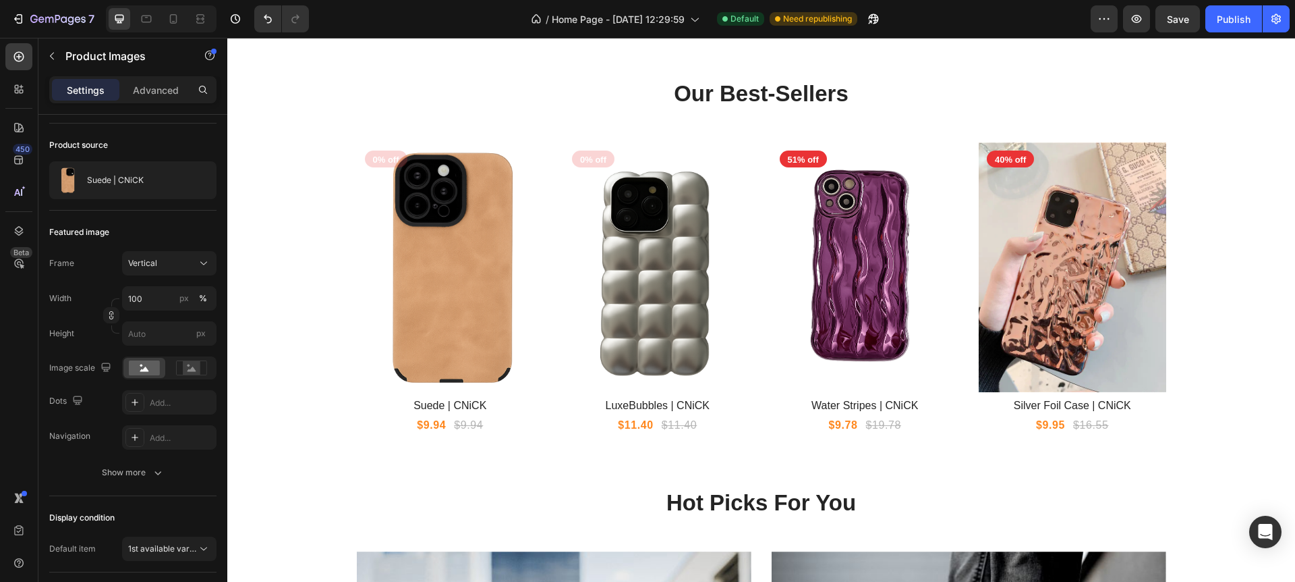
scroll to position [1225, 0]
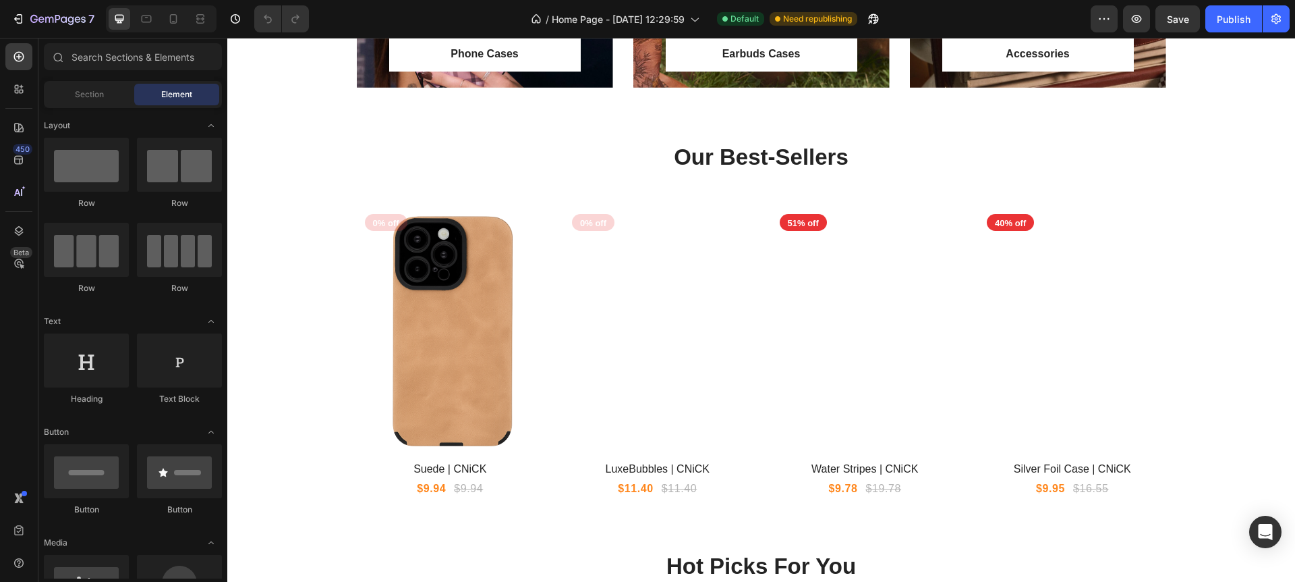
scroll to position [1175, 0]
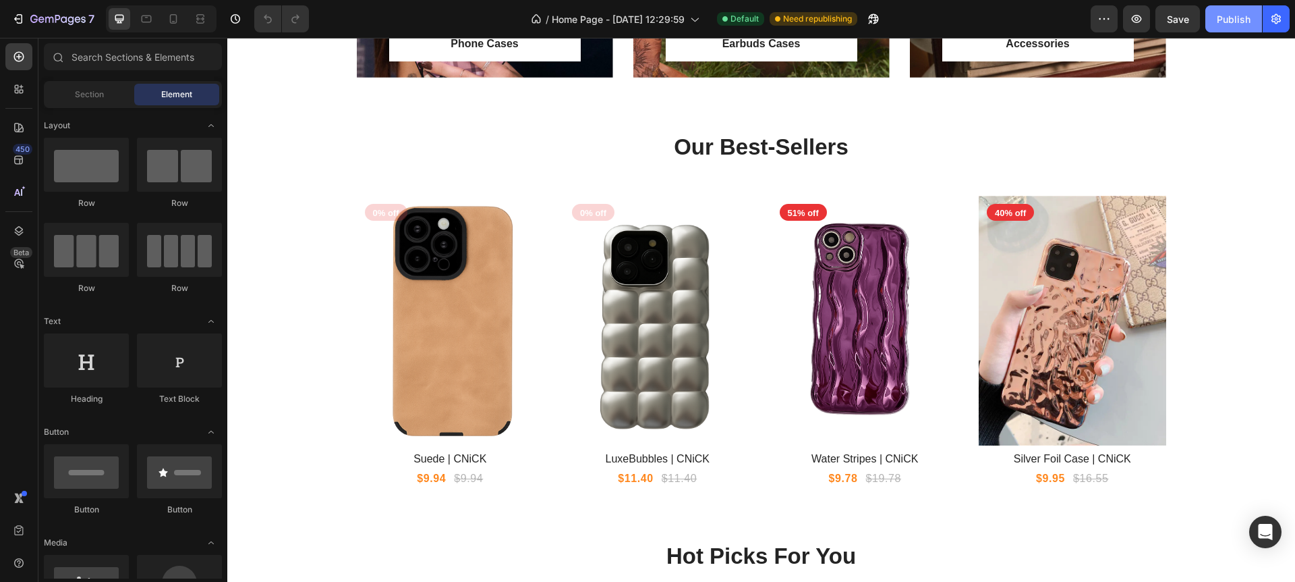
click at [1241, 13] on div "Publish" at bounding box center [1234, 19] width 34 height 14
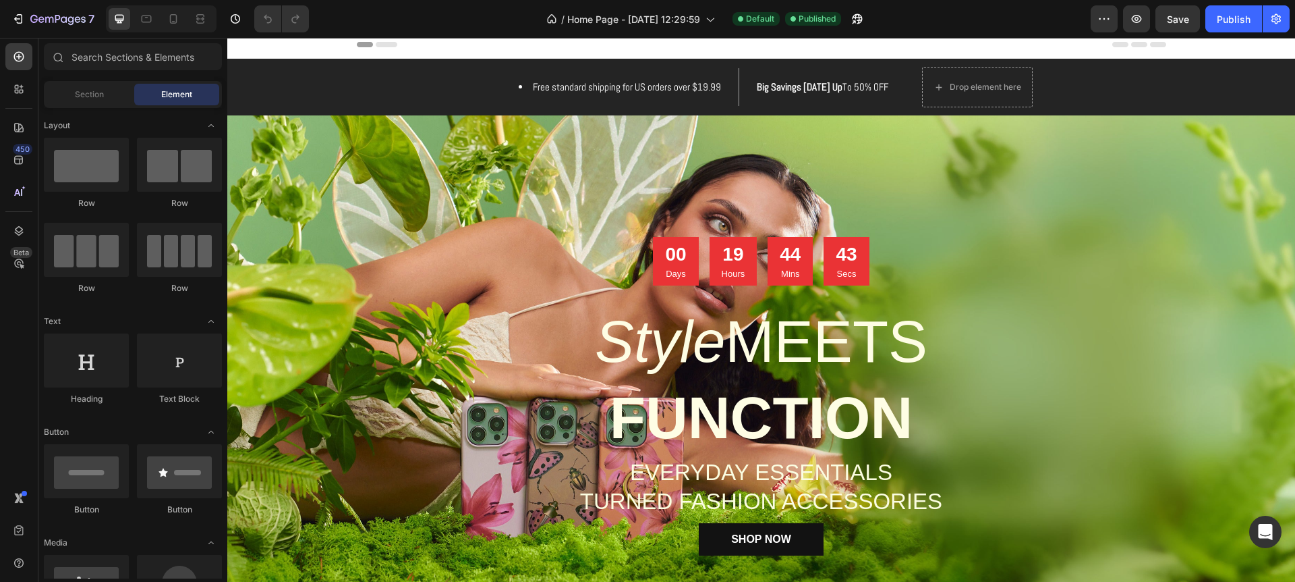
scroll to position [0, 0]
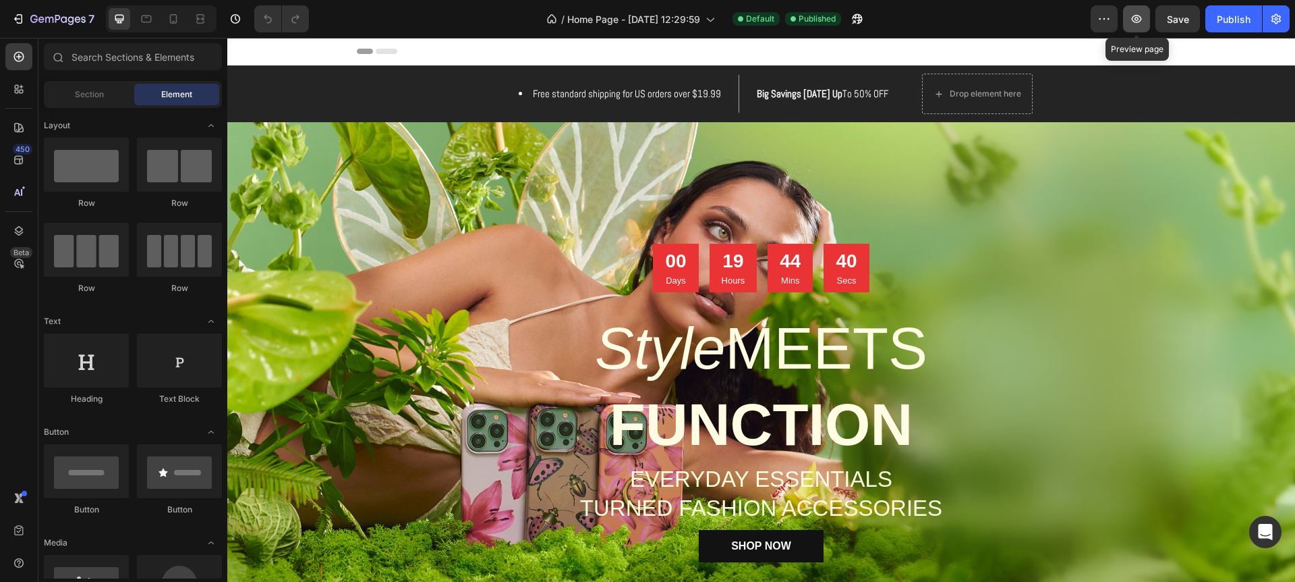
click at [1139, 20] on icon "button" at bounding box center [1136, 18] width 13 height 13
click at [175, 19] on icon at bounding box center [173, 18] width 13 height 13
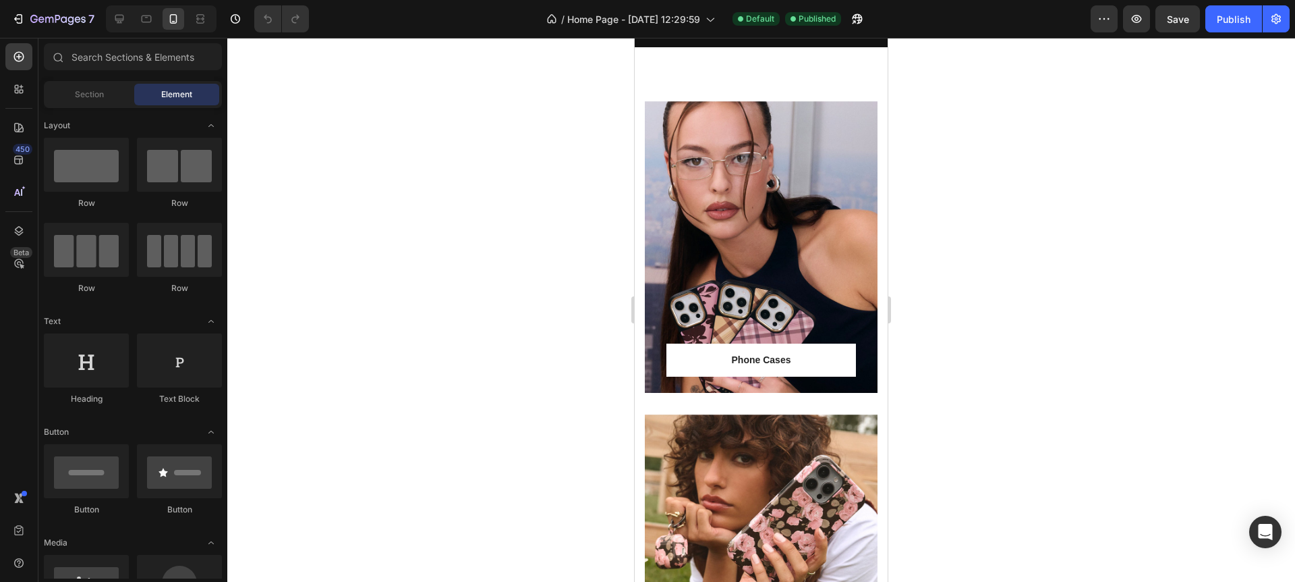
scroll to position [906, 0]
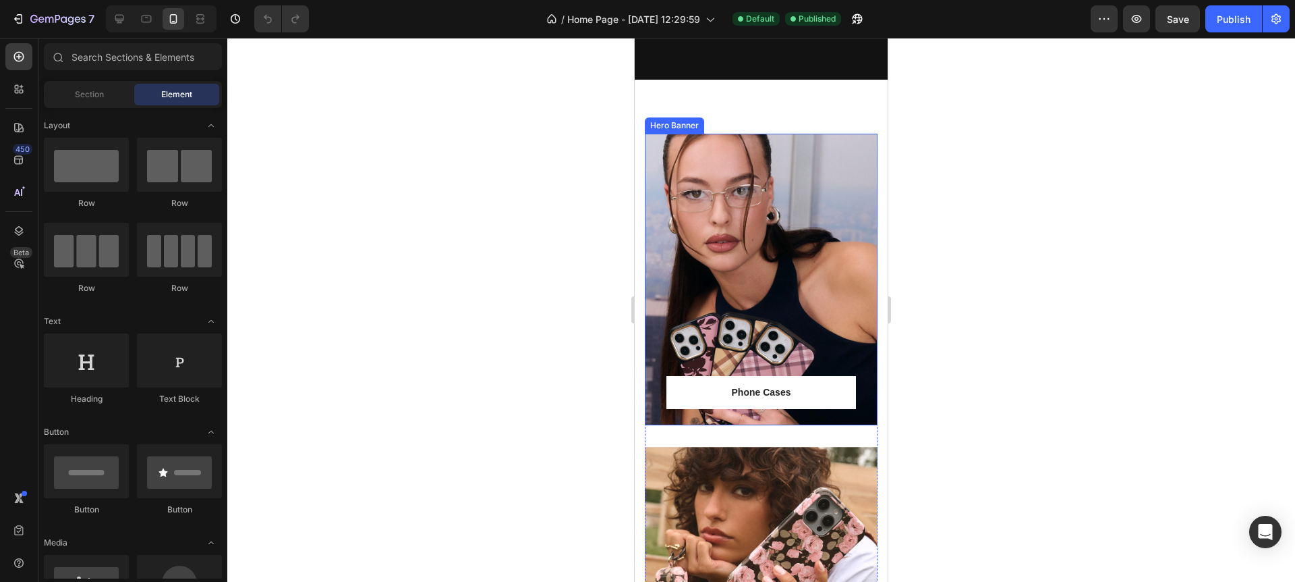
click at [768, 328] on div "Overlay" at bounding box center [761, 279] width 233 height 291
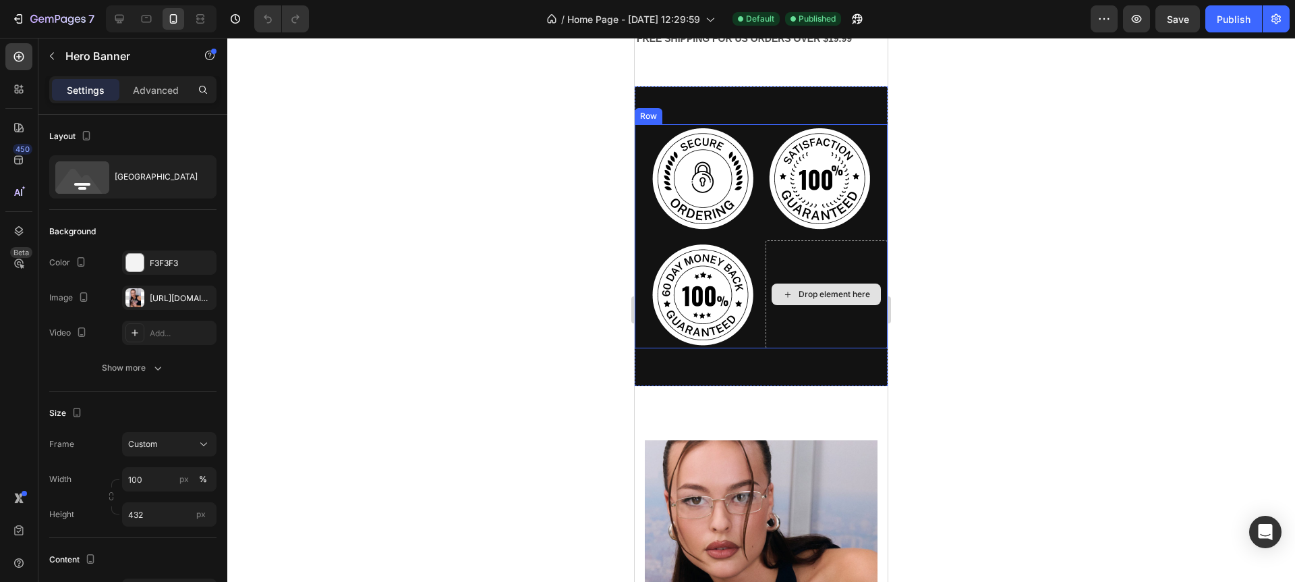
scroll to position [606, 0]
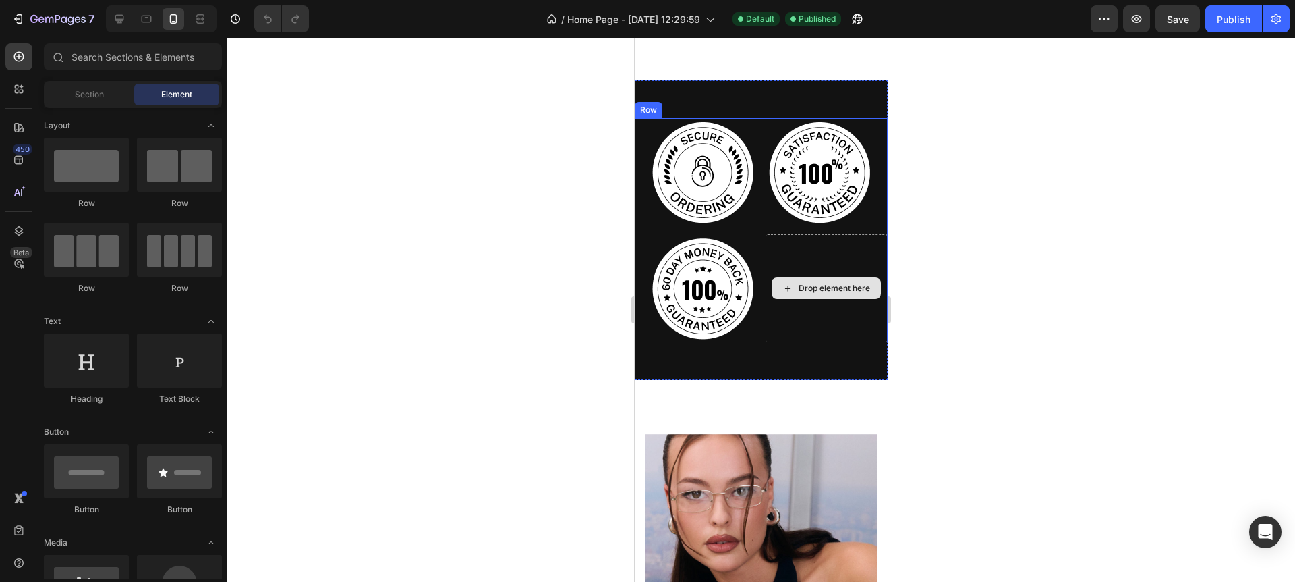
click at [789, 290] on icon at bounding box center [788, 288] width 11 height 11
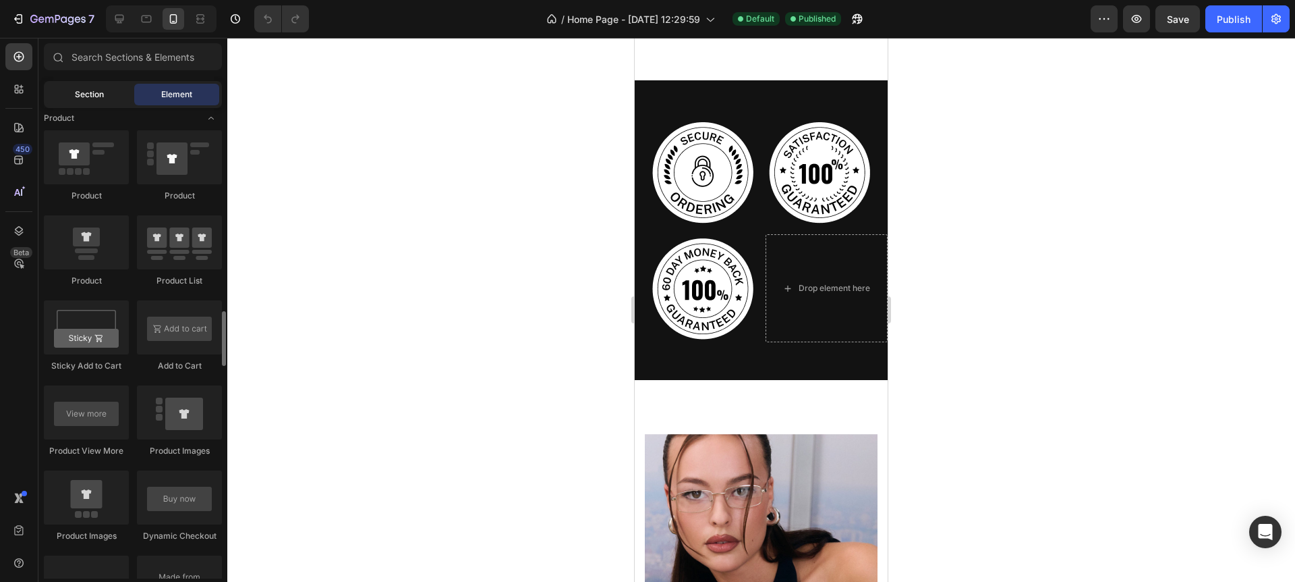
scroll to position [1731, 0]
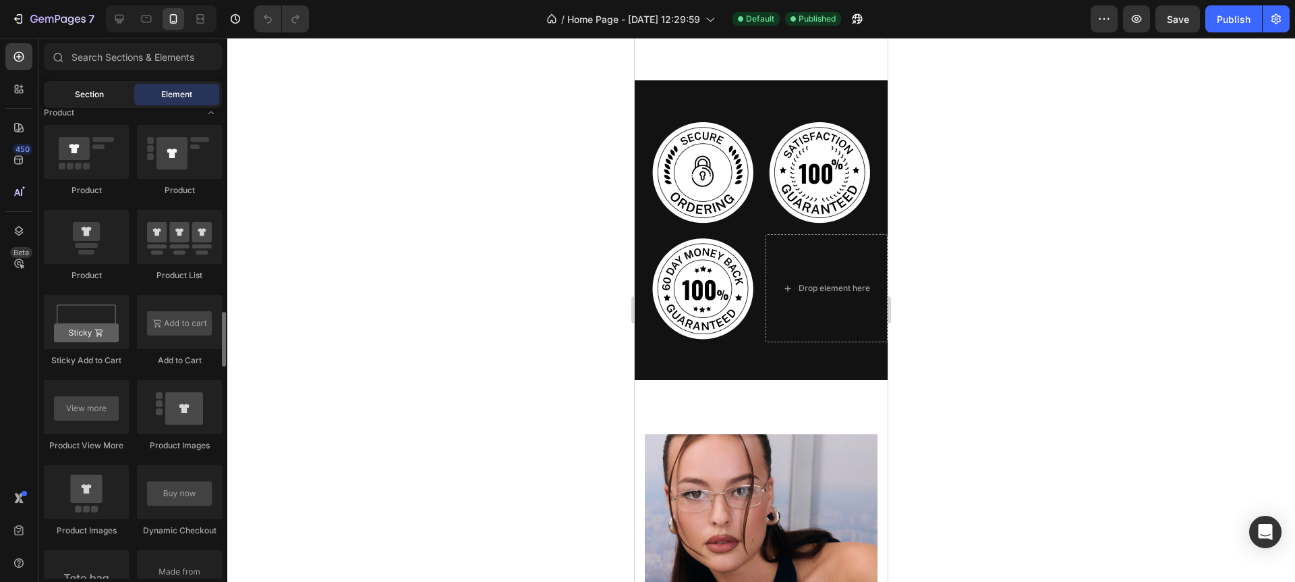
click at [101, 96] on span "Section" at bounding box center [89, 94] width 29 height 12
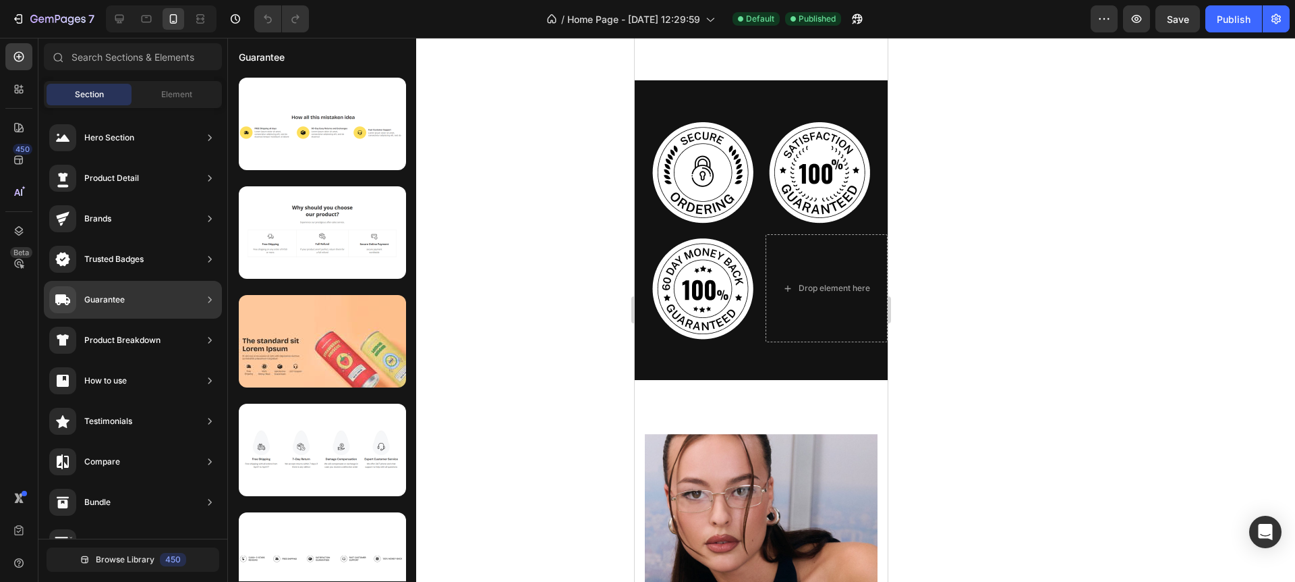
click at [111, 296] on div "Guarantee" at bounding box center [104, 299] width 40 height 13
click at [160, 300] on div "Guarantee" at bounding box center [133, 300] width 178 height 38
click at [92, 306] on div "Guarantee" at bounding box center [87, 299] width 76 height 27
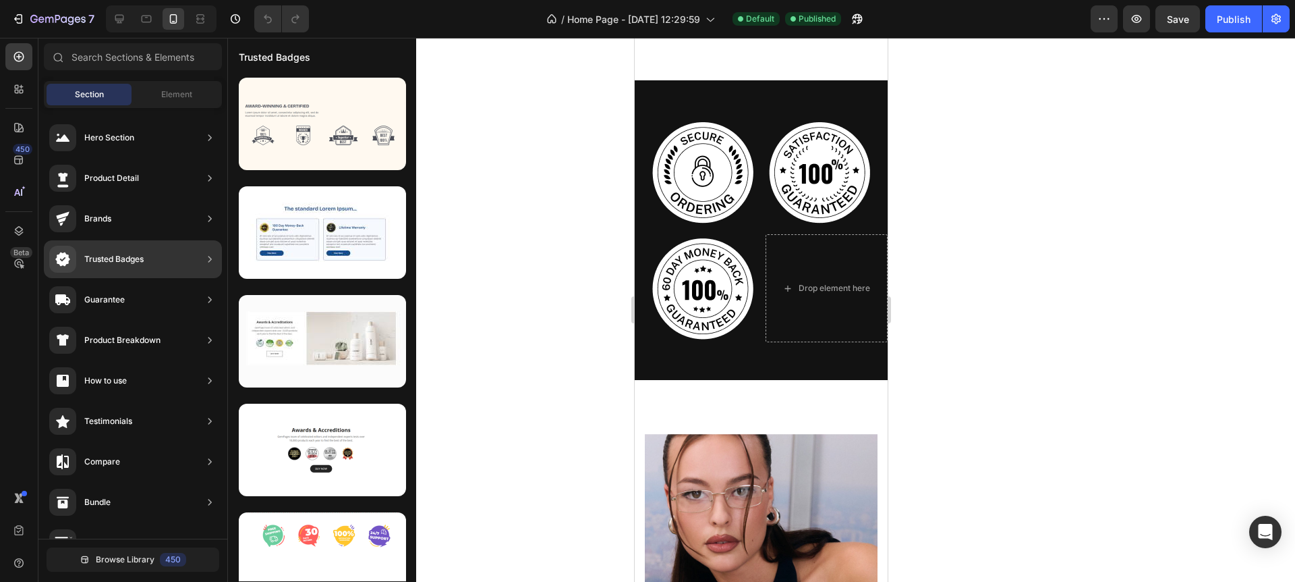
click at [129, 269] on div "Trusted Badges" at bounding box center [96, 259] width 94 height 27
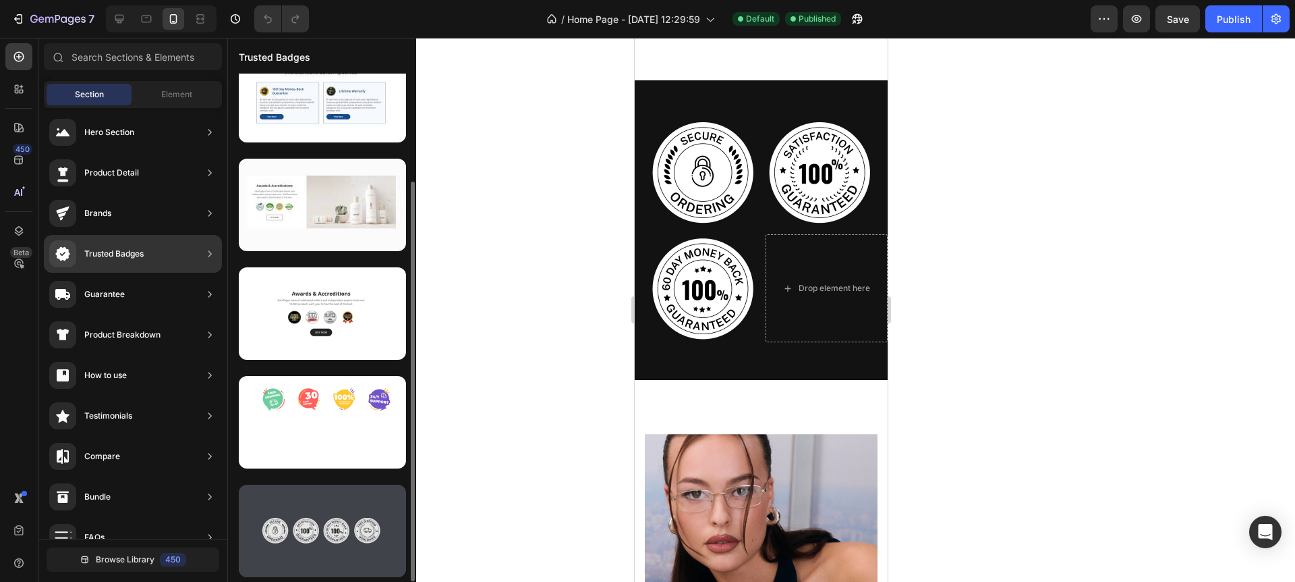
scroll to position [130, 0]
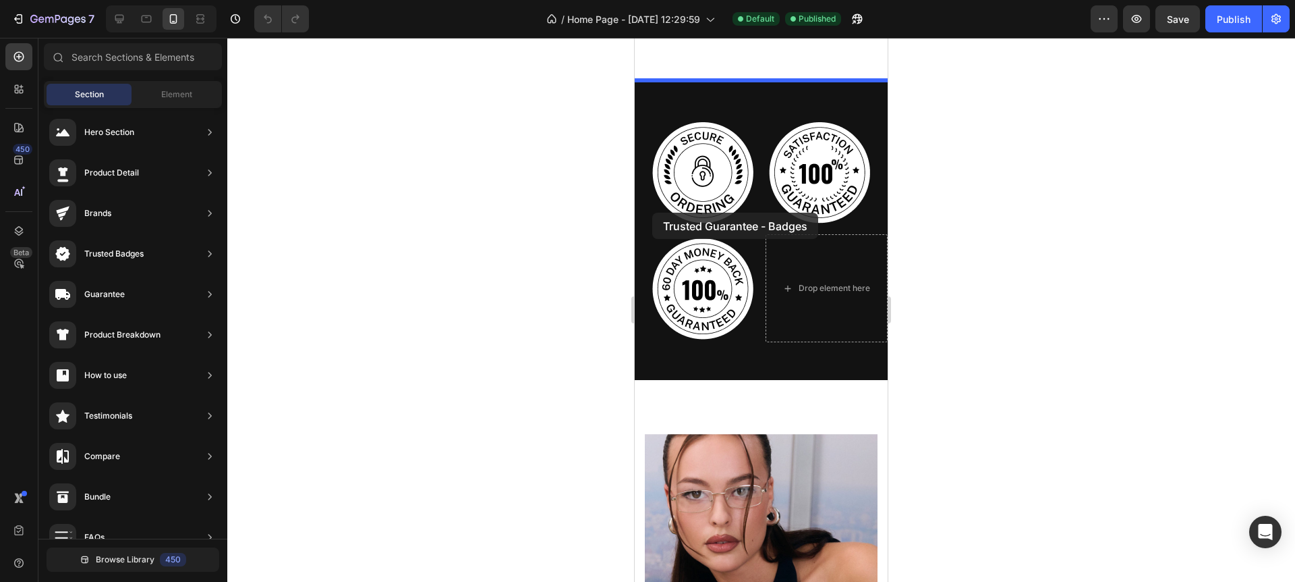
drag, startPoint x: 909, startPoint y: 546, endPoint x: 652, endPoint y: 213, distance: 420.5
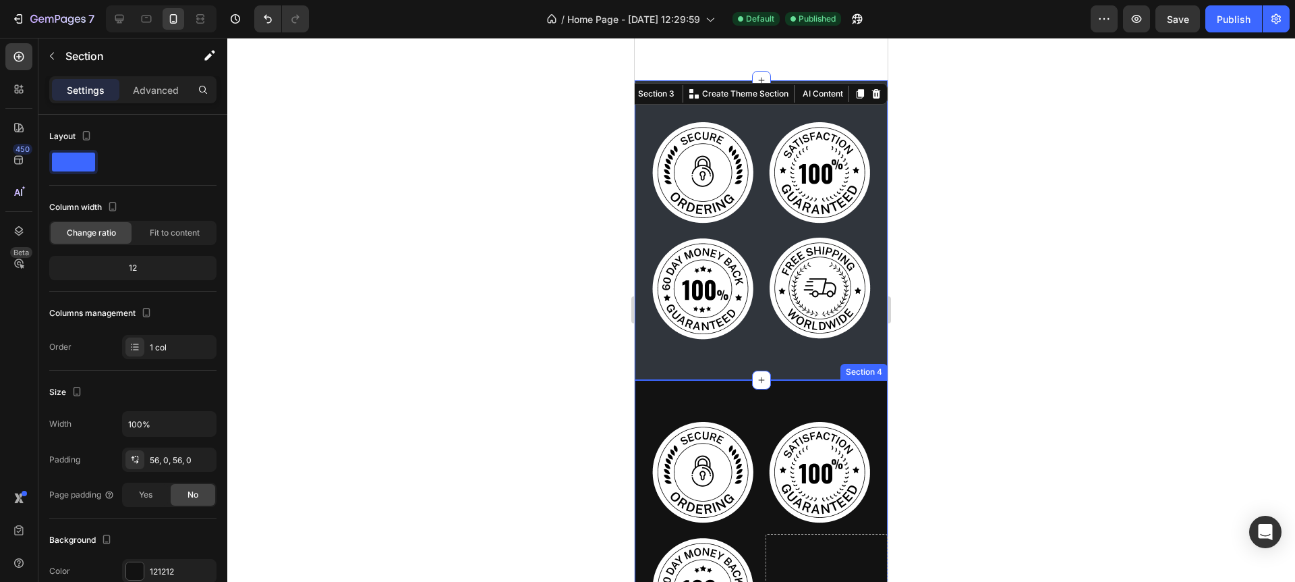
click at [806, 398] on div "Image Image Image Drop element here Row Section 4" at bounding box center [761, 530] width 253 height 300
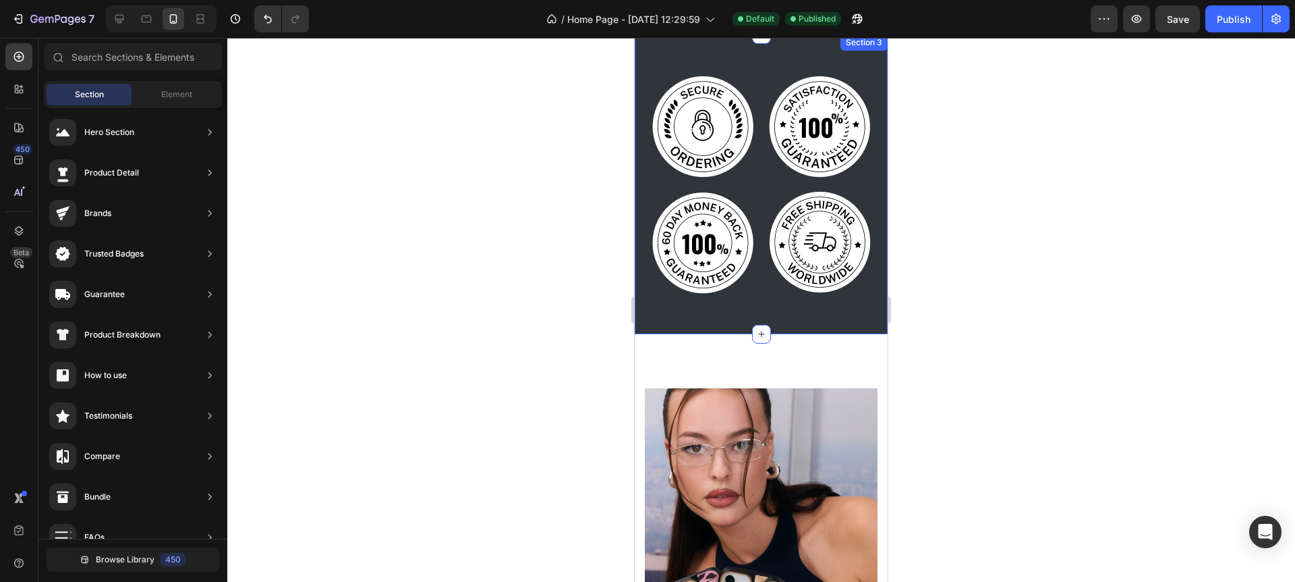
scroll to position [645, 0]
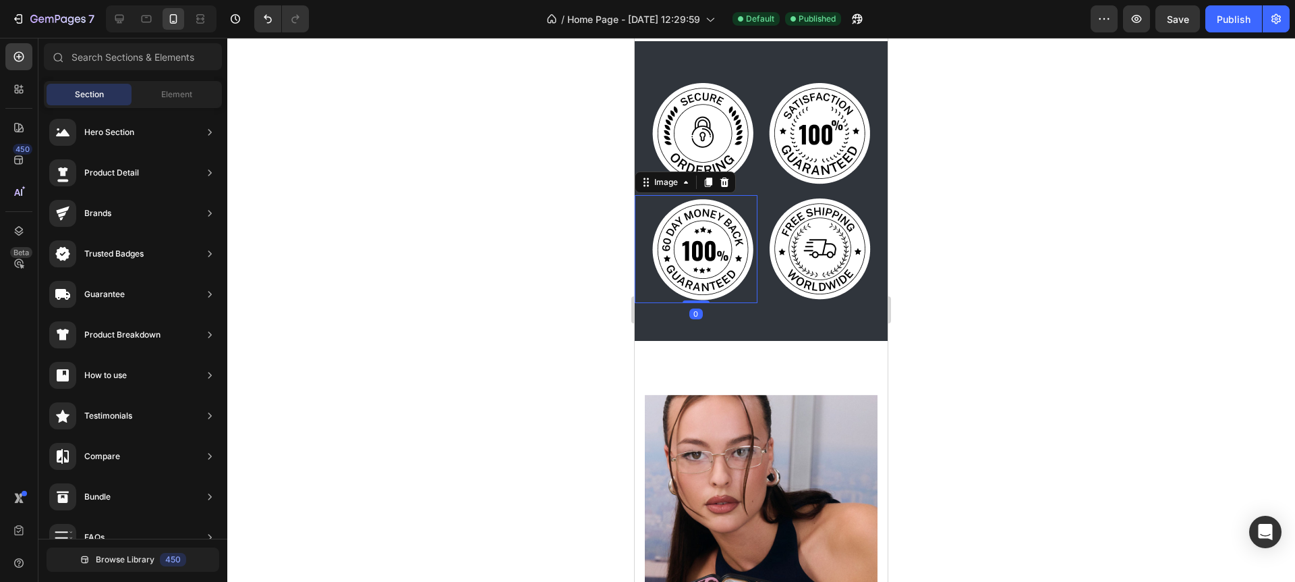
click at [756, 298] on img at bounding box center [704, 249] width 108 height 108
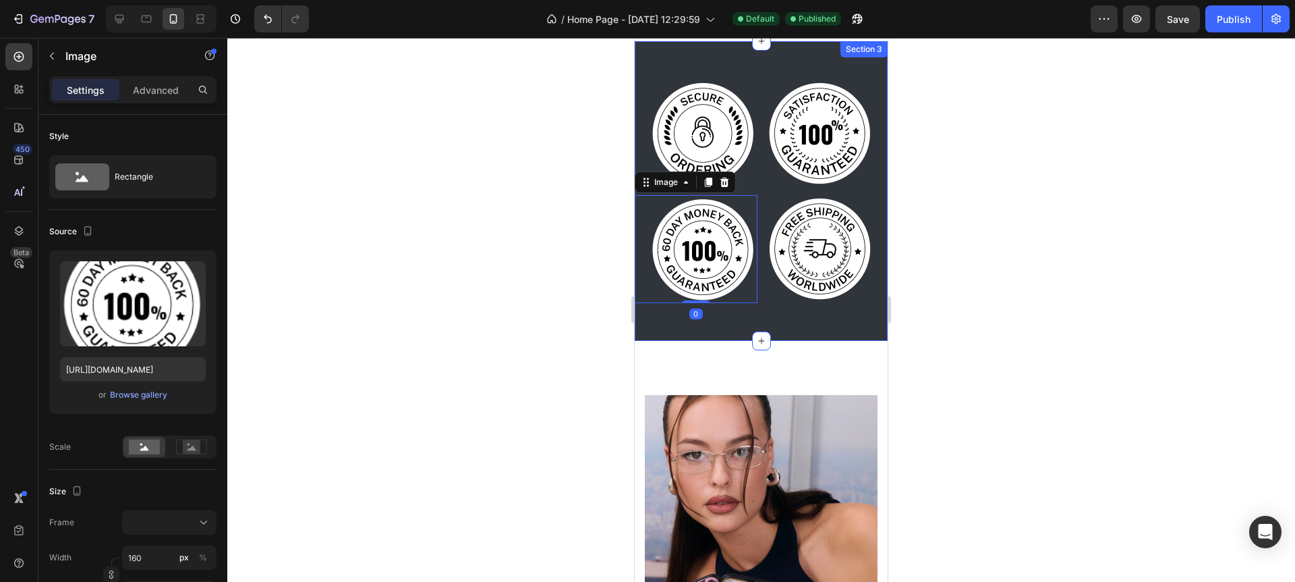
click at [772, 317] on div "Image Image Image 0 Image Row Section 3" at bounding box center [761, 191] width 253 height 300
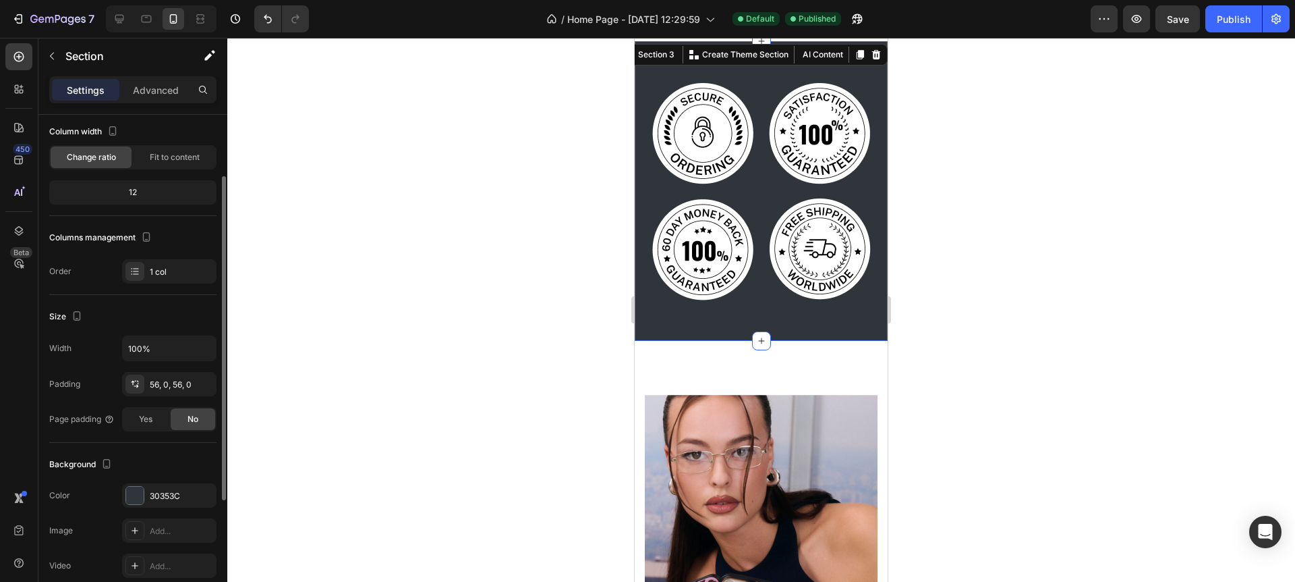
scroll to position [99, 0]
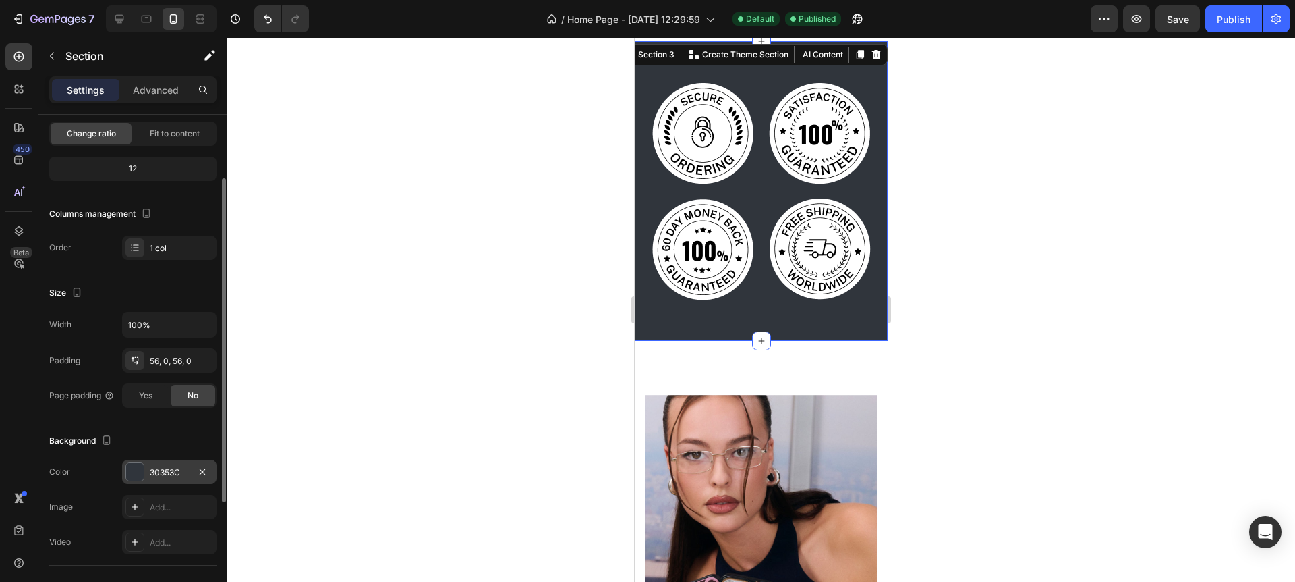
click at [134, 471] on div at bounding box center [135, 472] width 18 height 18
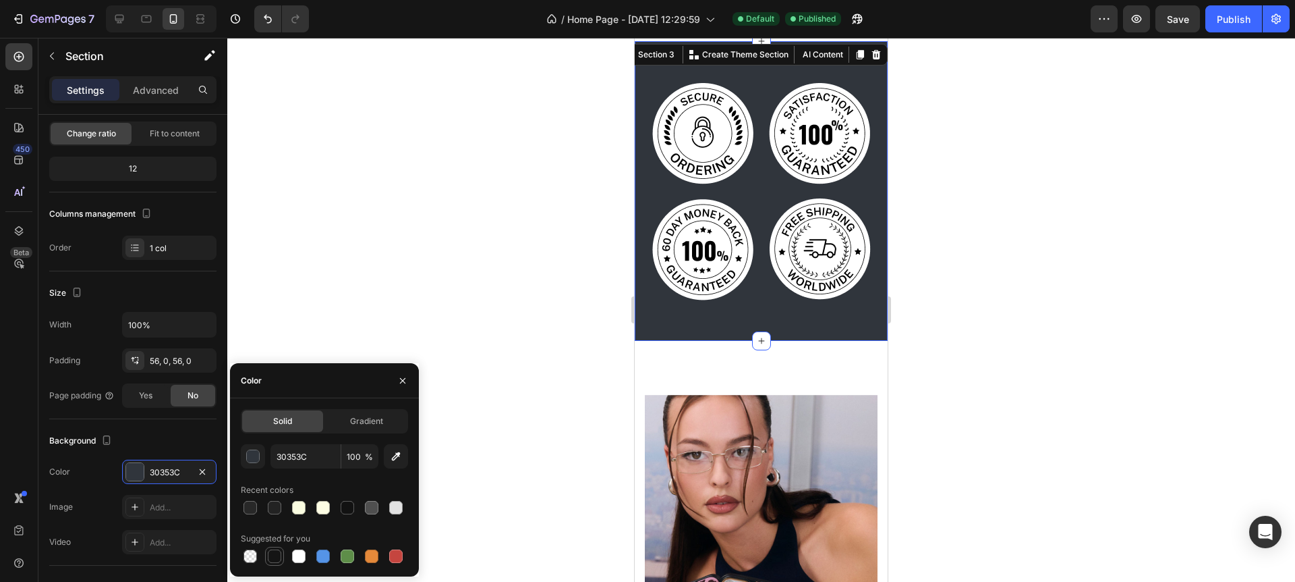
click at [277, 557] on div at bounding box center [274, 555] width 13 height 13
type input "151515"
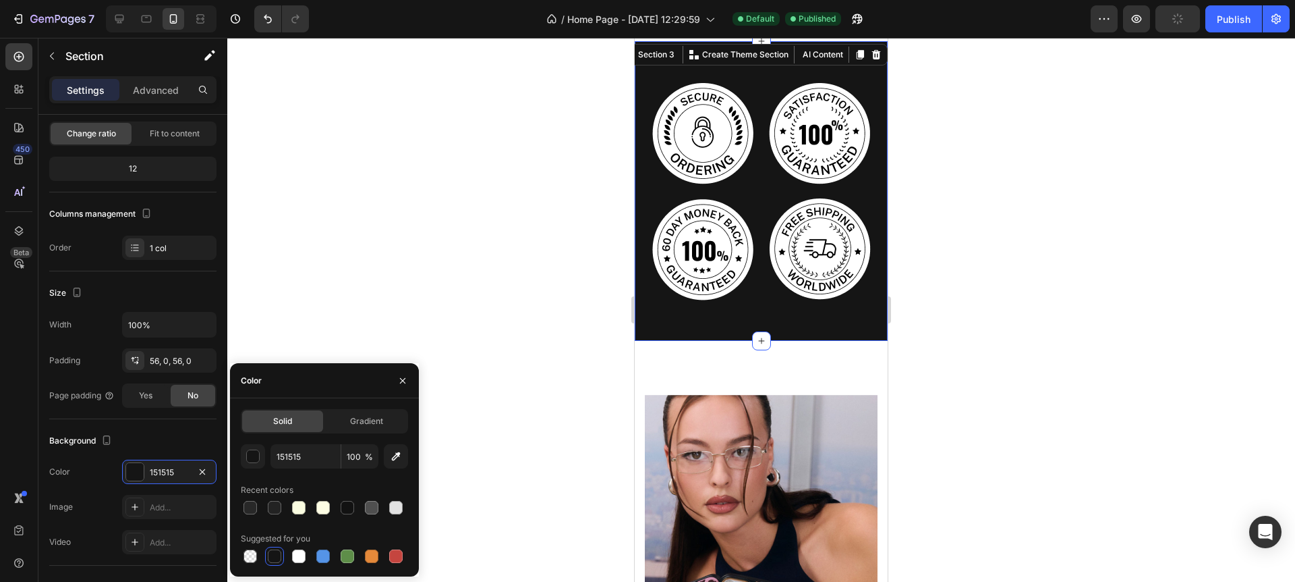
click at [1004, 280] on div at bounding box center [761, 310] width 1068 height 544
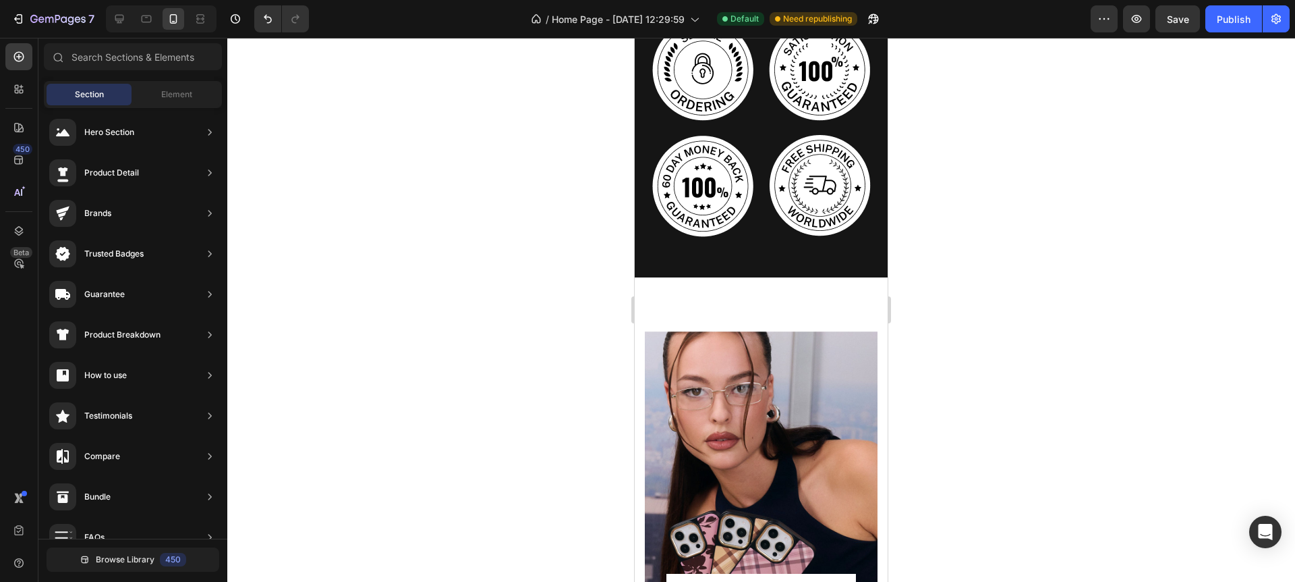
scroll to position [709, 0]
drag, startPoint x: 764, startPoint y: 276, endPoint x: 771, endPoint y: 273, distance: 8.2
click at [771, 273] on div "Image Image Image Image Row Section 3" at bounding box center [761, 127] width 253 height 300
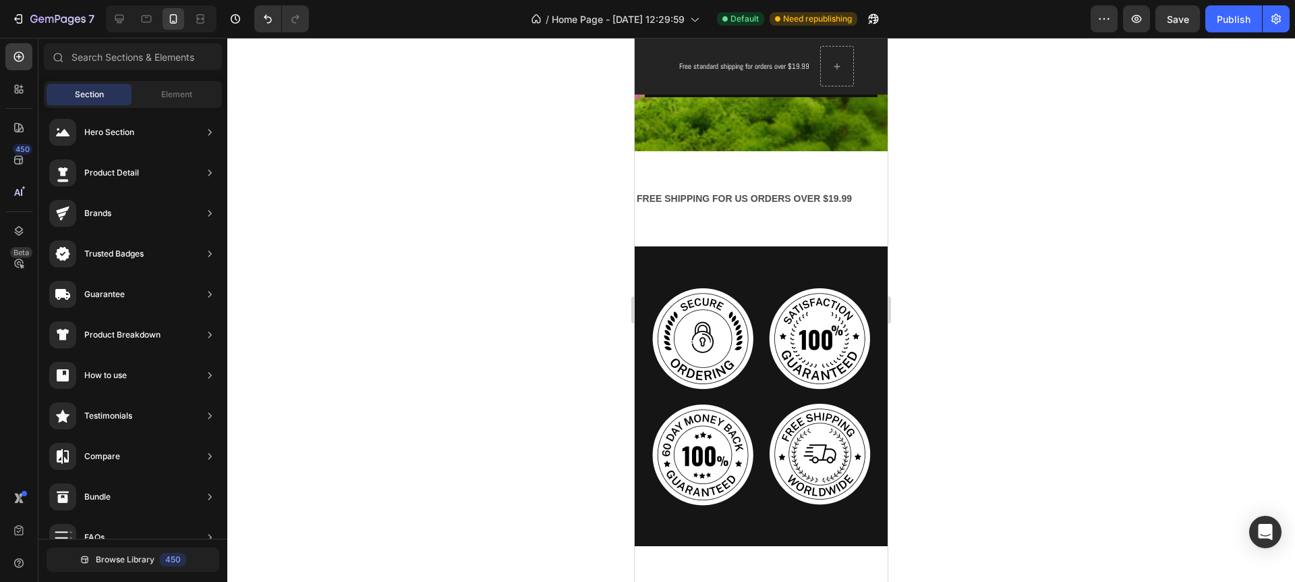
scroll to position [457, 0]
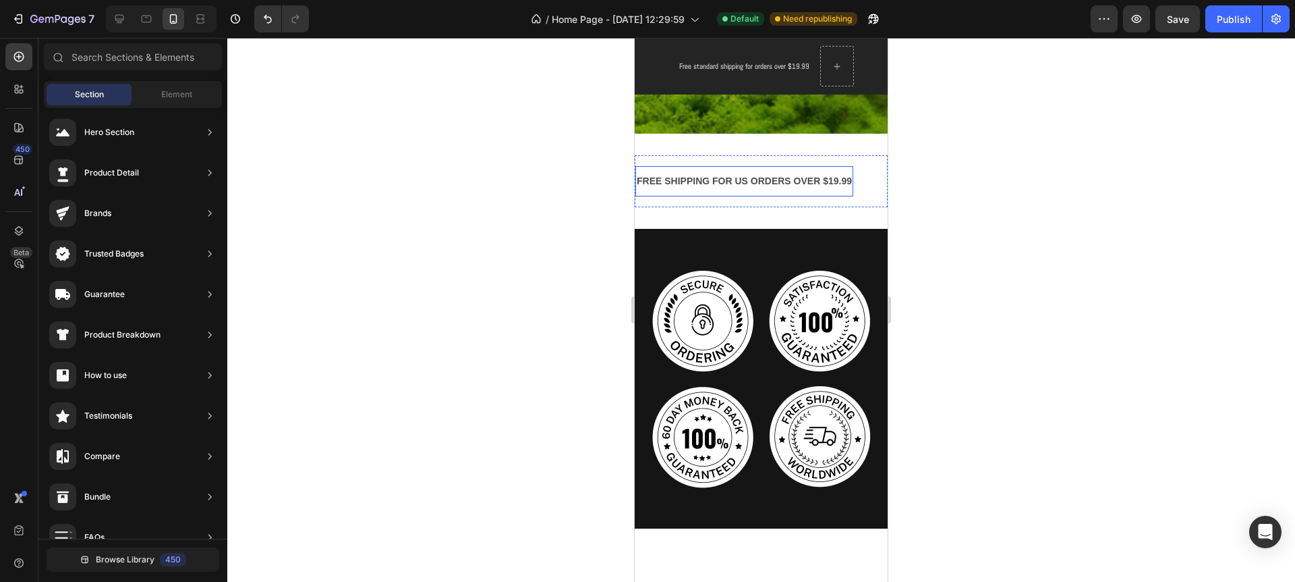
click at [800, 185] on p "FREE SHIPPING FOR US ORDERS OVER $19.99" at bounding box center [744, 181] width 215 height 17
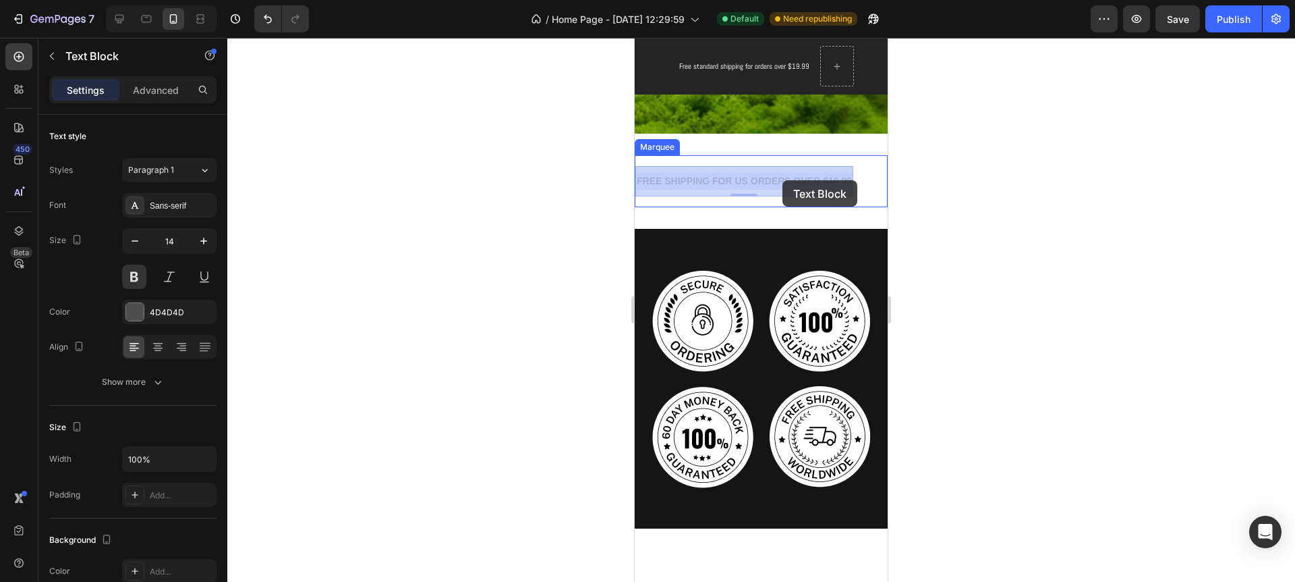
drag, startPoint x: 748, startPoint y: 180, endPoint x: 782, endPoint y: 180, distance: 33.7
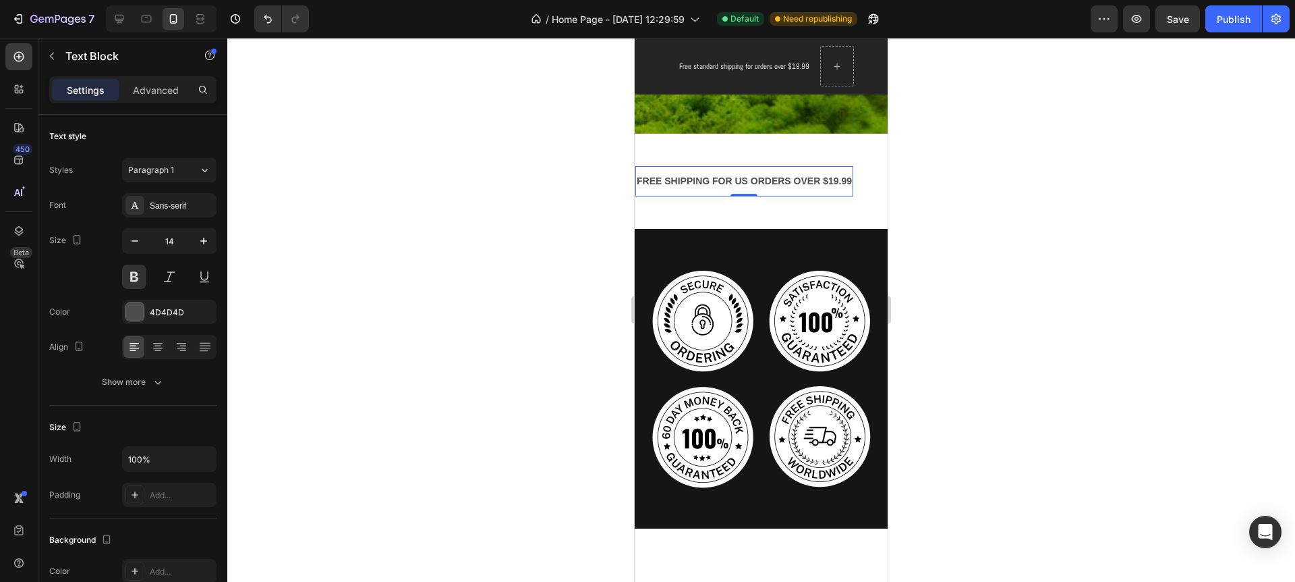
click at [951, 188] on div at bounding box center [761, 310] width 1068 height 544
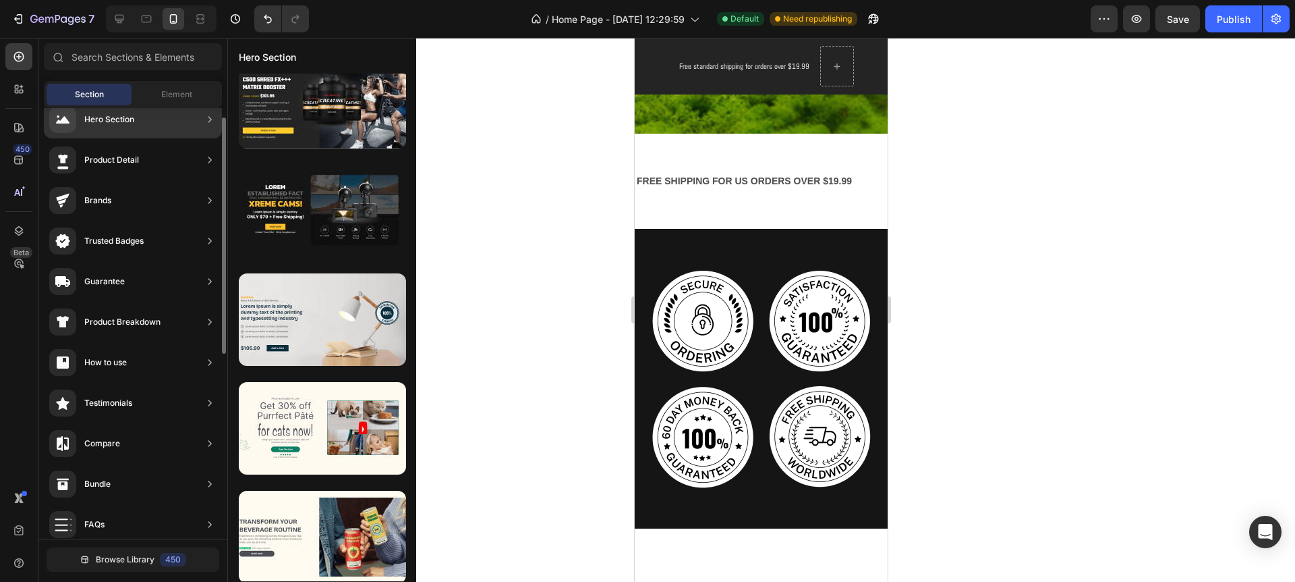
scroll to position [28, 0]
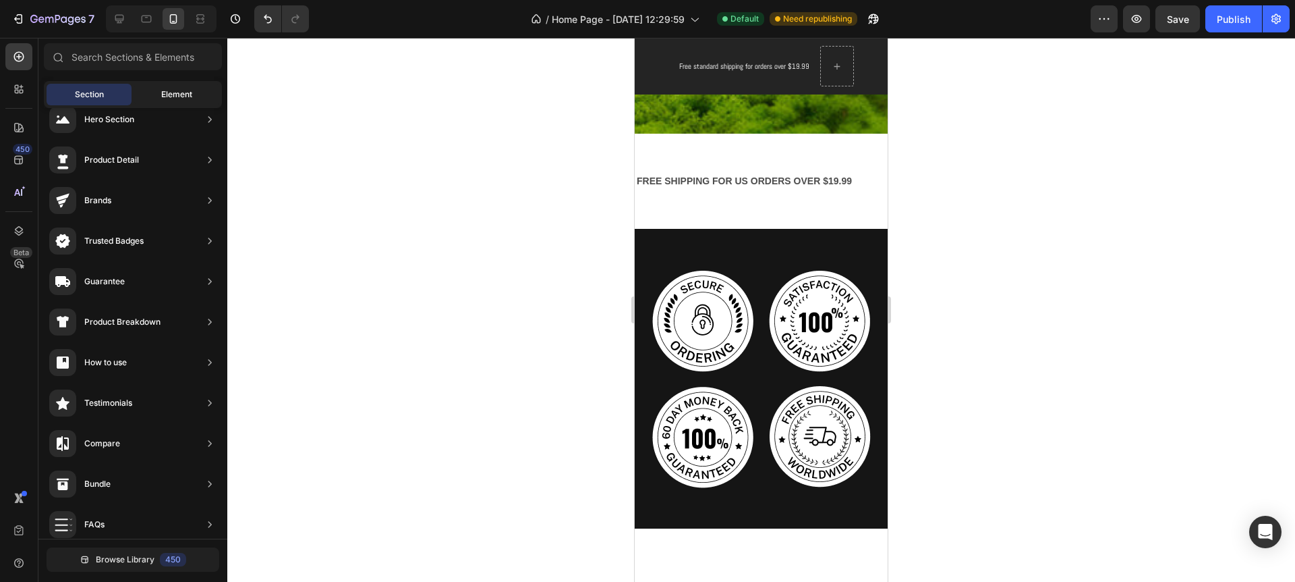
click at [149, 95] on div "Element" at bounding box center [176, 95] width 85 height 22
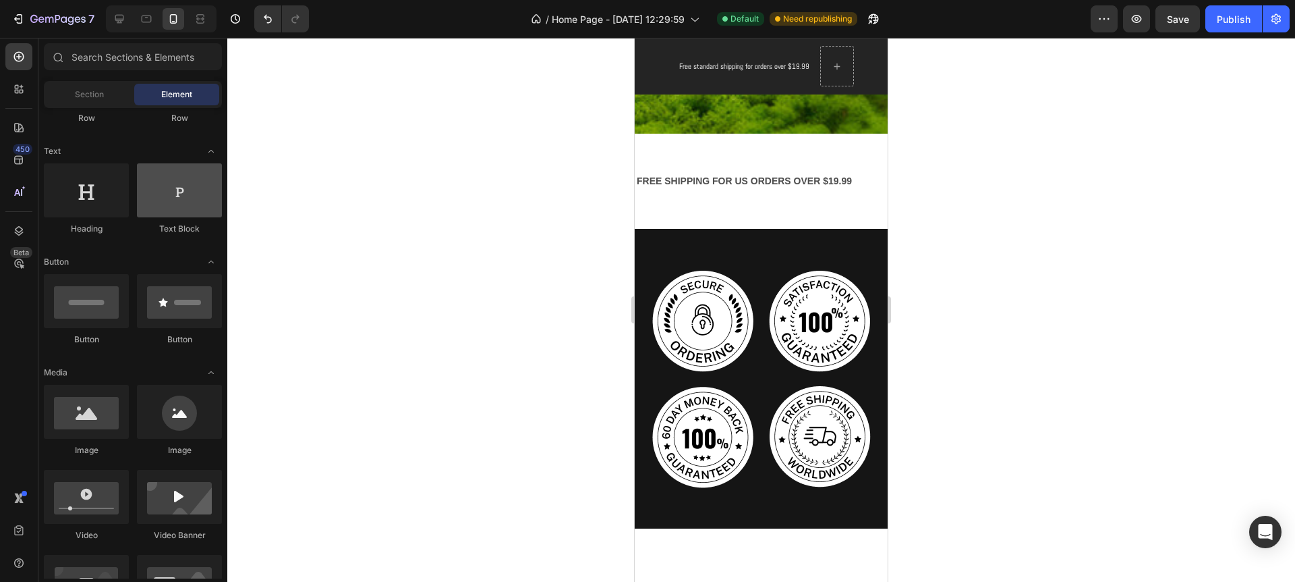
scroll to position [0, 0]
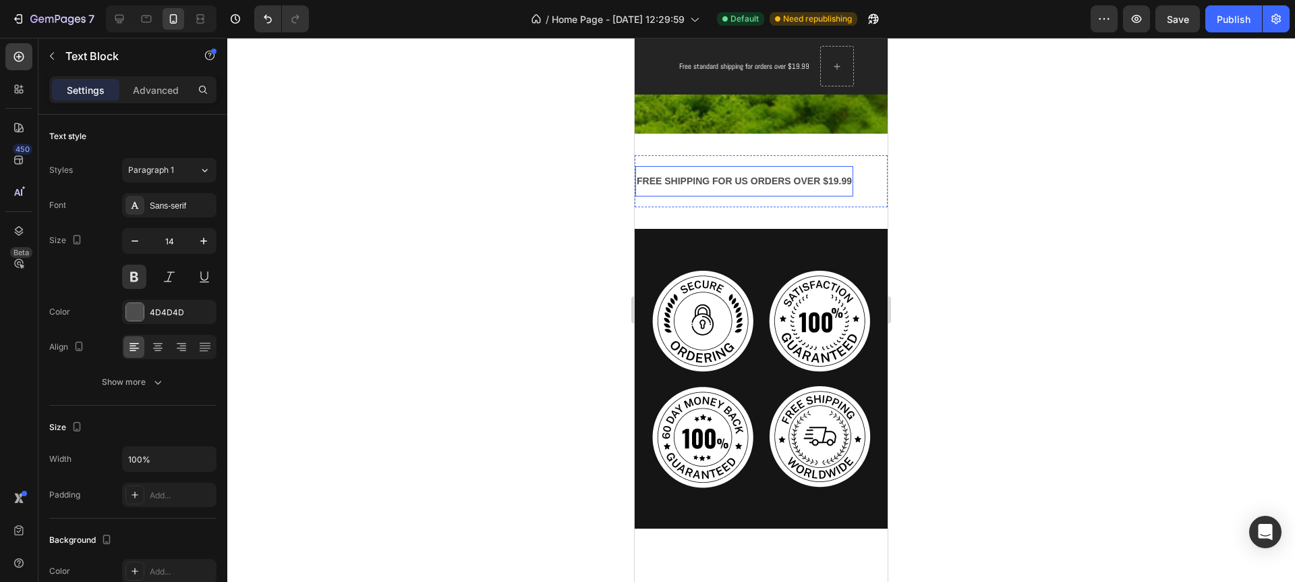
click at [657, 185] on p "FREE SHIPPING FOR US ORDERS OVER $19.99" at bounding box center [744, 181] width 215 height 17
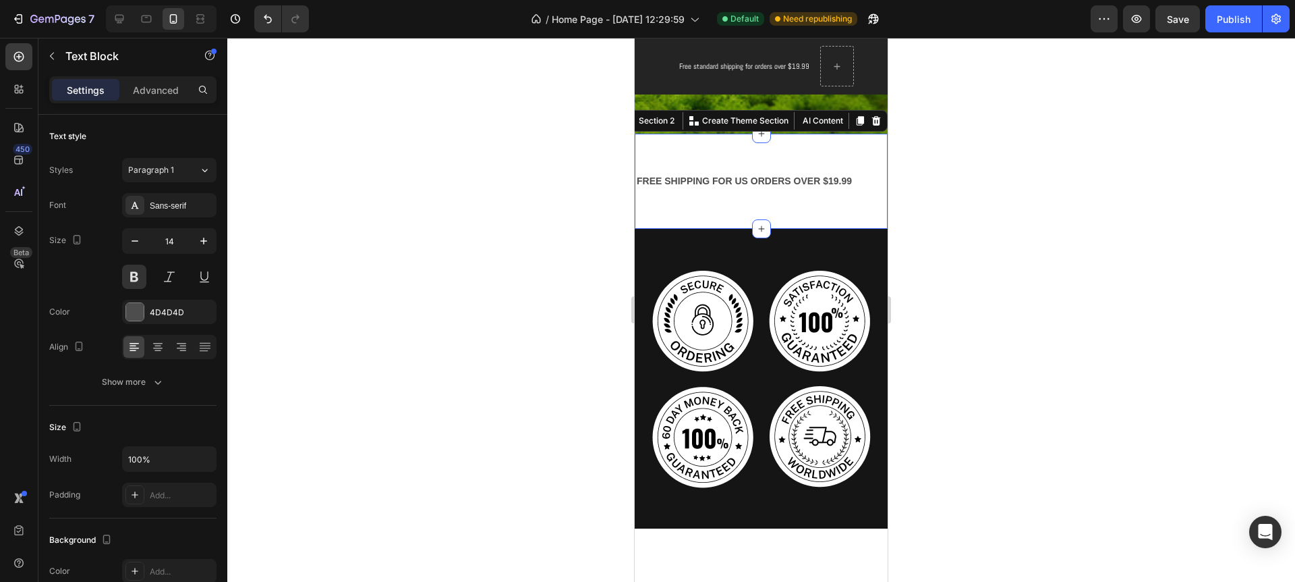
click at [693, 211] on div "FREE SHIPPING FOR US ORDERS OVER $19.99 Text Block 30 DAYS MONEY BACK GUARANTEE…" at bounding box center [761, 181] width 253 height 95
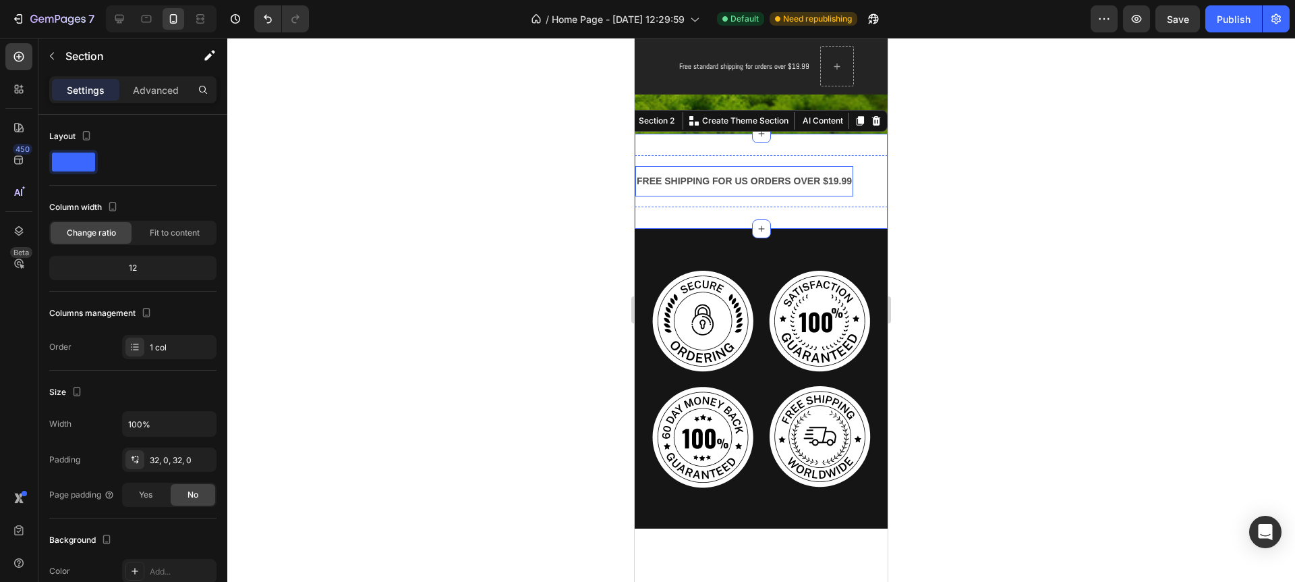
click at [698, 188] on p "FREE SHIPPING FOR US ORDERS OVER $19.99" at bounding box center [744, 181] width 215 height 17
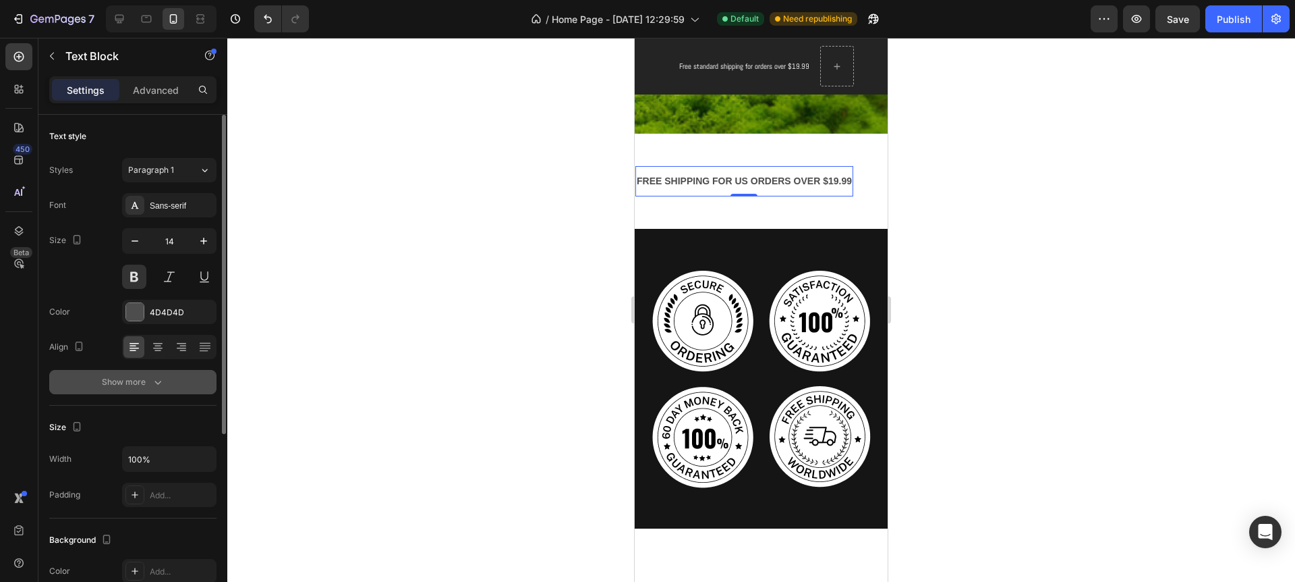
click at [157, 384] on icon "button" at bounding box center [158, 383] width 7 height 4
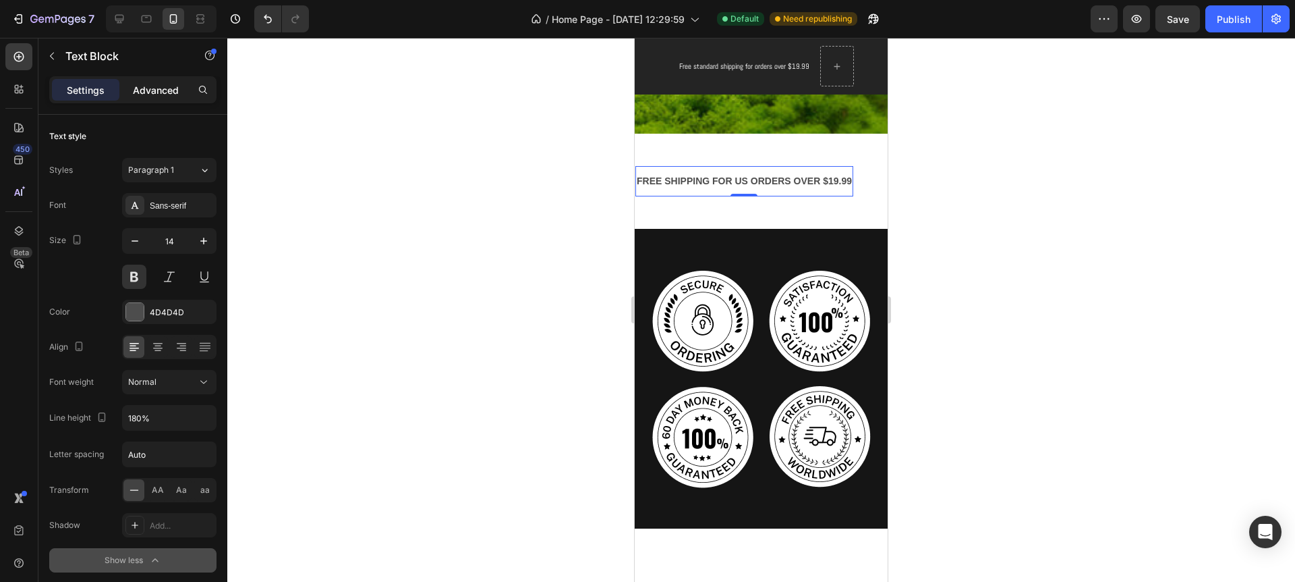
click at [181, 86] on div "Advanced" at bounding box center [155, 90] width 67 height 22
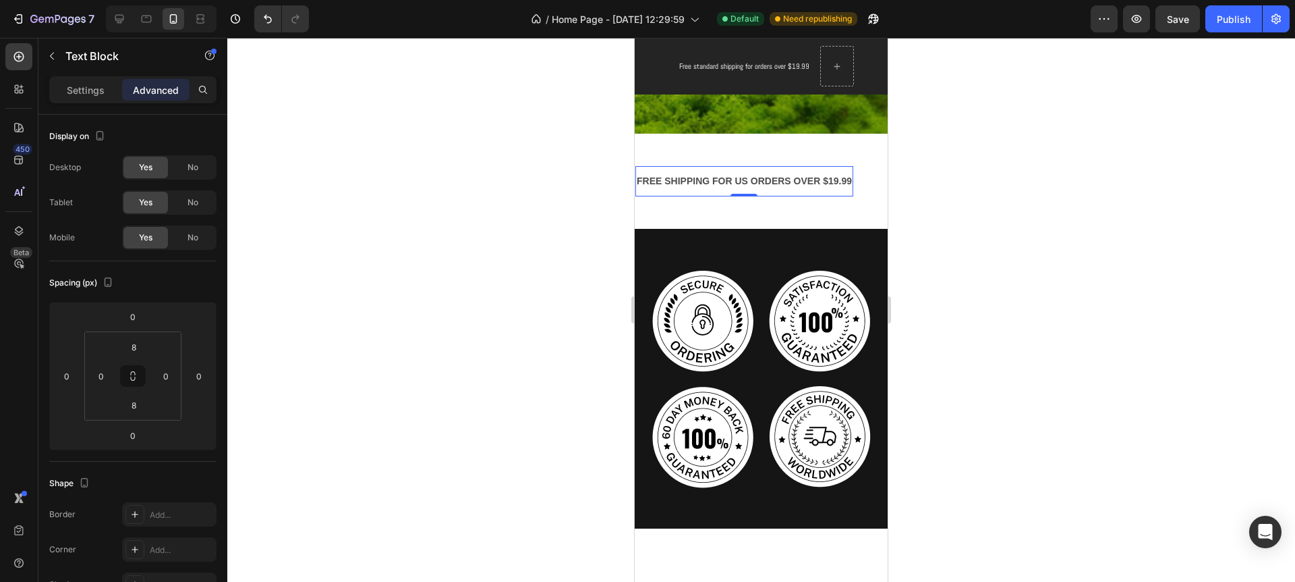
click at [172, 89] on p "Advanced" at bounding box center [156, 90] width 46 height 14
click at [52, 55] on icon "button" at bounding box center [52, 56] width 11 height 11
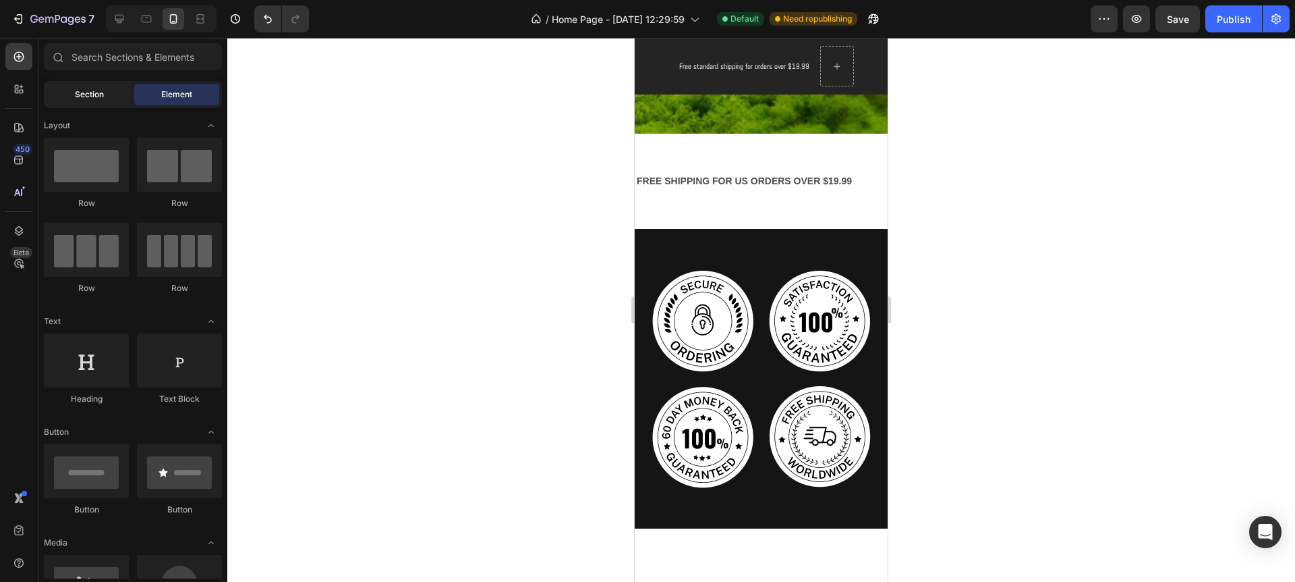
click at [85, 86] on div "Section" at bounding box center [89, 95] width 85 height 22
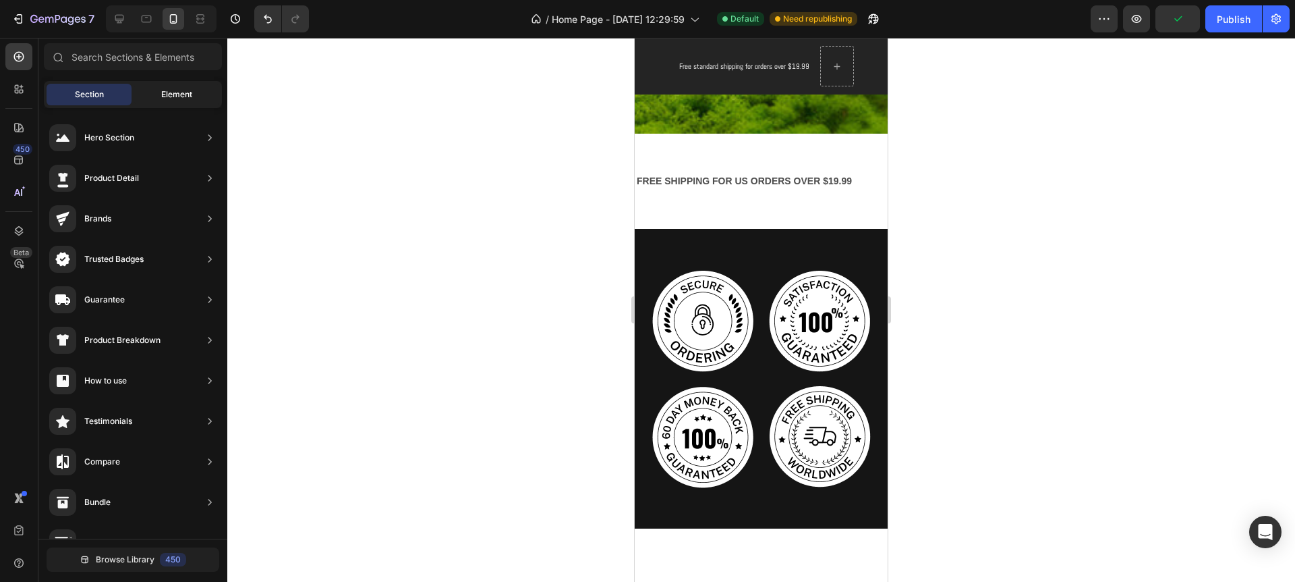
click at [168, 99] on span "Element" at bounding box center [176, 94] width 31 height 12
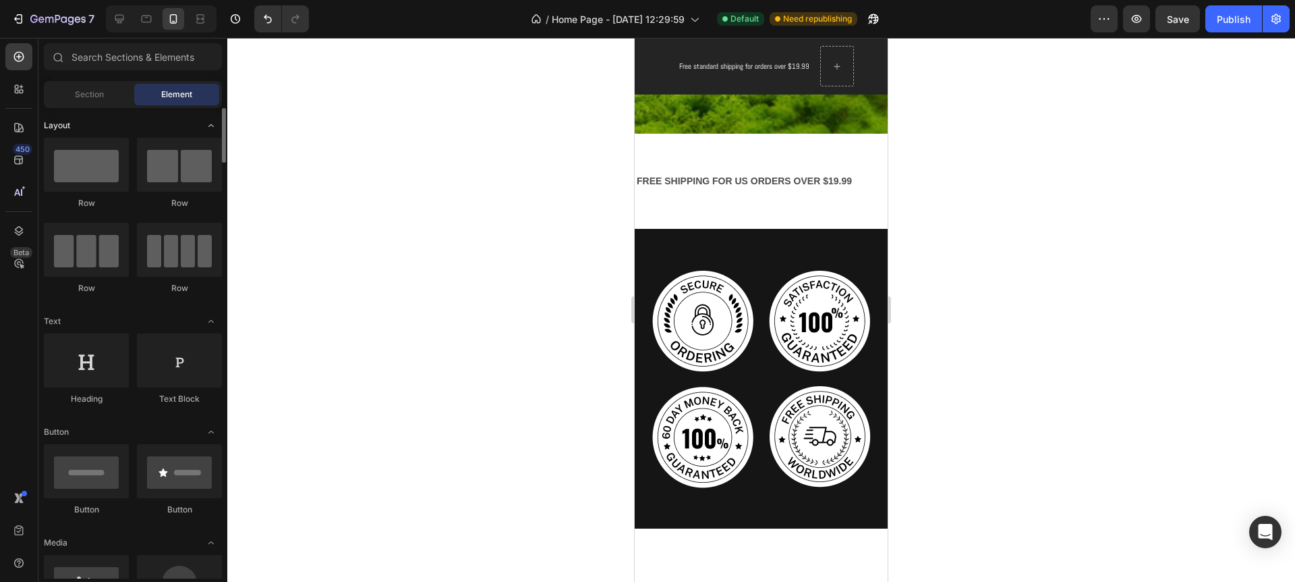
click at [208, 128] on icon "Toggle open" at bounding box center [211, 125] width 11 height 11
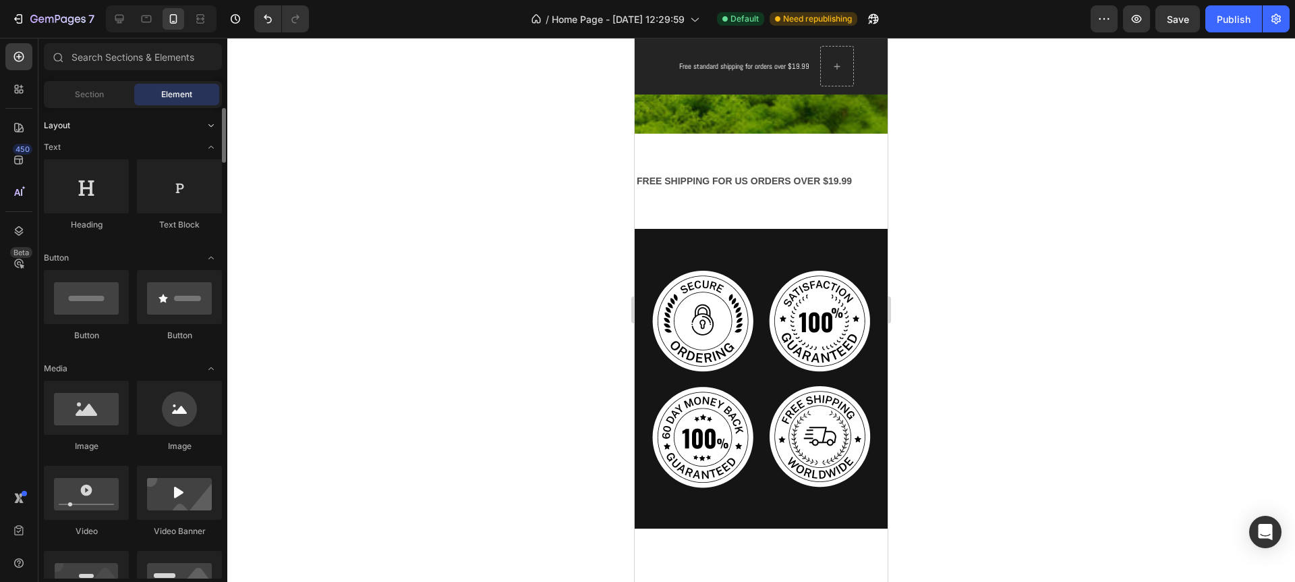
click at [209, 121] on icon "Toggle open" at bounding box center [211, 125] width 11 height 11
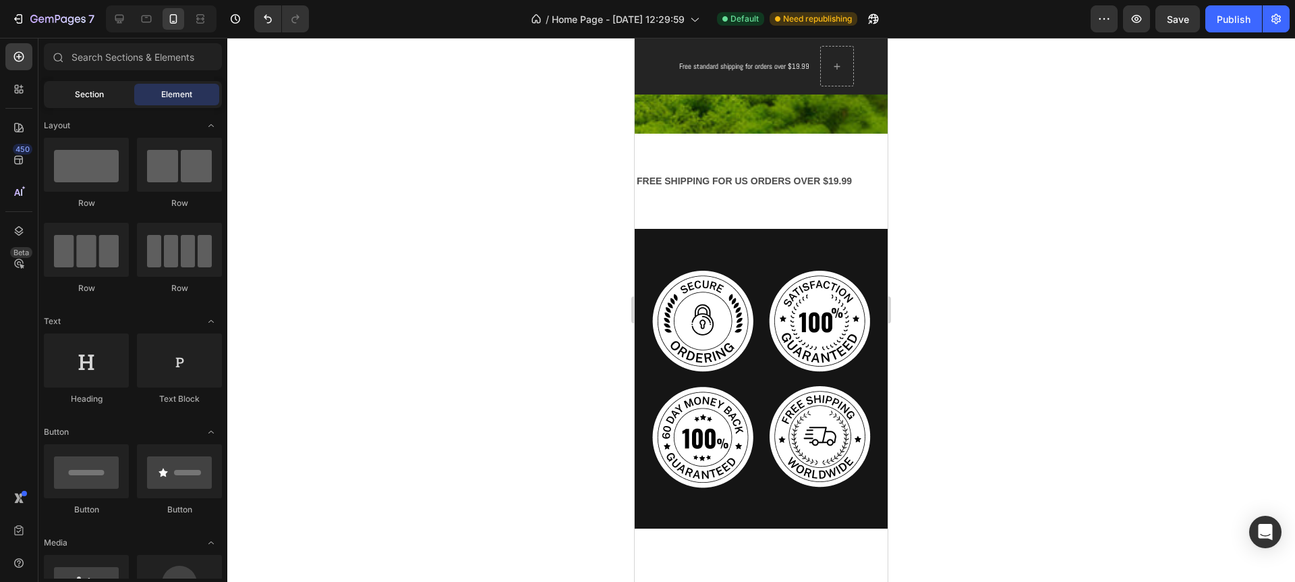
click at [97, 95] on span "Section" at bounding box center [89, 94] width 29 height 12
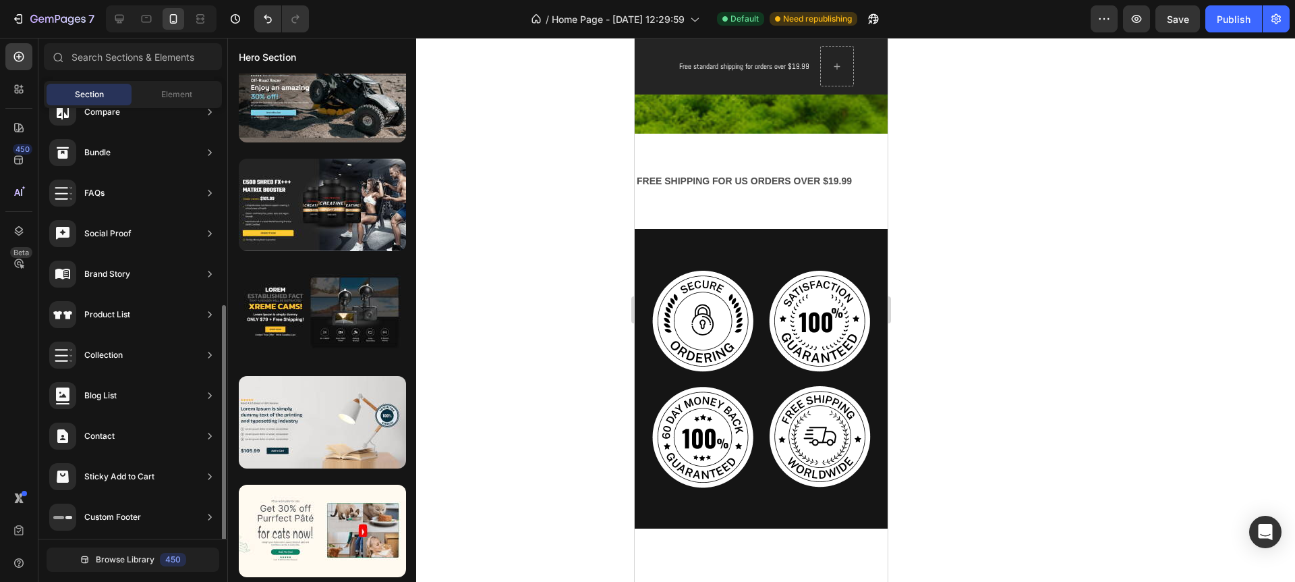
scroll to position [352, 0]
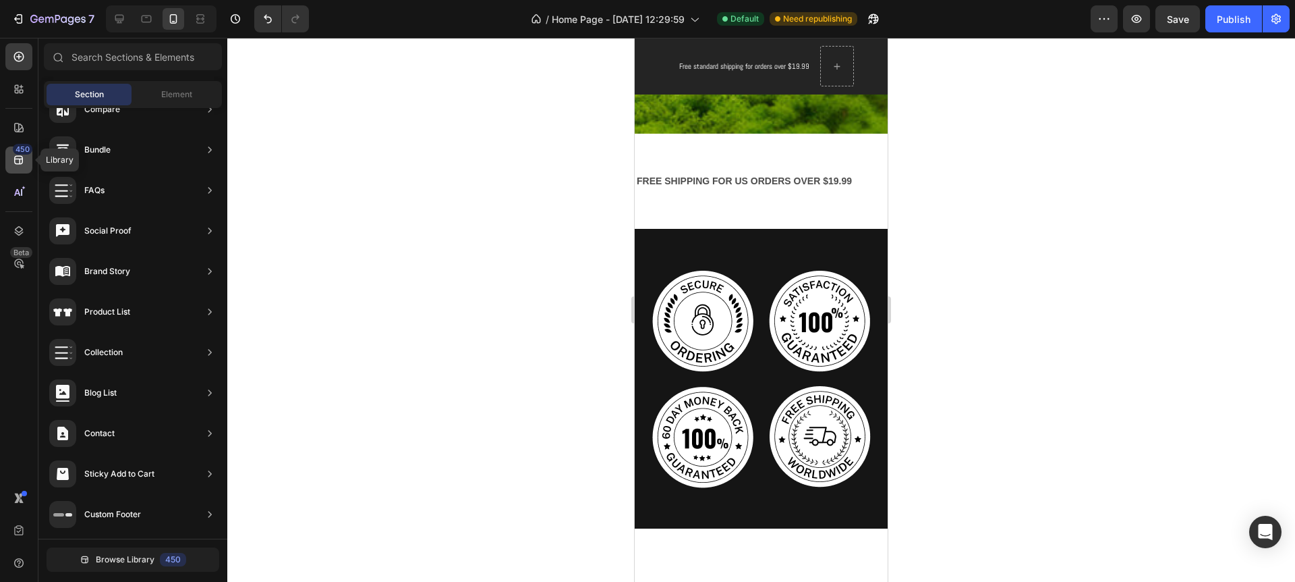
click at [17, 167] on div "450" at bounding box center [18, 159] width 27 height 27
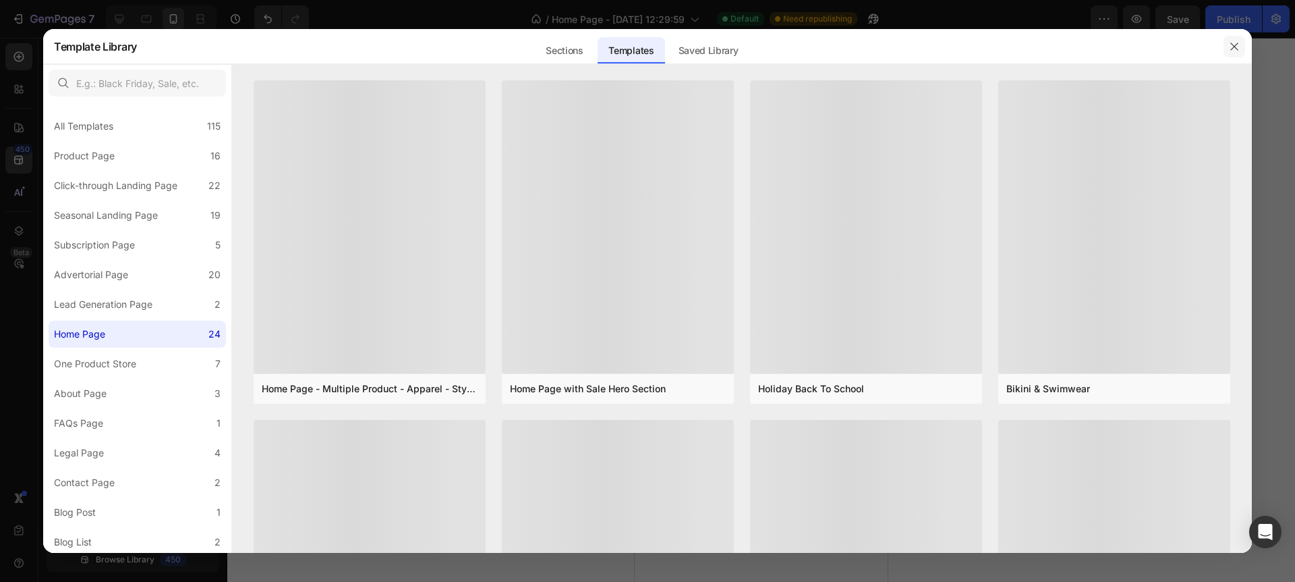
click at [1235, 47] on icon "button" at bounding box center [1234, 46] width 11 height 11
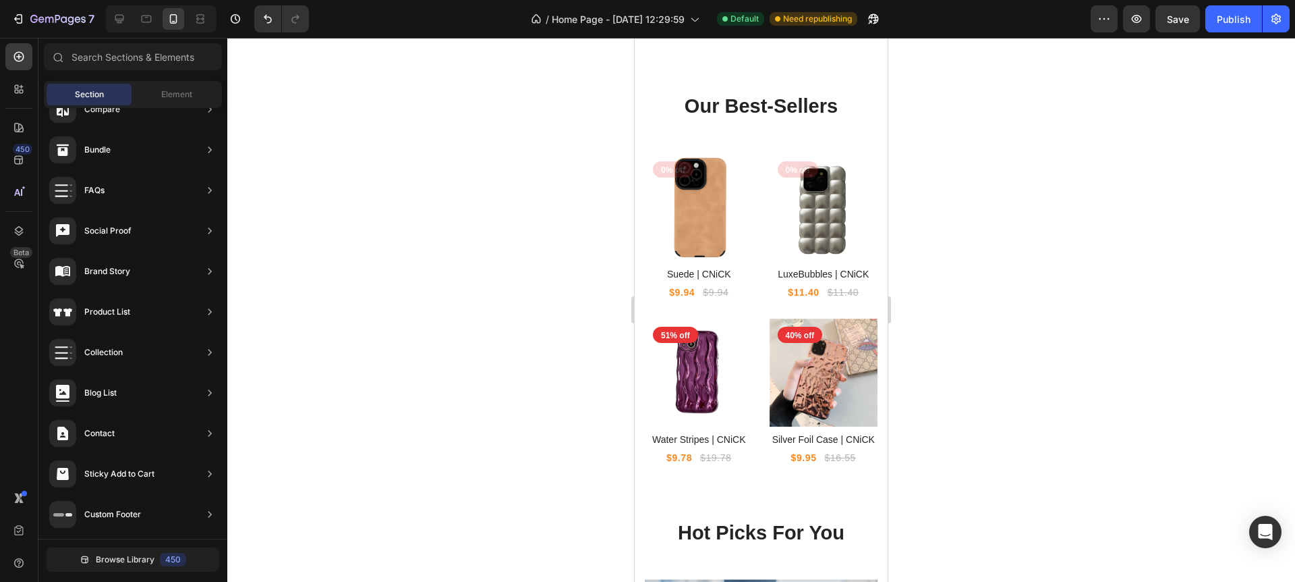
scroll to position [1918, 0]
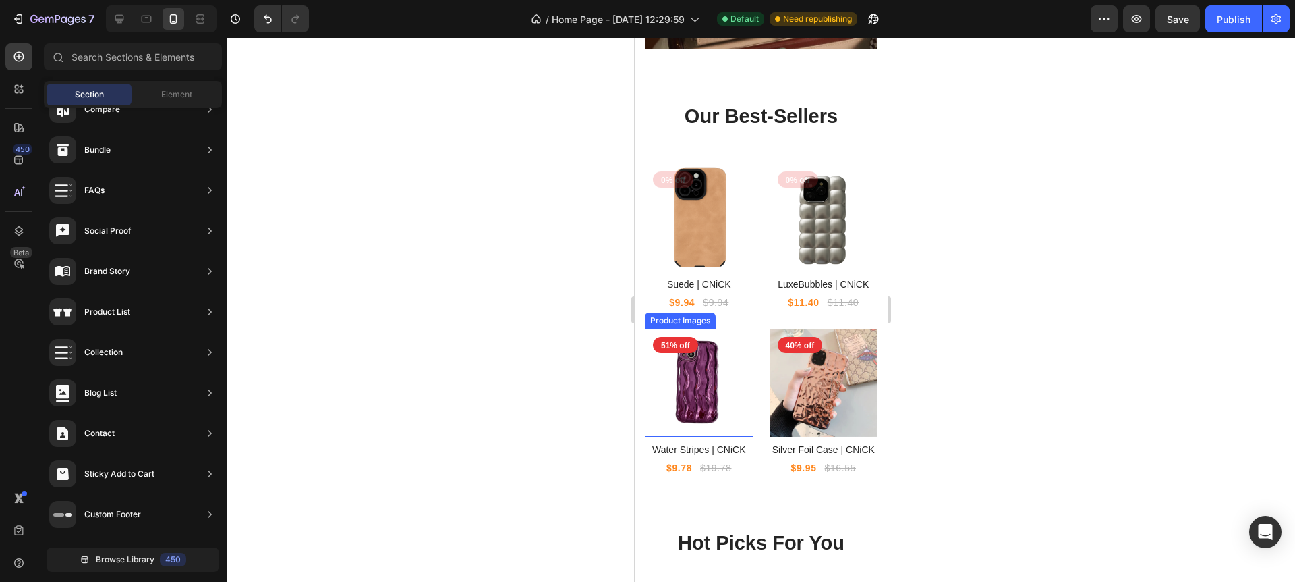
click at [737, 395] on img at bounding box center [699, 383] width 109 height 109
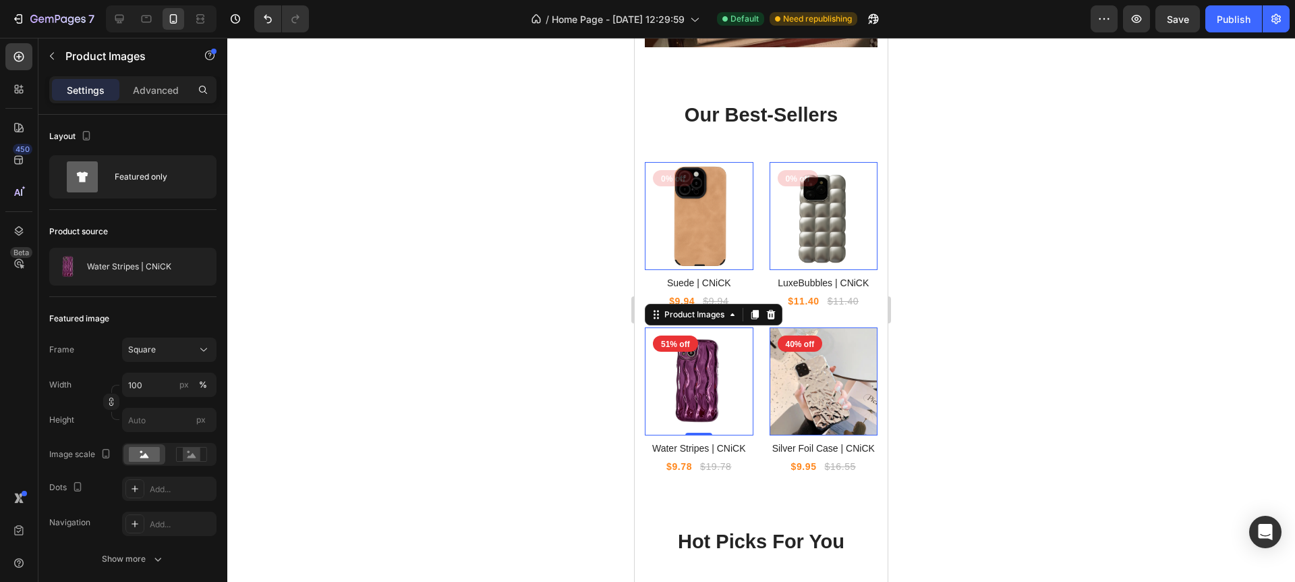
click at [804, 401] on img at bounding box center [824, 381] width 109 height 109
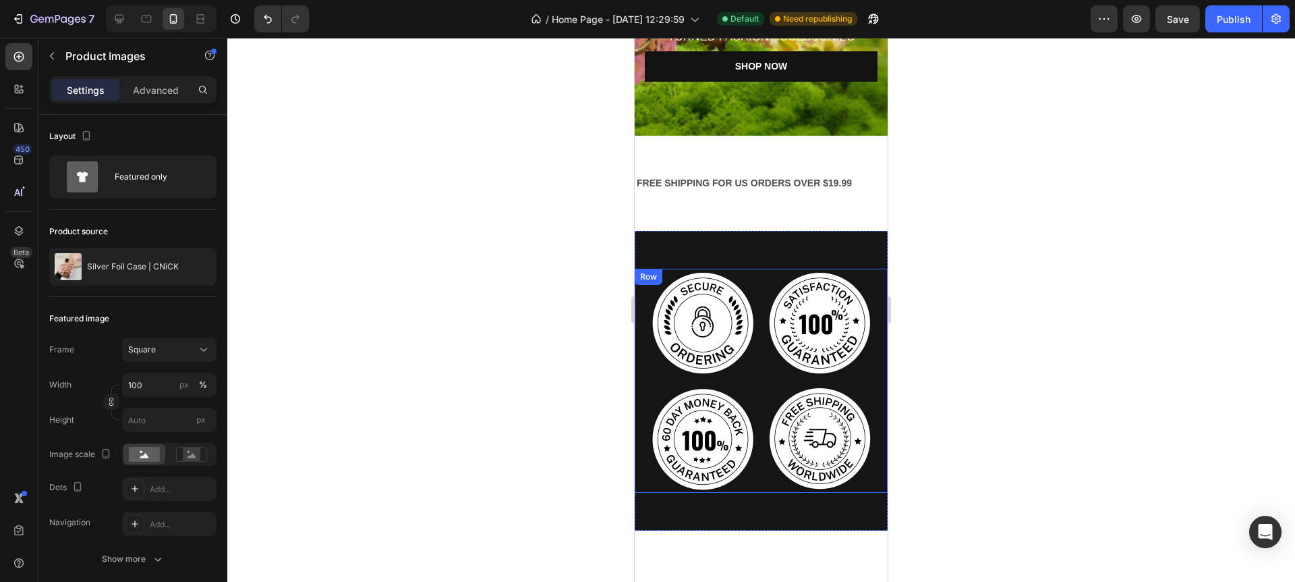
scroll to position [450, 0]
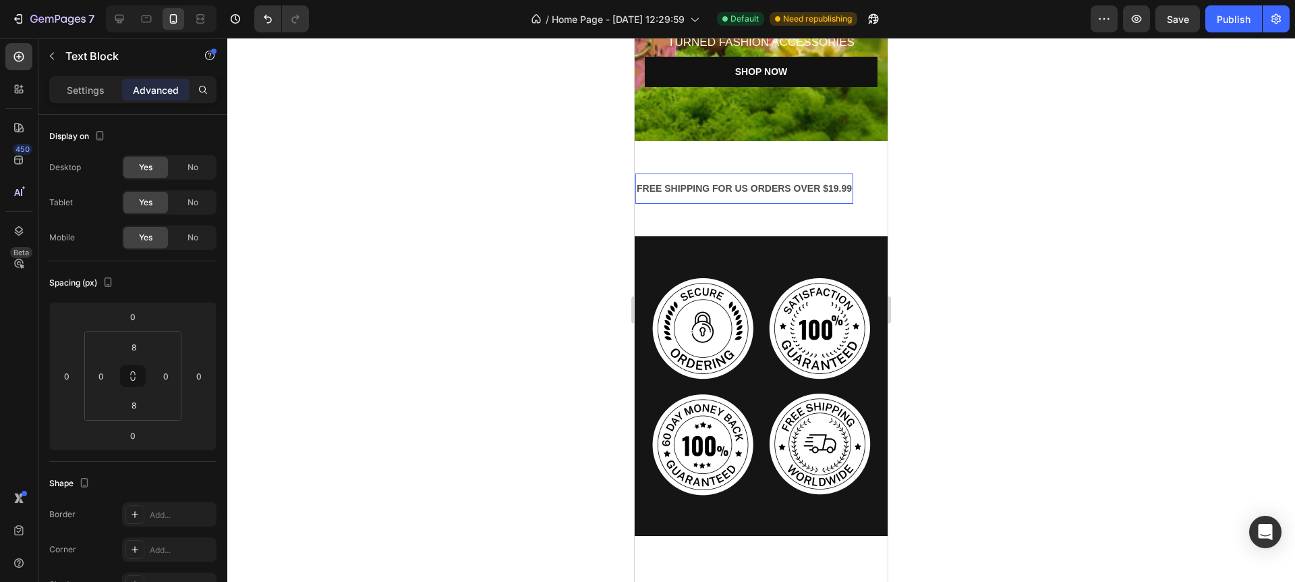
click at [766, 183] on p "FREE SHIPPING FOR US ORDERS OVER $19.99" at bounding box center [744, 188] width 215 height 17
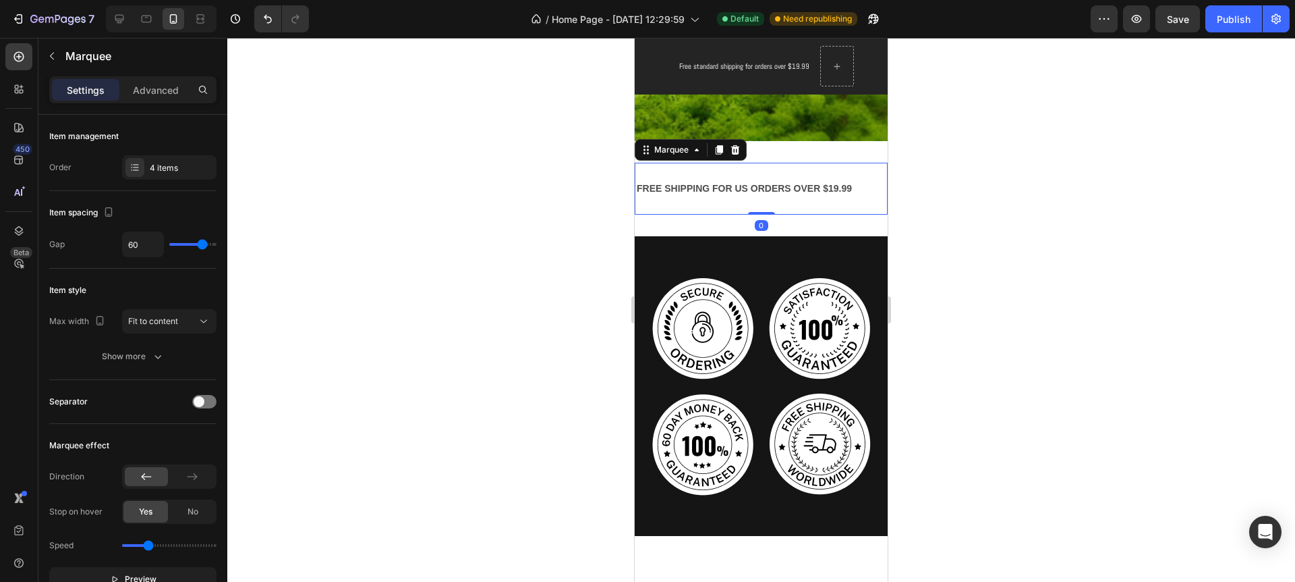
click at [767, 165] on div "FREE SHIPPING FOR US ORDERS OVER $19.99 Text Block 30 DAYS MONEY BACK GUARANTEE…" at bounding box center [761, 189] width 253 height 52
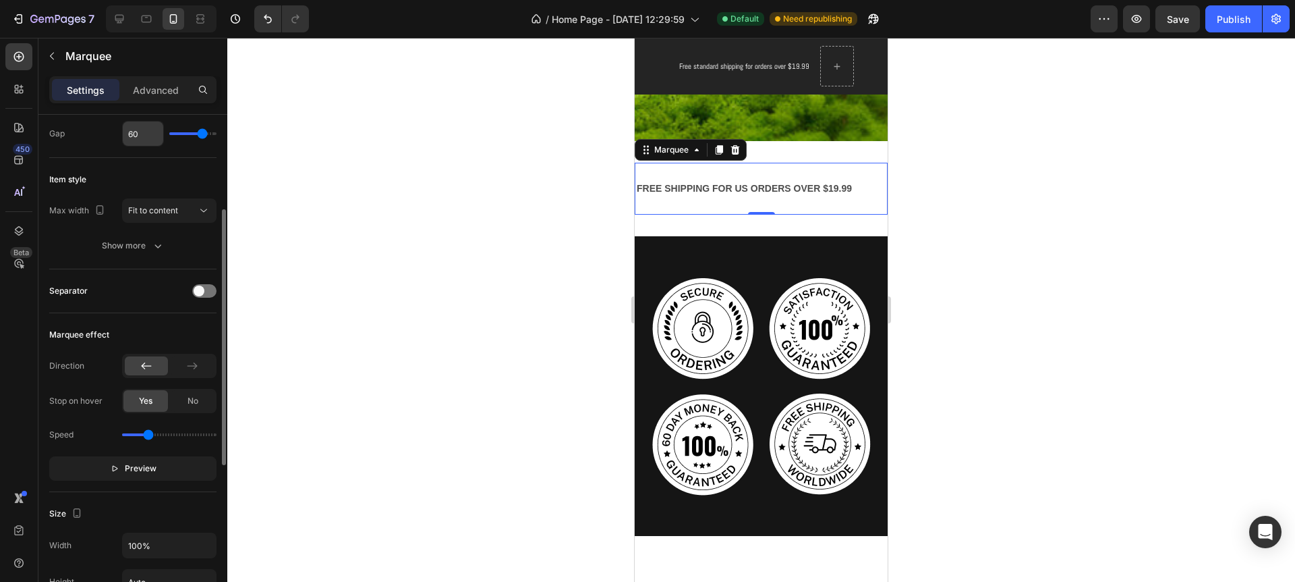
scroll to position [137, 0]
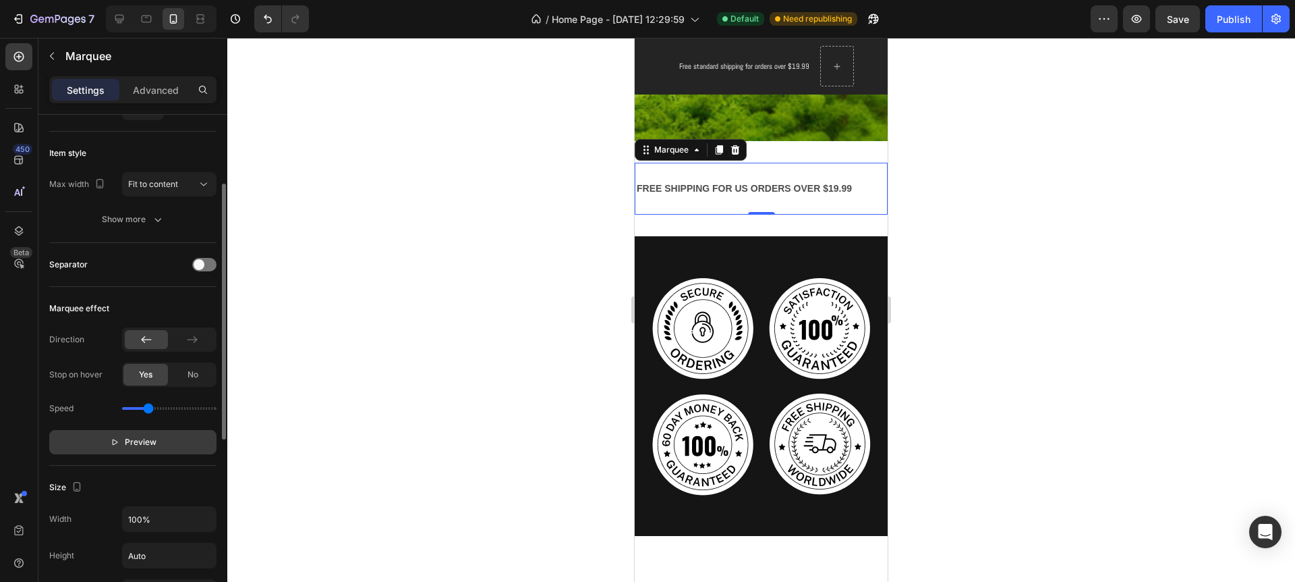
click at [111, 439] on icon "button" at bounding box center [114, 441] width 9 height 9
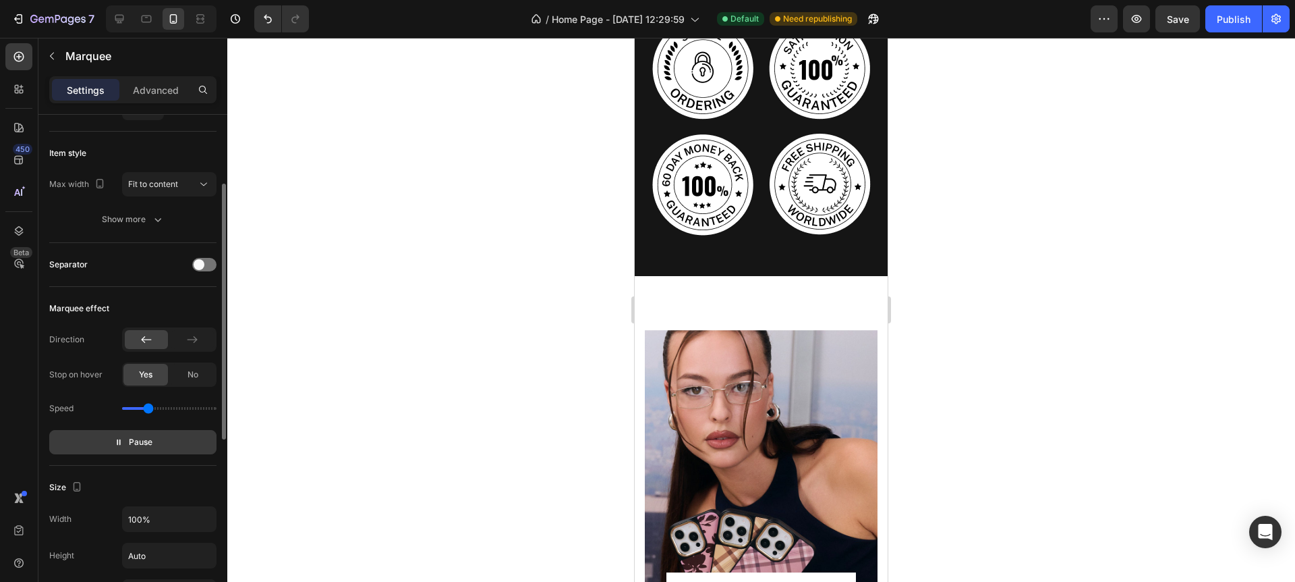
scroll to position [707, 0]
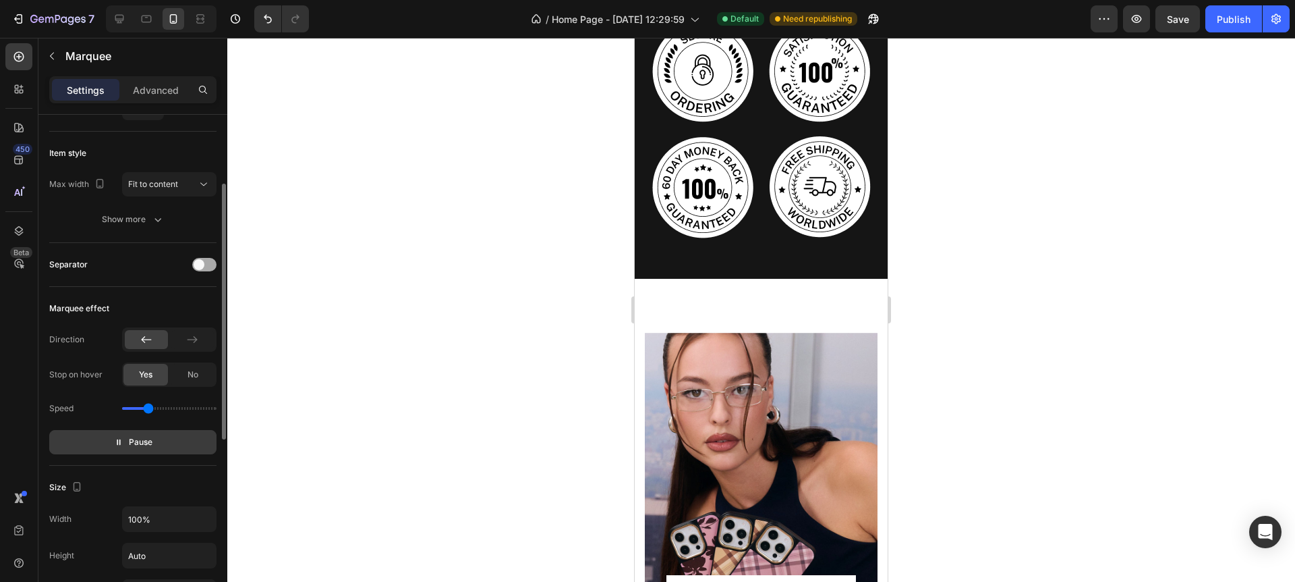
click at [211, 264] on div at bounding box center [204, 264] width 24 height 13
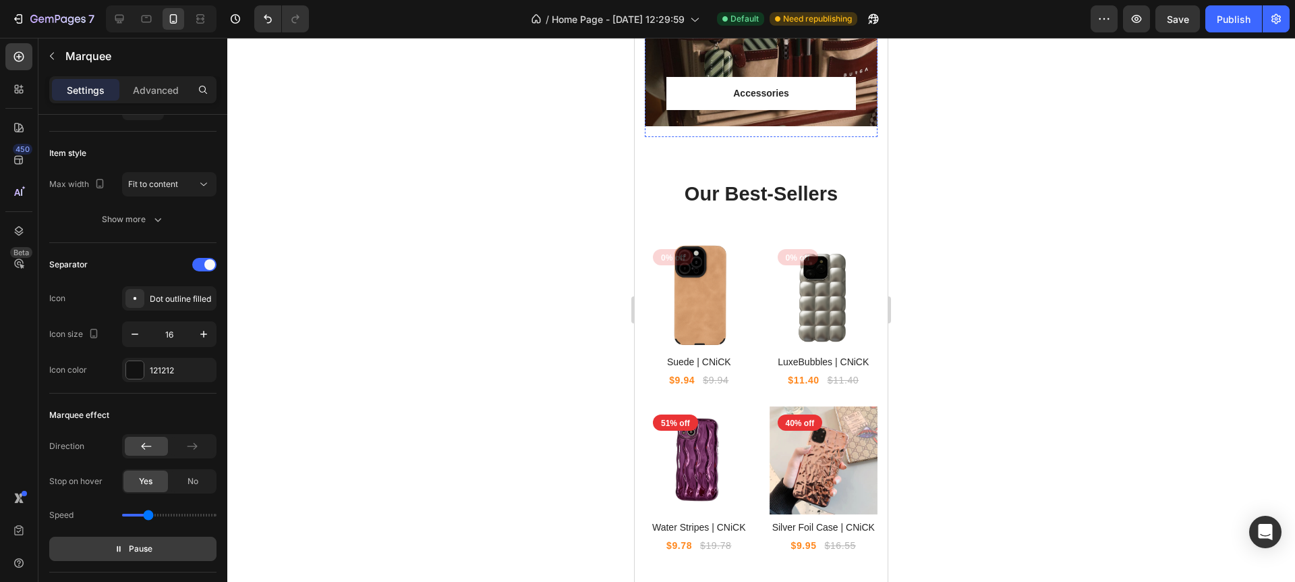
scroll to position [1834, 0]
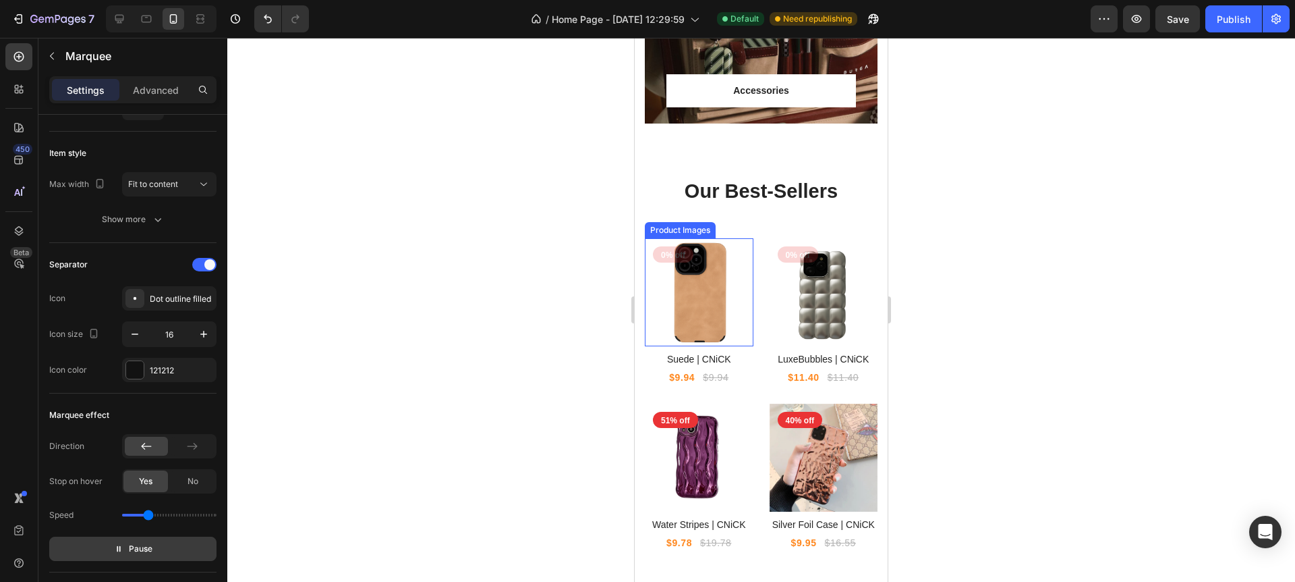
click at [725, 302] on img at bounding box center [699, 292] width 109 height 109
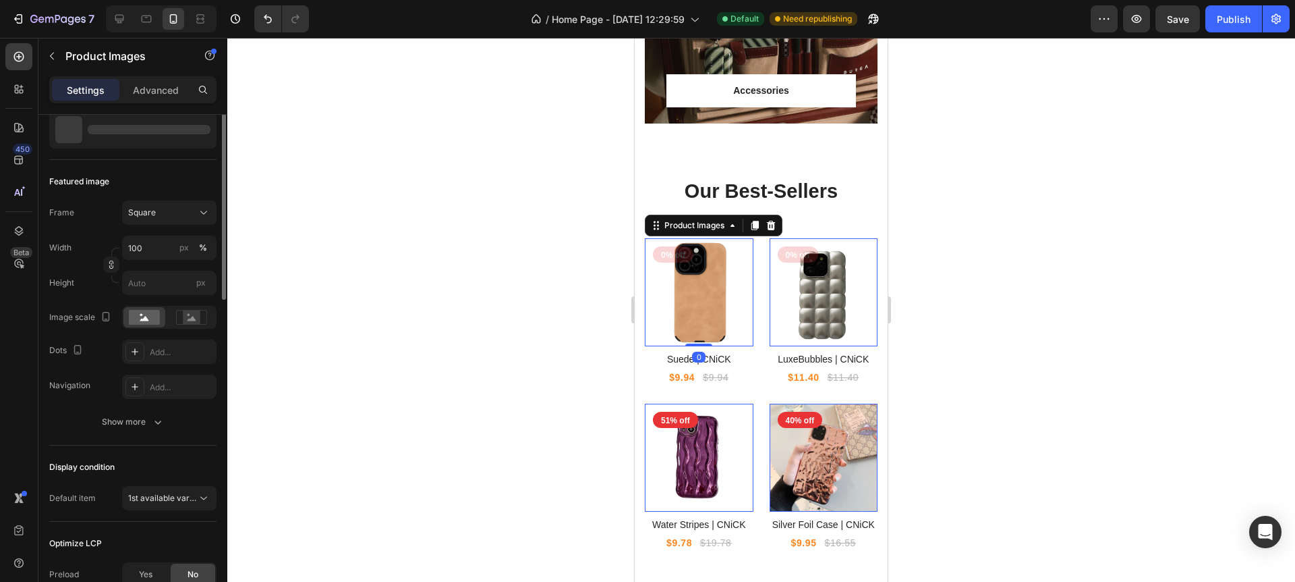
scroll to position [0, 0]
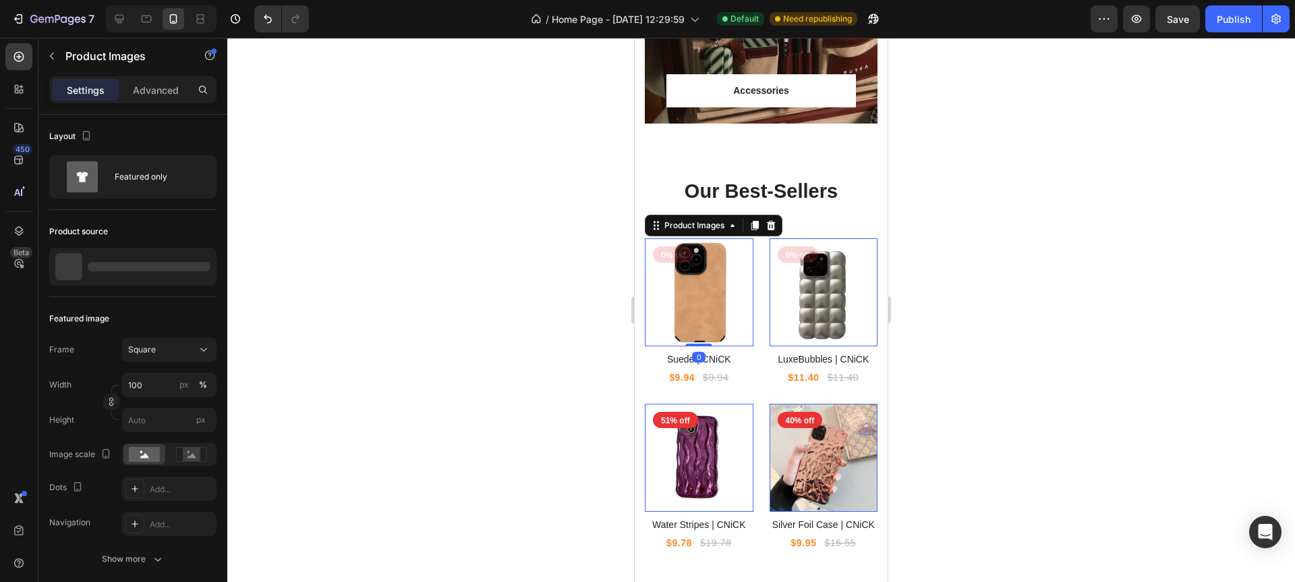
click at [592, 273] on div at bounding box center [761, 310] width 1068 height 544
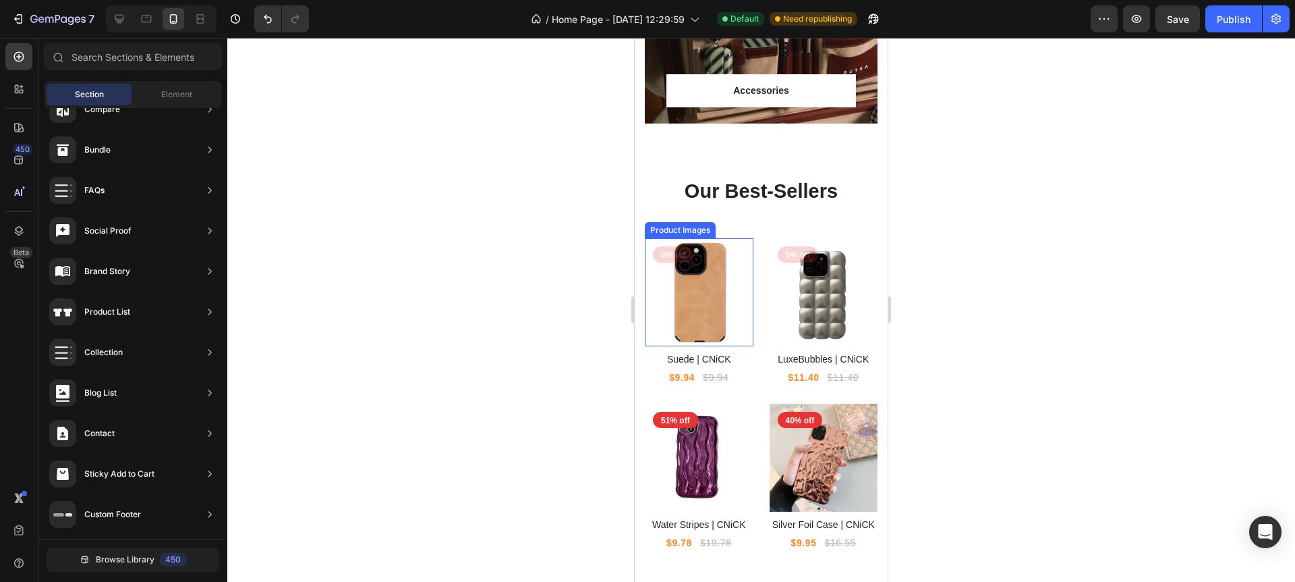
click at [663, 293] on img at bounding box center [699, 292] width 109 height 109
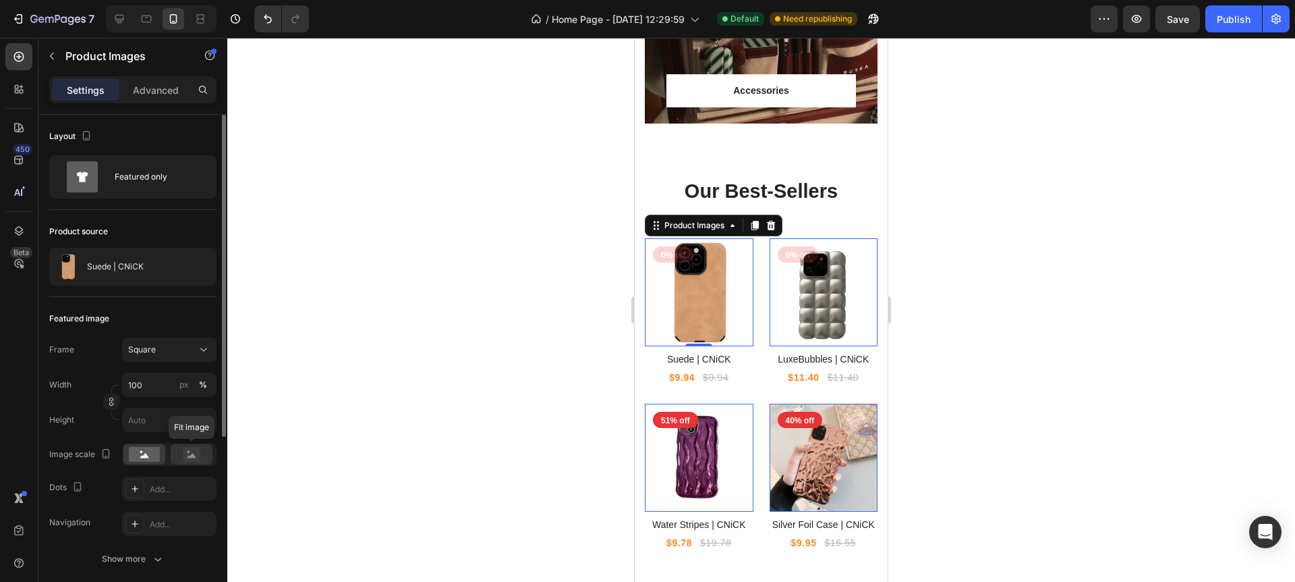
click at [188, 451] on circle at bounding box center [189, 452] width 3 height 3
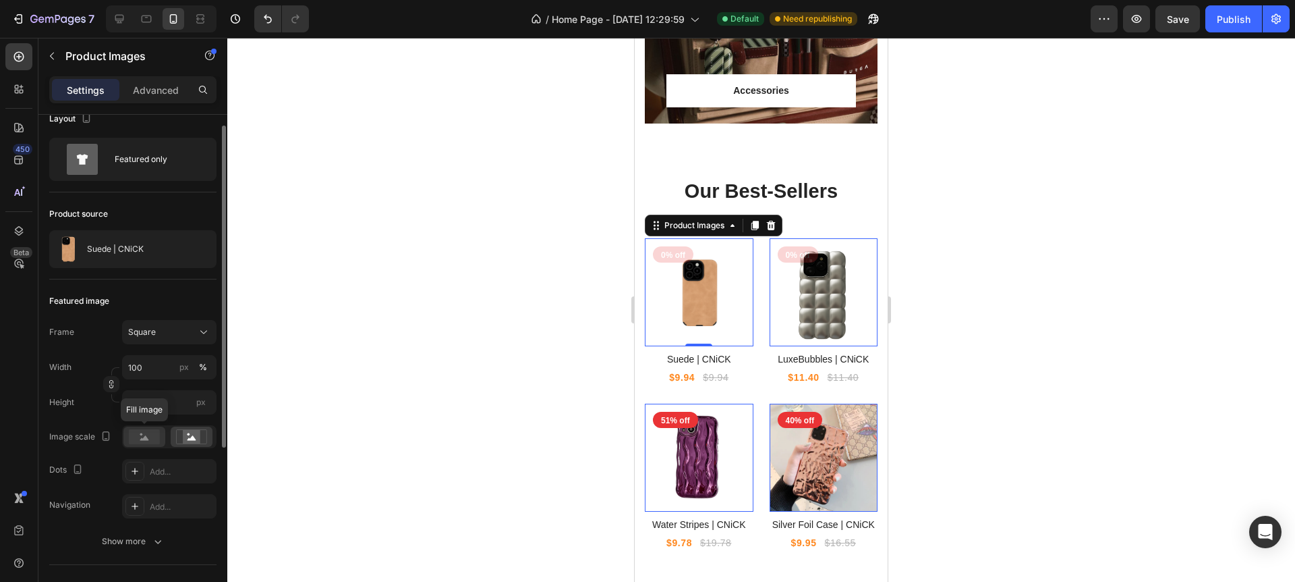
click at [145, 439] on icon at bounding box center [144, 436] width 31 height 15
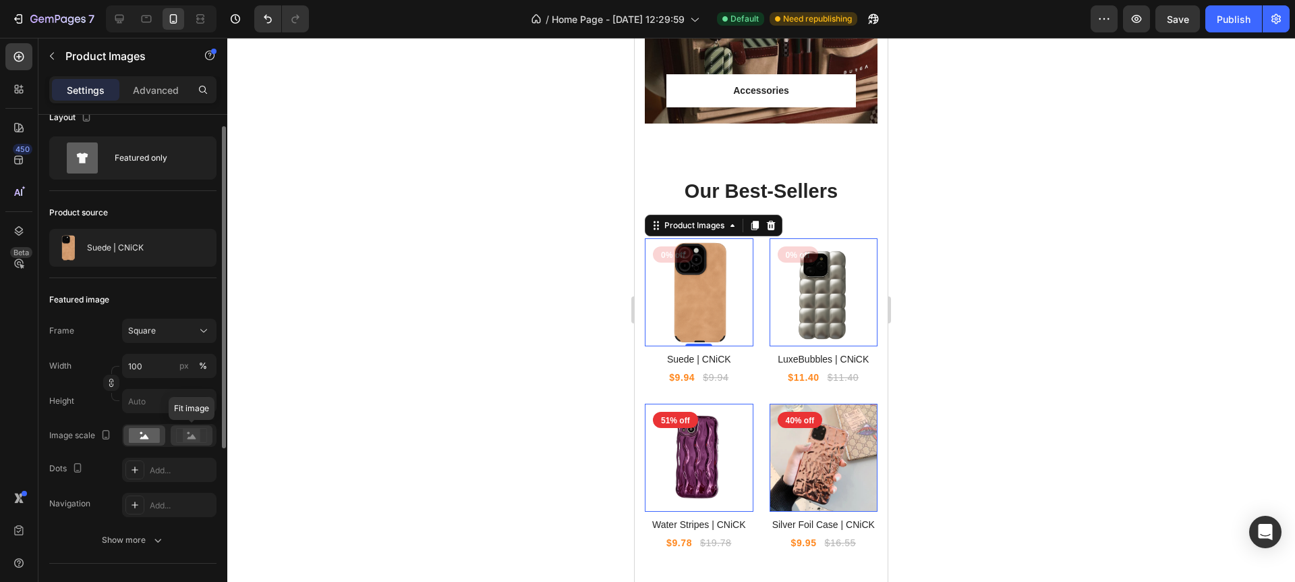
click at [171, 438] on div at bounding box center [192, 435] width 42 height 20
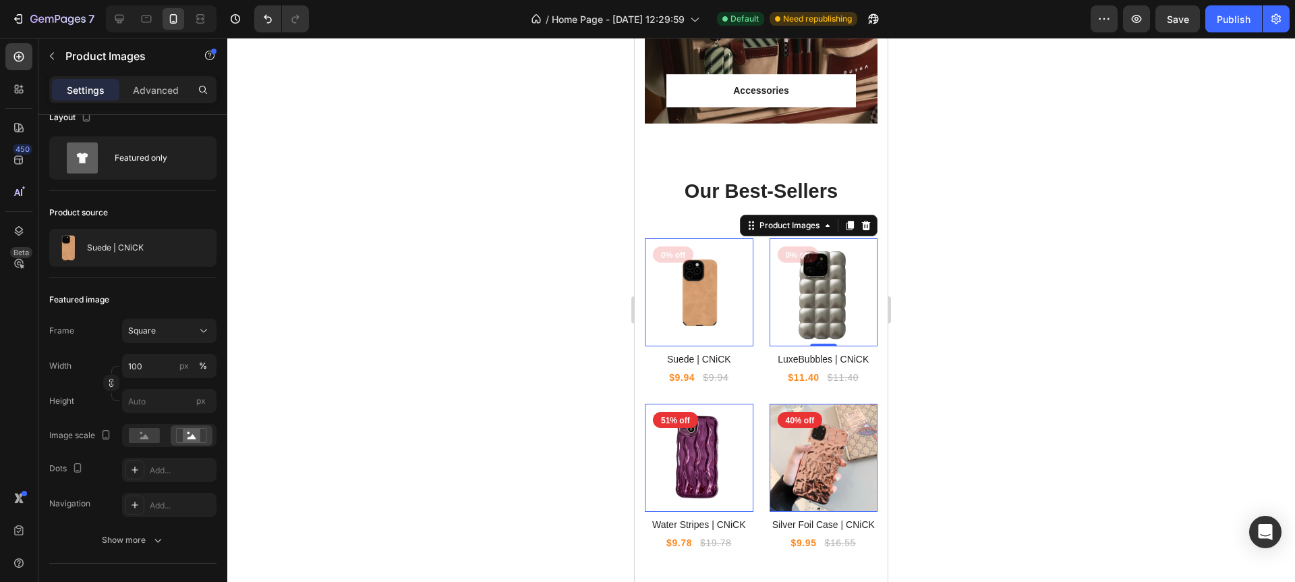
click at [832, 302] on img at bounding box center [824, 292] width 109 height 109
click at [188, 435] on rect at bounding box center [192, 434] width 18 height 13
click at [152, 436] on rect at bounding box center [144, 435] width 31 height 15
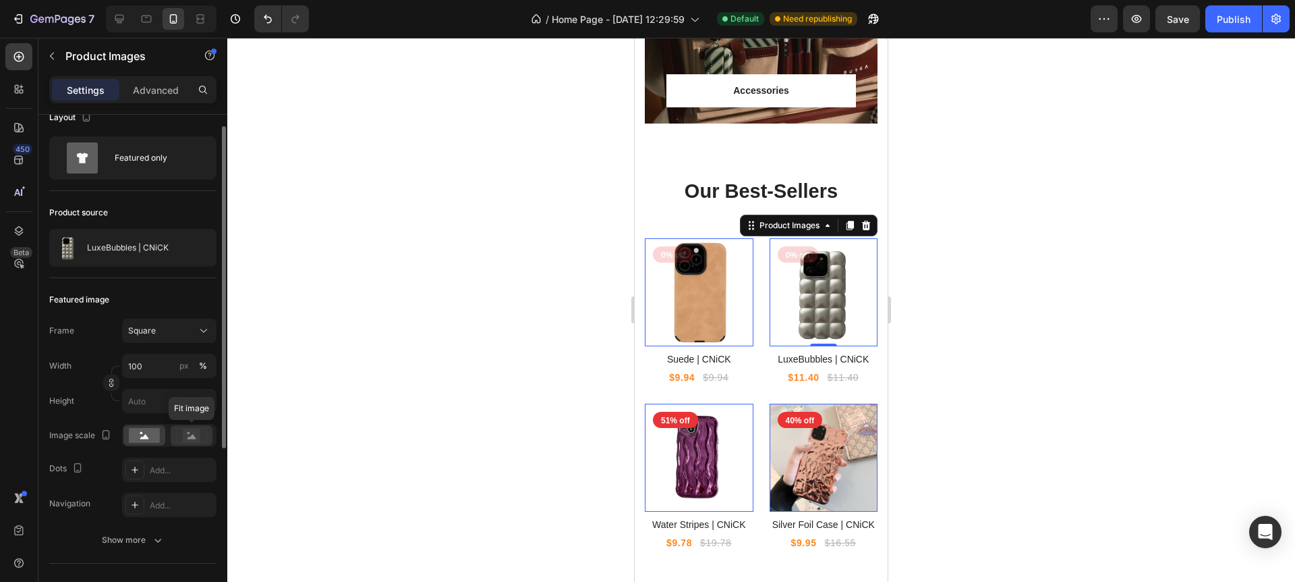
click at [192, 437] on icon at bounding box center [192, 436] width 9 height 5
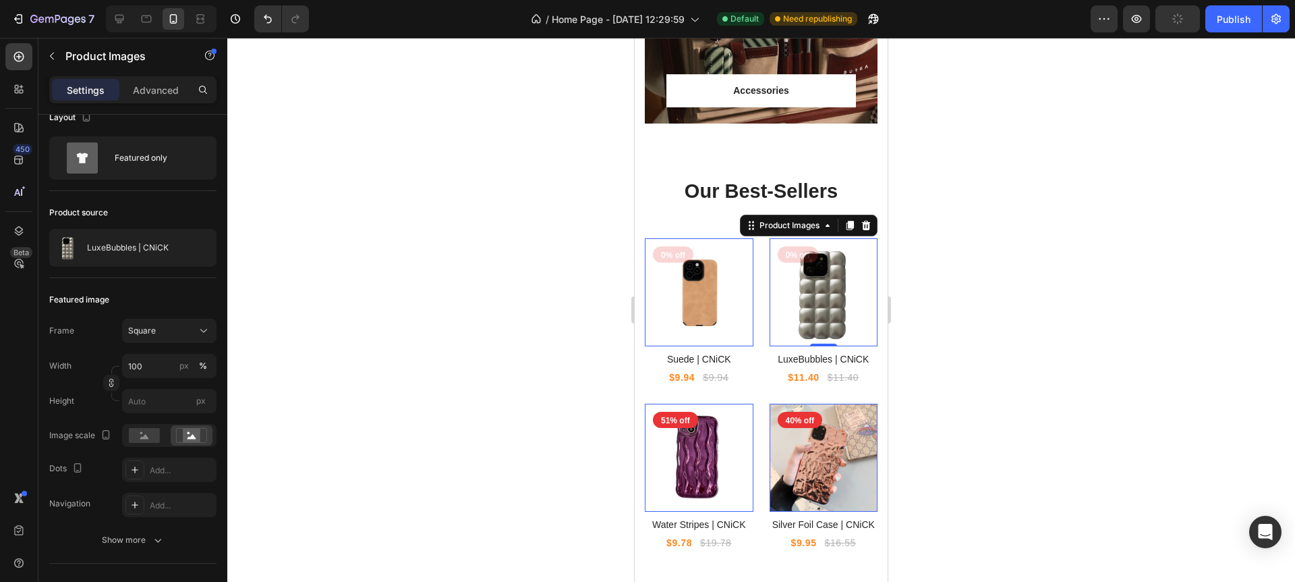
drag, startPoint x: 961, startPoint y: 251, endPoint x: 930, endPoint y: 262, distance: 32.9
click at [961, 251] on div at bounding box center [761, 310] width 1068 height 544
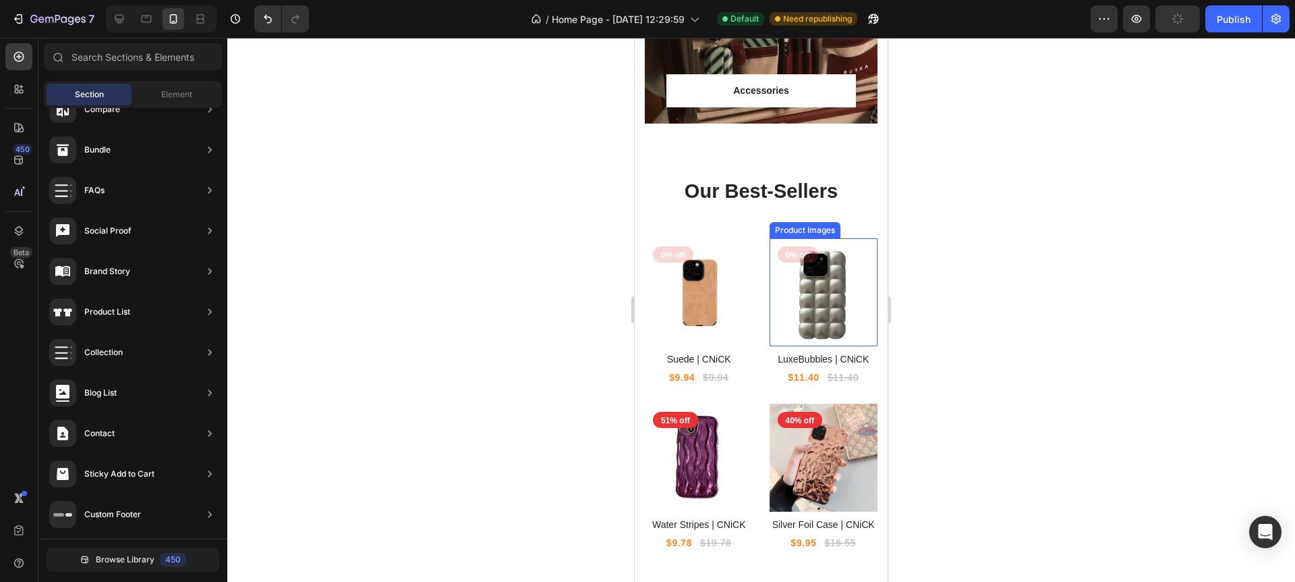
click at [822, 294] on img at bounding box center [824, 292] width 109 height 109
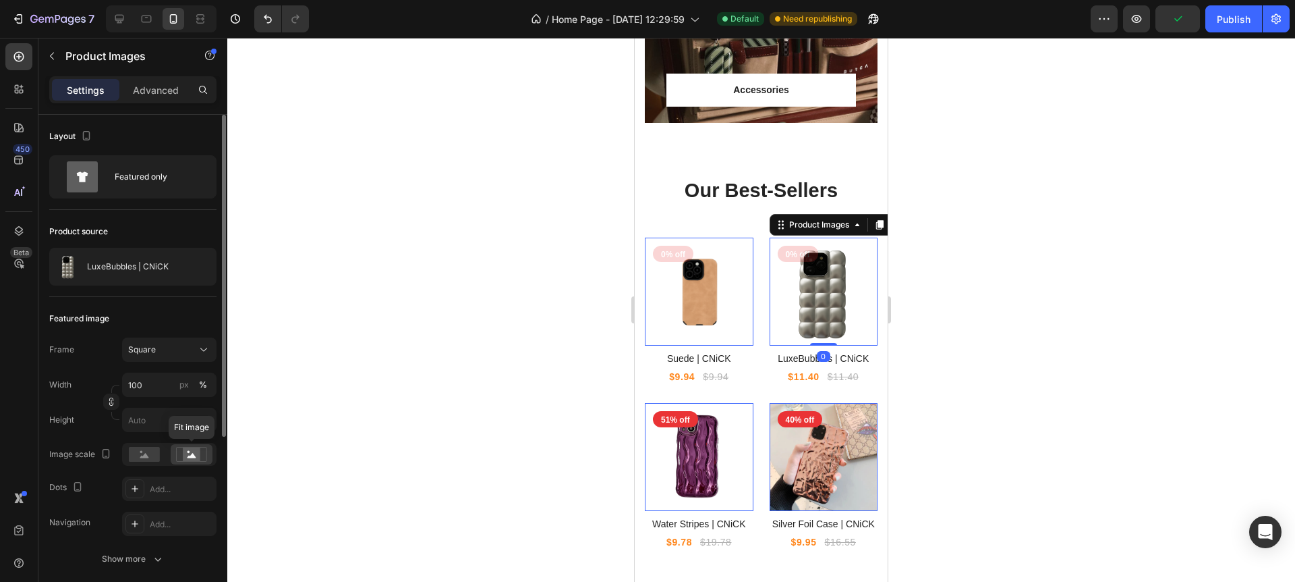
click at [181, 456] on icon at bounding box center [191, 454] width 31 height 15
click at [152, 457] on rect at bounding box center [144, 454] width 31 height 15
click at [183, 455] on rect at bounding box center [192, 453] width 18 height 13
click at [152, 454] on rect at bounding box center [144, 454] width 31 height 15
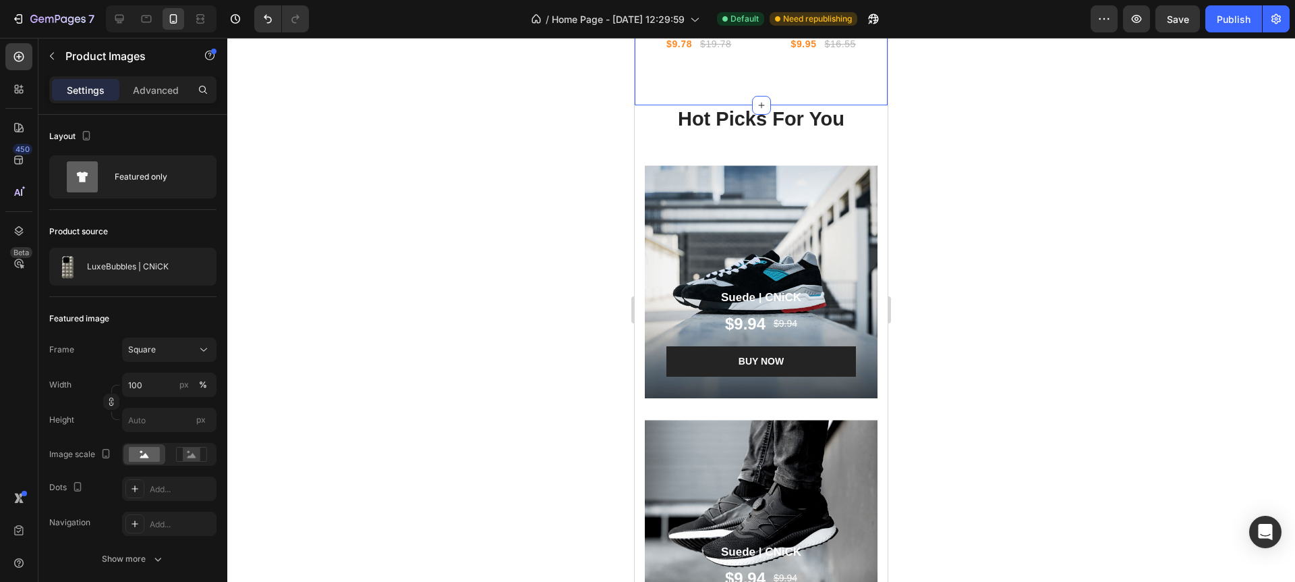
scroll to position [2332, 0]
click at [801, 332] on div "$9.94 Product Price Product Price $9.94 Product Price Product Price Row" at bounding box center [762, 324] width 190 height 24
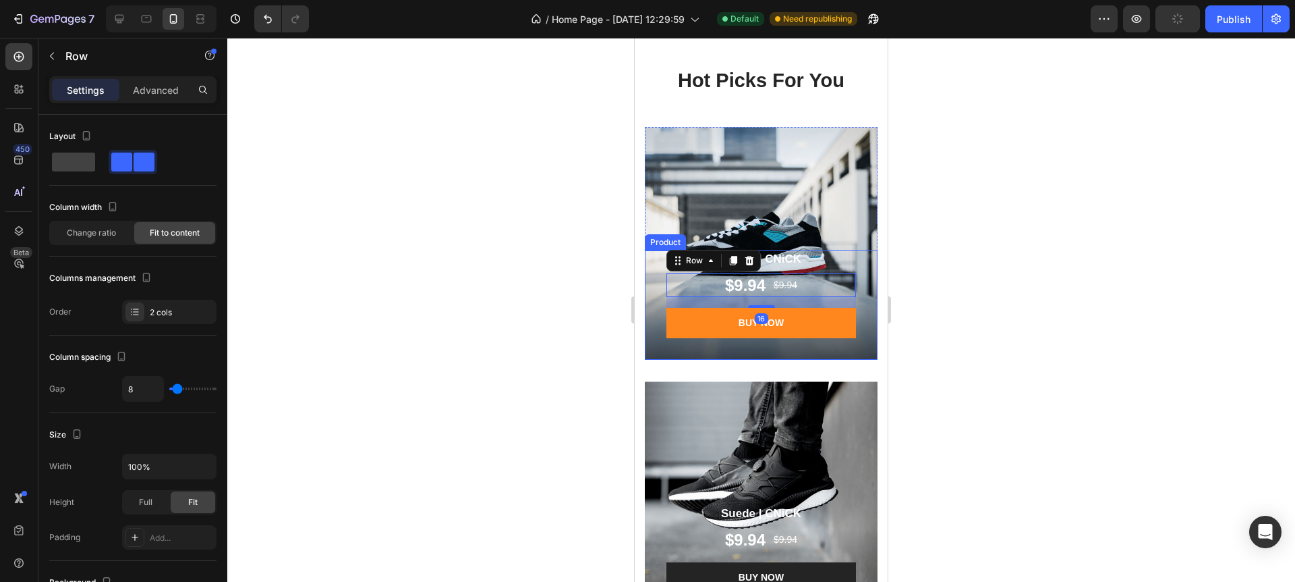
scroll to position [2372, 0]
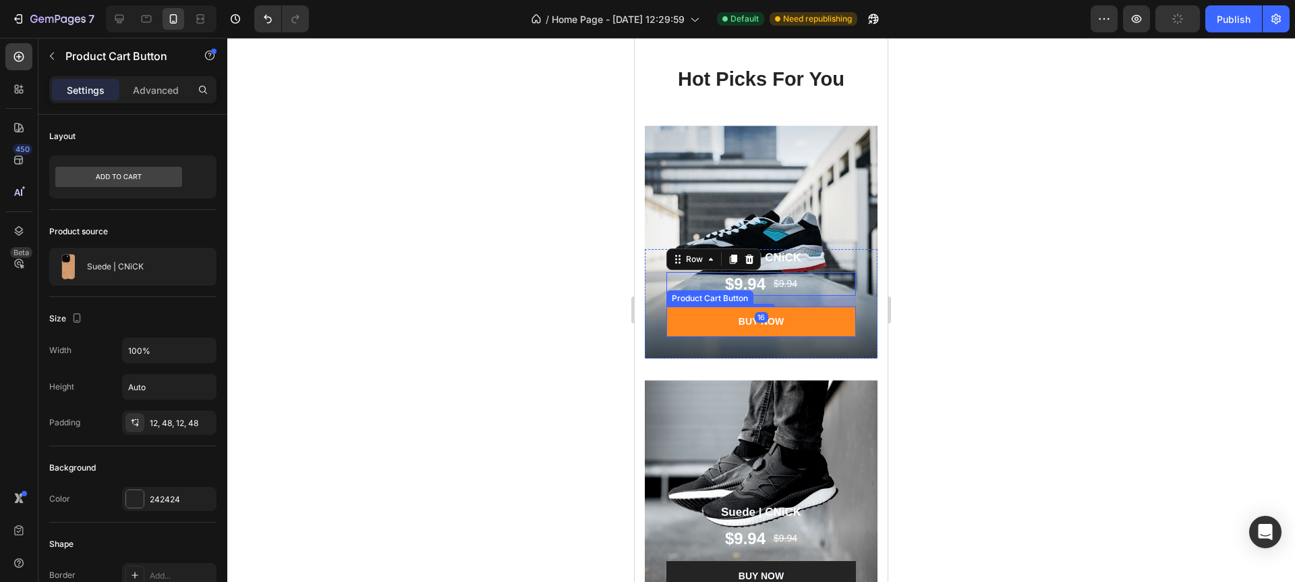
click at [796, 315] on button "BUY NOW" at bounding box center [762, 321] width 190 height 30
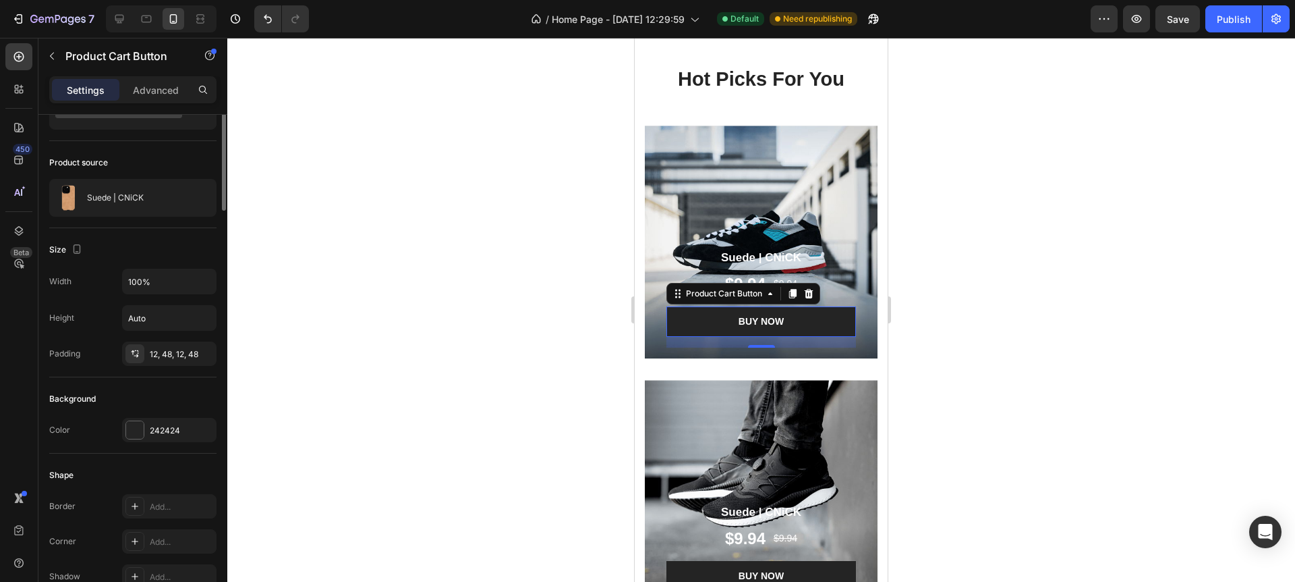
scroll to position [0, 0]
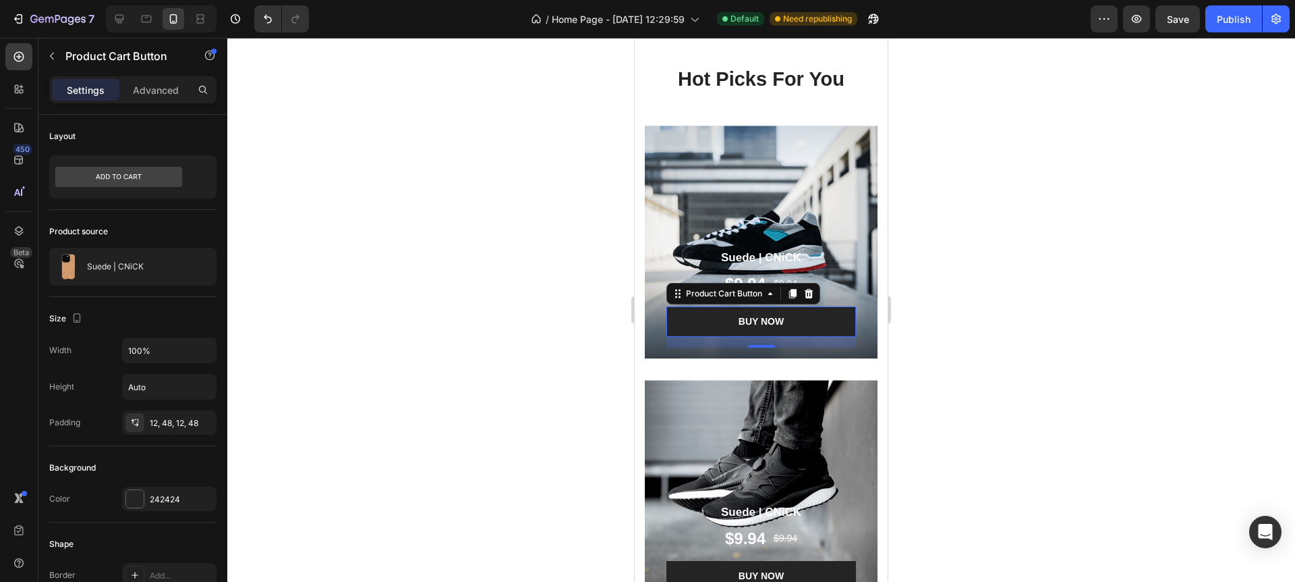
drag, startPoint x: 534, startPoint y: 298, endPoint x: 625, endPoint y: 293, distance: 90.5
click at [534, 298] on div at bounding box center [761, 310] width 1068 height 544
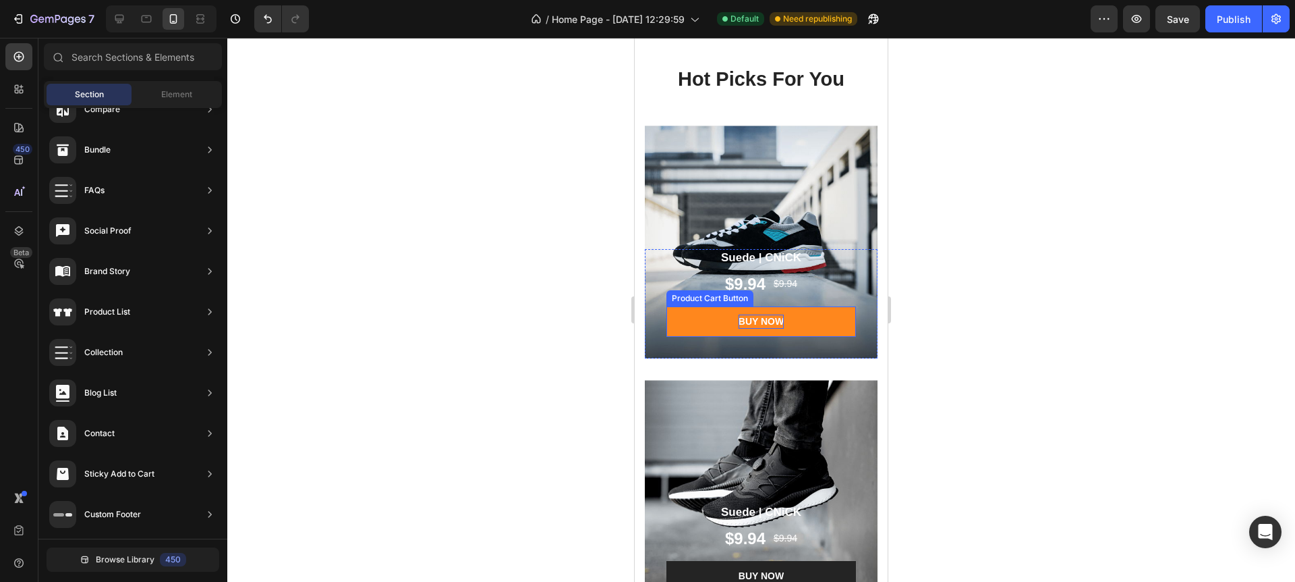
click at [750, 321] on div "BUY NOW" at bounding box center [761, 321] width 45 height 14
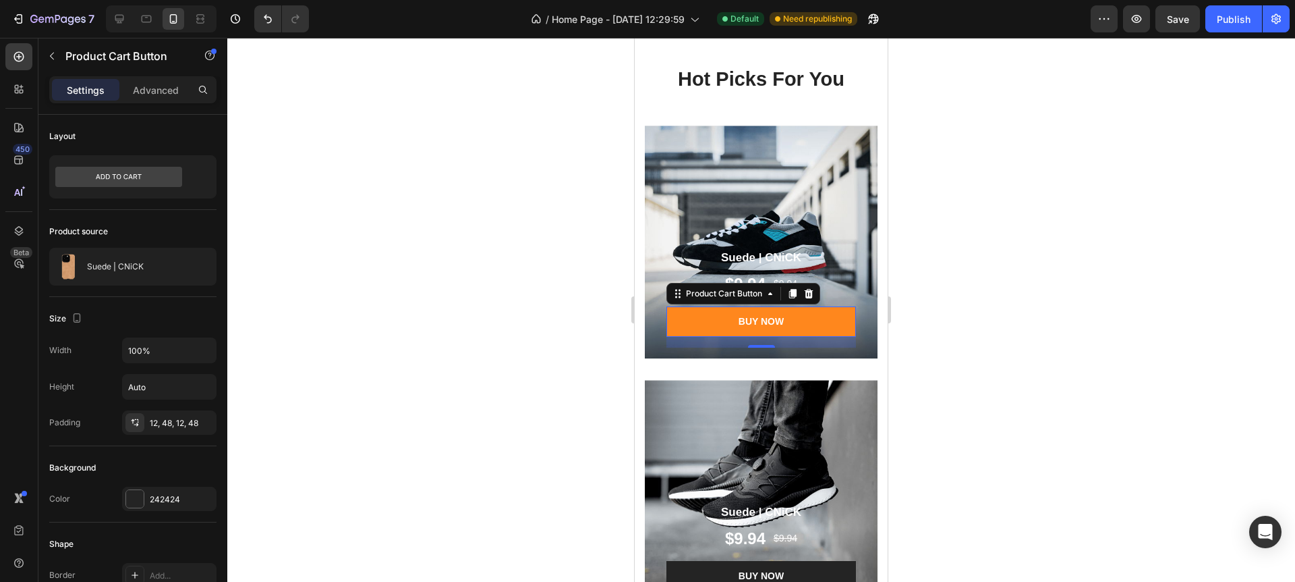
click at [690, 326] on button "BUY NOW" at bounding box center [762, 321] width 190 height 30
click at [702, 339] on div "16" at bounding box center [762, 342] width 190 height 11
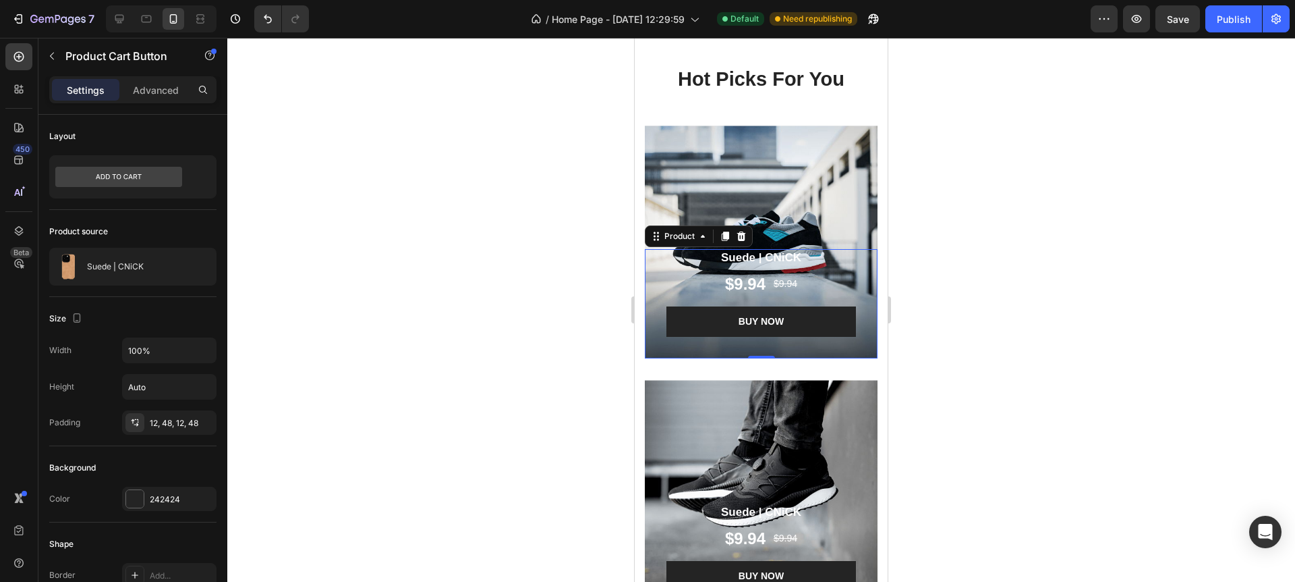
click at [653, 324] on div "Suede | CNiCK Product Title $9.94 Product Price Product Price $9.94 Product Pri…" at bounding box center [761, 303] width 233 height 109
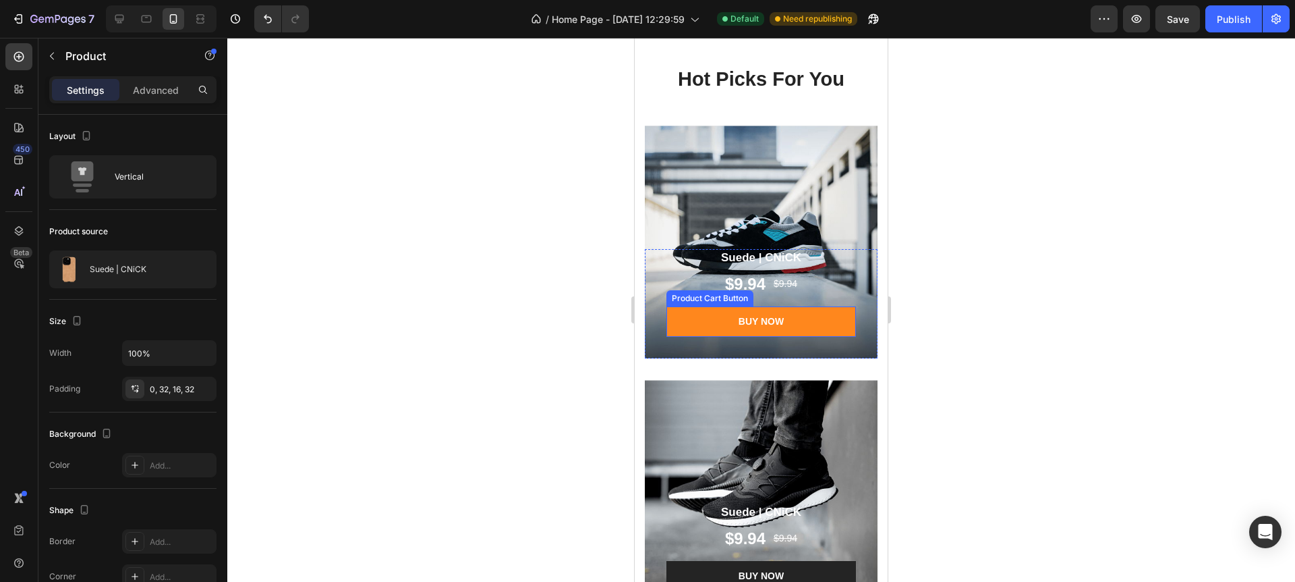
click at [680, 325] on button "BUY NOW" at bounding box center [762, 321] width 190 height 30
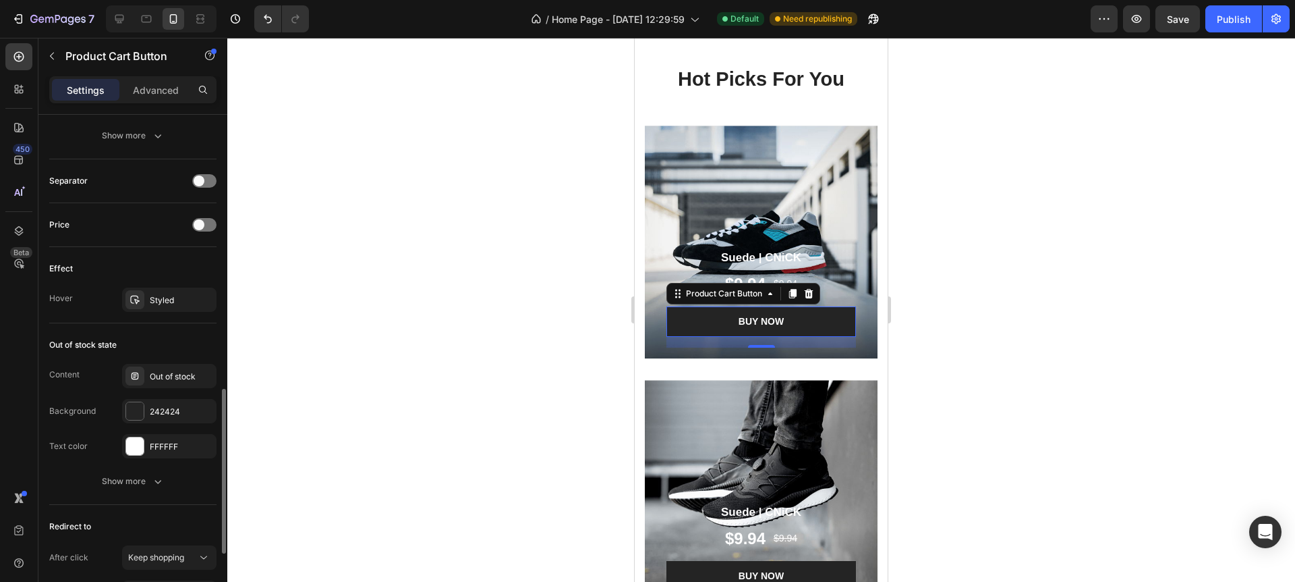
scroll to position [835, 0]
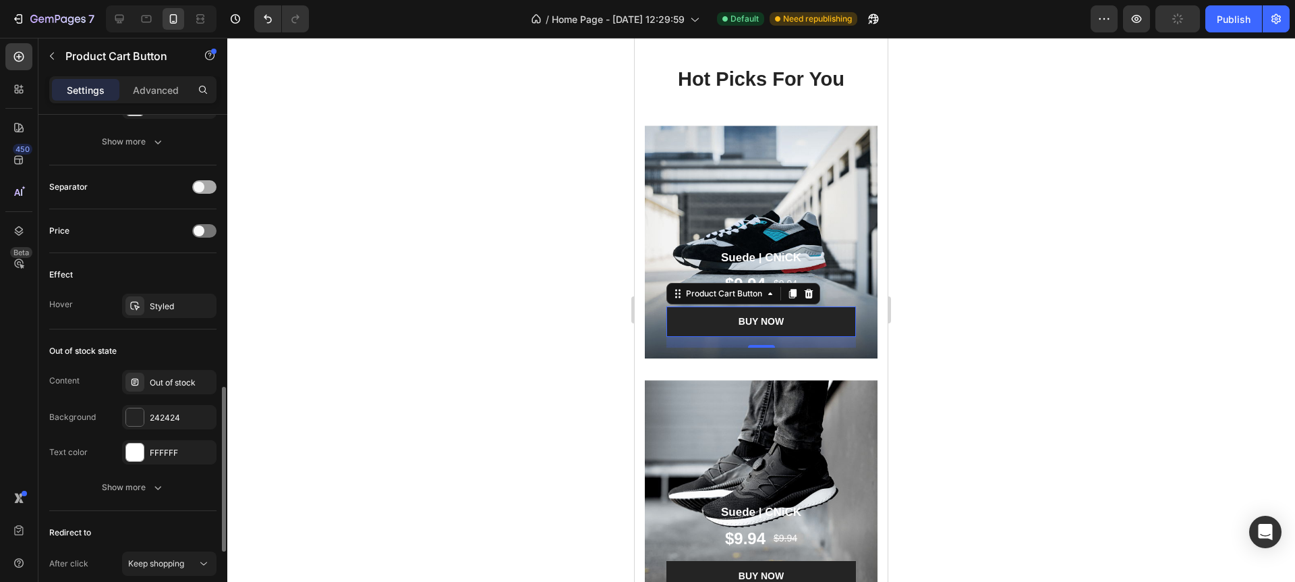
click at [206, 183] on div at bounding box center [204, 186] width 24 height 13
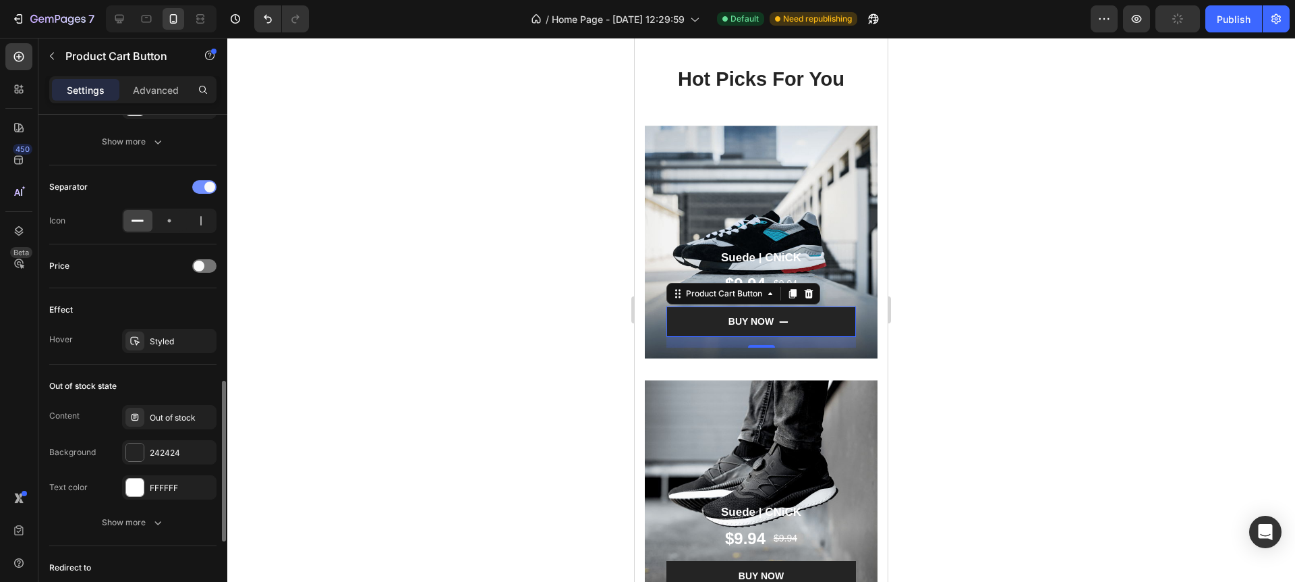
click at [202, 185] on div at bounding box center [204, 186] width 24 height 13
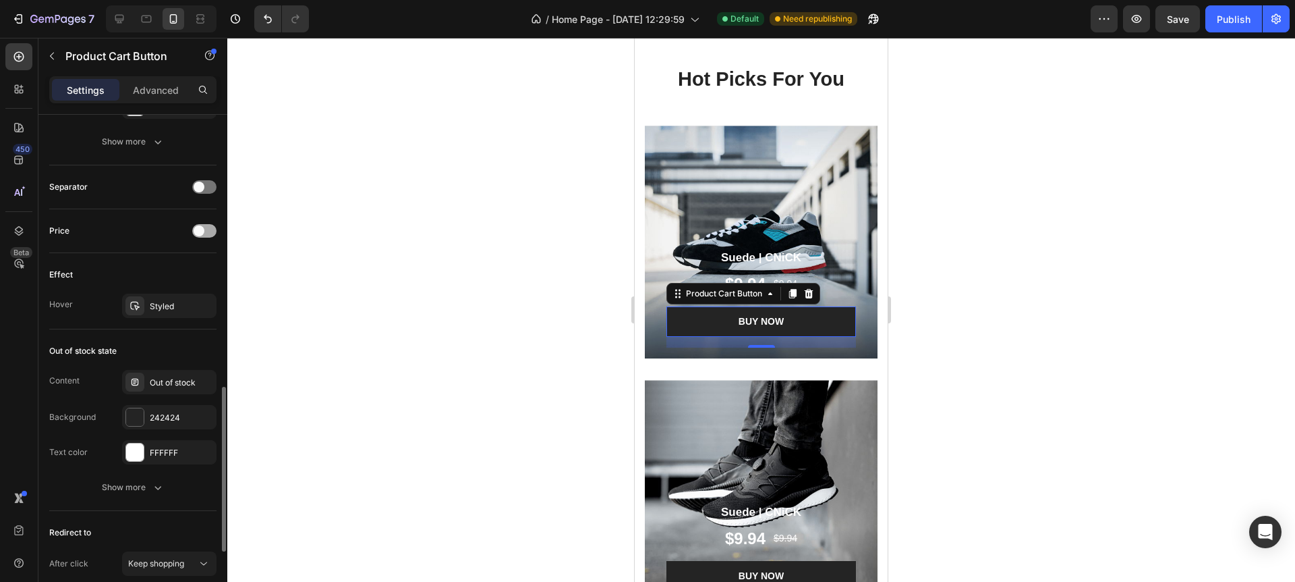
click at [208, 227] on div at bounding box center [204, 230] width 24 height 13
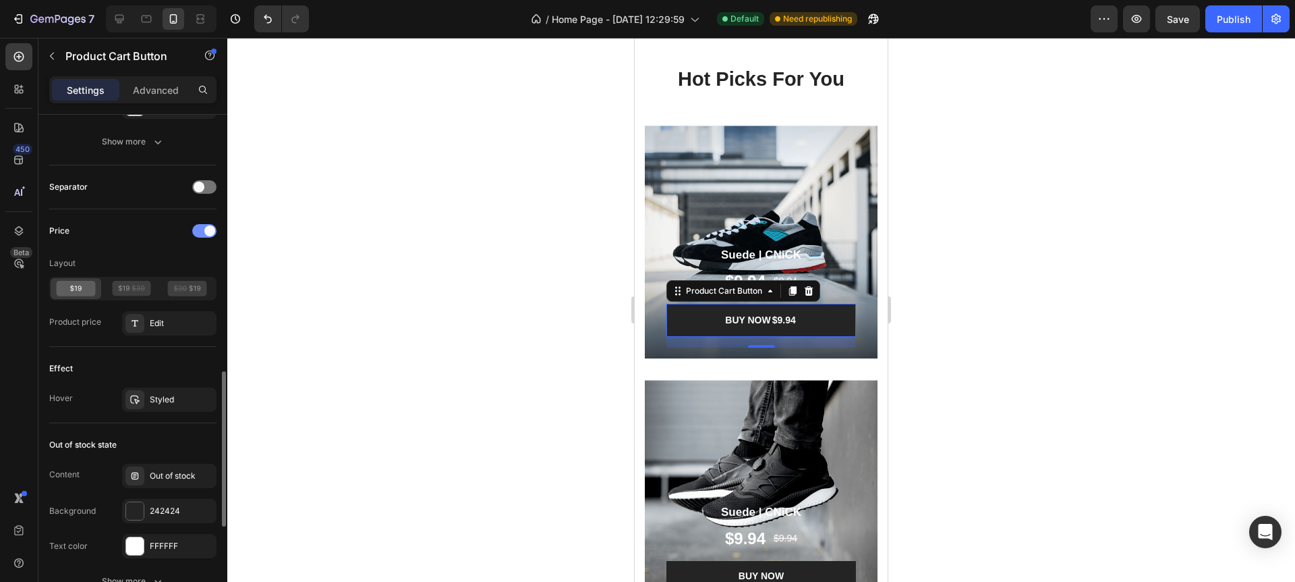
click at [204, 227] on div at bounding box center [204, 230] width 24 height 13
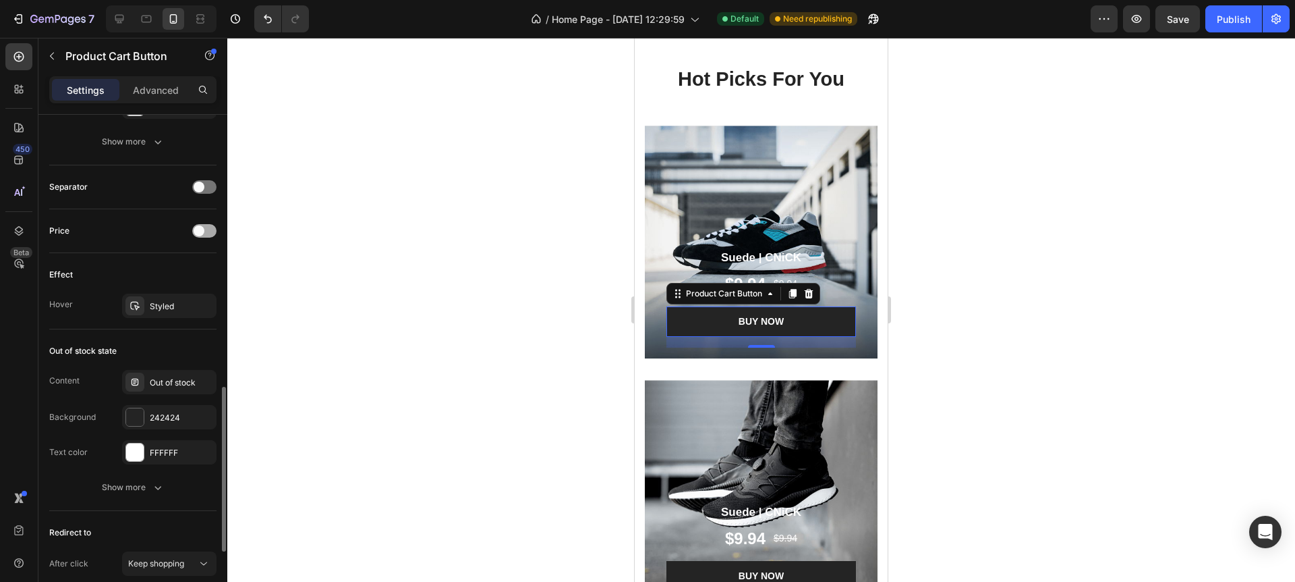
click at [206, 227] on div at bounding box center [204, 230] width 24 height 13
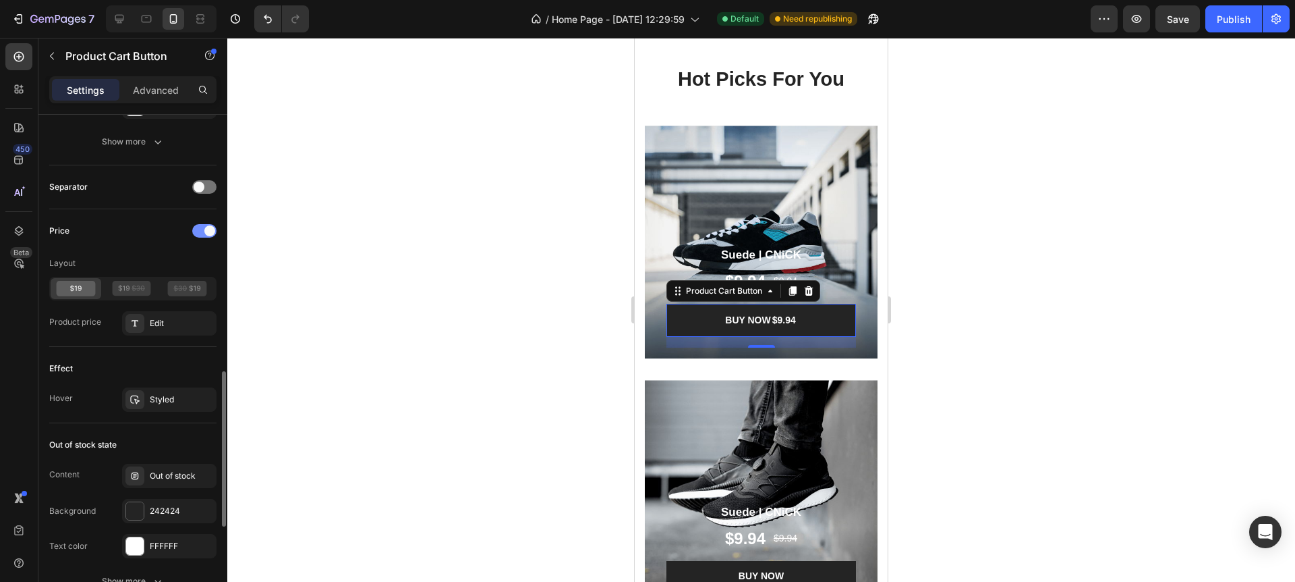
click at [196, 229] on div at bounding box center [204, 230] width 24 height 13
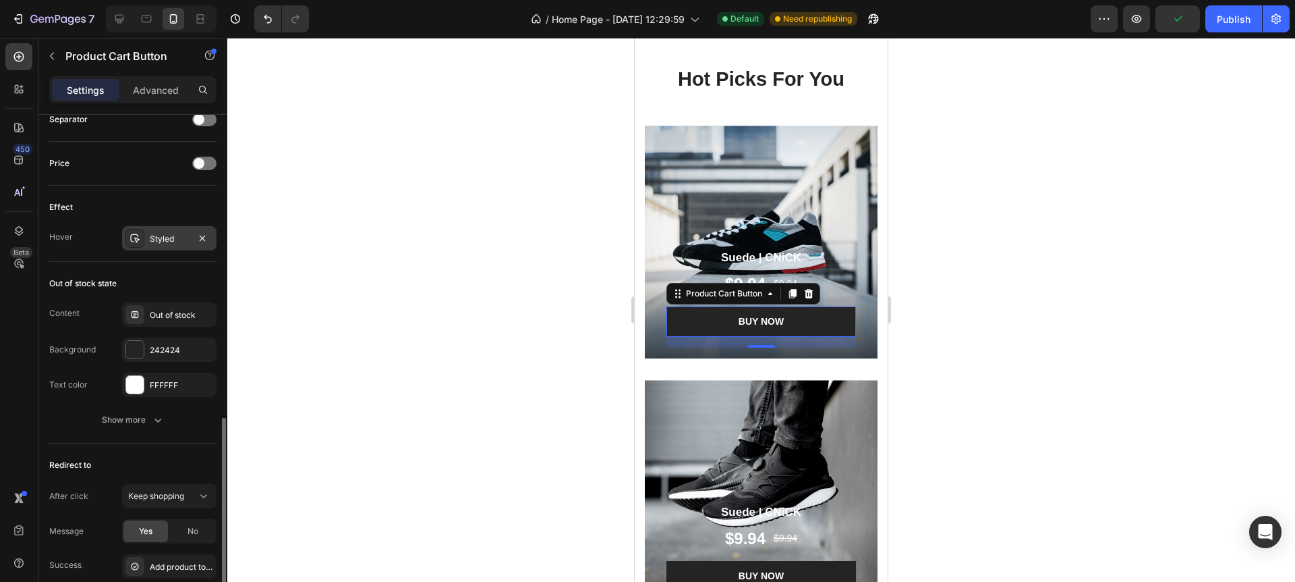
scroll to position [909, 0]
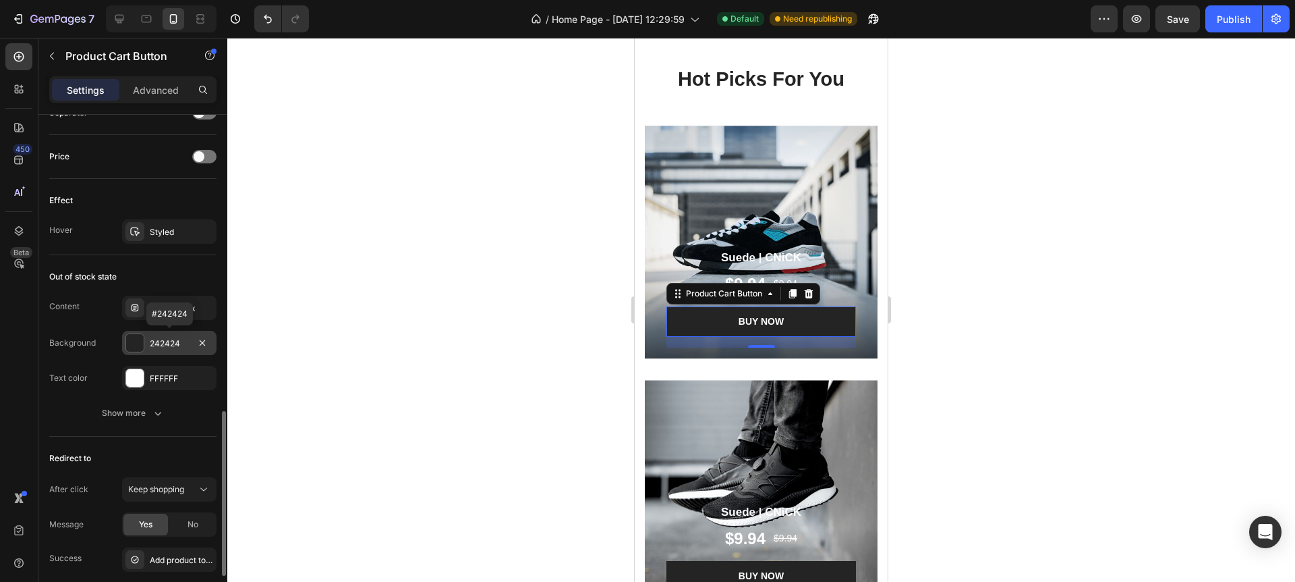
click at [159, 344] on div "242424" at bounding box center [169, 343] width 39 height 12
click at [164, 310] on div "Out of stock" at bounding box center [181, 308] width 63 height 12
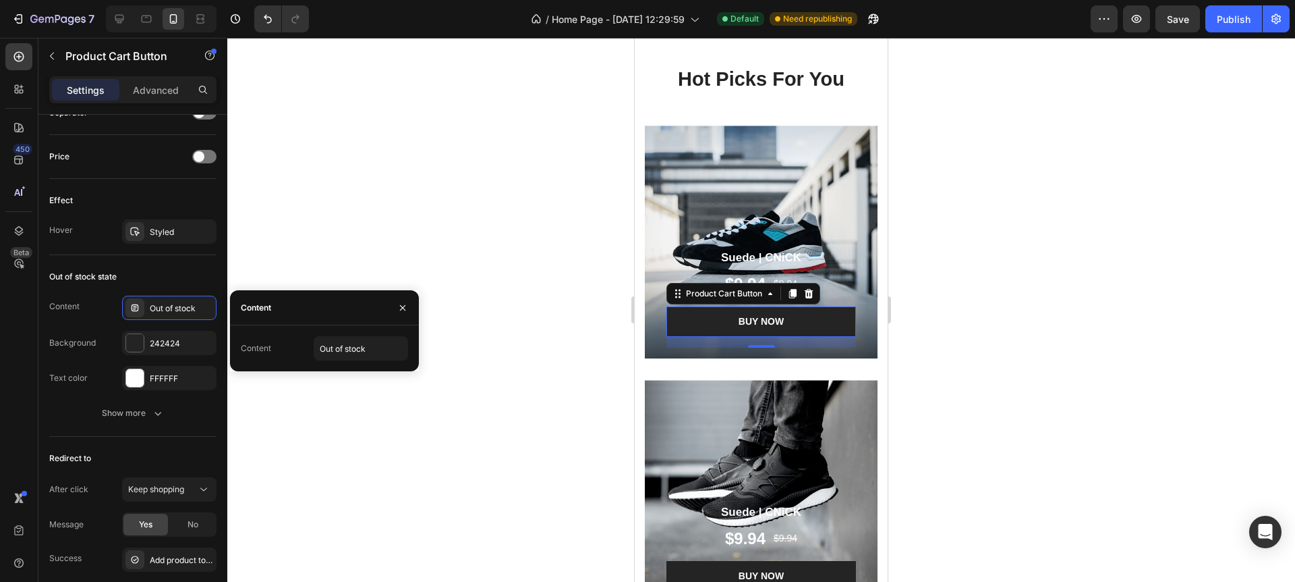
click at [271, 351] on div "Content Out of stock" at bounding box center [324, 348] width 167 height 24
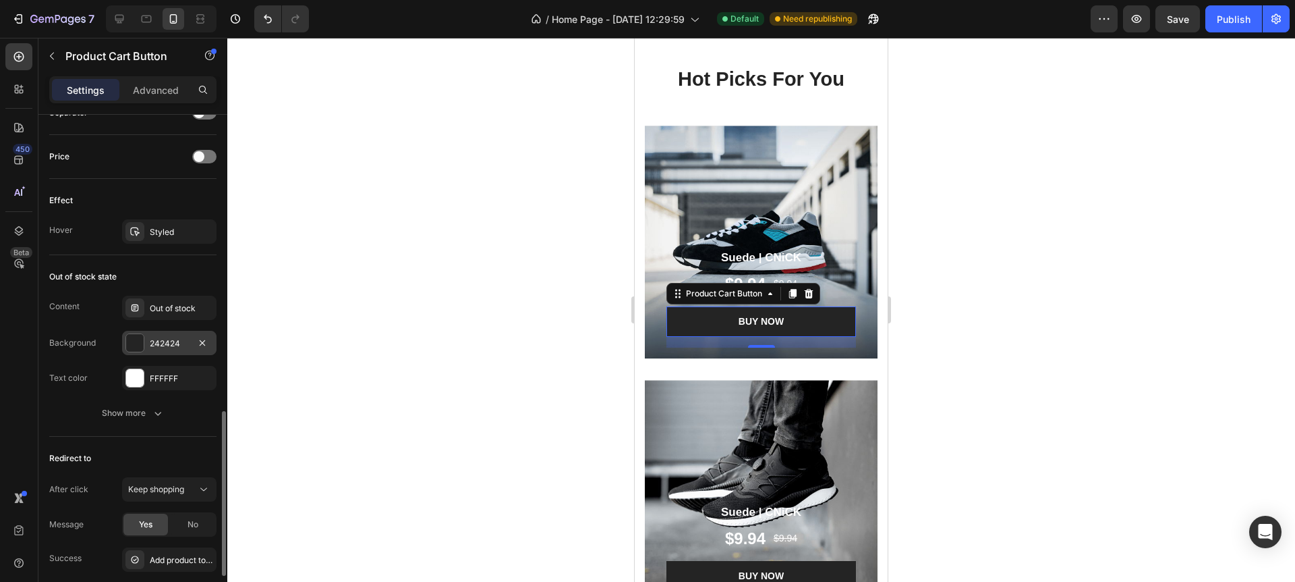
click at [134, 343] on div at bounding box center [135, 343] width 18 height 18
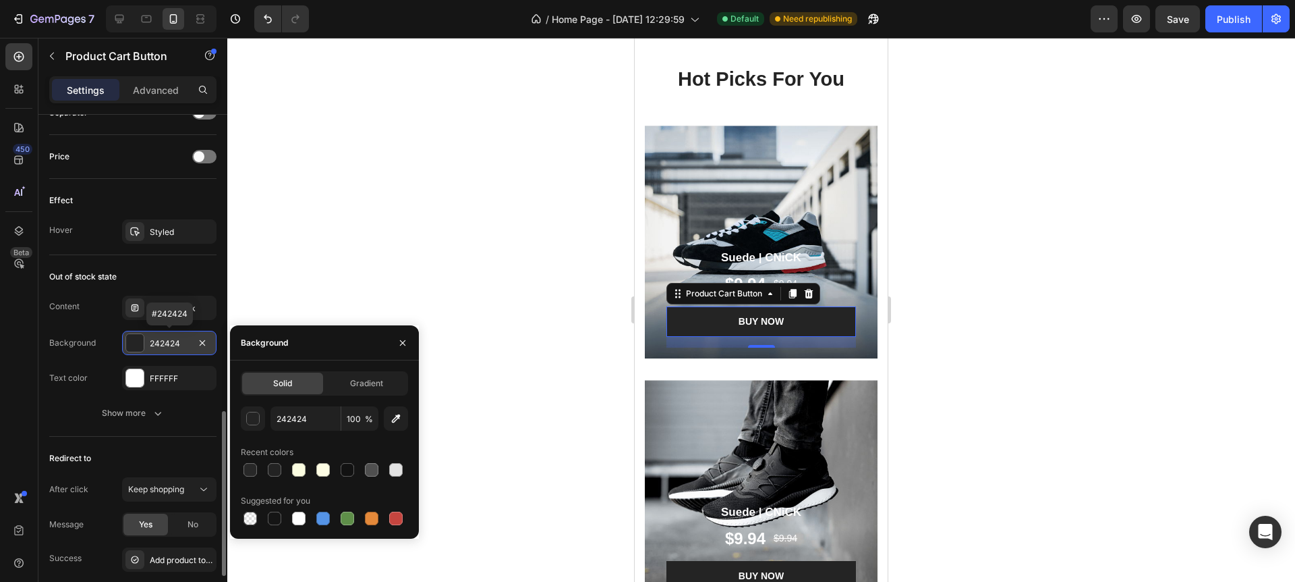
click at [134, 343] on div at bounding box center [135, 343] width 18 height 18
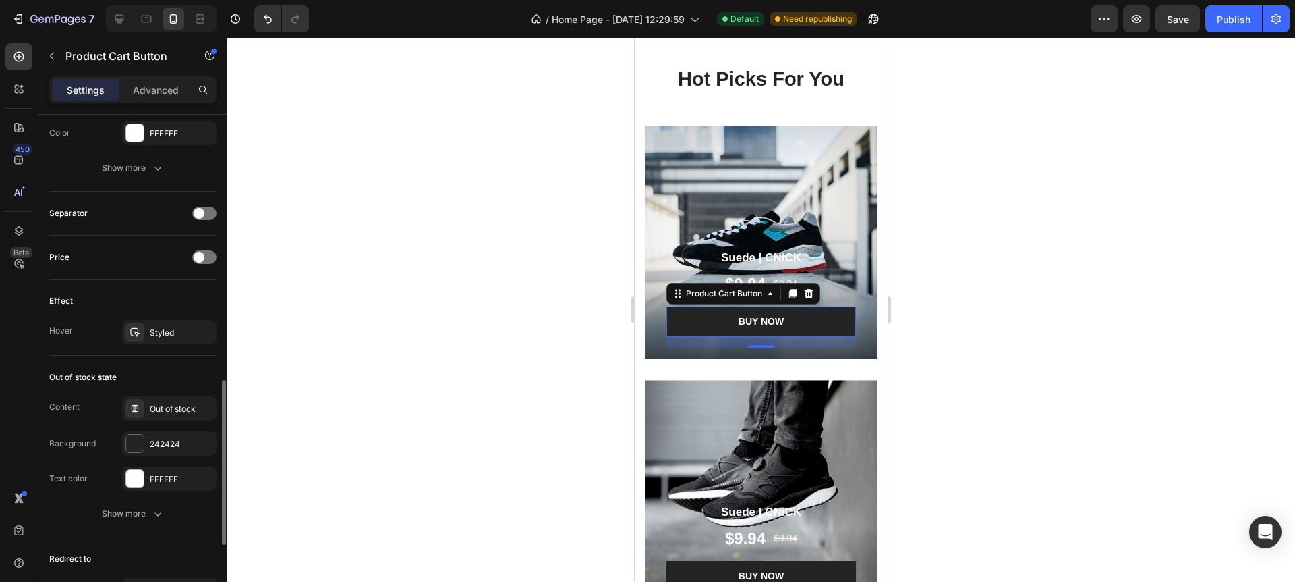
scroll to position [810, 0]
click at [178, 335] on div "Styled" at bounding box center [169, 331] width 39 height 12
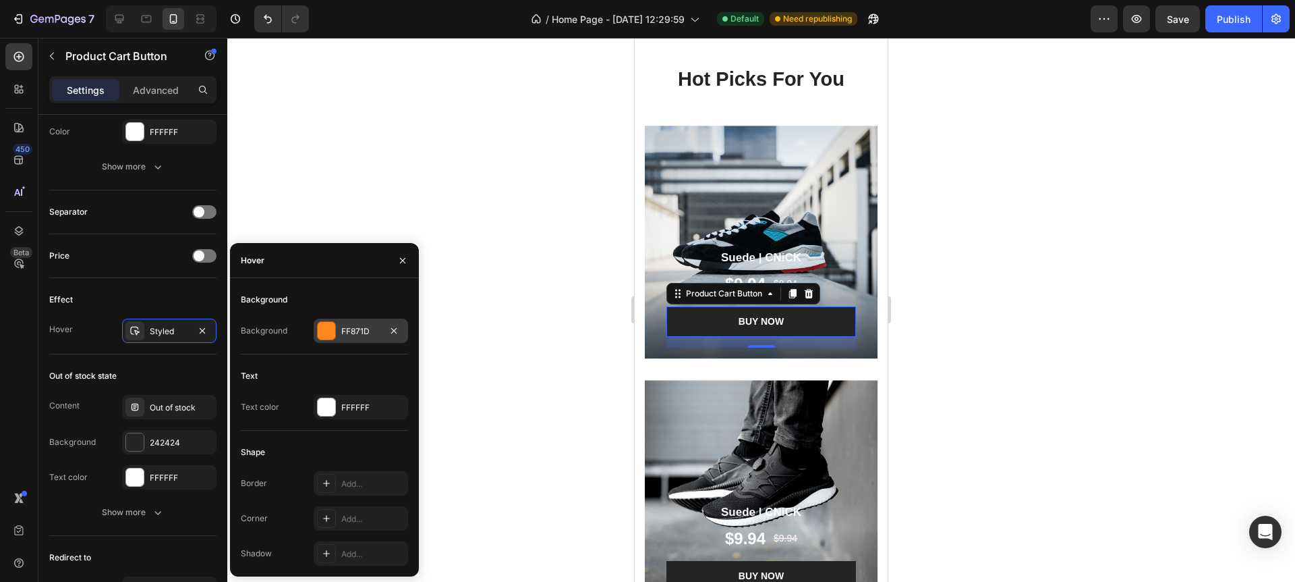
scroll to position [813, 0]
click at [324, 332] on div at bounding box center [327, 331] width 18 height 18
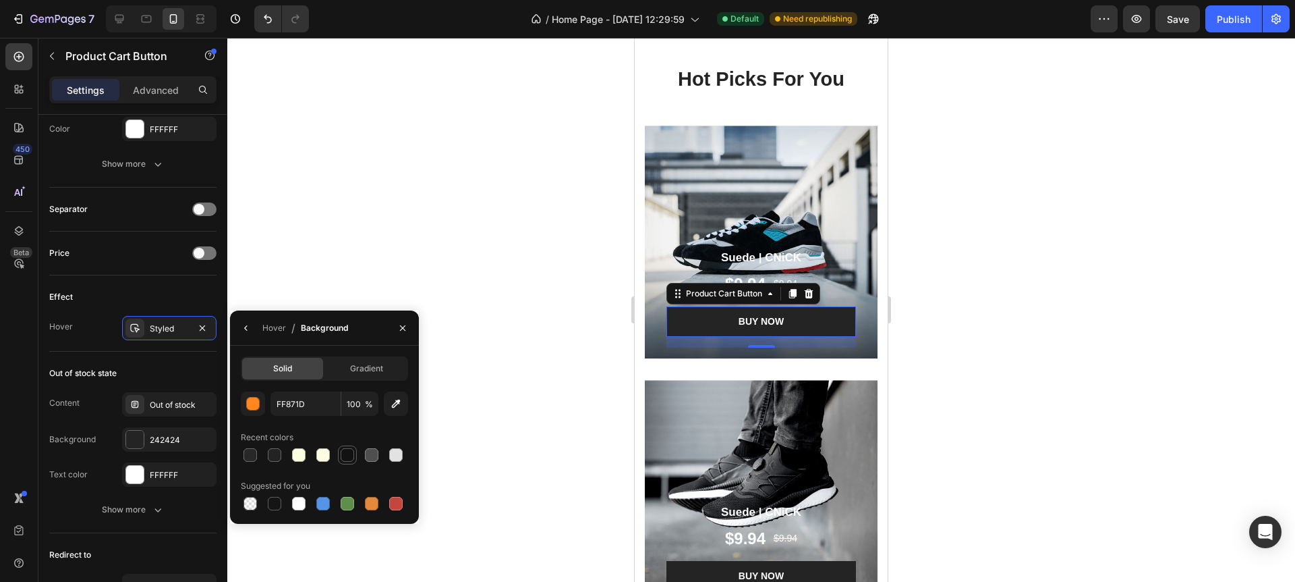
click at [370, 457] on div at bounding box center [371, 454] width 13 height 13
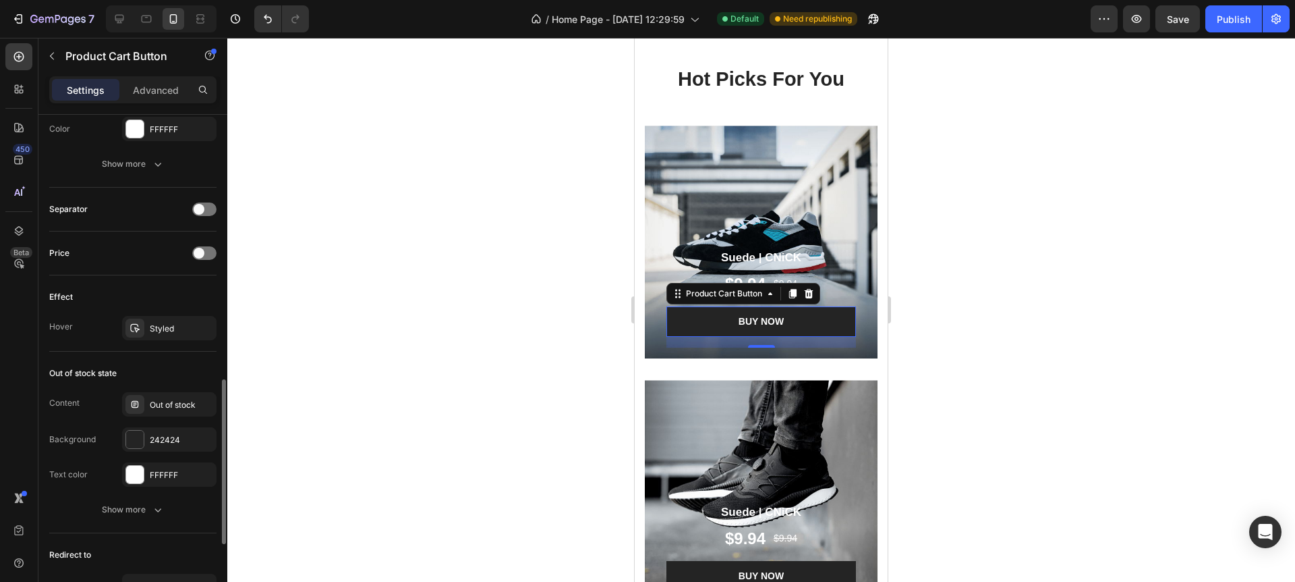
click at [185, 348] on div "Effect Hover Styled" at bounding box center [132, 313] width 167 height 76
click at [164, 320] on div "Styled" at bounding box center [169, 328] width 94 height 24
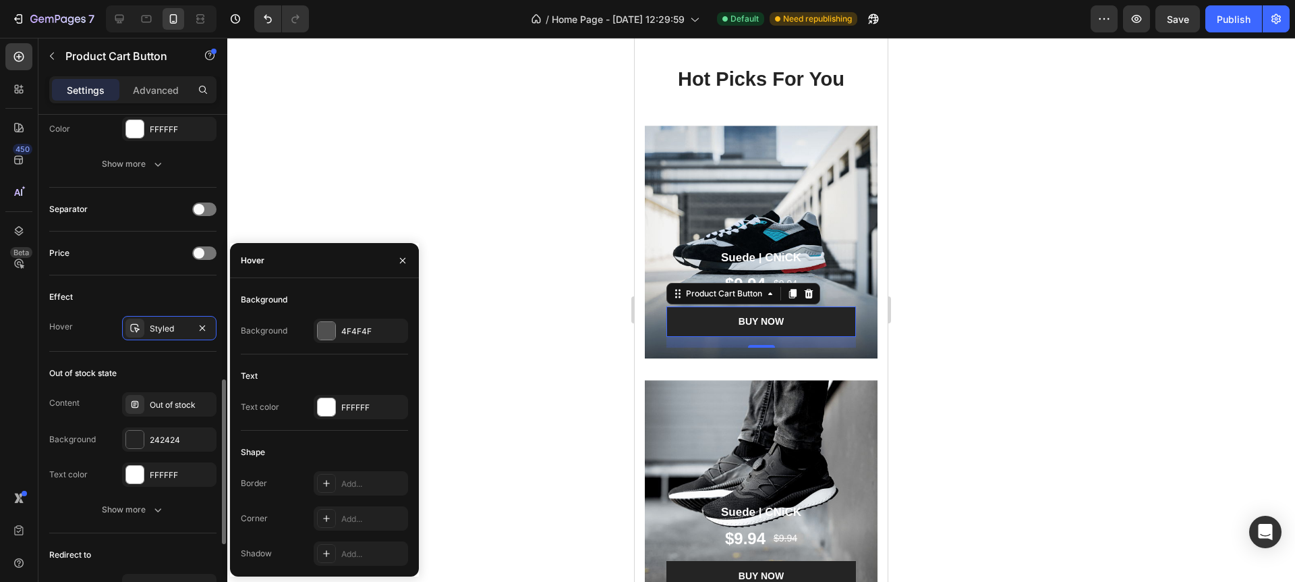
click at [179, 362] on div "Out of stock state Content Out of stock Background 242424 Text color FFFFFF Sho…" at bounding box center [132, 442] width 167 height 181
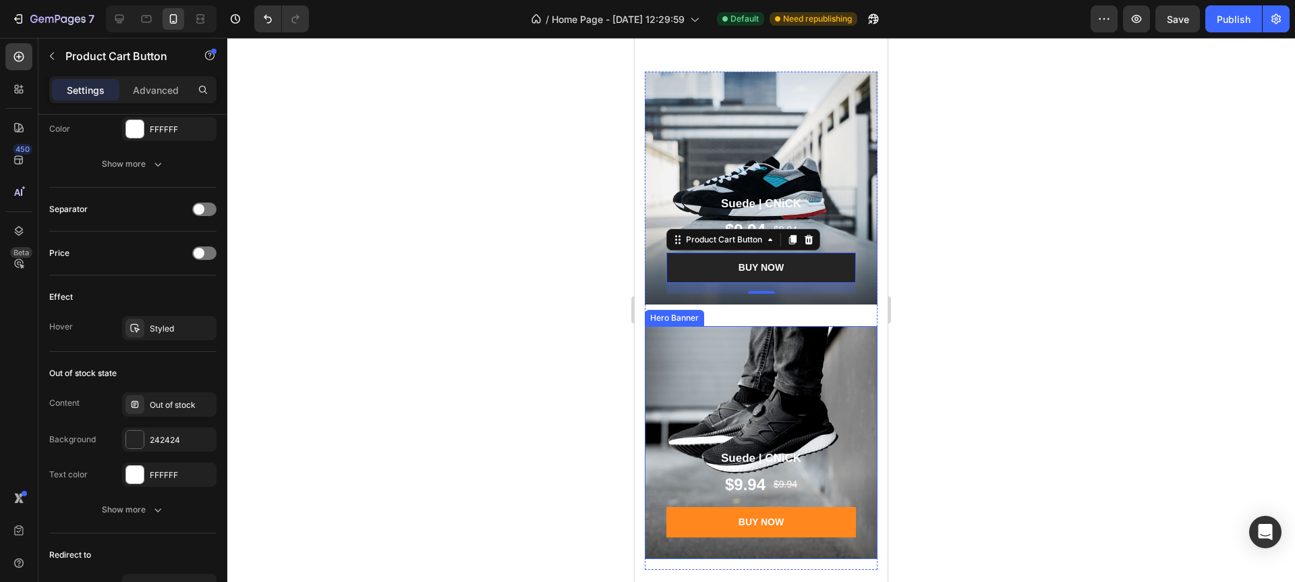
scroll to position [2446, 0]
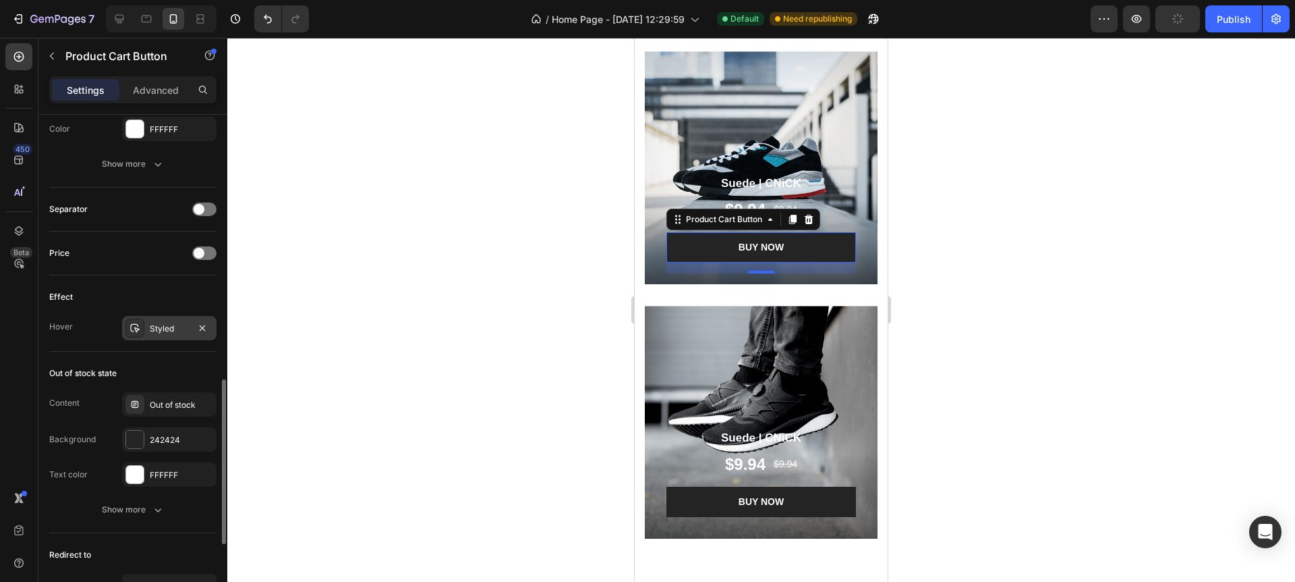
click at [156, 332] on div "Styled" at bounding box center [169, 329] width 39 height 12
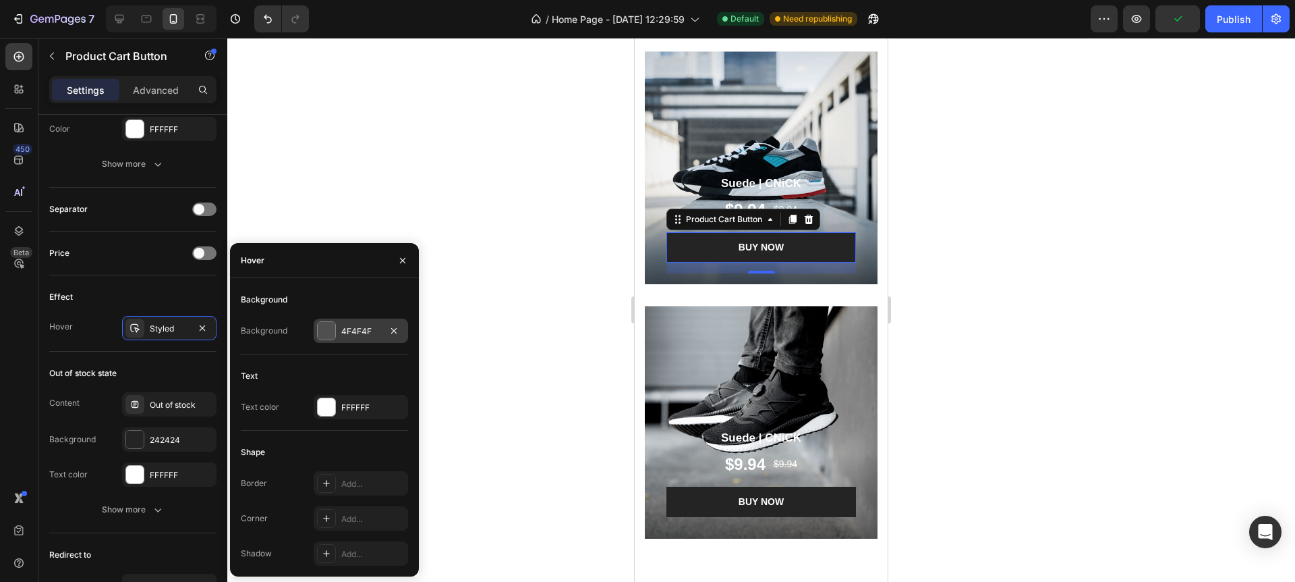
click at [331, 336] on div at bounding box center [327, 331] width 18 height 18
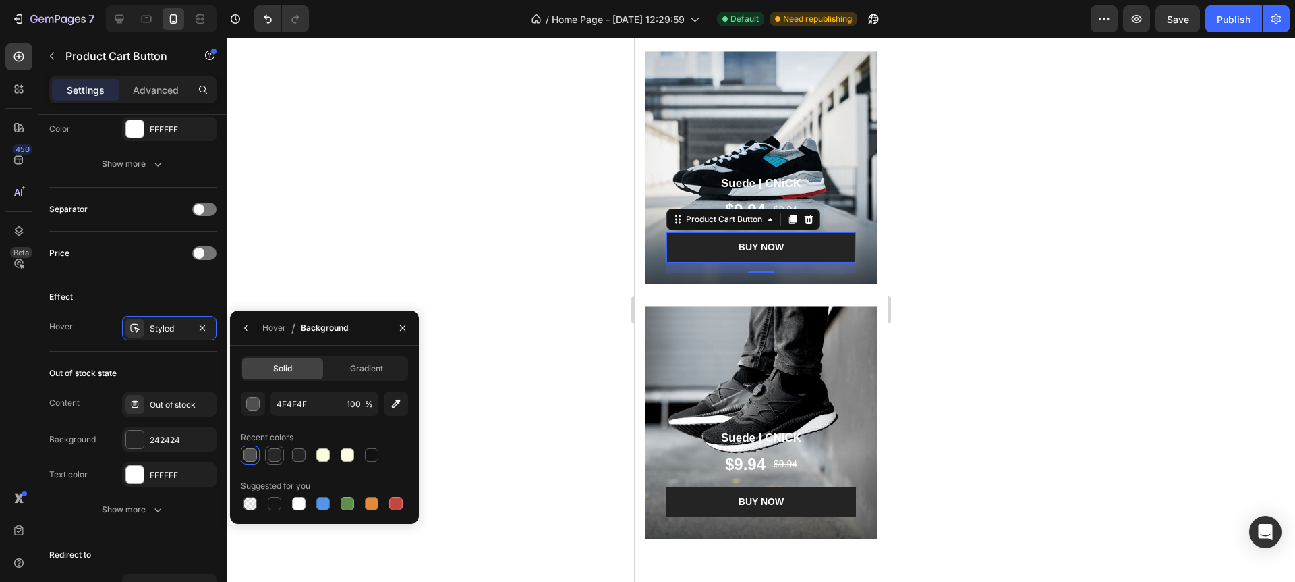
click at [279, 455] on div at bounding box center [274, 454] width 13 height 13
type input "282828"
click at [435, 274] on div at bounding box center [761, 310] width 1068 height 544
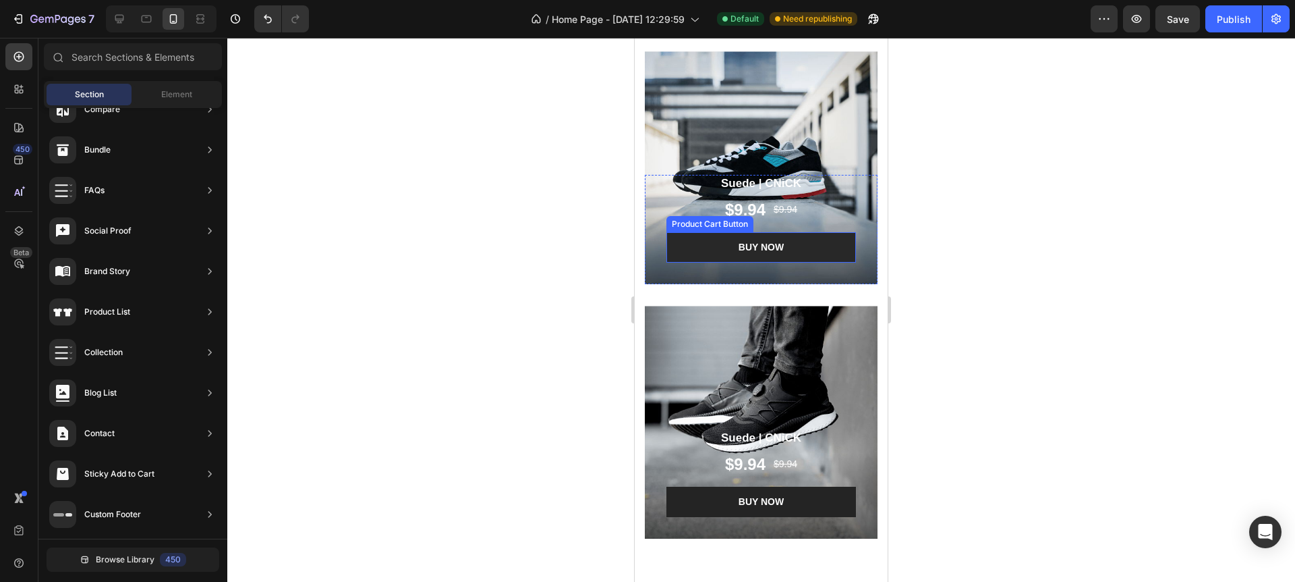
click at [688, 252] on button "BUY NOW" at bounding box center [762, 247] width 190 height 30
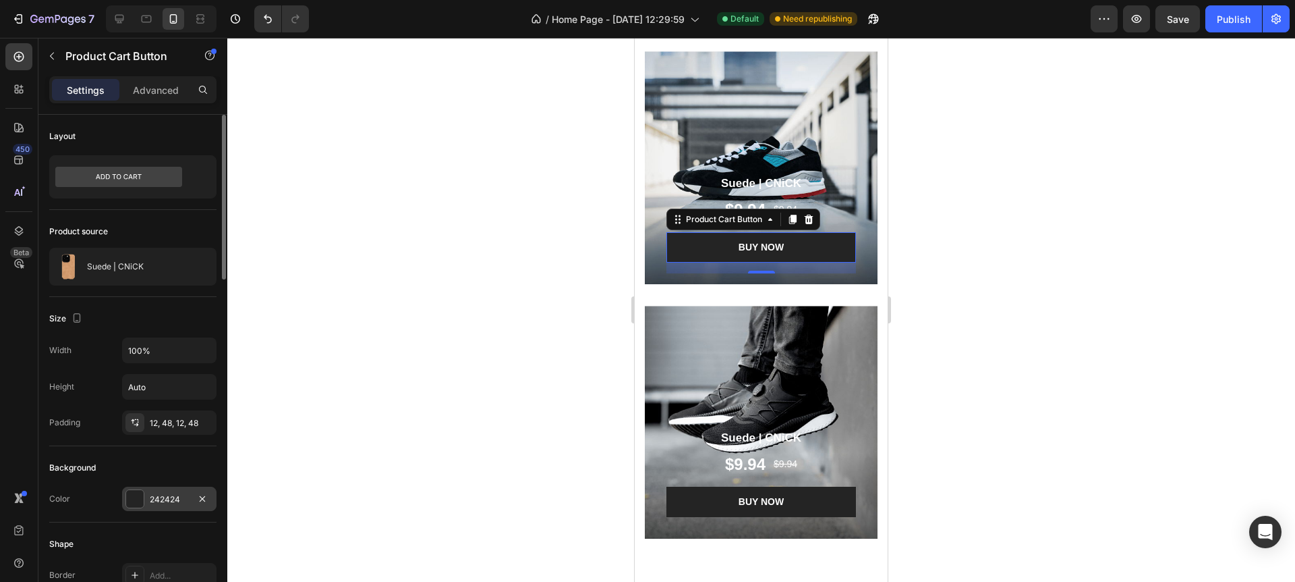
click at [138, 496] on div at bounding box center [135, 499] width 18 height 18
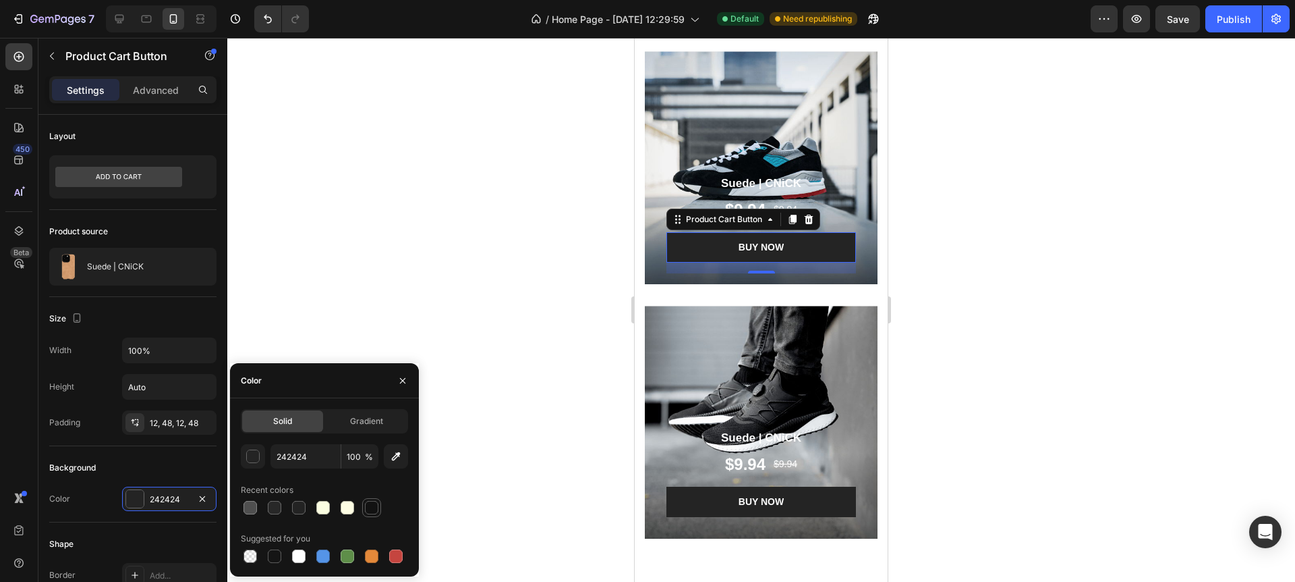
click at [371, 509] on div at bounding box center [371, 507] width 13 height 13
type input "121212"
click at [522, 358] on div at bounding box center [761, 310] width 1068 height 544
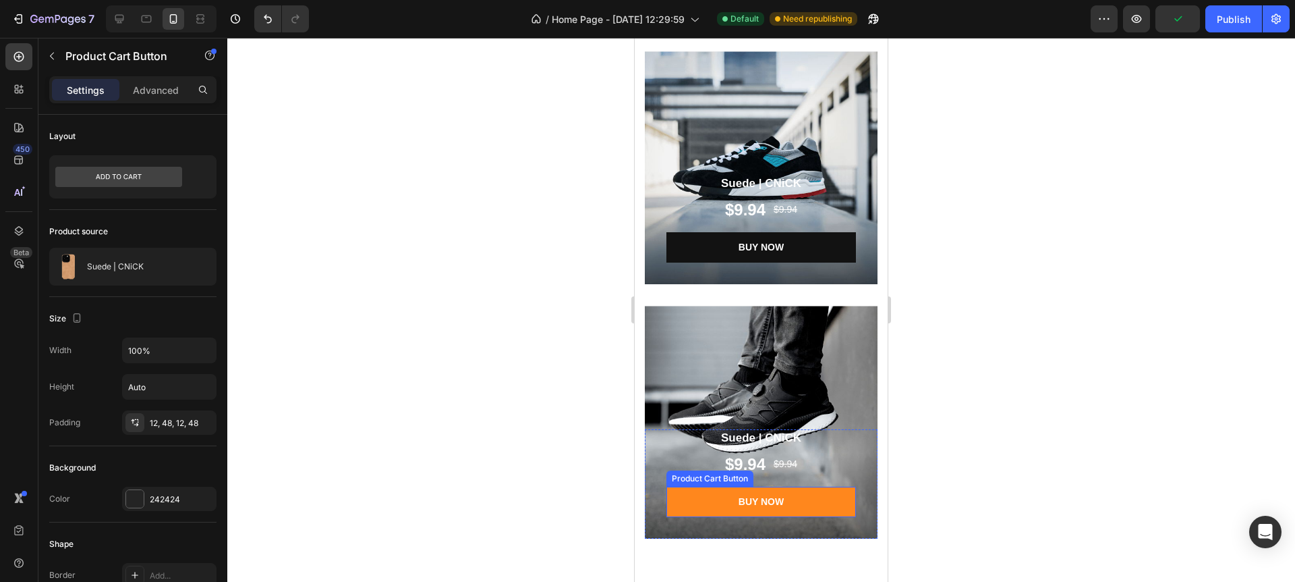
click at [683, 505] on button "BUY NOW" at bounding box center [762, 501] width 190 height 30
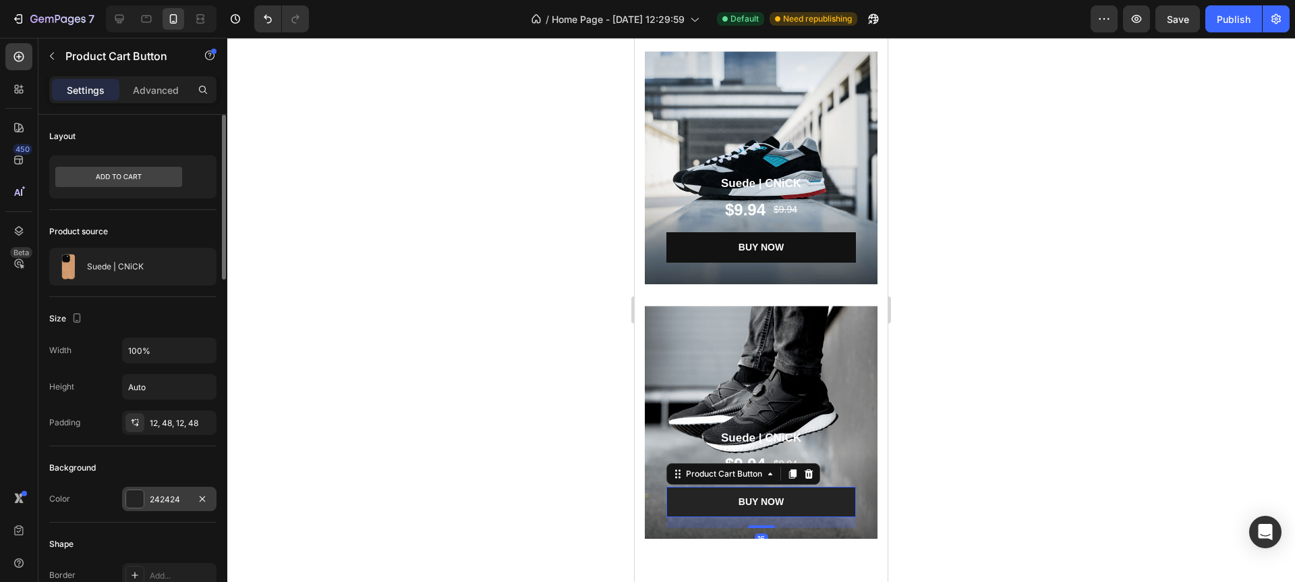
click at [139, 500] on div at bounding box center [135, 499] width 18 height 18
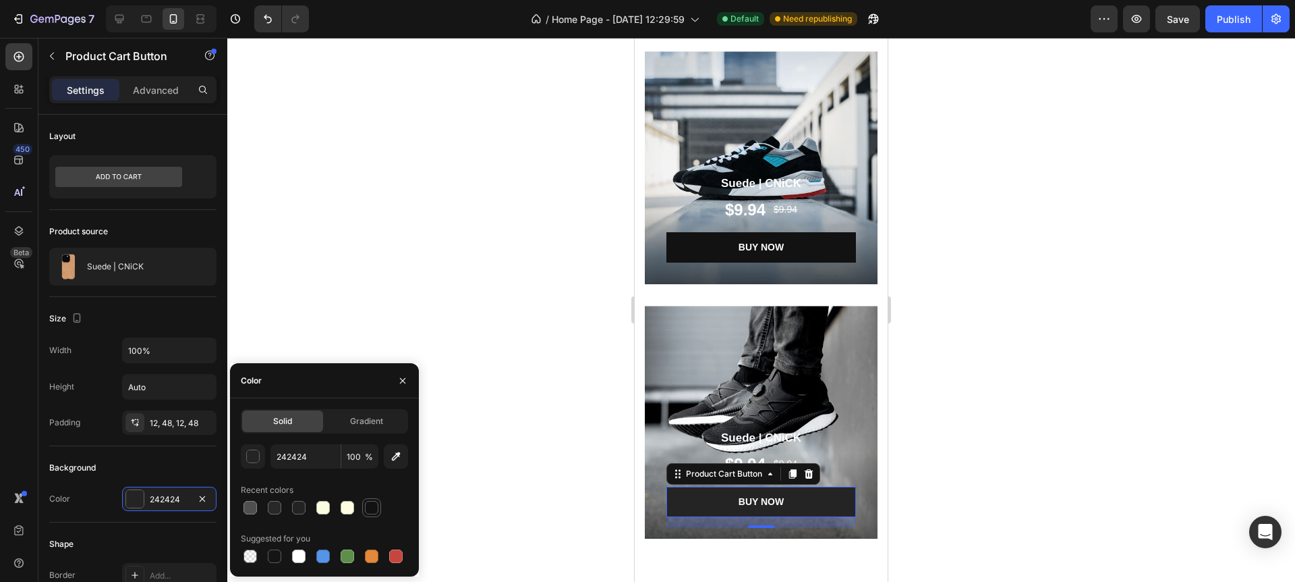
click at [379, 509] on div at bounding box center [372, 507] width 16 height 16
type input "121212"
click at [442, 467] on div at bounding box center [761, 310] width 1068 height 544
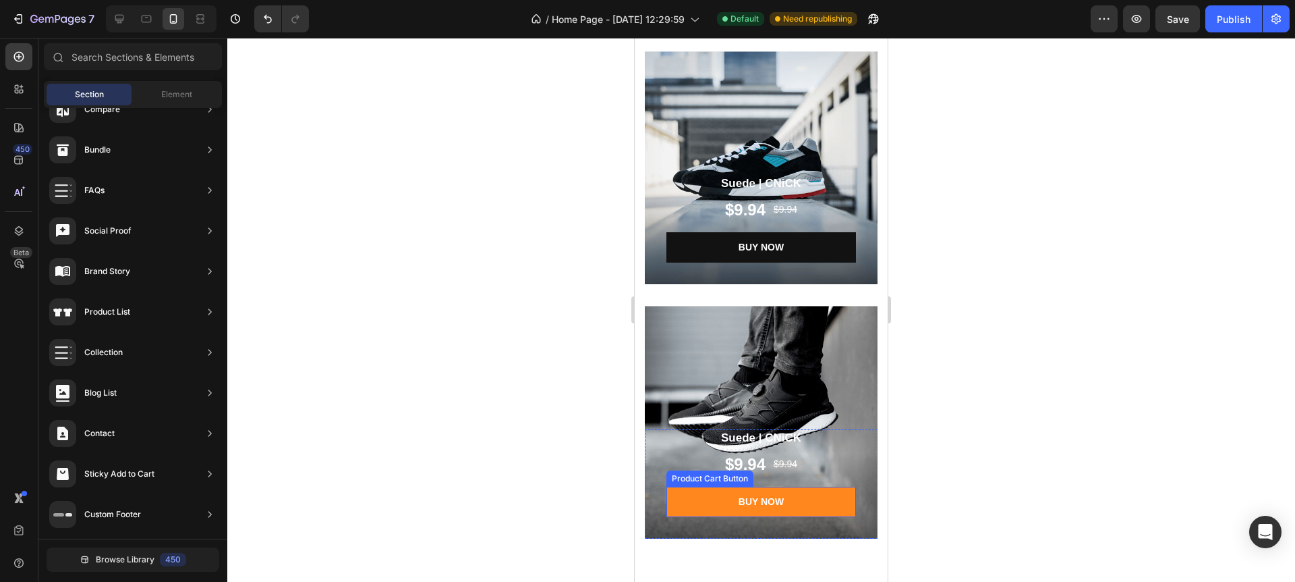
click at [709, 505] on button "BUY NOW" at bounding box center [762, 501] width 190 height 30
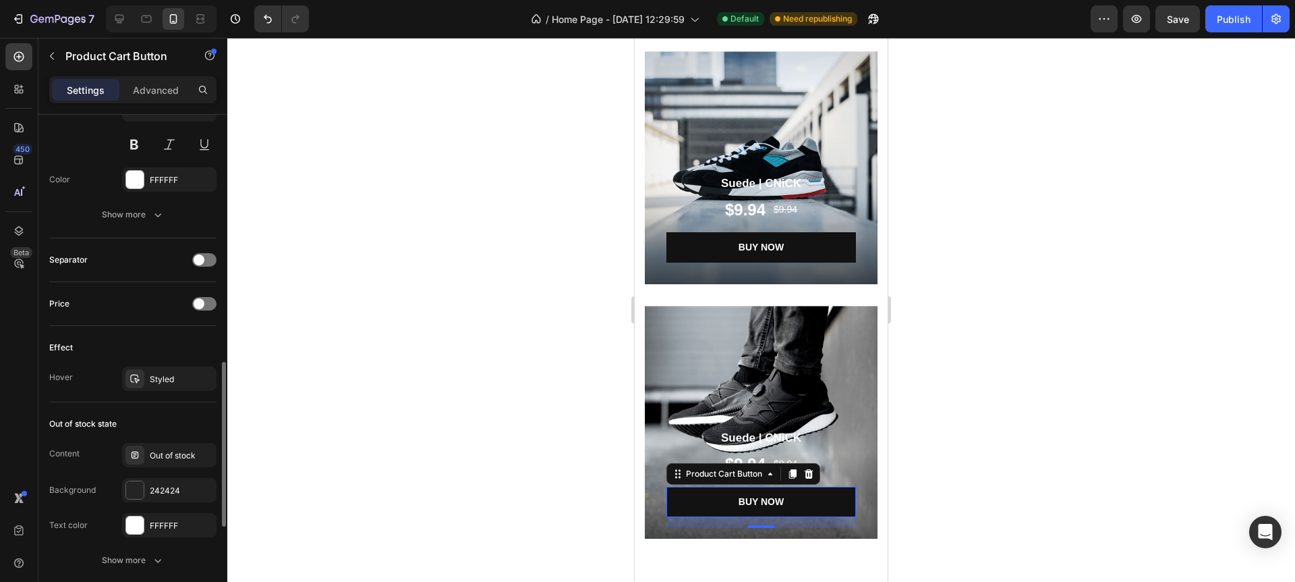
scroll to position [762, 0]
click at [167, 383] on div "Styled" at bounding box center [169, 380] width 39 height 12
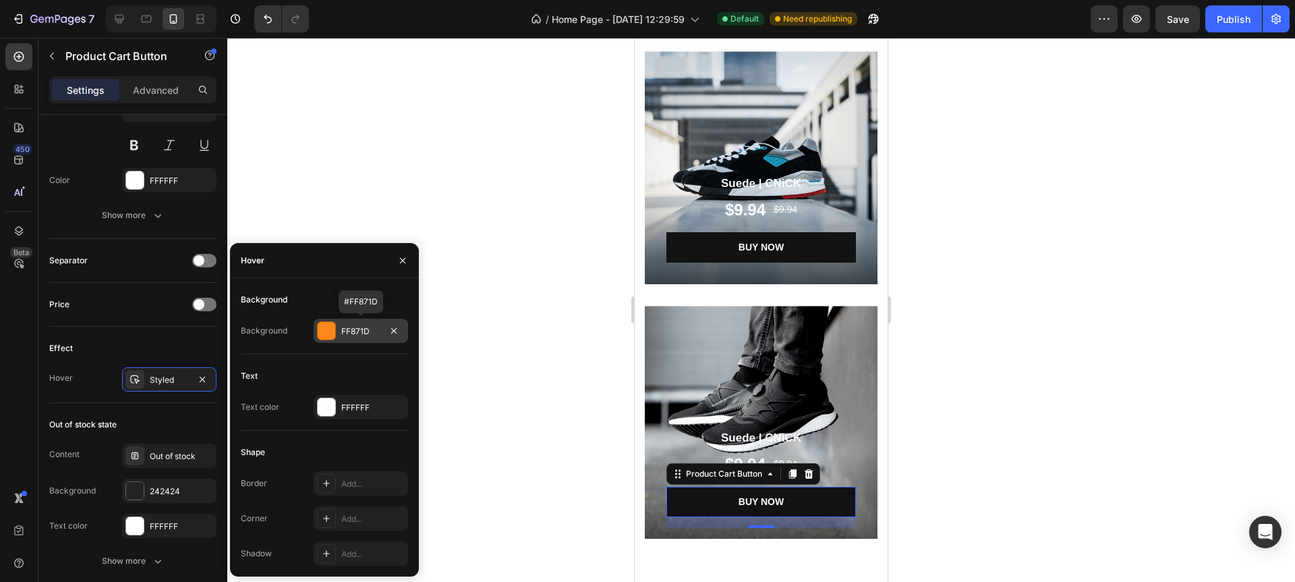
click at [326, 329] on div at bounding box center [327, 331] width 18 height 18
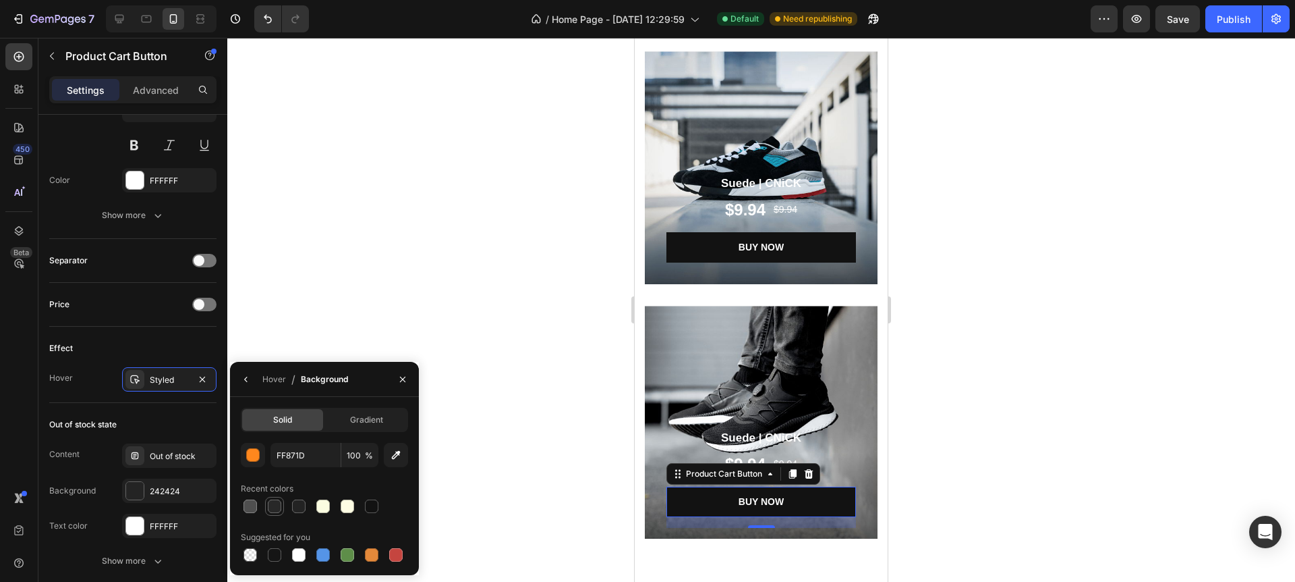
click at [275, 511] on div at bounding box center [274, 505] width 13 height 13
type input "282828"
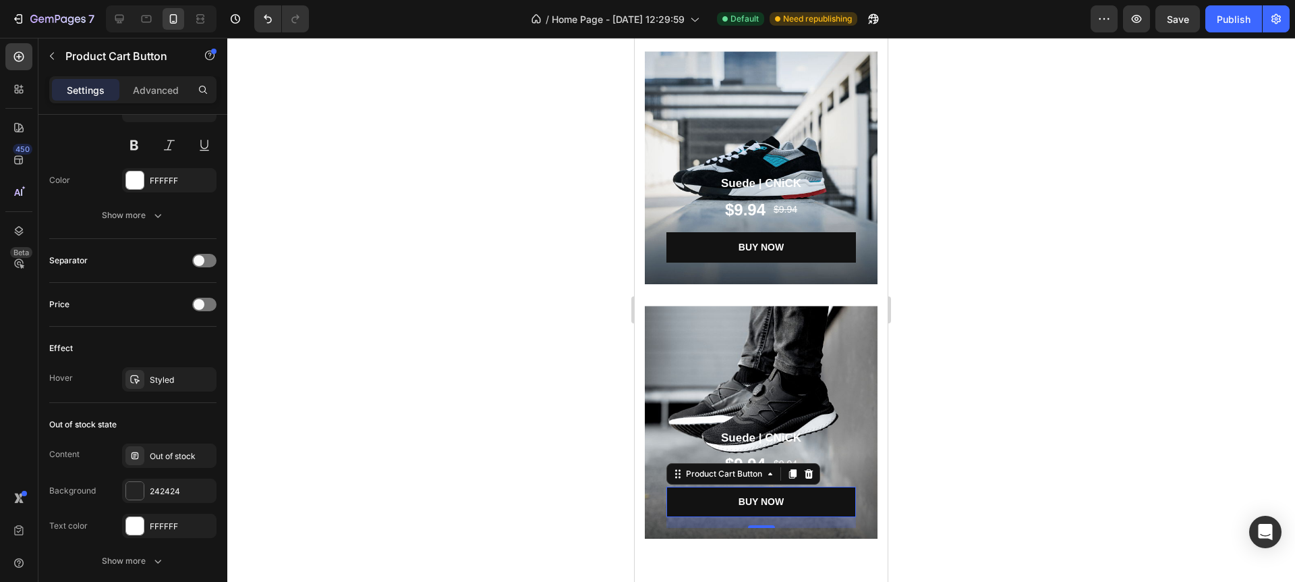
click at [532, 525] on div at bounding box center [761, 310] width 1068 height 544
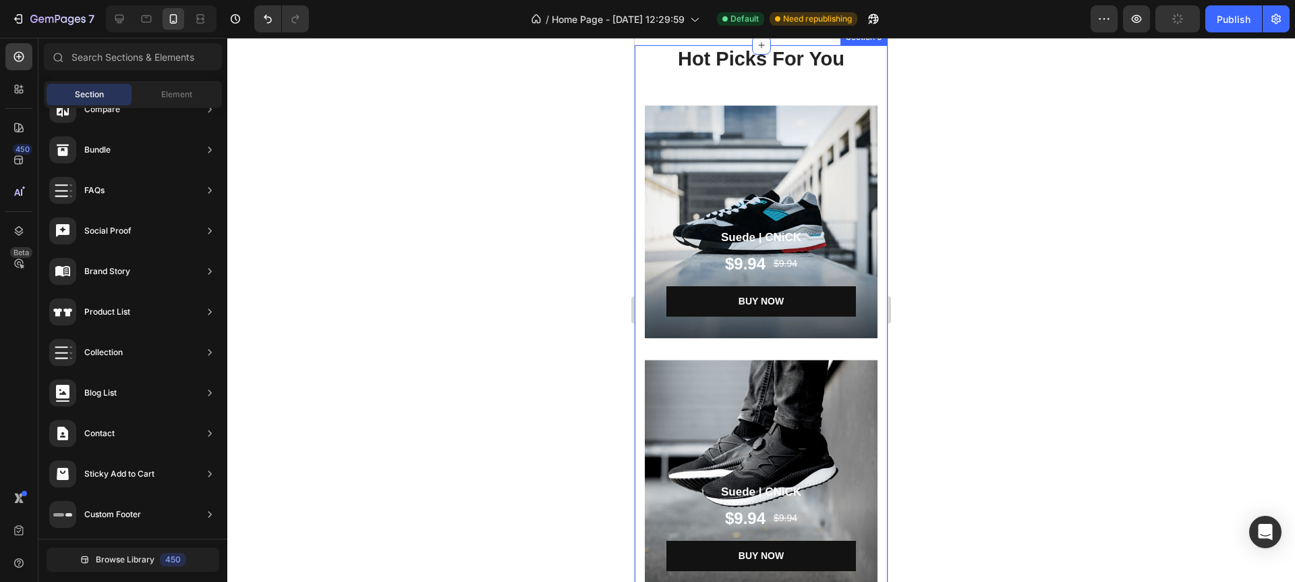
scroll to position [2394, 0]
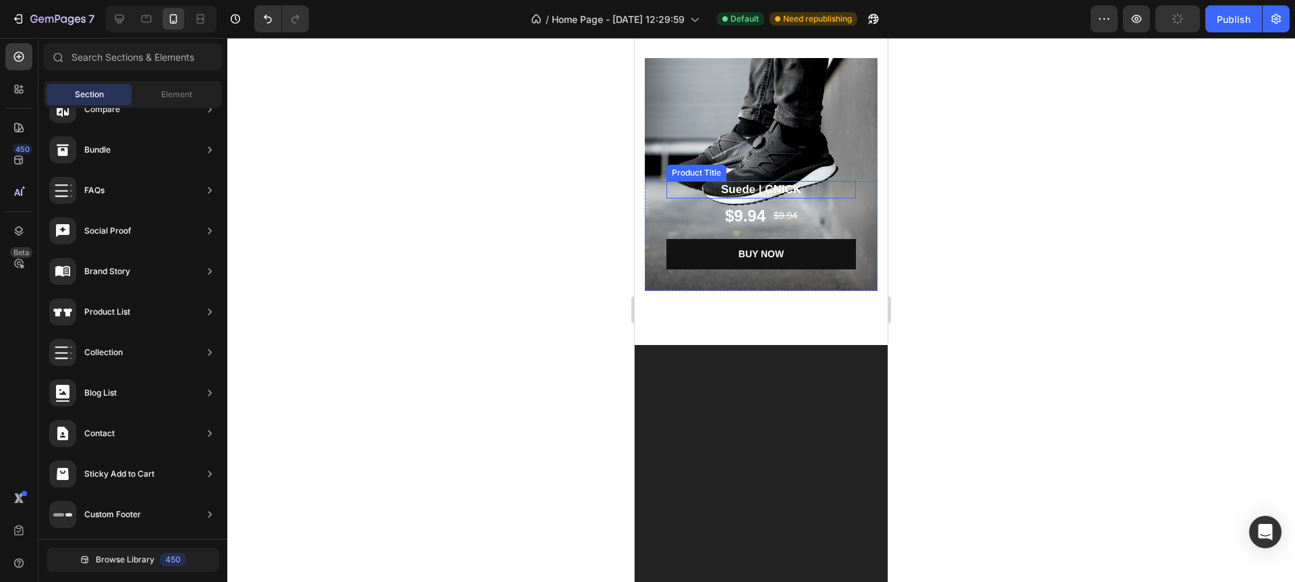
click at [725, 184] on h1 "Suede | CNiCK" at bounding box center [762, 190] width 190 height 18
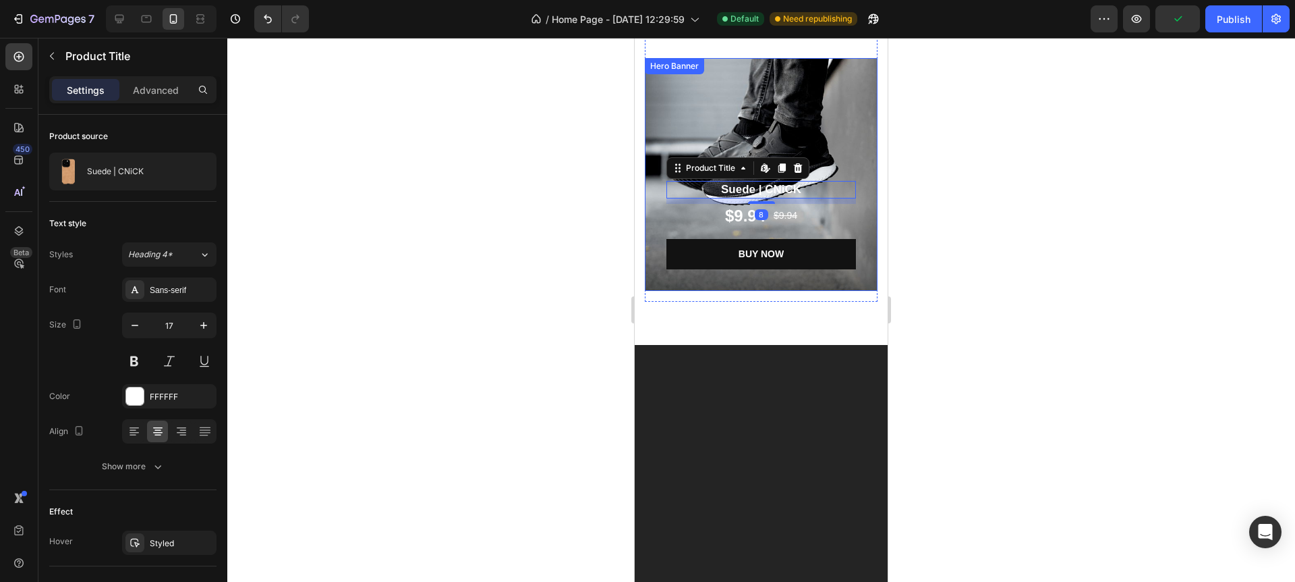
click at [821, 125] on div "Overlay" at bounding box center [761, 174] width 233 height 233
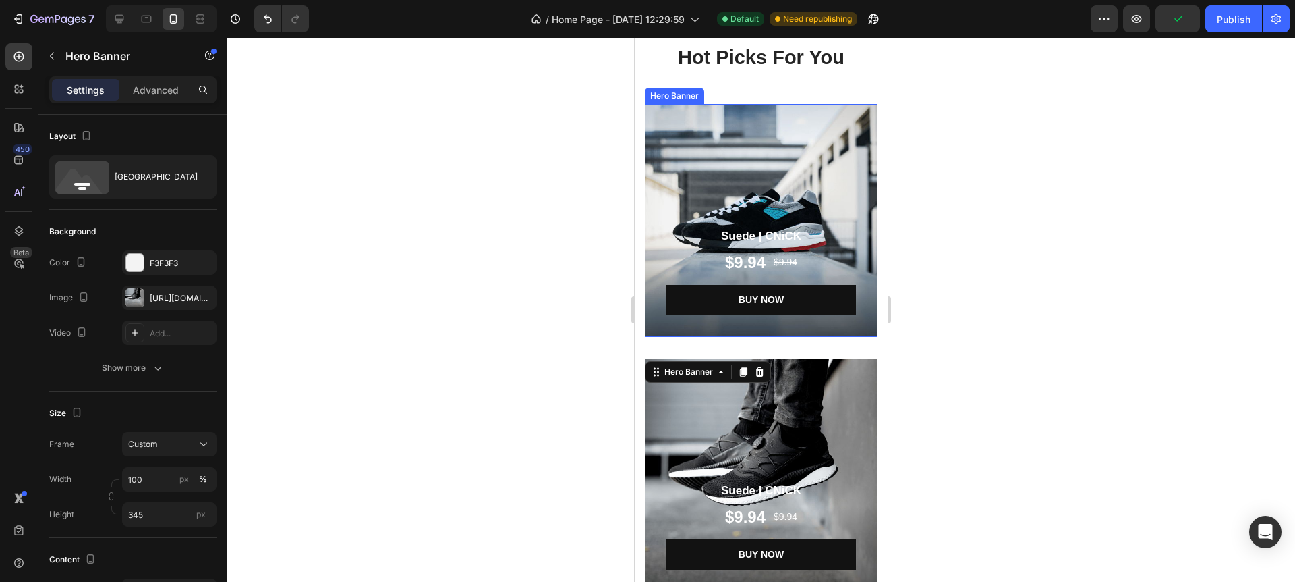
click at [809, 155] on div "Overlay" at bounding box center [761, 220] width 233 height 233
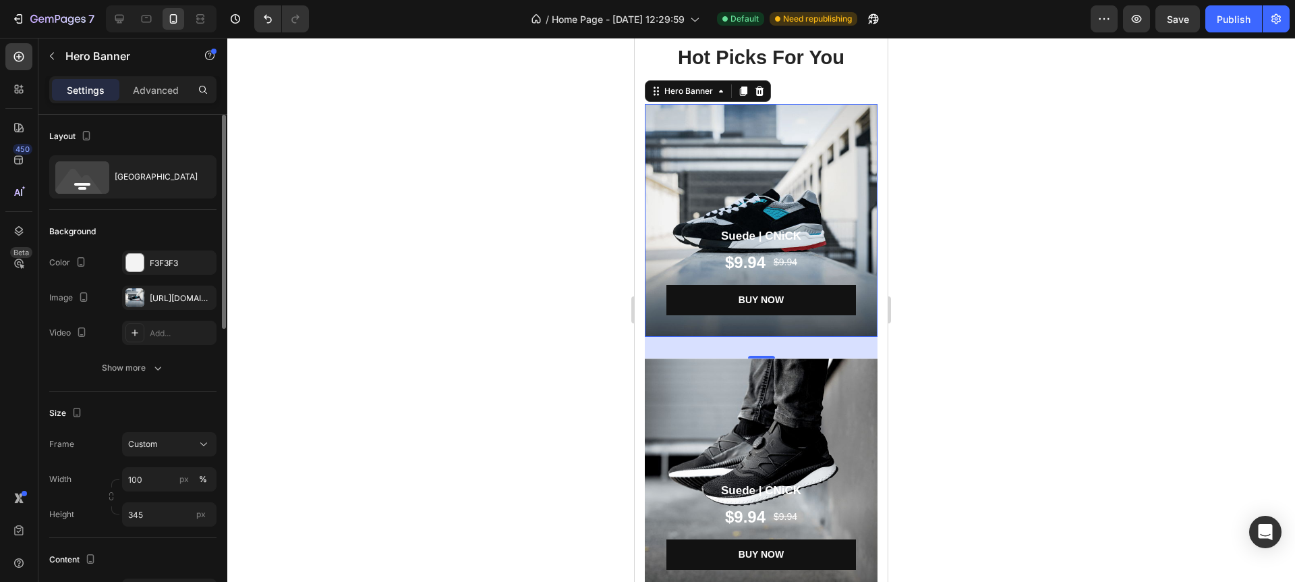
scroll to position [1, 0]
click at [163, 296] on div "[URL][DOMAIN_NAME]" at bounding box center [169, 297] width 39 height 12
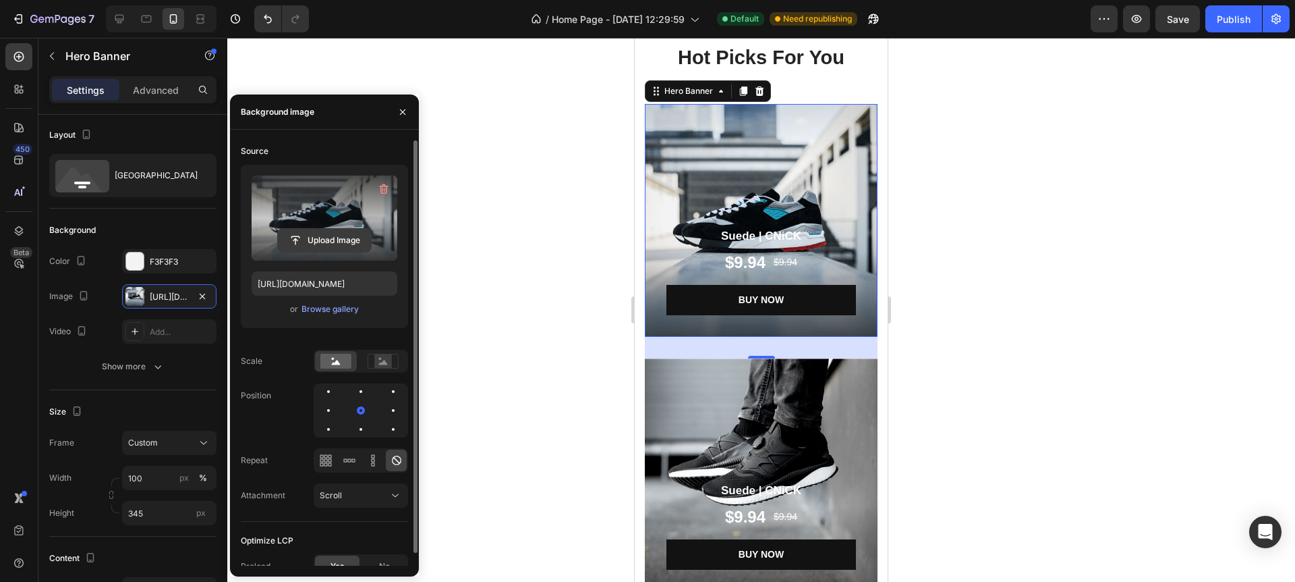
click at [321, 231] on input "file" at bounding box center [324, 240] width 93 height 23
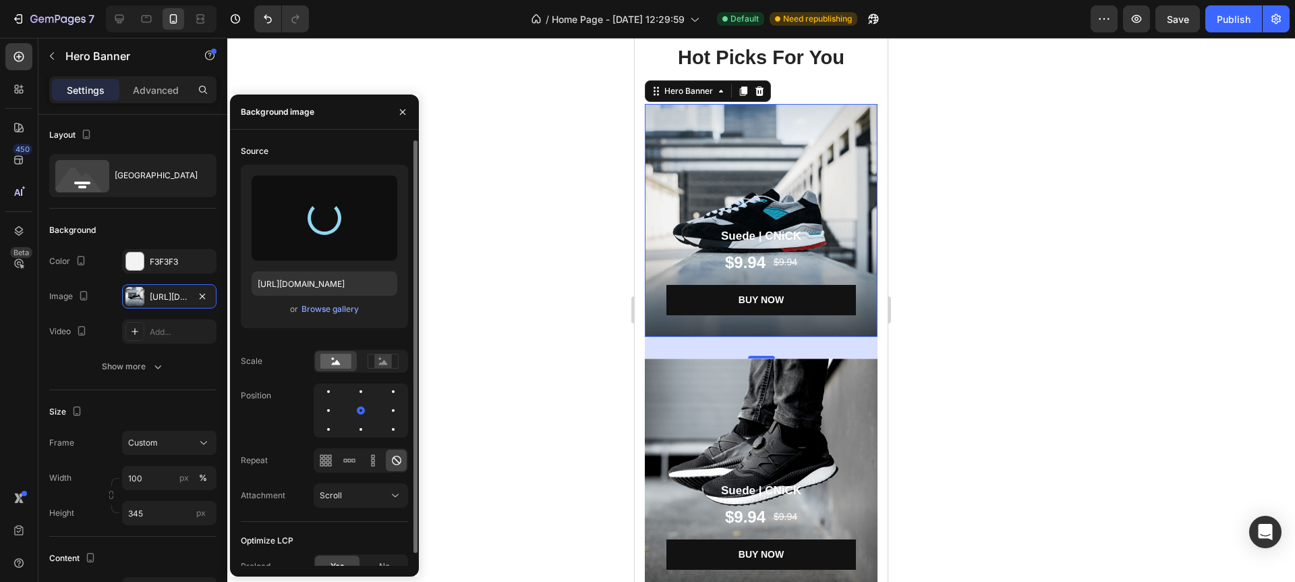
type input "[URL][DOMAIN_NAME]"
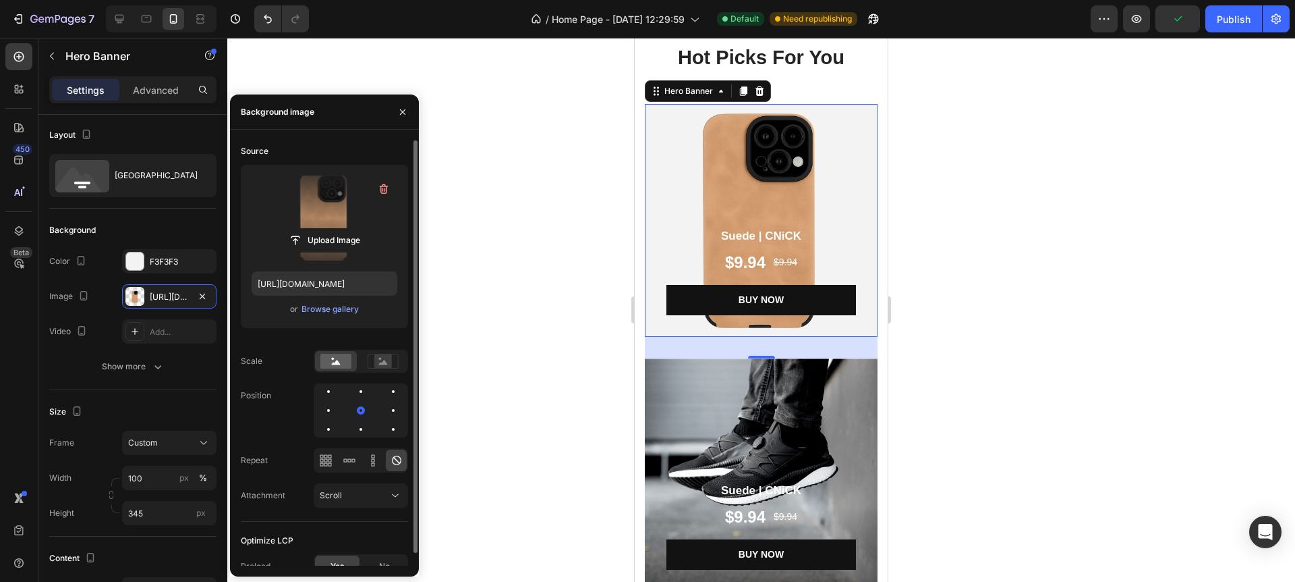
click at [578, 279] on div at bounding box center [761, 310] width 1068 height 544
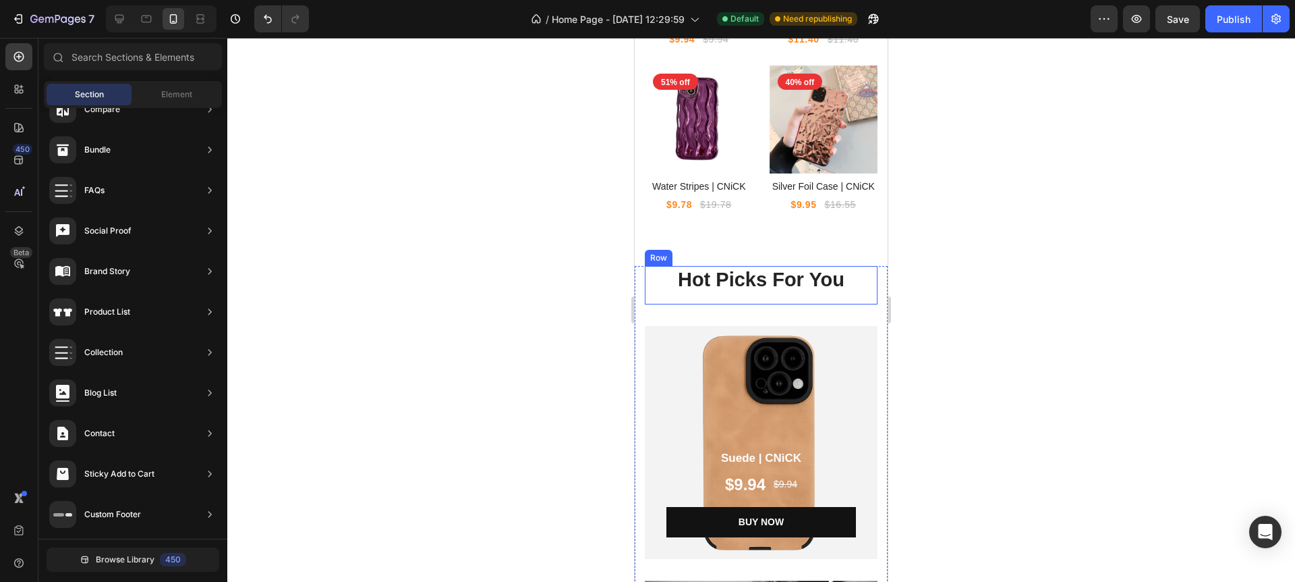
scroll to position [2170, 0]
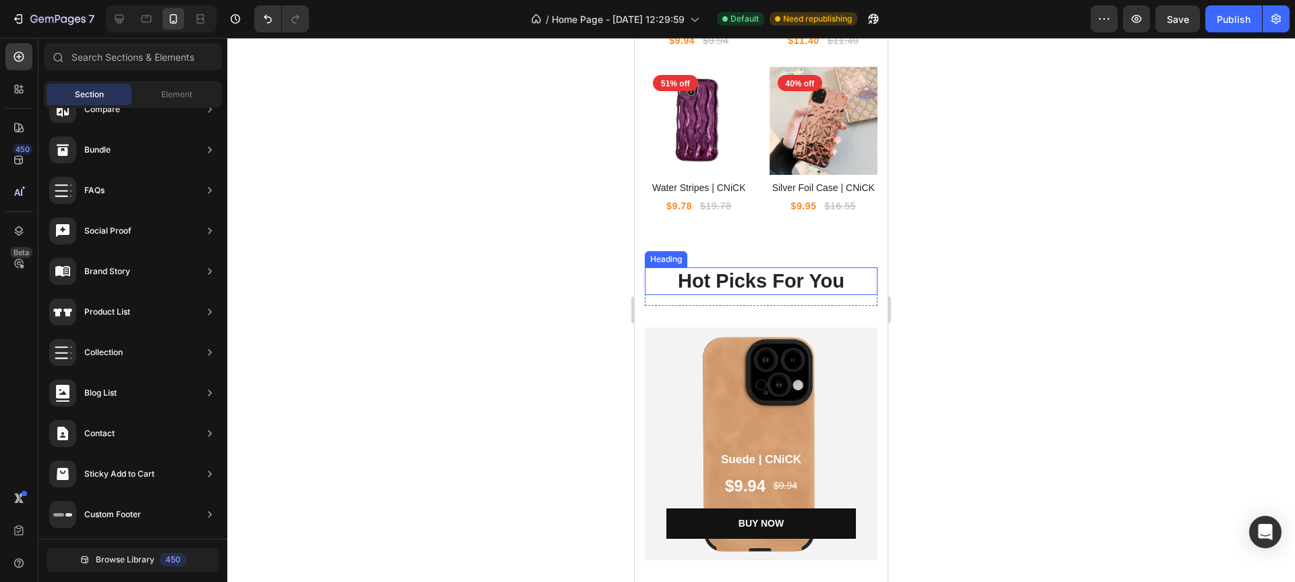
click at [708, 282] on p "Hot Picks For You" at bounding box center [761, 282] width 230 height 26
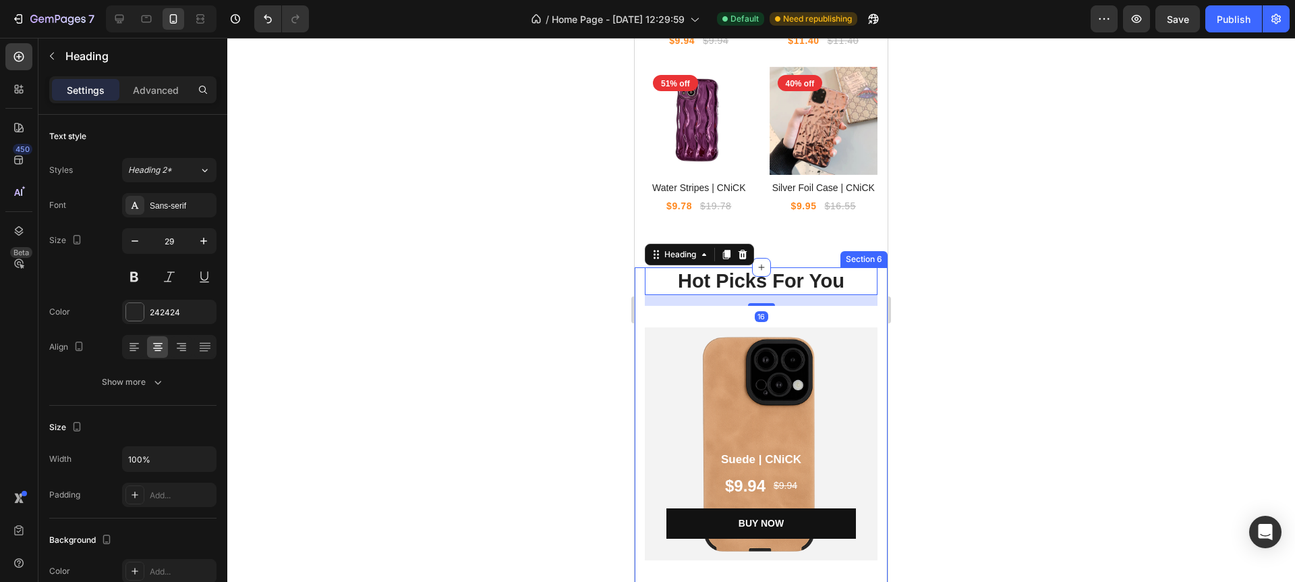
click at [680, 310] on div "Hot Picks For You Heading 16 Row Suede | CNiCK Product Title $9.94 Product Pric…" at bounding box center [761, 551] width 233 height 569
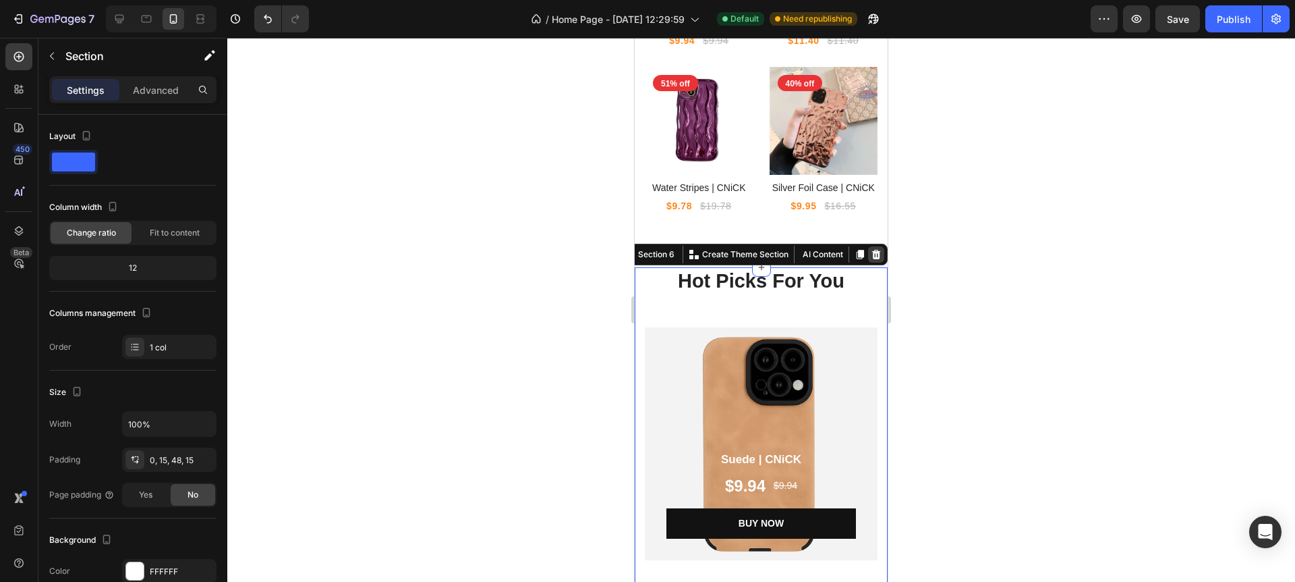
click at [876, 255] on icon at bounding box center [876, 254] width 11 height 11
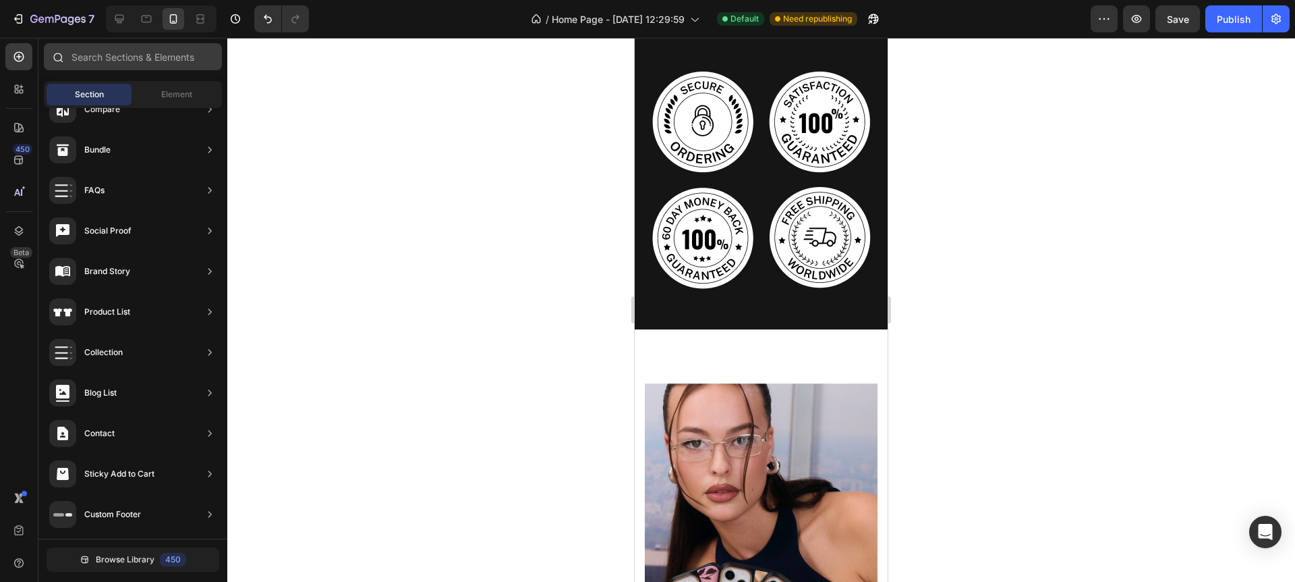
scroll to position [654, 0]
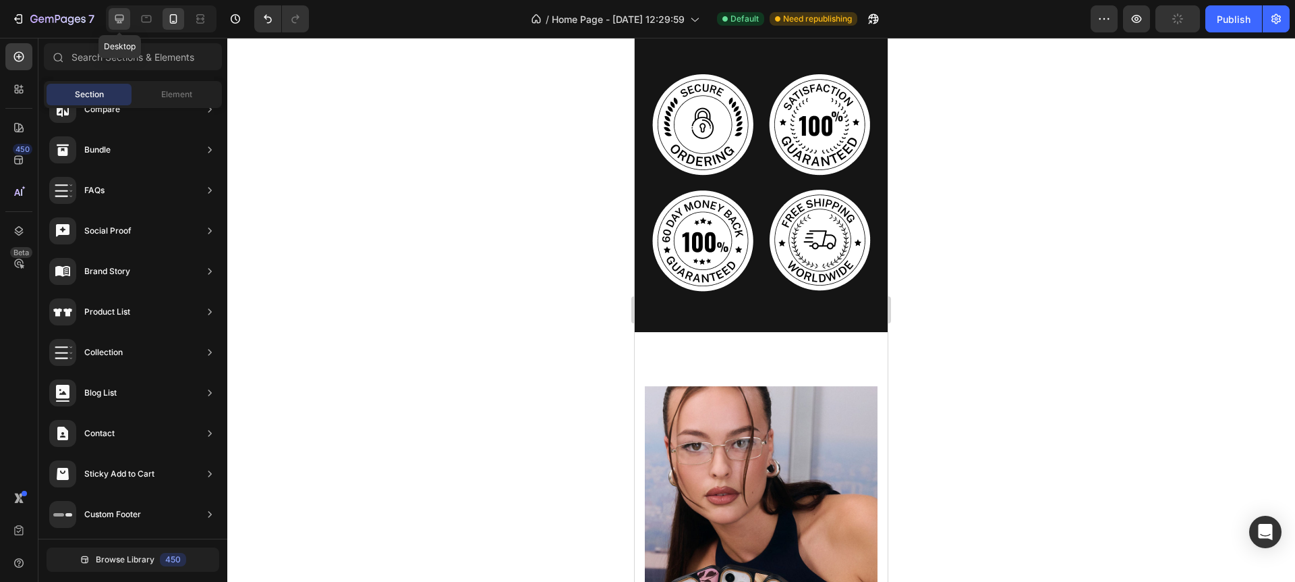
click at [127, 24] on div at bounding box center [120, 19] width 22 height 22
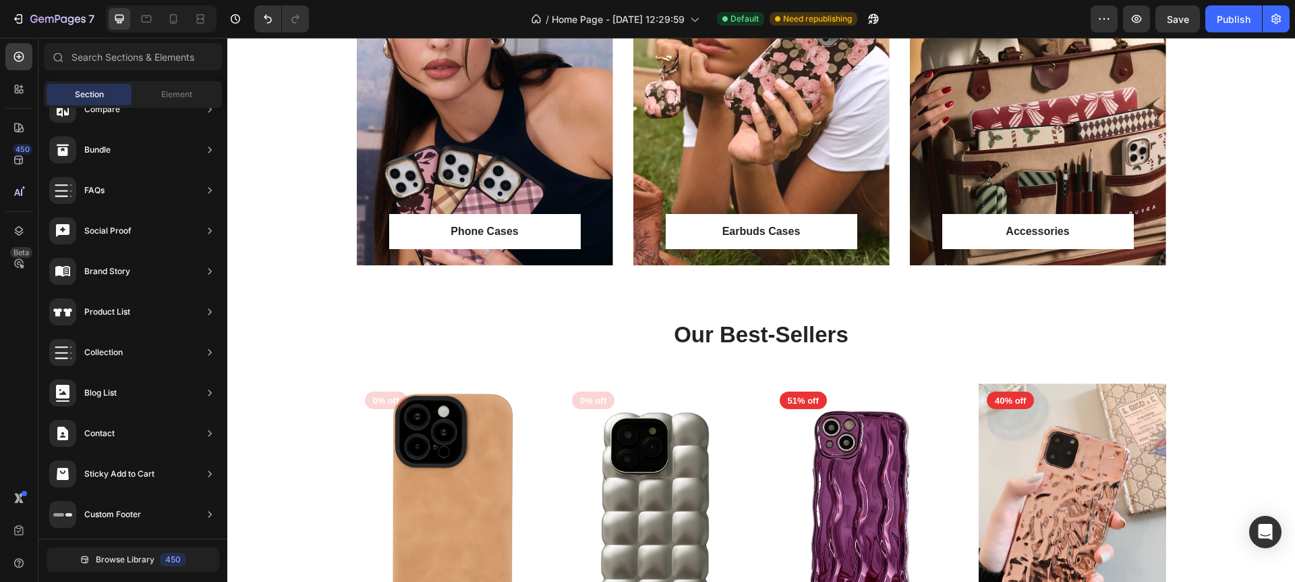
scroll to position [956, 0]
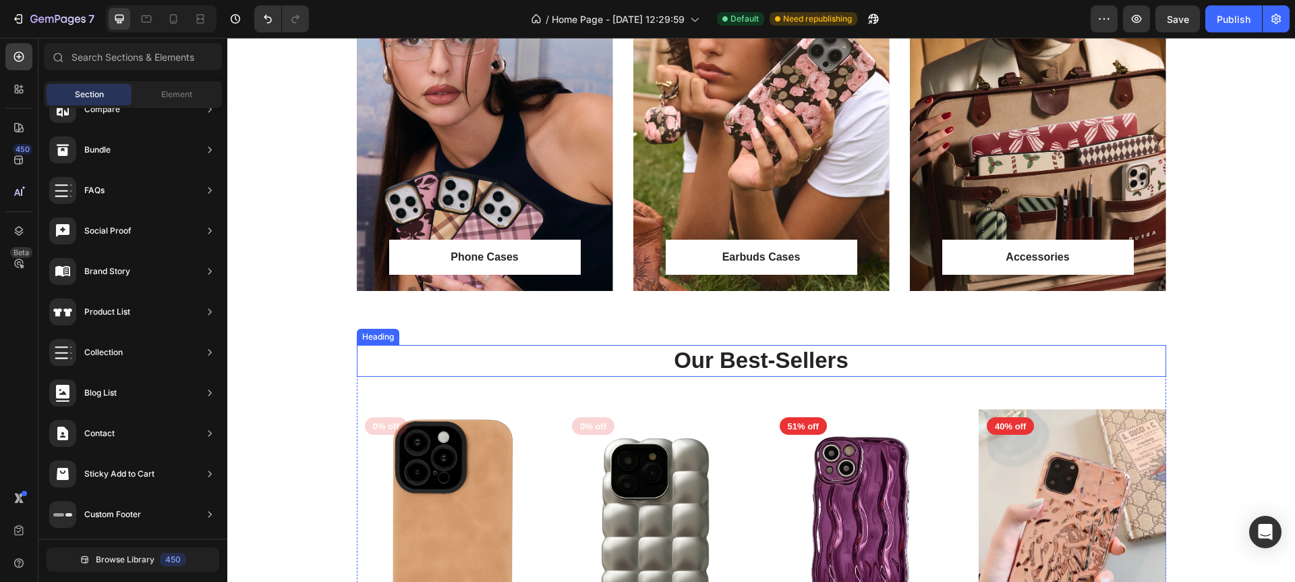
click at [762, 360] on p "Our Best-Sellers" at bounding box center [761, 360] width 807 height 29
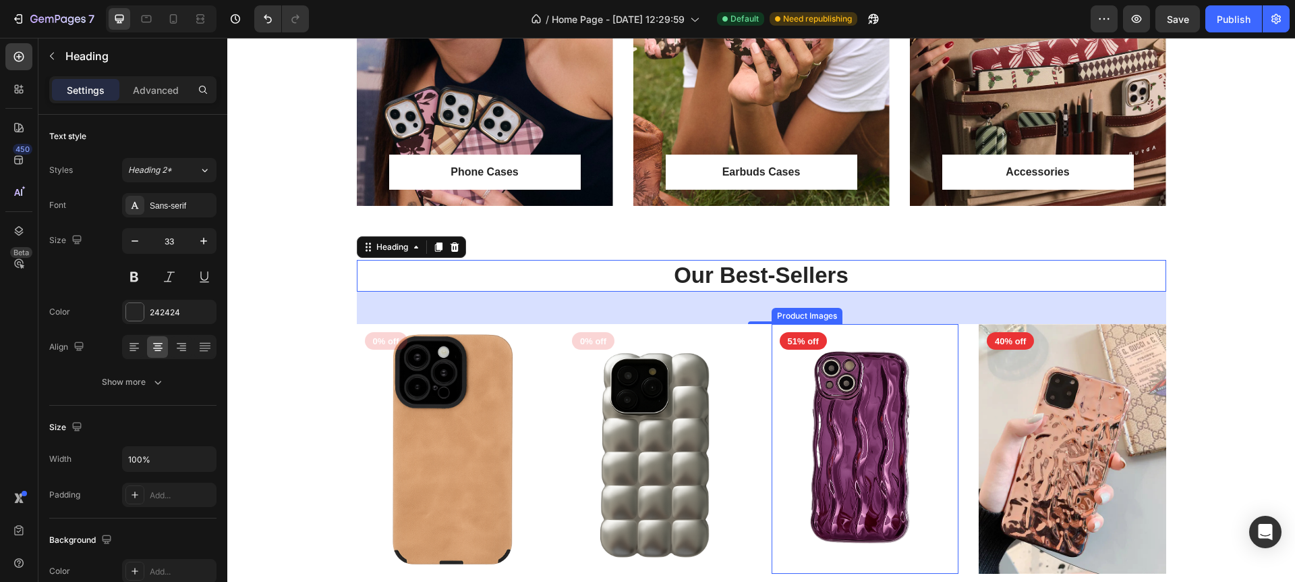
scroll to position [1040, 0]
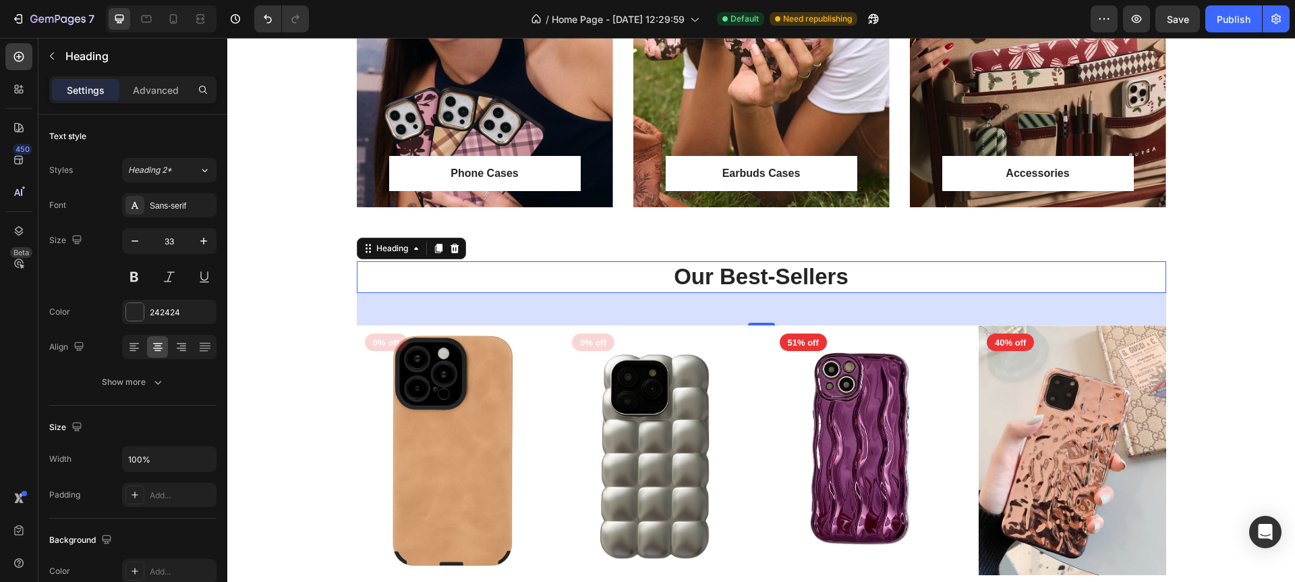
click at [679, 277] on p "Our Best-Sellers" at bounding box center [761, 276] width 807 height 29
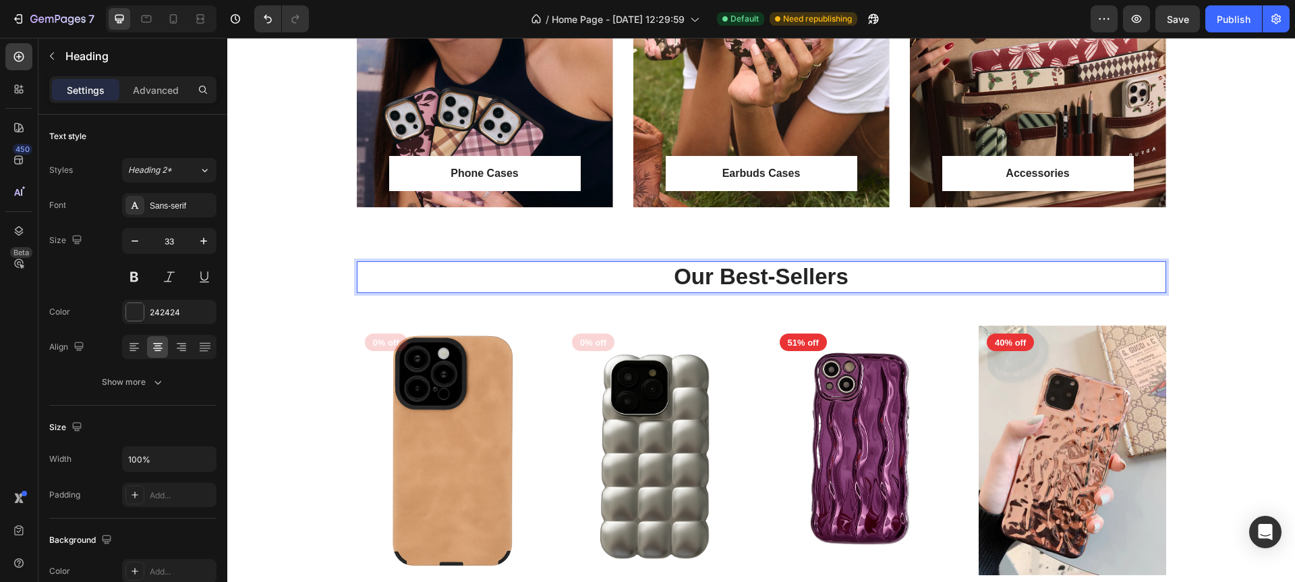
click at [722, 276] on p "Our Best-Sellers" at bounding box center [761, 276] width 807 height 29
click at [820, 230] on div "Phone Cases Text block Row Row Hero Banner Earbuds Cases Text block Row Row Her…" at bounding box center [761, 51] width 1068 height 420
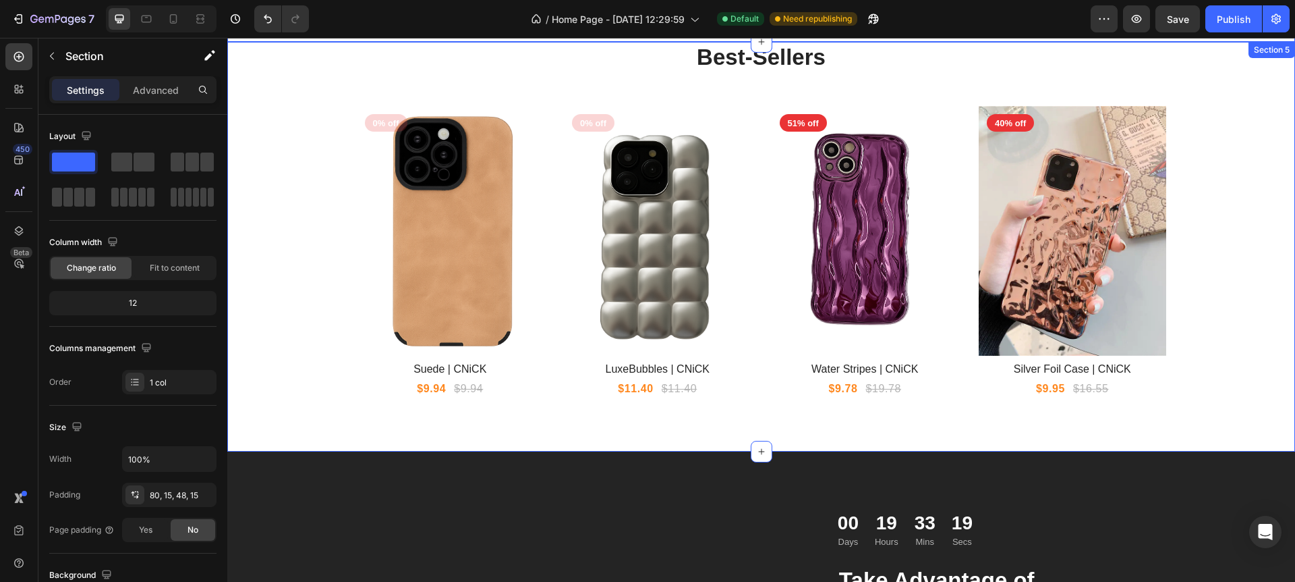
scroll to position [1262, 0]
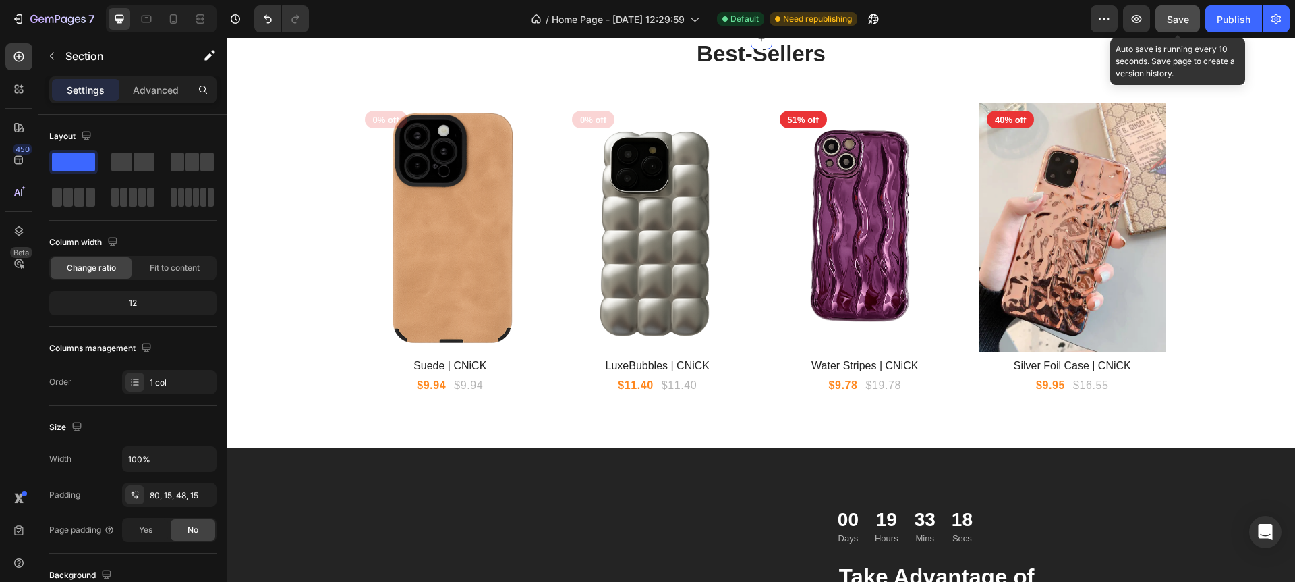
click at [1179, 24] on div "Save" at bounding box center [1178, 19] width 22 height 14
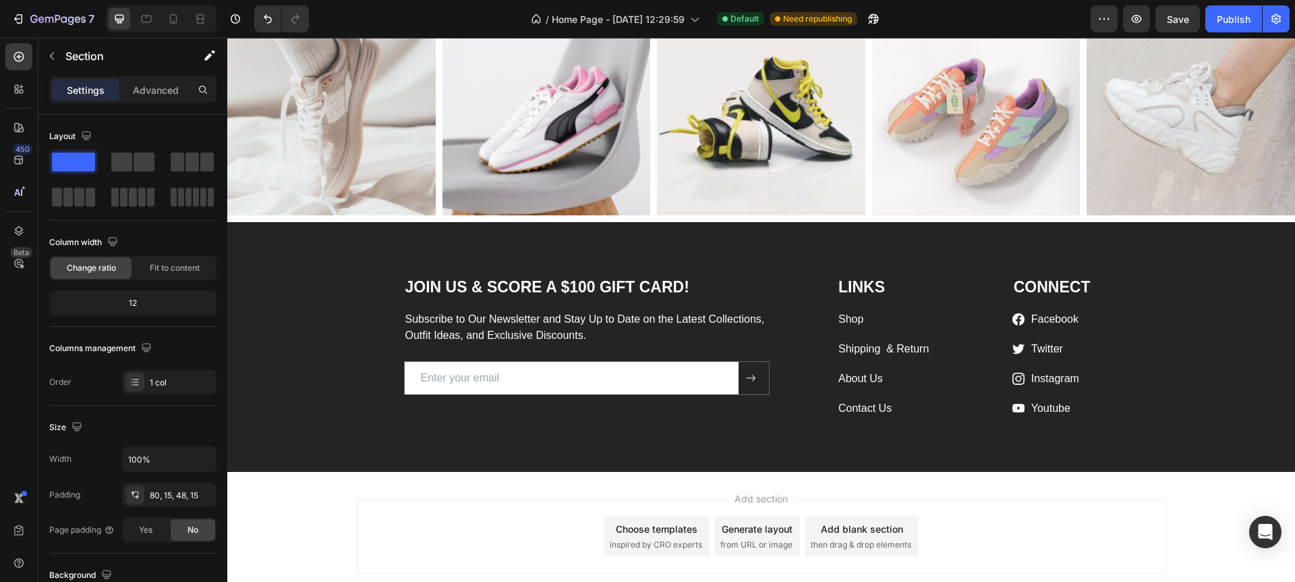
scroll to position [2536, 0]
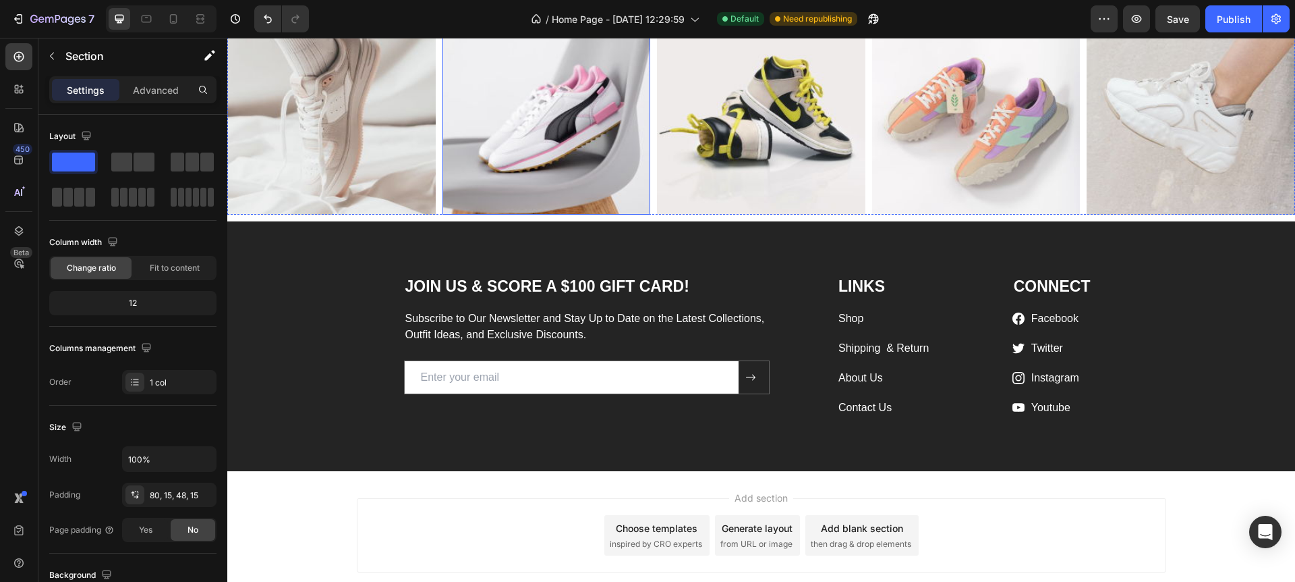
click at [548, 215] on img at bounding box center [547, 111] width 208 height 208
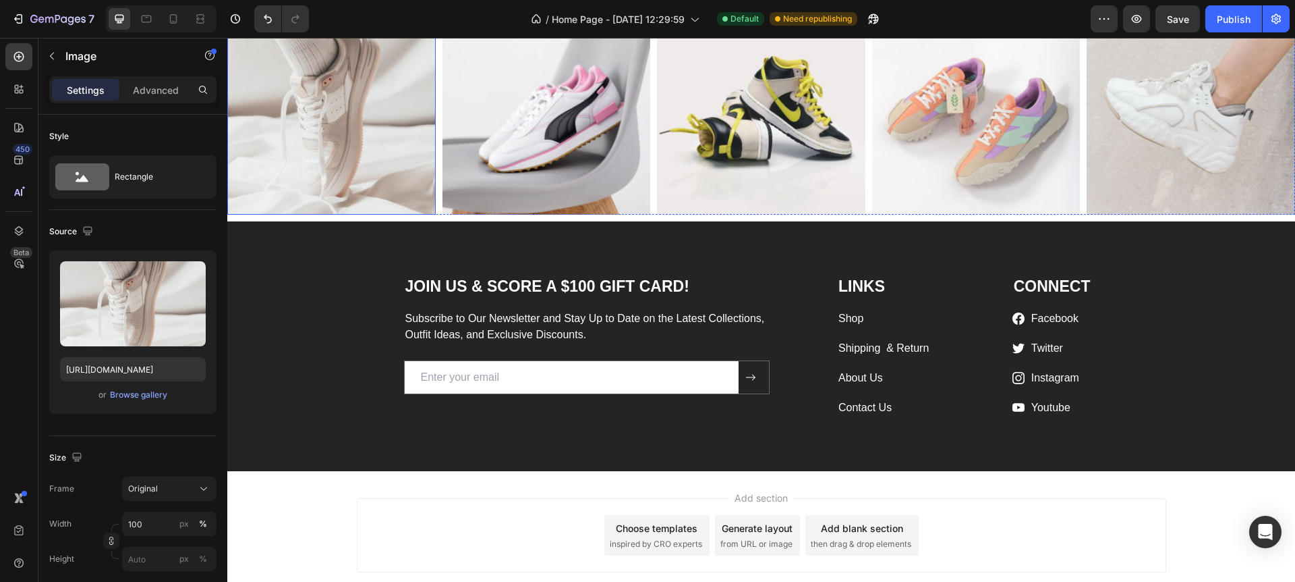
click at [318, 178] on div "Image" at bounding box center [331, 111] width 208 height 208
click at [314, 25] on icon at bounding box center [317, 20] width 9 height 9
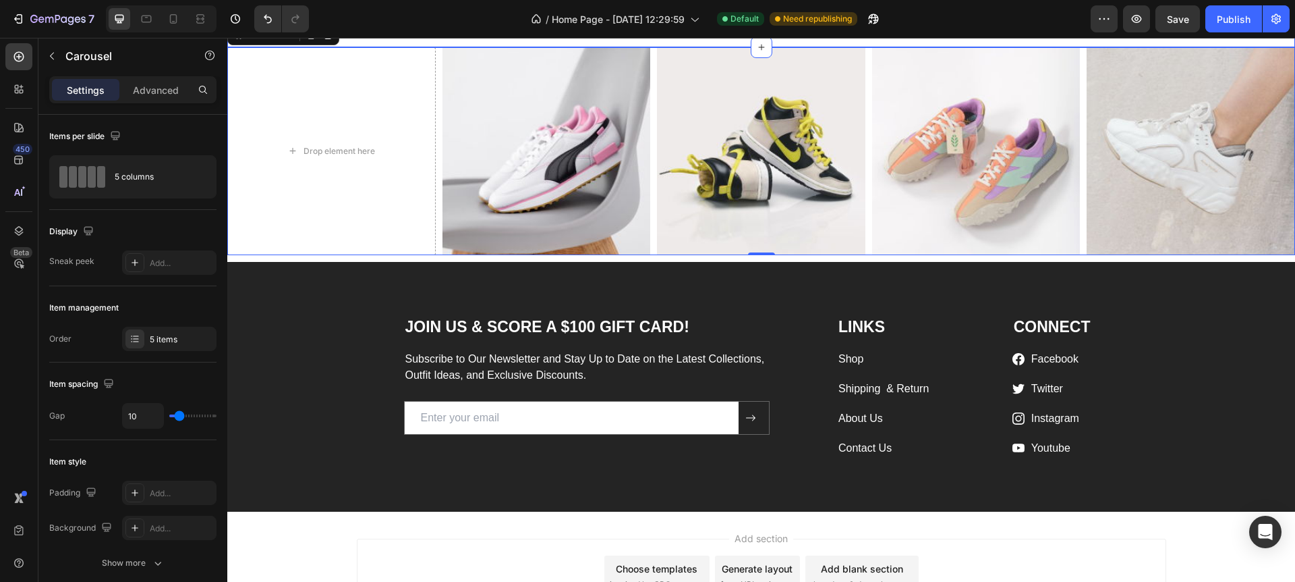
scroll to position [2492, 0]
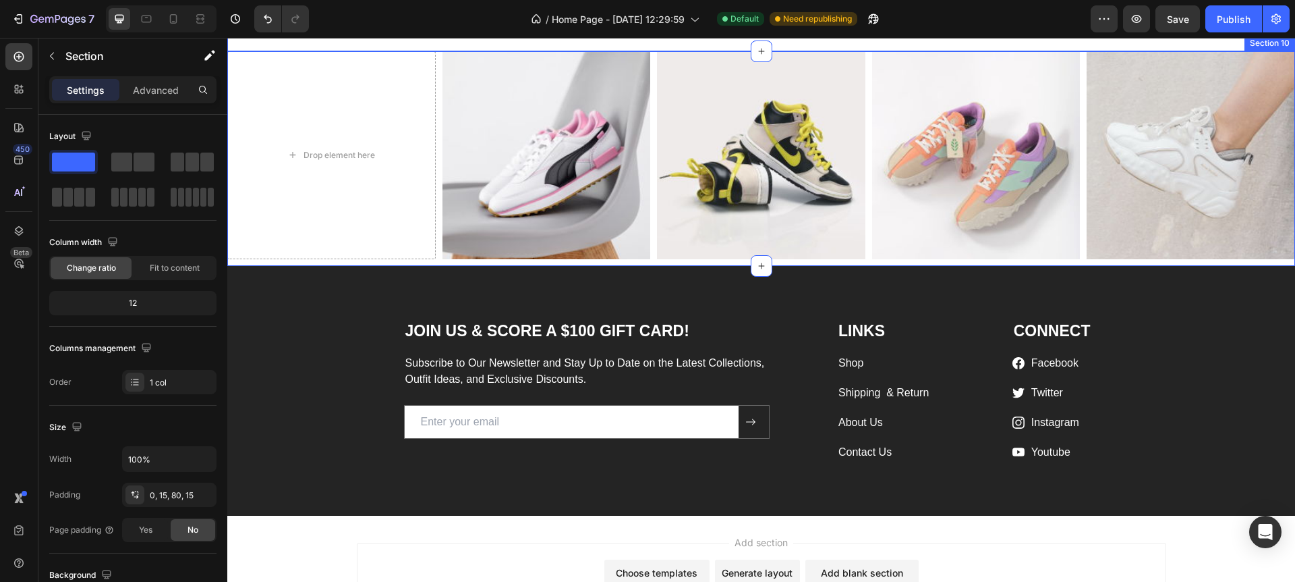
scroll to position [1, 0]
click at [451, 267] on div "Drop element here Image Image Image Image Carousel Section 10" at bounding box center [761, 158] width 1068 height 215
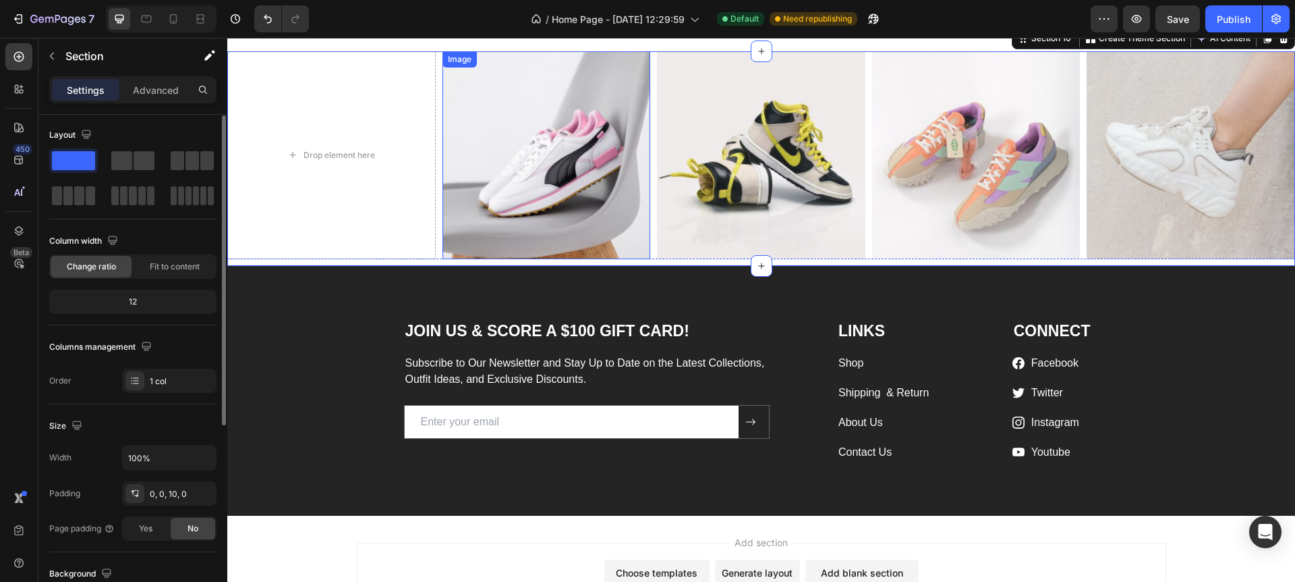
click at [454, 260] on img at bounding box center [547, 155] width 208 height 208
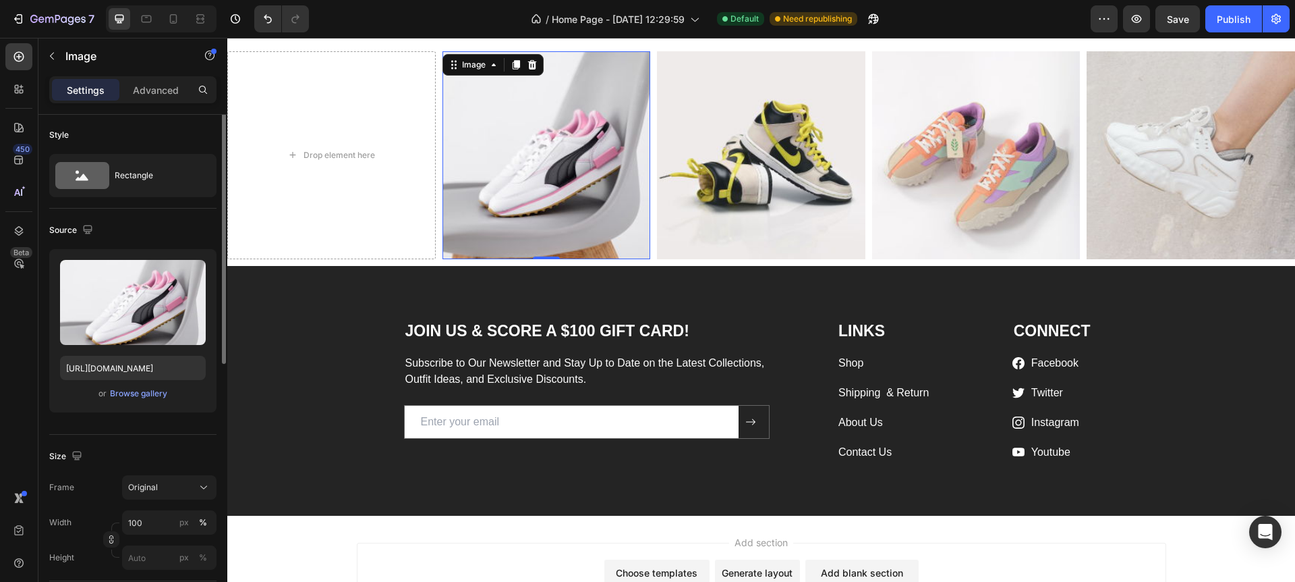
scroll to position [0, 0]
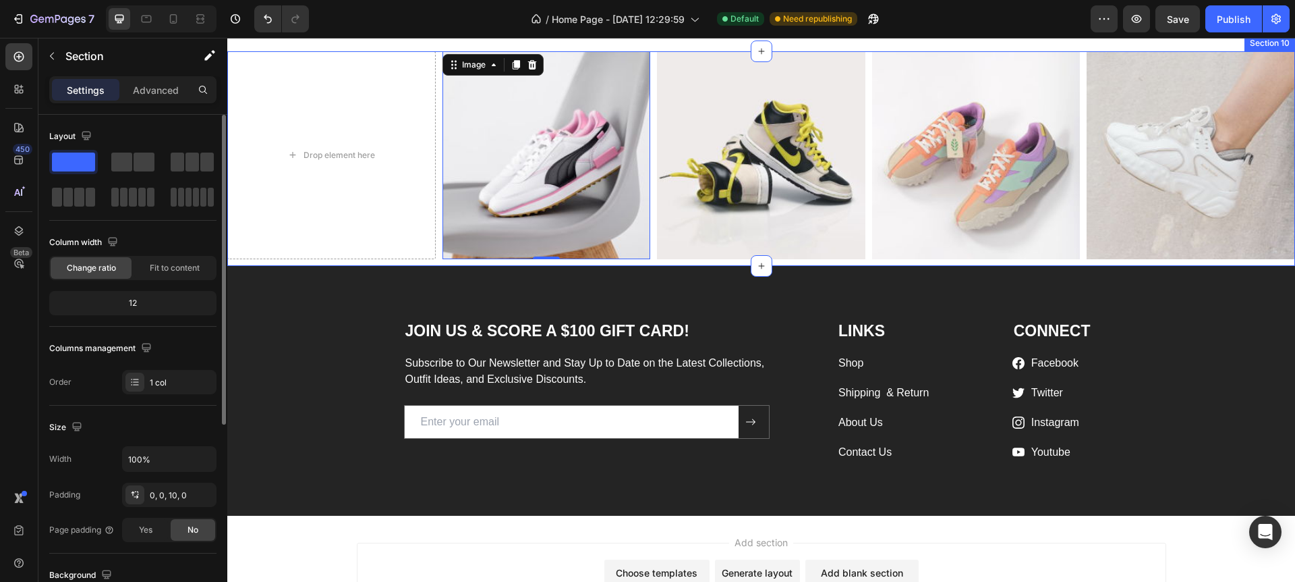
click at [430, 267] on div "Drop element here Image 0 Image Image Image Carousel Section 10" at bounding box center [761, 158] width 1068 height 215
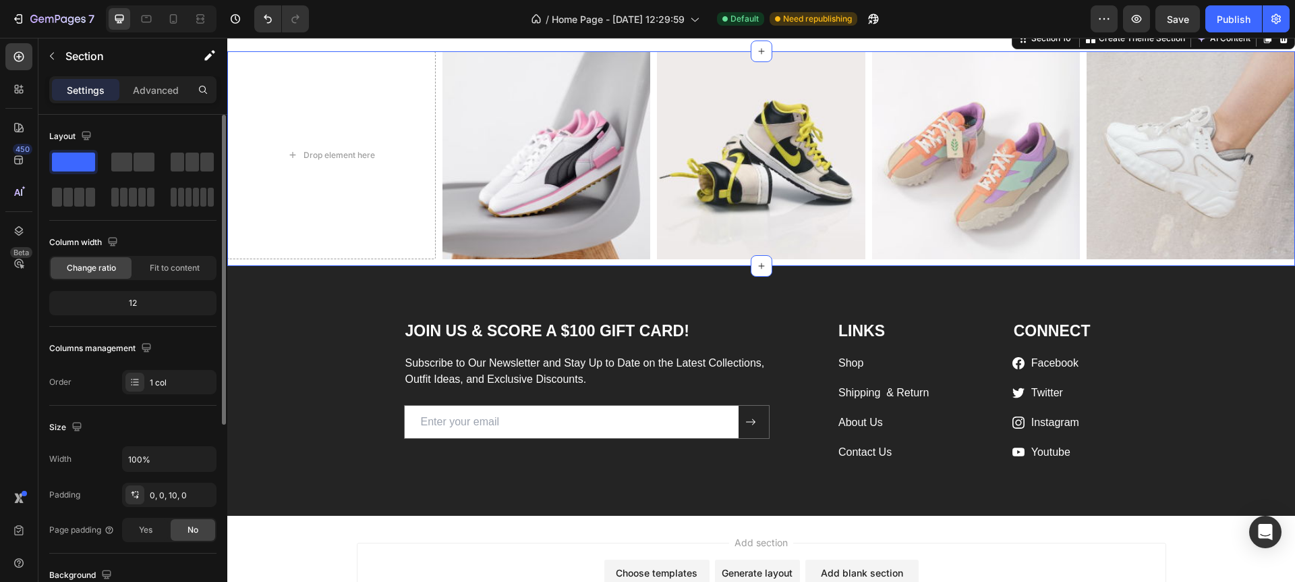
scroll to position [2490, 0]
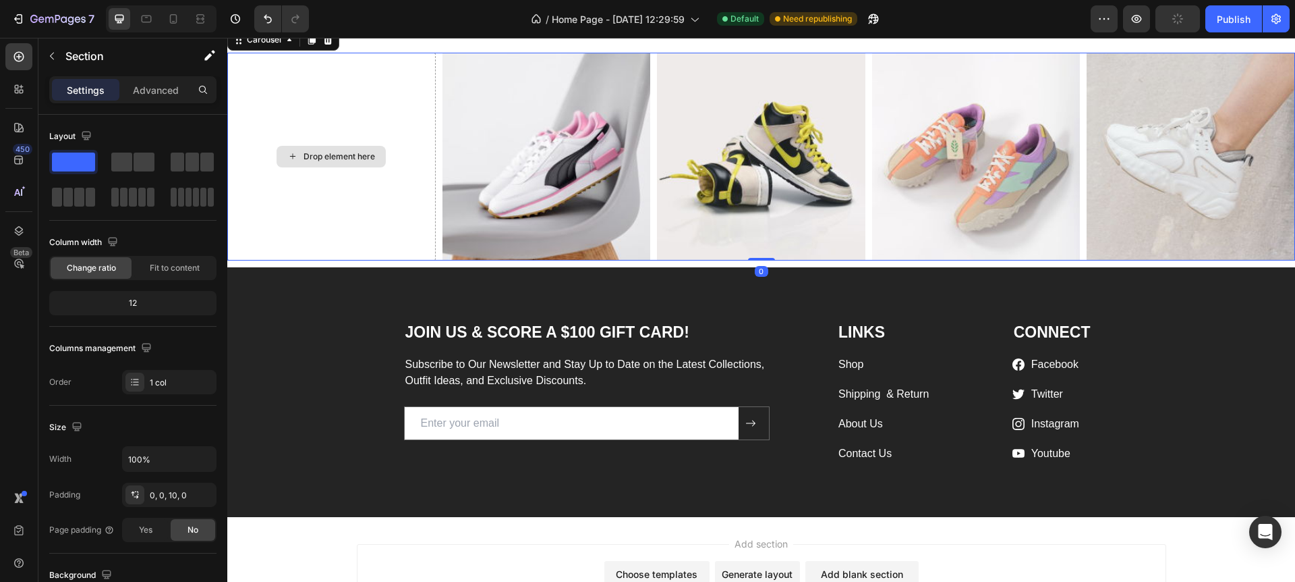
click at [354, 261] on div "Drop element here" at bounding box center [331, 157] width 208 height 208
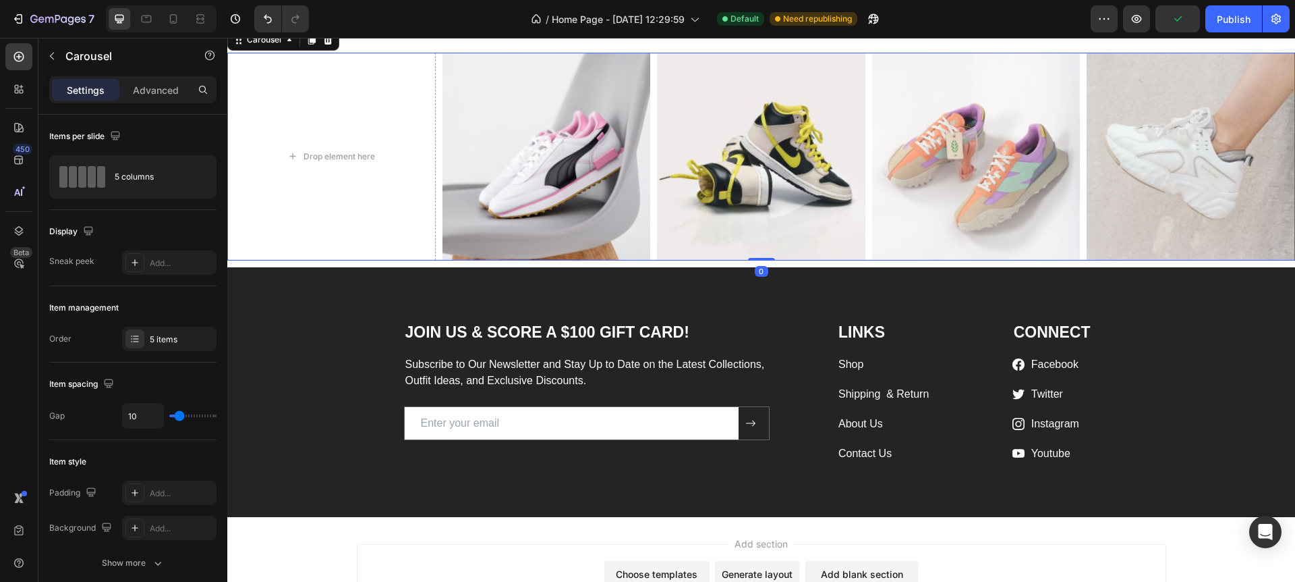
click at [327, 45] on icon at bounding box center [328, 39] width 9 height 9
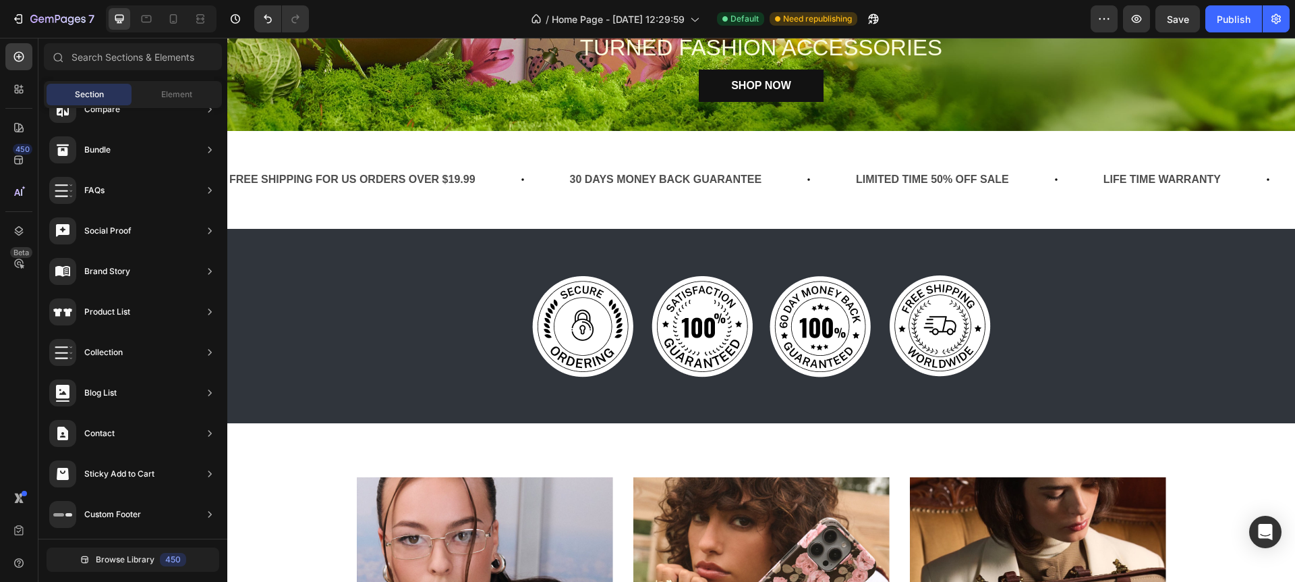
scroll to position [462, 0]
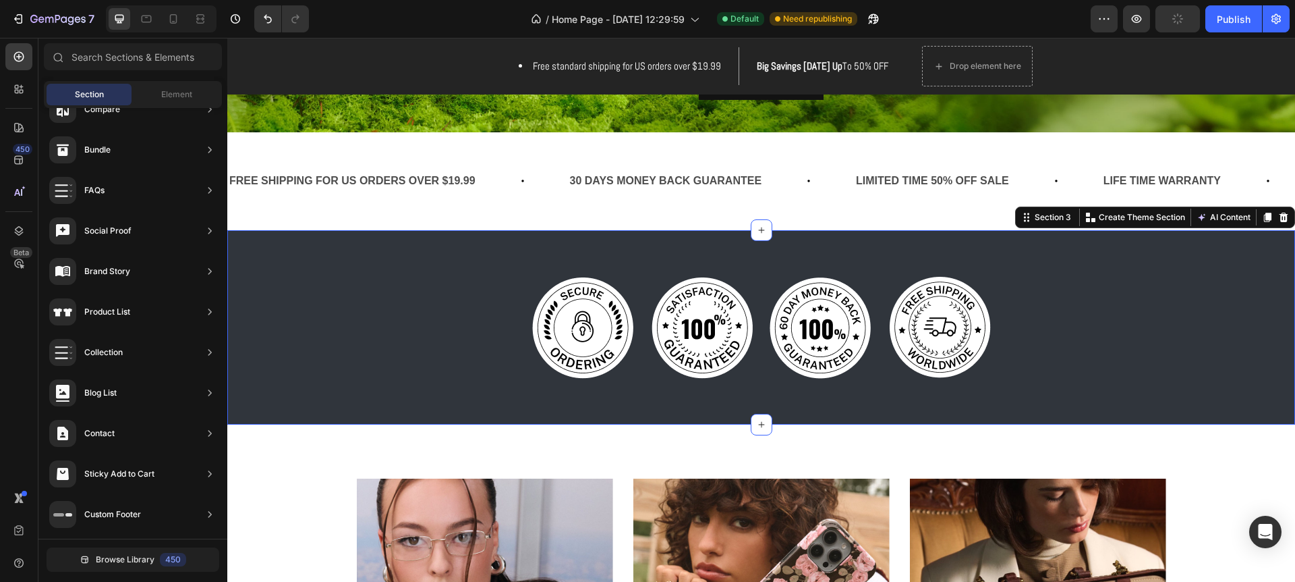
click at [323, 260] on div "Image Image Image Image Row Section 3 You can create reusable sections Create T…" at bounding box center [761, 327] width 1068 height 194
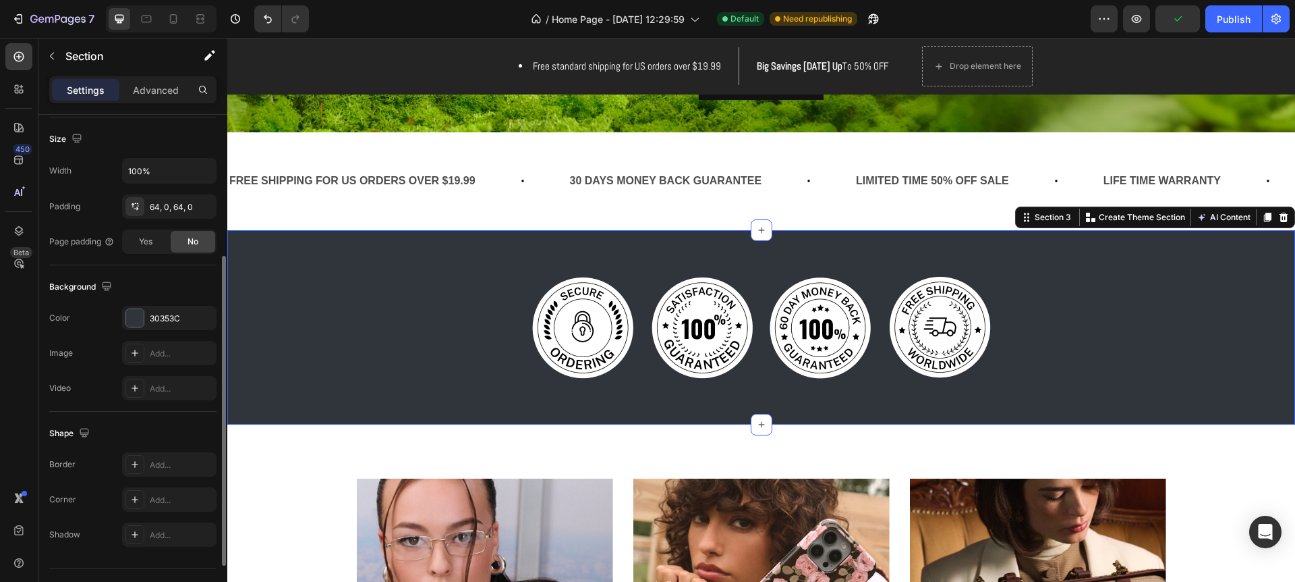
scroll to position [318, 0]
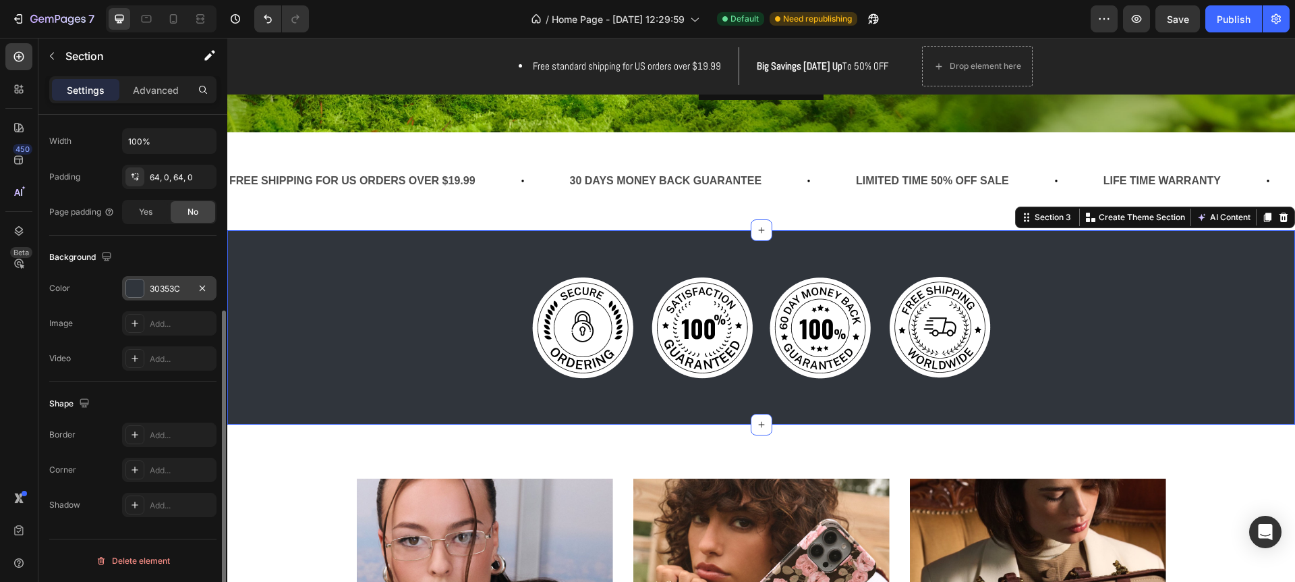
click at [140, 287] on div at bounding box center [135, 288] width 18 height 18
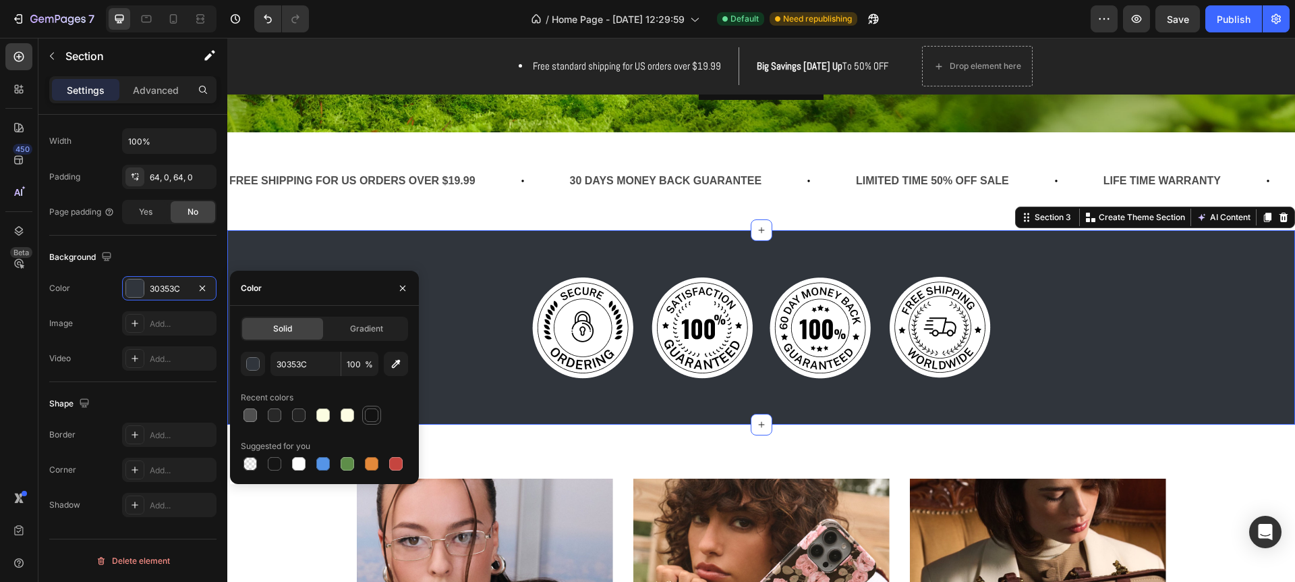
click at [368, 416] on div at bounding box center [371, 414] width 13 height 13
type input "121212"
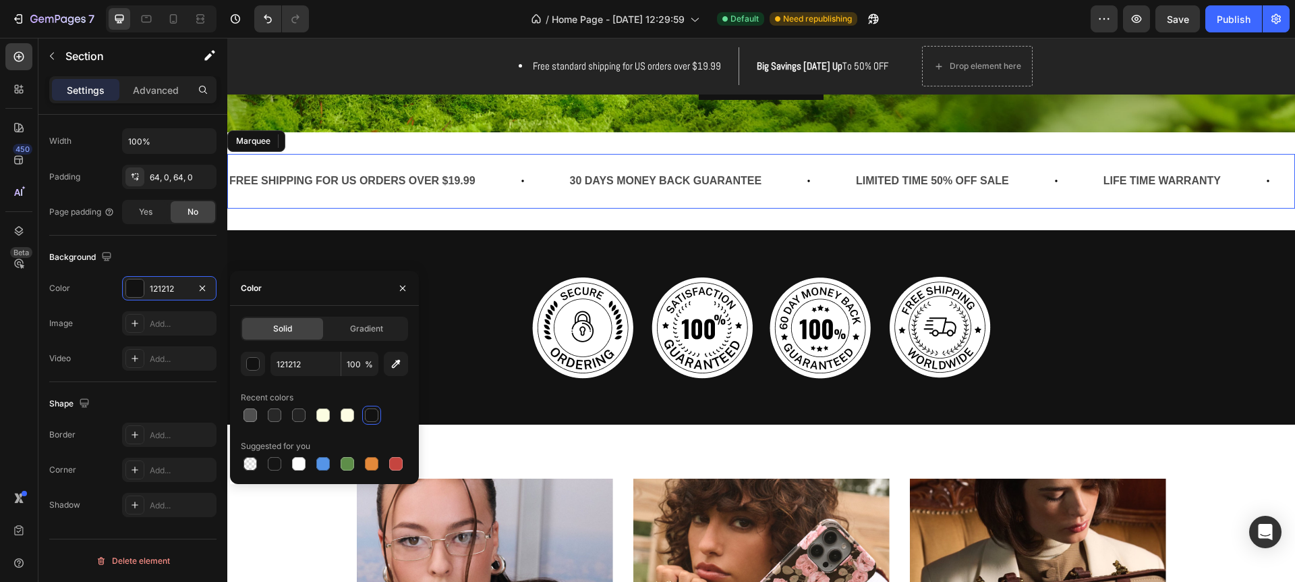
click at [488, 201] on div "FREE SHIPPING FOR US ORDERS OVER $19.99 Text Block 30 DAYS MONEY BACK GUARANTEE…" at bounding box center [761, 181] width 1068 height 55
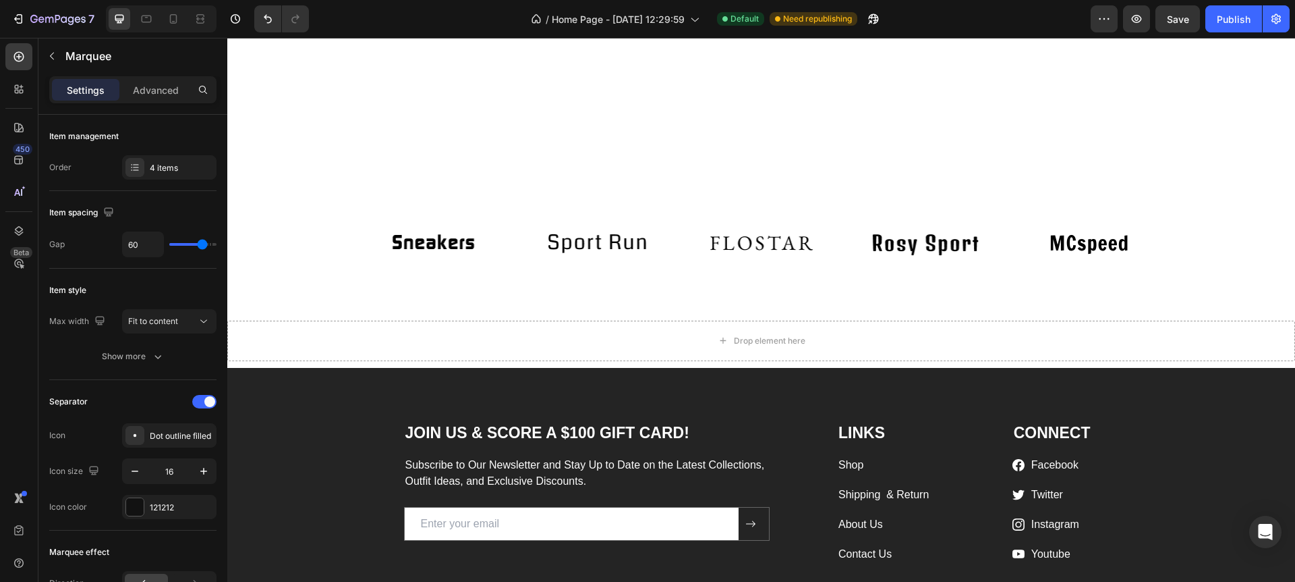
scroll to position [2388, 0]
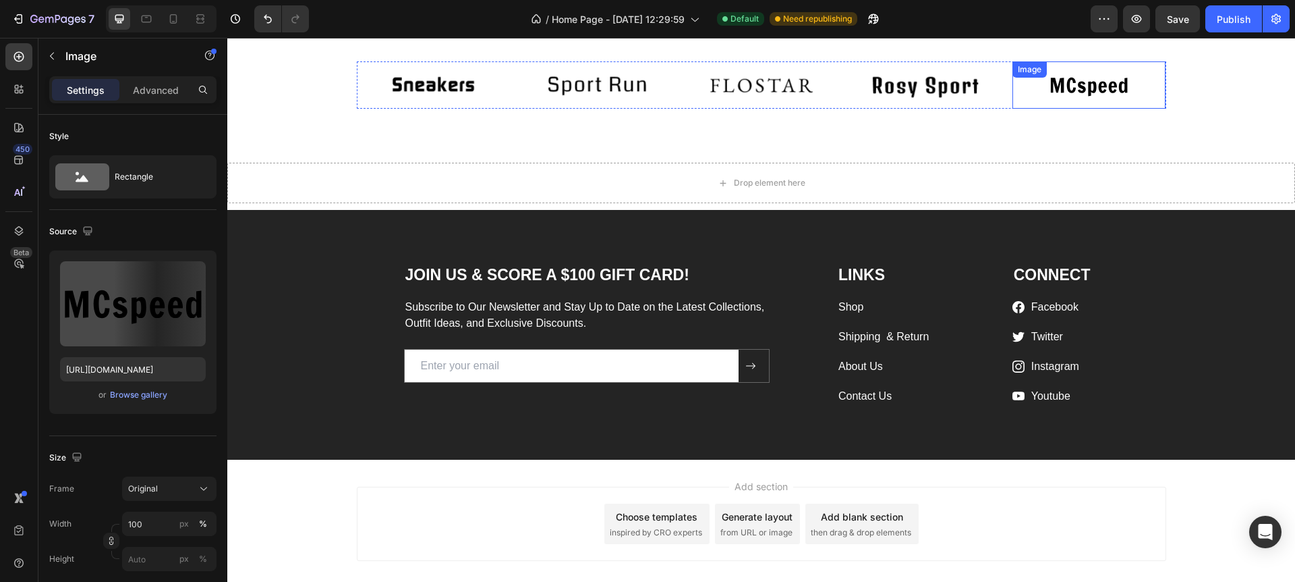
click at [1059, 109] on img at bounding box center [1089, 85] width 153 height 48
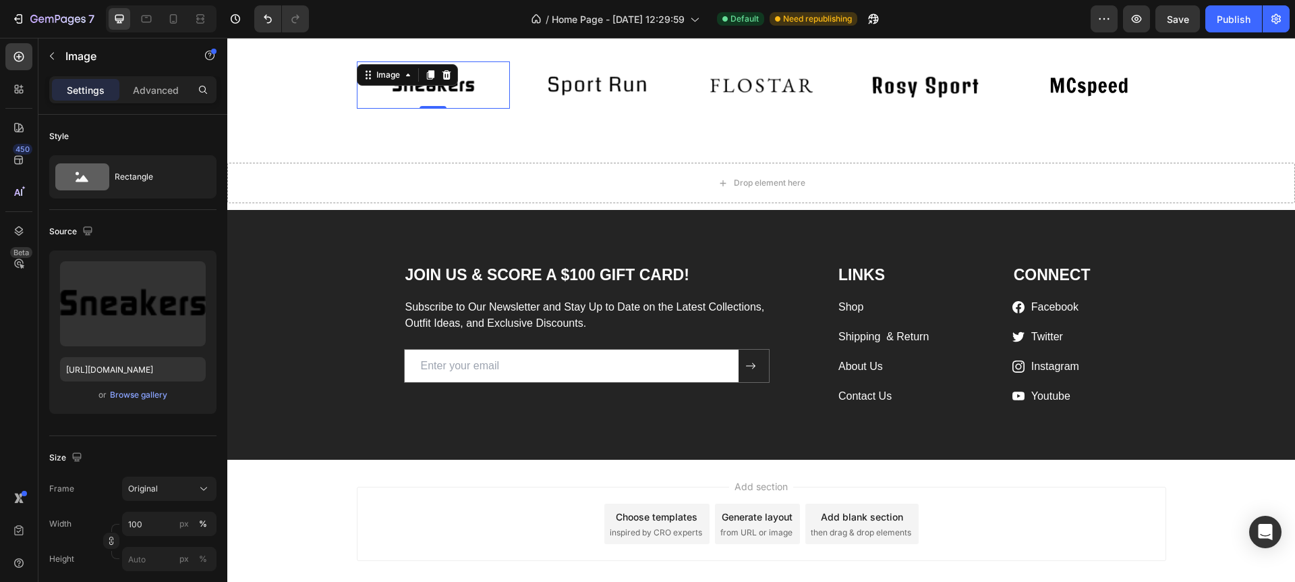
click at [380, 109] on div "Image 0" at bounding box center [433, 85] width 153 height 48
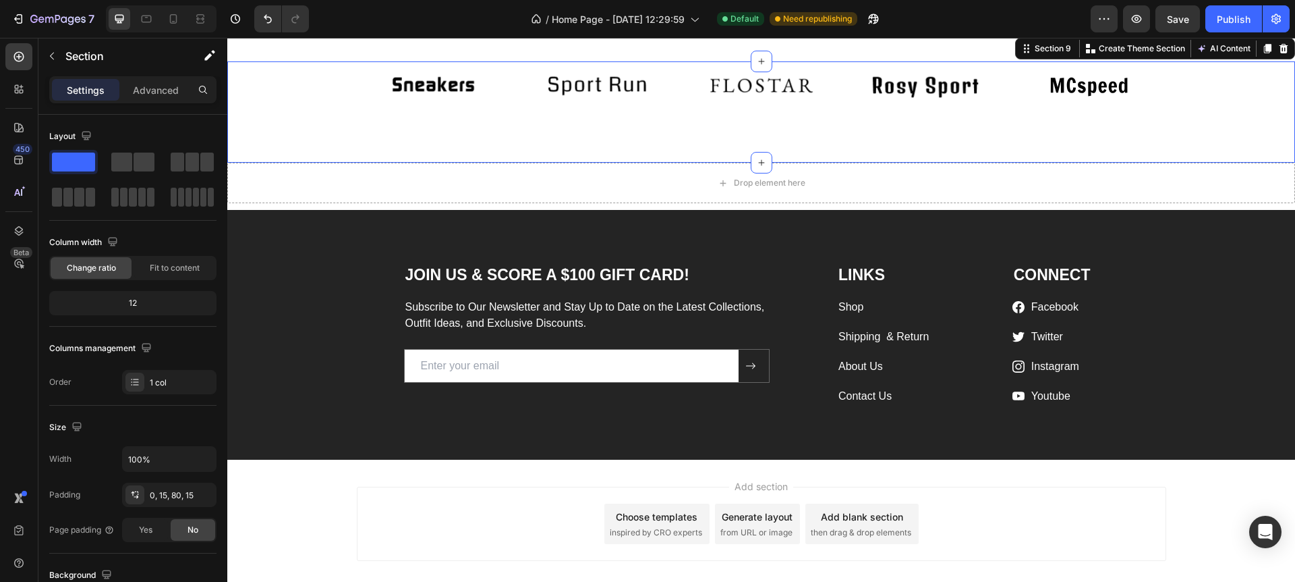
click at [345, 109] on div "Image Image Image Image Image Carousel Row" at bounding box center [761, 85] width 1048 height 48
click at [410, 163] on div "Image Image Image Image Image Carousel Row Section 9 You can create reusable se…" at bounding box center [761, 112] width 1068 height 102
click at [478, 109] on img at bounding box center [433, 85] width 153 height 48
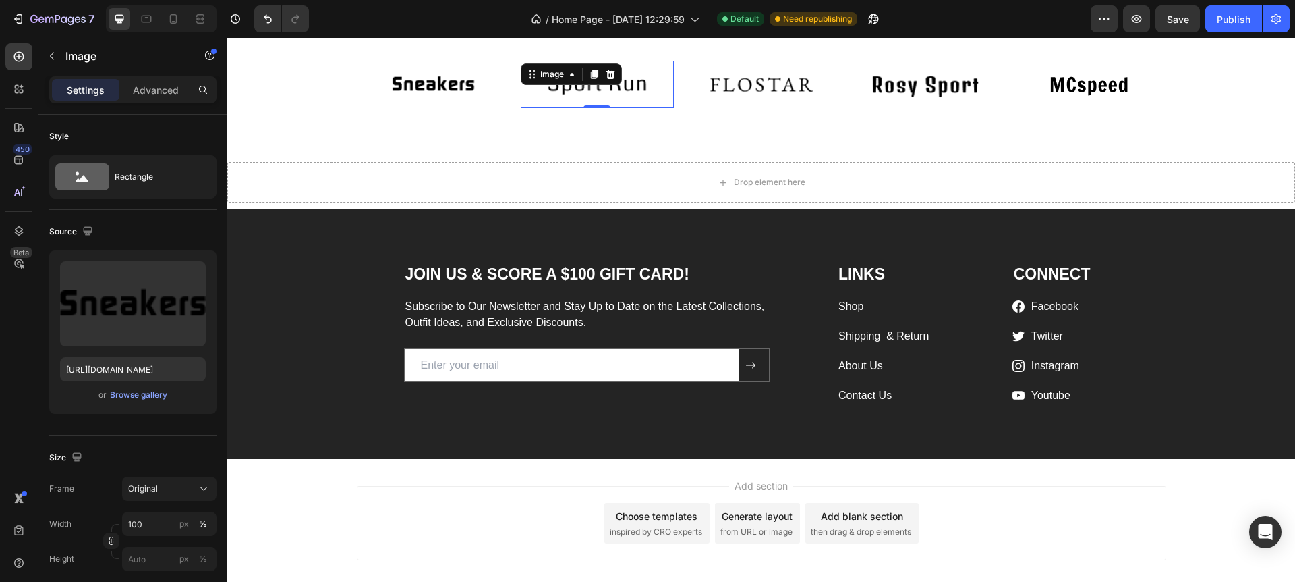
click at [533, 109] on img at bounding box center [597, 85] width 153 height 48
click at [397, 109] on img at bounding box center [433, 85] width 153 height 48
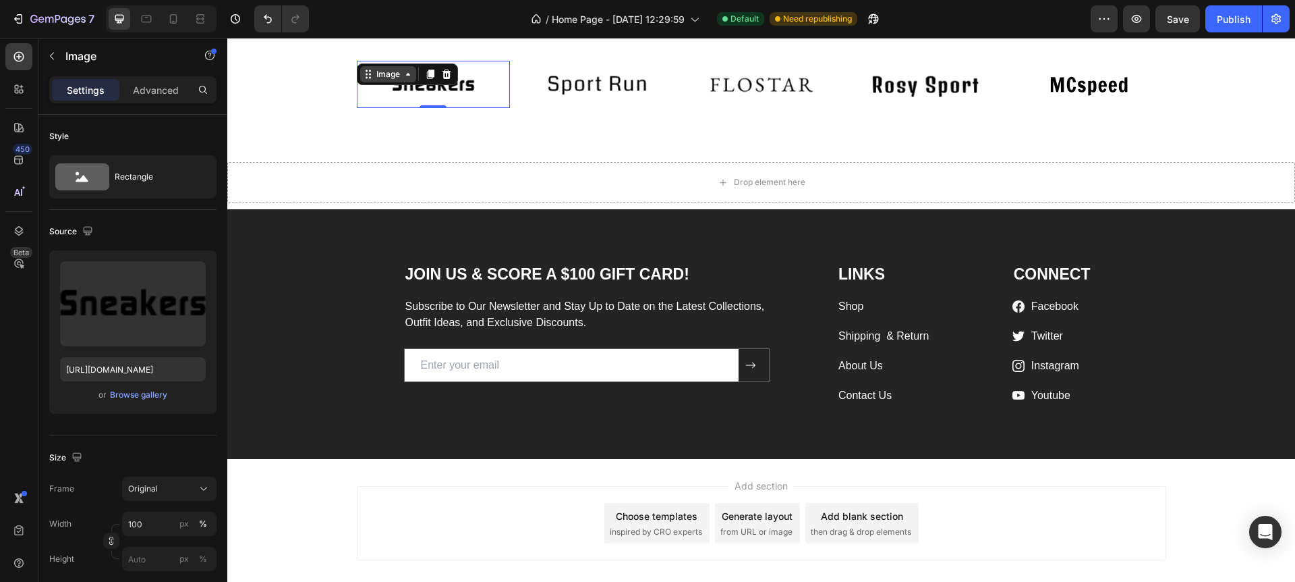
click at [361, 82] on div "Image" at bounding box center [388, 74] width 56 height 16
click at [342, 109] on div "Image Carousel Row 1 col Section 0 Image Image Image Image Carousel Row" at bounding box center [761, 85] width 1048 height 48
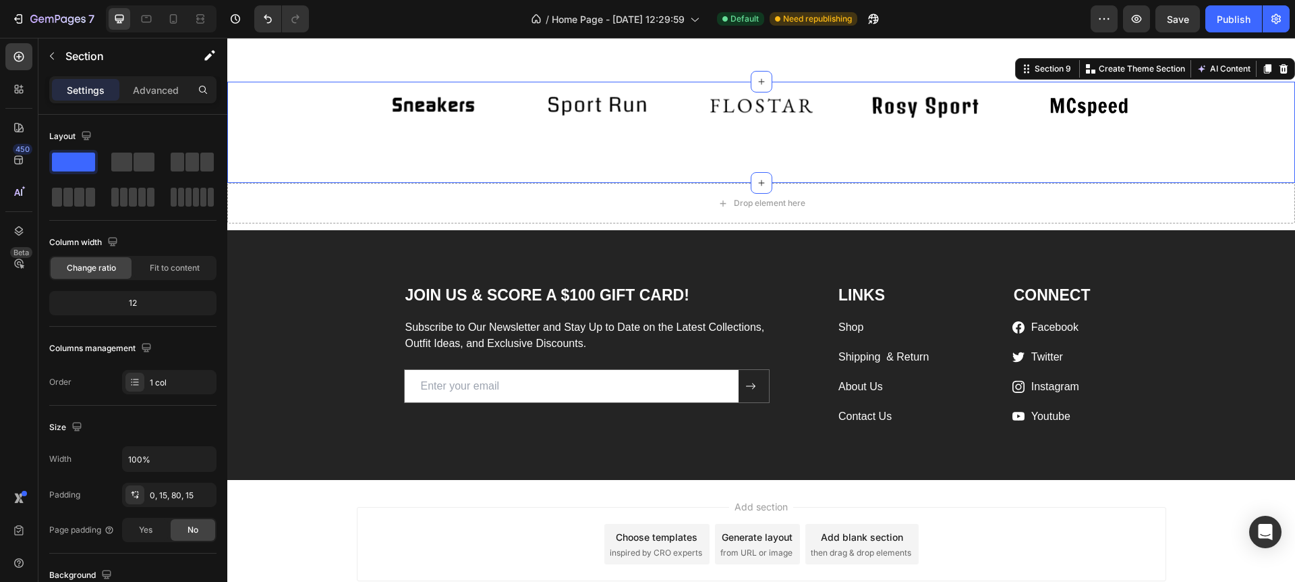
scroll to position [2372, 0]
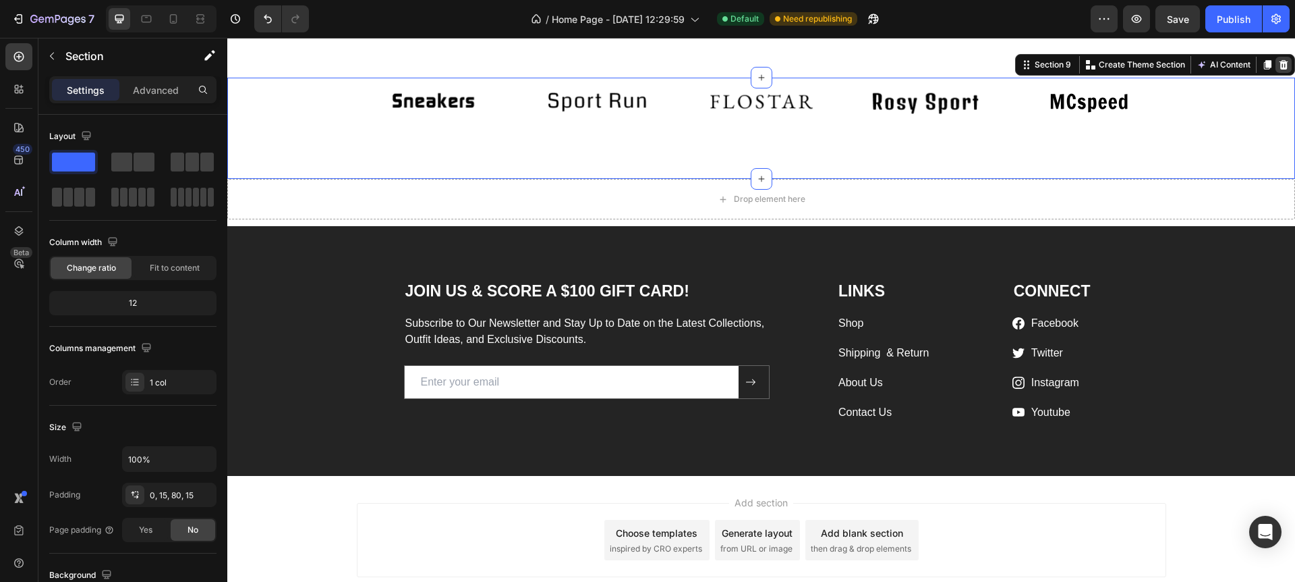
click at [1287, 70] on icon at bounding box center [1284, 64] width 11 height 11
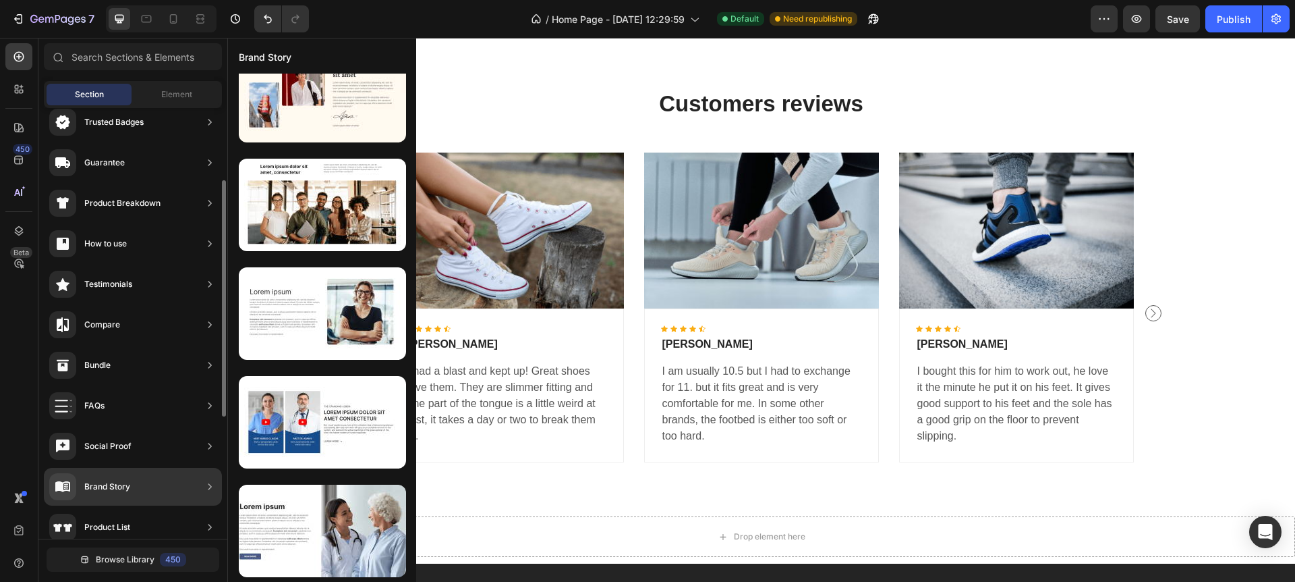
scroll to position [132, 0]
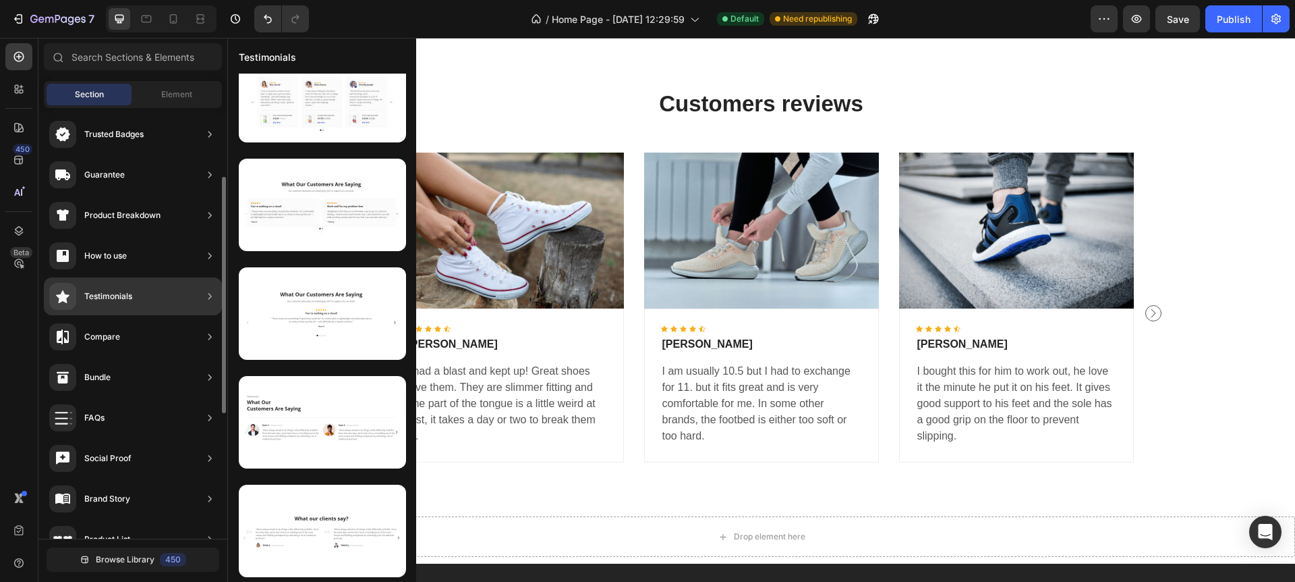
click at [114, 299] on div "Testimonials" at bounding box center [108, 295] width 48 height 13
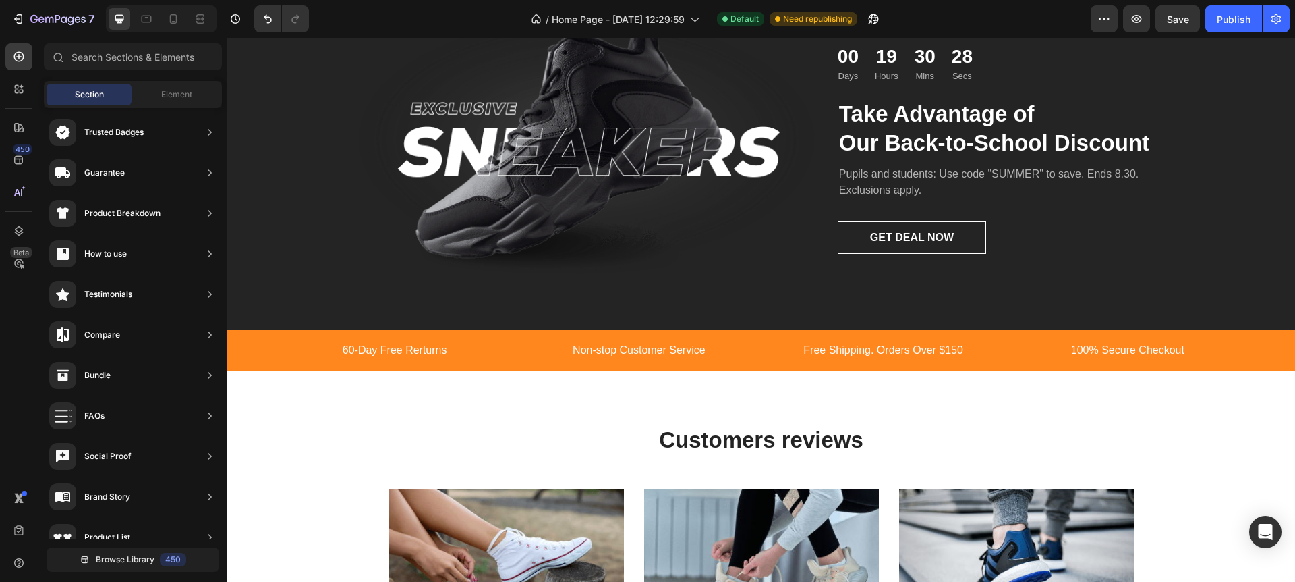
scroll to position [1747, 0]
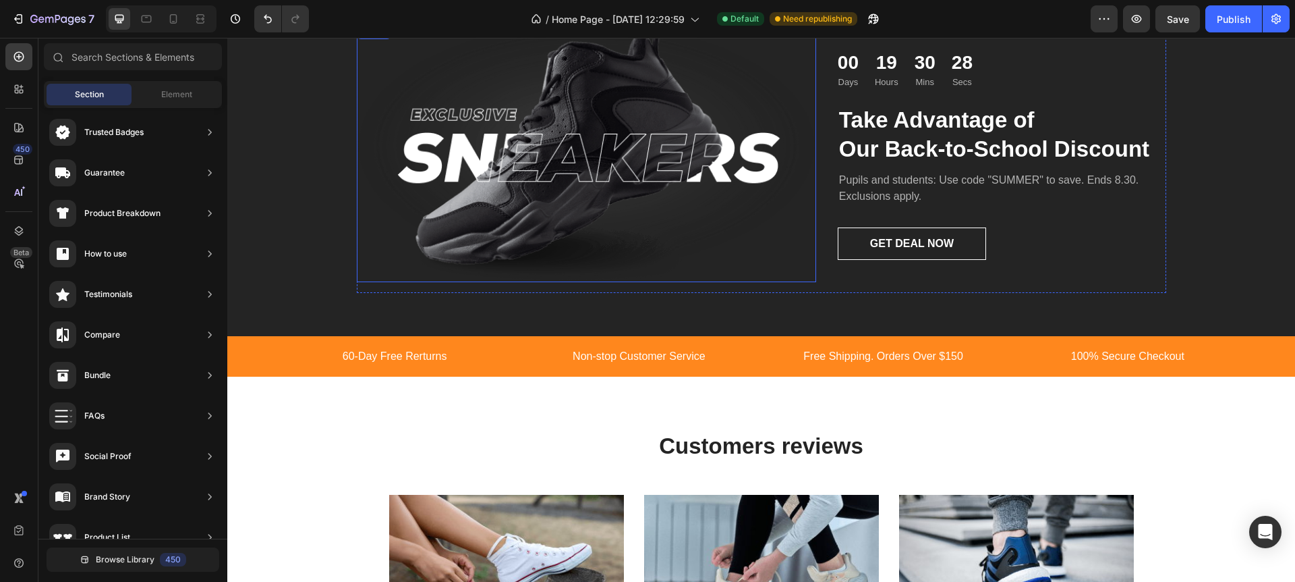
click at [749, 260] on img at bounding box center [586, 152] width 459 height 258
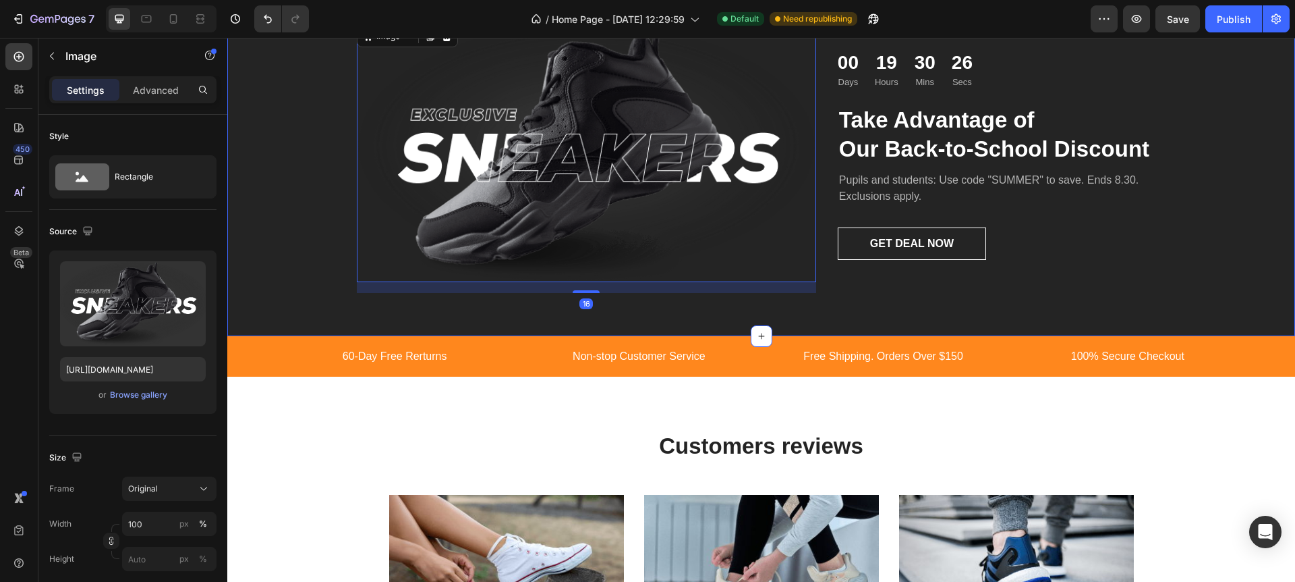
click at [287, 246] on div "Image 16 00 Days 19 Hours 30 Mins 26 Secs Countdown Timer Take Advantage of Our…" at bounding box center [761, 163] width 1048 height 280
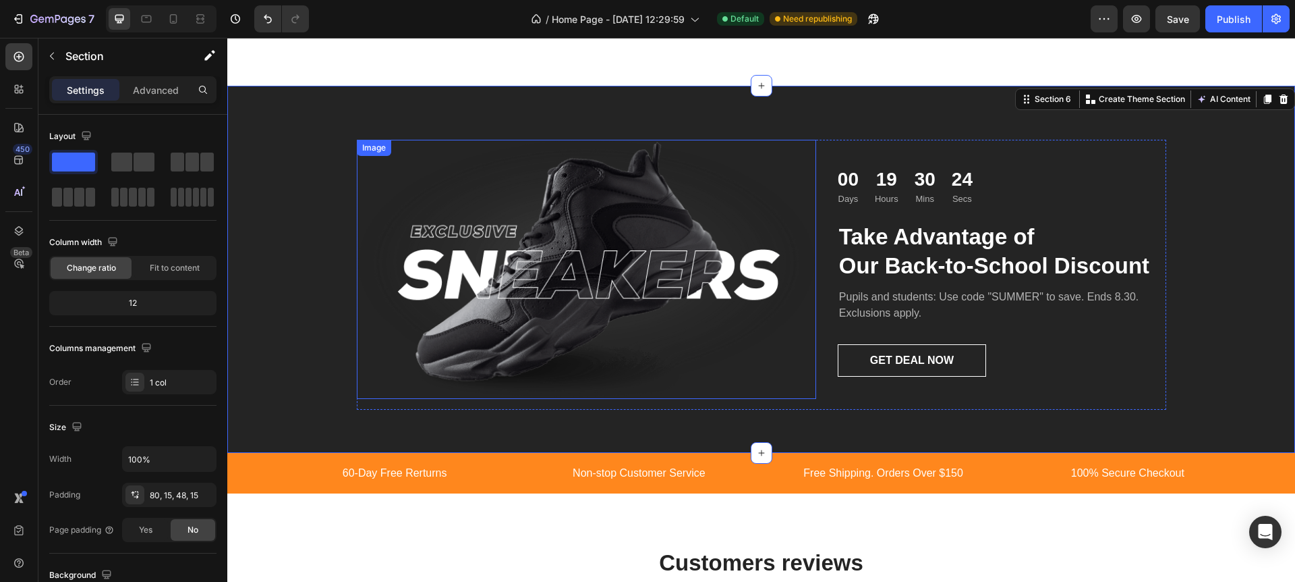
scroll to position [1631, 0]
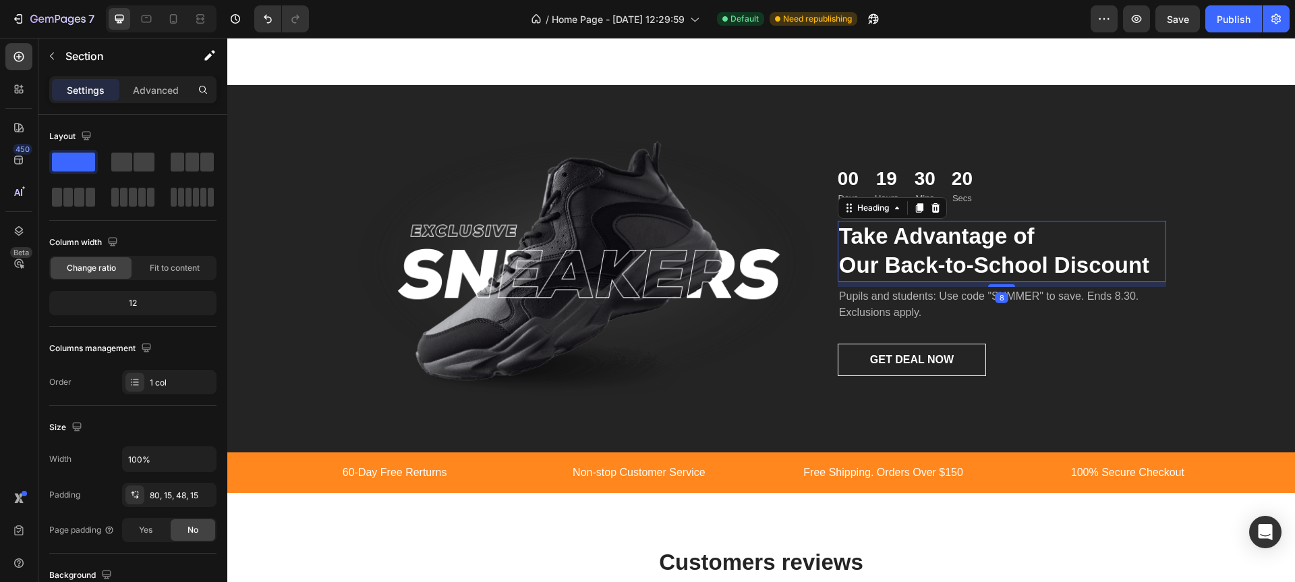
click at [929, 265] on p "Take Advantage of Our Back-to-School Discount" at bounding box center [1002, 251] width 326 height 58
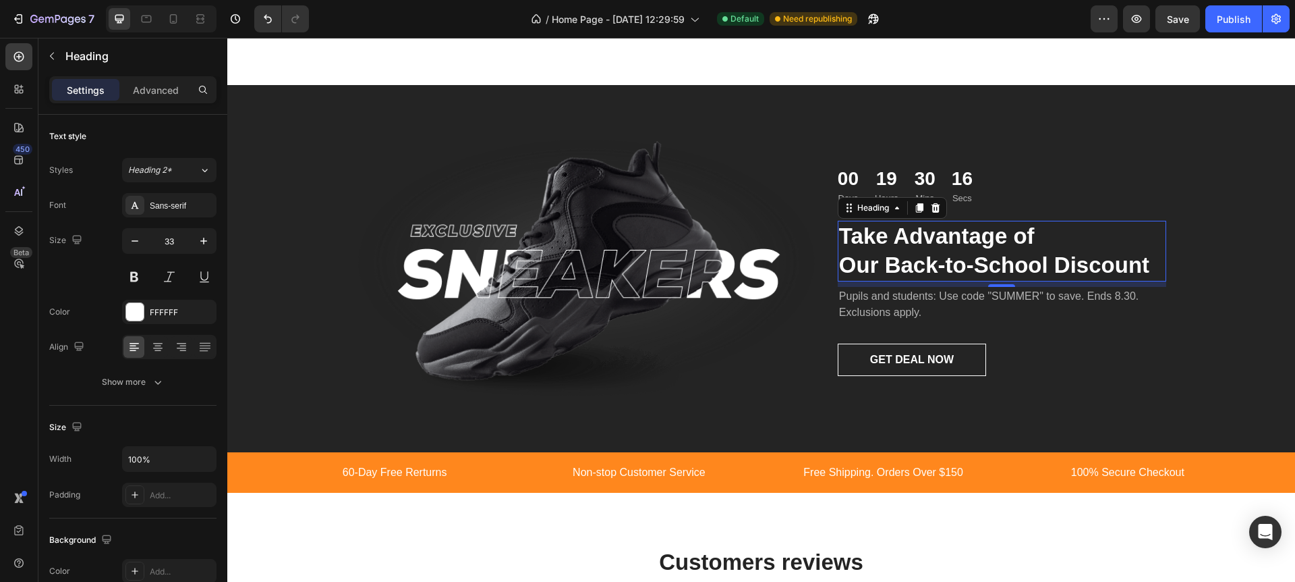
click at [847, 264] on p "Take Advantage of Our Back-to-School Discount" at bounding box center [1002, 251] width 326 height 58
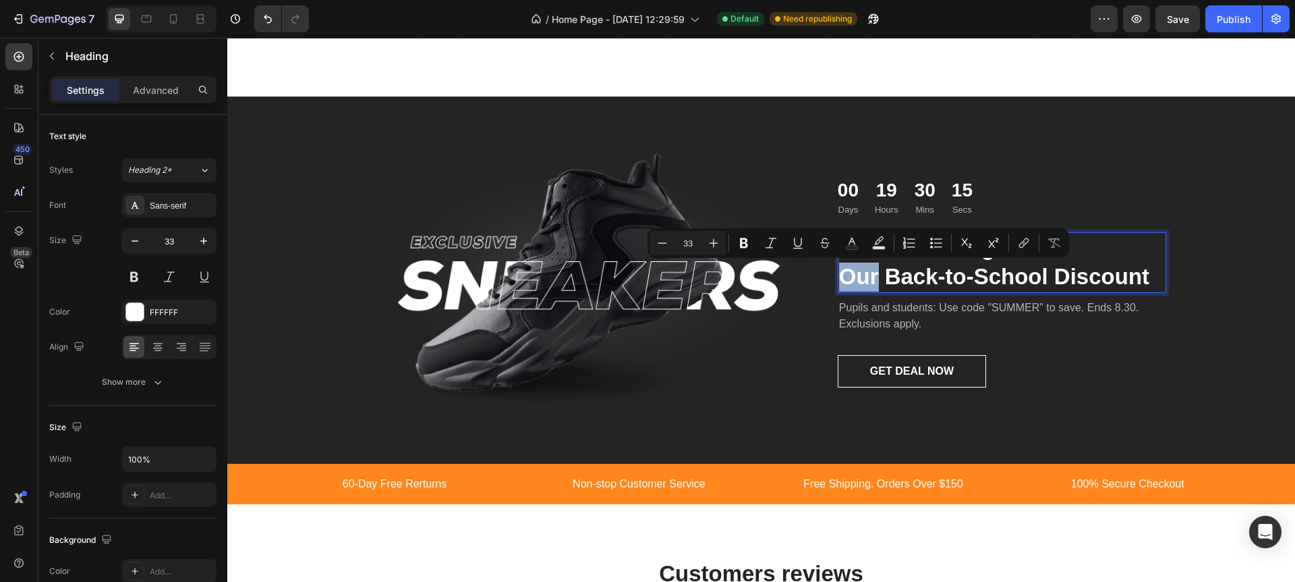
click at [891, 270] on p "Take Advantage of Our Back-to-School Discount" at bounding box center [1002, 262] width 326 height 58
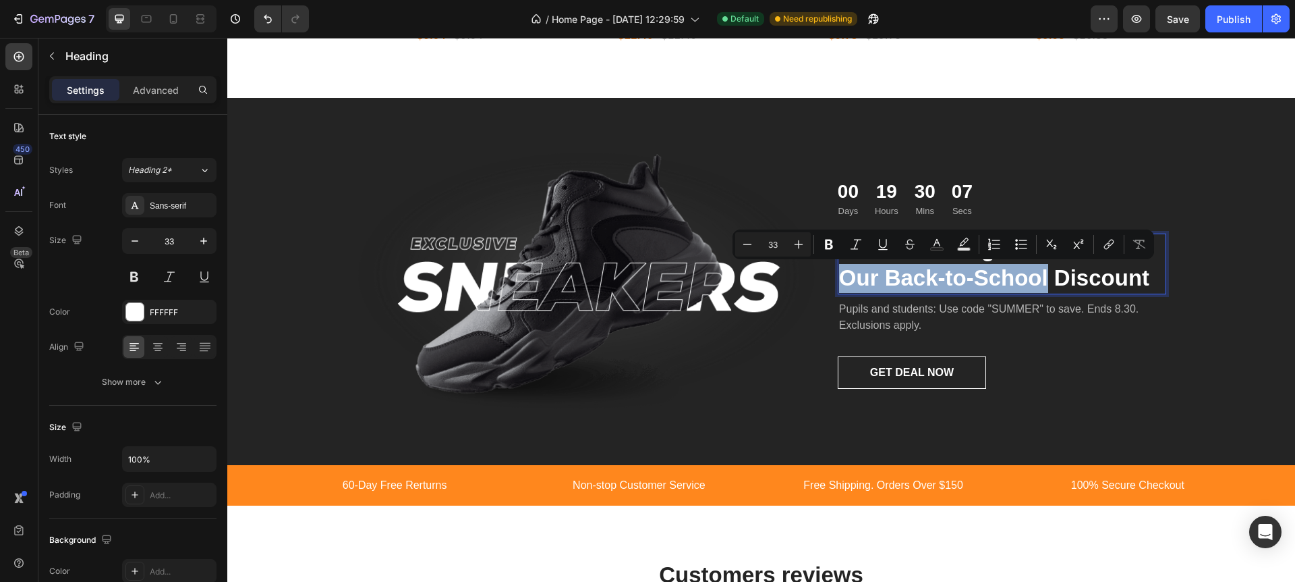
drag, startPoint x: 843, startPoint y: 276, endPoint x: 1050, endPoint y: 283, distance: 206.6
click at [1050, 283] on p "Take Advantage of Our Back-to-School Discount" at bounding box center [1002, 264] width 326 height 58
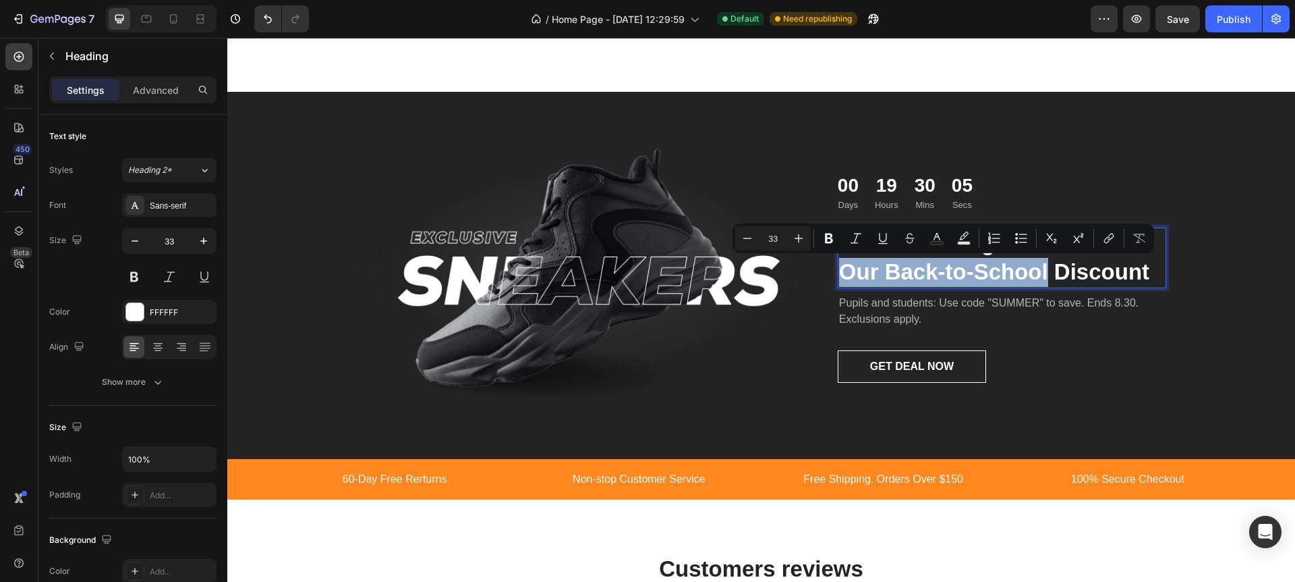
click at [880, 270] on p "Take Advantage of Our Back-to-School Discount" at bounding box center [1002, 258] width 326 height 58
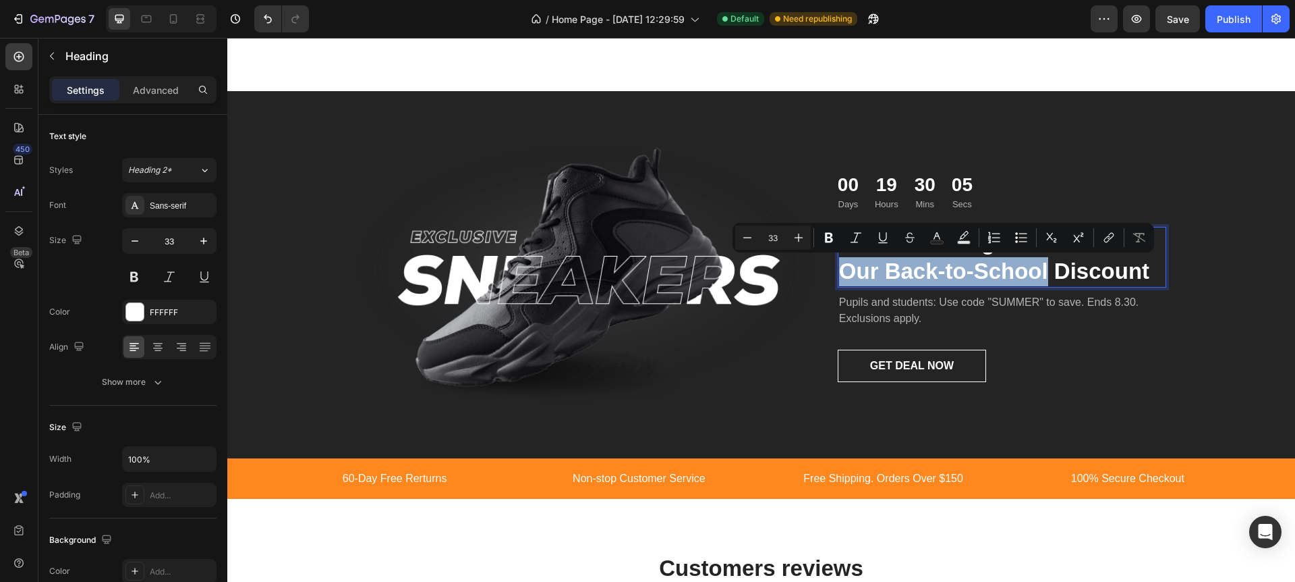
click at [887, 272] on p "Take Advantage of Our Back-to-School Discount" at bounding box center [1002, 257] width 326 height 58
click at [1021, 271] on p "Take Advantage of Our Back-to-School Discount" at bounding box center [1002, 257] width 326 height 58
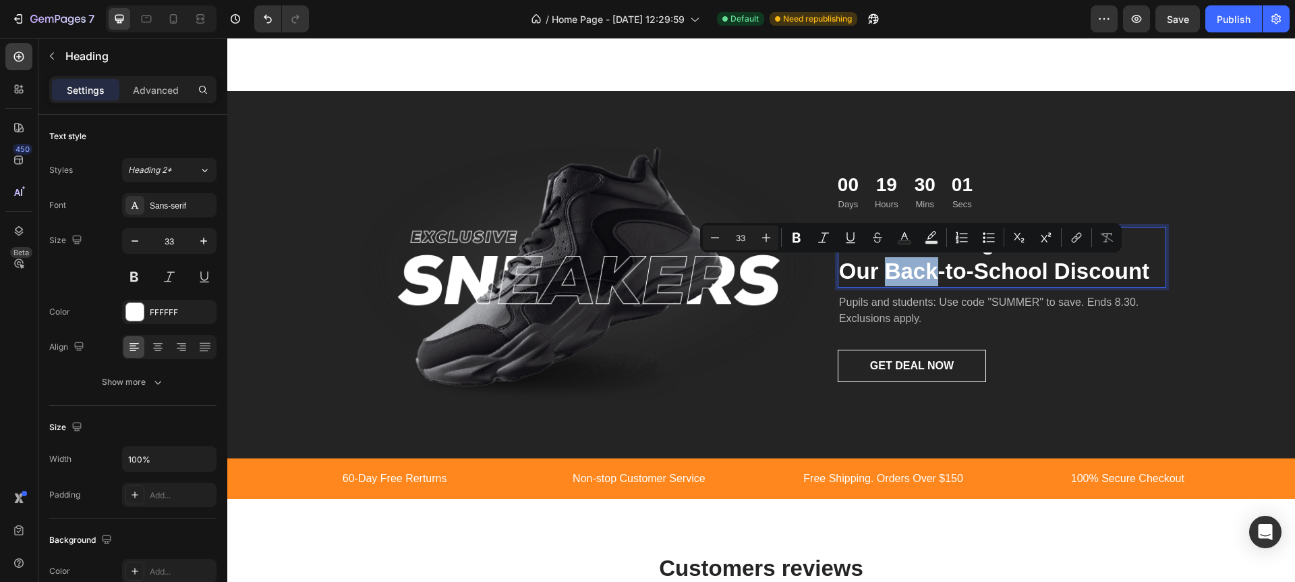
drag, startPoint x: 889, startPoint y: 270, endPoint x: 933, endPoint y: 280, distance: 45.0
click at [933, 280] on p "Take Advantage of Our Back-to-School Discount" at bounding box center [1002, 257] width 326 height 58
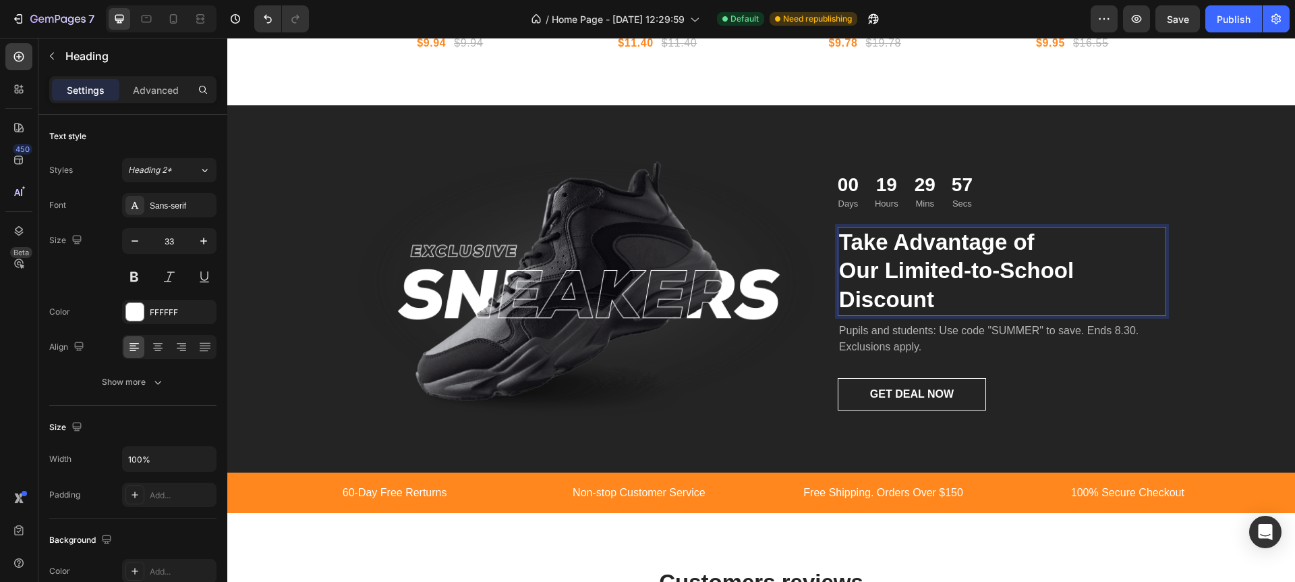
scroll to position [1614, 0]
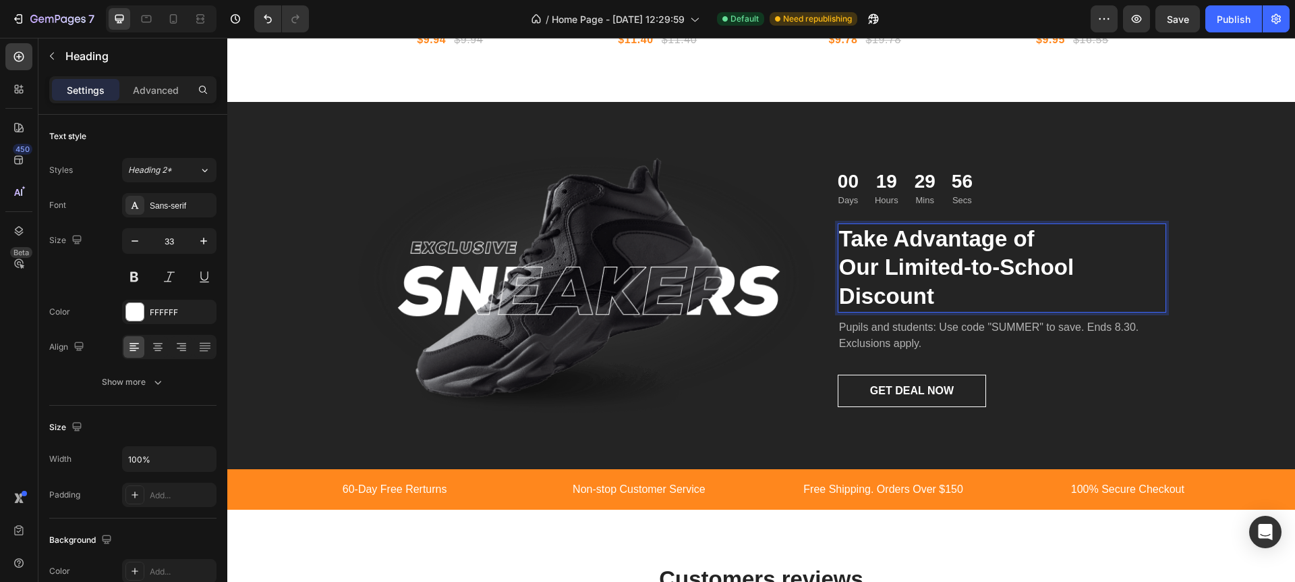
click at [989, 269] on p "Take Advantage of Our Limited-to-School Discount" at bounding box center [1002, 268] width 326 height 87
click at [1104, 265] on p "Take Advantage of Our Limited-time-School Discount" at bounding box center [1002, 268] width 326 height 87
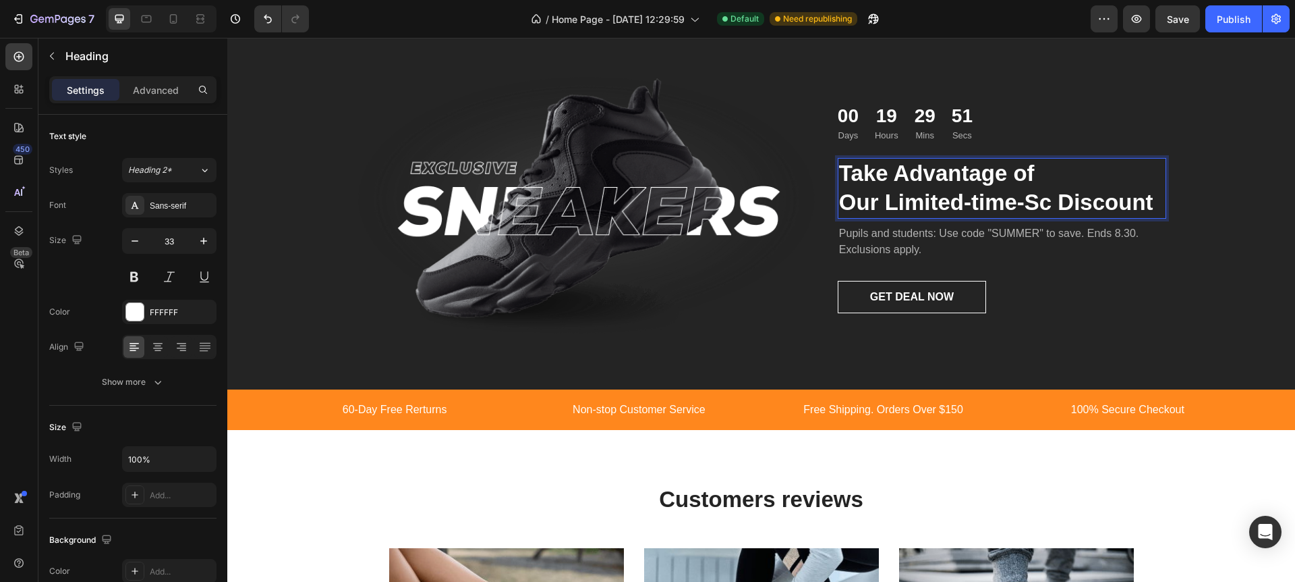
scroll to position [1708, 0]
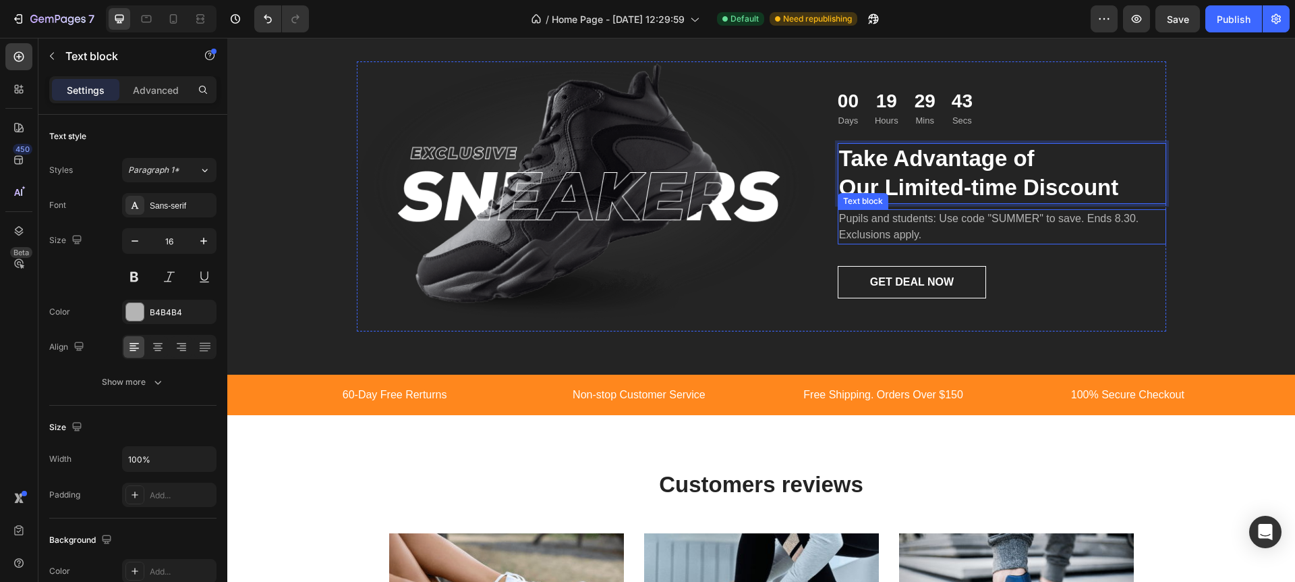
click at [868, 225] on p "Pupils and students: Use code "SUMMER" to save. Ends 8.30. Exclusions apply." at bounding box center [1002, 227] width 326 height 32
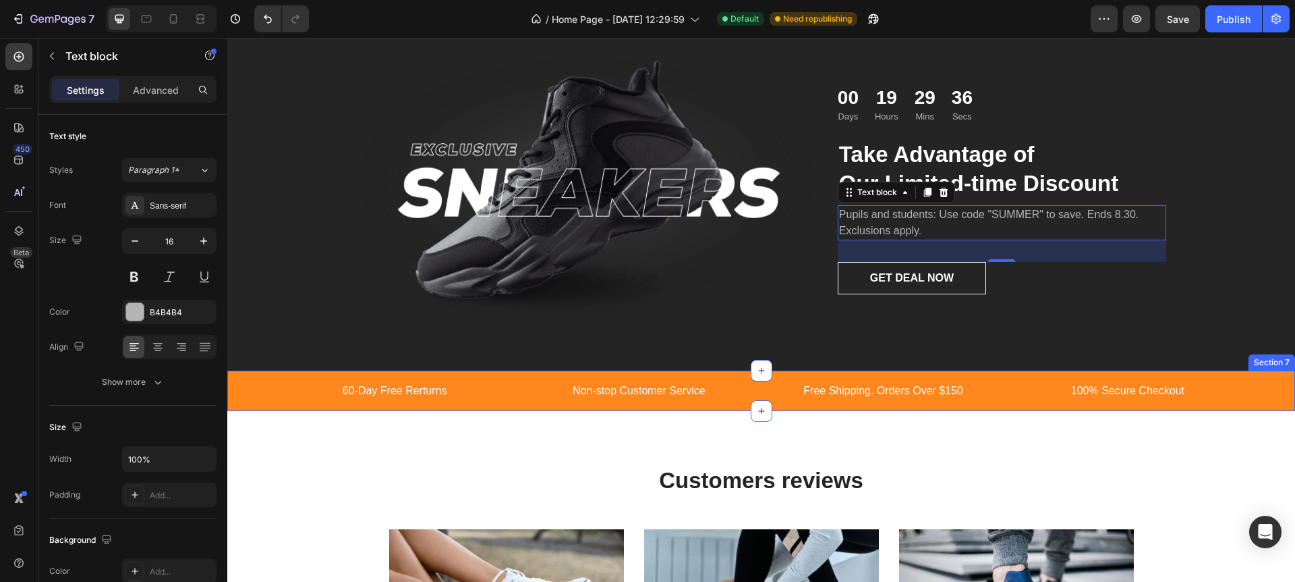
scroll to position [1429, 0]
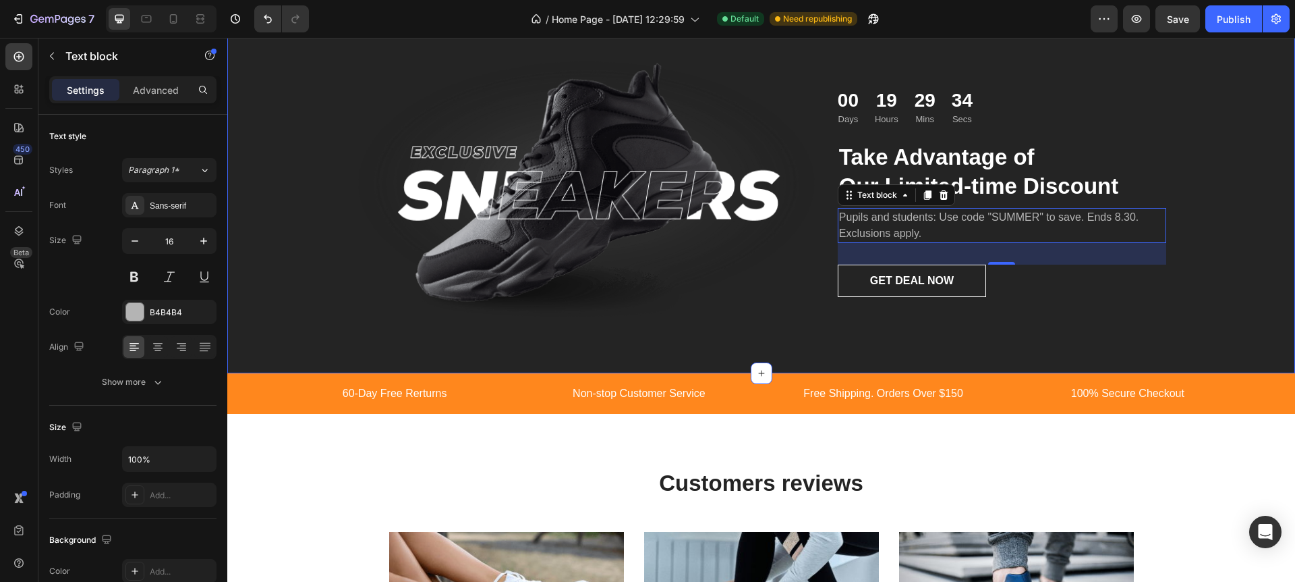
click at [1195, 108] on div "Image 00 Days 19 Hours 29 Mins 34 Secs Countdown Timer Take Advantage of Our Li…" at bounding box center [761, 201] width 1048 height 280
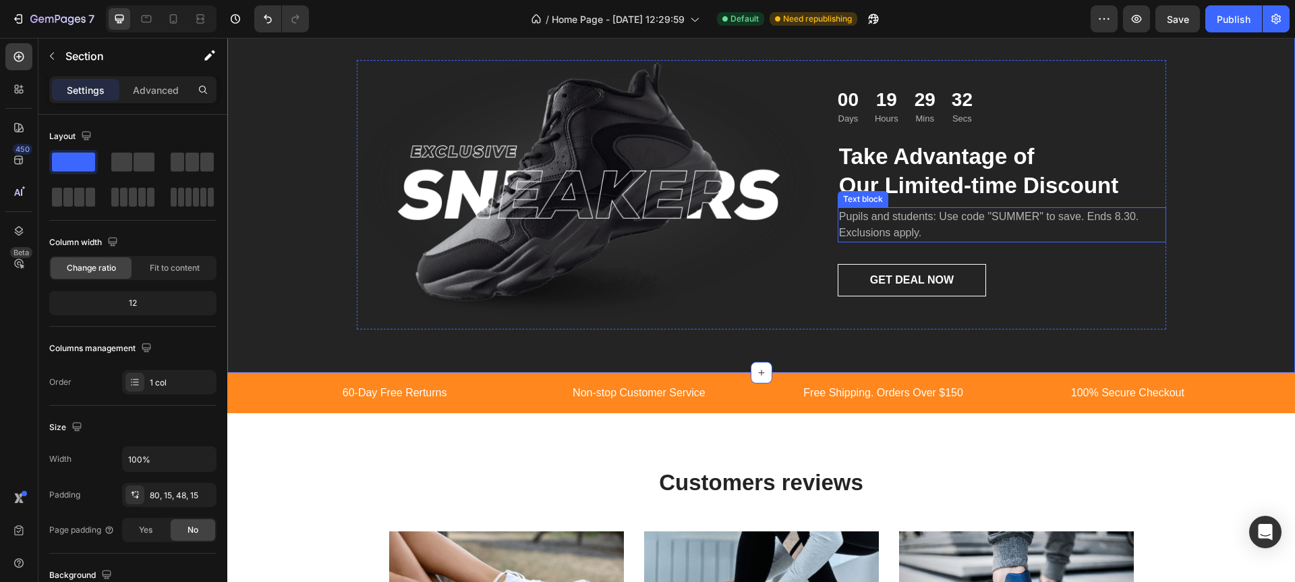
click at [916, 217] on p "Pupils and students: Use code "SUMMER" to save. Ends 8.30. Exclusions apply." at bounding box center [1002, 224] width 326 height 32
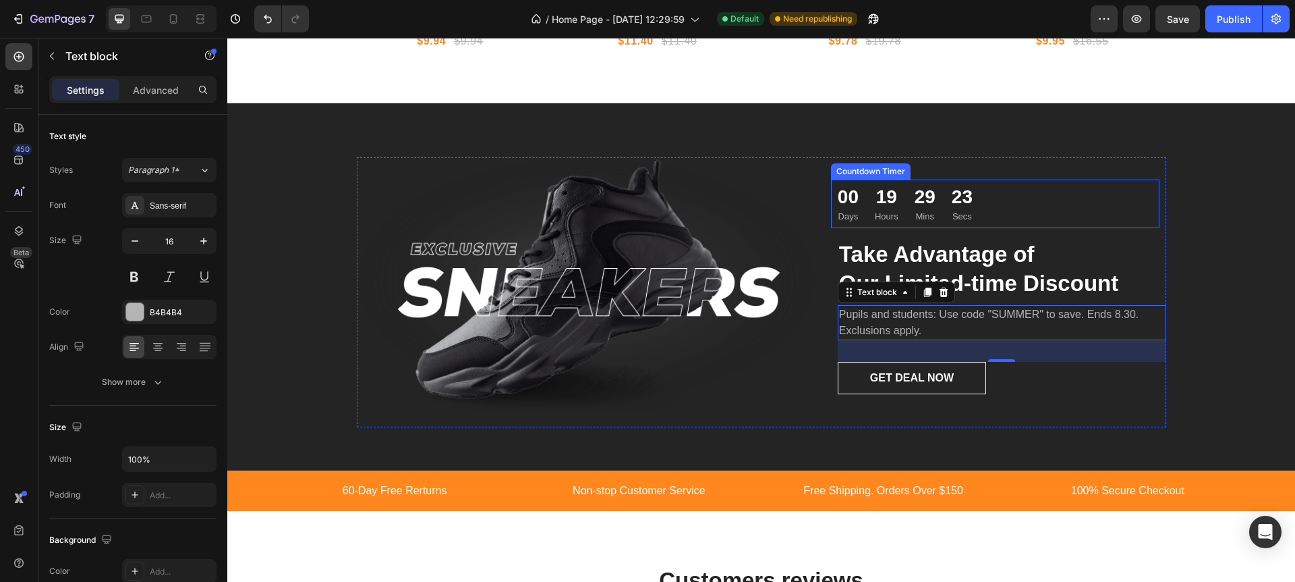
scroll to position [1614, 0]
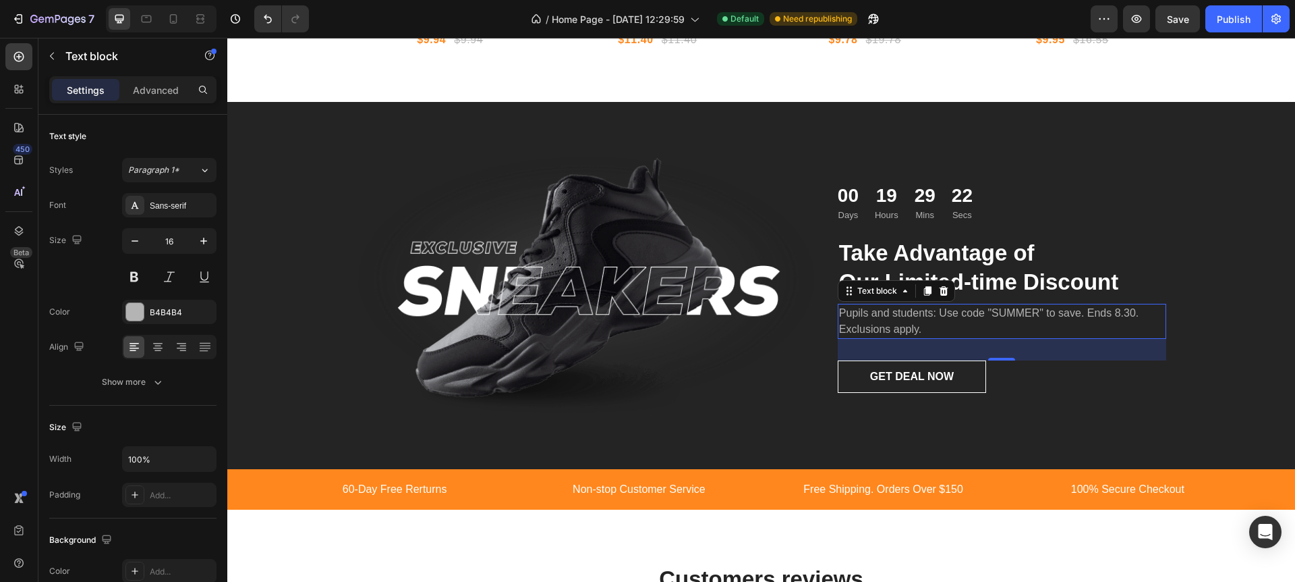
click at [890, 314] on p "Pupils and students: Use code "SUMMER" to save. Ends 8.30. Exclusions apply." at bounding box center [1002, 321] width 326 height 32
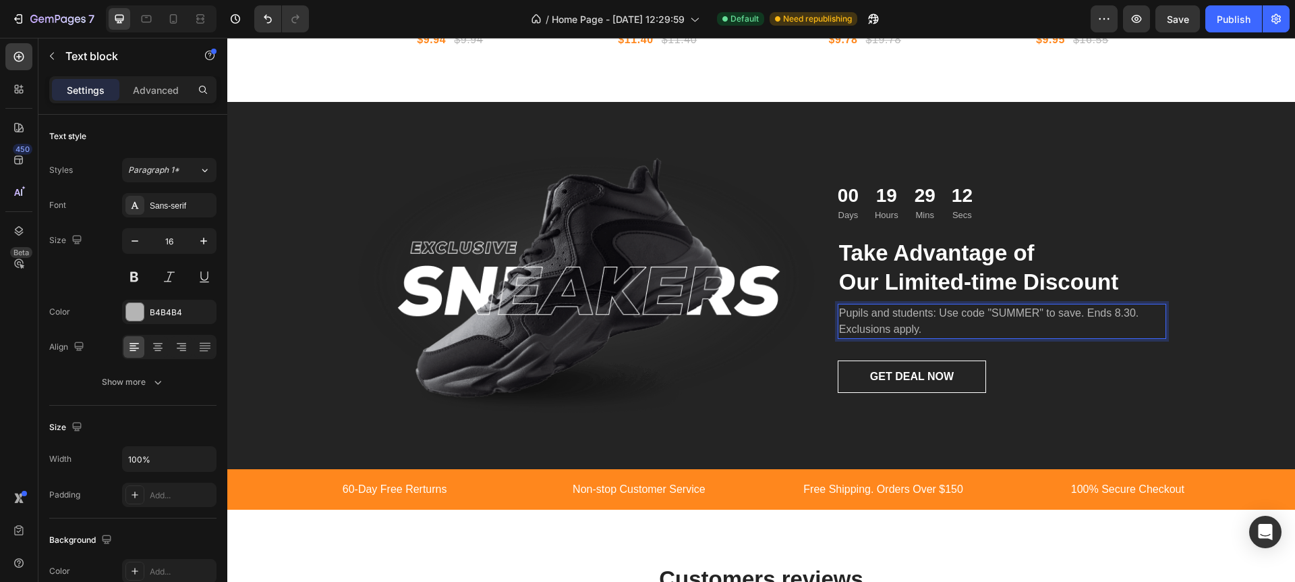
click at [1146, 316] on p "Pupils and students: Use code "SUMMER" to save. Ends 8.30. Exclusions apply." at bounding box center [1002, 321] width 326 height 32
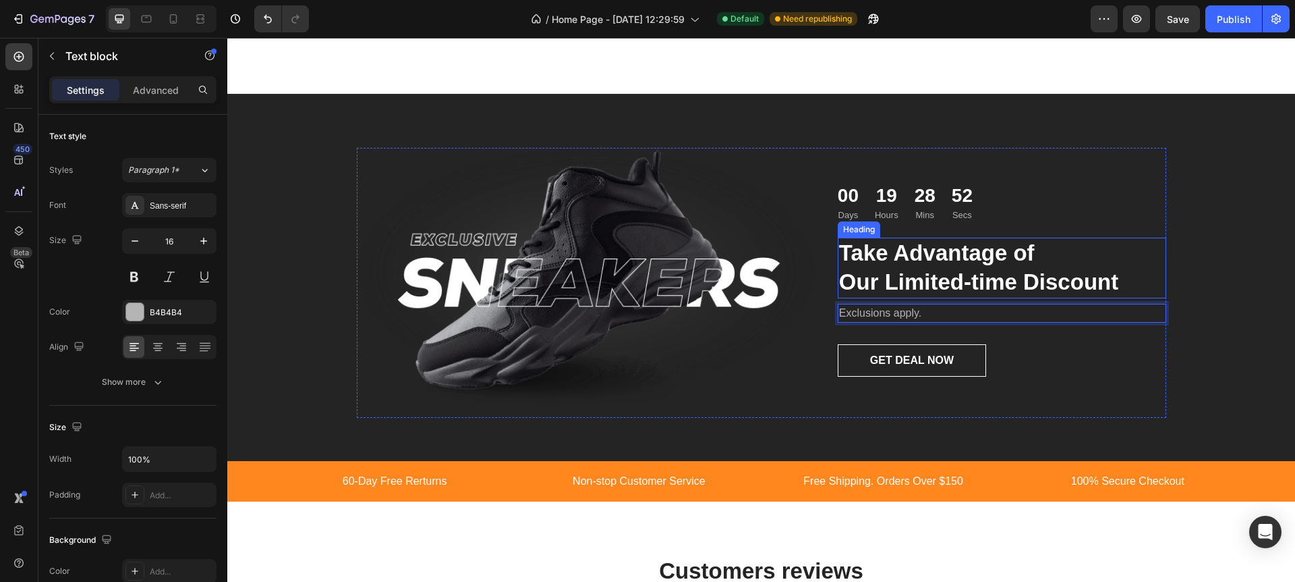
click at [979, 284] on p "Take Advantage of Our Limited-time Discount" at bounding box center [1002, 268] width 326 height 58
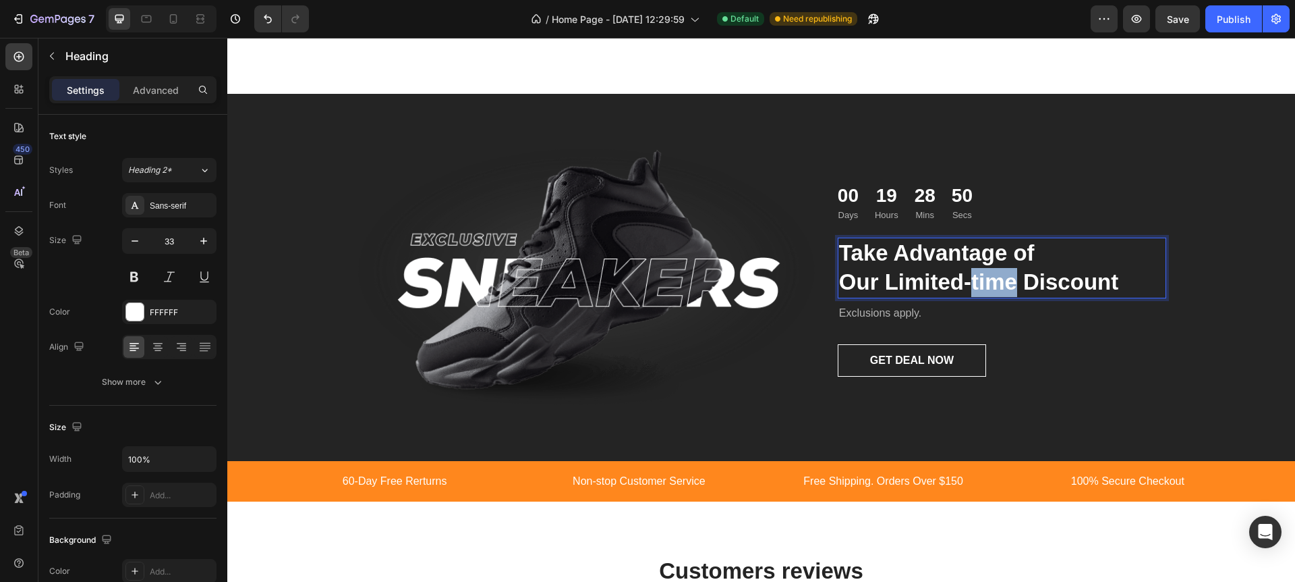
click at [976, 285] on p "Take Advantage of Our Limited-time Discount" at bounding box center [1002, 268] width 326 height 58
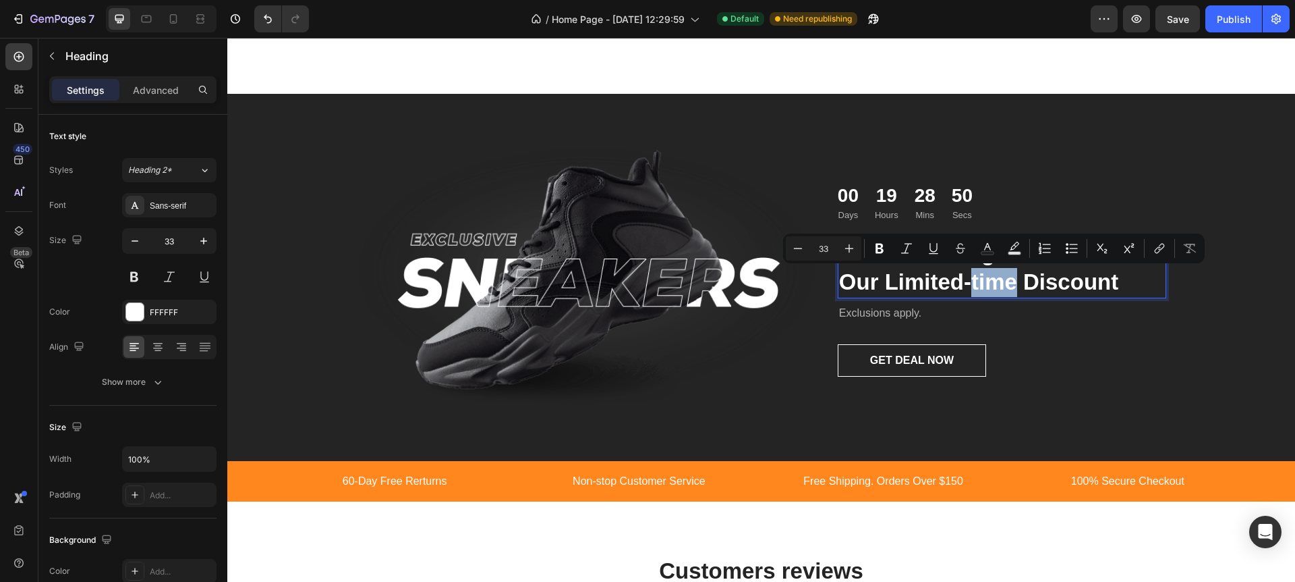
drag, startPoint x: 976, startPoint y: 282, endPoint x: 976, endPoint y: 289, distance: 6.8
click at [976, 282] on p "Take Advantage of Our Limited-time Discount" at bounding box center [1002, 268] width 326 height 58
click at [971, 285] on p "Take Advantage of Our Limited-time Discount" at bounding box center [1002, 268] width 326 height 58
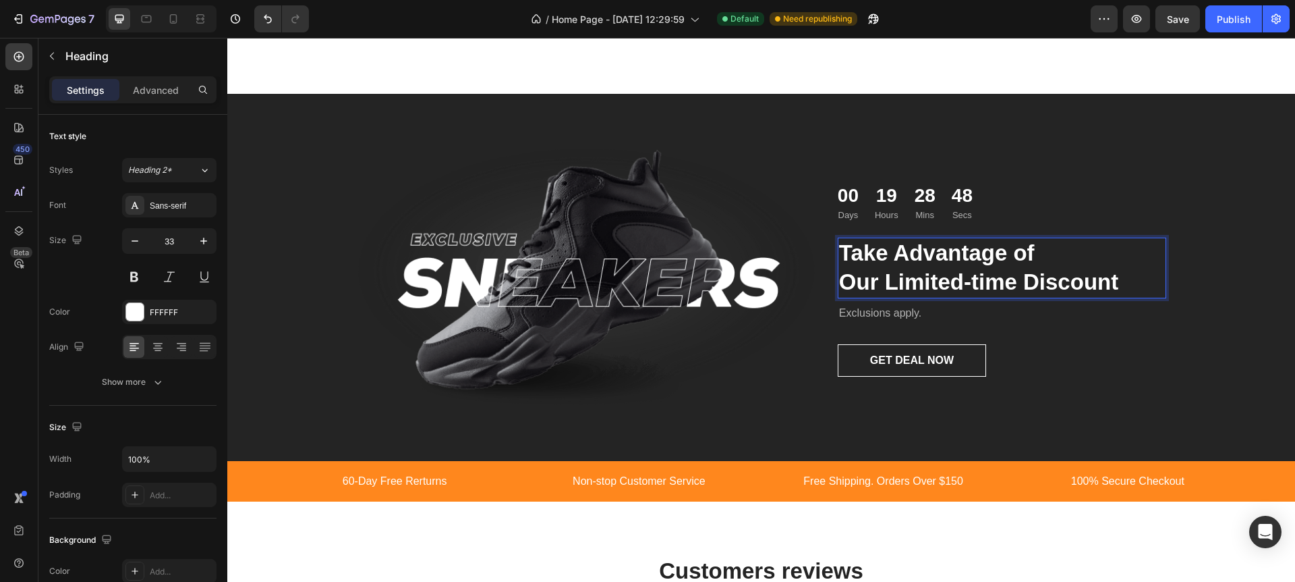
click at [977, 285] on p "Take Advantage of Our Limited-time Discount" at bounding box center [1002, 268] width 326 height 58
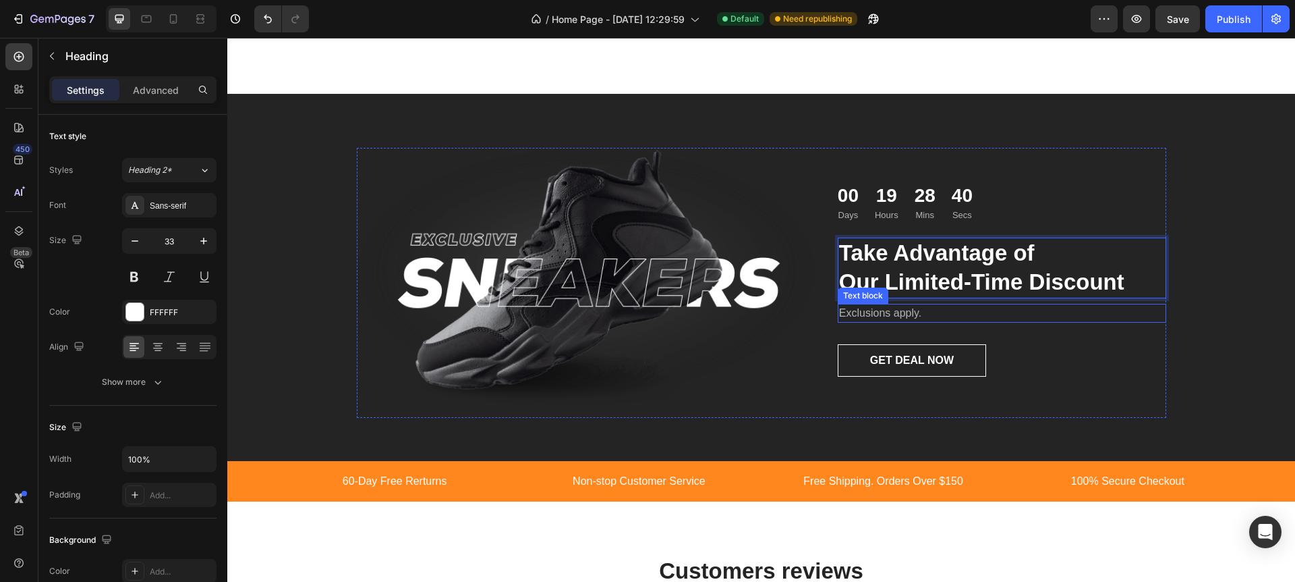
click at [889, 312] on p "Exclusions apply." at bounding box center [1002, 313] width 326 height 16
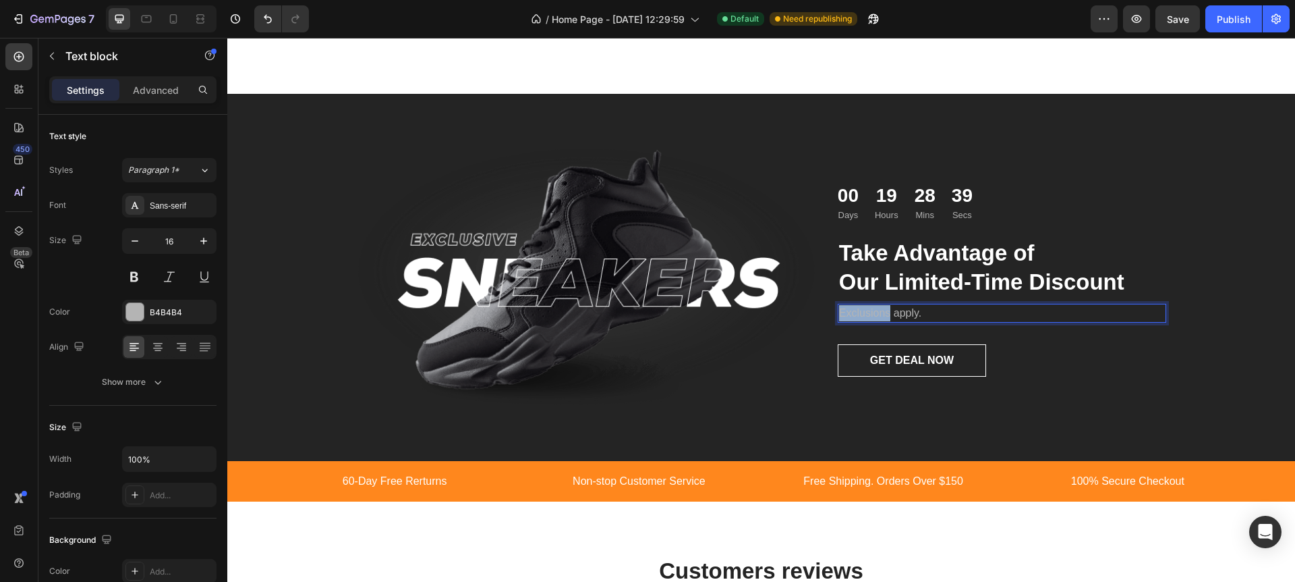
click at [872, 314] on p "Exclusions apply." at bounding box center [1002, 313] width 326 height 16
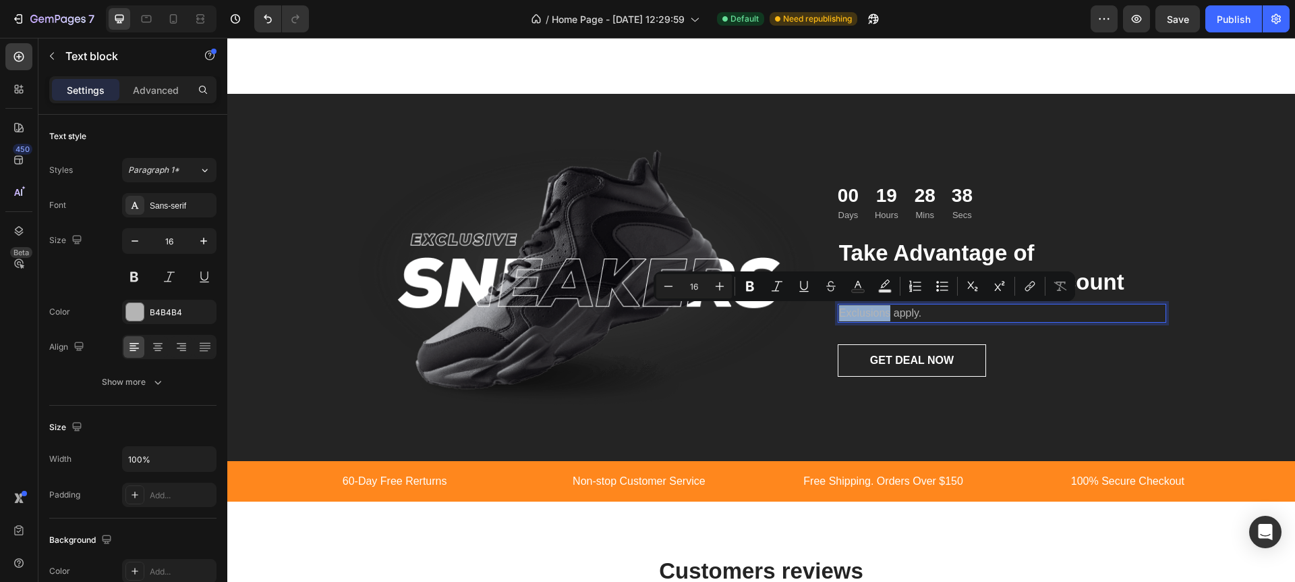
click at [841, 314] on p "Exclusions apply." at bounding box center [1002, 313] width 326 height 16
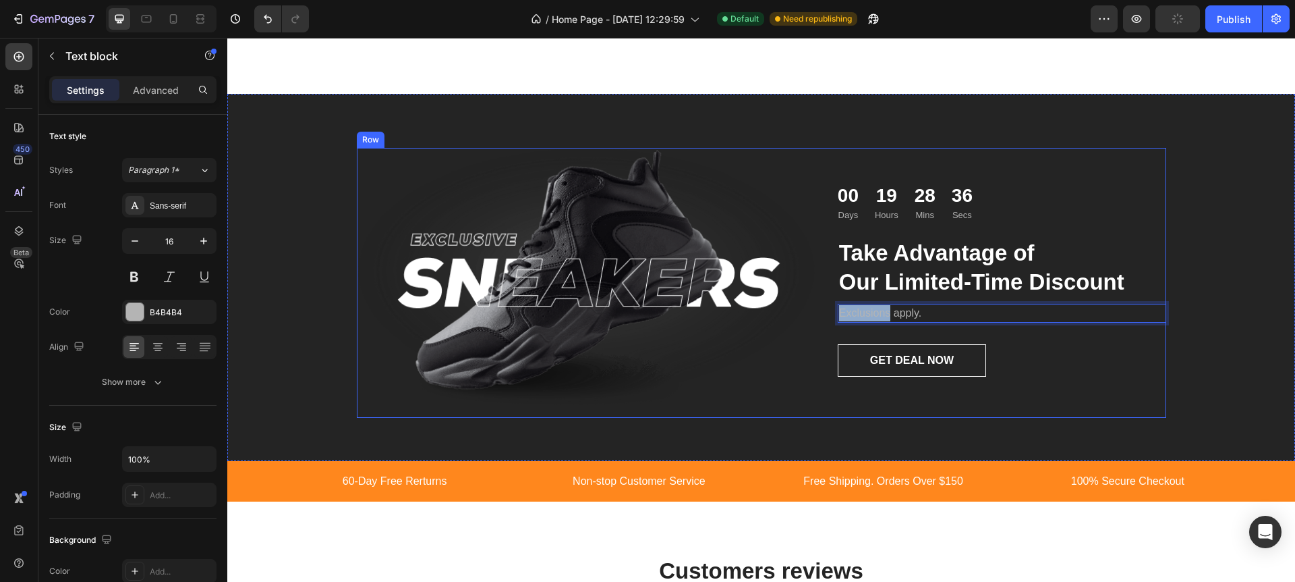
drag, startPoint x: 888, startPoint y: 315, endPoint x: 829, endPoint y: 314, distance: 59.4
click at [829, 314] on div "Image 00 Days 19 Hours 28 Mins 36 Secs Countdown Timer Take Advantage of Our Li…" at bounding box center [762, 282] width 810 height 269
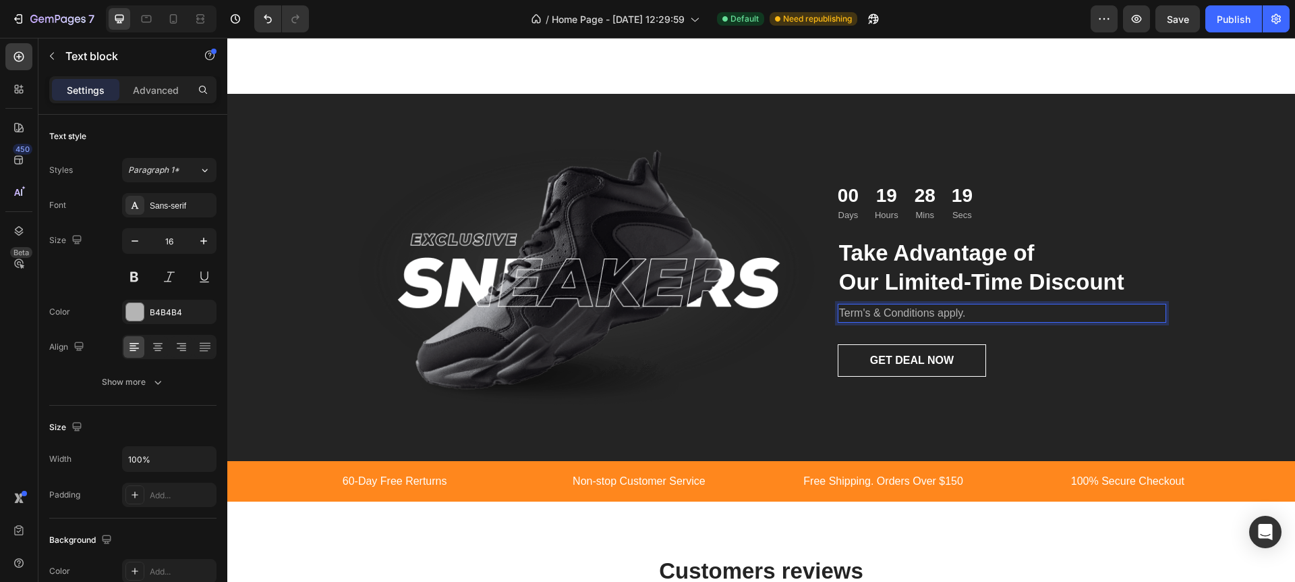
click at [864, 312] on p "Term's & Conditions apply." at bounding box center [1002, 313] width 326 height 16
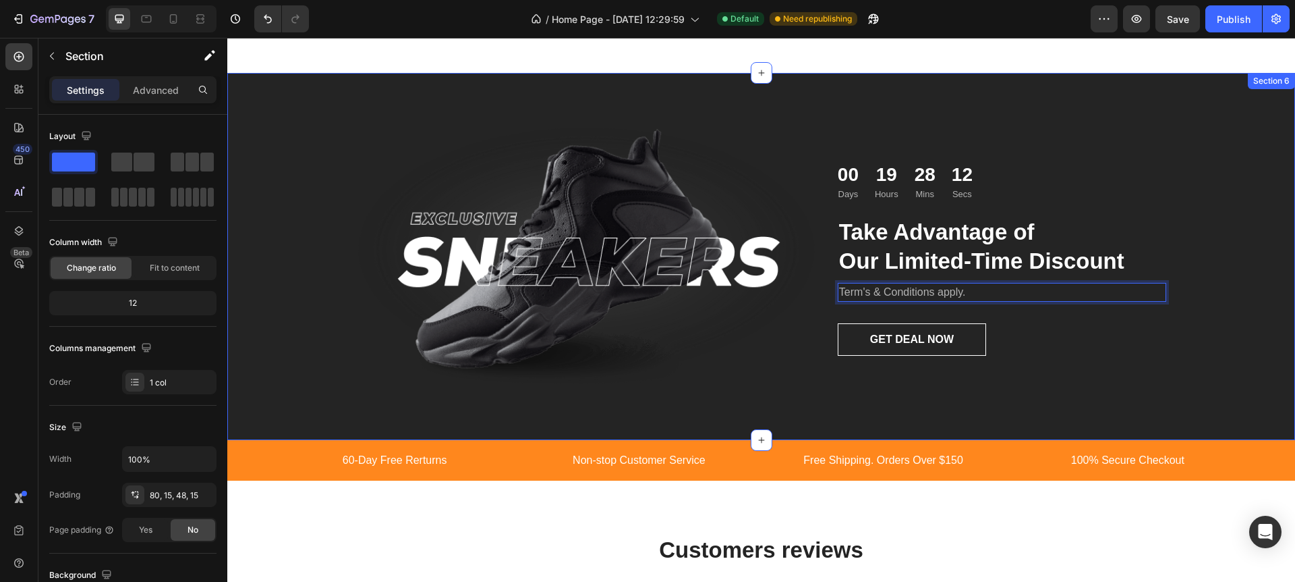
click at [1200, 122] on div "Image 00 Days 19 Hours 28 Mins 12 Secs Countdown Timer Take Advantage of Our Li…" at bounding box center [761, 256] width 1068 height 366
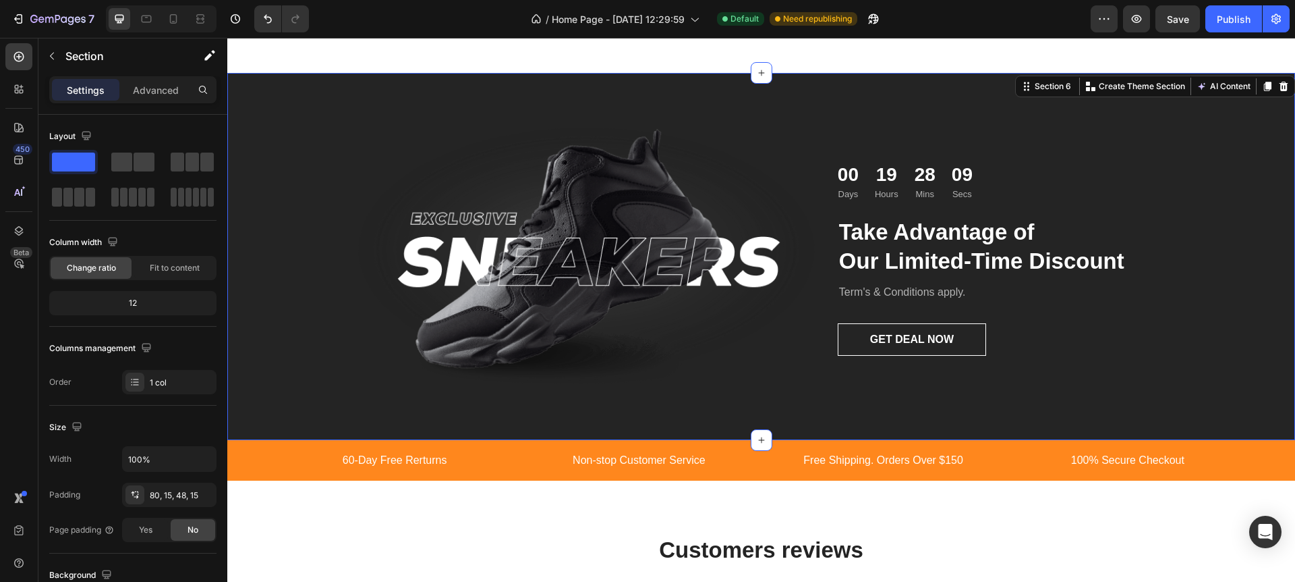
click at [310, 264] on div "Image 00 Days 19 Hours 28 Mins 09 Secs Countdown Timer Take Advantage of Our Li…" at bounding box center [761, 267] width 1048 height 280
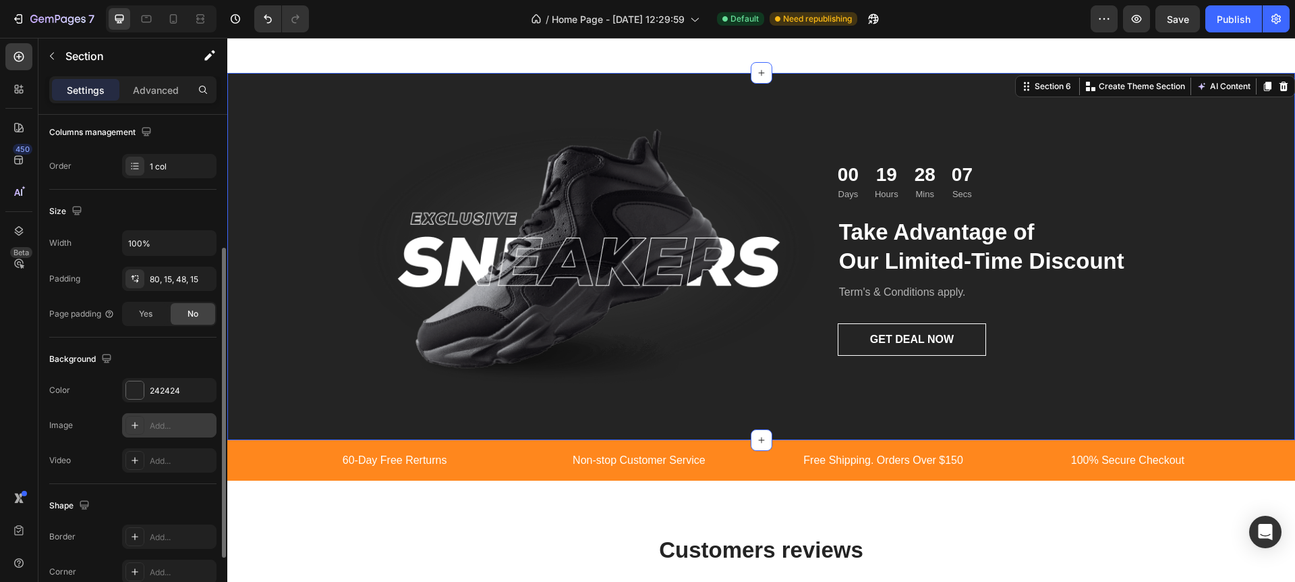
scroll to position [223, 0]
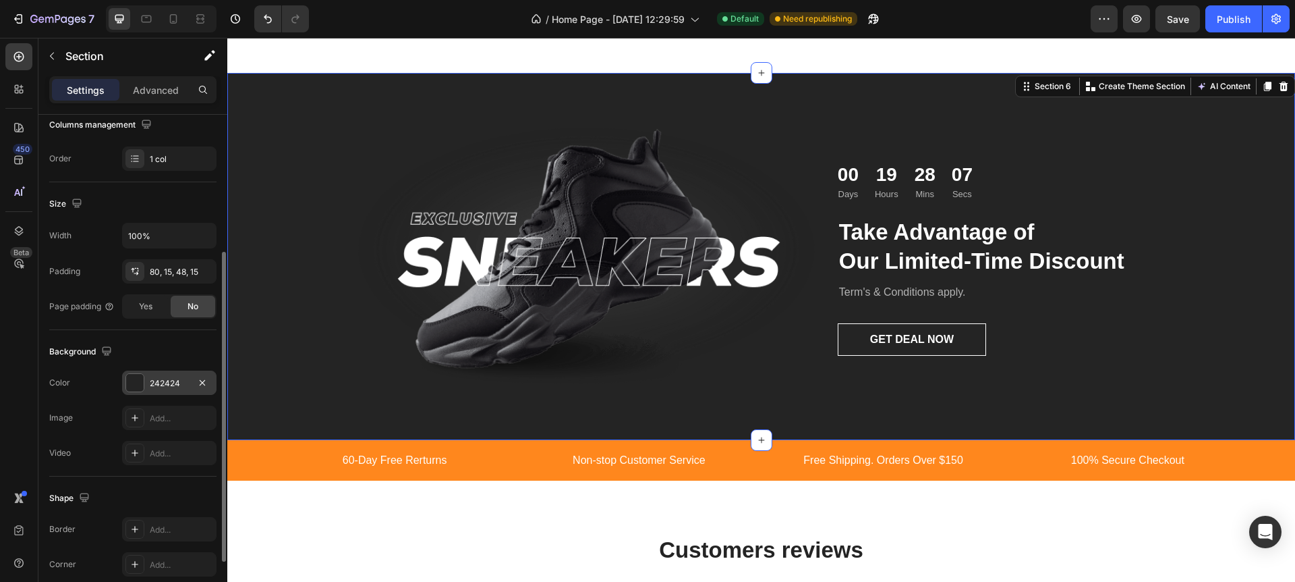
click at [138, 388] on div at bounding box center [135, 383] width 18 height 18
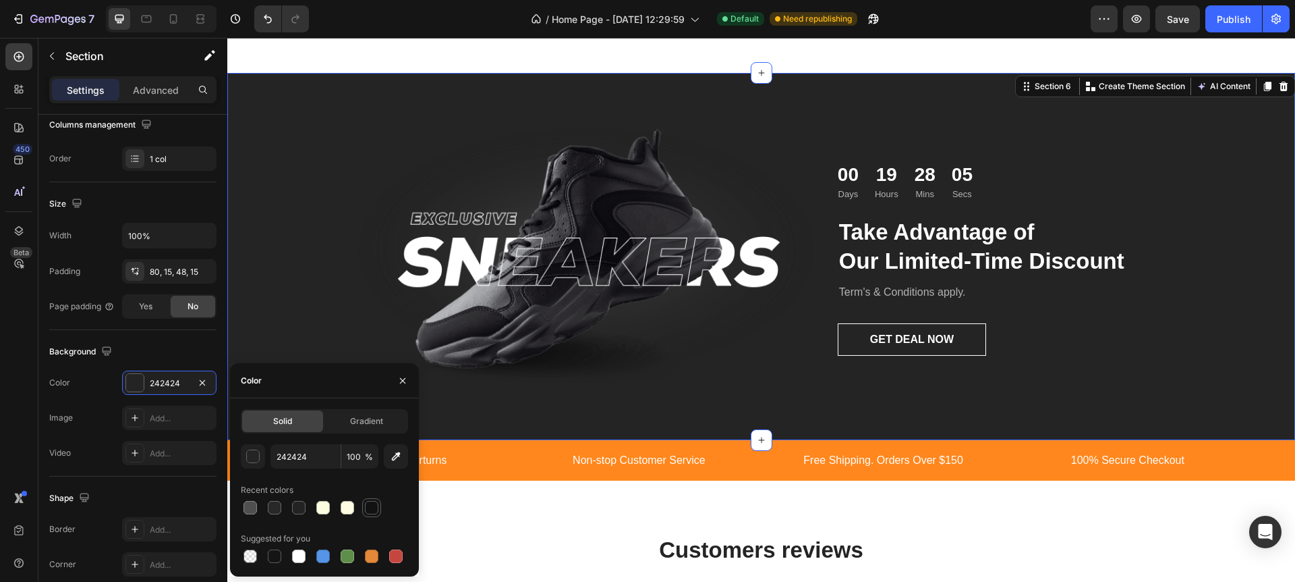
click at [372, 511] on div at bounding box center [371, 507] width 13 height 13
type input "121212"
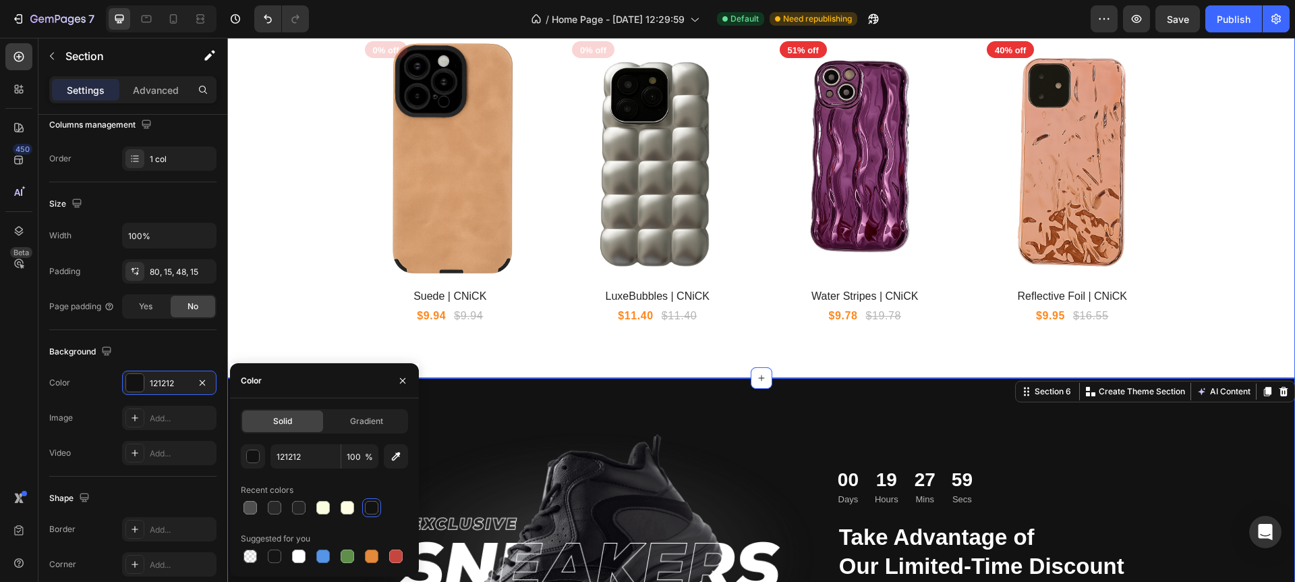
scroll to position [1339, 0]
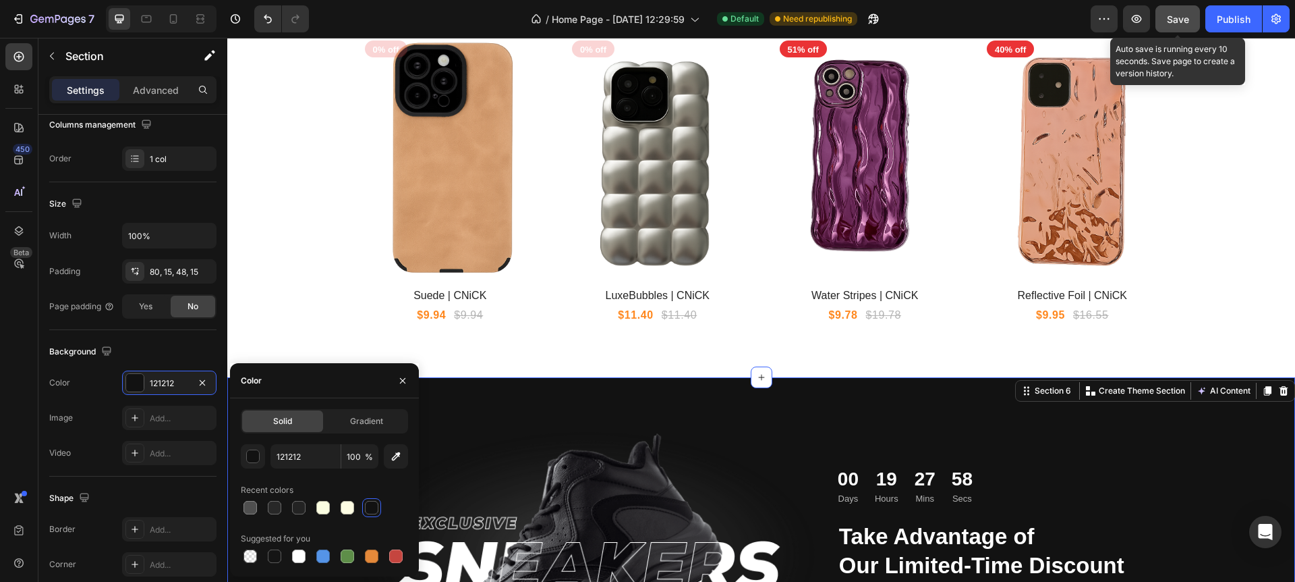
click at [1179, 16] on span "Save" at bounding box center [1178, 18] width 22 height 11
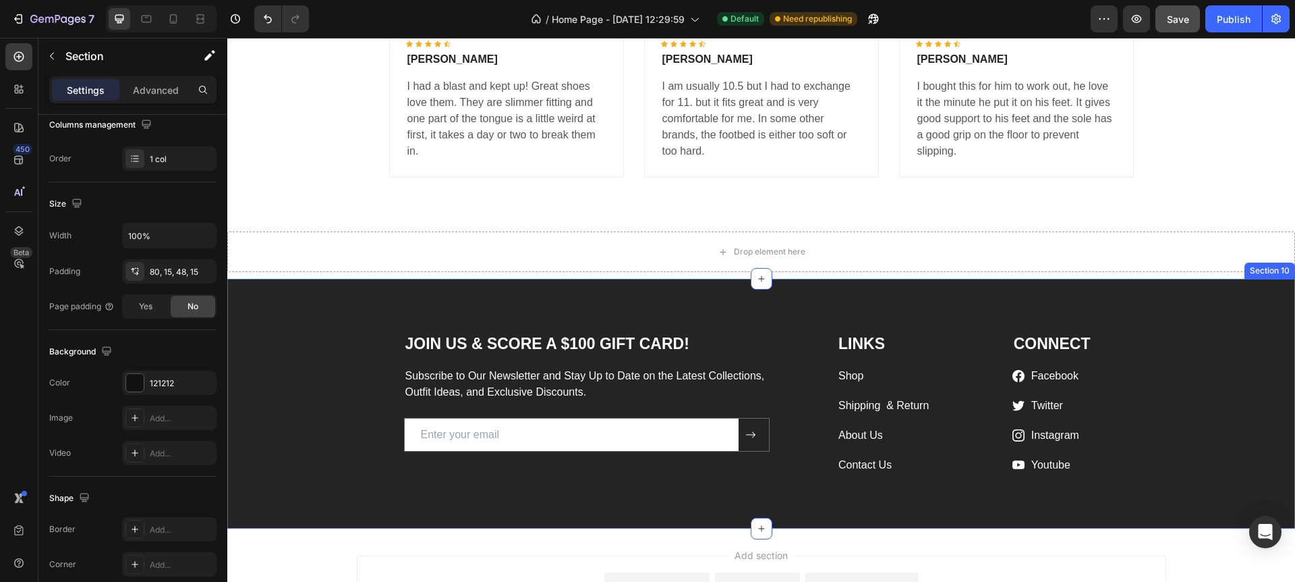
scroll to position [2092, 0]
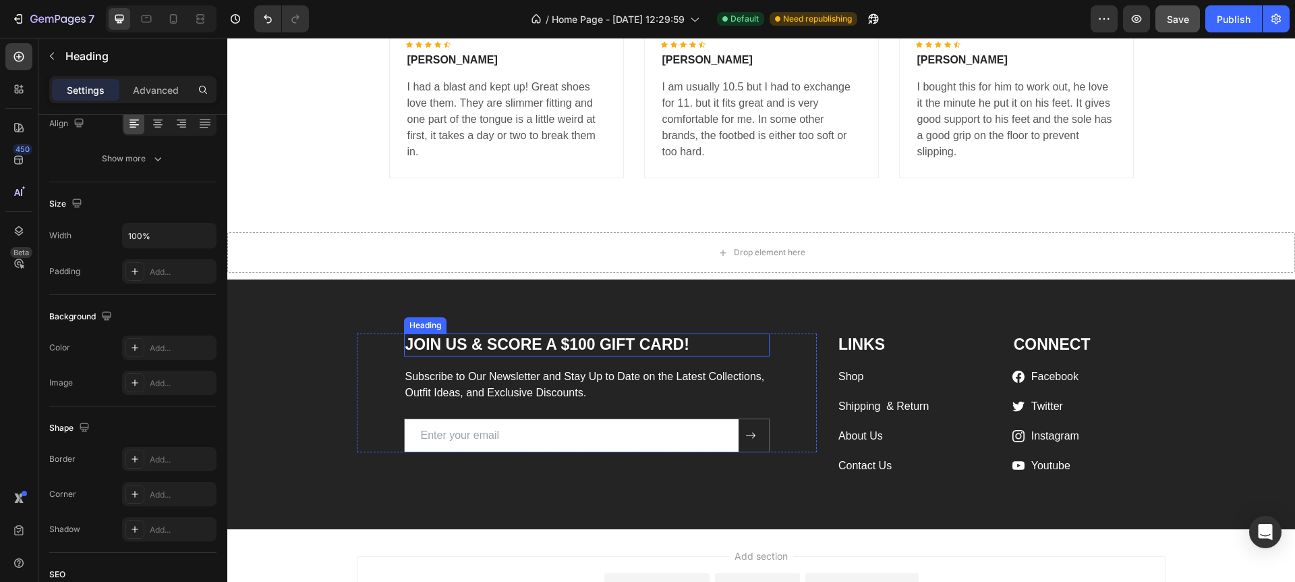
click at [580, 347] on p "JOIN US & SCORE A $100 GIFT CARD!" at bounding box center [587, 345] width 364 height 20
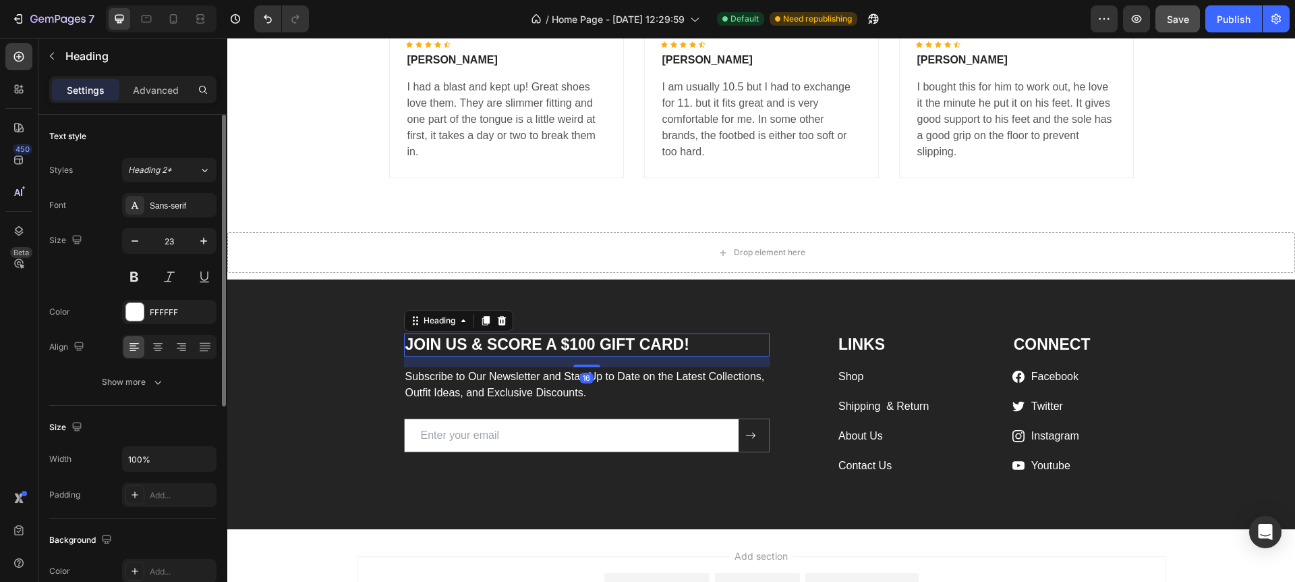
scroll to position [2094, 0]
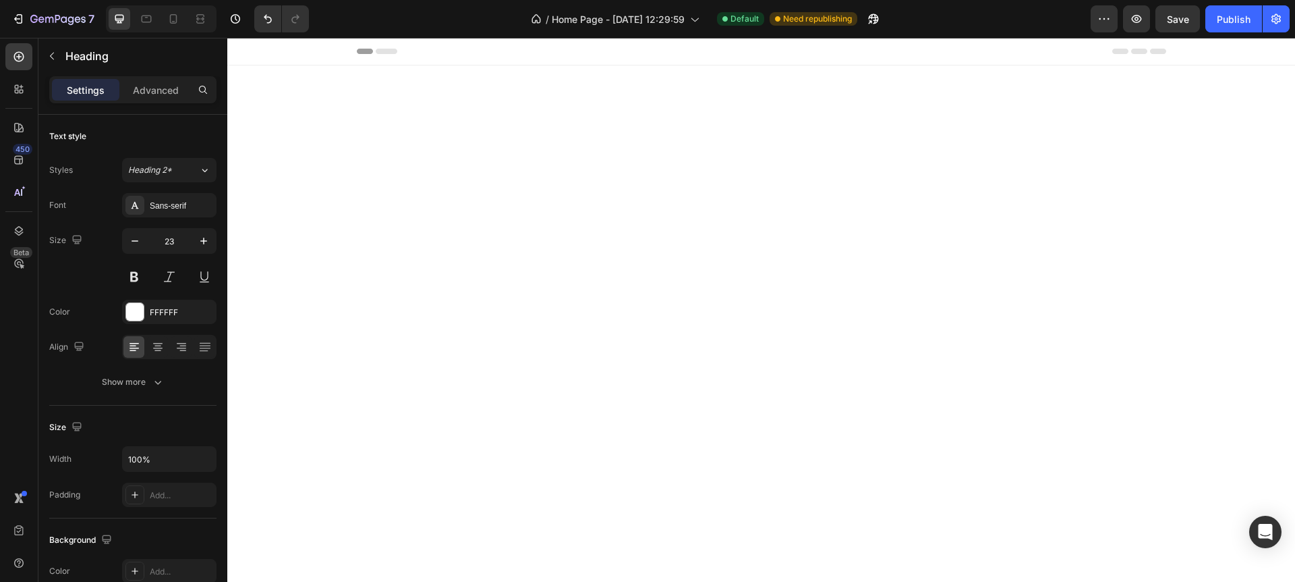
scroll to position [2100, 0]
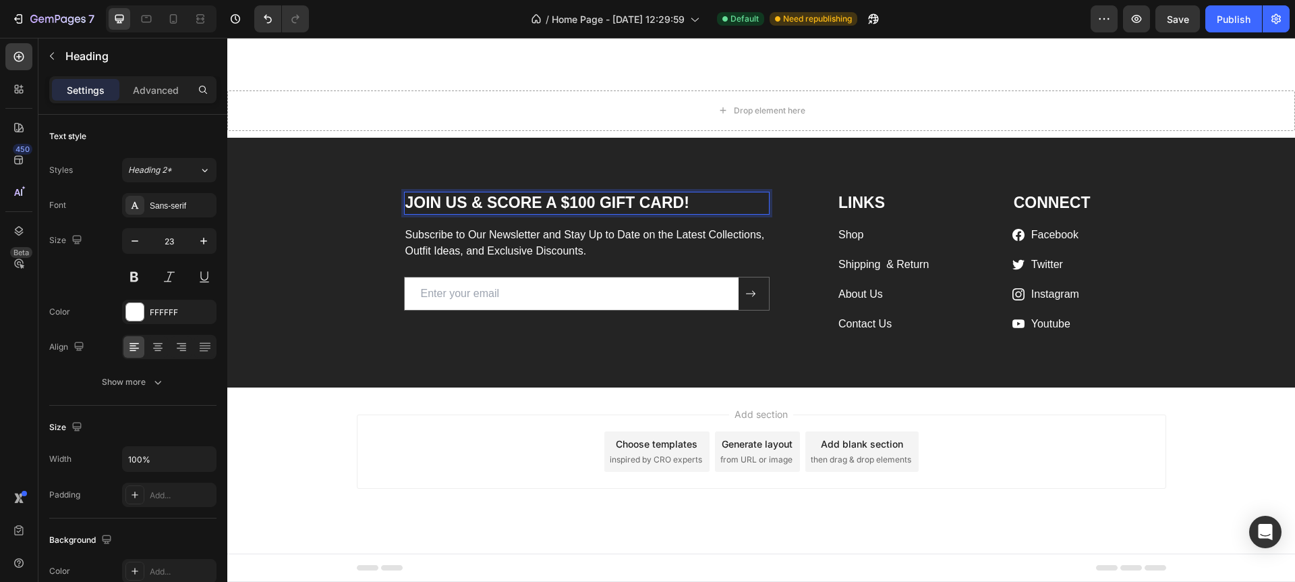
click at [586, 213] on p "JOIN US & SCORE A $100 GIFT CARD!" at bounding box center [587, 203] width 364 height 20
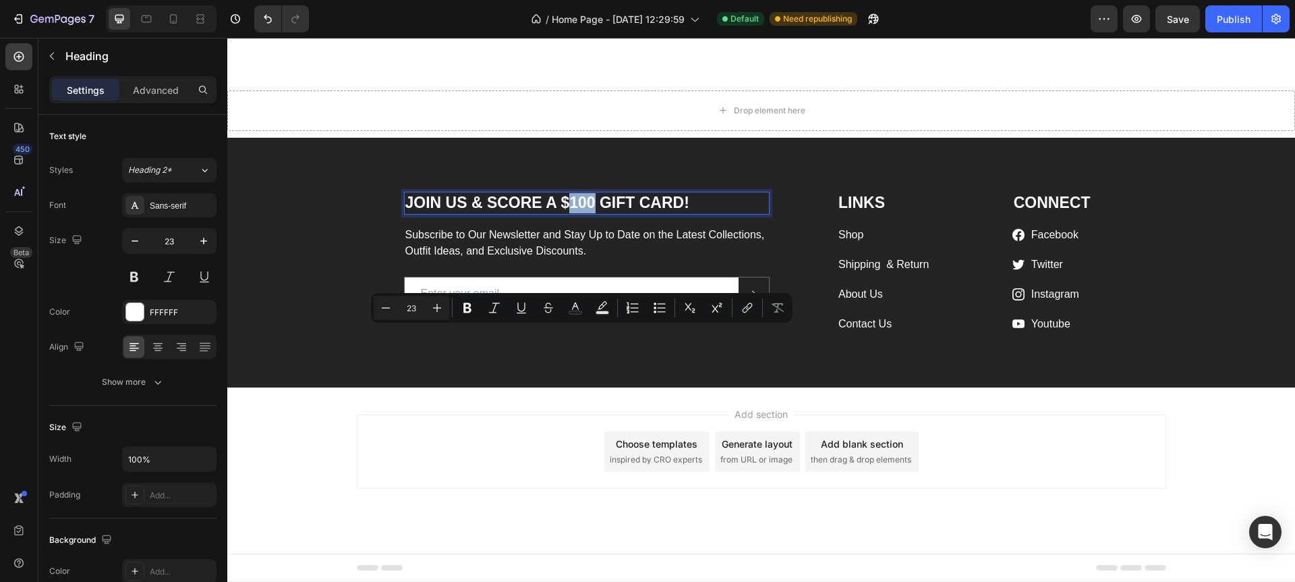
click at [582, 213] on p "JOIN US & SCORE A $100 GIFT CARD!" at bounding box center [587, 203] width 364 height 20
click at [587, 213] on p "JOIN US & SCORE A $100 GIFT CARD!" at bounding box center [587, 203] width 364 height 20
drag, startPoint x: 561, startPoint y: 335, endPoint x: 596, endPoint y: 342, distance: 35.7
click at [596, 213] on p "JOIN US & SCORE A $100 GIFT CARD!" at bounding box center [587, 203] width 364 height 20
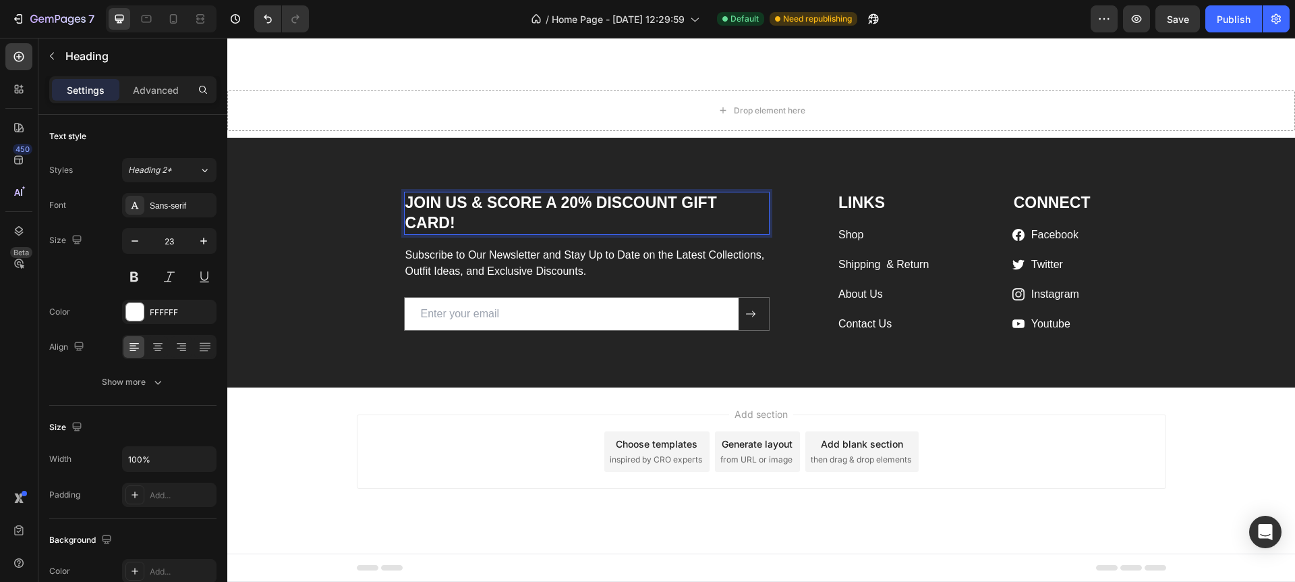
click at [451, 233] on p "JOIN US & SCORE A 20% DISCOUNT GIFT CARD!" at bounding box center [587, 213] width 364 height 40
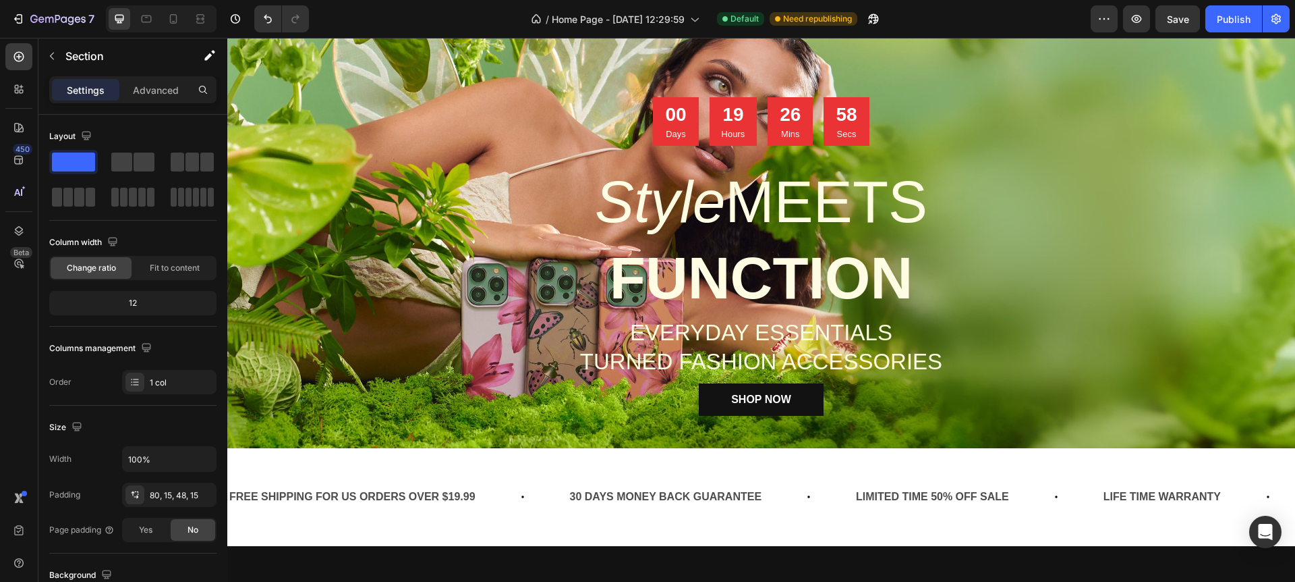
scroll to position [0, 0]
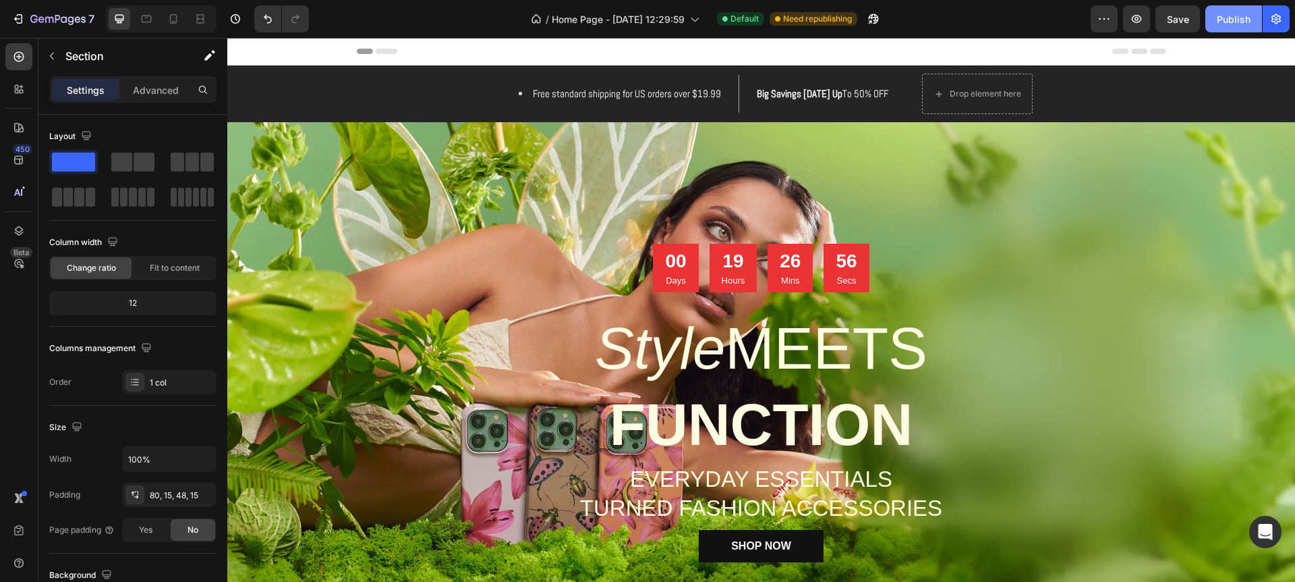
click at [1235, 25] on div "Publish" at bounding box center [1234, 19] width 34 height 14
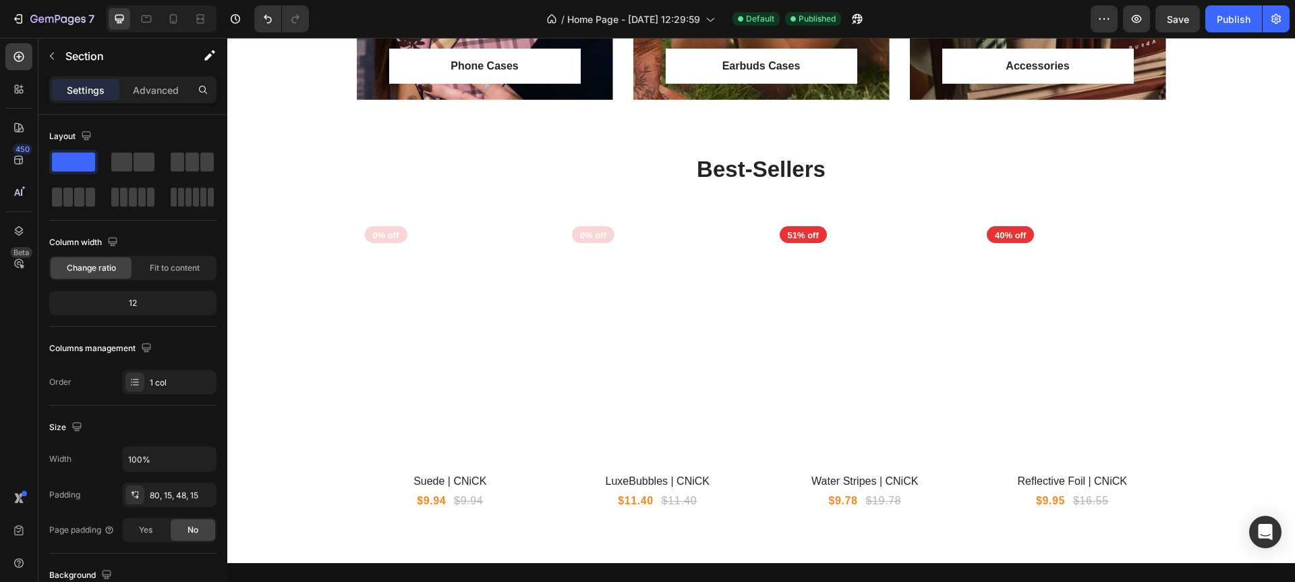
scroll to position [1146, 0]
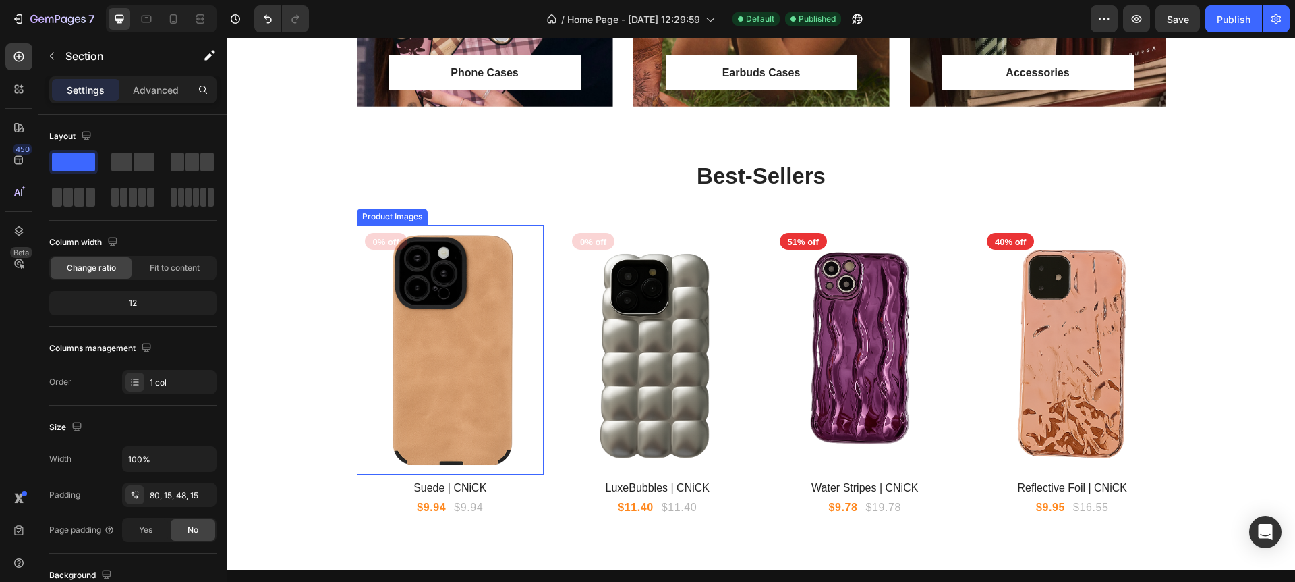
click at [447, 275] on img at bounding box center [451, 350] width 188 height 250
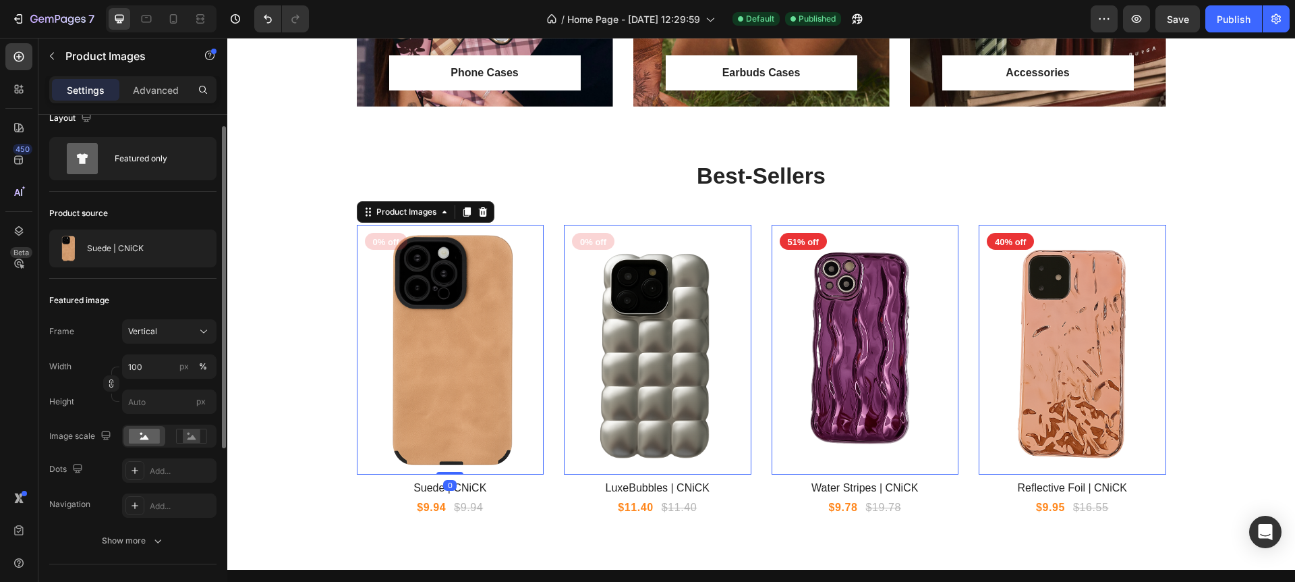
scroll to position [20, 0]
click at [197, 428] on rect at bounding box center [192, 433] width 18 height 13
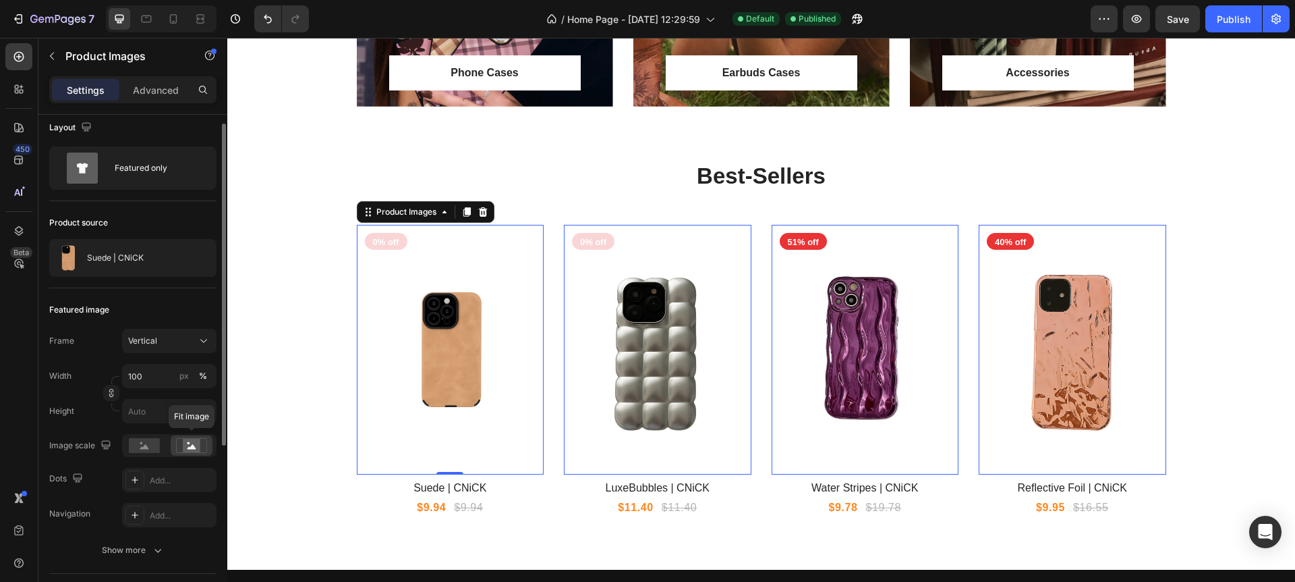
click at [185, 434] on div "Fit image" at bounding box center [169, 445] width 94 height 23
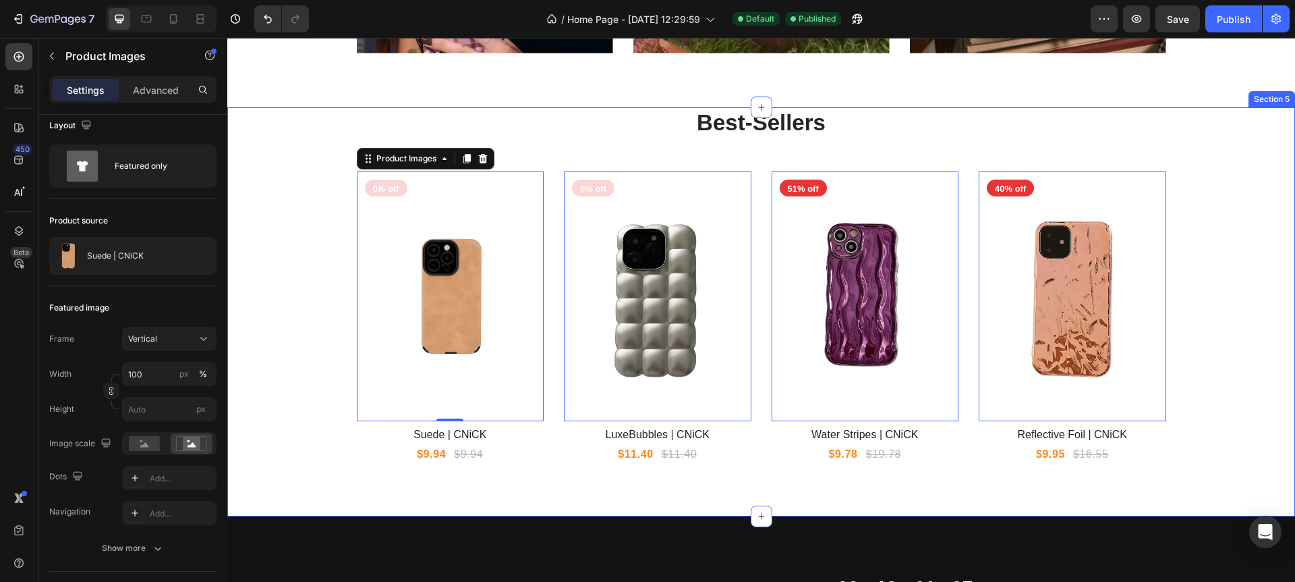
scroll to position [1231, 0]
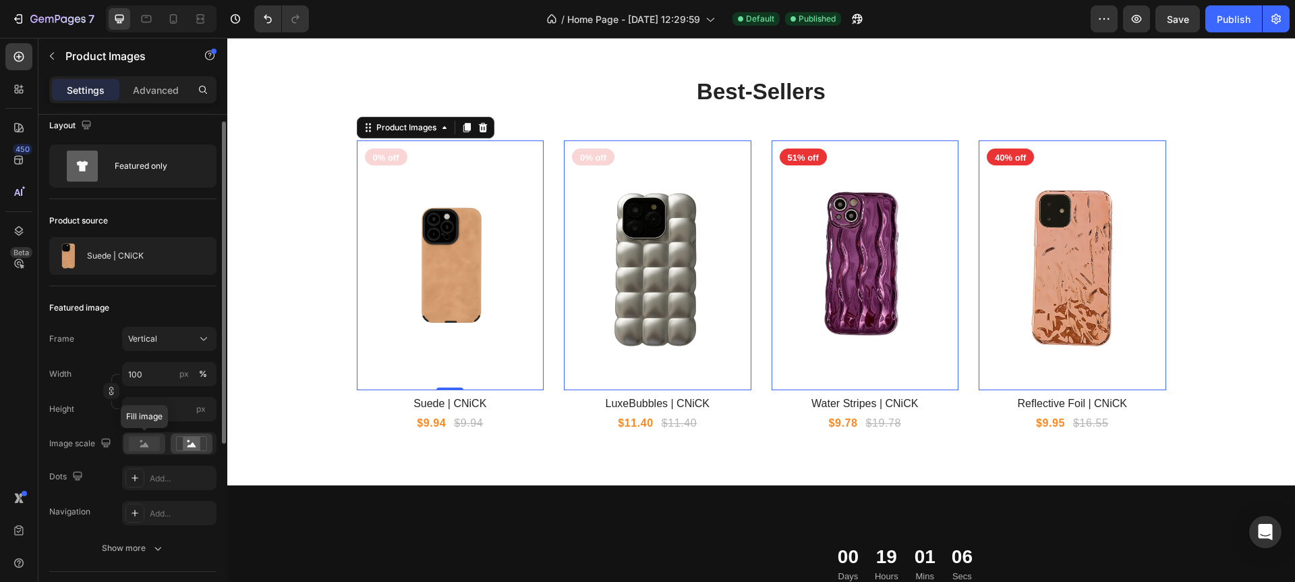
click at [157, 441] on rect at bounding box center [144, 443] width 31 height 15
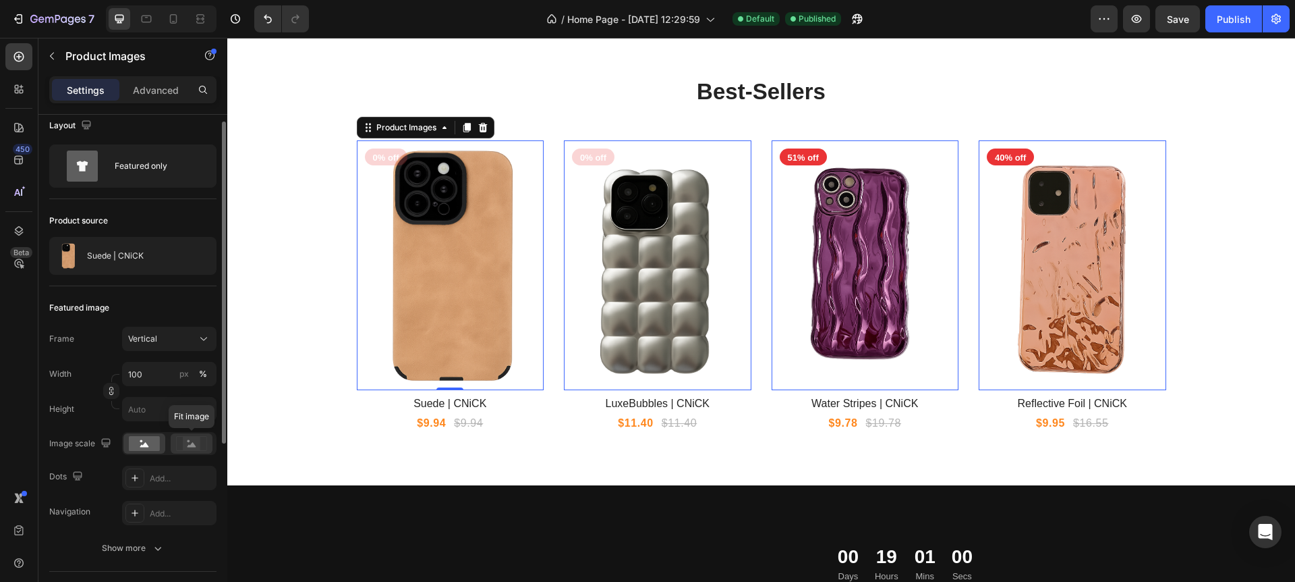
click at [180, 441] on icon at bounding box center [191, 443] width 31 height 15
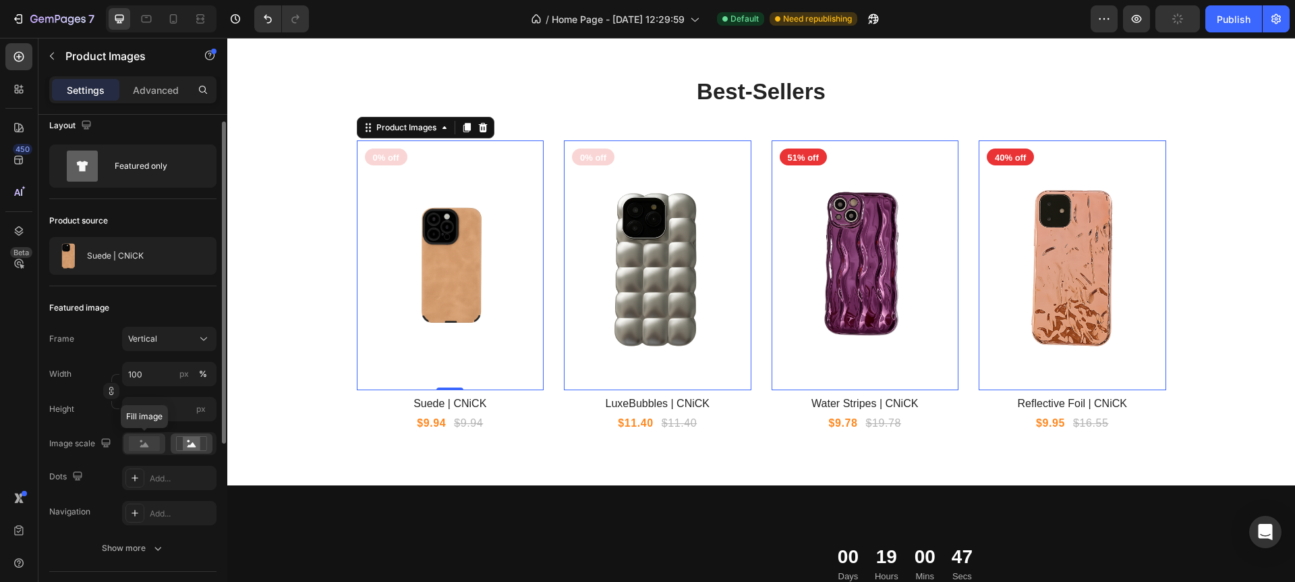
click at [147, 449] on rect at bounding box center [144, 443] width 31 height 15
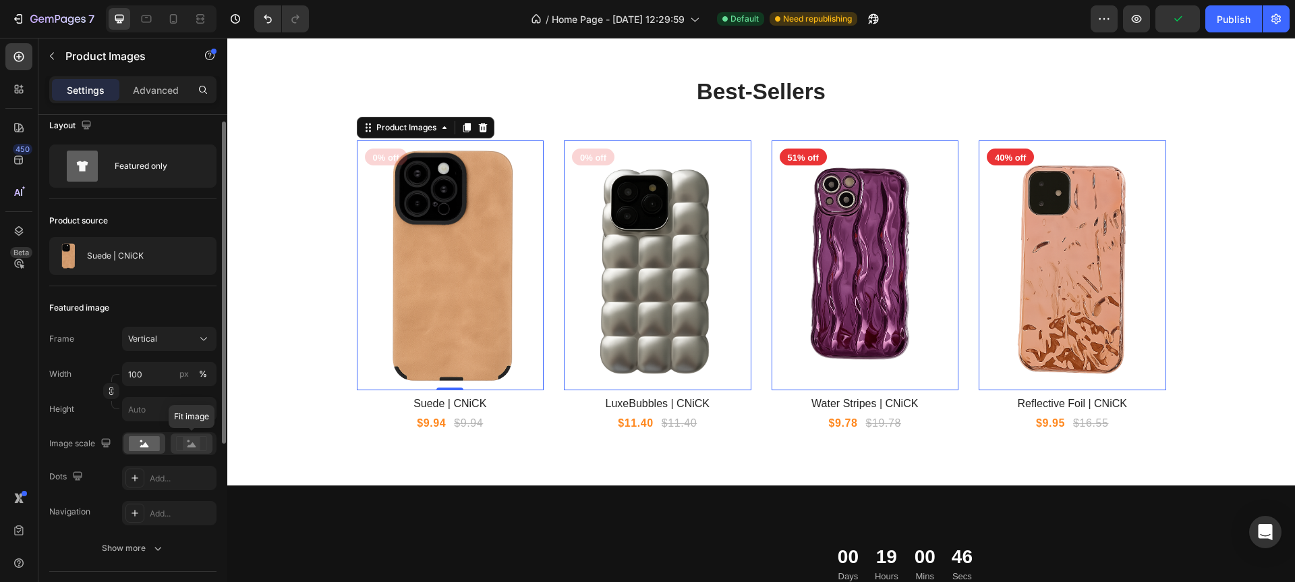
click at [171, 448] on div at bounding box center [192, 443] width 42 height 20
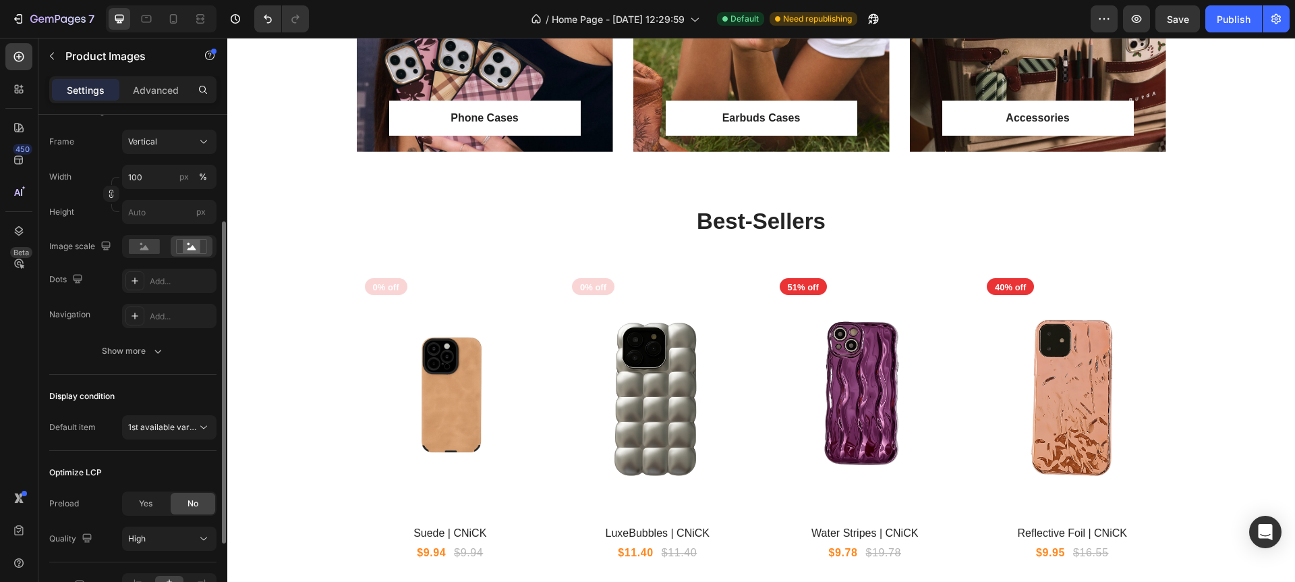
scroll to position [190, 0]
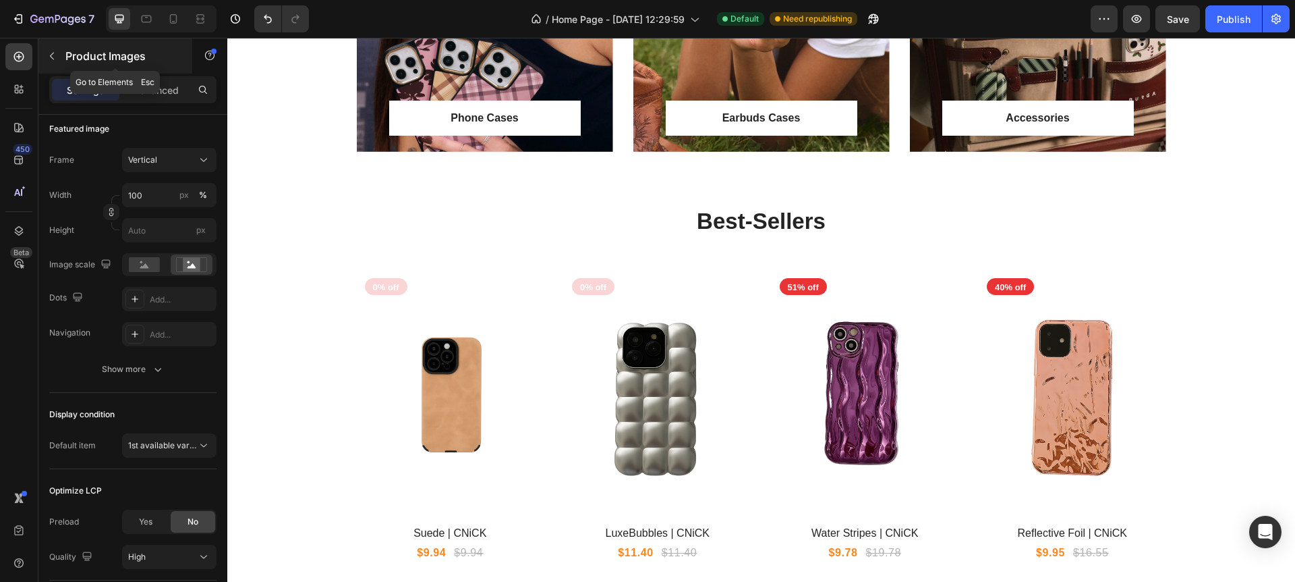
click at [61, 51] on button "button" at bounding box center [52, 56] width 22 height 22
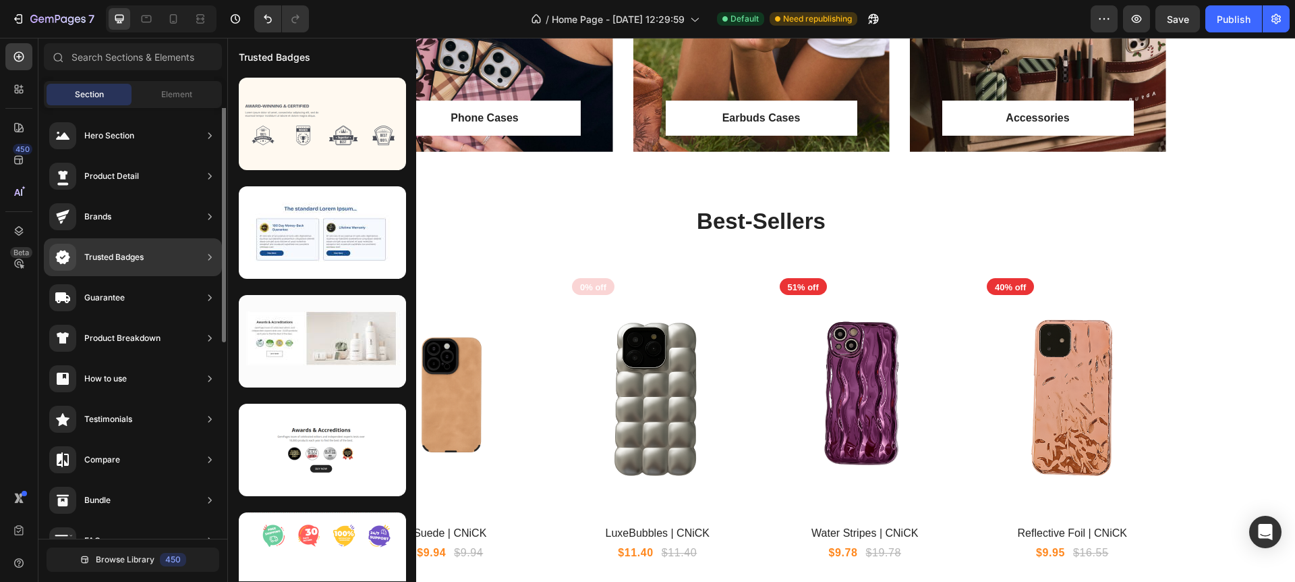
scroll to position [0, 0]
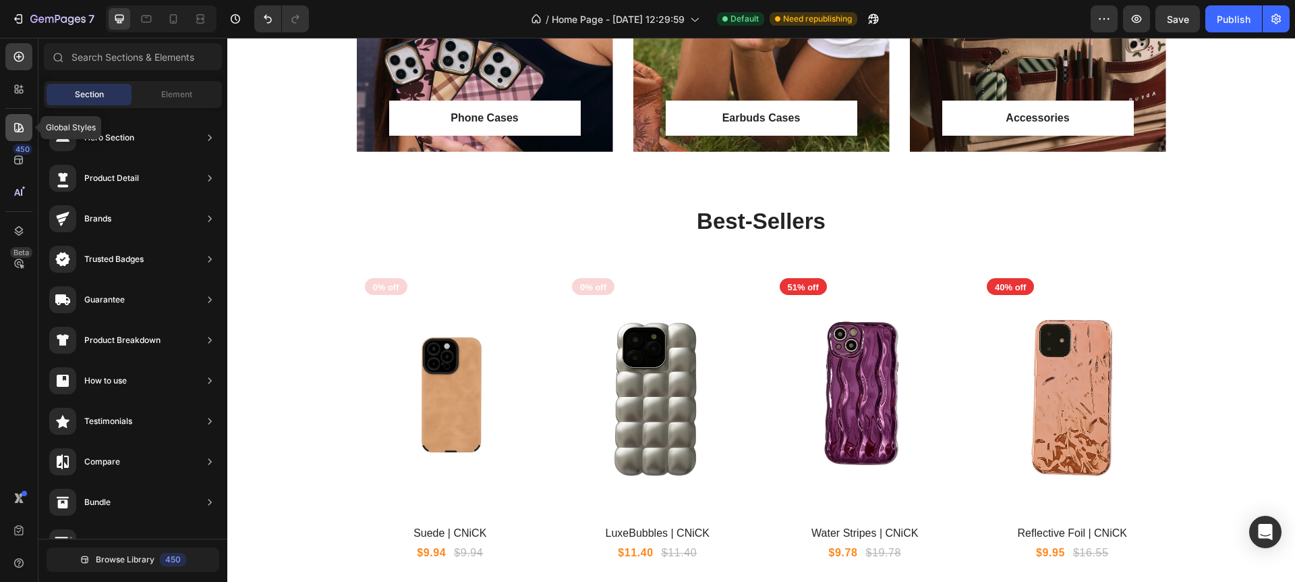
click at [17, 122] on icon at bounding box center [18, 127] width 13 height 13
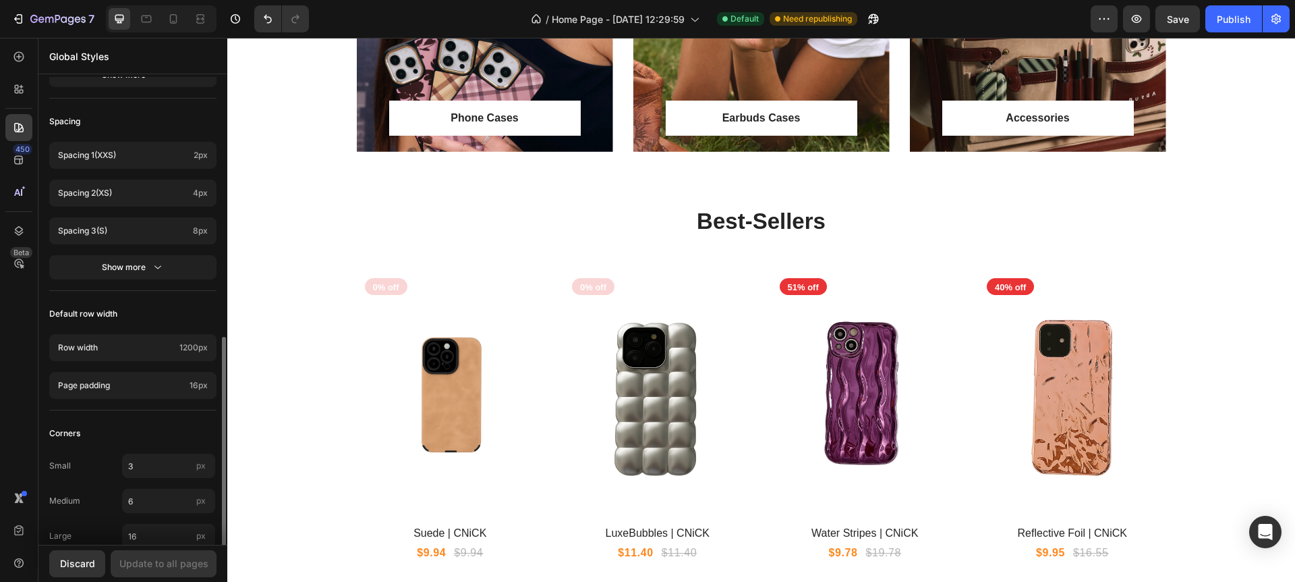
scroll to position [521, 0]
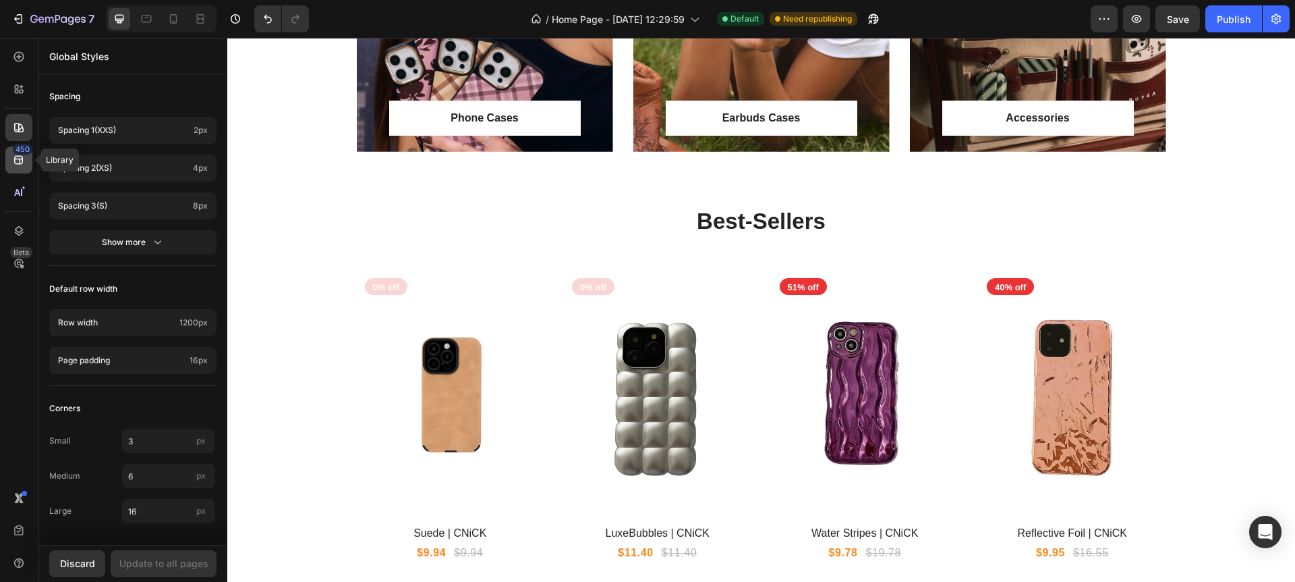
click at [16, 154] on div "450" at bounding box center [23, 149] width 20 height 11
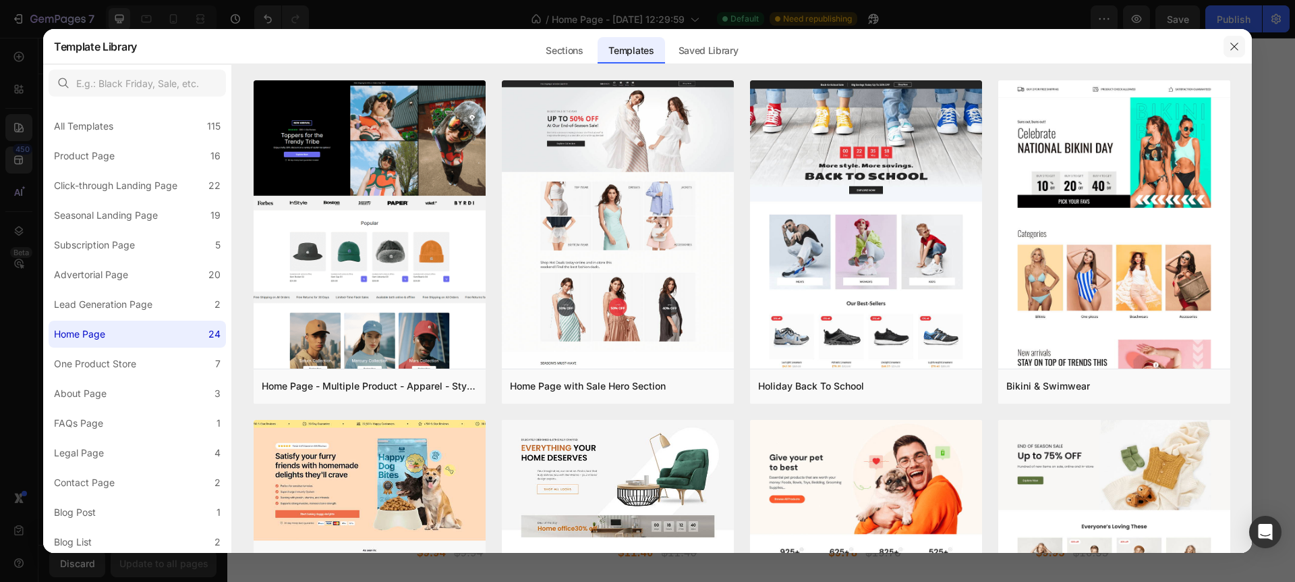
click at [1238, 45] on icon "button" at bounding box center [1234, 46] width 11 height 11
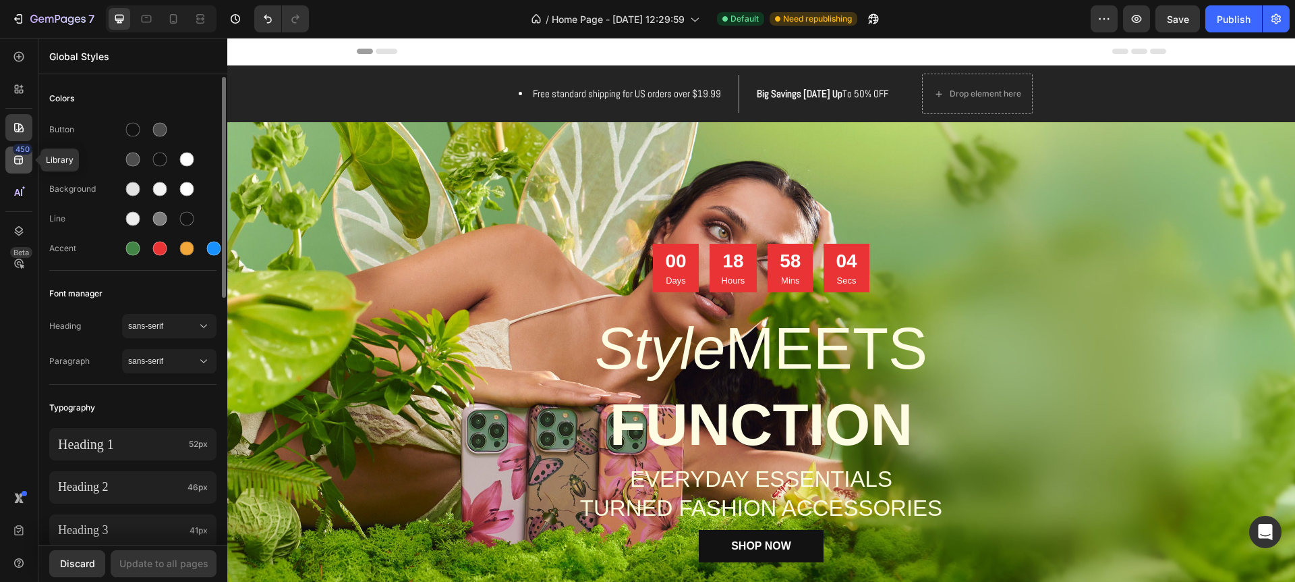
scroll to position [0, 0]
click at [22, 53] on icon at bounding box center [18, 56] width 13 height 13
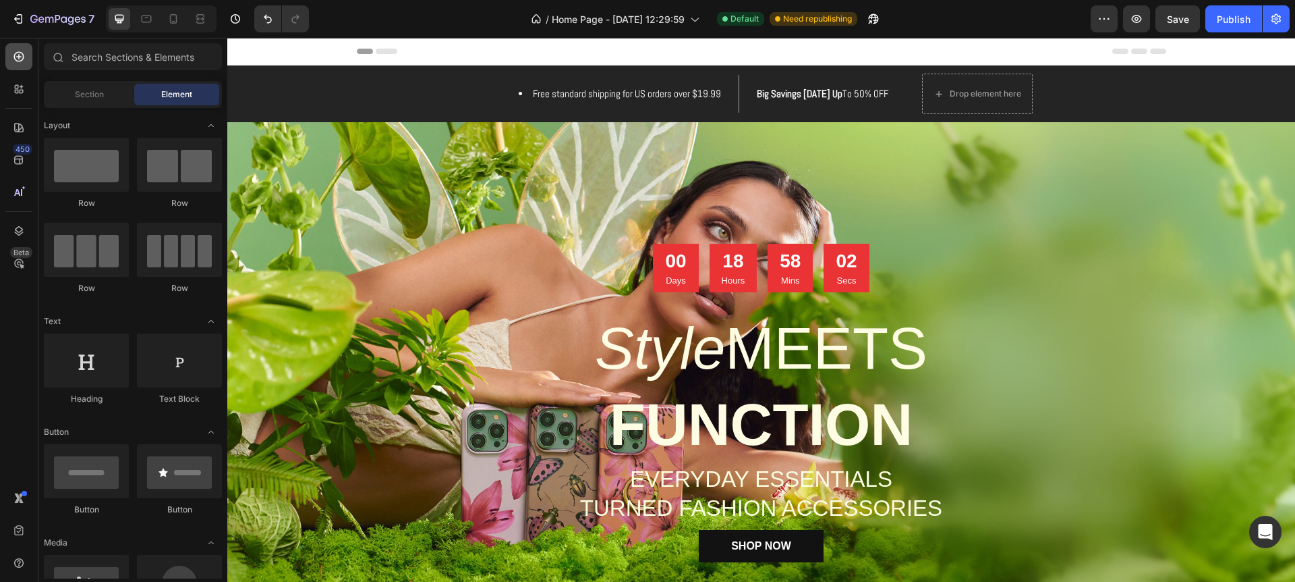
click at [19, 61] on icon at bounding box center [19, 57] width 10 height 10
click at [22, 20] on icon "button" at bounding box center [17, 18] width 13 height 13
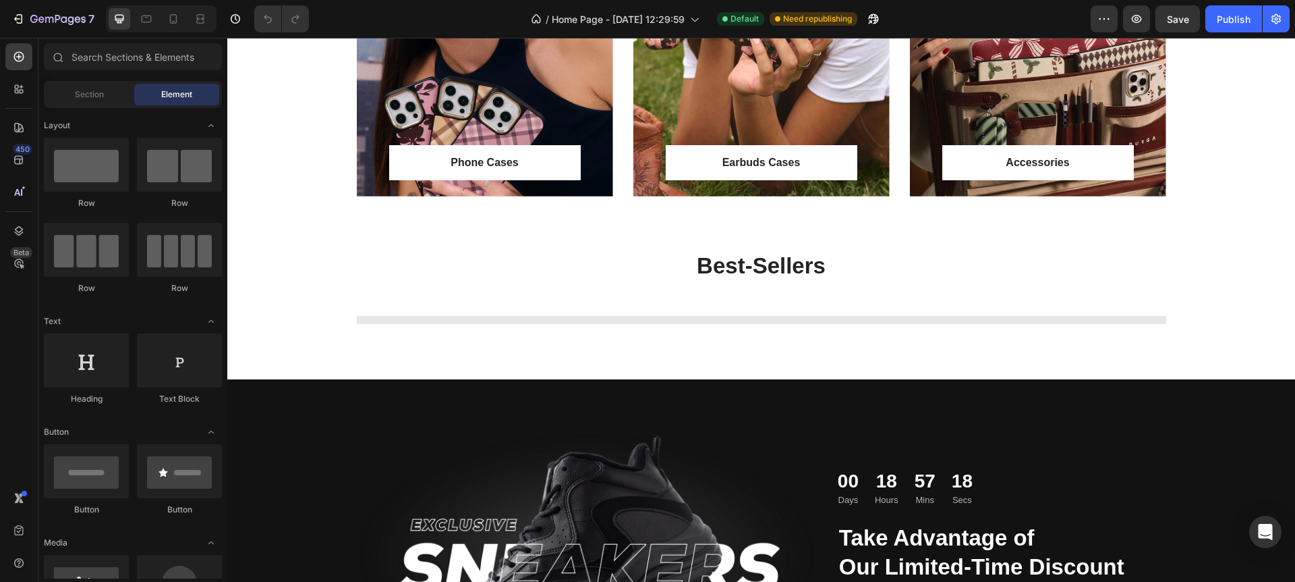
scroll to position [934, 0]
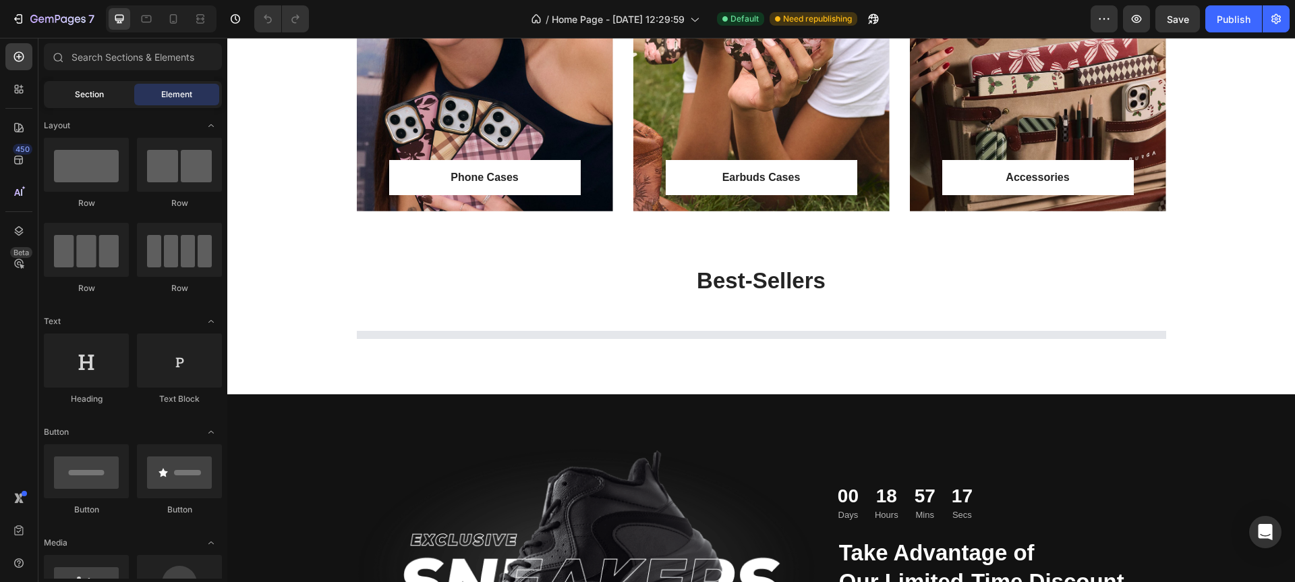
click at [92, 92] on span "Section" at bounding box center [89, 94] width 29 height 12
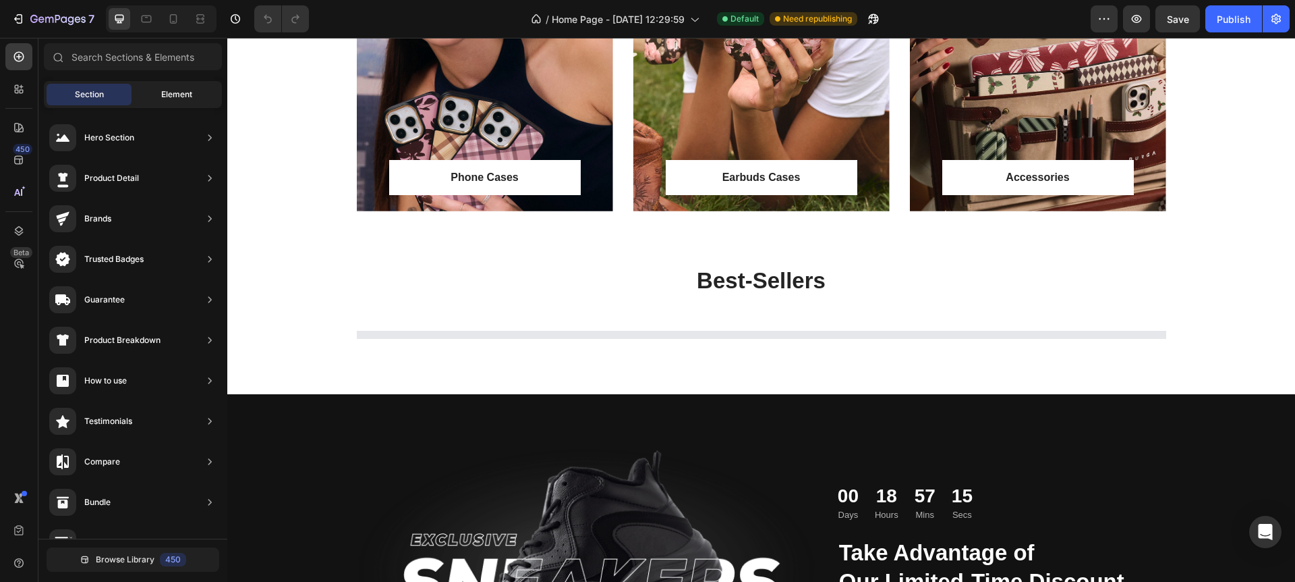
click at [165, 94] on span "Element" at bounding box center [176, 94] width 31 height 12
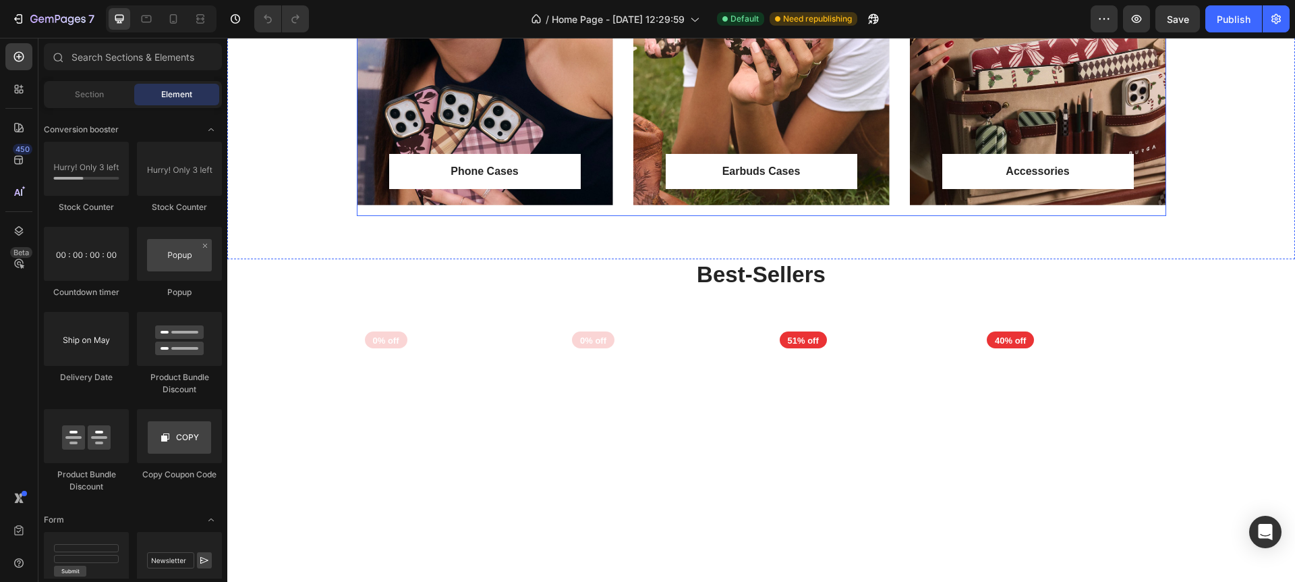
scroll to position [936, 0]
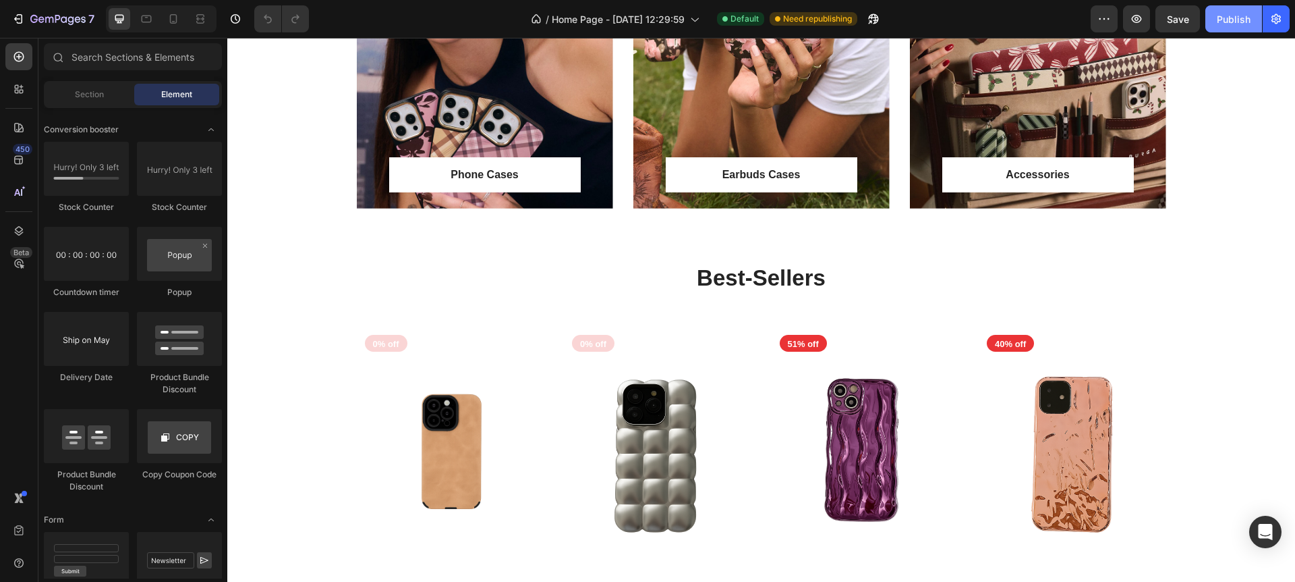
click at [1248, 15] on div "Publish" at bounding box center [1234, 19] width 34 height 14
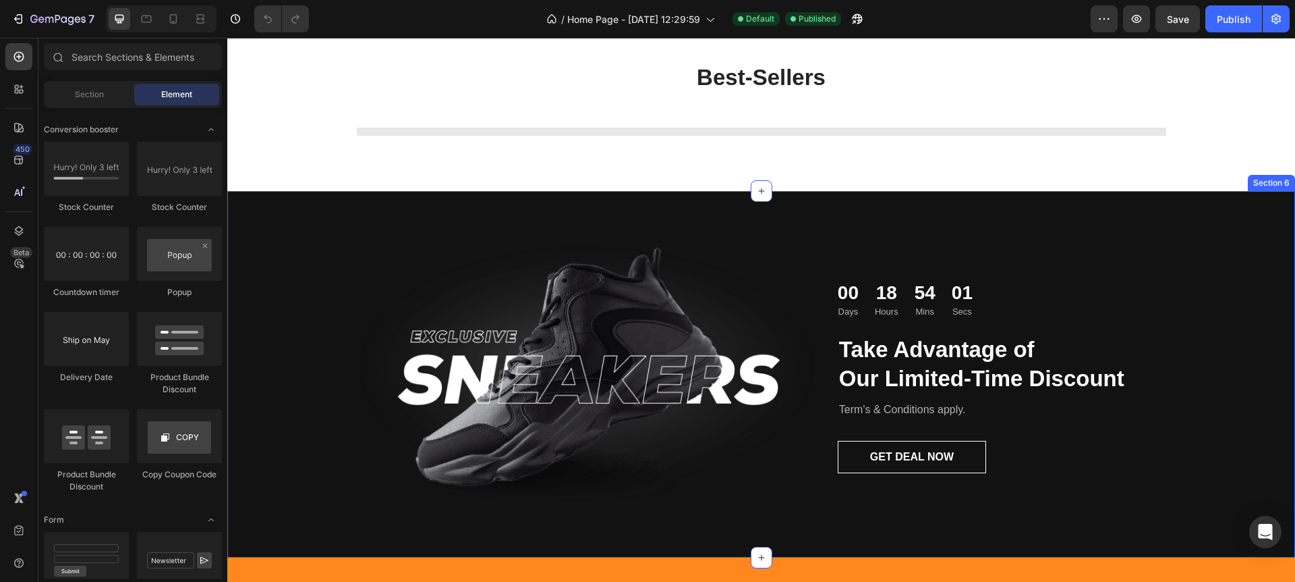
scroll to position [1131, 0]
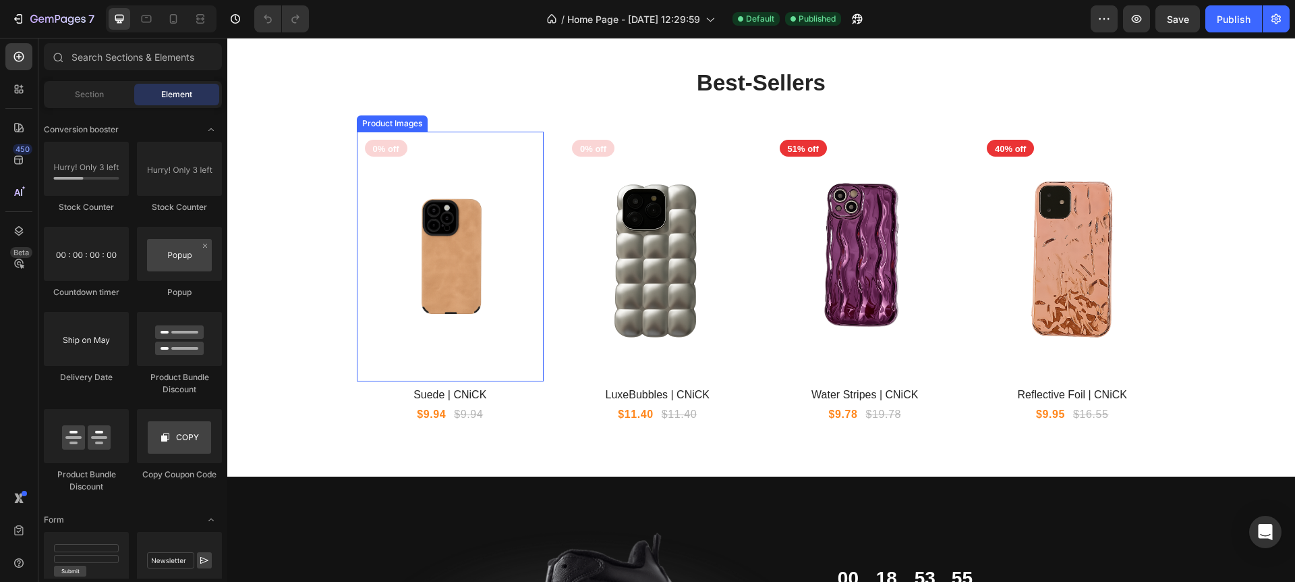
click at [507, 204] on img at bounding box center [451, 257] width 188 height 250
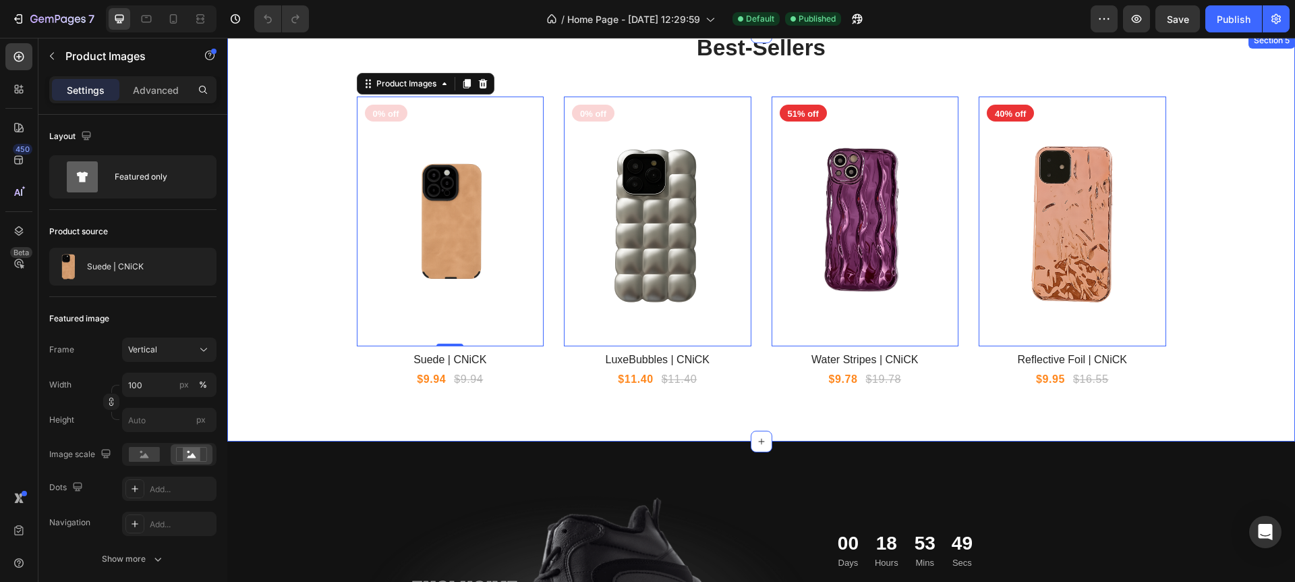
scroll to position [1165, 0]
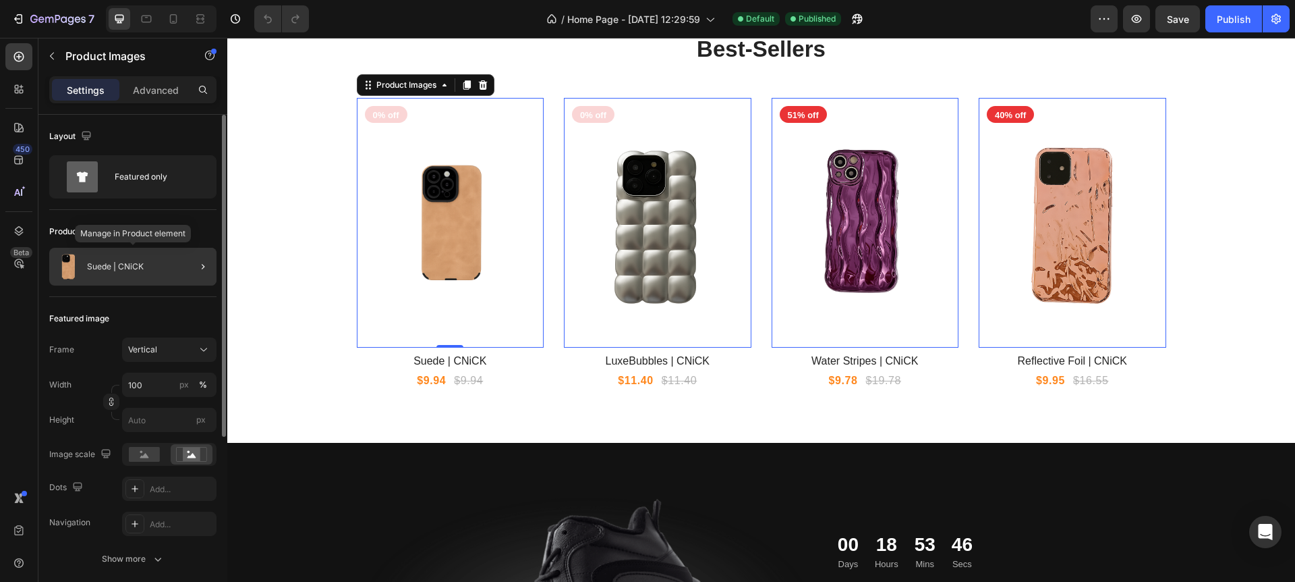
click at [126, 275] on div "Suede | CNiCK" at bounding box center [132, 267] width 167 height 38
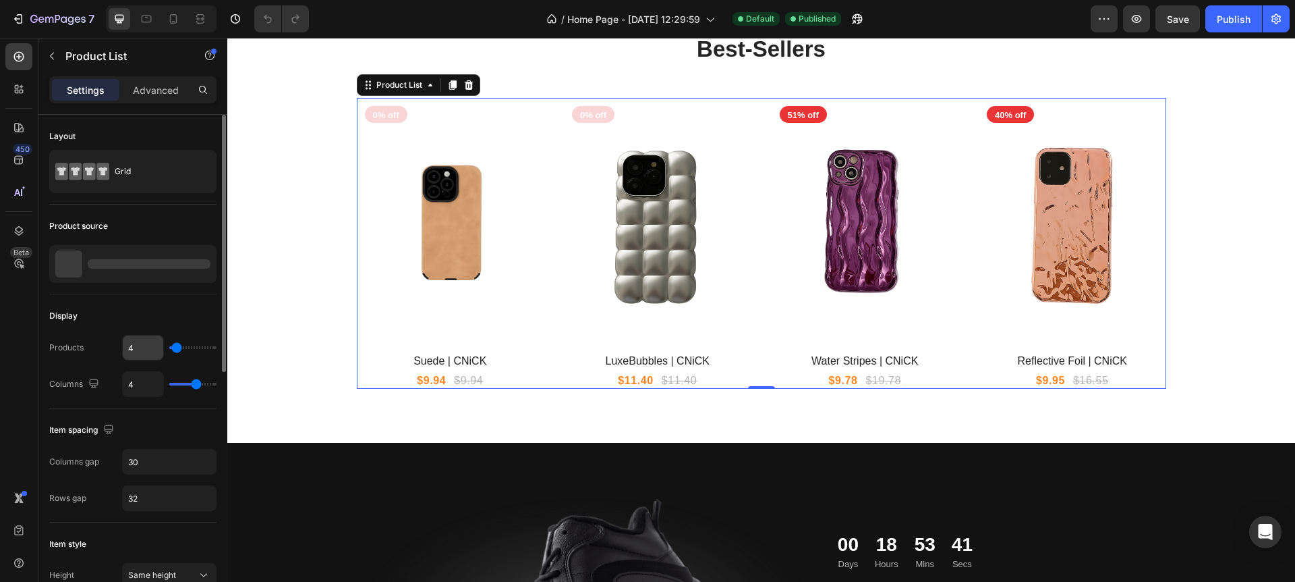
click at [139, 349] on input "4" at bounding box center [143, 347] width 40 height 24
click at [88, 352] on div "Products 4" at bounding box center [132, 348] width 167 height 26
click at [69, 341] on div "Products" at bounding box center [66, 348] width 34 height 22
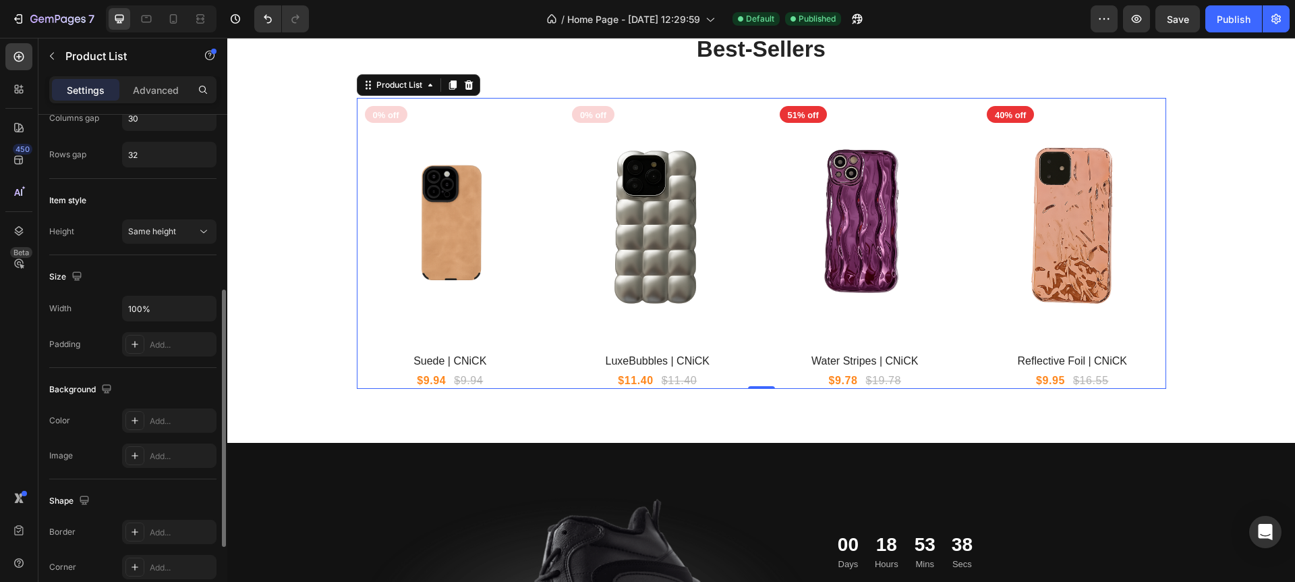
scroll to position [411, 0]
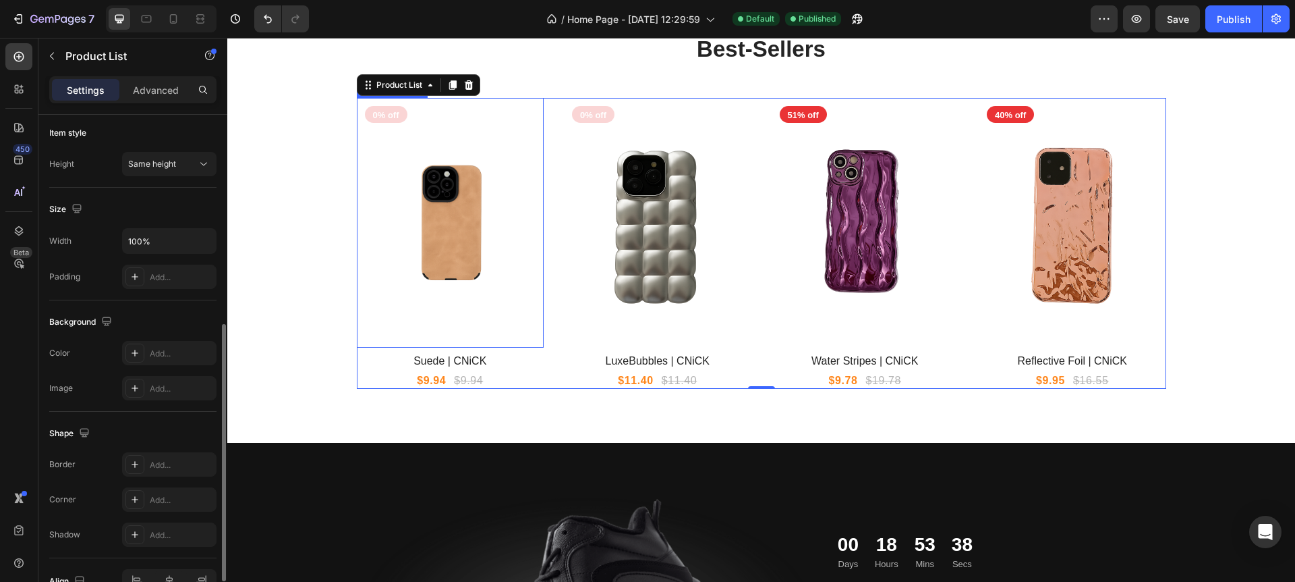
click at [443, 251] on img at bounding box center [451, 223] width 188 height 250
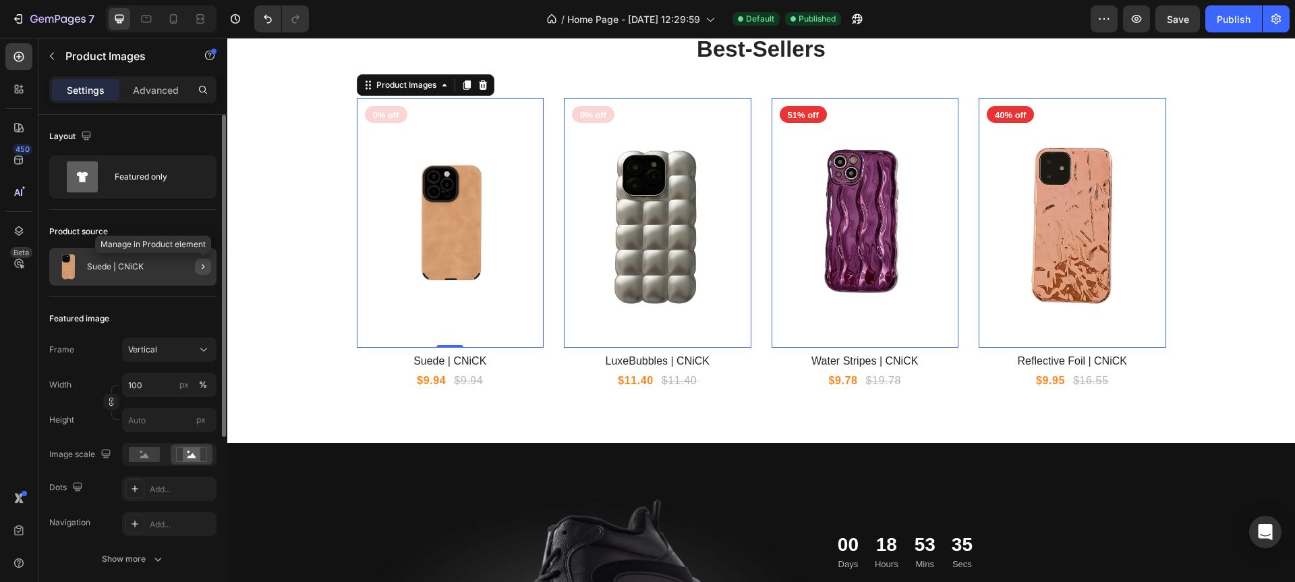
click at [204, 267] on icon "button" at bounding box center [203, 266] width 11 height 11
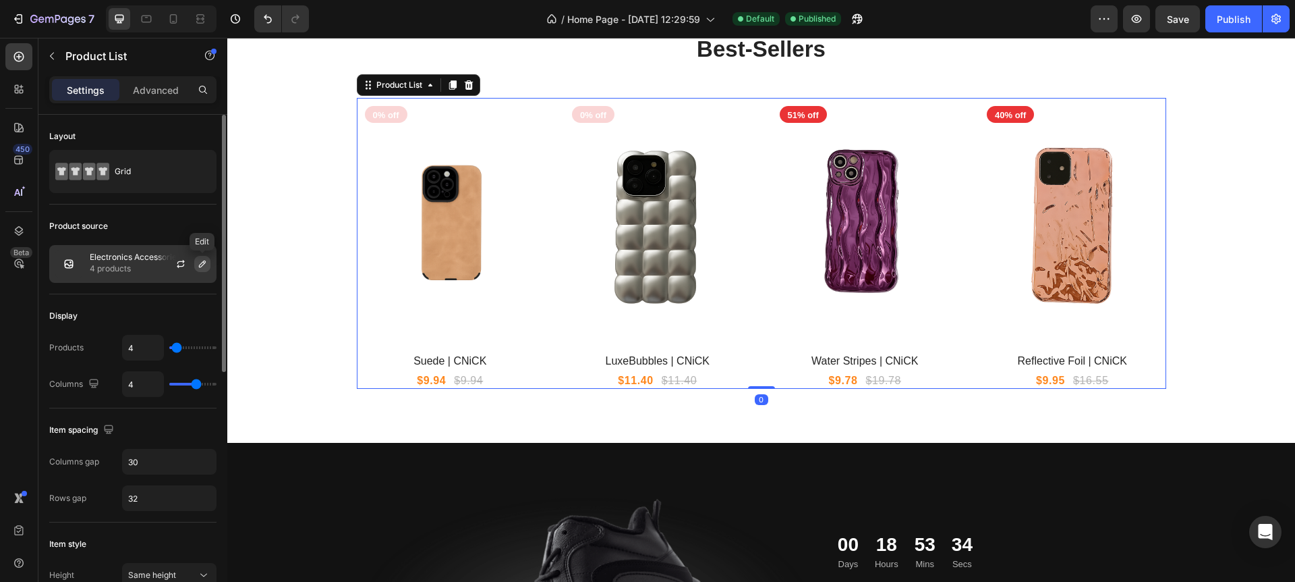
click at [204, 263] on icon "button" at bounding box center [202, 263] width 11 height 11
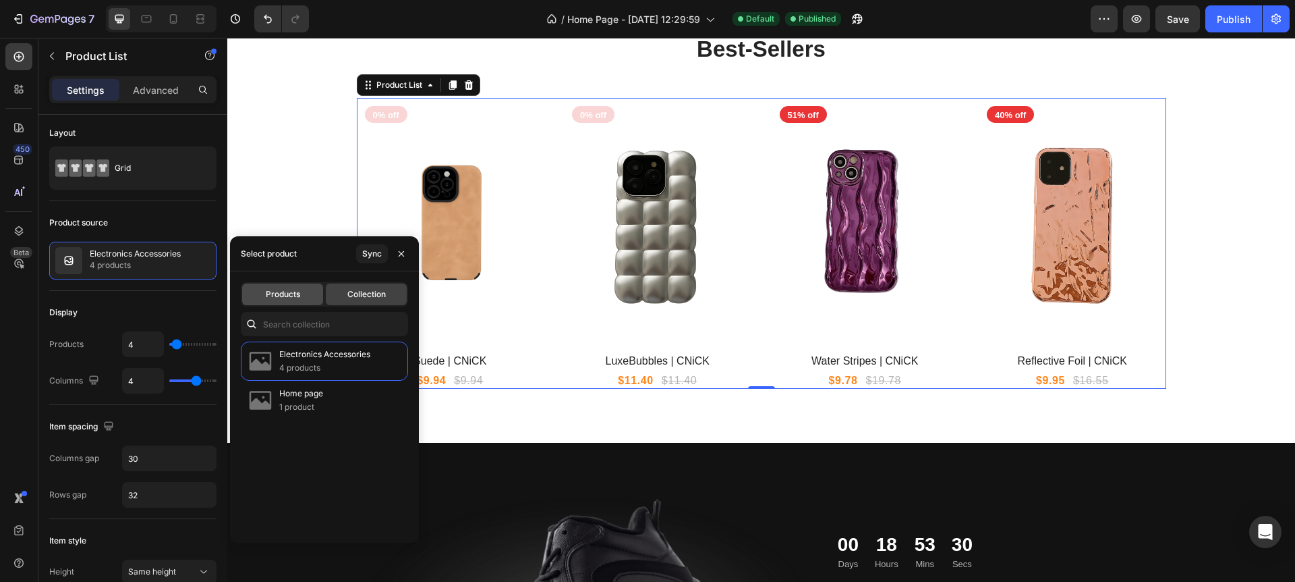
scroll to position [3, 0]
click at [284, 291] on span "Products" at bounding box center [283, 294] width 34 height 12
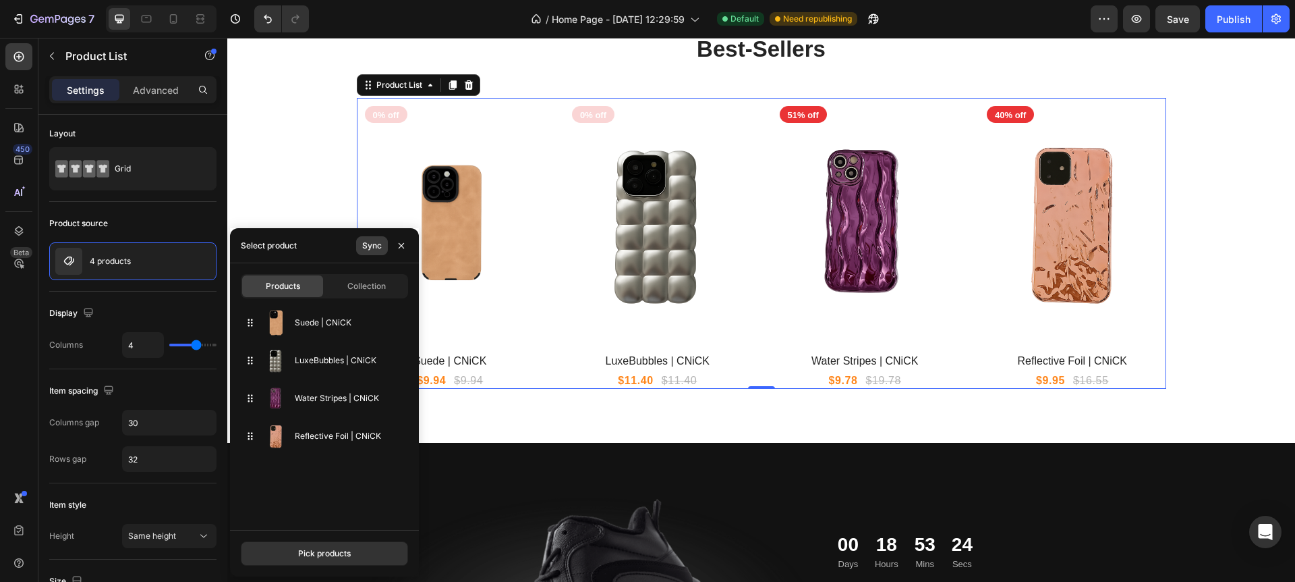
click at [379, 244] on div "Sync" at bounding box center [372, 246] width 20 height 12
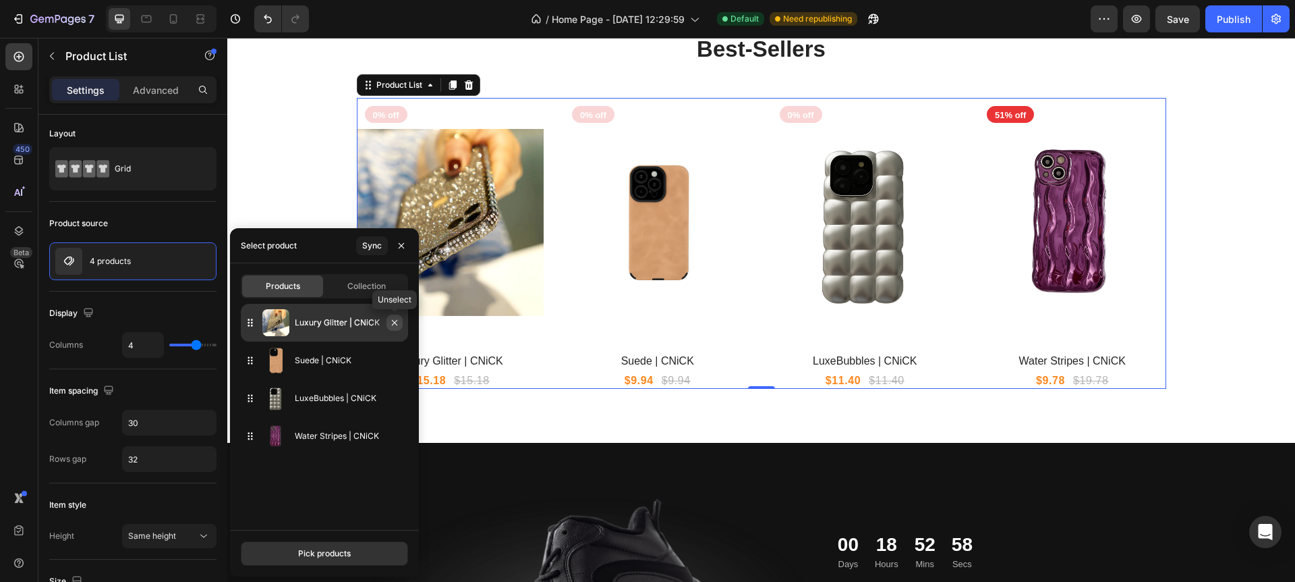
click at [393, 324] on icon "button" at bounding box center [394, 322] width 11 height 11
click at [397, 325] on icon "button" at bounding box center [394, 322] width 11 height 11
click at [306, 559] on button "Pick products" at bounding box center [324, 553] width 167 height 24
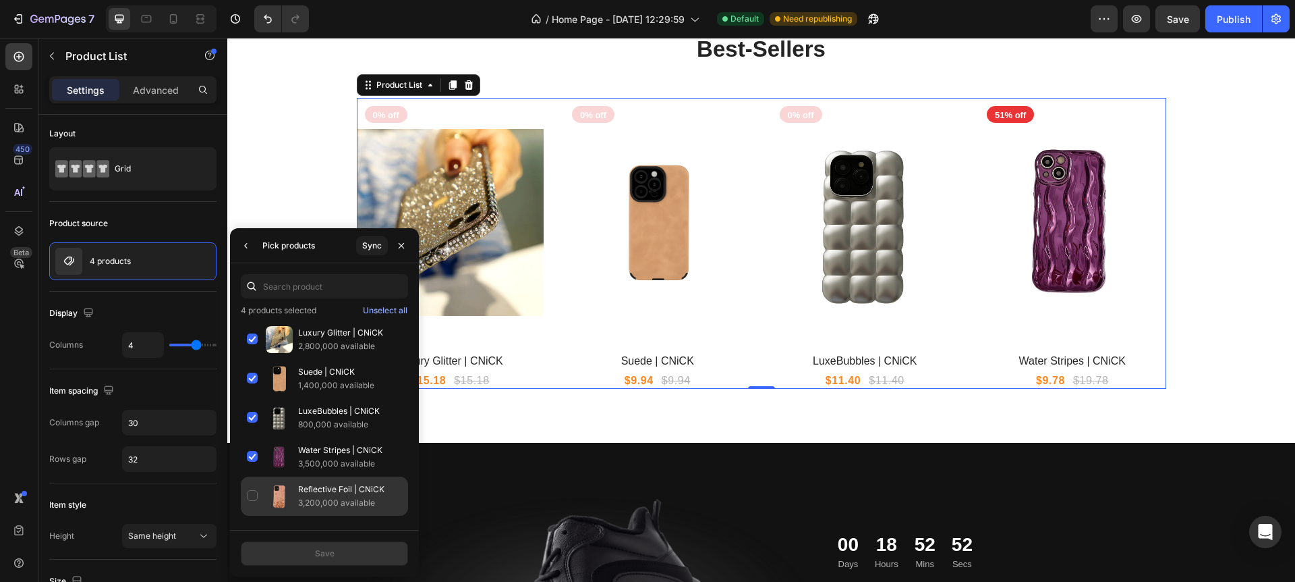
click at [254, 495] on div "Reflective Foil | CNiCK 3,200,000 available" at bounding box center [324, 495] width 167 height 39
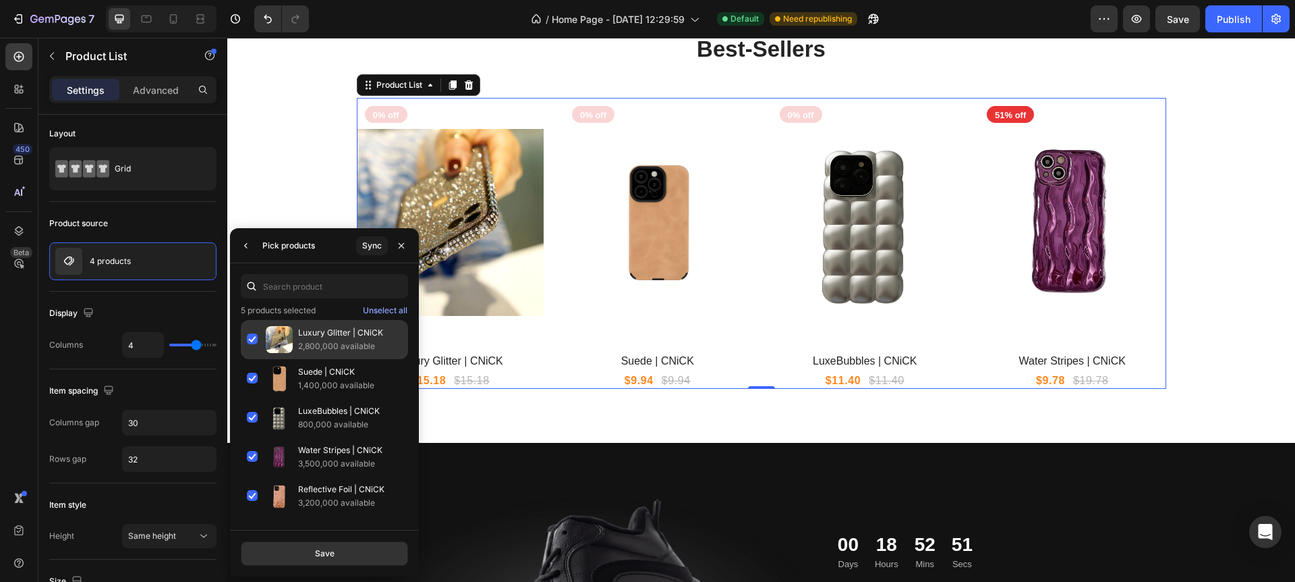
click at [254, 340] on div "Luxury Glitter | CNiCK 2,800,000 available" at bounding box center [324, 339] width 167 height 39
click at [300, 555] on button "Save" at bounding box center [324, 553] width 167 height 24
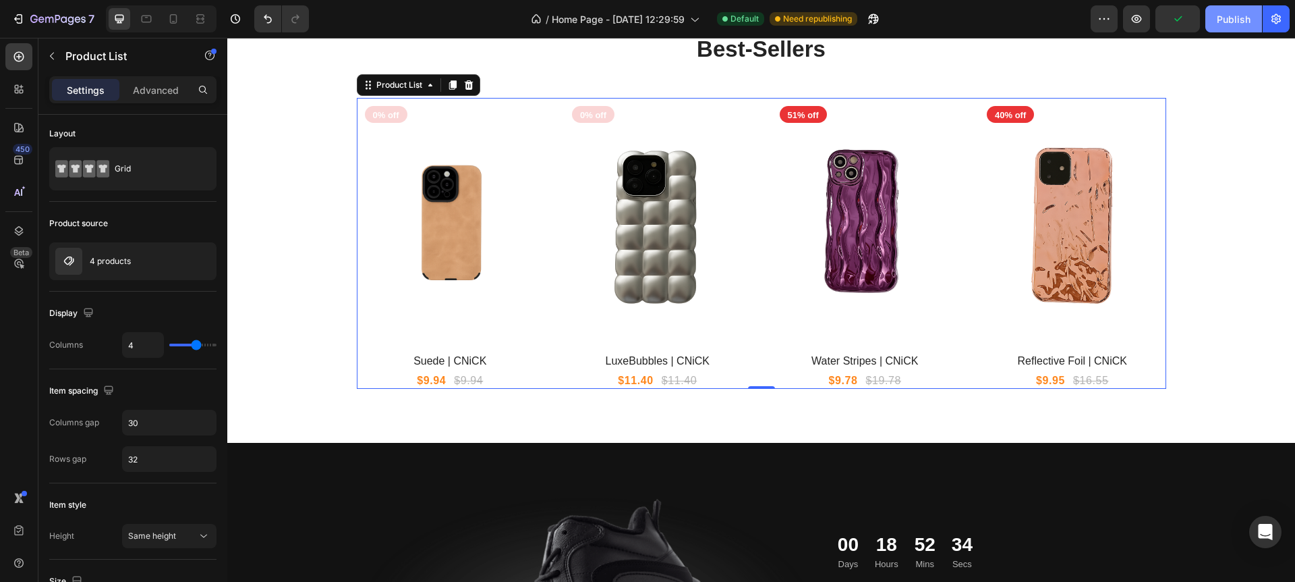
click at [1227, 21] on div "Publish" at bounding box center [1234, 19] width 34 height 14
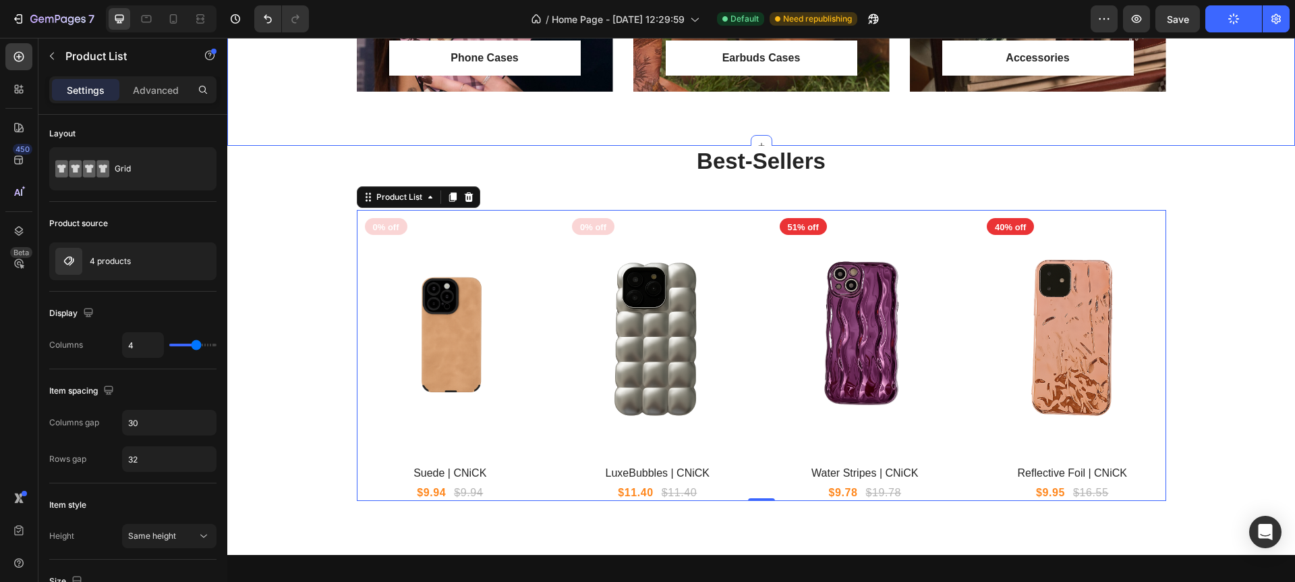
scroll to position [1054, 0]
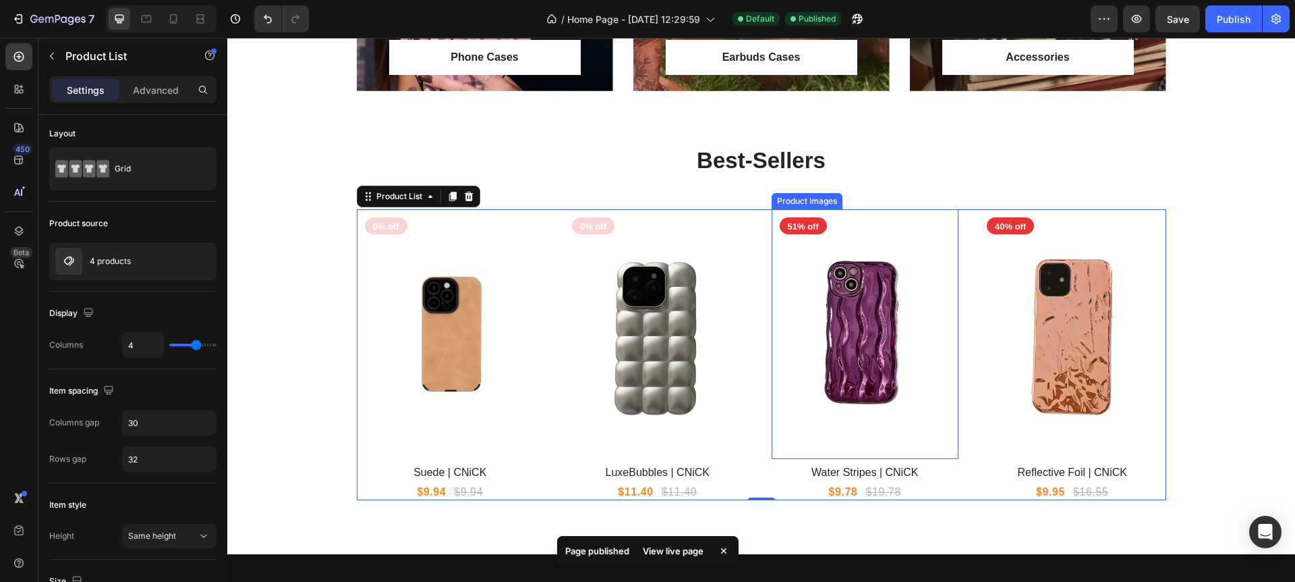
click at [860, 415] on img at bounding box center [866, 334] width 188 height 250
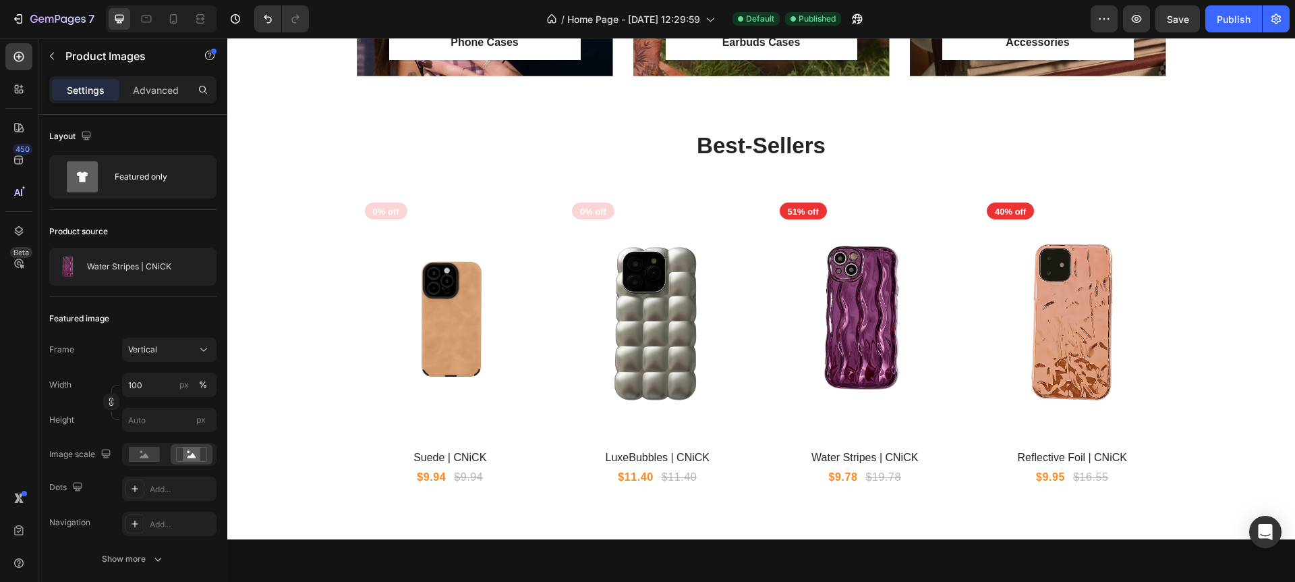
scroll to position [1071, 0]
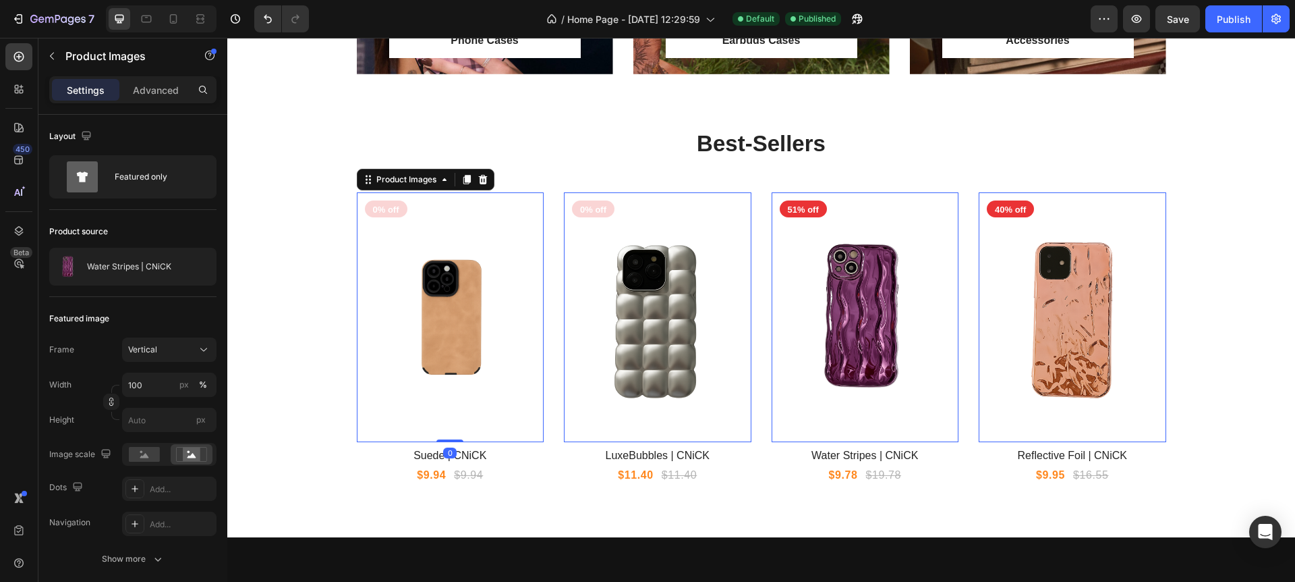
click at [426, 365] on img at bounding box center [451, 317] width 188 height 250
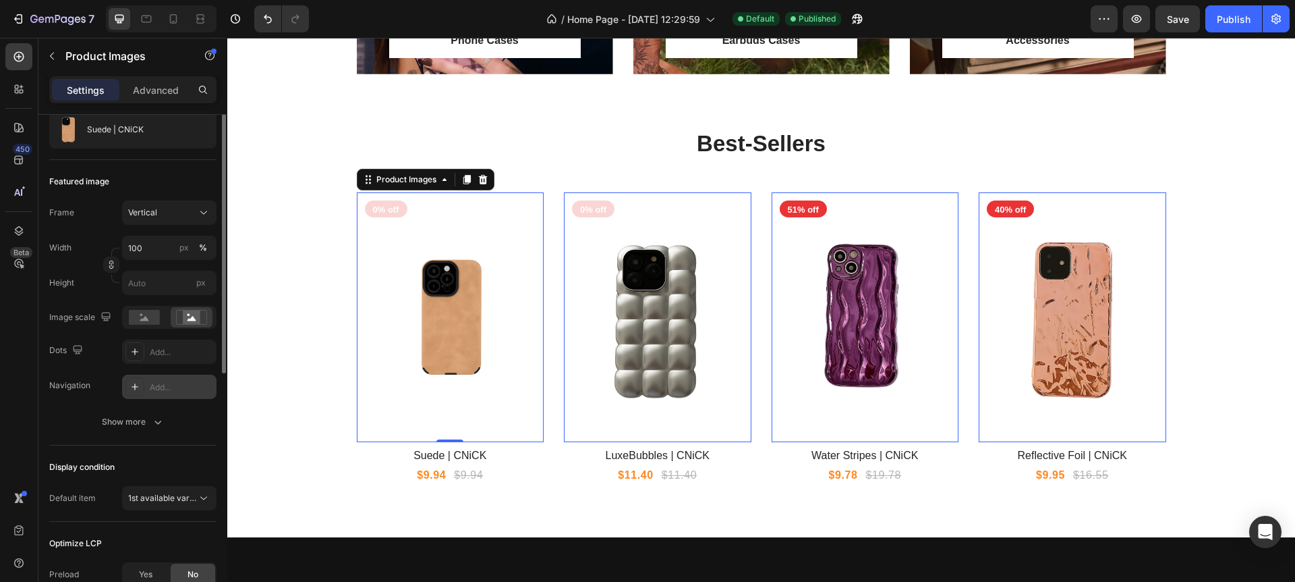
scroll to position [0, 0]
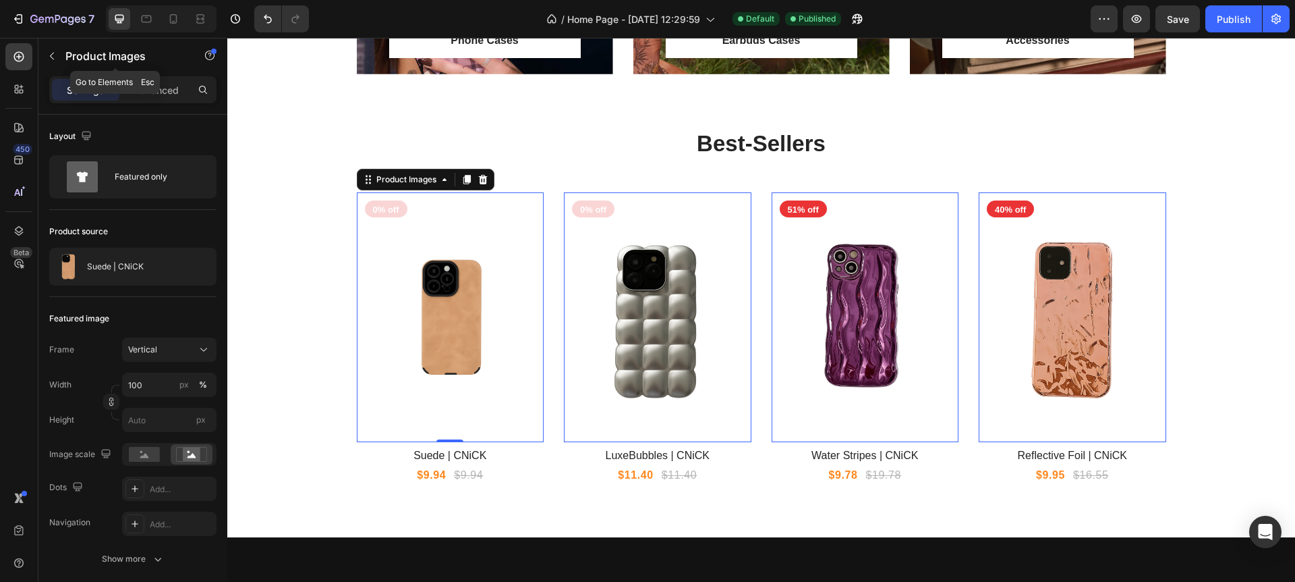
click at [54, 55] on icon "button" at bounding box center [52, 56] width 11 height 11
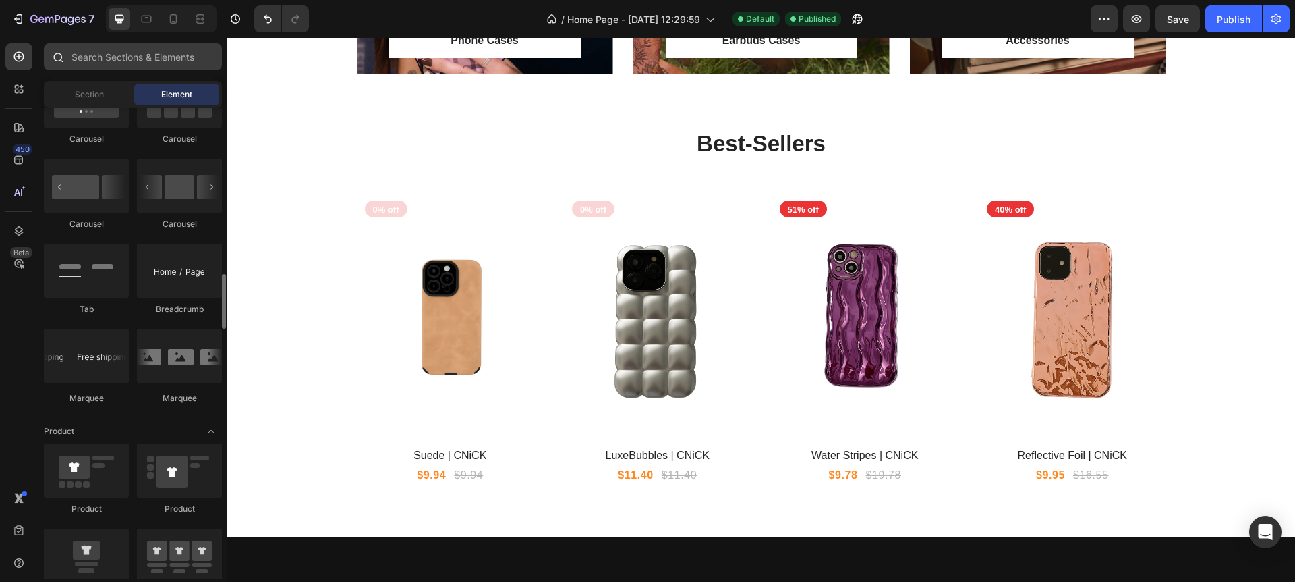
scroll to position [1414, 0]
click at [113, 52] on input "text" at bounding box center [133, 56] width 178 height 27
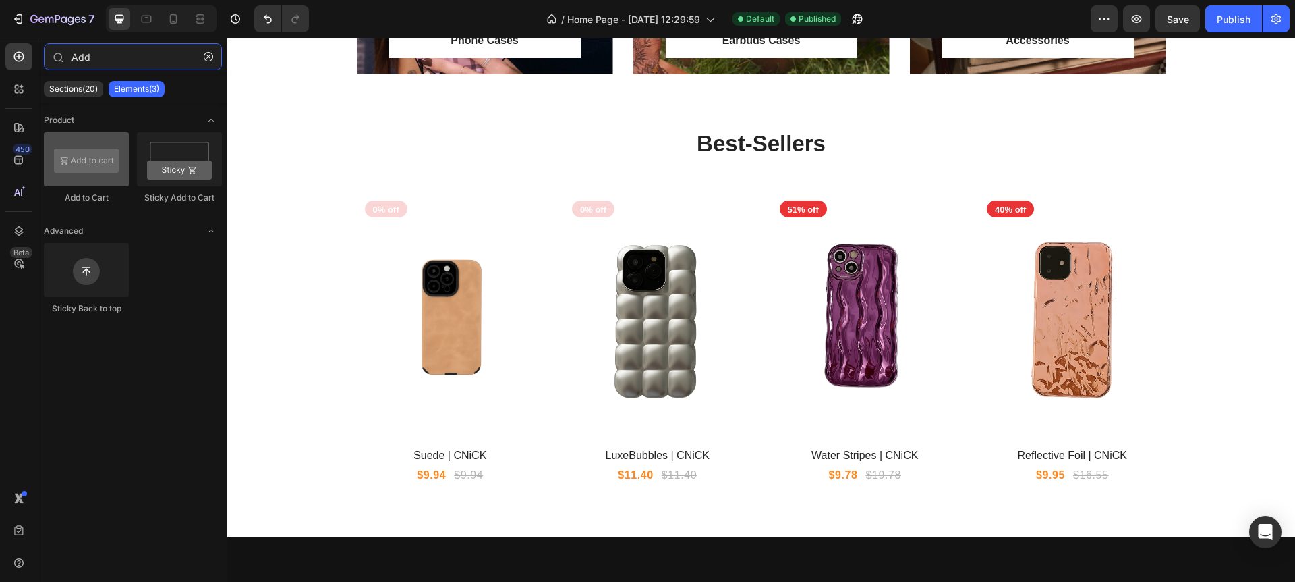
type input "Add"
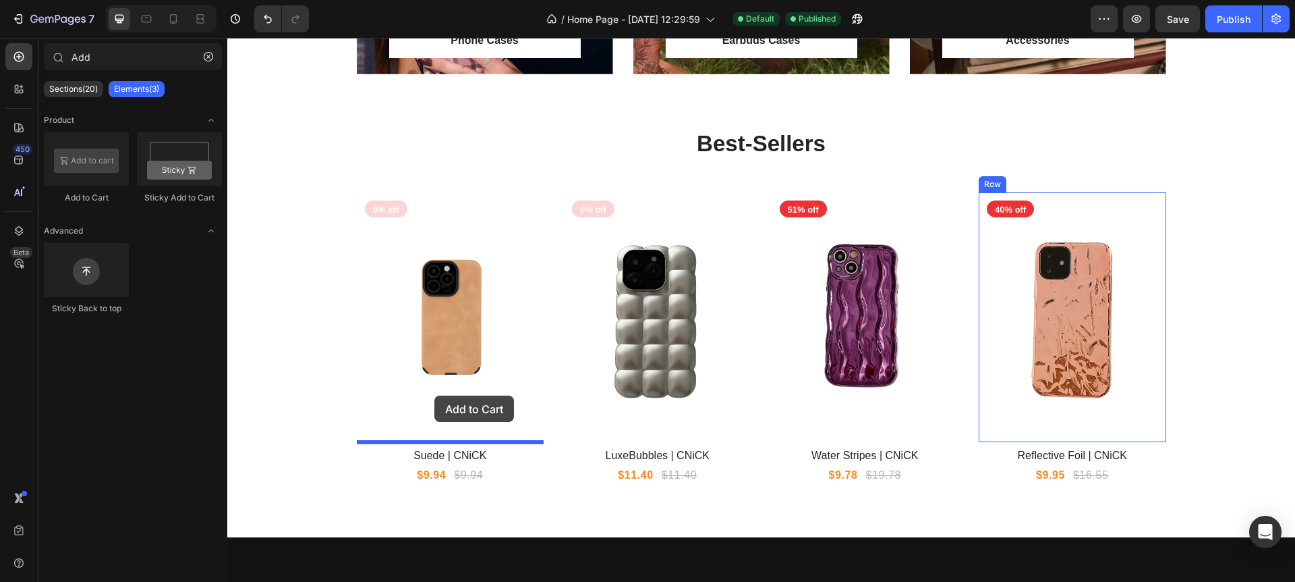
scroll to position [1067, 0]
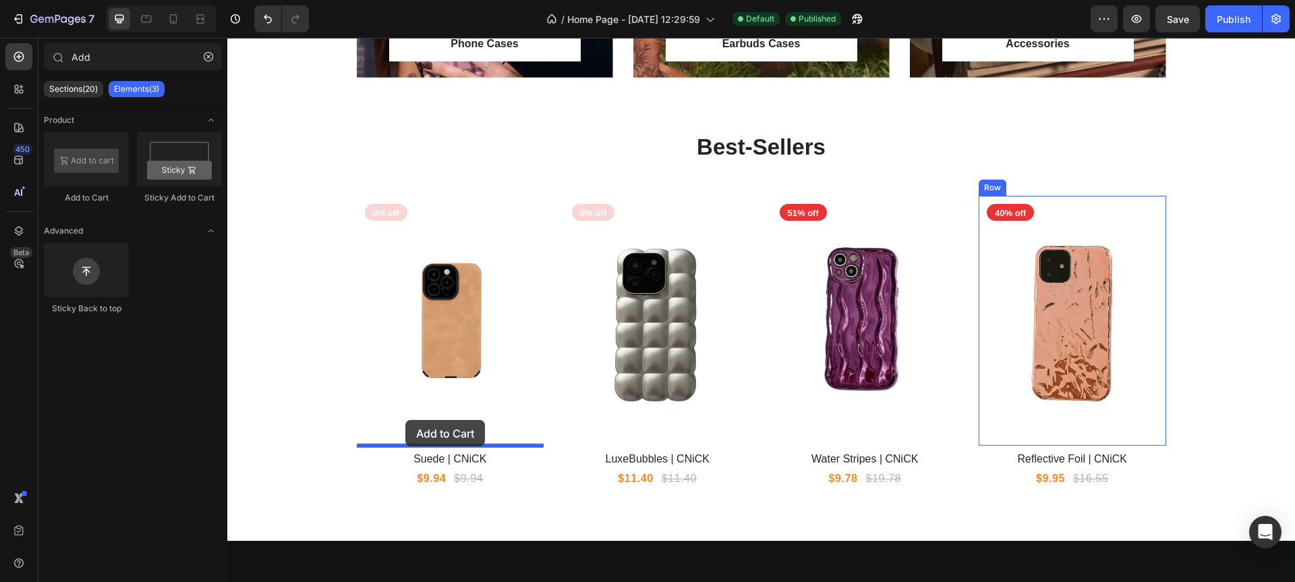
drag, startPoint x: 313, startPoint y: 211, endPoint x: 405, endPoint y: 420, distance: 228.4
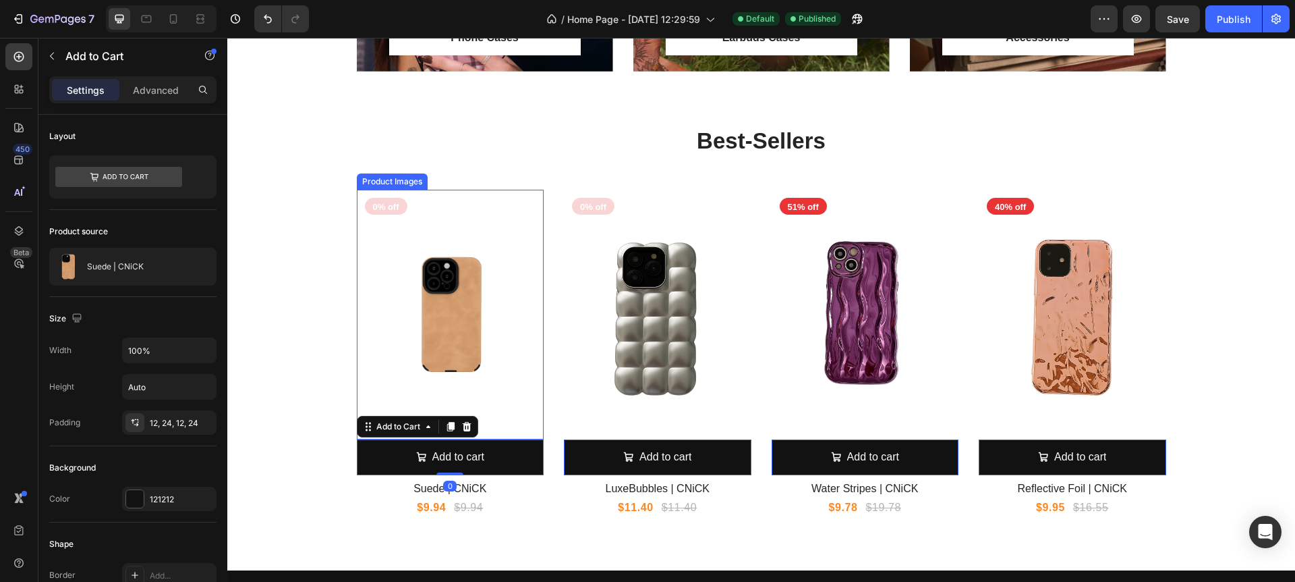
scroll to position [1073, 0]
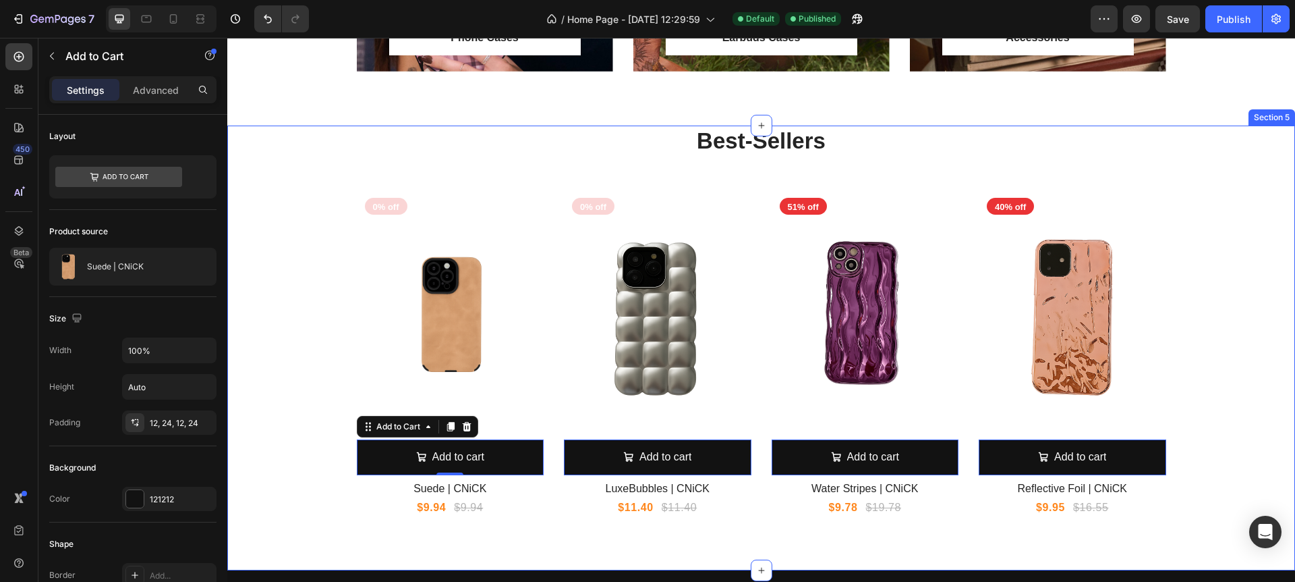
click at [1233, 222] on div "Best-Sellers Heading Product Images Add to cart Add to Cart 0 0% off Product Ba…" at bounding box center [761, 320] width 1048 height 391
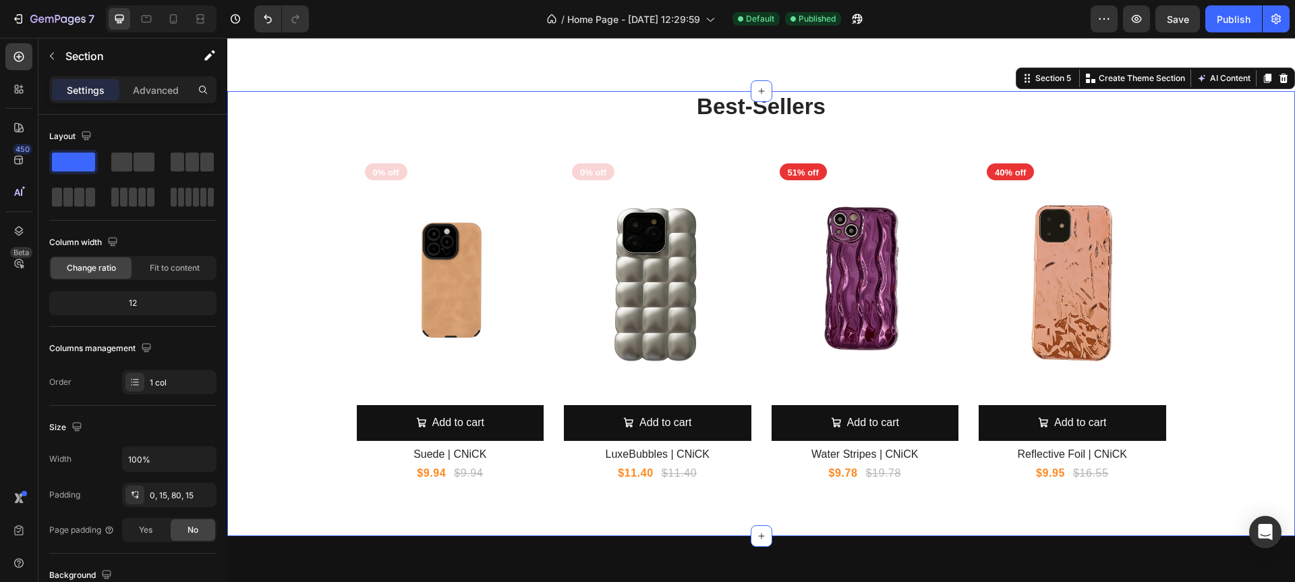
scroll to position [1122, 0]
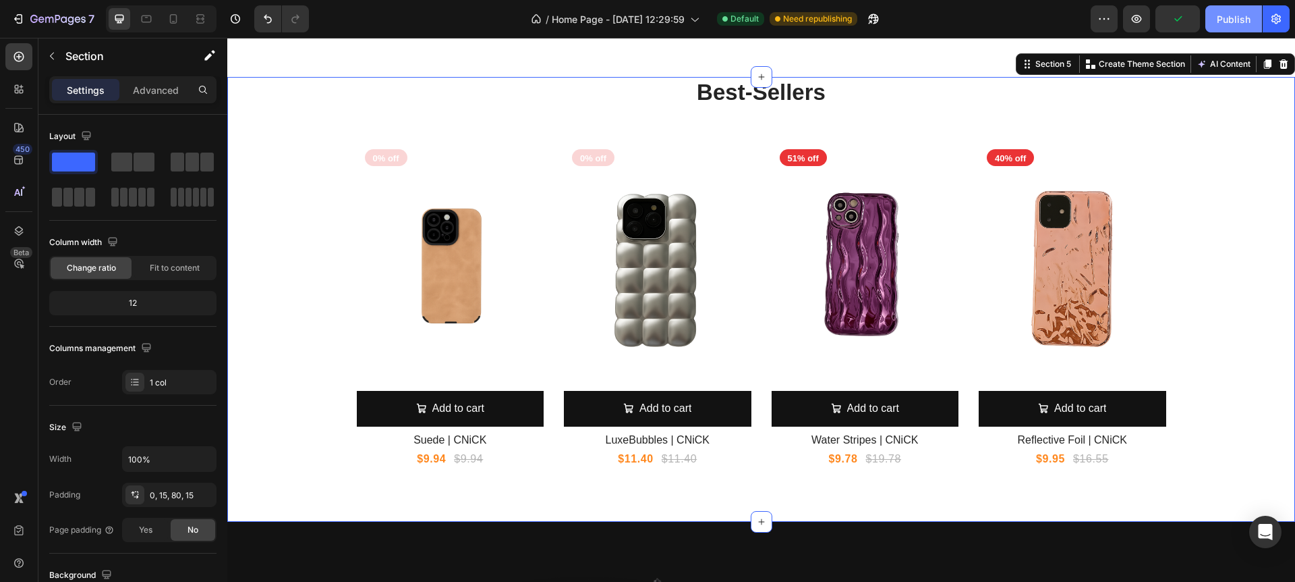
click at [1233, 12] on div "Publish" at bounding box center [1234, 19] width 34 height 14
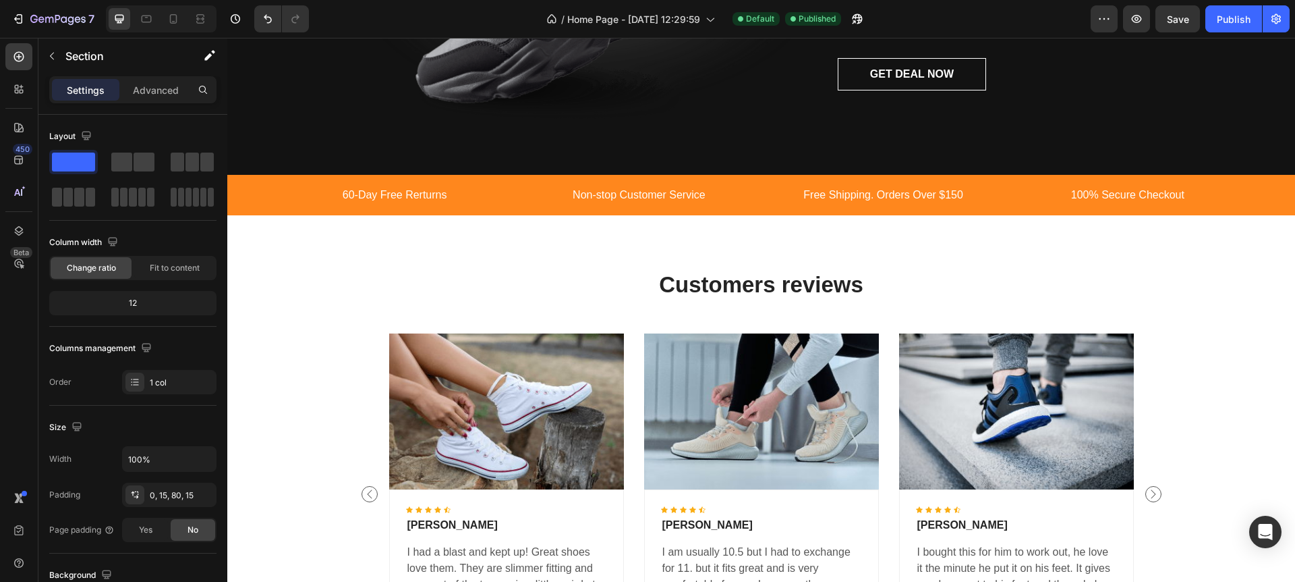
scroll to position [1611, 0]
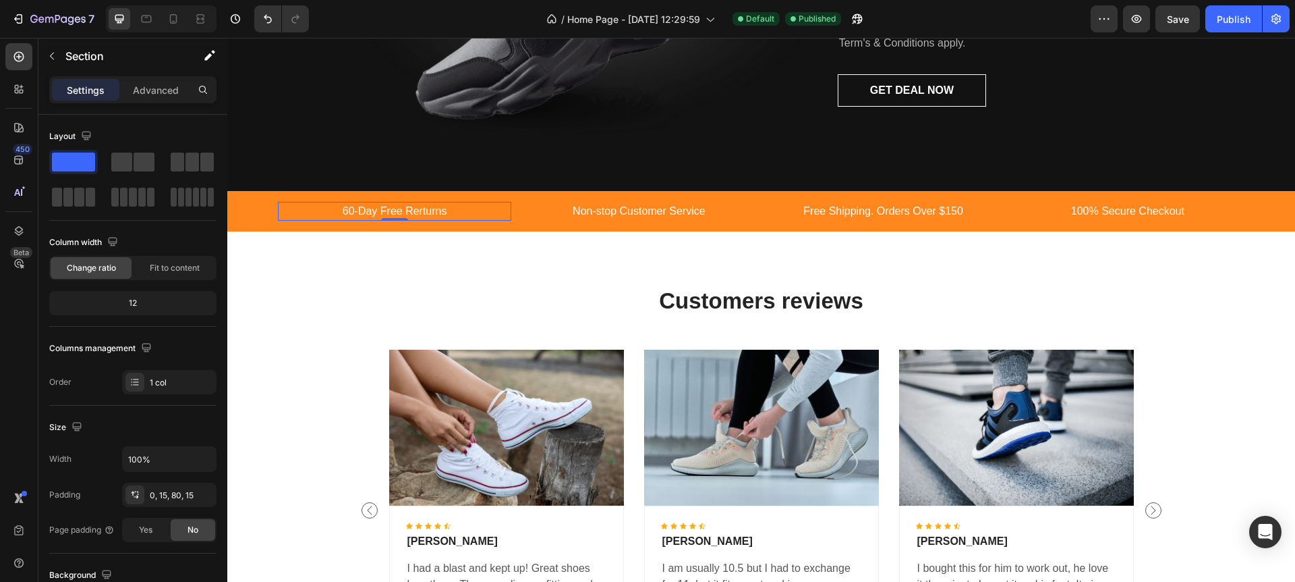
click at [423, 217] on p "60-Day Free Rerturns" at bounding box center [394, 211] width 231 height 16
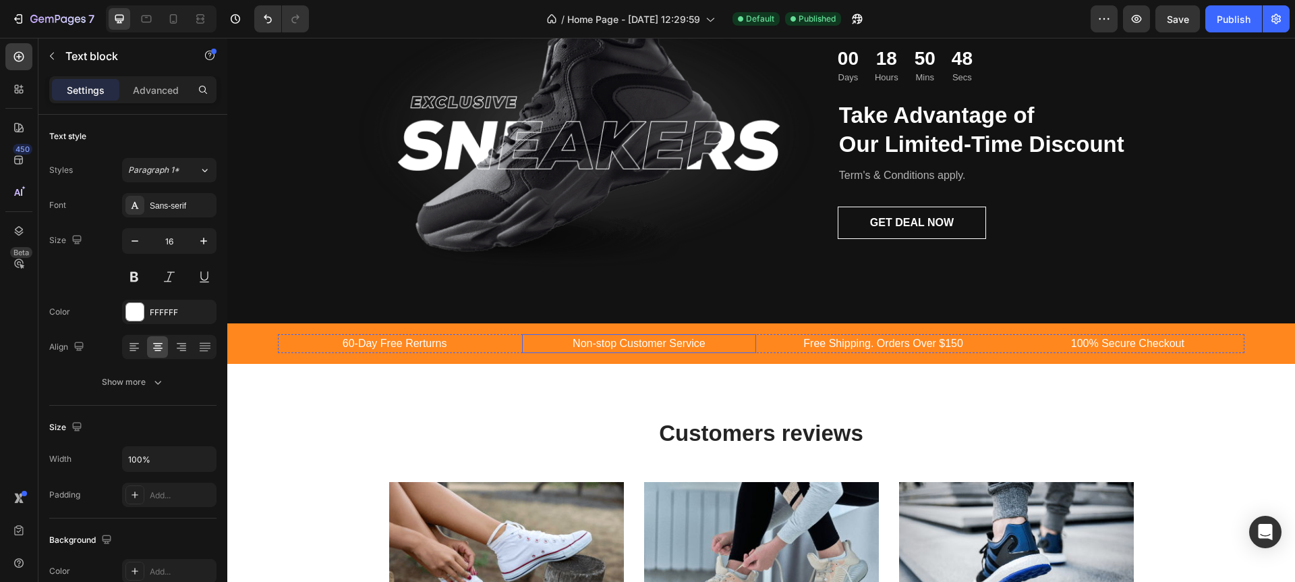
scroll to position [1478, 0]
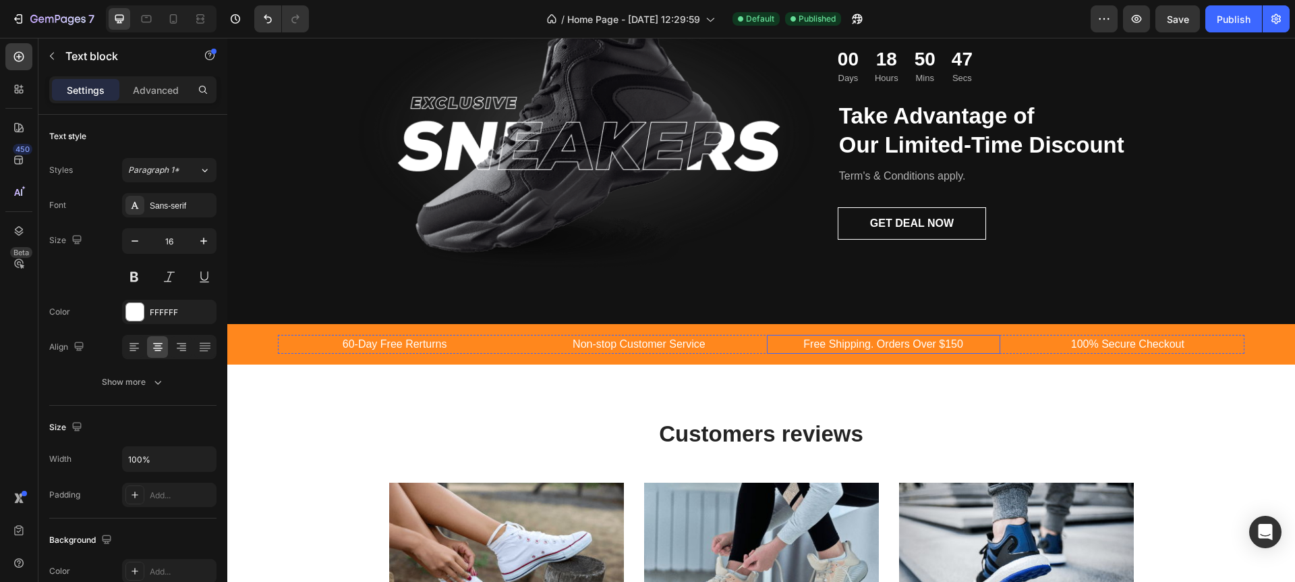
click at [928, 345] on p "Free Shipping. Orders Over $150" at bounding box center [883, 344] width 231 height 16
click at [837, 345] on p "Free Shipping. Orders Over $150" at bounding box center [883, 344] width 231 height 16
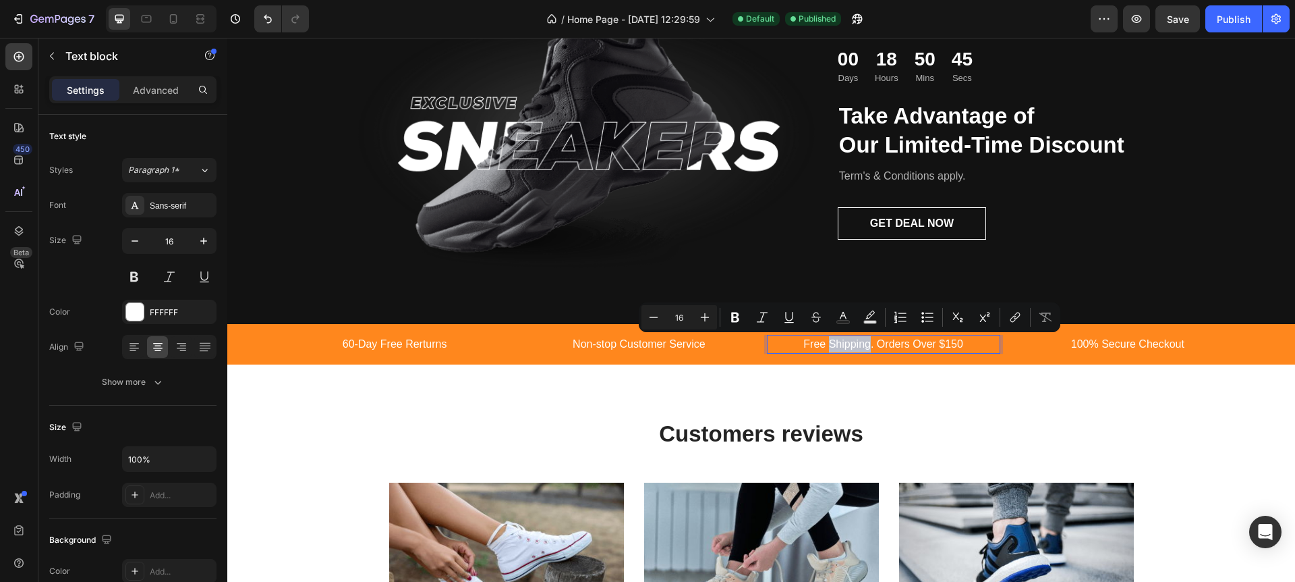
click at [828, 343] on p "Free Shipping. Orders Over $150" at bounding box center [883, 344] width 231 height 16
drag, startPoint x: 822, startPoint y: 343, endPoint x: 827, endPoint y: 348, distance: 7.2
click at [821, 343] on p "Free Shipping. Orders Over $150" at bounding box center [883, 344] width 231 height 16
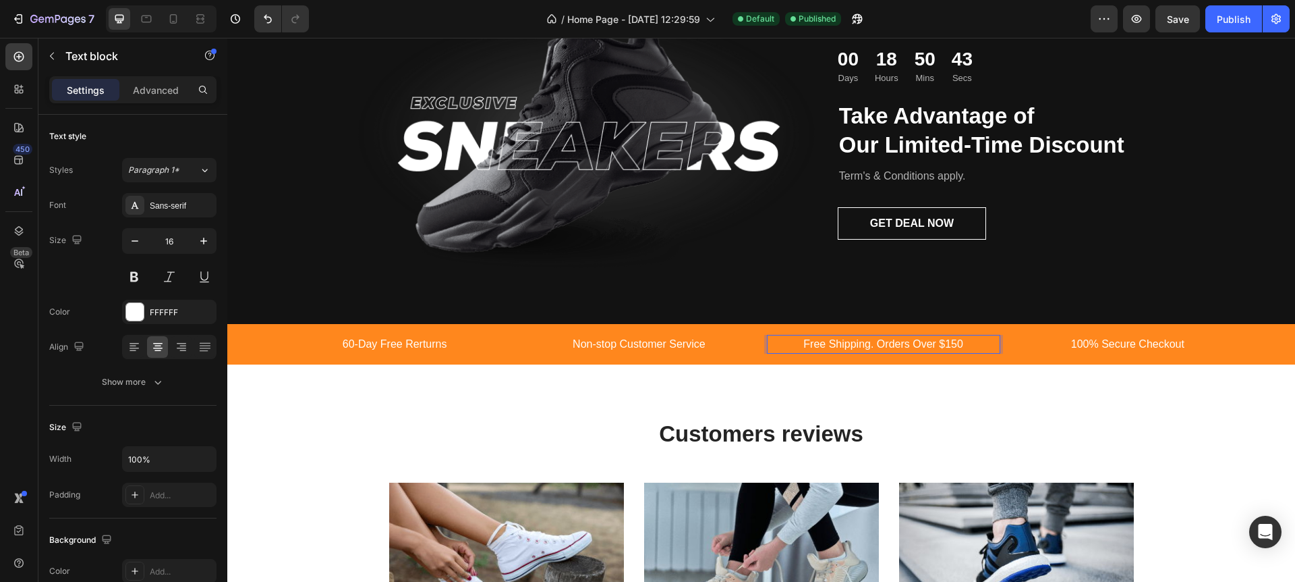
click at [827, 342] on p "Free Shipping. Orders Over $150" at bounding box center [883, 344] width 231 height 16
click at [957, 345] on p "Free US Shipping. Orders Over $150" at bounding box center [883, 344] width 231 height 16
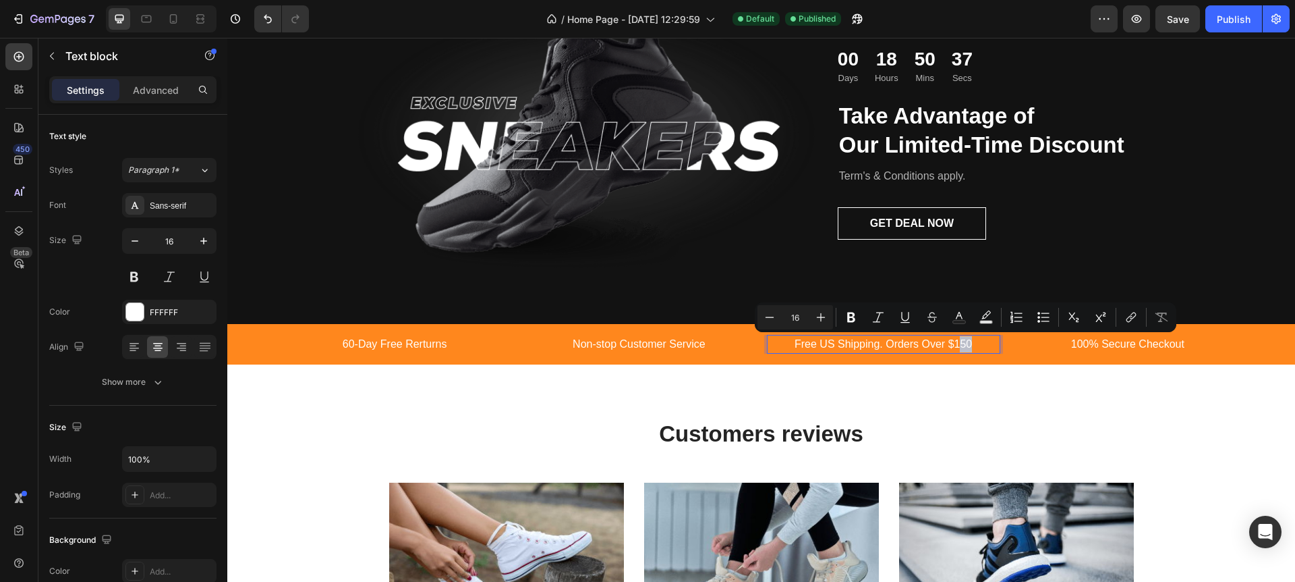
drag, startPoint x: 962, startPoint y: 345, endPoint x: 975, endPoint y: 348, distance: 13.1
click at [975, 348] on p "Free US Shipping. Orders Over $150" at bounding box center [883, 344] width 231 height 16
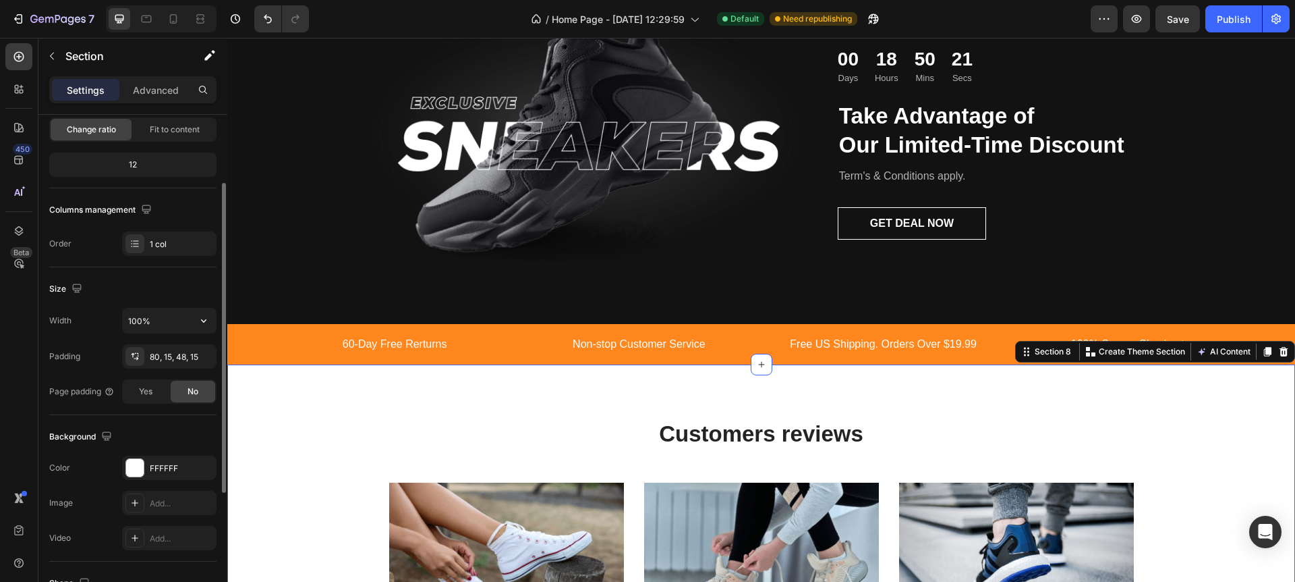
scroll to position [150, 0]
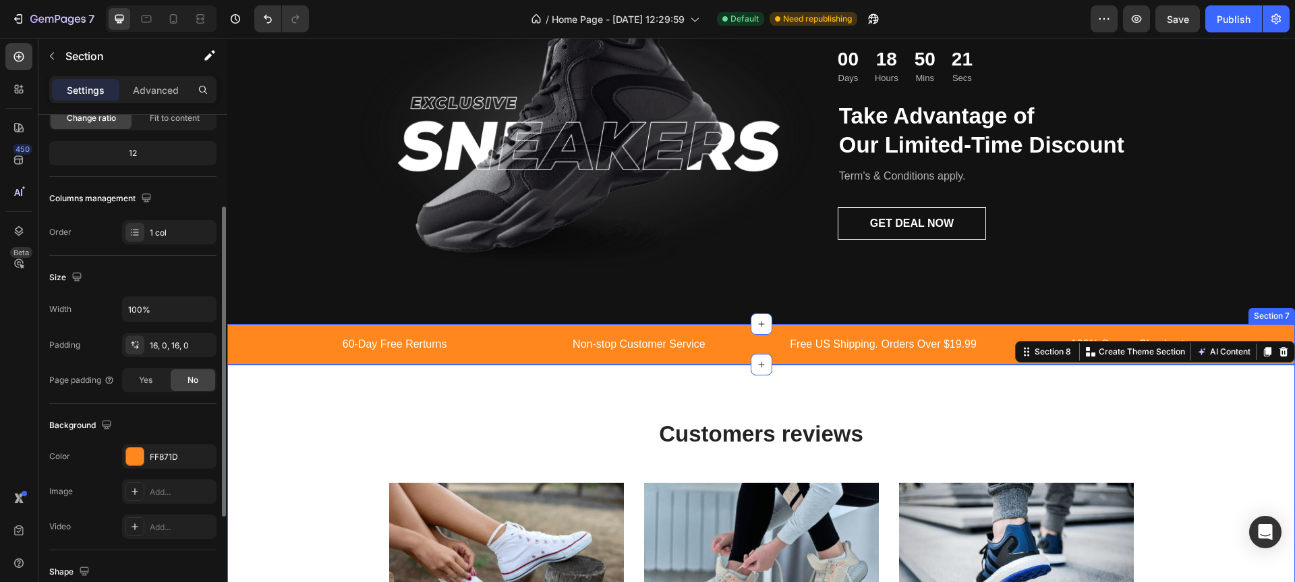
click at [281, 331] on div "60-Day Free Rerturns Text block Non-stop Customer Service Text block Free US Sh…" at bounding box center [761, 344] width 1068 height 40
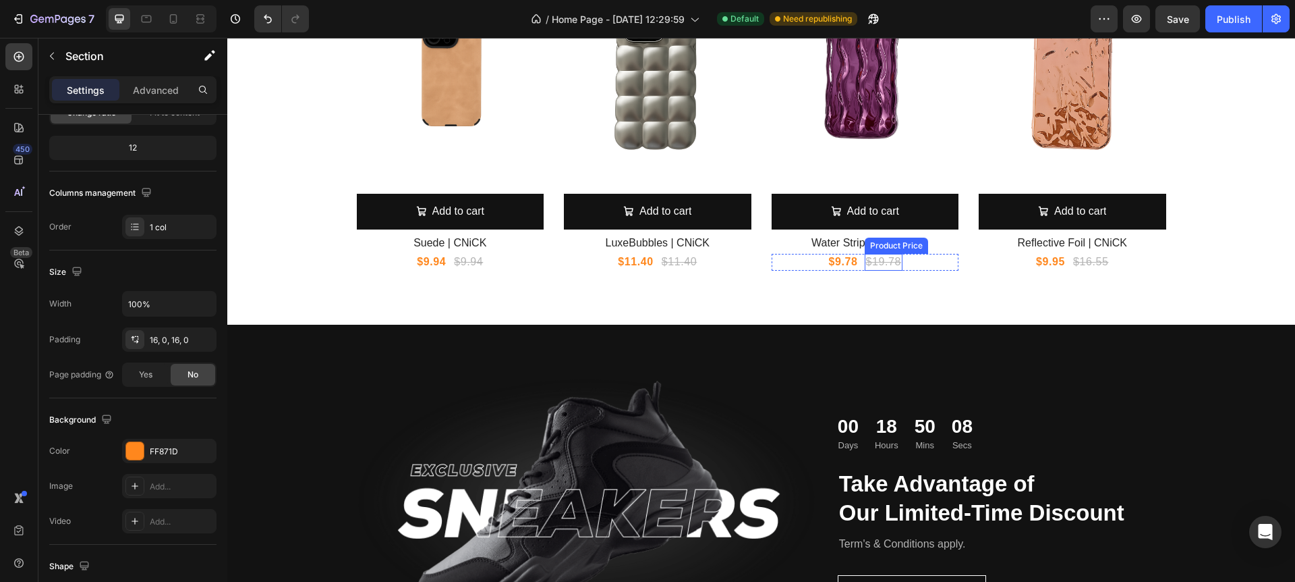
scroll to position [1424, 0]
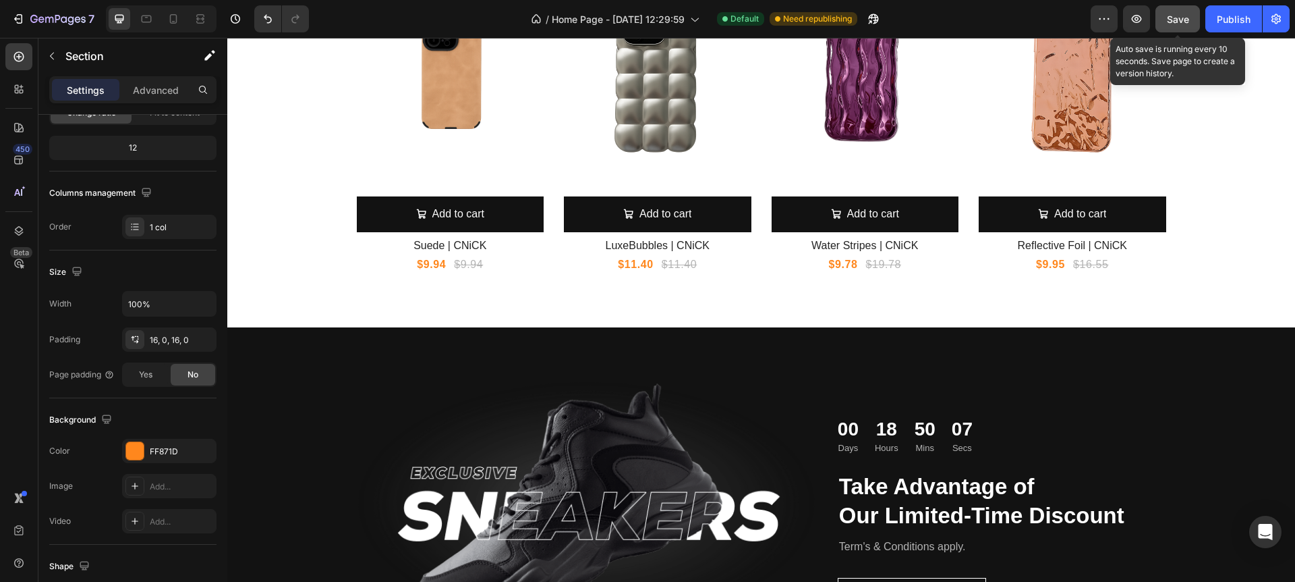
click at [1175, 23] on span "Save" at bounding box center [1178, 18] width 22 height 11
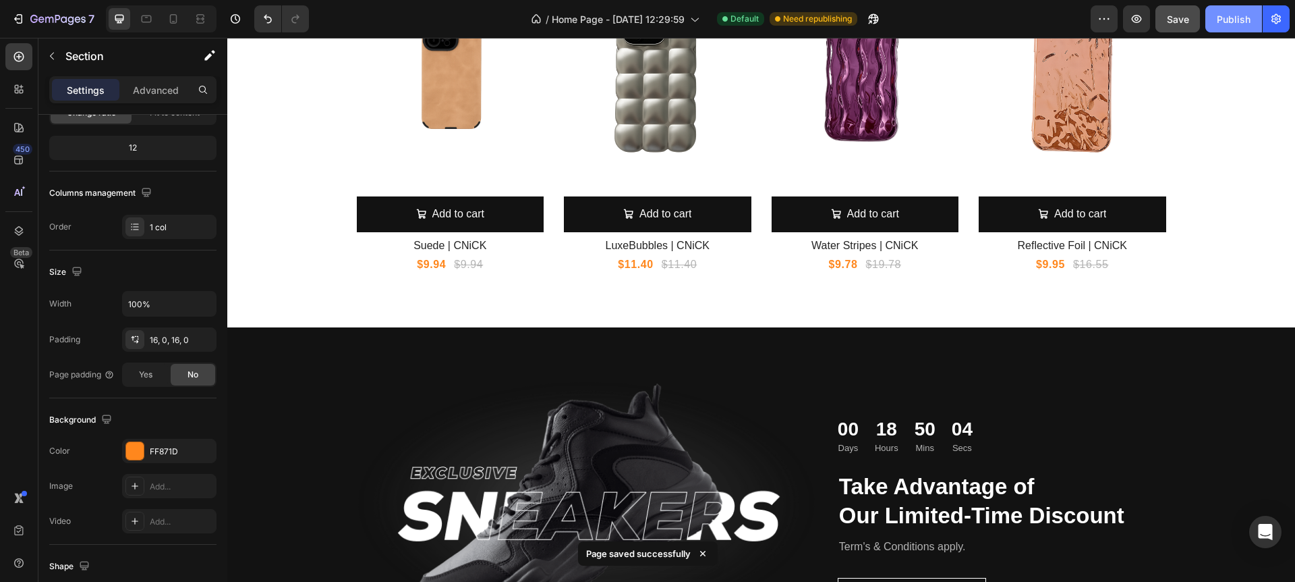
click at [1220, 22] on div "Publish" at bounding box center [1234, 19] width 34 height 14
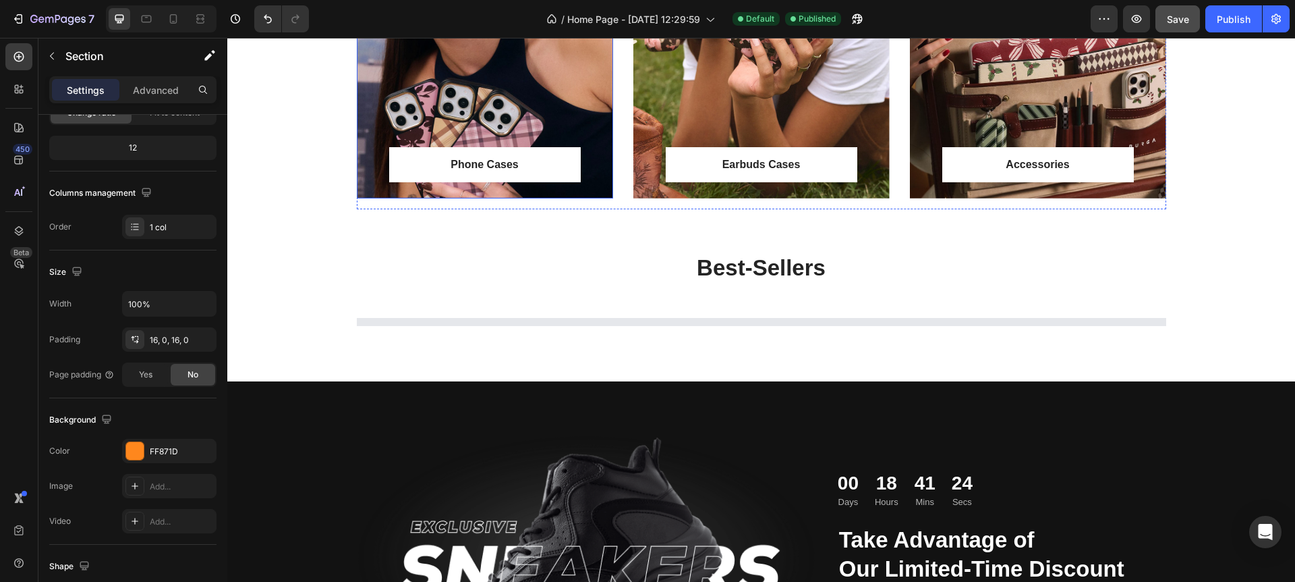
scroll to position [1030, 0]
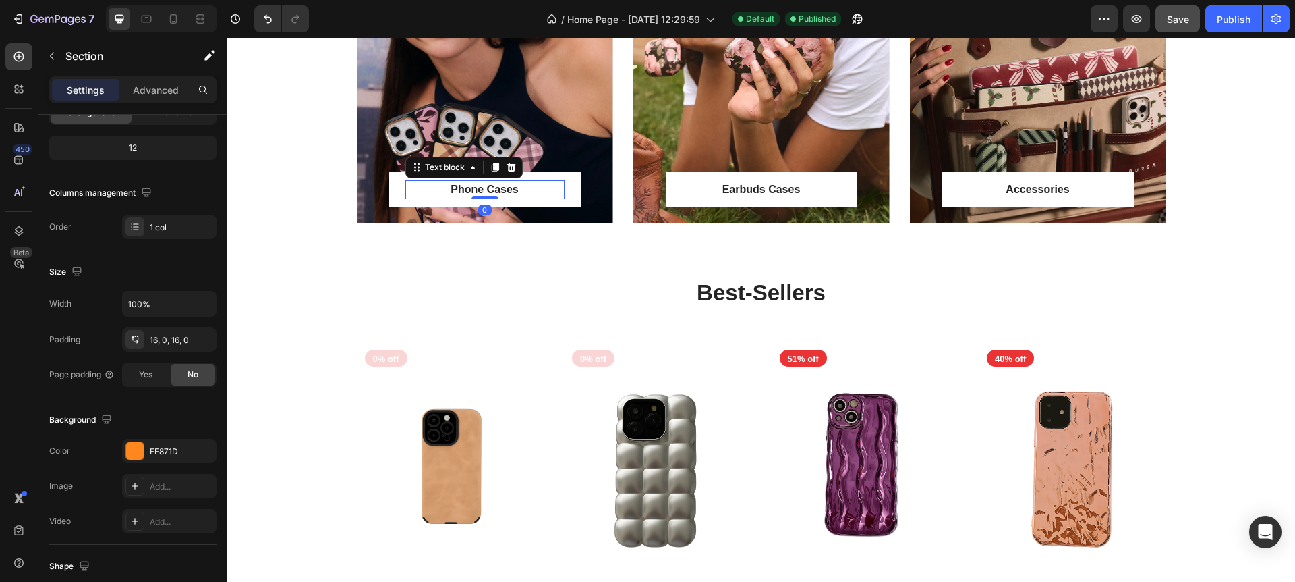
click at [482, 188] on p "Phone Cases" at bounding box center [485, 189] width 157 height 16
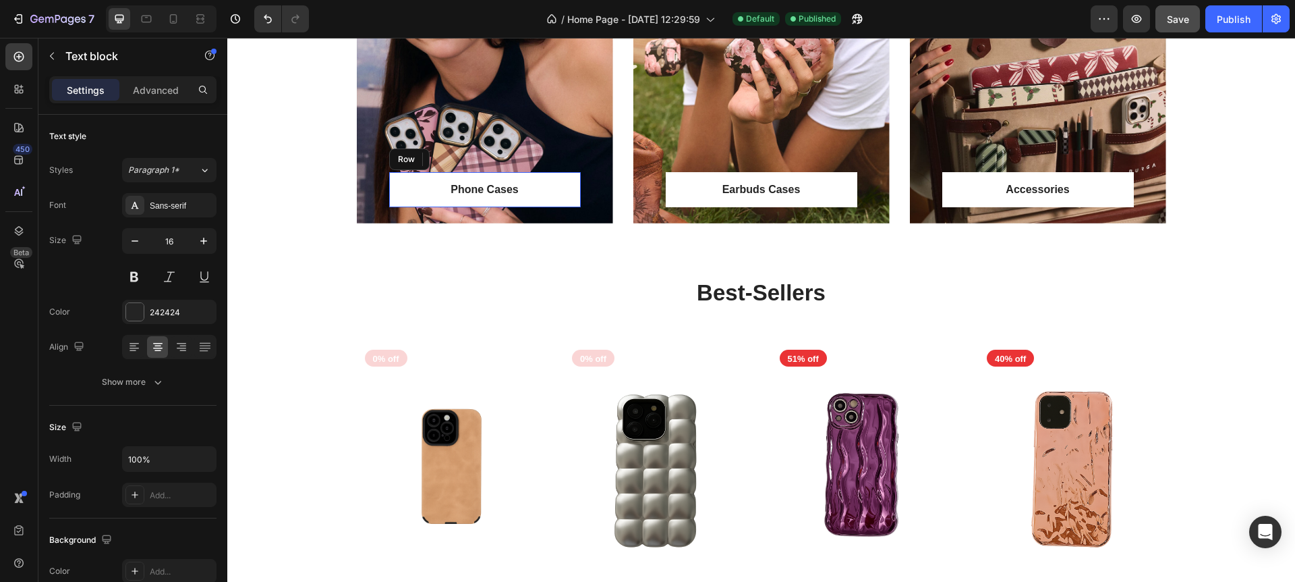
click at [573, 190] on div "Phone Cases Text block 0 Row" at bounding box center [485, 189] width 192 height 35
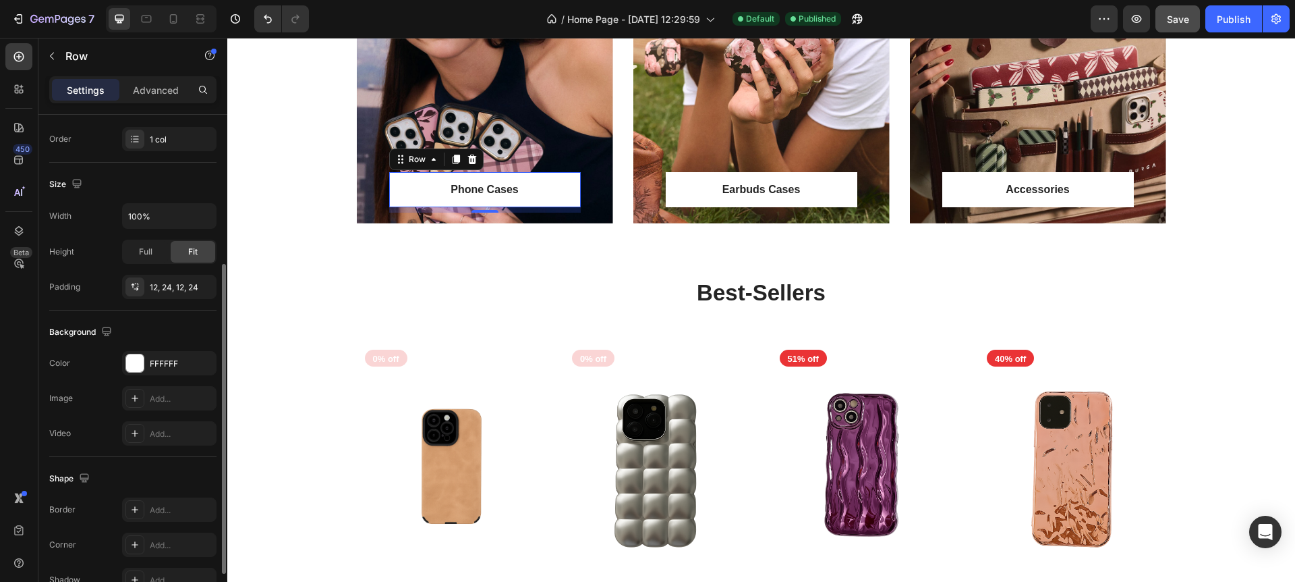
scroll to position [246, 0]
click at [153, 244] on div "Full" at bounding box center [145, 248] width 45 height 22
click at [180, 245] on div "Fit" at bounding box center [193, 248] width 45 height 22
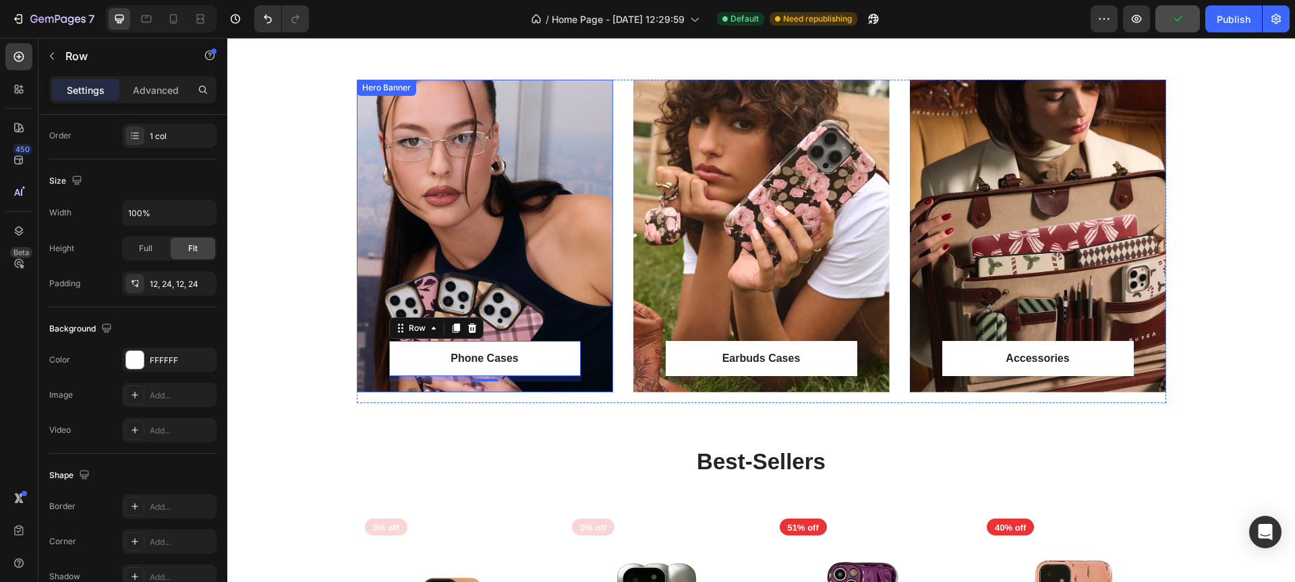
scroll to position [860, 0]
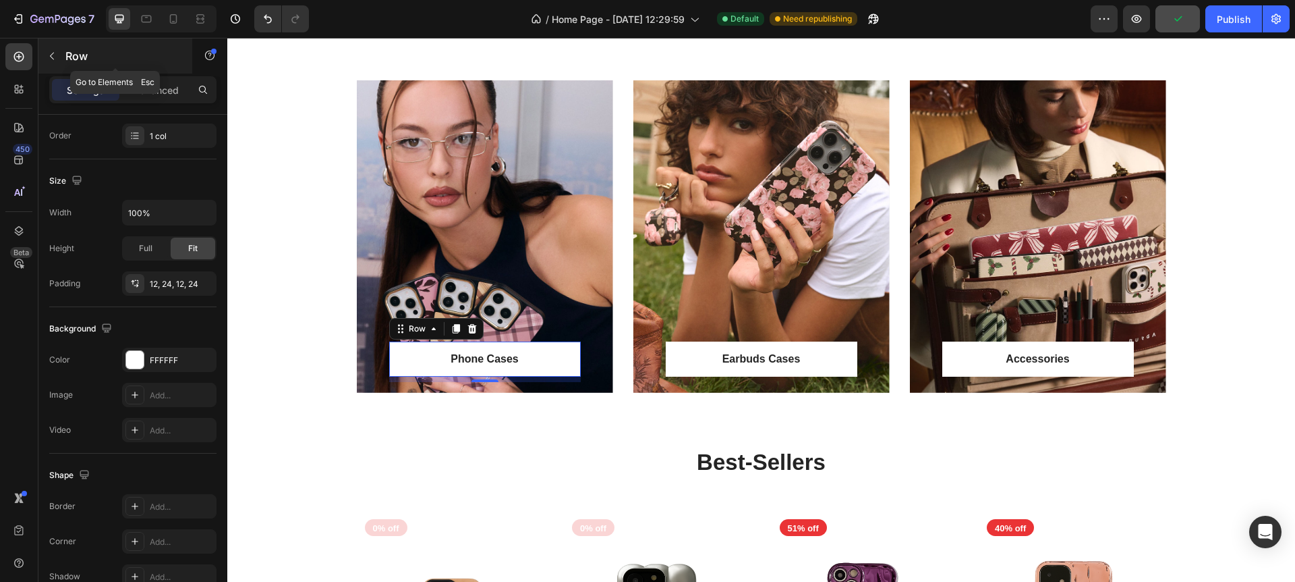
click at [55, 57] on icon "button" at bounding box center [52, 56] width 11 height 11
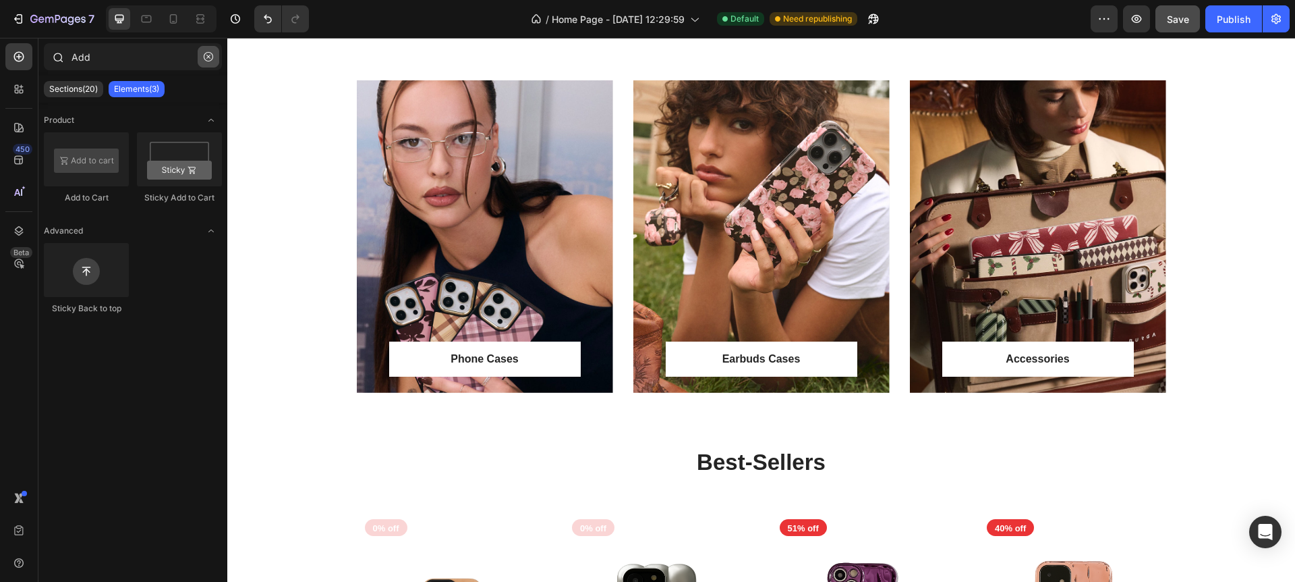
click at [212, 57] on icon "button" at bounding box center [208, 56] width 9 height 9
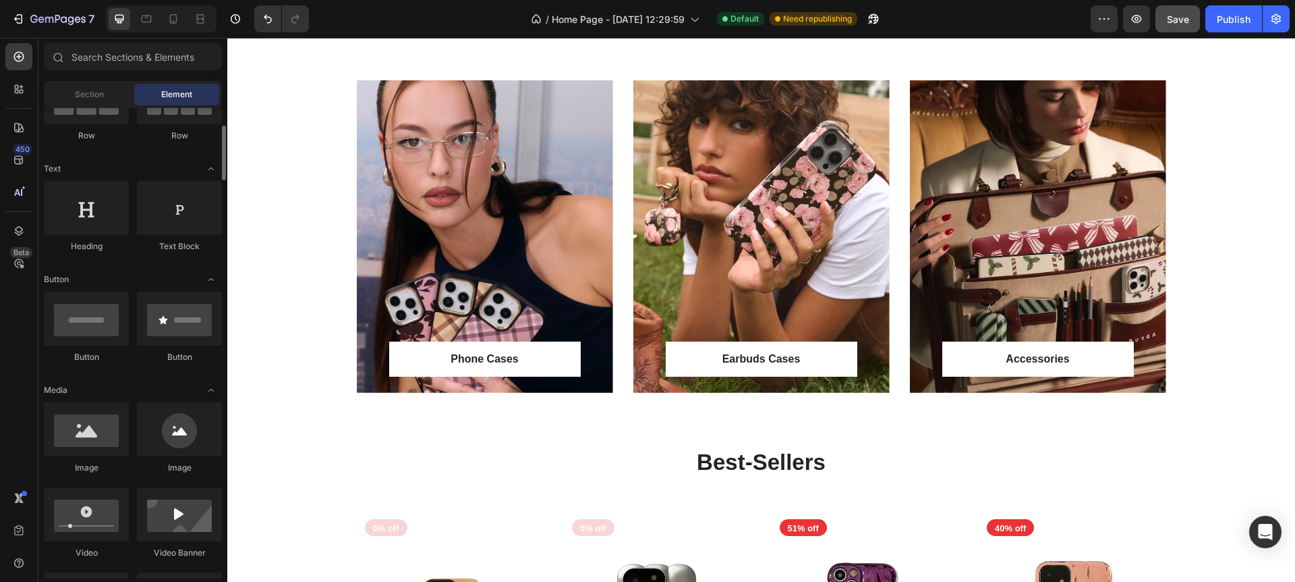
scroll to position [0, 0]
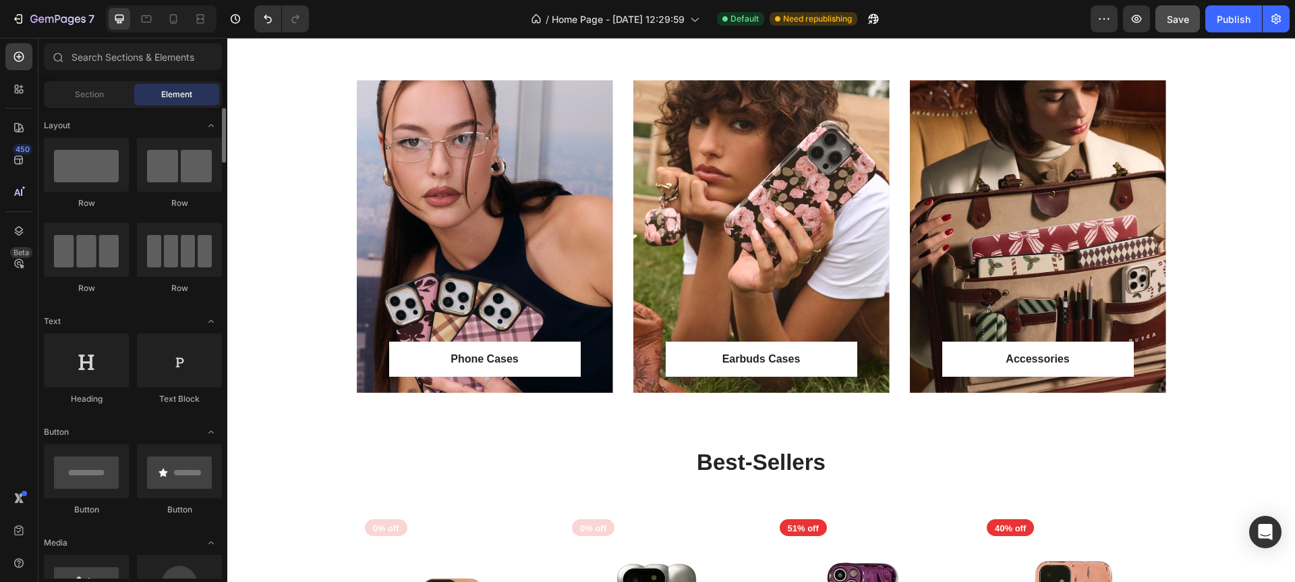
click at [184, 90] on span "Element" at bounding box center [176, 94] width 31 height 12
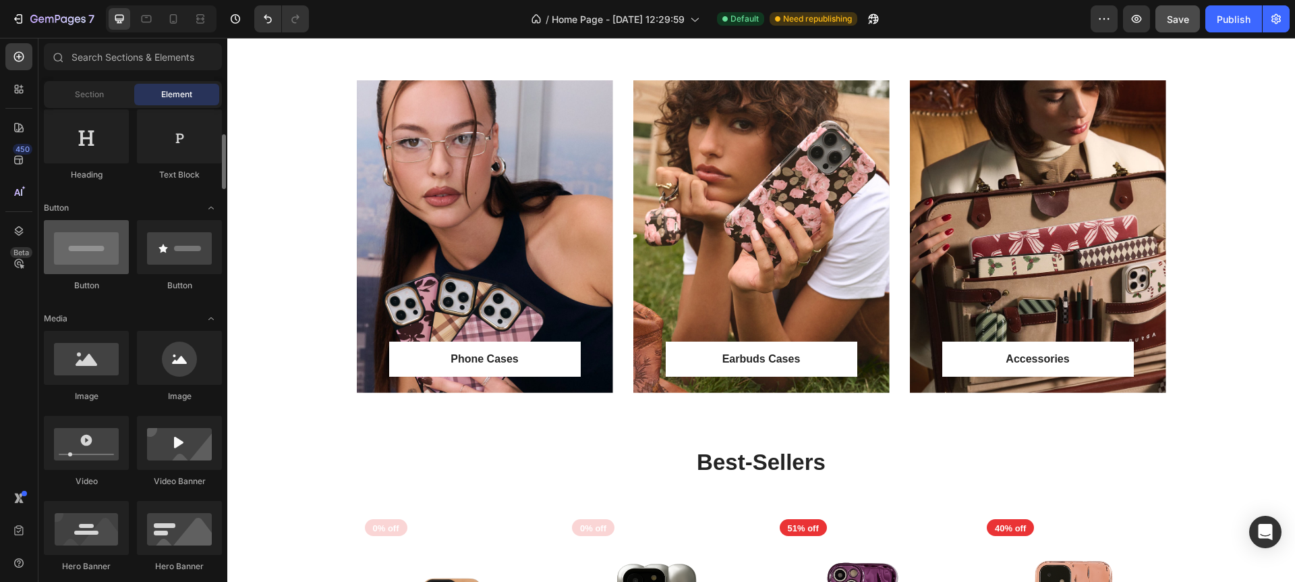
click at [103, 248] on div at bounding box center [86, 247] width 85 height 54
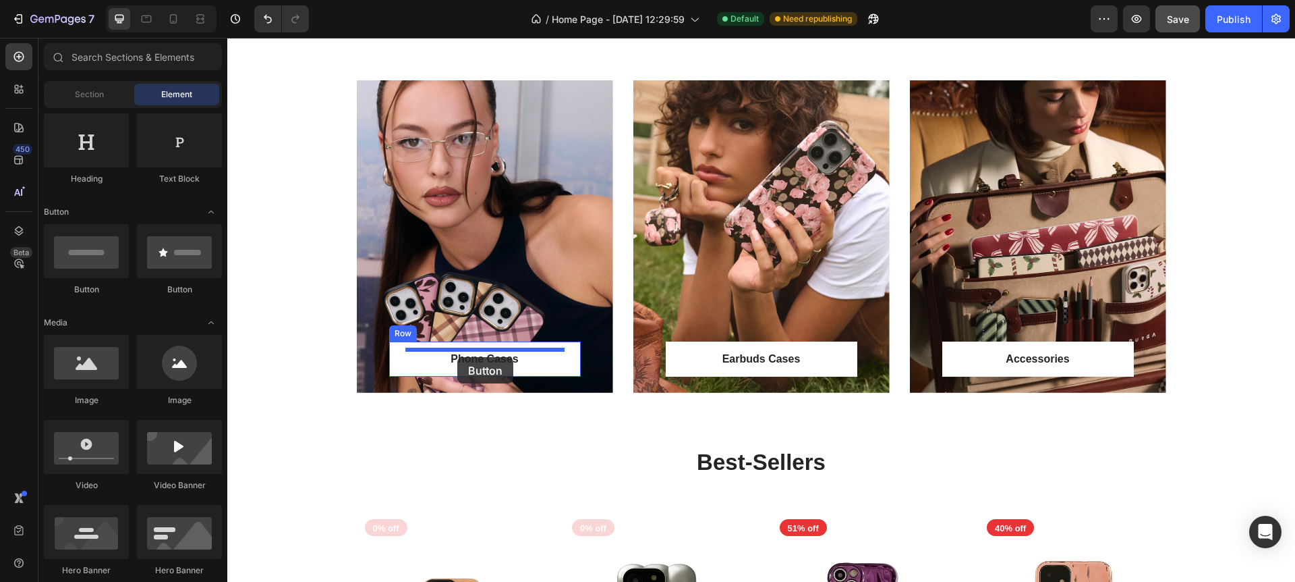
drag, startPoint x: 322, startPoint y: 292, endPoint x: 468, endPoint y: 356, distance: 159.2
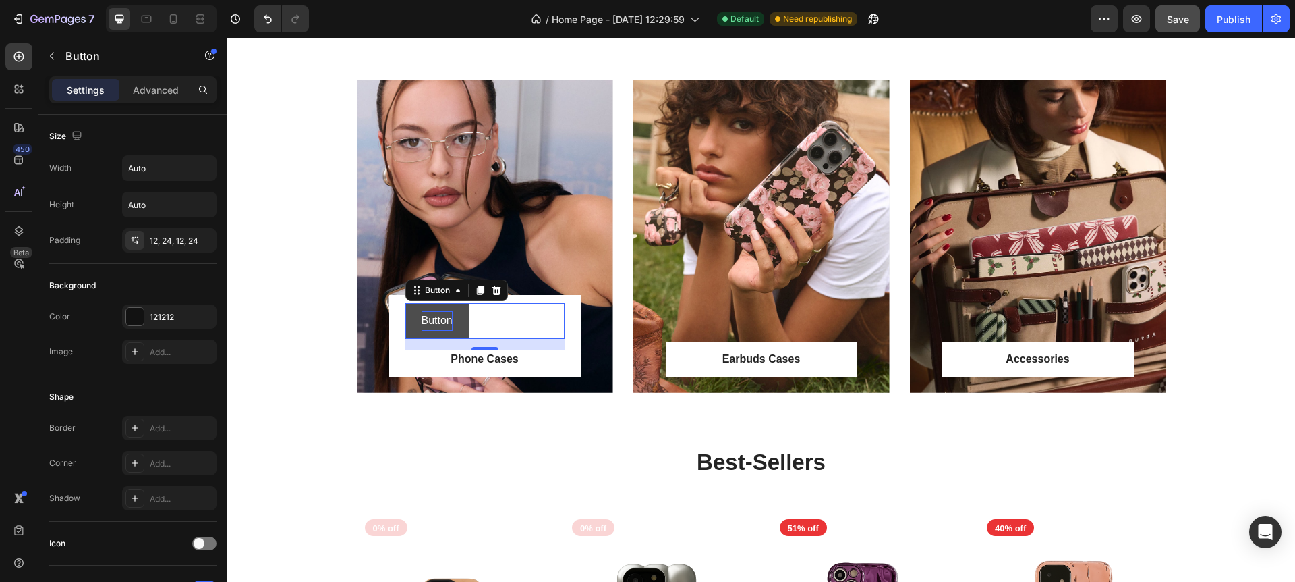
click at [437, 317] on p "Button" at bounding box center [437, 321] width 31 height 20
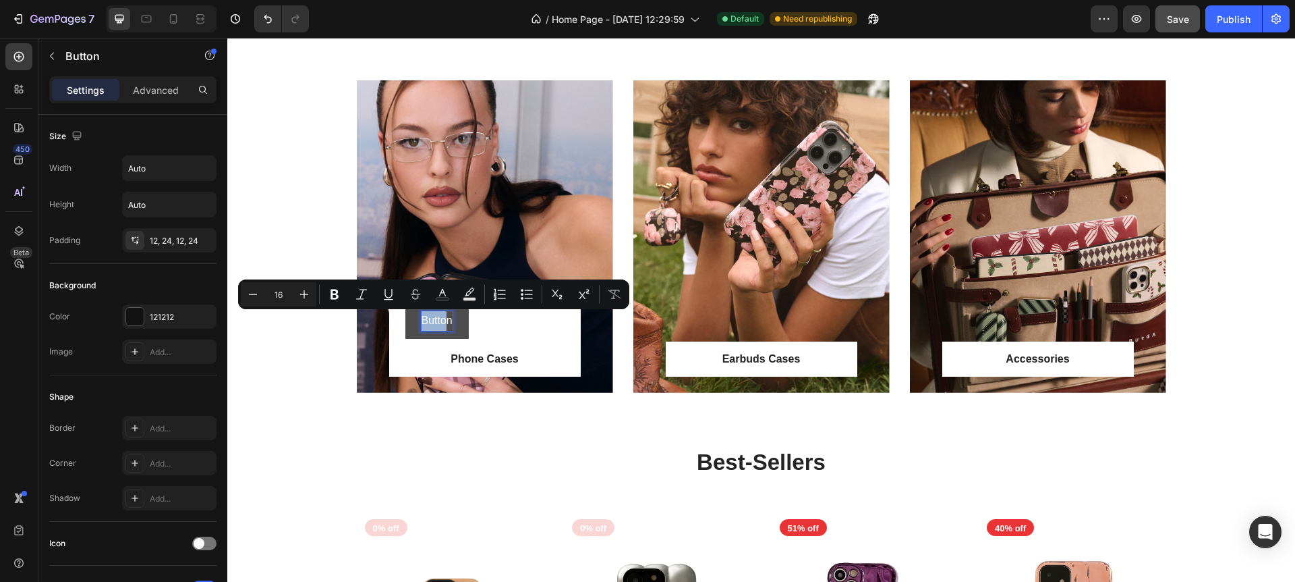
drag, startPoint x: 448, startPoint y: 320, endPoint x: 414, endPoint y: 320, distance: 33.7
click at [410, 320] on button "Button" at bounding box center [436, 321] width 63 height 36
click at [426, 322] on p "Button" at bounding box center [437, 321] width 31 height 20
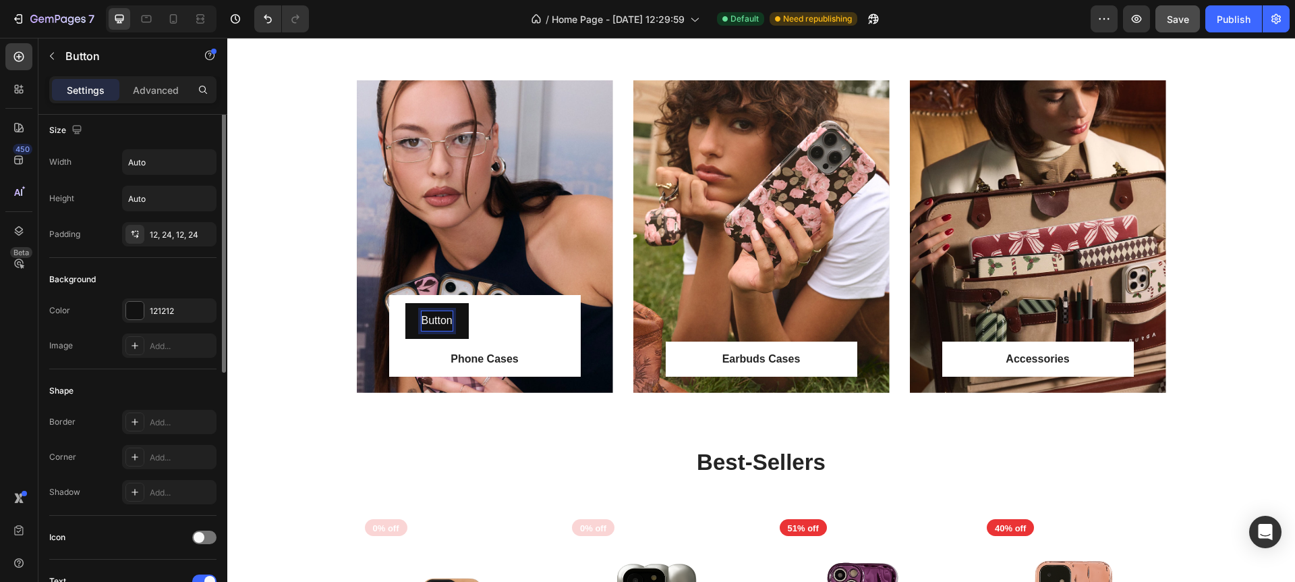
scroll to position [0, 0]
click at [151, 96] on div "Advanced" at bounding box center [155, 90] width 67 height 22
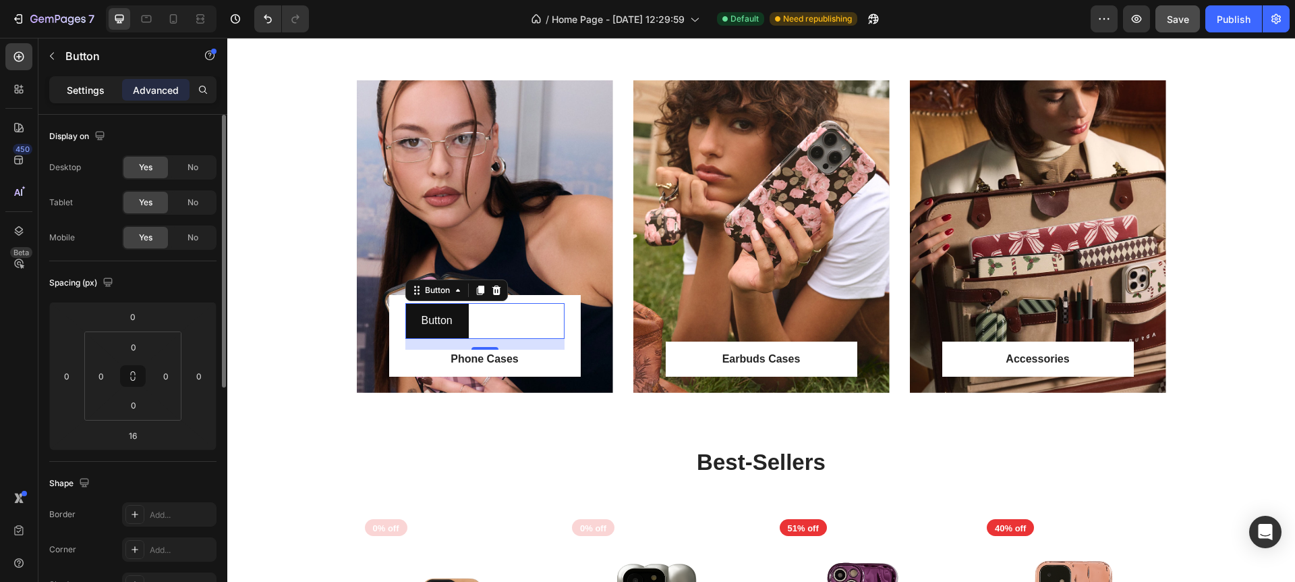
click at [76, 87] on p "Settings" at bounding box center [86, 90] width 38 height 14
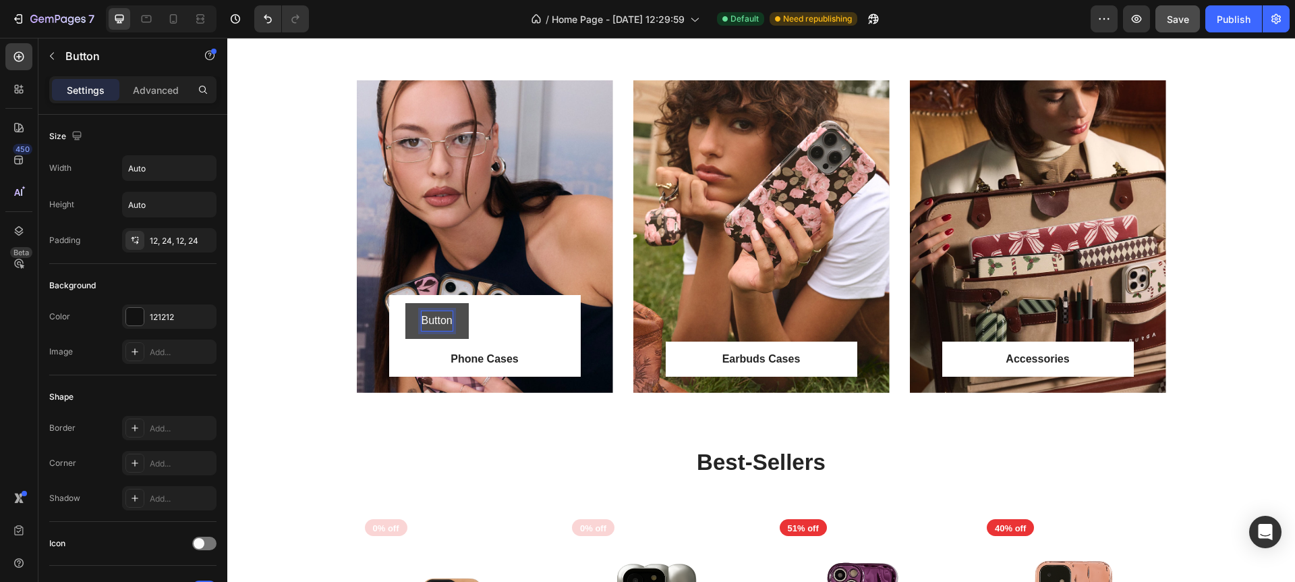
click at [553, 330] on div "Button Button 16" at bounding box center [484, 321] width 159 height 36
click at [499, 292] on icon at bounding box center [496, 289] width 9 height 9
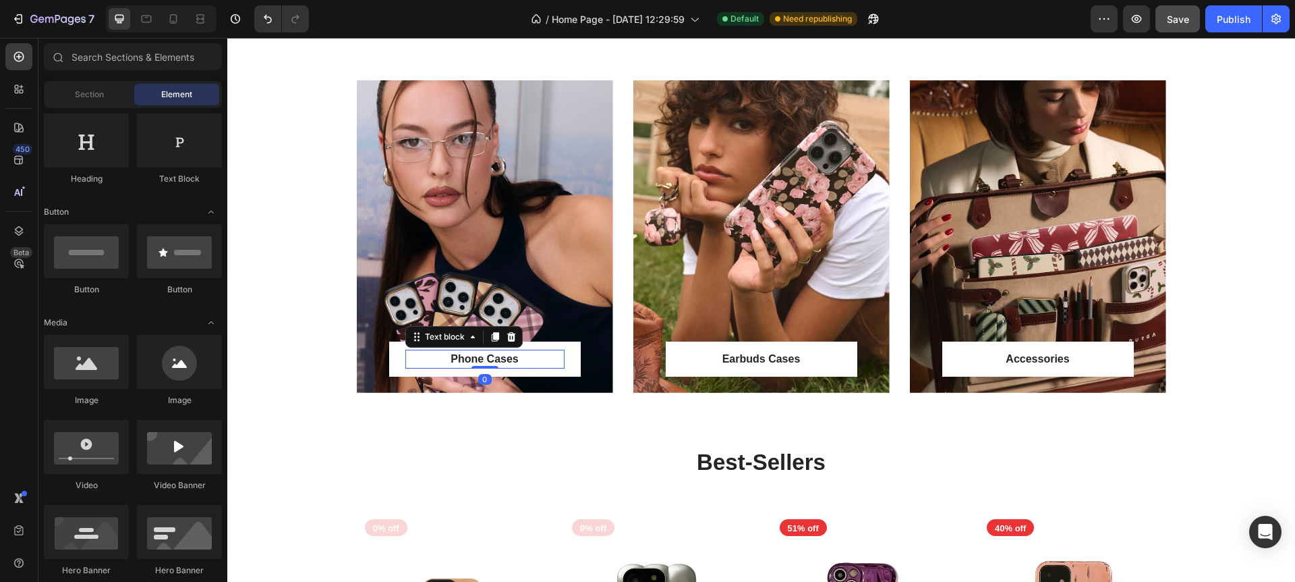
click at [463, 362] on p "Phone Cases" at bounding box center [485, 359] width 157 height 16
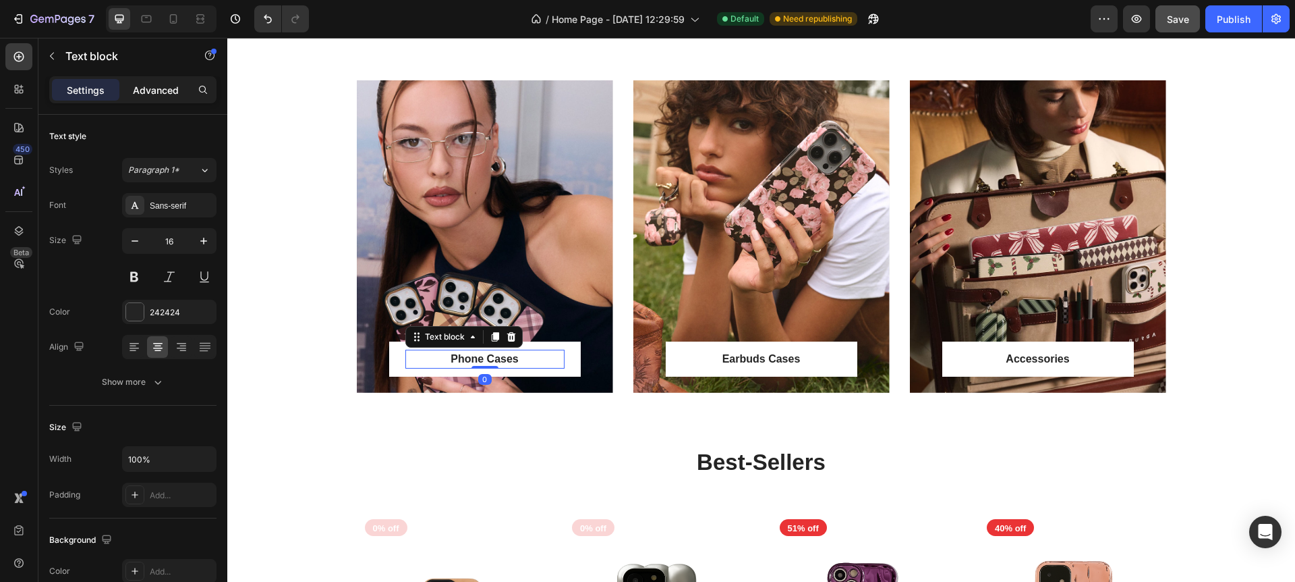
click at [161, 86] on p "Advanced" at bounding box center [156, 90] width 46 height 14
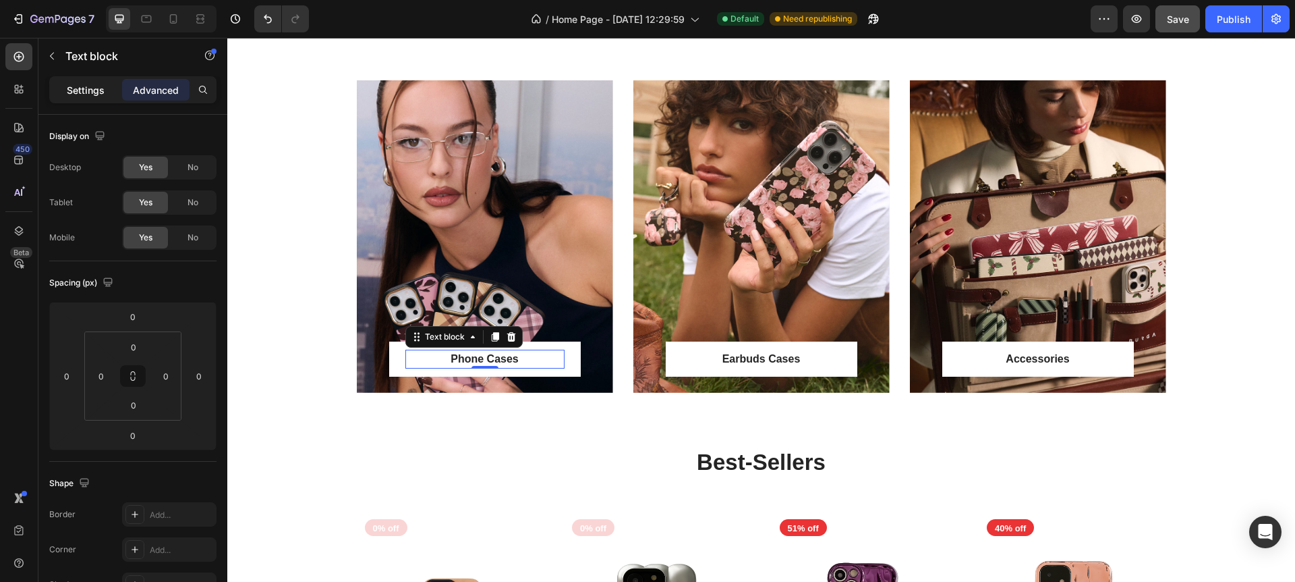
click at [95, 86] on p "Settings" at bounding box center [86, 90] width 38 height 14
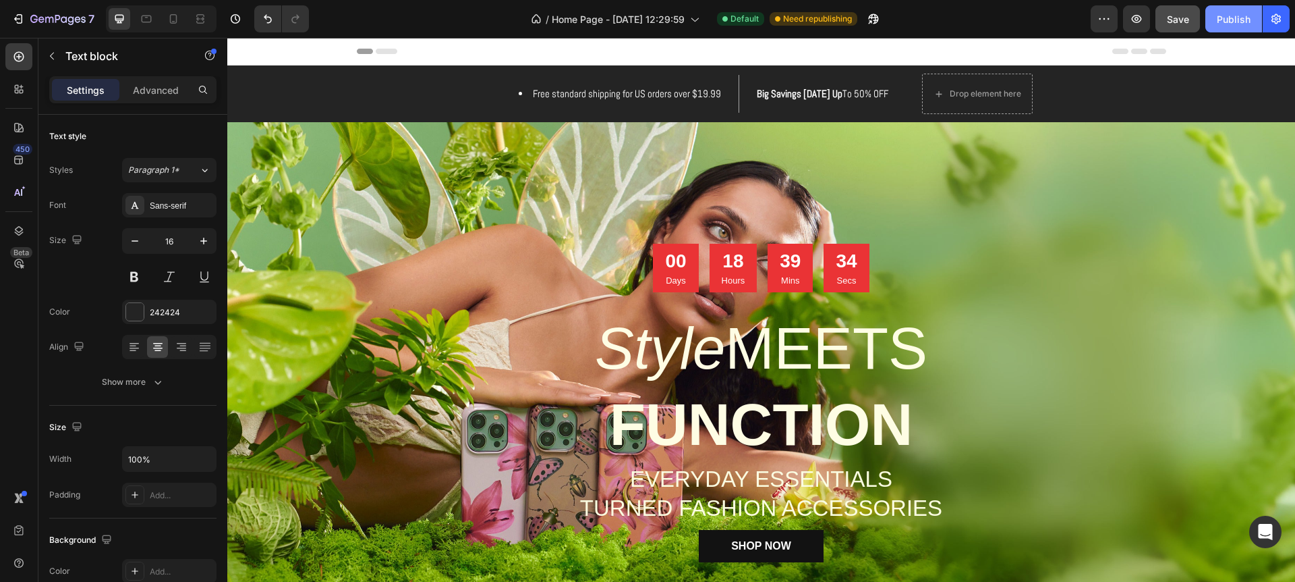
click at [1245, 26] on button "Publish" at bounding box center [1234, 18] width 57 height 27
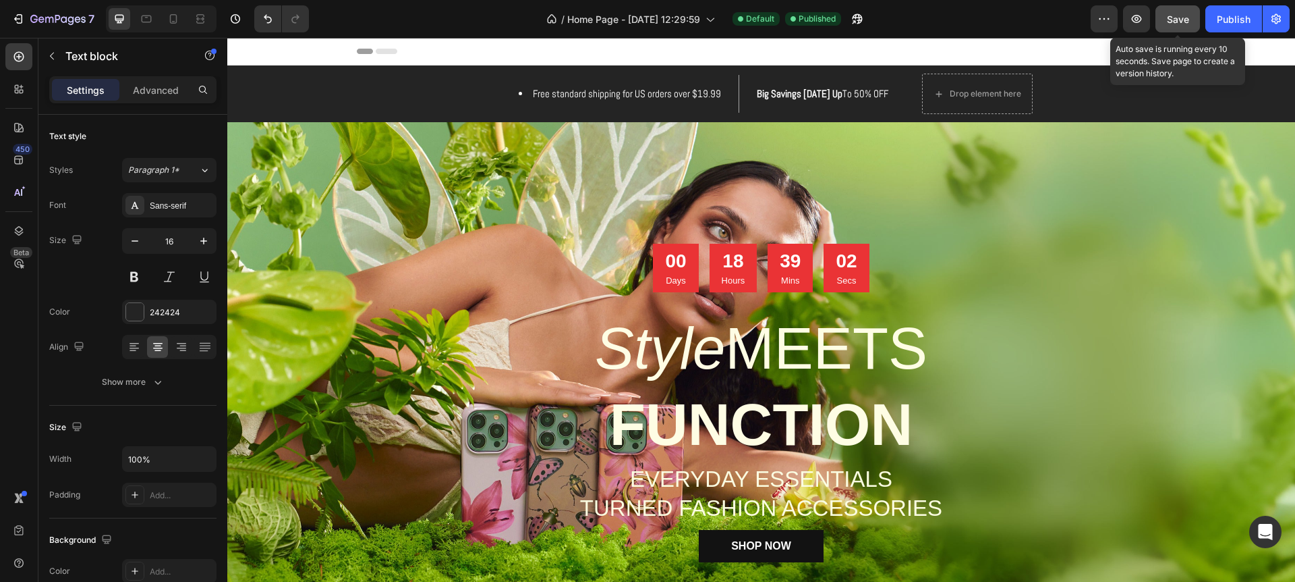
click at [1185, 18] on span "Save" at bounding box center [1178, 18] width 22 height 11
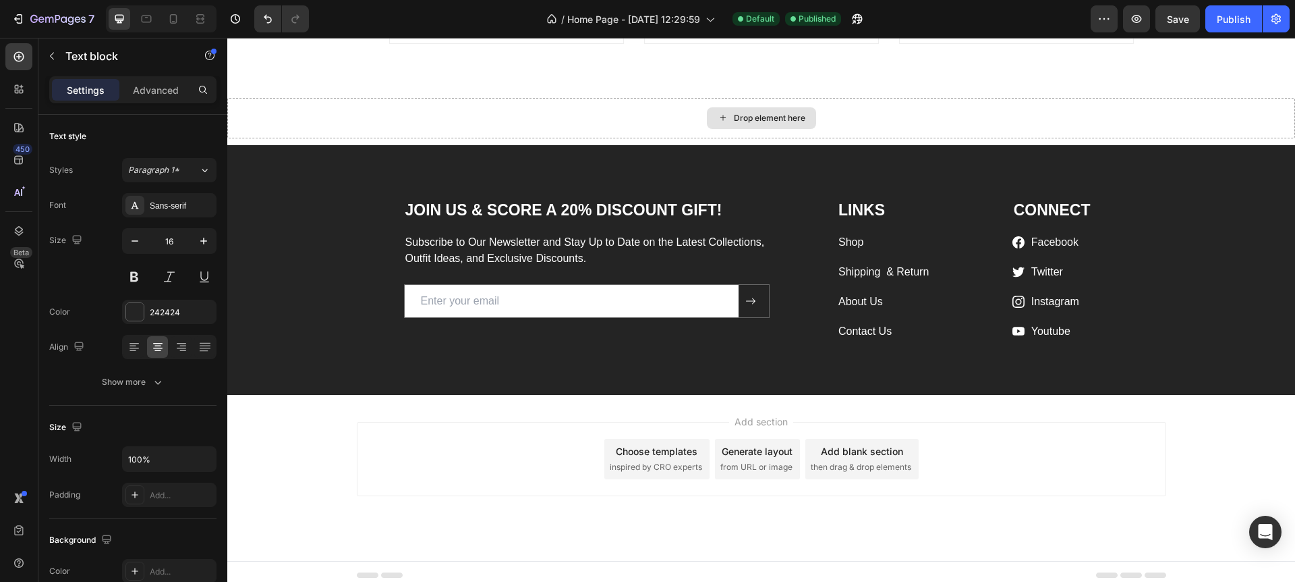
scroll to position [2542, 0]
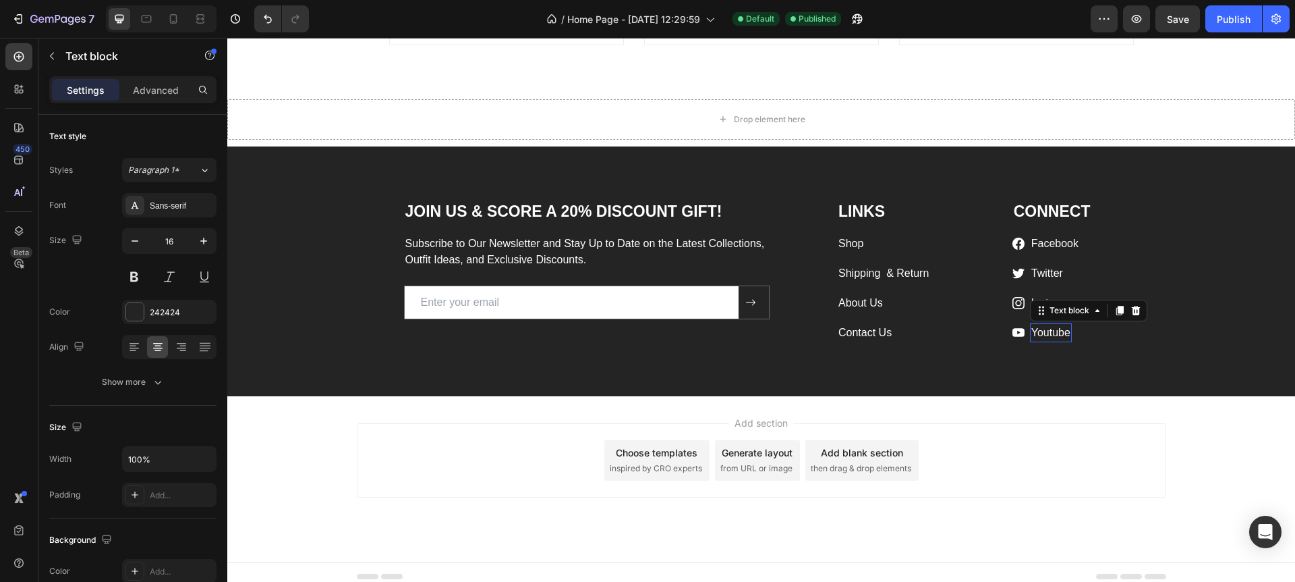
click at [1034, 332] on link "Youtube" at bounding box center [1051, 332] width 39 height 11
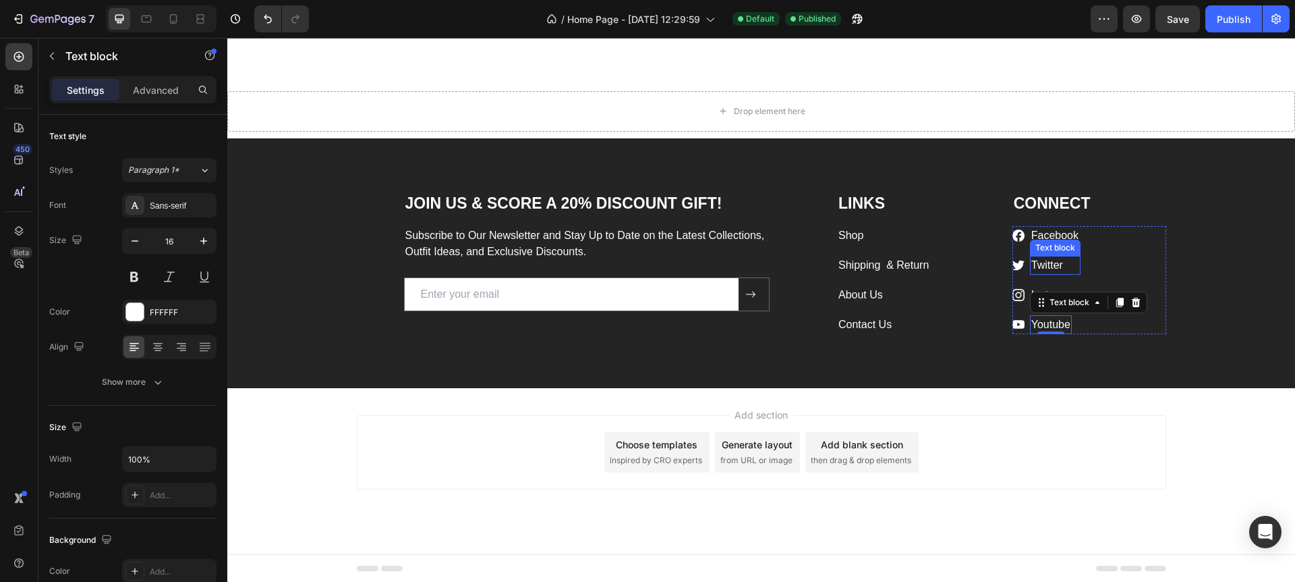
scroll to position [2546, 0]
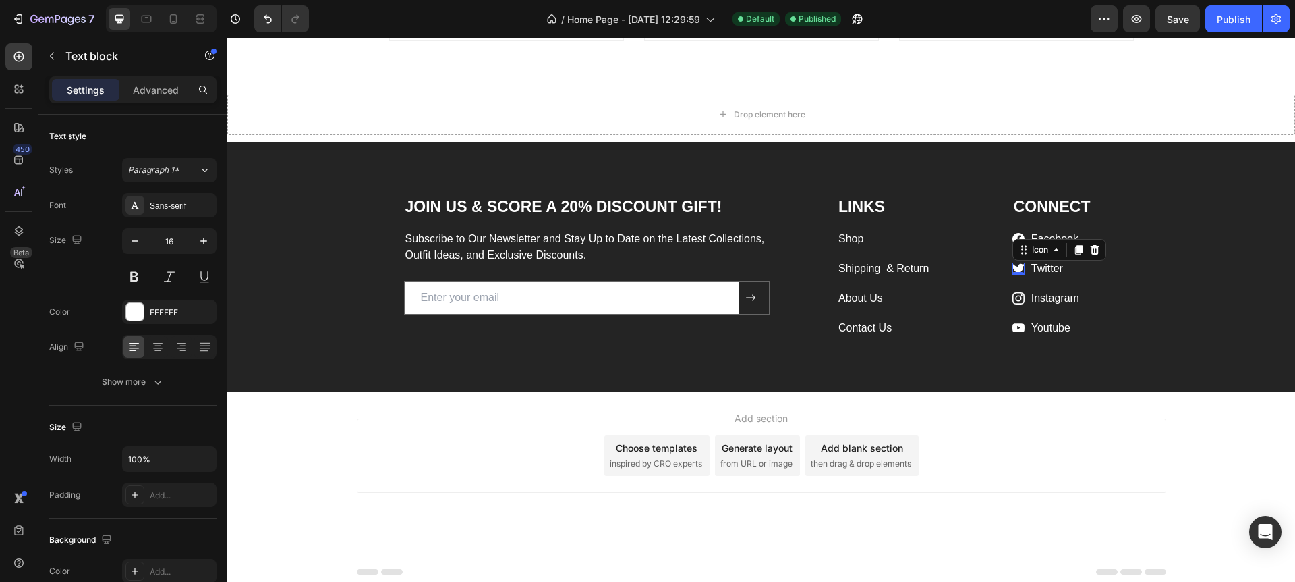
click at [1022, 271] on div "Icon 0" at bounding box center [1019, 268] width 12 height 12
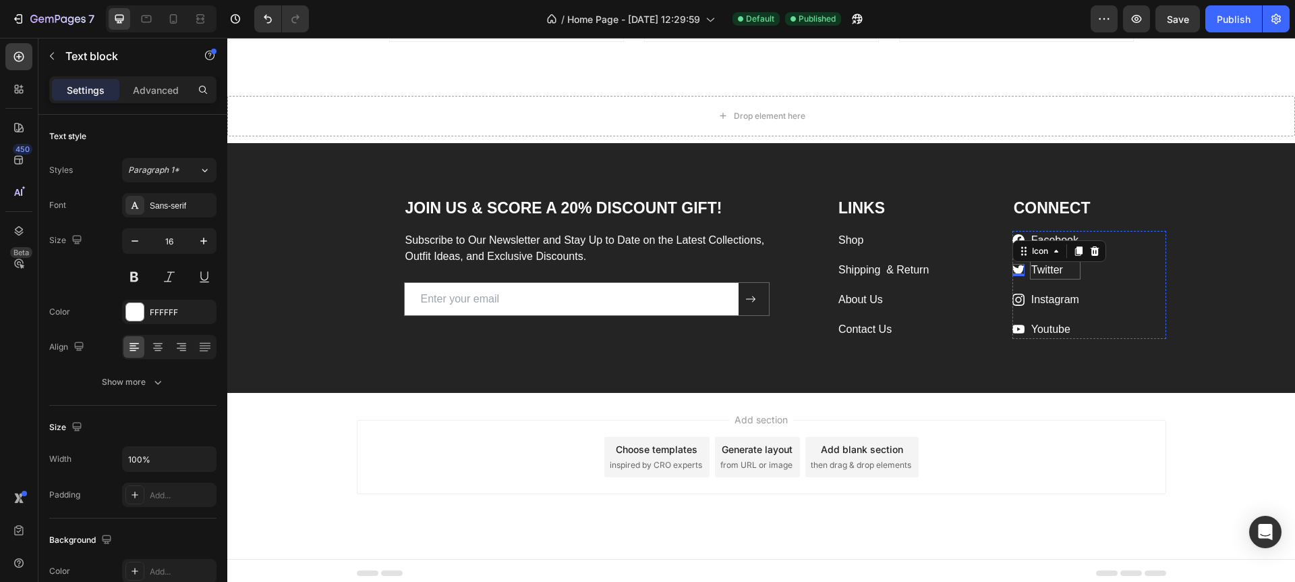
click at [1046, 270] on link "Twitter" at bounding box center [1048, 269] width 32 height 11
click at [1135, 250] on icon at bounding box center [1135, 246] width 9 height 9
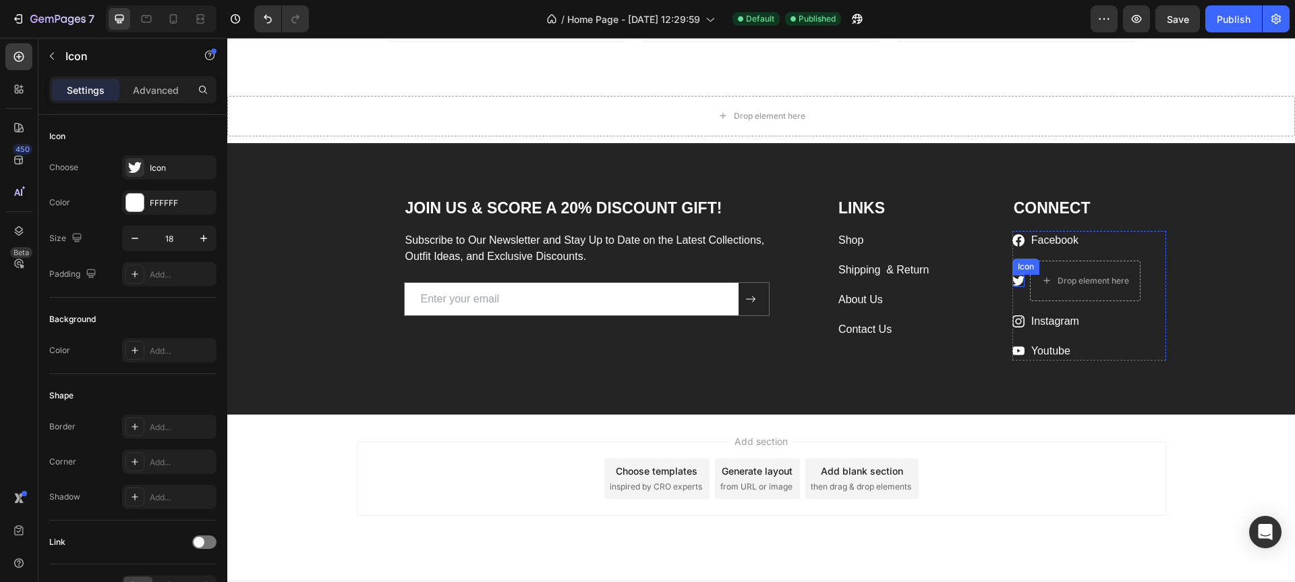
click at [1017, 280] on icon at bounding box center [1019, 281] width 12 height 12
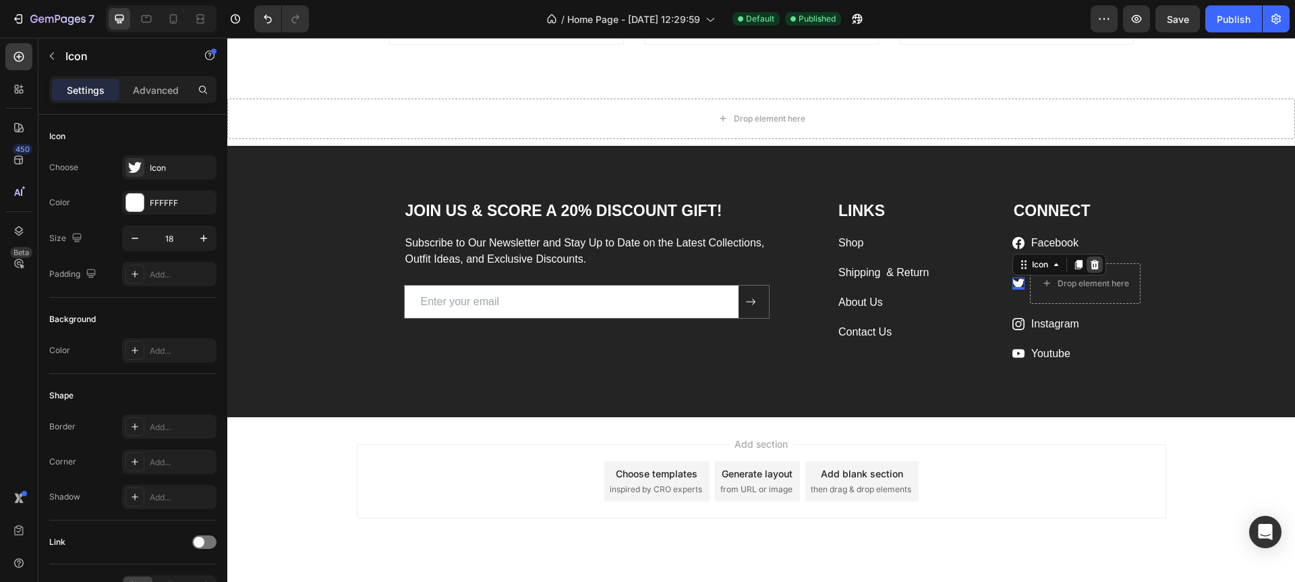
click at [1096, 263] on icon at bounding box center [1095, 264] width 11 height 11
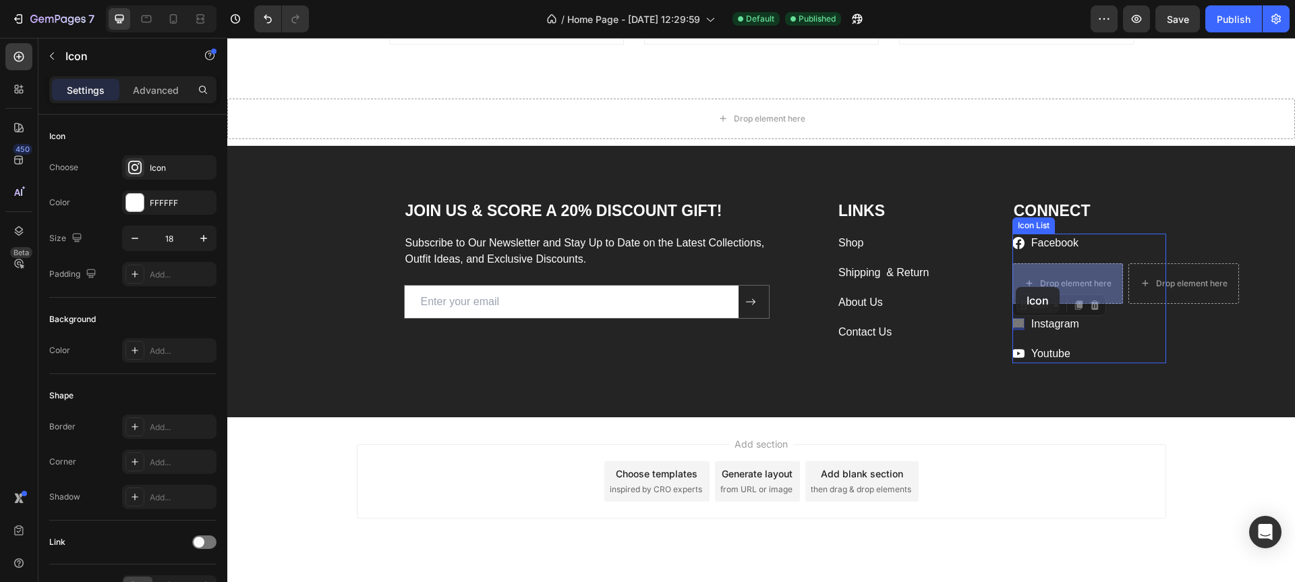
drag, startPoint x: 1019, startPoint y: 327, endPoint x: 1015, endPoint y: 287, distance: 40.6
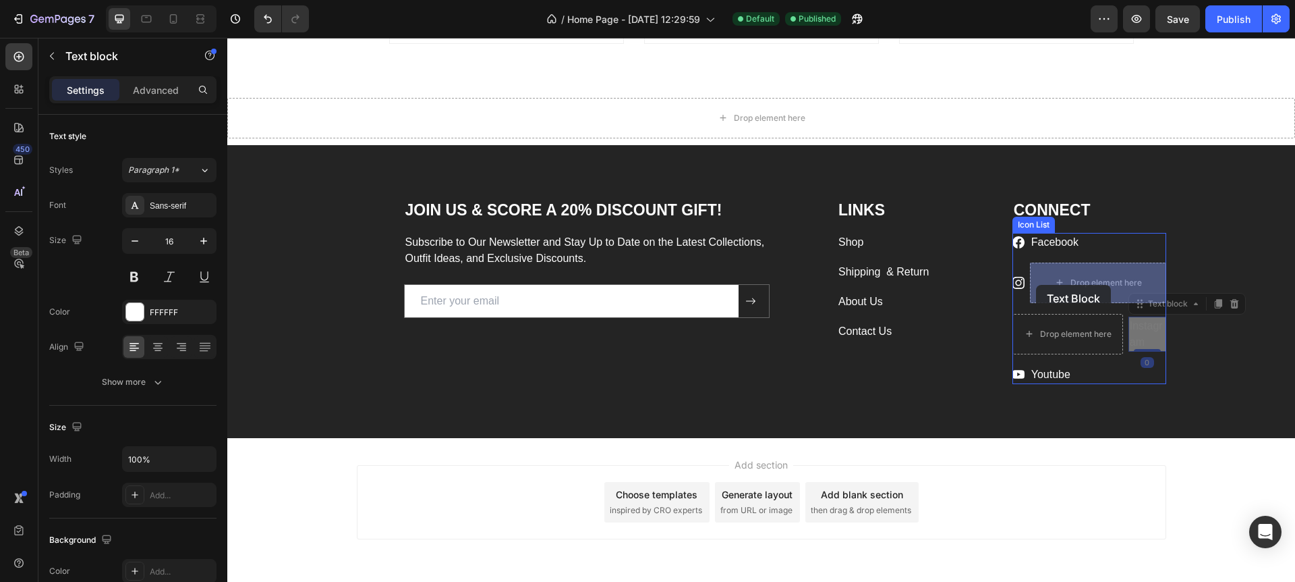
drag, startPoint x: 1148, startPoint y: 327, endPoint x: 1040, endPoint y: 286, distance: 115.3
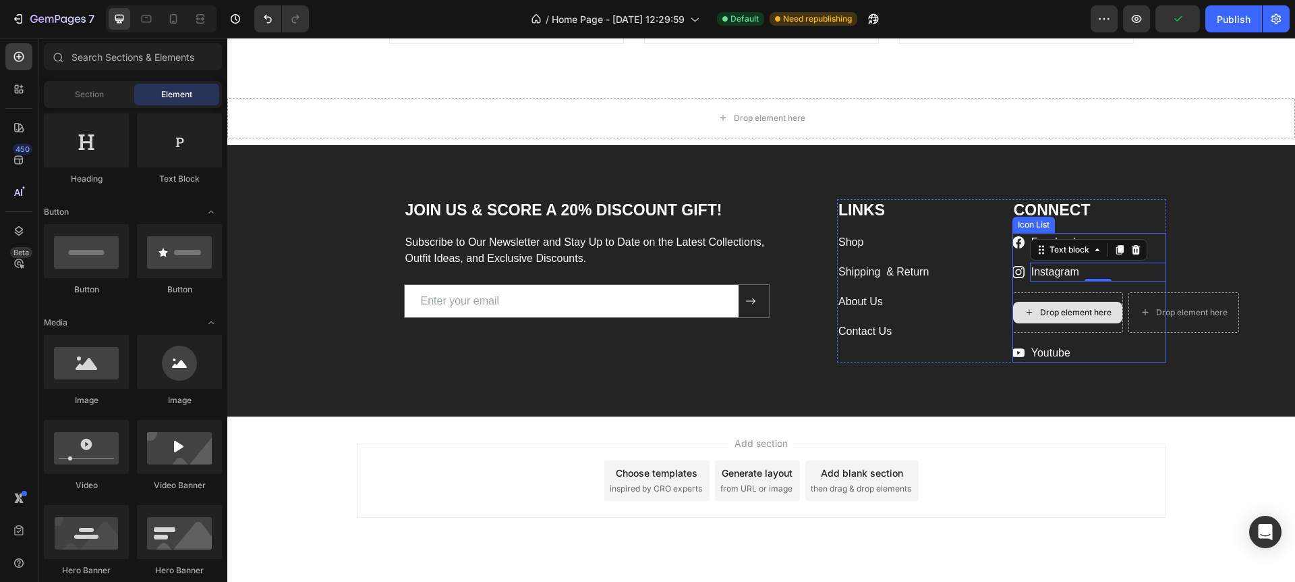
click at [1027, 304] on div "Drop element here" at bounding box center [1067, 313] width 109 height 22
click at [1021, 293] on div "Drop element here" at bounding box center [1068, 312] width 111 height 40
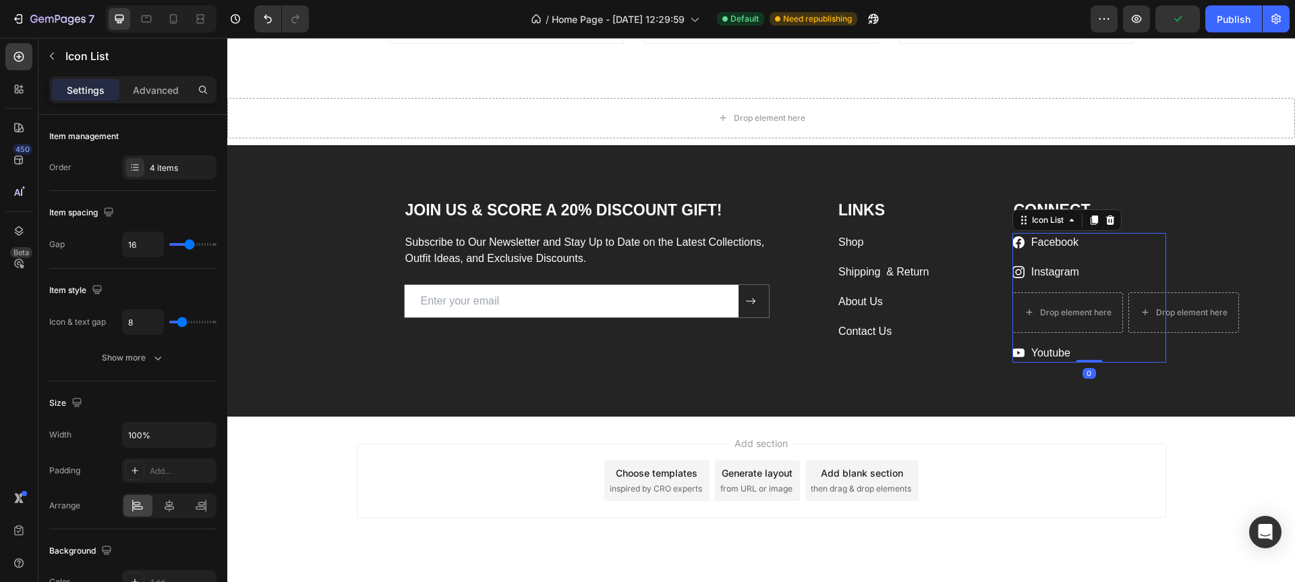
click at [1021, 289] on ul "Icon Facebook Text block Icon Instagram Text block Drop element here Drop eleme…" at bounding box center [1090, 298] width 154 height 130
click at [1040, 349] on link "Youtube" at bounding box center [1051, 352] width 39 height 11
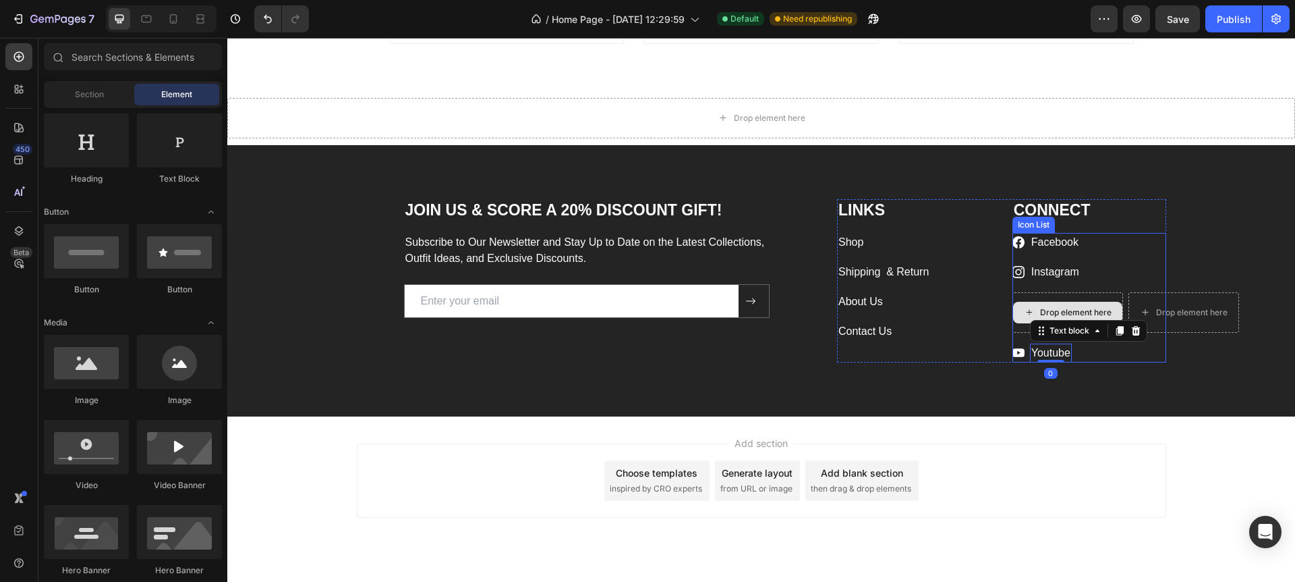
click at [1034, 314] on icon at bounding box center [1029, 311] width 11 height 11
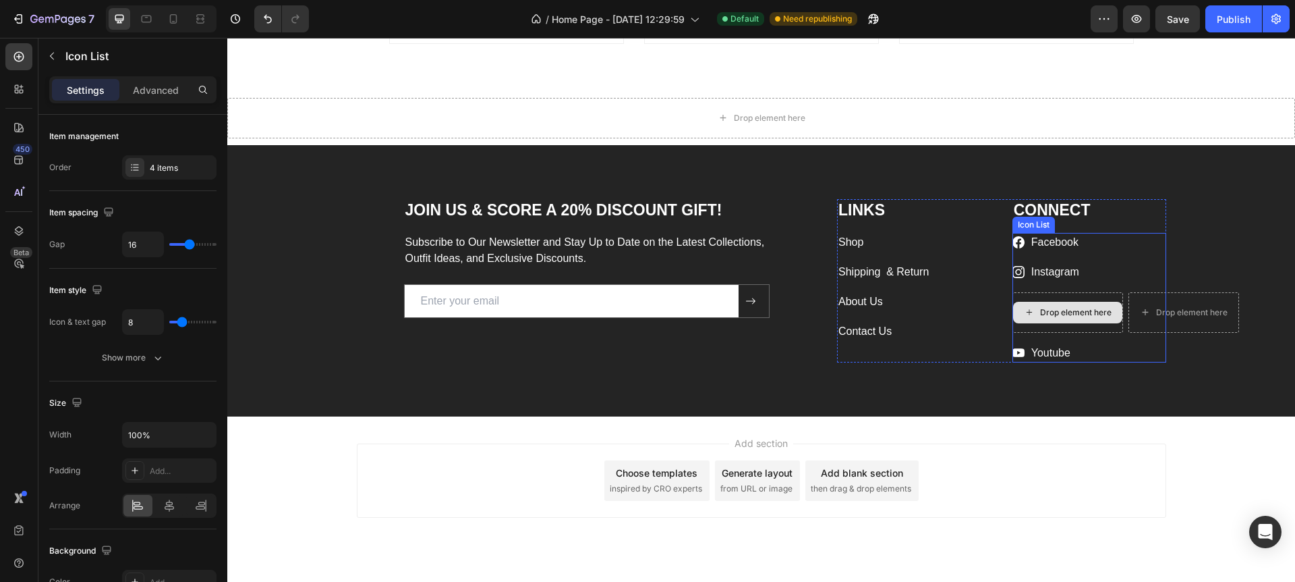
click at [1074, 325] on div "Drop element here" at bounding box center [1068, 312] width 111 height 40
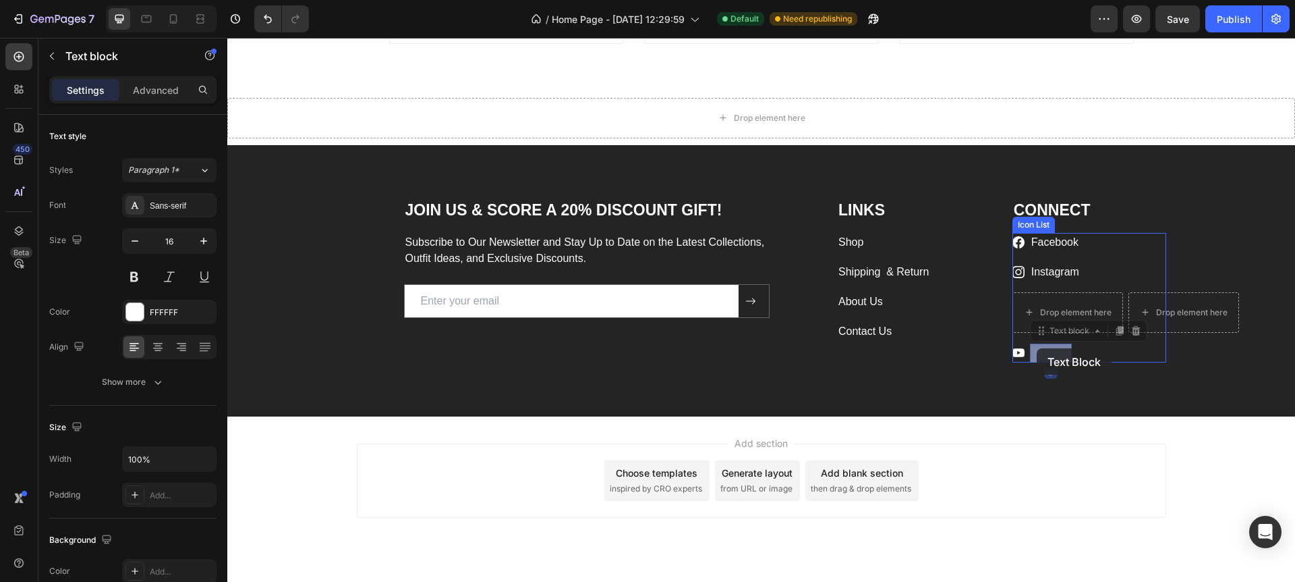
drag, startPoint x: 1041, startPoint y: 352, endPoint x: 1033, endPoint y: 350, distance: 8.3
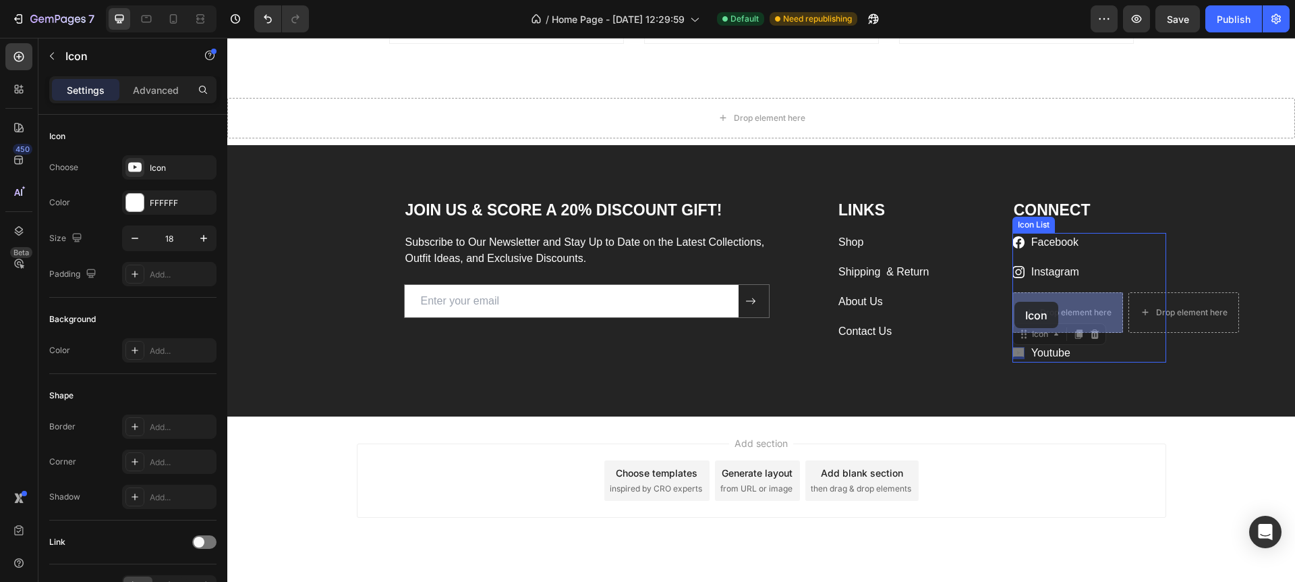
drag, startPoint x: 1021, startPoint y: 349, endPoint x: 1014, endPoint y: 302, distance: 47.8
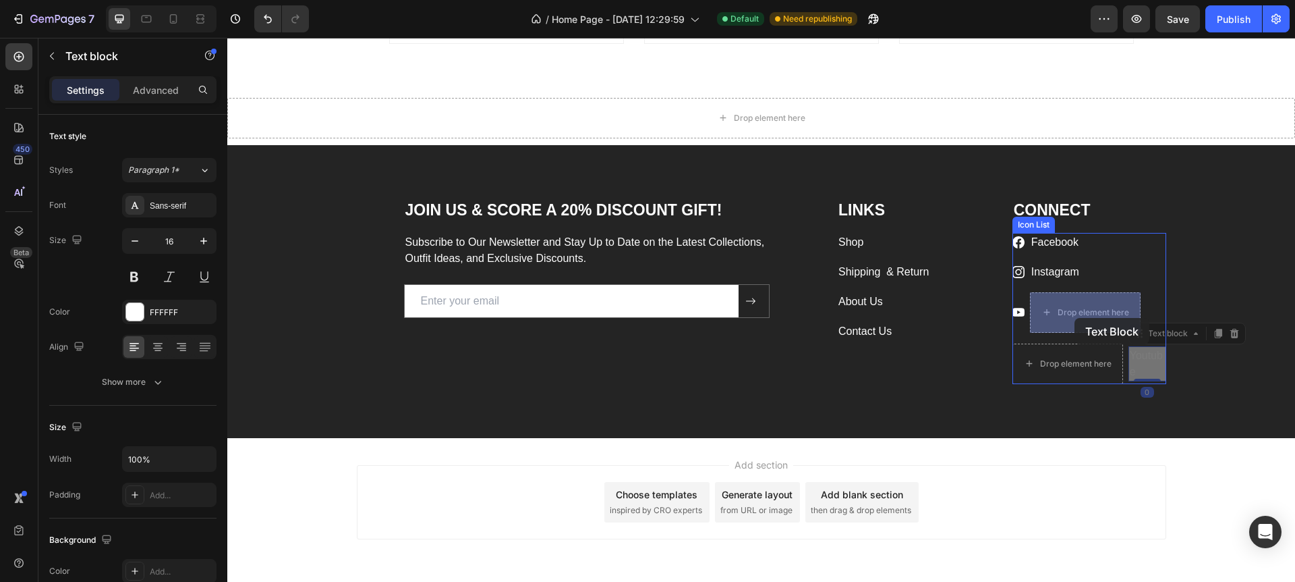
drag, startPoint x: 1147, startPoint y: 354, endPoint x: 1075, endPoint y: 318, distance: 80.9
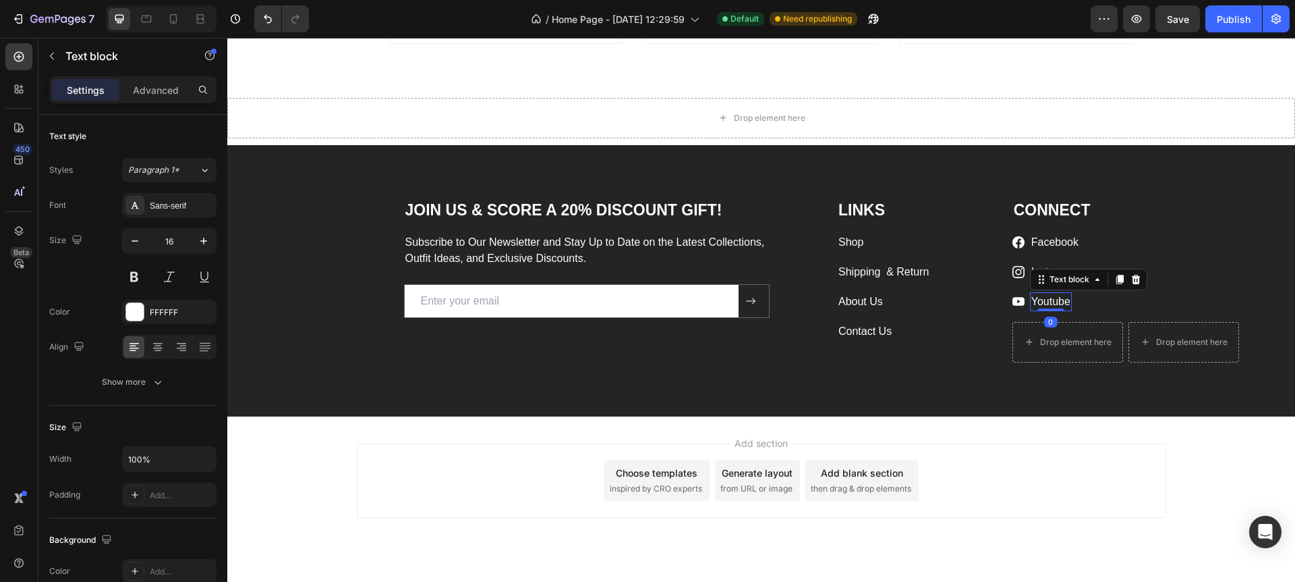
click at [1113, 441] on div "Add section Choose templates inspired by CRO experts Generate layout from URL o…" at bounding box center [761, 499] width 1068 height 166
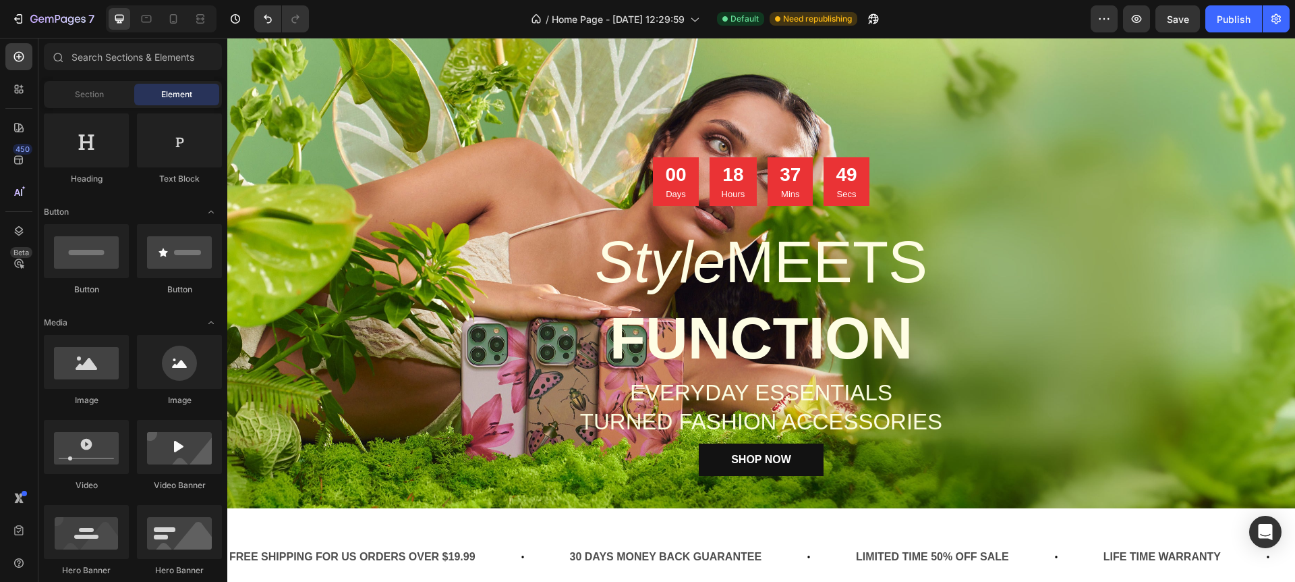
scroll to position [0, 0]
